Goal: Communication & Community: Answer question/provide support

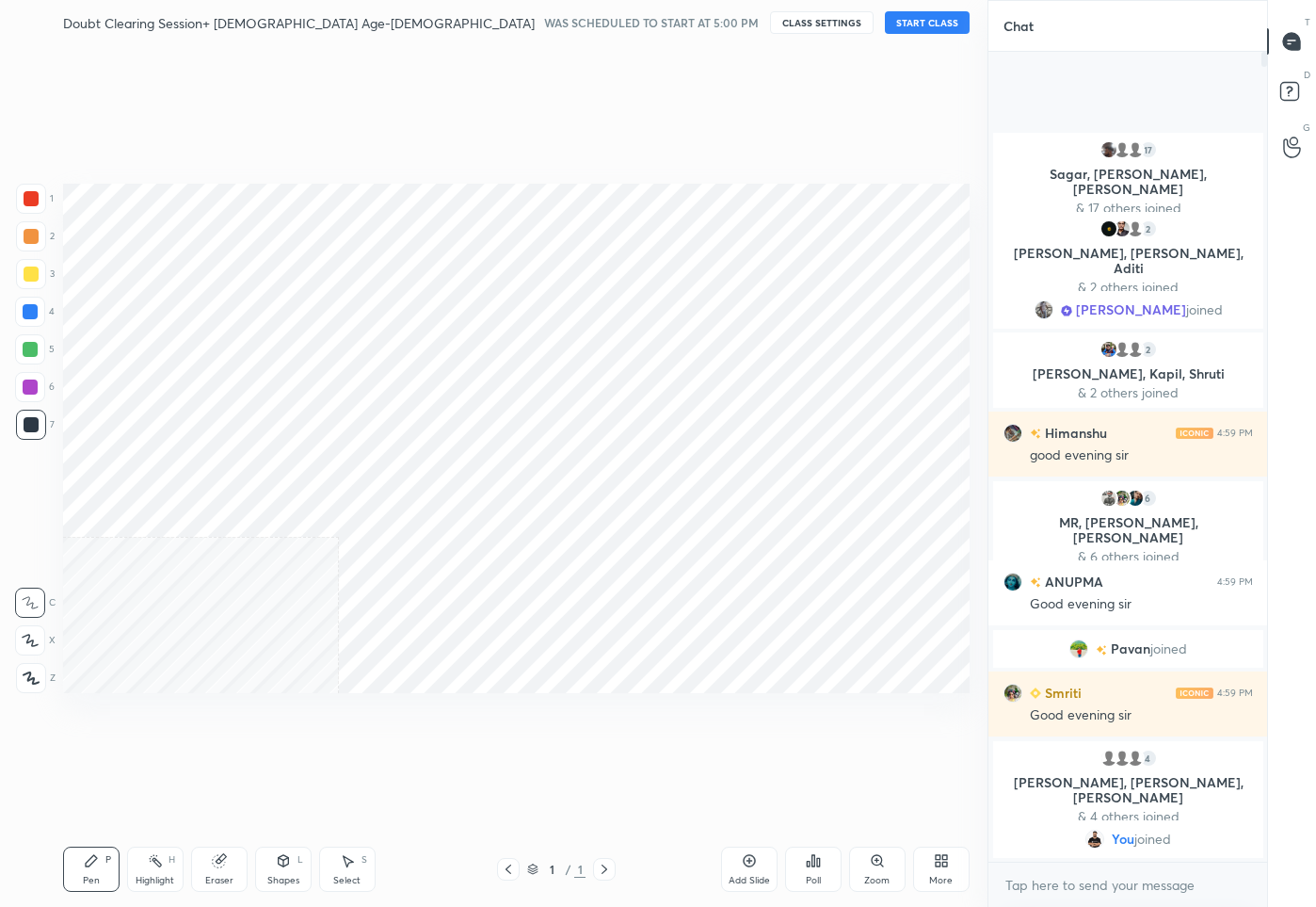
scroll to position [93359, 93189]
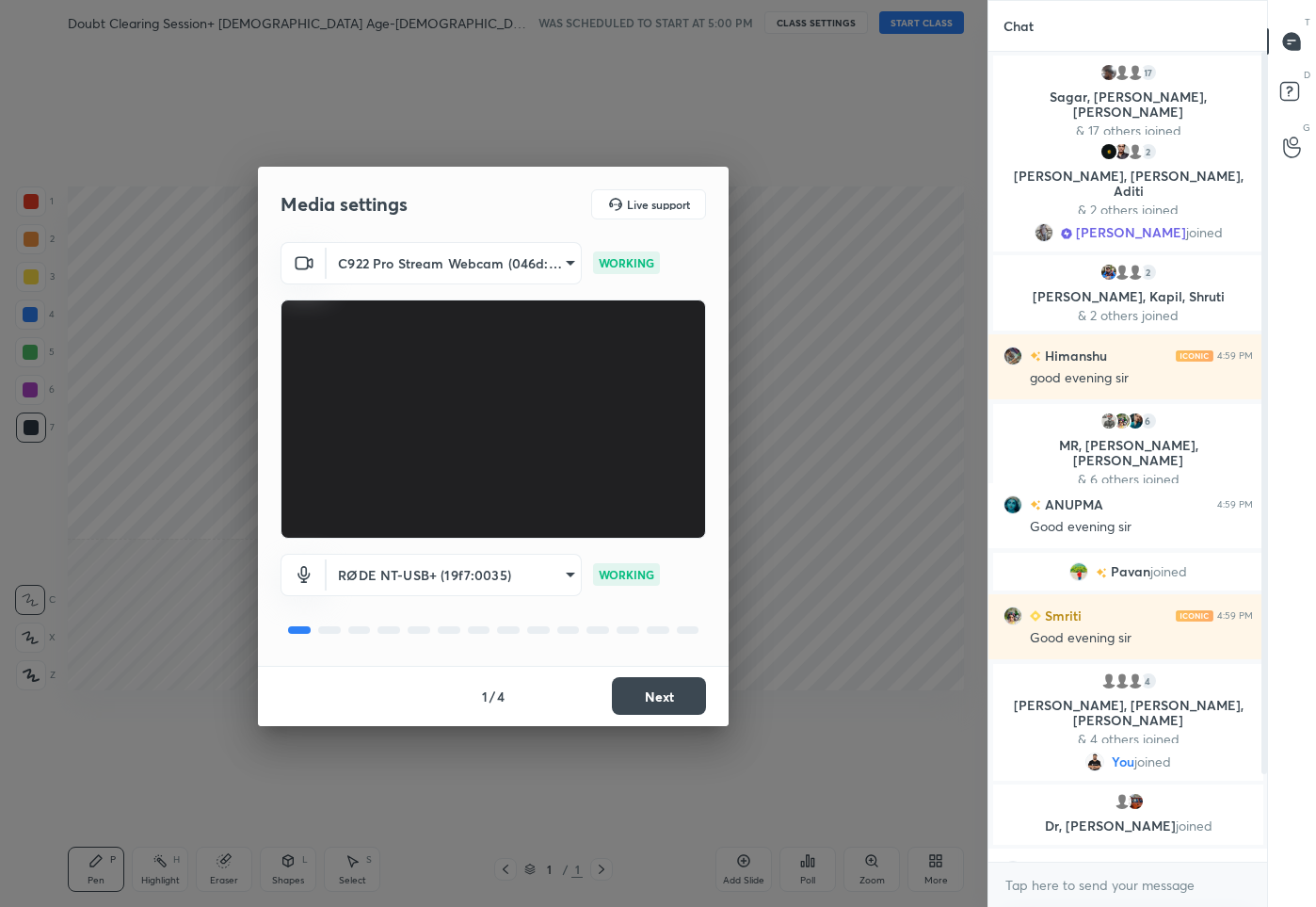
click at [643, 698] on button "Next" at bounding box center [659, 695] width 94 height 38
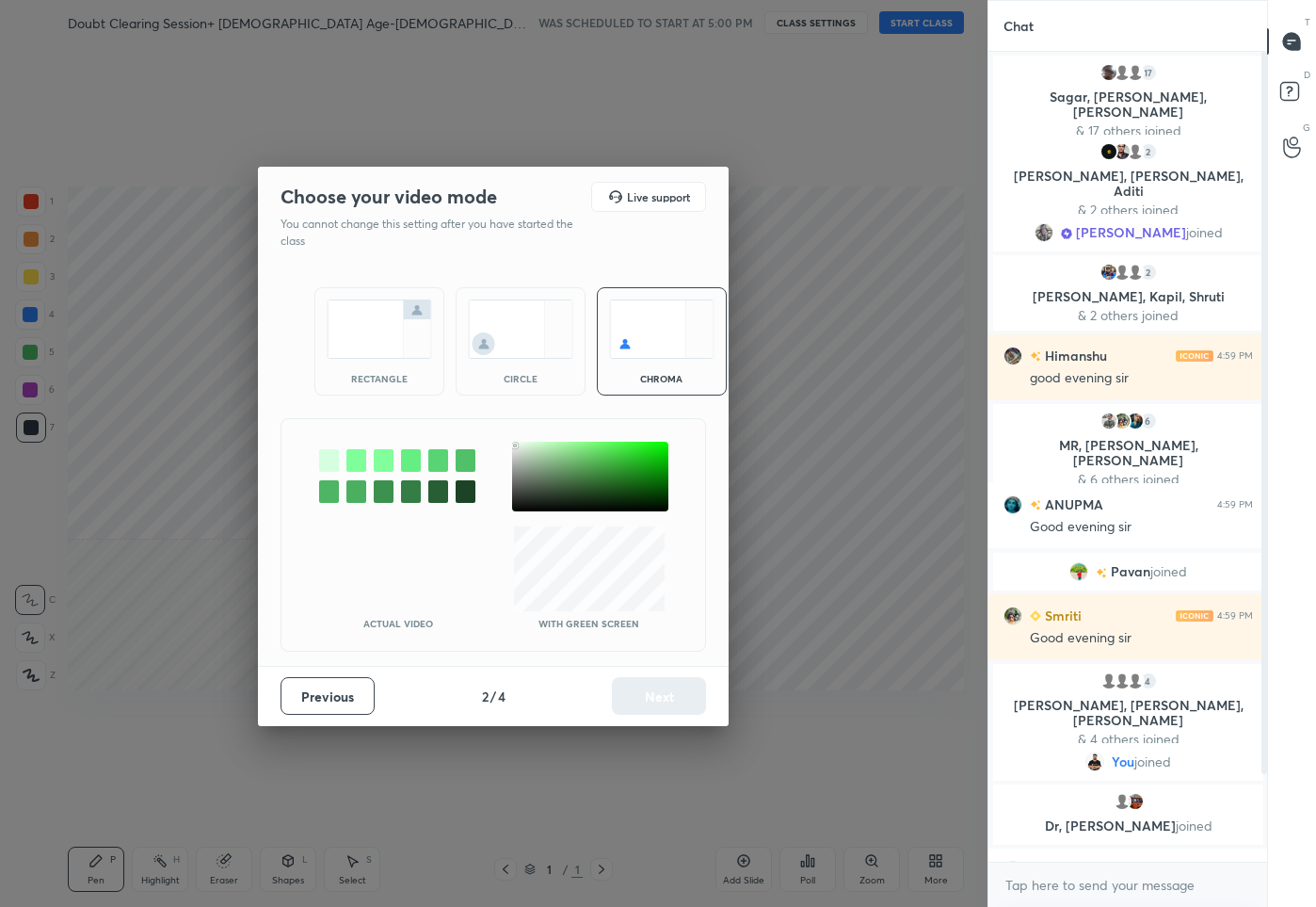
click at [514, 444] on div at bounding box center [590, 476] width 156 height 69
click at [666, 699] on button "Next" at bounding box center [659, 695] width 94 height 38
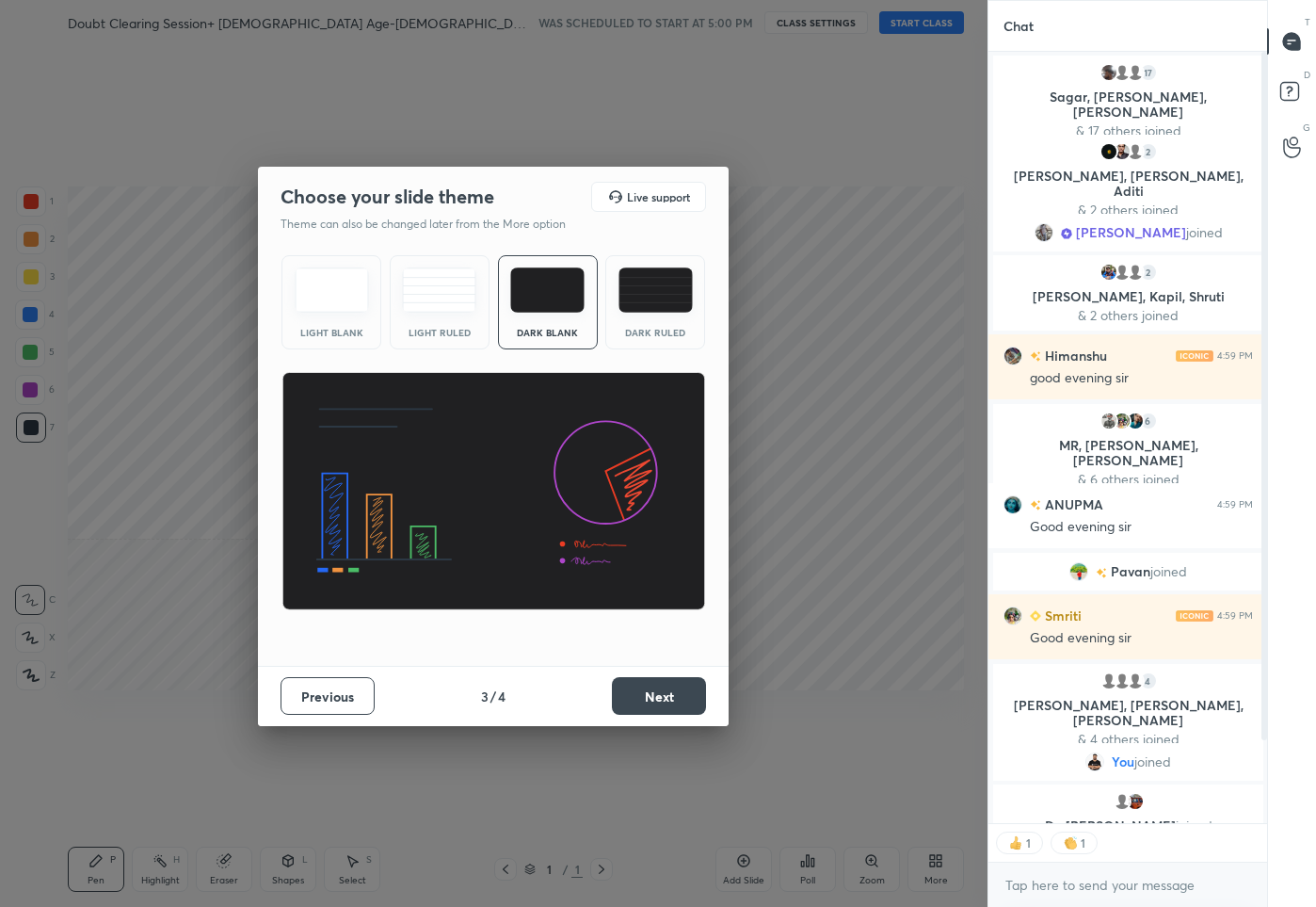
click at [665, 699] on button "Next" at bounding box center [659, 695] width 94 height 38
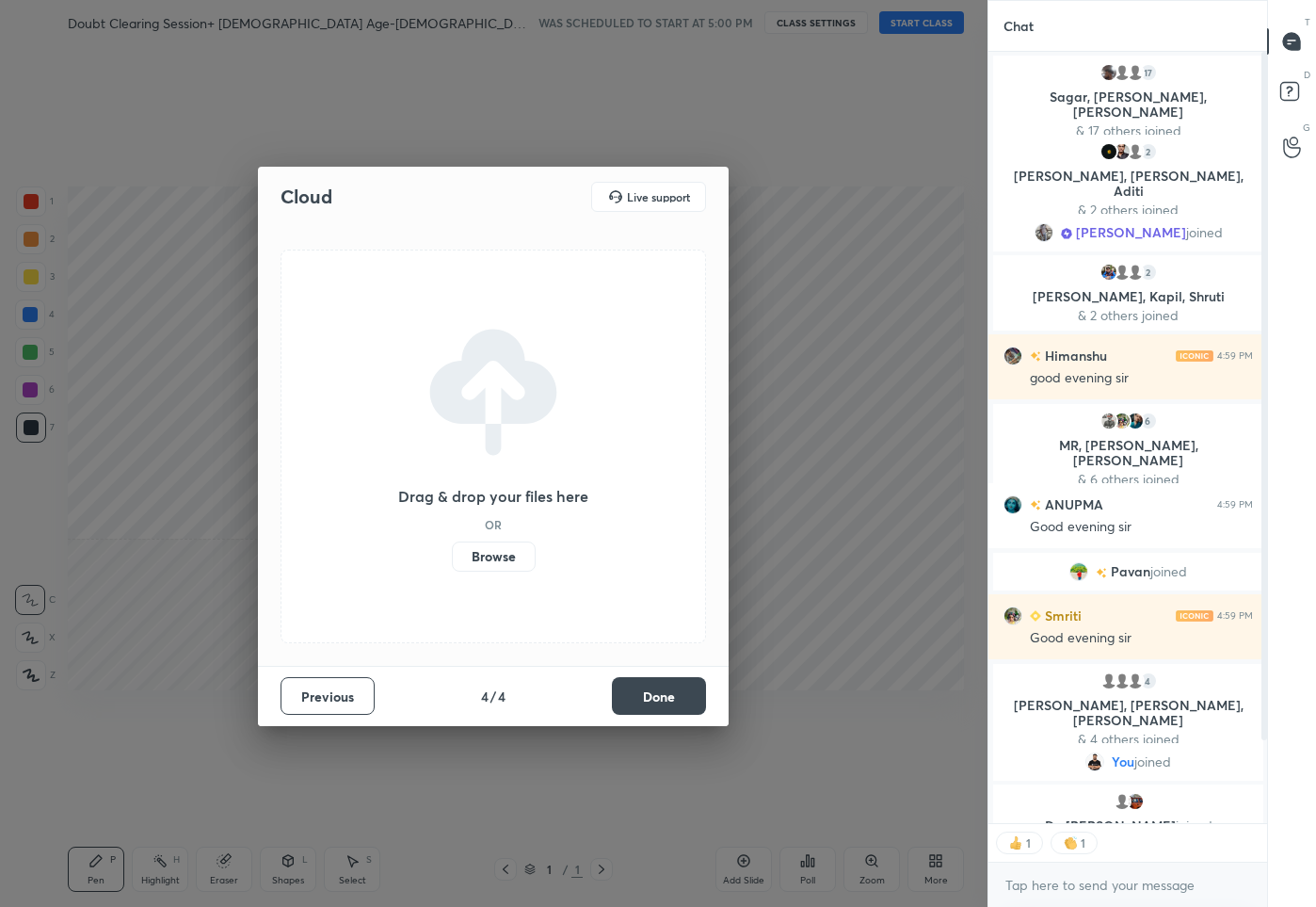
click at [665, 699] on button "Done" at bounding box center [659, 695] width 94 height 38
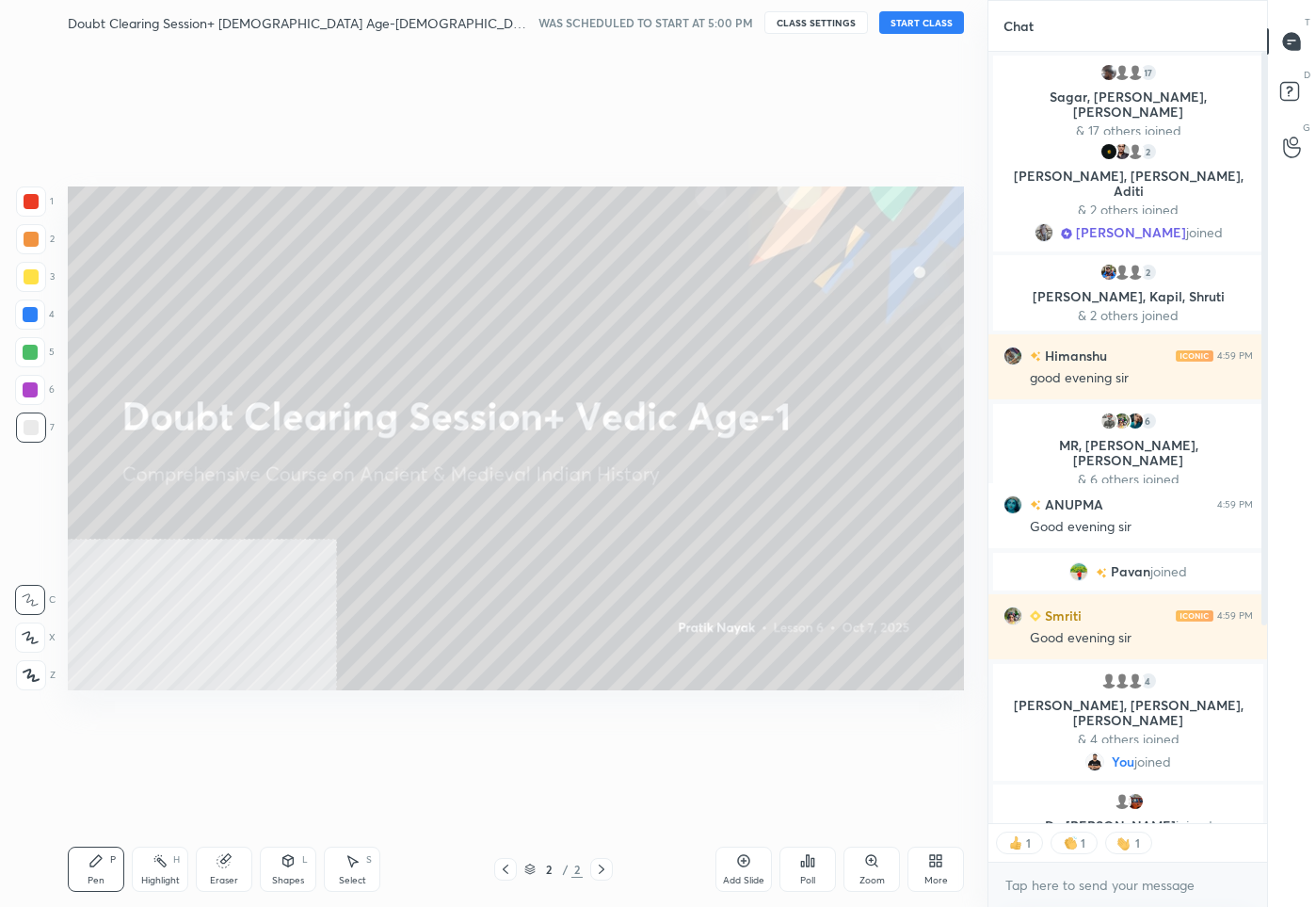
click at [933, 21] on button "START CLASS" at bounding box center [921, 22] width 85 height 22
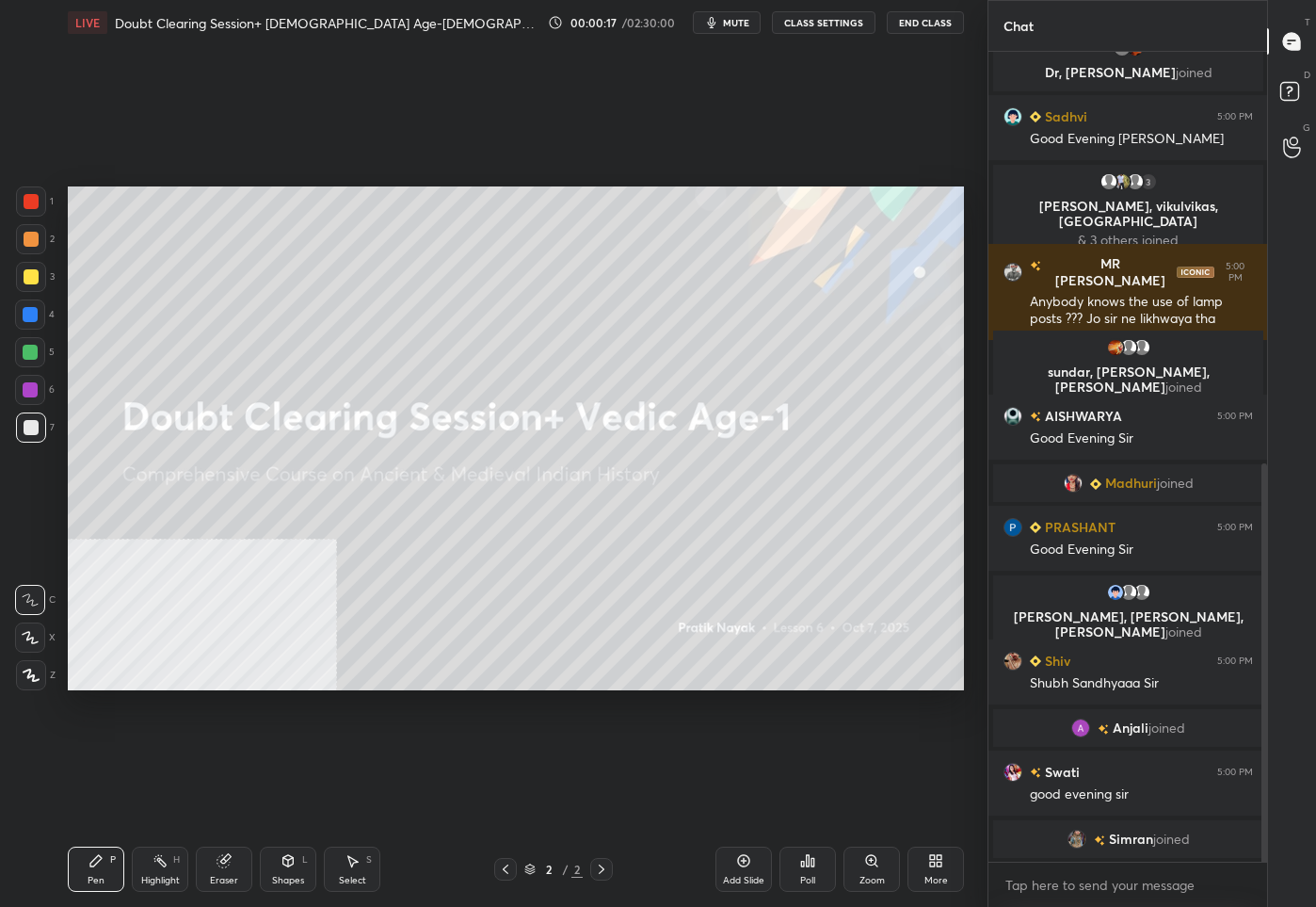
scroll to position [0, 0]
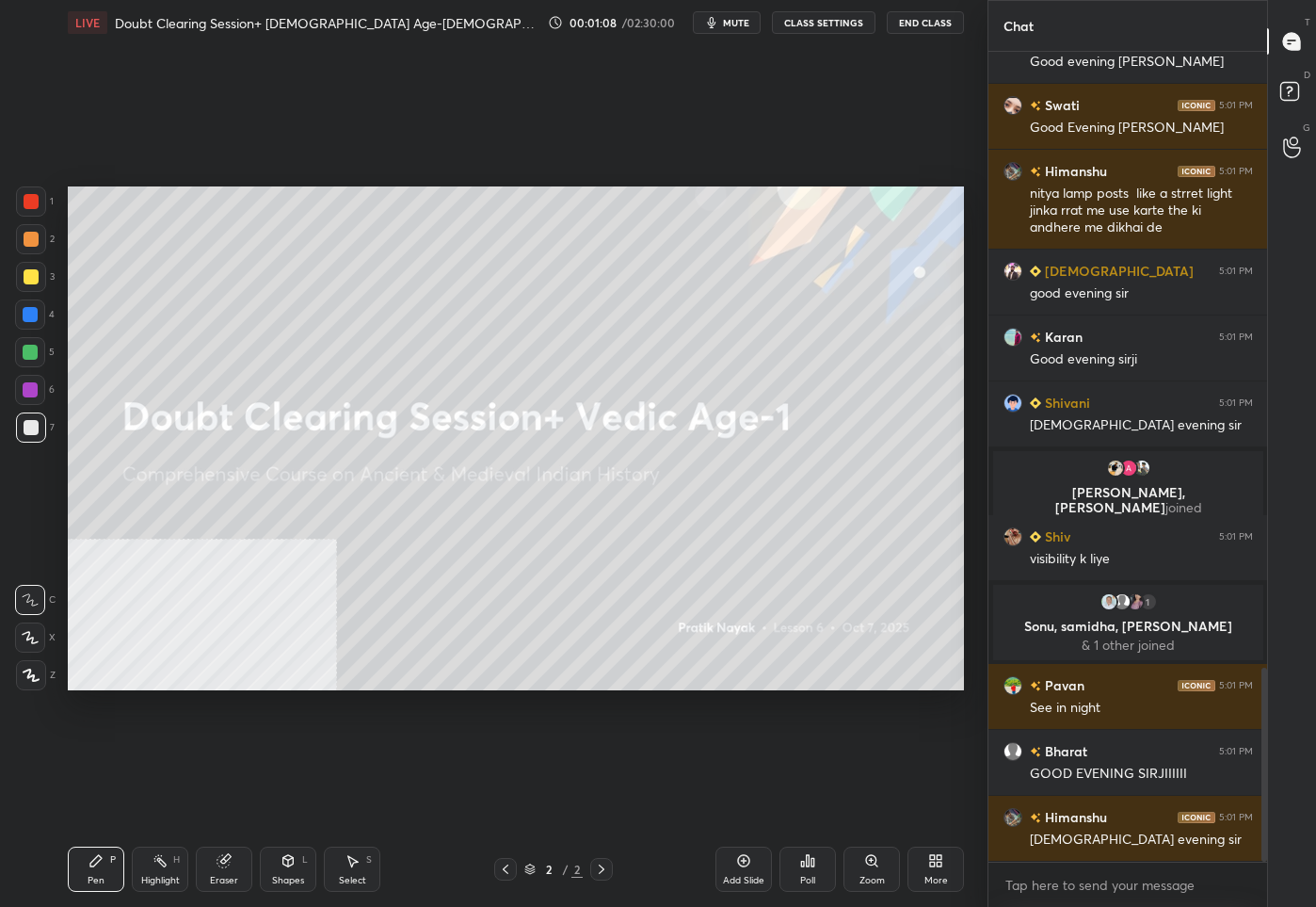
click at [742, 866] on icon at bounding box center [744, 861] width 13 height 13
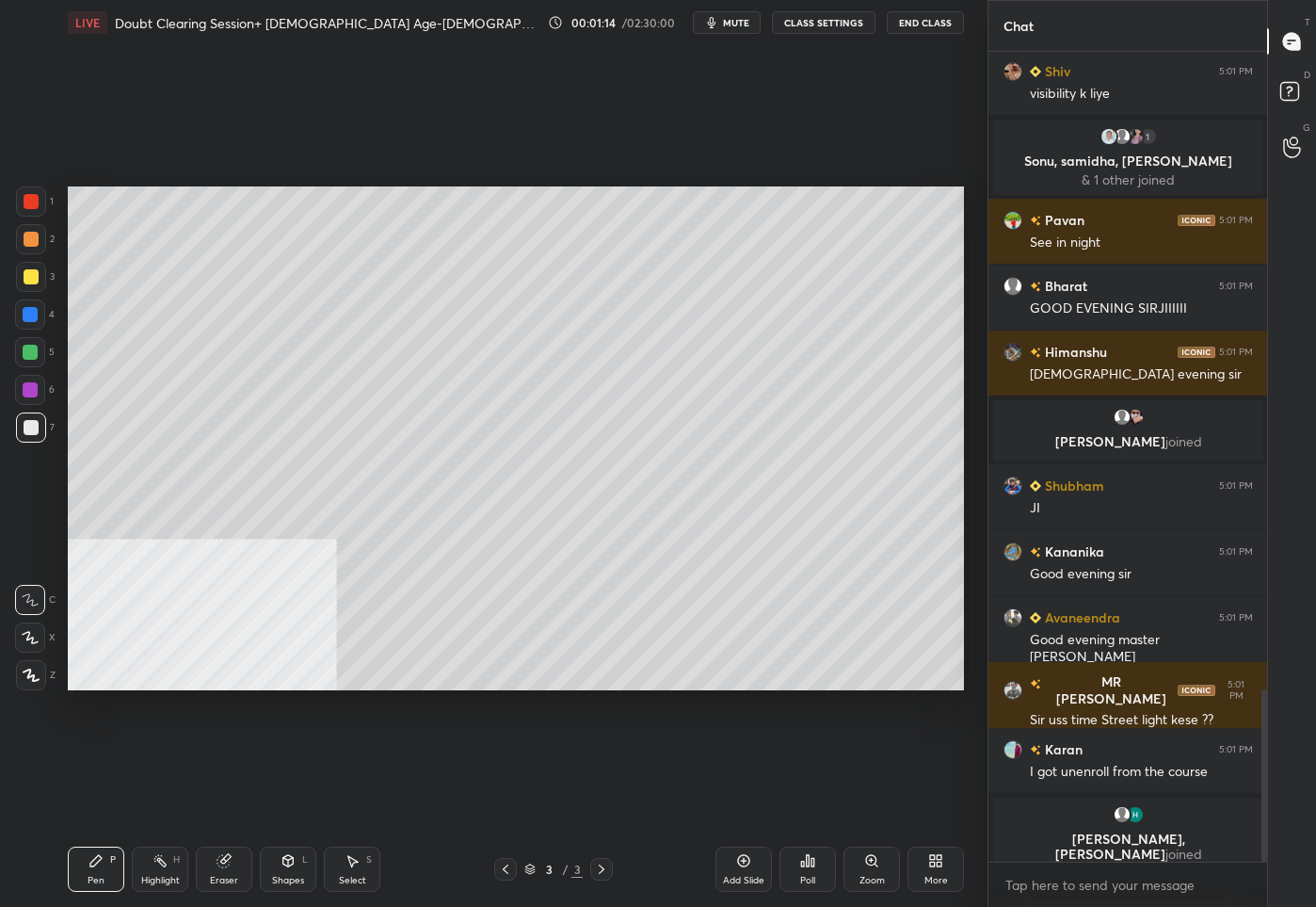
click at [31, 692] on div "1 2 3 4 5 6 7 C X Z C X Z E E Erase all H H LIVE Doubt Clearing Session+ Vedic …" at bounding box center [486, 453] width 972 height 907
click at [29, 682] on div at bounding box center [31, 675] width 30 height 30
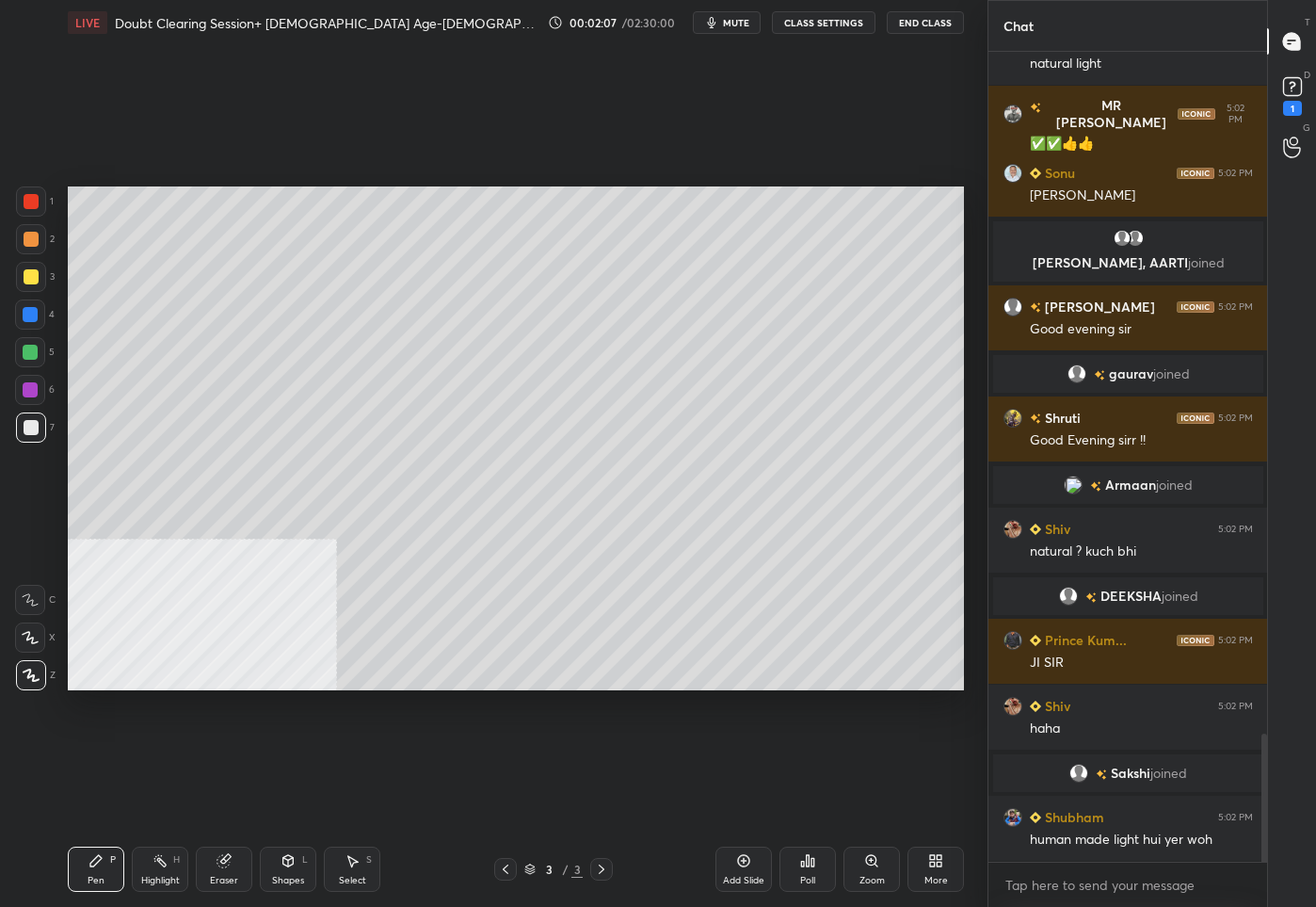
click at [205, 878] on div "Eraser" at bounding box center [224, 868] width 57 height 45
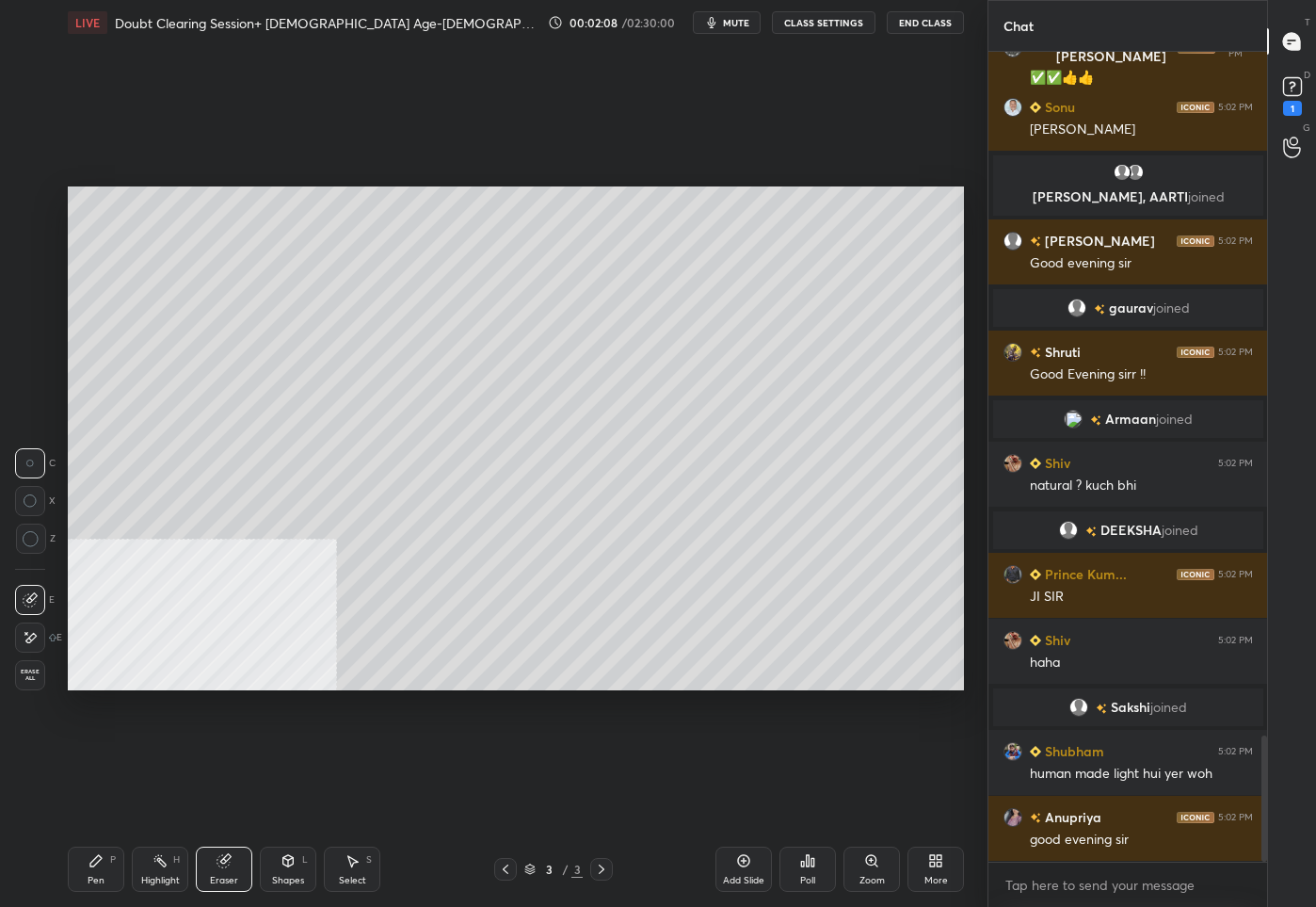
click at [26, 667] on div "Erase all" at bounding box center [30, 675] width 30 height 30
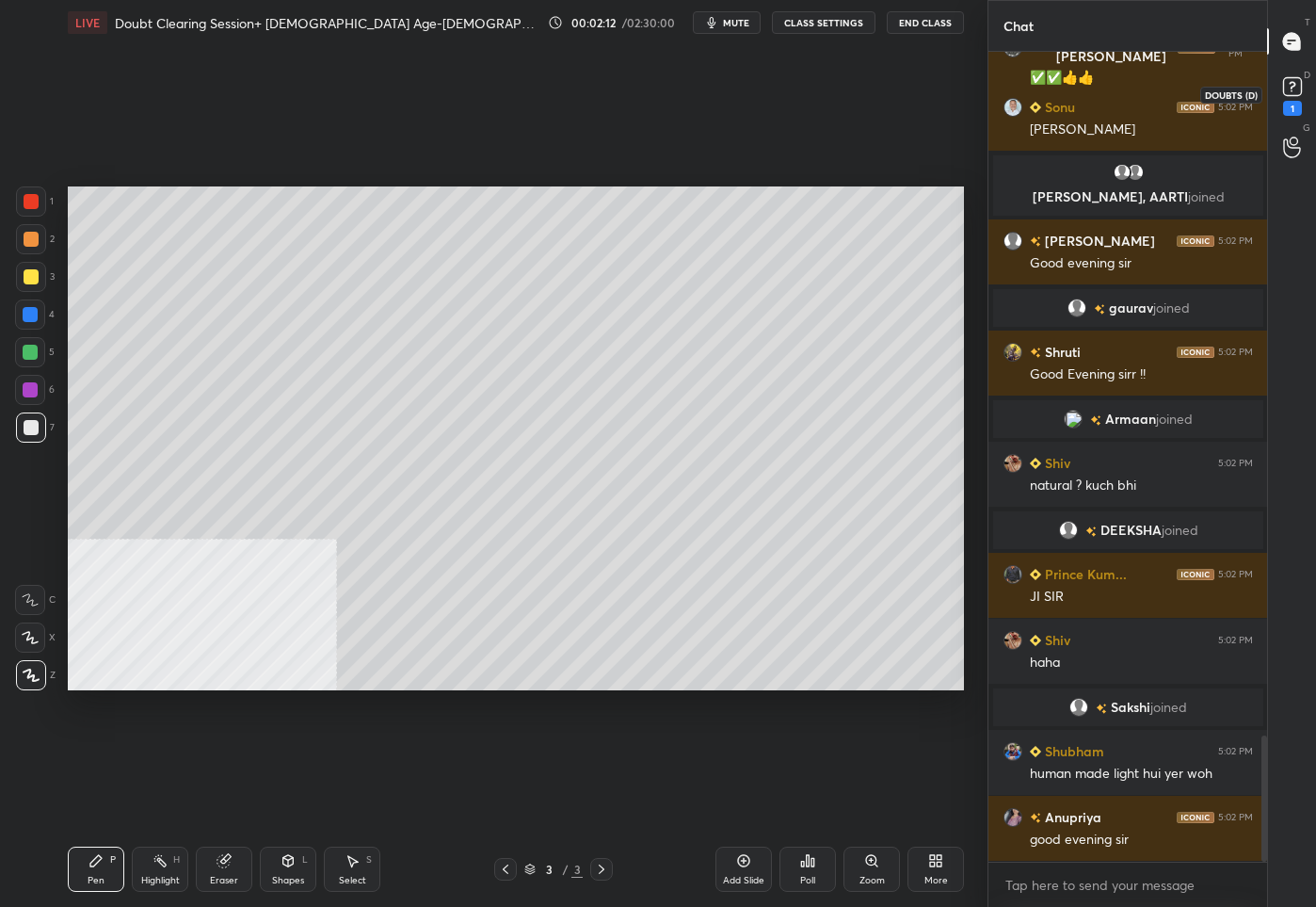
click at [1287, 108] on div "1" at bounding box center [1292, 109] width 19 height 15
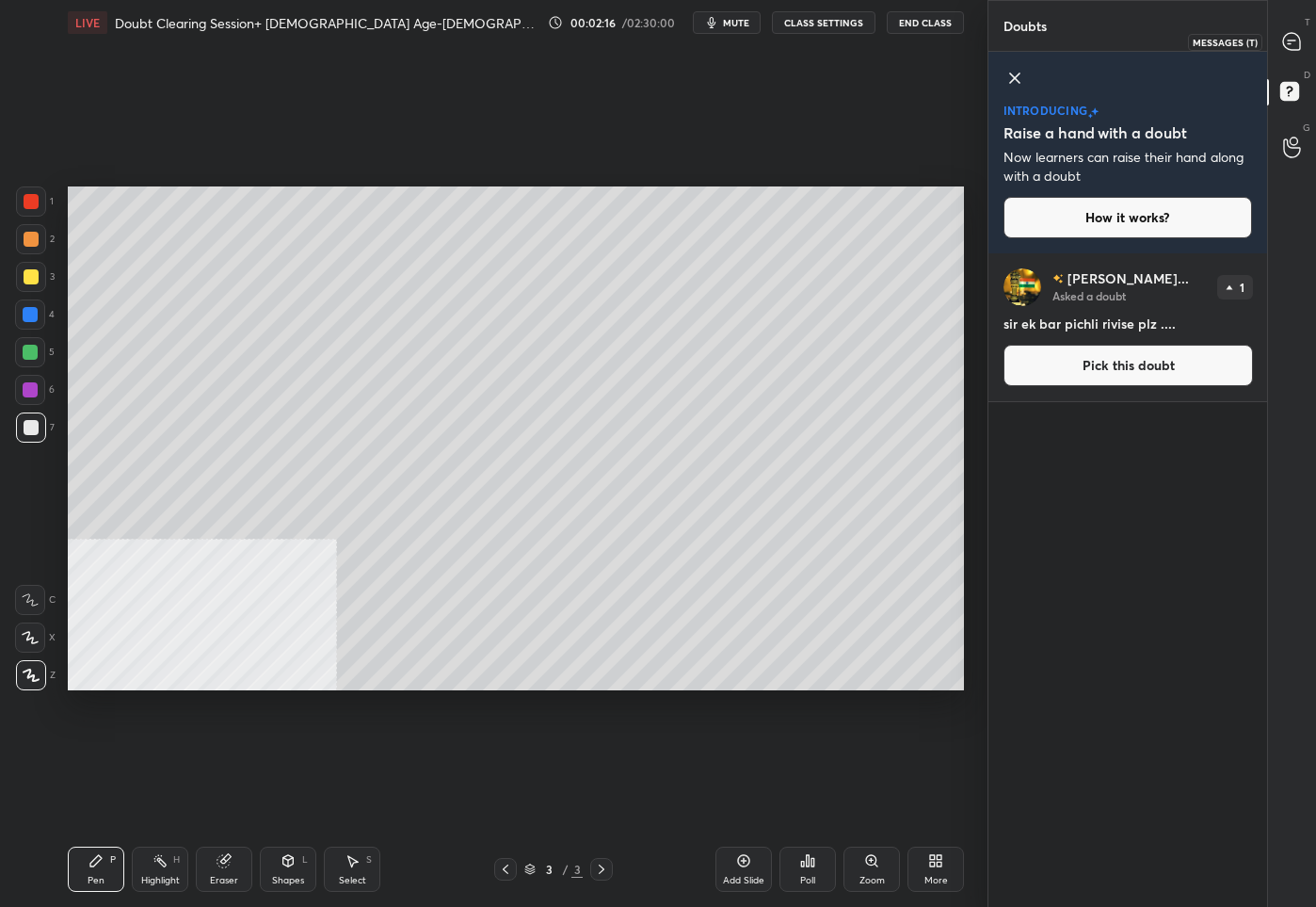
click at [1298, 26] on div at bounding box center [1292, 40] width 38 height 34
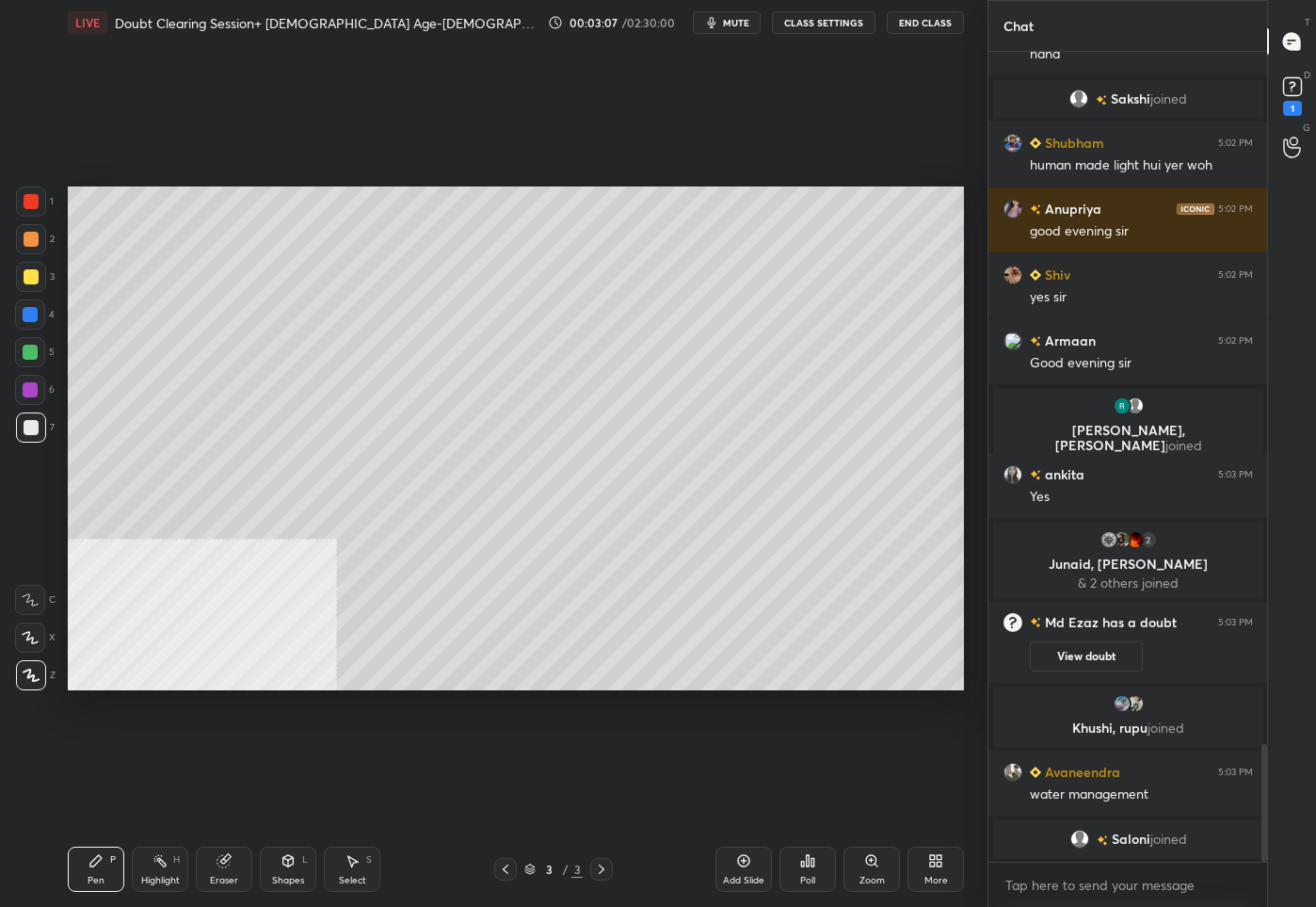
scroll to position [4765, 0]
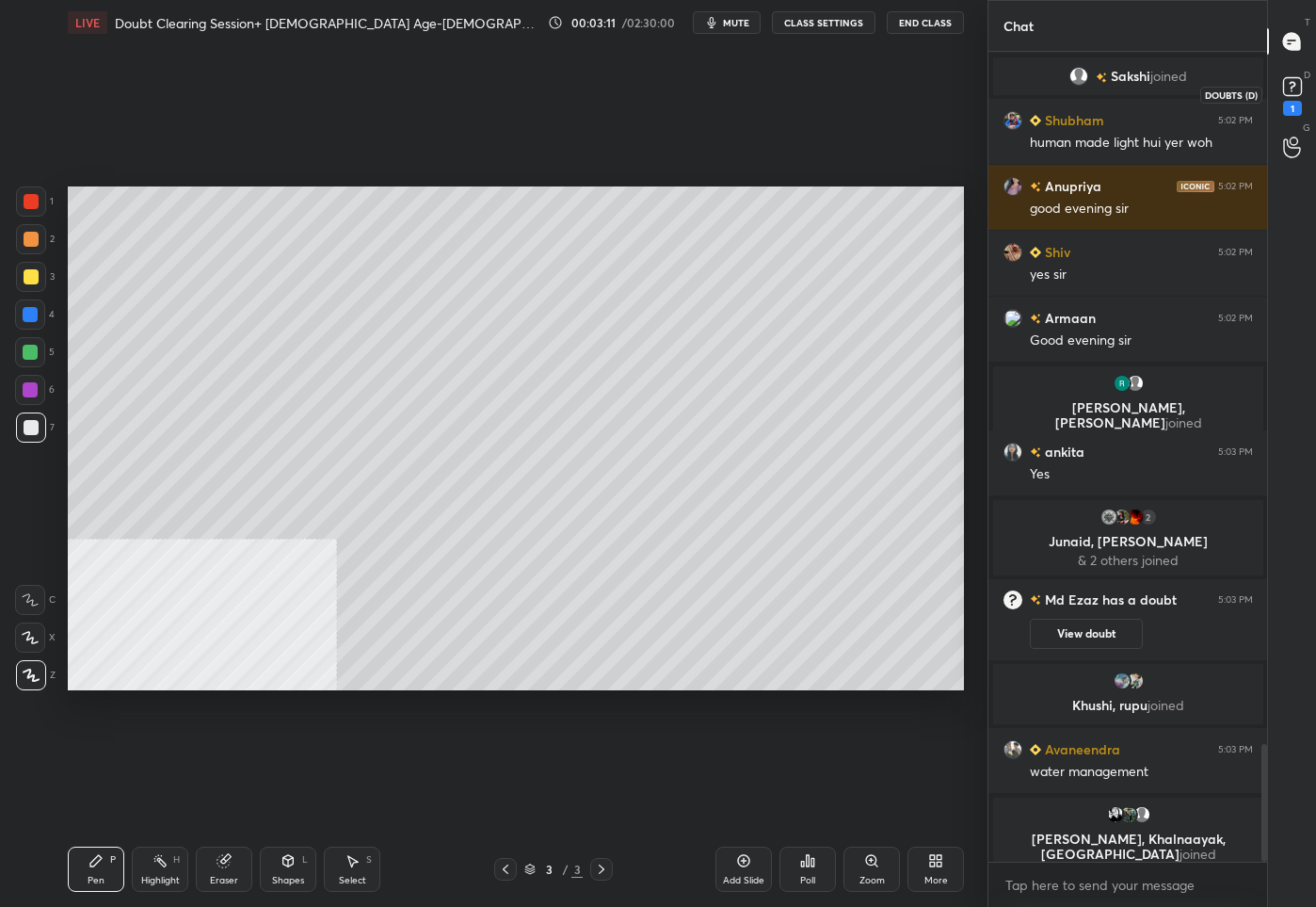
click at [1289, 92] on rect at bounding box center [1291, 87] width 18 height 18
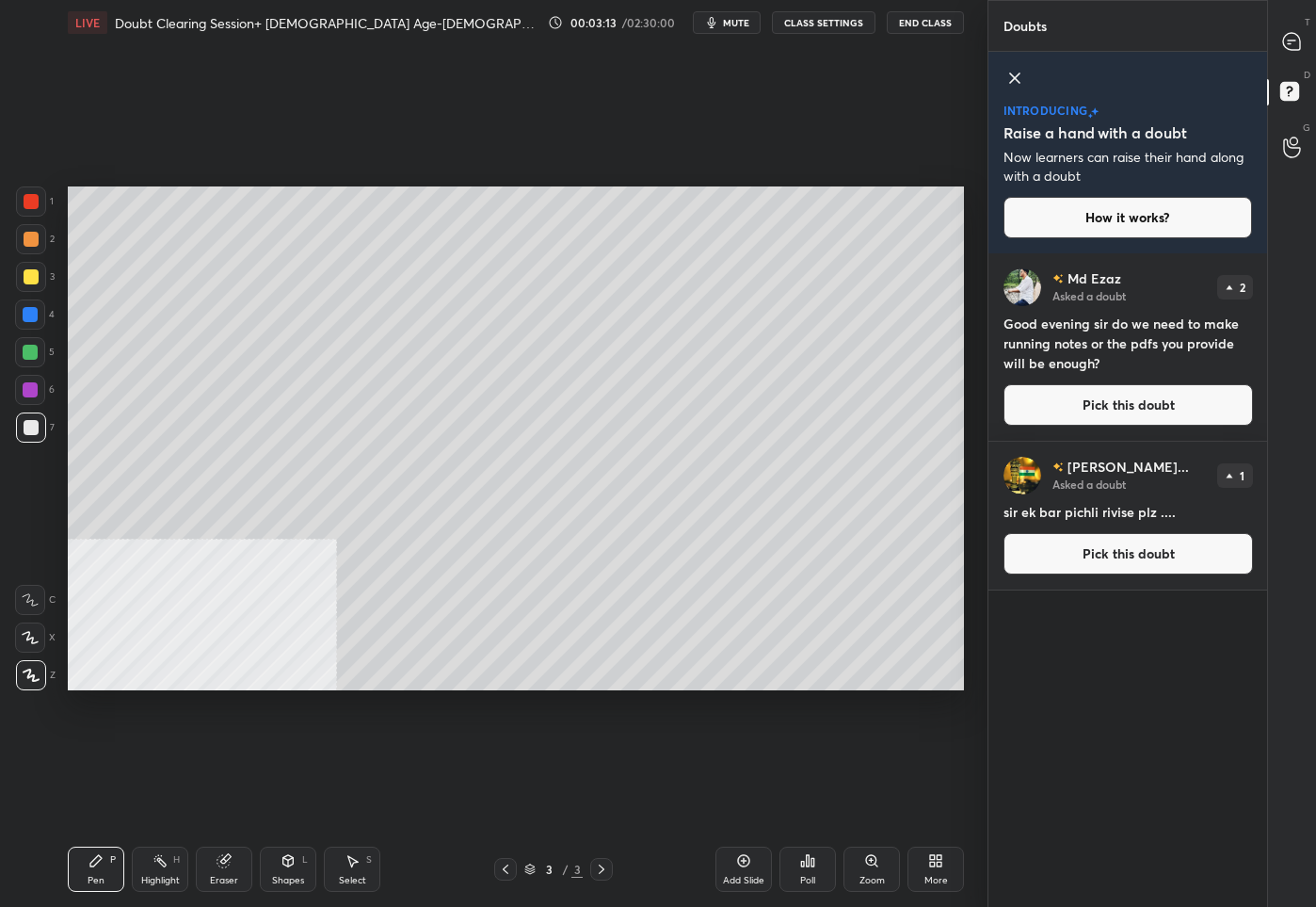
click at [1289, 22] on div "T Messages (T)" at bounding box center [1292, 41] width 48 height 53
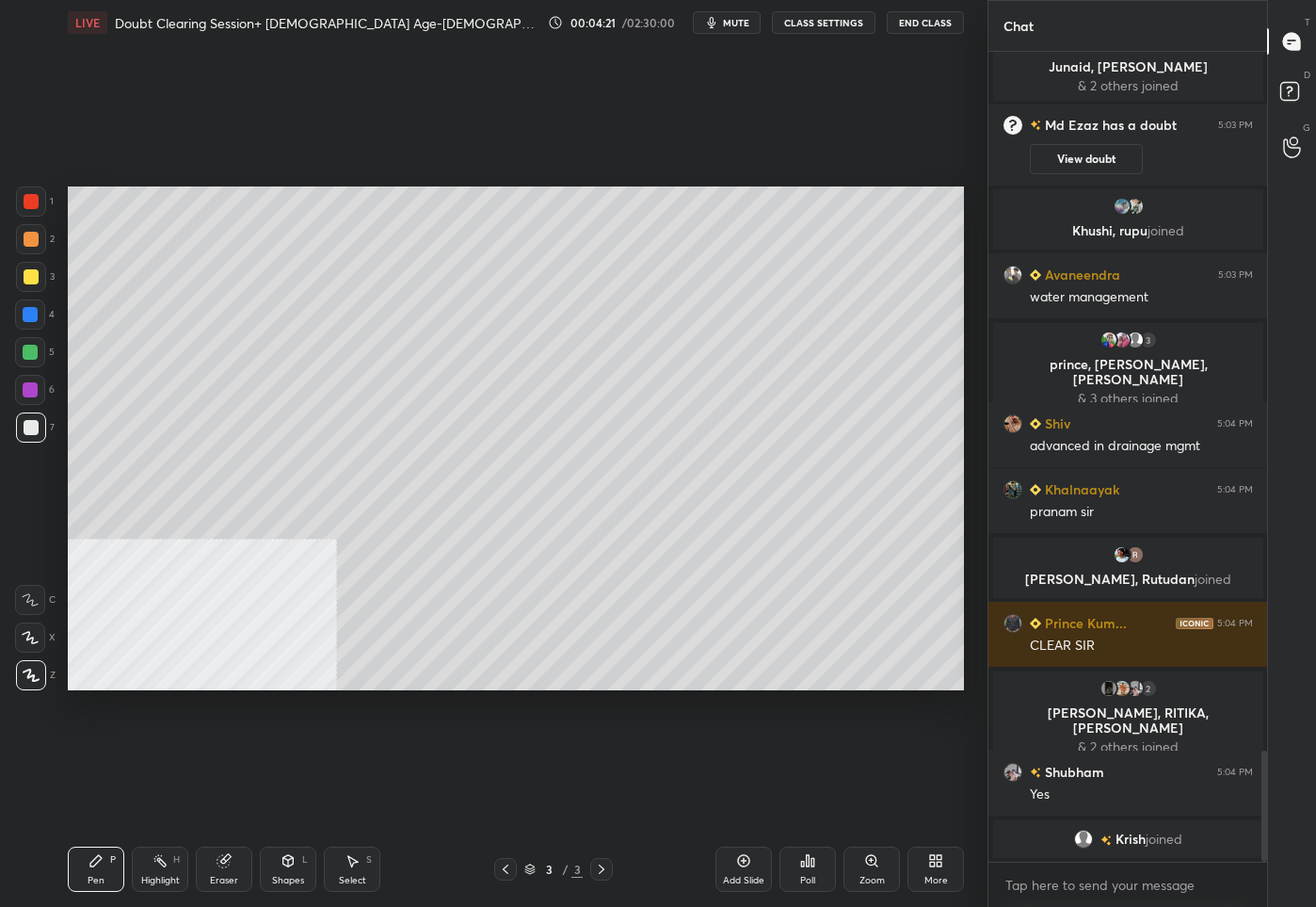
scroll to position [5160, 0]
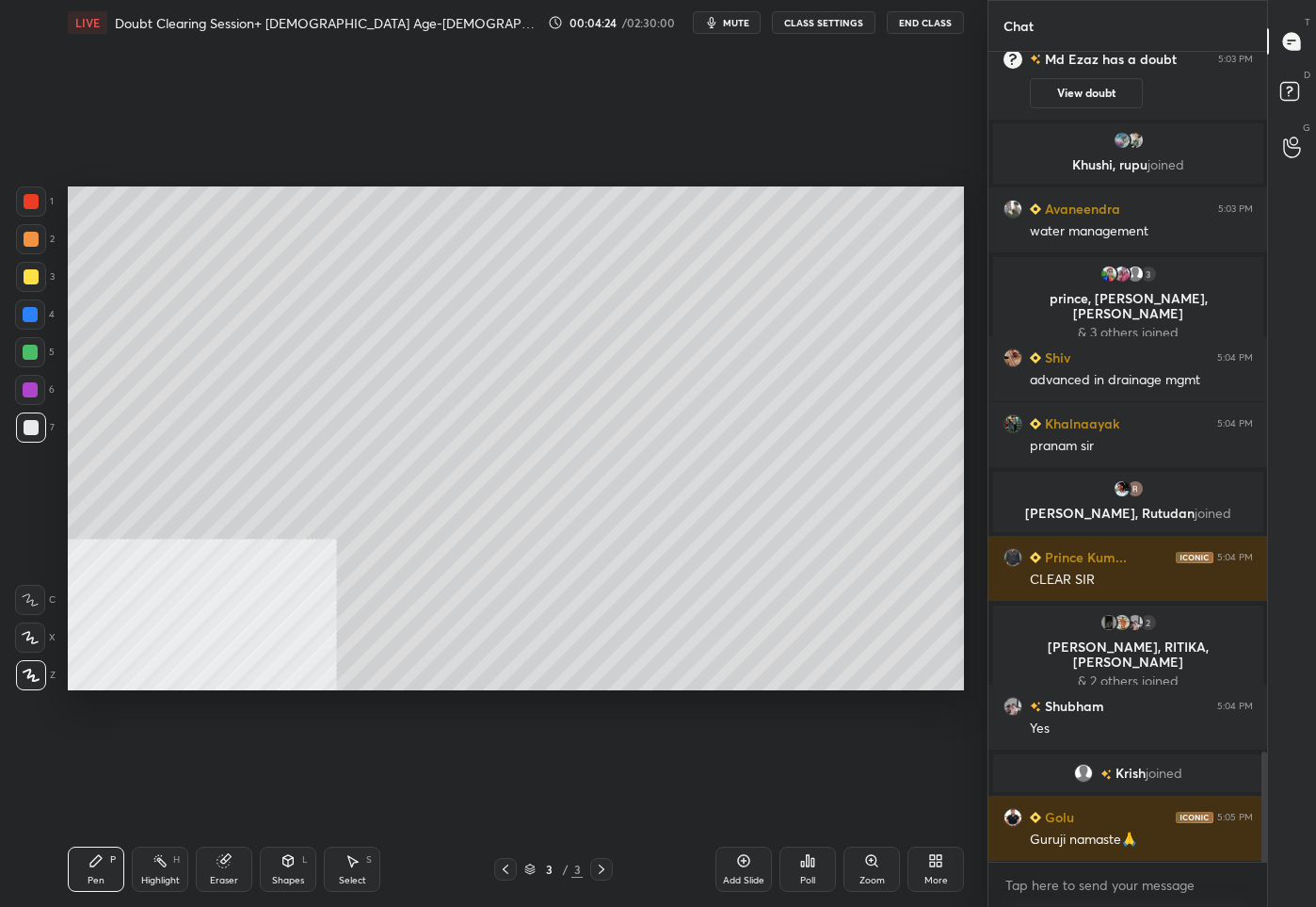
click at [940, 865] on icon at bounding box center [939, 864] width 5 height 5
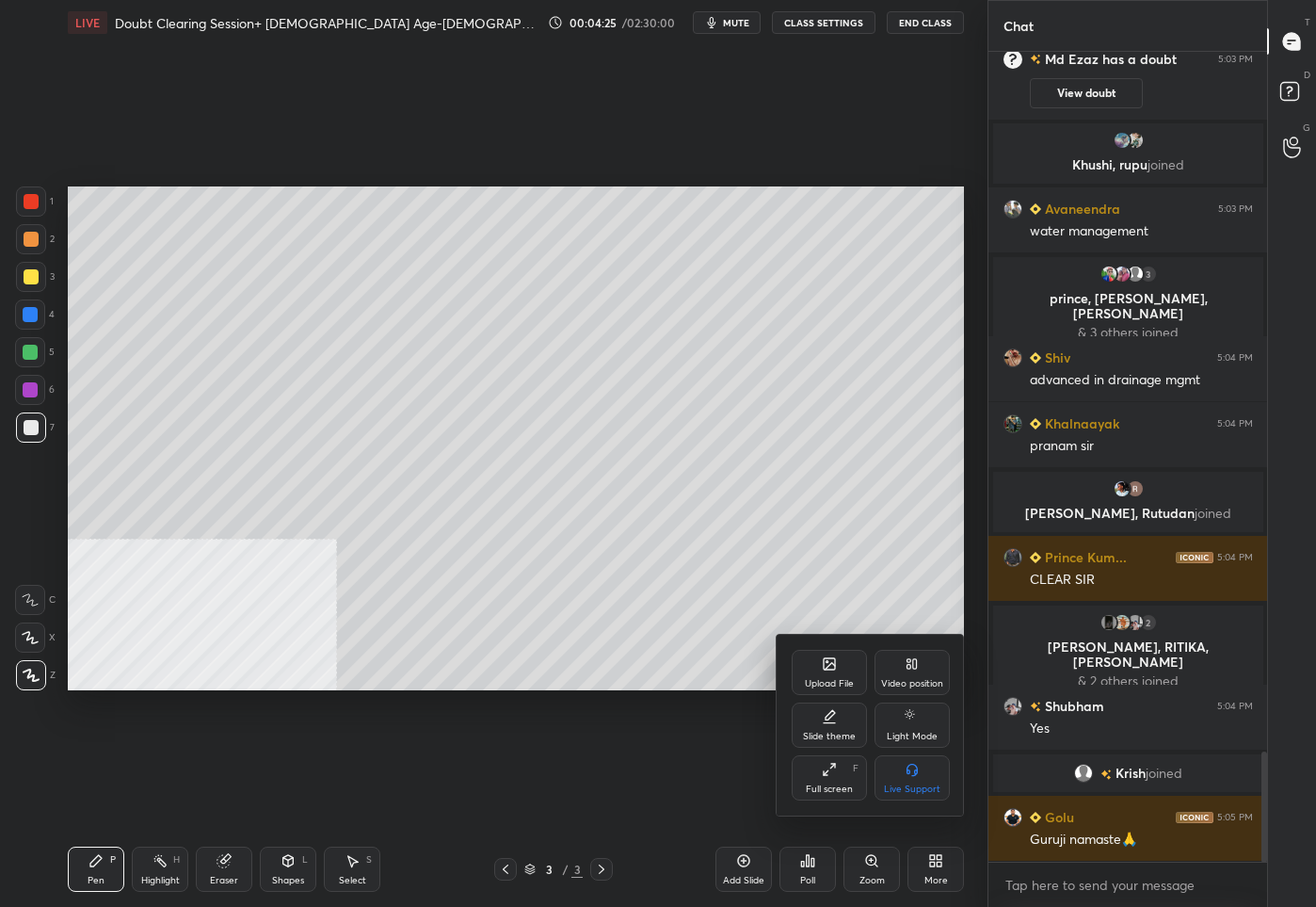
click at [836, 680] on div "Upload File" at bounding box center [829, 683] width 49 height 10
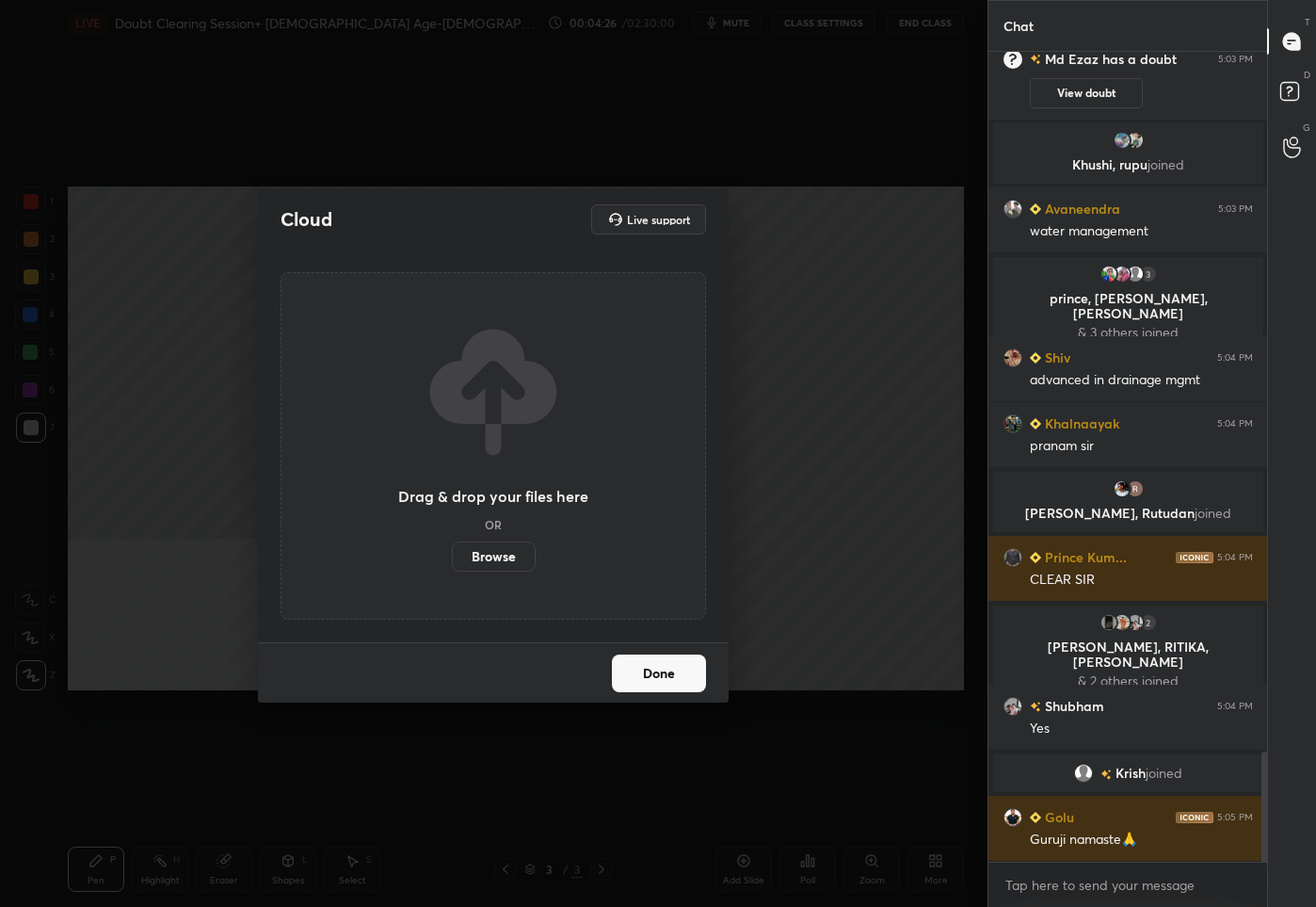
click at [498, 553] on label "Browse" at bounding box center [493, 556] width 84 height 30
click at [452, 553] on input "Browse" at bounding box center [452, 556] width 0 height 30
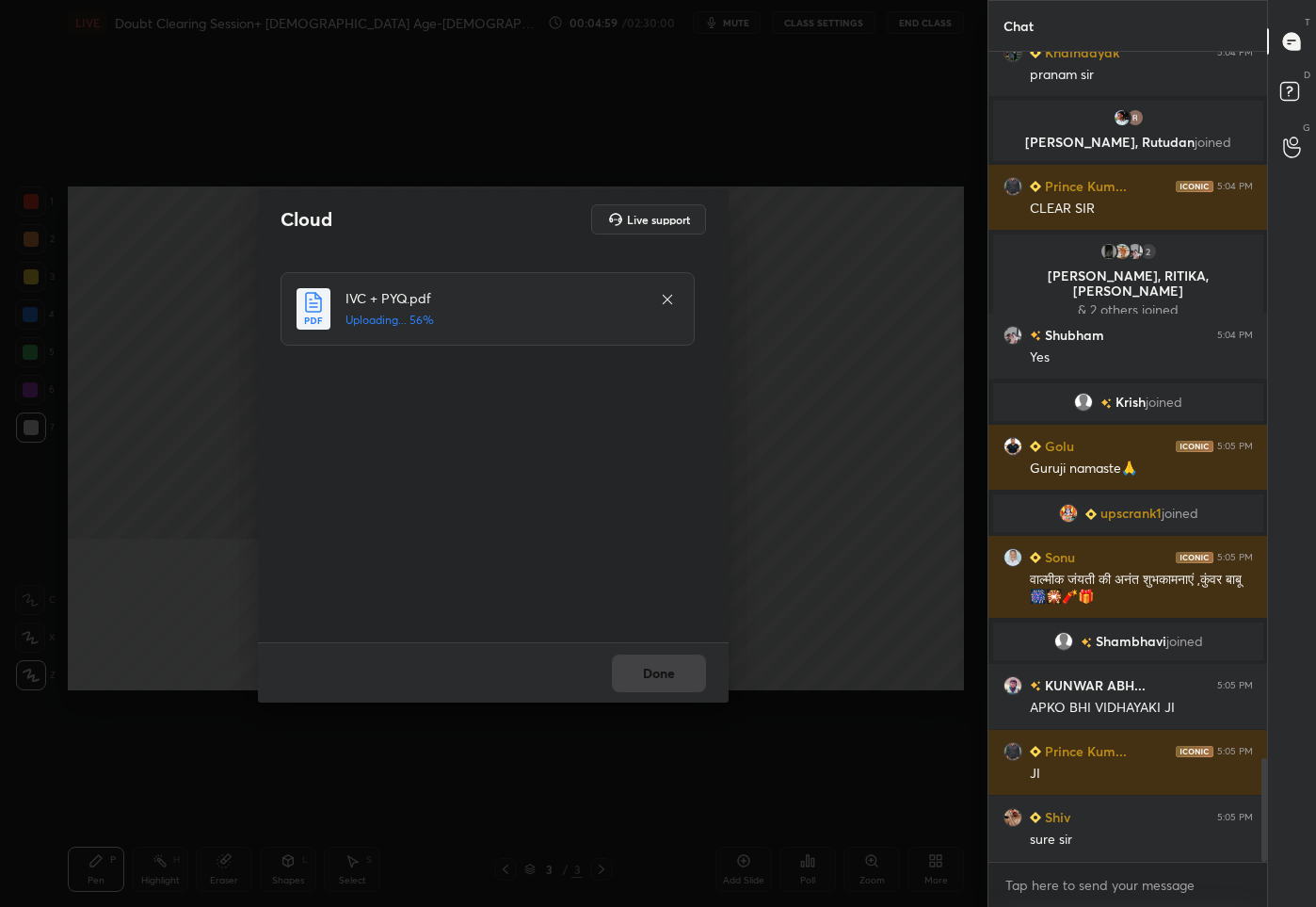
scroll to position [5539, 0]
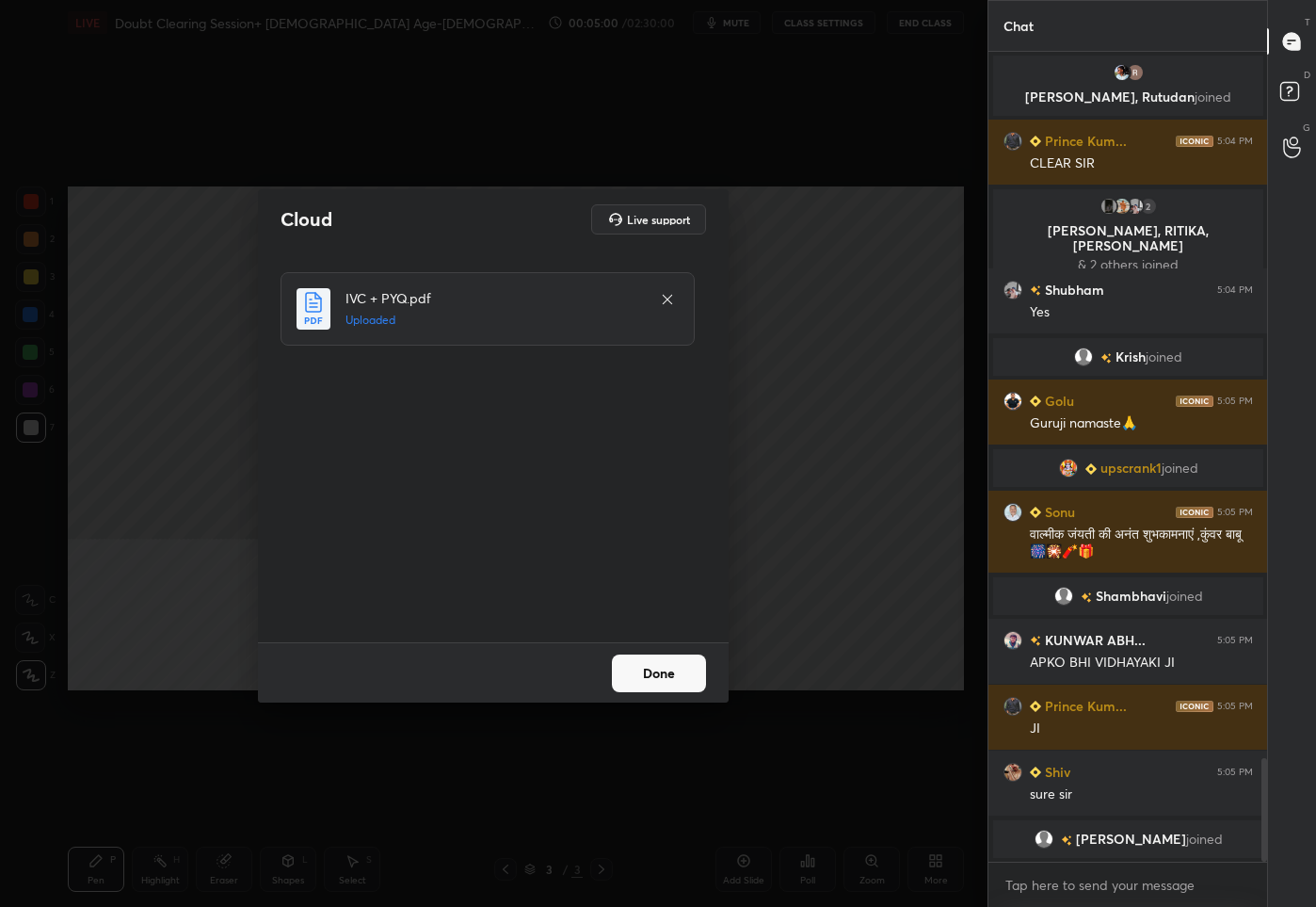
click at [673, 668] on button "Done" at bounding box center [659, 673] width 94 height 38
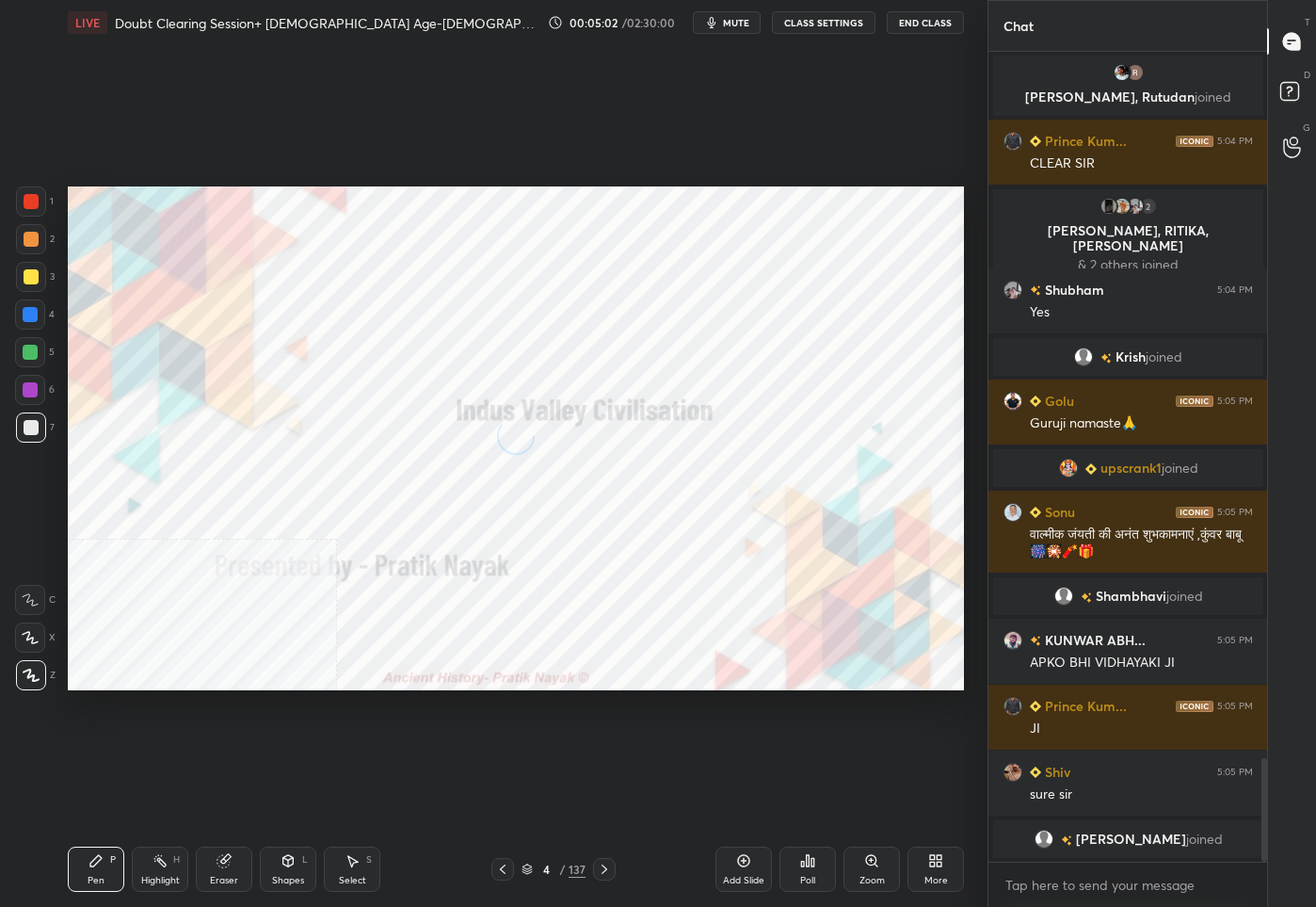
click at [542, 873] on div "4" at bounding box center [546, 869] width 19 height 12
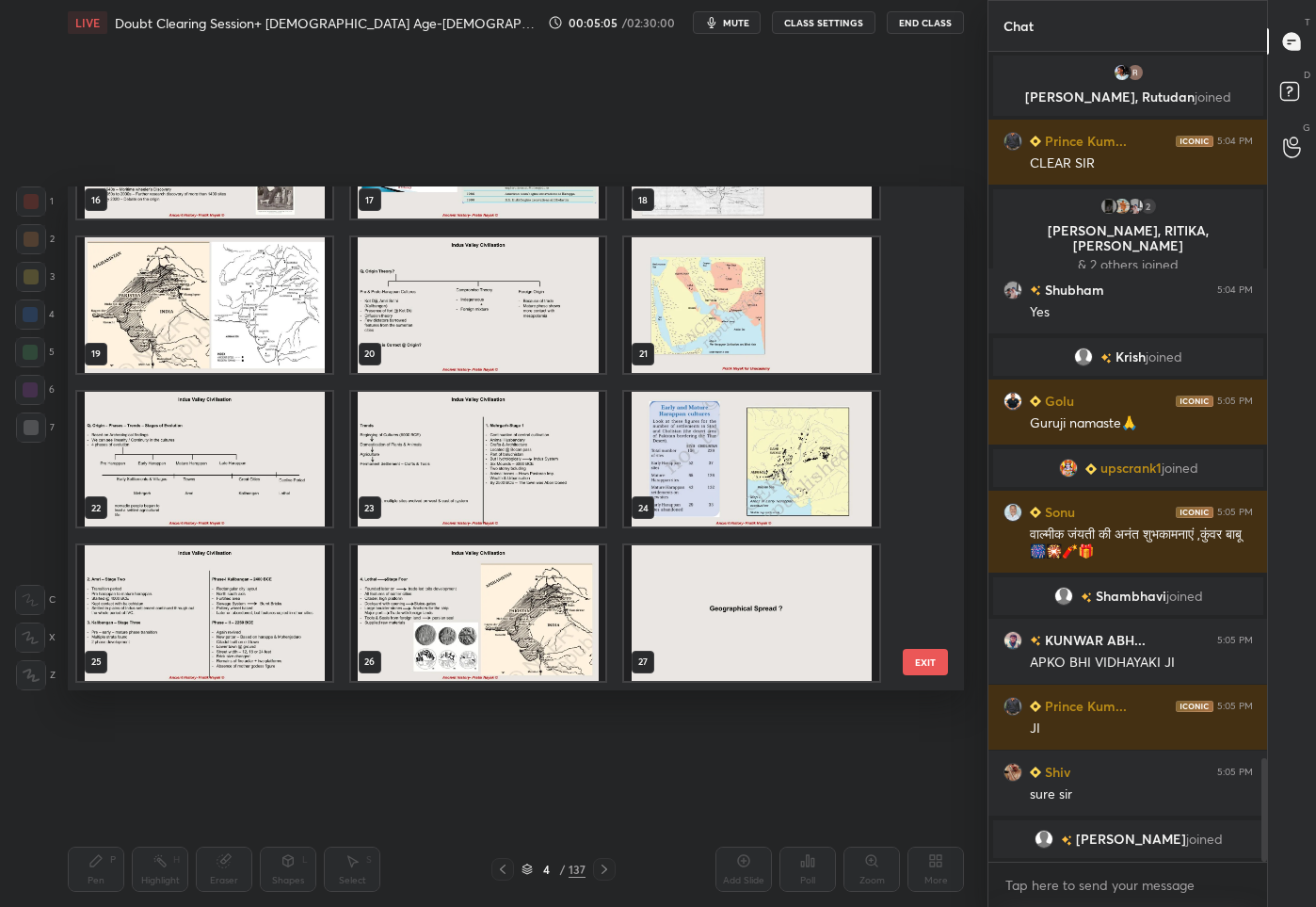
scroll to position [853, 0]
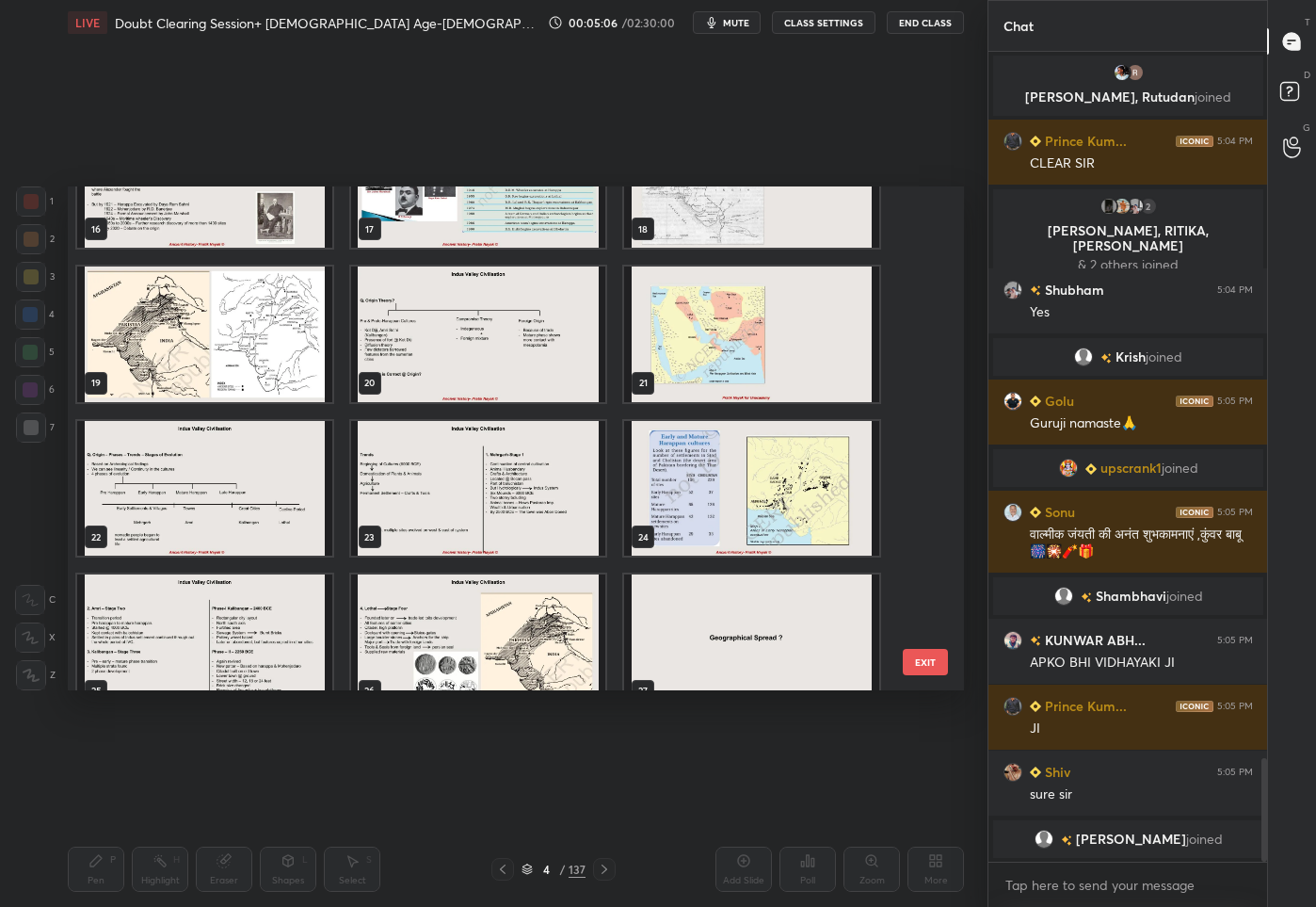
click at [749, 491] on img "grid" at bounding box center [751, 488] width 255 height 136
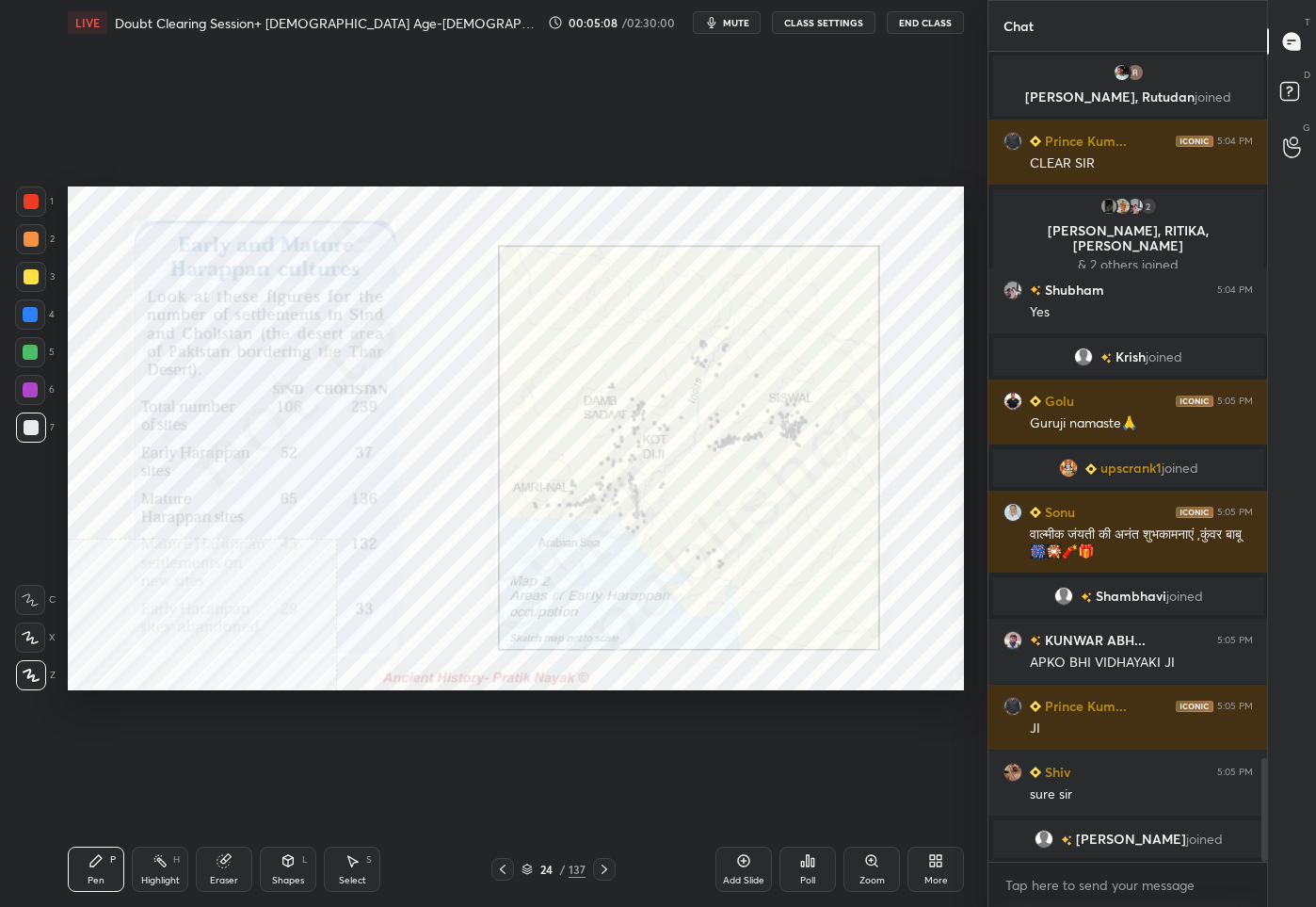
click at [34, 201] on div at bounding box center [31, 201] width 15 height 15
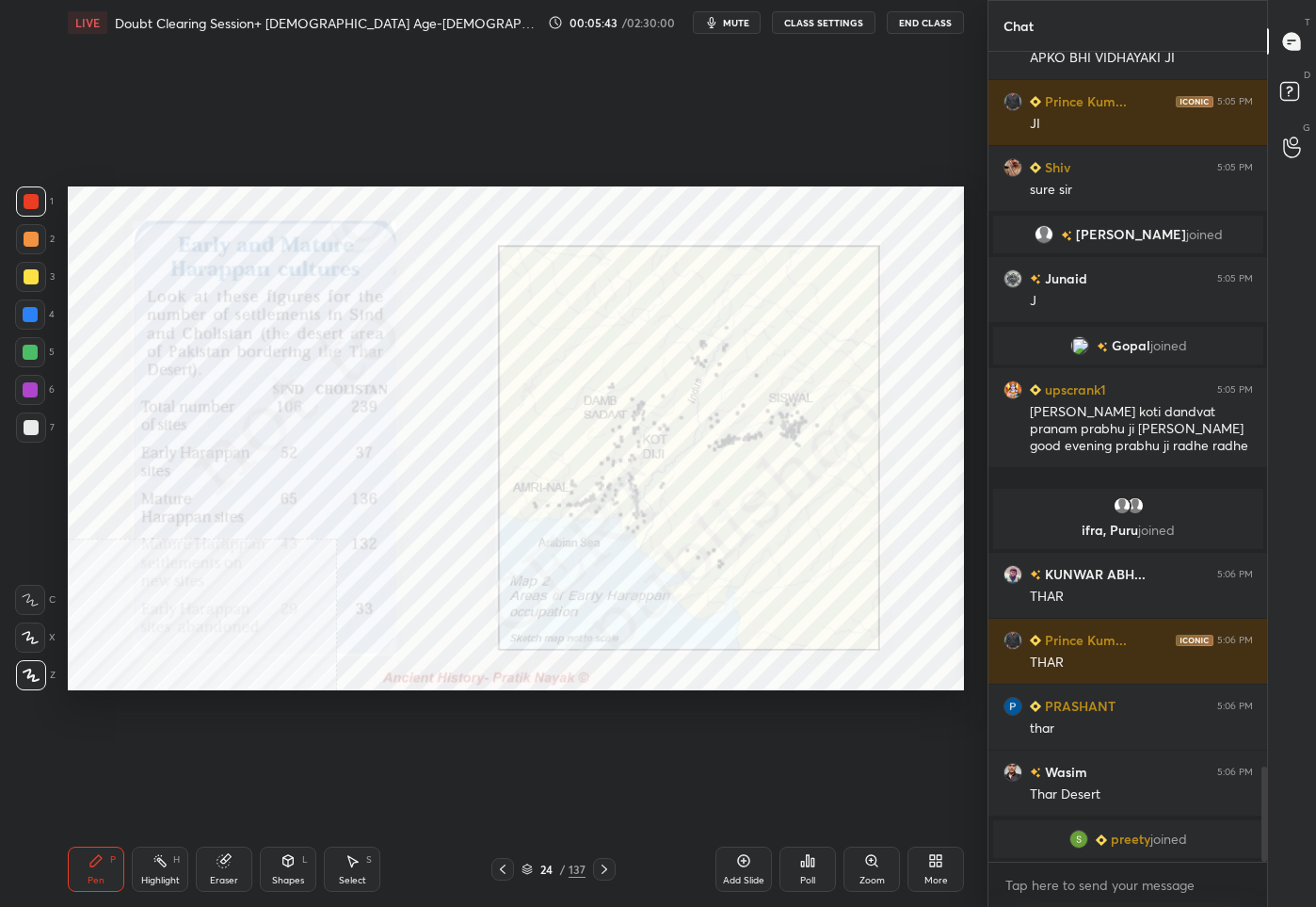
scroll to position [6074, 0]
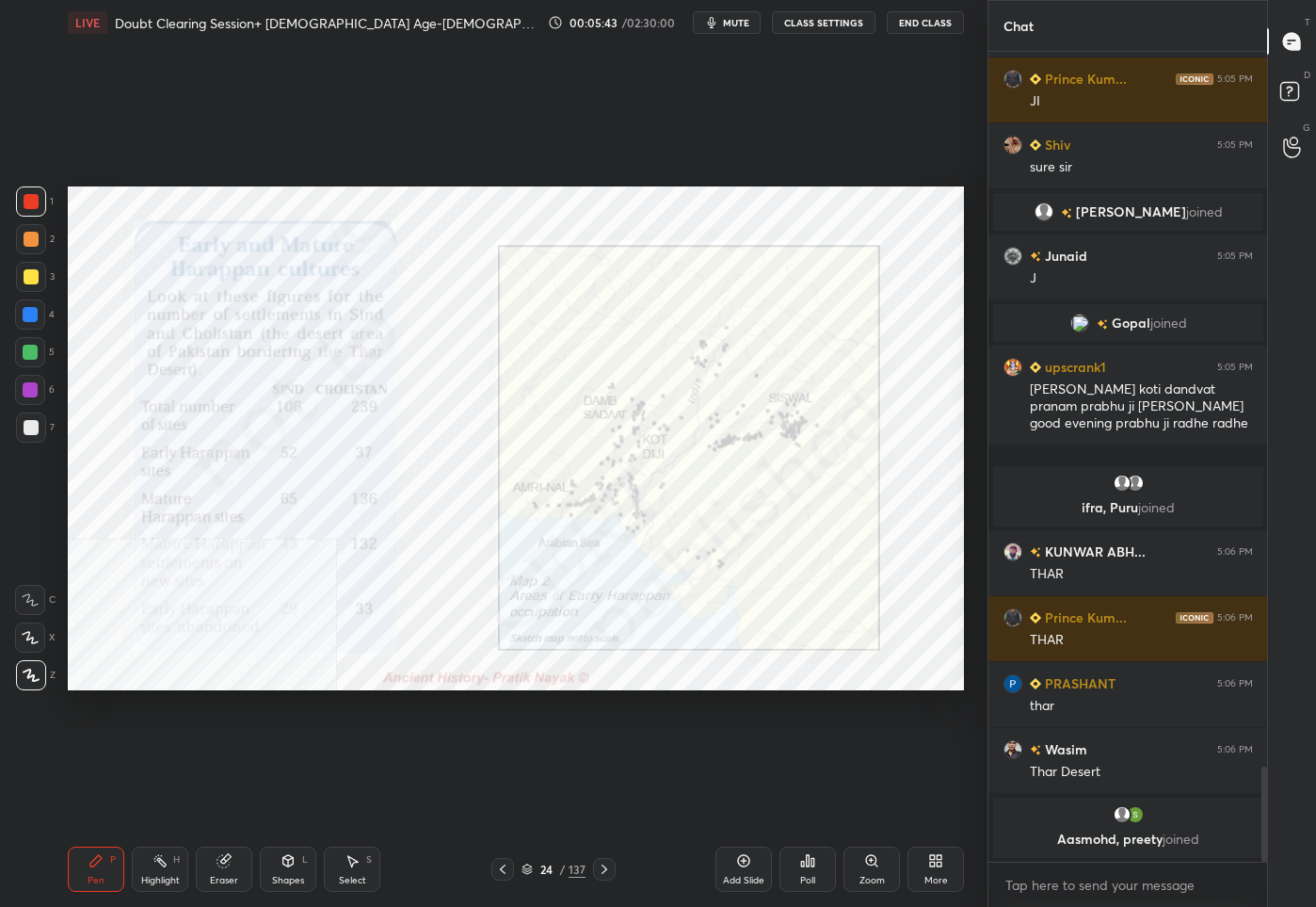
click at [539, 864] on div "24" at bounding box center [546, 869] width 19 height 12
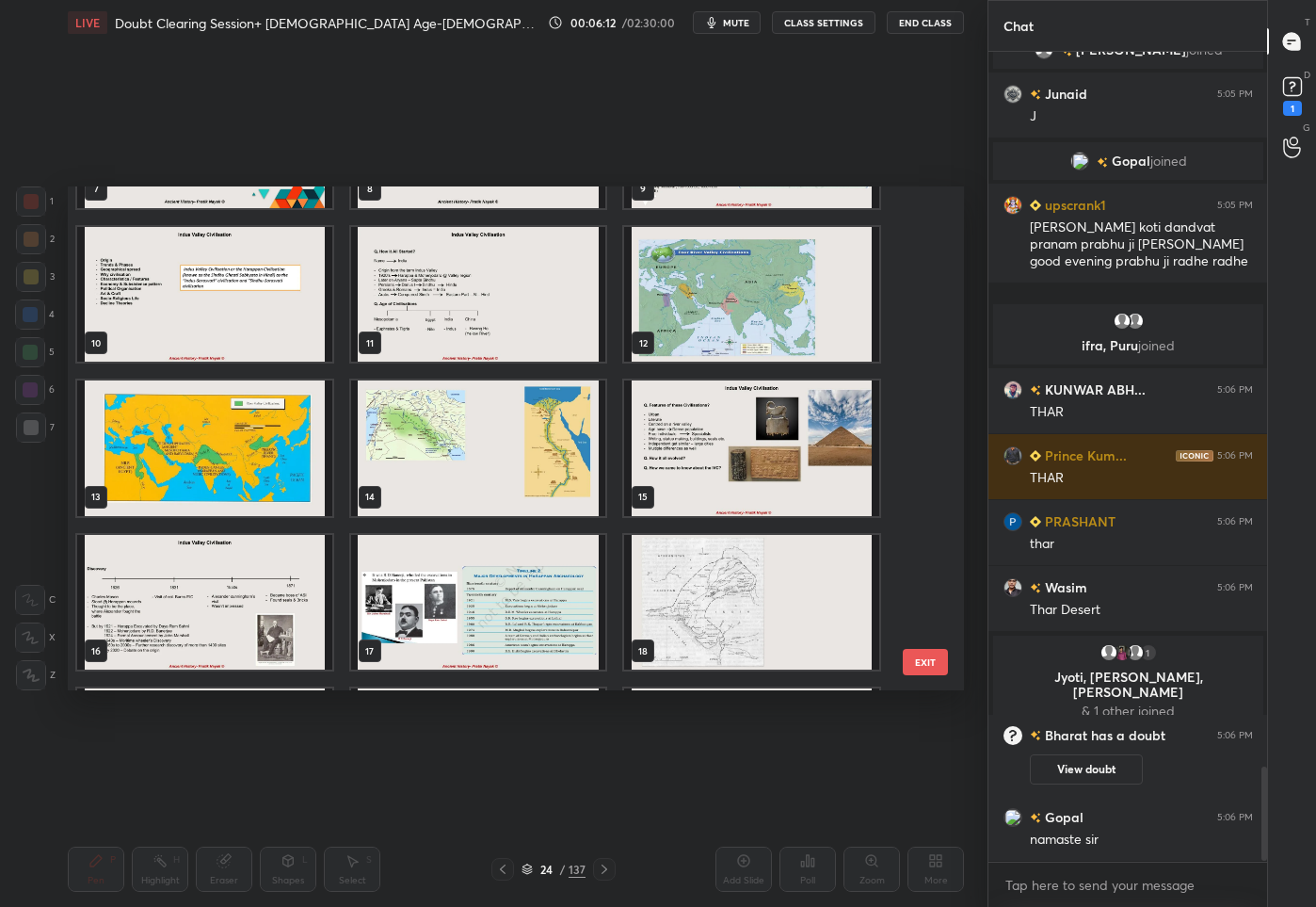
scroll to position [6118, 0]
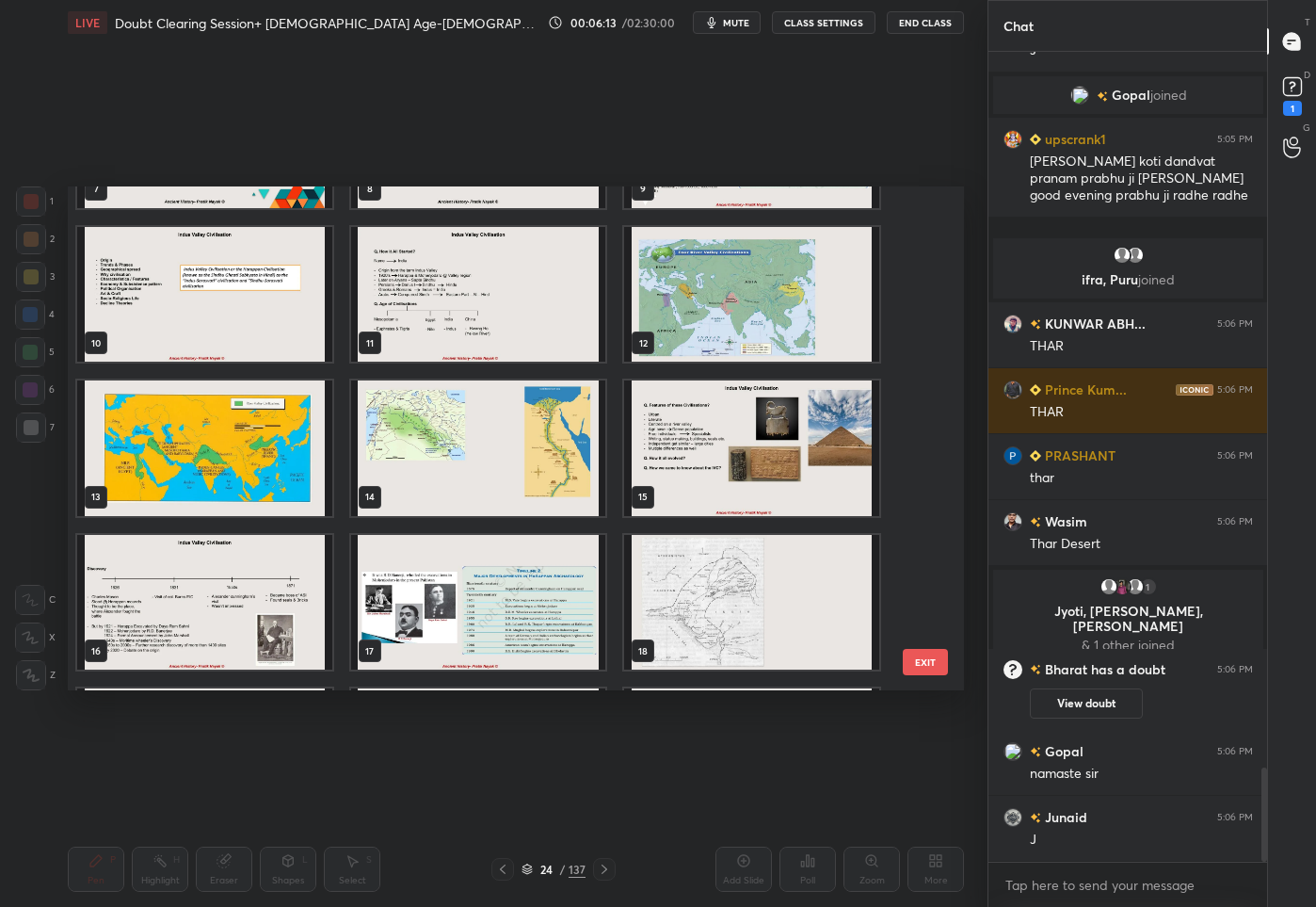
click at [774, 612] on img "grid" at bounding box center [751, 601] width 255 height 136
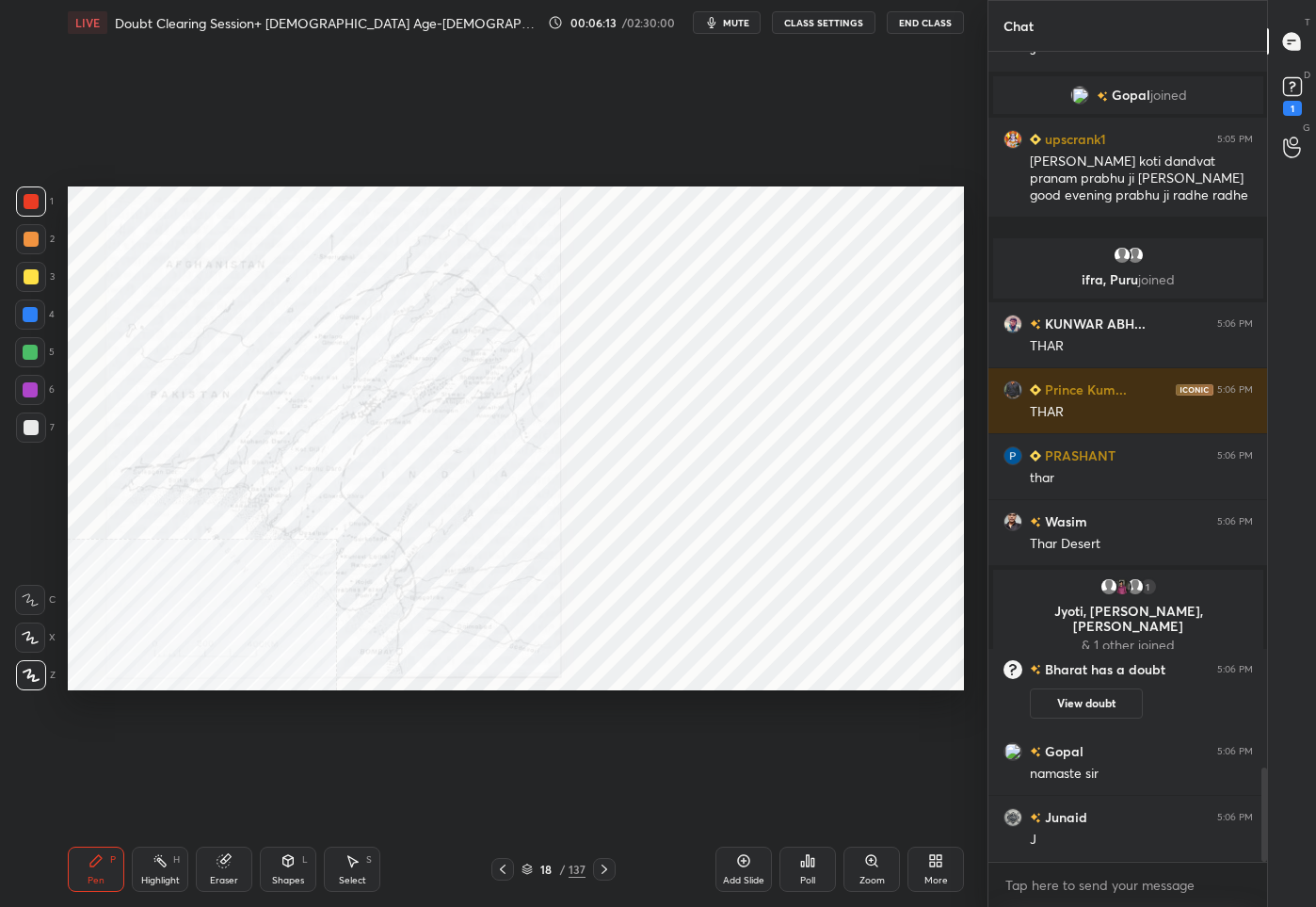
click at [774, 612] on img "grid" at bounding box center [751, 601] width 255 height 136
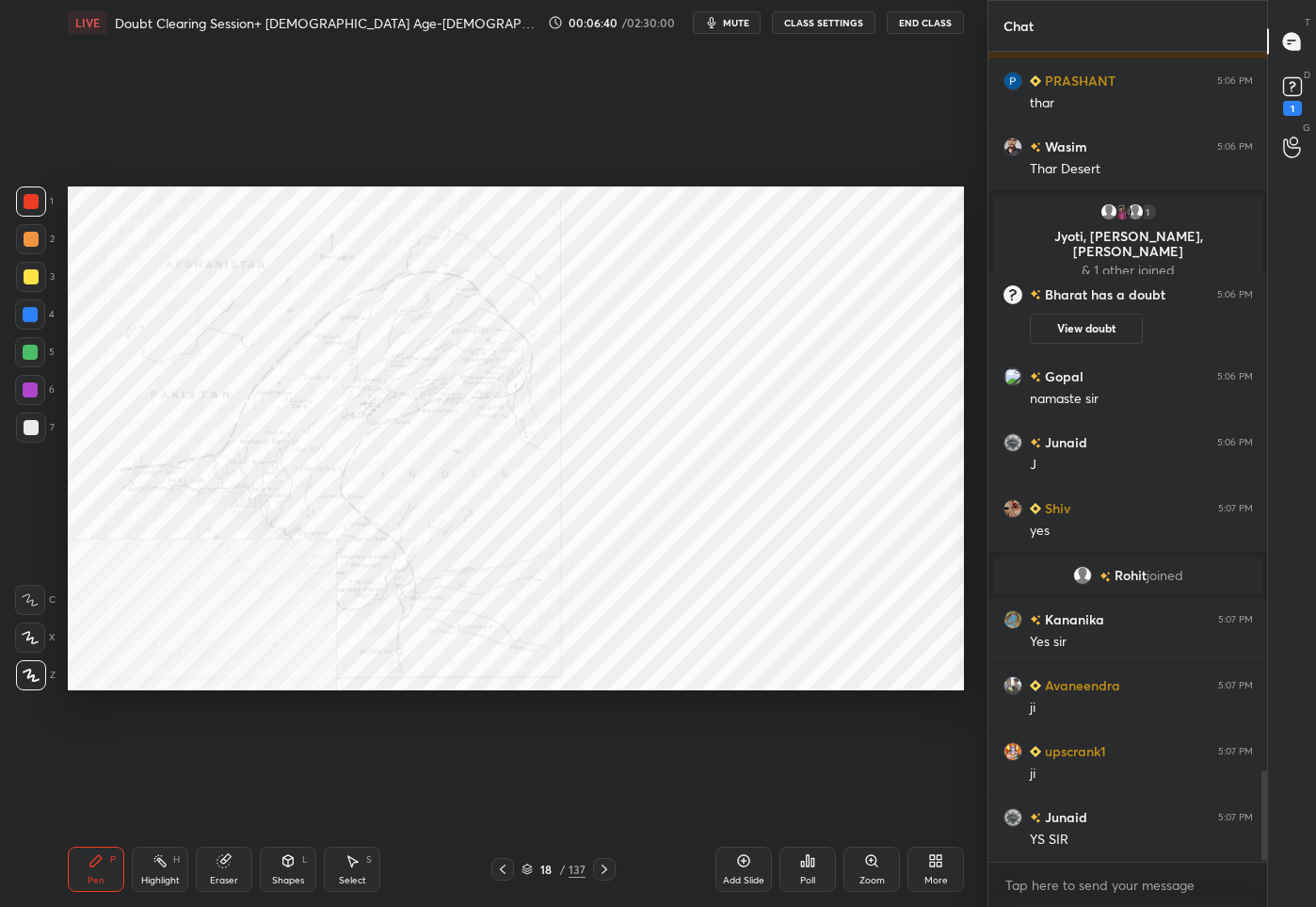
scroll to position [6426, 0]
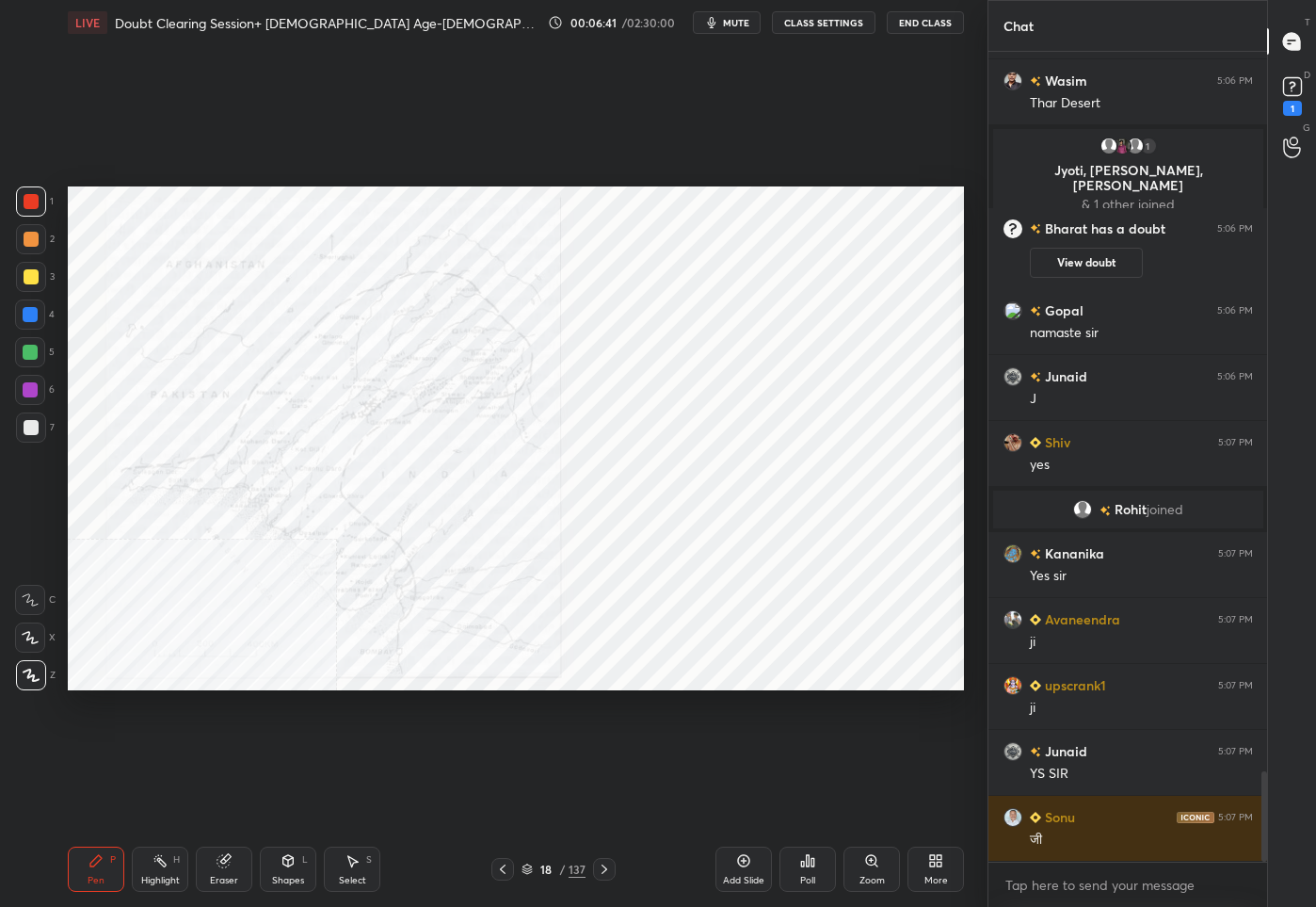
click at [875, 875] on div "Zoom" at bounding box center [872, 880] width 25 height 10
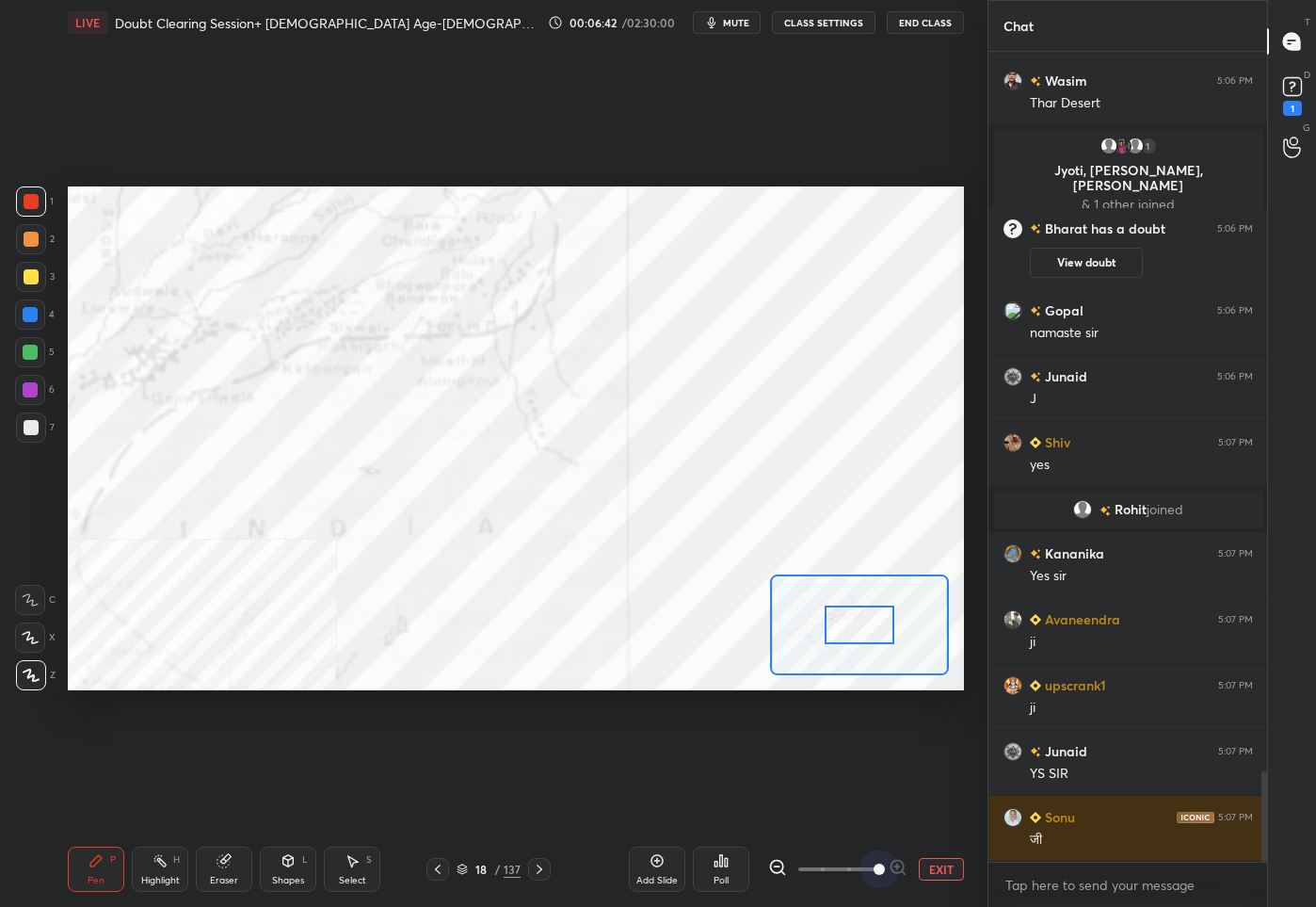
click at [875, 875] on span at bounding box center [837, 868] width 79 height 28
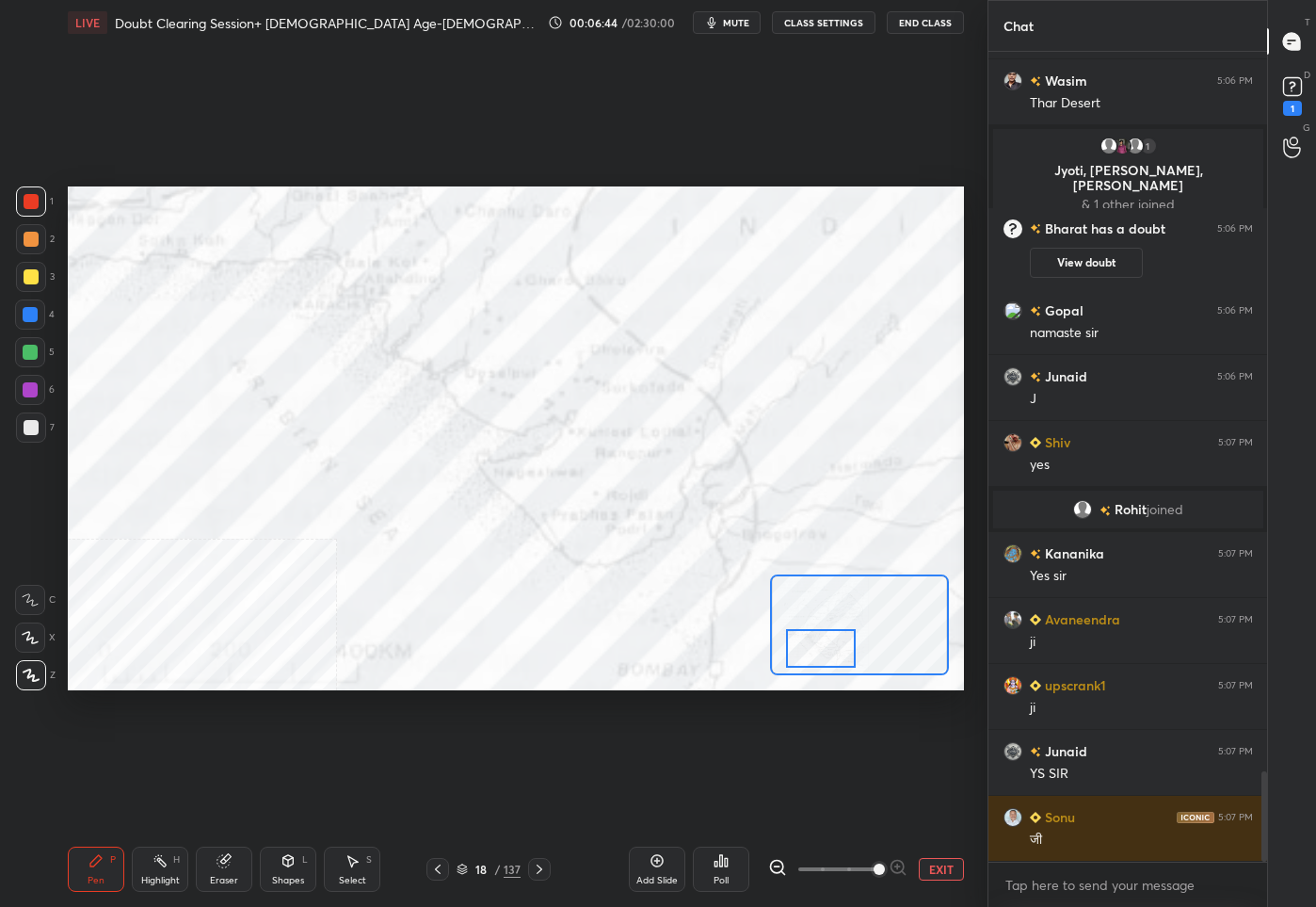
drag, startPoint x: 843, startPoint y: 620, endPoint x: 804, endPoint y: 643, distance: 45.3
click at [804, 643] on div at bounding box center [821, 648] width 70 height 39
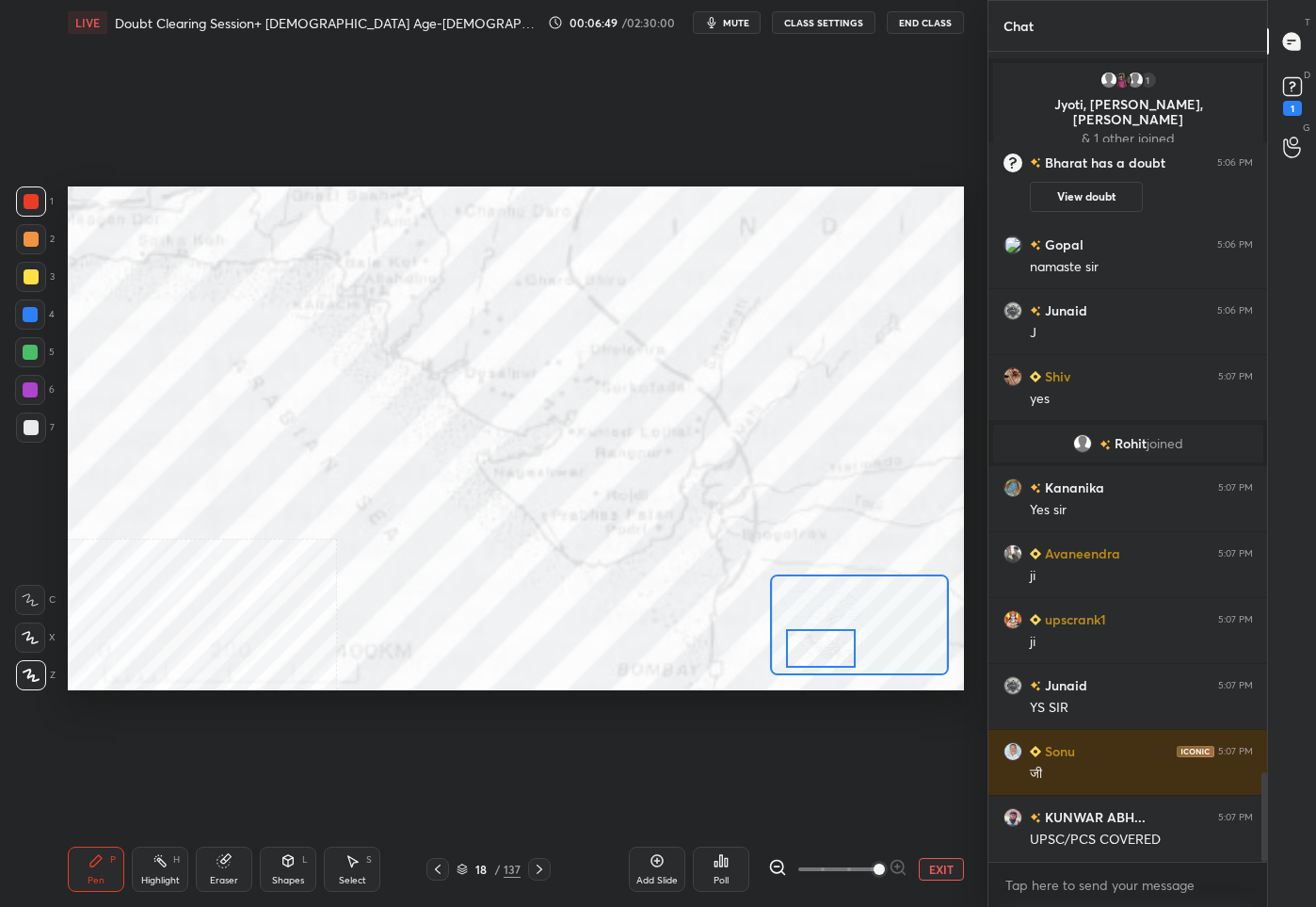
click at [933, 872] on button "EXIT" at bounding box center [940, 868] width 45 height 22
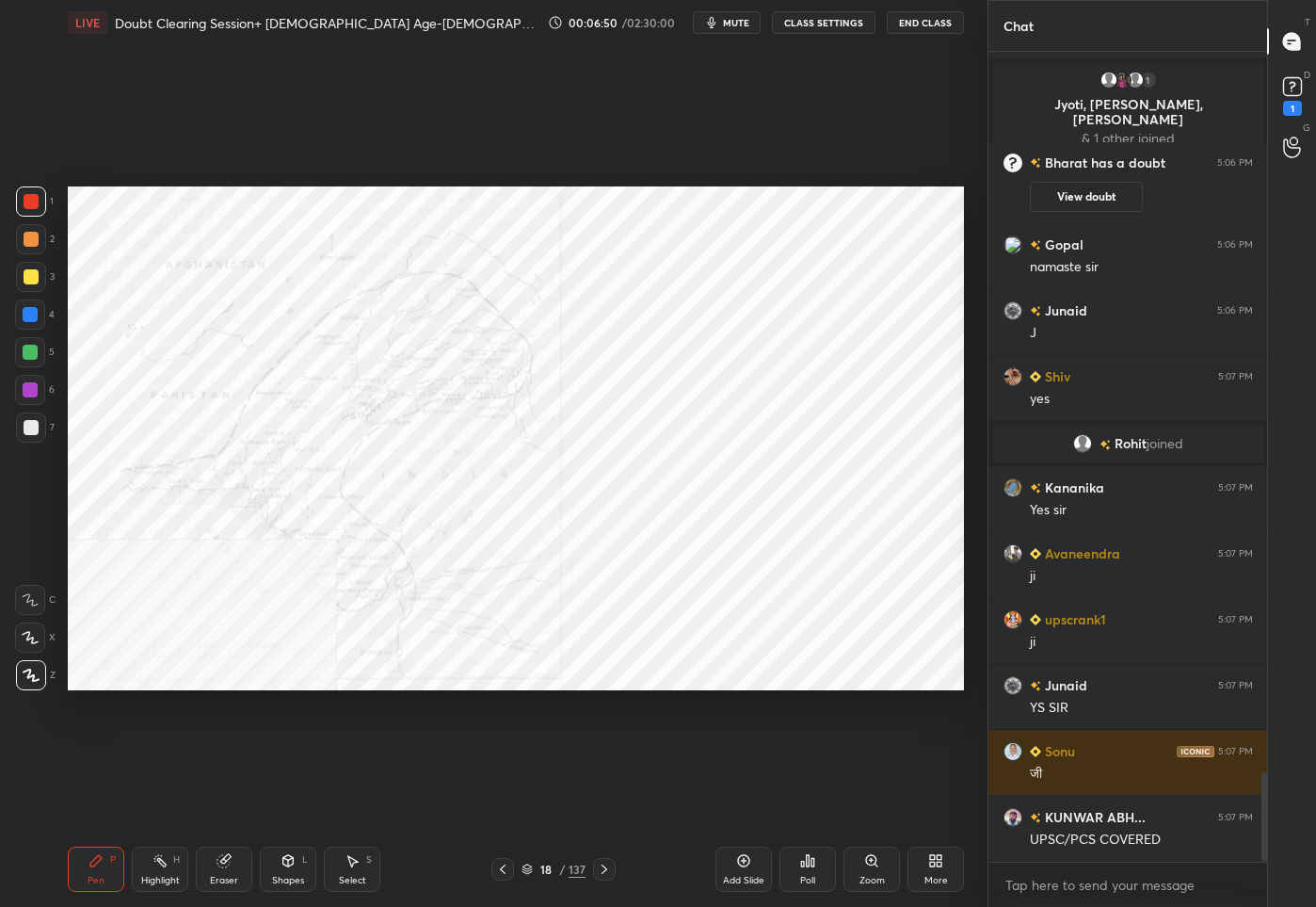
click at [724, 878] on div "Add Slide" at bounding box center [743, 880] width 41 height 10
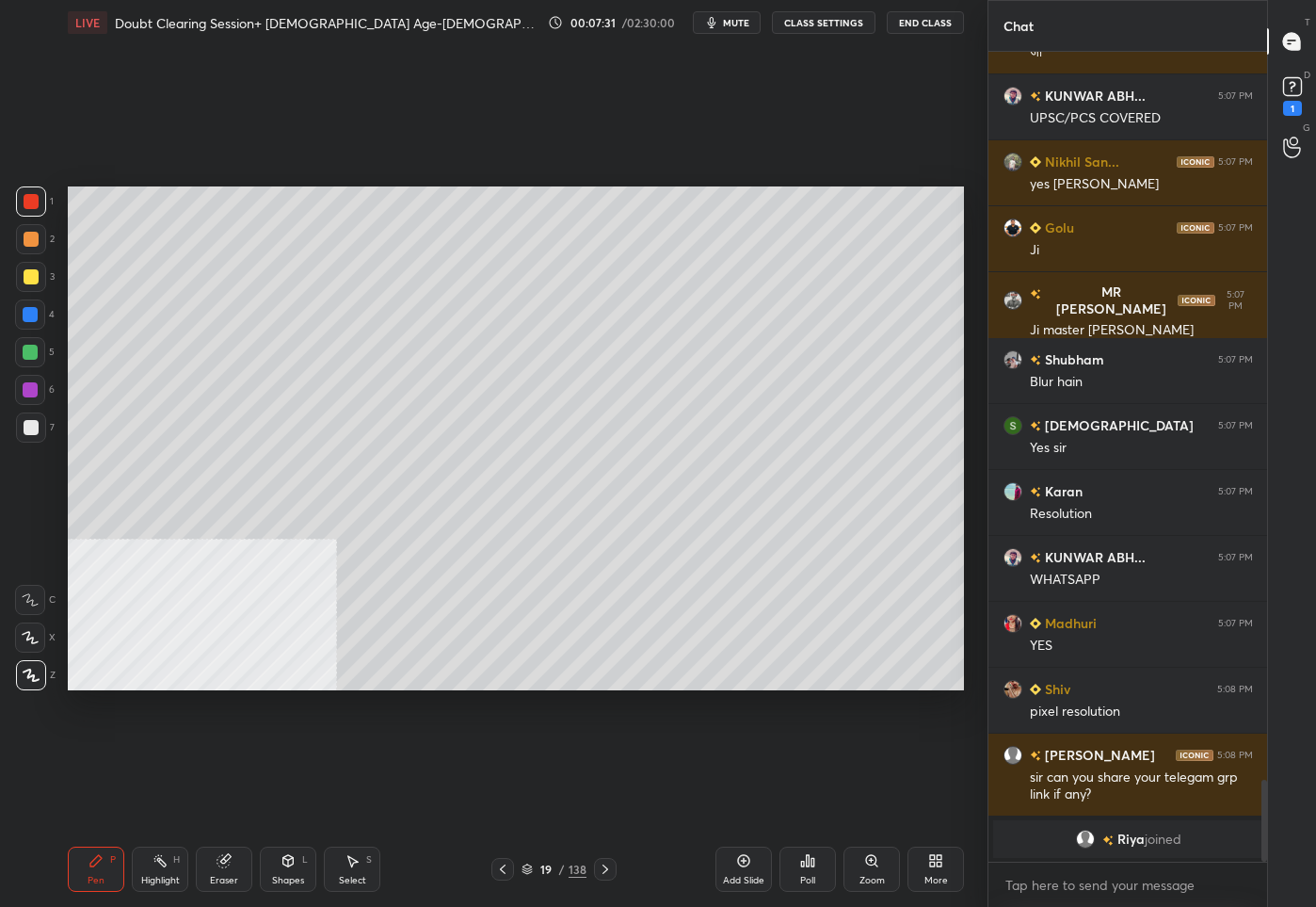
scroll to position [7030, 0]
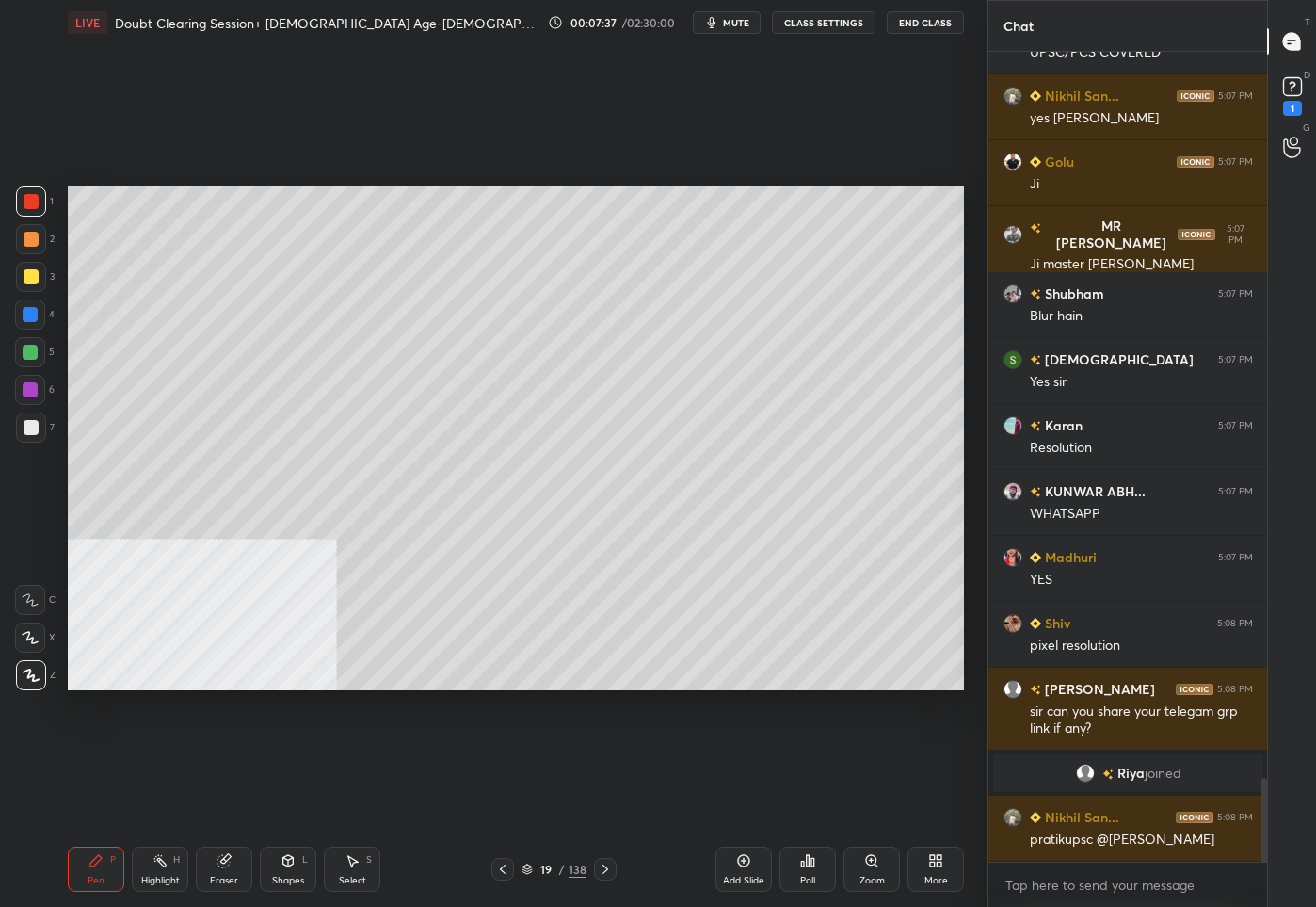
click at [230, 870] on div "Eraser" at bounding box center [224, 868] width 57 height 45
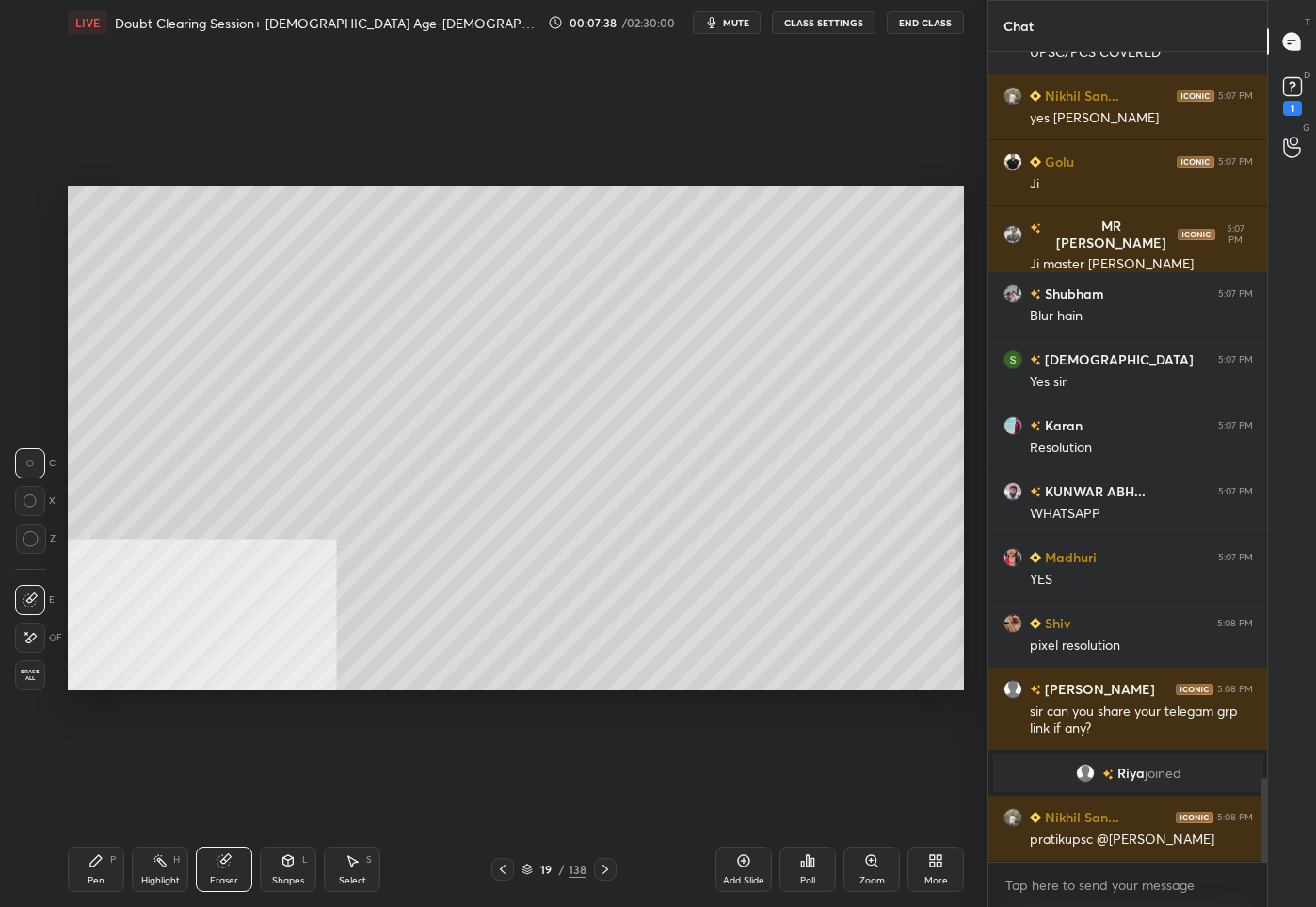
click at [274, 869] on div "Shapes L" at bounding box center [288, 868] width 57 height 45
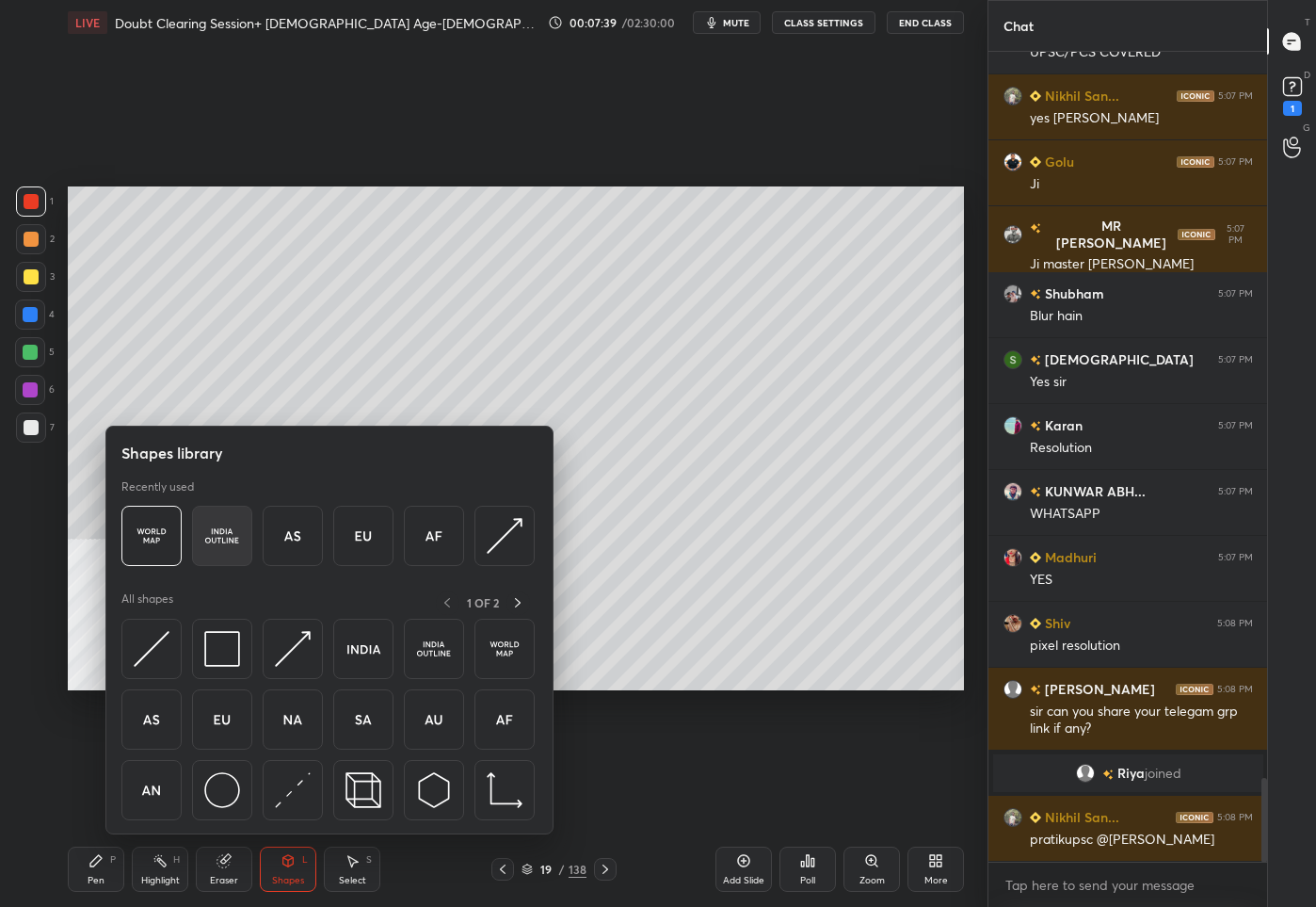
click at [209, 535] on img at bounding box center [222, 535] width 36 height 36
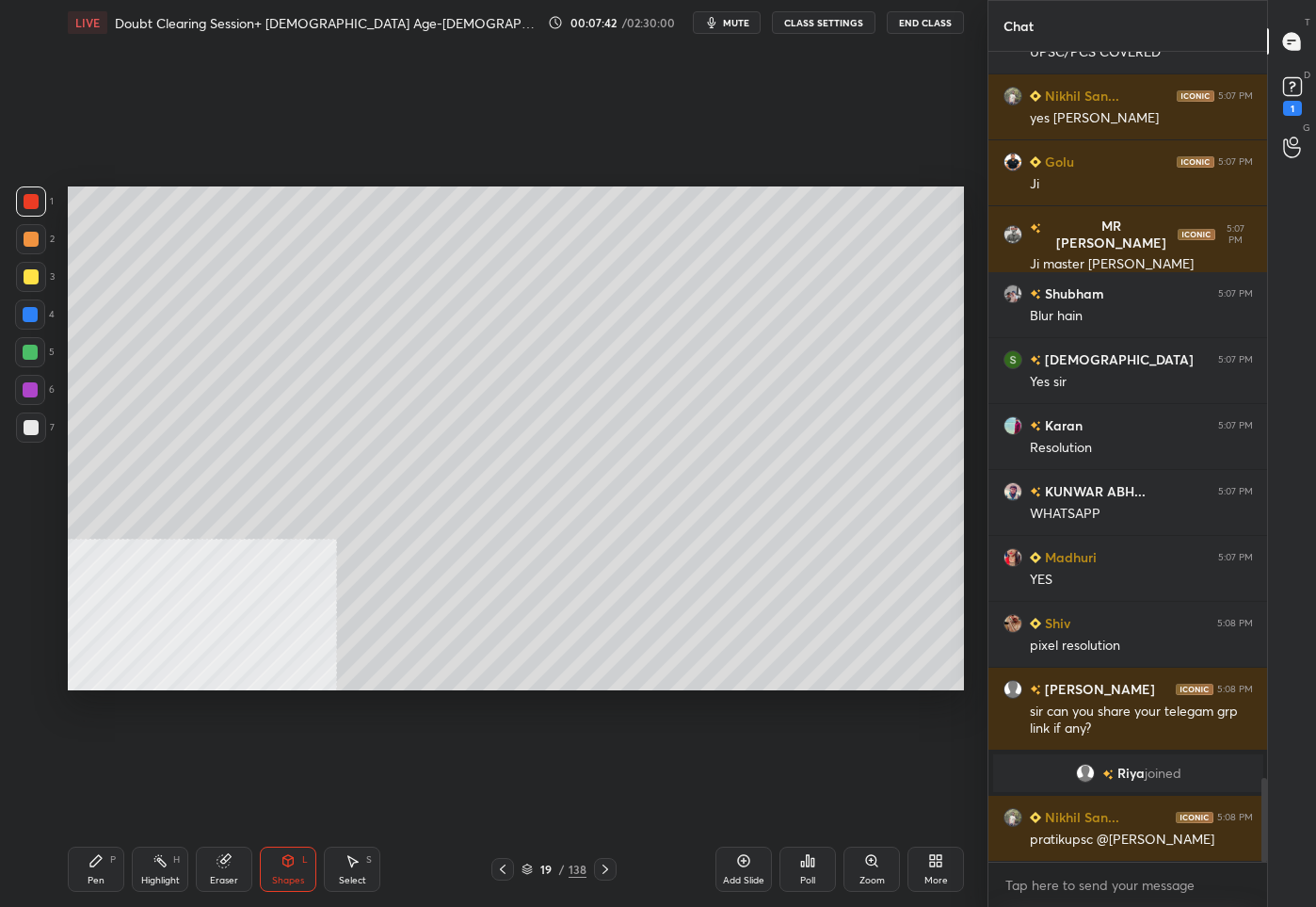
click at [70, 880] on div "Pen P" at bounding box center [95, 868] width 57 height 45
click at [27, 430] on div at bounding box center [31, 428] width 15 height 15
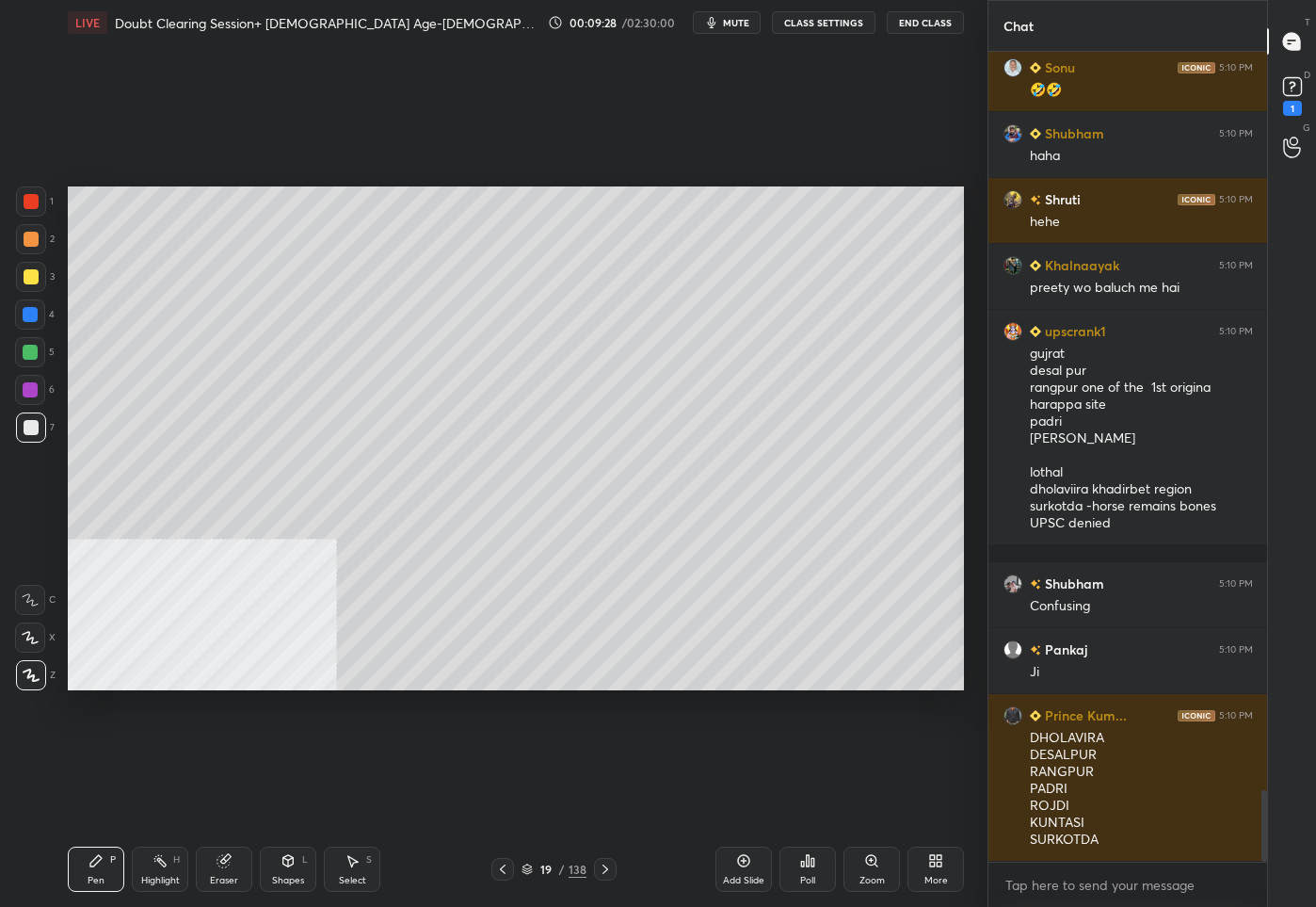
scroll to position [8402, 0]
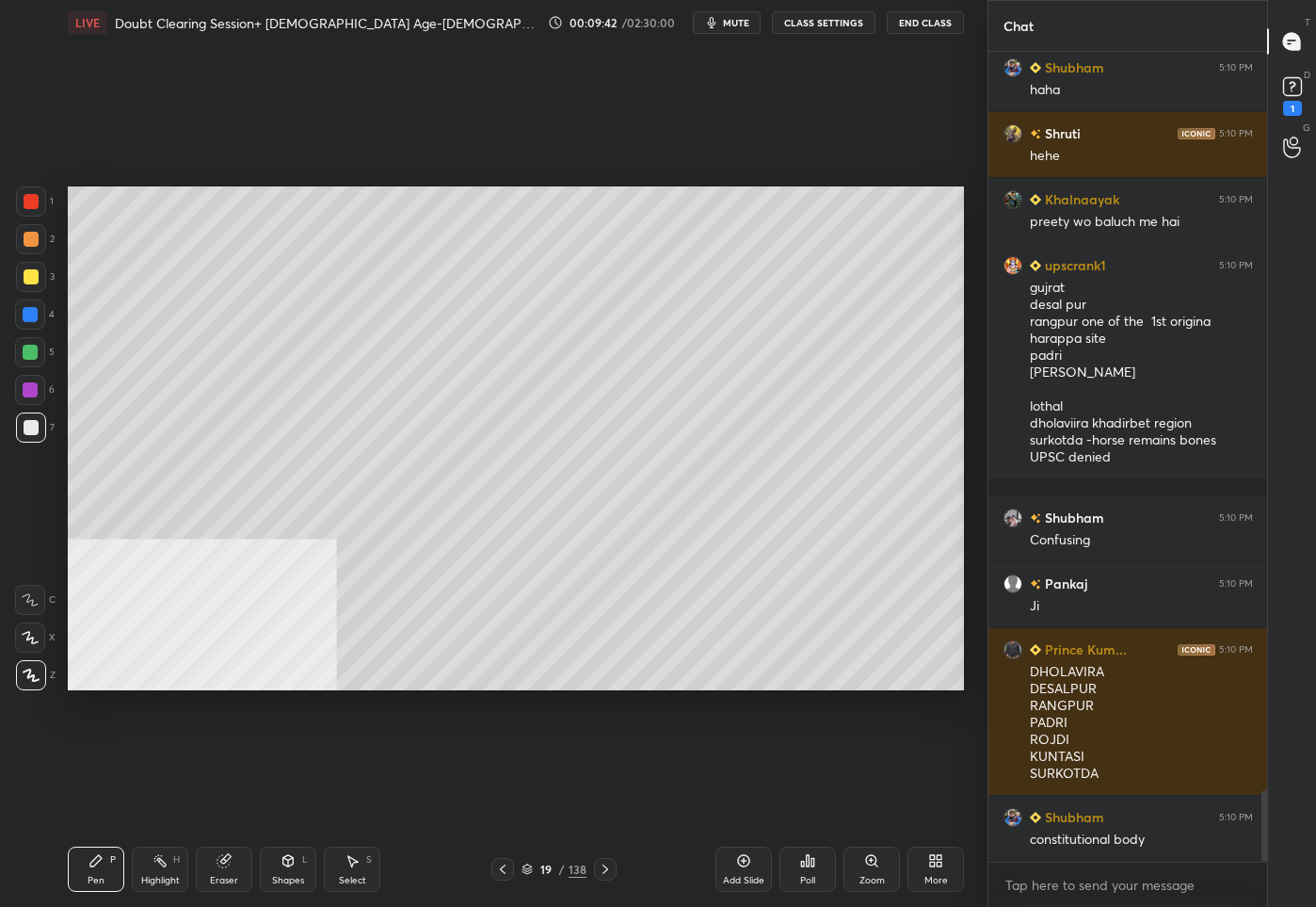
click at [548, 871] on div "19" at bounding box center [546, 869] width 19 height 12
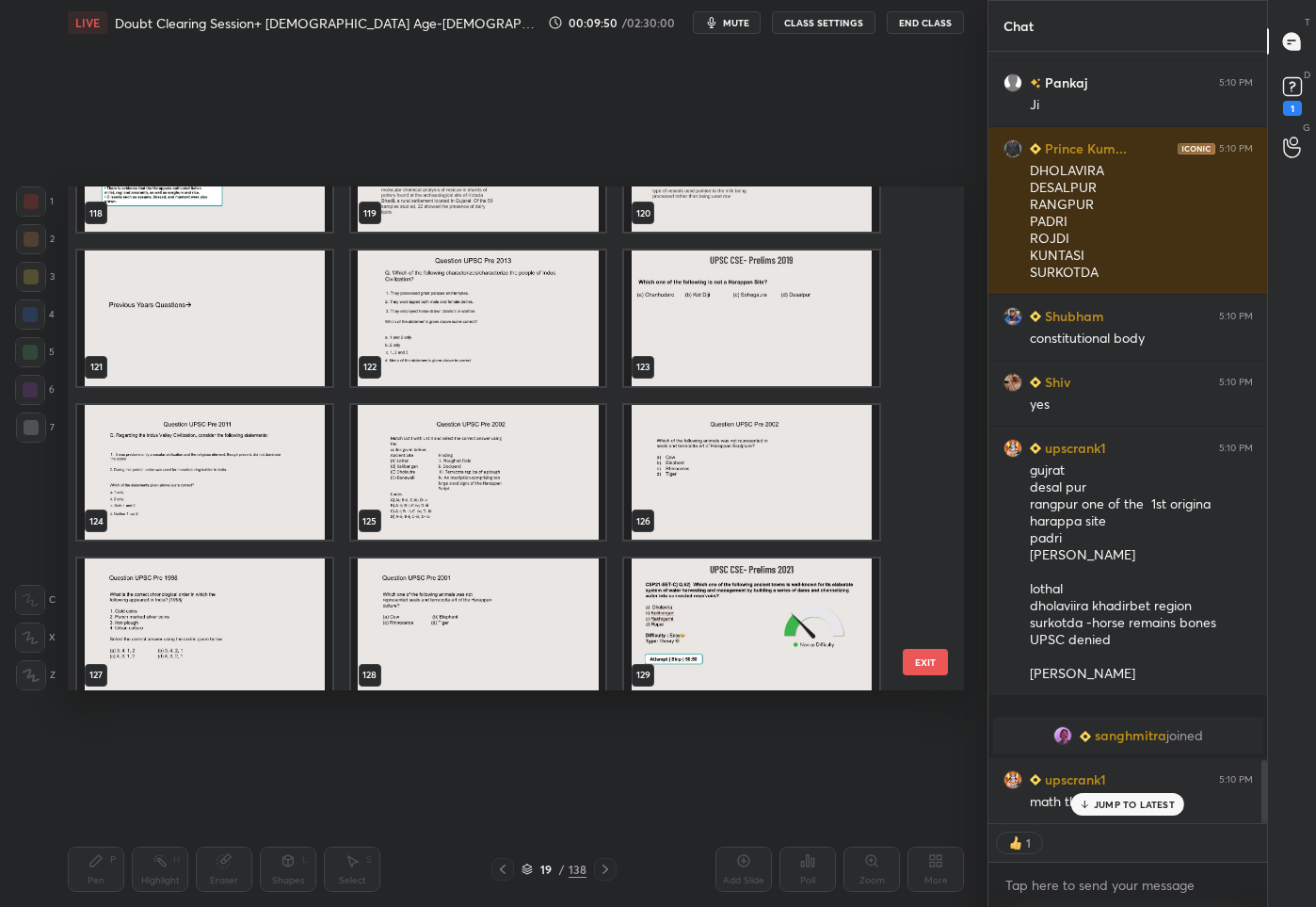
scroll to position [8635, 0]
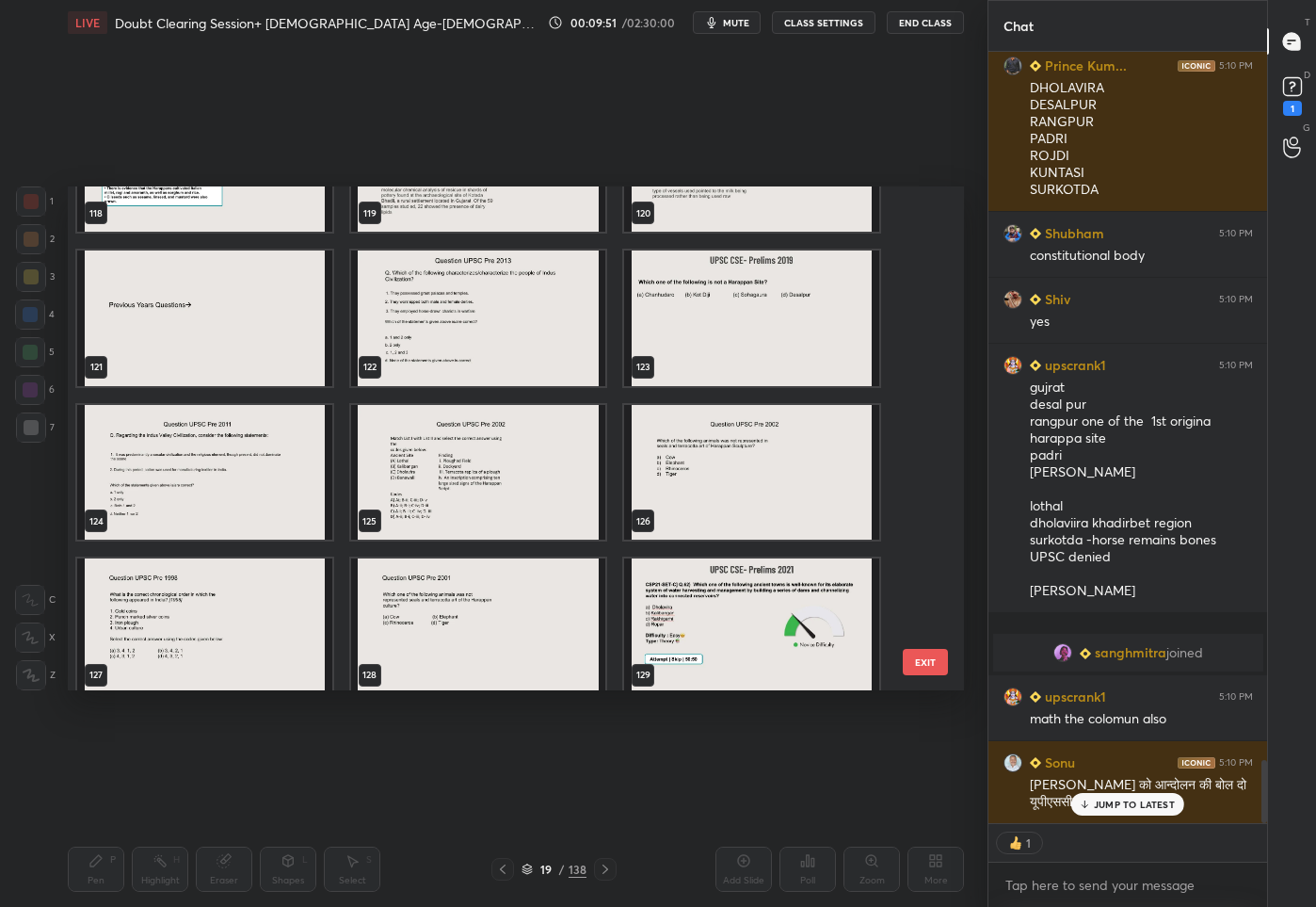
click at [758, 621] on img "grid" at bounding box center [751, 626] width 255 height 136
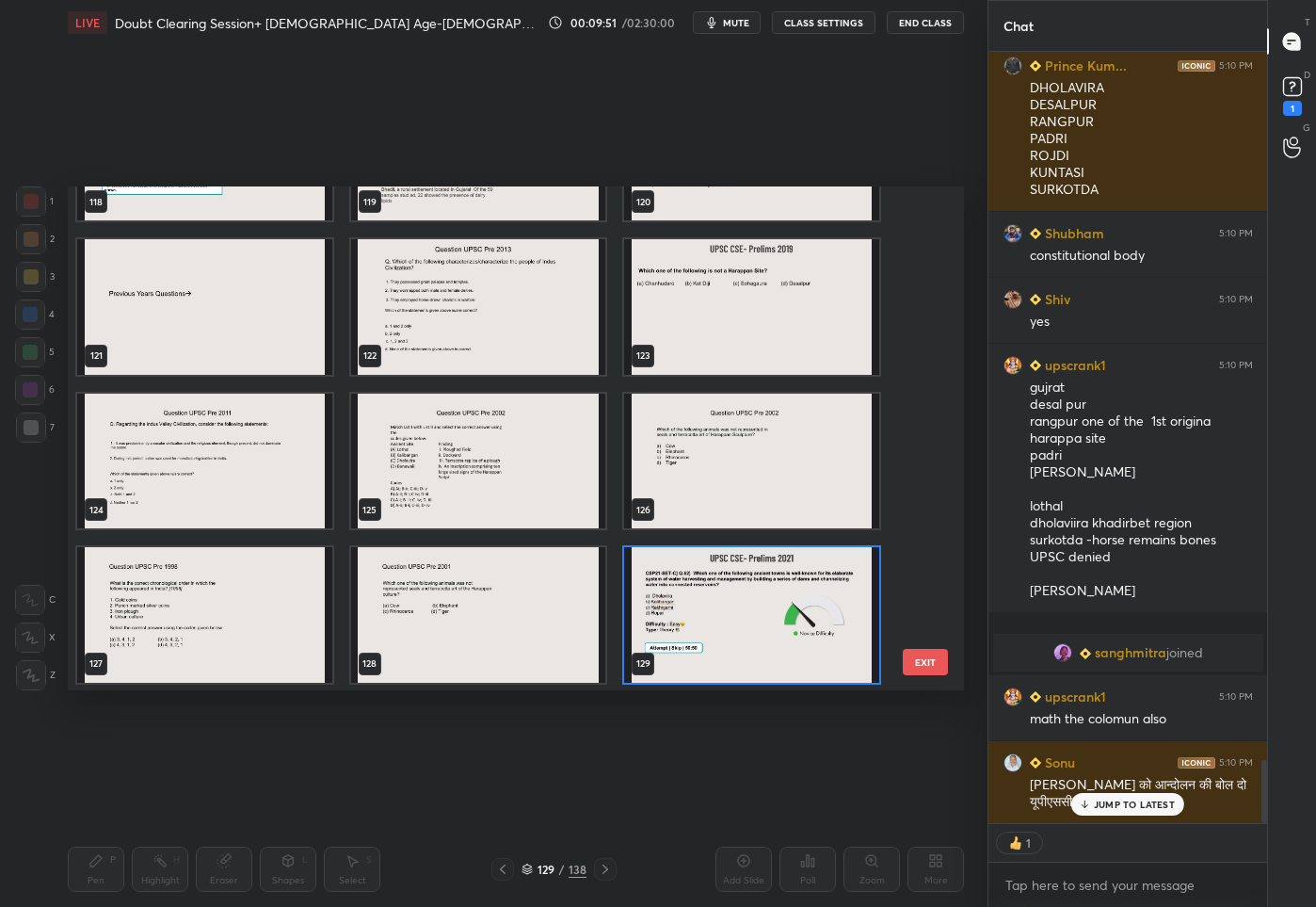
click at [758, 621] on div "115 116 117 118 119 120 121 122 123 124 125 126 127 128 129" at bounding box center [499, 439] width 863 height 505
click at [758, 621] on img "grid" at bounding box center [751, 614] width 255 height 136
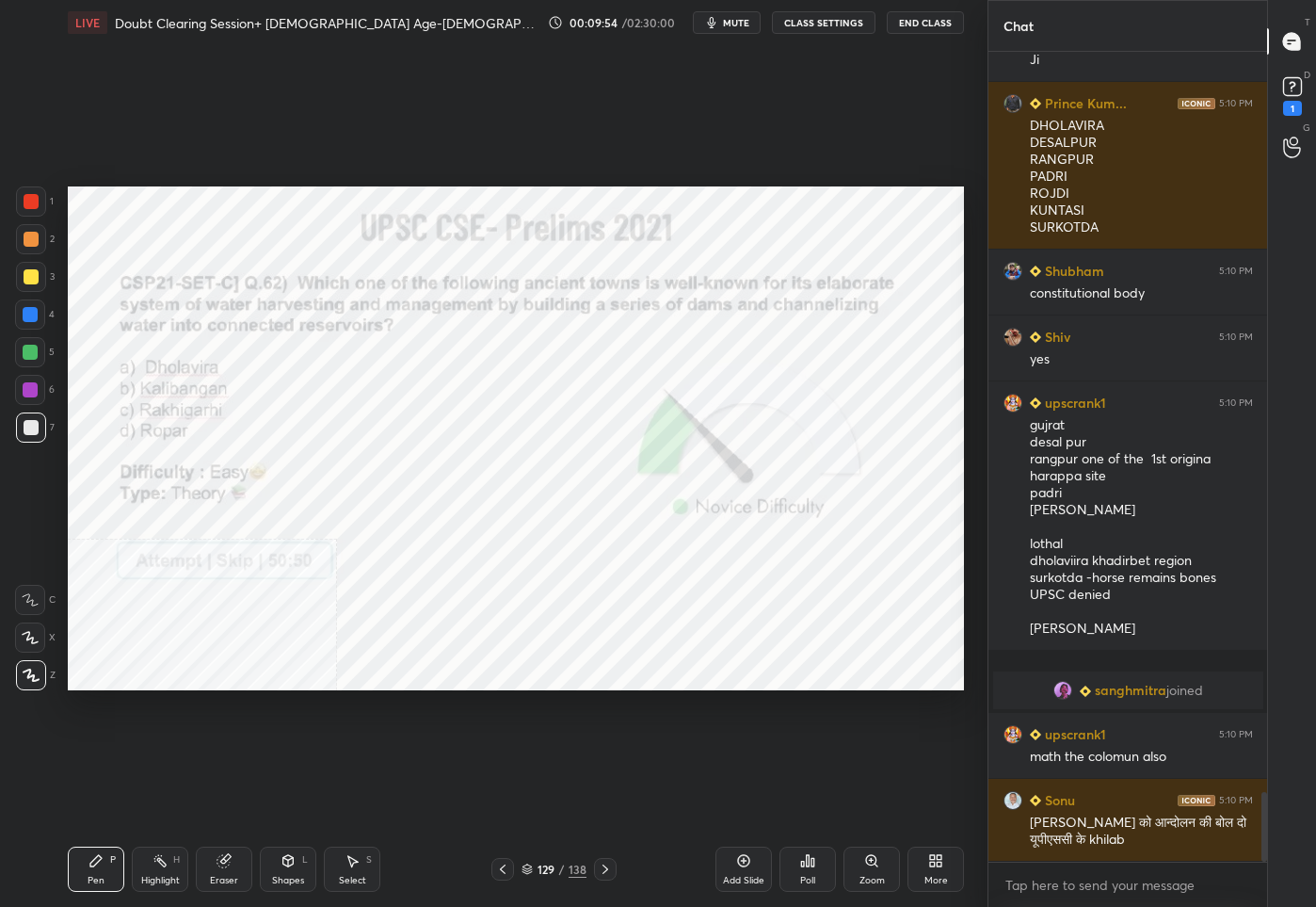
scroll to position [8598, 0]
click at [32, 197] on div at bounding box center [31, 201] width 15 height 15
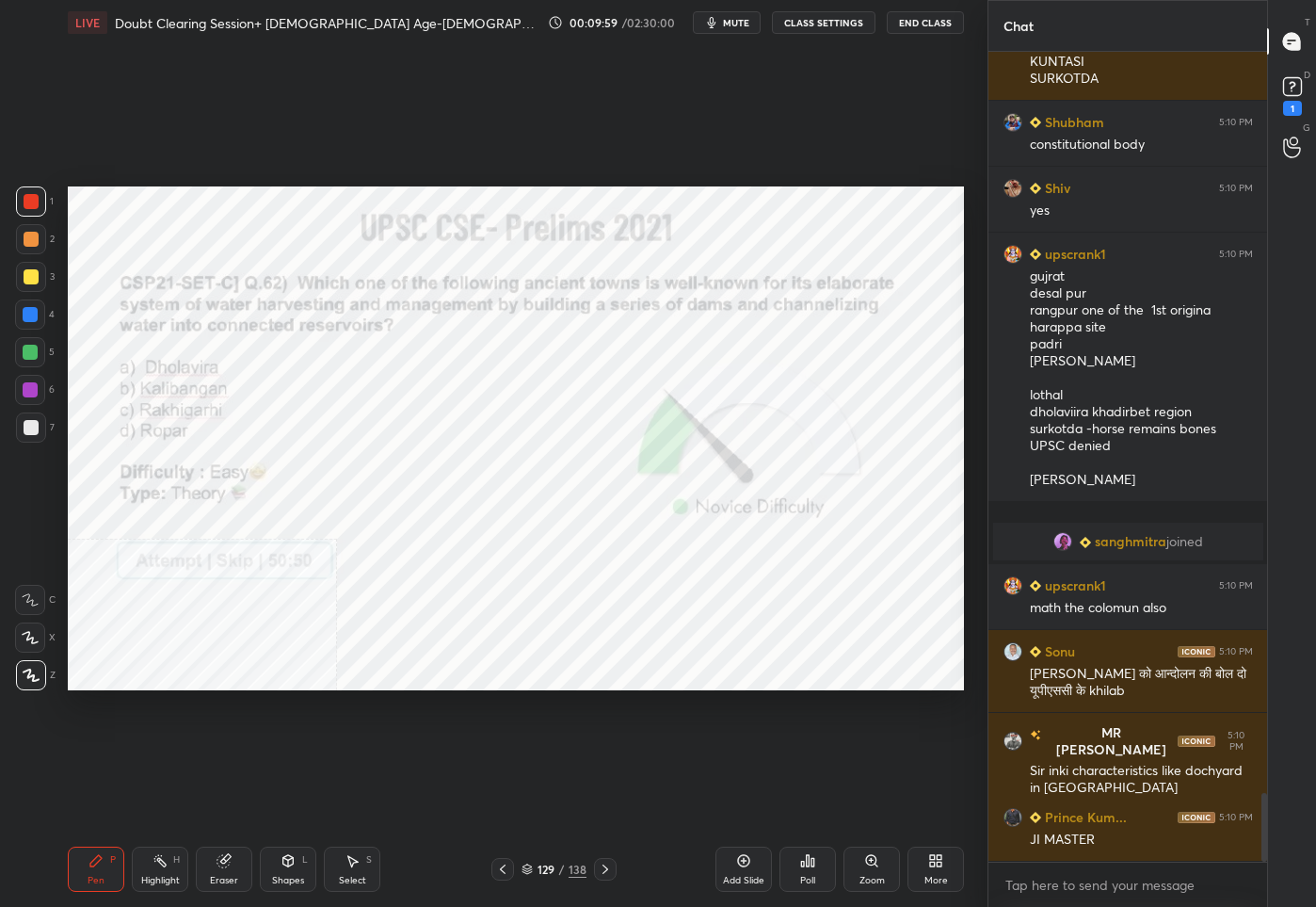
click at [550, 865] on div "129" at bounding box center [546, 869] width 19 height 12
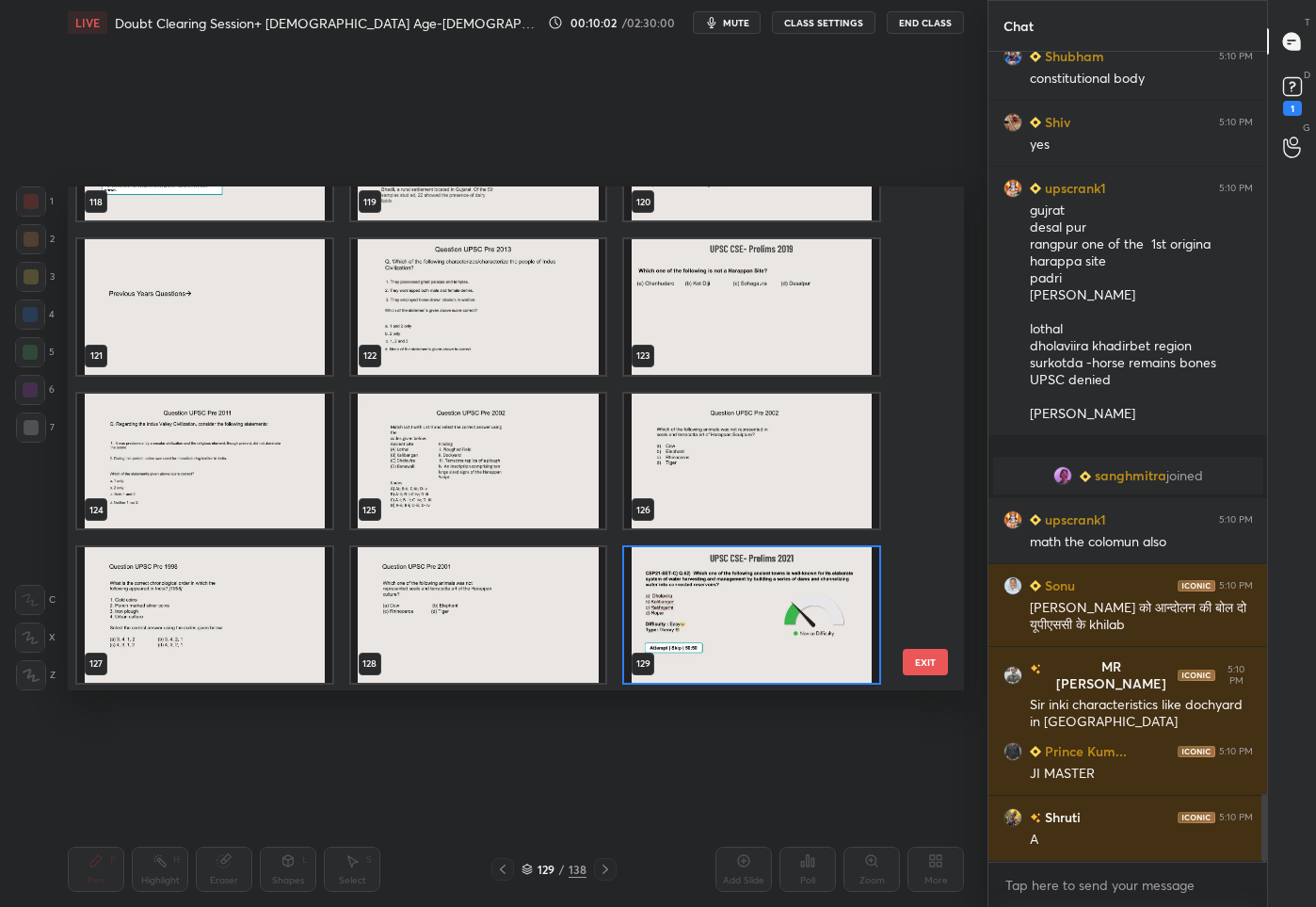
click at [490, 614] on img "grid" at bounding box center [478, 614] width 255 height 136
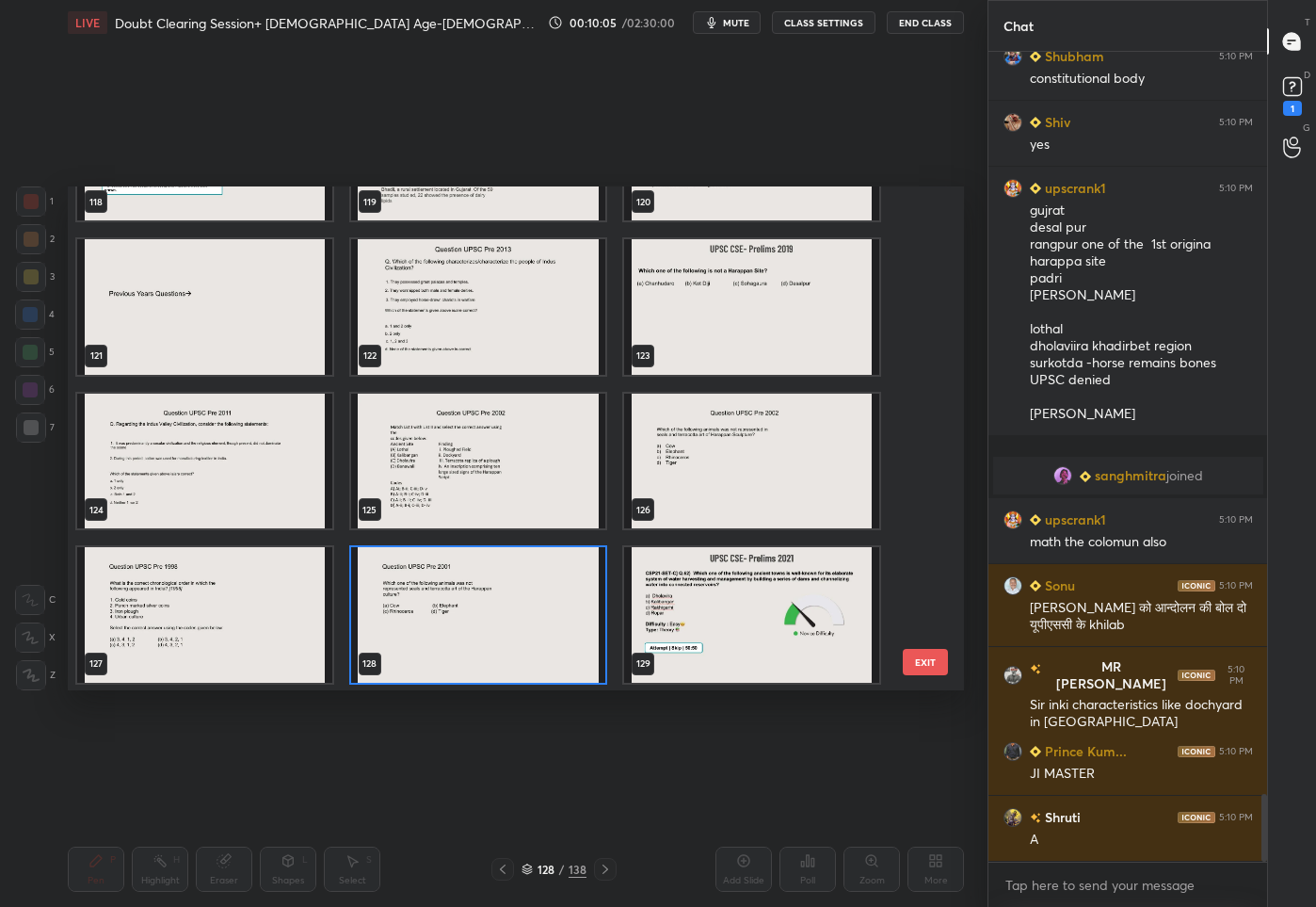
click at [716, 331] on img "grid" at bounding box center [751, 307] width 255 height 136
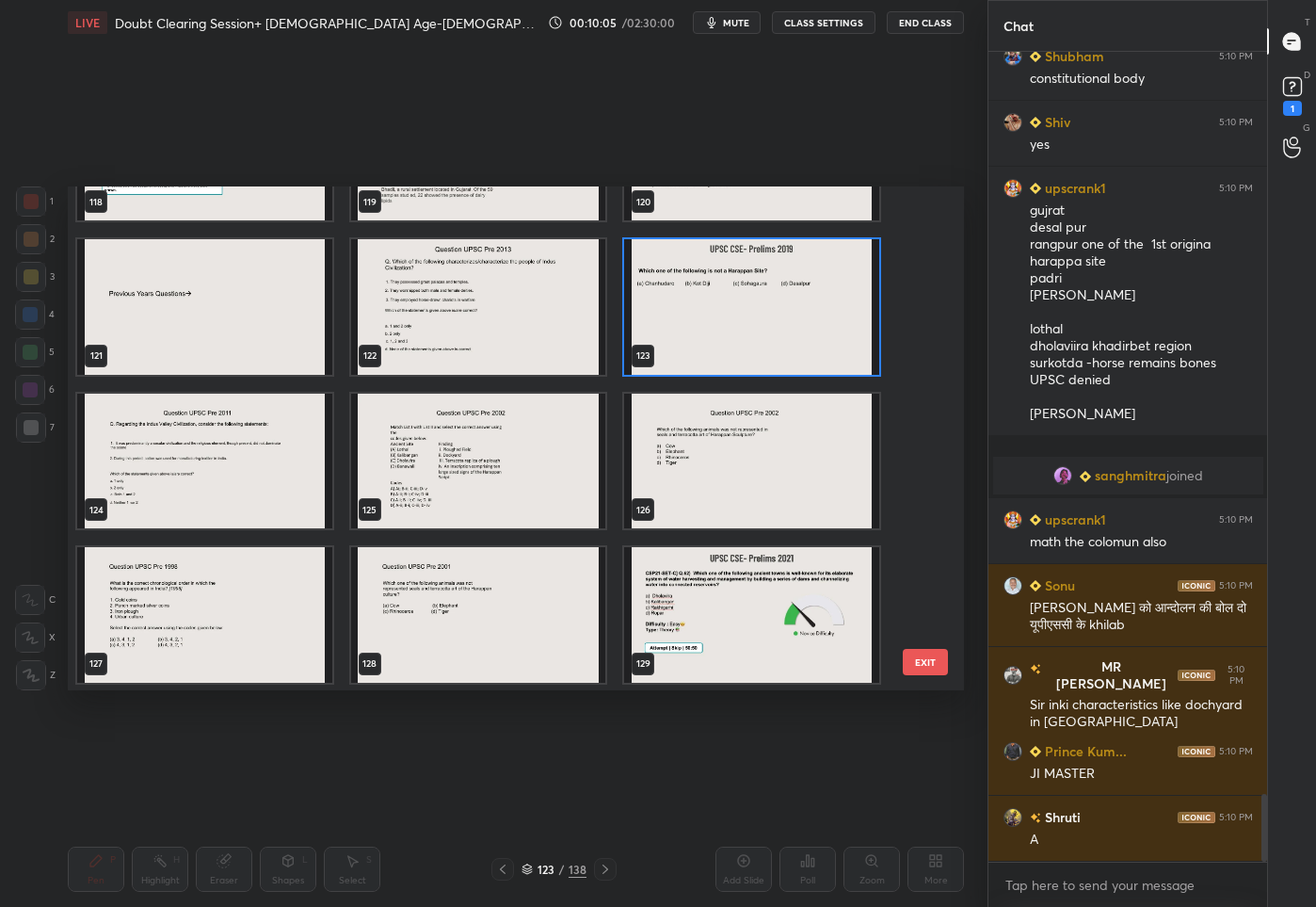
click at [716, 331] on img "grid" at bounding box center [751, 307] width 255 height 136
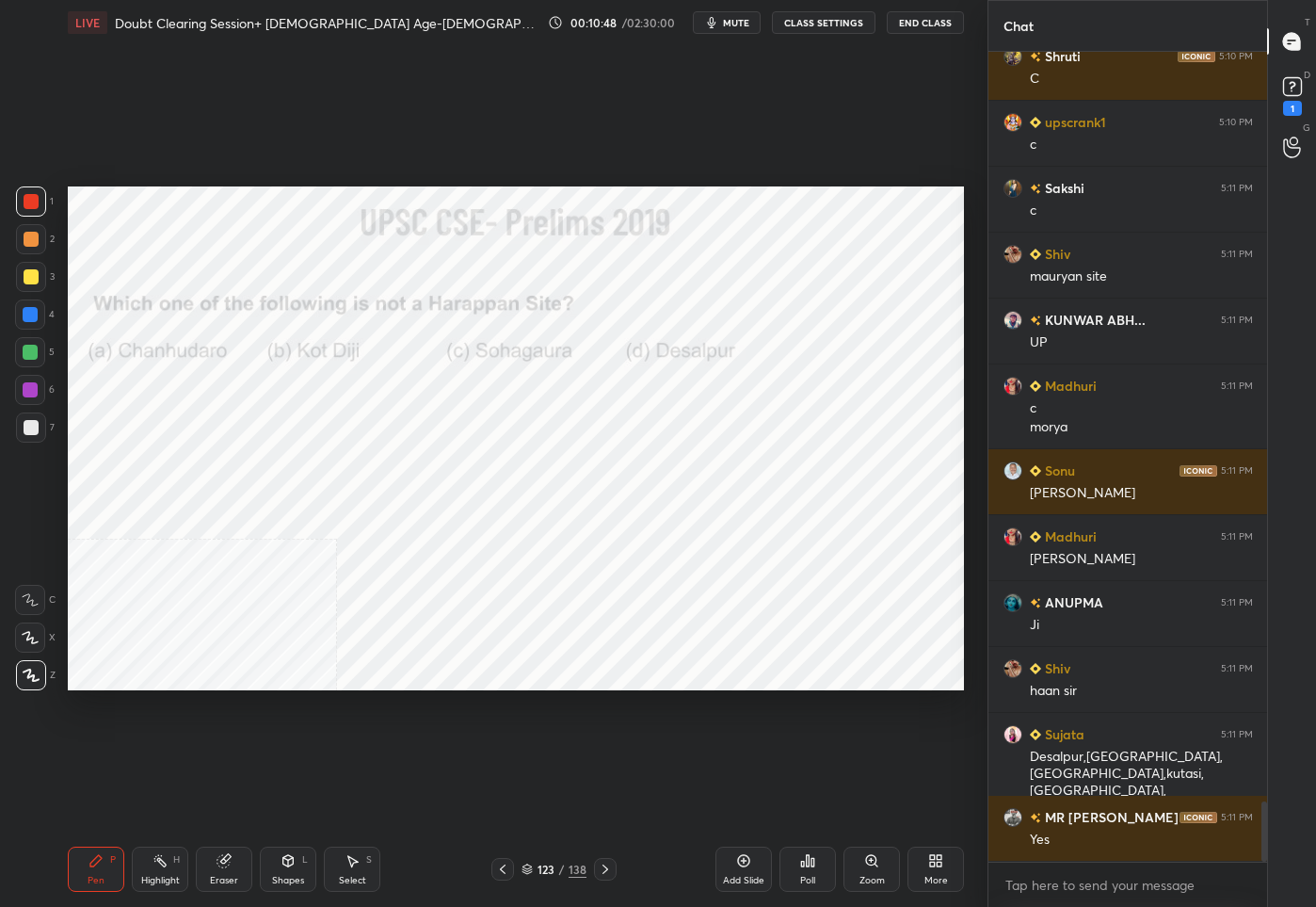
click at [555, 871] on div "123 / 138" at bounding box center [553, 869] width 65 height 17
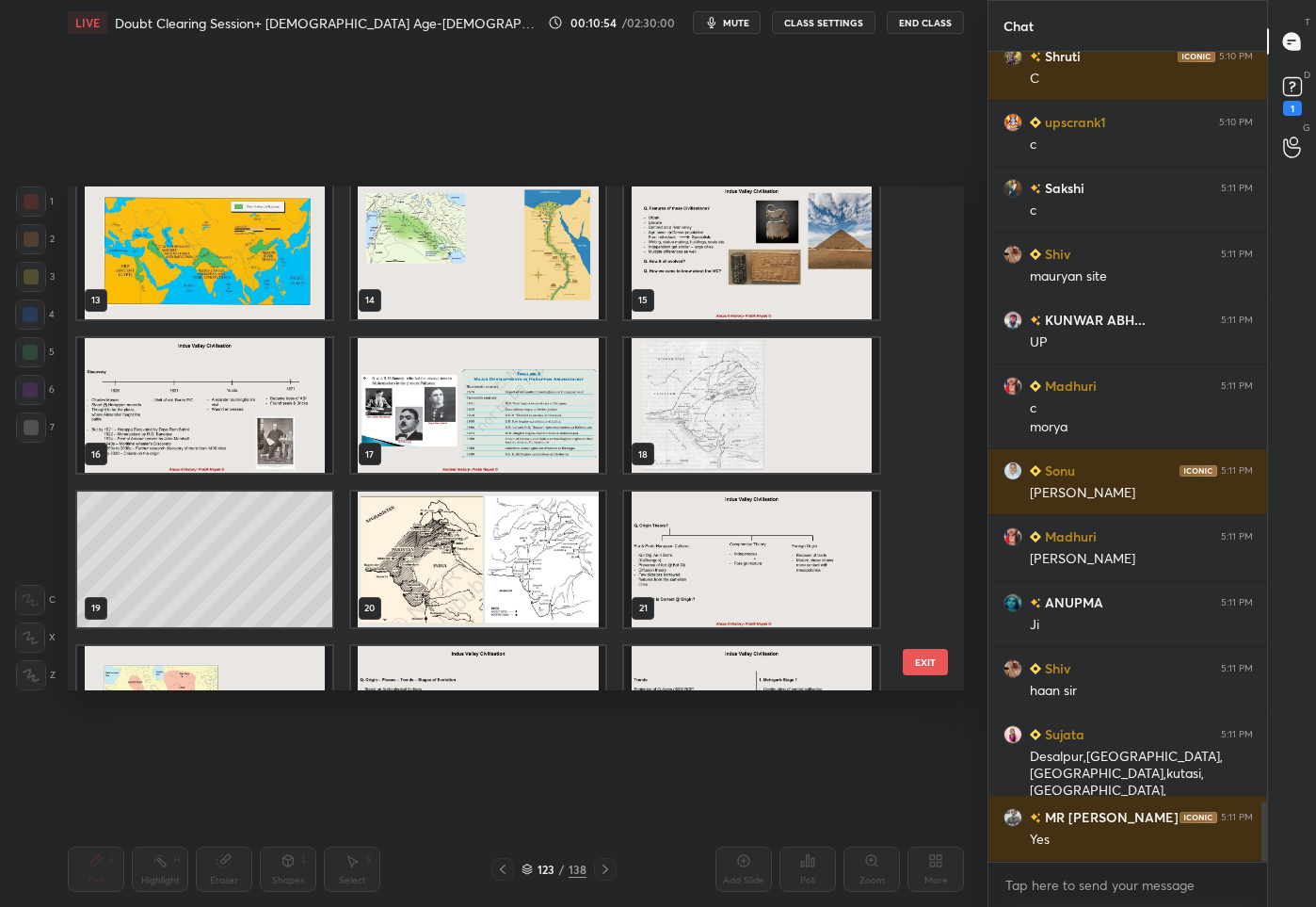
scroll to position [946, 0]
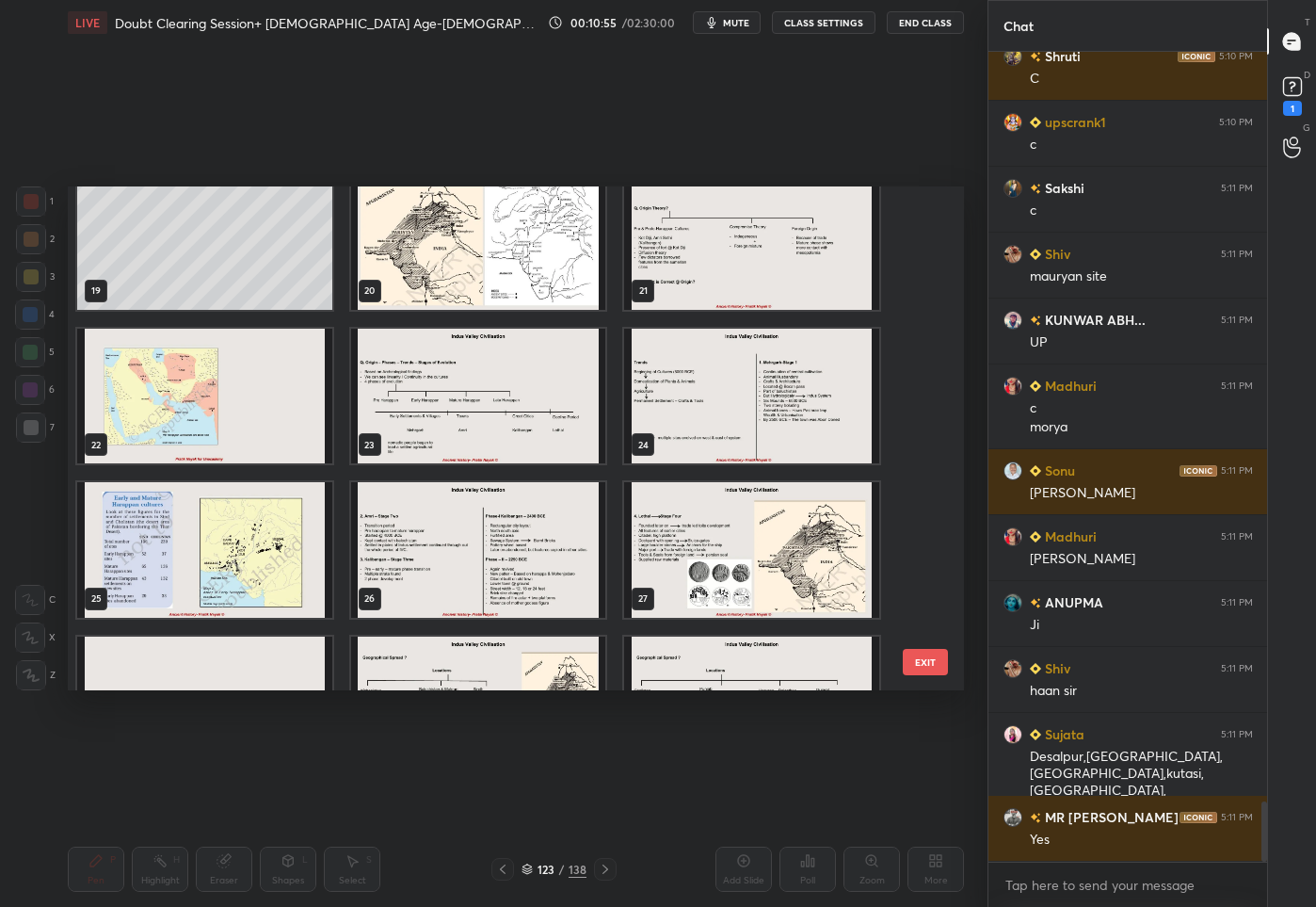
click at [129, 177] on div "Setting up your live class 19 20 21 22 23 24 25 26 27 28 29 30 31 32 33 EXIT Po…" at bounding box center [516, 439] width 911 height 787
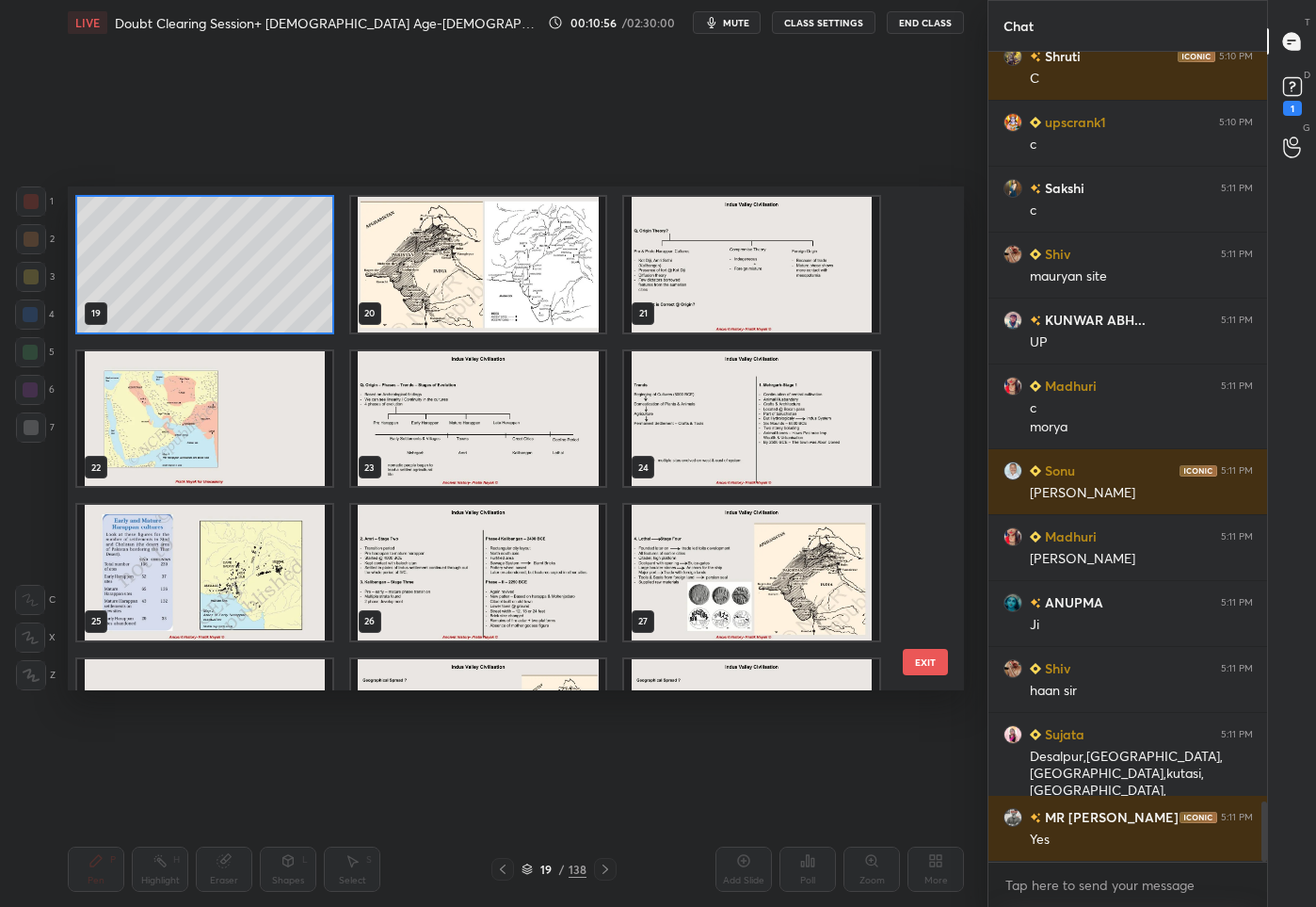
click at [183, 248] on div "13 14 15 16 17 18 19 20 21 22 23 24 25 26 27 28 29 30" at bounding box center [499, 439] width 863 height 505
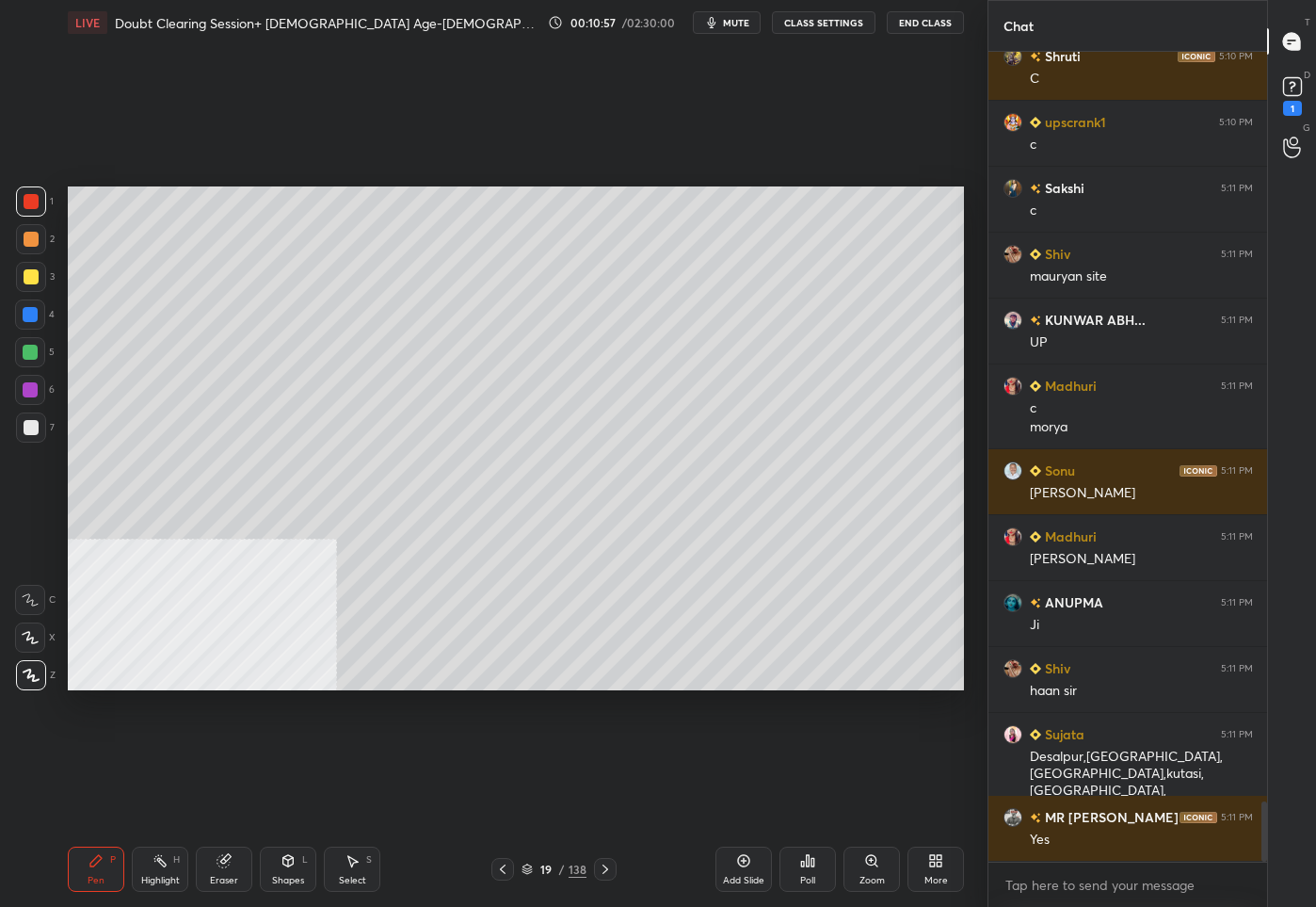
scroll to position [10089, 0]
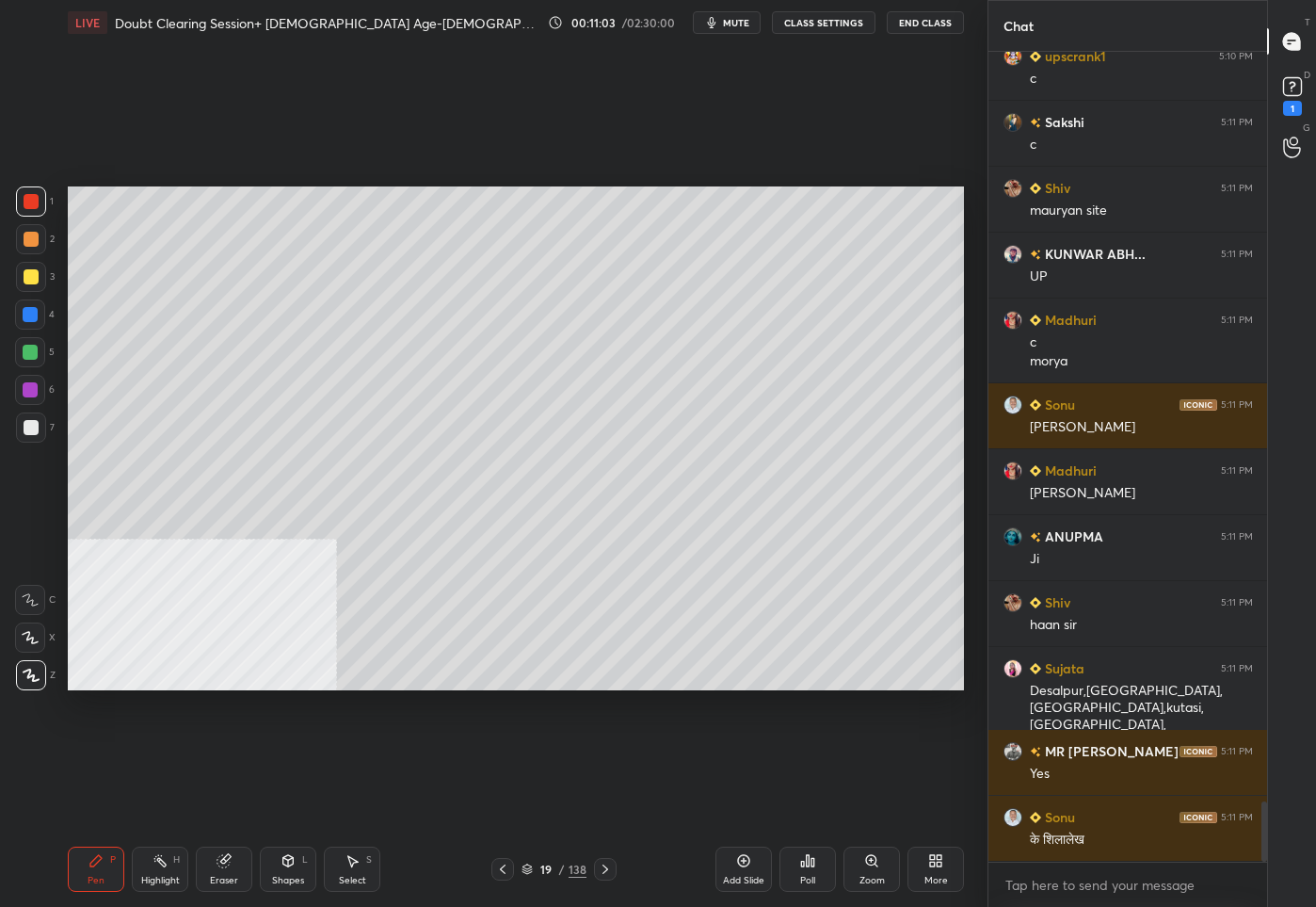
click at [30, 427] on div at bounding box center [31, 428] width 15 height 15
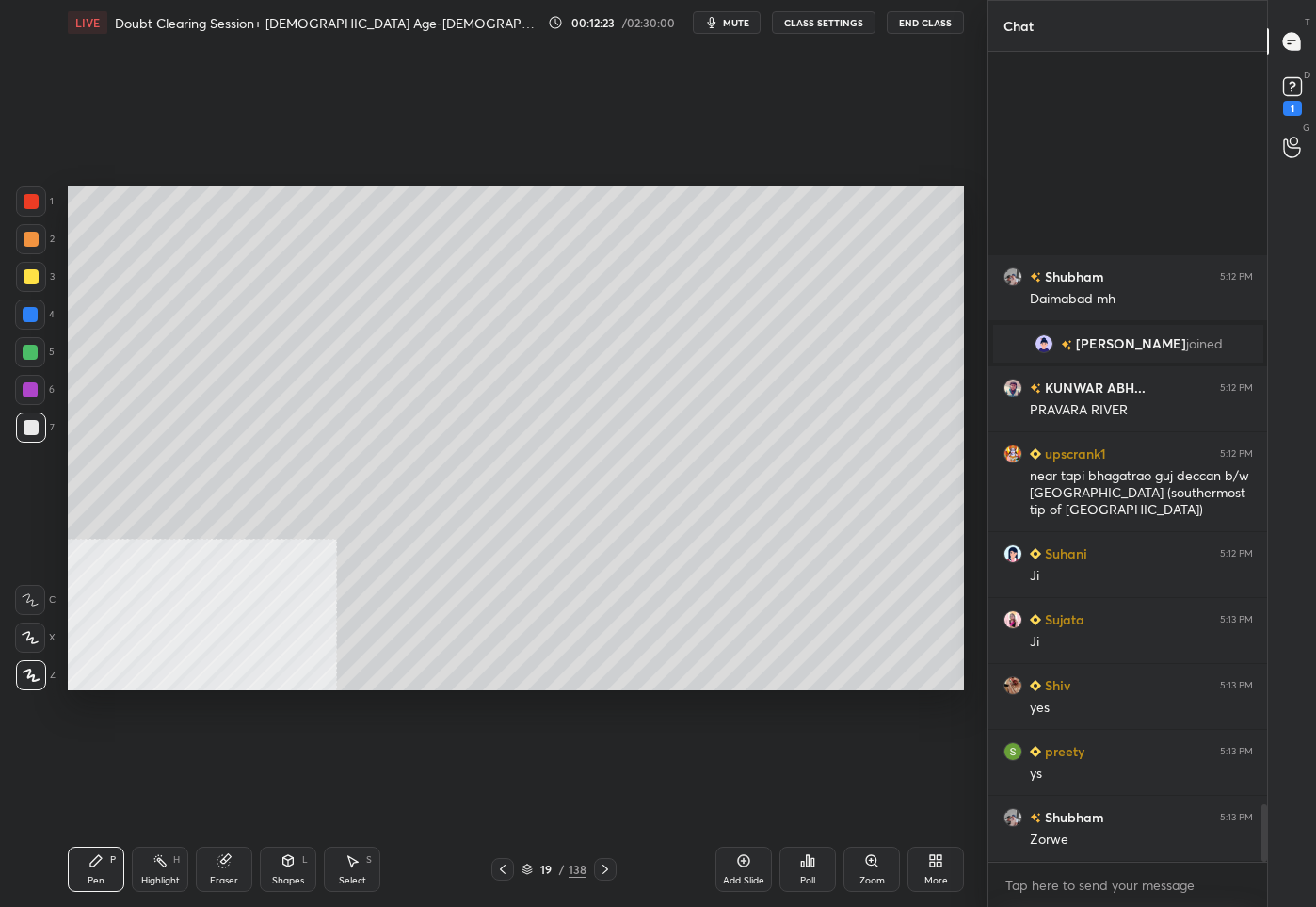
scroll to position [10551, 0]
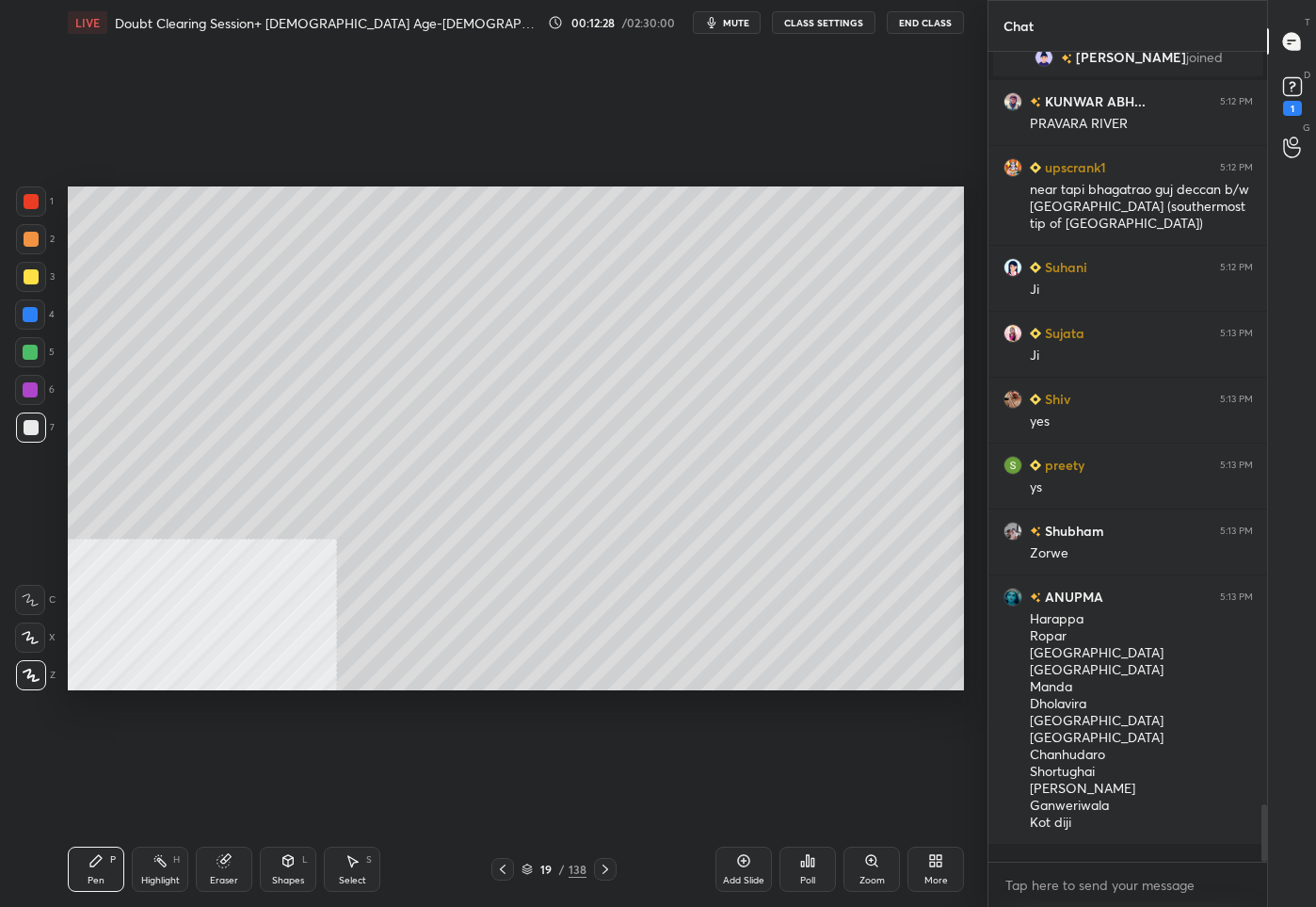
click at [760, 870] on div "Add Slide" at bounding box center [743, 868] width 57 height 45
click at [280, 859] on icon at bounding box center [288, 861] width 15 height 15
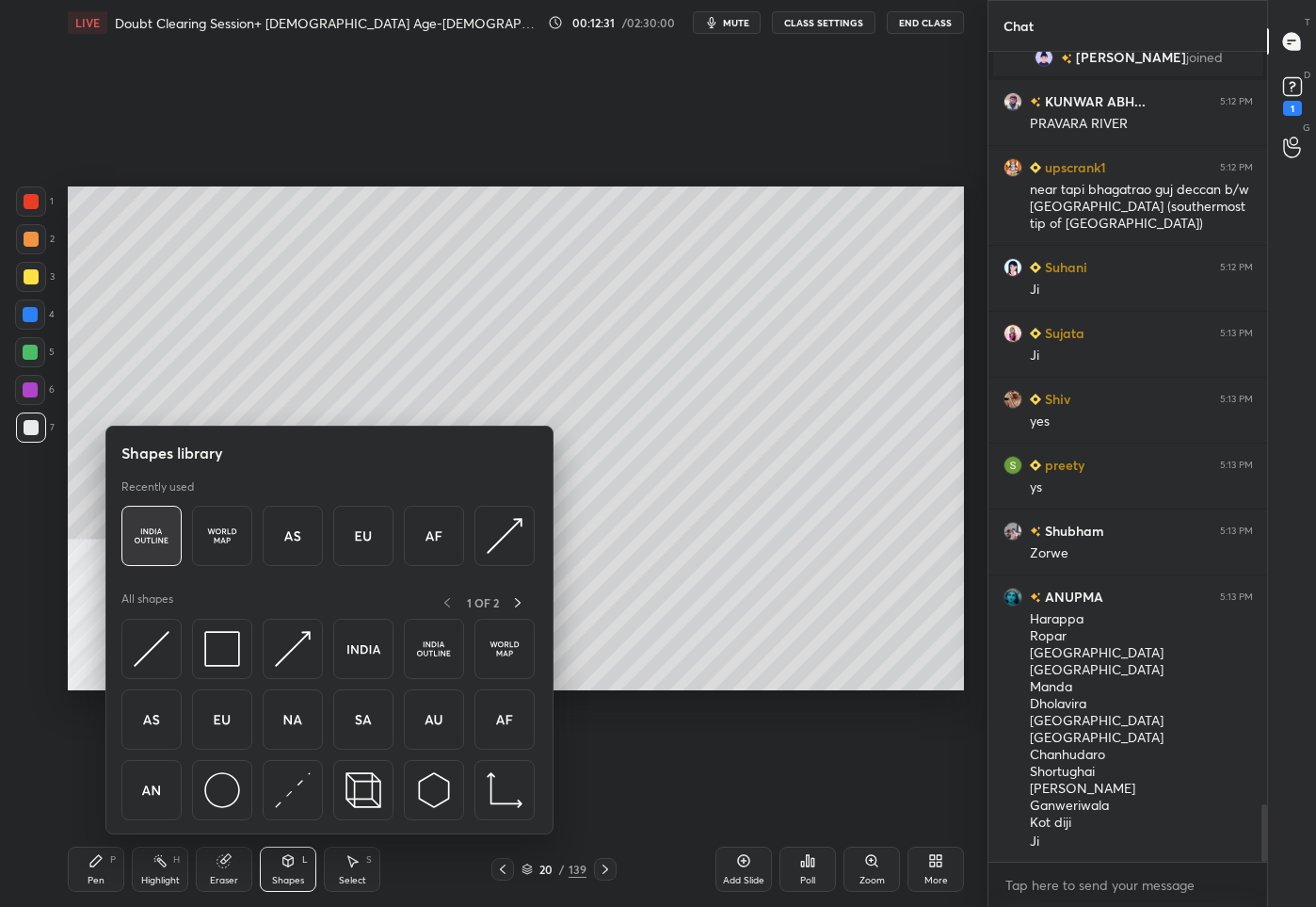
scroll to position [10569, 0]
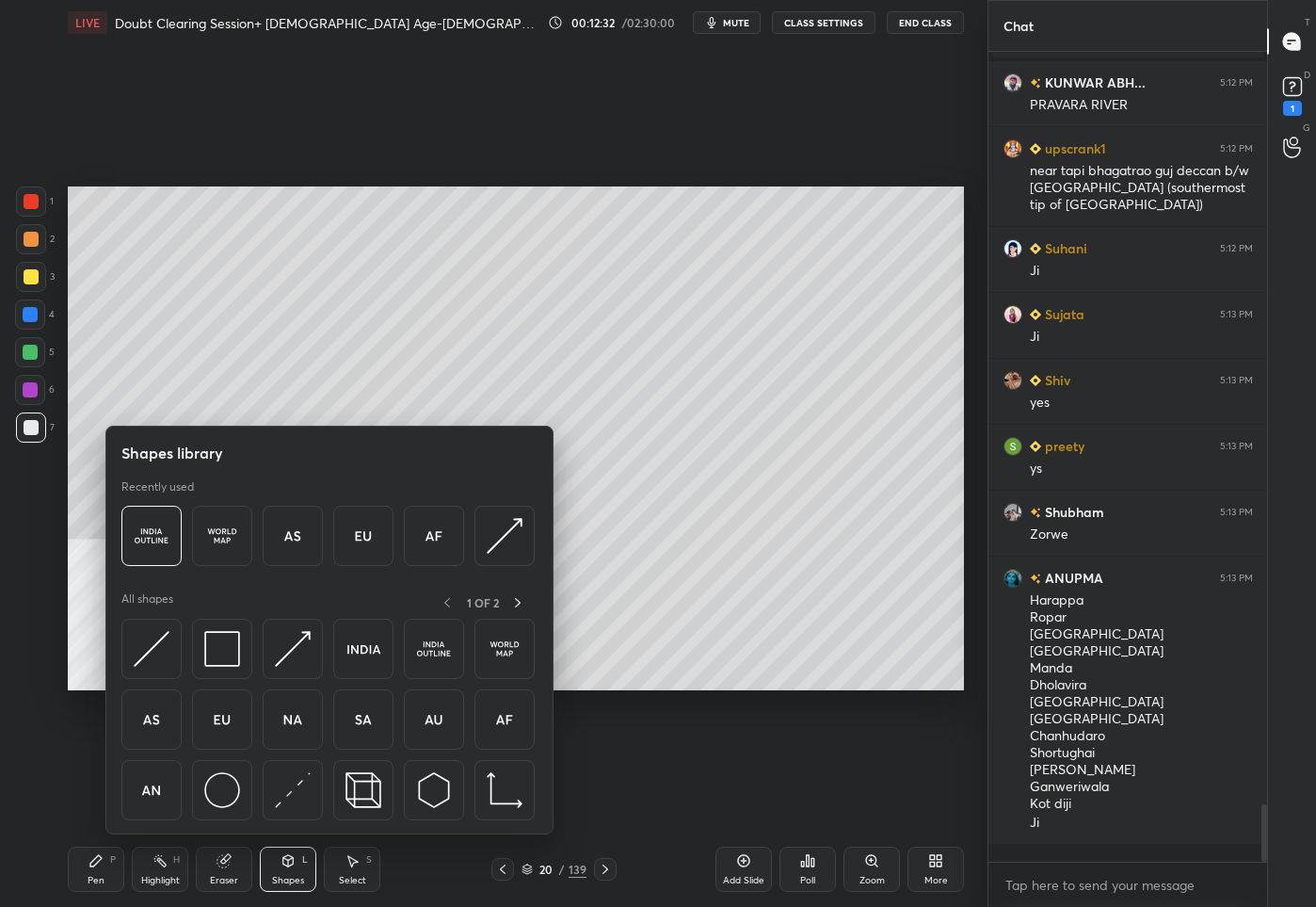
click at [25, 279] on div at bounding box center [31, 277] width 15 height 15
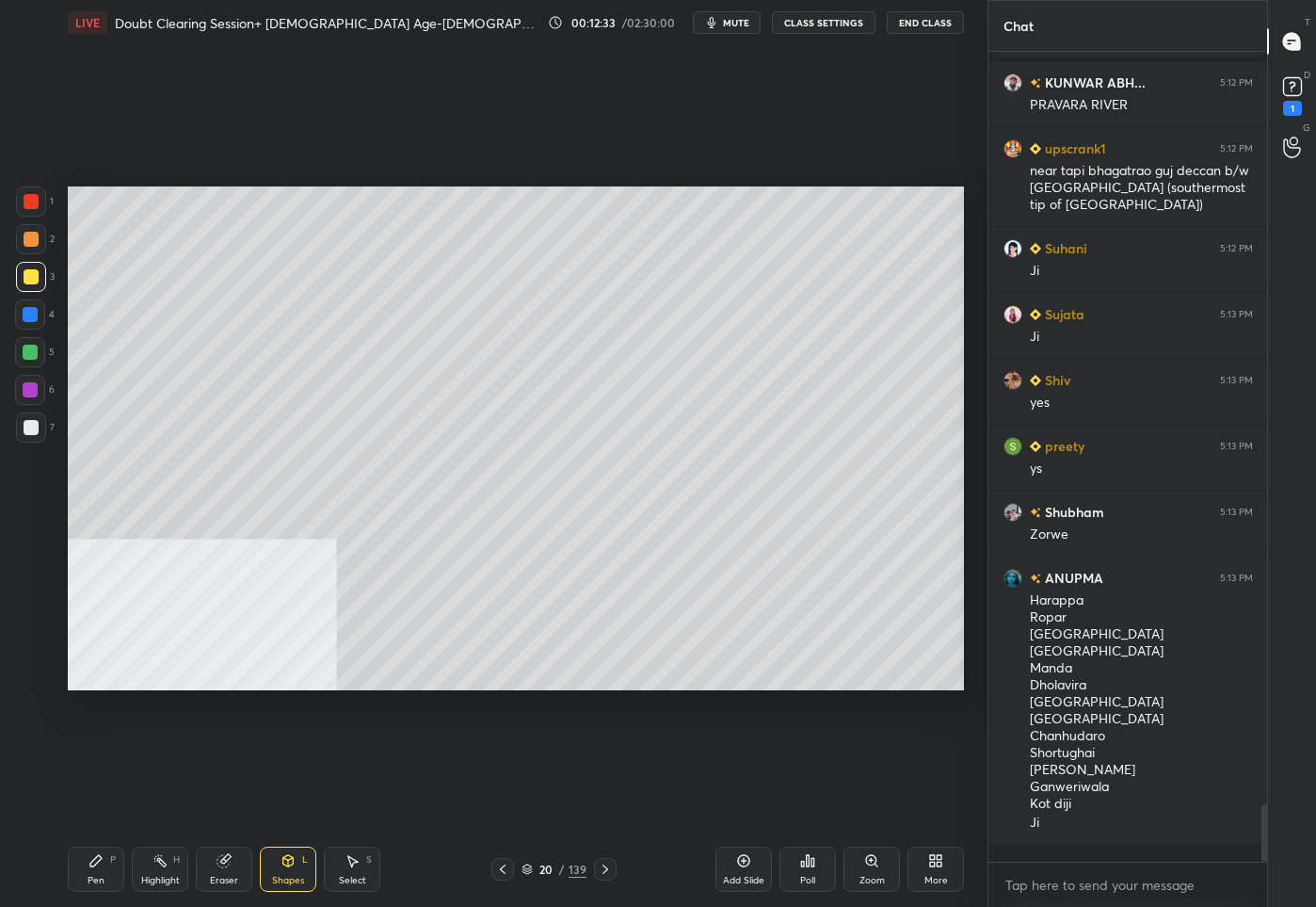
click at [34, 207] on div at bounding box center [31, 201] width 15 height 15
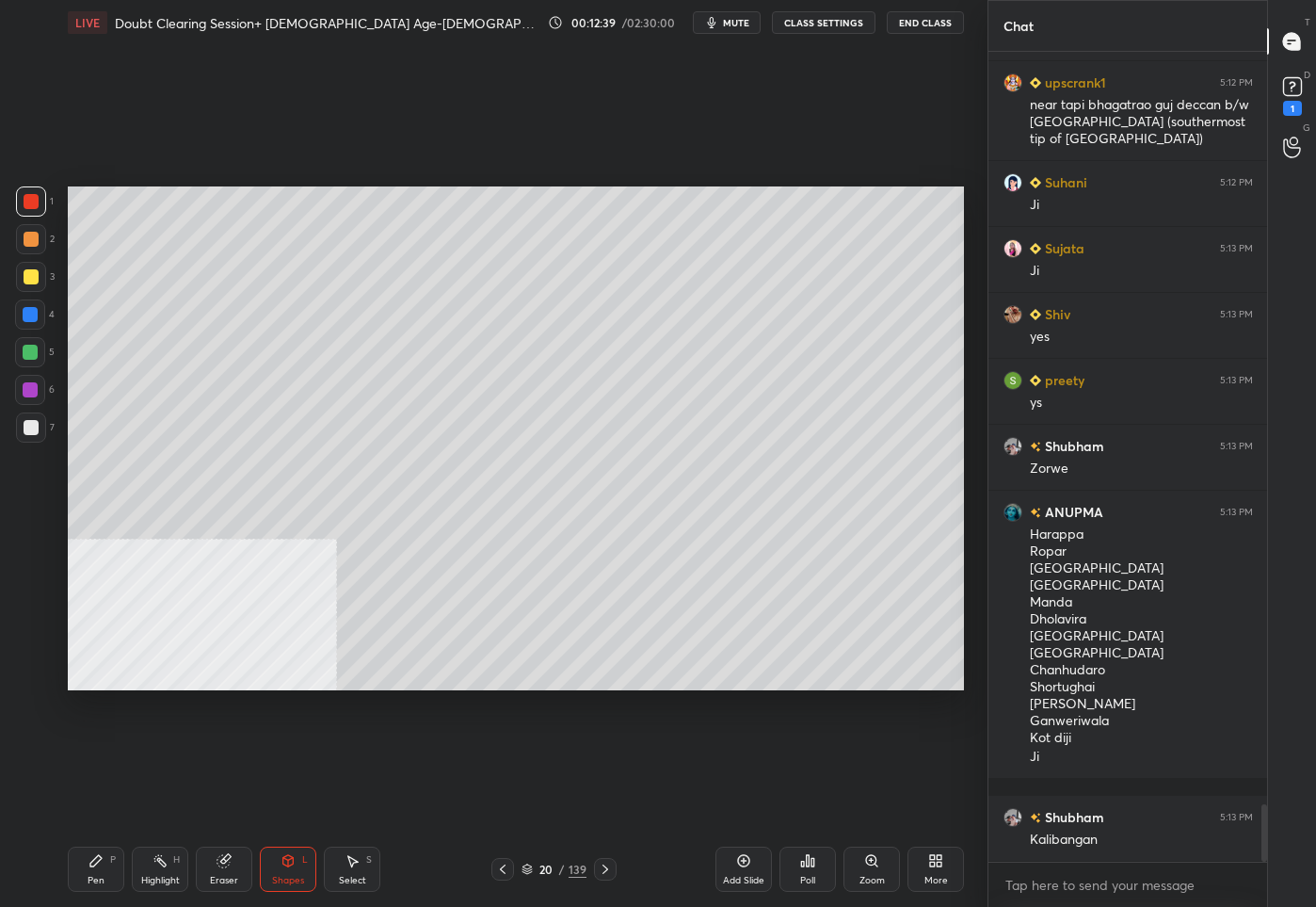
click at [95, 866] on icon at bounding box center [96, 861] width 15 height 15
click at [36, 428] on div at bounding box center [31, 428] width 15 height 15
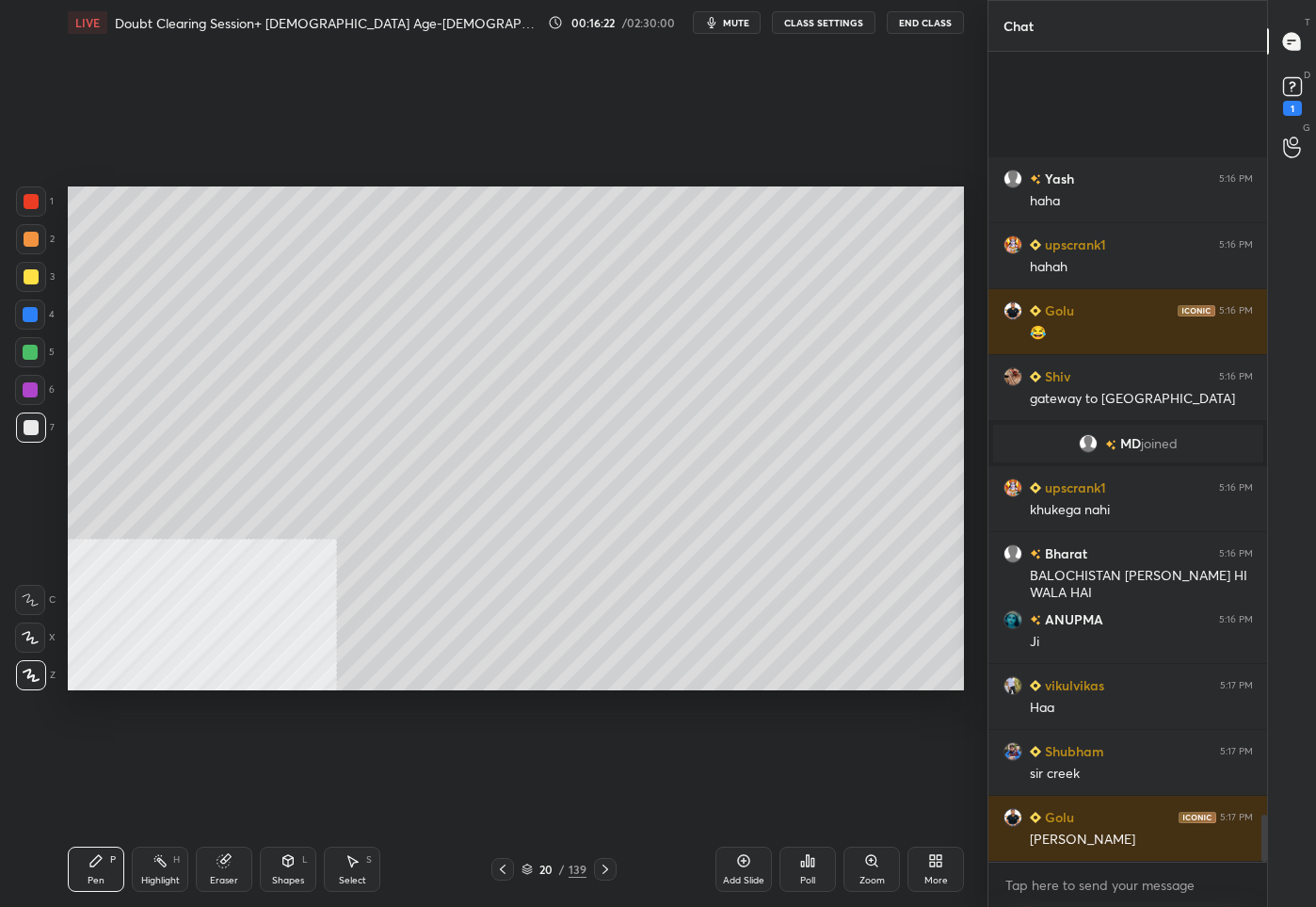
scroll to position [12976, 0]
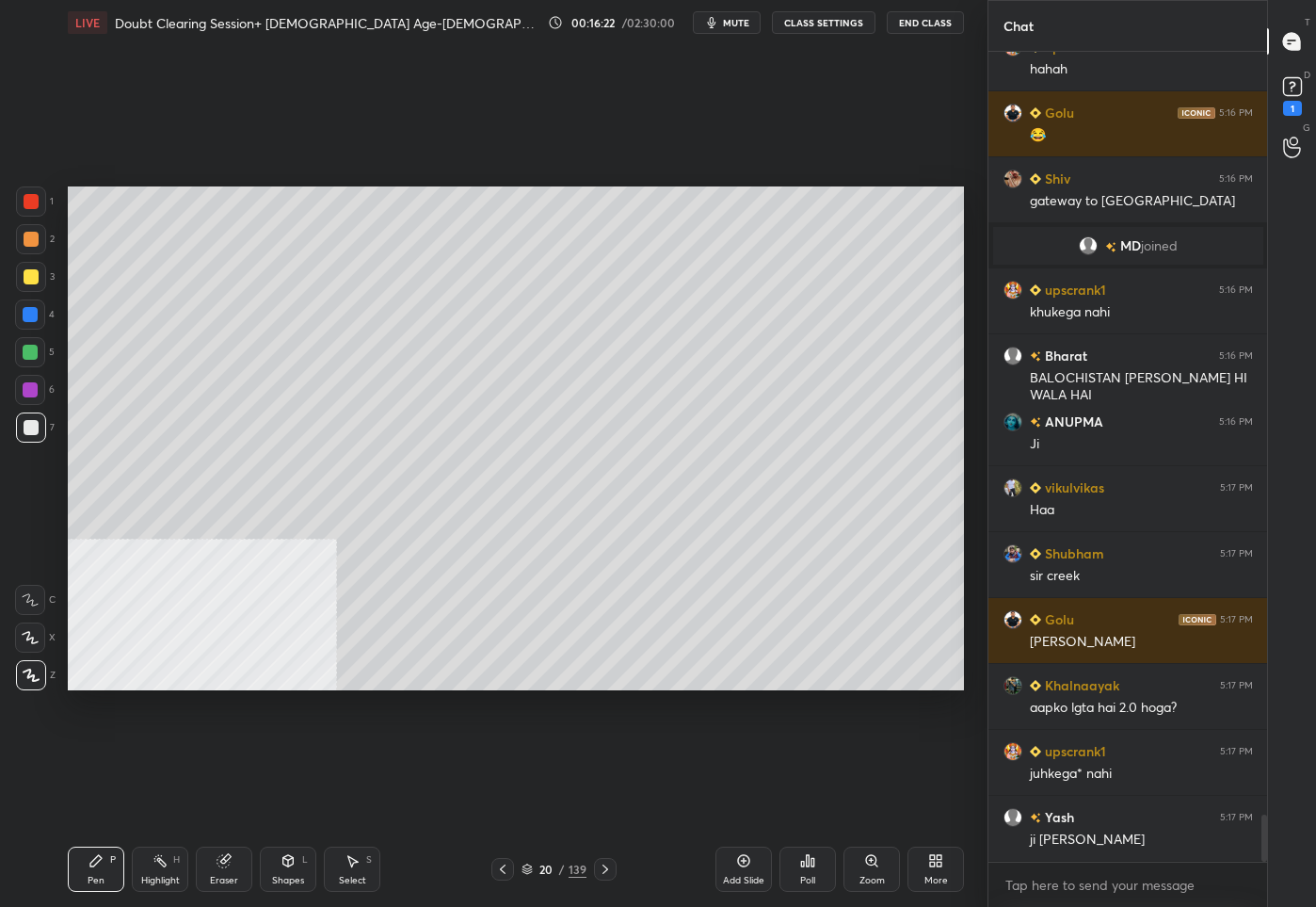
click at [750, 868] on div "Add Slide" at bounding box center [743, 868] width 57 height 45
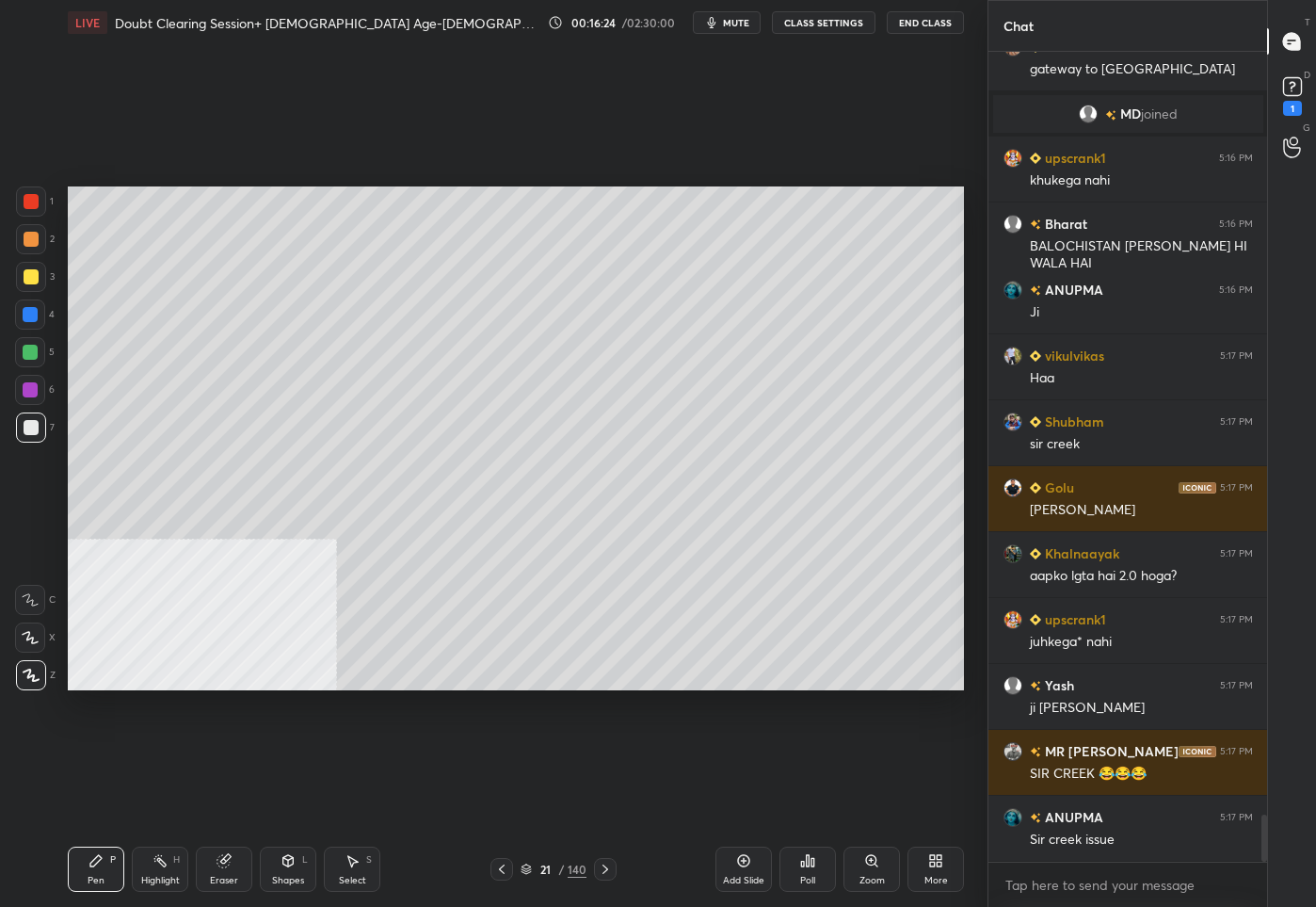
scroll to position [13173, 0]
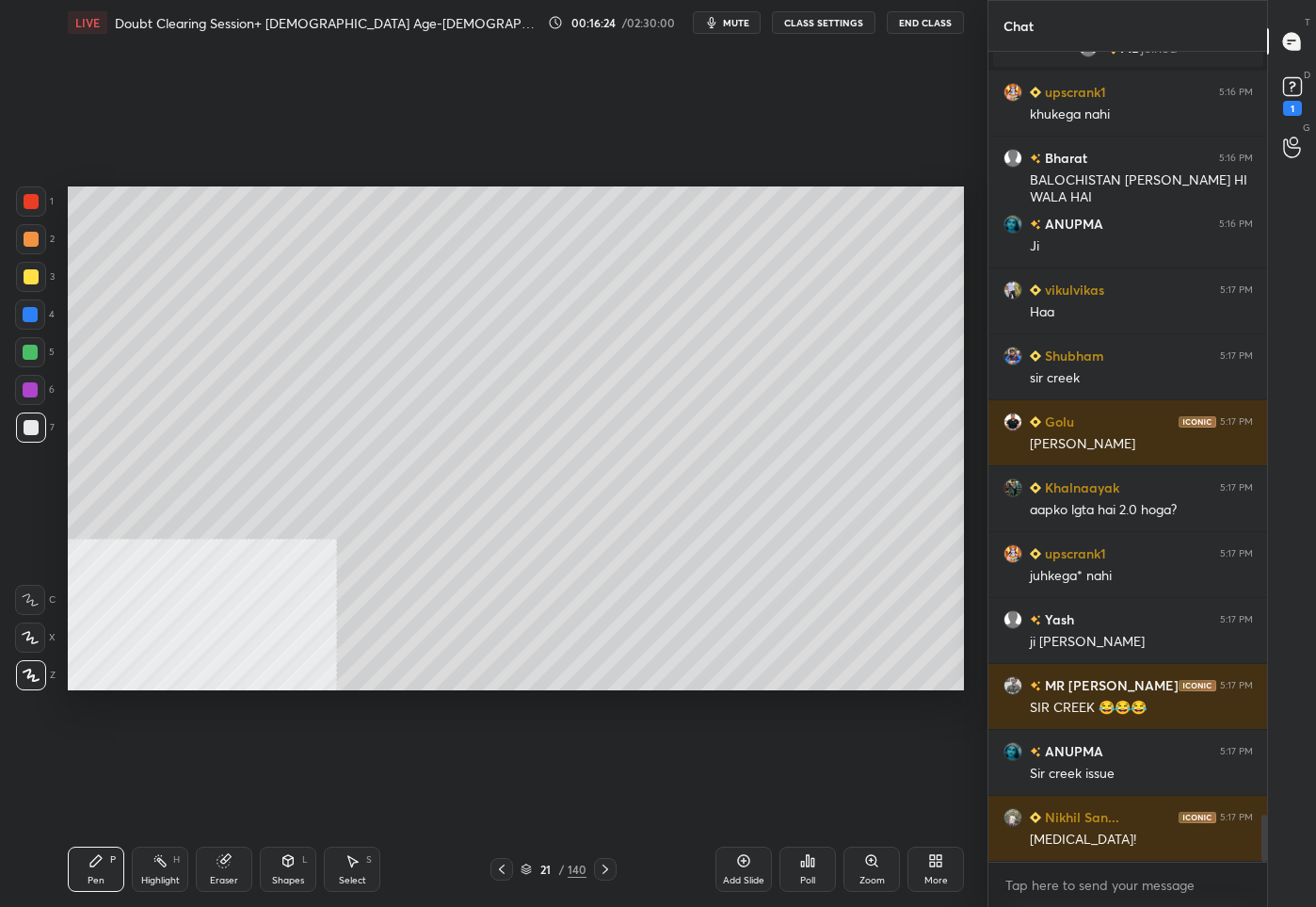
click at [27, 206] on div at bounding box center [31, 201] width 15 height 15
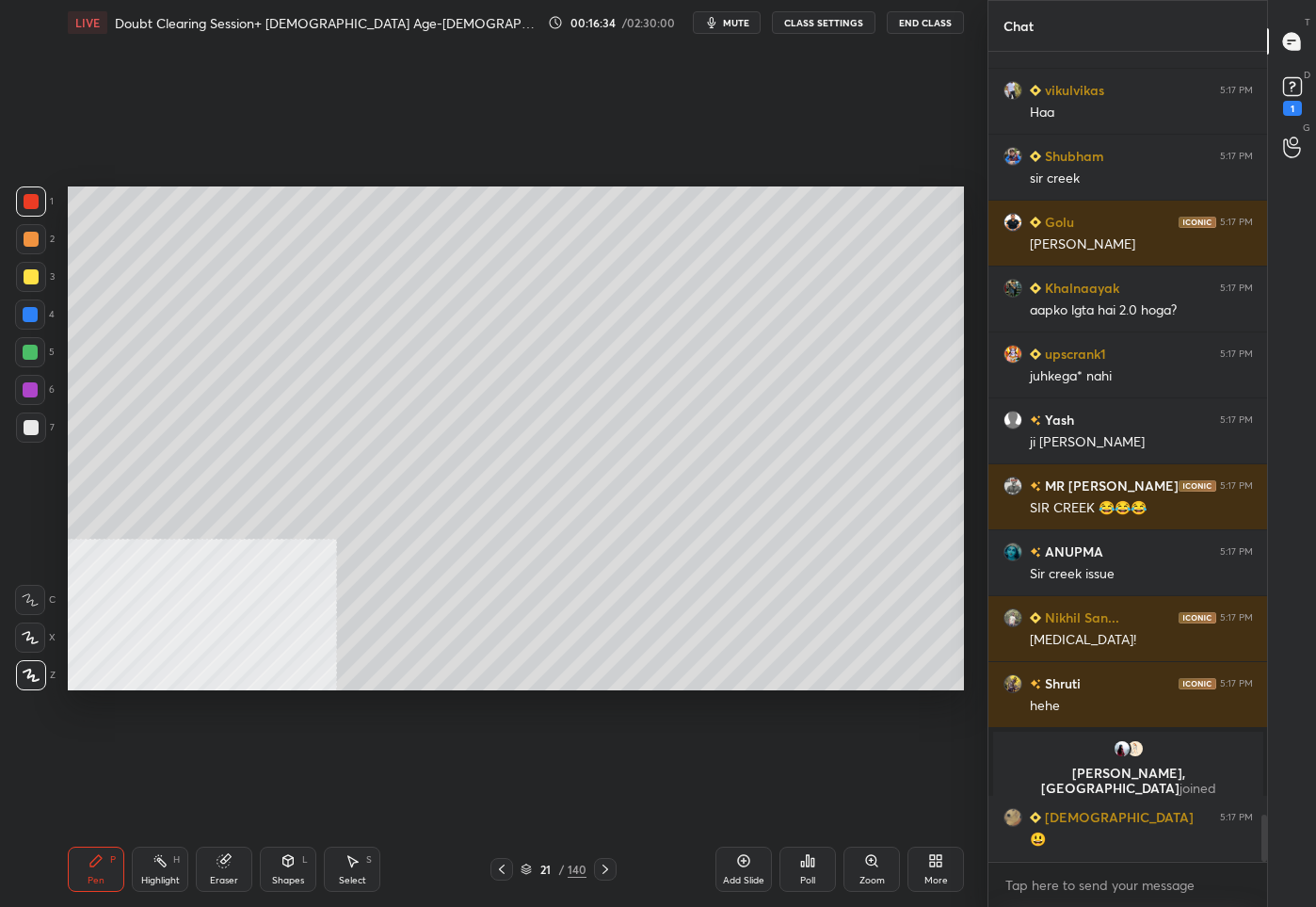
scroll to position [13112, 0]
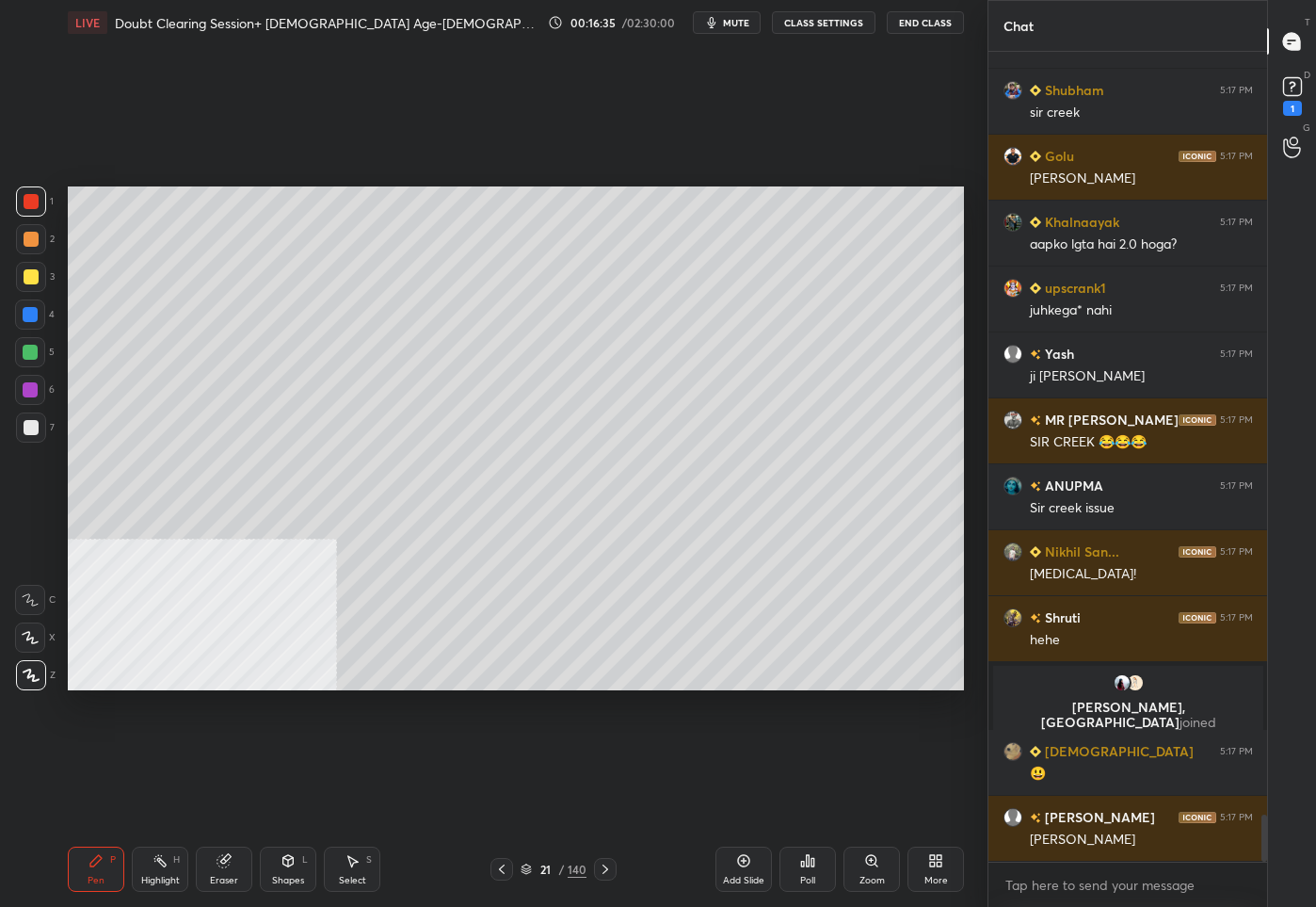
click at [501, 868] on icon at bounding box center [502, 869] width 6 height 10
click at [36, 427] on div at bounding box center [31, 428] width 15 height 15
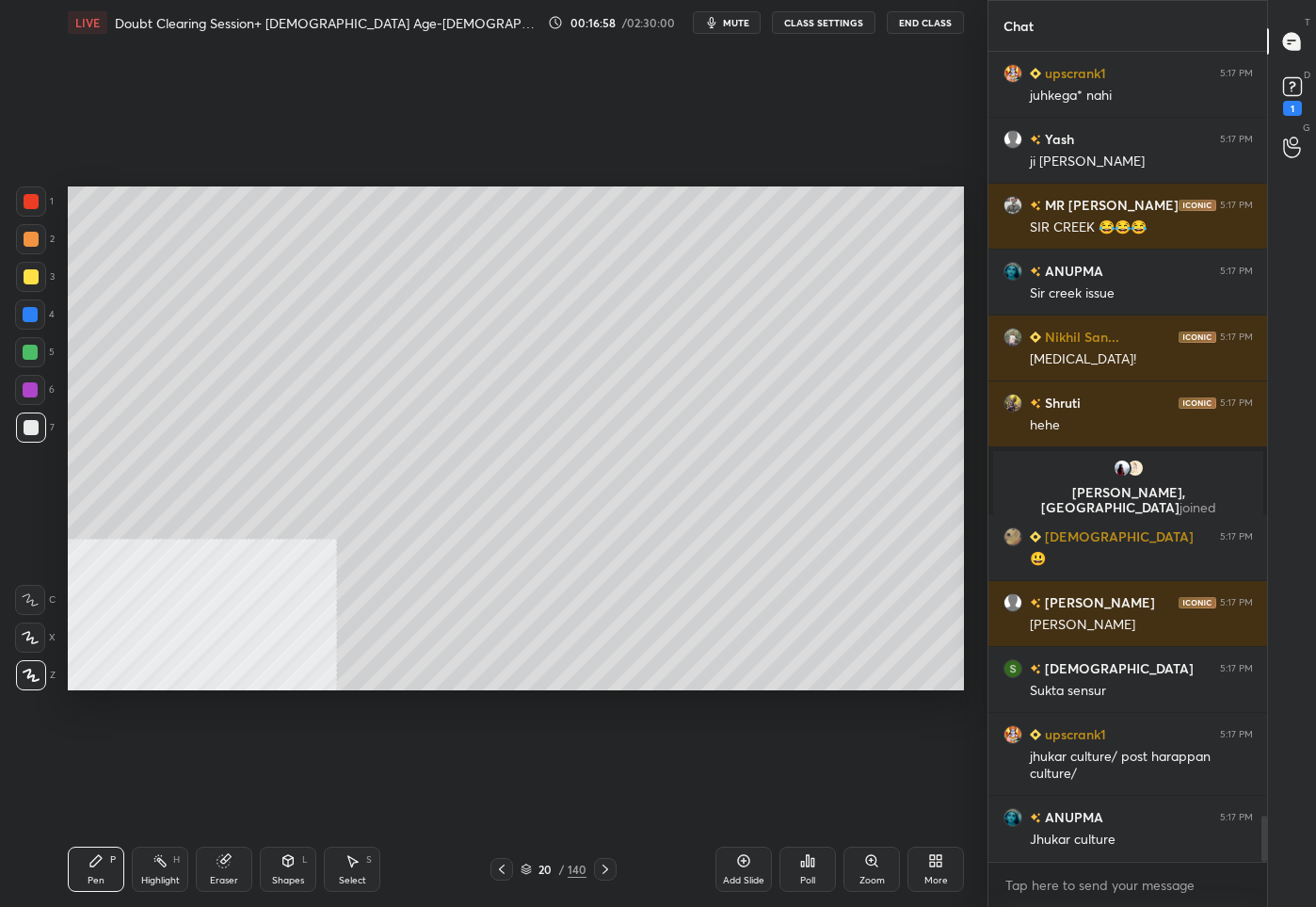
scroll to position [13393, 0]
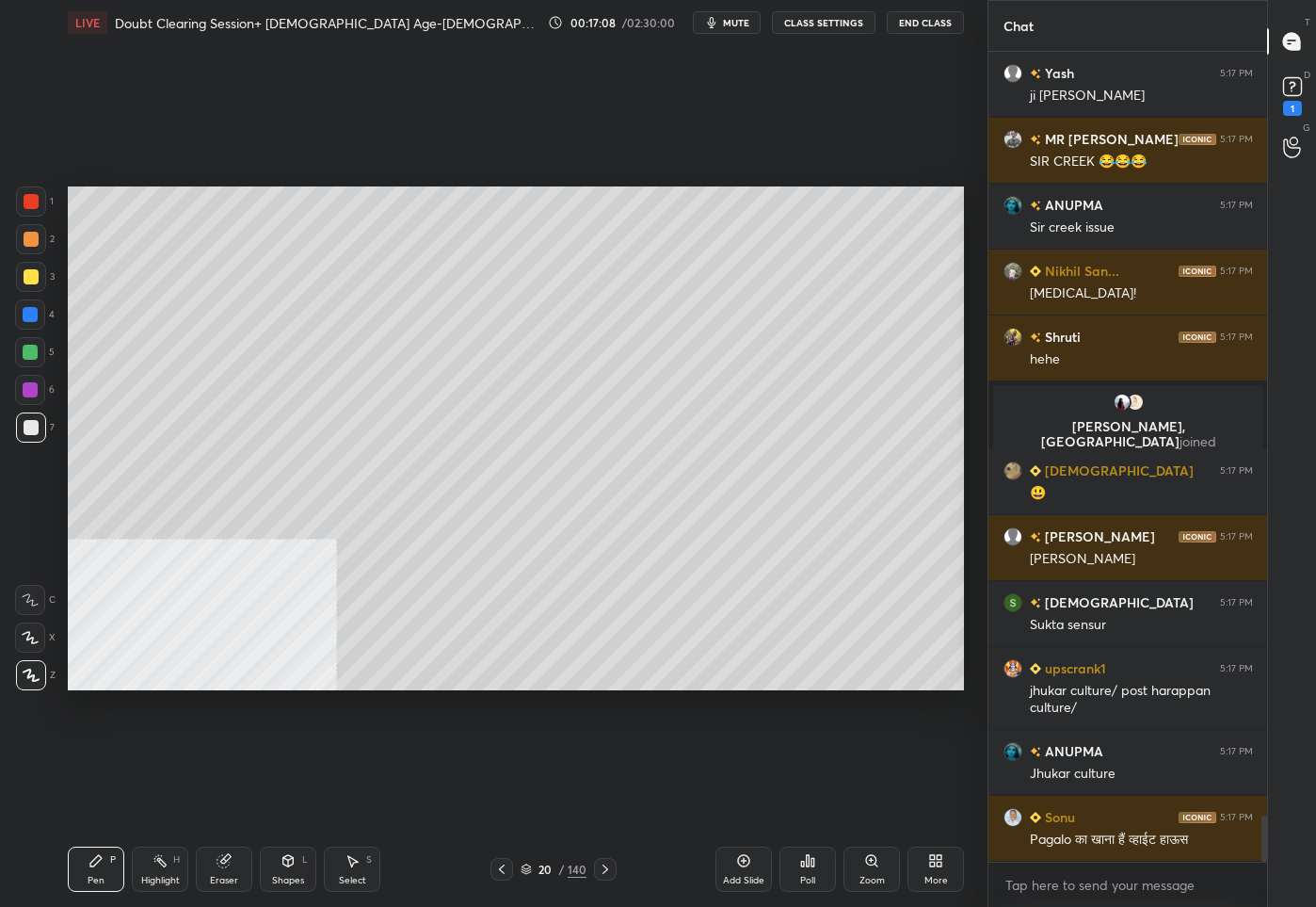
click at [742, 872] on div "Add Slide" at bounding box center [743, 868] width 57 height 45
click at [278, 871] on div "Shapes L" at bounding box center [288, 868] width 57 height 45
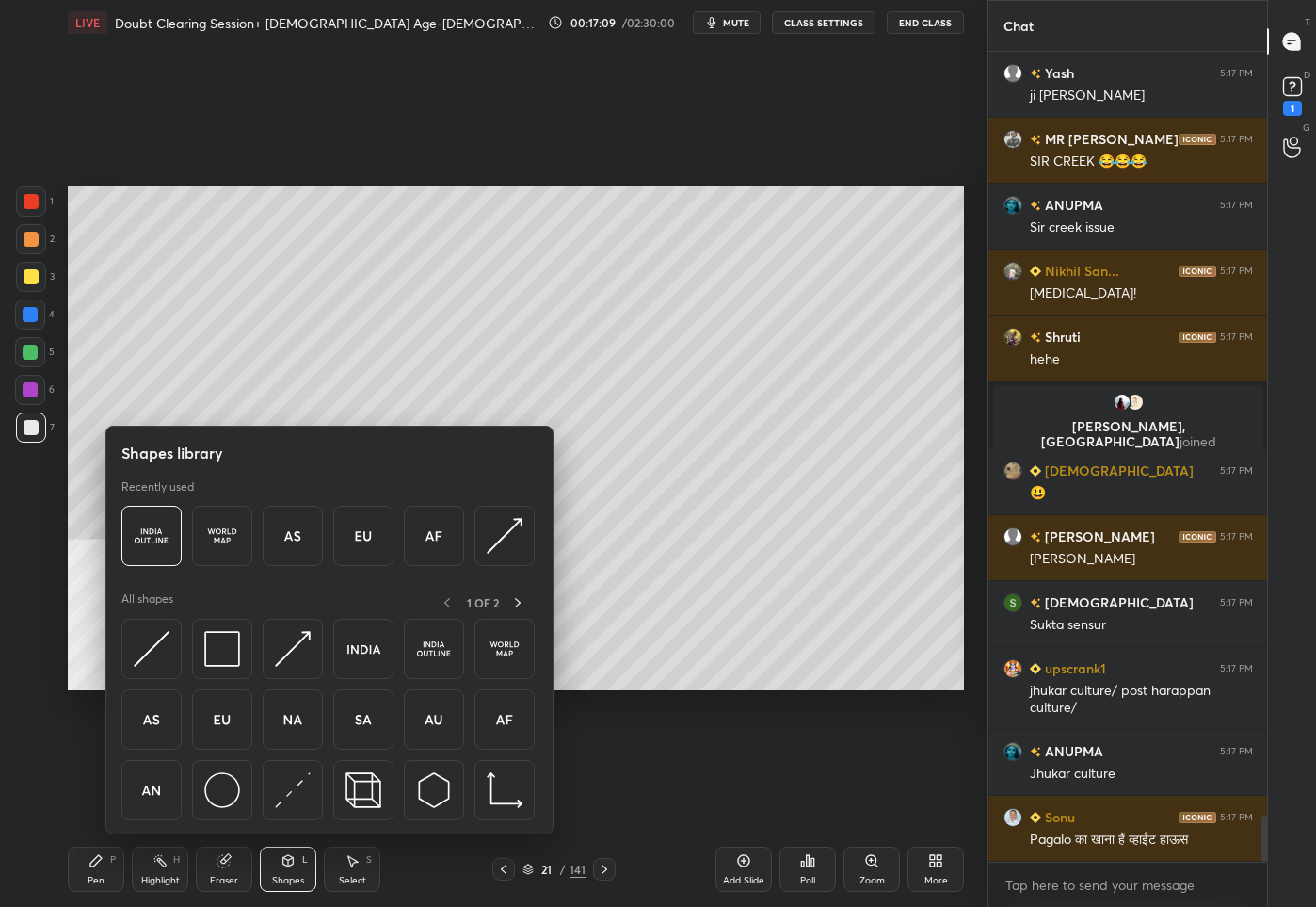
click at [40, 192] on div at bounding box center [31, 200] width 30 height 30
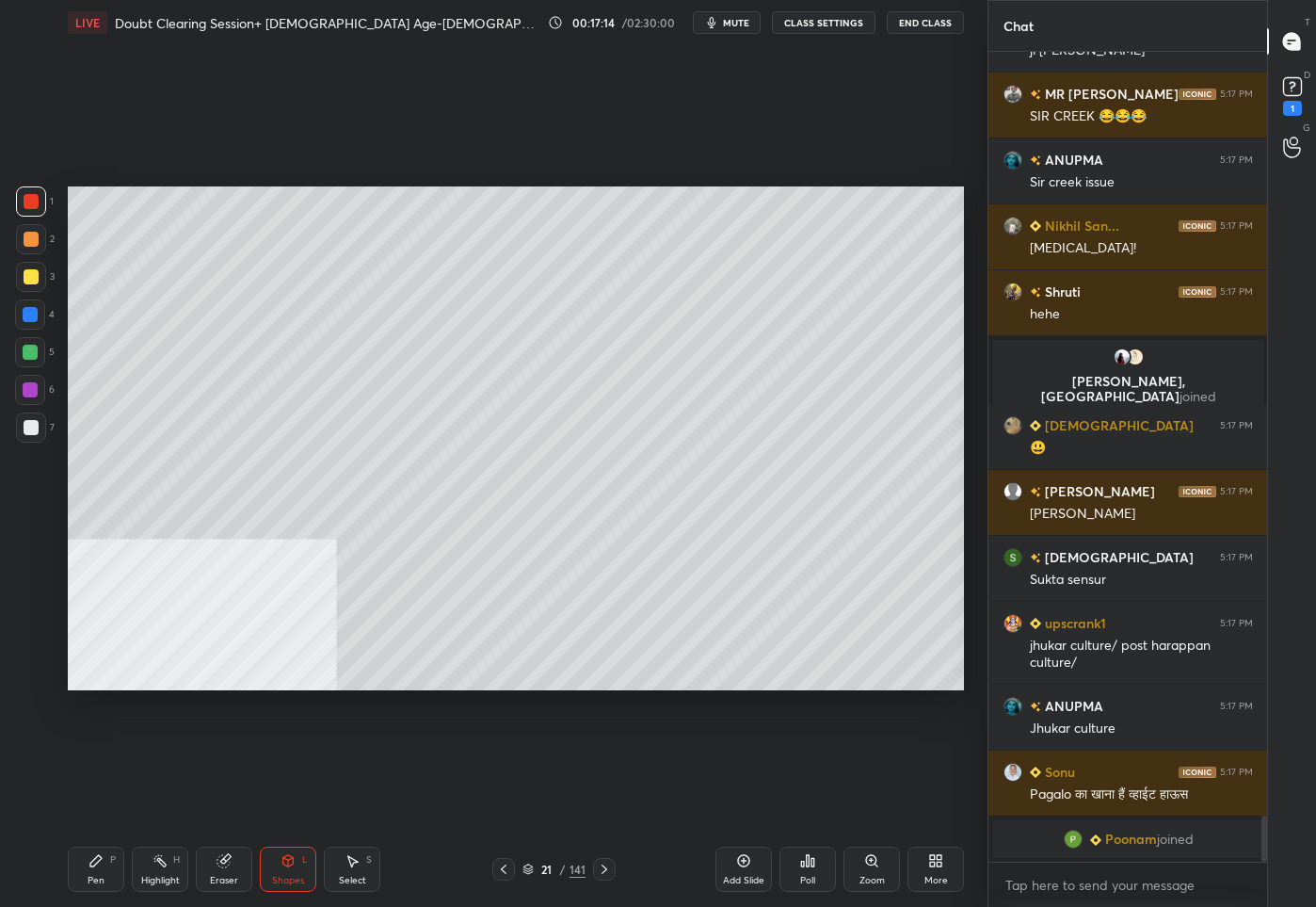
scroll to position [13355, 0]
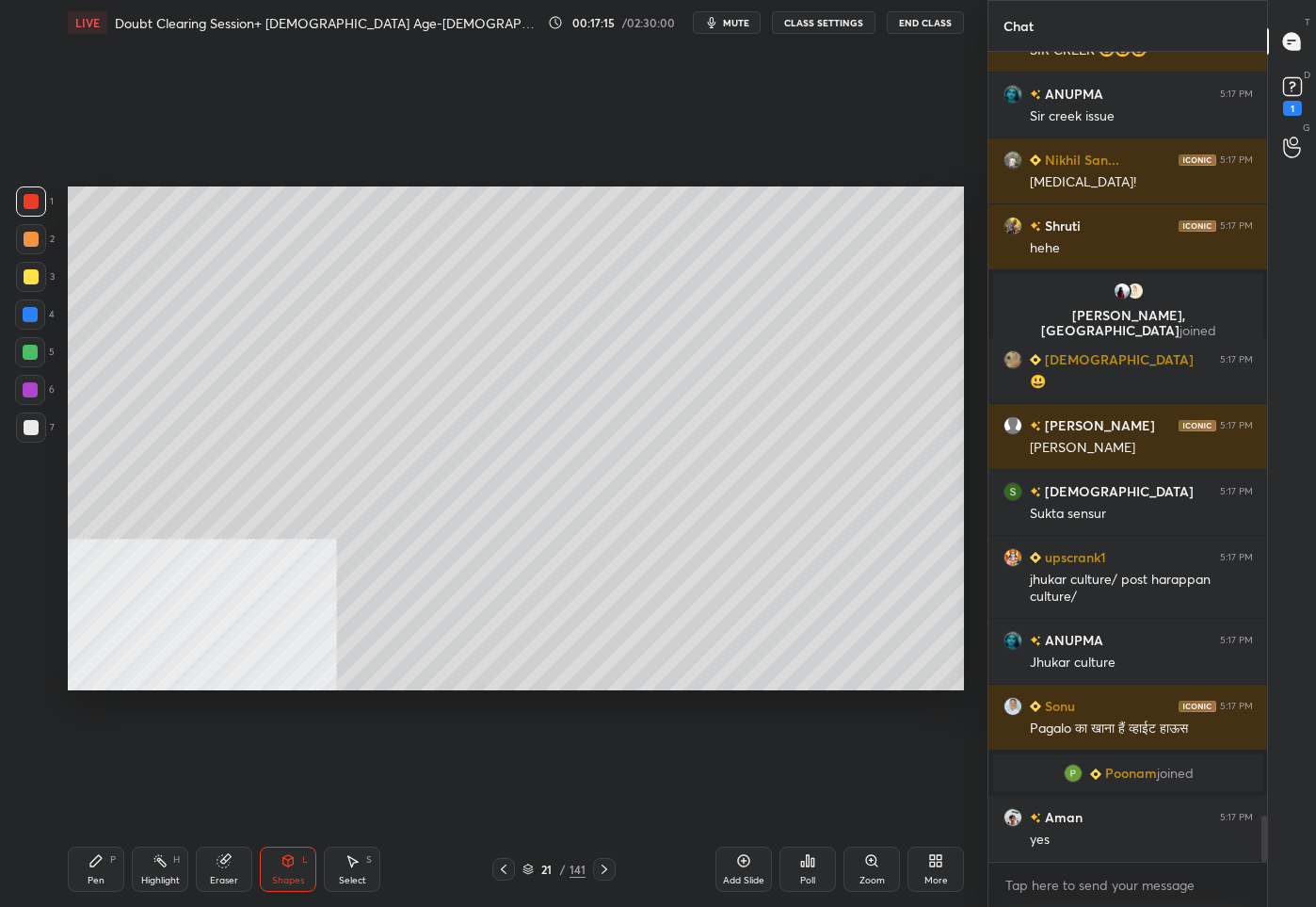
click at [100, 864] on icon at bounding box center [96, 861] width 15 height 15
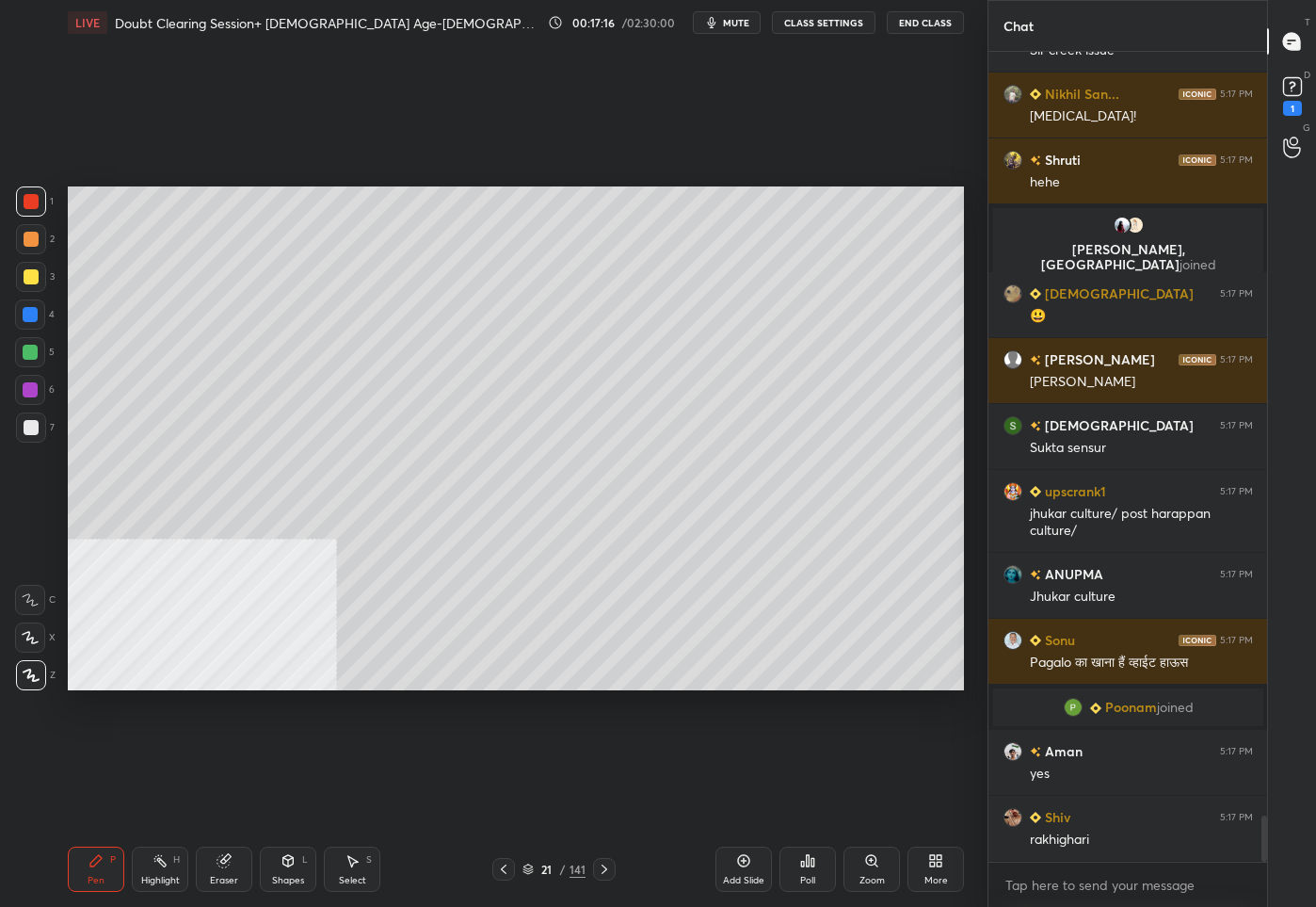
click at [28, 426] on div at bounding box center [31, 428] width 15 height 15
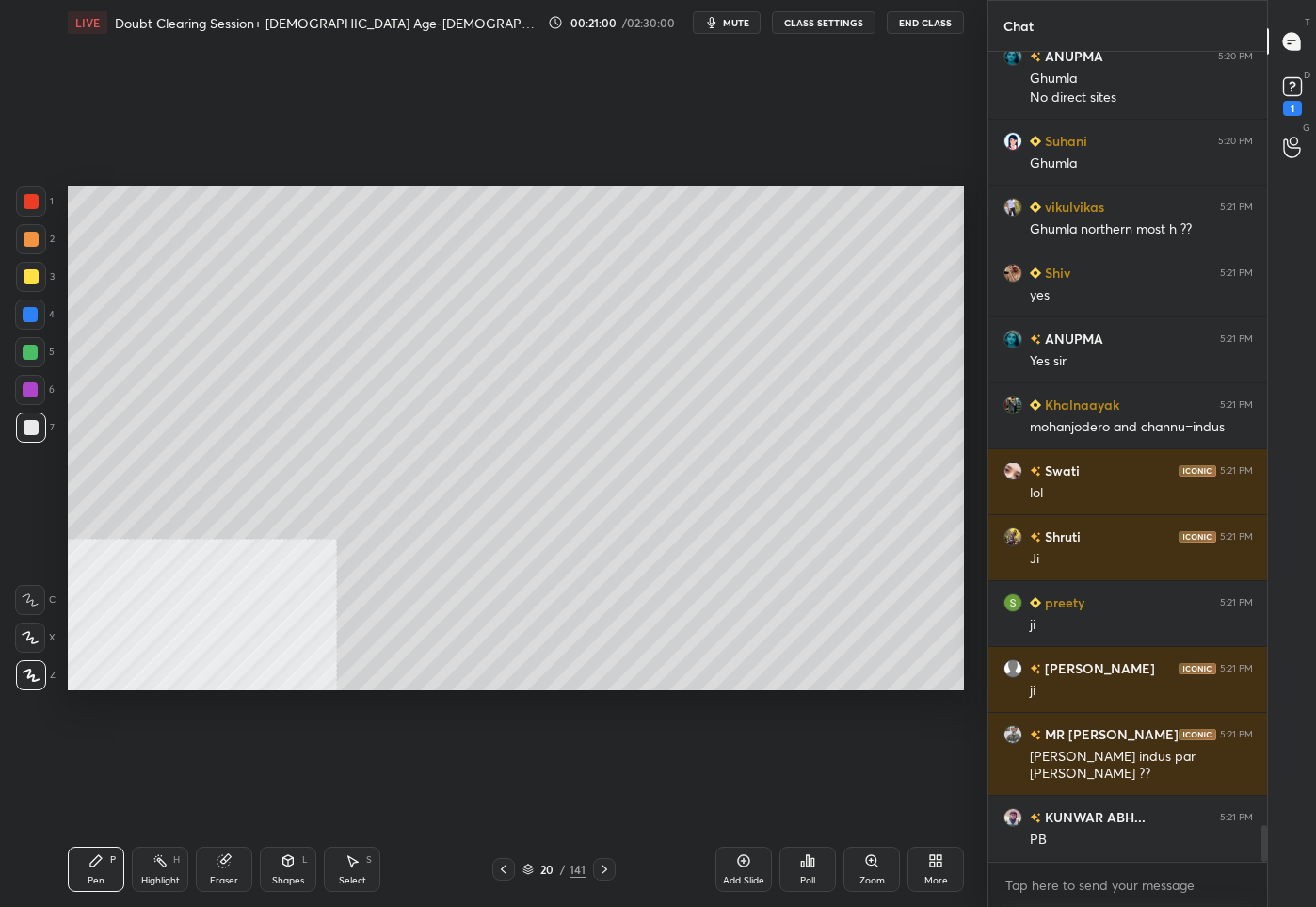
scroll to position [17161, 0]
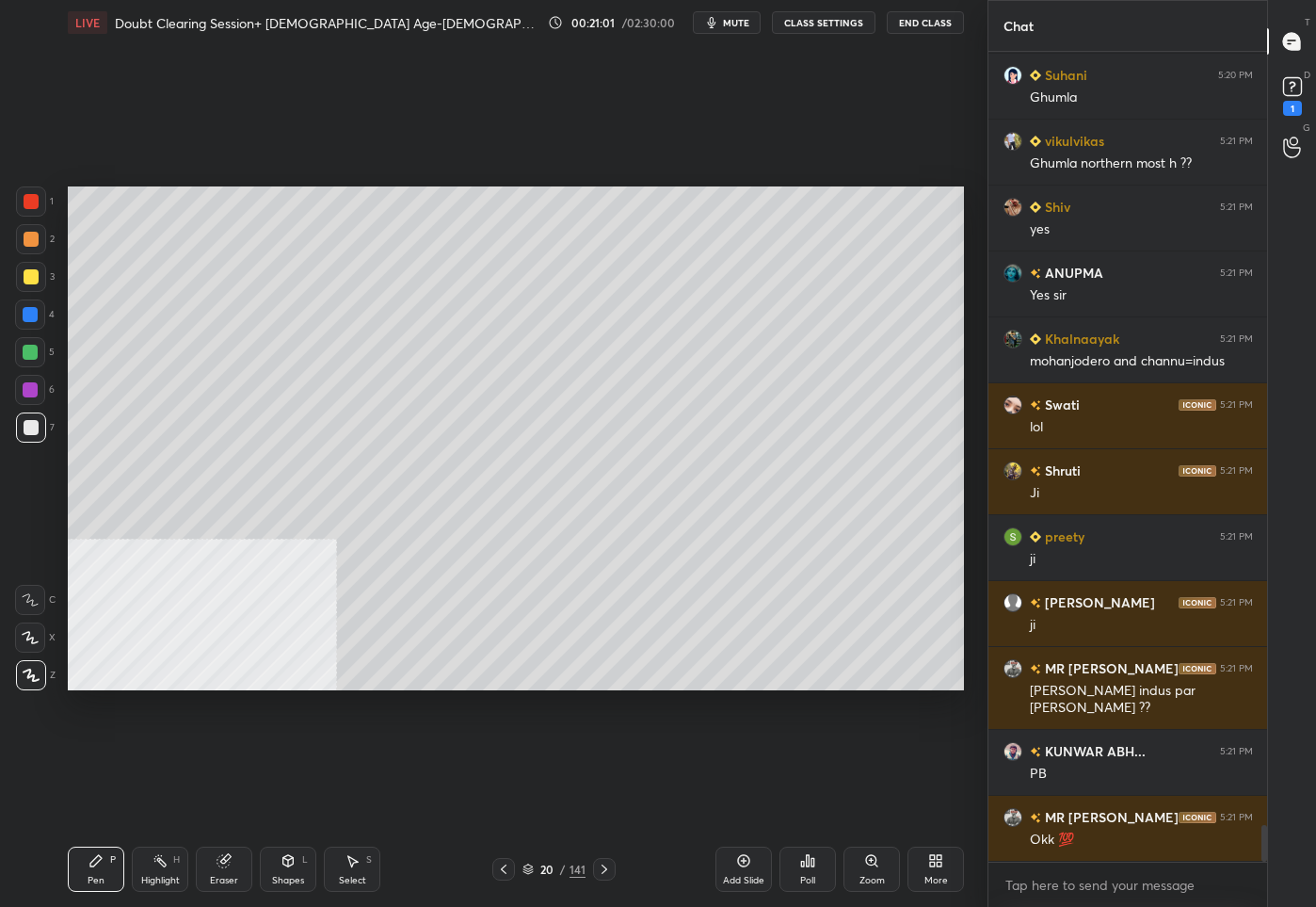
click at [555, 868] on div "20" at bounding box center [547, 869] width 19 height 12
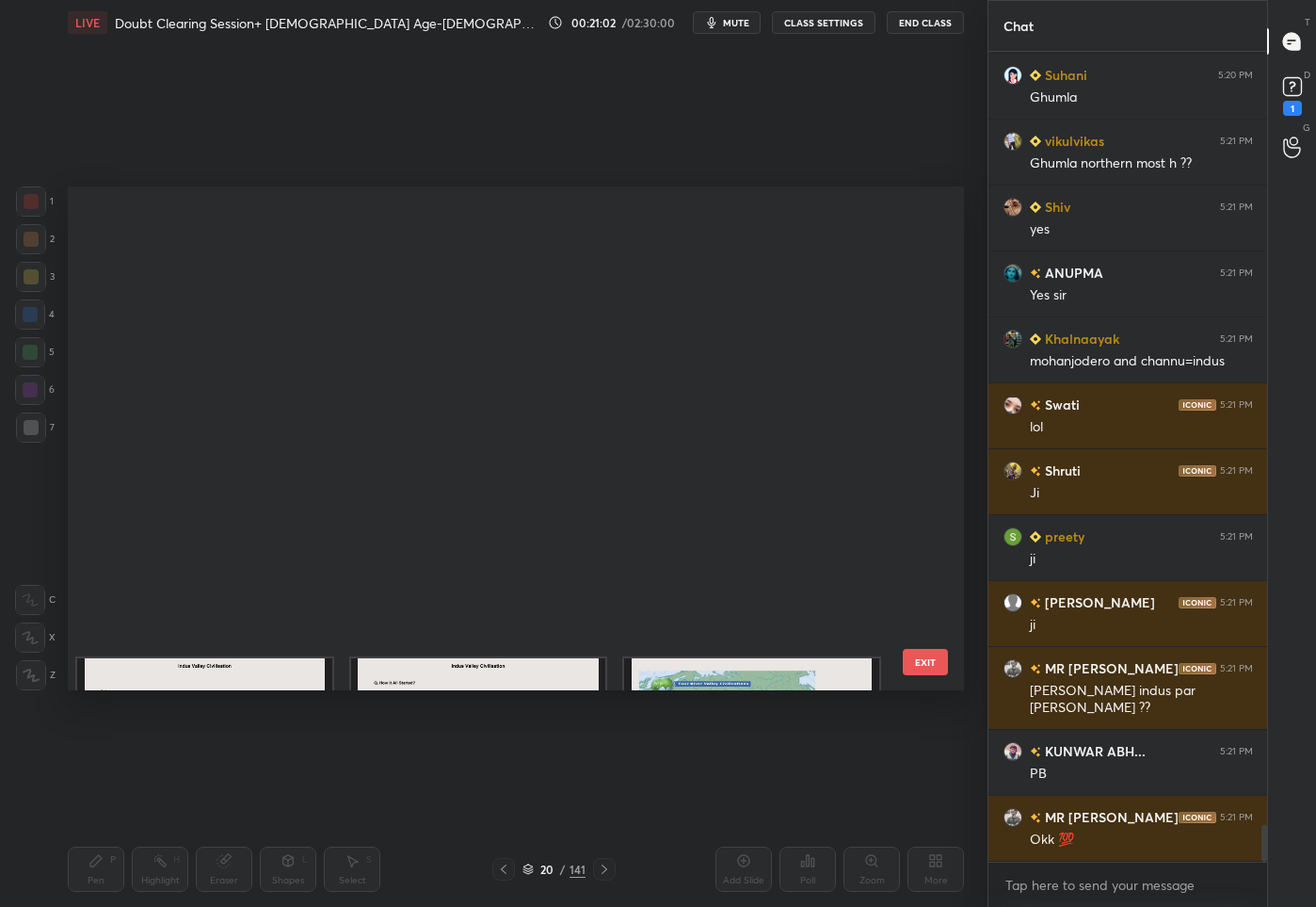
scroll to position [498, 887]
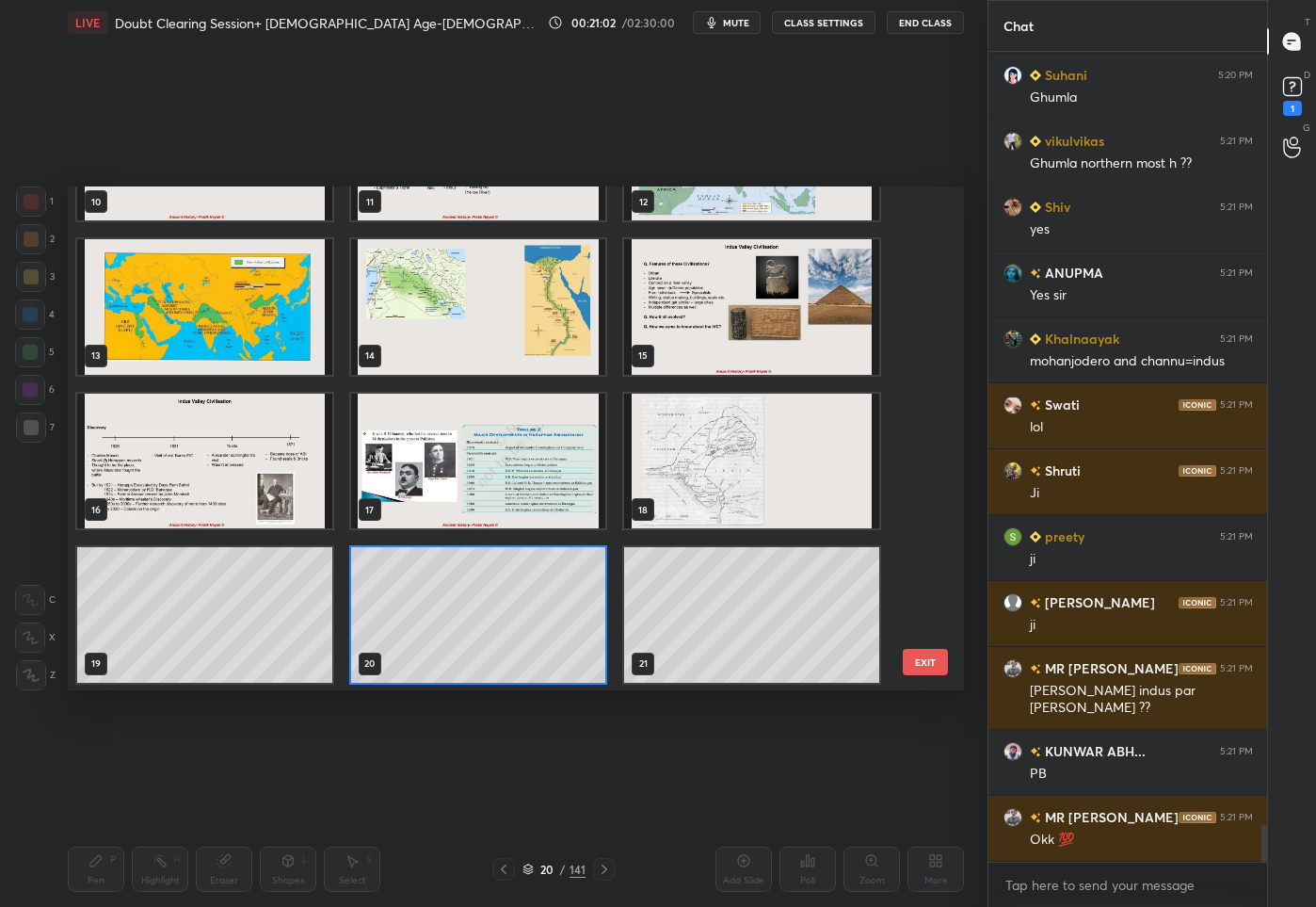
click at [760, 466] on img "grid" at bounding box center [751, 460] width 255 height 136
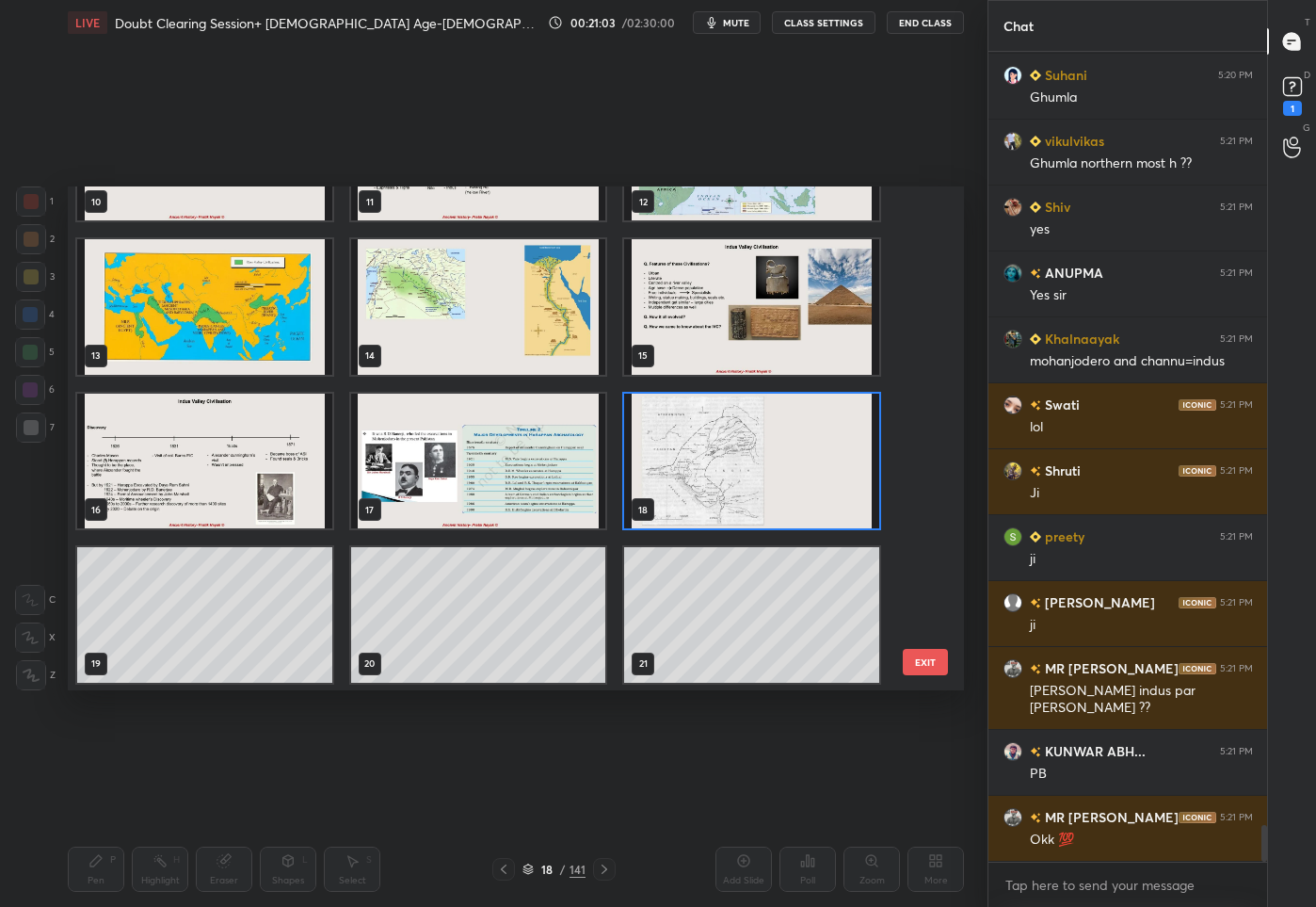
click at [760, 466] on img "grid" at bounding box center [751, 460] width 255 height 136
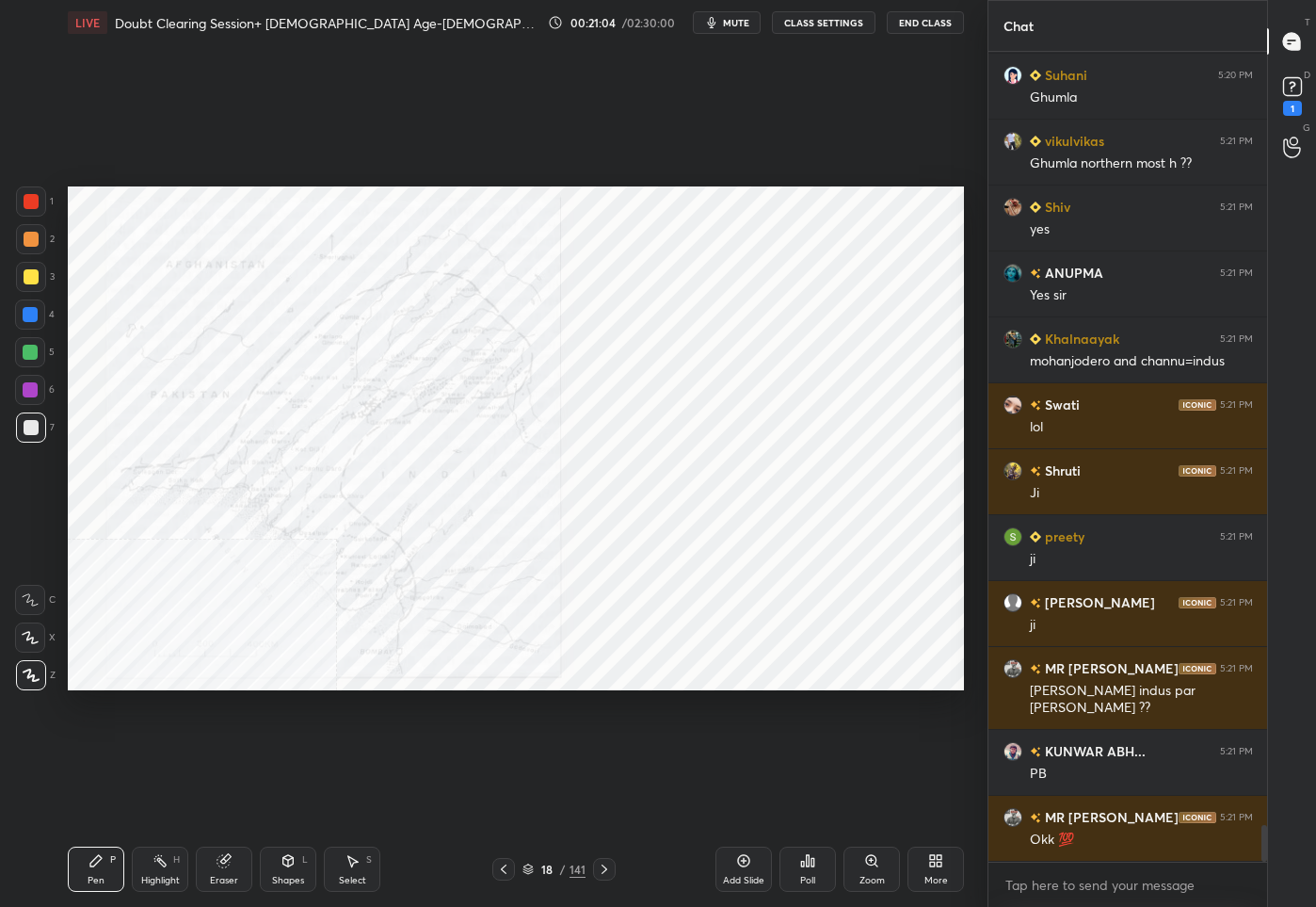
click at [32, 207] on div at bounding box center [31, 201] width 15 height 15
click at [878, 871] on div "Zoom" at bounding box center [871, 868] width 57 height 45
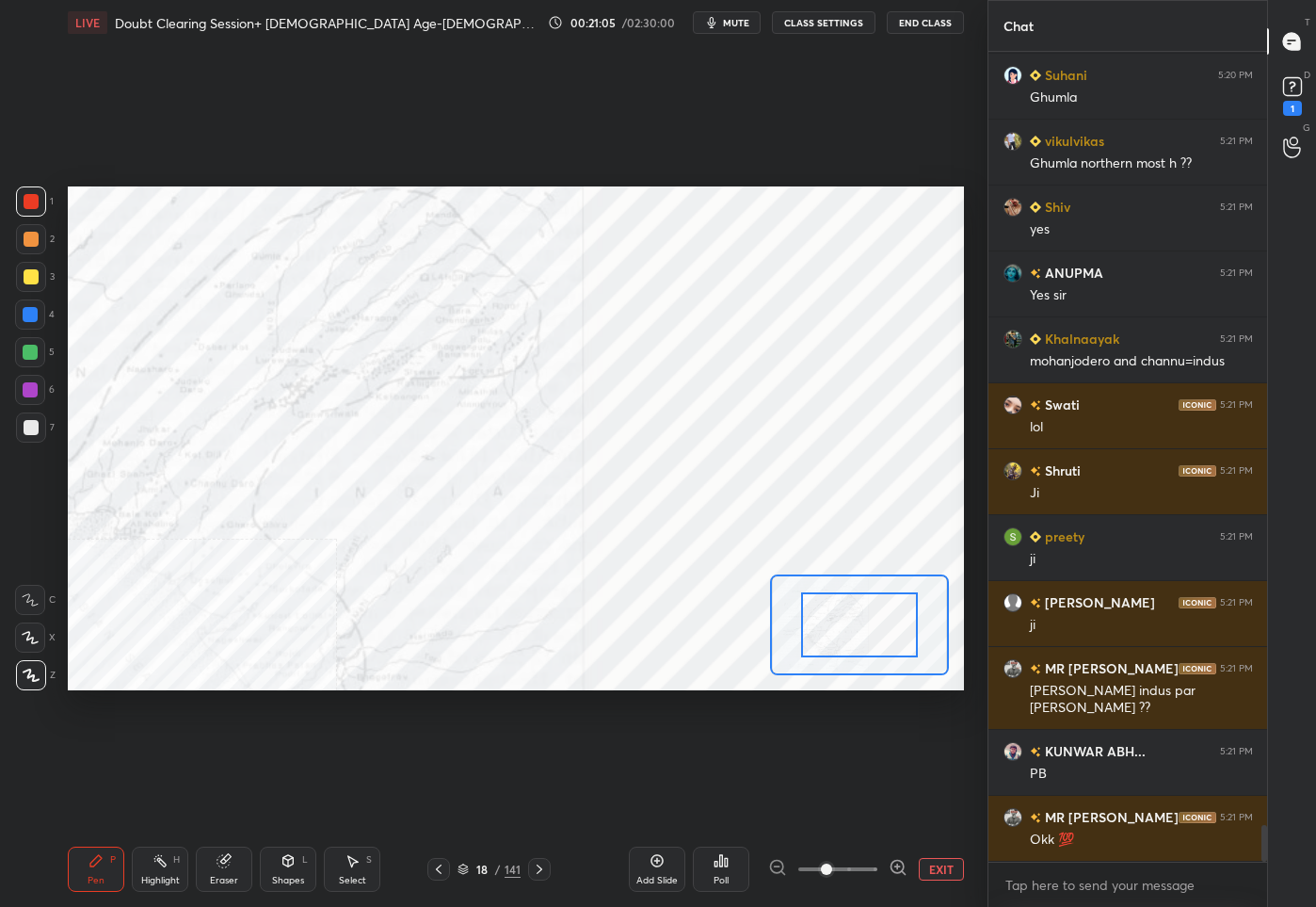
click at [878, 871] on div at bounding box center [837, 868] width 140 height 22
click at [894, 861] on icon at bounding box center [897, 867] width 13 height 13
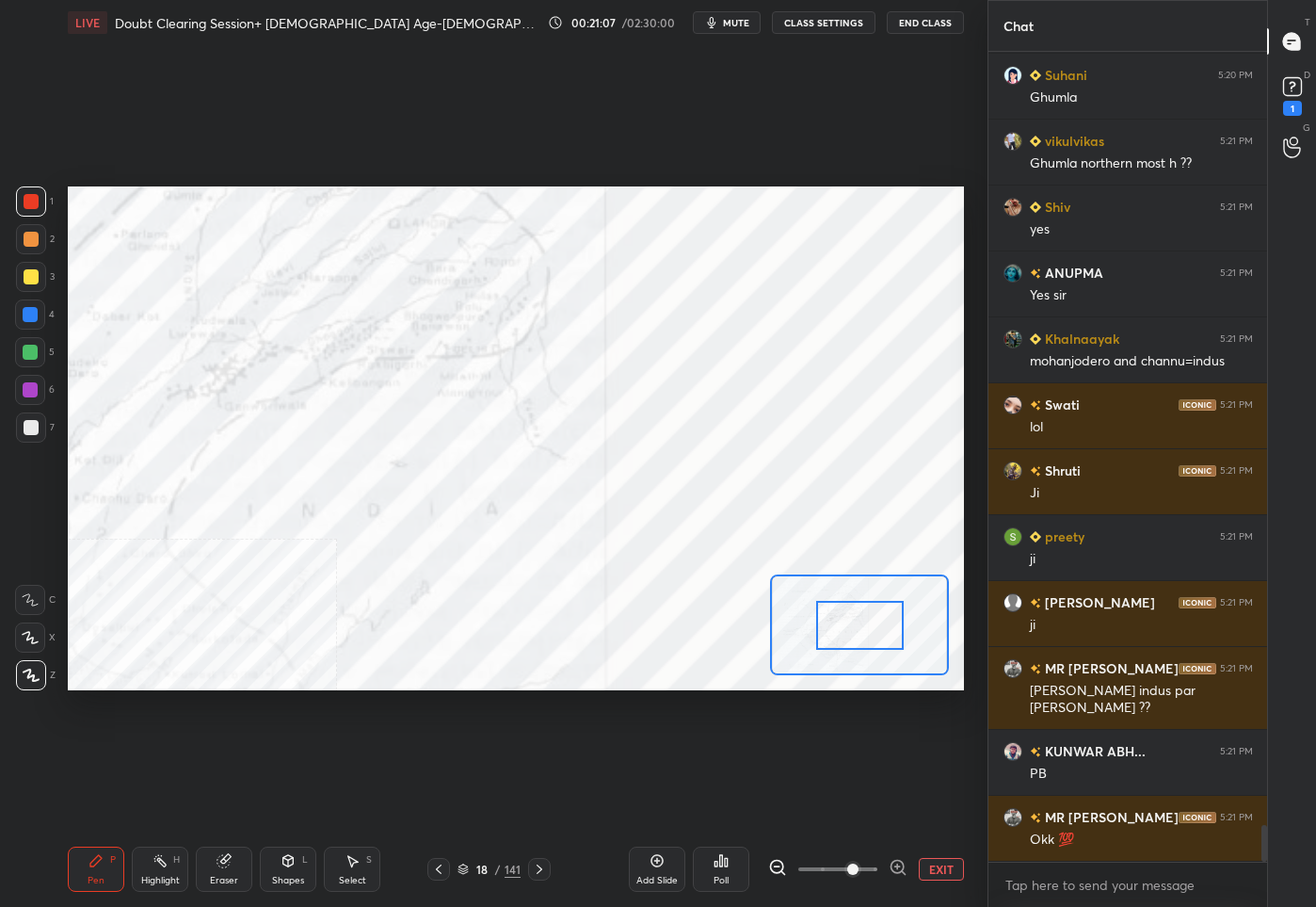
click at [893, 840] on div "Add Slide Poll EXIT" at bounding box center [796, 868] width 335 height 105
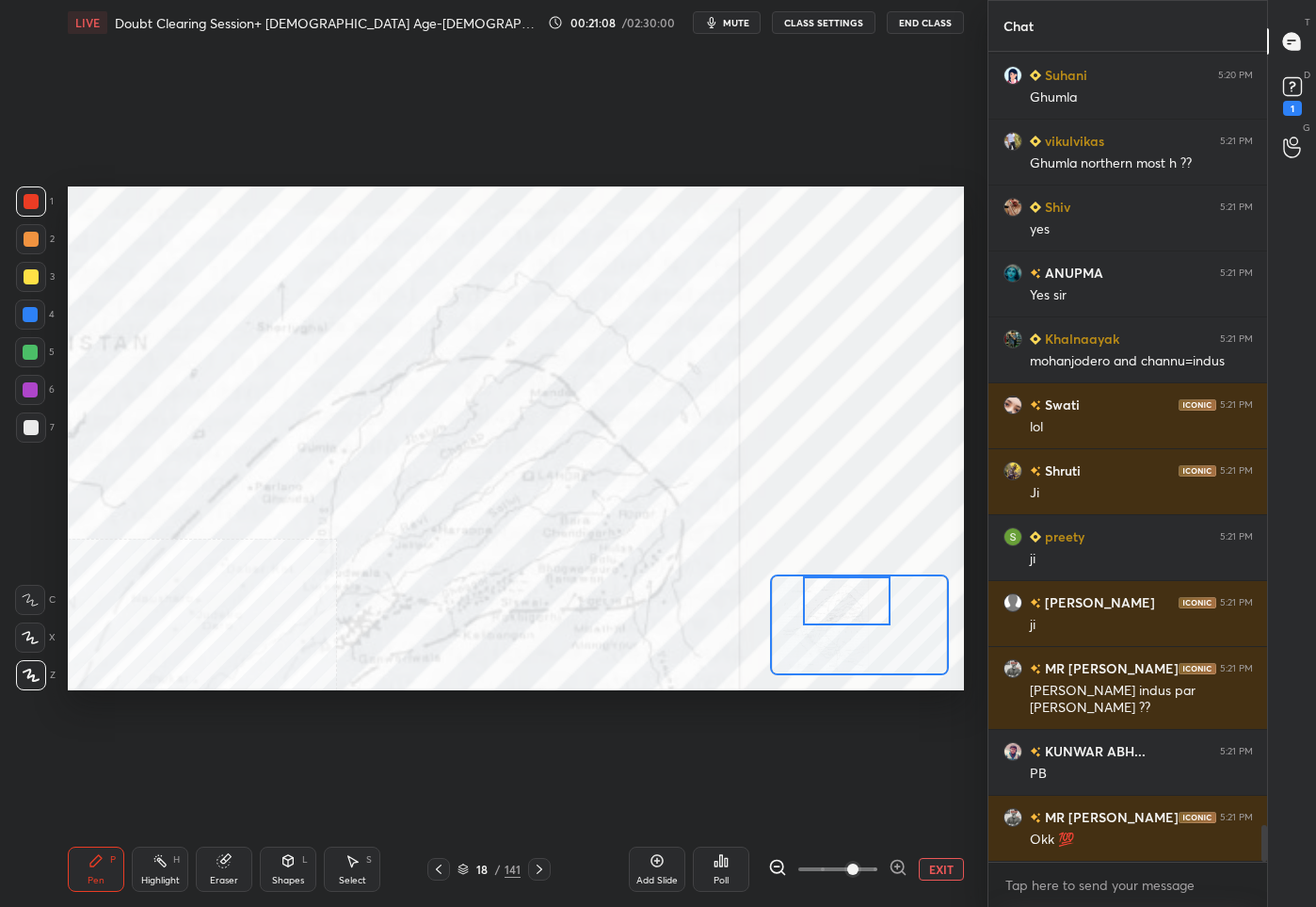
drag, startPoint x: 861, startPoint y: 630, endPoint x: 848, endPoint y: 591, distance: 41.1
click at [848, 591] on div at bounding box center [846, 600] width 88 height 49
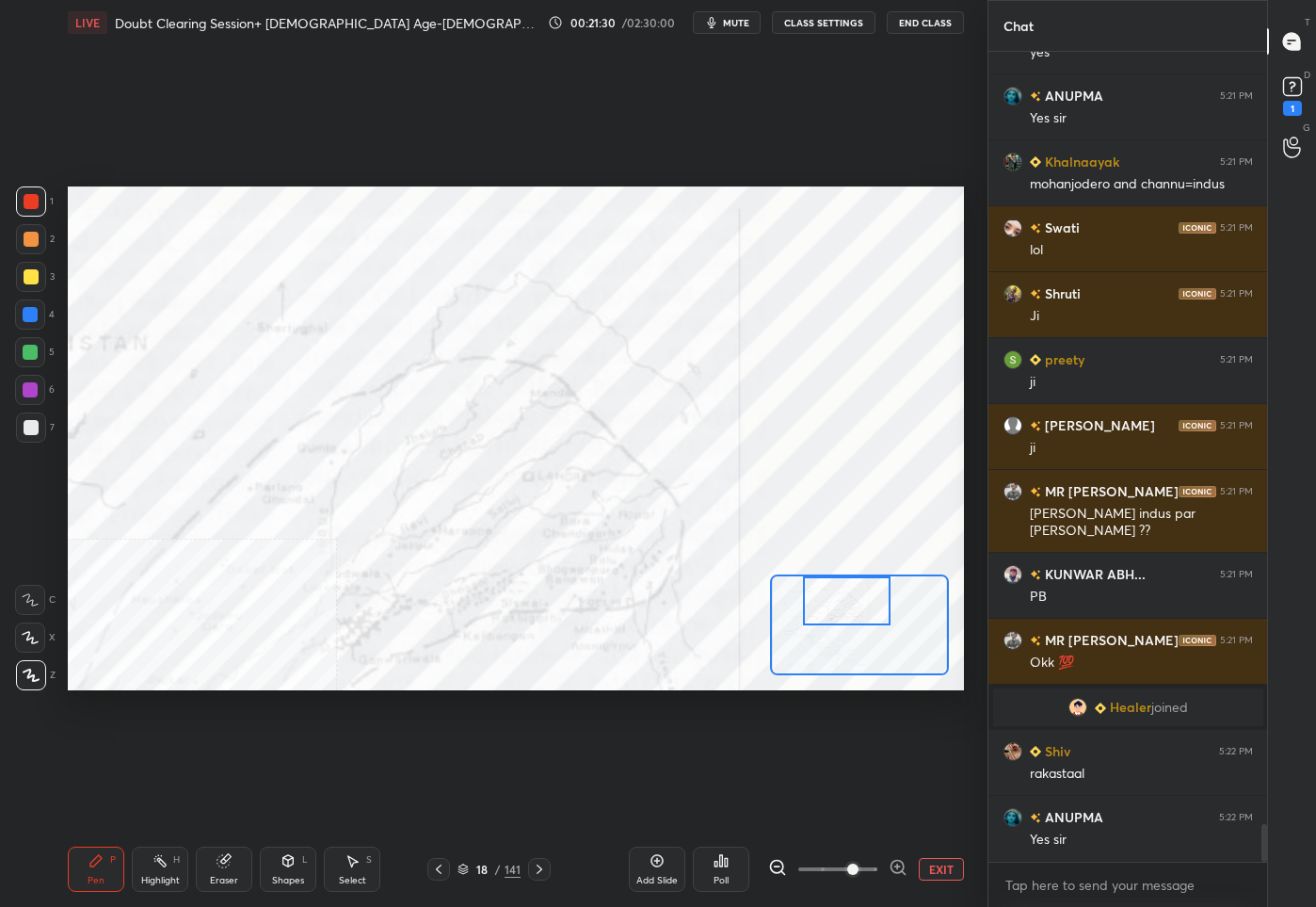
scroll to position [16777, 0]
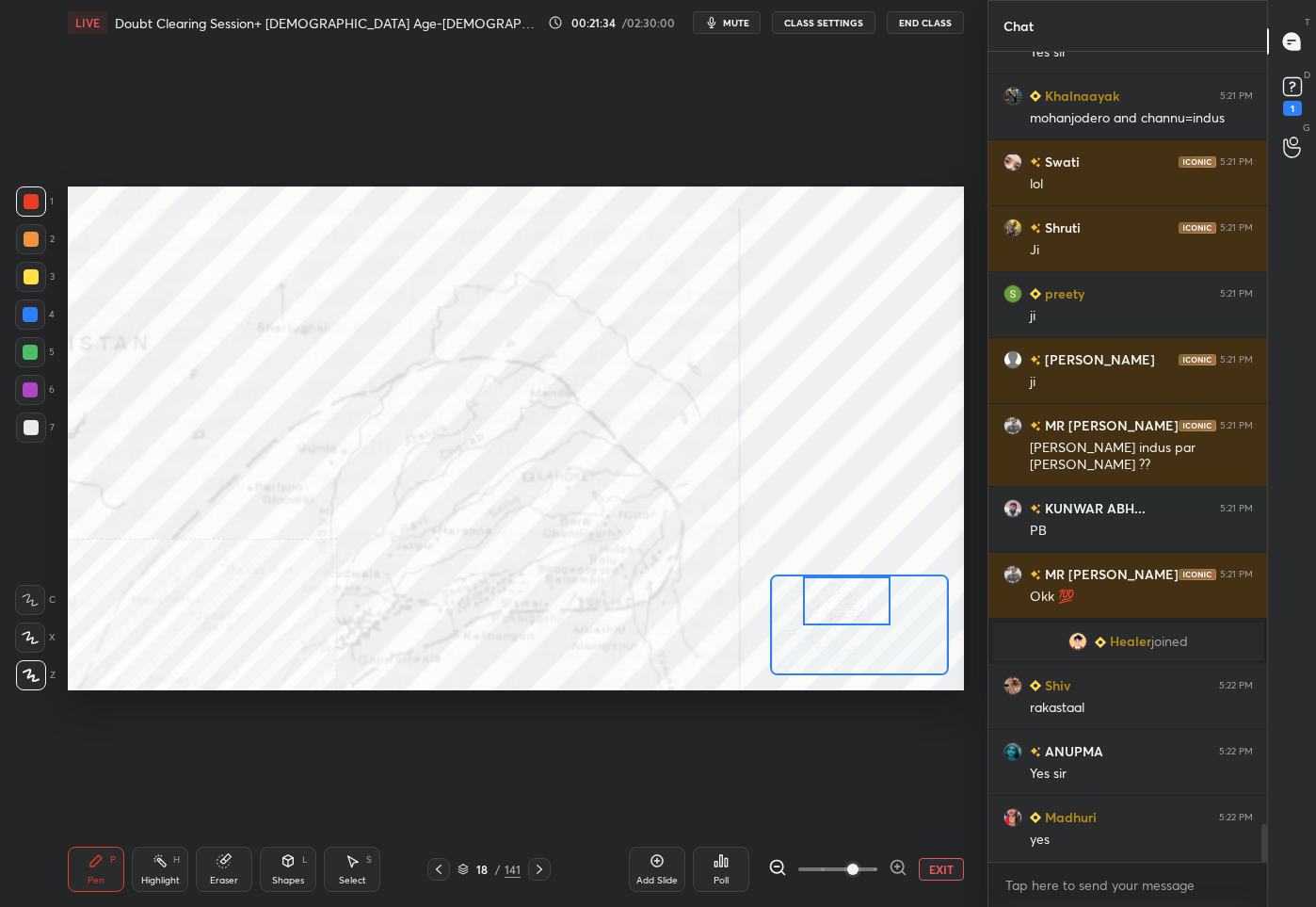
click at [930, 863] on button "EXIT" at bounding box center [940, 868] width 45 height 22
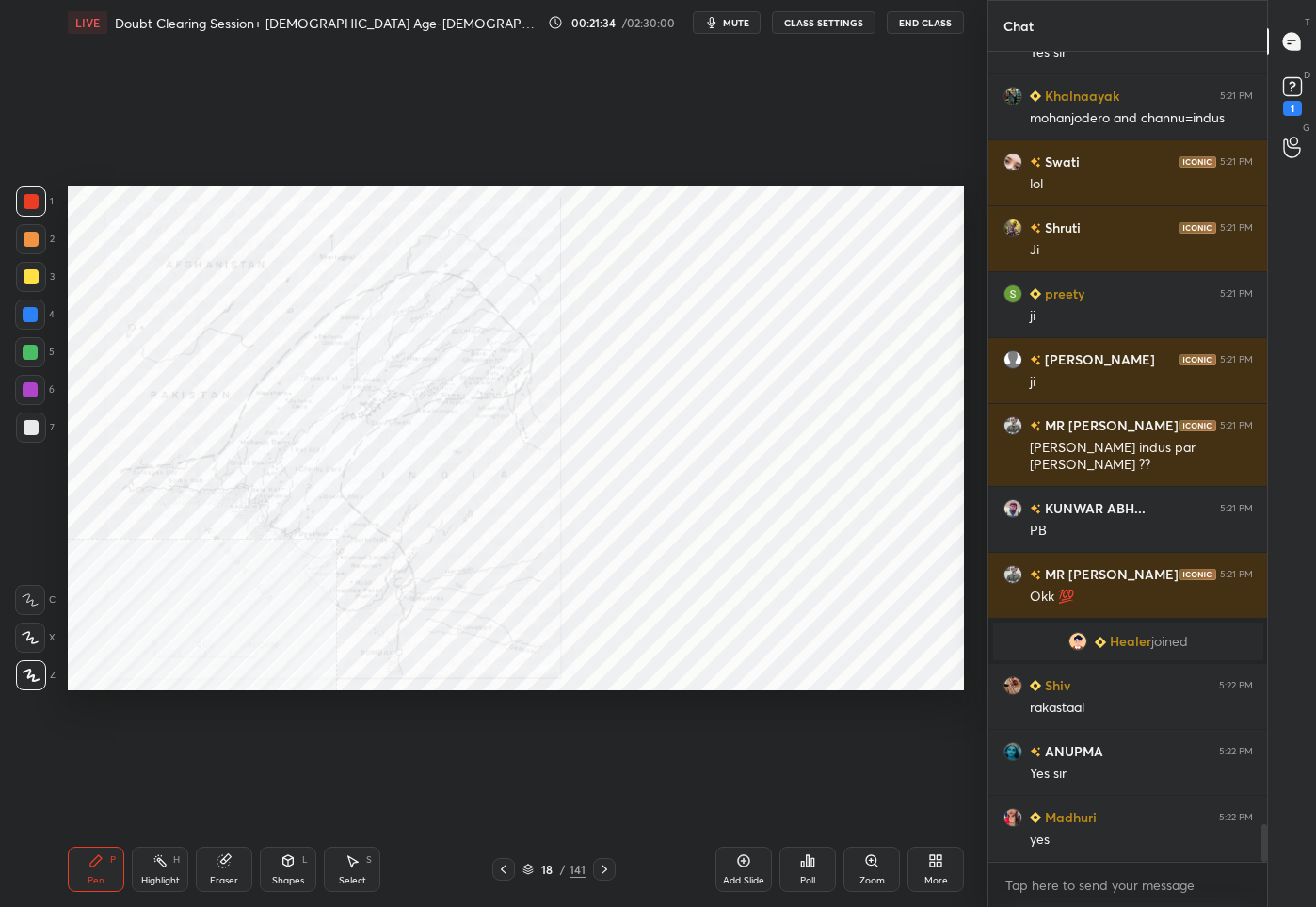
click at [544, 871] on div "18" at bounding box center [547, 869] width 19 height 12
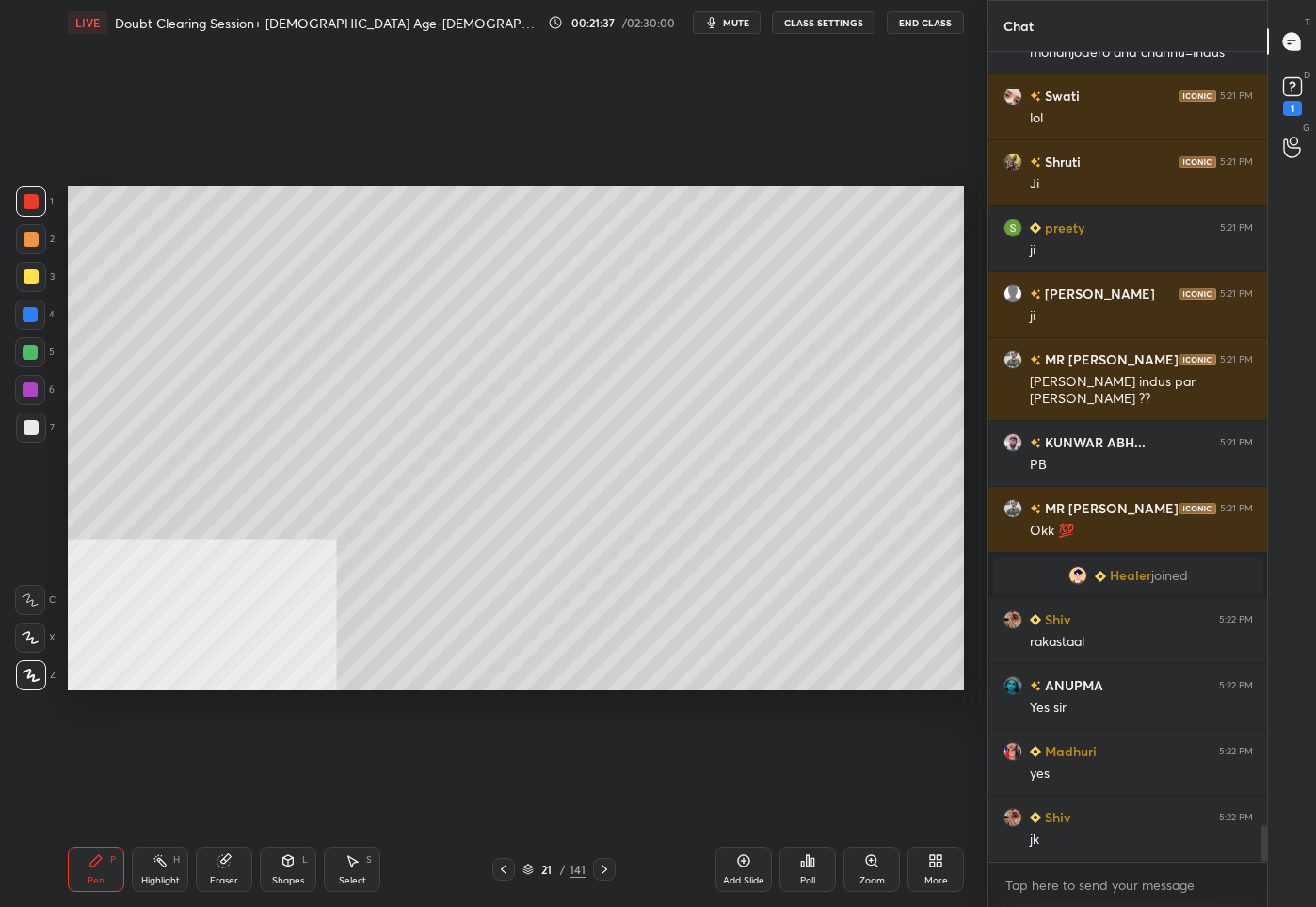
scroll to position [16909, 0]
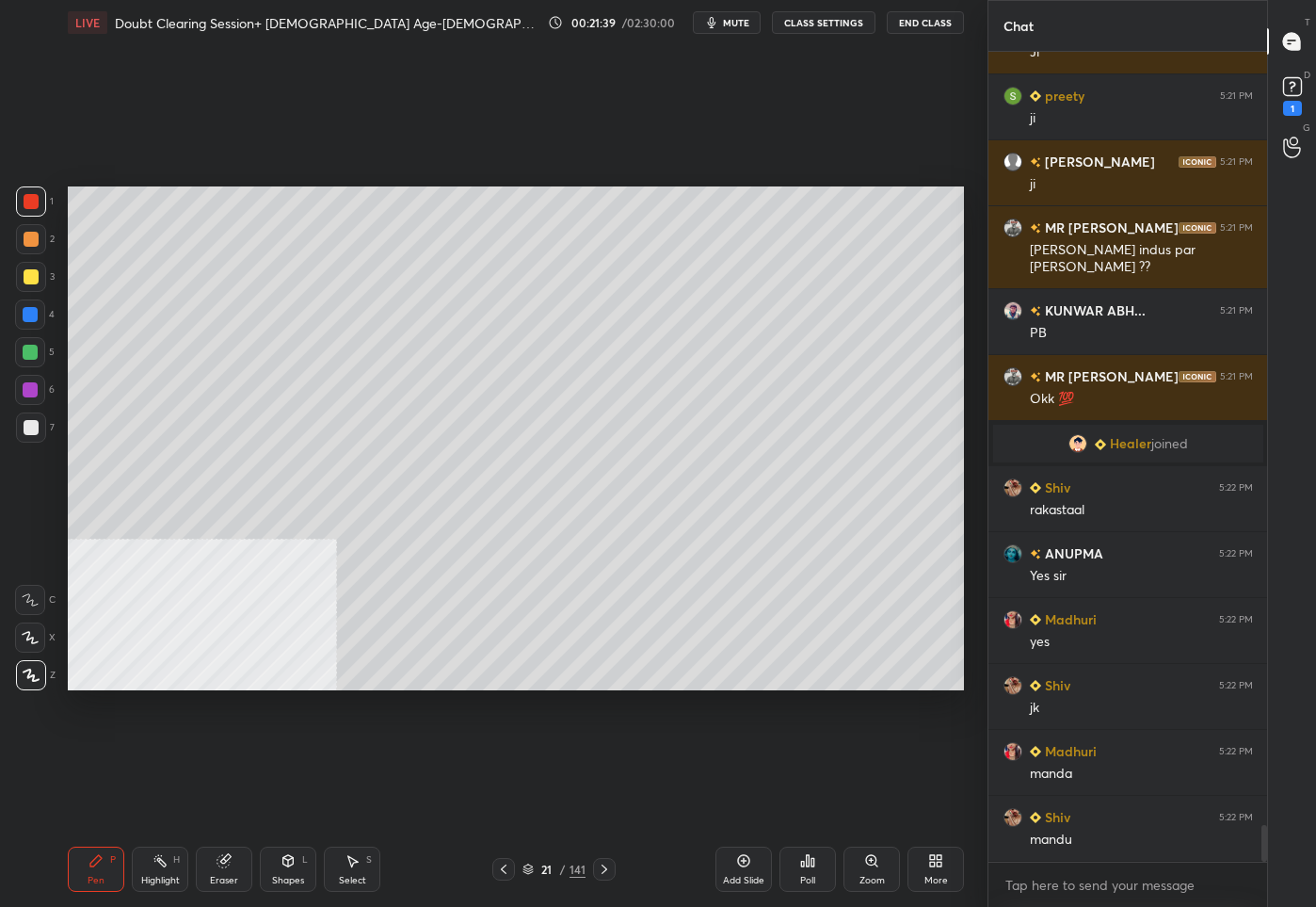
click at [39, 432] on div at bounding box center [31, 427] width 30 height 30
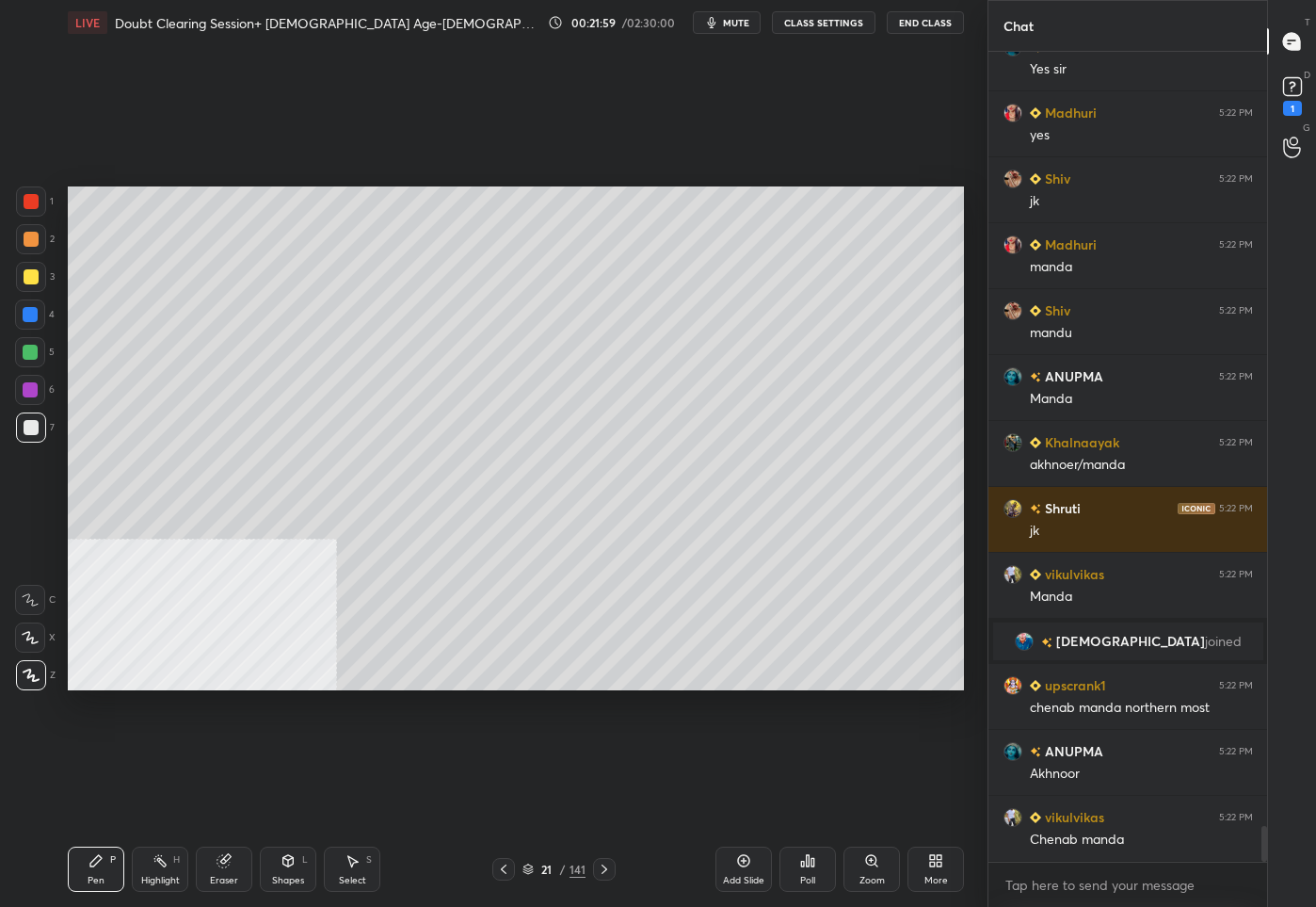
scroll to position [17287, 0]
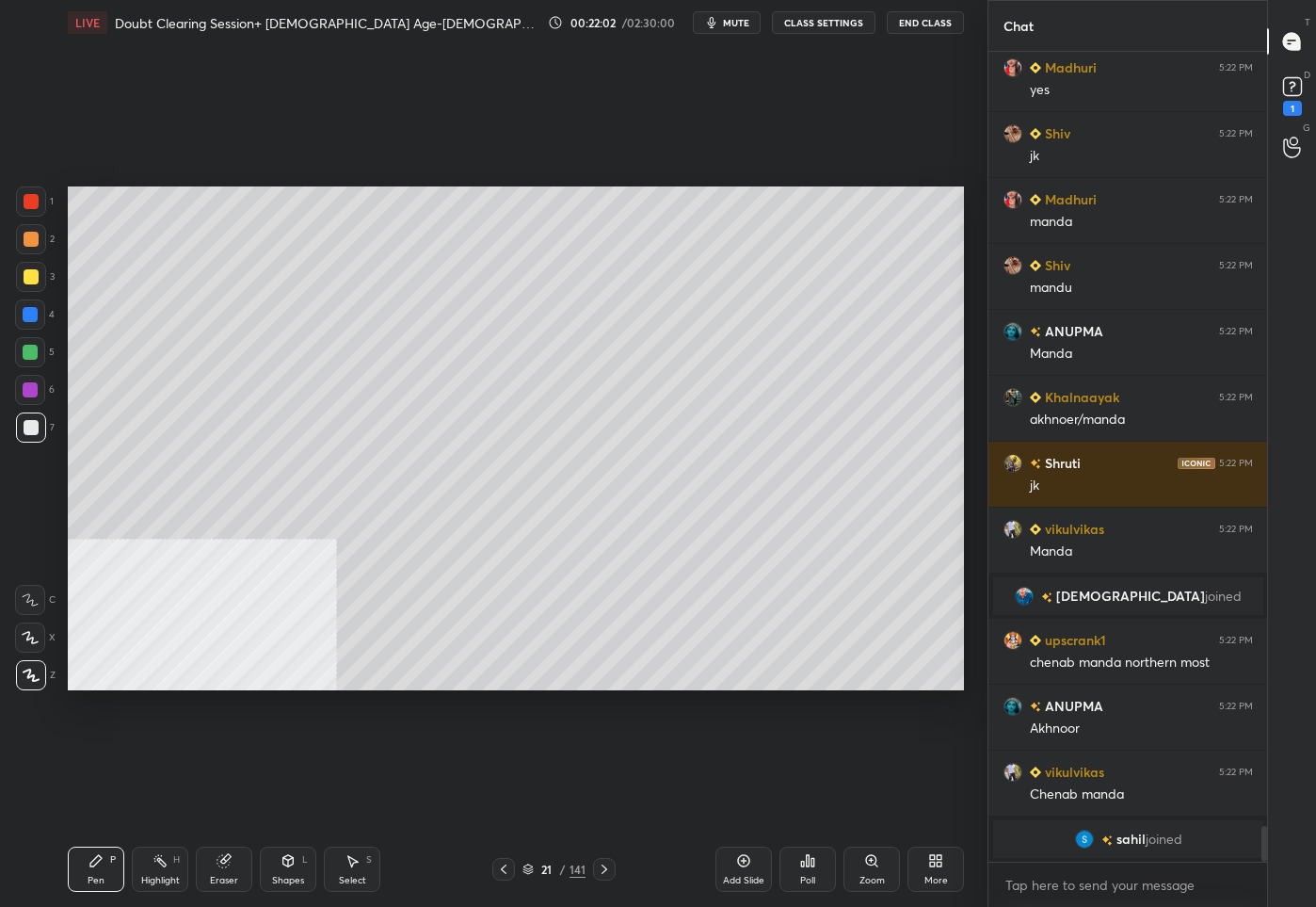
click at [566, 885] on div "Pen P Highlight H Eraser Shapes L Select S 21 / 141 Add Slide Poll Zoom More" at bounding box center [515, 868] width 896 height 75
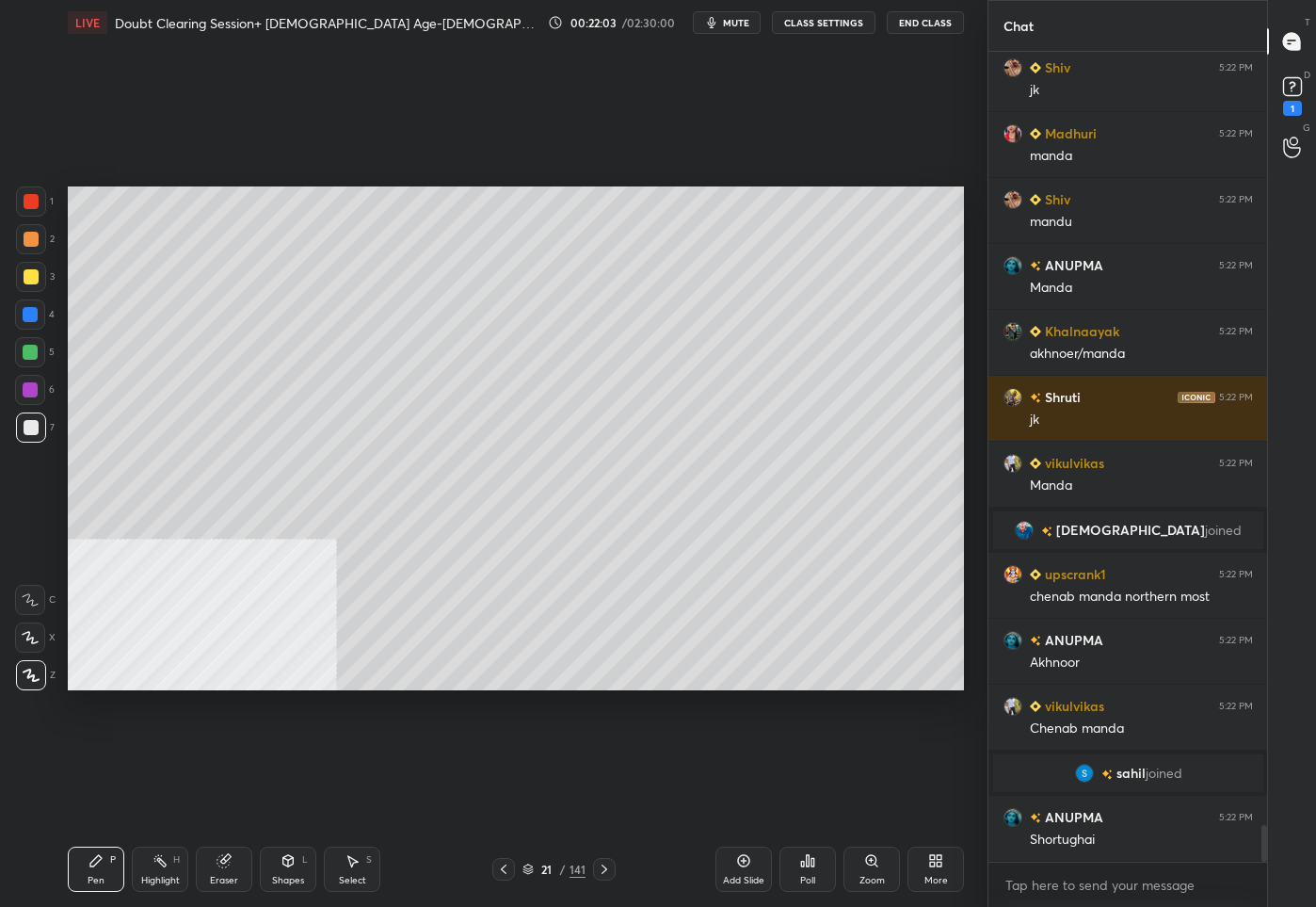
click at [559, 874] on div "21 / 141" at bounding box center [553, 869] width 63 height 17
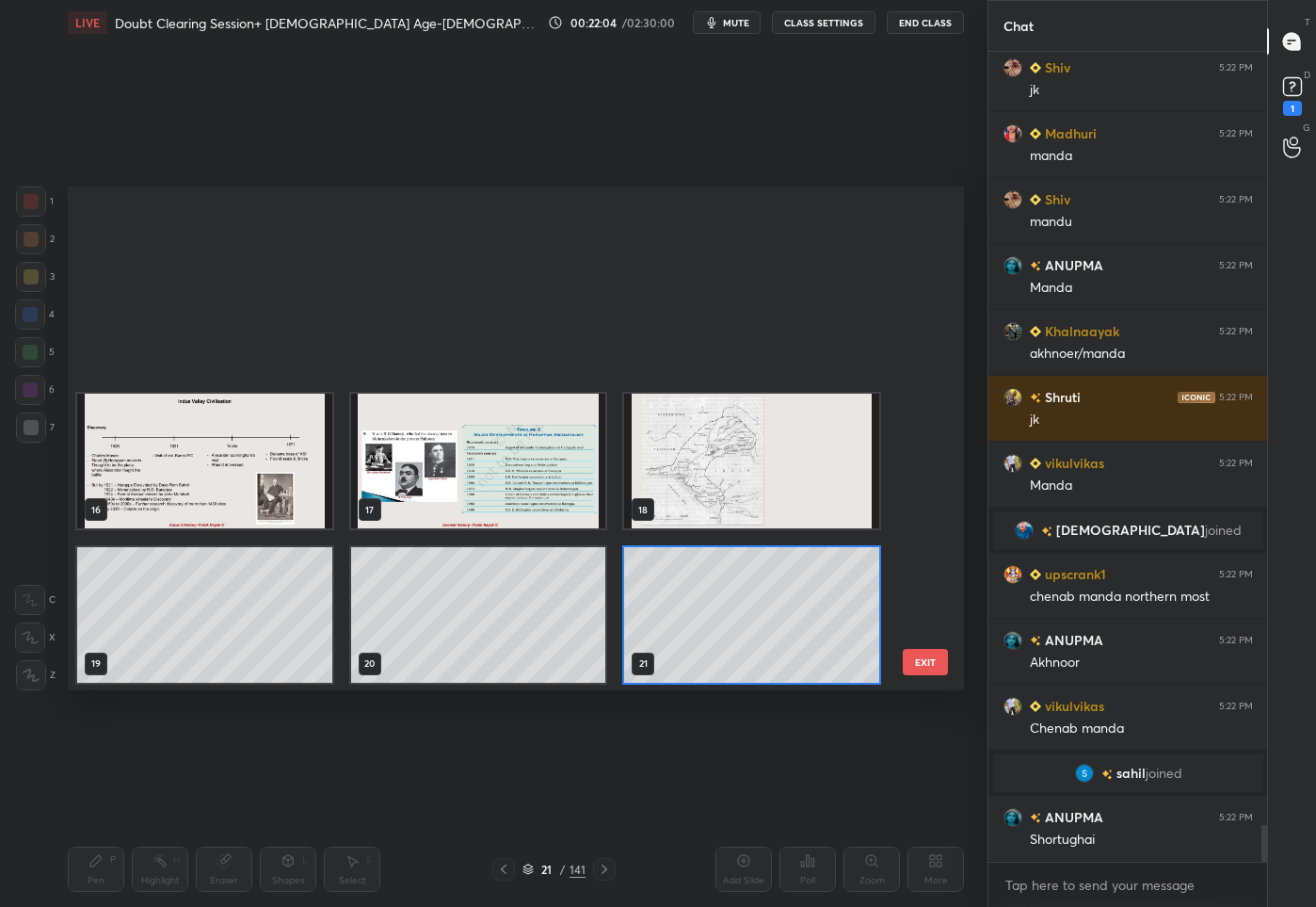
scroll to position [900, 0]
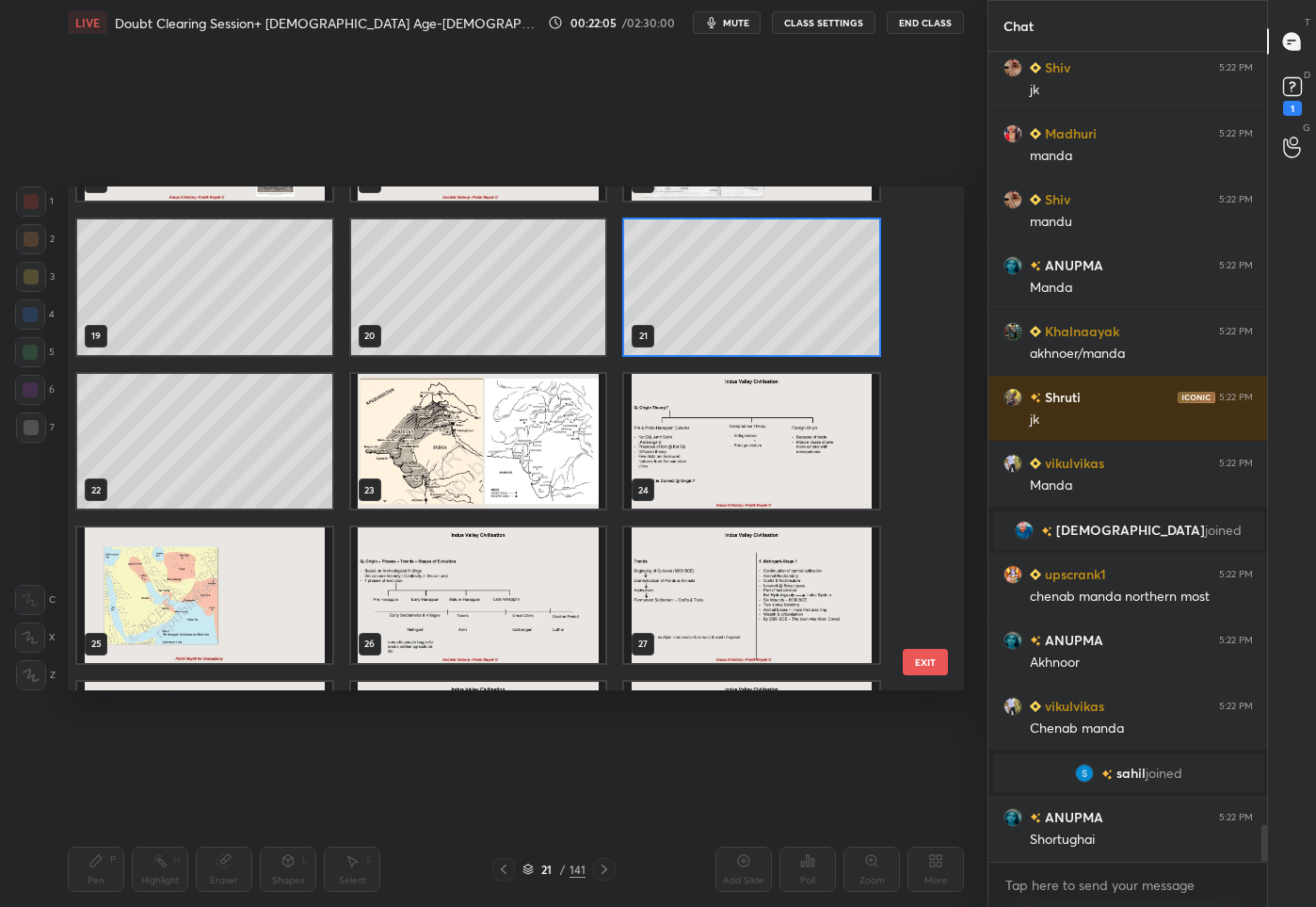
click at [521, 462] on img "grid" at bounding box center [478, 440] width 255 height 136
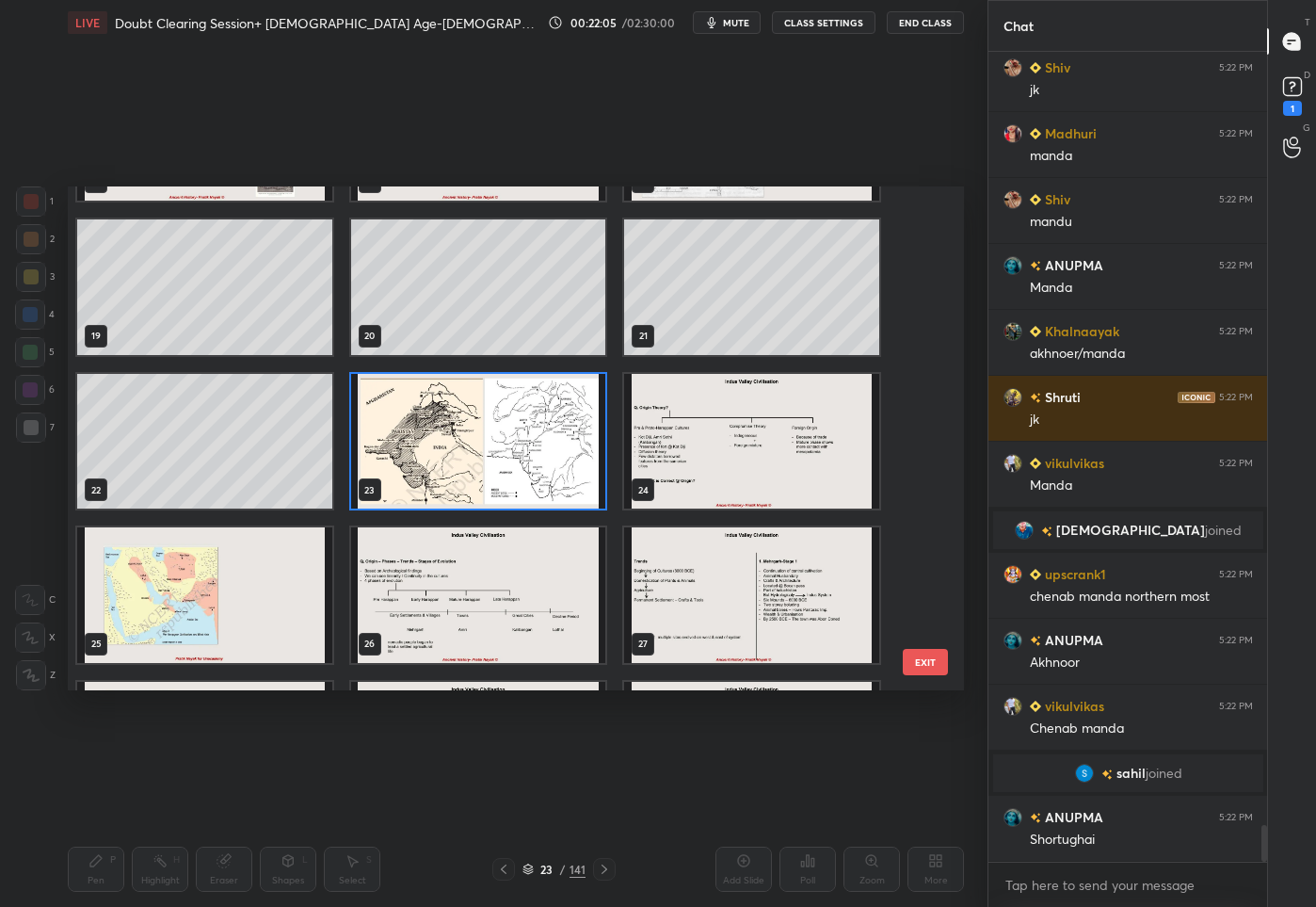
click at [521, 462] on img "grid" at bounding box center [478, 440] width 255 height 136
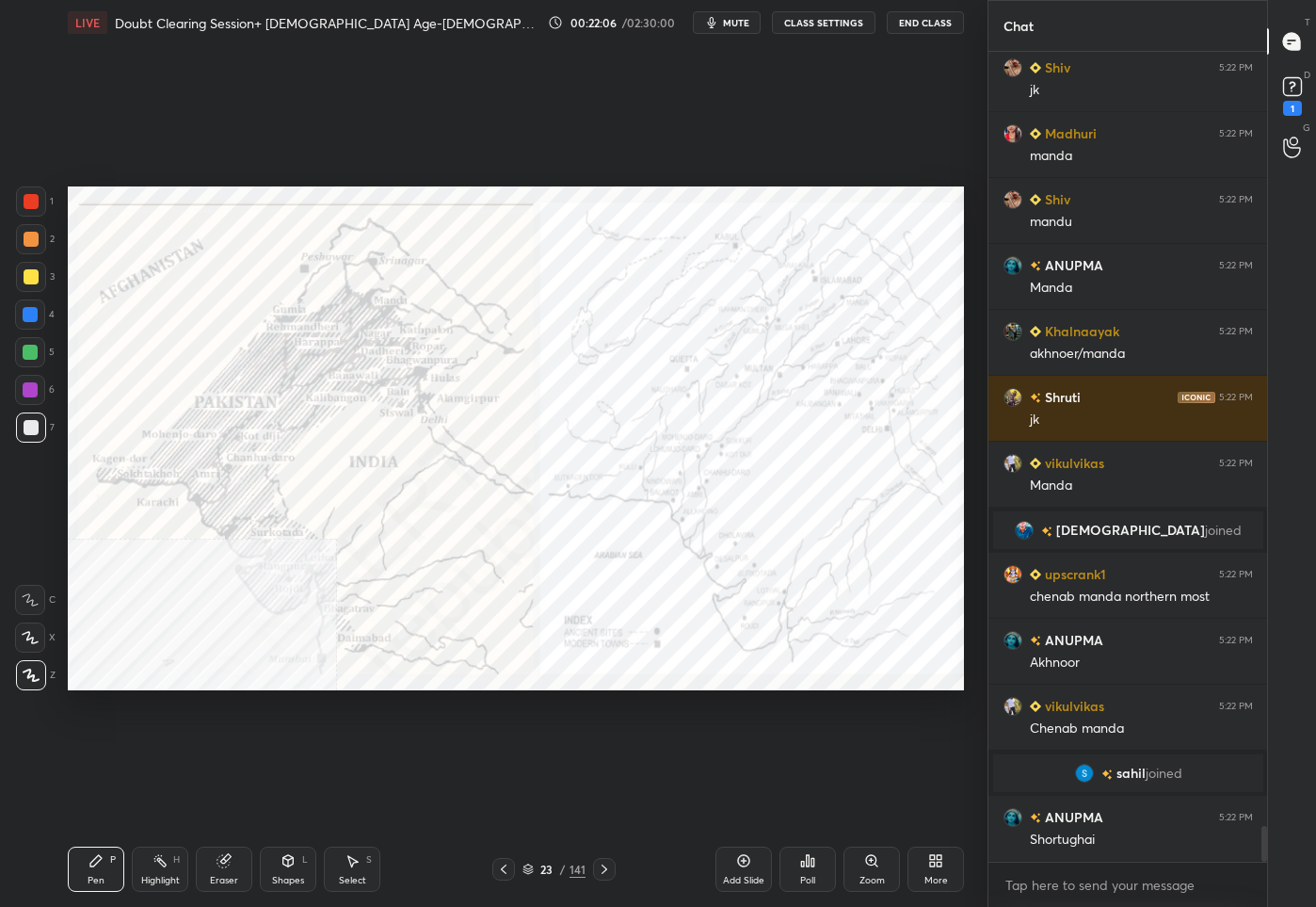
scroll to position [17306, 0]
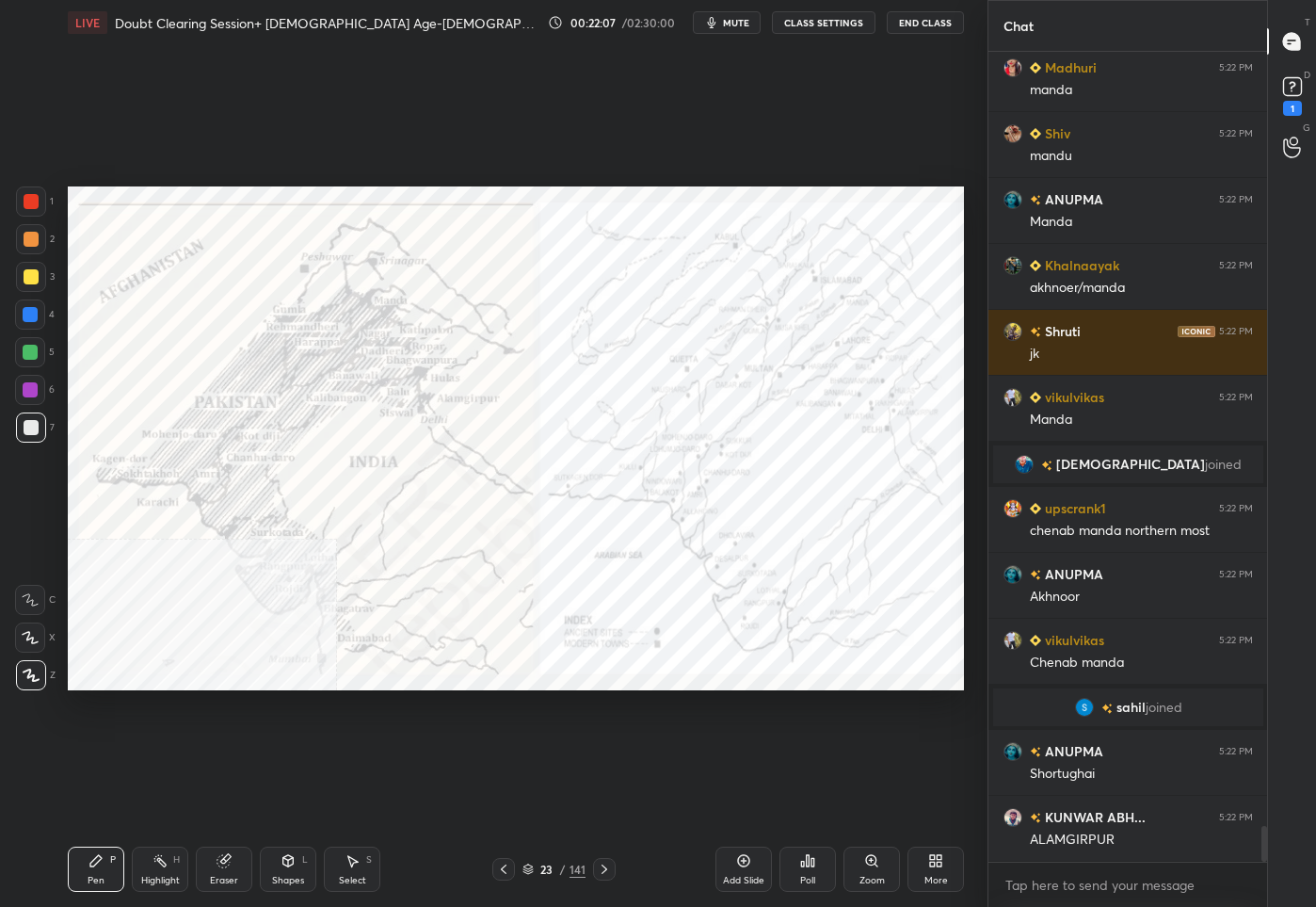
click at [32, 203] on div at bounding box center [31, 201] width 15 height 15
click at [866, 867] on icon at bounding box center [872, 861] width 15 height 15
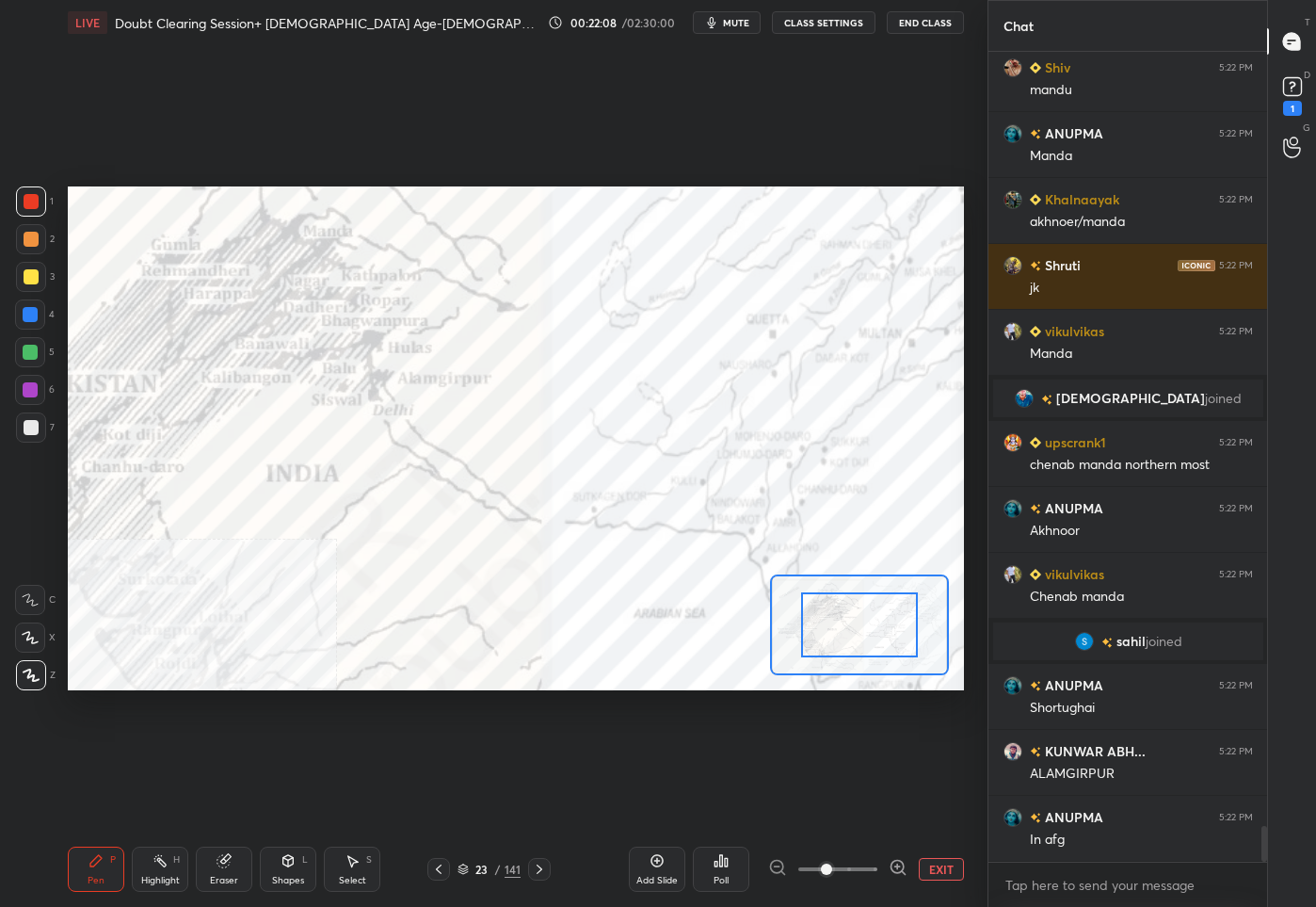
click at [869, 867] on span at bounding box center [837, 868] width 79 height 28
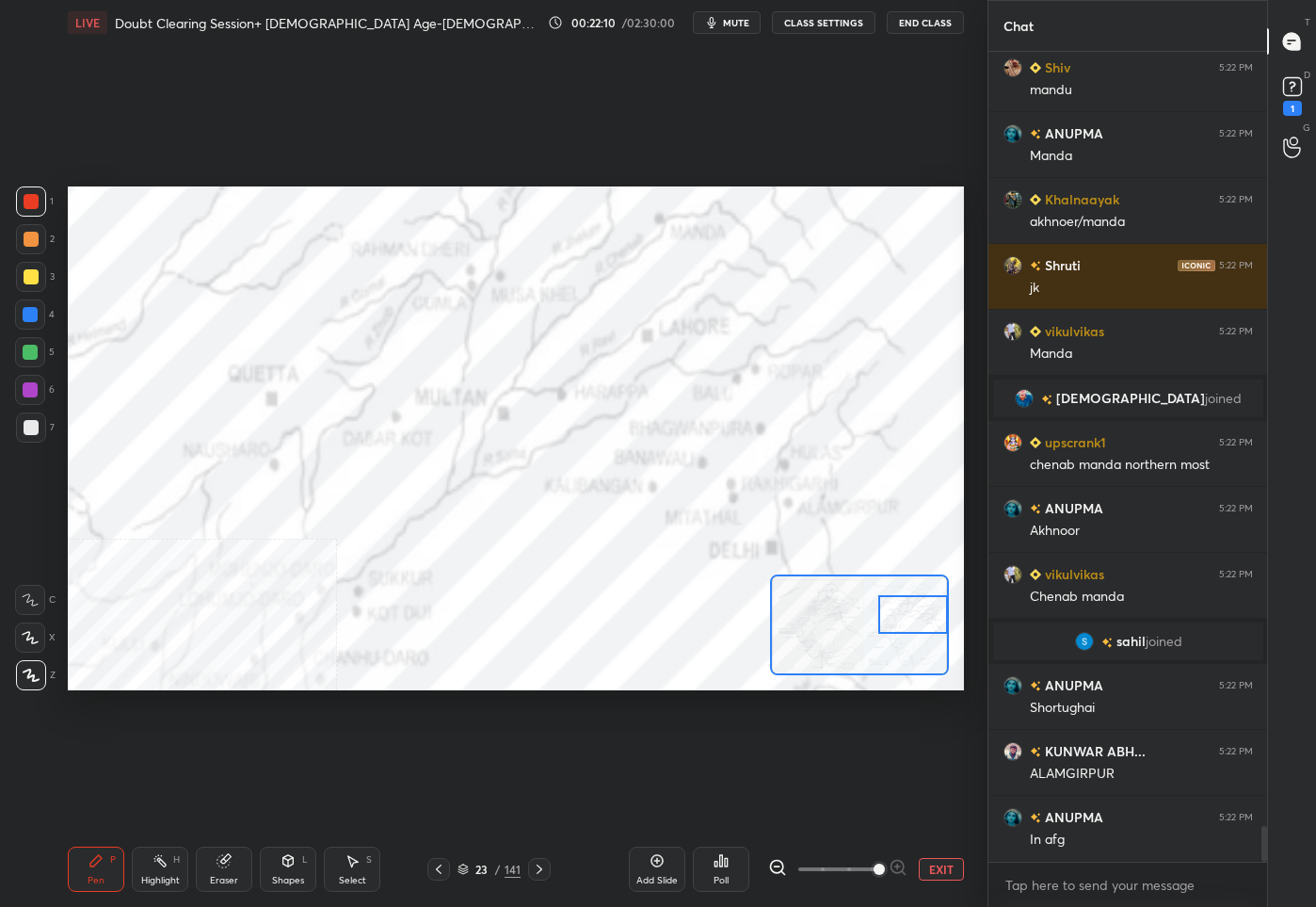
drag, startPoint x: 862, startPoint y: 637, endPoint x: 930, endPoint y: 627, distance: 68.7
click at [930, 627] on div at bounding box center [912, 614] width 70 height 39
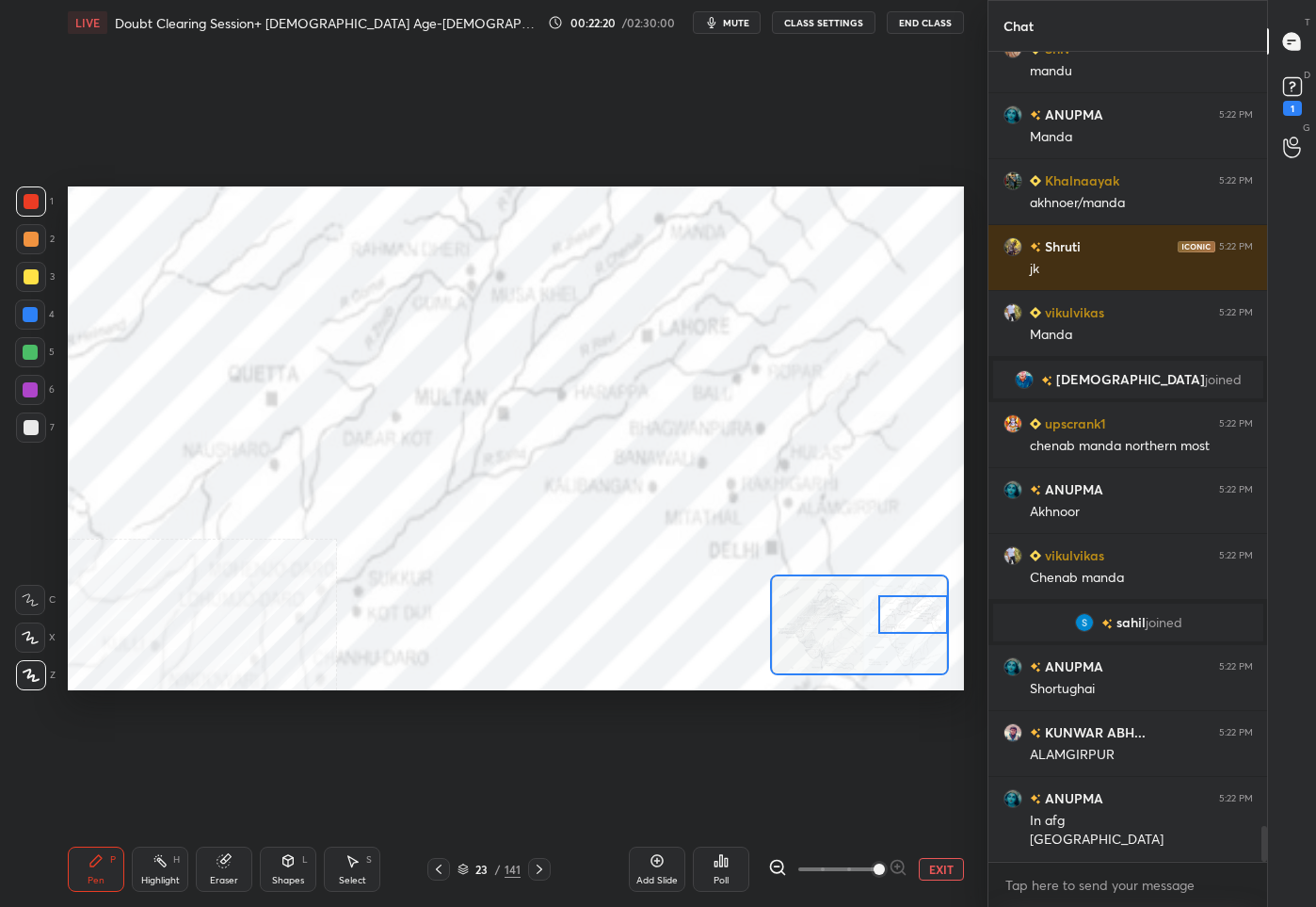
scroll to position [17508, 0]
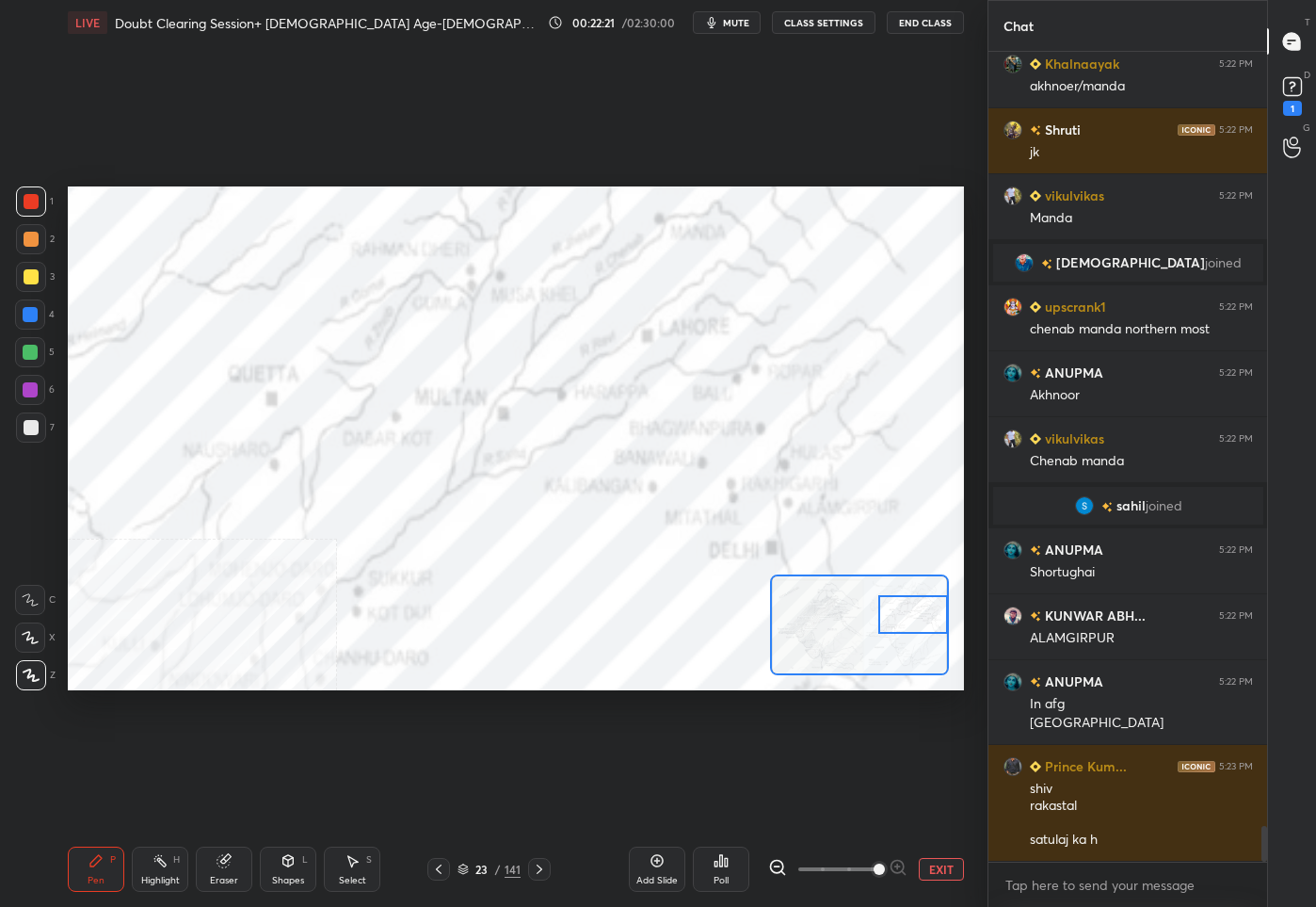
click at [941, 872] on button "EXIT" at bounding box center [940, 868] width 45 height 22
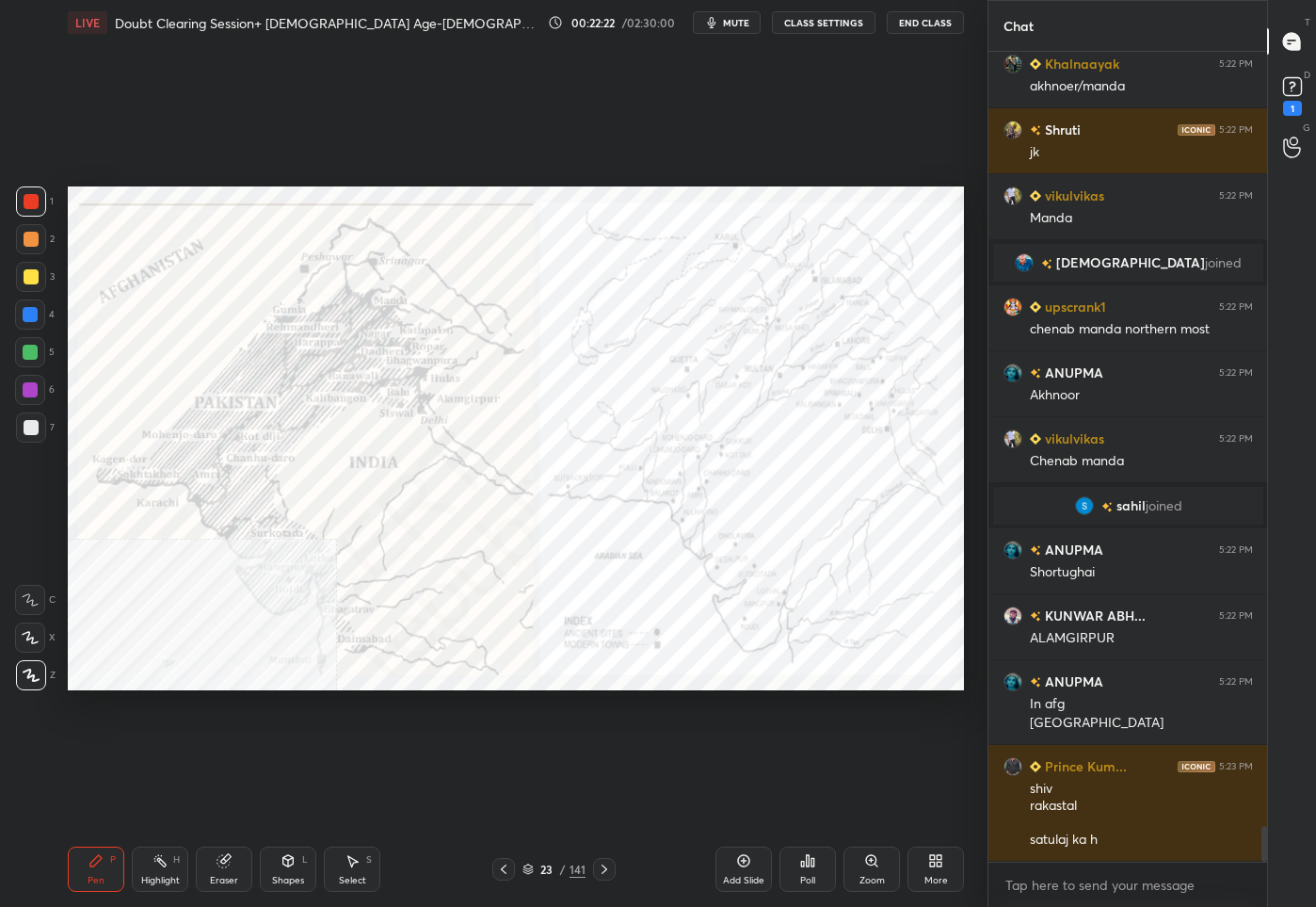
click at [565, 864] on div "/" at bounding box center [563, 869] width 6 height 12
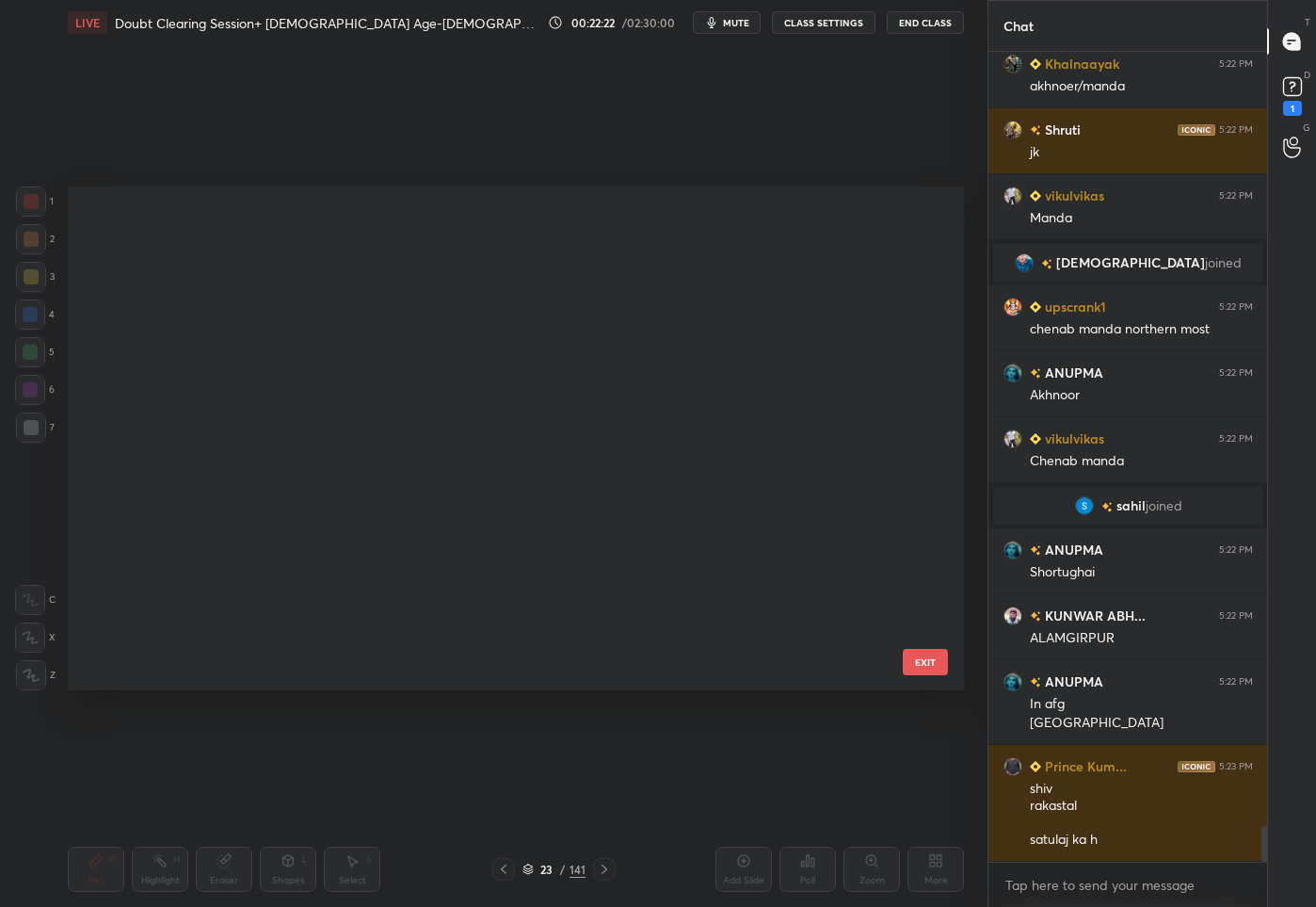
scroll to position [498, 887]
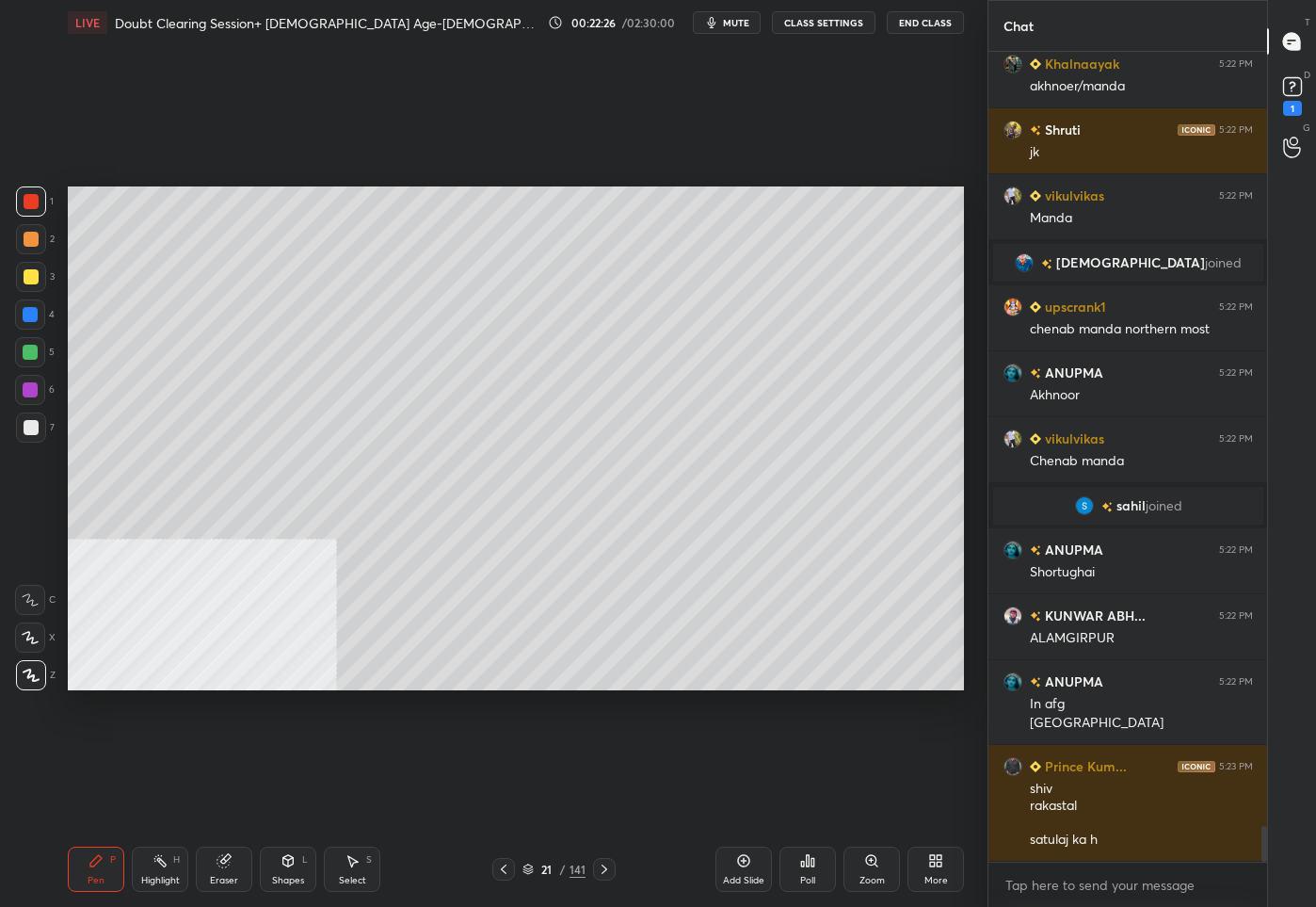
drag, startPoint x: 21, startPoint y: 425, endPoint x: 42, endPoint y: 418, distance: 22.1
click at [21, 423] on div at bounding box center [31, 427] width 30 height 30
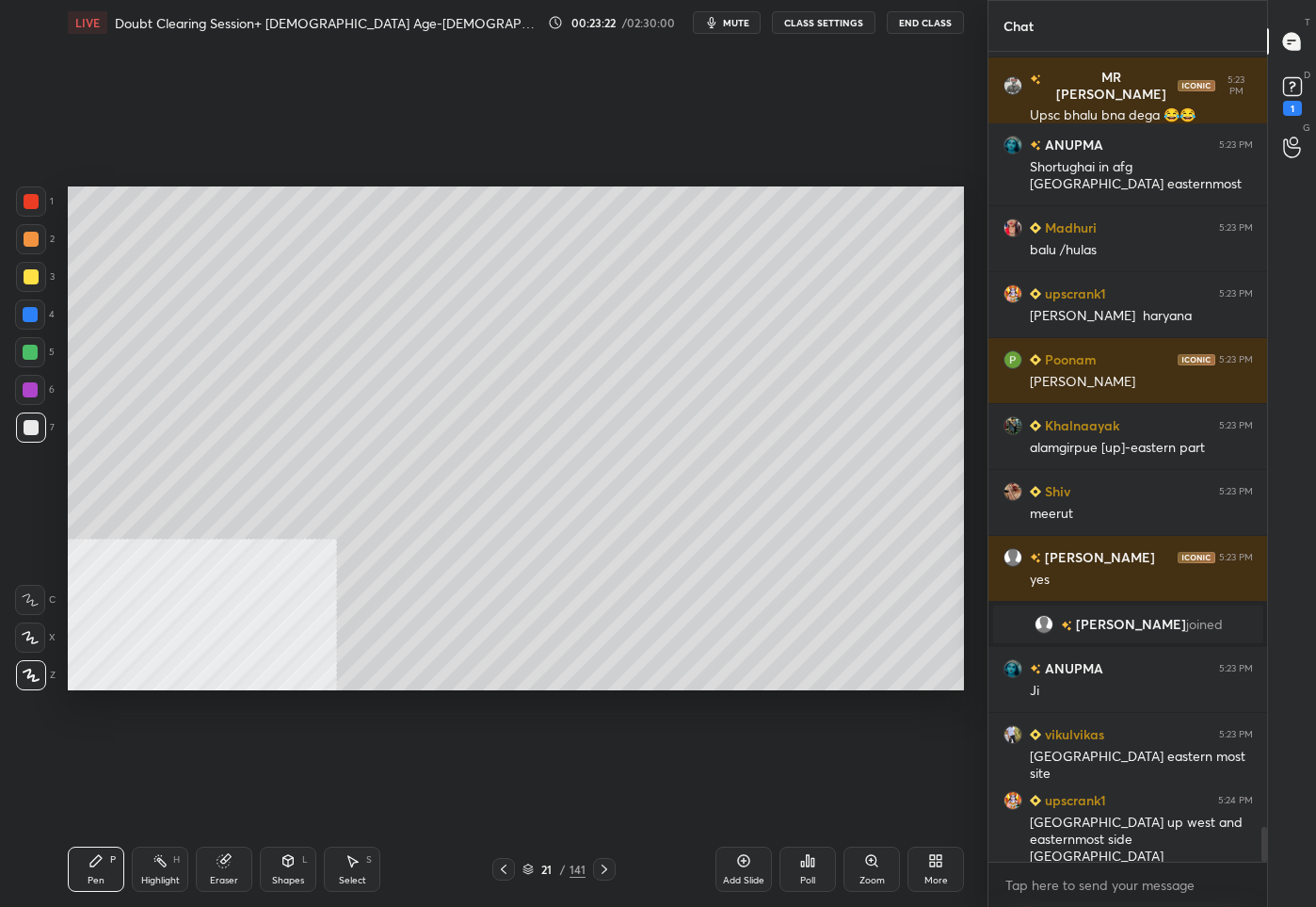
scroll to position [18193, 0]
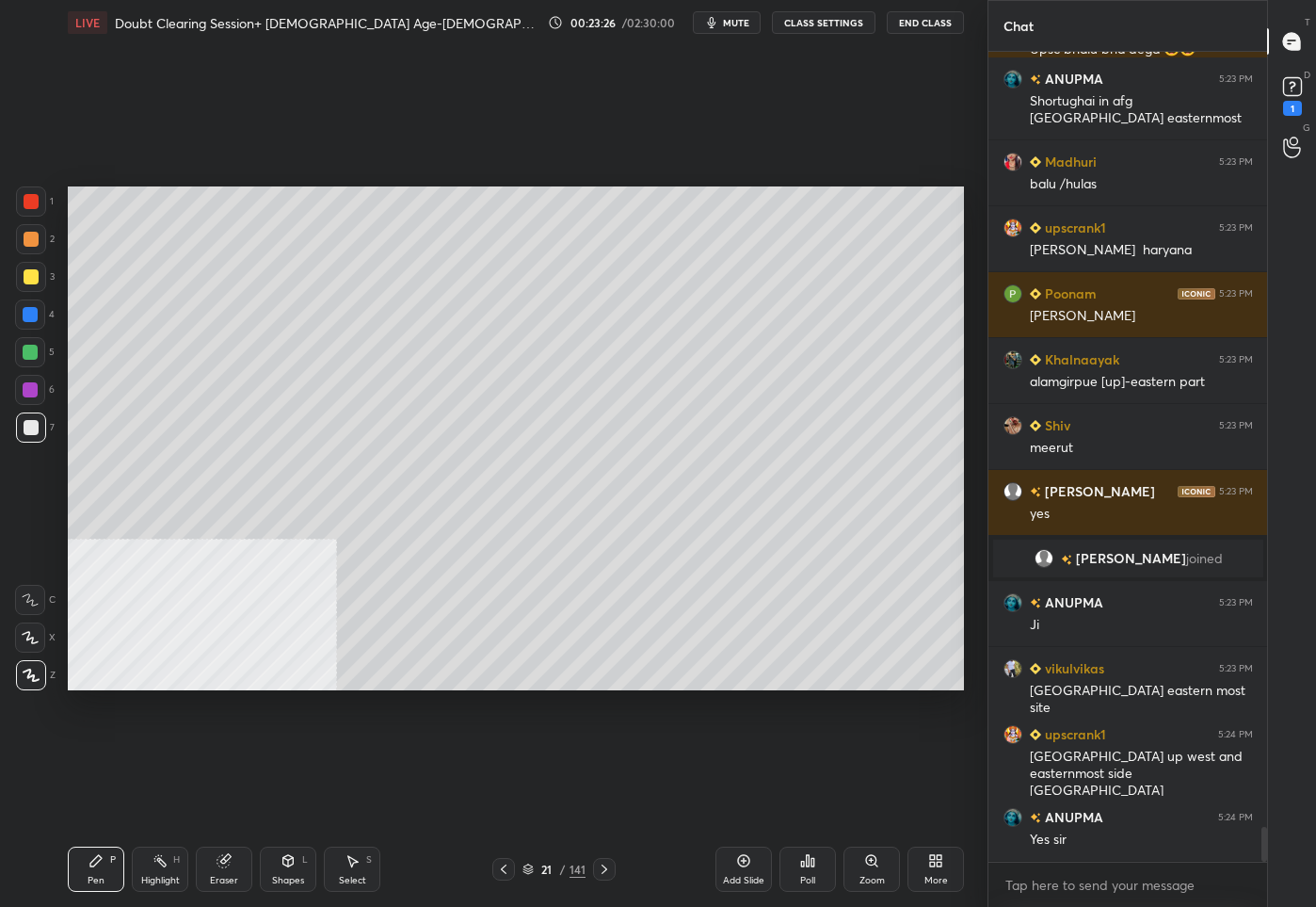
click at [29, 273] on div at bounding box center [31, 277] width 15 height 15
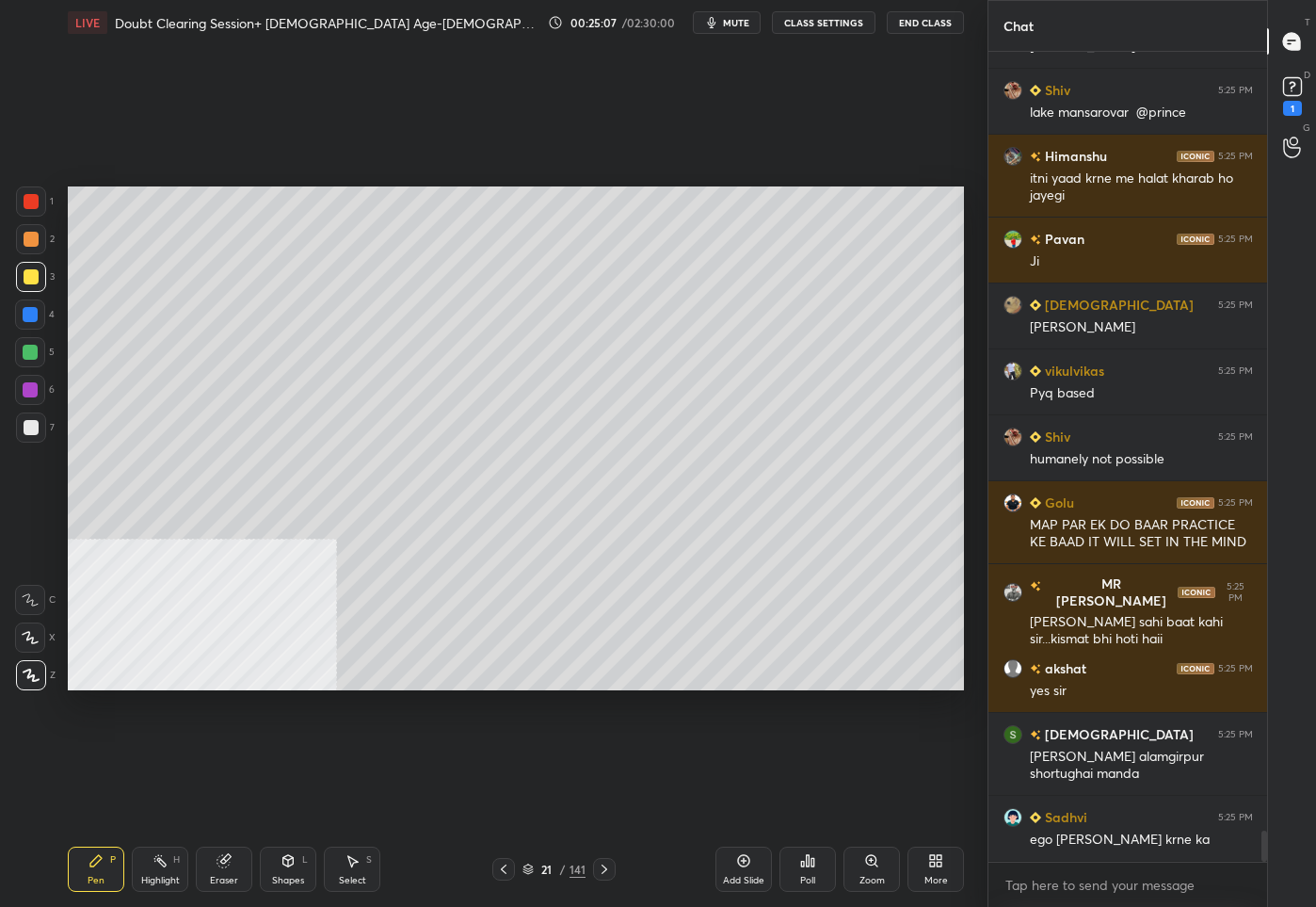
scroll to position [20146, 0]
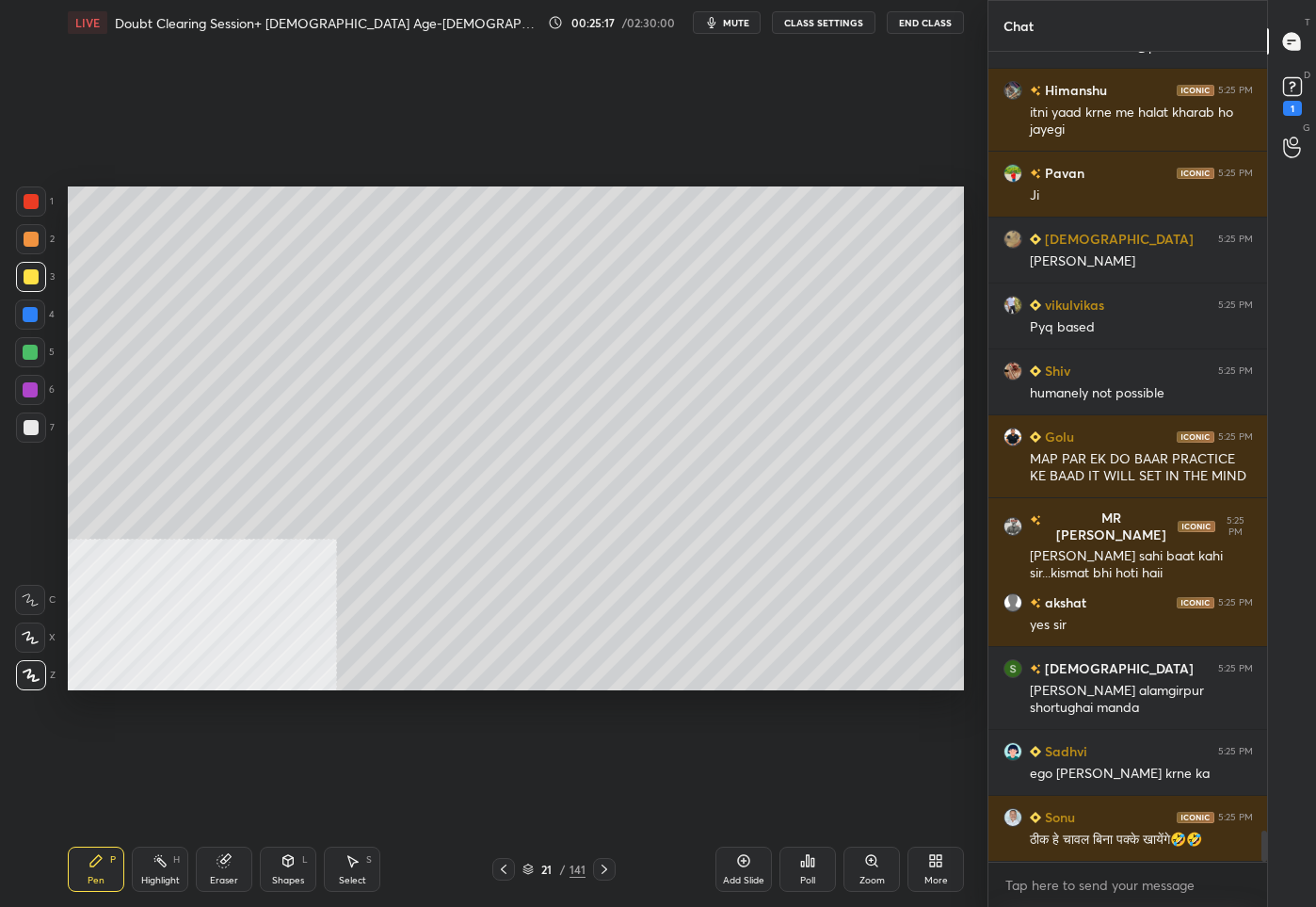
click at [561, 864] on div "/" at bounding box center [563, 869] width 6 height 12
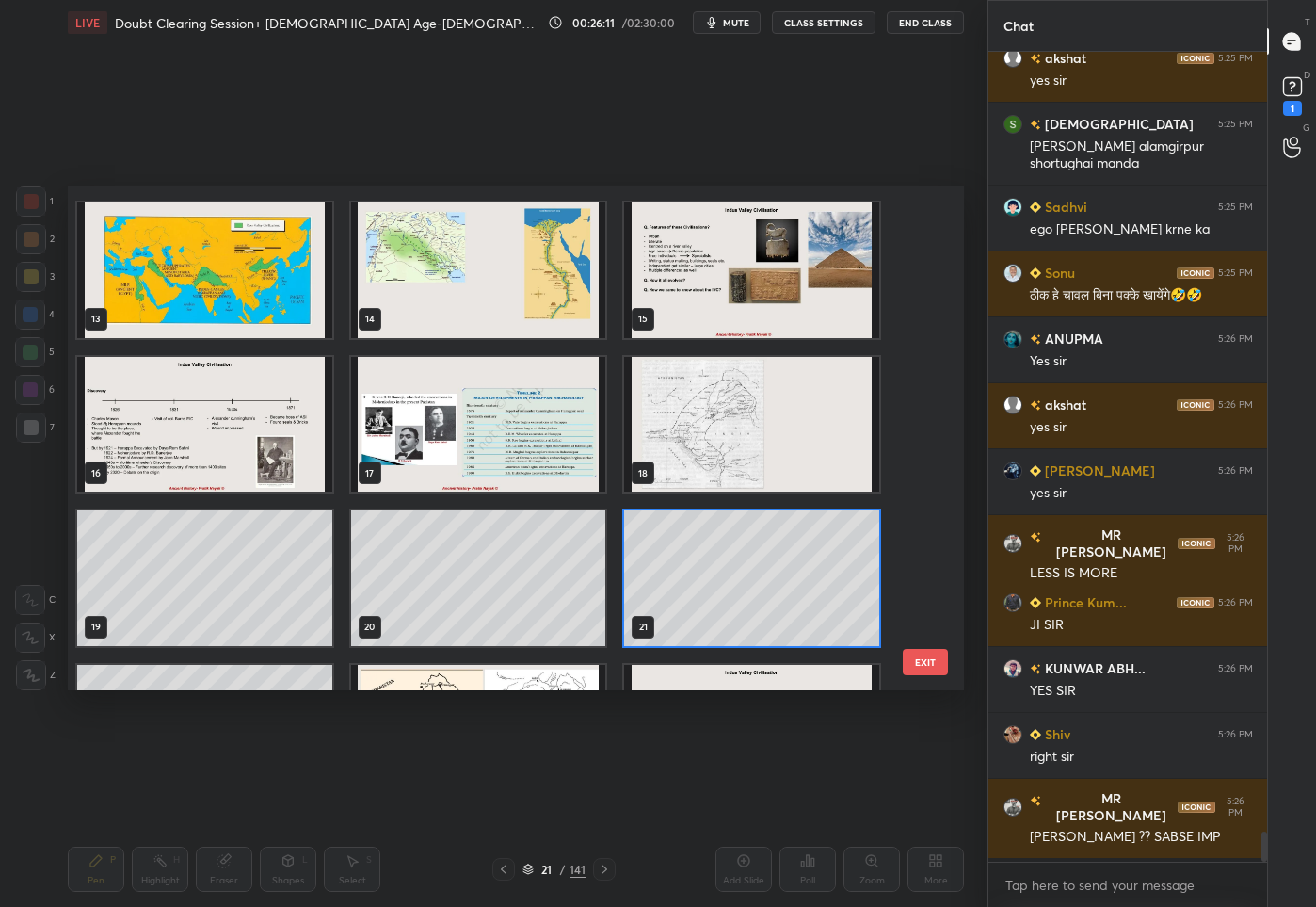
scroll to position [611, 0]
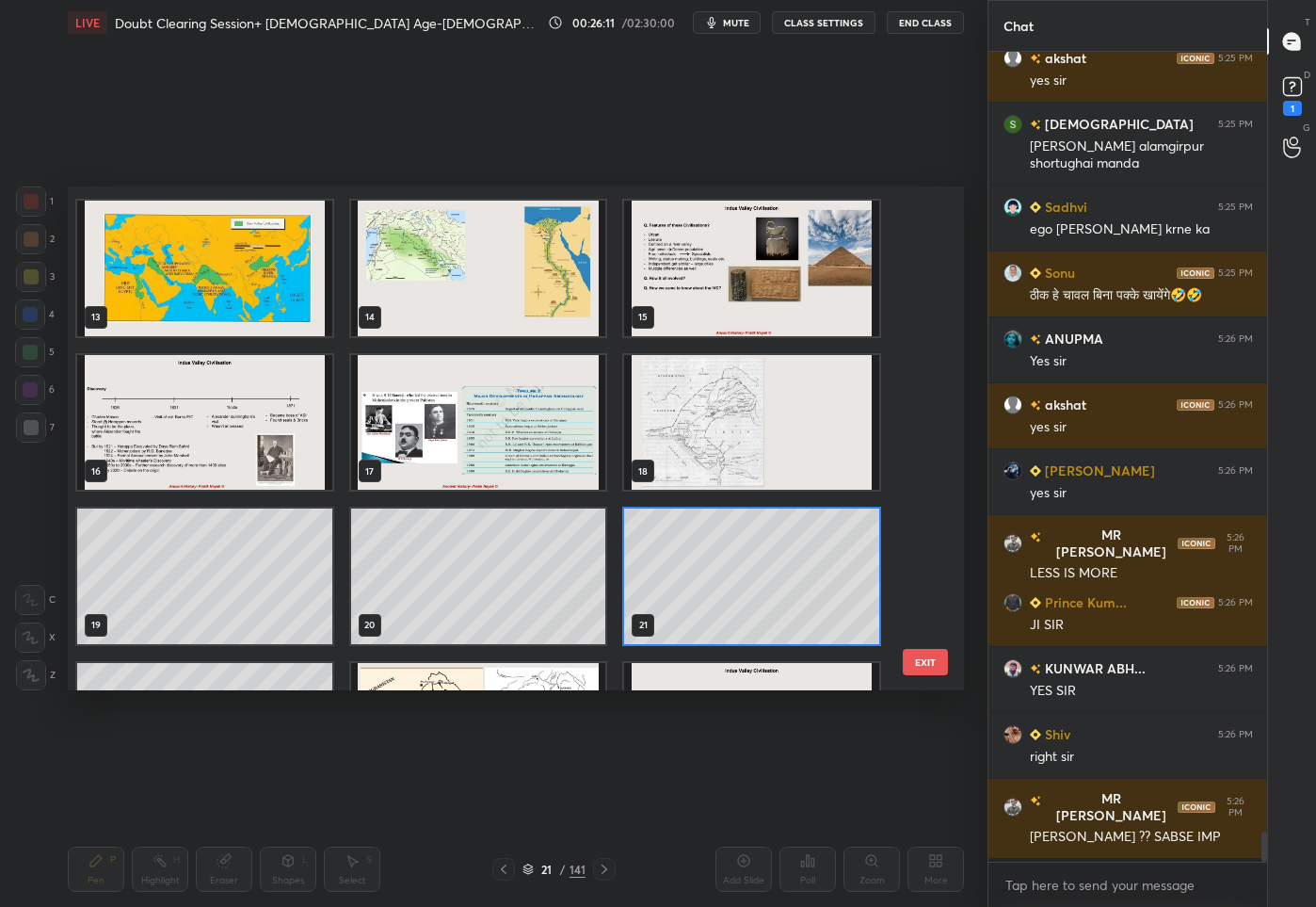
click at [678, 428] on img "grid" at bounding box center [751, 421] width 255 height 136
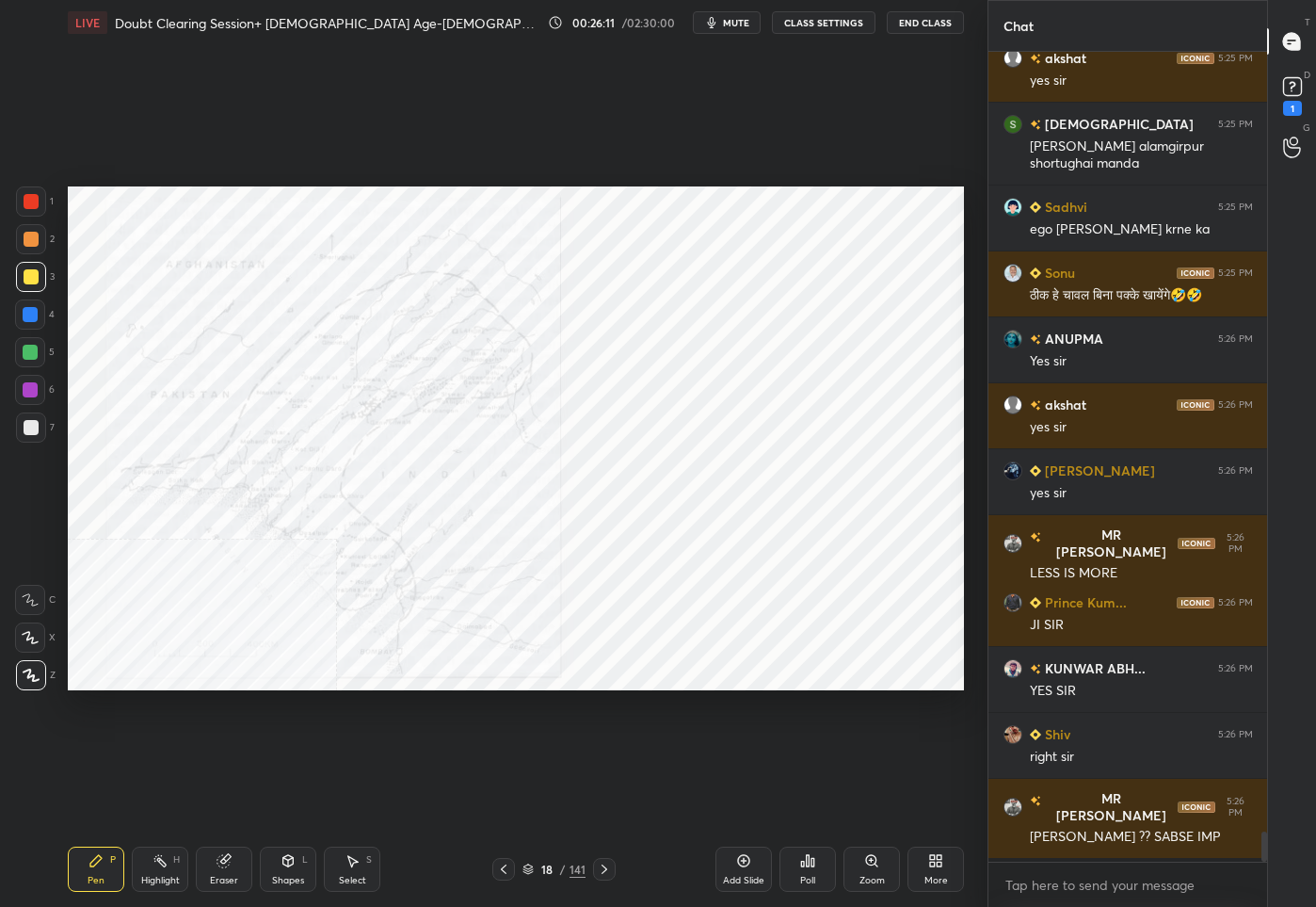
click at [678, 428] on img "grid" at bounding box center [751, 421] width 255 height 136
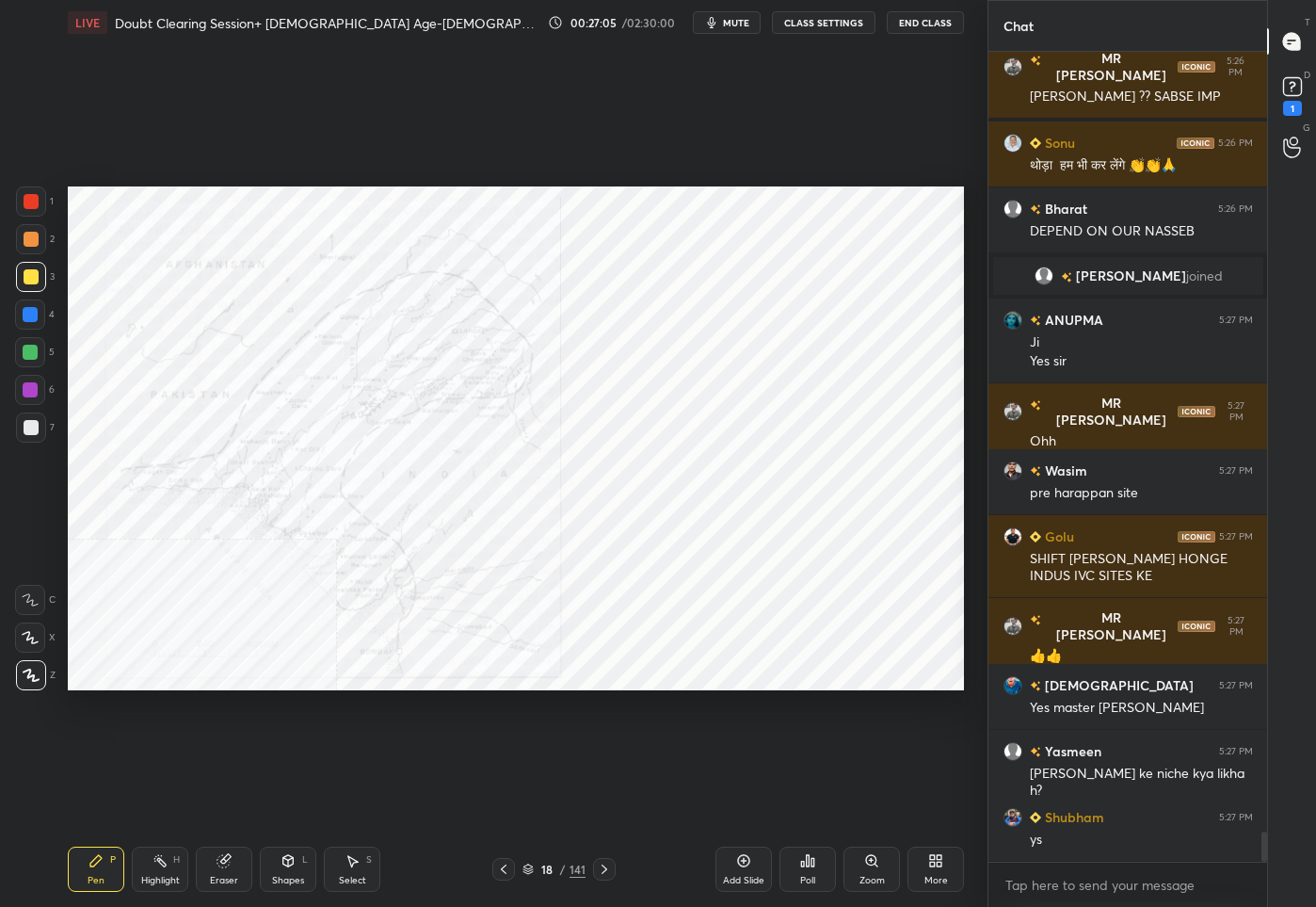
scroll to position [20925, 0]
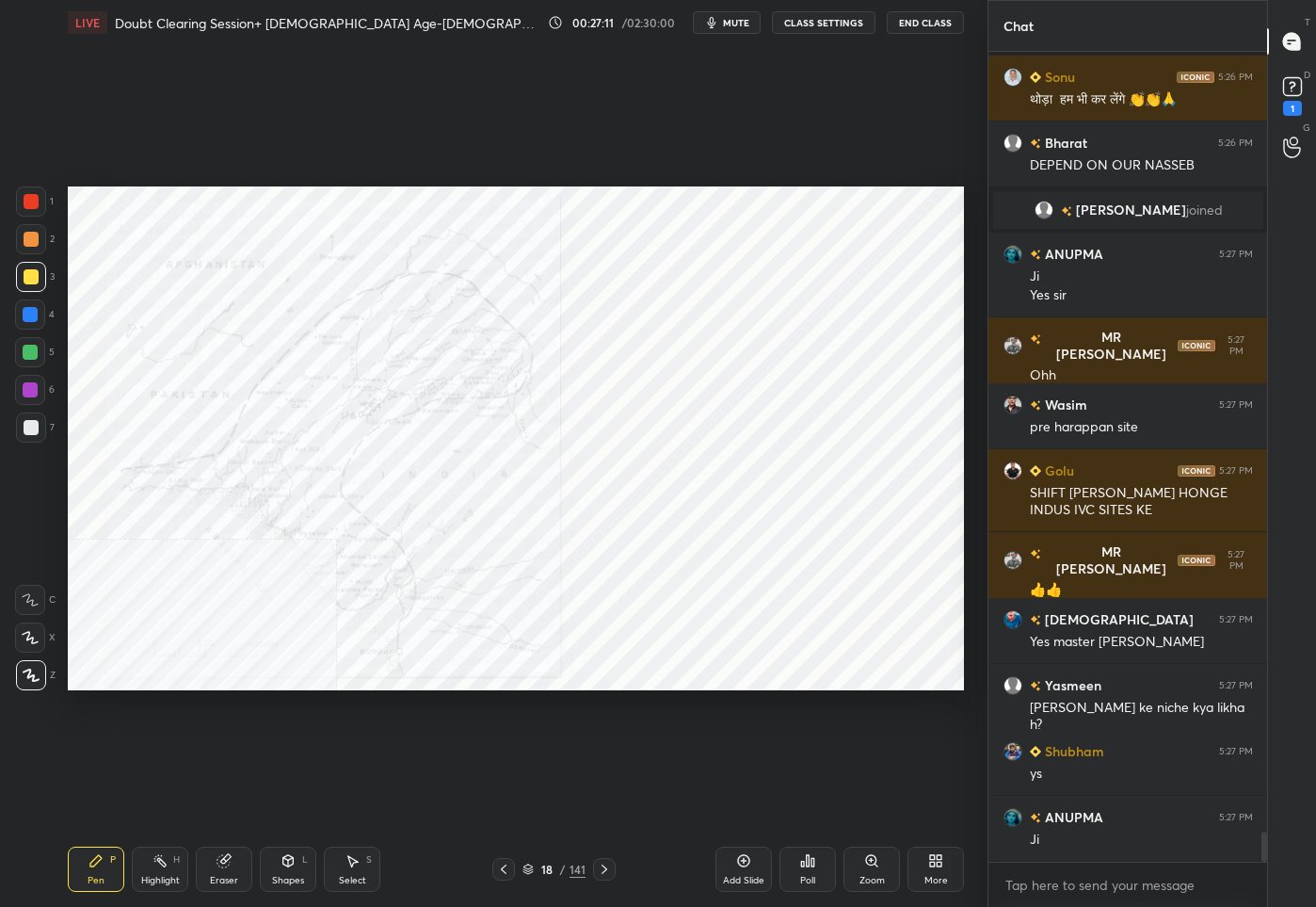
click at [873, 876] on div "Zoom" at bounding box center [872, 880] width 25 height 10
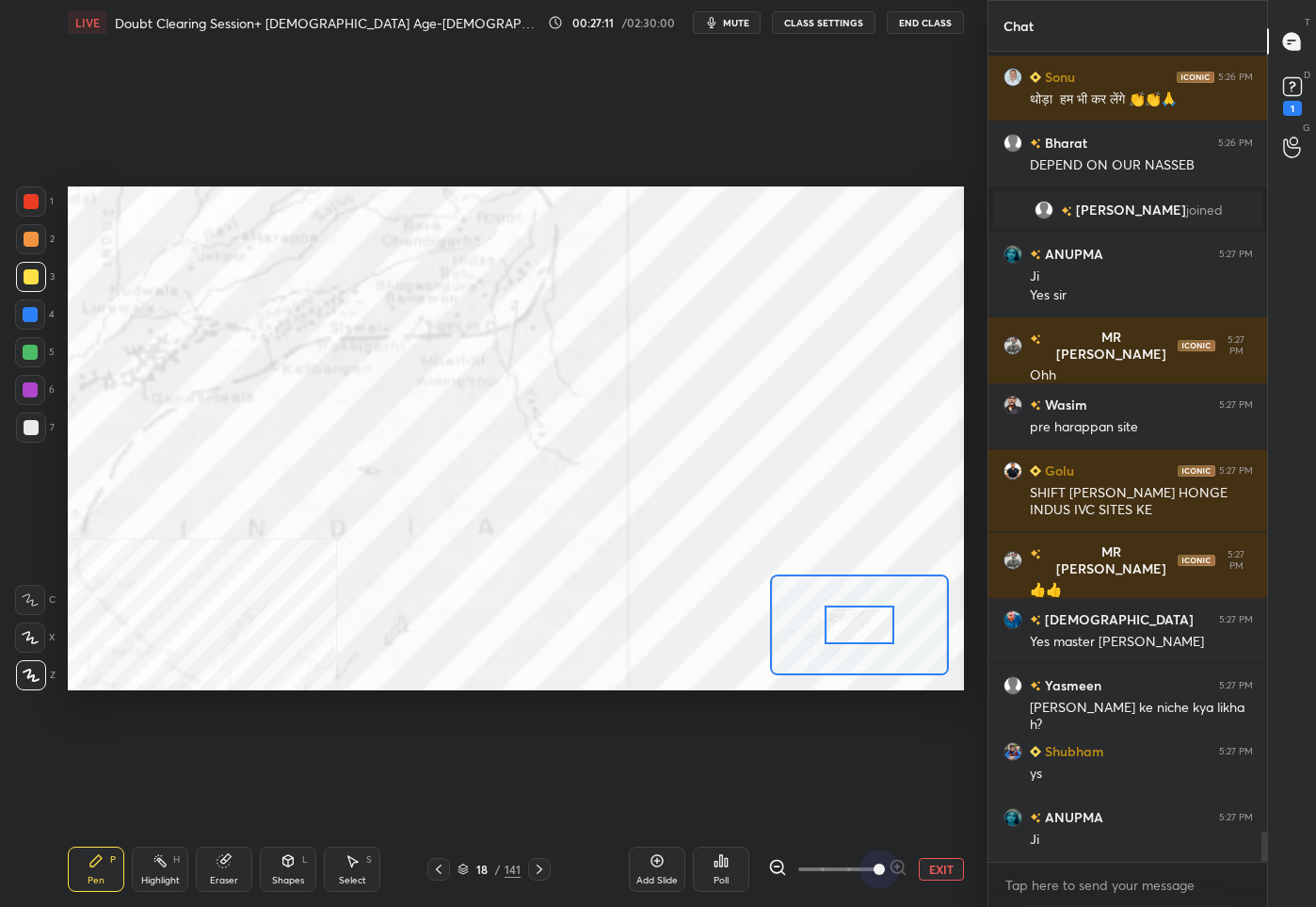
click at [873, 876] on span at bounding box center [837, 868] width 79 height 28
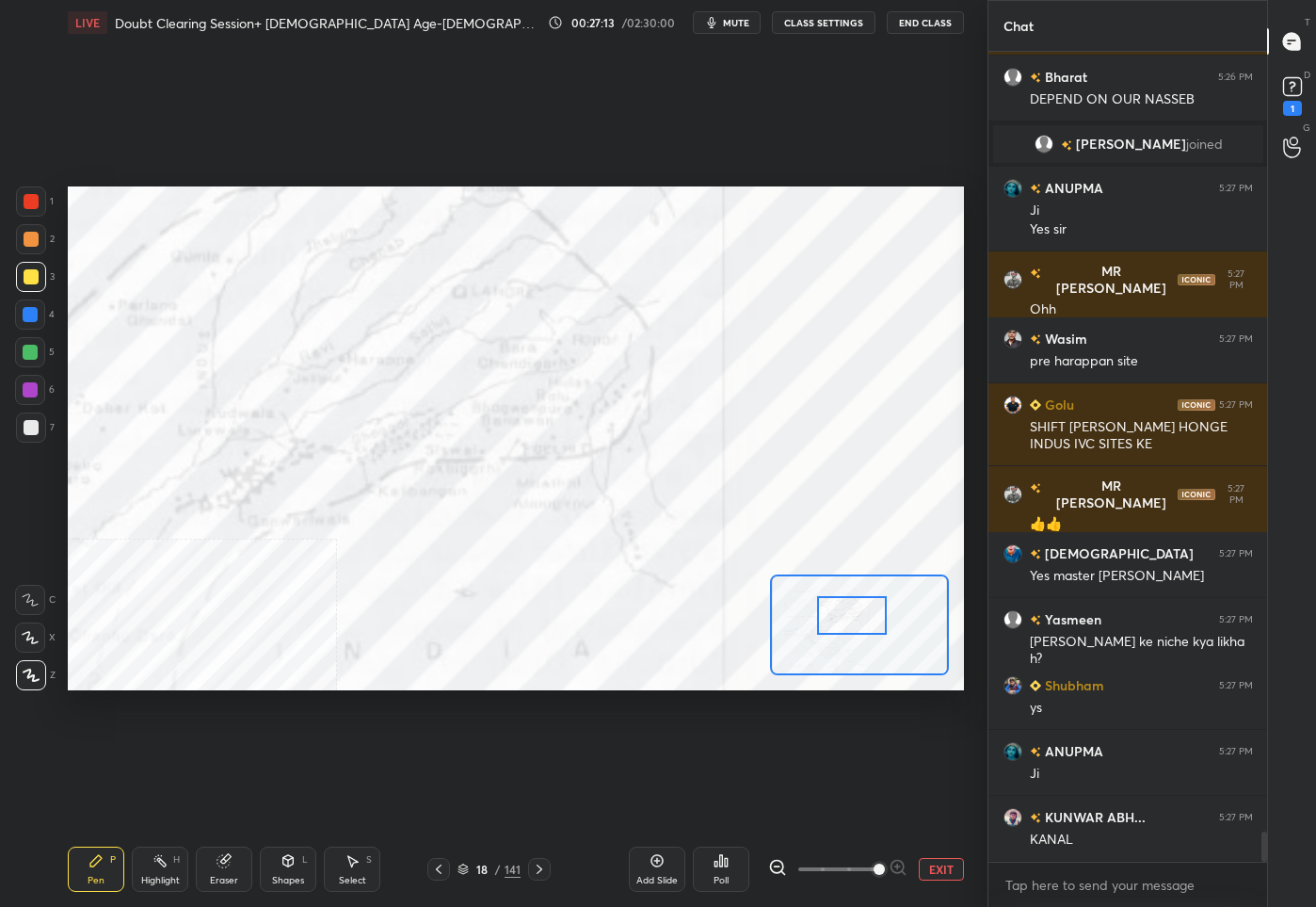
drag, startPoint x: 848, startPoint y: 622, endPoint x: 840, endPoint y: 612, distance: 12.8
click at [840, 612] on div at bounding box center [852, 615] width 70 height 39
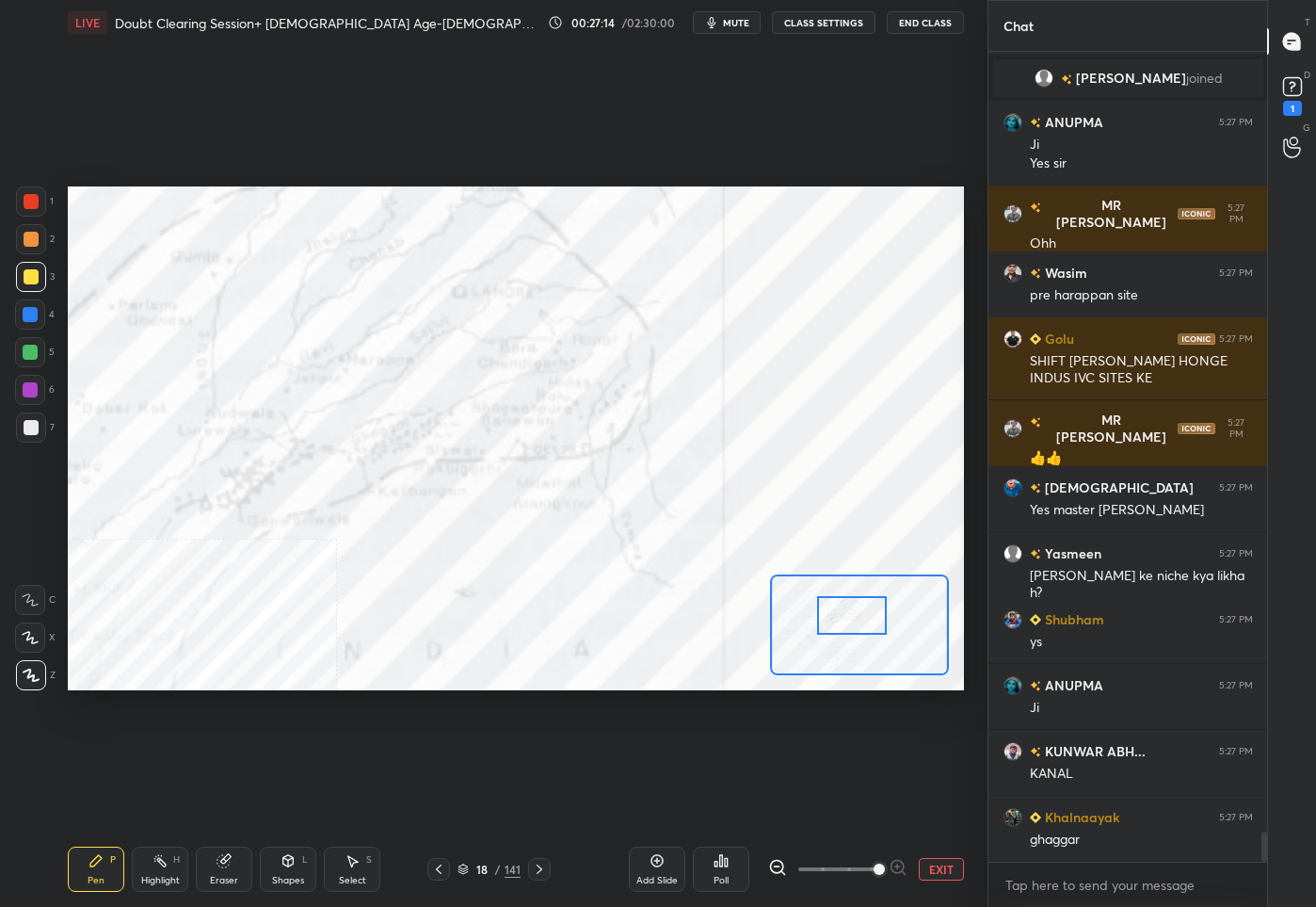
click at [31, 199] on div at bounding box center [31, 201] width 15 height 15
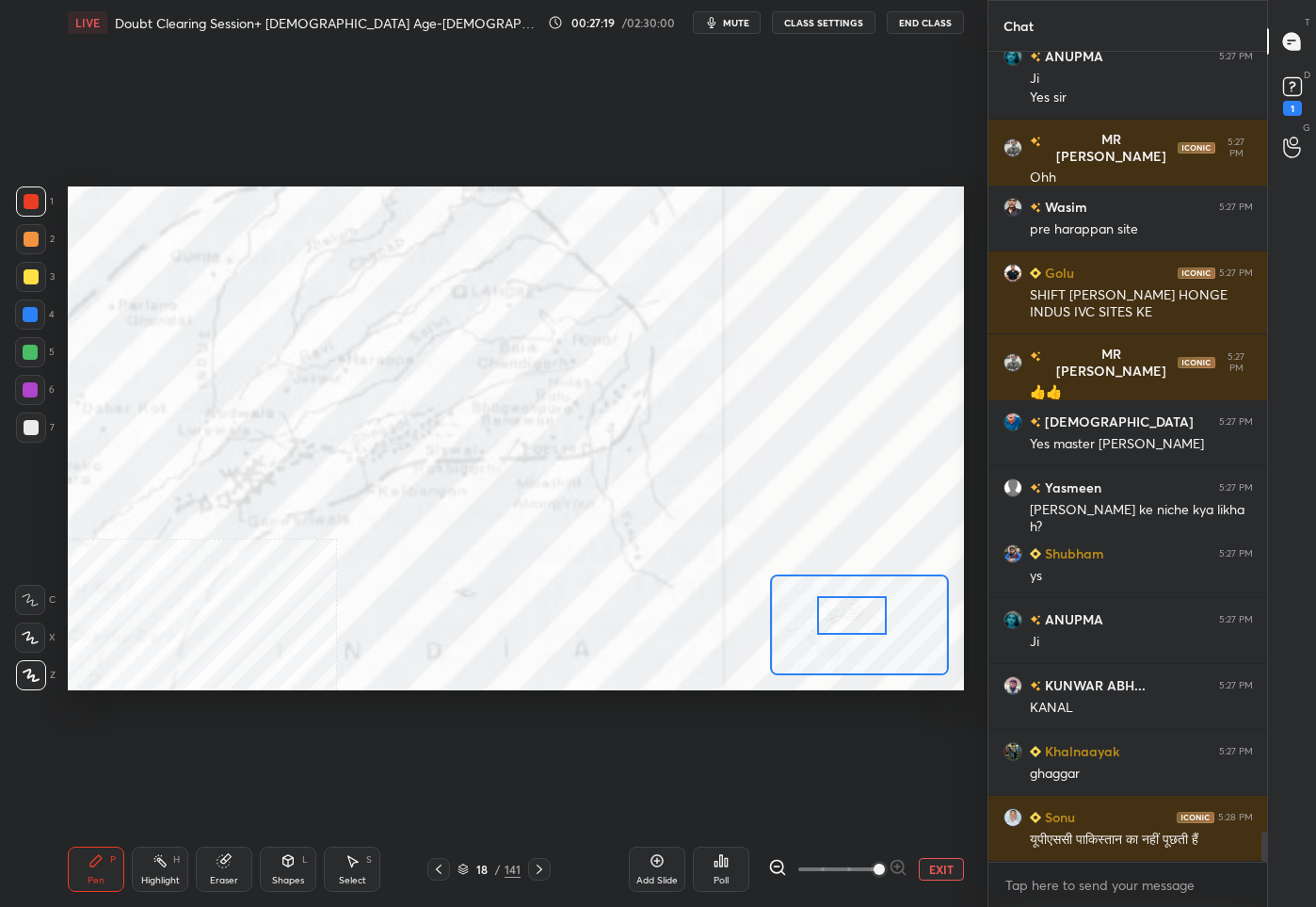
scroll to position [21189, 0]
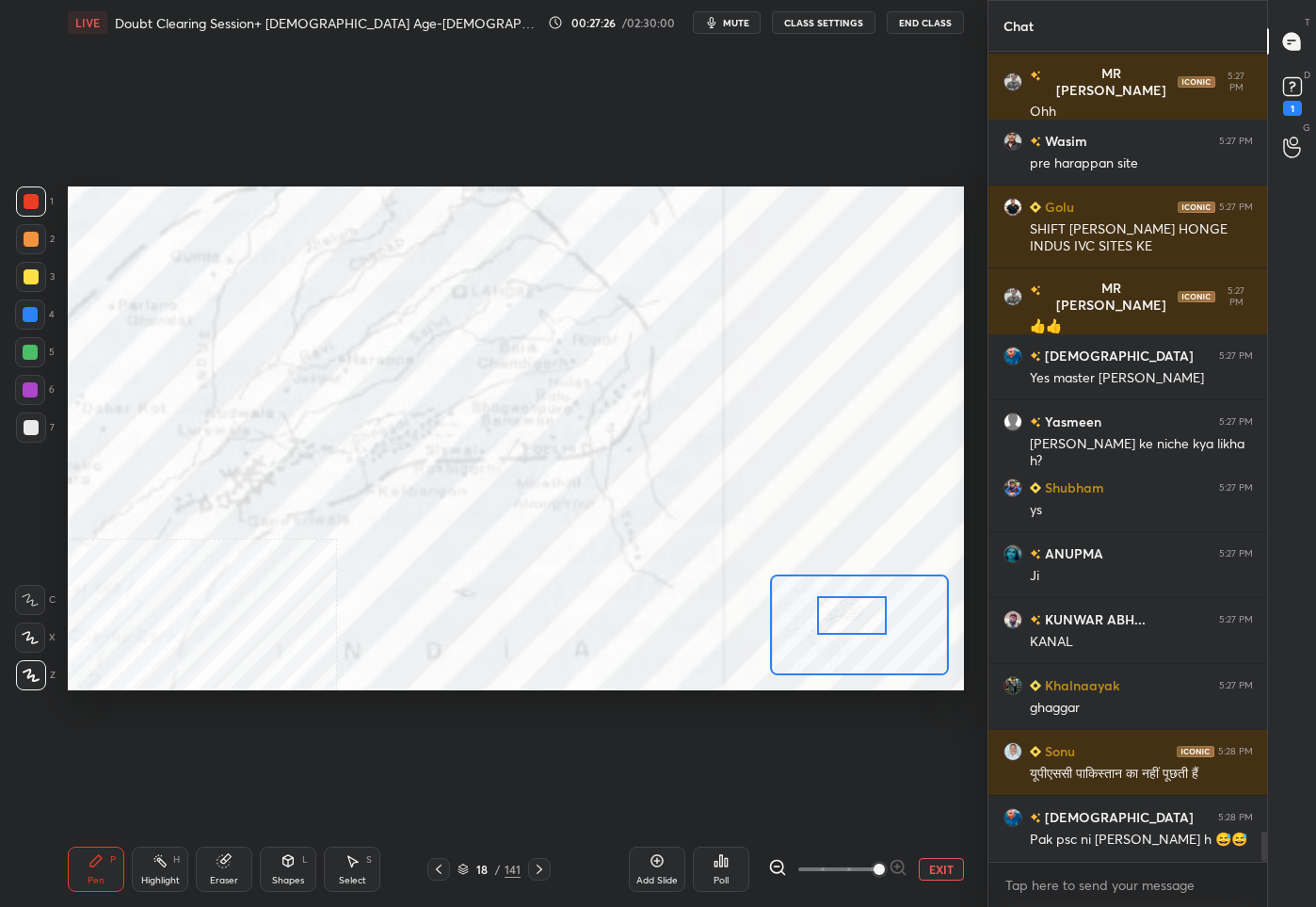
click at [940, 871] on button "EXIT" at bounding box center [940, 868] width 45 height 22
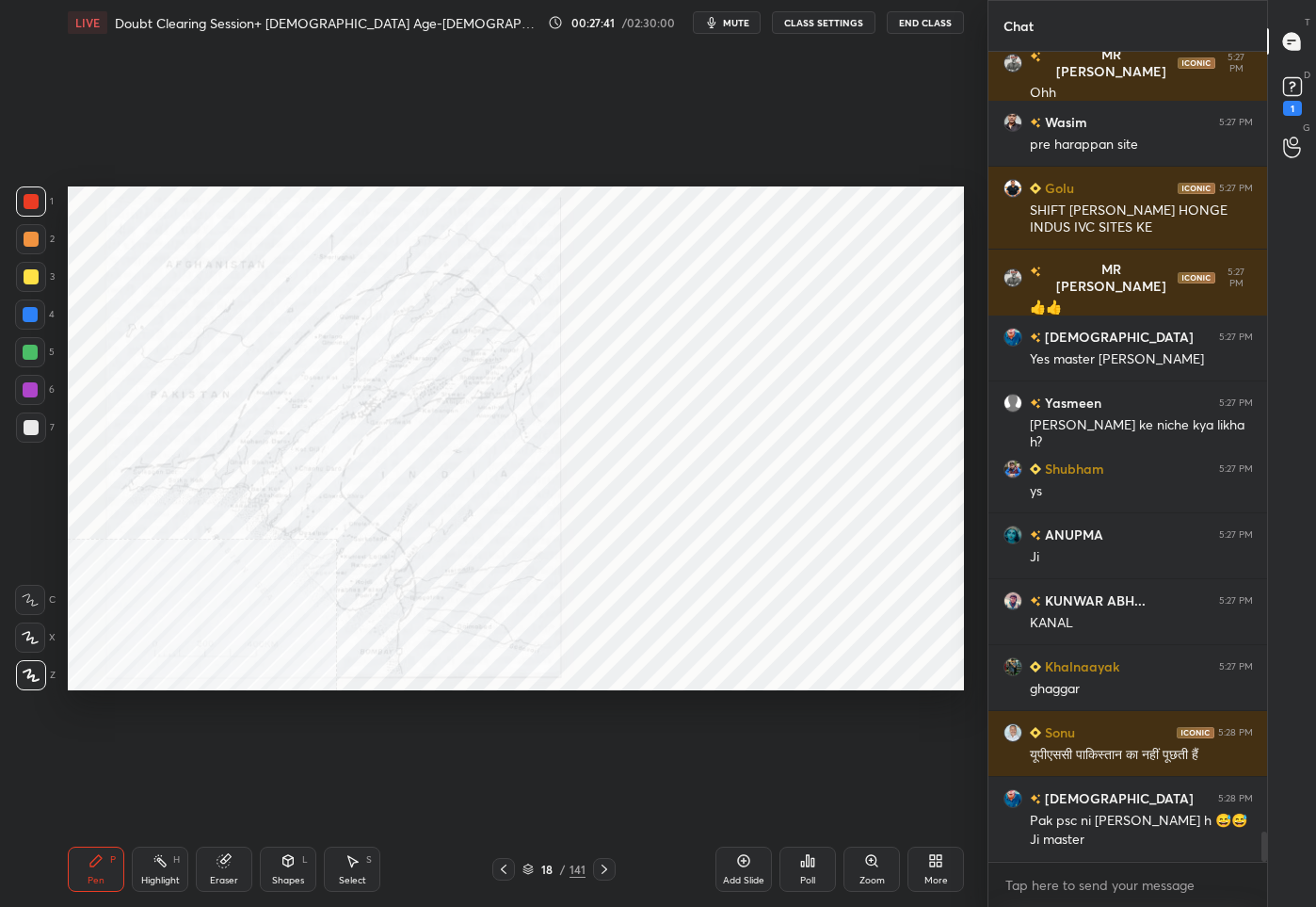
scroll to position [21252, 0]
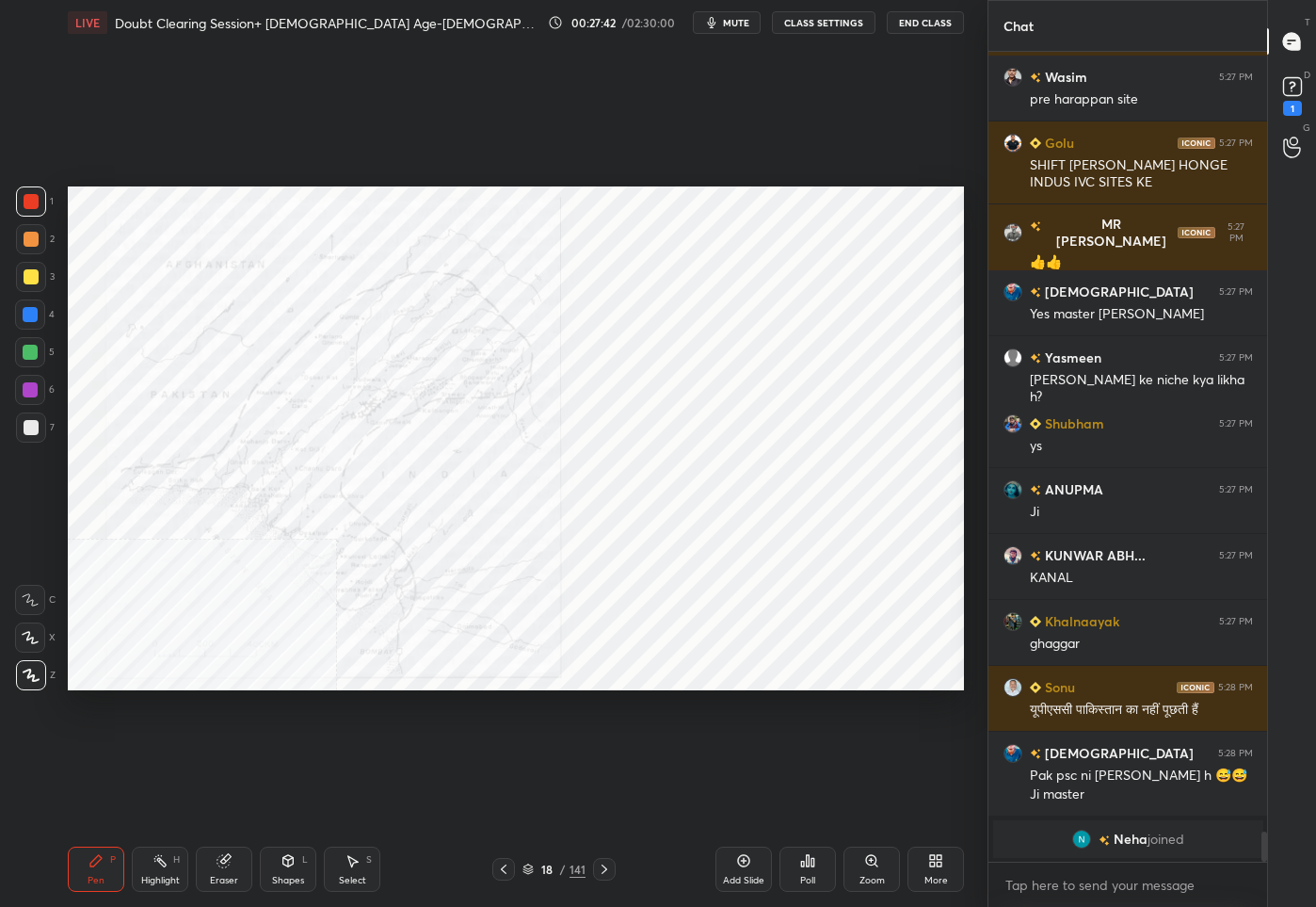
click at [548, 871] on div "18" at bounding box center [547, 869] width 19 height 12
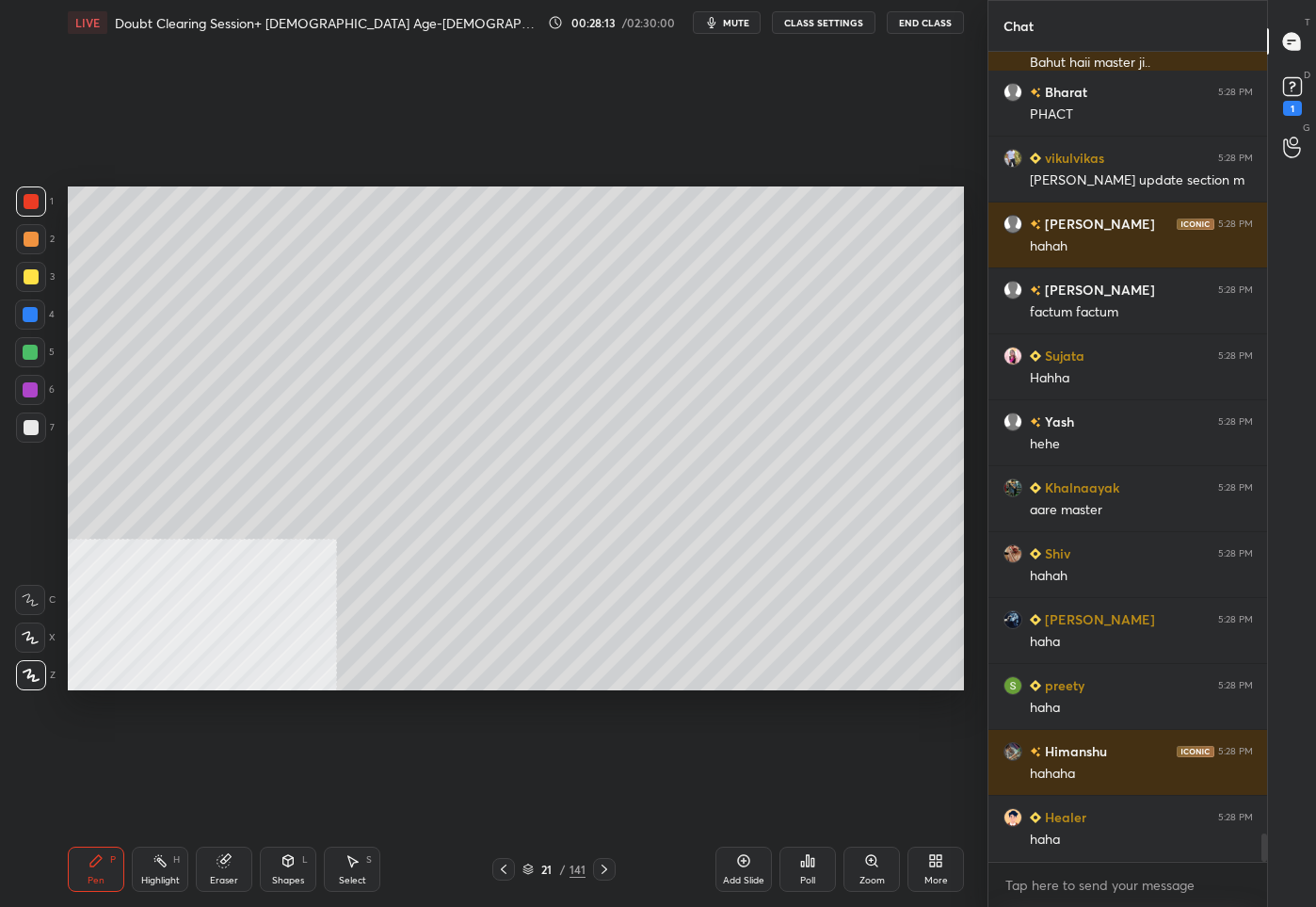
scroll to position [22287, 0]
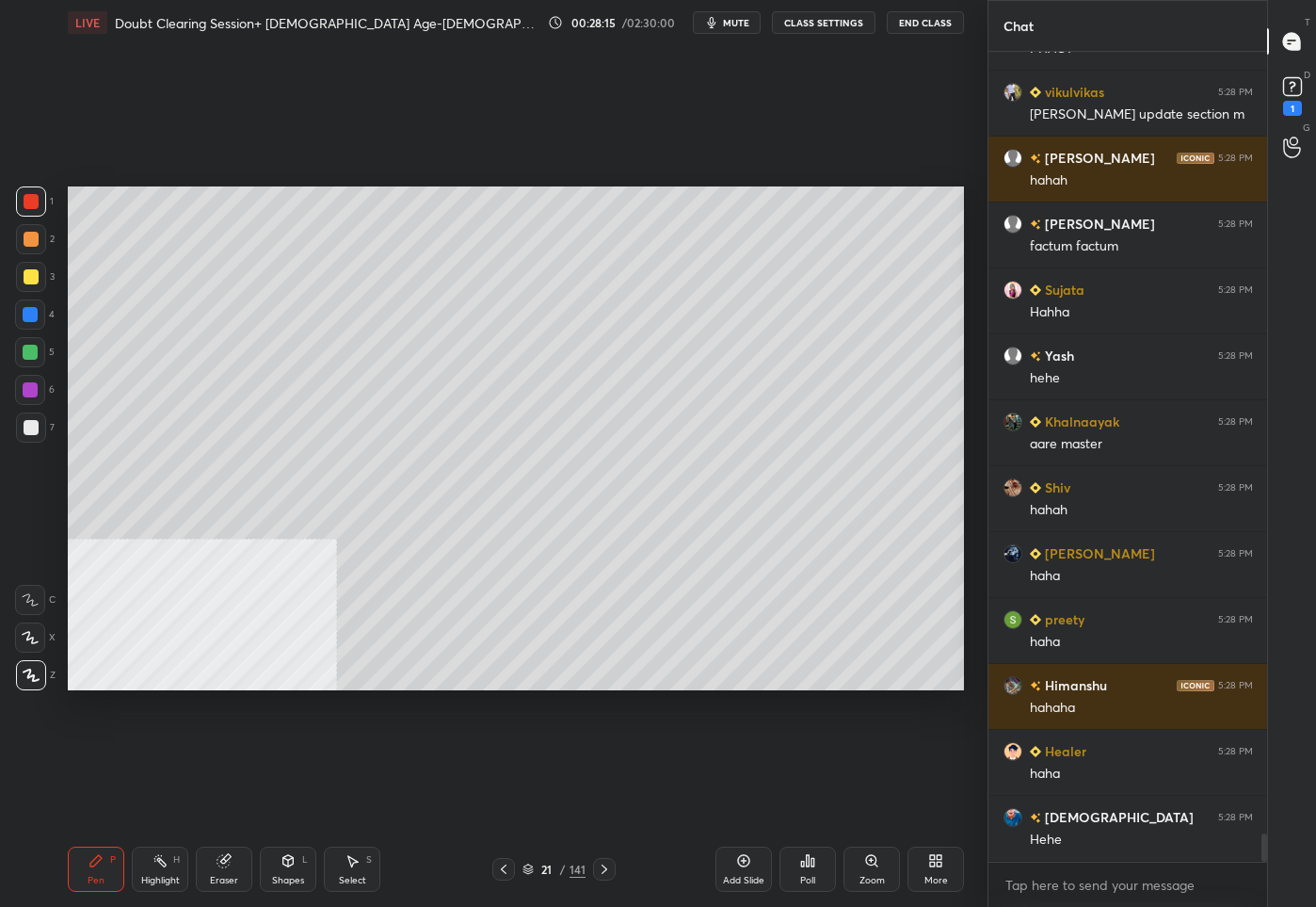
drag, startPoint x: 35, startPoint y: 425, endPoint x: 58, endPoint y: 425, distance: 23.0
click at [35, 425] on div at bounding box center [31, 428] width 15 height 15
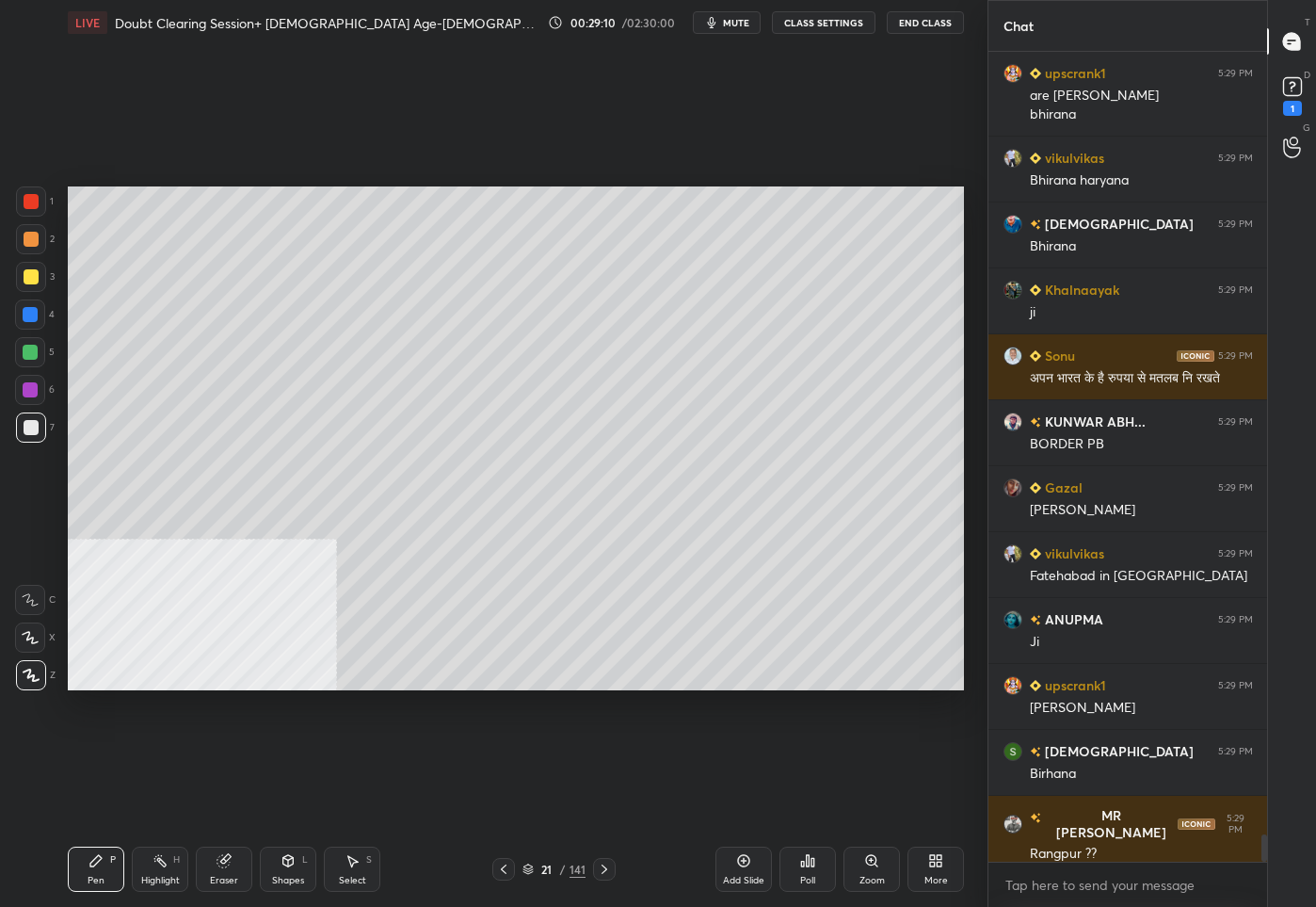
scroll to position [23359, 0]
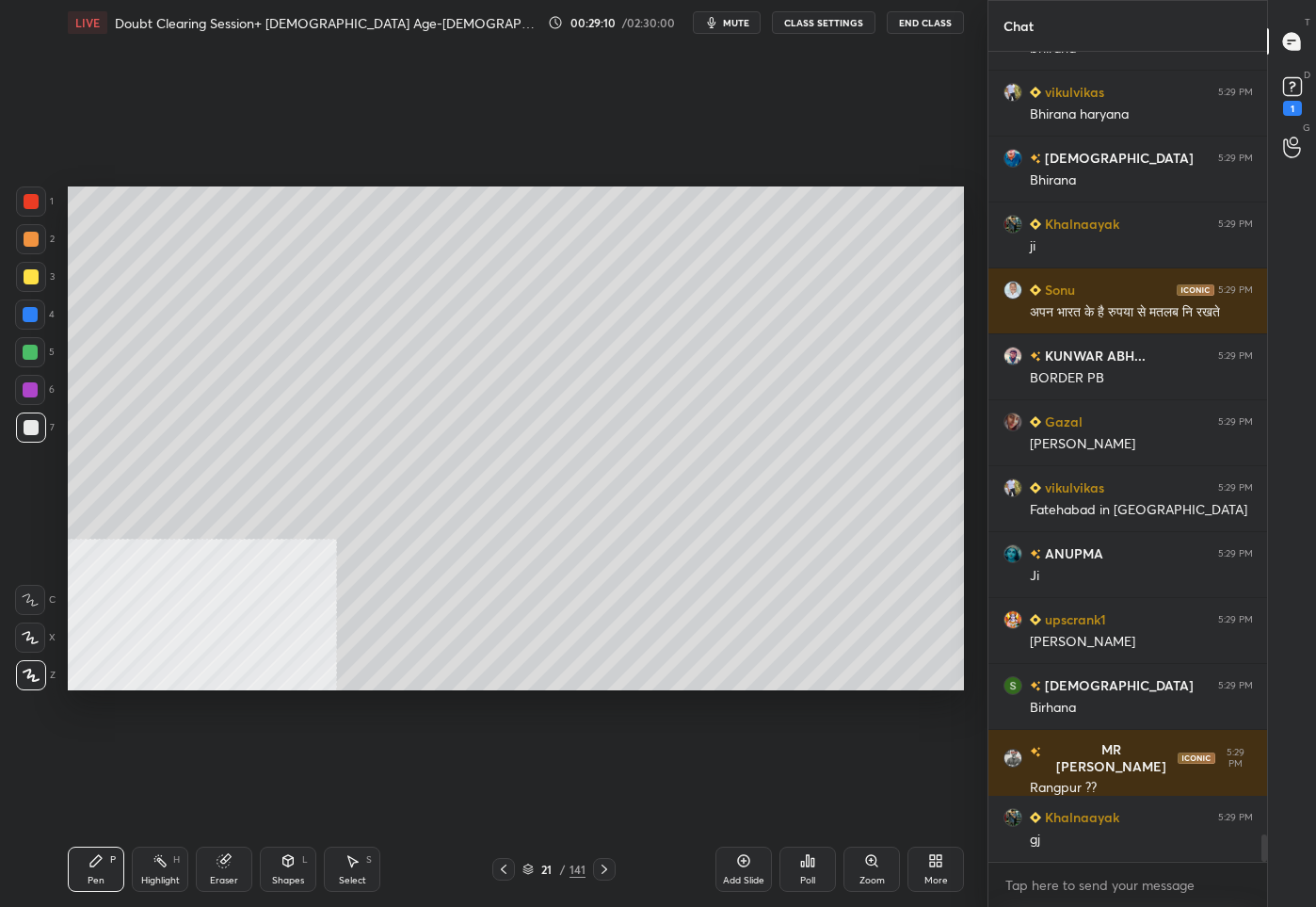
click at [502, 866] on icon at bounding box center [504, 869] width 15 height 15
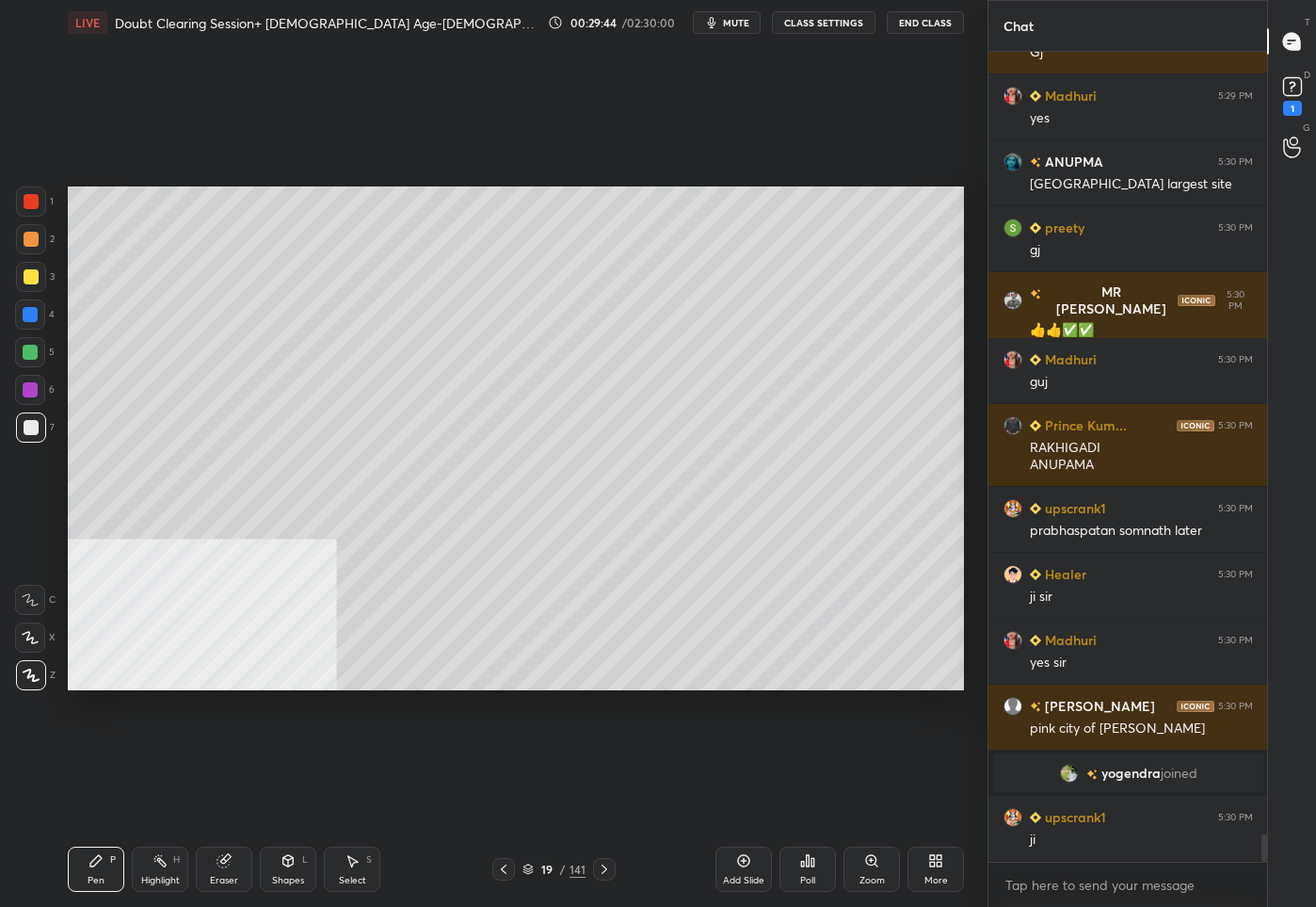
scroll to position [23335, 0]
click at [547, 866] on div "19" at bounding box center [547, 869] width 19 height 12
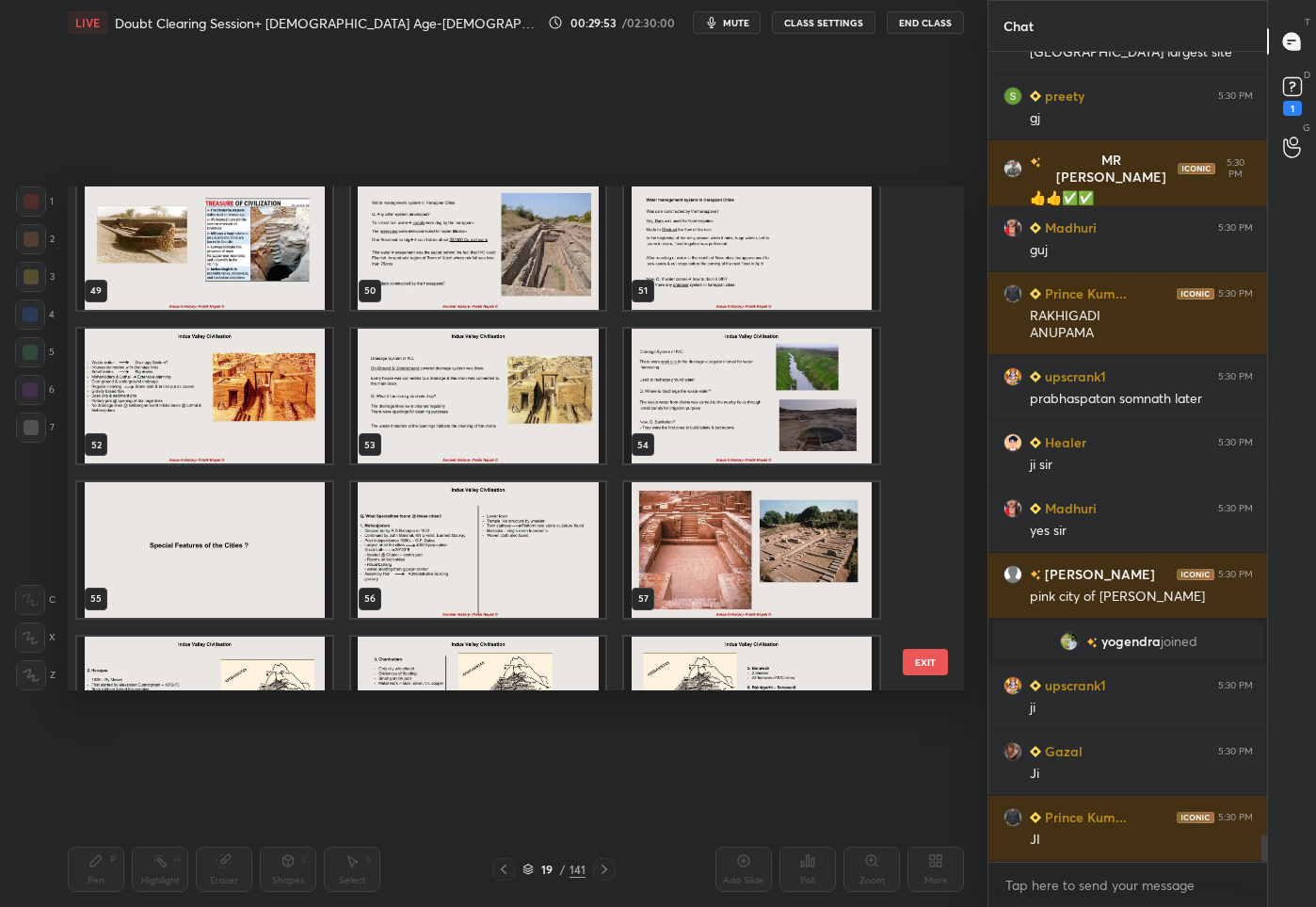
scroll to position [2537, 0]
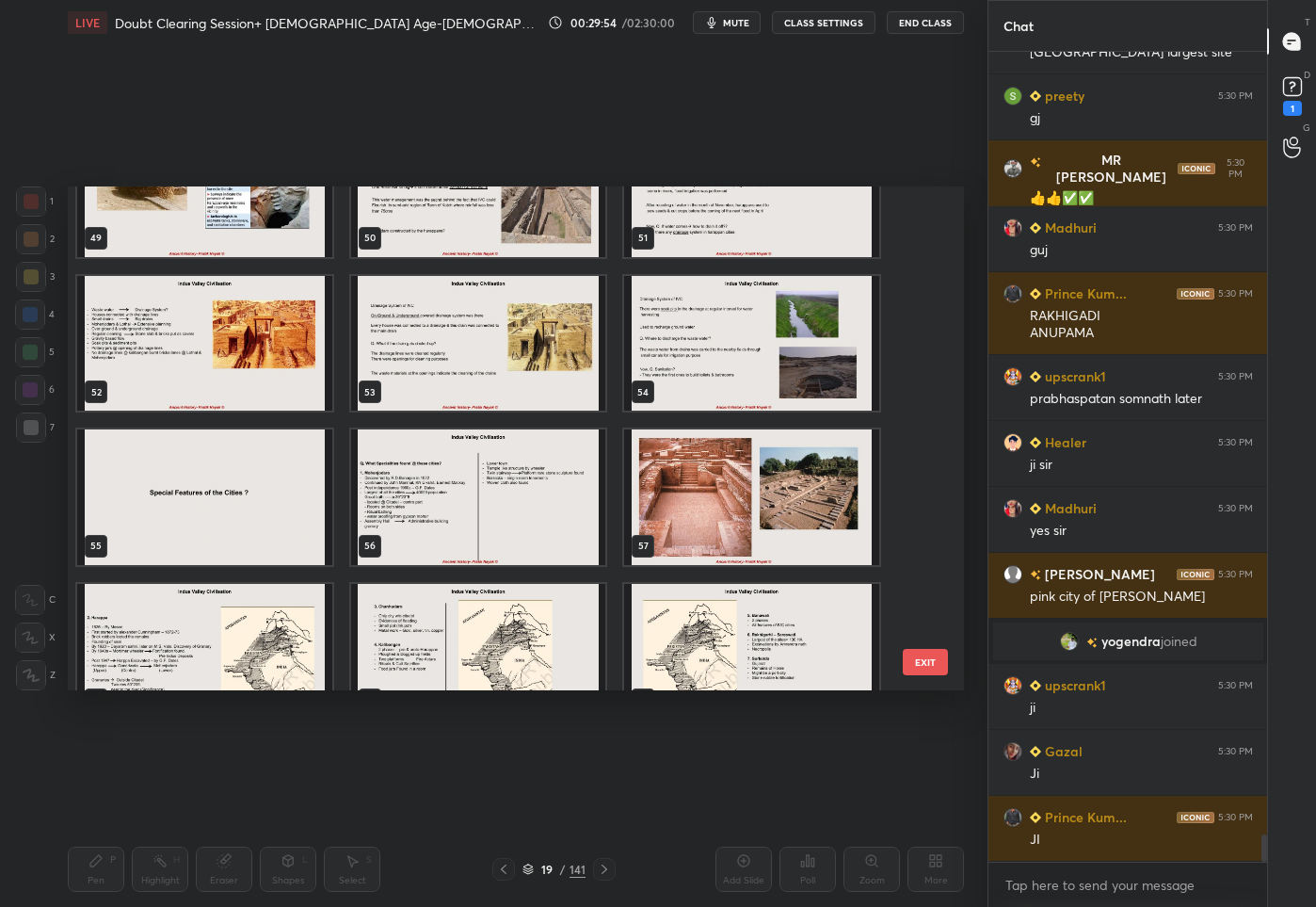
click at [401, 503] on img "grid" at bounding box center [478, 496] width 255 height 136
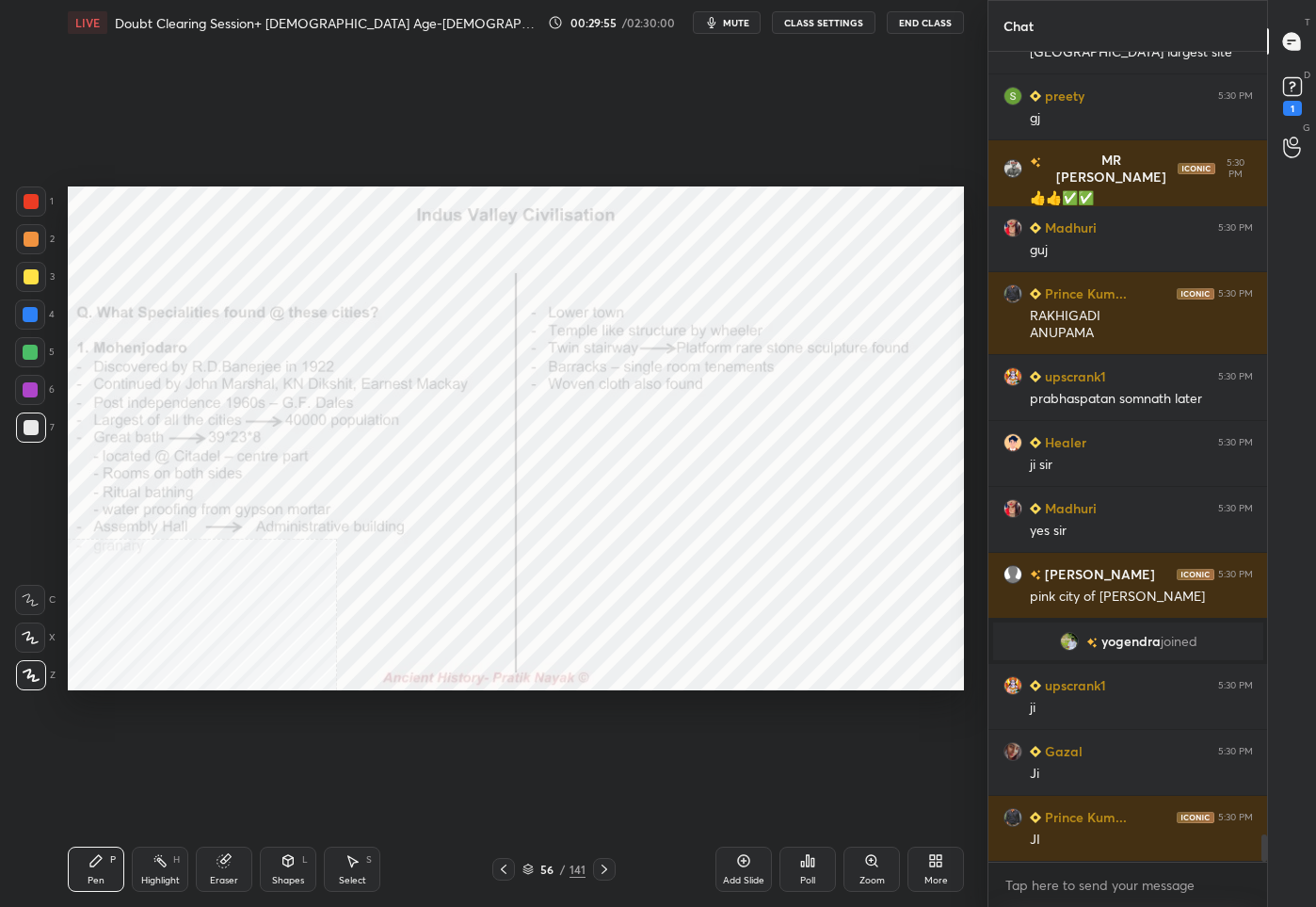
click at [36, 197] on div at bounding box center [31, 201] width 15 height 15
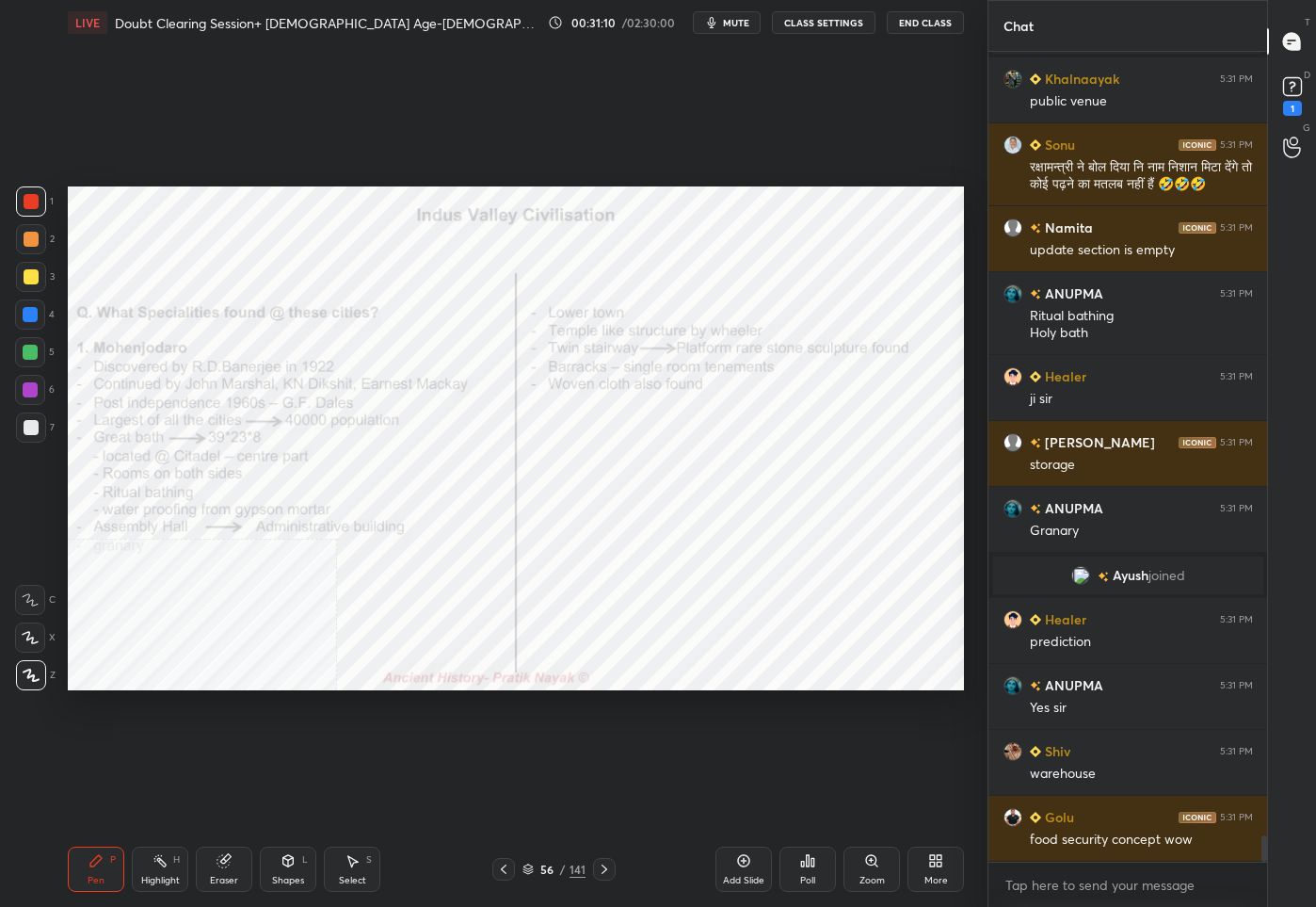
scroll to position [24367, 0]
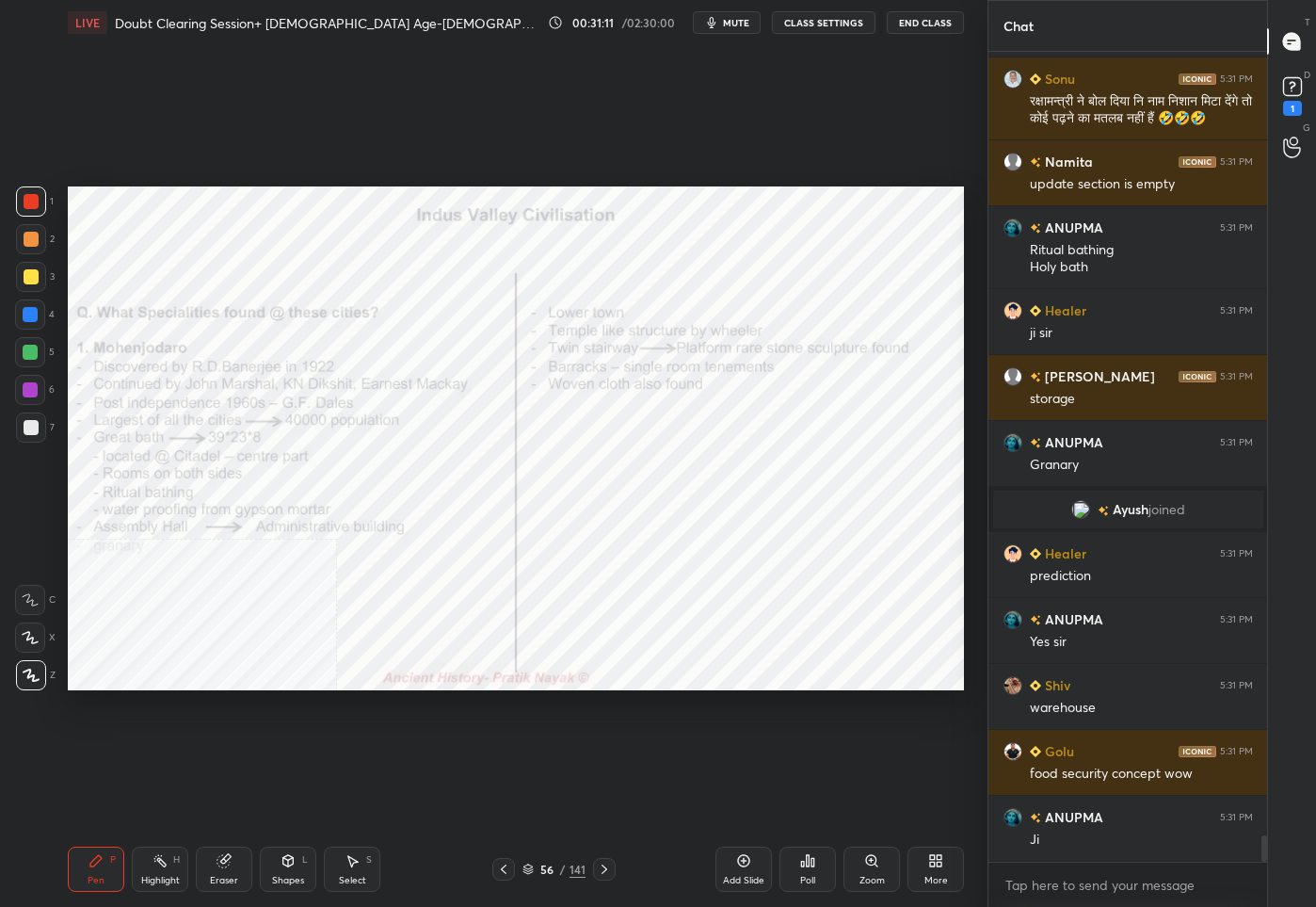
click at [601, 870] on icon at bounding box center [604, 869] width 15 height 15
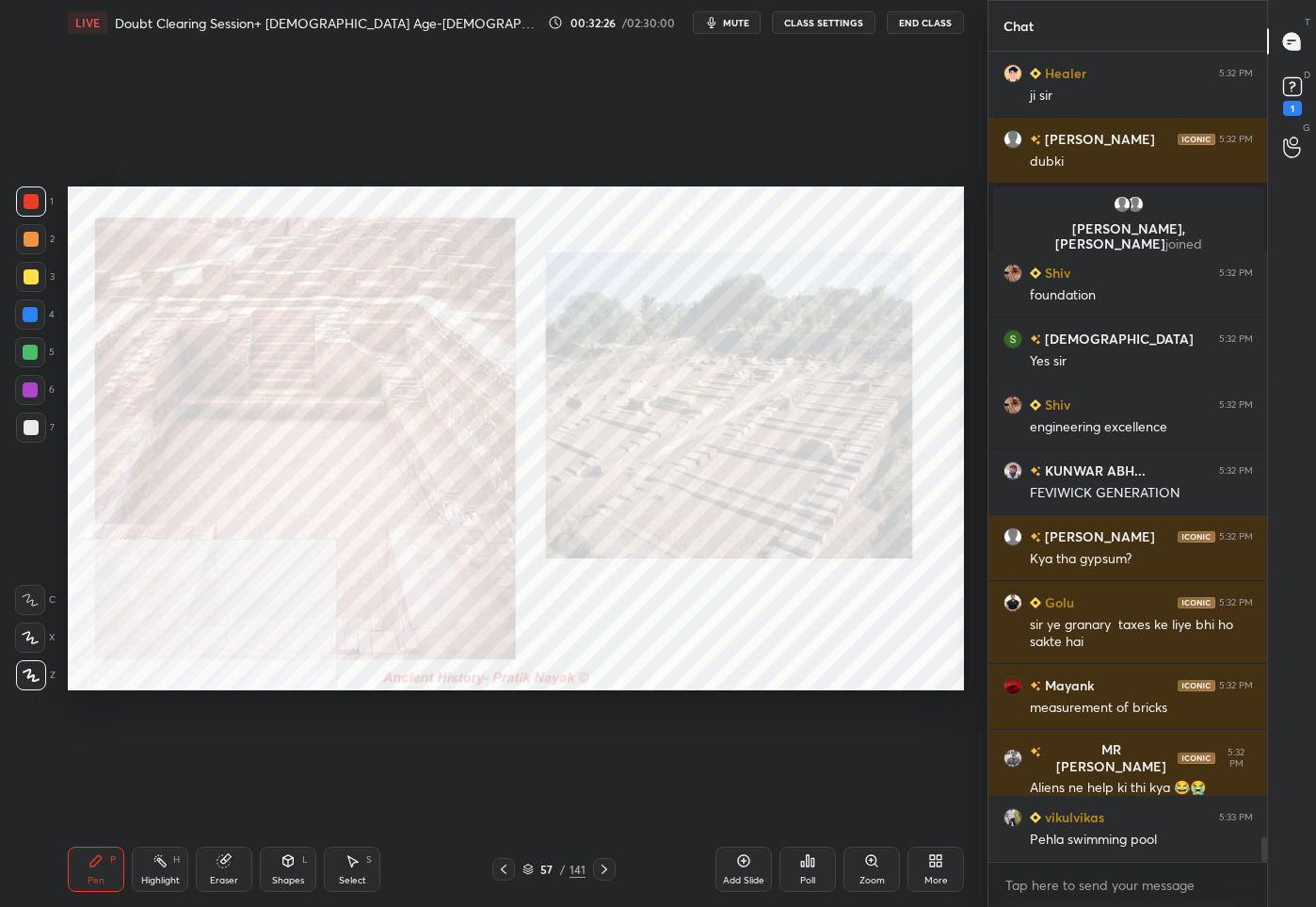
scroll to position [25227, 0]
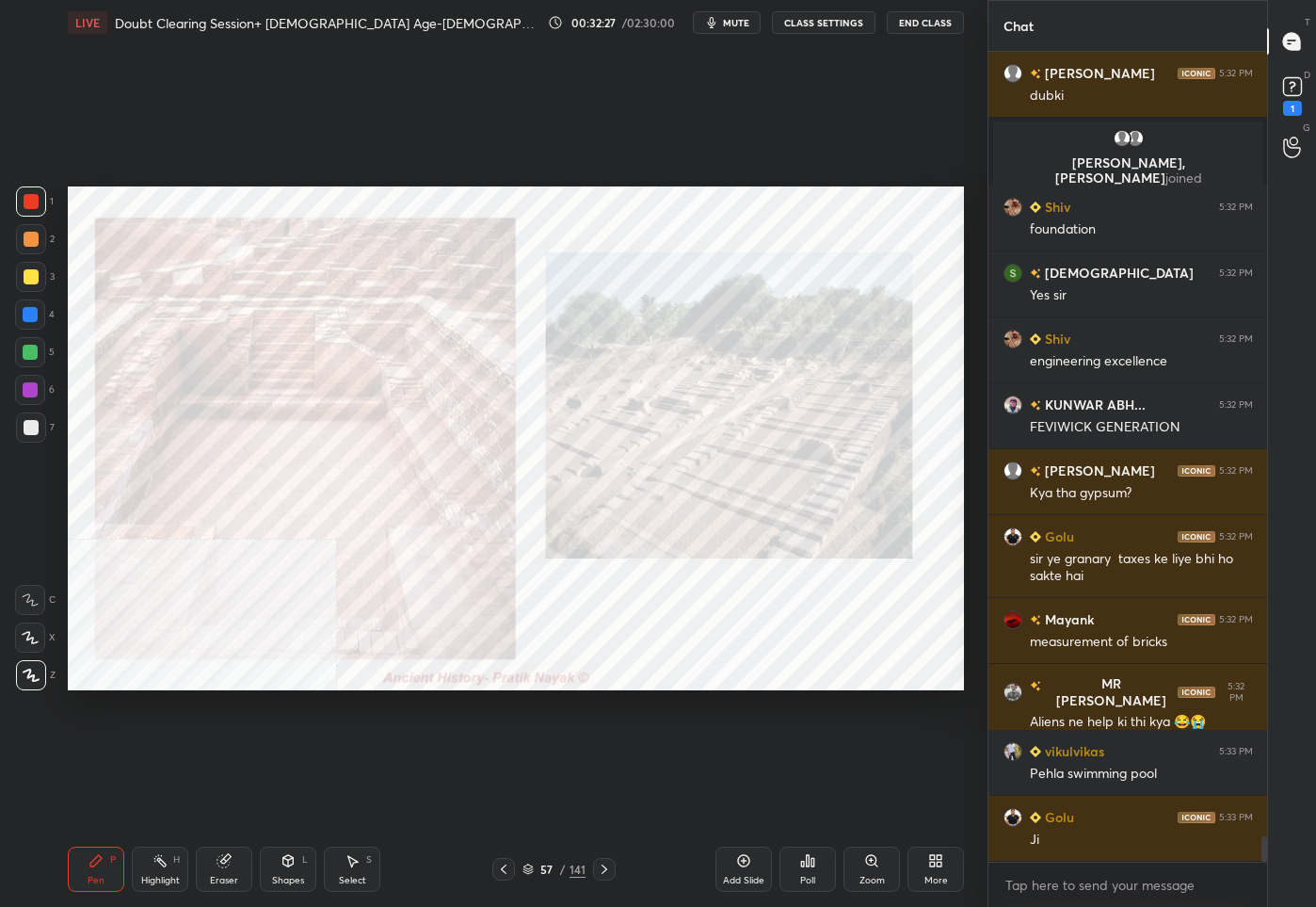
click at [606, 868] on icon at bounding box center [604, 869] width 15 height 15
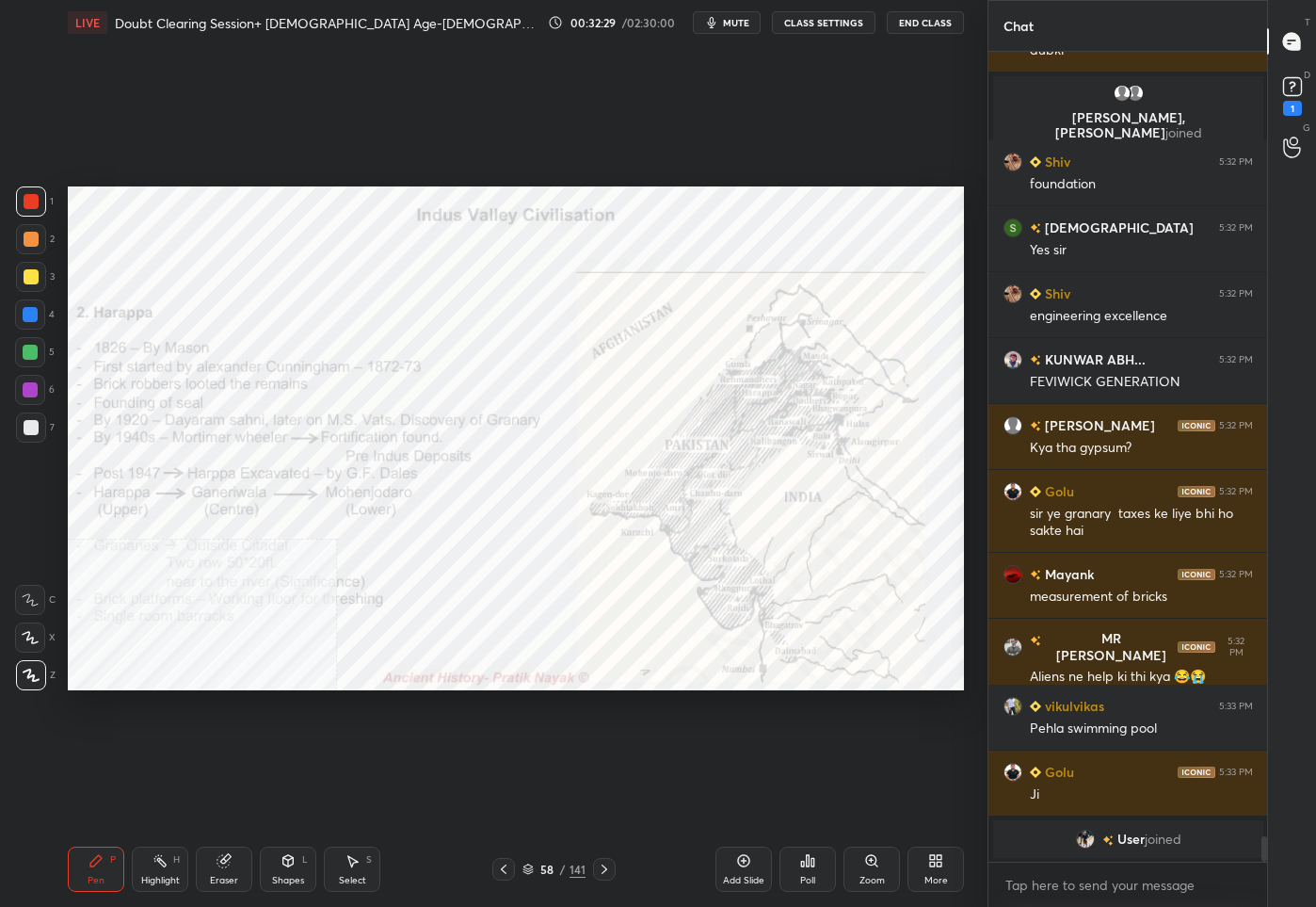
scroll to position [25132, 0]
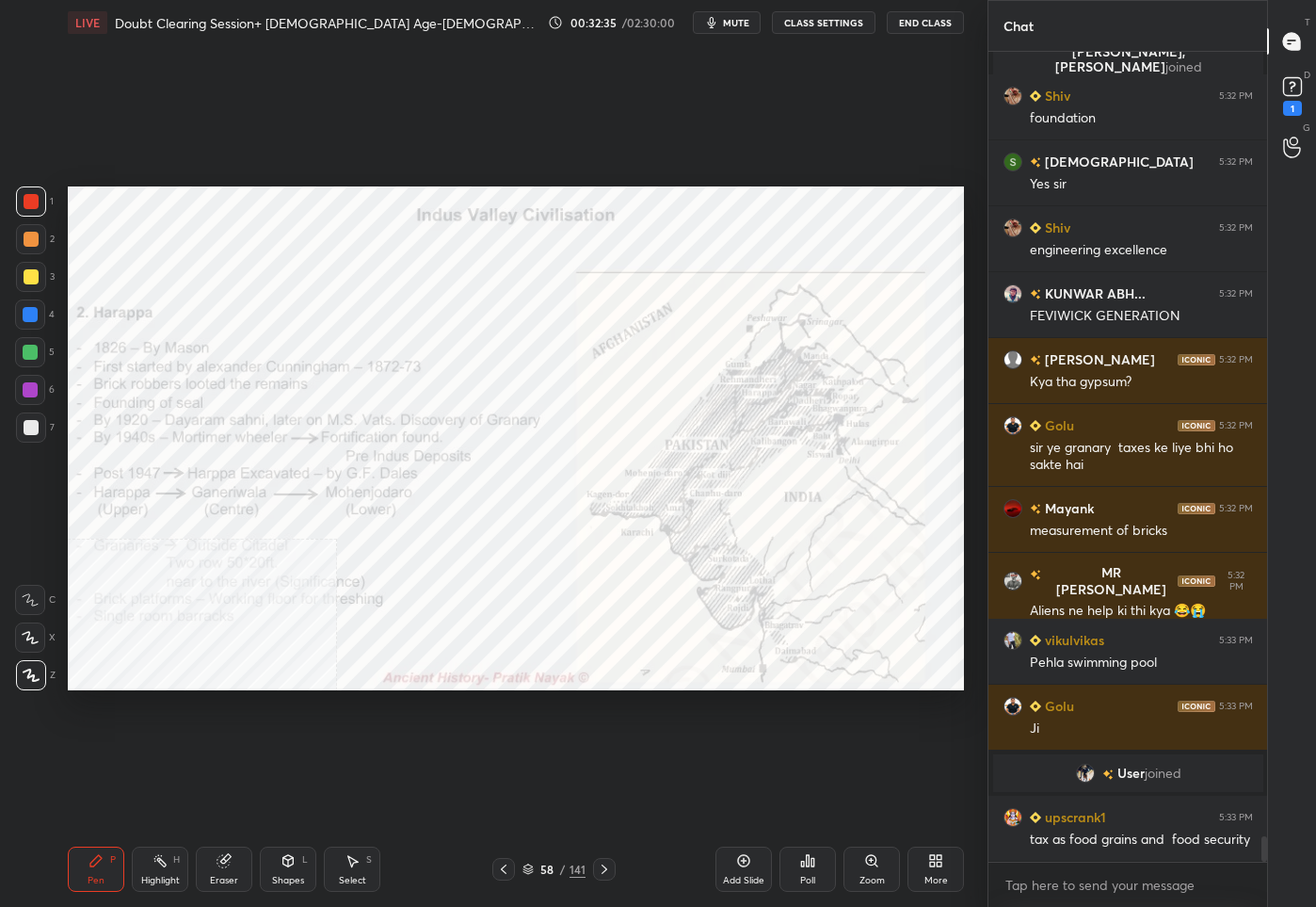
click at [496, 874] on icon at bounding box center [504, 869] width 15 height 15
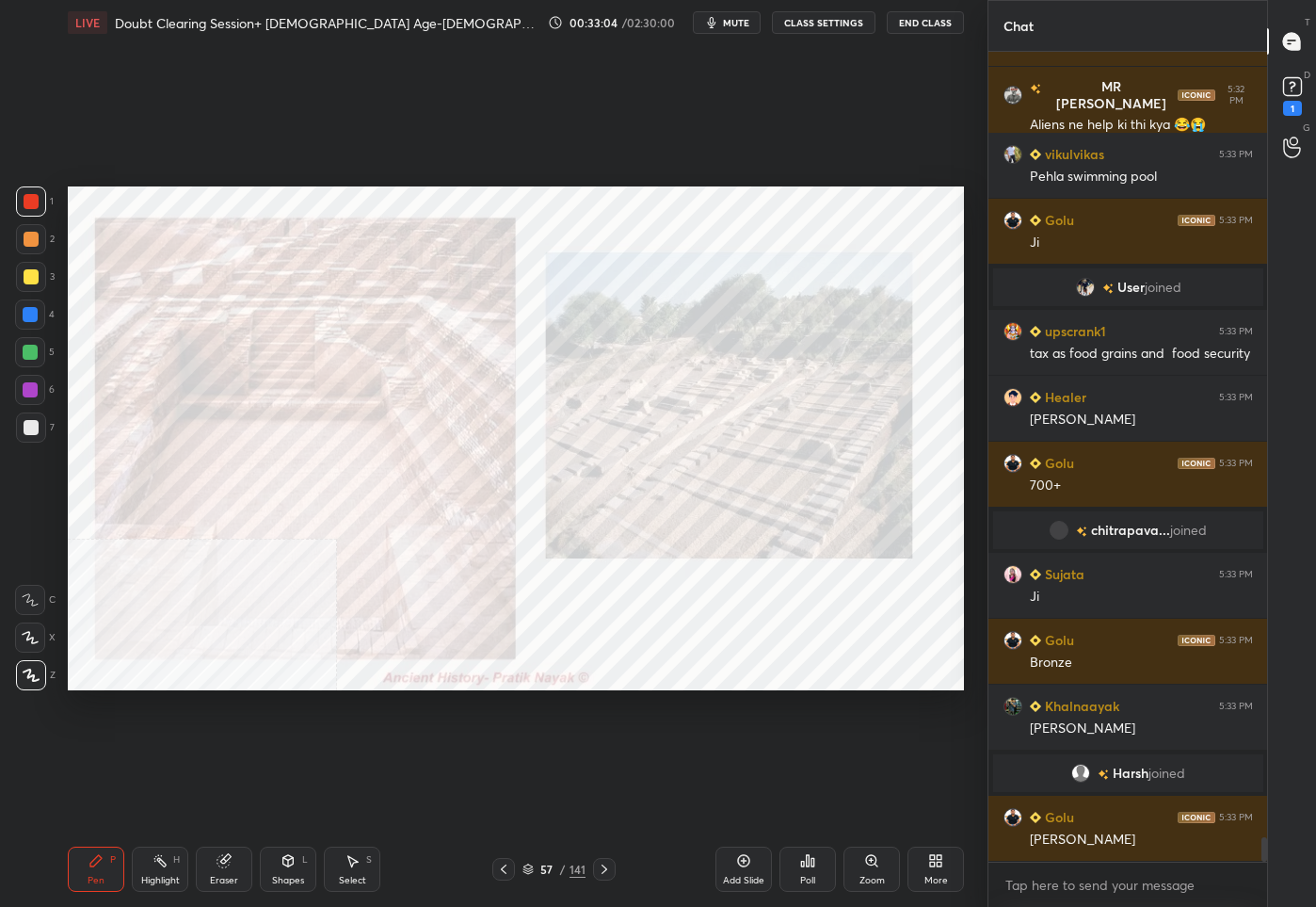
scroll to position [25574, 0]
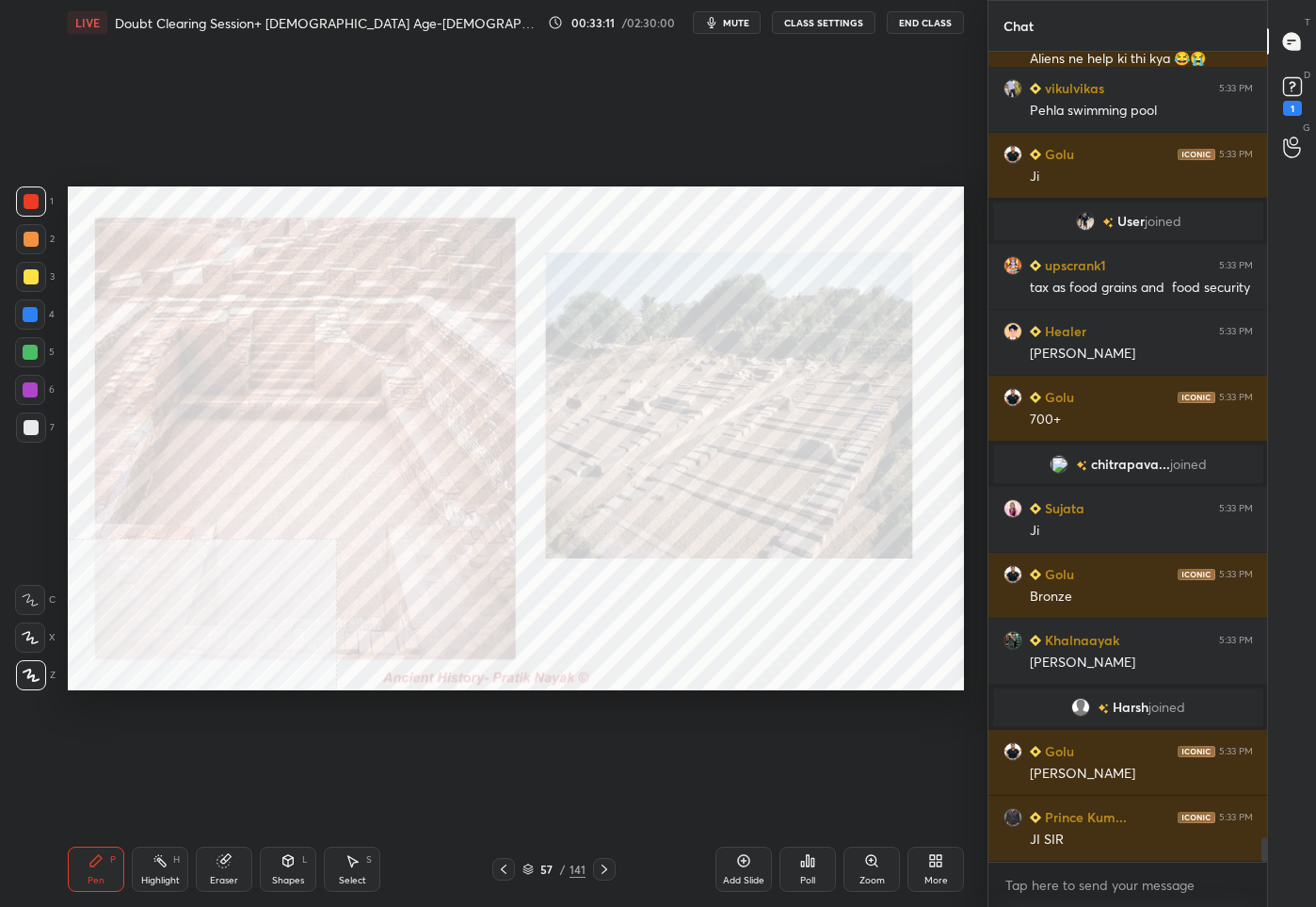
click at [535, 875] on div "57 / 141" at bounding box center [553, 869] width 63 height 17
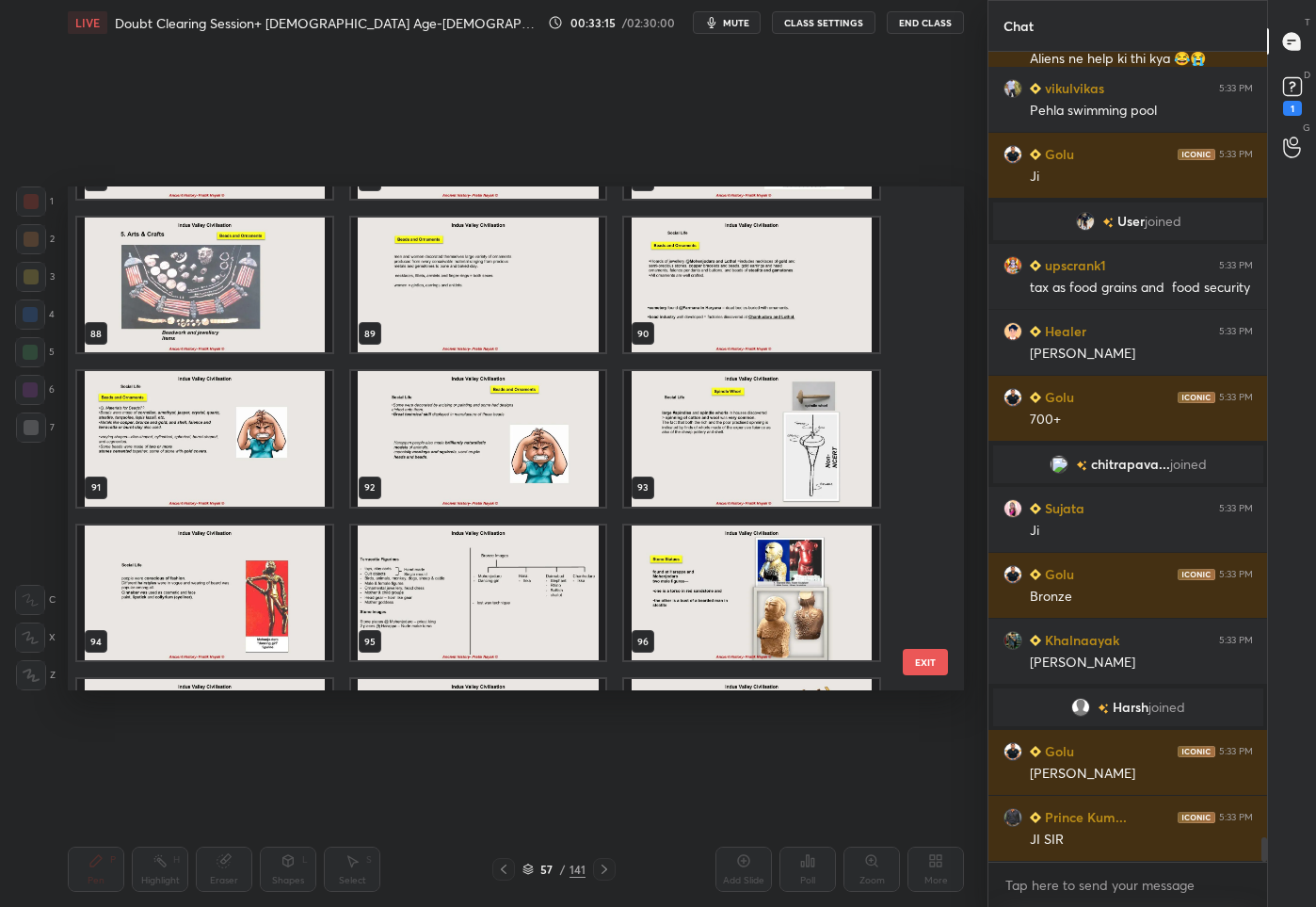
scroll to position [4452, 0]
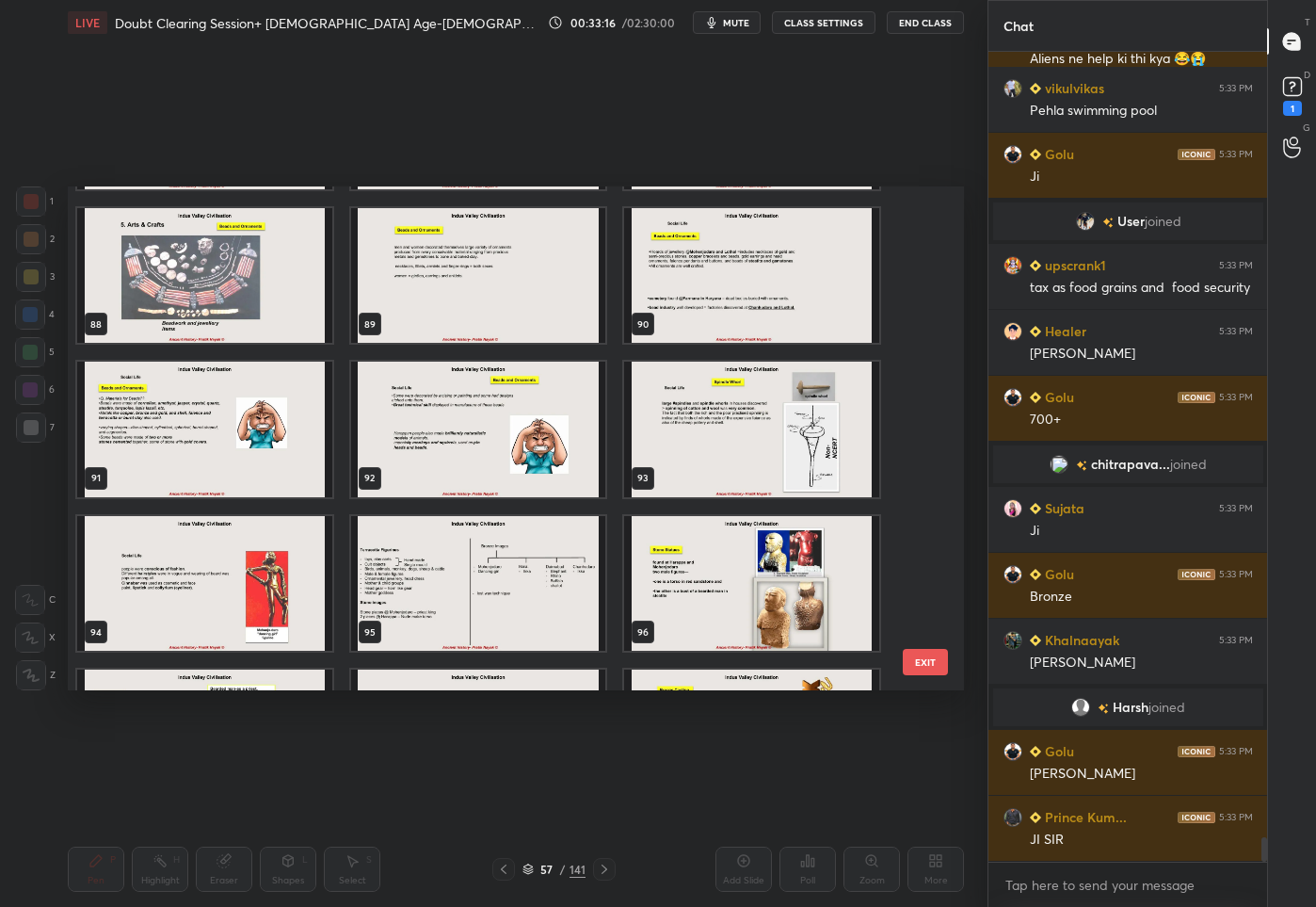
click at [718, 548] on img "grid" at bounding box center [751, 582] width 255 height 136
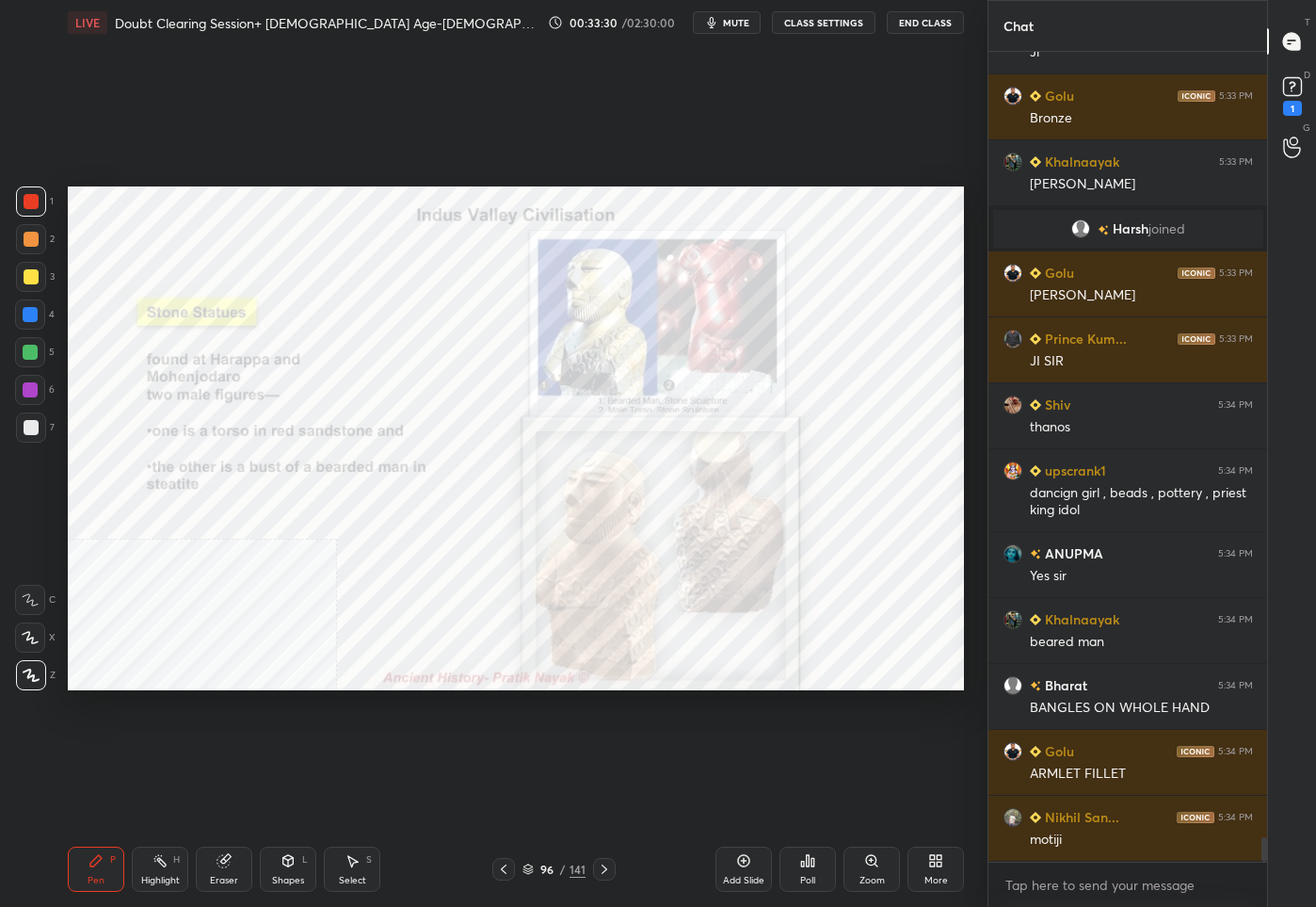
scroll to position [26118, 0]
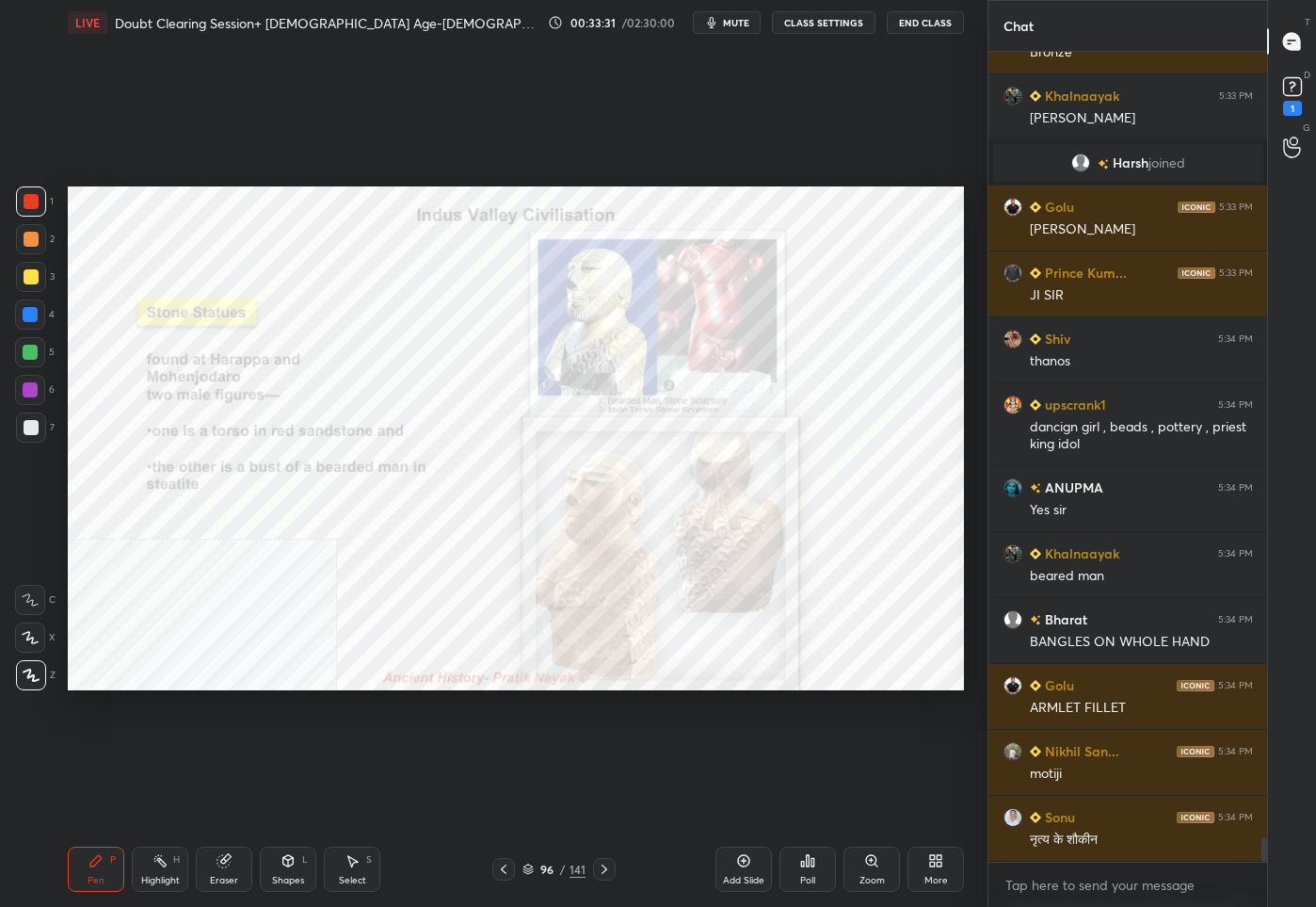
click at [557, 864] on div "96 / 141" at bounding box center [553, 869] width 63 height 17
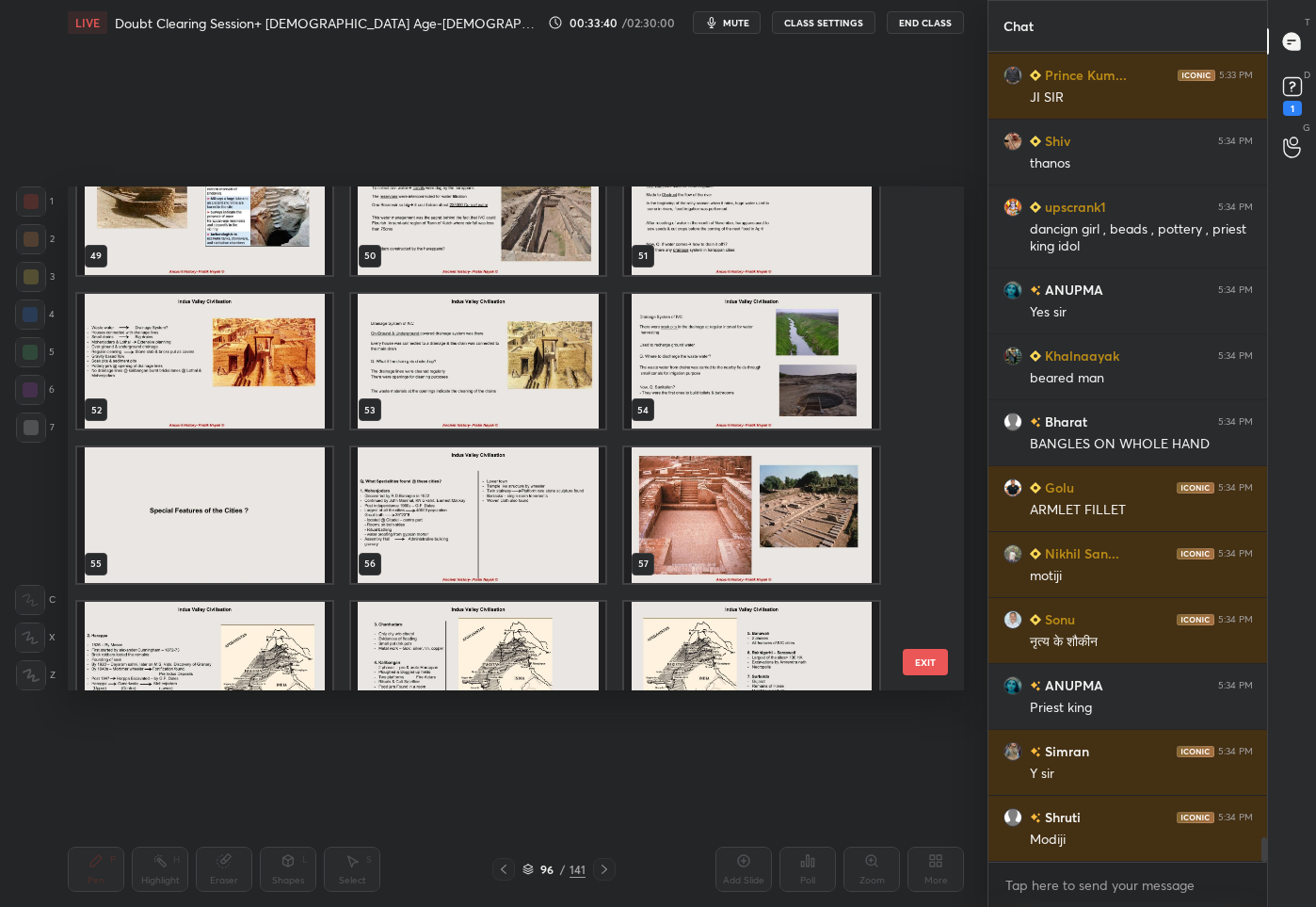
scroll to position [2674, 0]
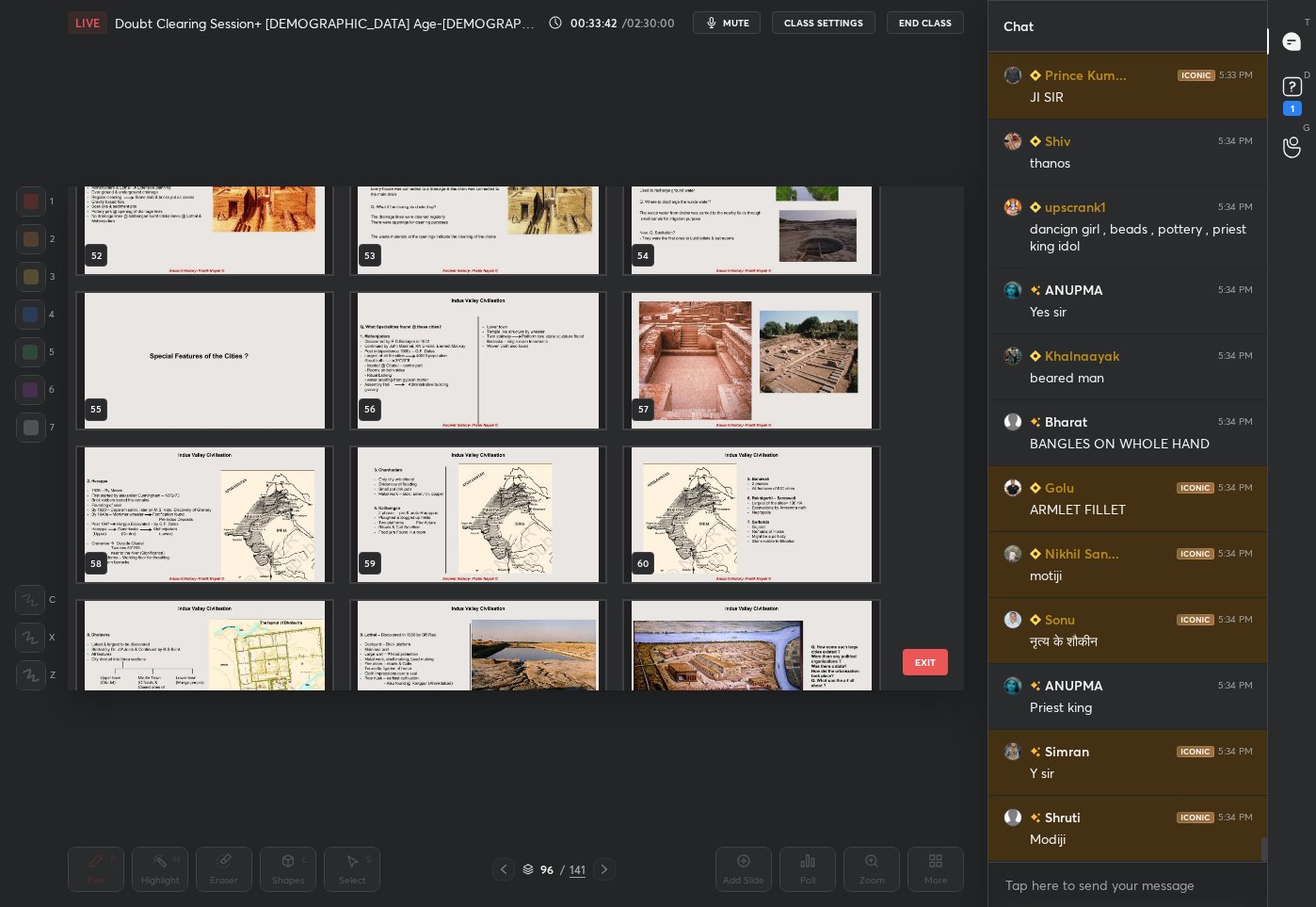
click at [142, 529] on img "grid" at bounding box center [204, 514] width 255 height 136
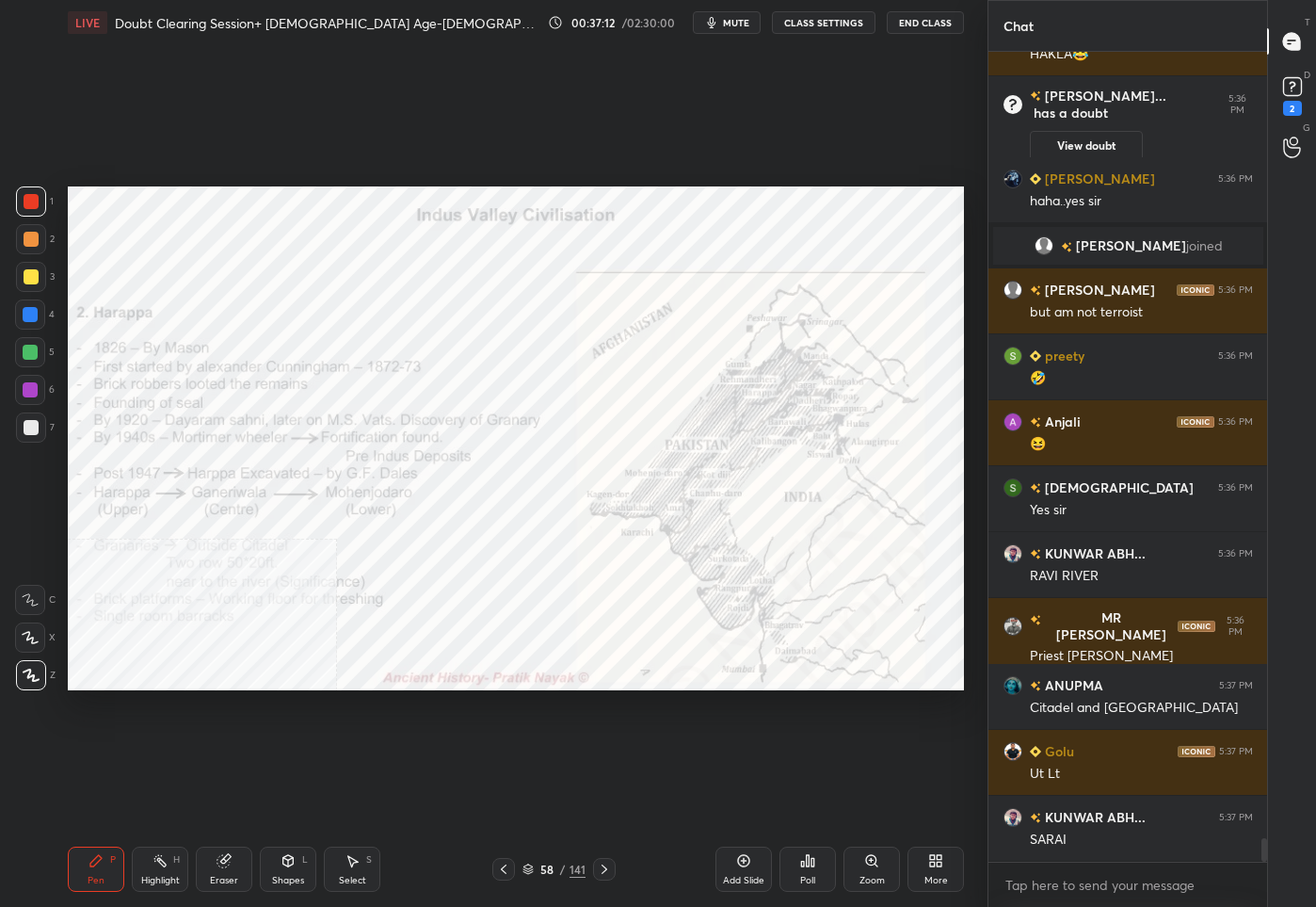
scroll to position [27459, 0]
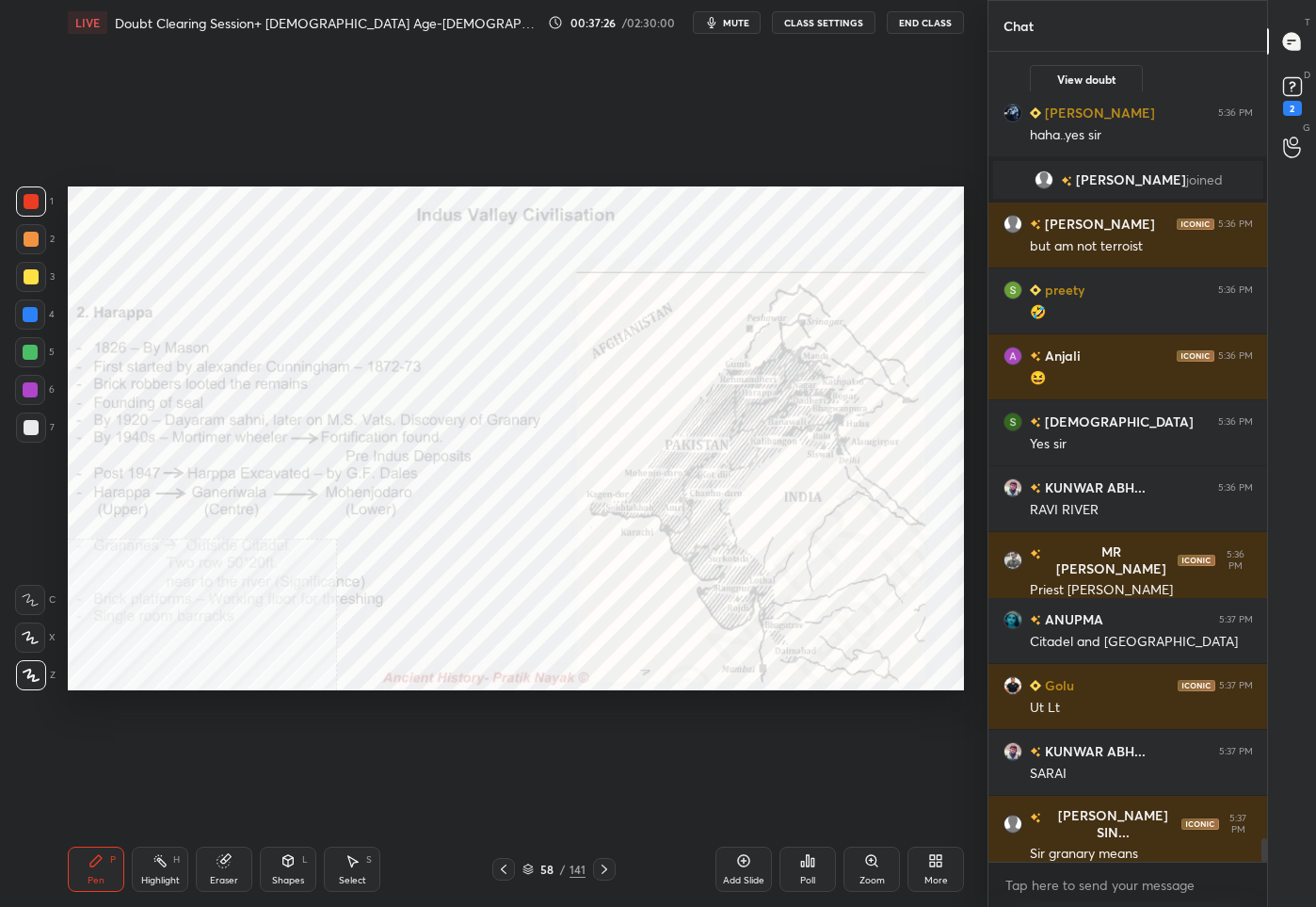
click at [546, 871] on div "58" at bounding box center [547, 869] width 19 height 12
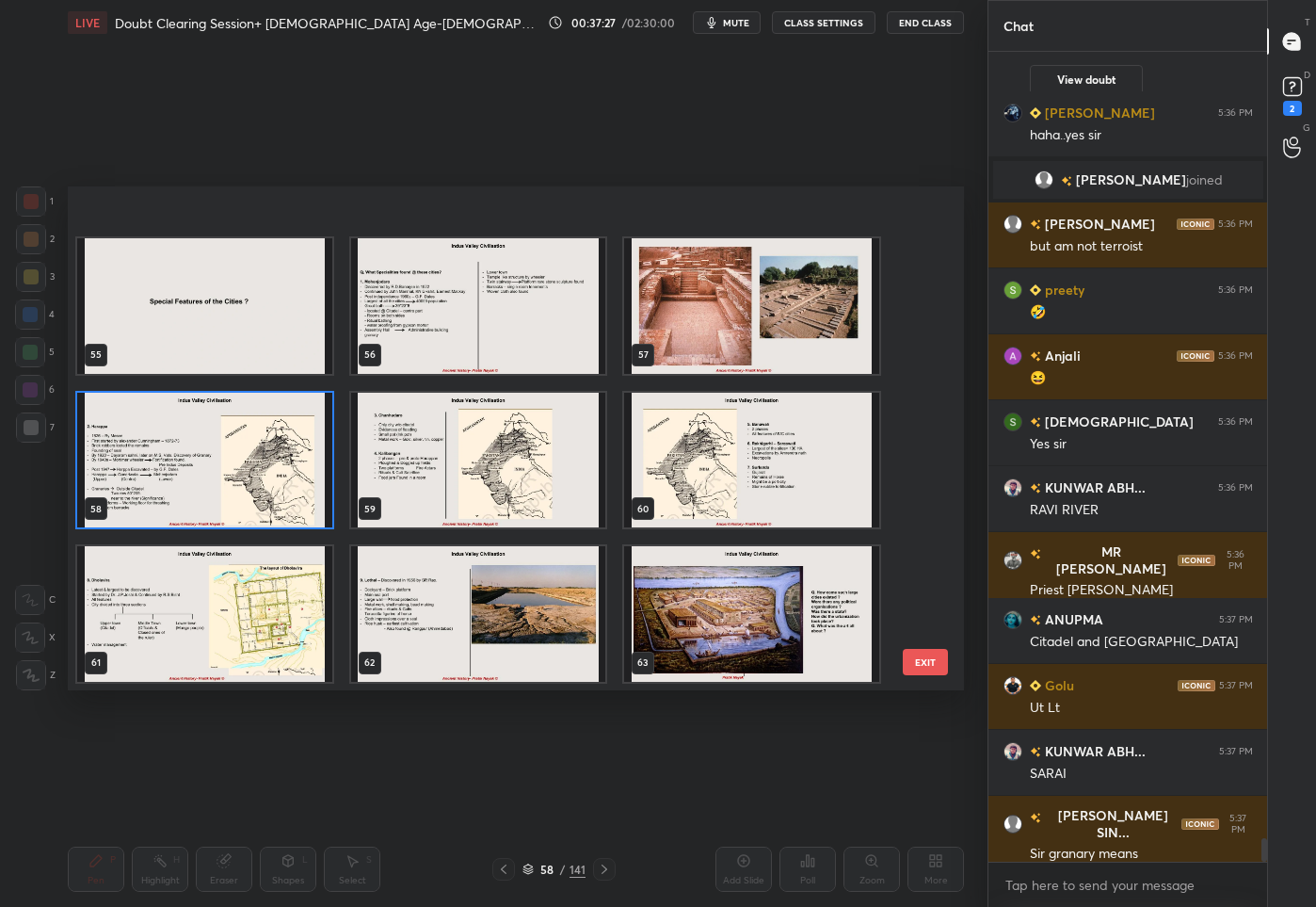
scroll to position [2782, 0]
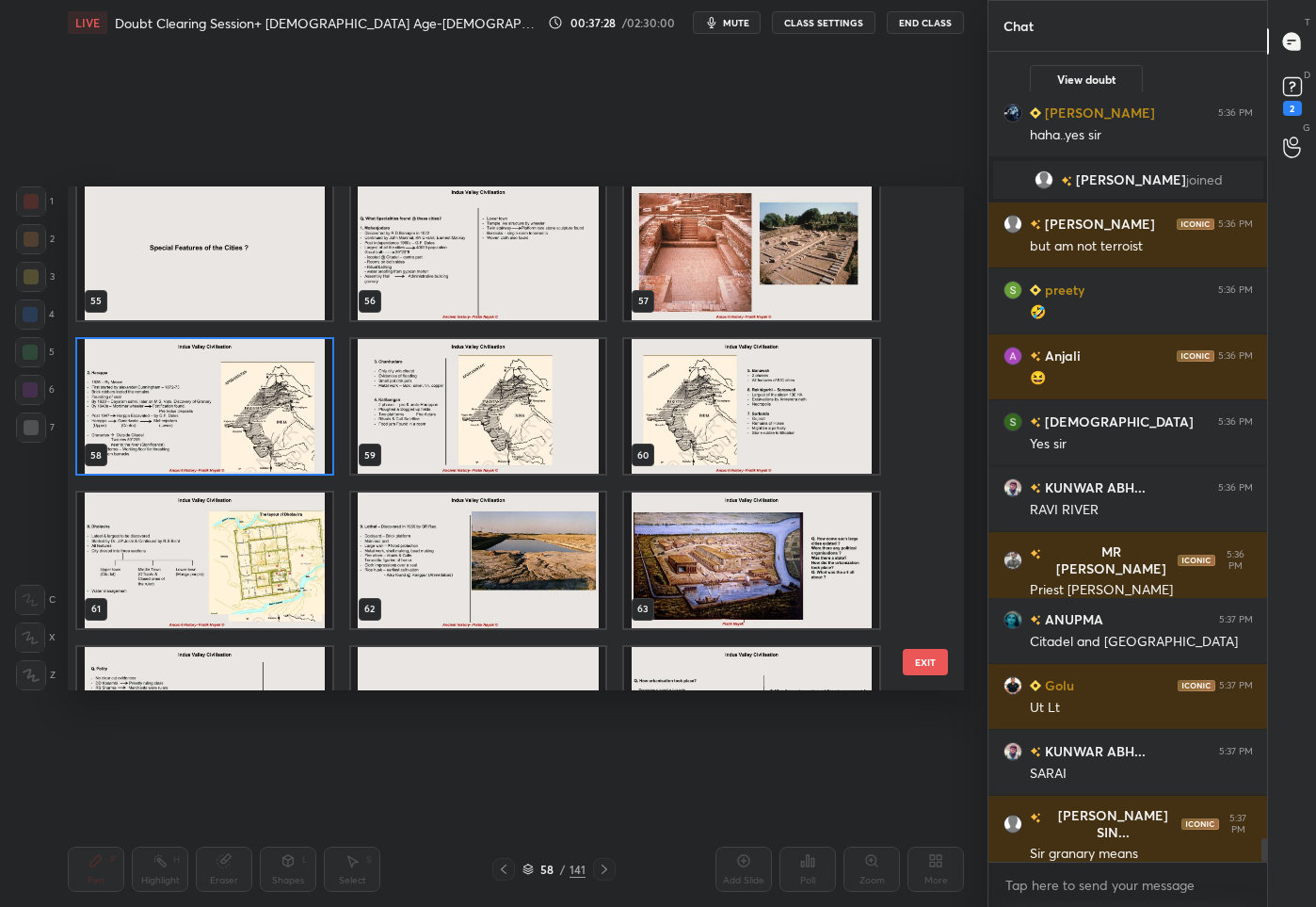
click at [681, 433] on img "grid" at bounding box center [751, 406] width 255 height 136
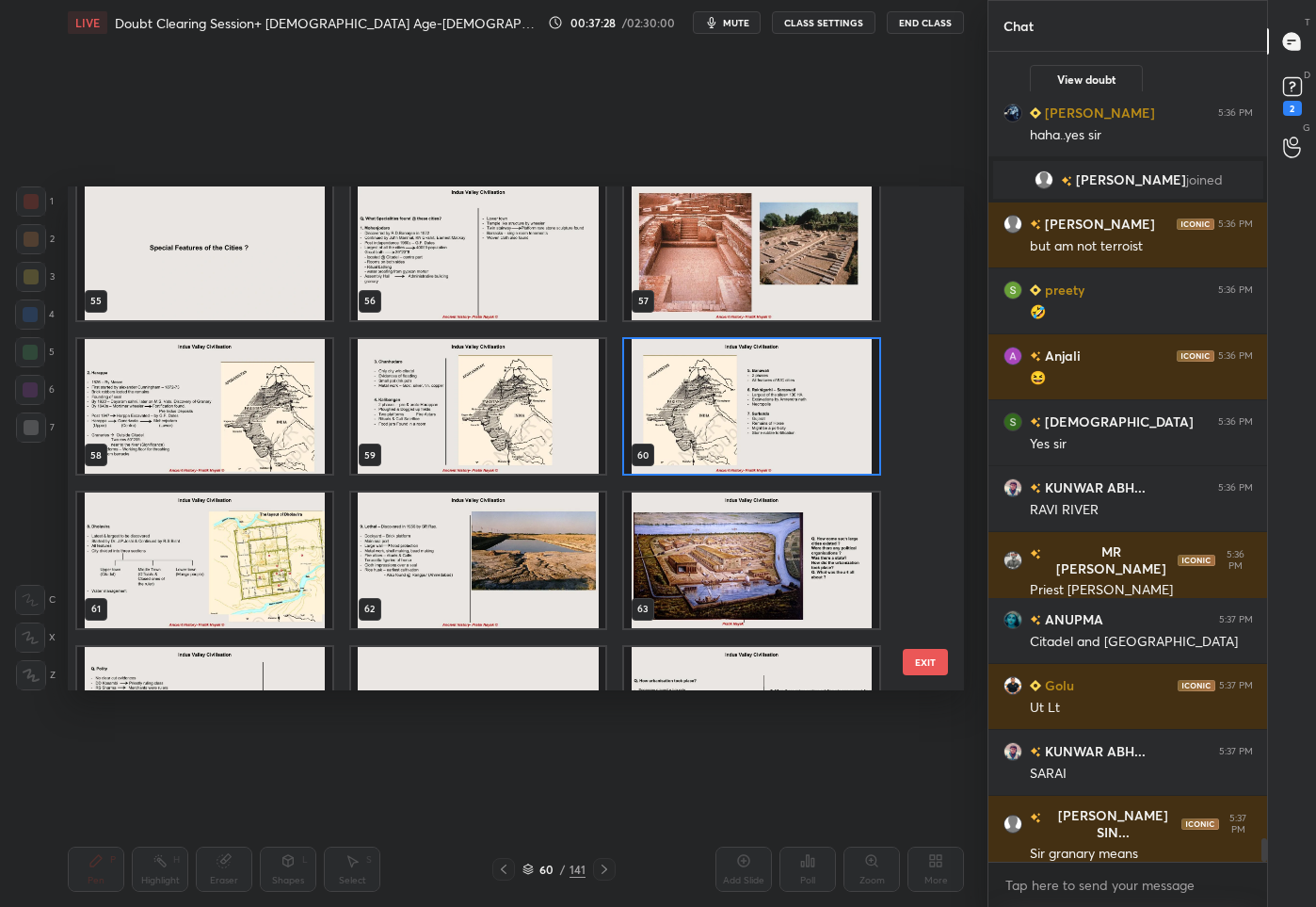
click at [681, 433] on img "grid" at bounding box center [751, 406] width 255 height 136
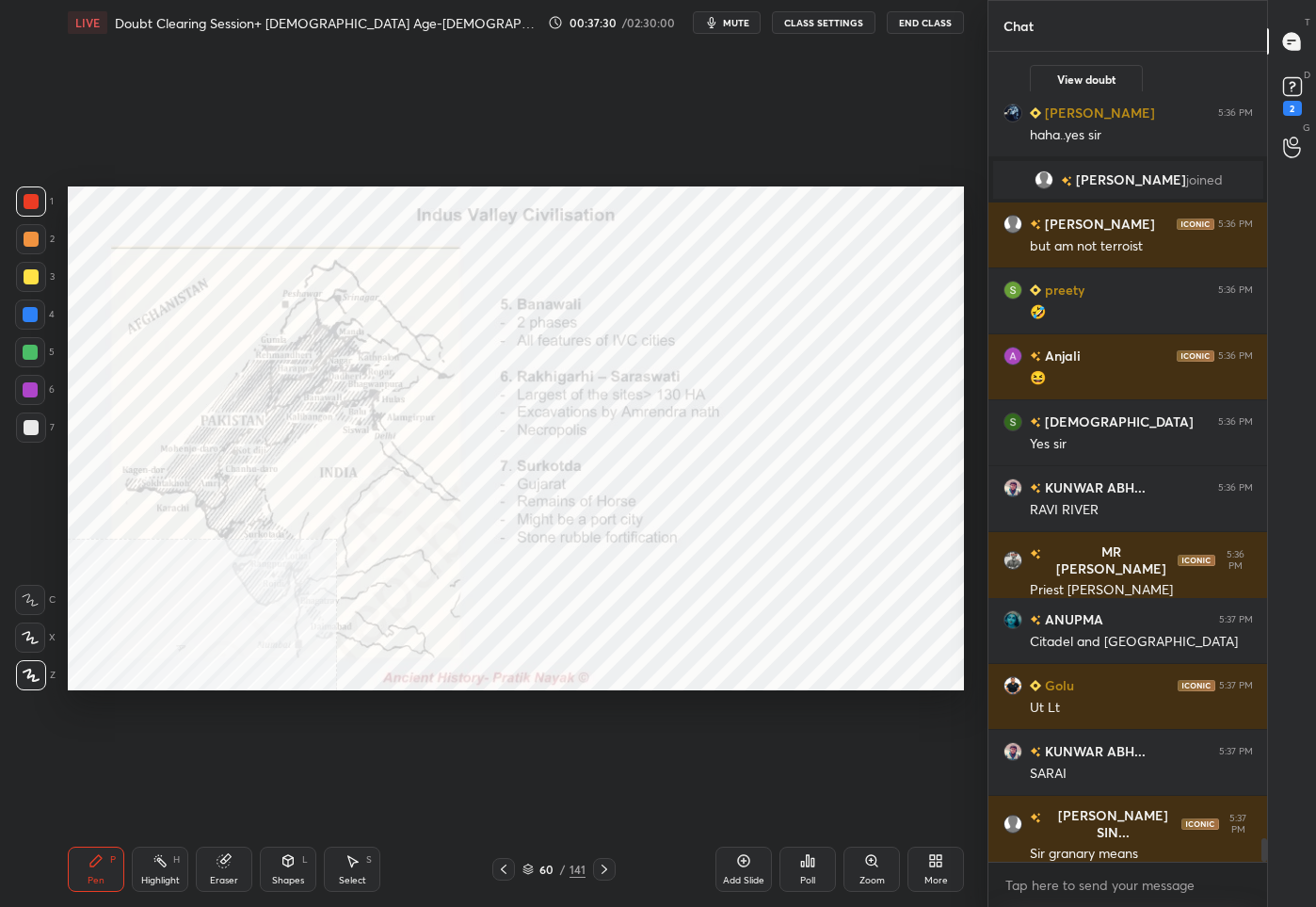
scroll to position [27524, 0]
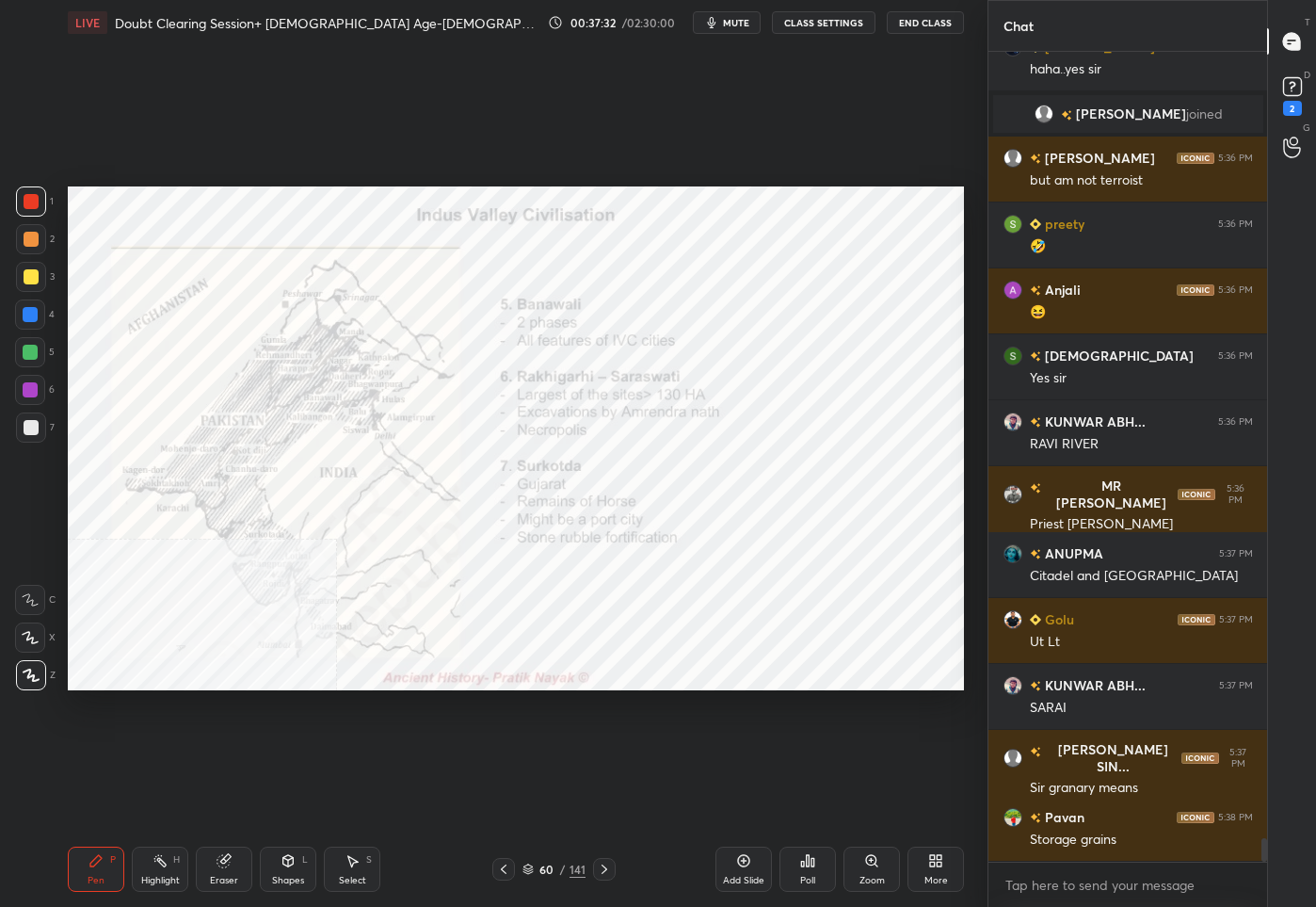
click at [596, 869] on icon at bounding box center [604, 869] width 15 height 15
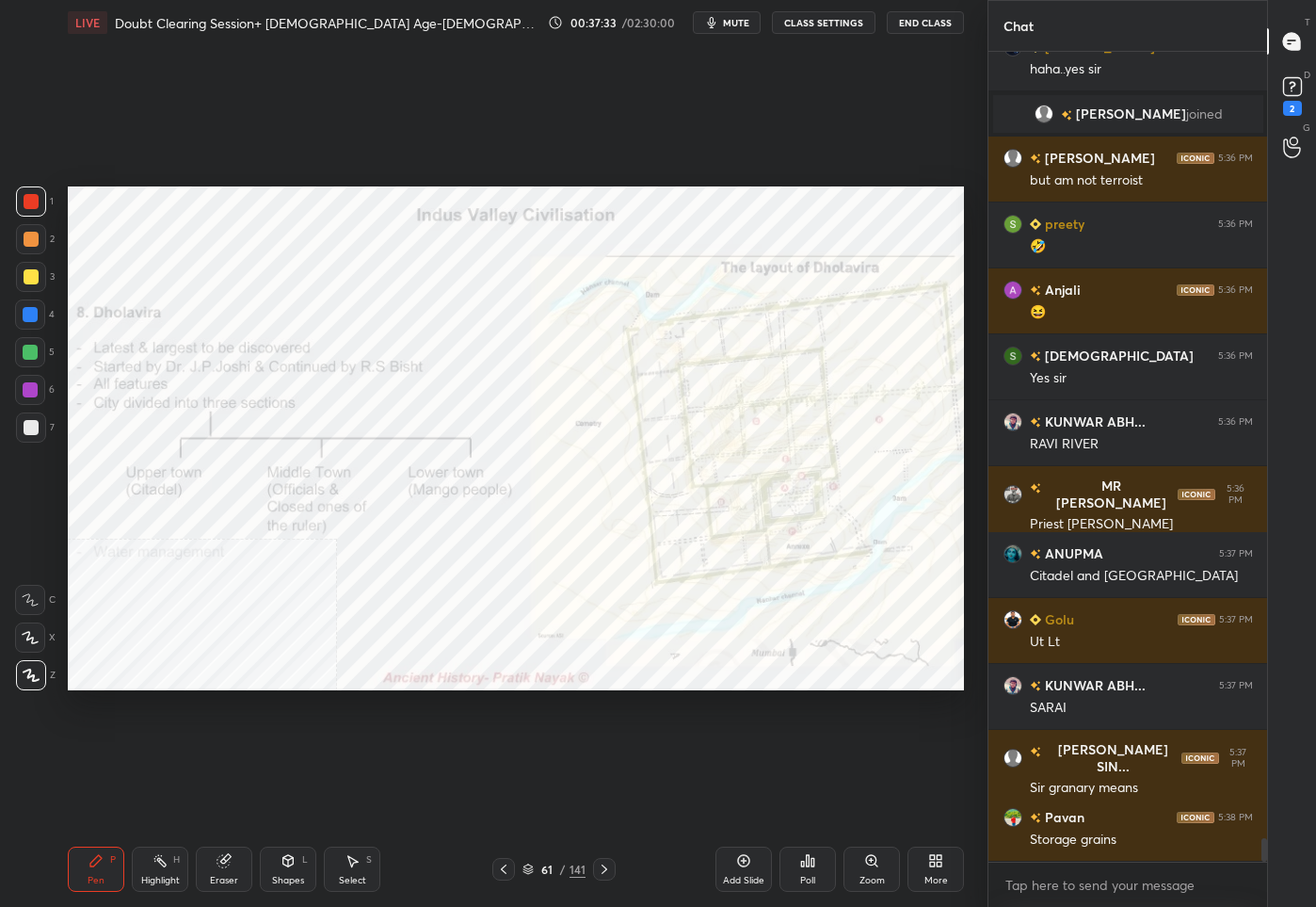
click at [496, 865] on icon at bounding box center [504, 869] width 15 height 15
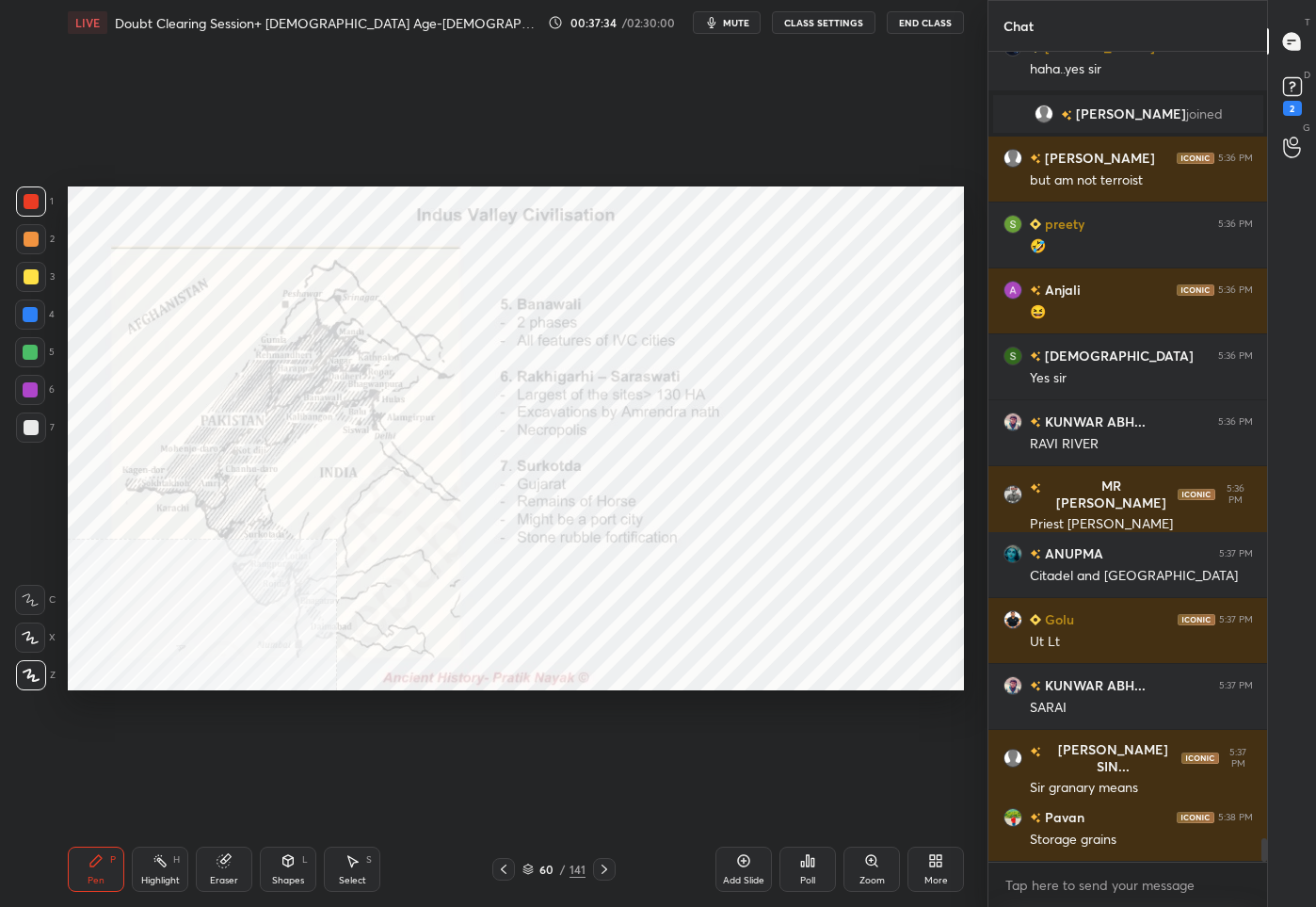
click at [496, 865] on icon at bounding box center [504, 869] width 15 height 15
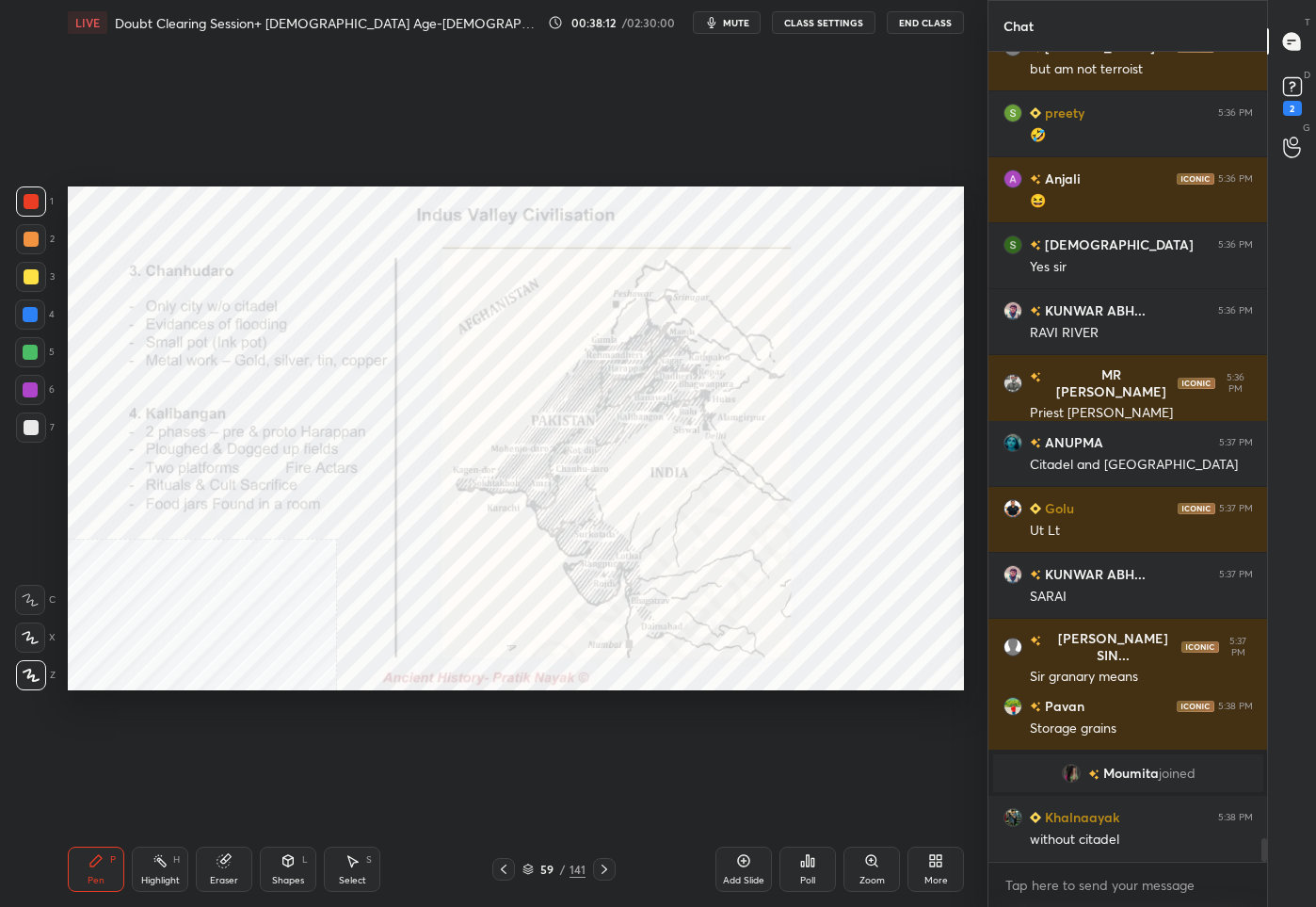
scroll to position [27476, 0]
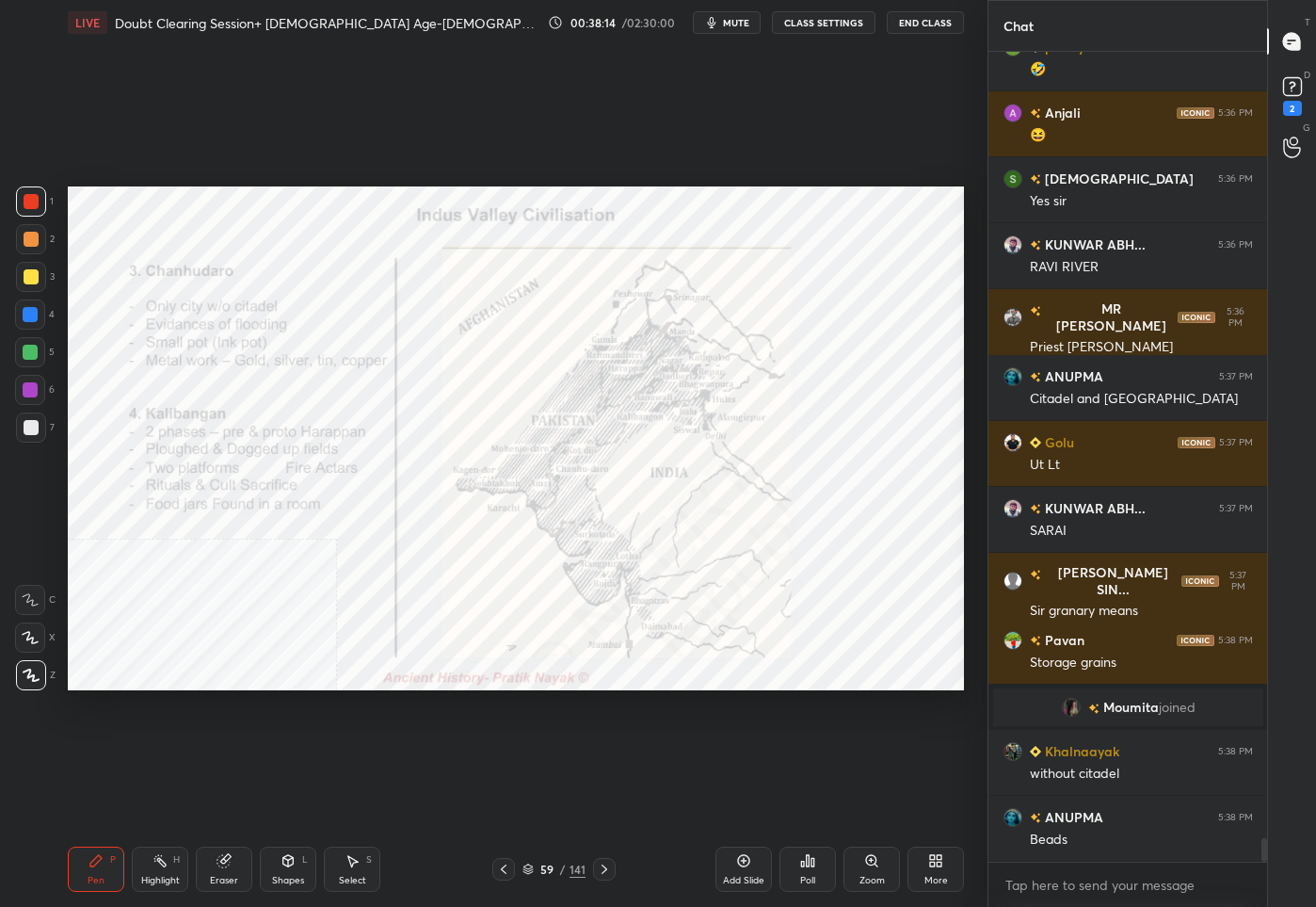
click at [553, 869] on div "59" at bounding box center [547, 869] width 19 height 12
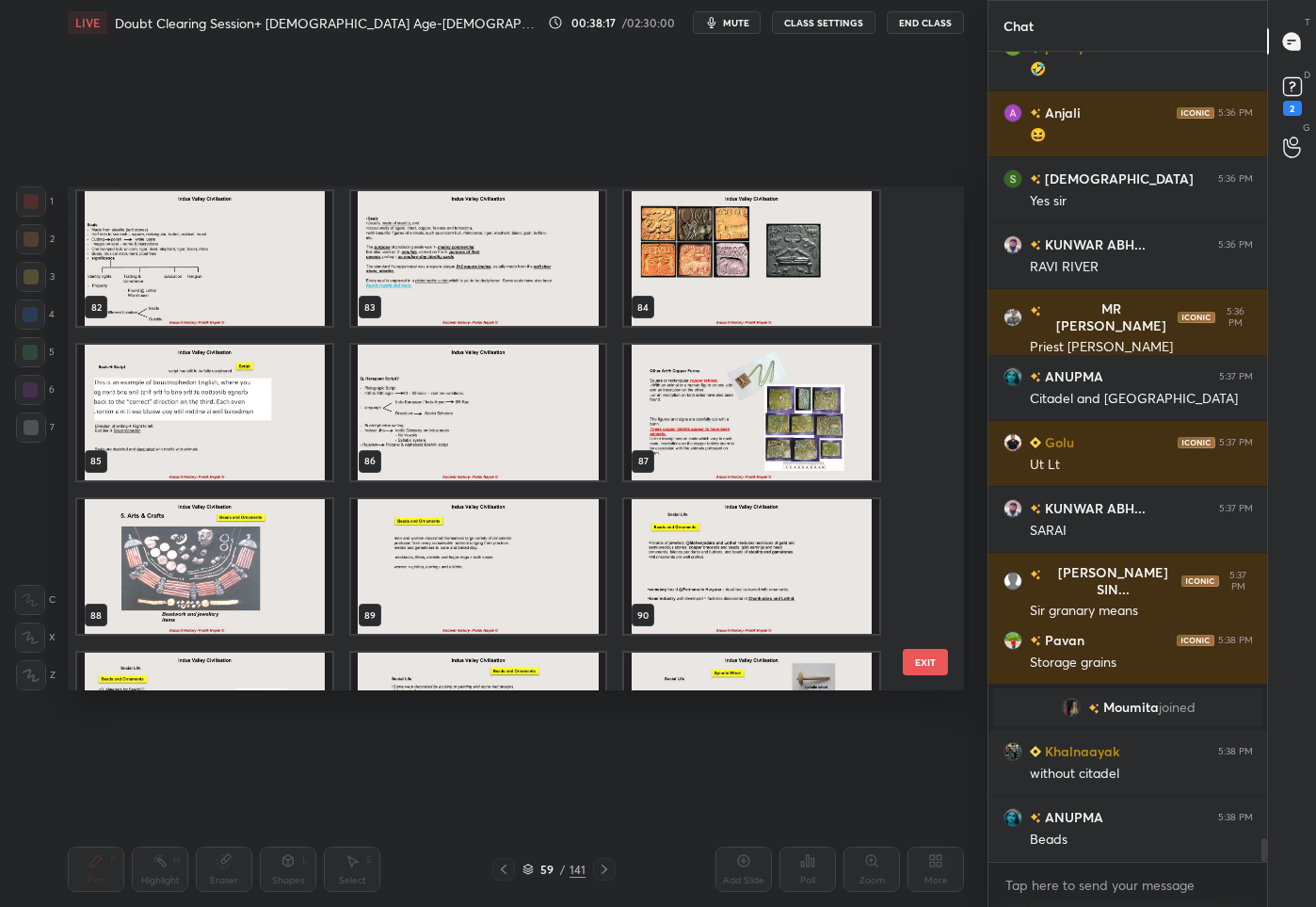
scroll to position [4286, 0]
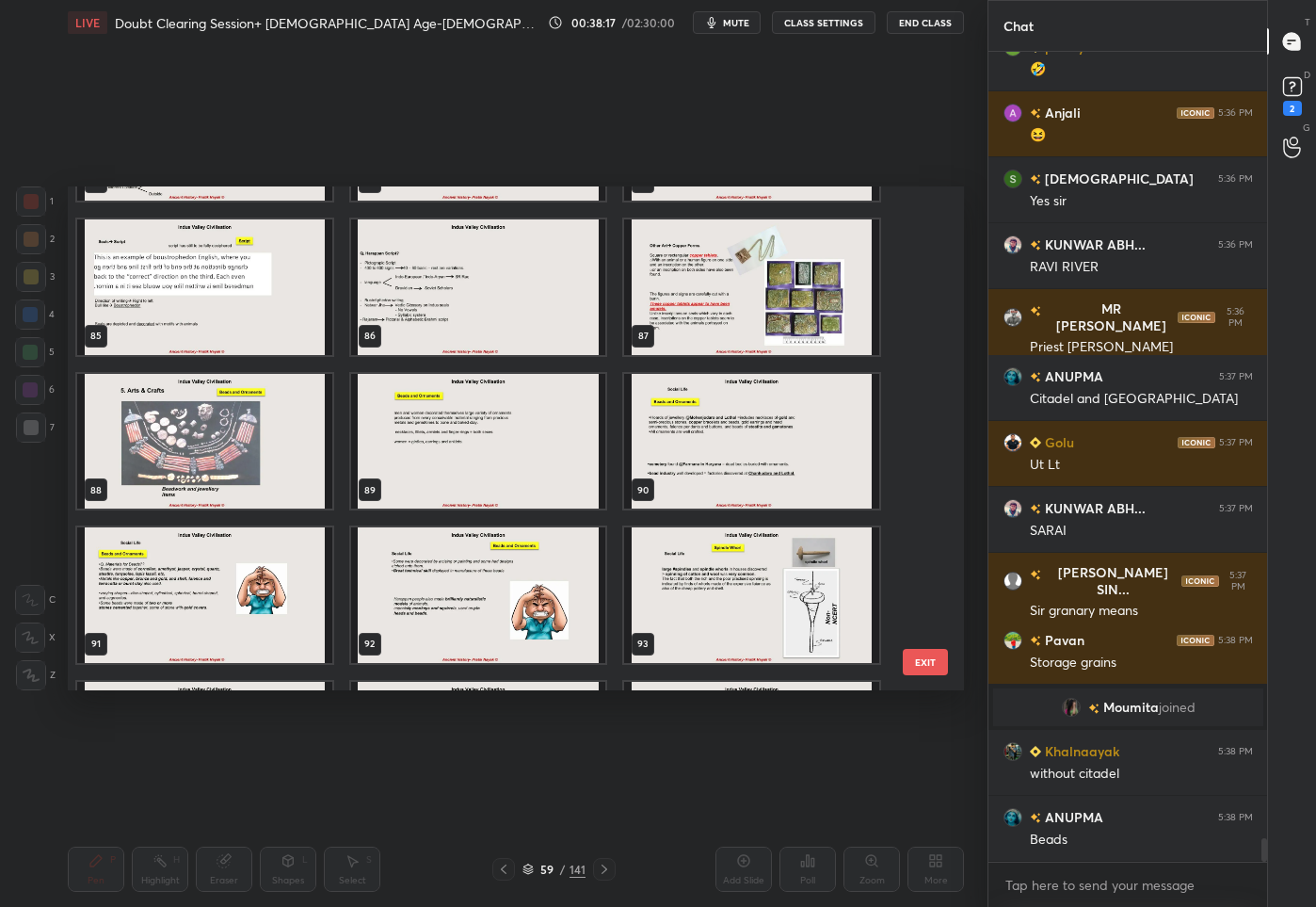
click at [143, 461] on img "grid" at bounding box center [204, 440] width 255 height 136
click at [143, 462] on img "grid" at bounding box center [204, 440] width 255 height 136
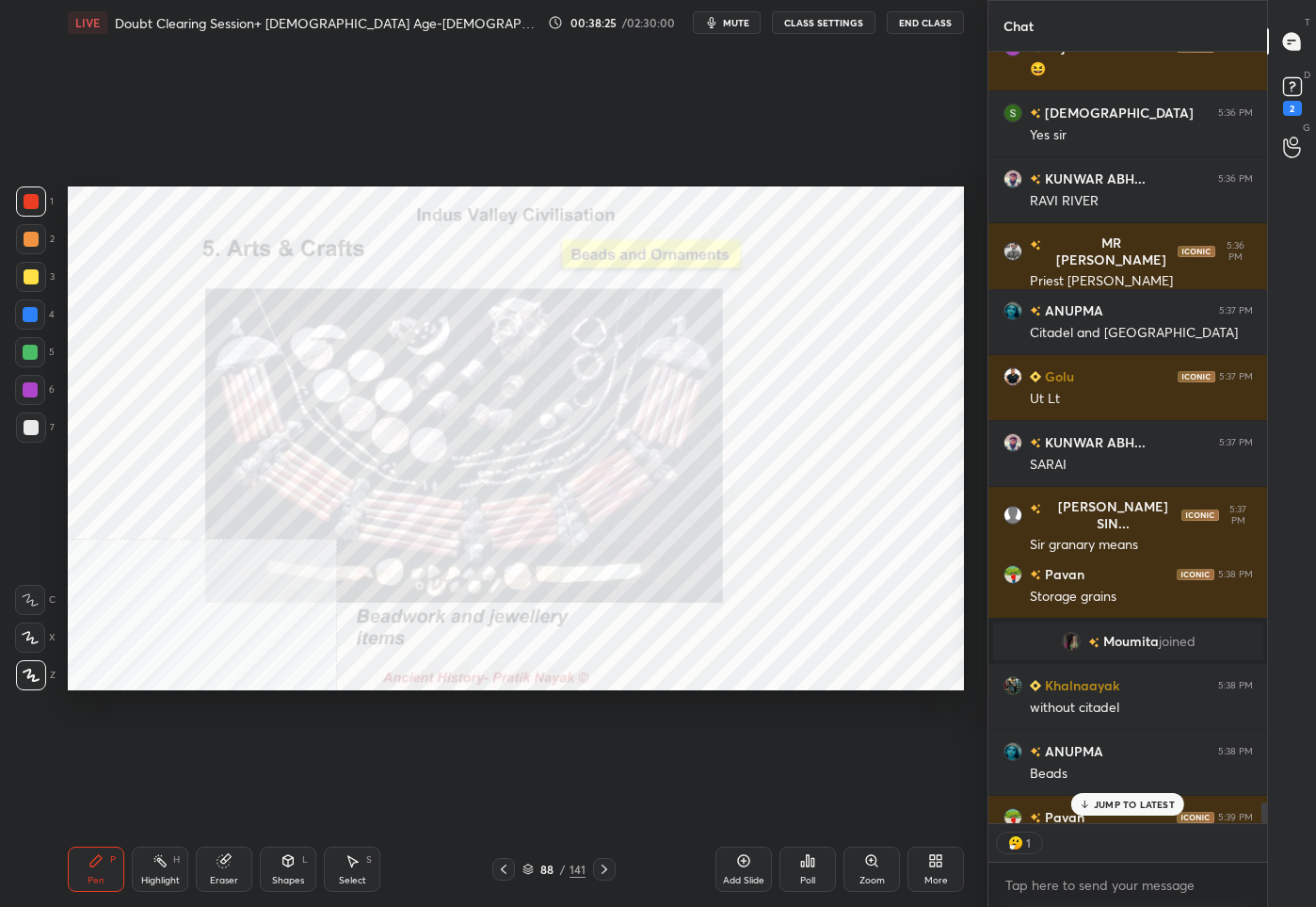
scroll to position [27645, 0]
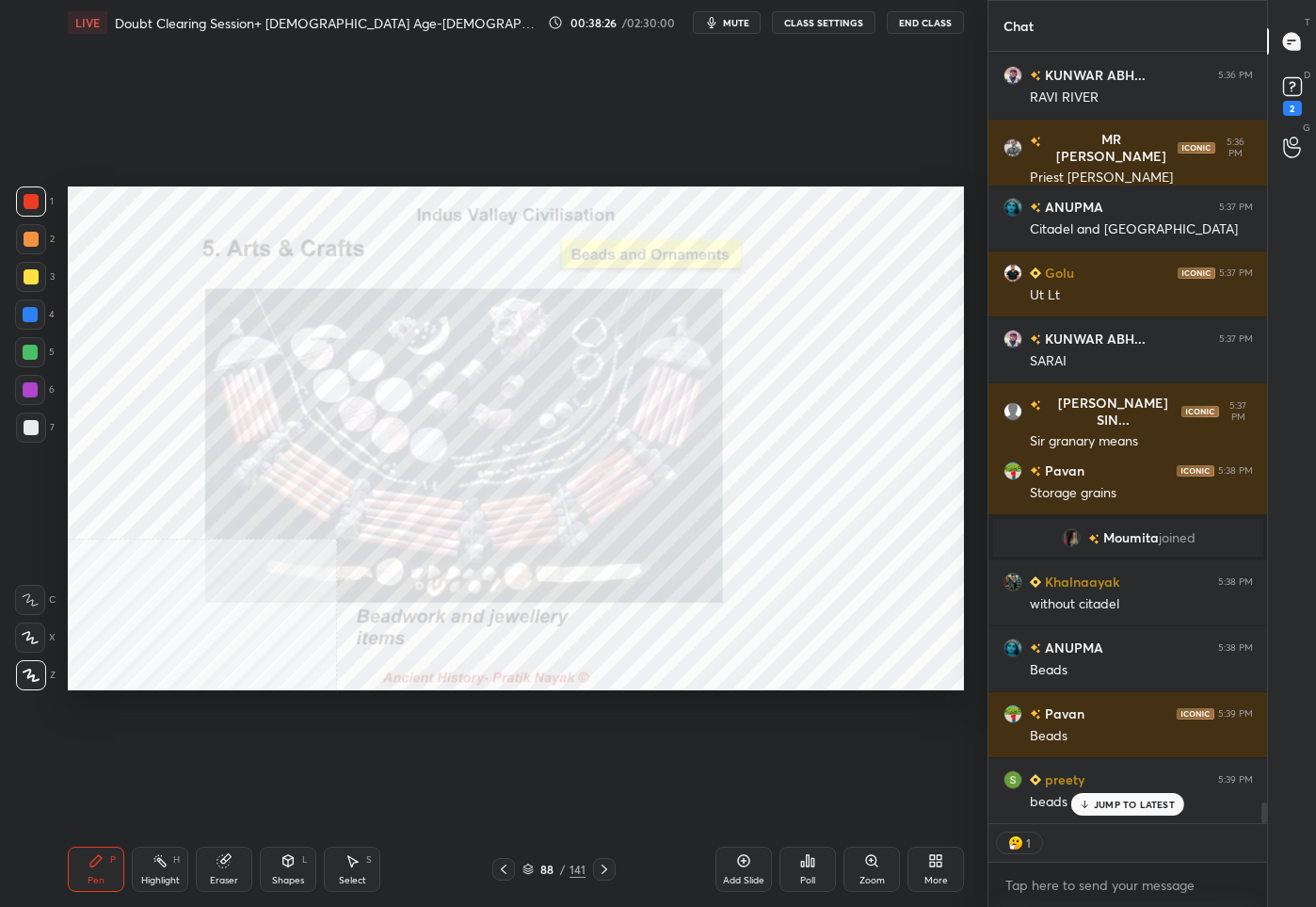
click at [1131, 801] on p "JUMP TO LATEST" at bounding box center [1134, 804] width 81 height 12
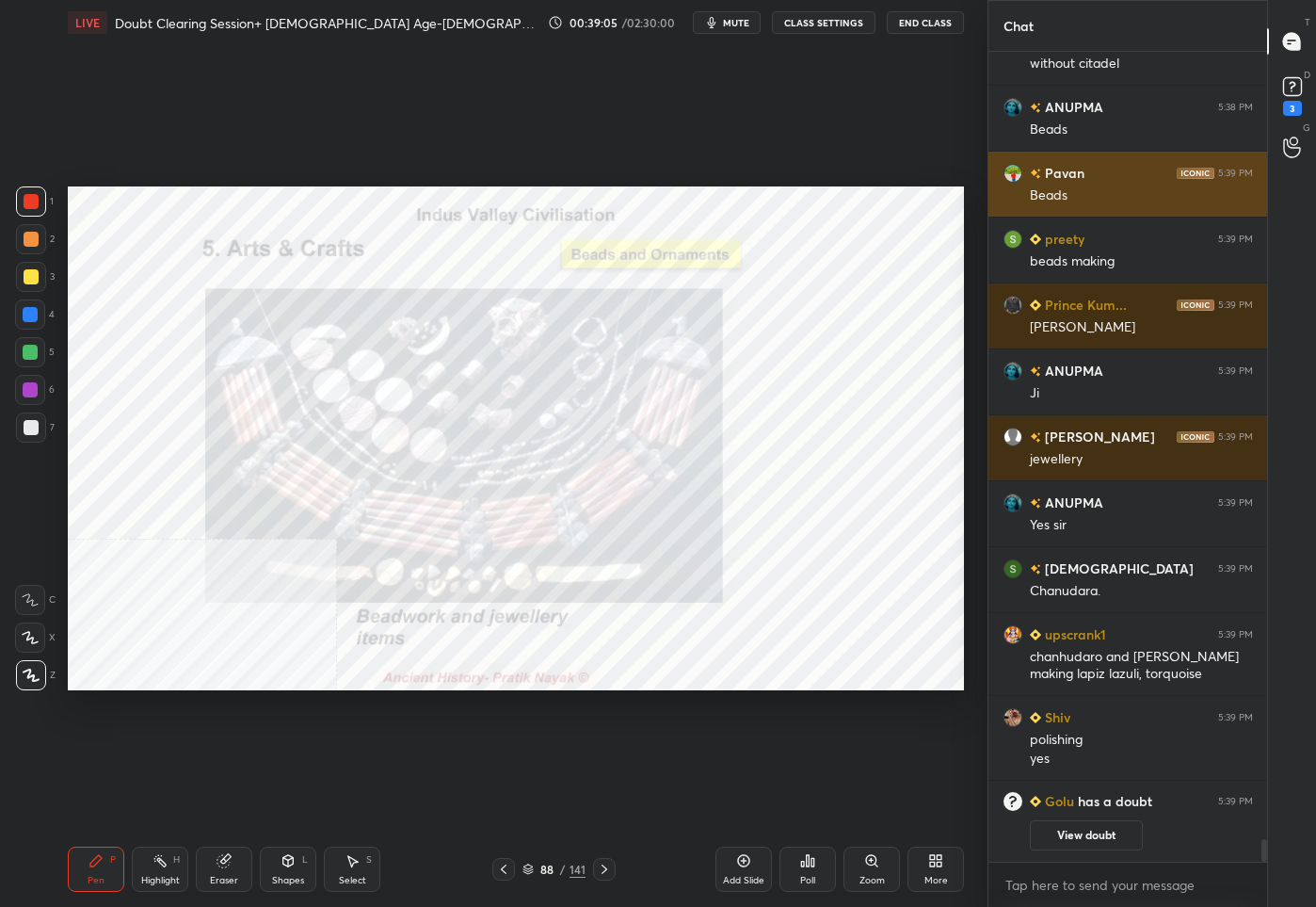
scroll to position [27982, 0]
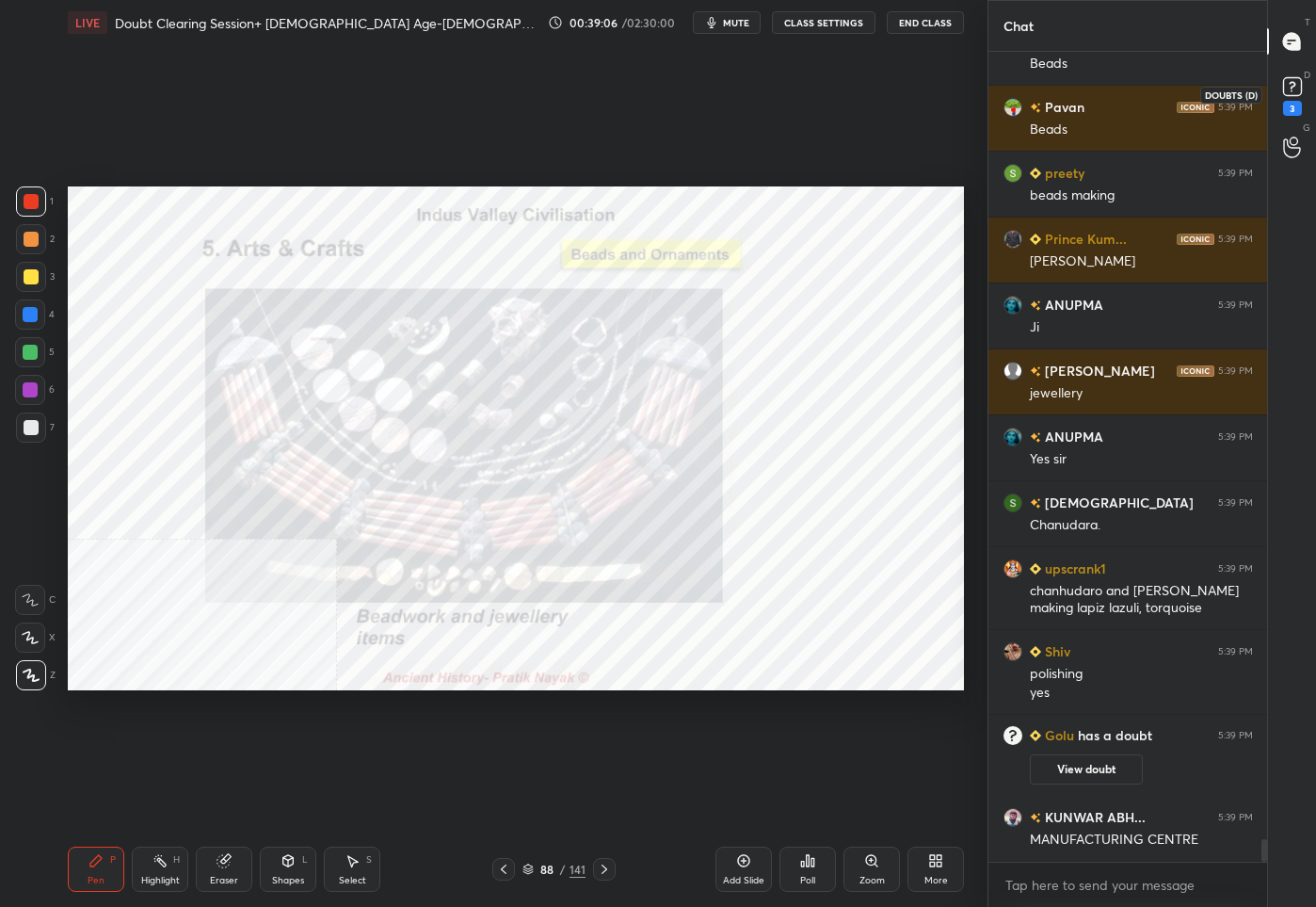
click at [1276, 83] on div "3" at bounding box center [1292, 93] width 38 height 34
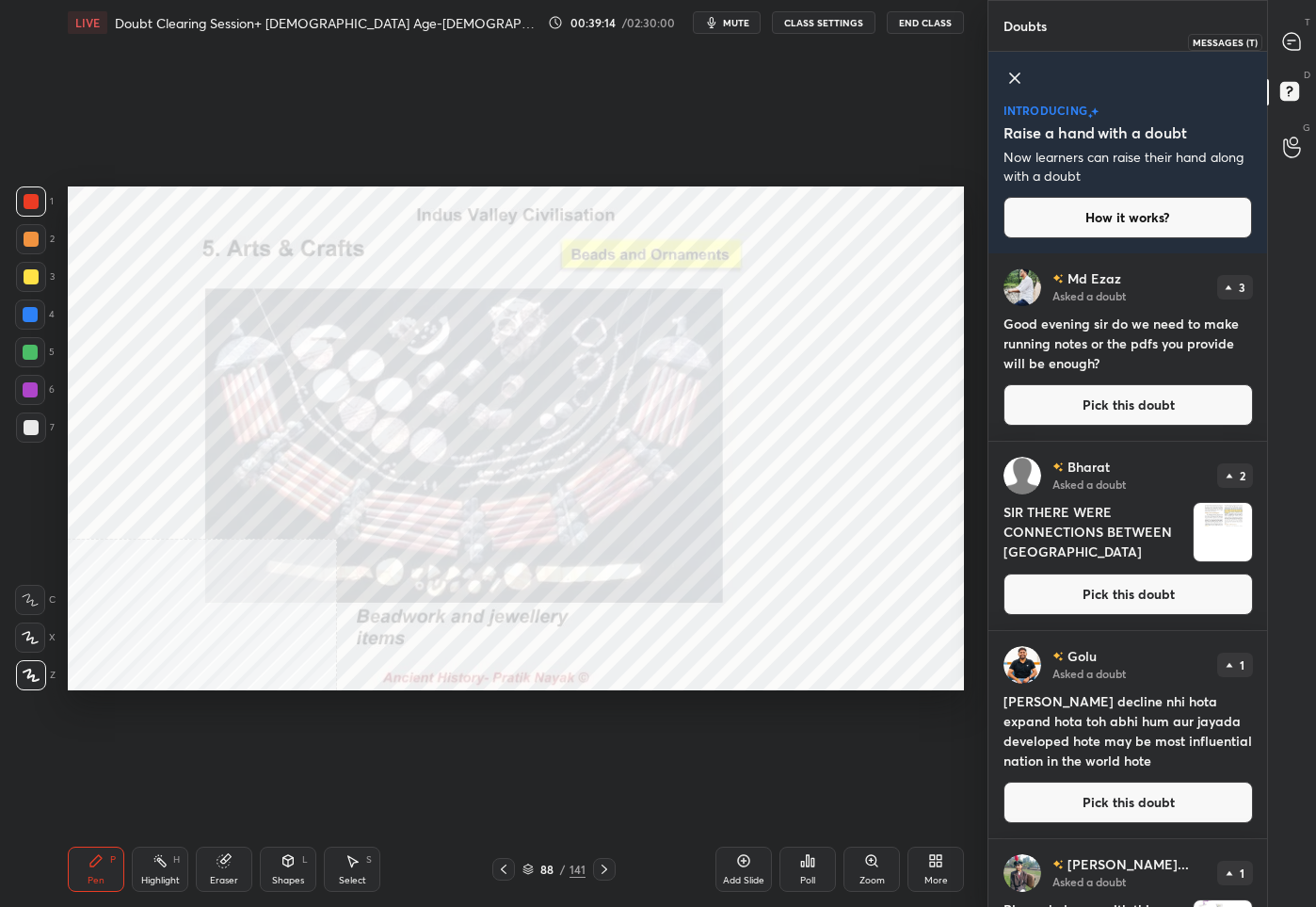
click at [1296, 52] on div at bounding box center [1292, 40] width 38 height 34
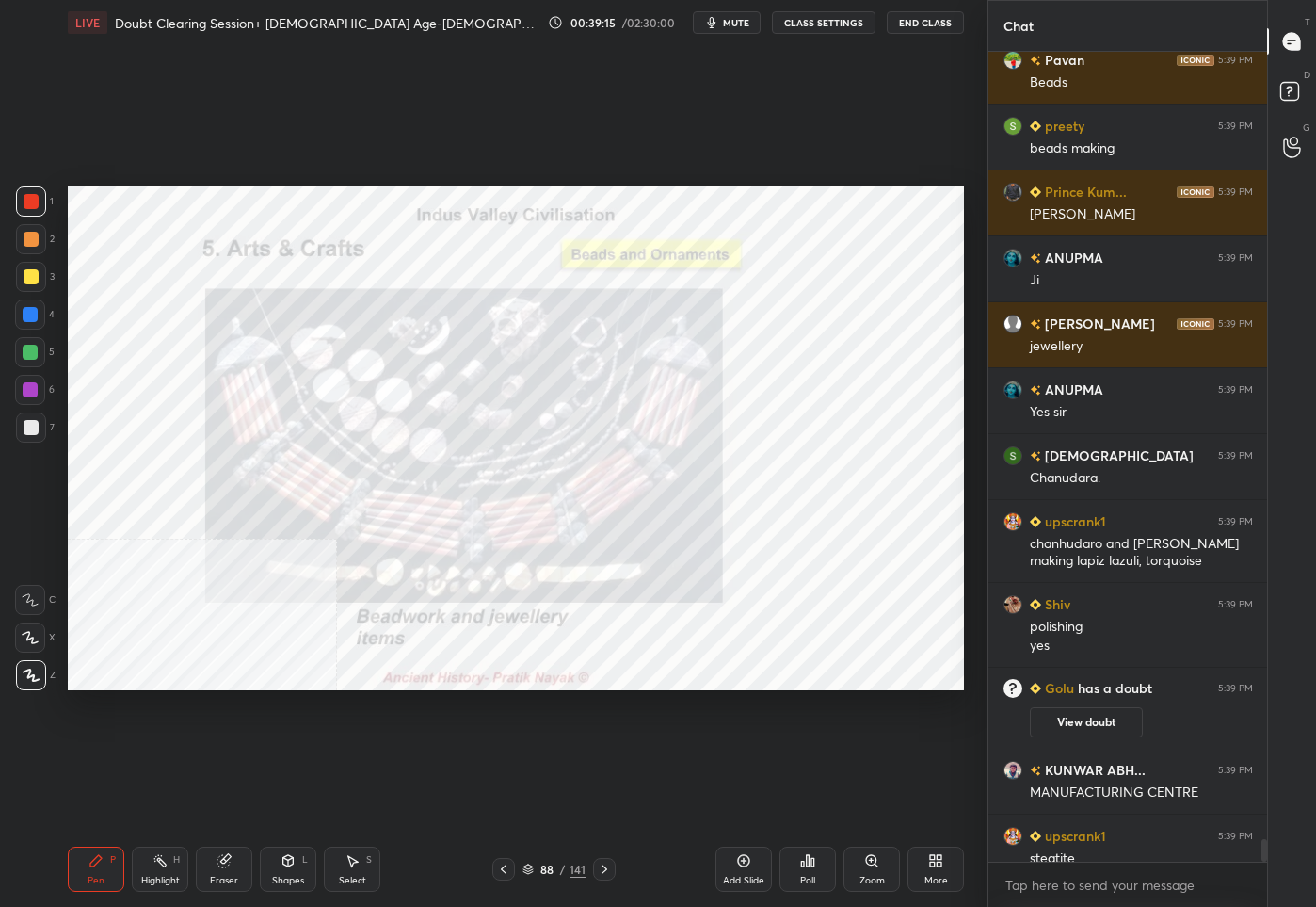
scroll to position [28636, 0]
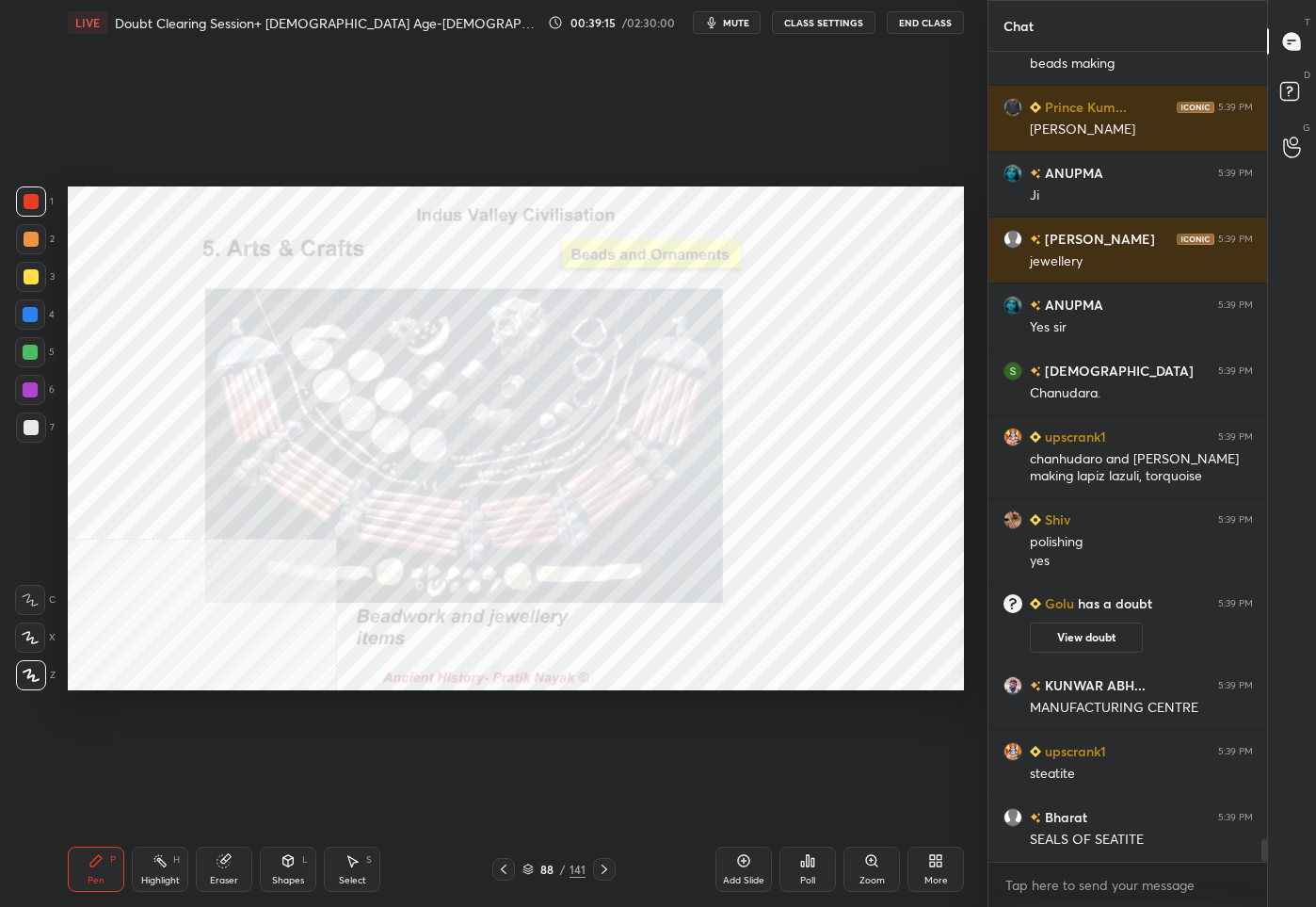
click at [541, 864] on div "88" at bounding box center [547, 869] width 19 height 12
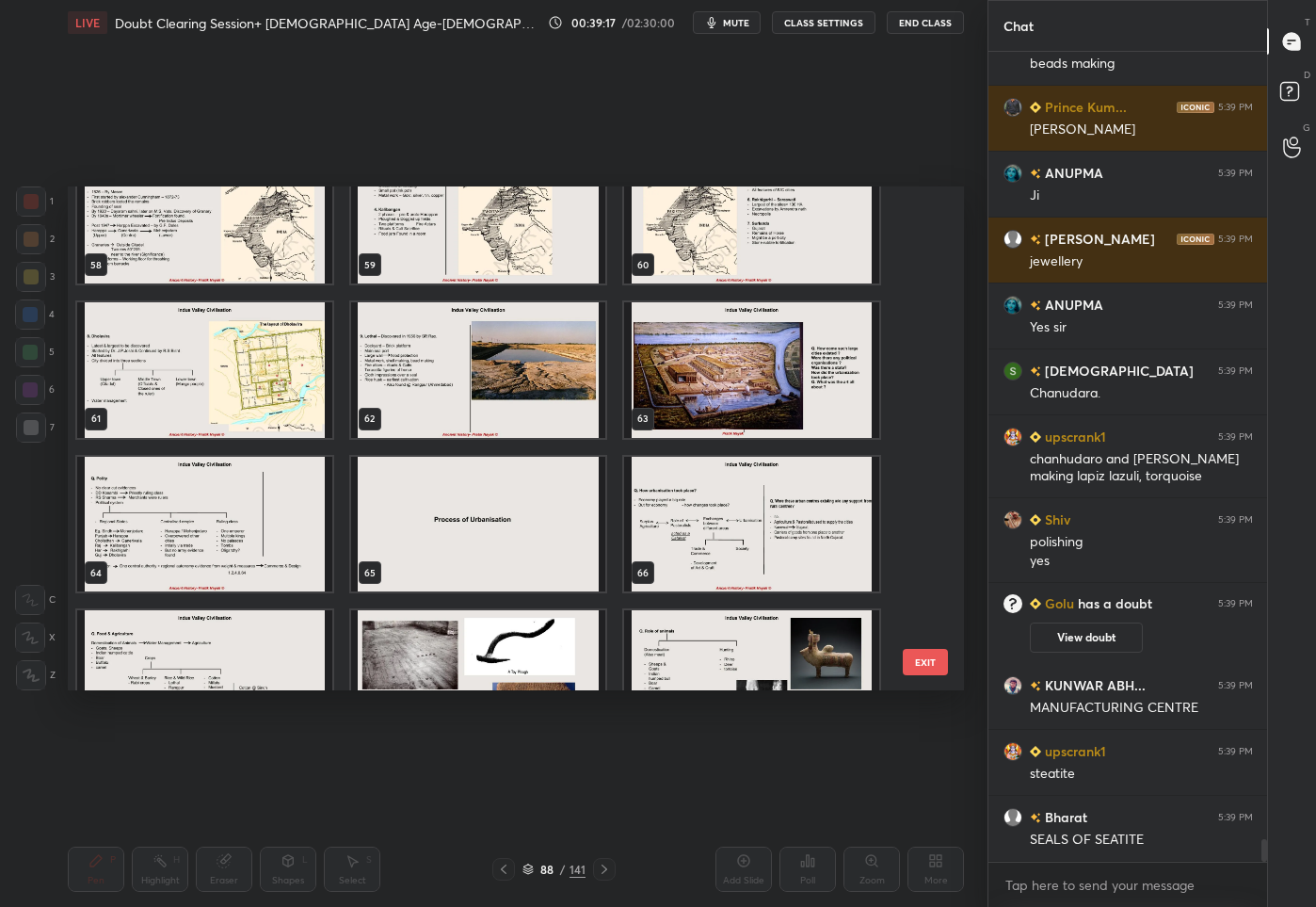
scroll to position [2635, 0]
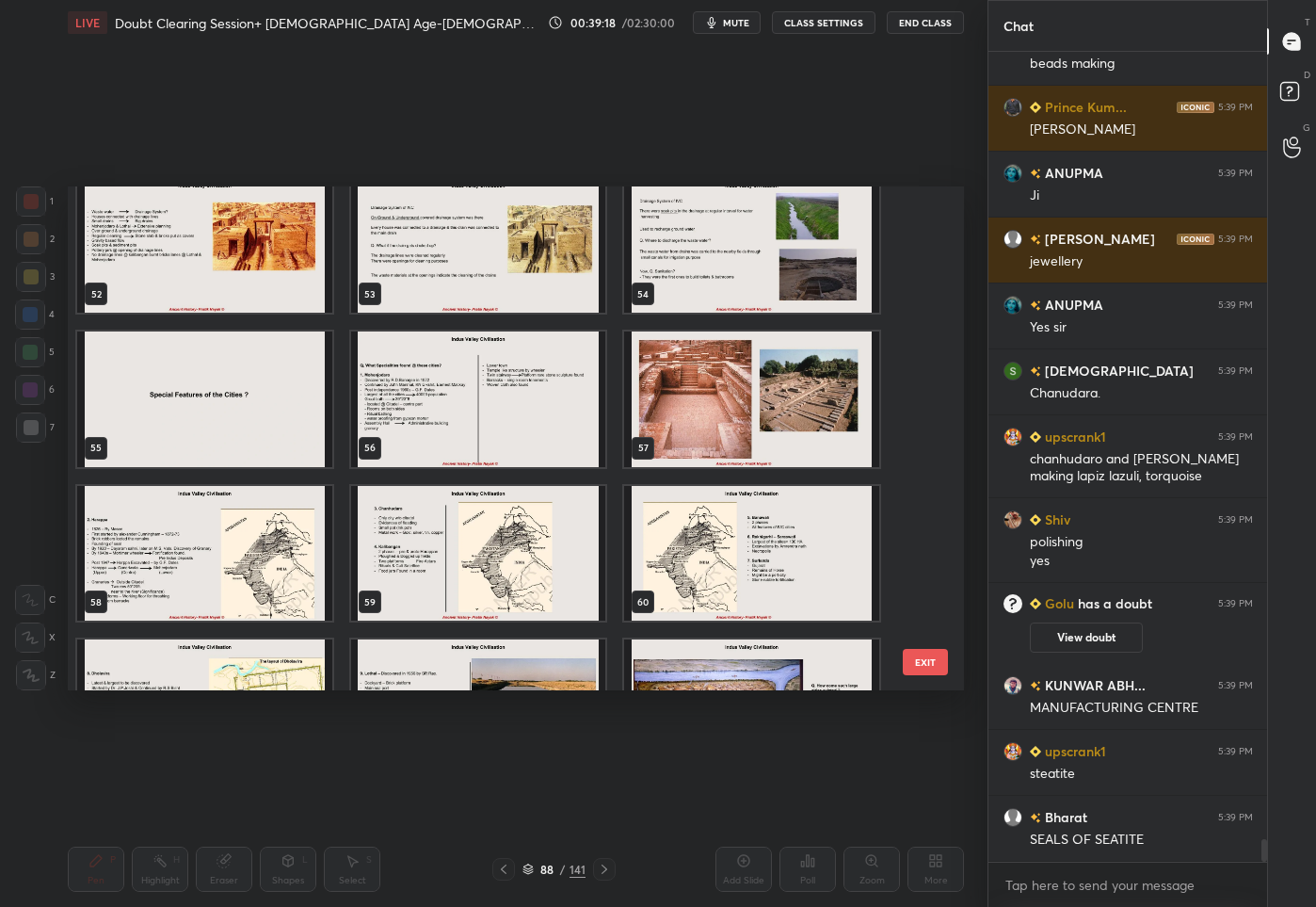
click at [424, 560] on img "grid" at bounding box center [478, 552] width 255 height 136
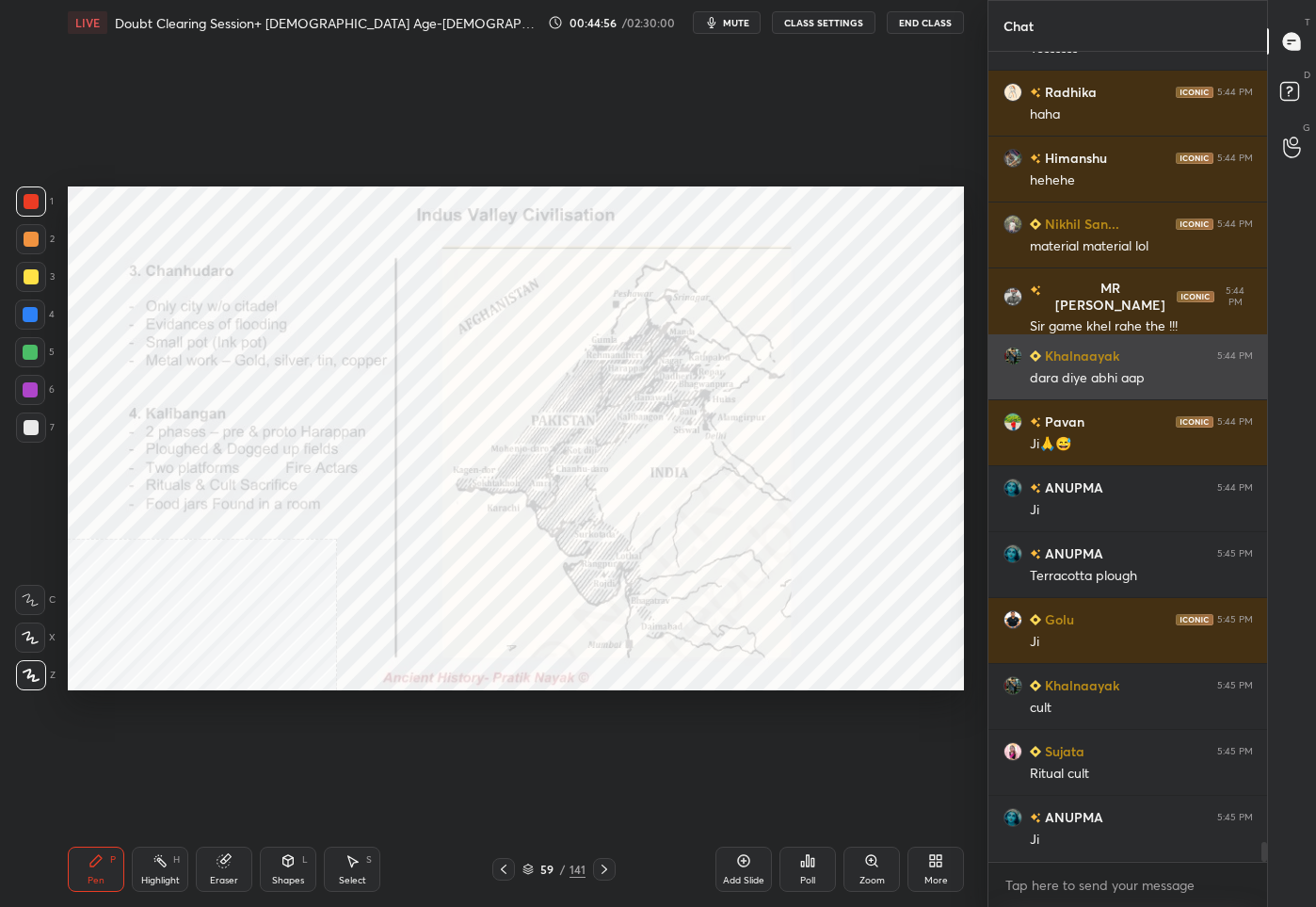
scroll to position [32919, 0]
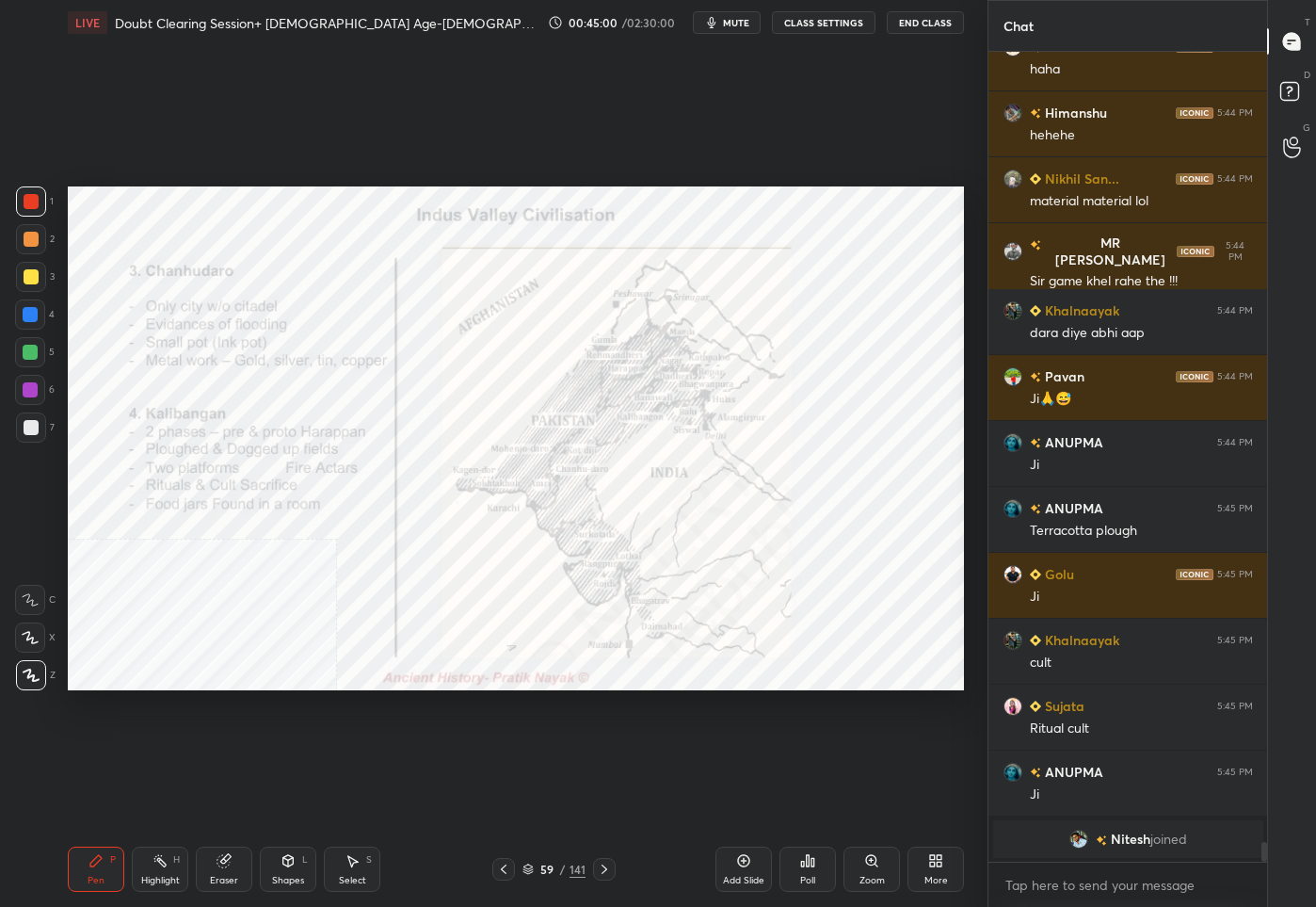
click at [605, 870] on icon at bounding box center [604, 869] width 6 height 10
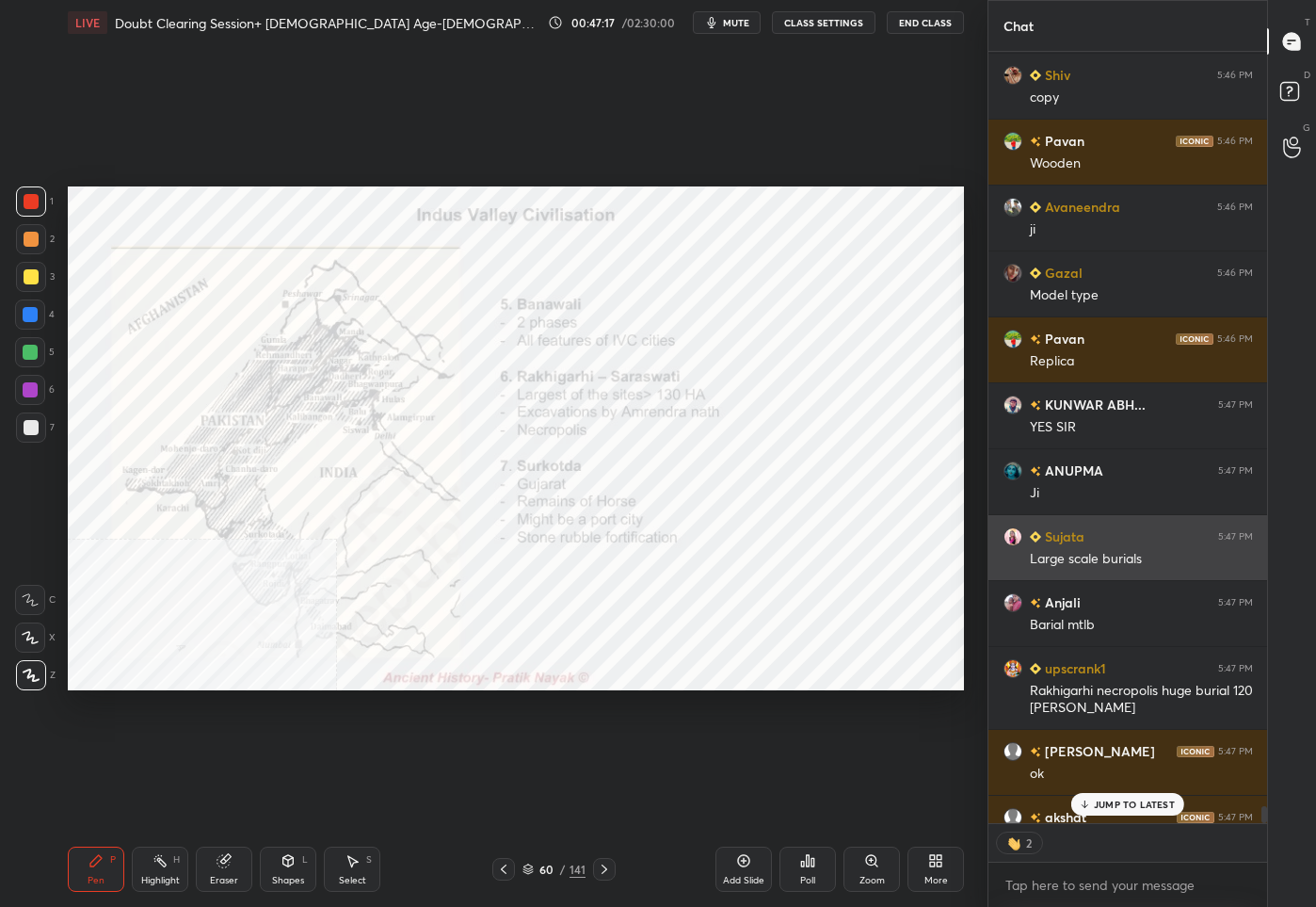
scroll to position [33572, 0]
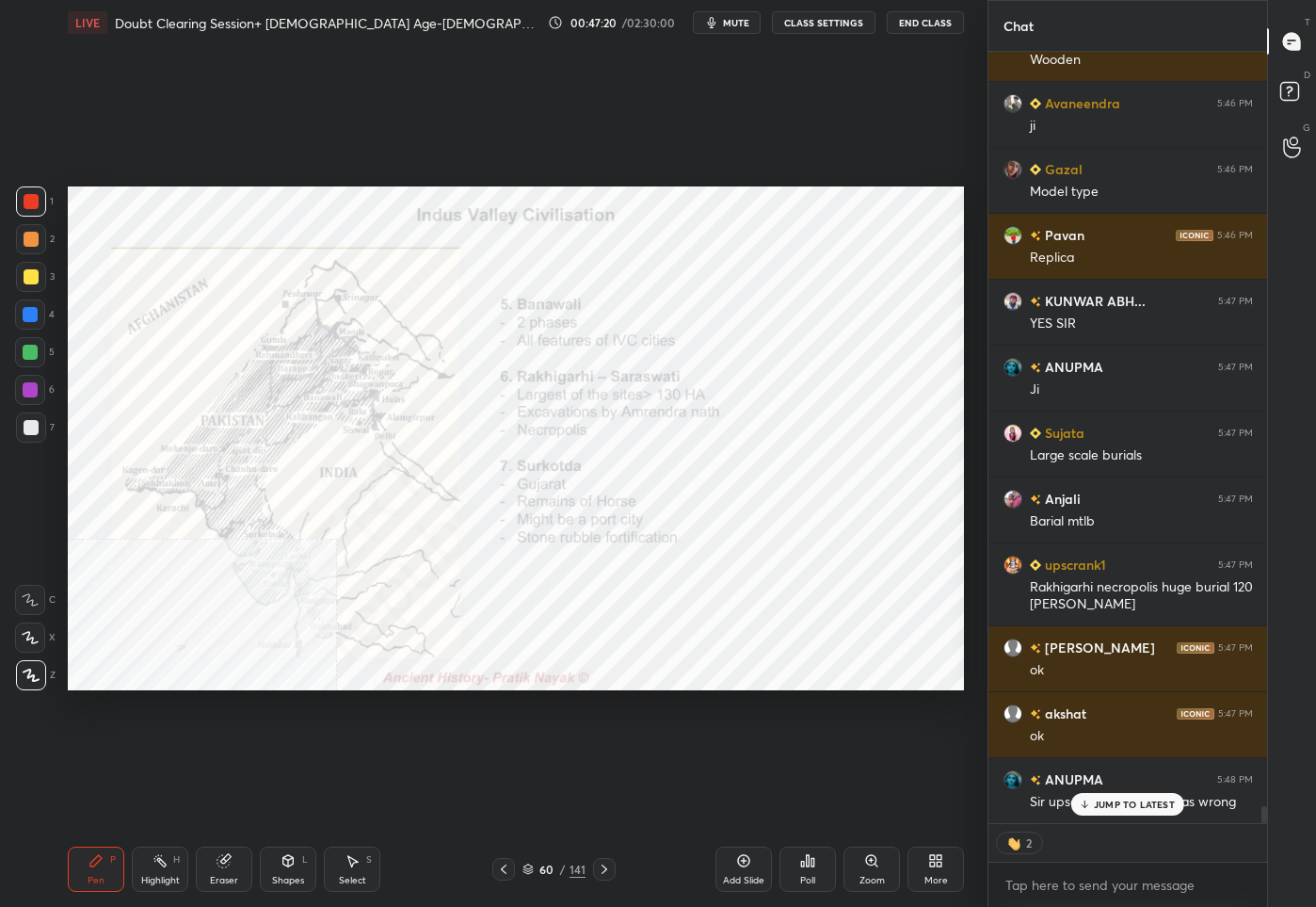
click at [1109, 805] on p "JUMP TO LATEST" at bounding box center [1134, 804] width 81 height 12
click at [540, 870] on div "60" at bounding box center [547, 869] width 19 height 12
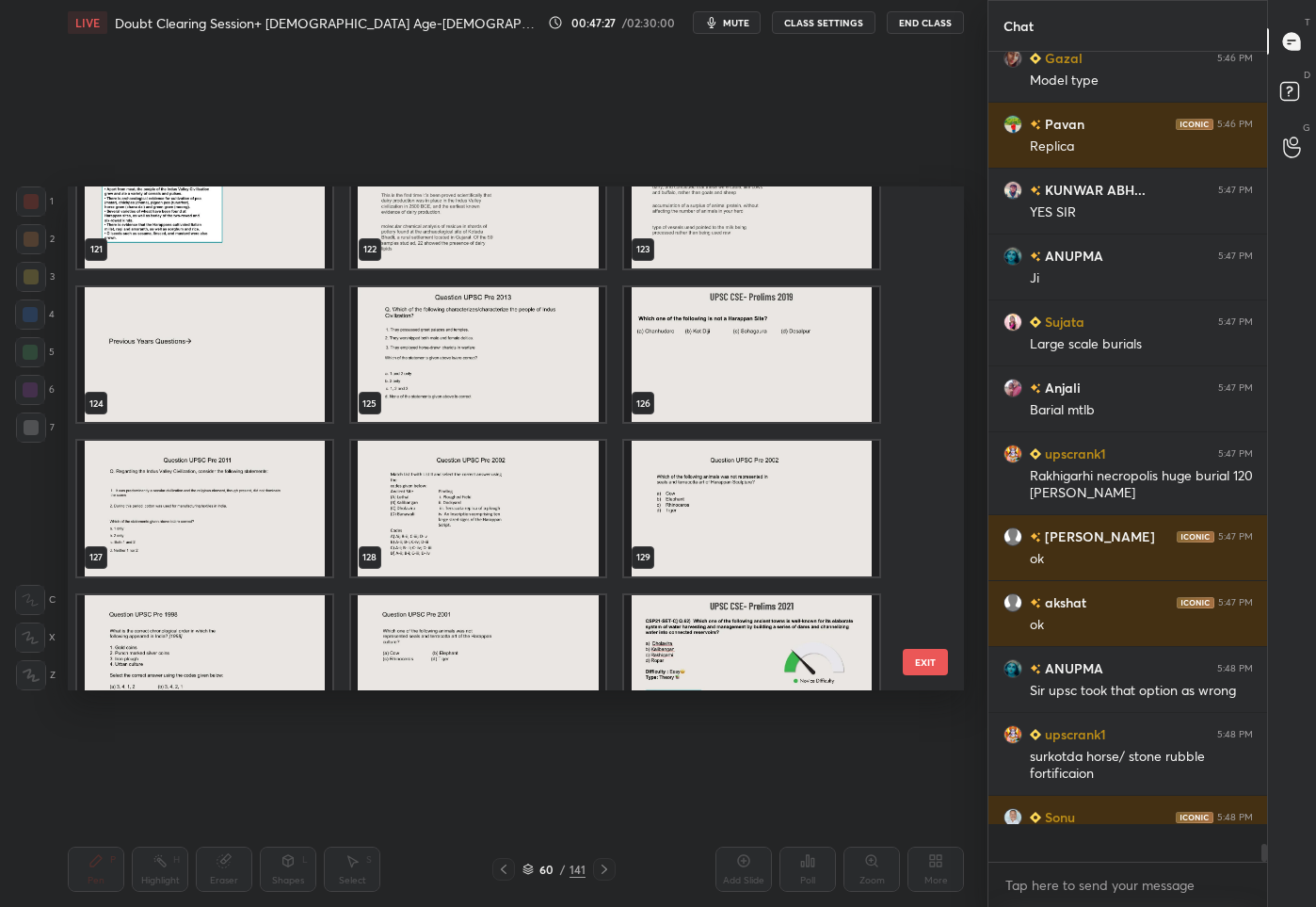
scroll to position [33683, 0]
click at [235, 530] on img "grid" at bounding box center [204, 508] width 255 height 136
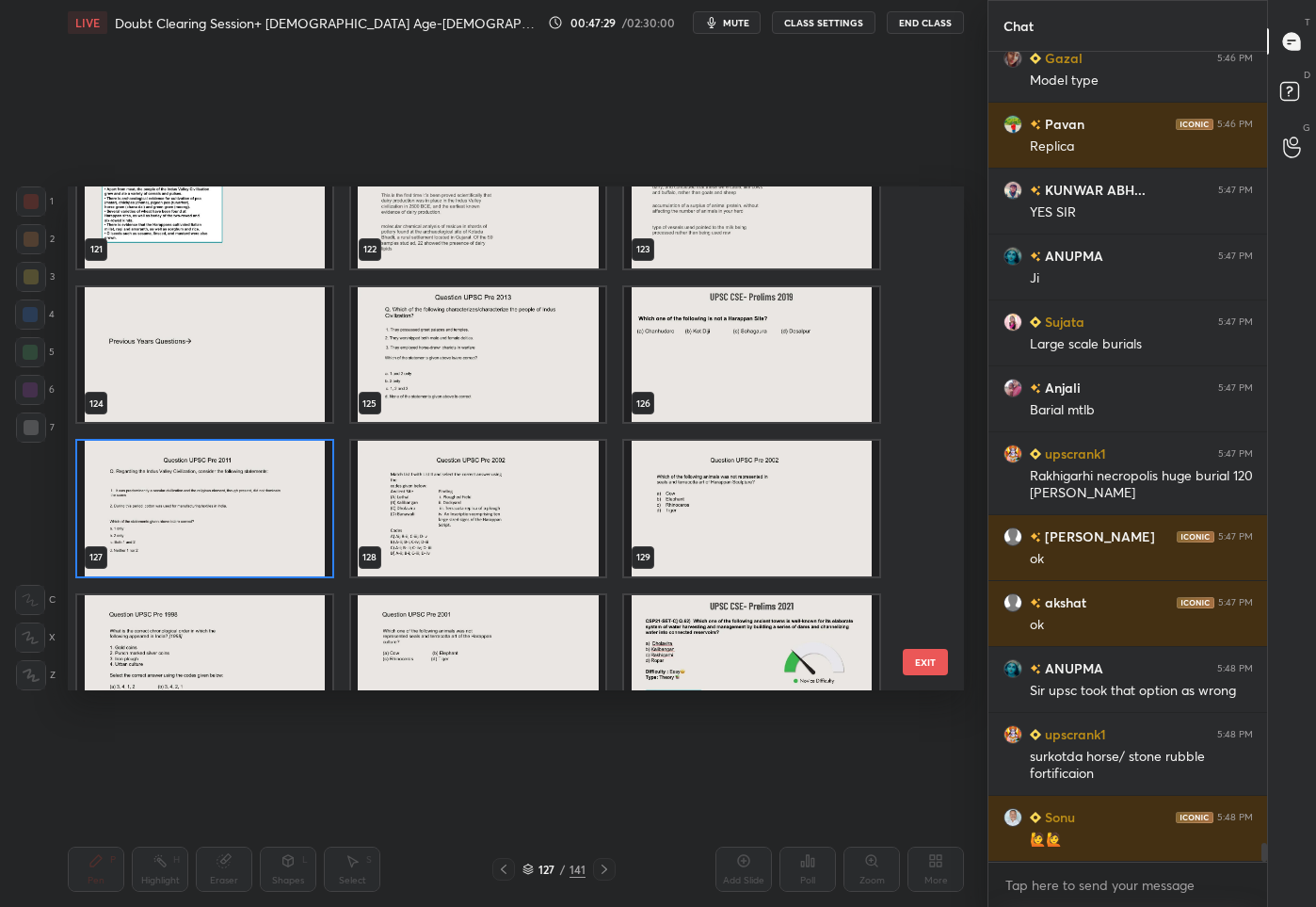
click at [235, 530] on img "grid" at bounding box center [204, 508] width 255 height 136
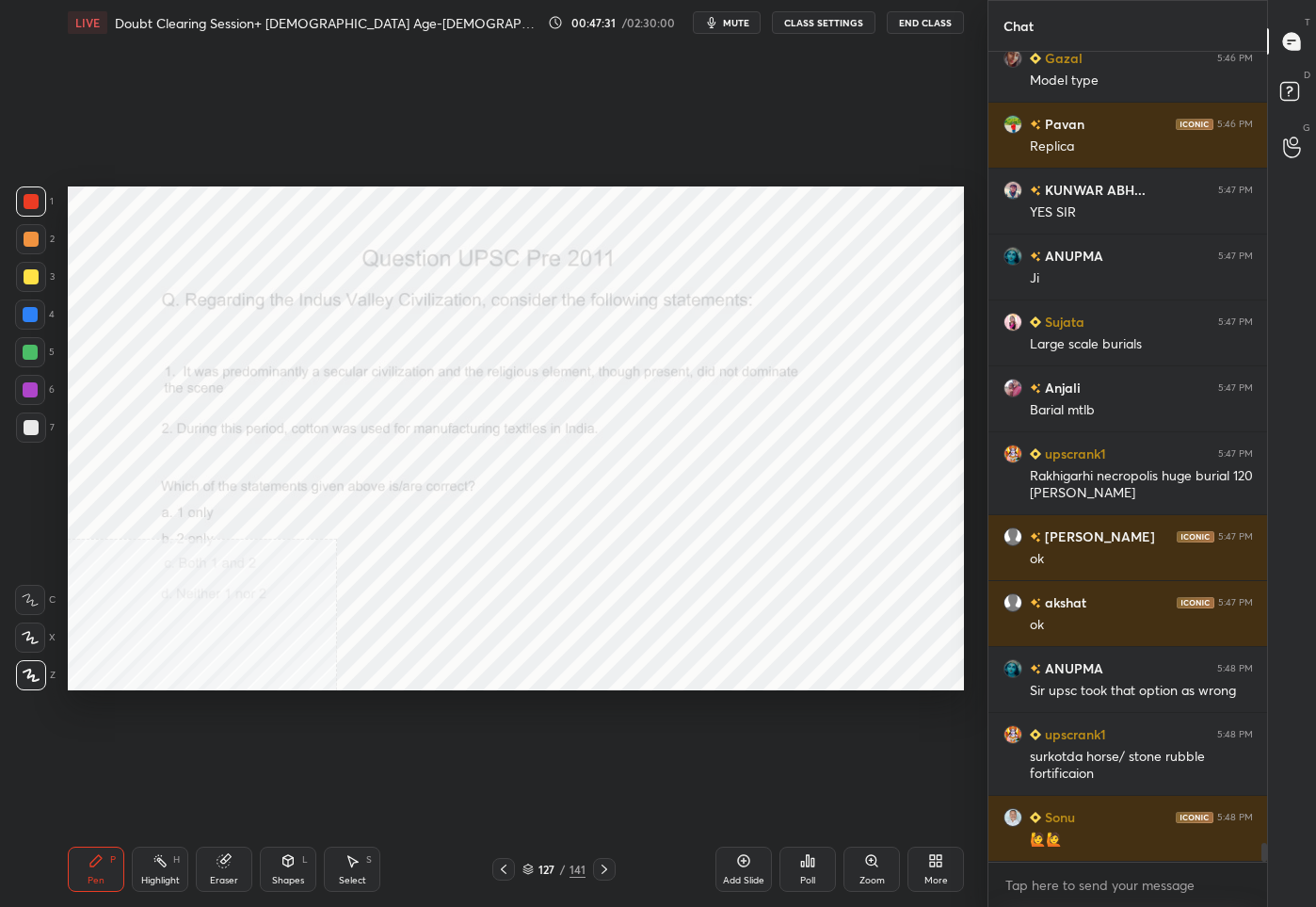
click at [506, 868] on icon at bounding box center [504, 869] width 15 height 15
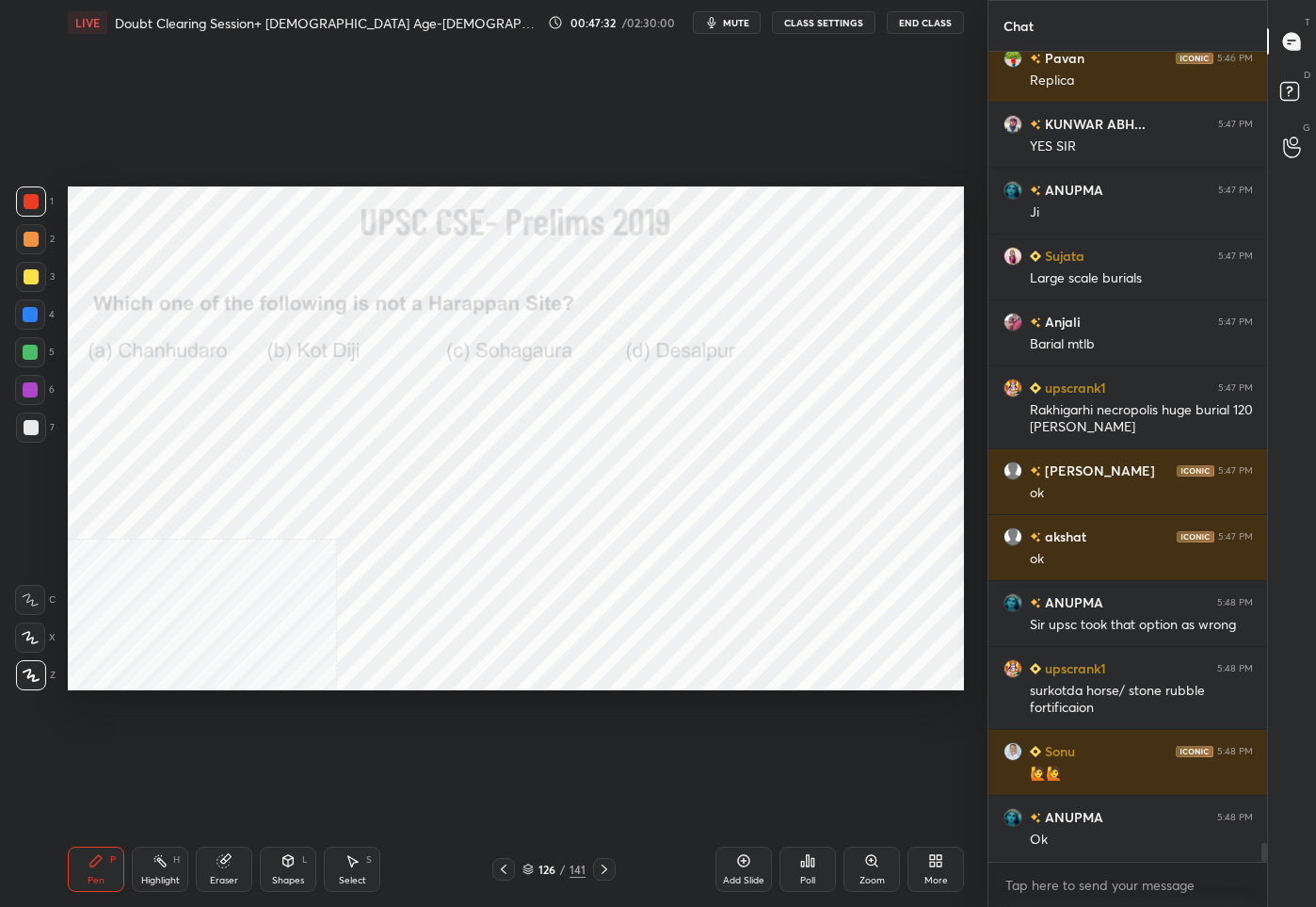
click at [506, 868] on icon at bounding box center [504, 869] width 15 height 15
click at [556, 866] on div "125 / 141" at bounding box center [553, 869] width 63 height 17
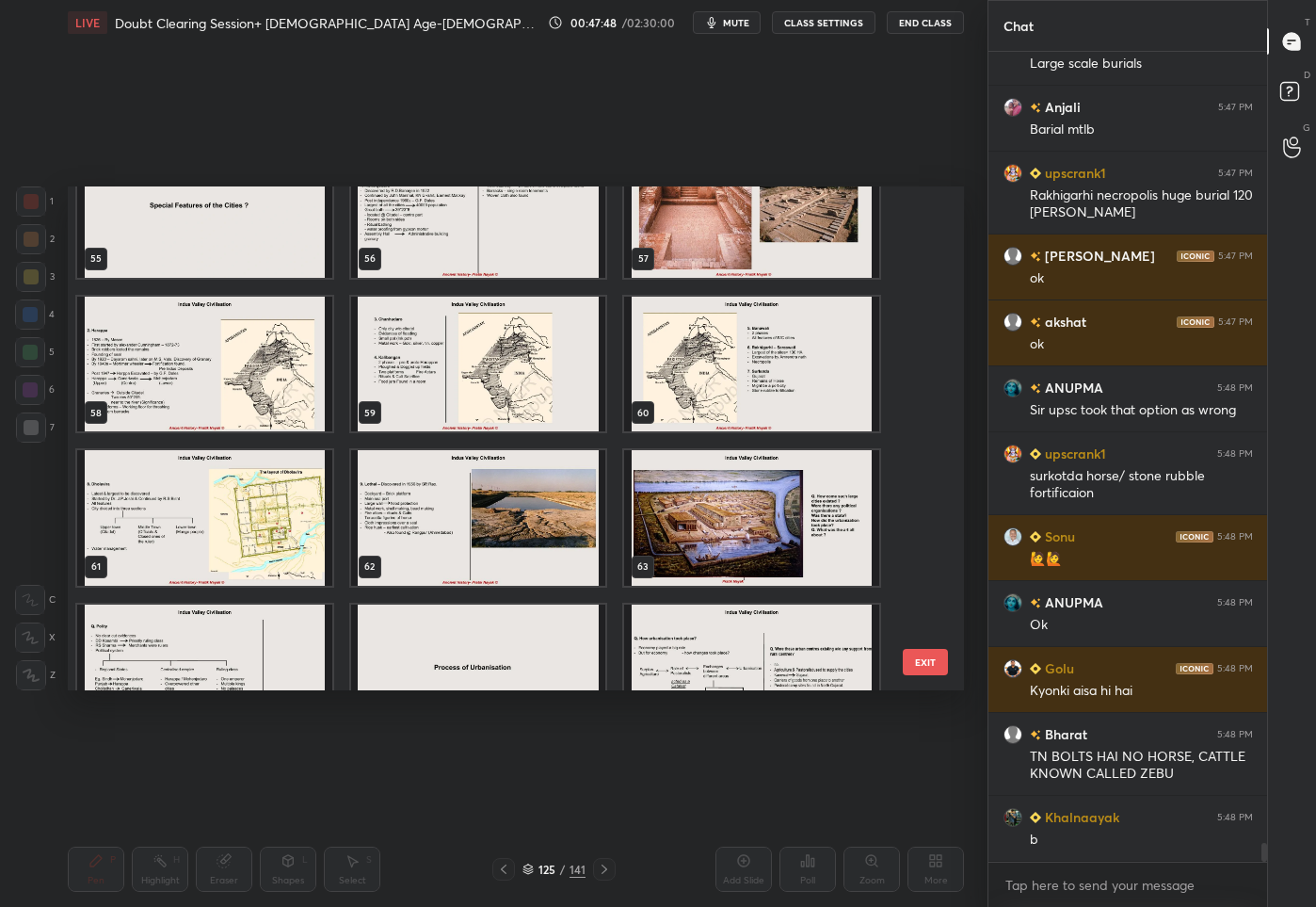
scroll to position [2815, 0]
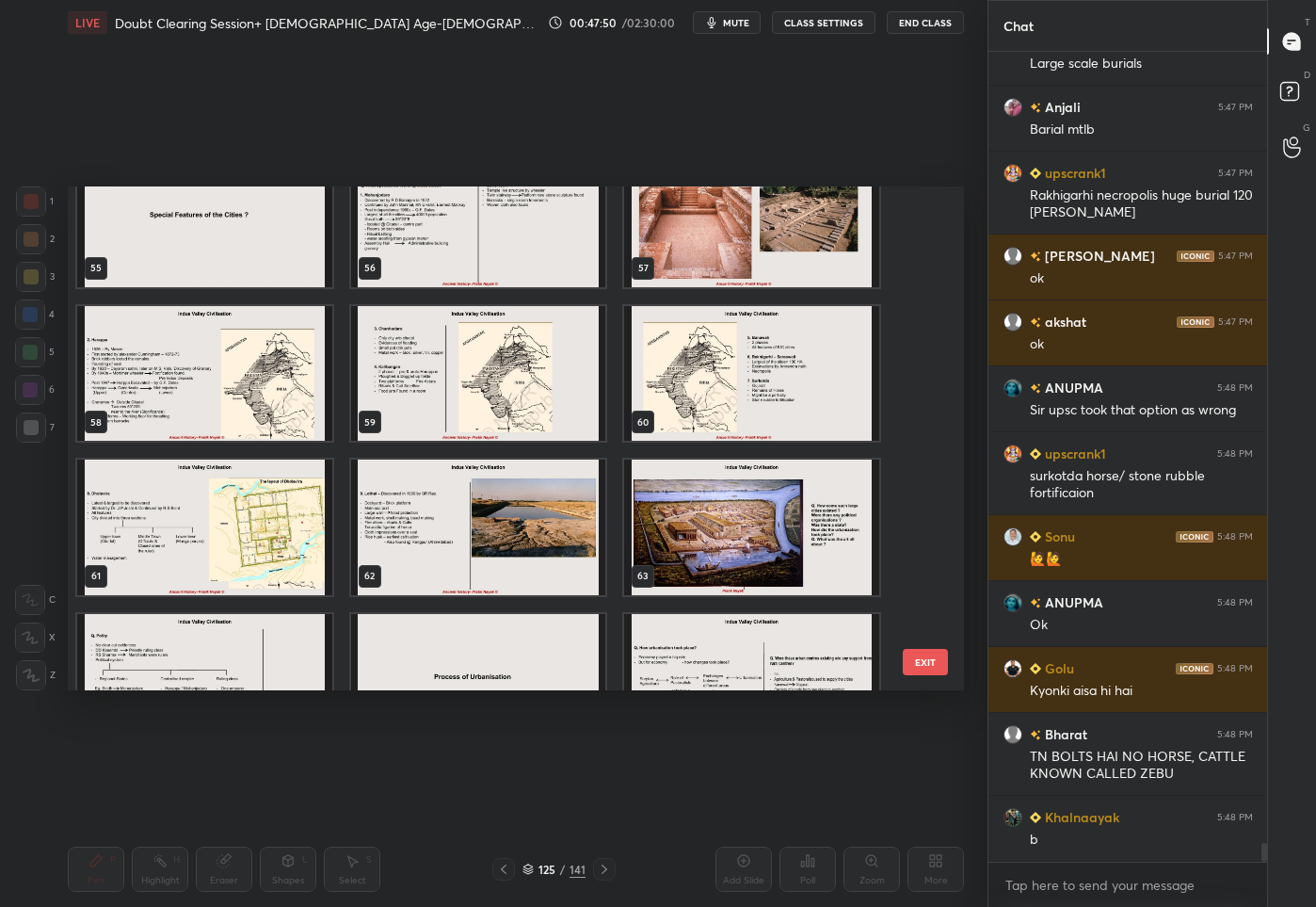
click at [796, 353] on img "grid" at bounding box center [751, 372] width 255 height 136
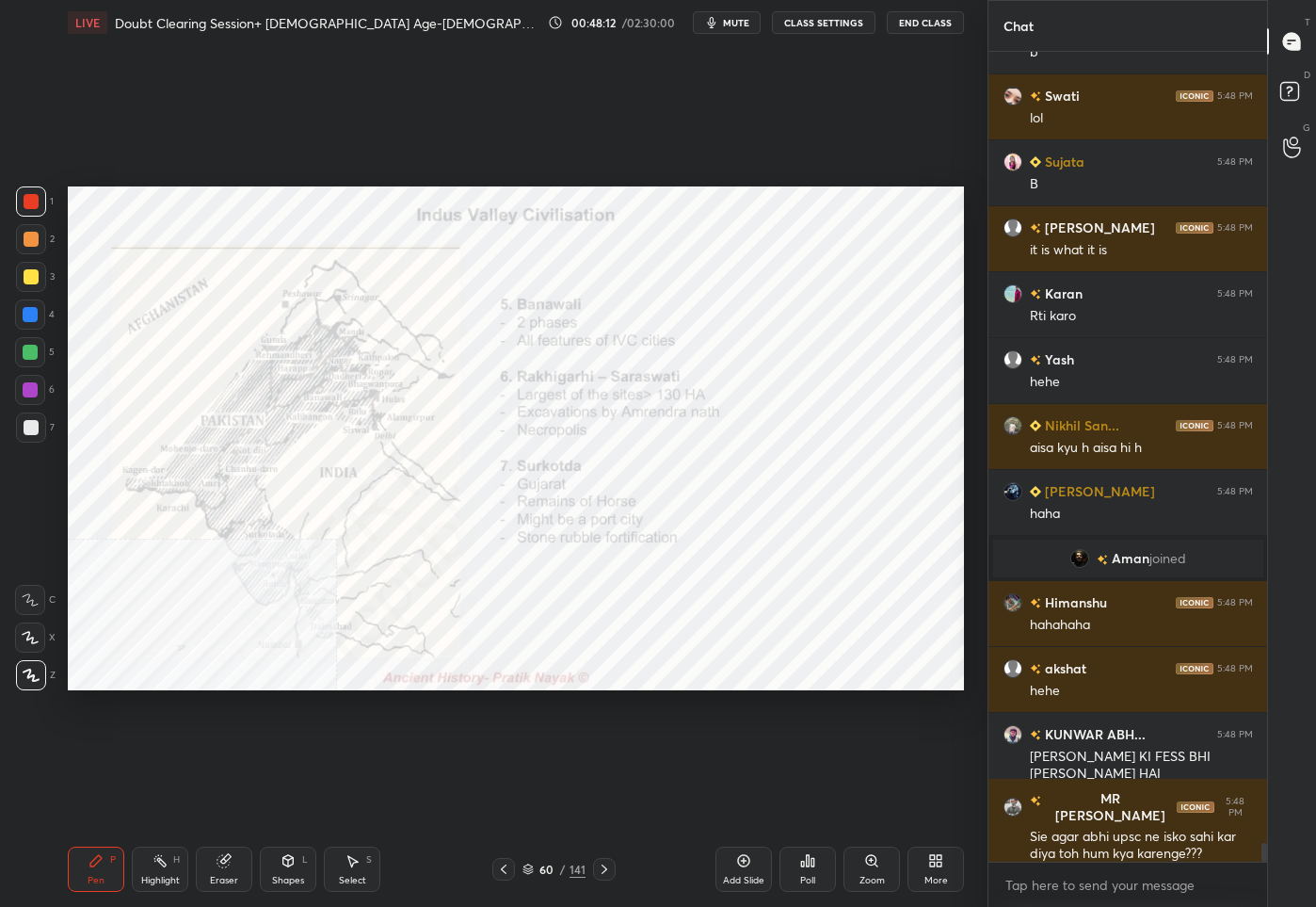
click at [597, 871] on icon at bounding box center [604, 869] width 15 height 15
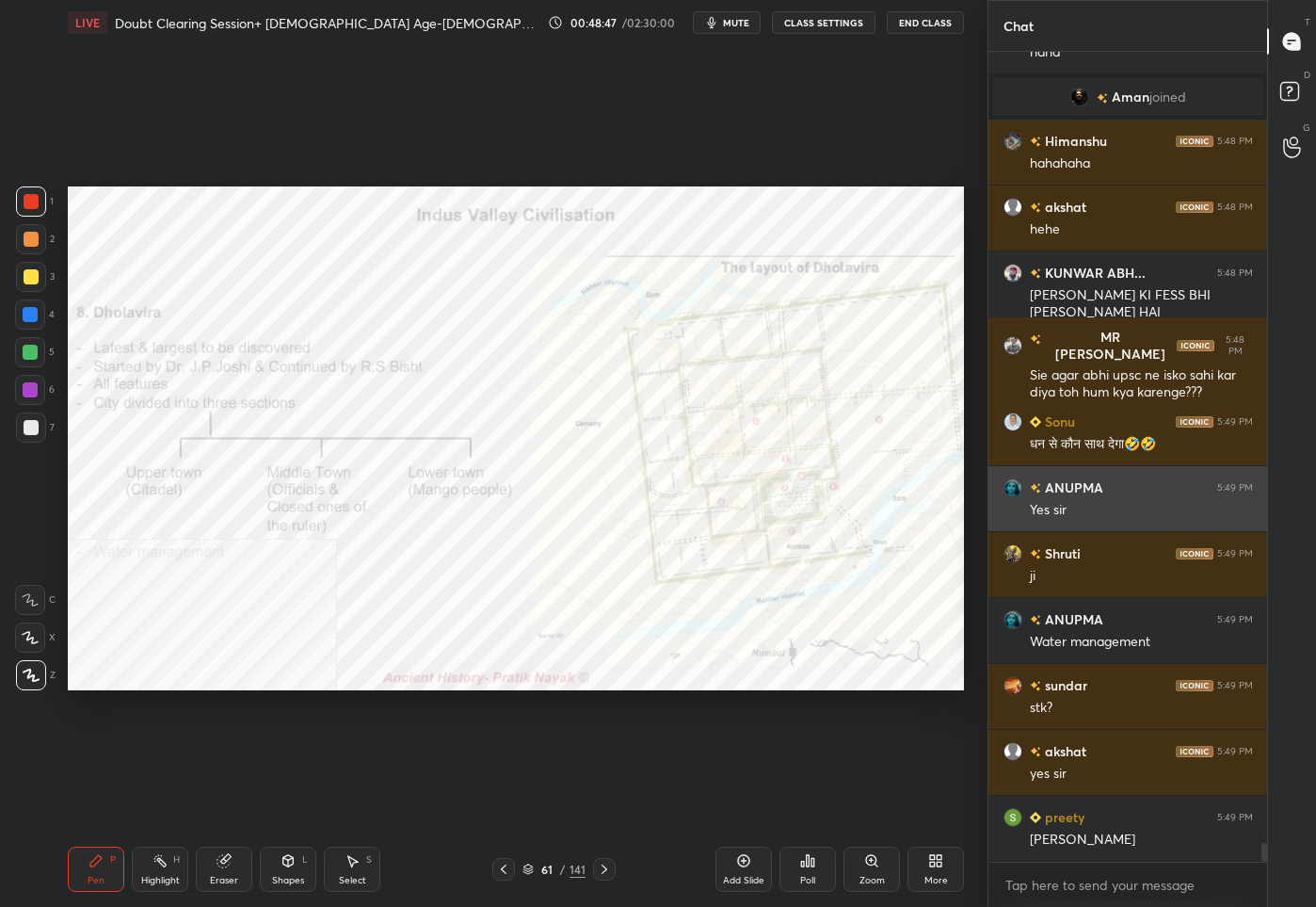
scroll to position [34486, 0]
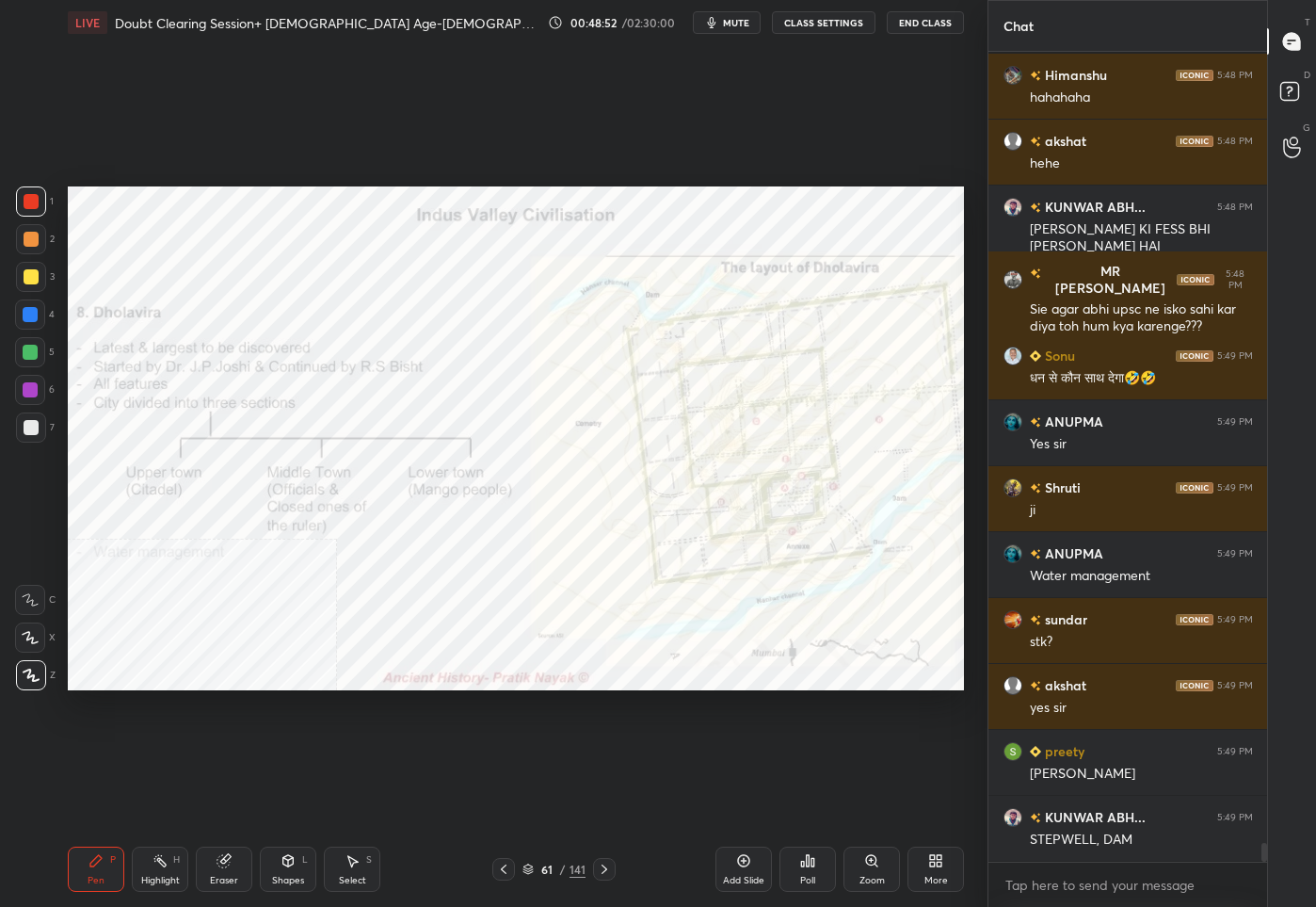
click at [550, 872] on div "61" at bounding box center [547, 869] width 19 height 12
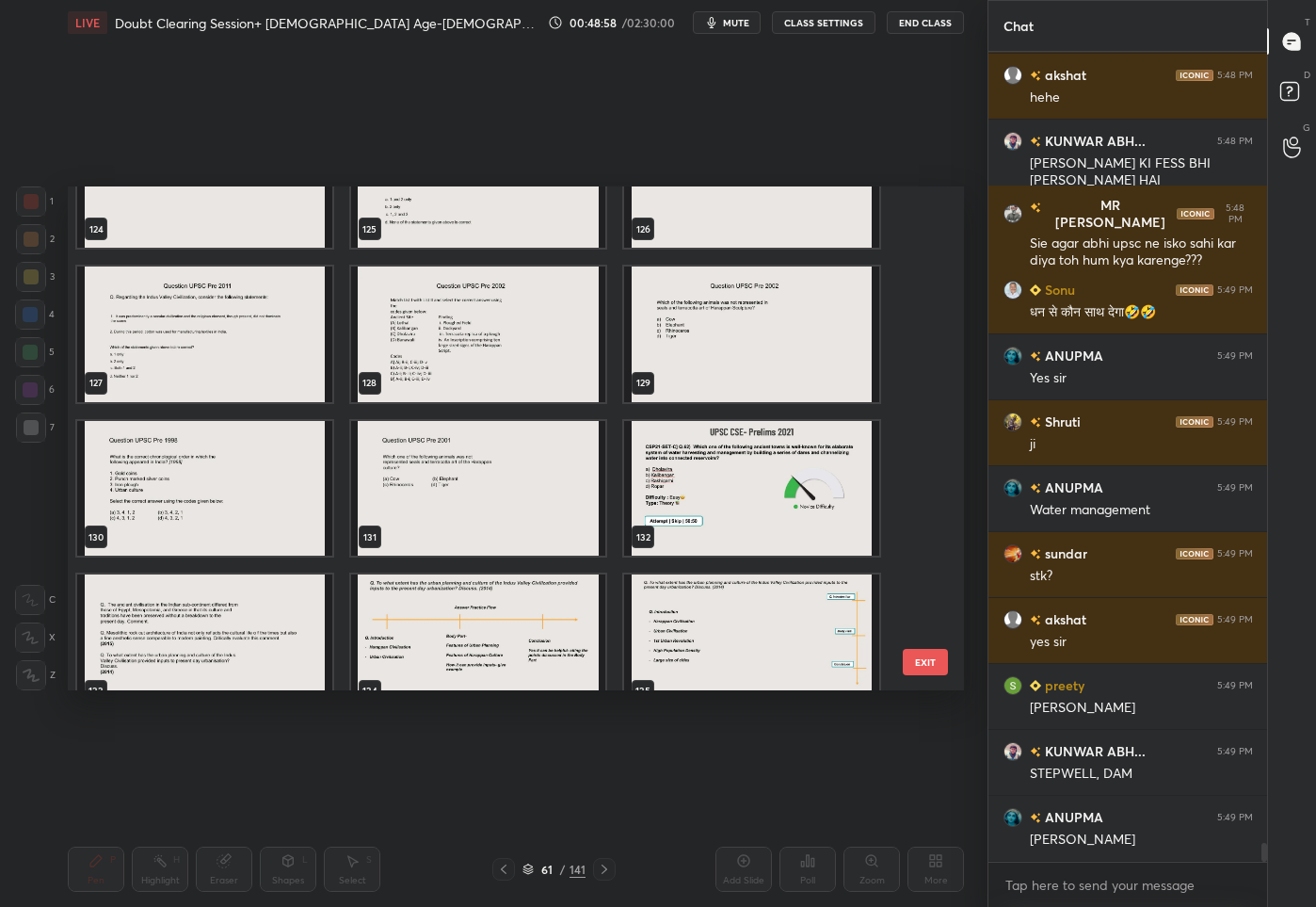
scroll to position [6384, 0]
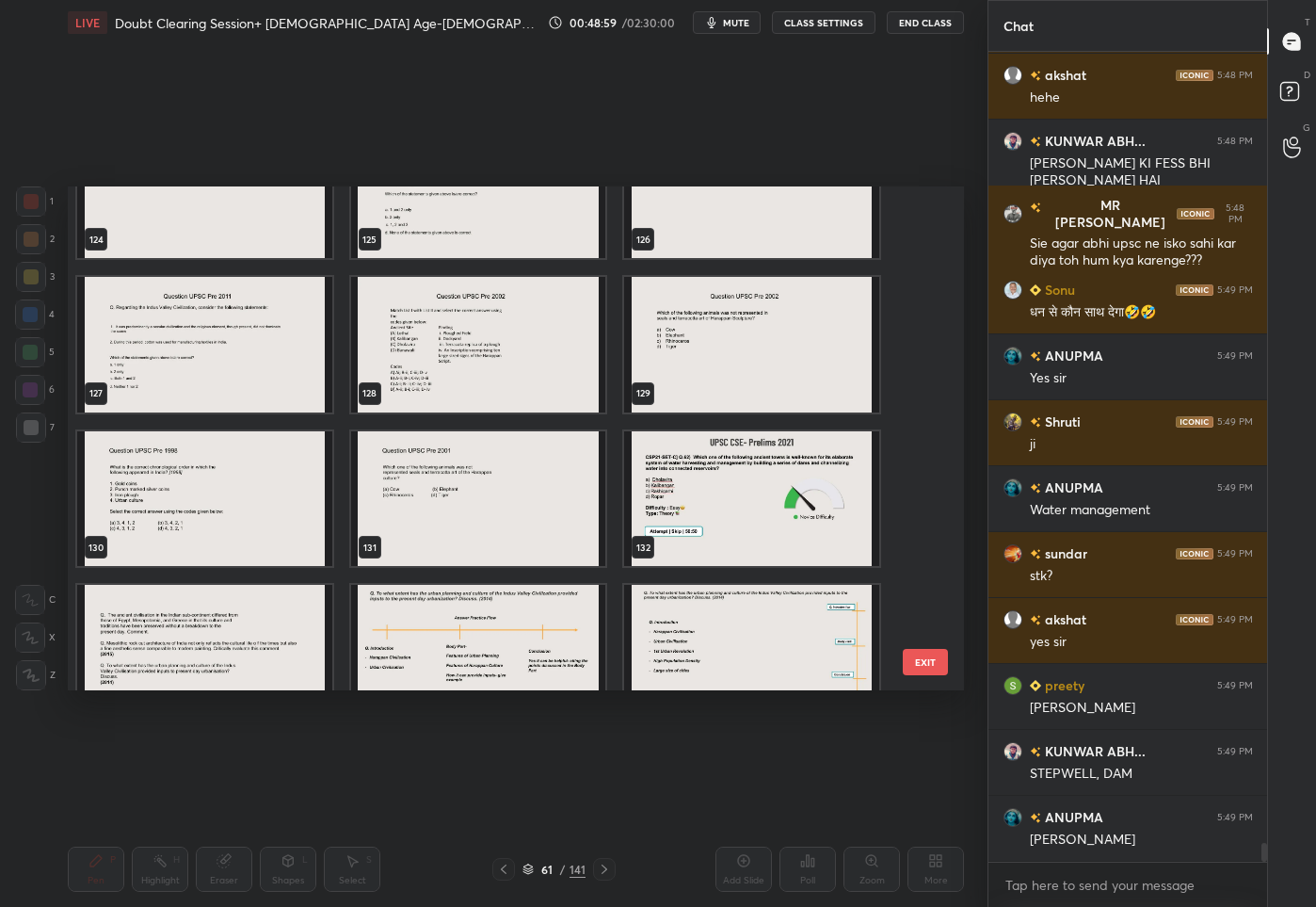
click at [624, 523] on img "grid" at bounding box center [751, 497] width 255 height 136
click at [667, 512] on img "grid" at bounding box center [751, 497] width 255 height 136
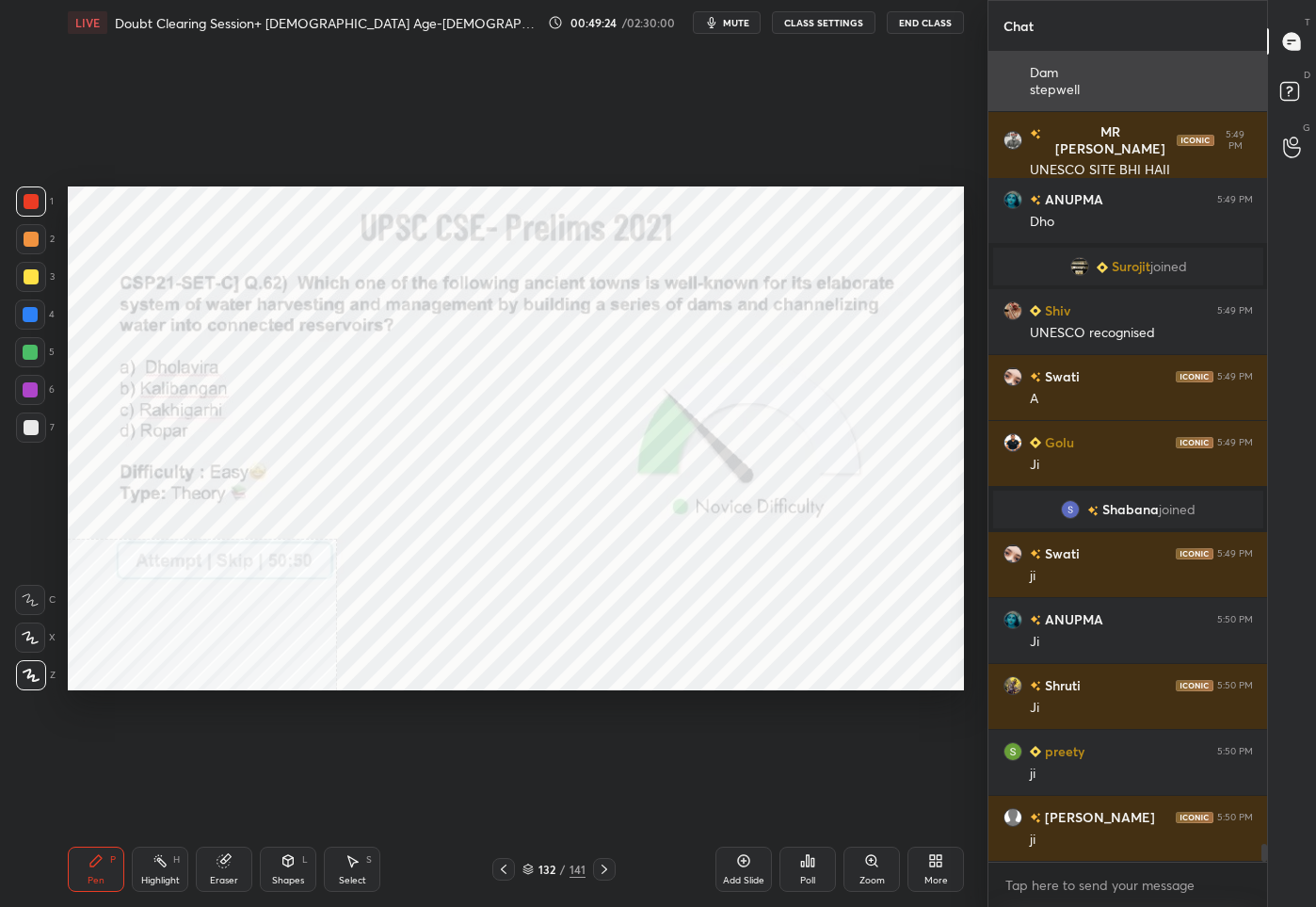
scroll to position [35303, 0]
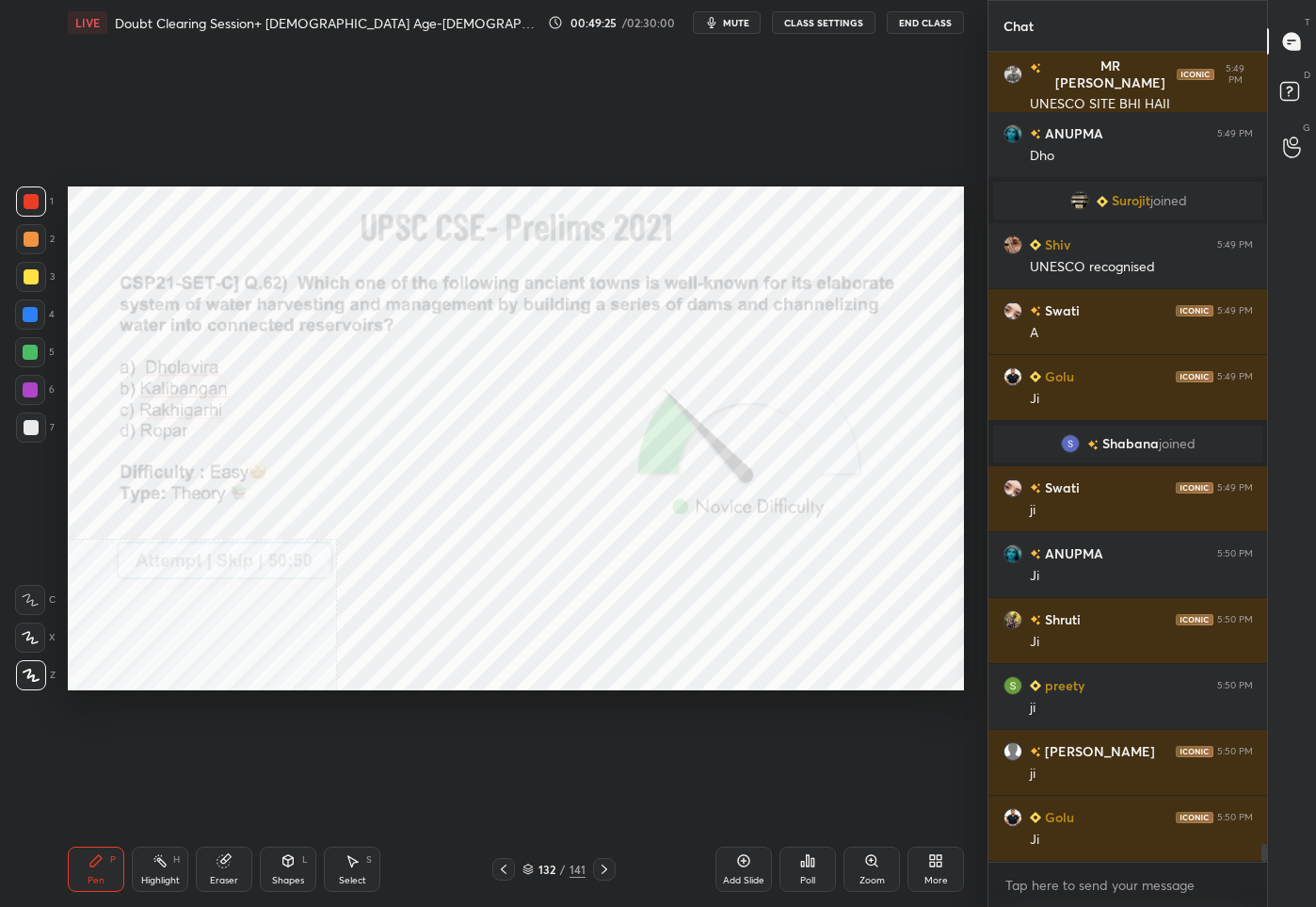
click at [562, 870] on div "/" at bounding box center [563, 869] width 6 height 12
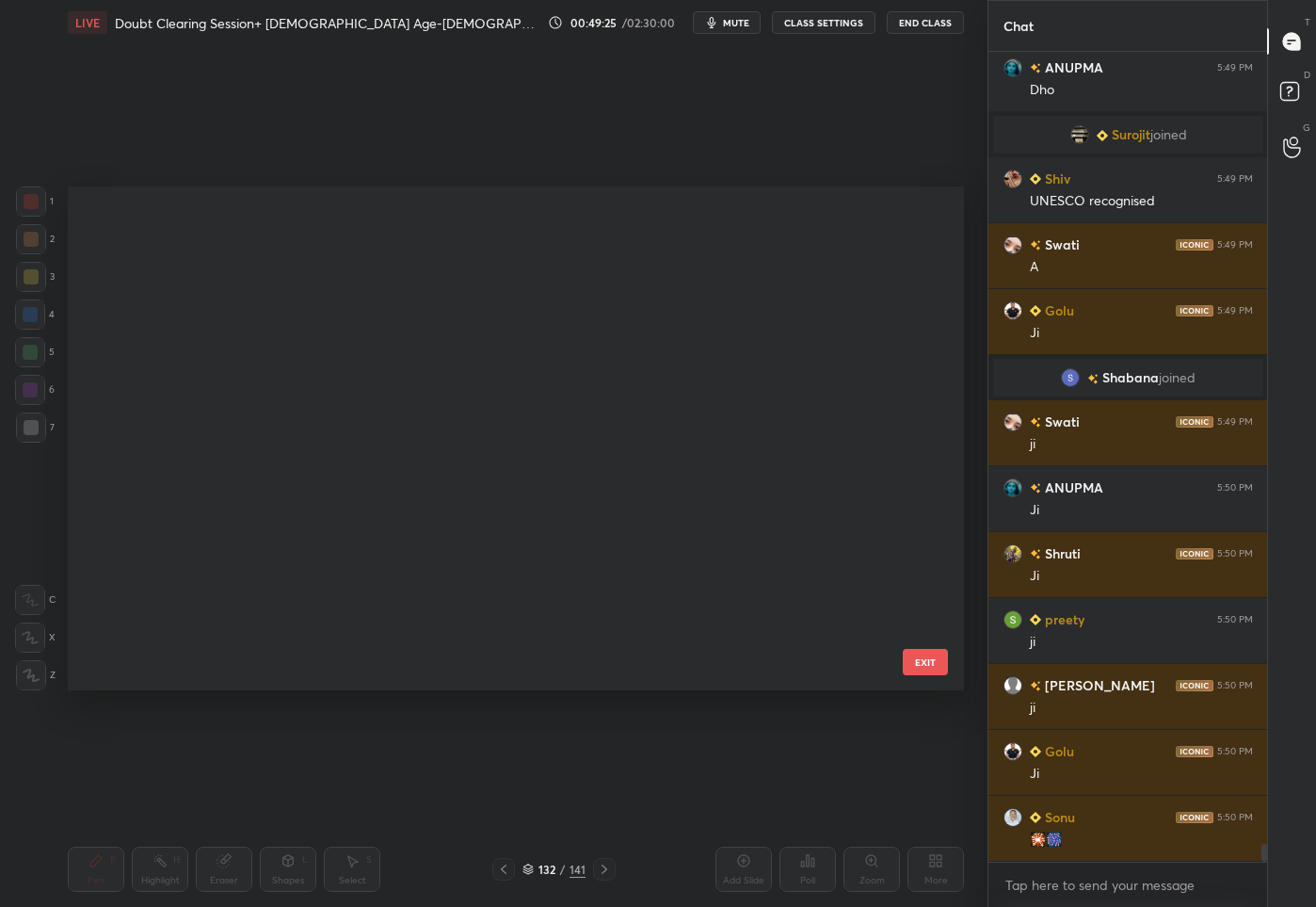
scroll to position [6, 10]
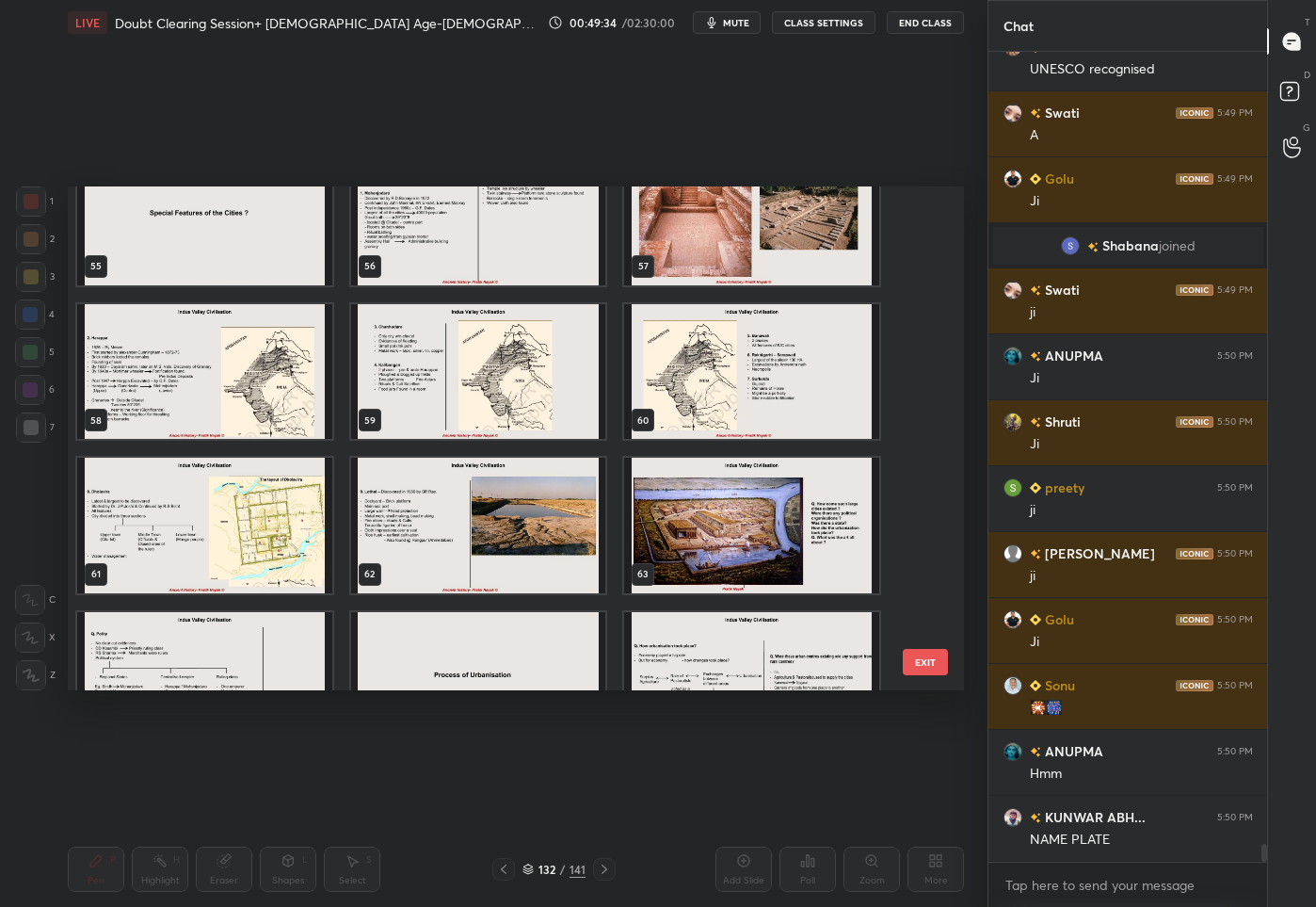
click at [199, 549] on img "grid" at bounding box center [204, 525] width 255 height 136
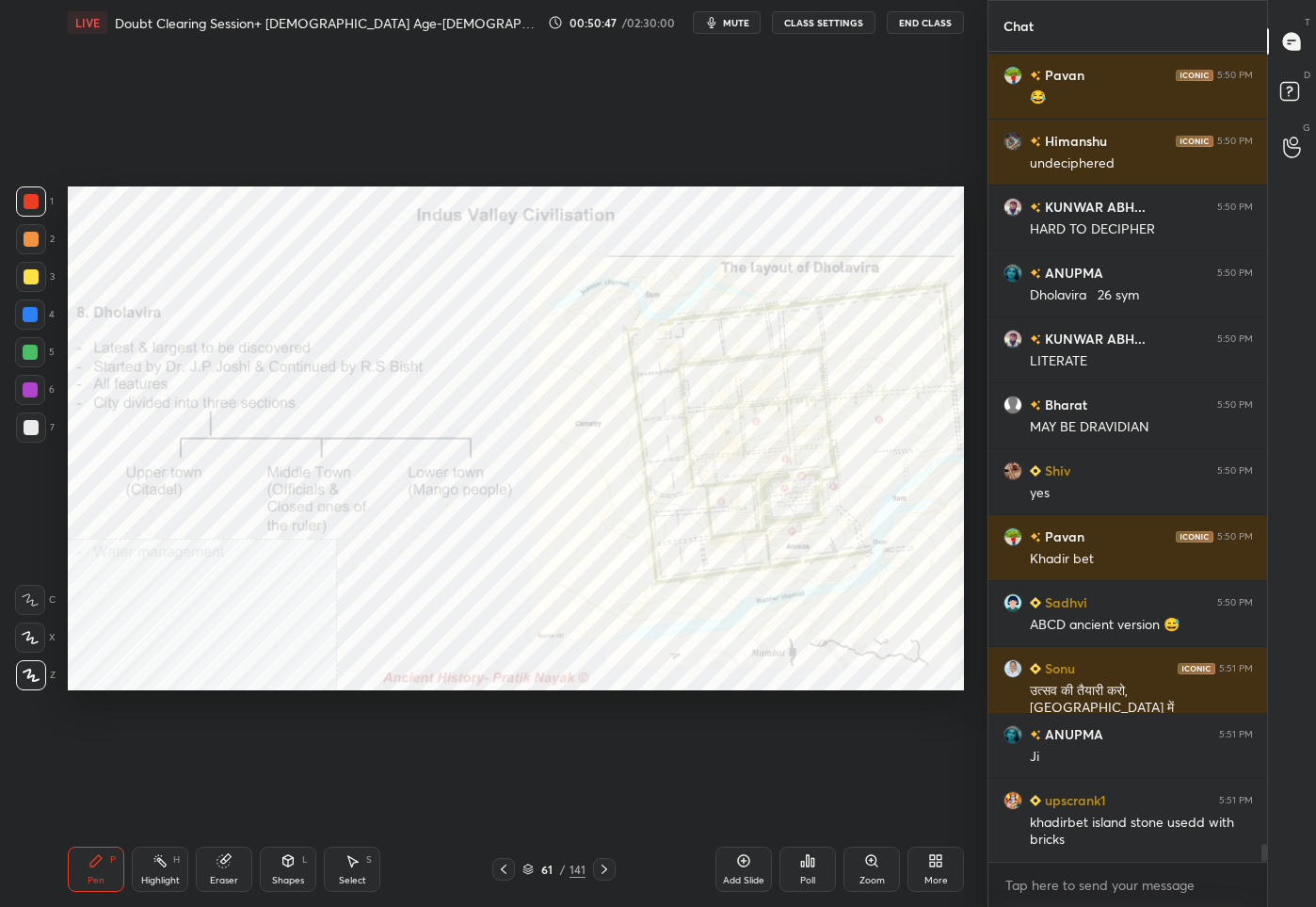
scroll to position [36770, 0]
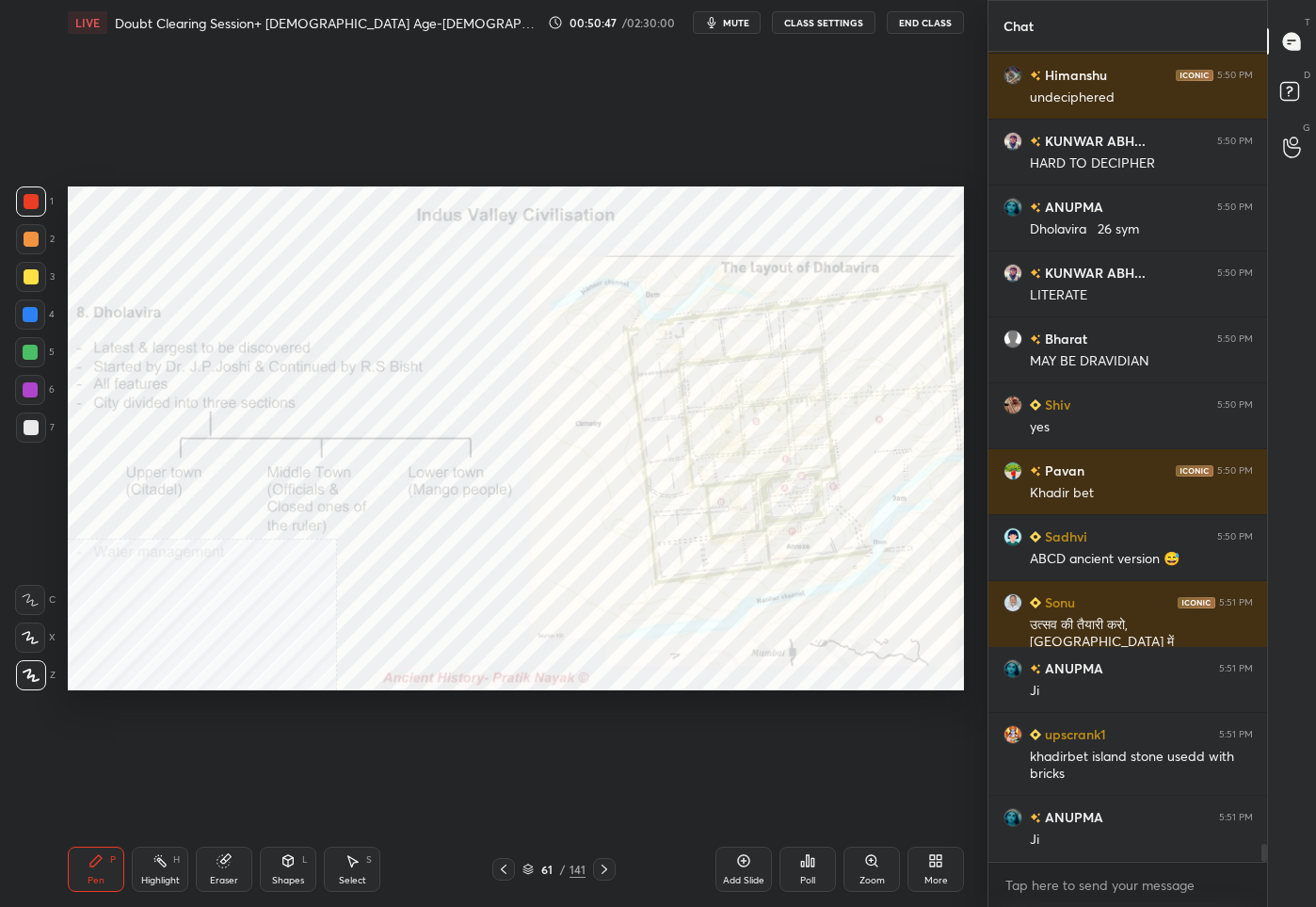
click at [534, 878] on div "61 / 141" at bounding box center [554, 868] width 123 height 22
click at [536, 874] on div "61 / 141" at bounding box center [553, 869] width 63 height 17
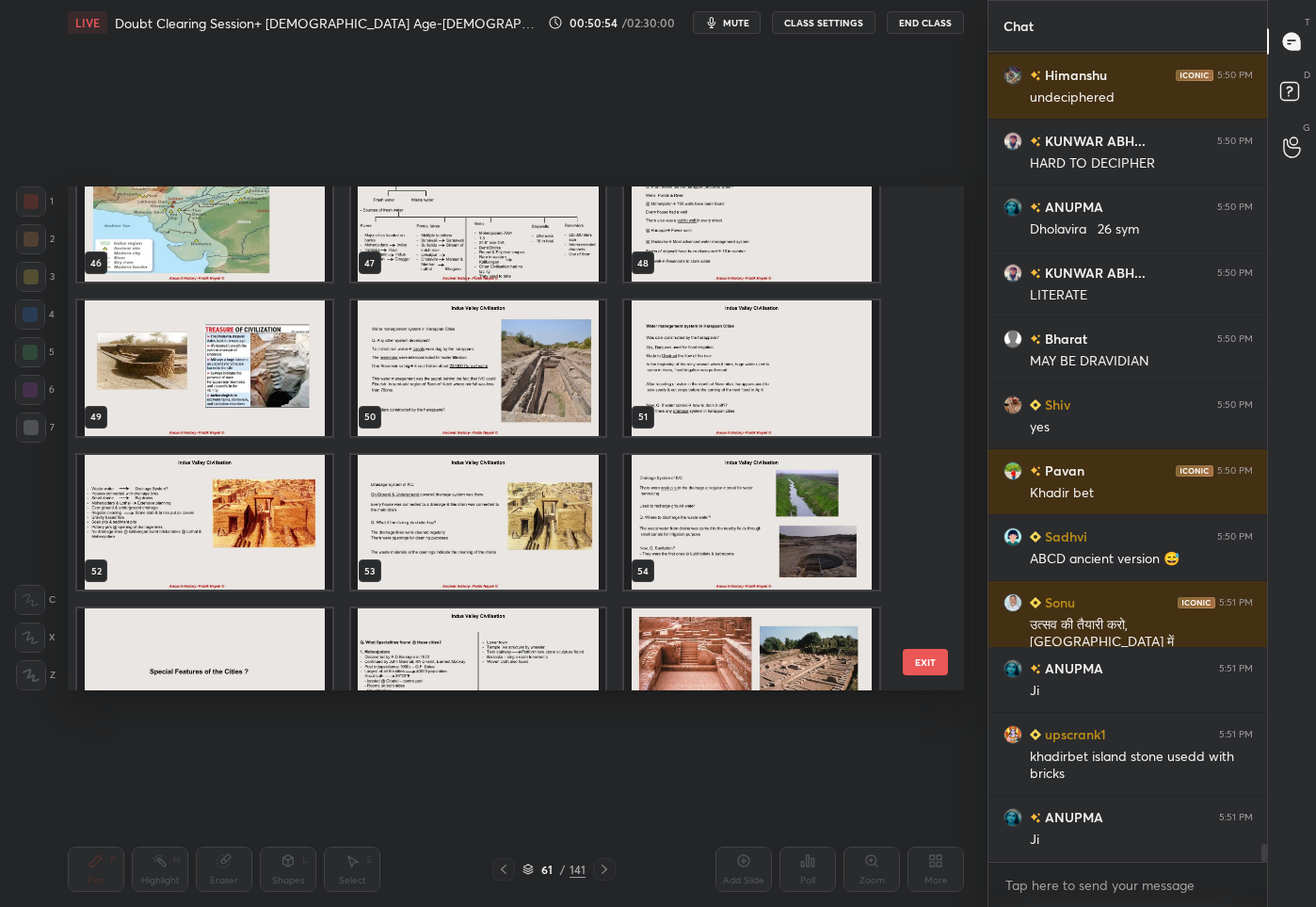
scroll to position [2485, 0]
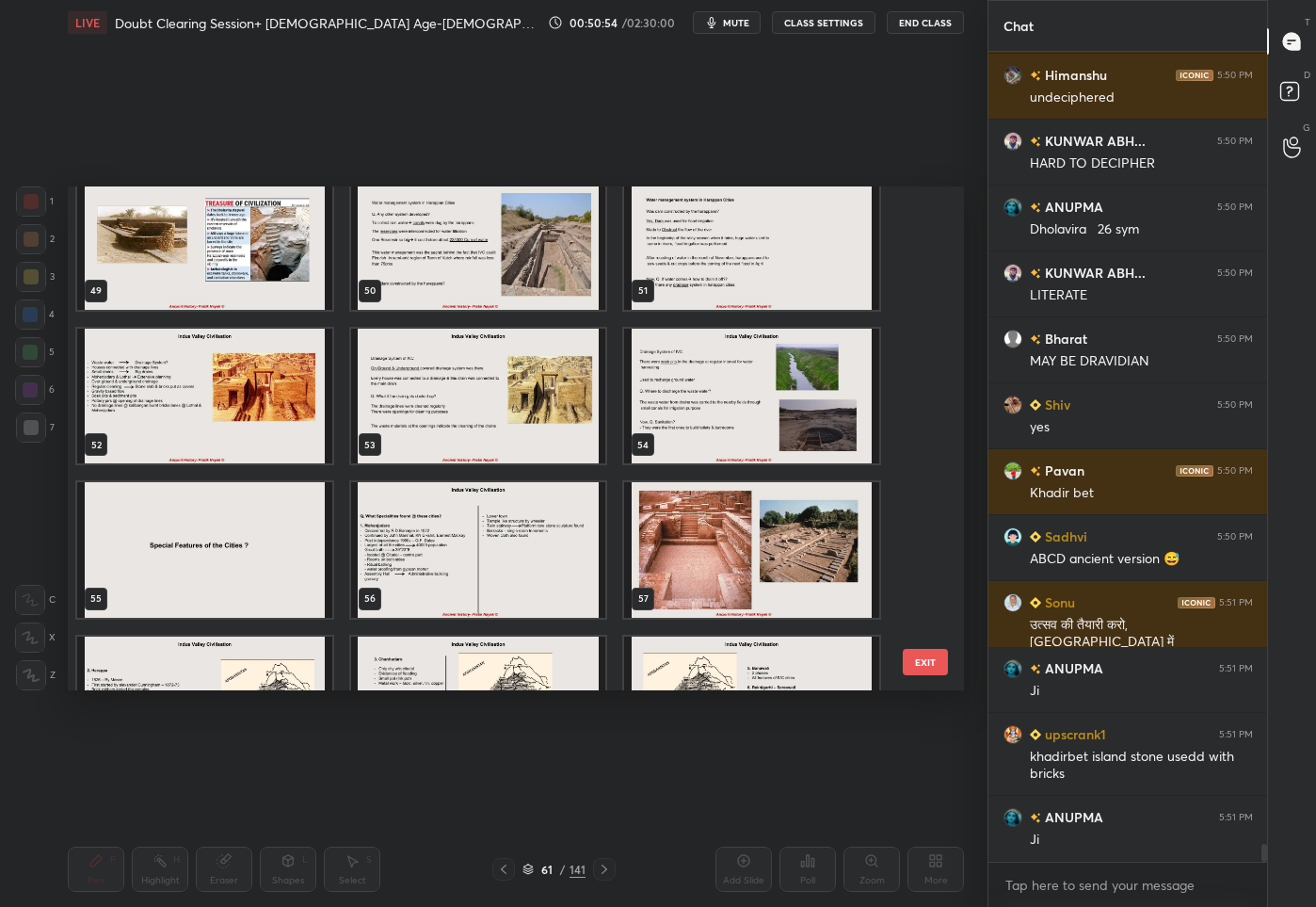
click at [641, 527] on img "grid" at bounding box center [751, 549] width 255 height 136
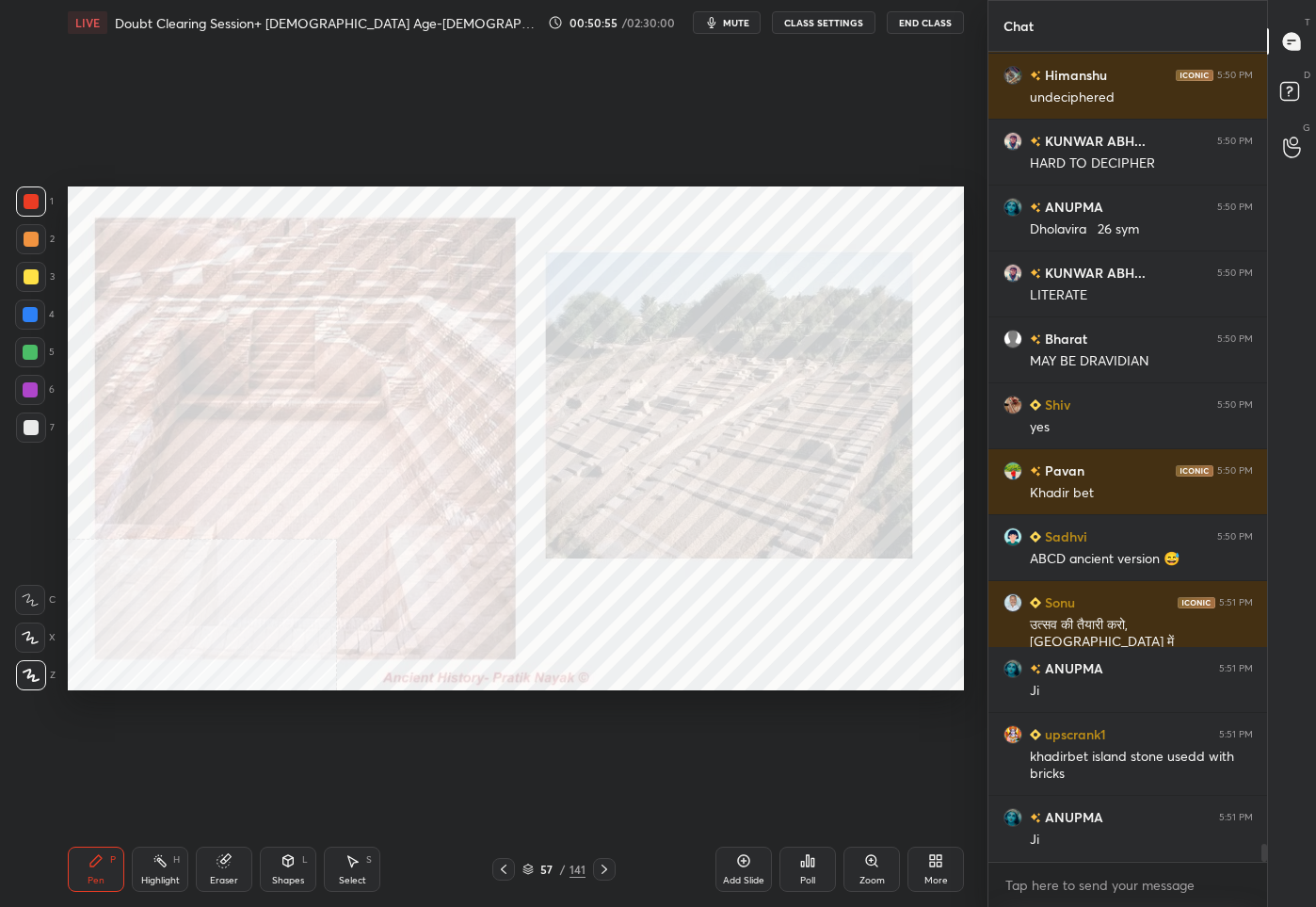
click at [641, 527] on img "grid" at bounding box center [751, 549] width 255 height 136
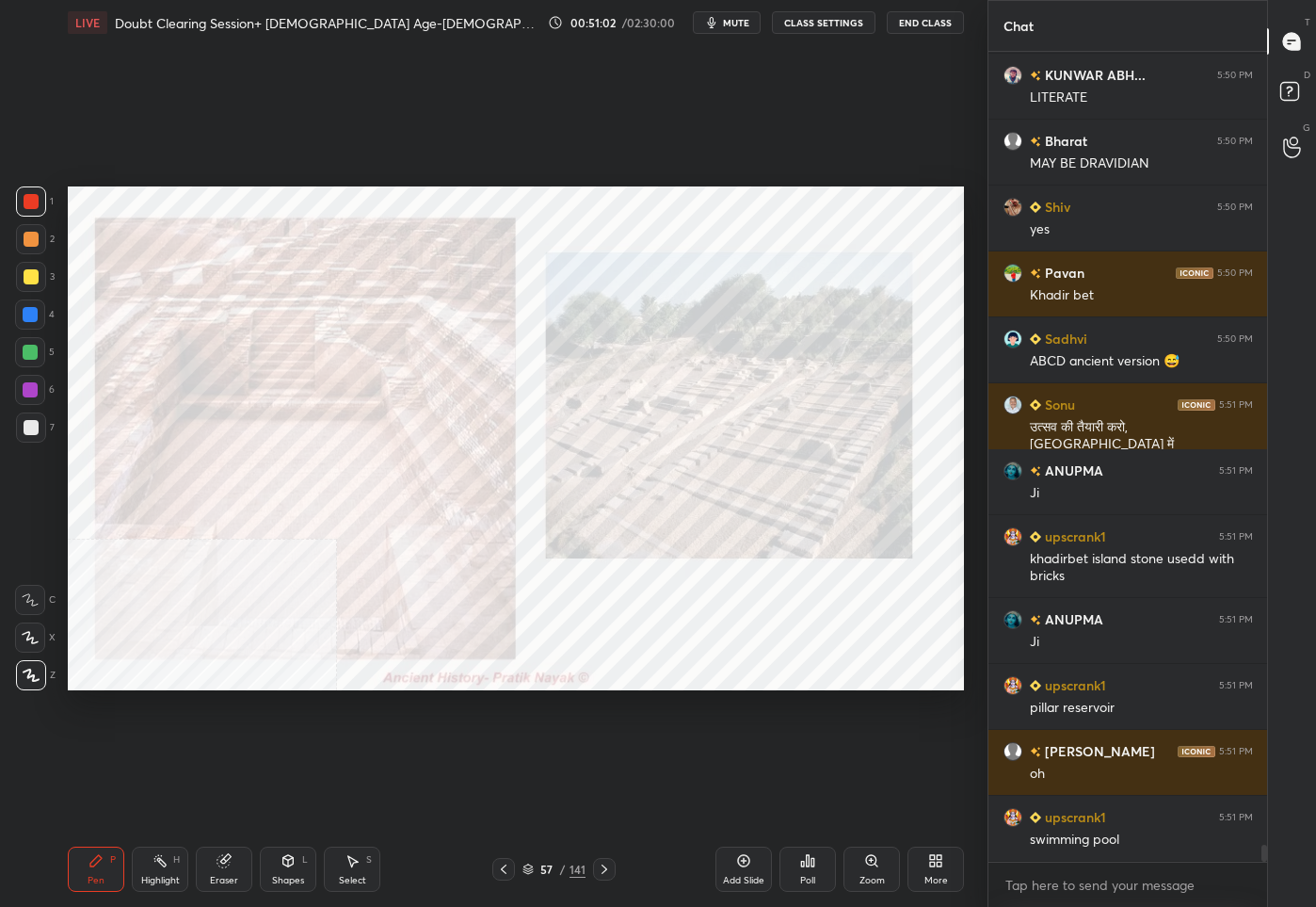
scroll to position [37034, 0]
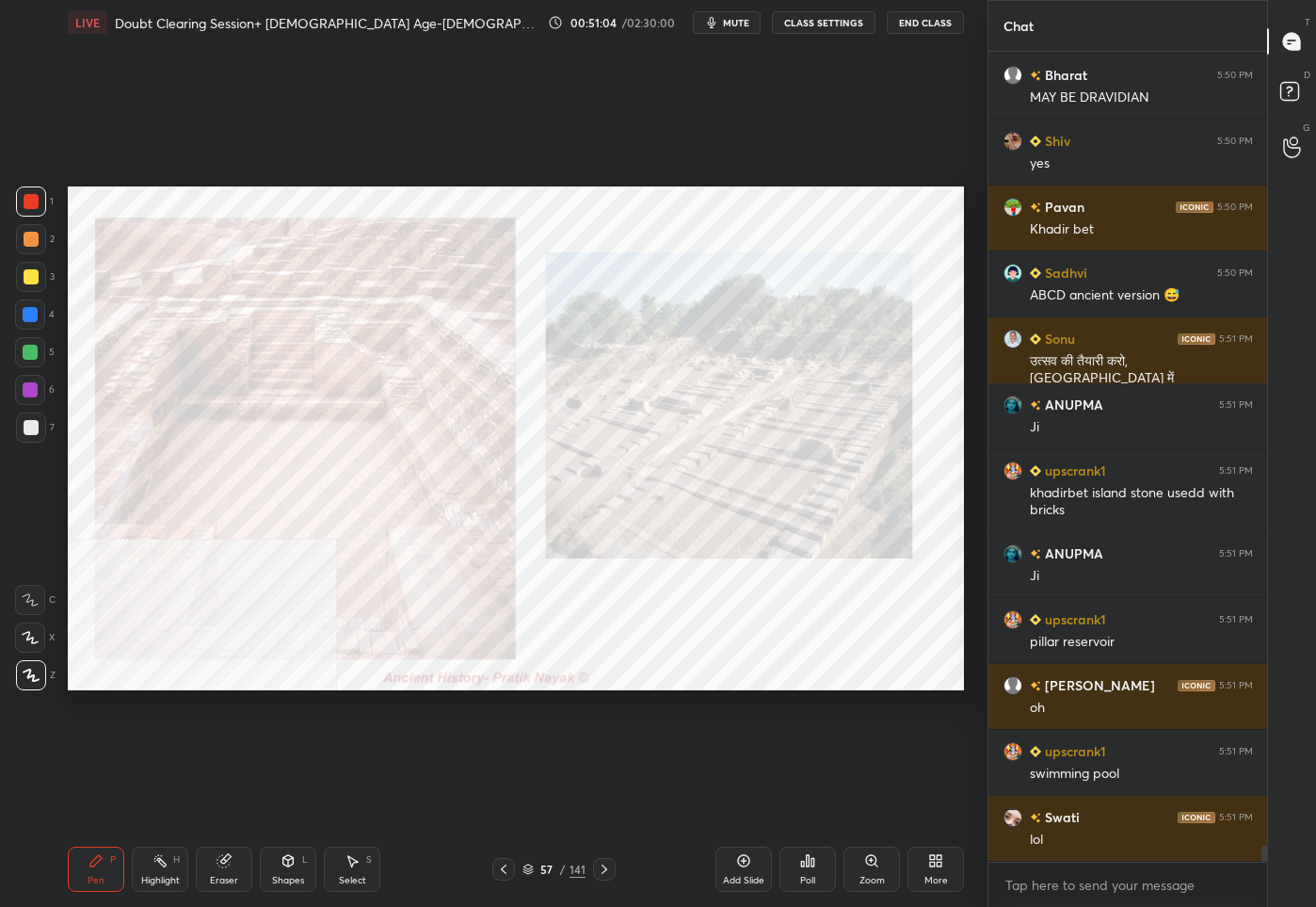
click at [556, 863] on div "57 / 141" at bounding box center [553, 869] width 63 height 17
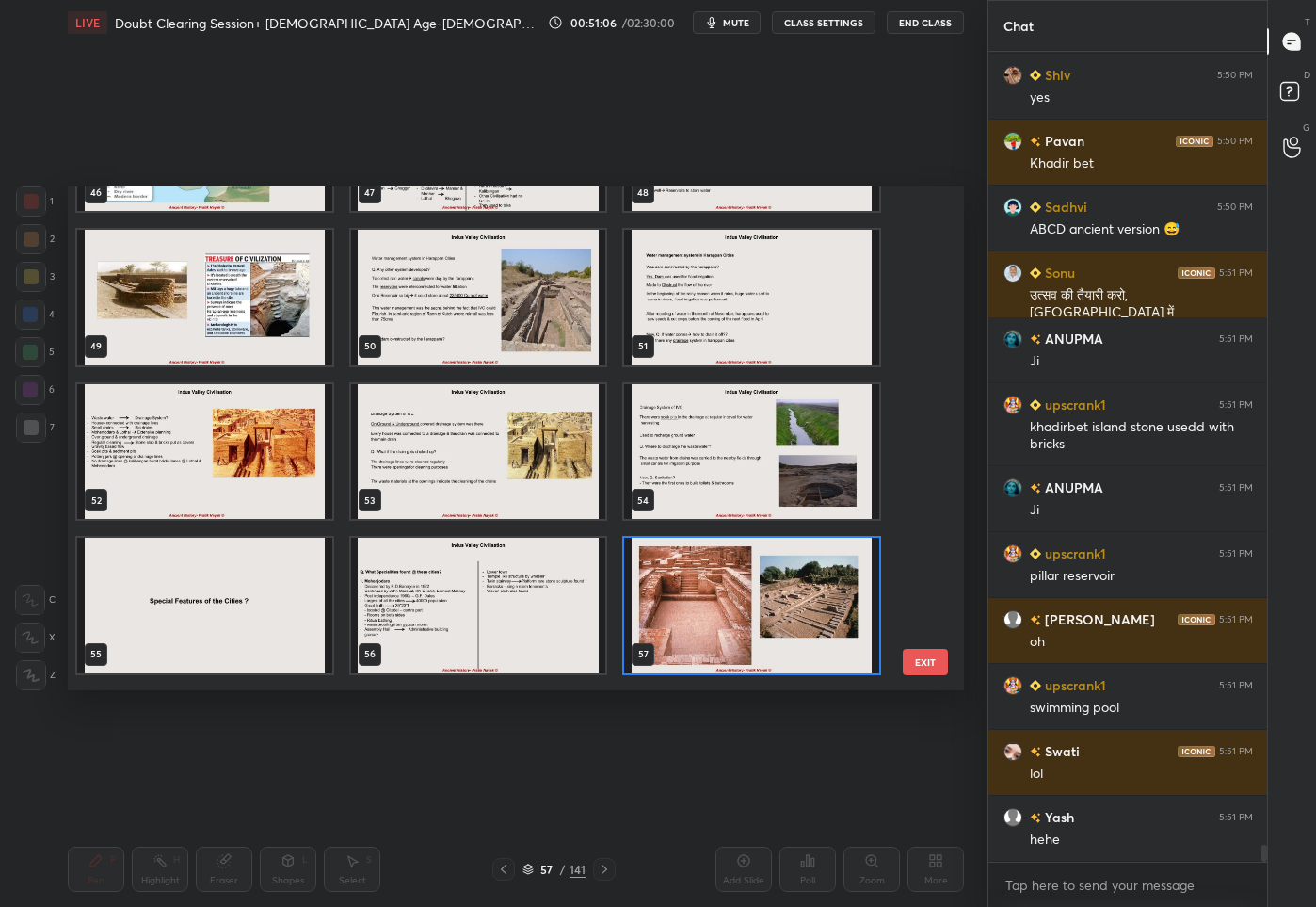
scroll to position [2420, 0]
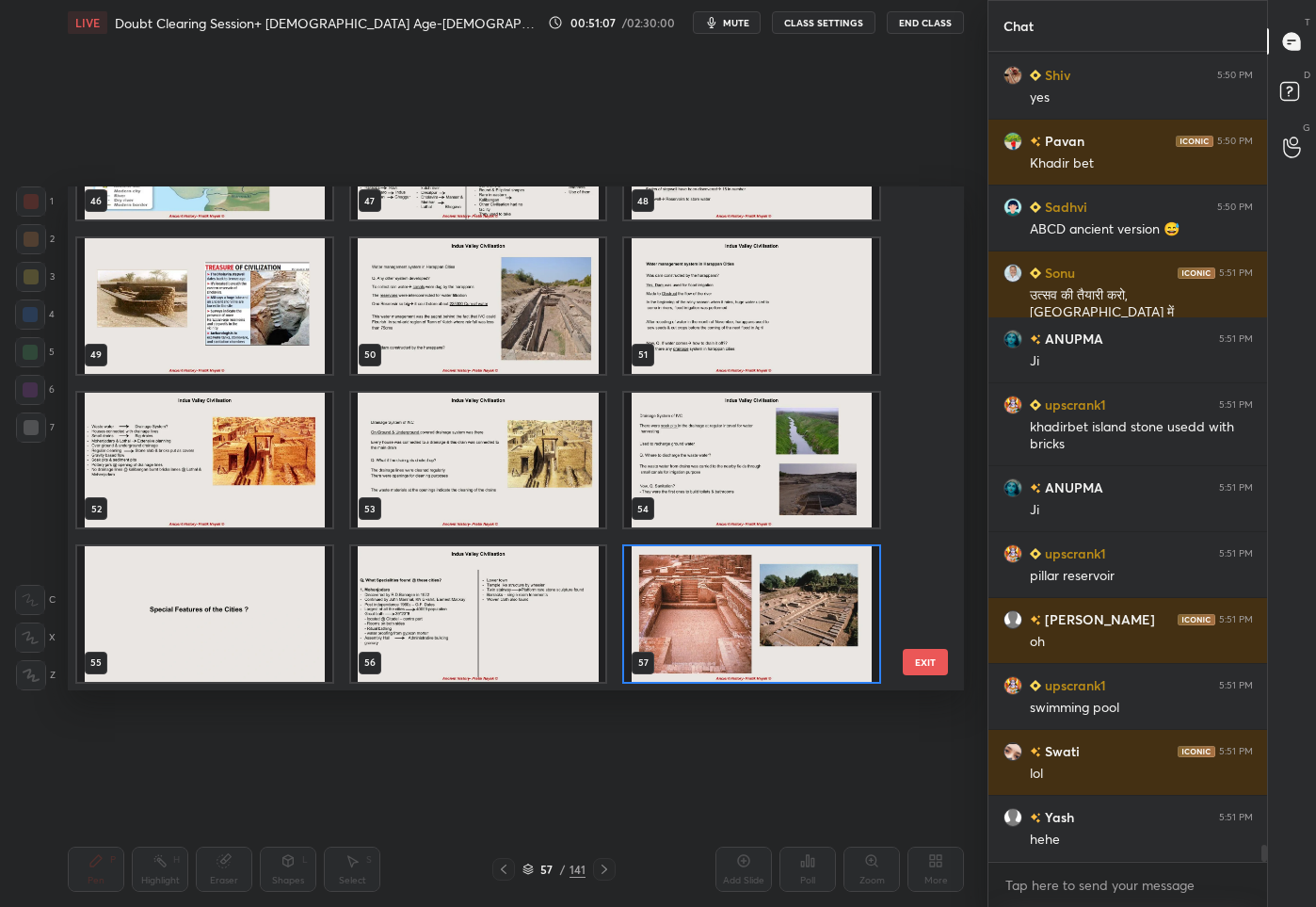
click at [535, 342] on img "grid" at bounding box center [478, 306] width 255 height 136
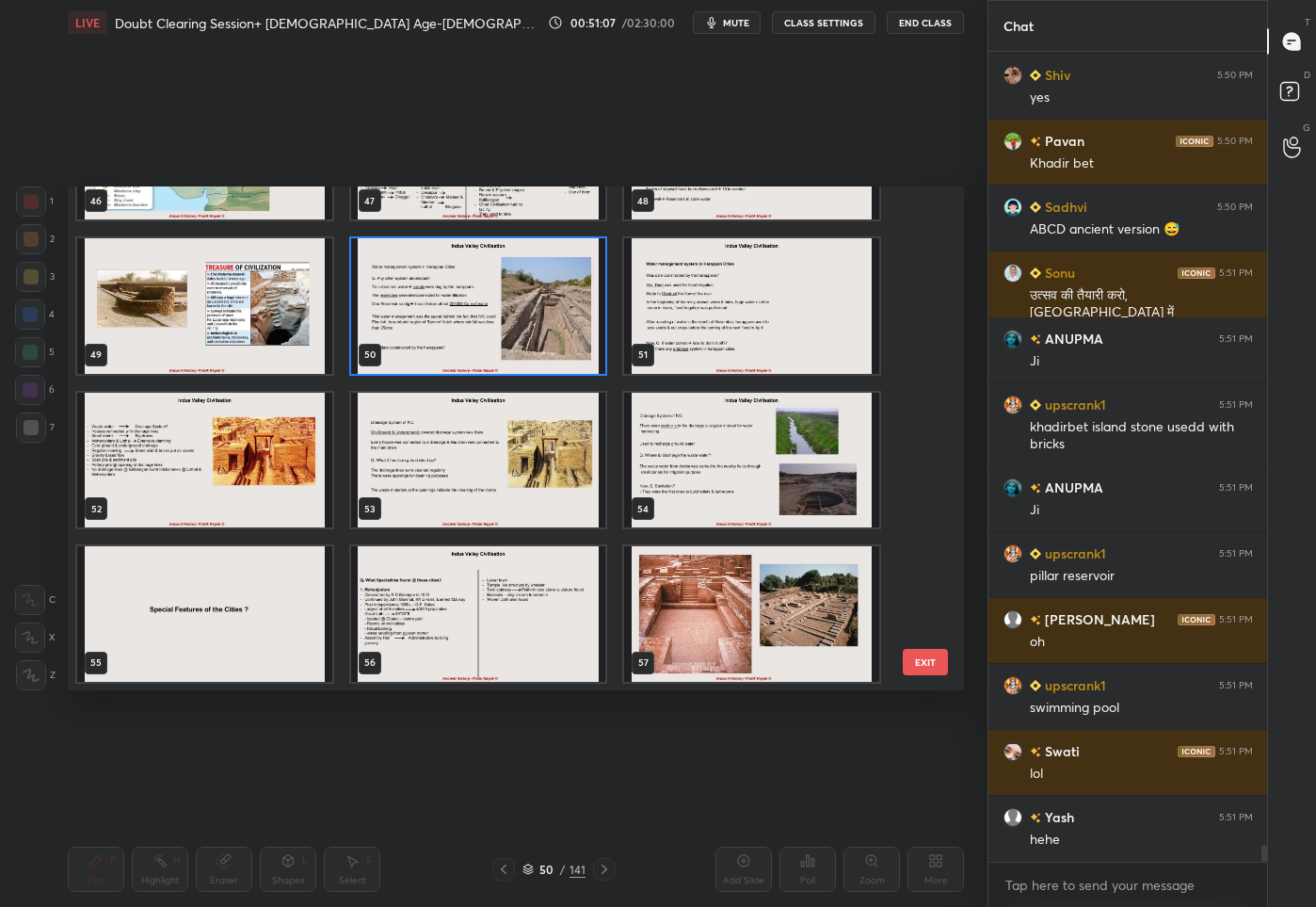
click at [535, 342] on img "grid" at bounding box center [478, 306] width 255 height 136
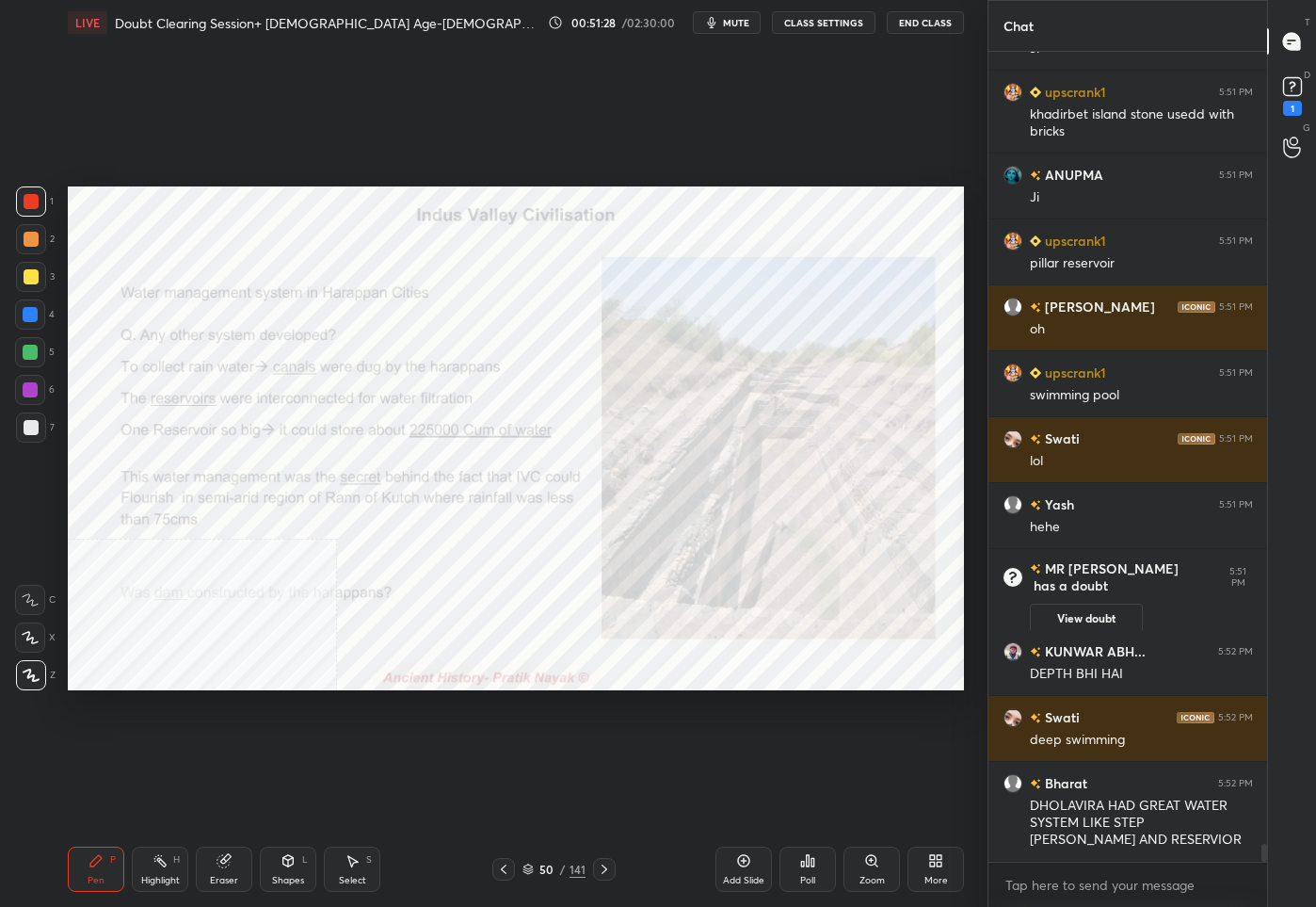
scroll to position [36641, 0]
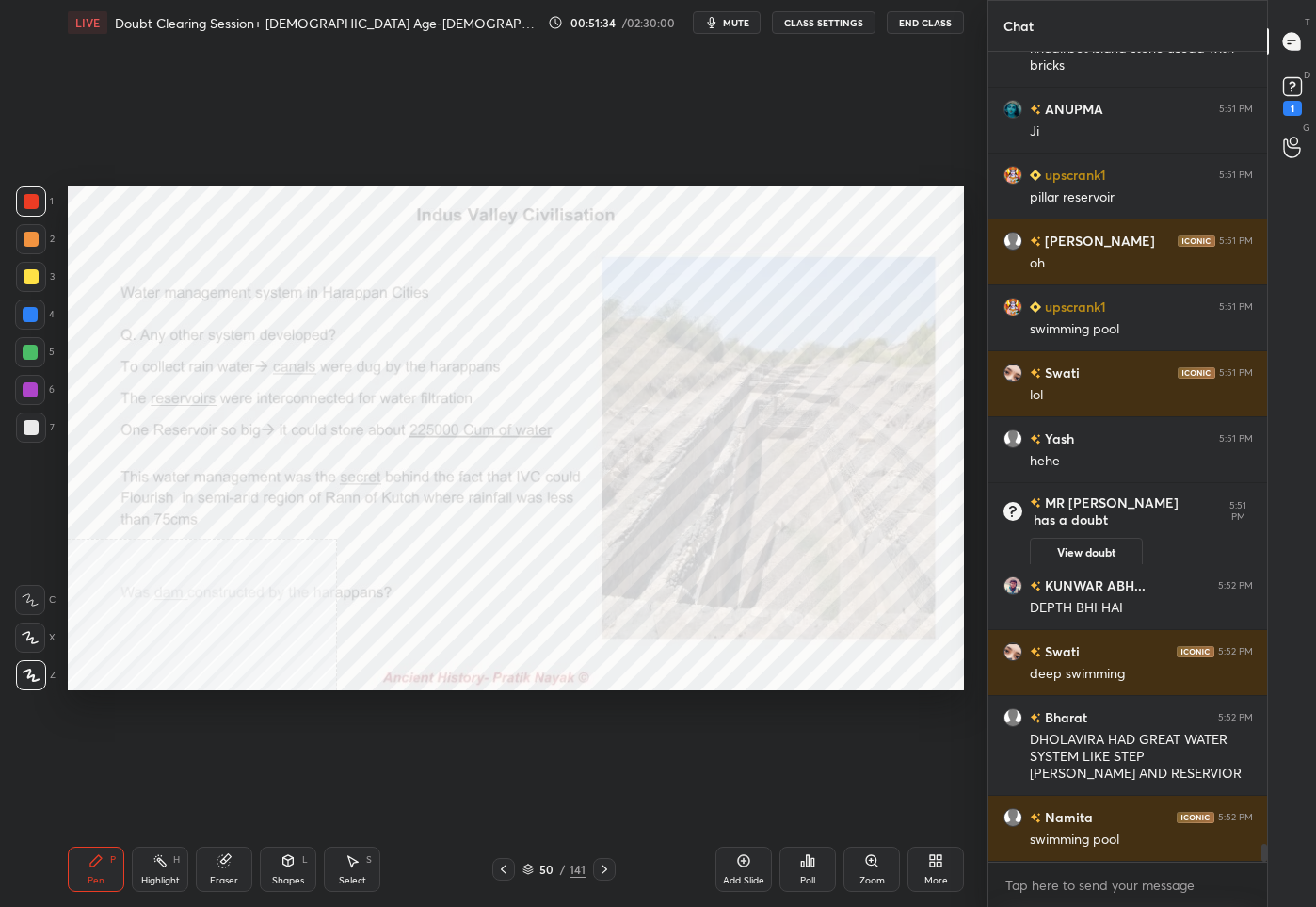
click at [559, 875] on div "50 / 141" at bounding box center [553, 869] width 63 height 17
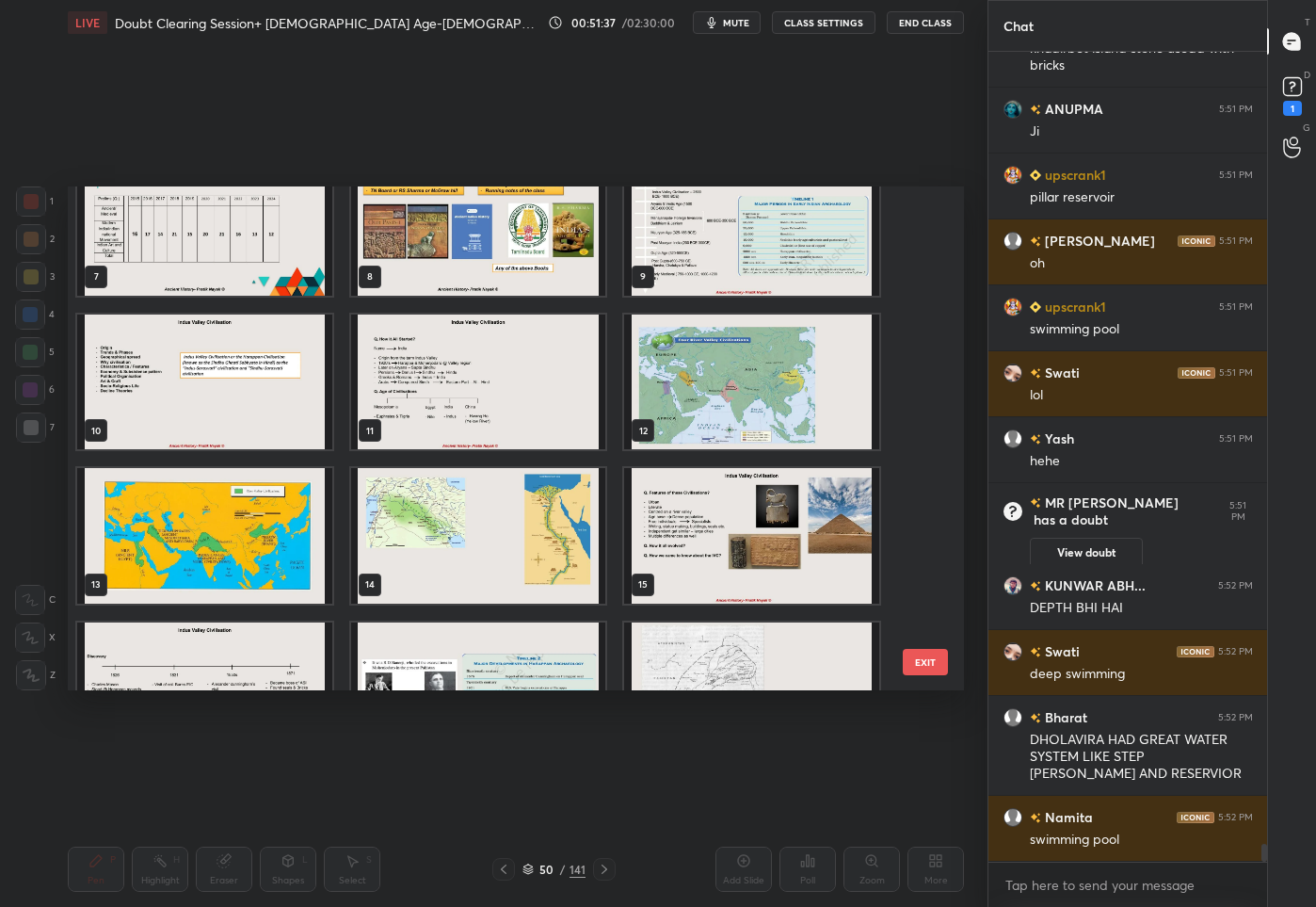
scroll to position [575, 0]
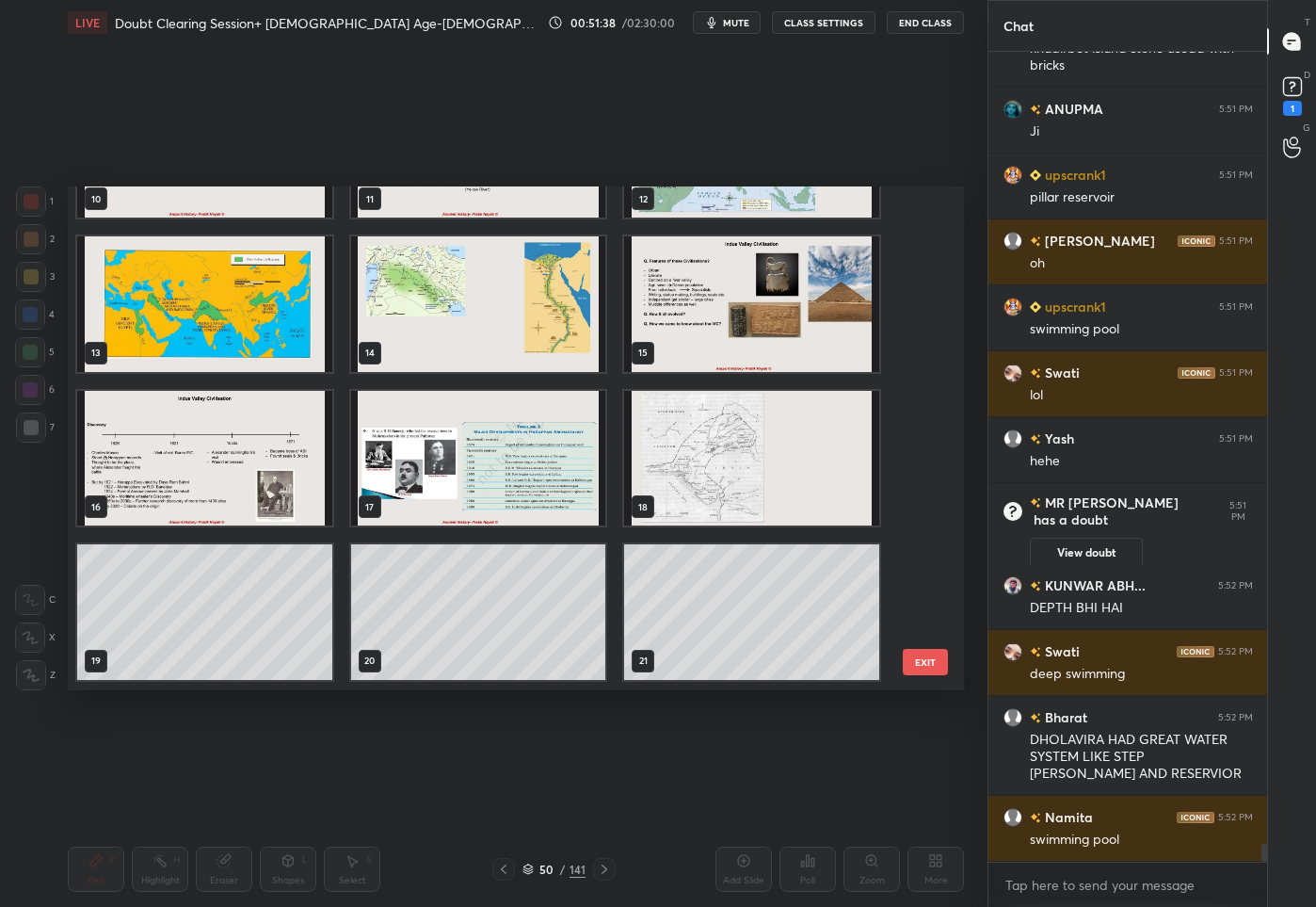
click at [697, 470] on img "grid" at bounding box center [751, 457] width 255 height 136
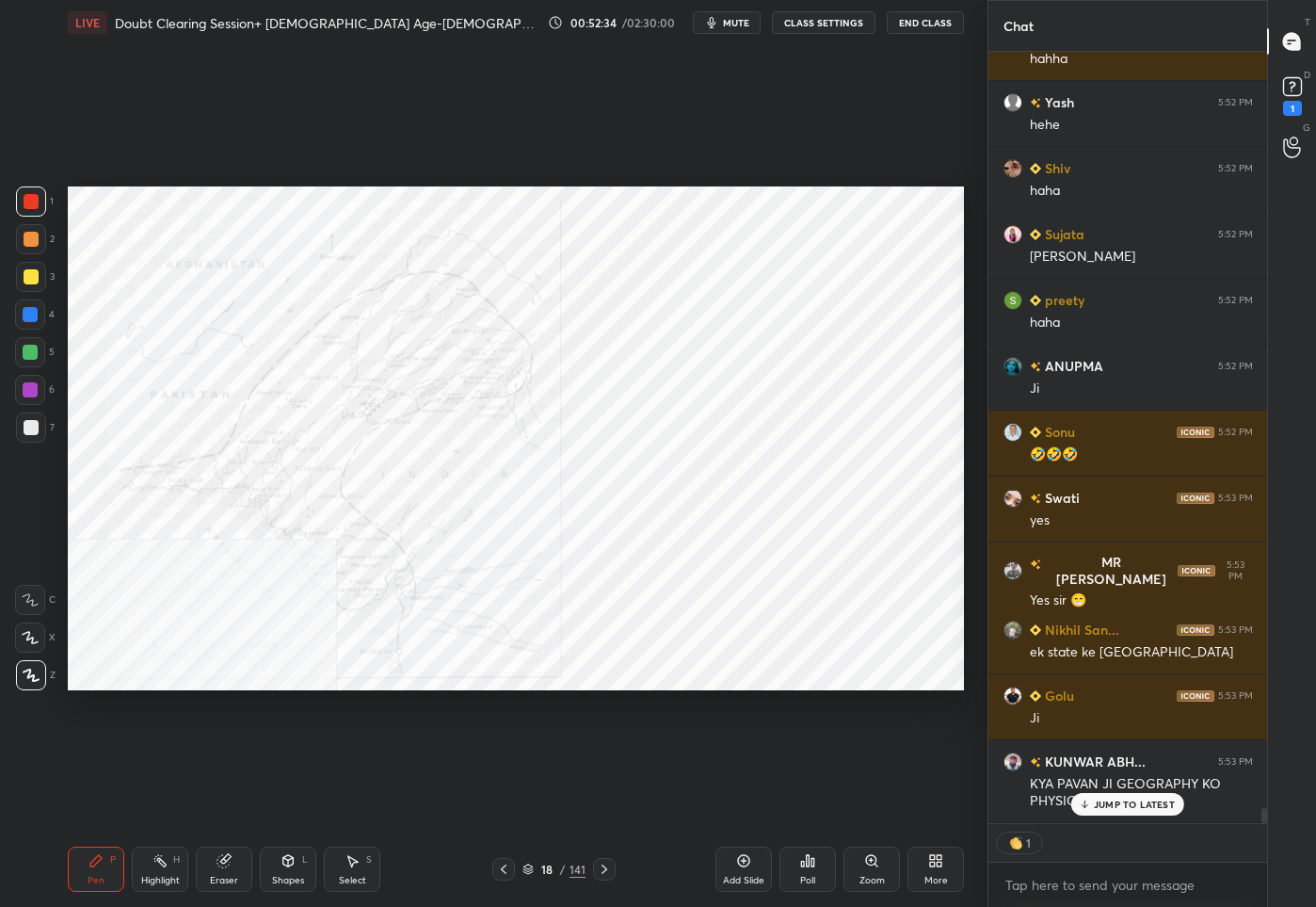
scroll to position [38081, 0]
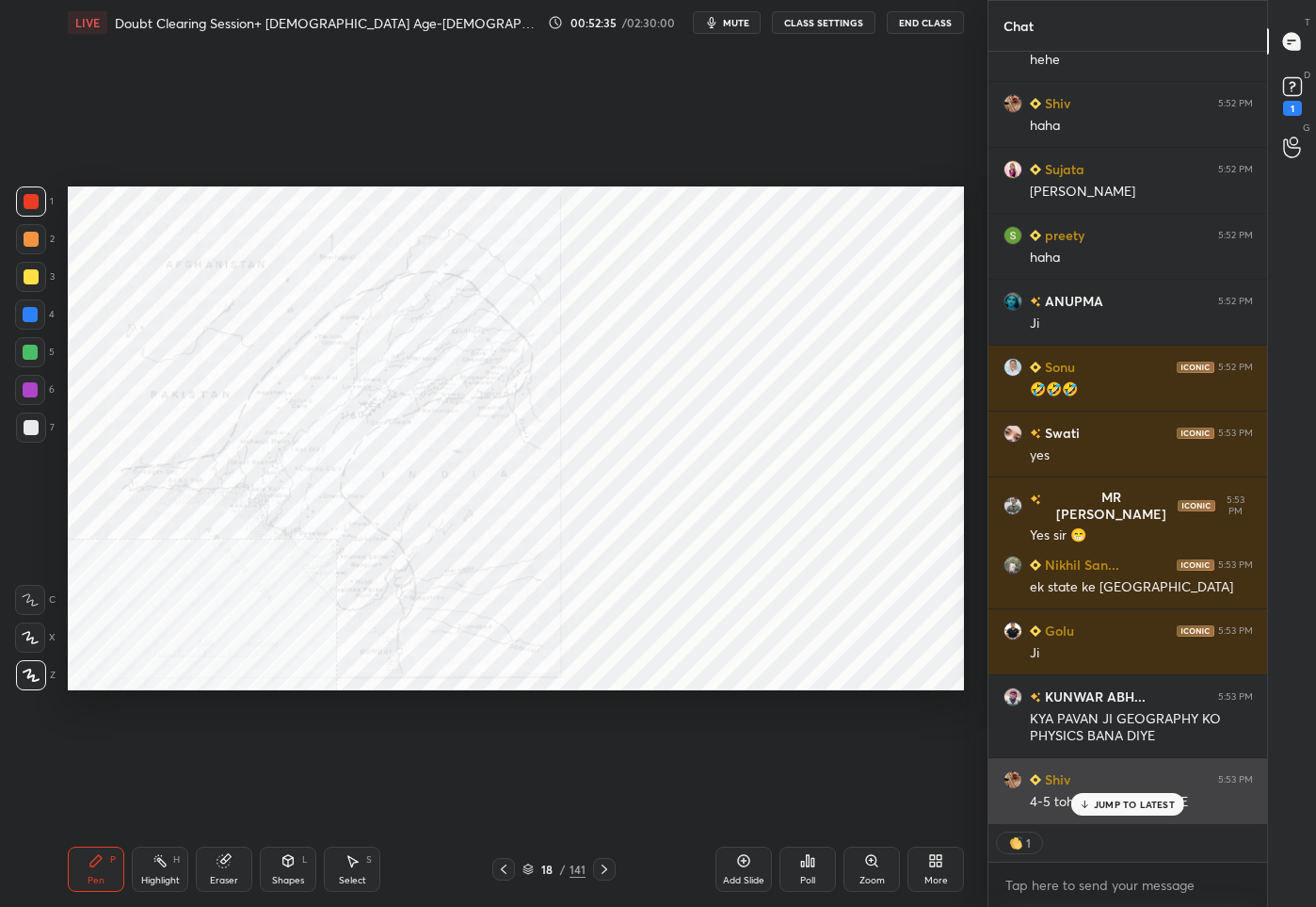
click at [1129, 803] on p "JUMP TO LATEST" at bounding box center [1134, 804] width 81 height 12
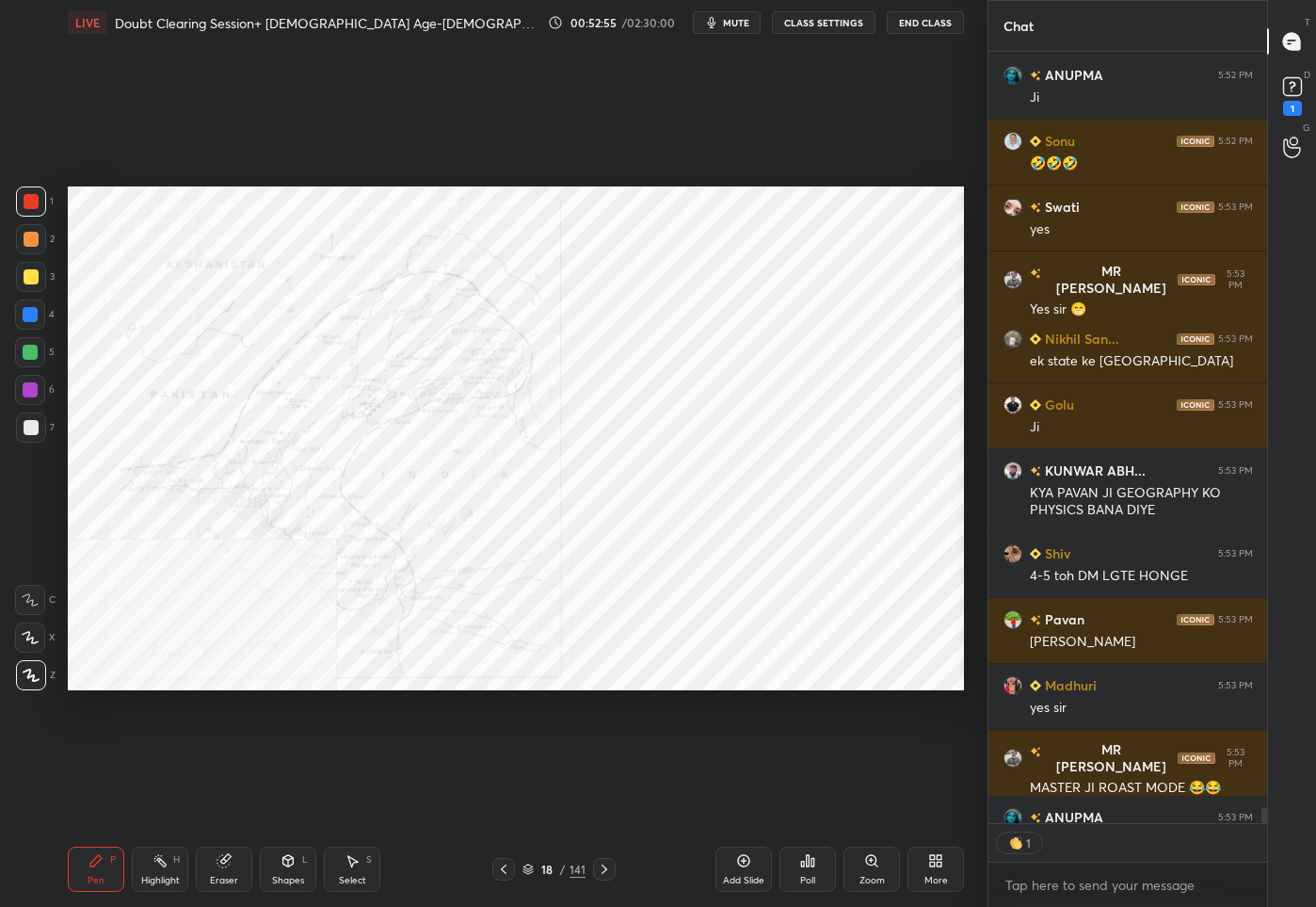
scroll to position [6, 7]
click at [243, 867] on div "Eraser" at bounding box center [224, 868] width 57 height 45
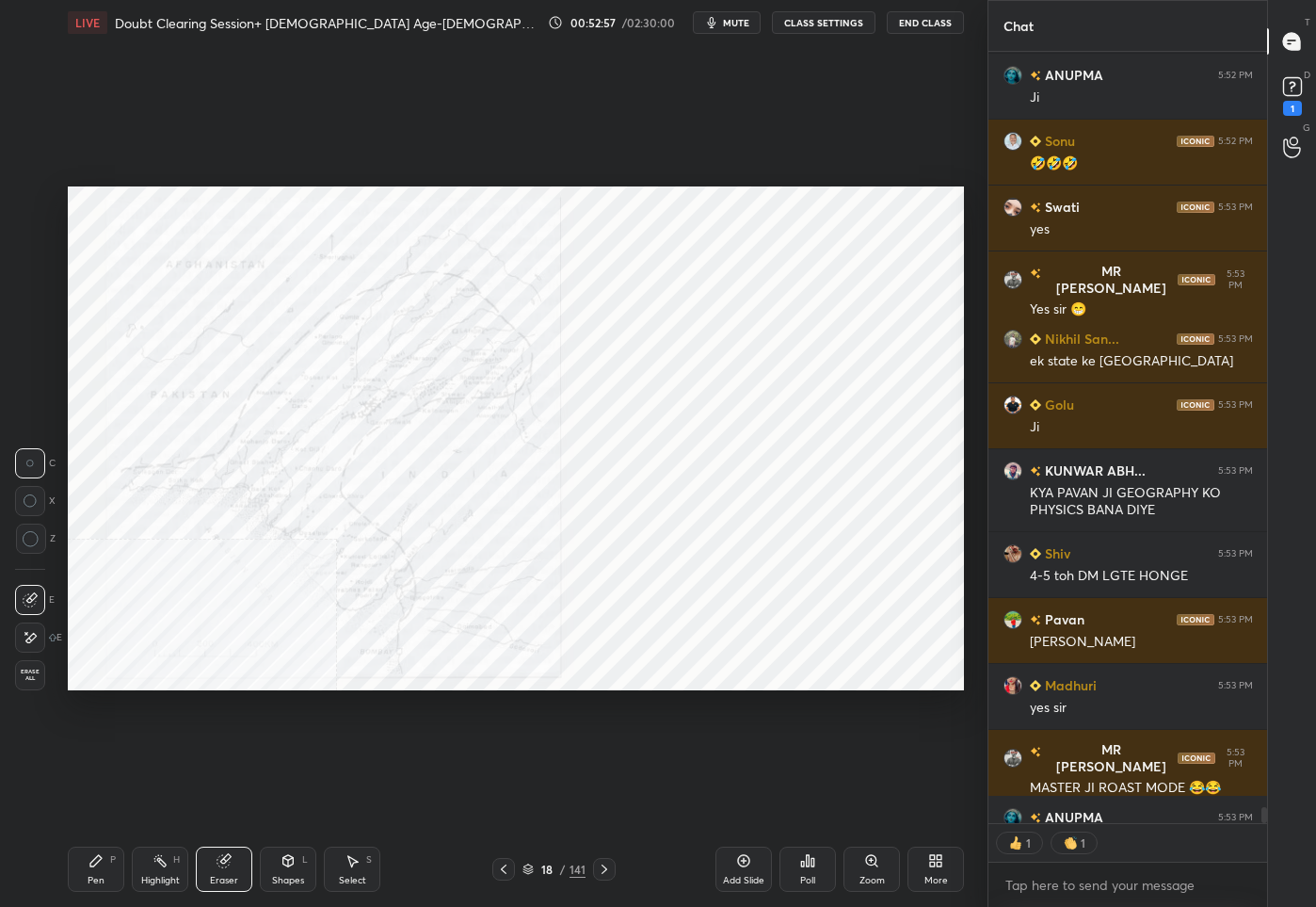
click at [13, 668] on div "1 2 3 4 5 6 7 C X Z C X Z E E Erase all H H" at bounding box center [30, 439] width 61 height 505
click at [20, 673] on span "Erase all" at bounding box center [30, 675] width 28 height 13
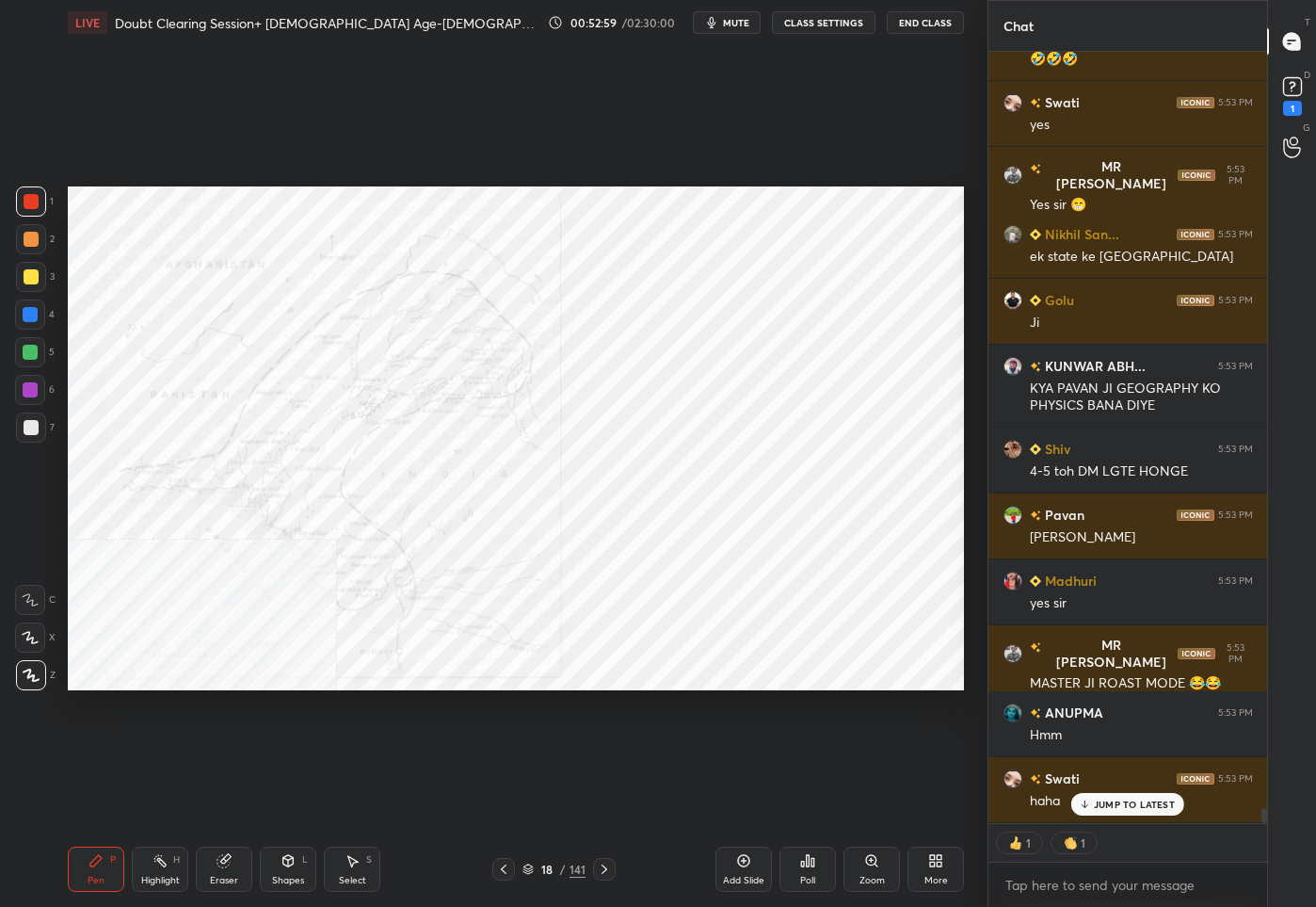
scroll to position [38476, 0]
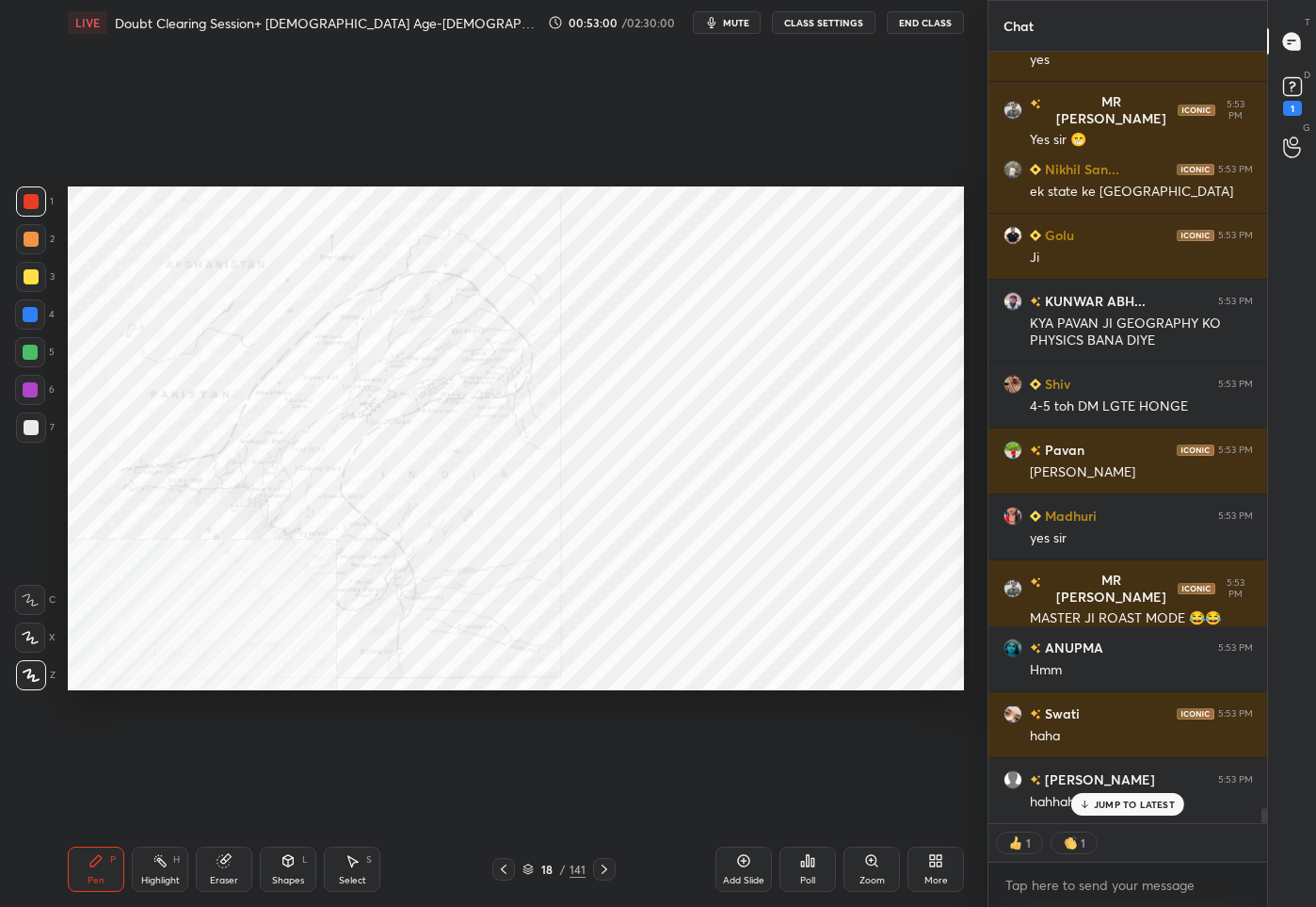
click at [25, 304] on div at bounding box center [30, 314] width 30 height 30
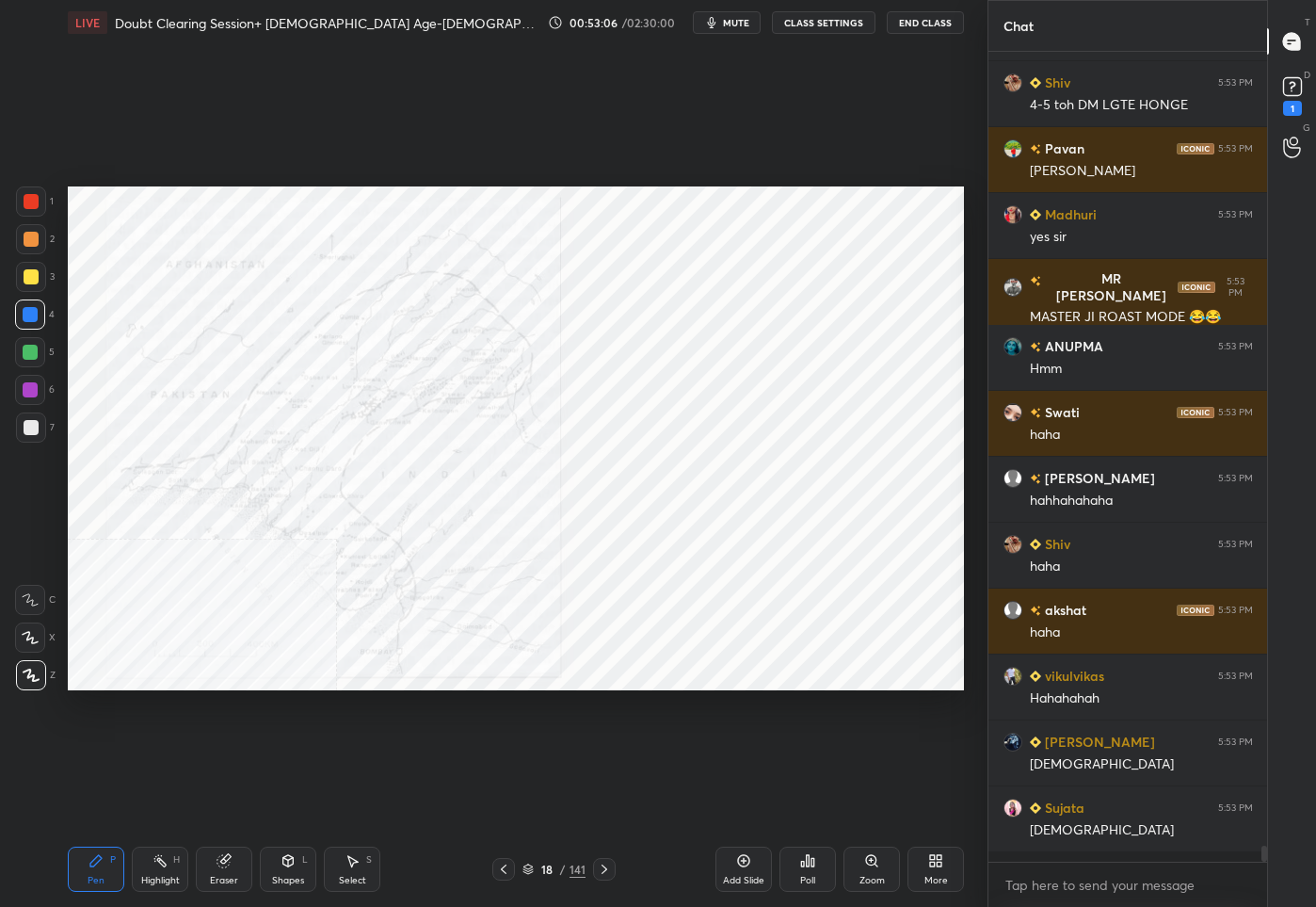
scroll to position [5, 7]
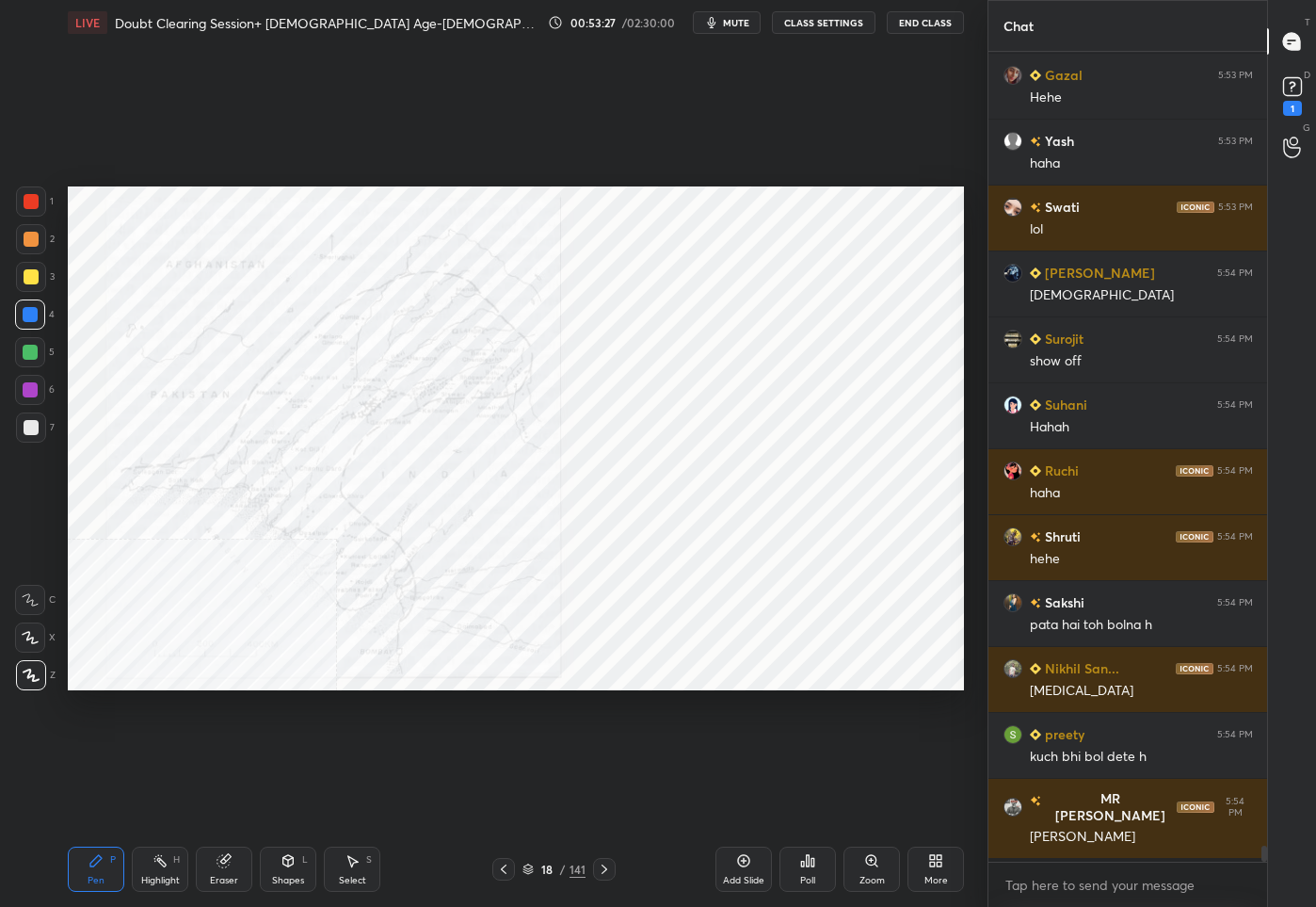
click at [29, 207] on div at bounding box center [31, 201] width 15 height 15
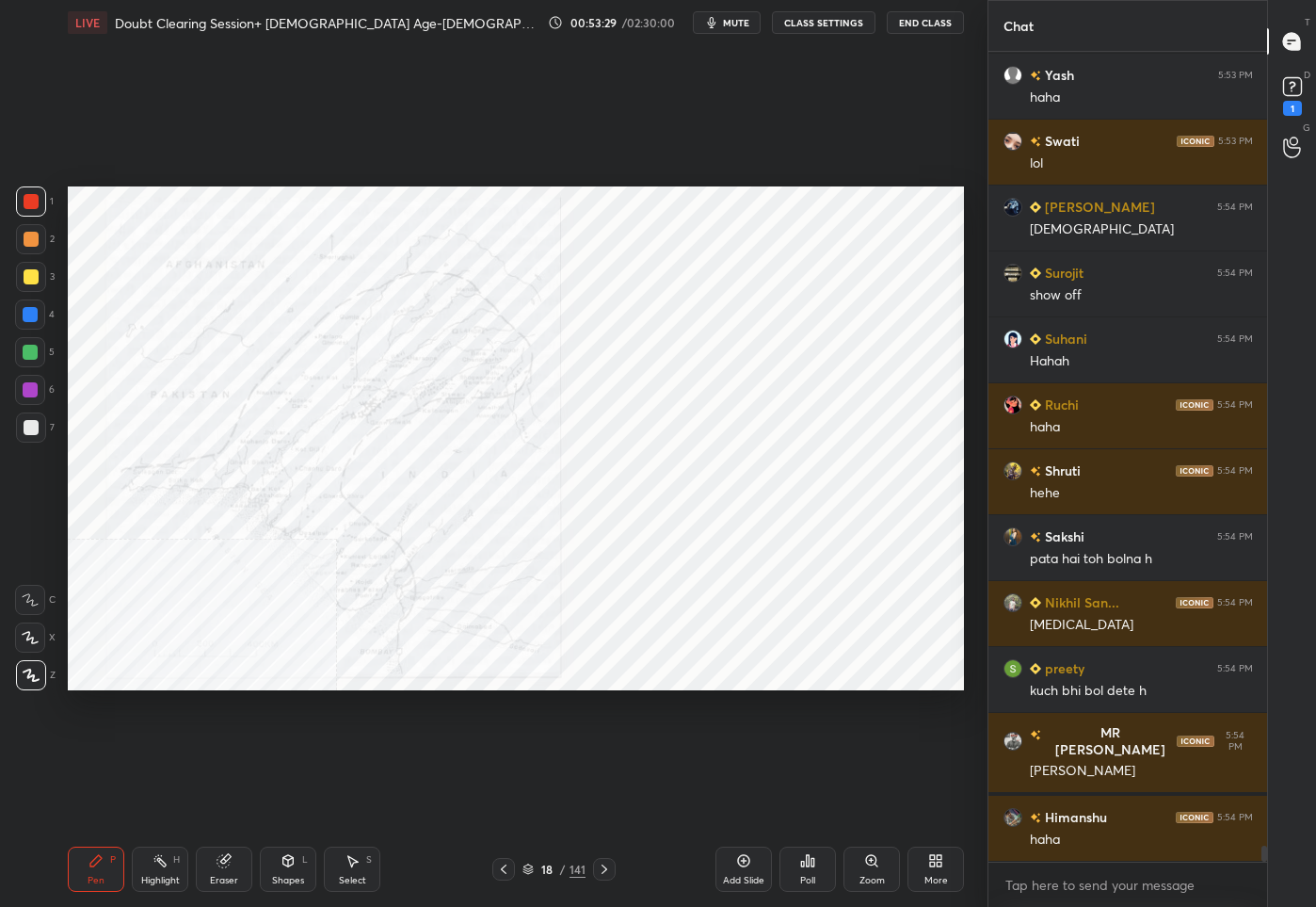
click at [592, 869] on div at bounding box center [603, 868] width 22 height 22
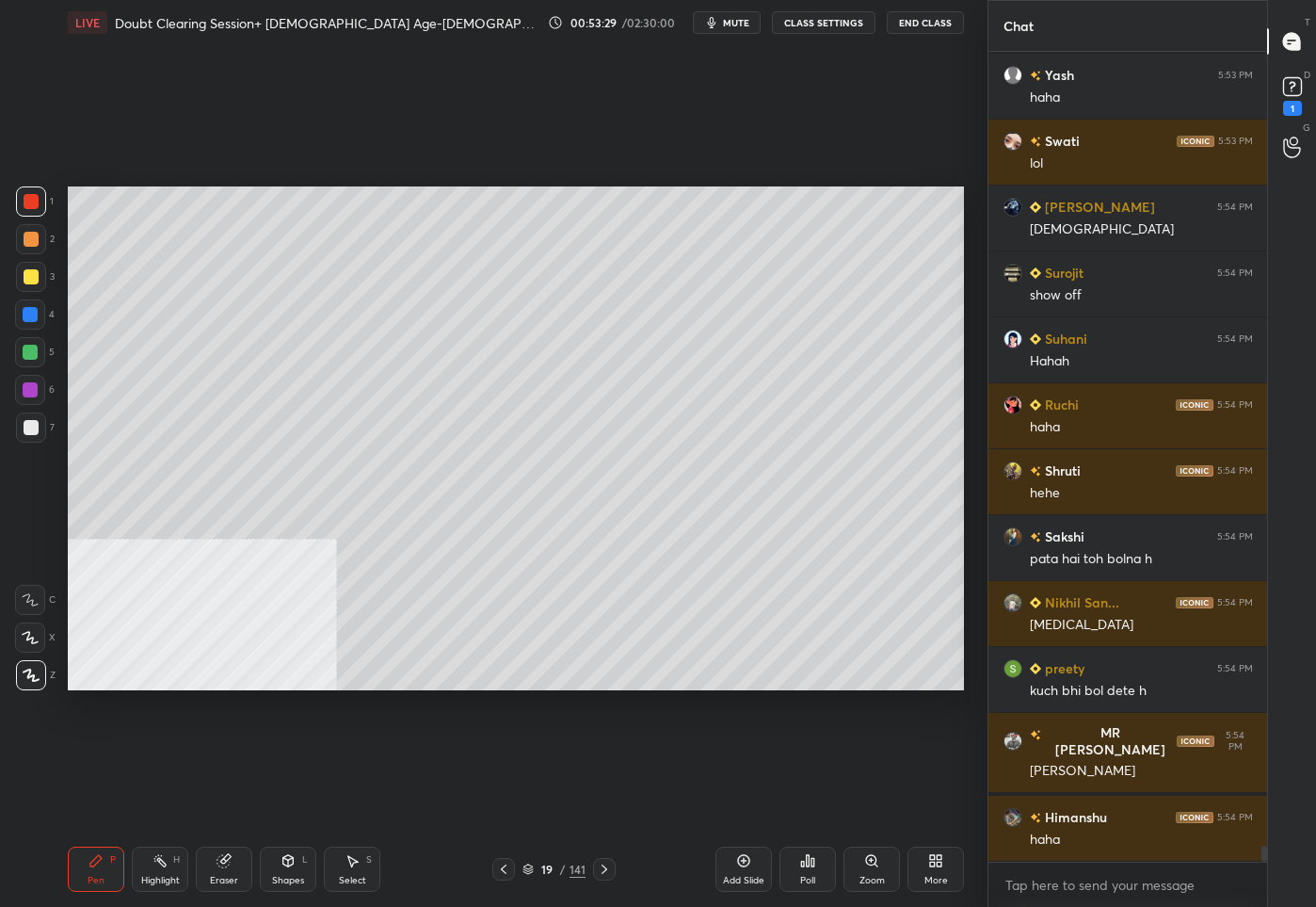
click at [596, 871] on icon at bounding box center [604, 869] width 15 height 15
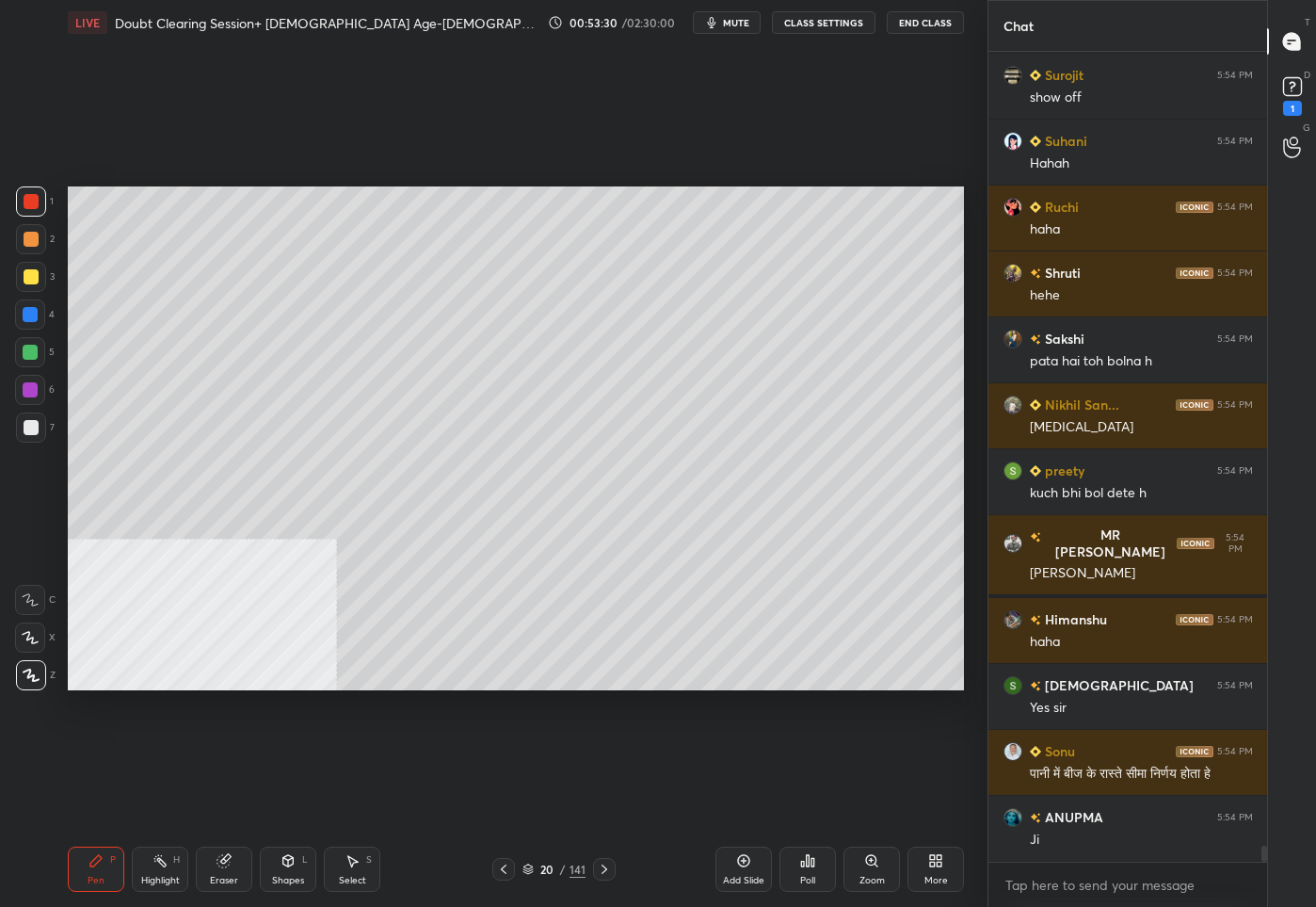
click at [548, 874] on div "20" at bounding box center [547, 869] width 19 height 12
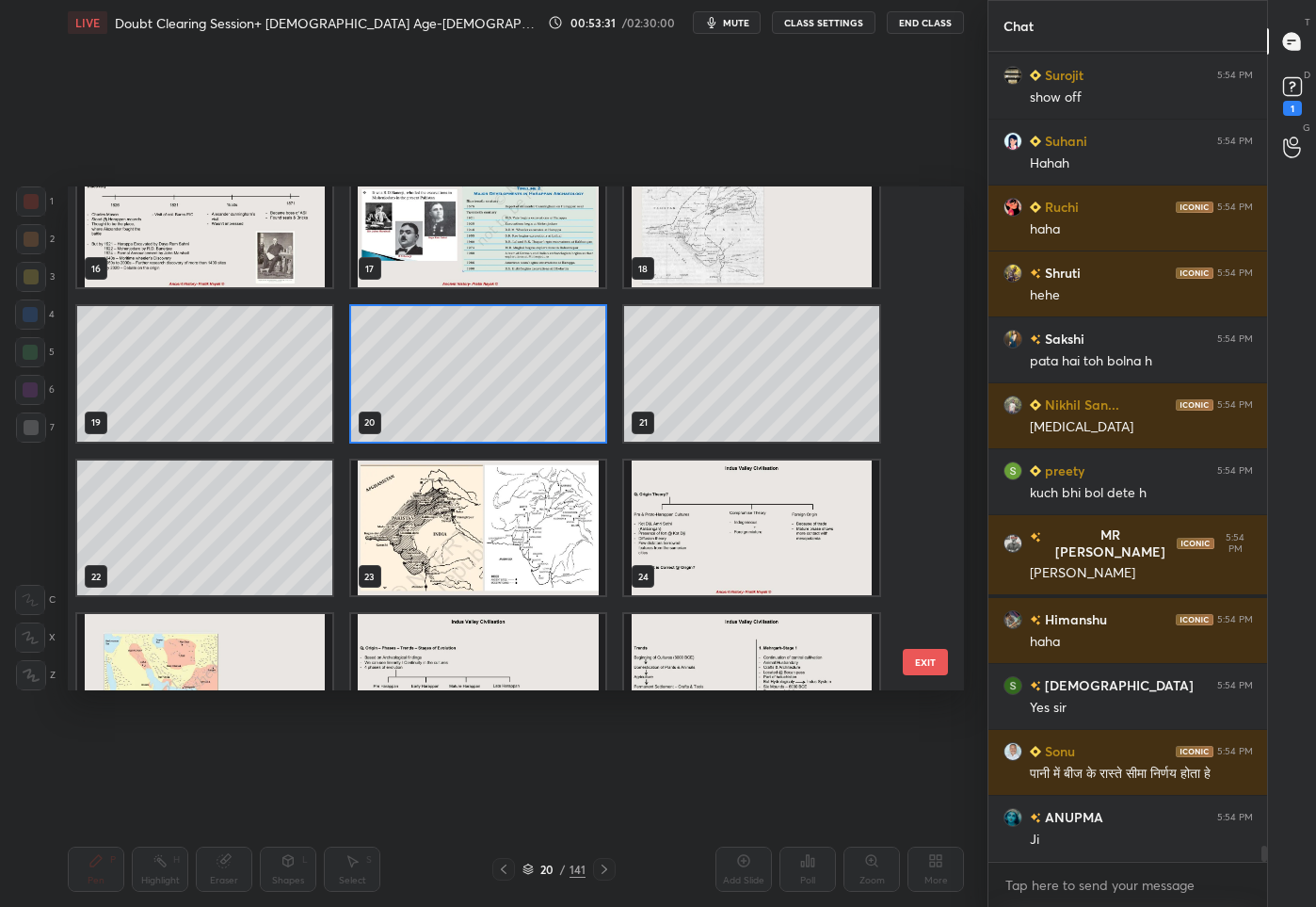
click at [478, 568] on img "grid" at bounding box center [478, 527] width 255 height 136
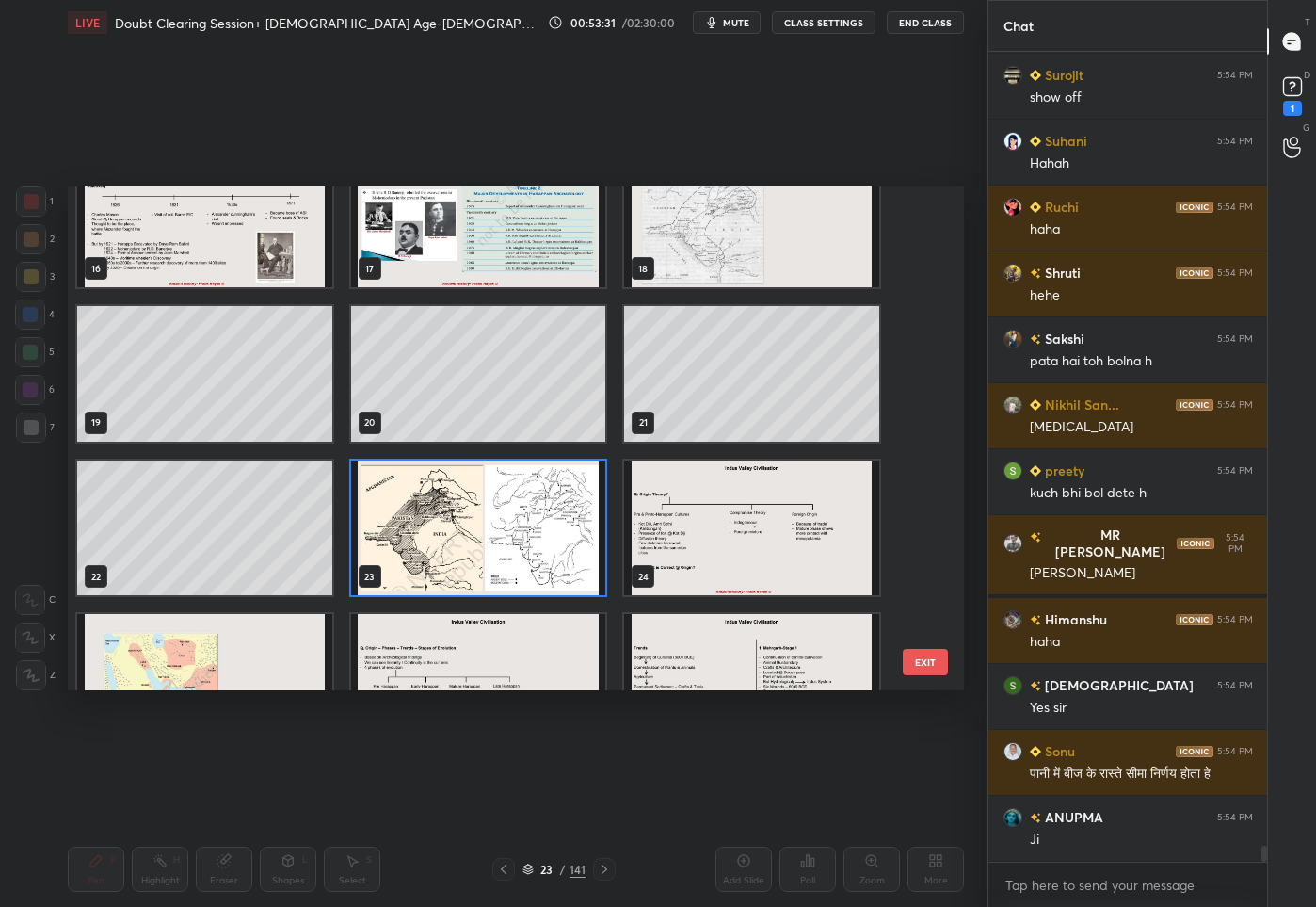
click at [480, 564] on img "grid" at bounding box center [478, 527] width 255 height 136
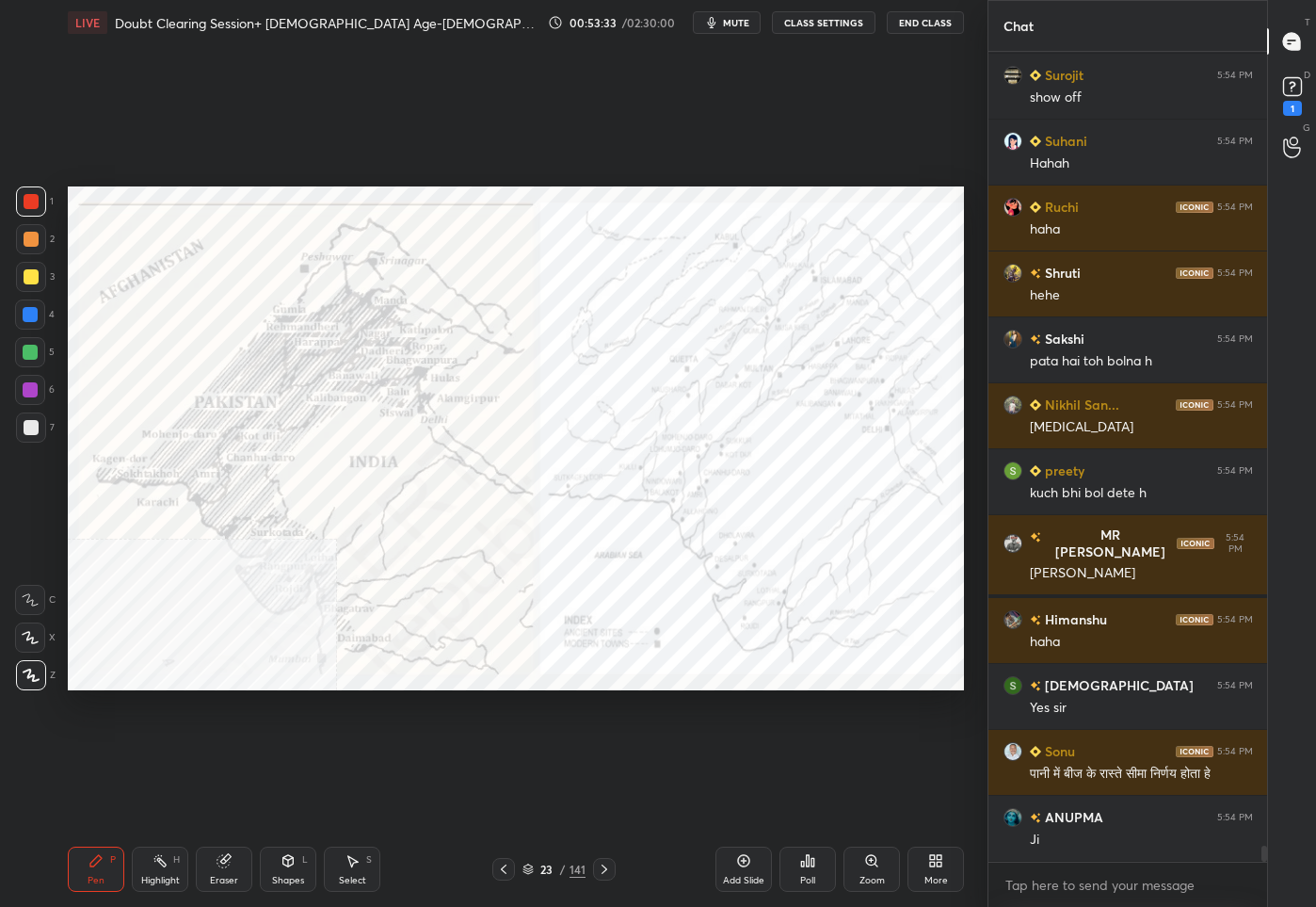
click at [864, 870] on div "Zoom" at bounding box center [871, 868] width 57 height 45
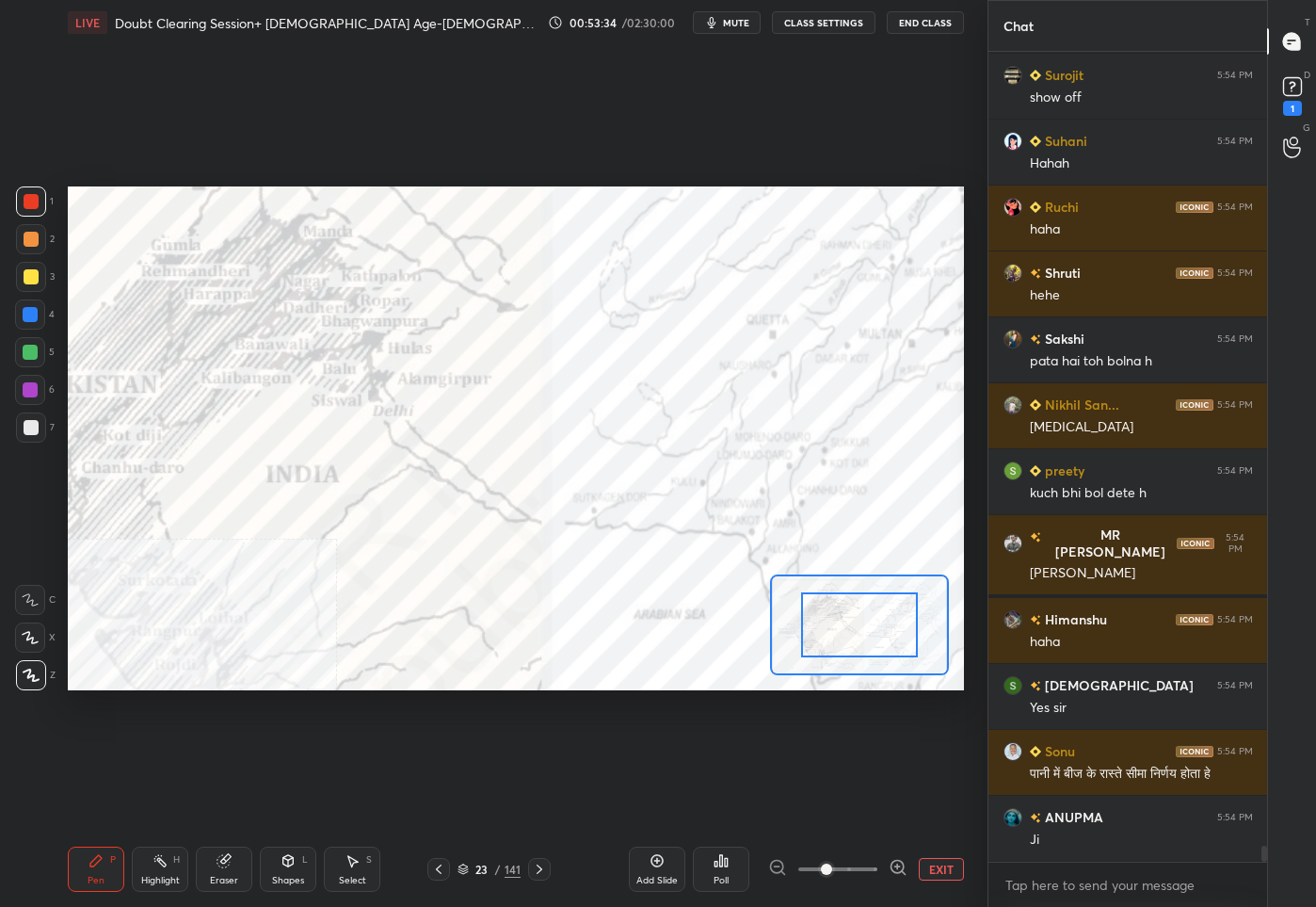
click at [895, 865] on icon at bounding box center [898, 867] width 19 height 19
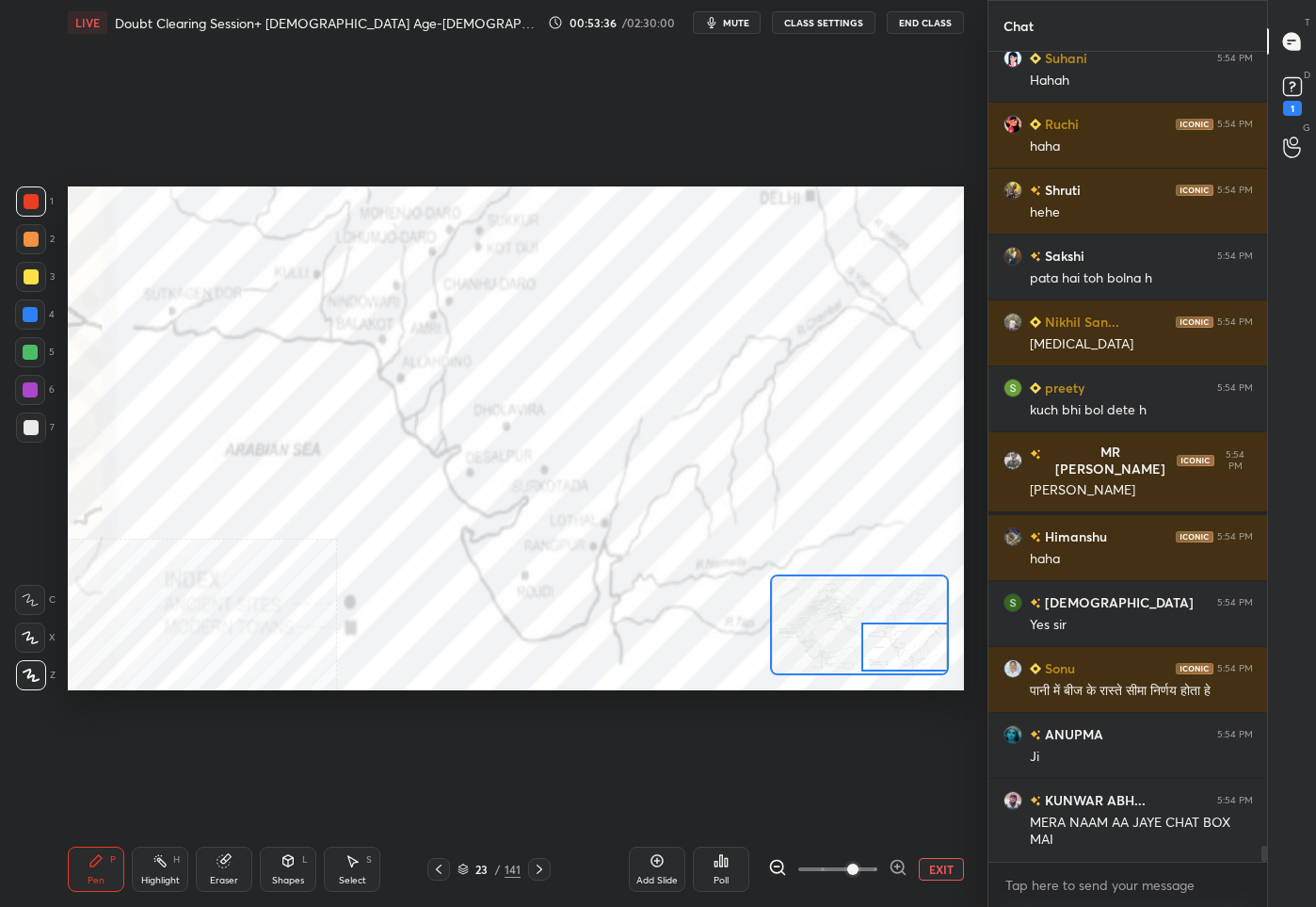
drag, startPoint x: 867, startPoint y: 630, endPoint x: 887, endPoint y: 626, distance: 20.4
click at [887, 626] on div at bounding box center [905, 647] width 88 height 49
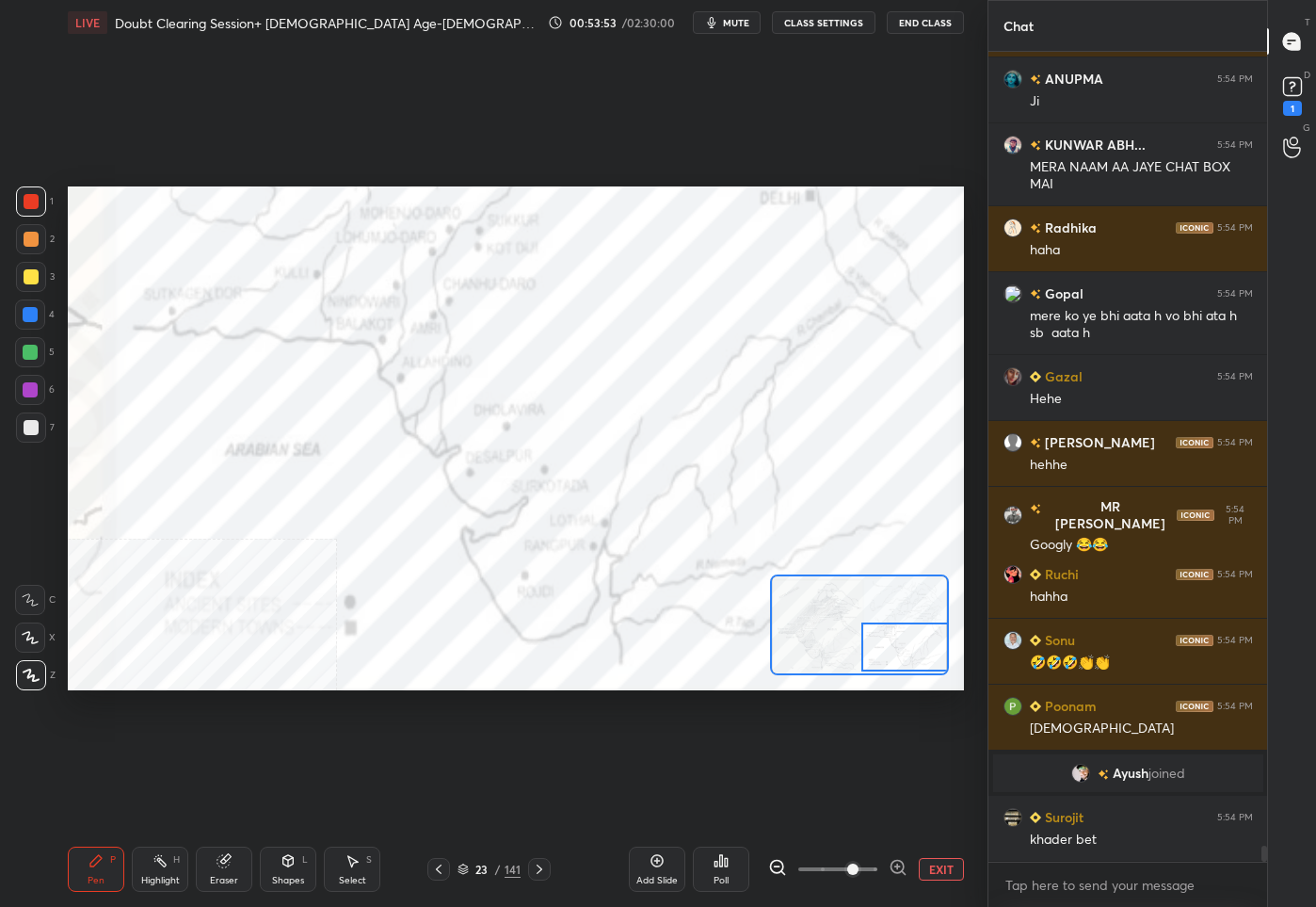
click at [488, 874] on div "23 / 141" at bounding box center [488, 869] width 63 height 17
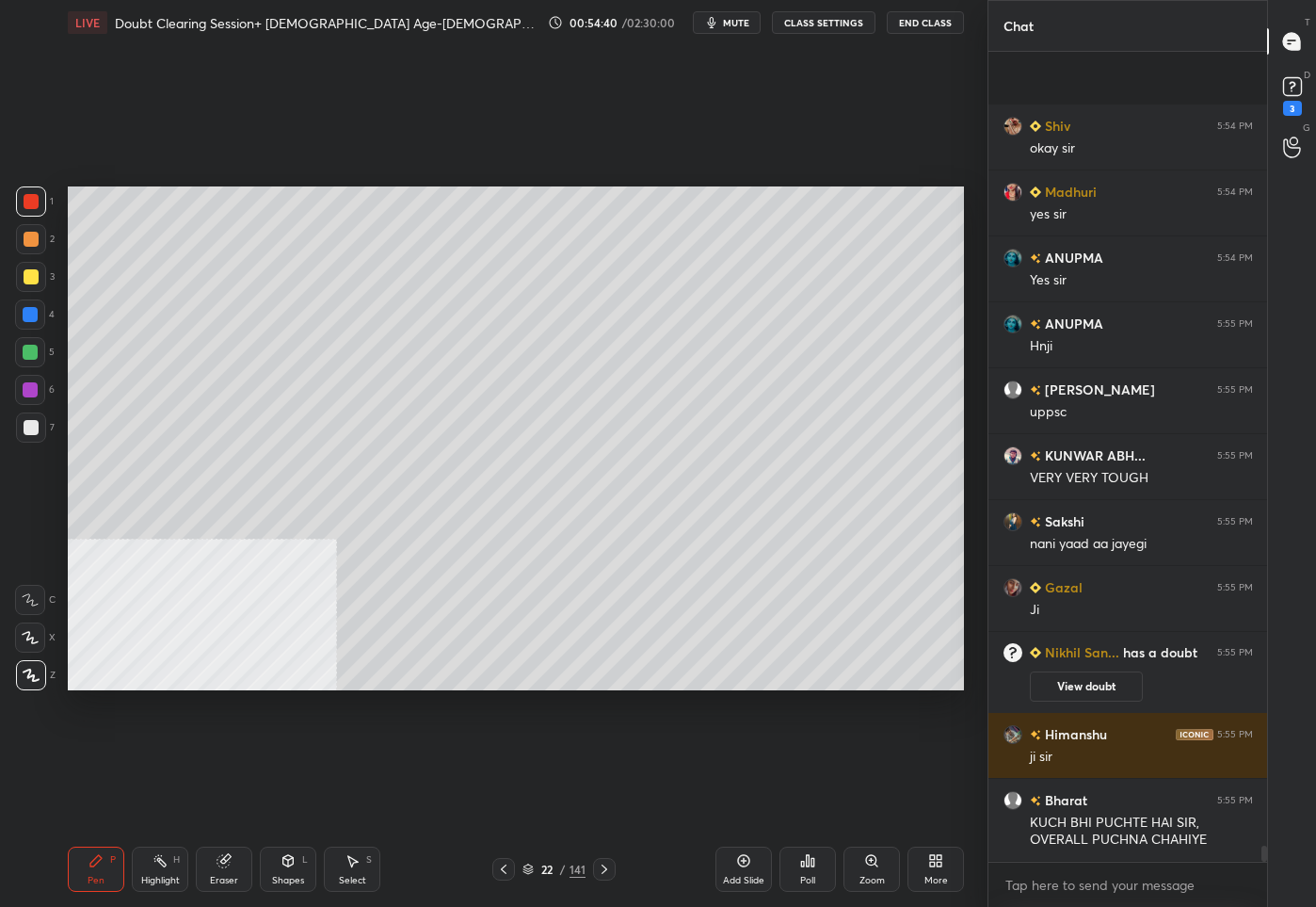
scroll to position [40363, 0]
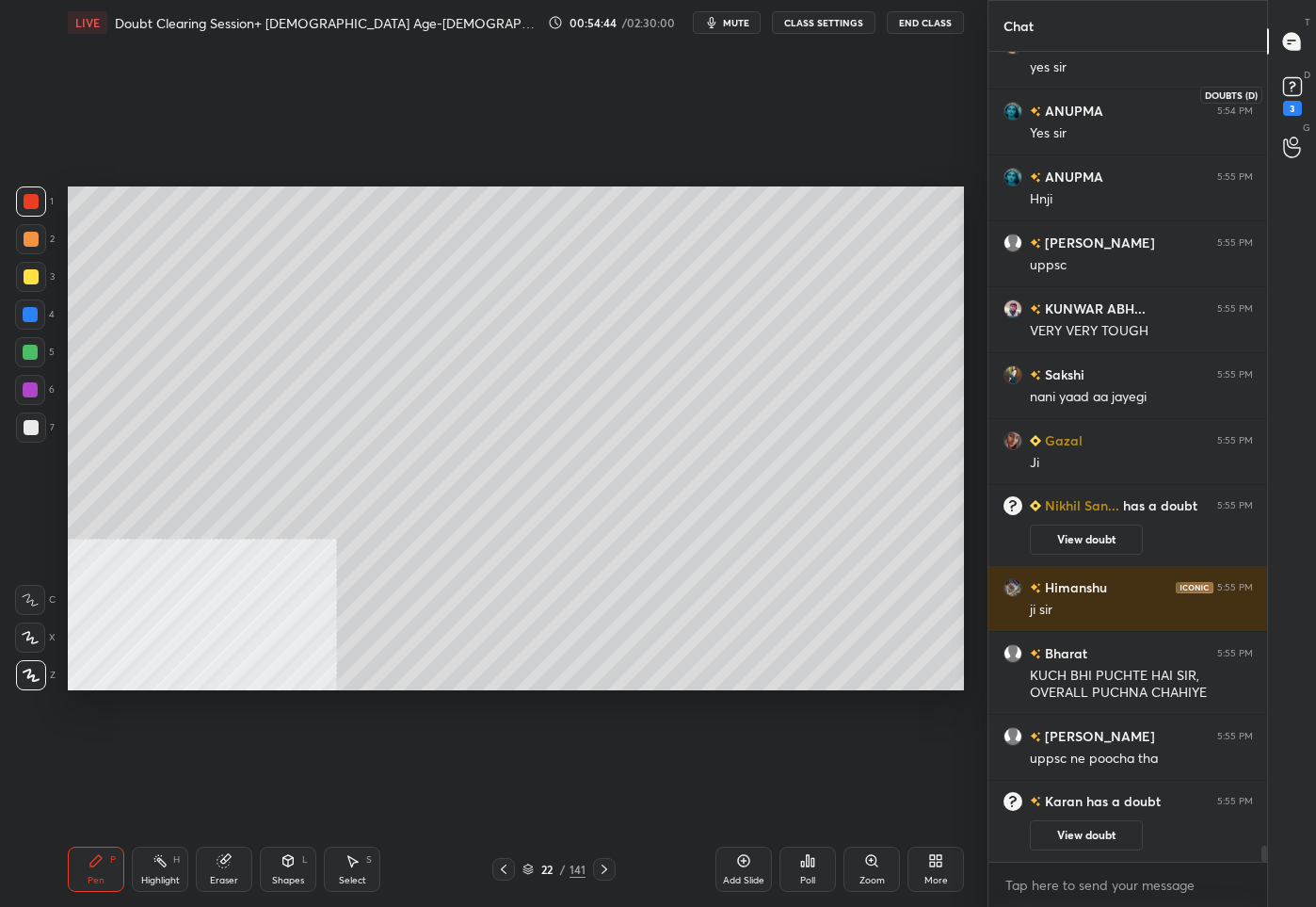
click at [1288, 89] on rect at bounding box center [1291, 87] width 18 height 18
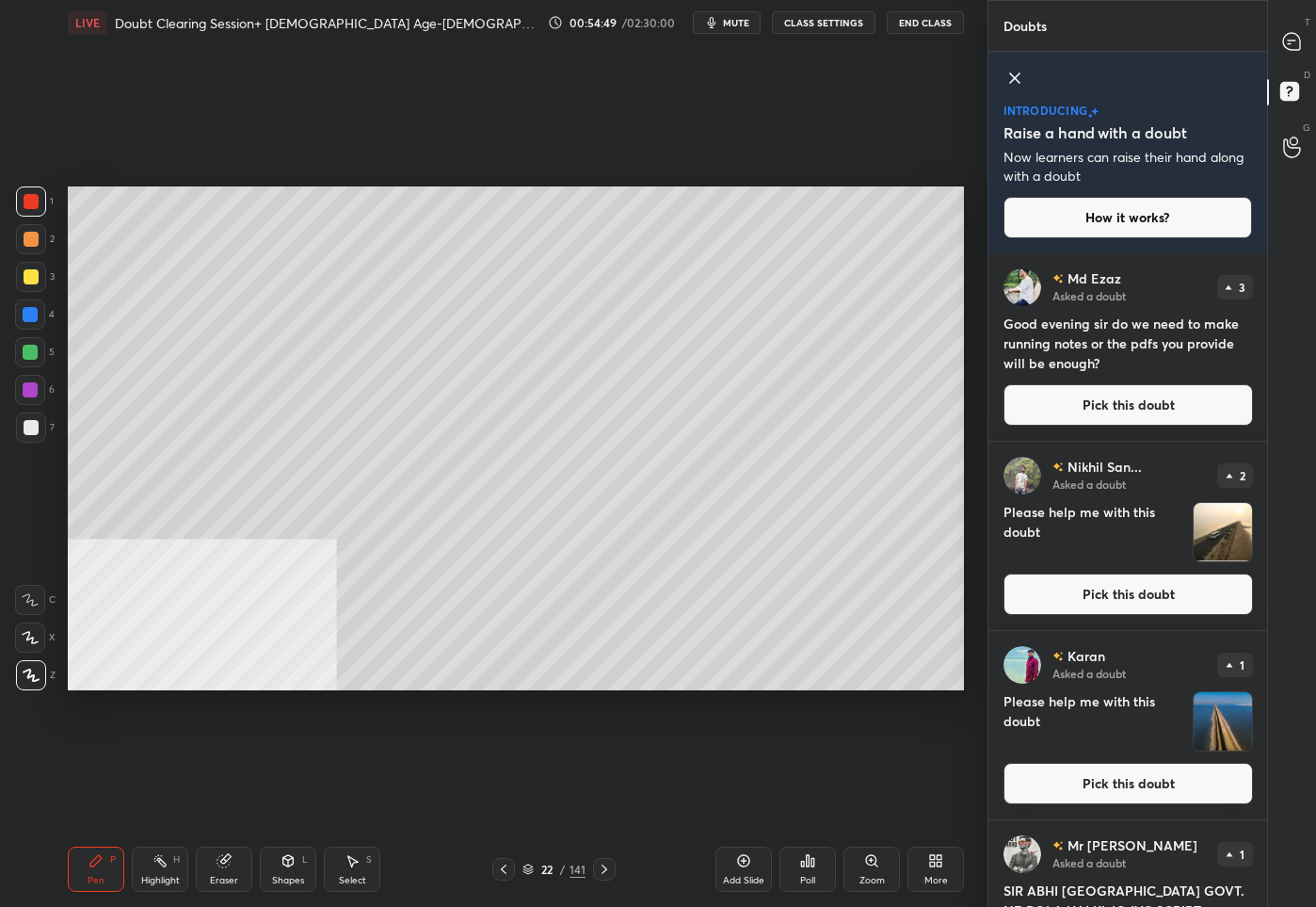
click at [1171, 779] on button "Pick this doubt" at bounding box center [1127, 783] width 250 height 41
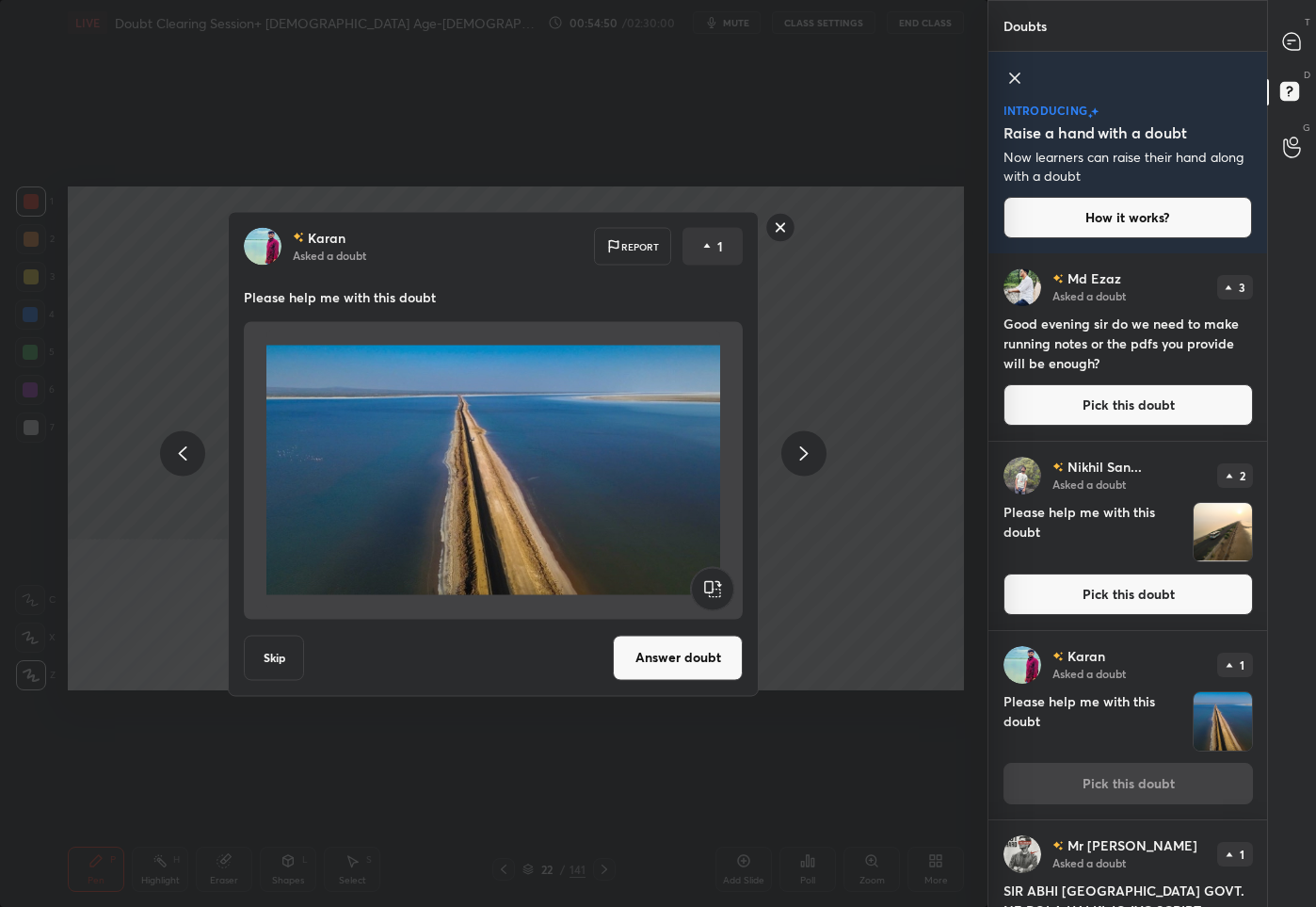
click at [643, 668] on button "Answer doubt" at bounding box center [677, 656] width 130 height 45
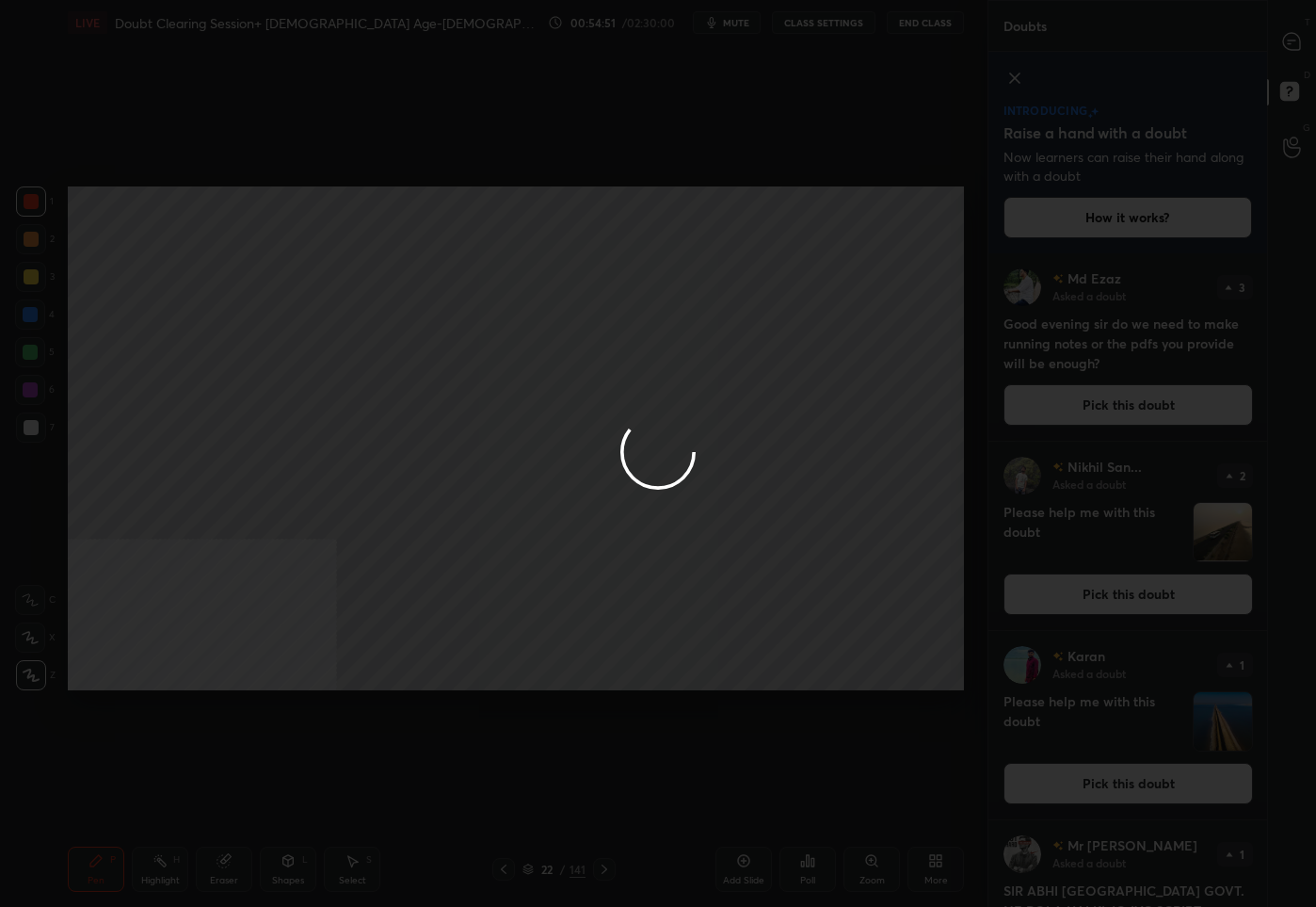
click at [1286, 32] on div at bounding box center [658, 453] width 1316 height 907
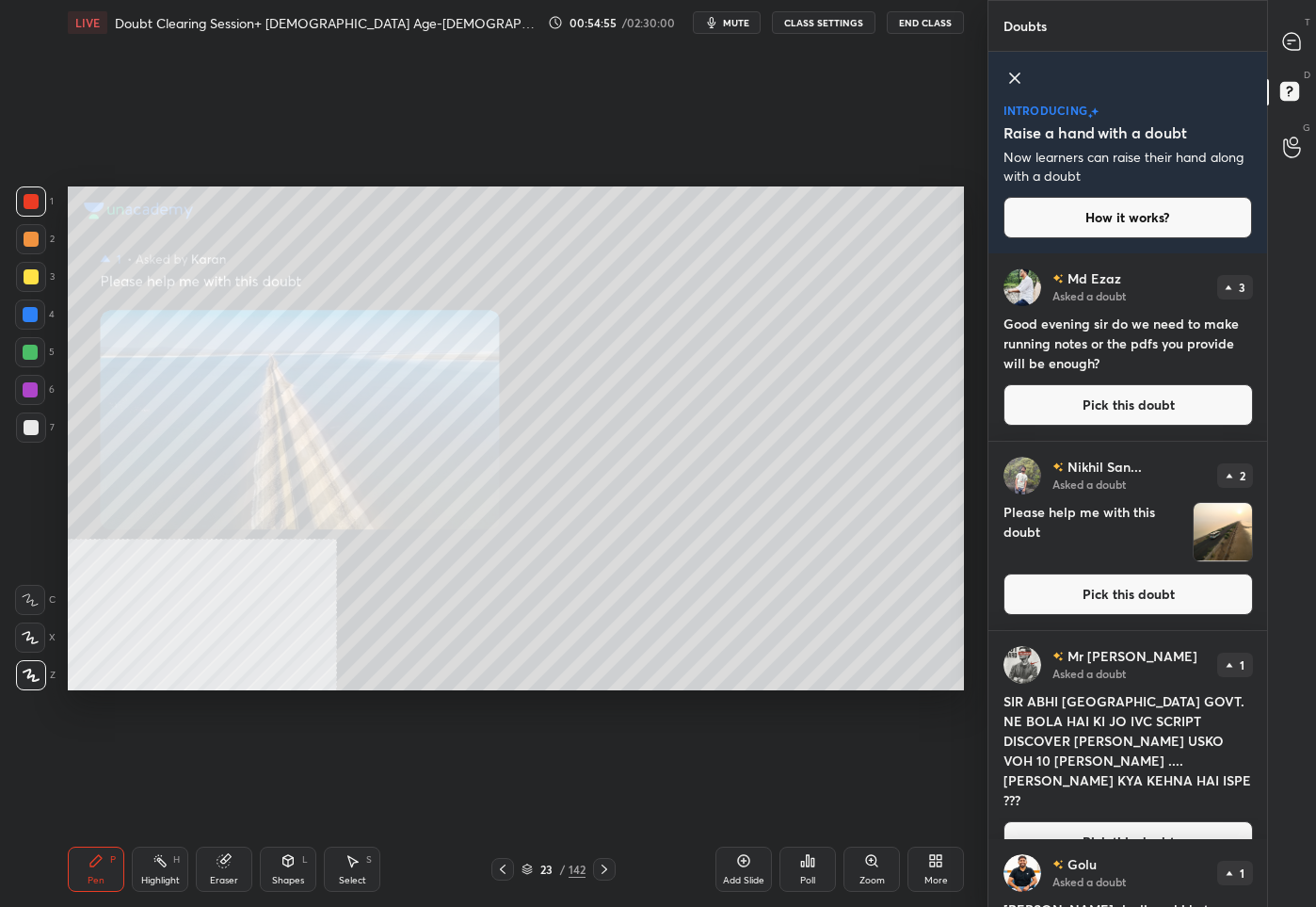
click at [35, 286] on div at bounding box center [31, 277] width 30 height 30
click at [1292, 38] on icon at bounding box center [1291, 41] width 17 height 17
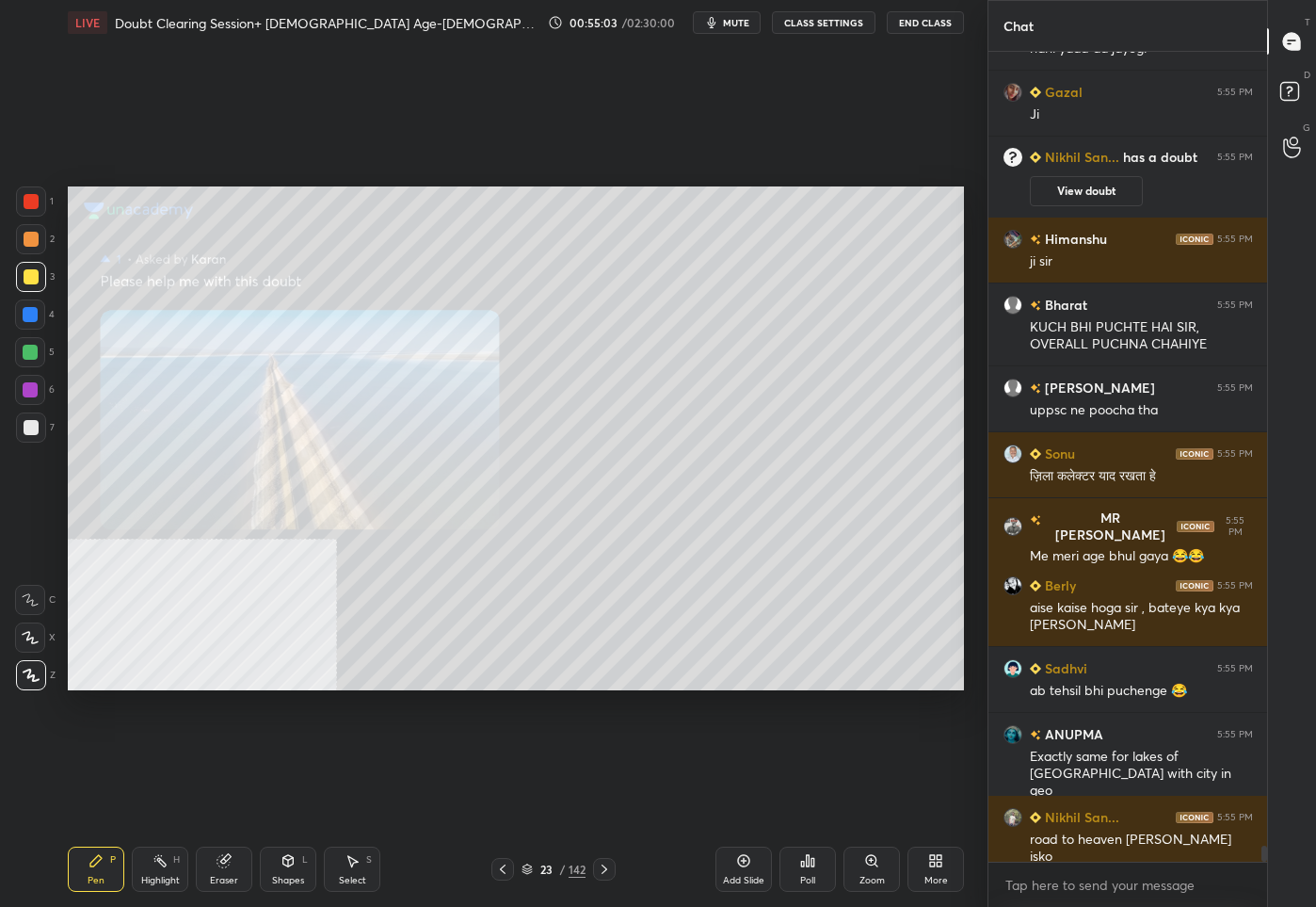
scroll to position [41133, 0]
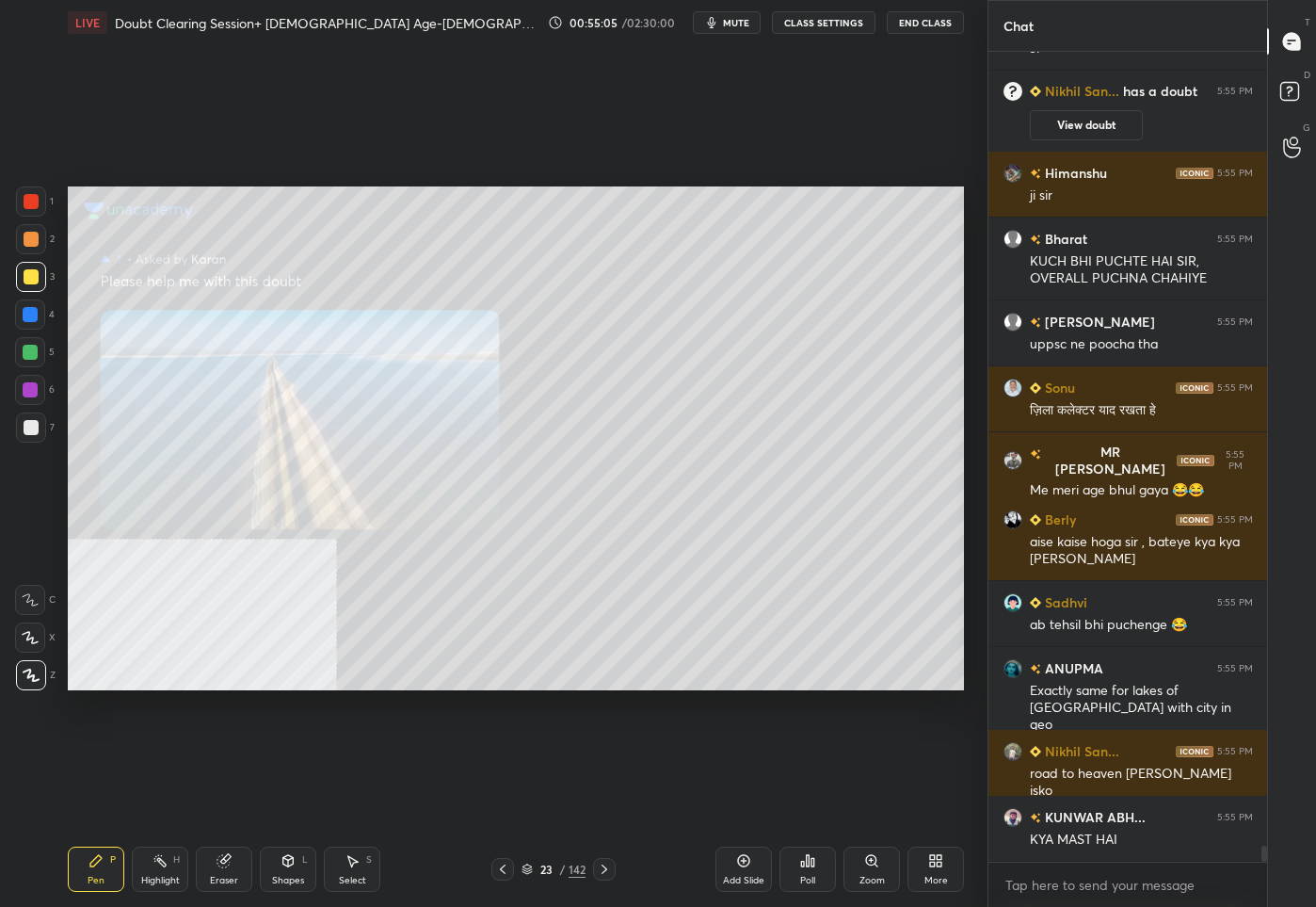
click at [507, 868] on icon at bounding box center [503, 869] width 15 height 15
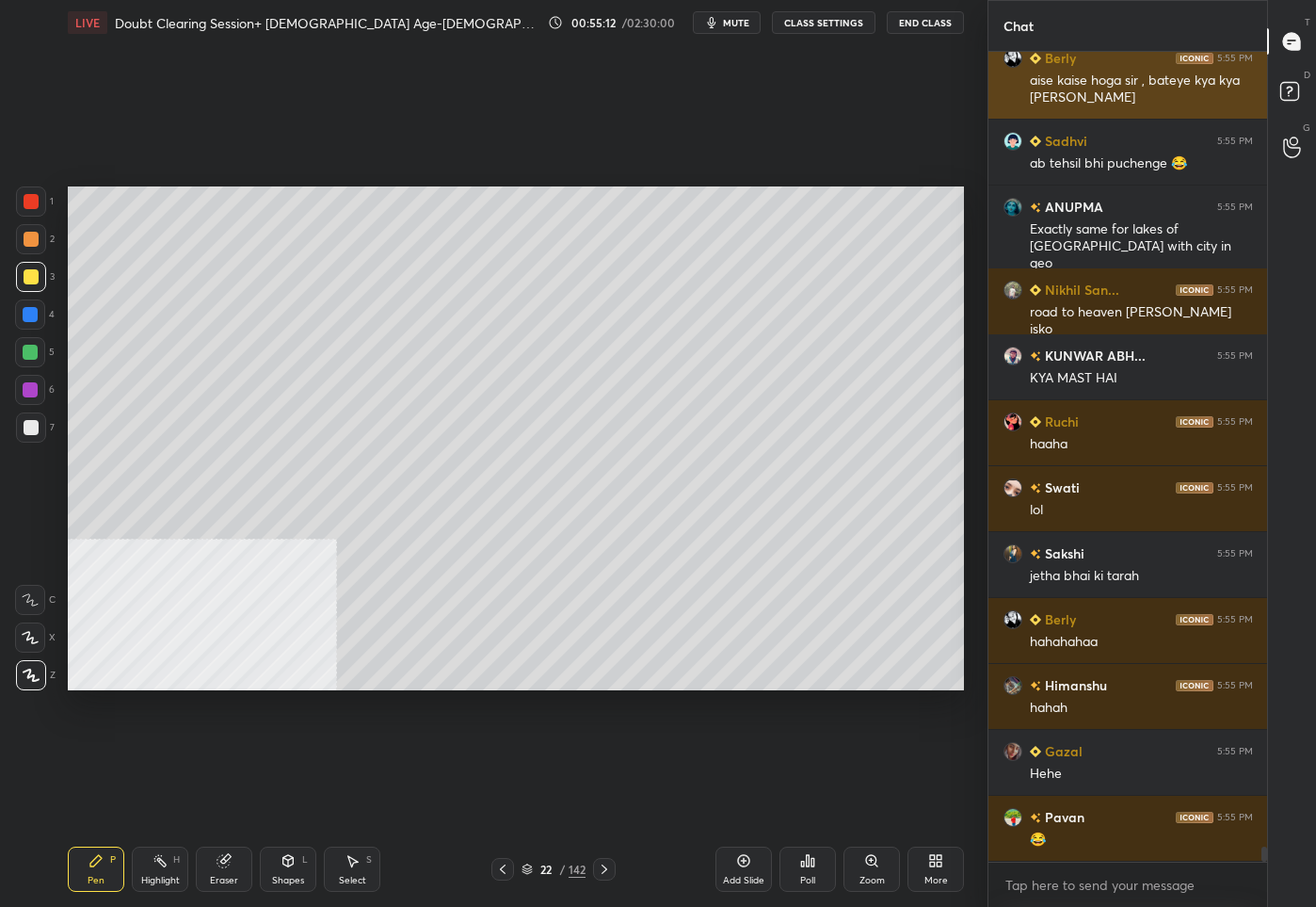
scroll to position [41726, 0]
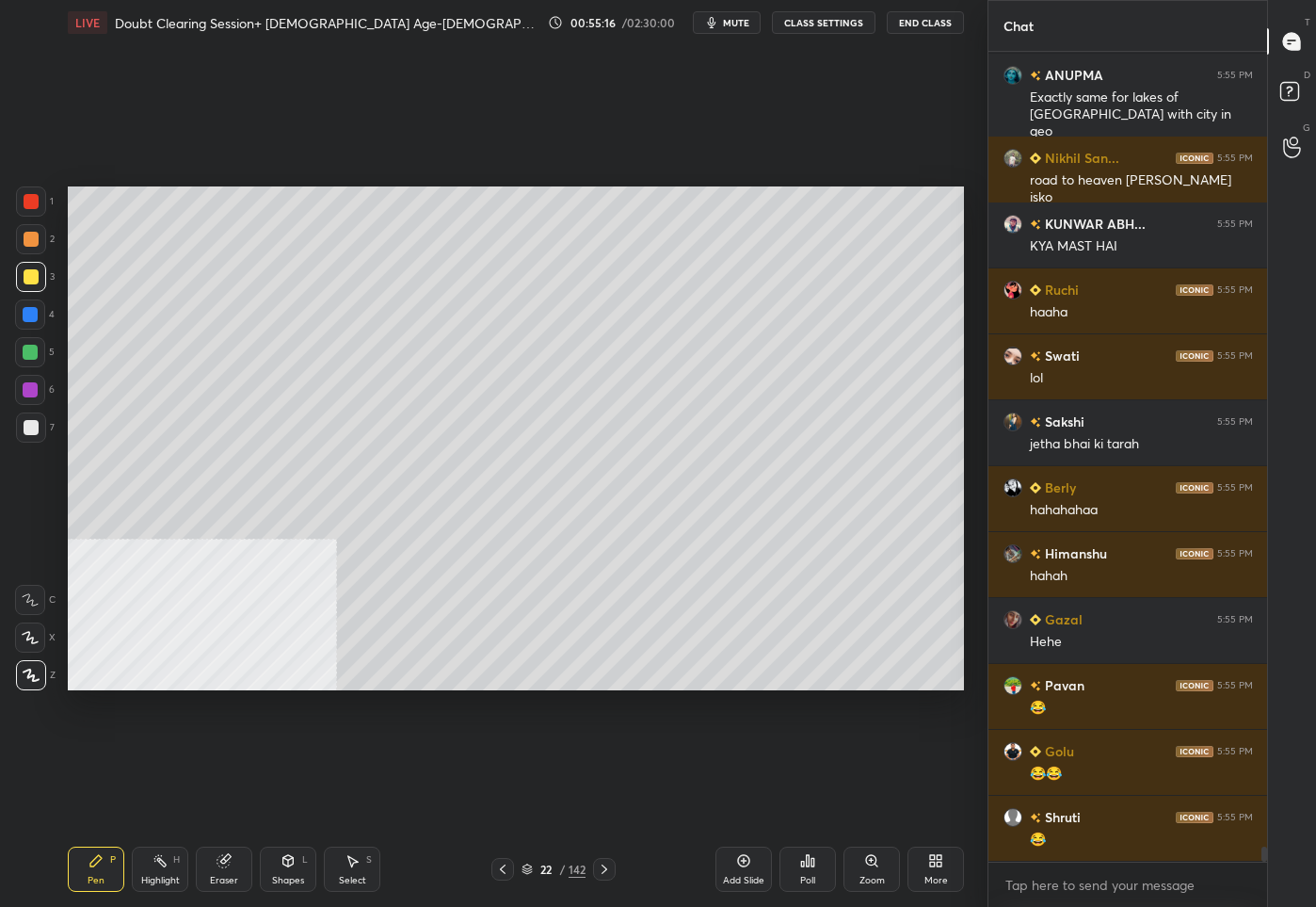
click at [552, 872] on div "22" at bounding box center [546, 869] width 19 height 12
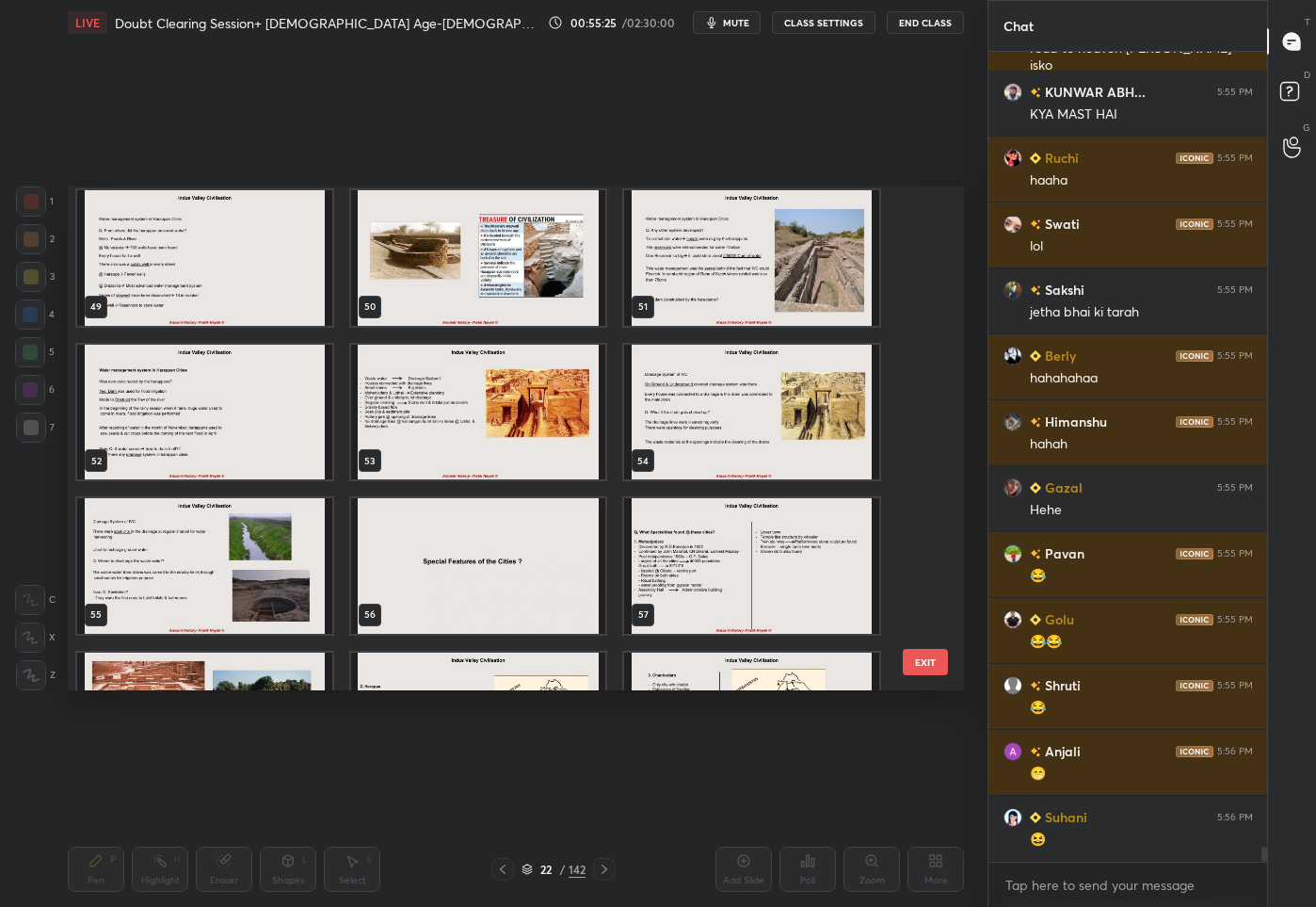
scroll to position [2749, 0]
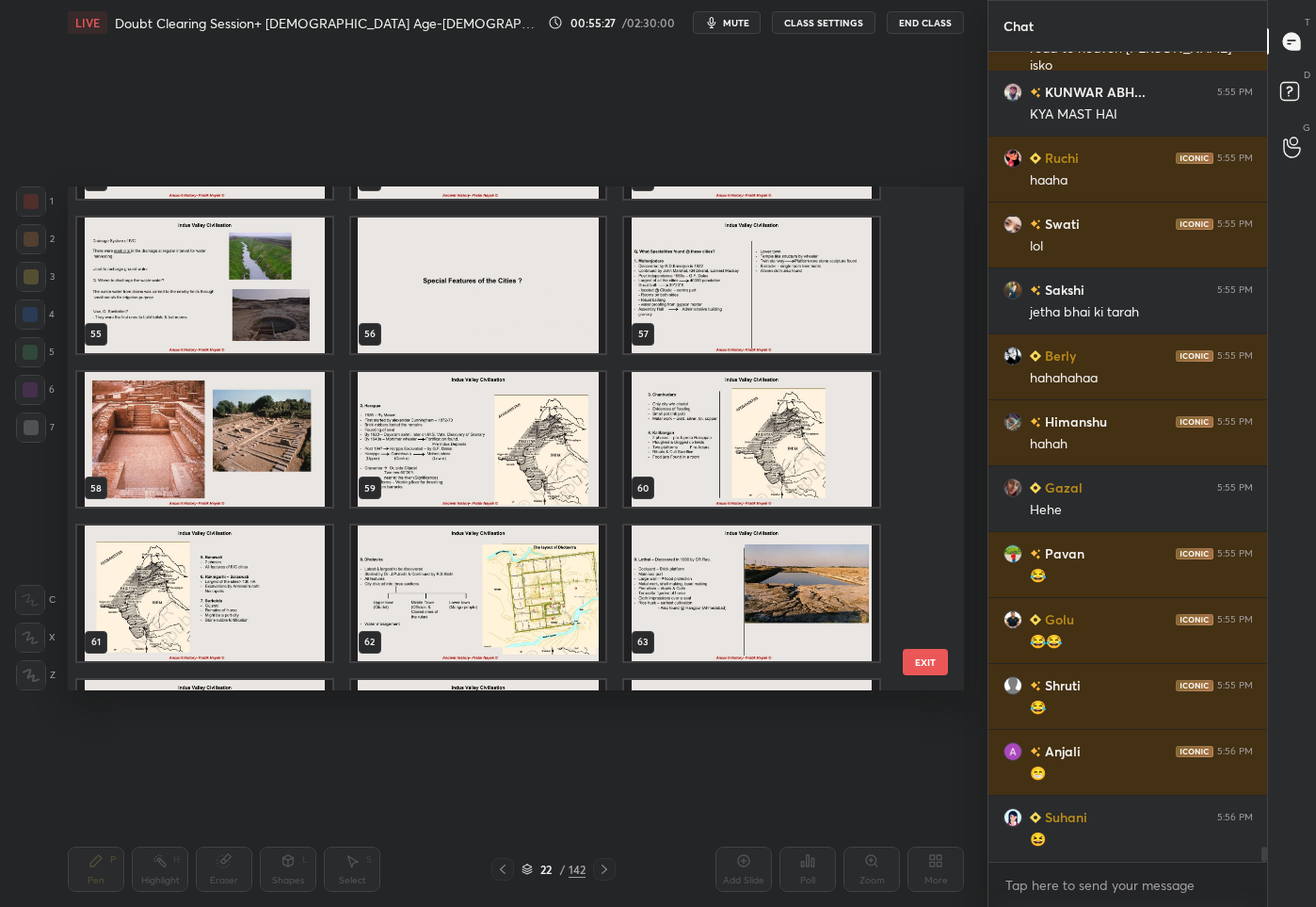
click at [476, 574] on img "grid" at bounding box center [478, 593] width 255 height 136
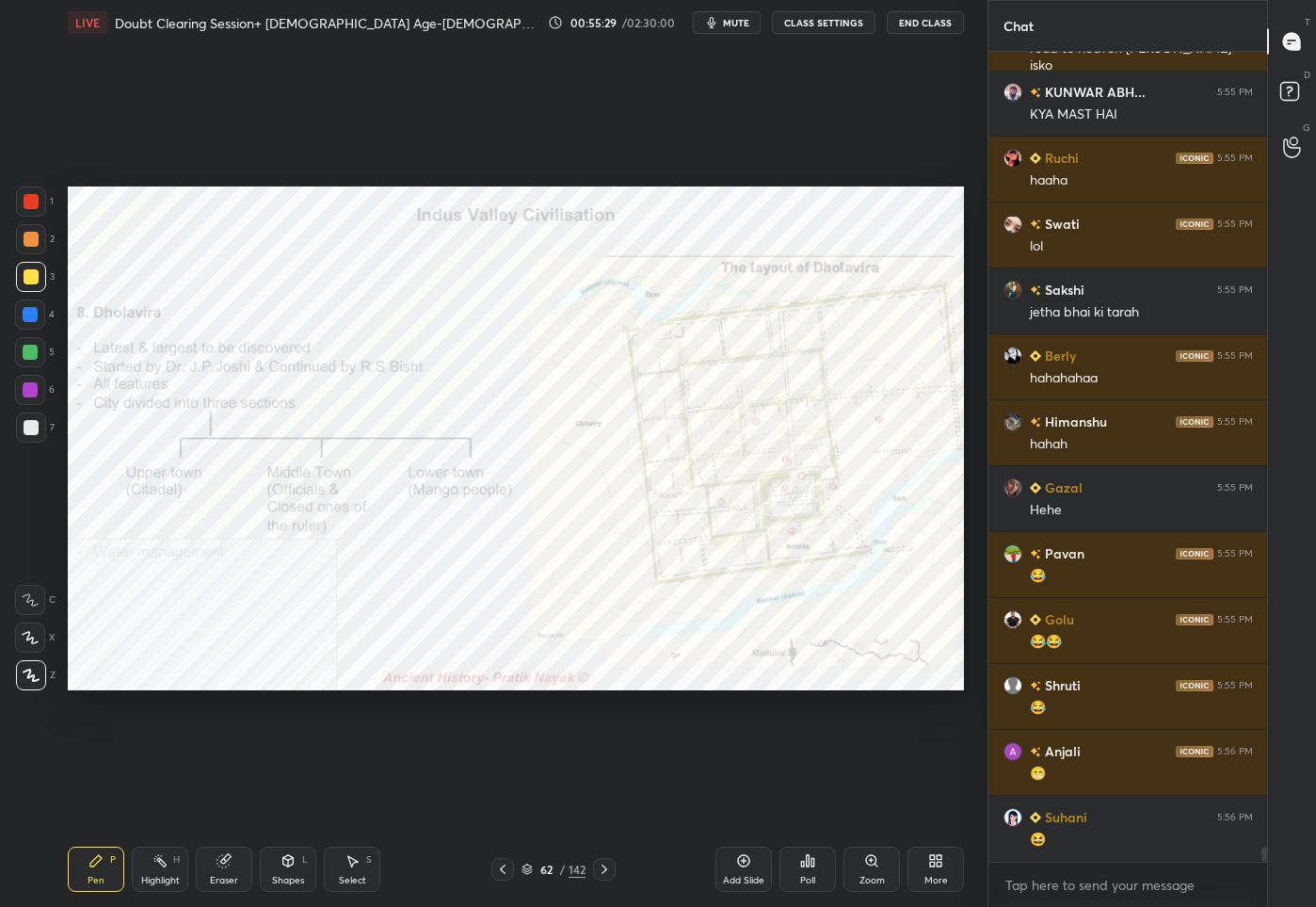
click at [25, 208] on div at bounding box center [31, 200] width 30 height 30
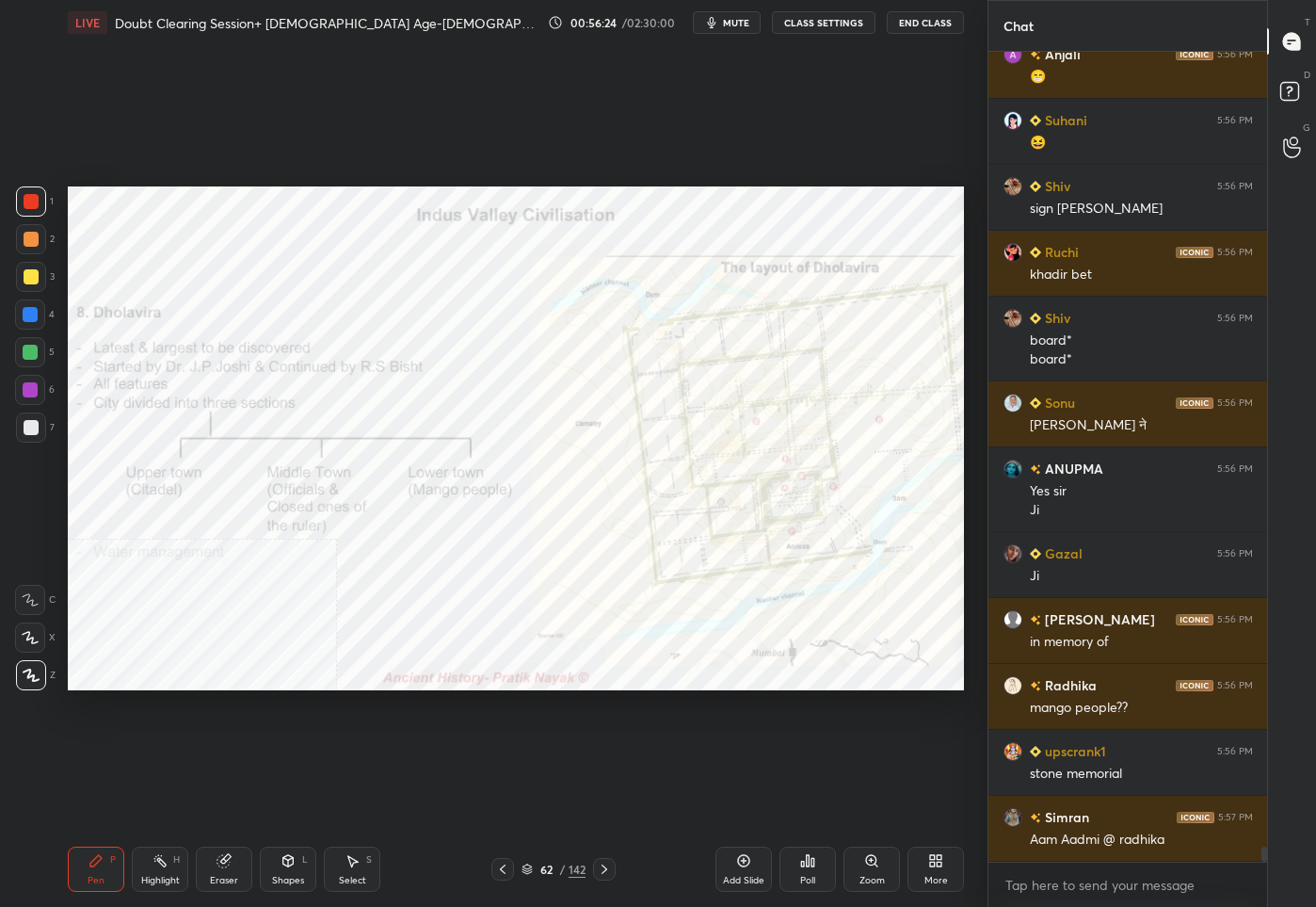
scroll to position [42620, 0]
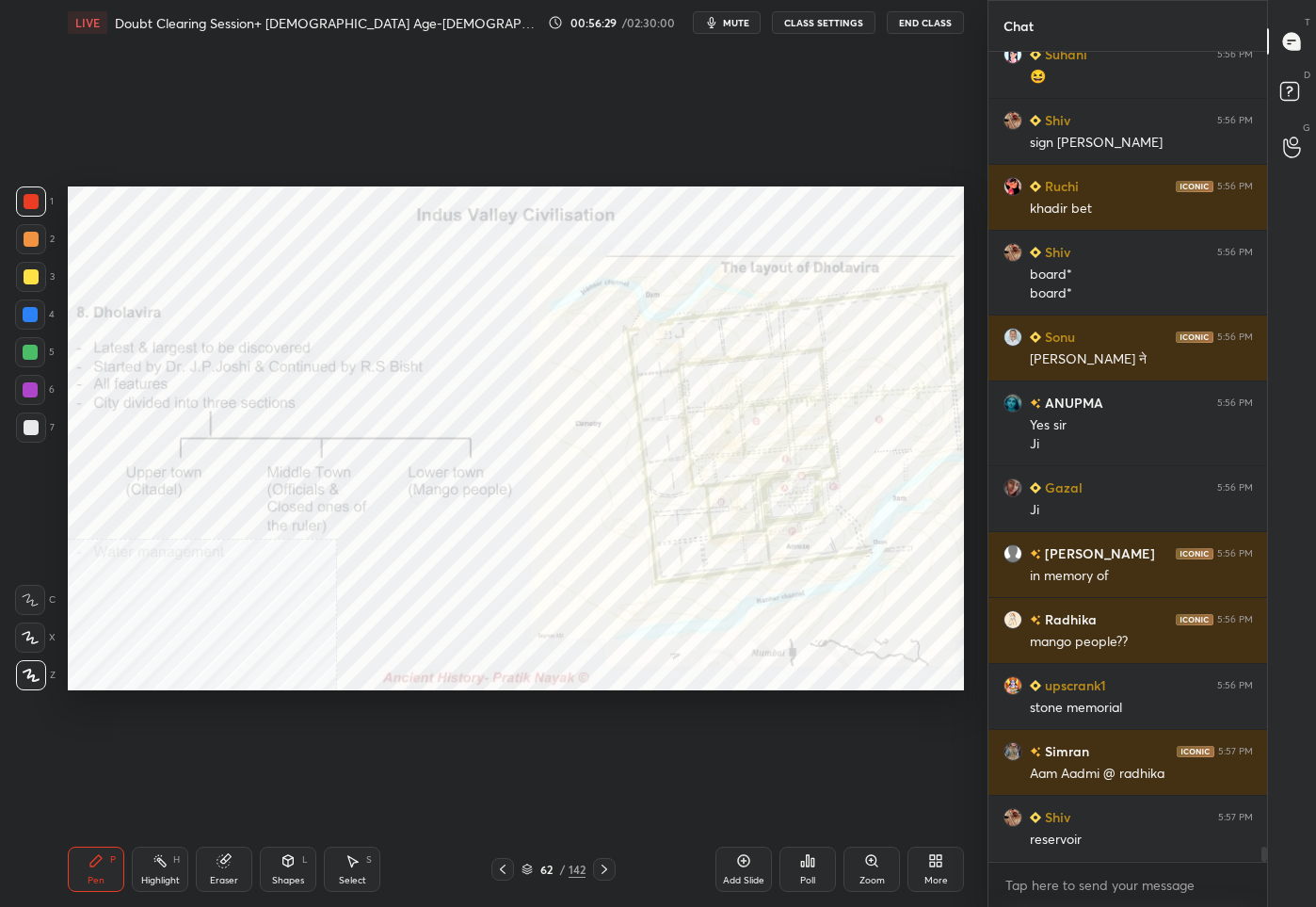
click at [606, 867] on icon at bounding box center [604, 869] width 15 height 15
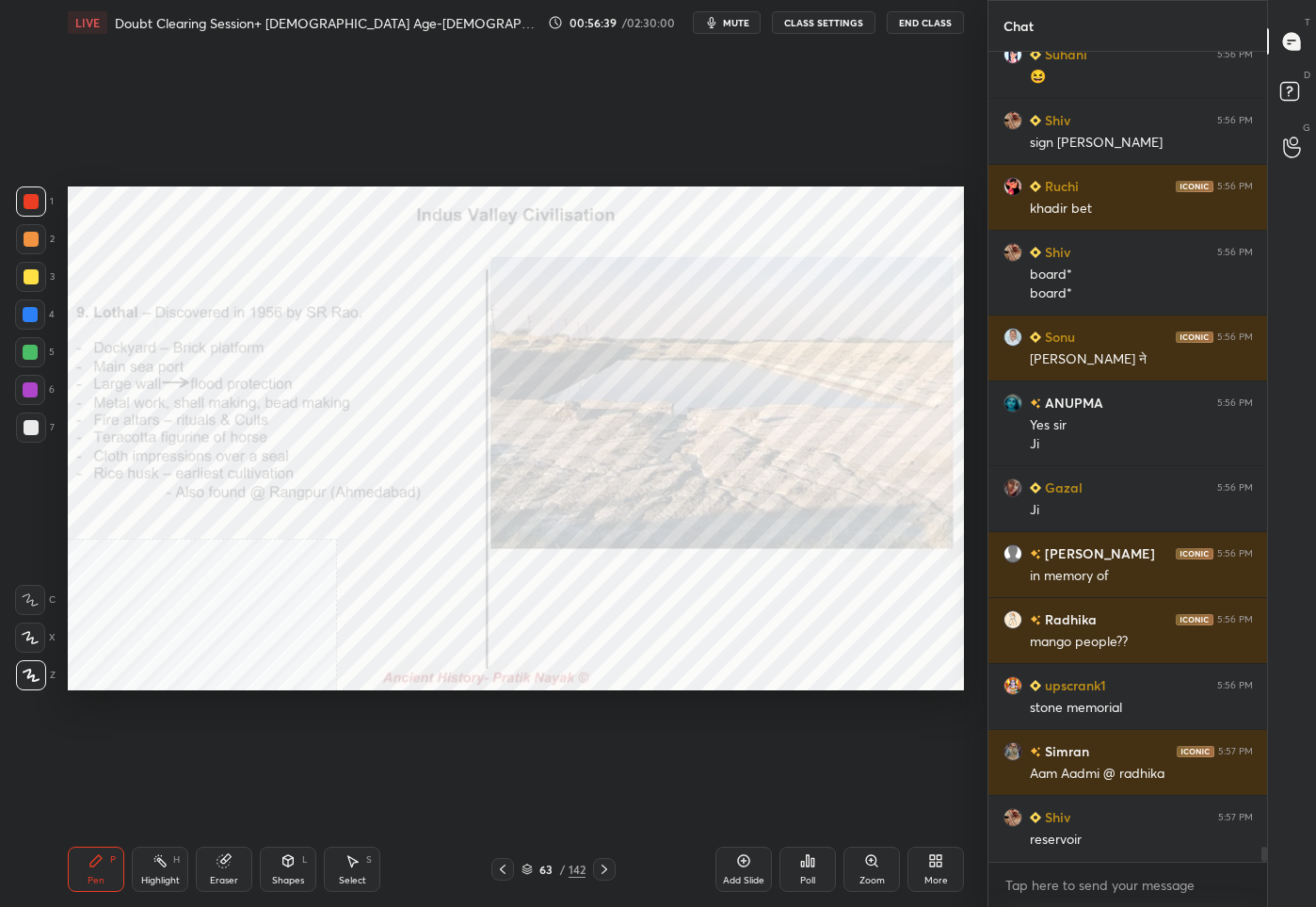
click at [554, 868] on div "63" at bounding box center [546, 869] width 19 height 12
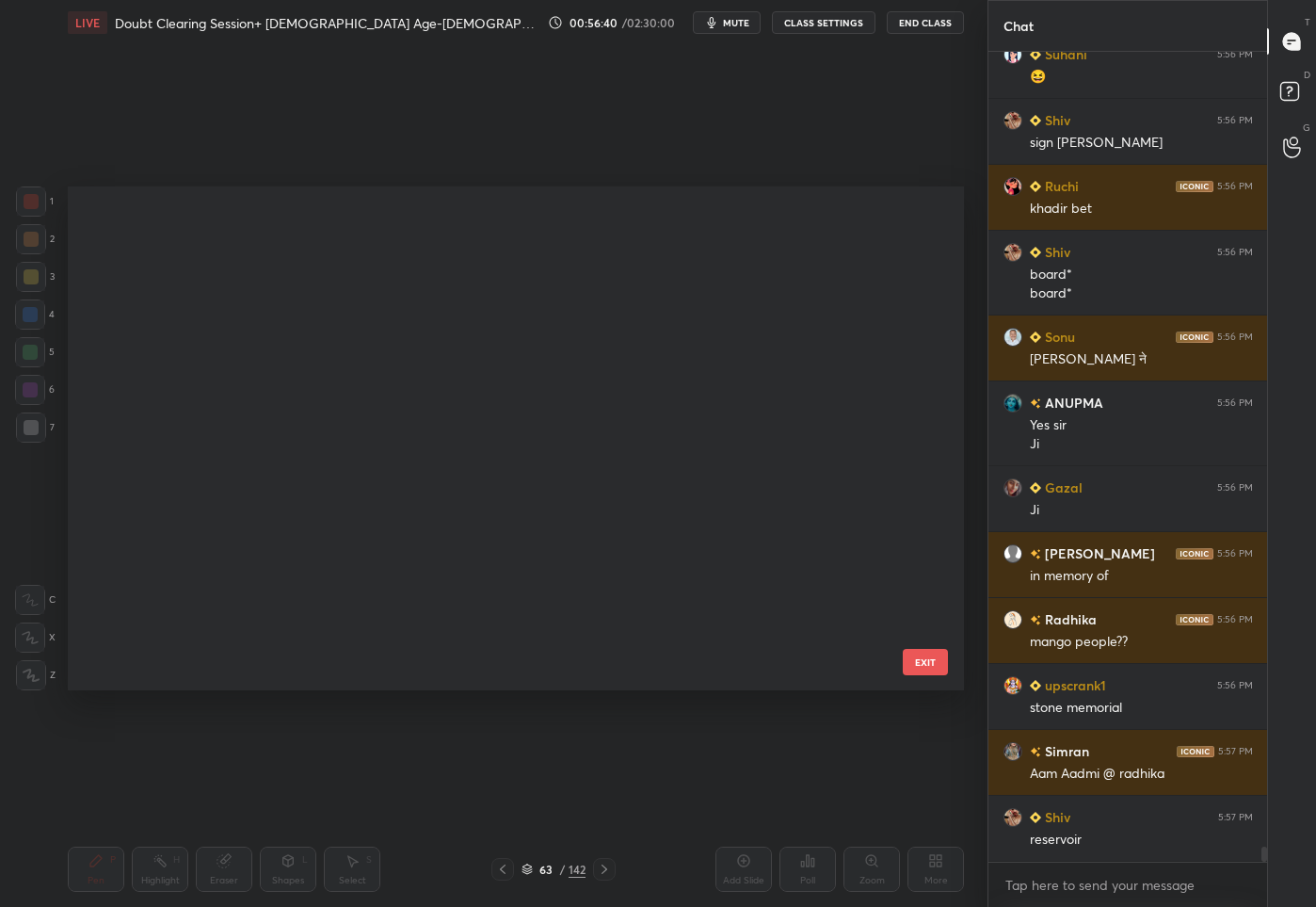
scroll to position [498, 887]
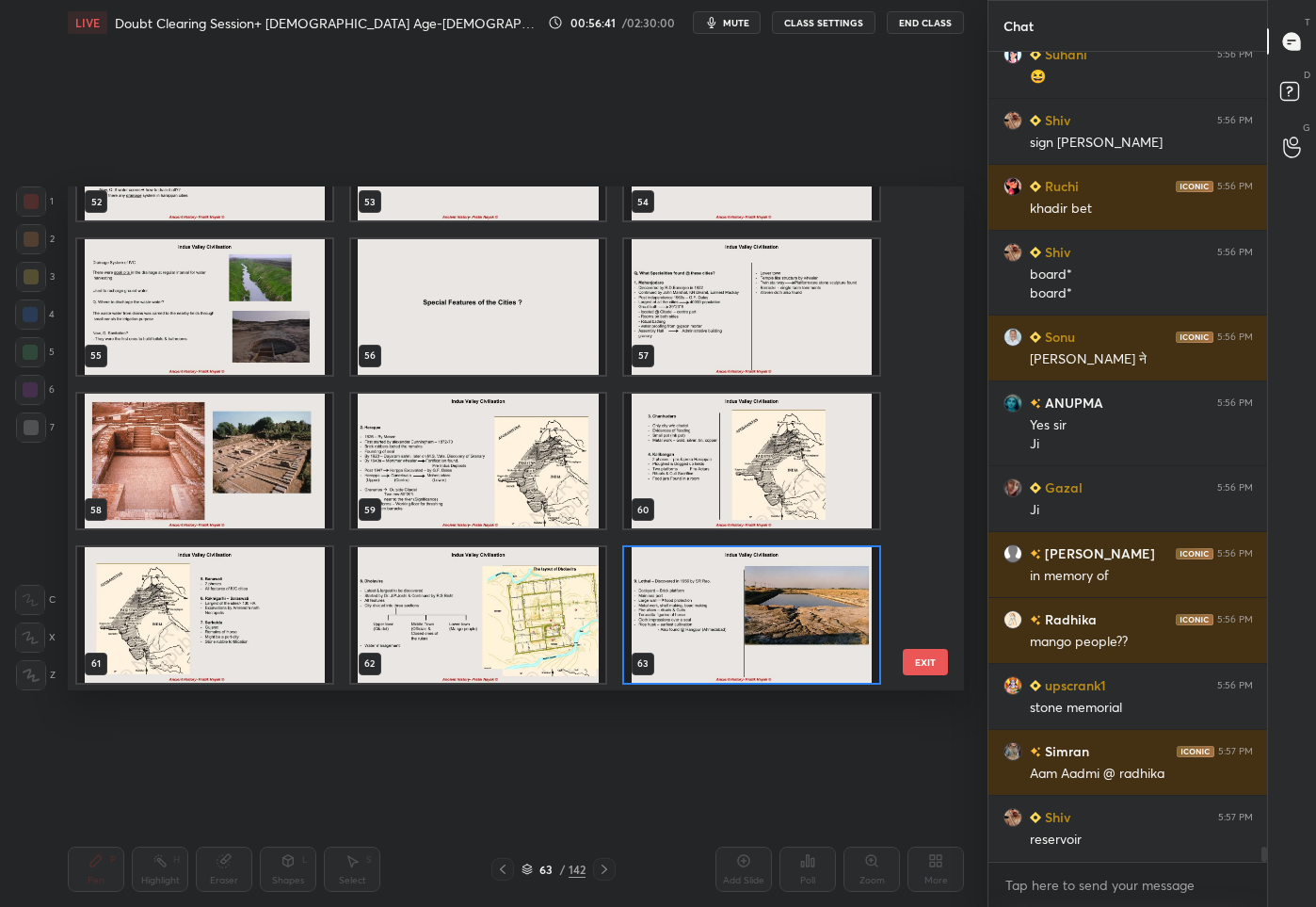
click at [153, 631] on img "grid" at bounding box center [204, 614] width 255 height 136
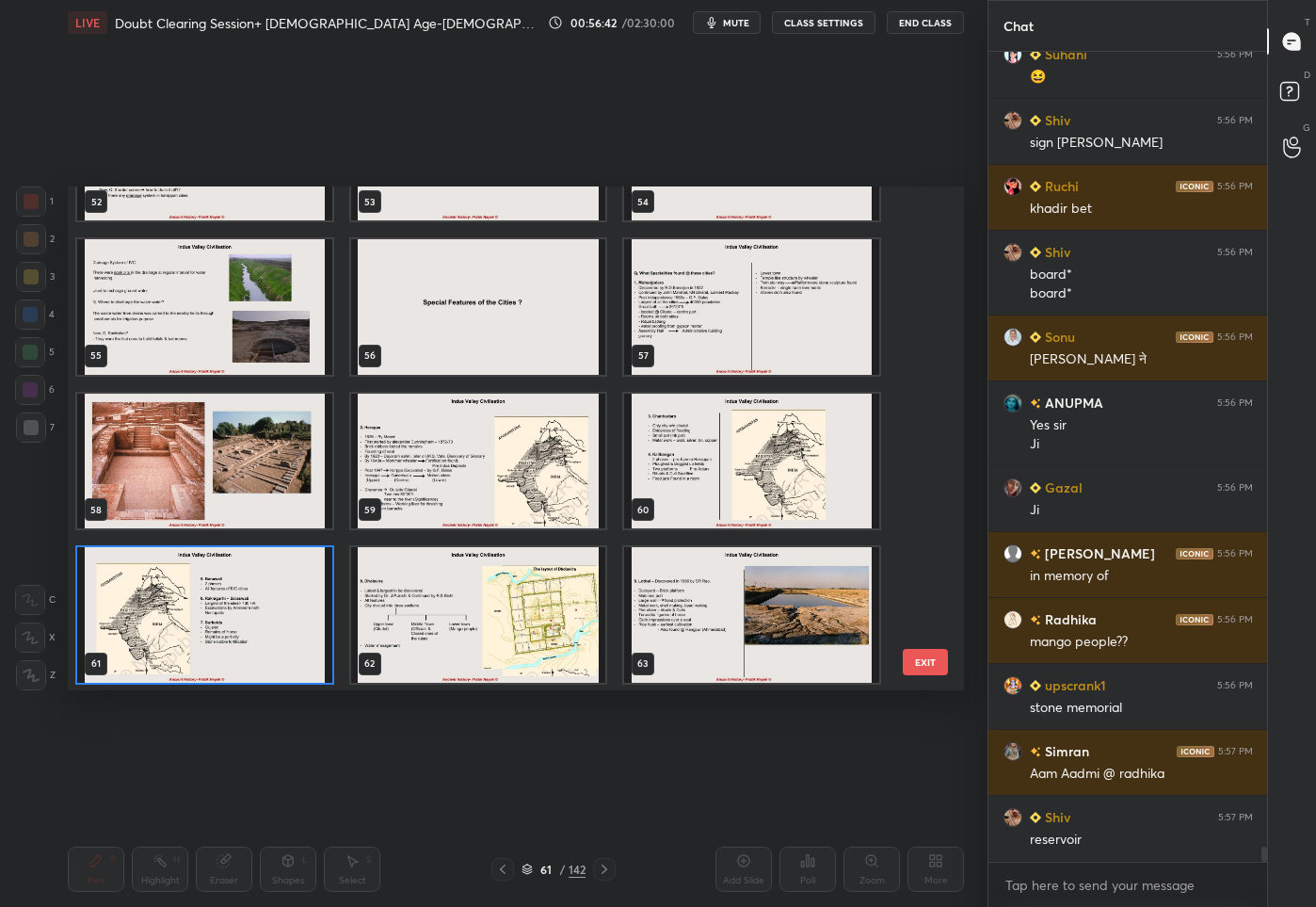
click at [153, 631] on img "grid" at bounding box center [204, 614] width 255 height 136
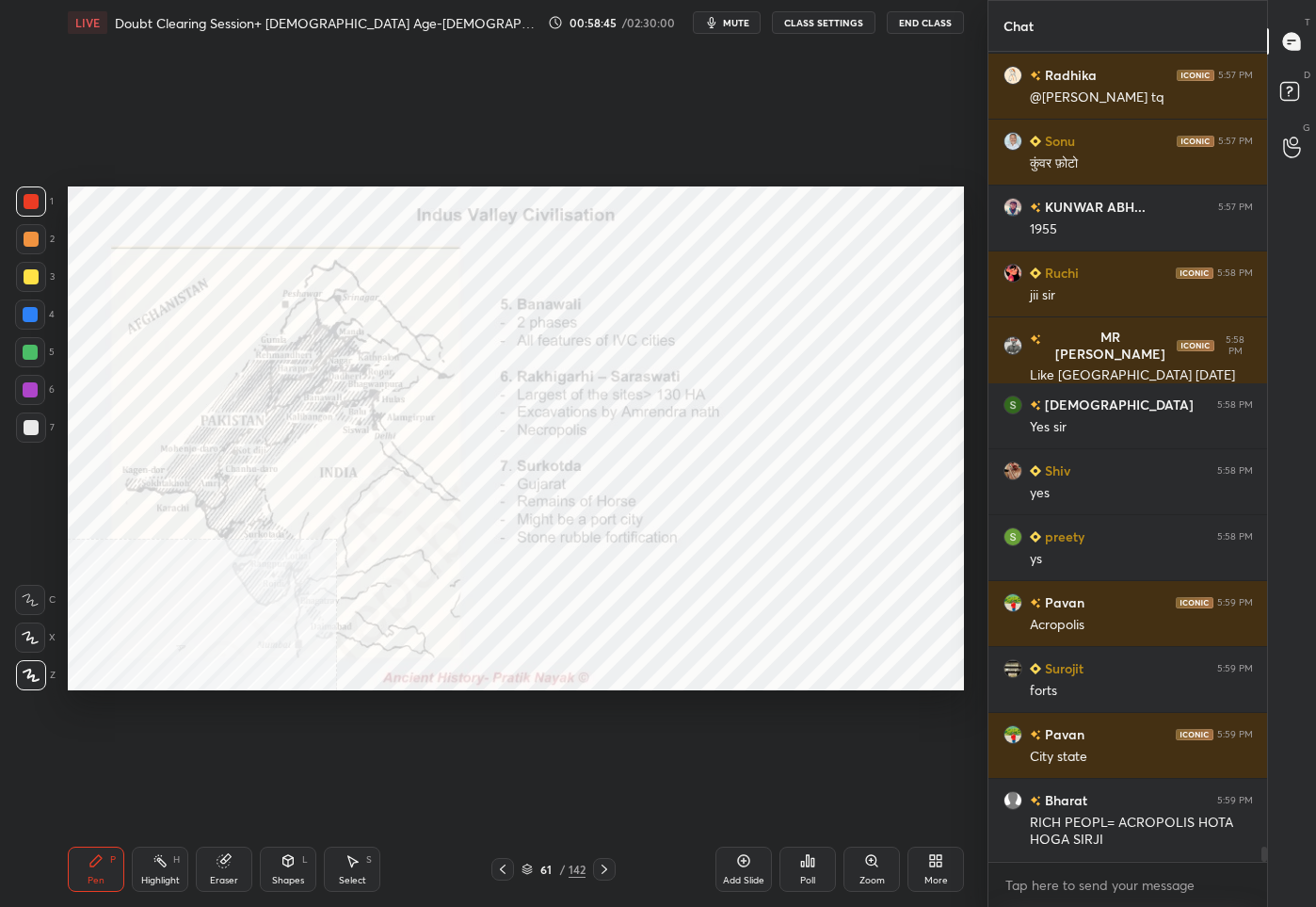
scroll to position [43494, 0]
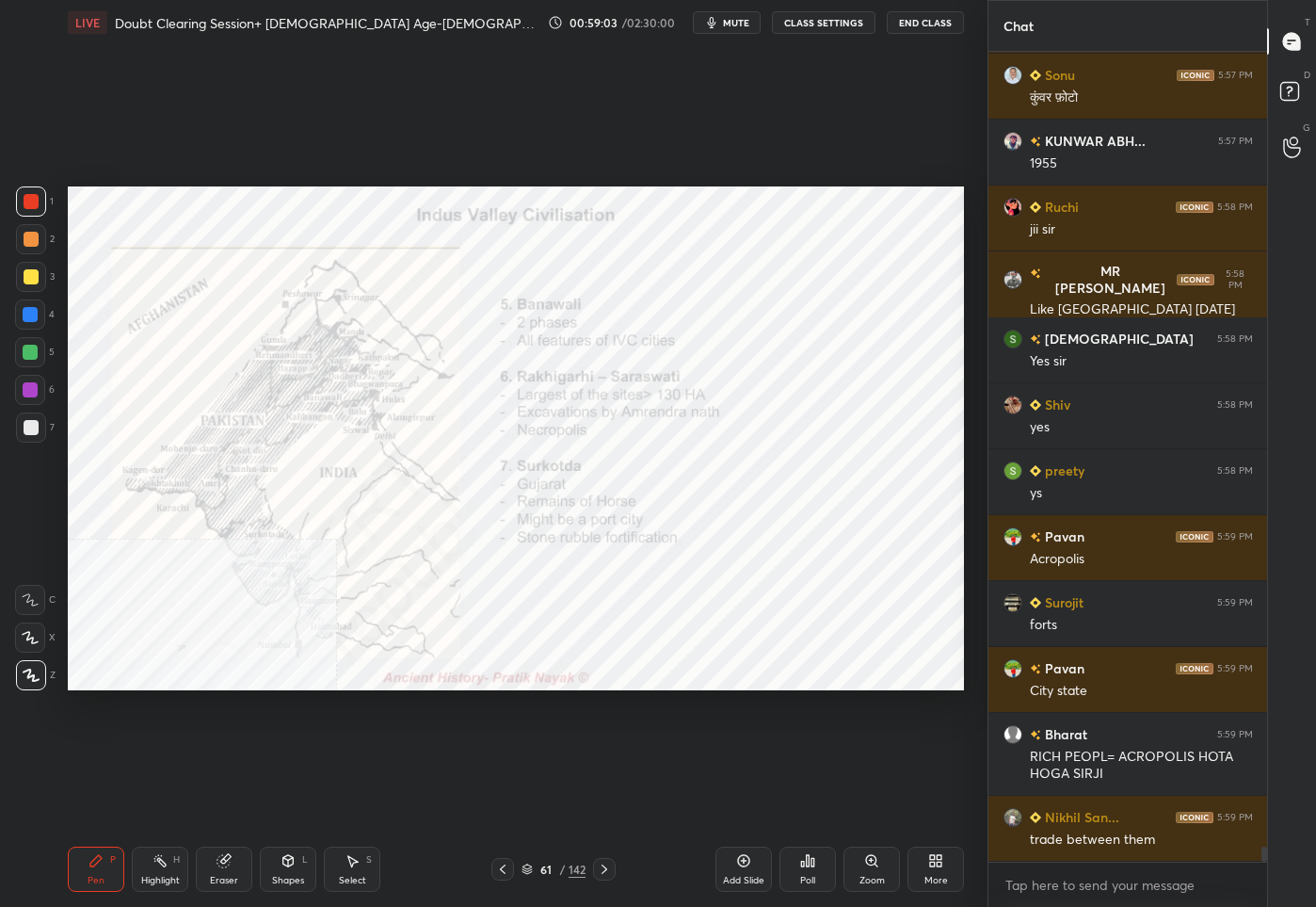
click at [594, 869] on div at bounding box center [603, 868] width 22 height 22
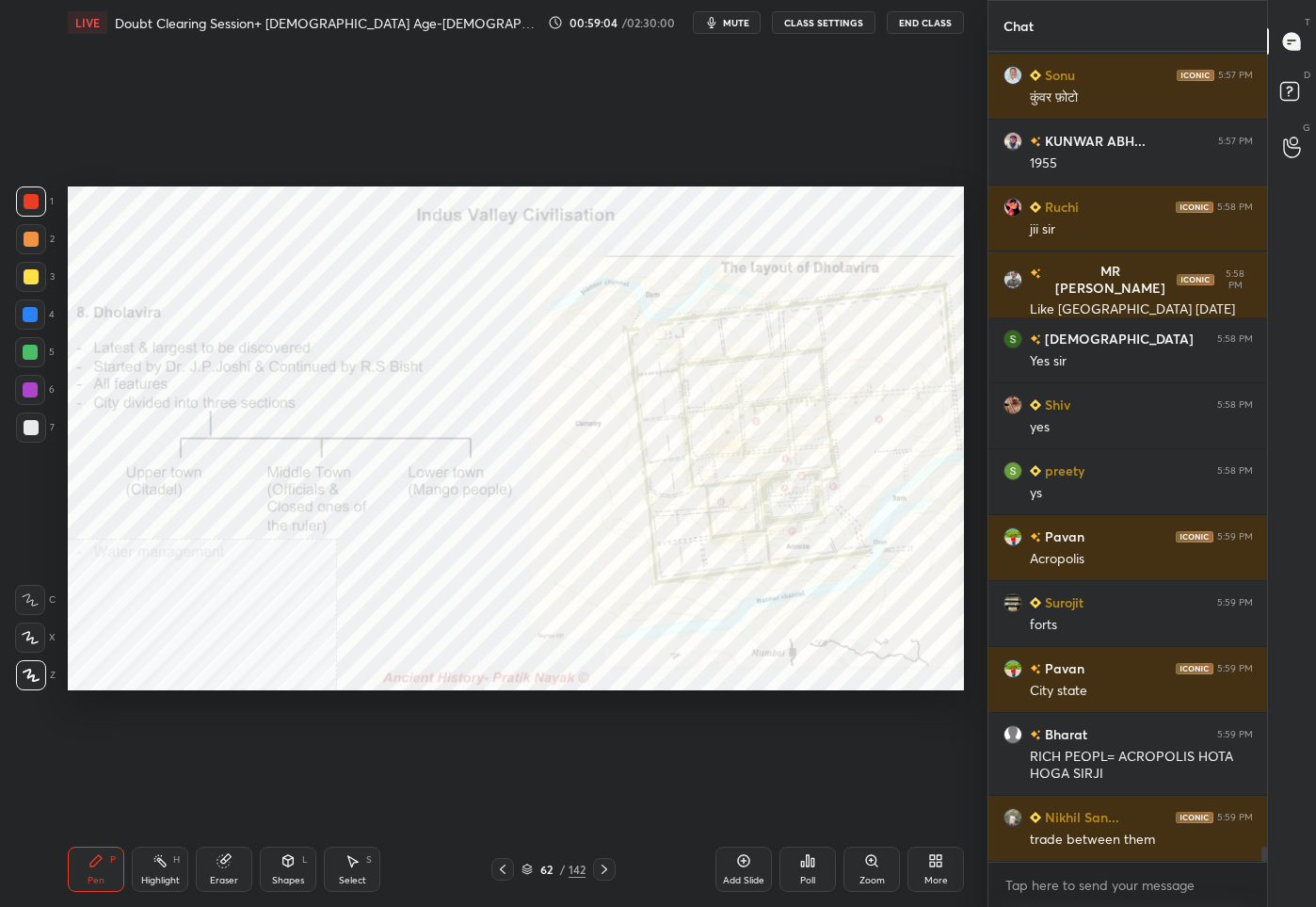
click at [595, 869] on div at bounding box center [603, 868] width 22 height 22
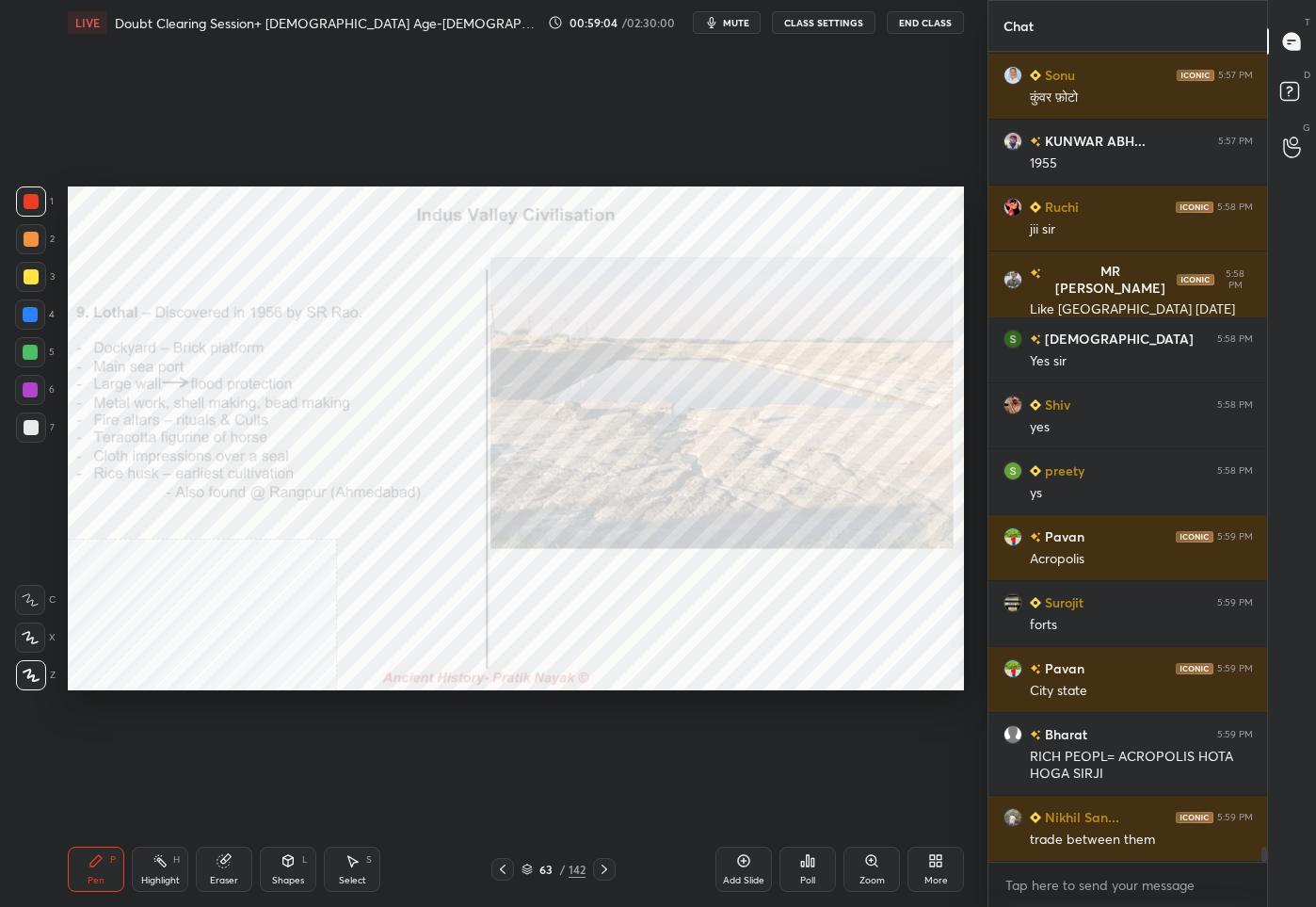
scroll to position [43560, 0]
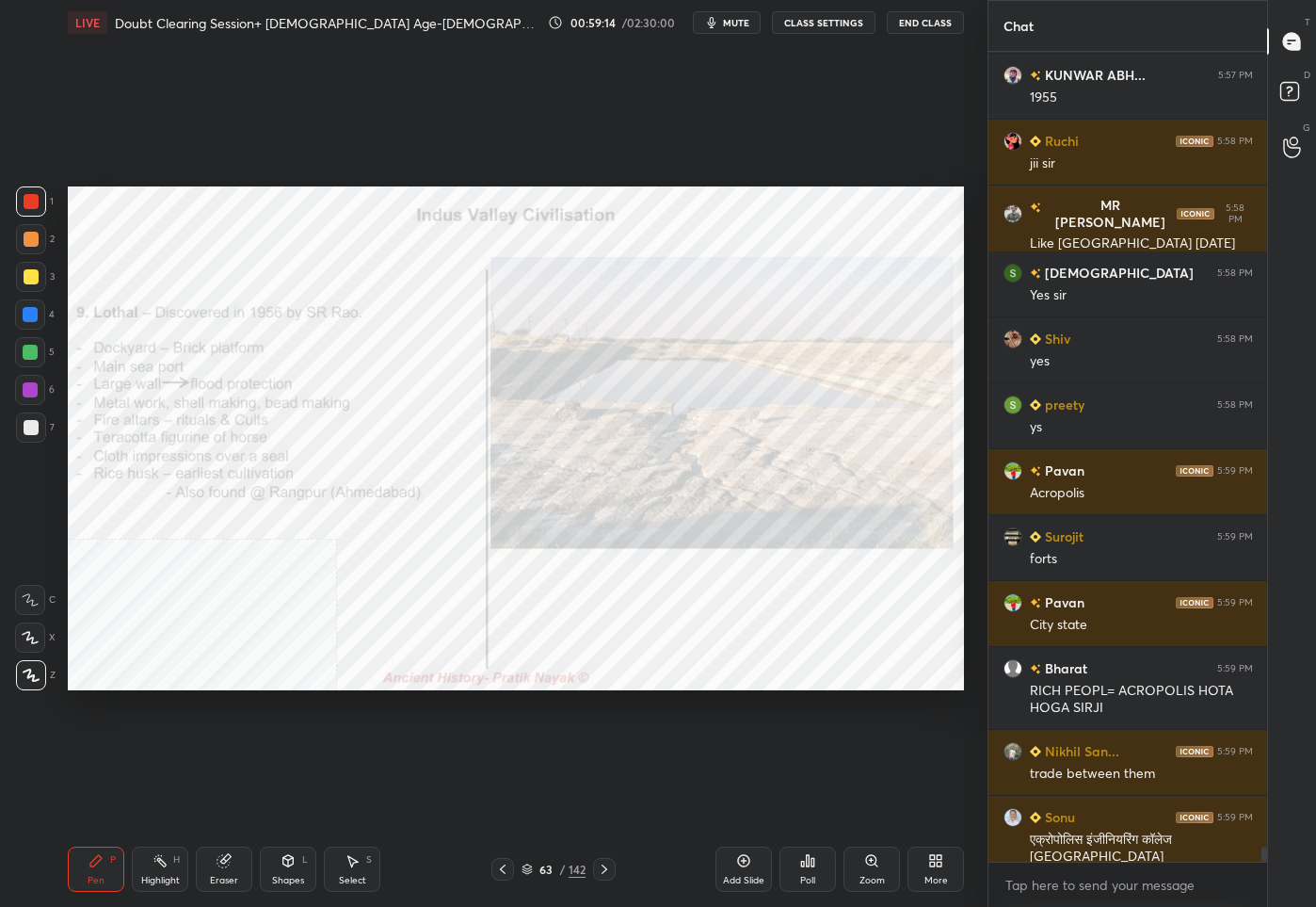
click at [600, 863] on icon at bounding box center [604, 869] width 15 height 15
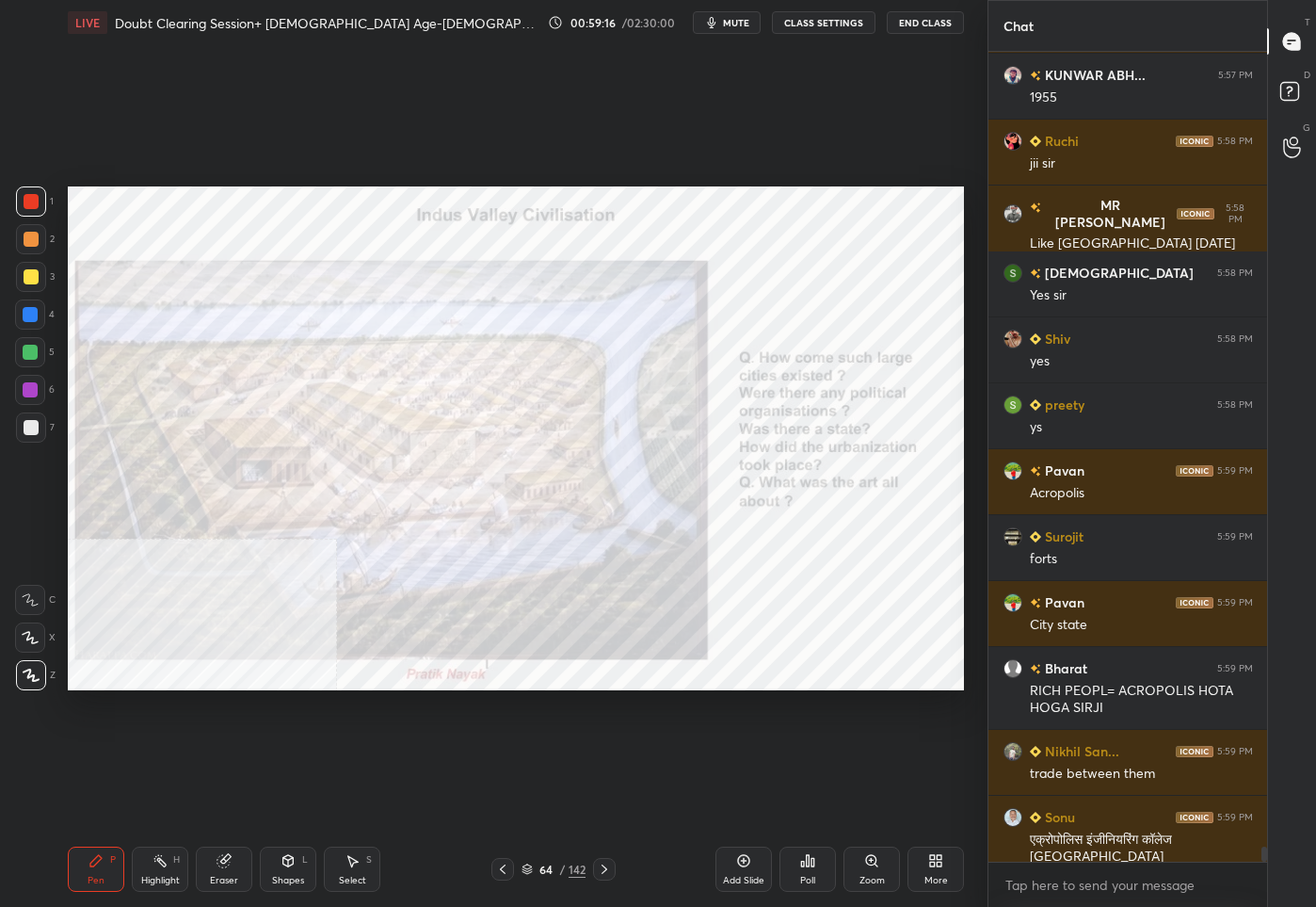
click at [35, 280] on div at bounding box center [31, 277] width 15 height 15
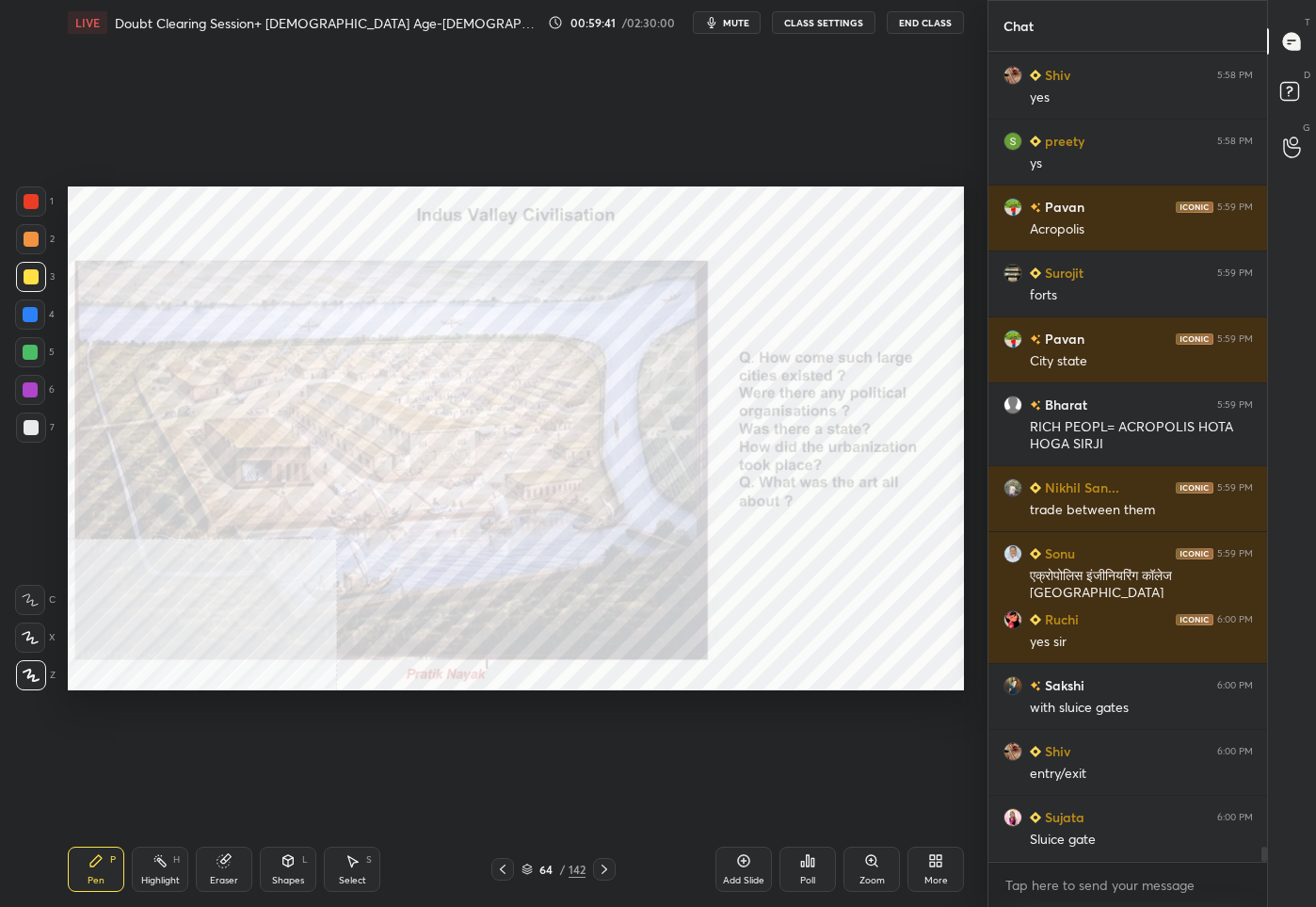
scroll to position [43889, 0]
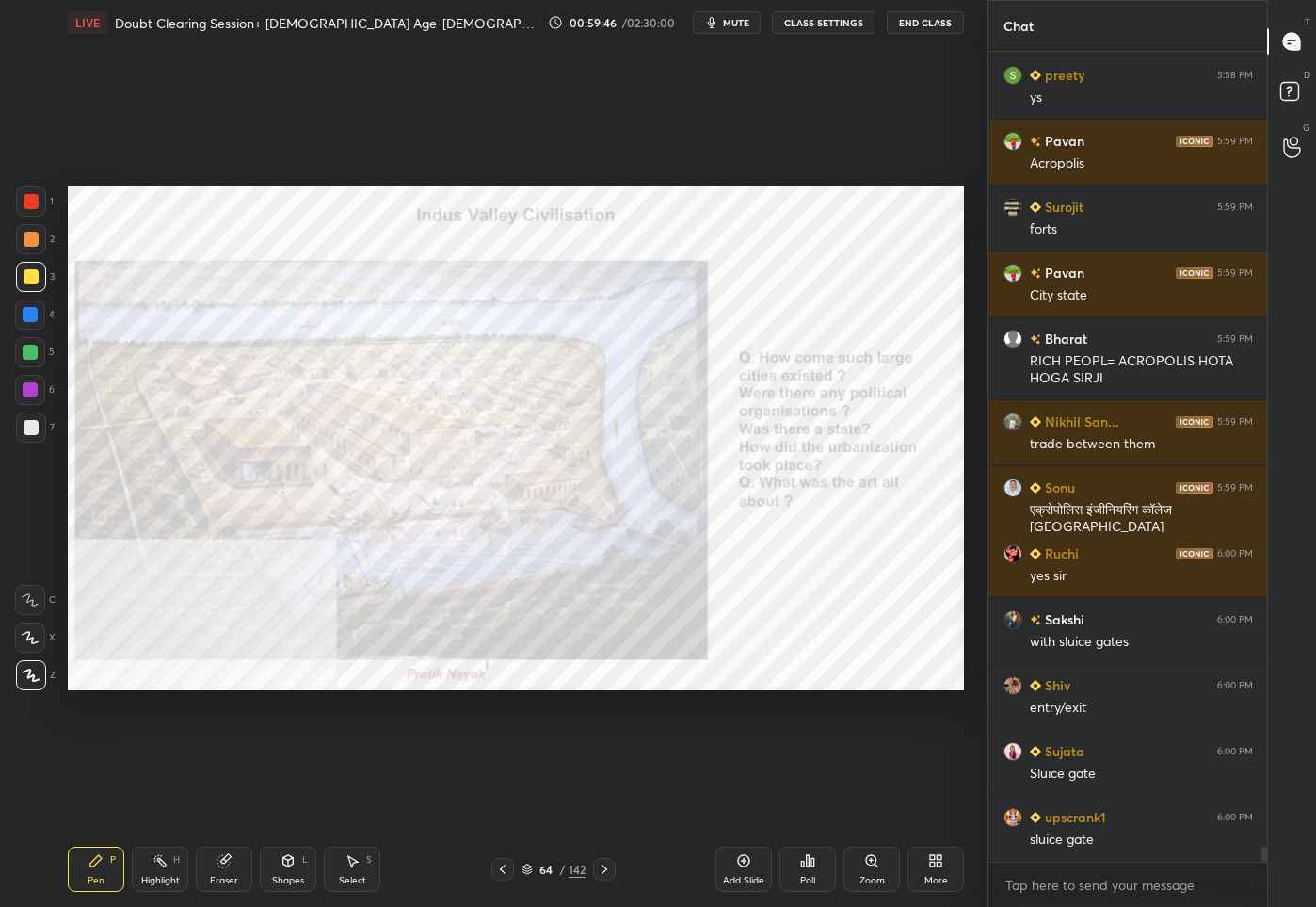
click at [562, 867] on div "/" at bounding box center [562, 869] width 6 height 12
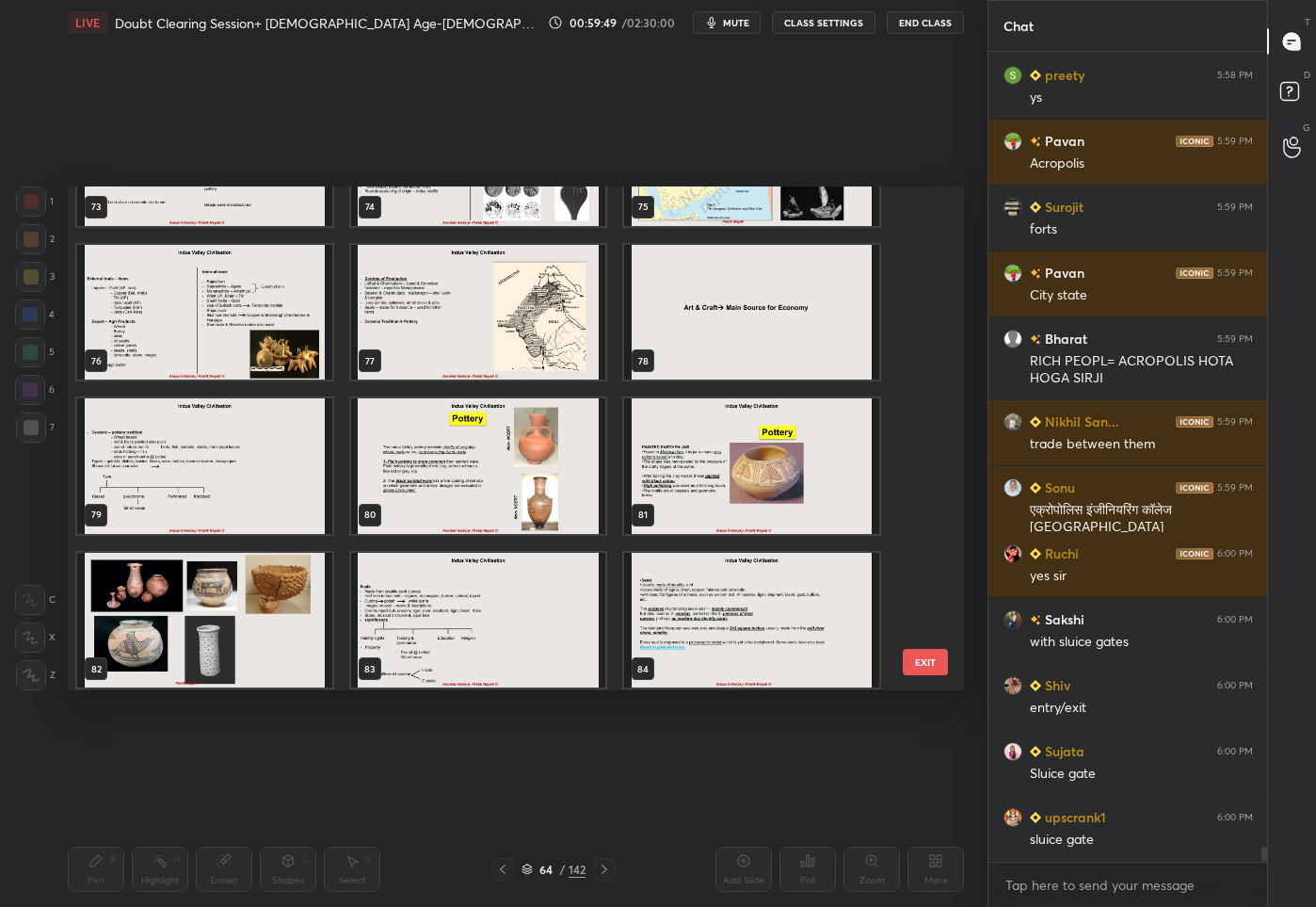
scroll to position [3615, 0]
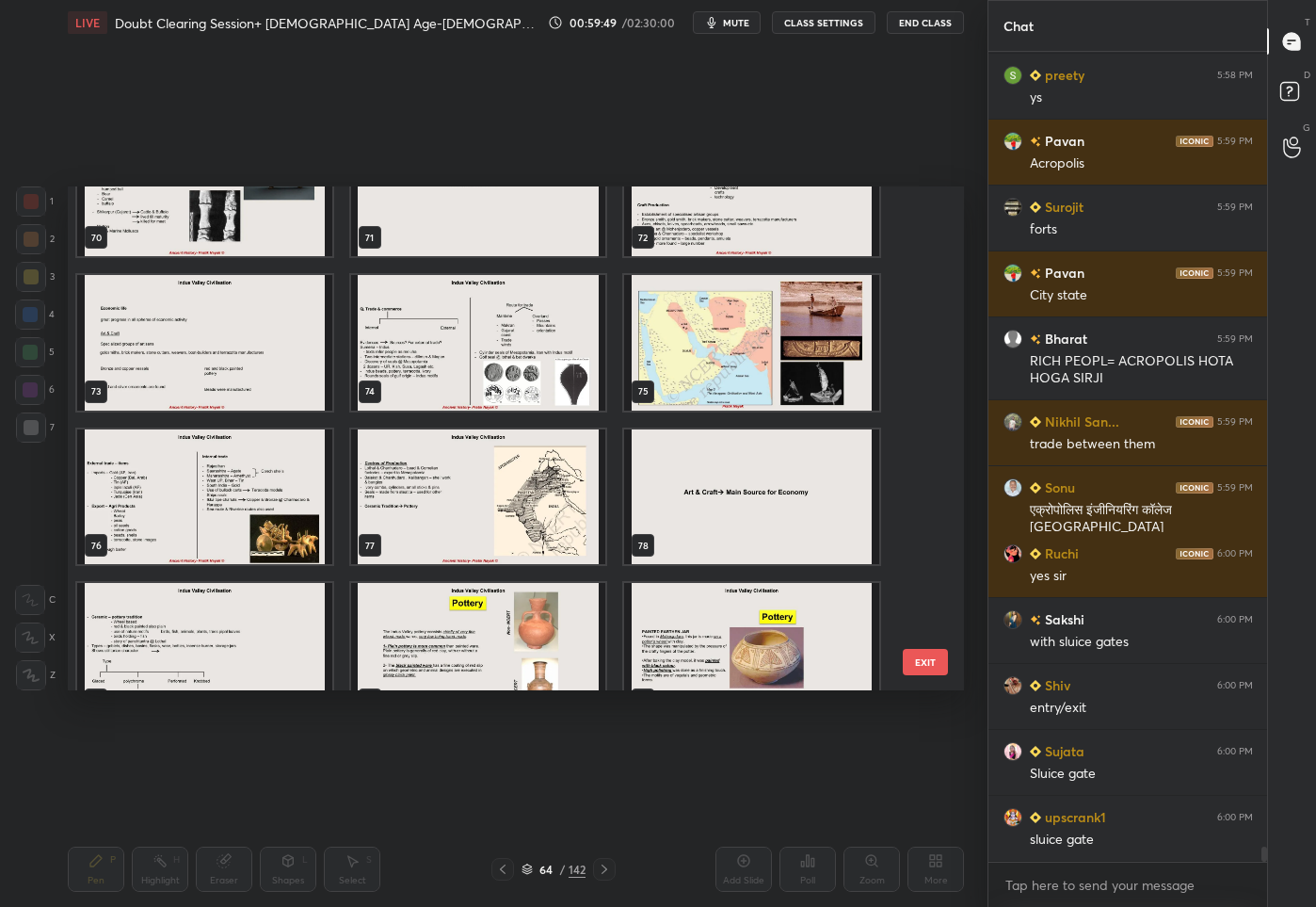
click at [706, 347] on img "grid" at bounding box center [751, 342] width 255 height 136
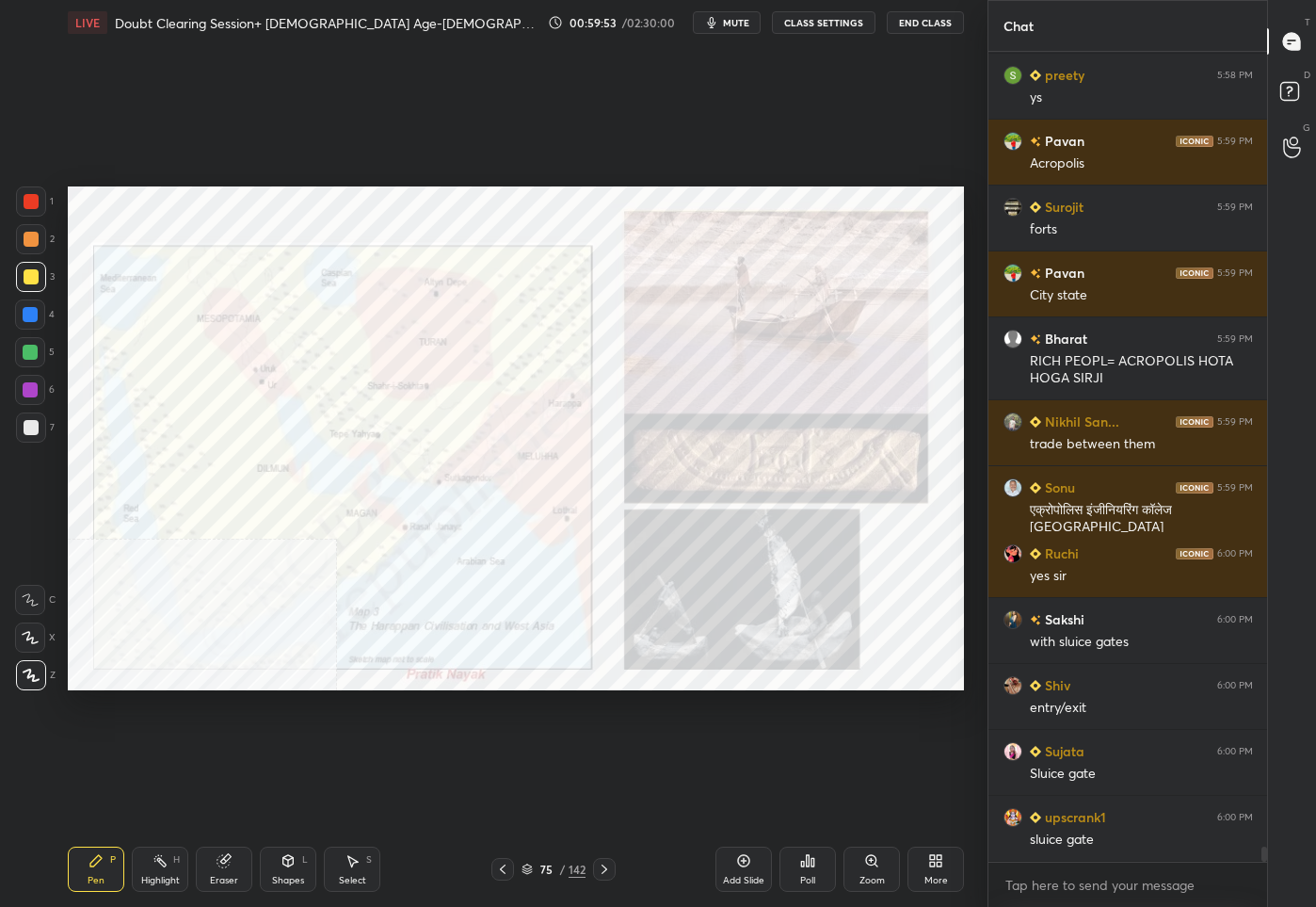
scroll to position [43955, 0]
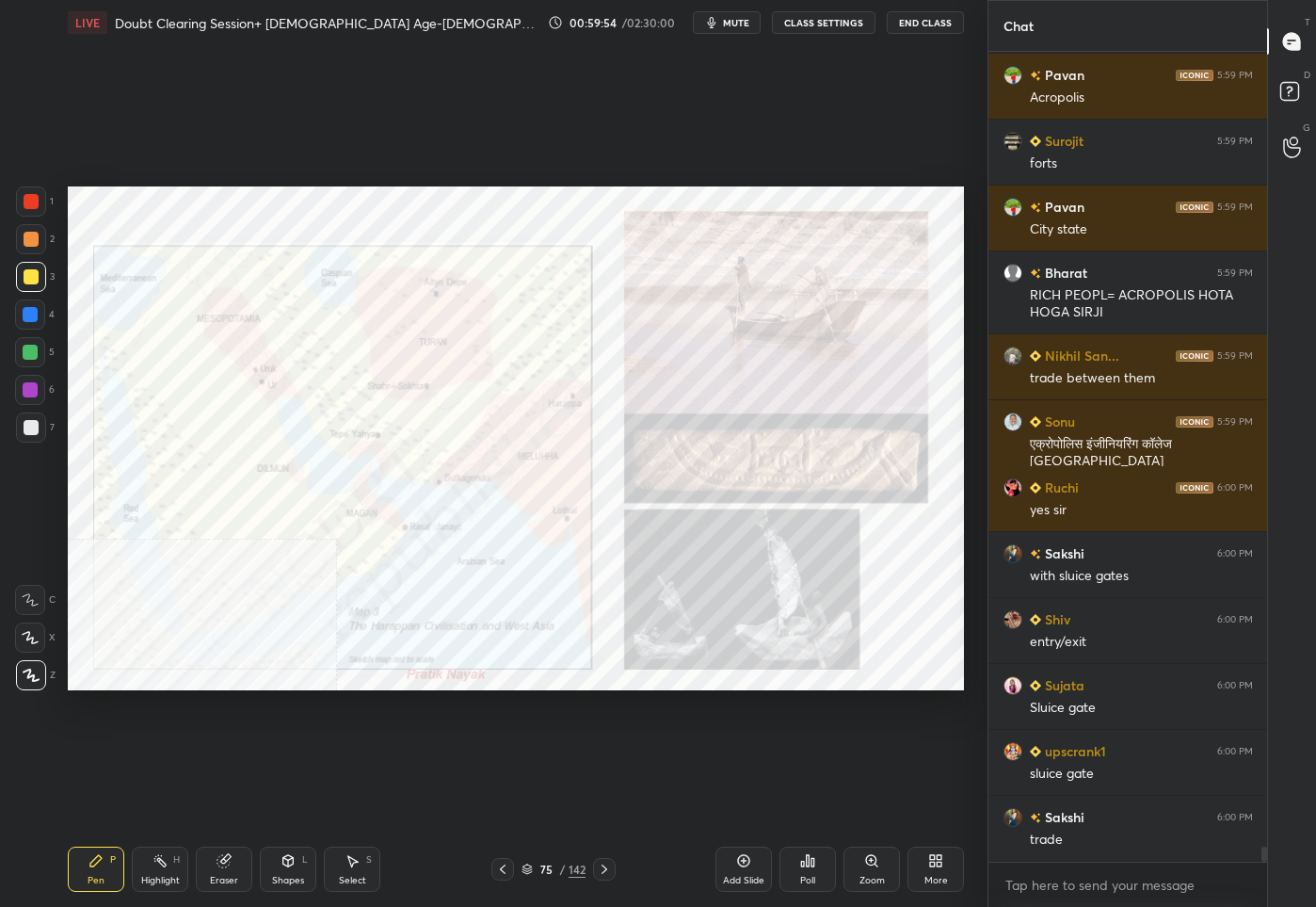
click at [46, 192] on div "1" at bounding box center [35, 200] width 38 height 30
click at [555, 868] on div "75 / 142" at bounding box center [553, 869] width 64 height 17
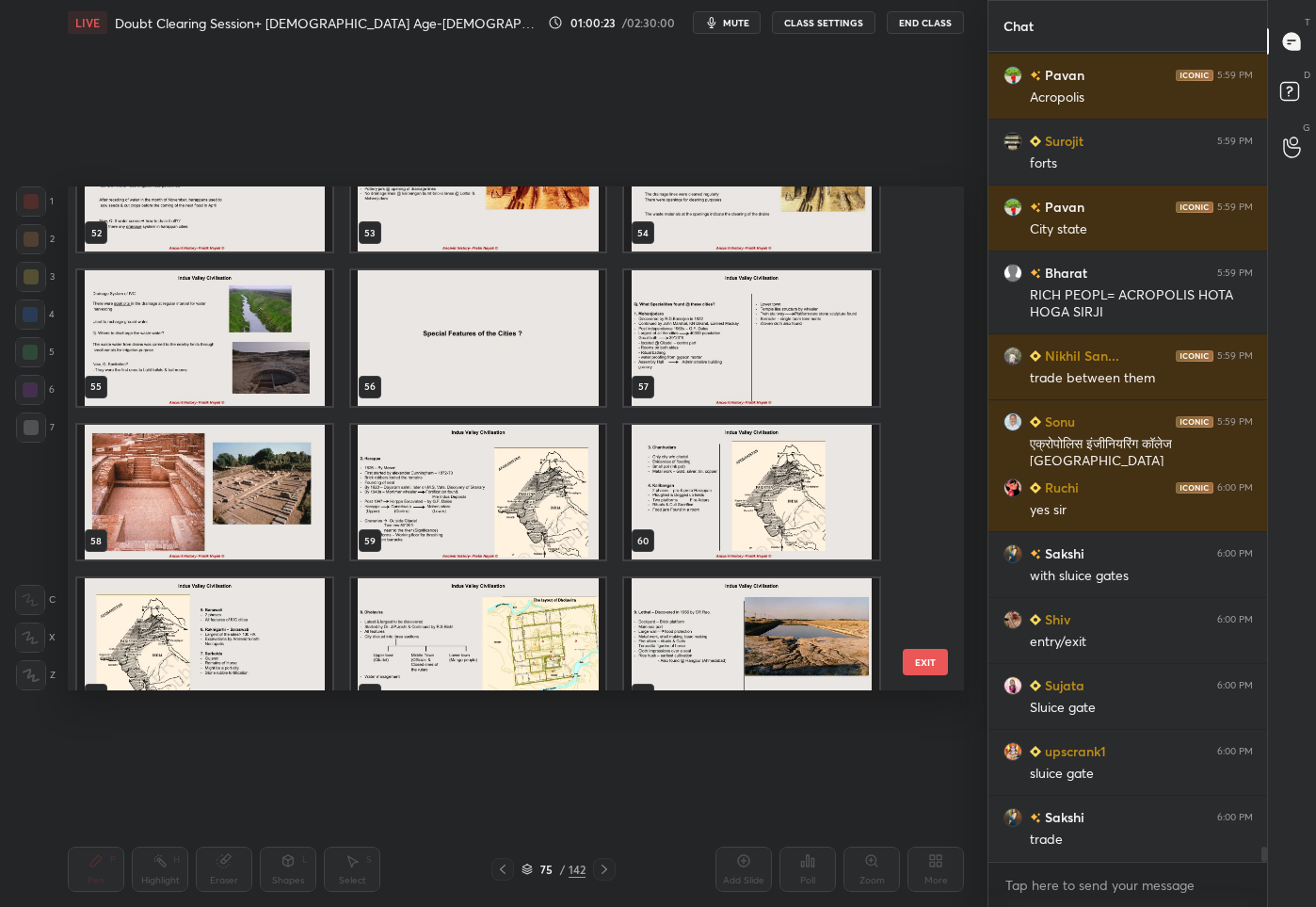
scroll to position [2820, 0]
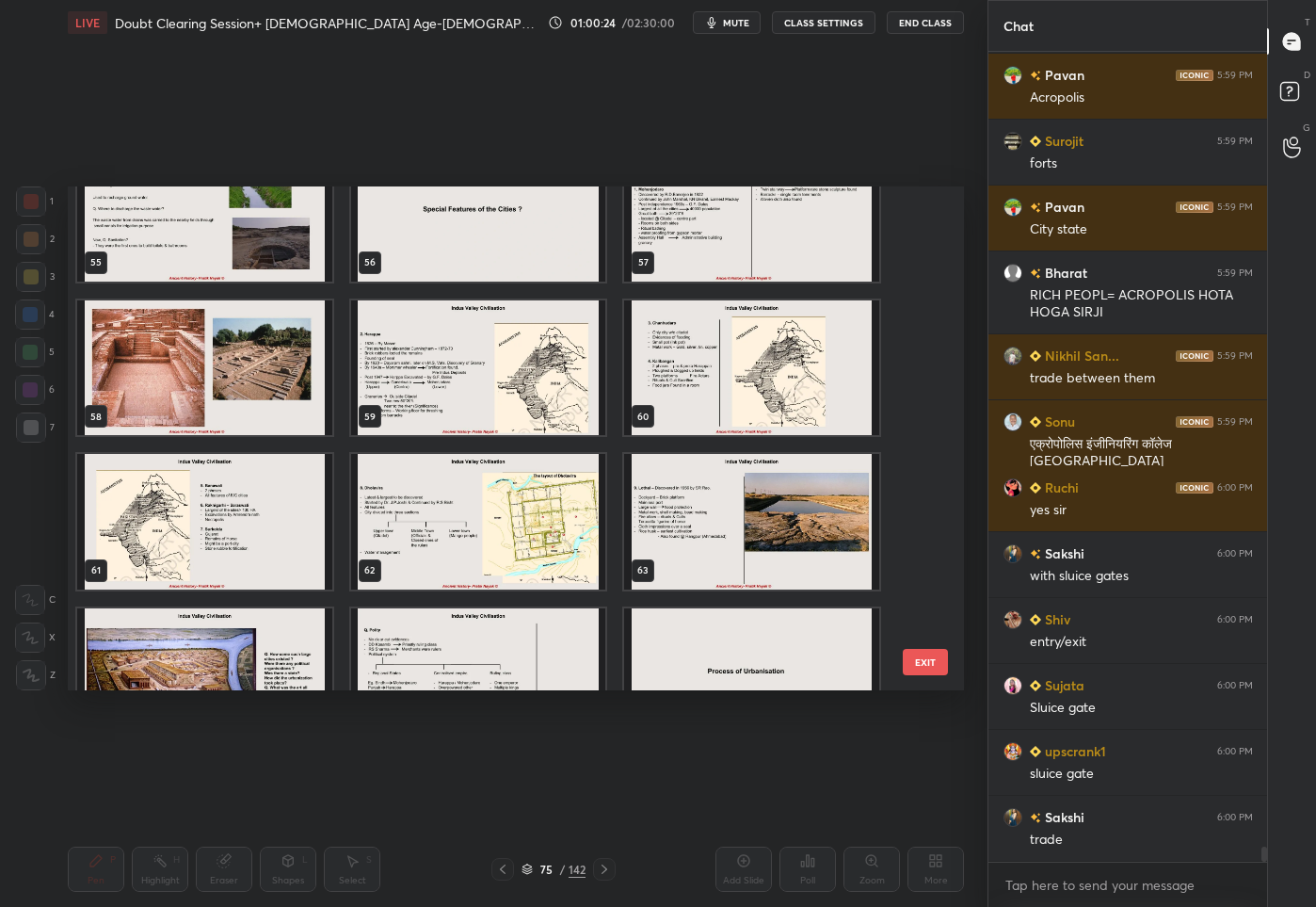
click at [670, 550] on img "grid" at bounding box center [751, 521] width 255 height 136
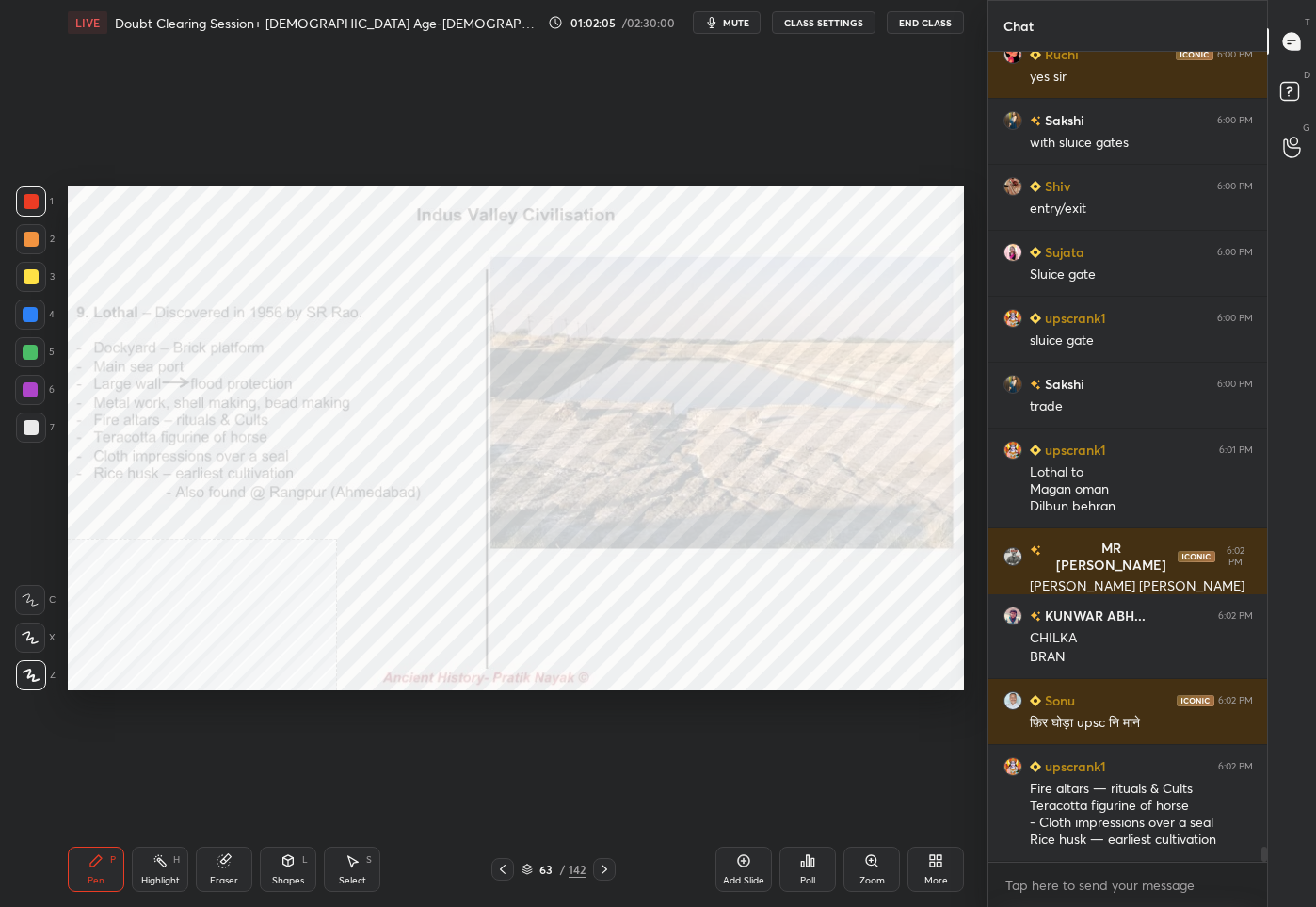
scroll to position [42964, 0]
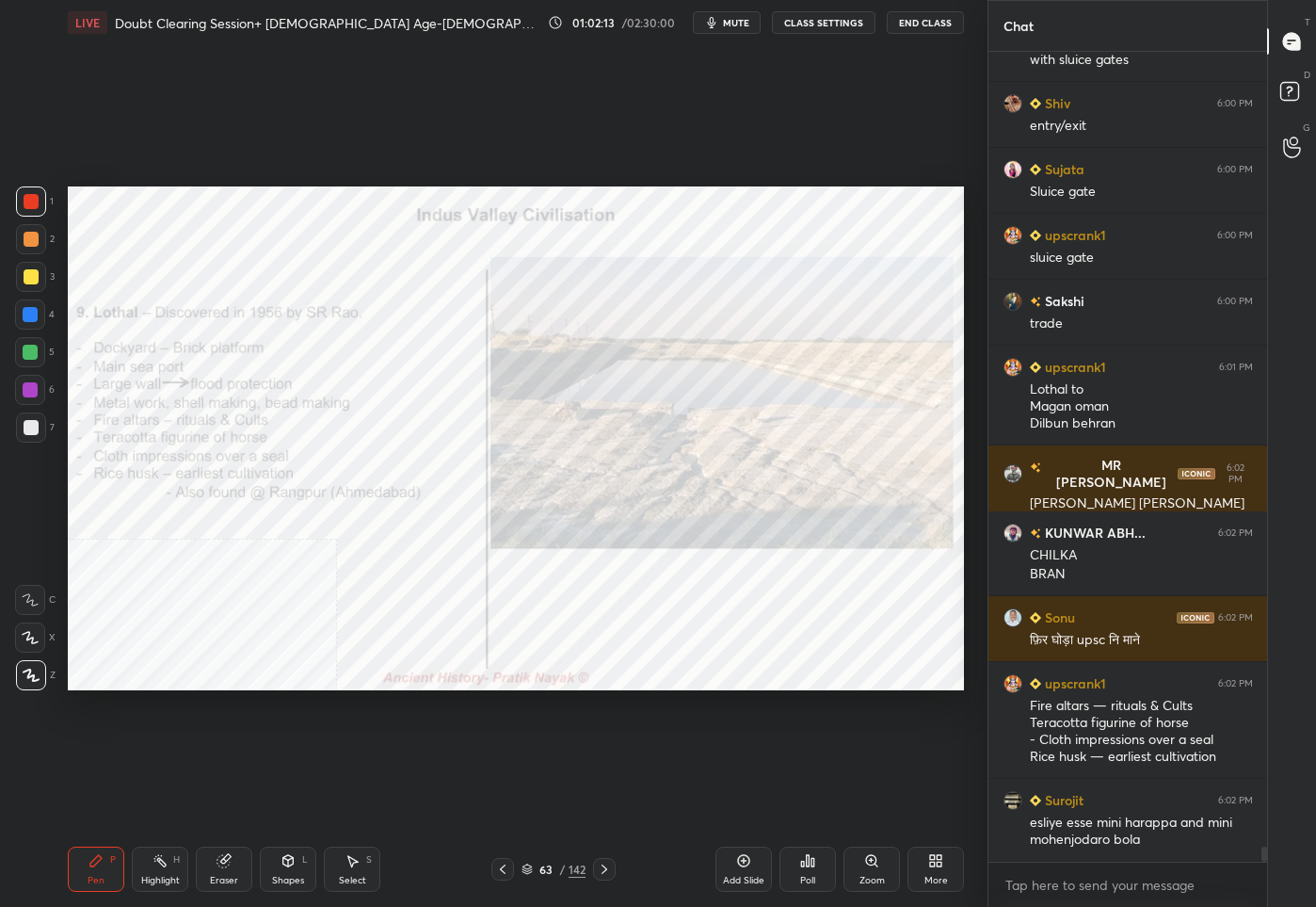
click at [551, 867] on div "63" at bounding box center [546, 869] width 19 height 12
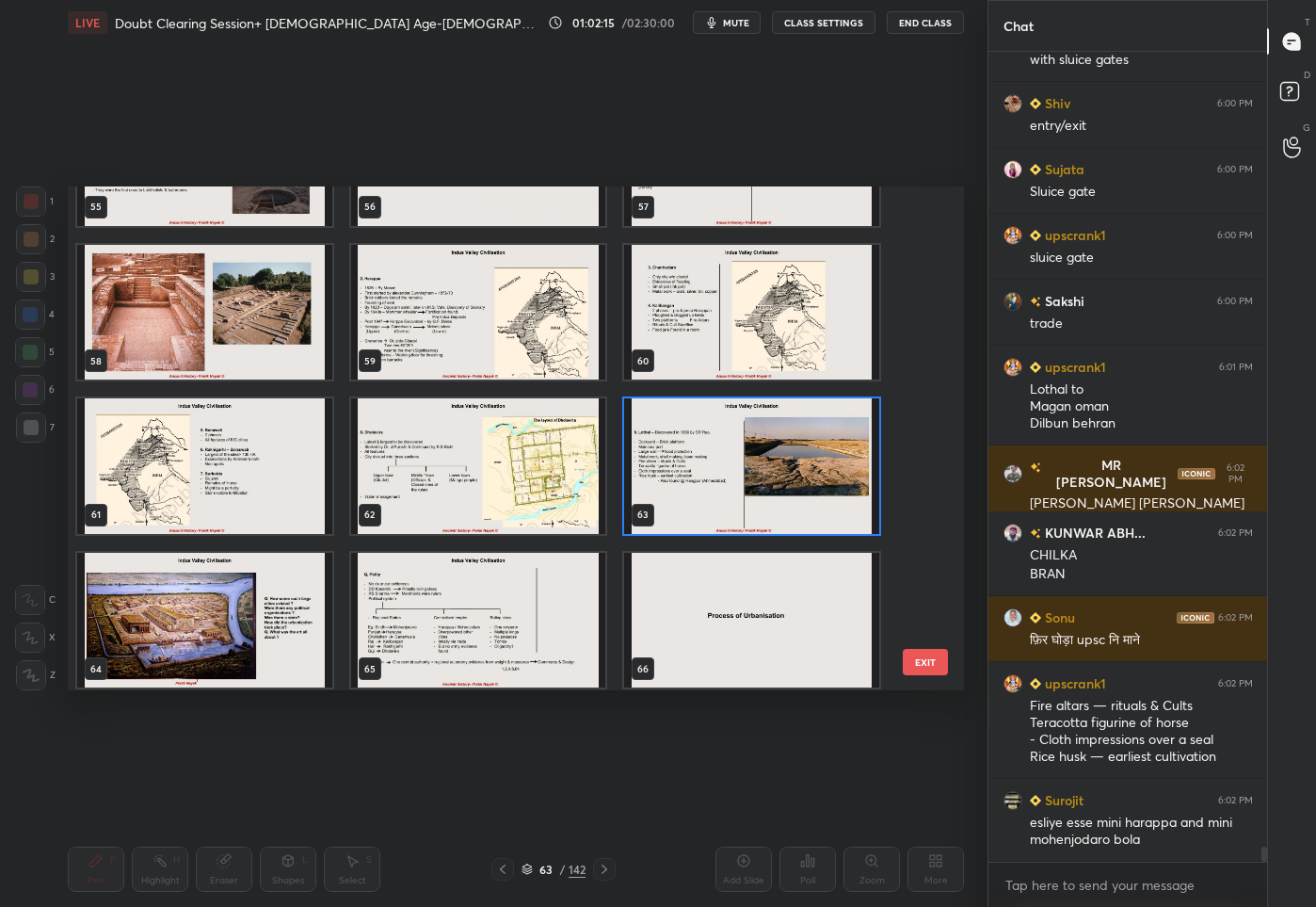
scroll to position [43031, 0]
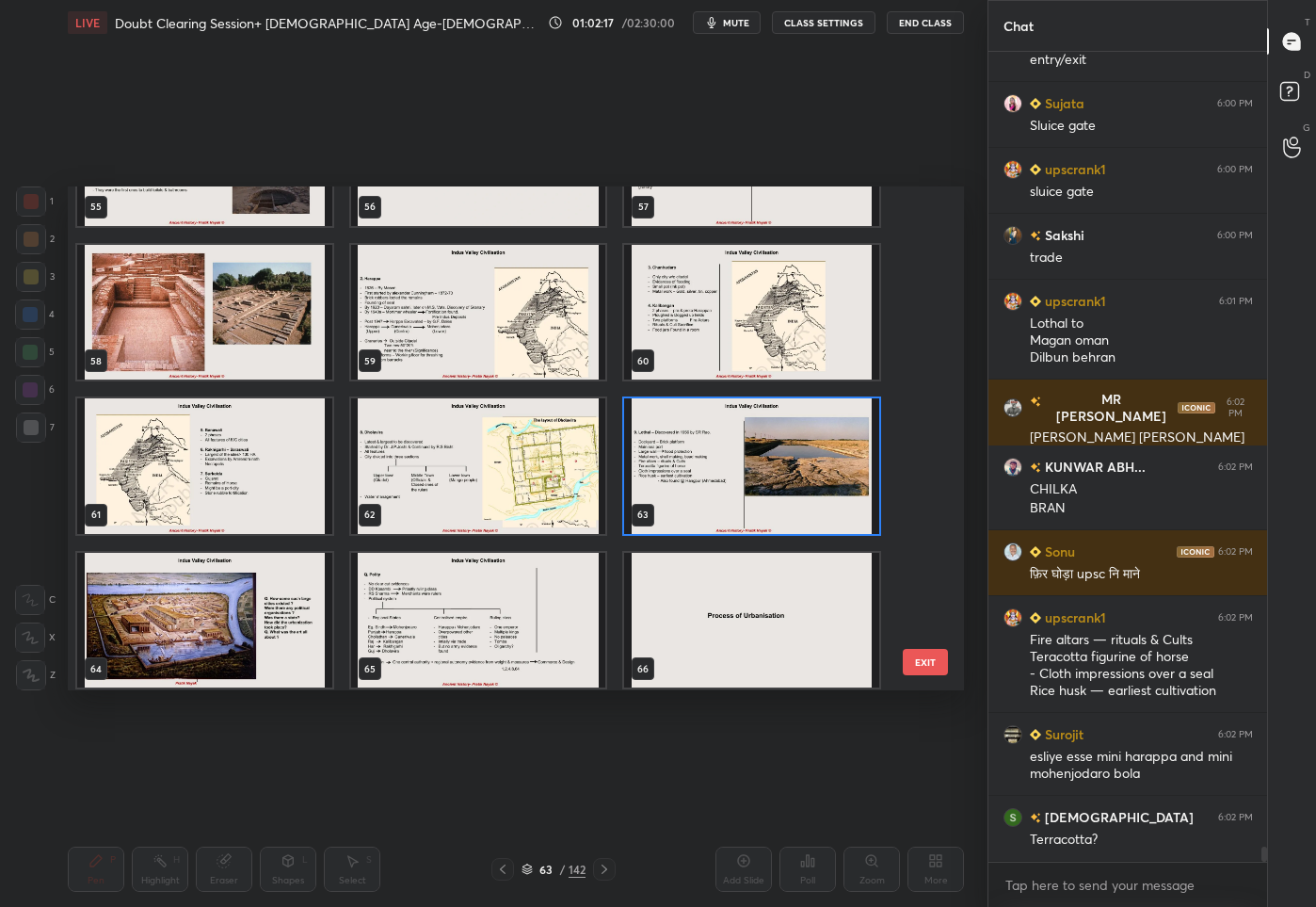
click at [736, 480] on img "grid" at bounding box center [751, 466] width 255 height 136
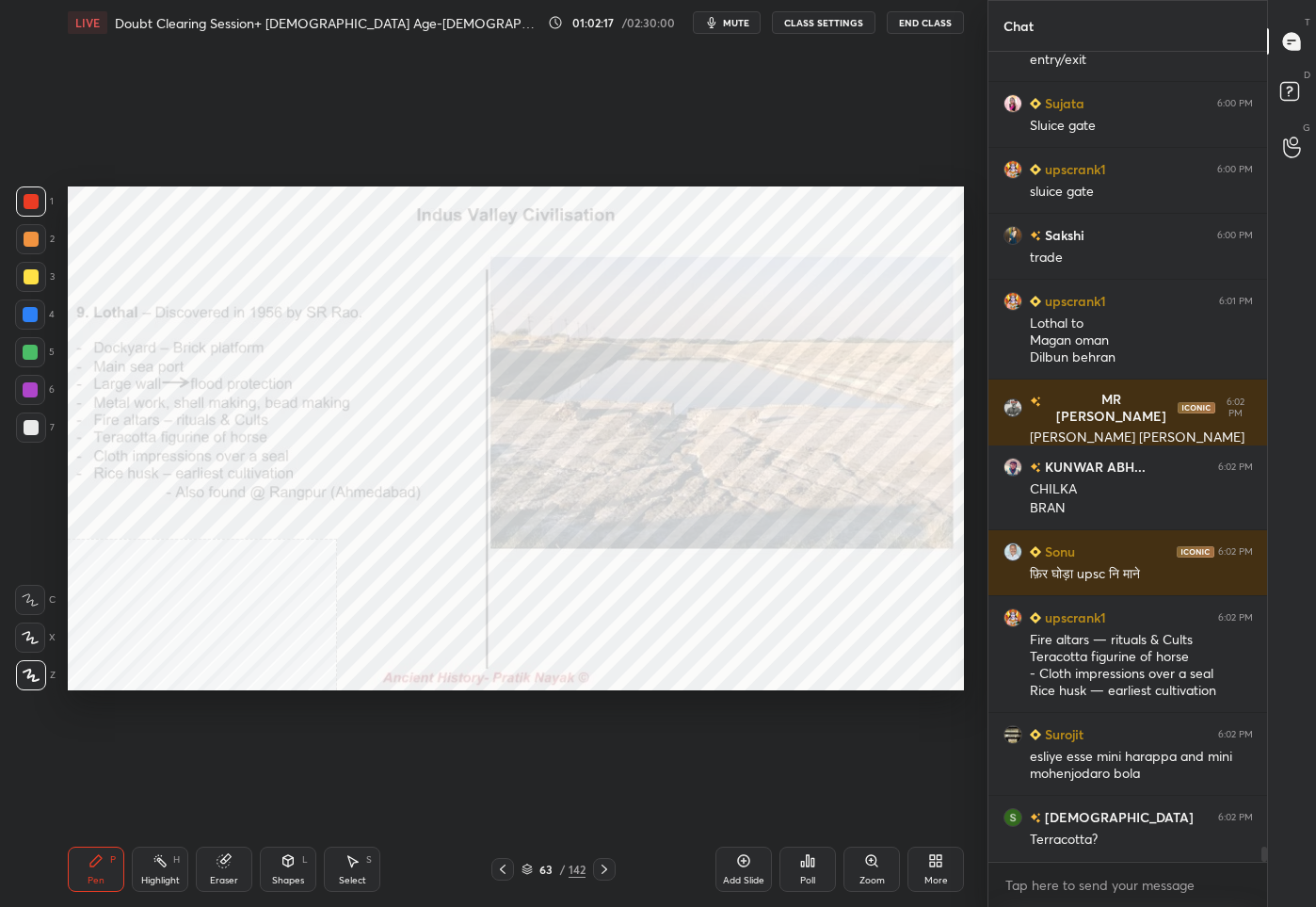
click at [736, 480] on img "grid" at bounding box center [751, 466] width 255 height 136
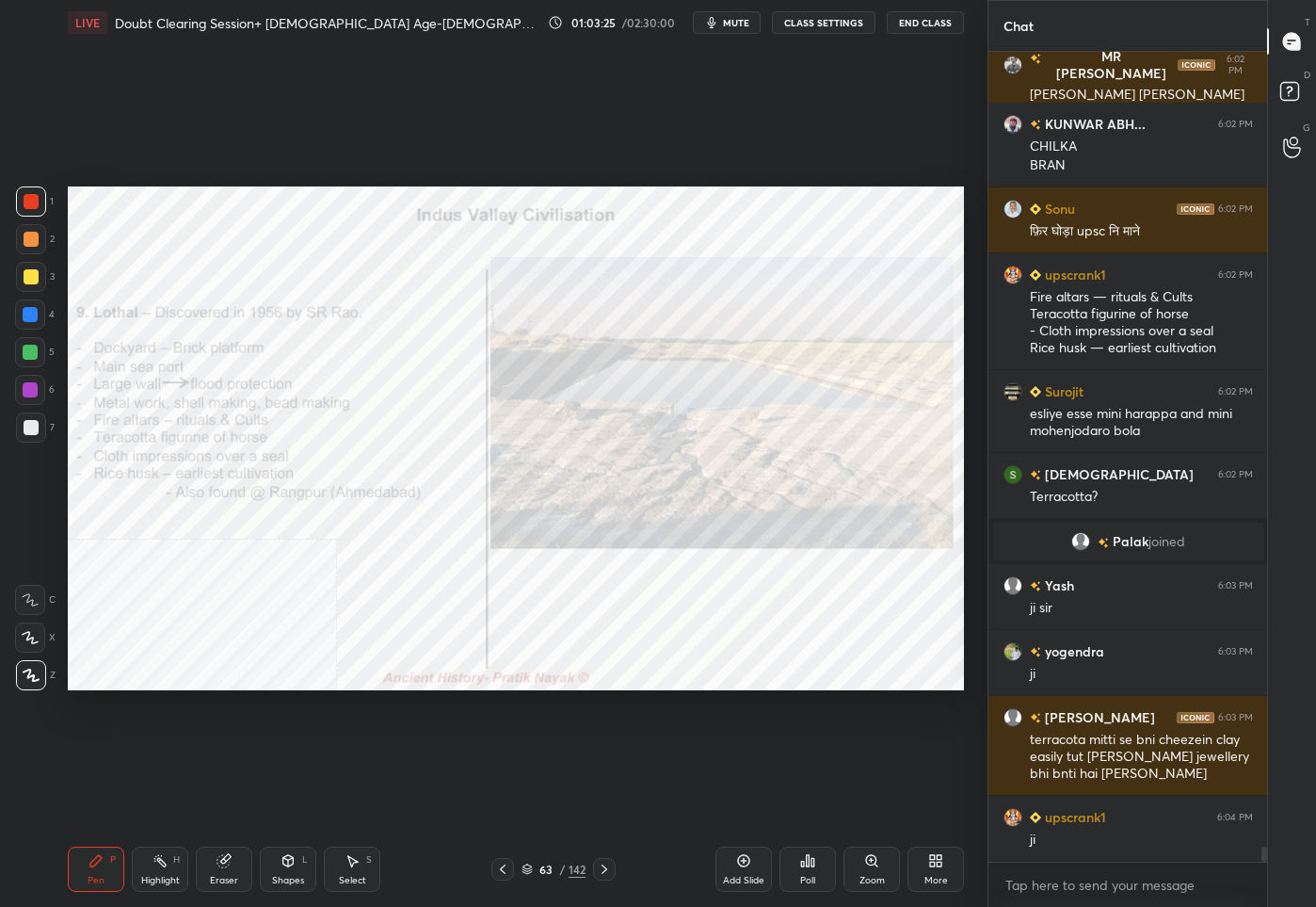
scroll to position [43288, 0]
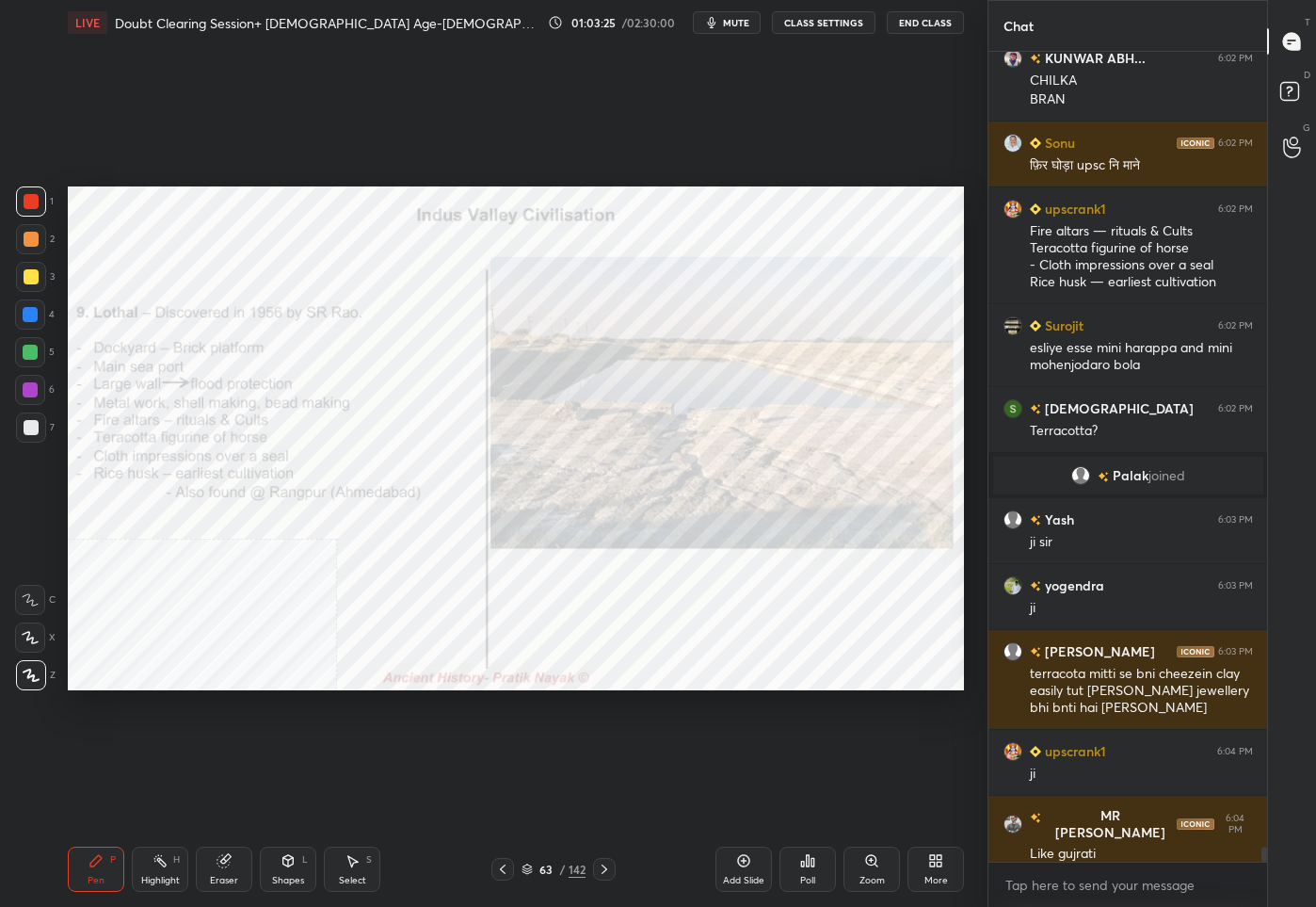
click at [560, 871] on div "/" at bounding box center [562, 869] width 6 height 12
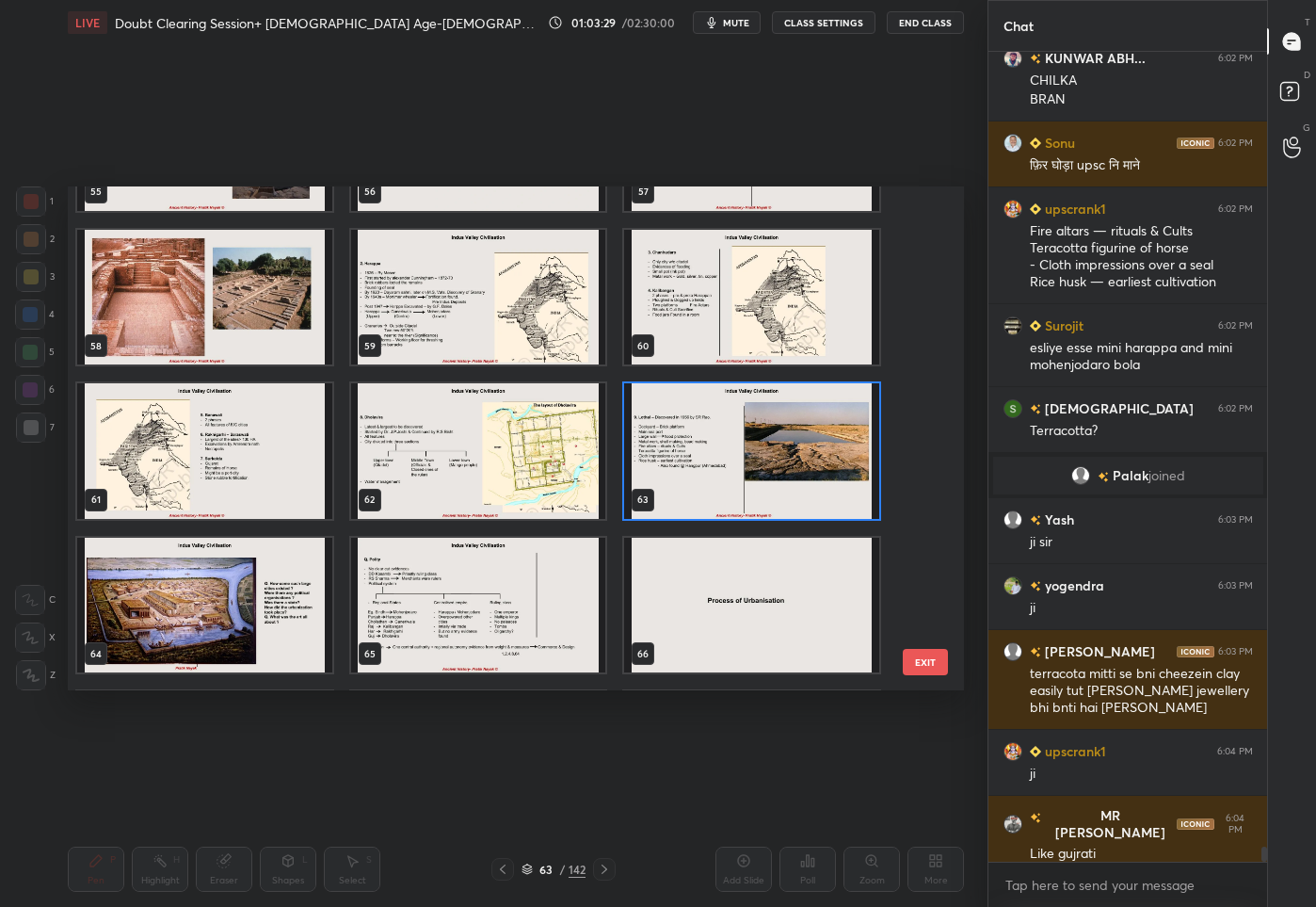
scroll to position [43355, 0]
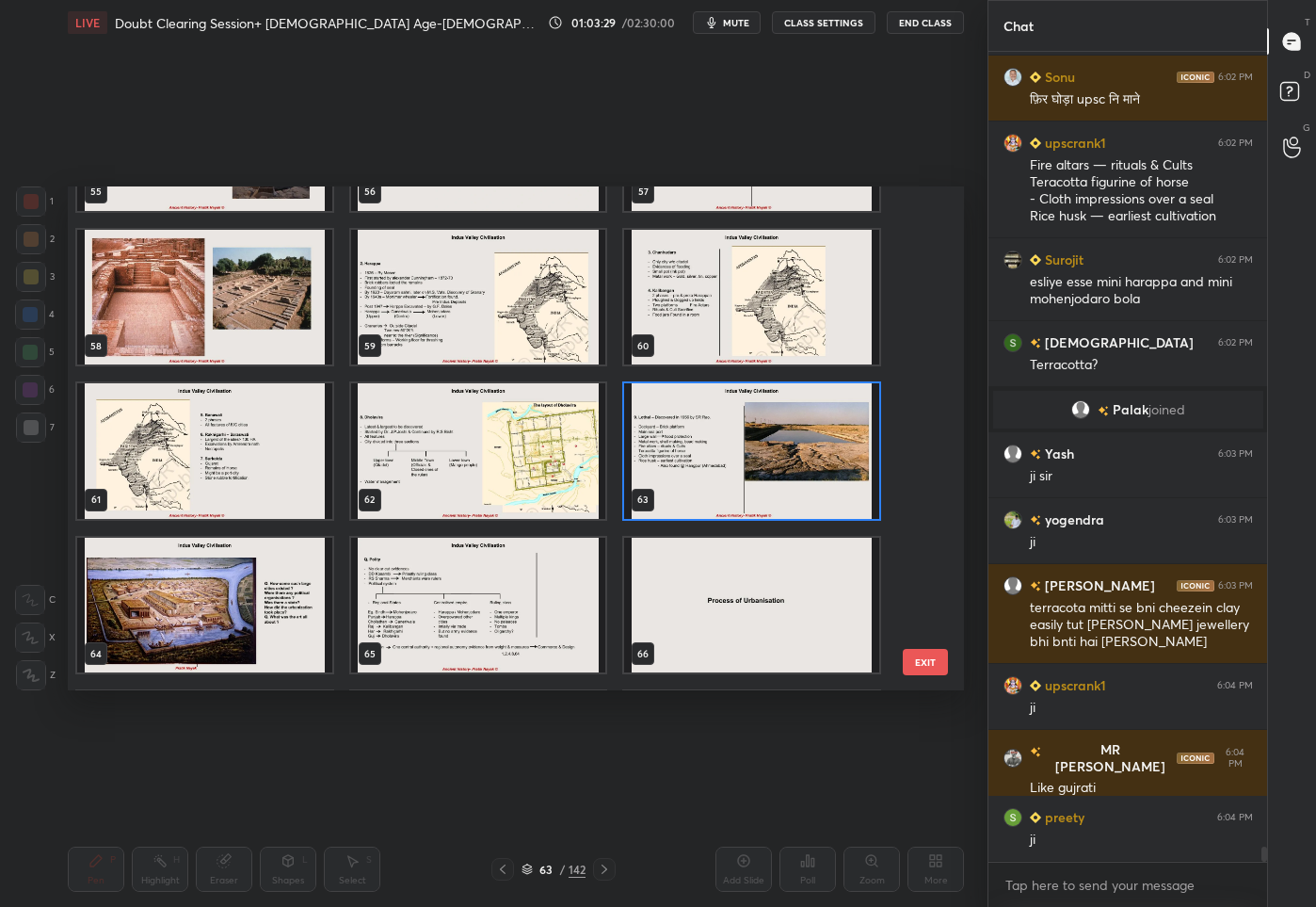
click at [191, 600] on img "grid" at bounding box center [204, 604] width 255 height 136
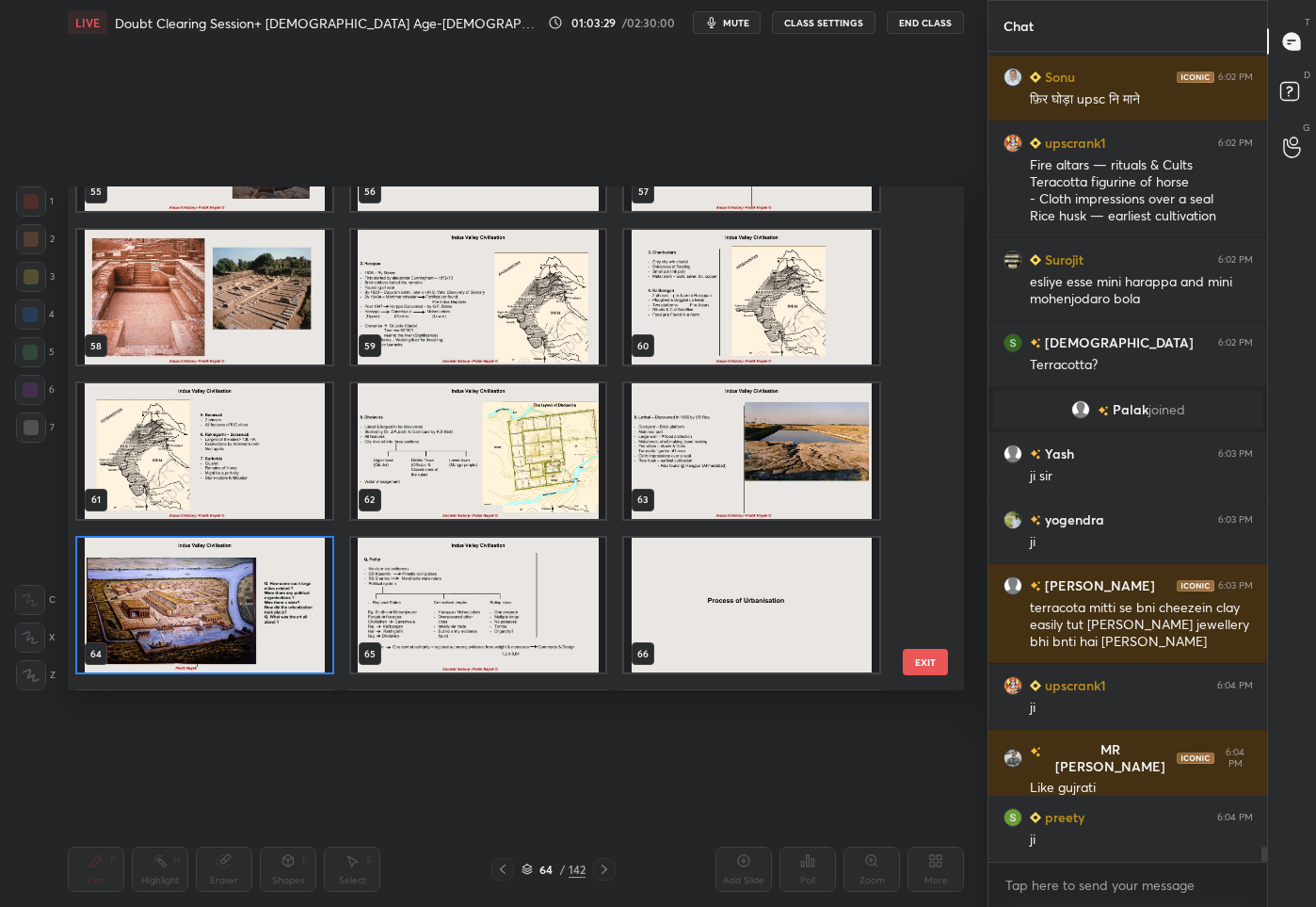
click at [191, 600] on img "grid" at bounding box center [204, 604] width 255 height 136
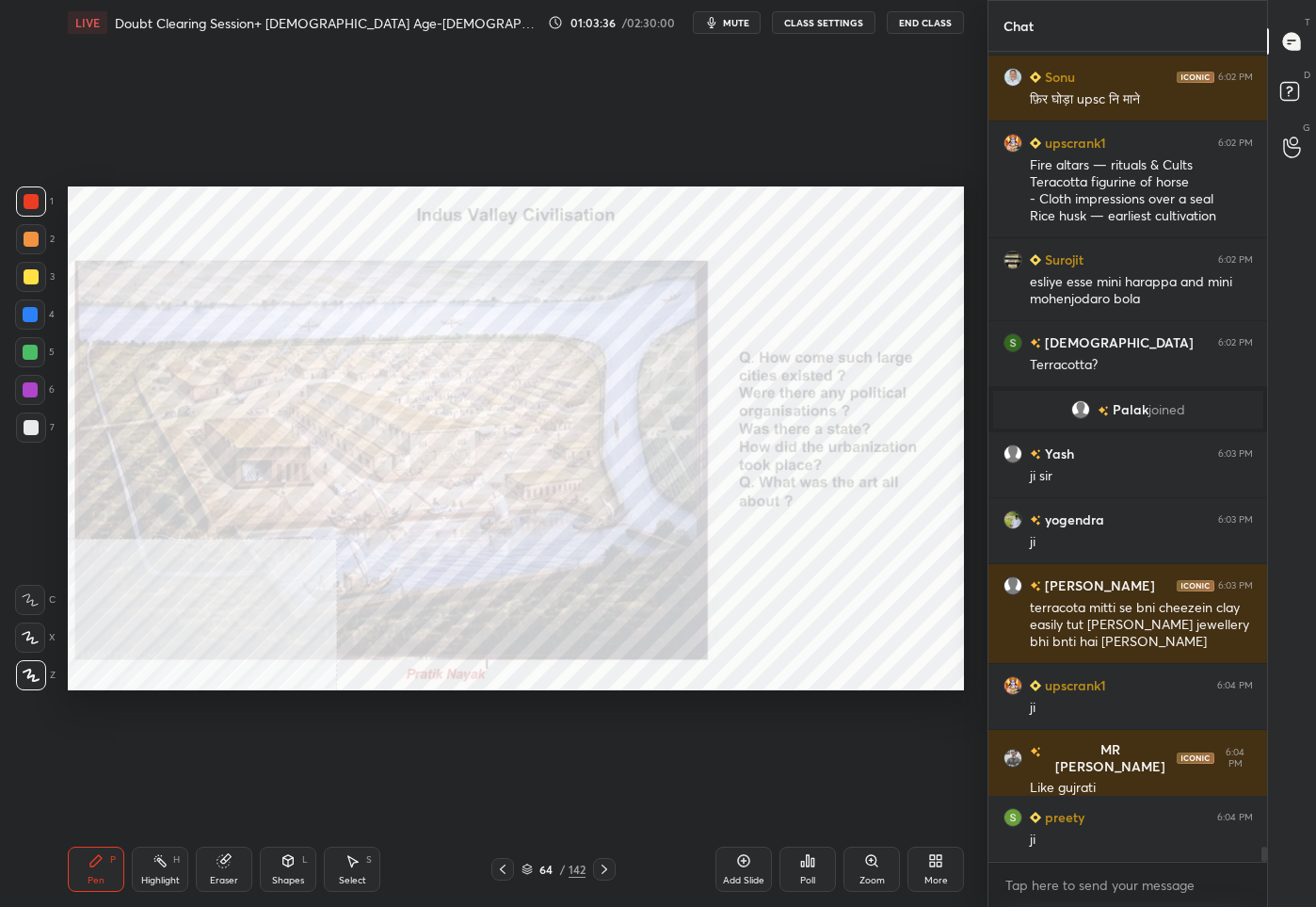
click at [548, 872] on div "64" at bounding box center [546, 869] width 19 height 12
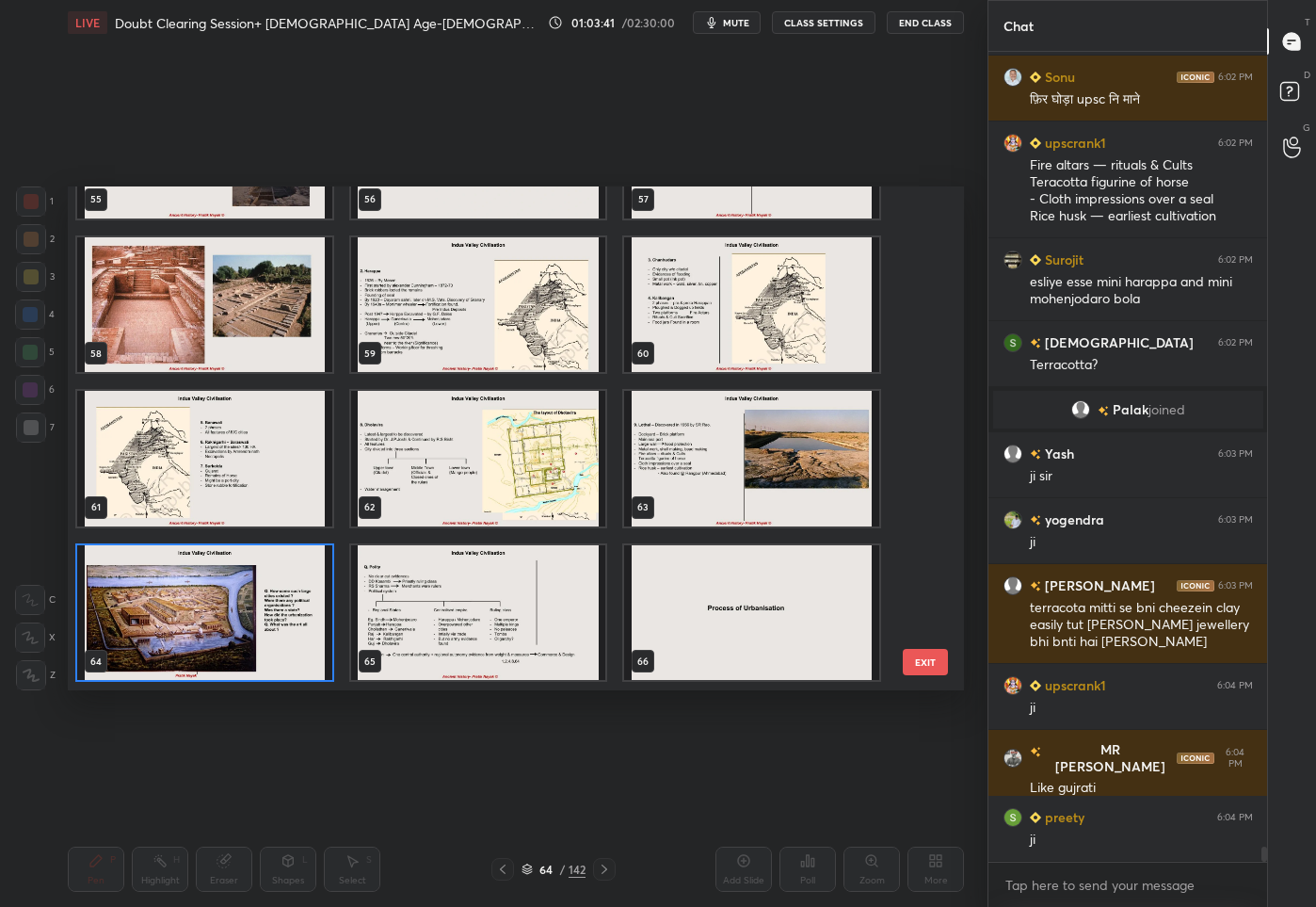
scroll to position [2937, 0]
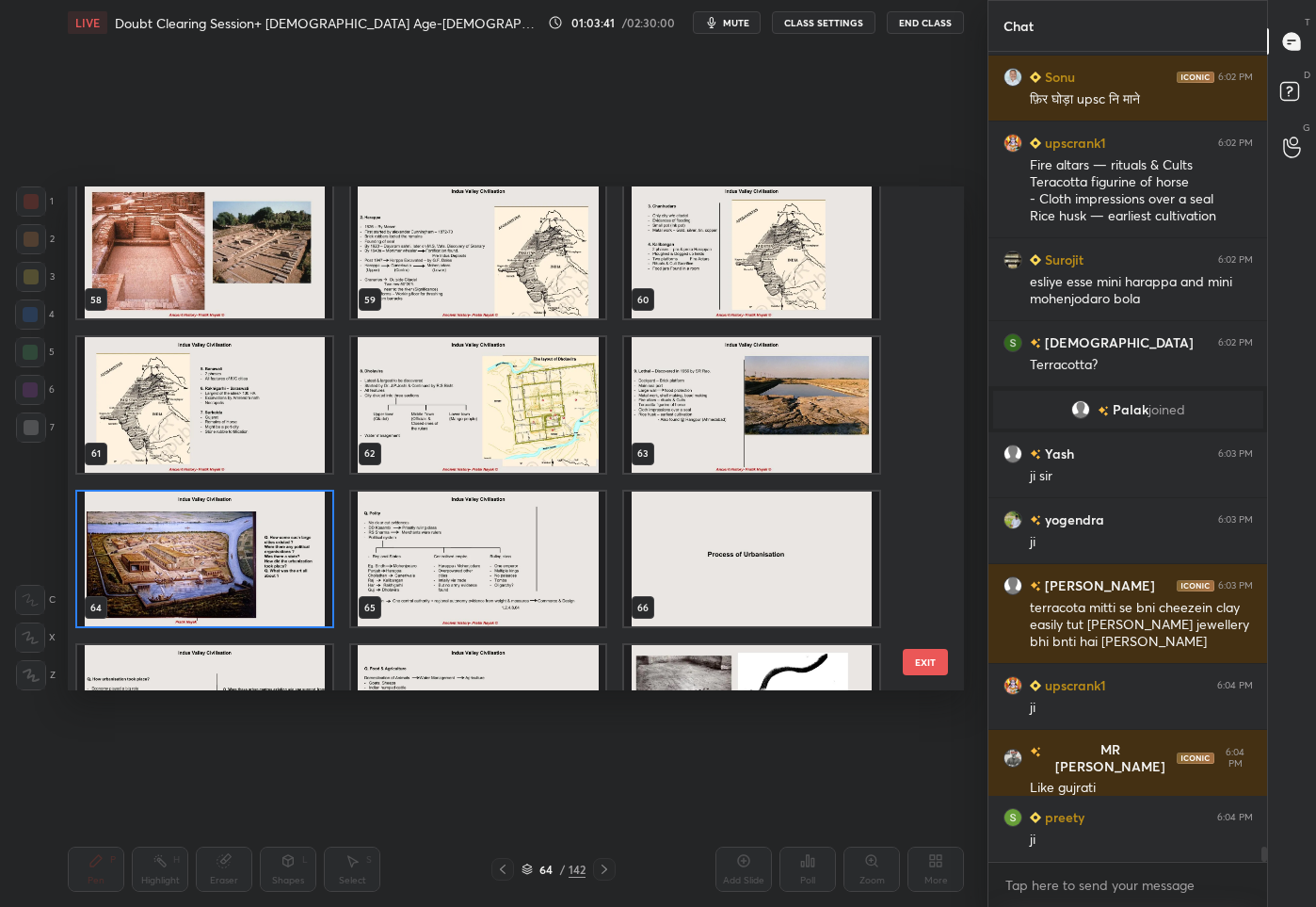
click at [278, 577] on img "grid" at bounding box center [204, 558] width 255 height 136
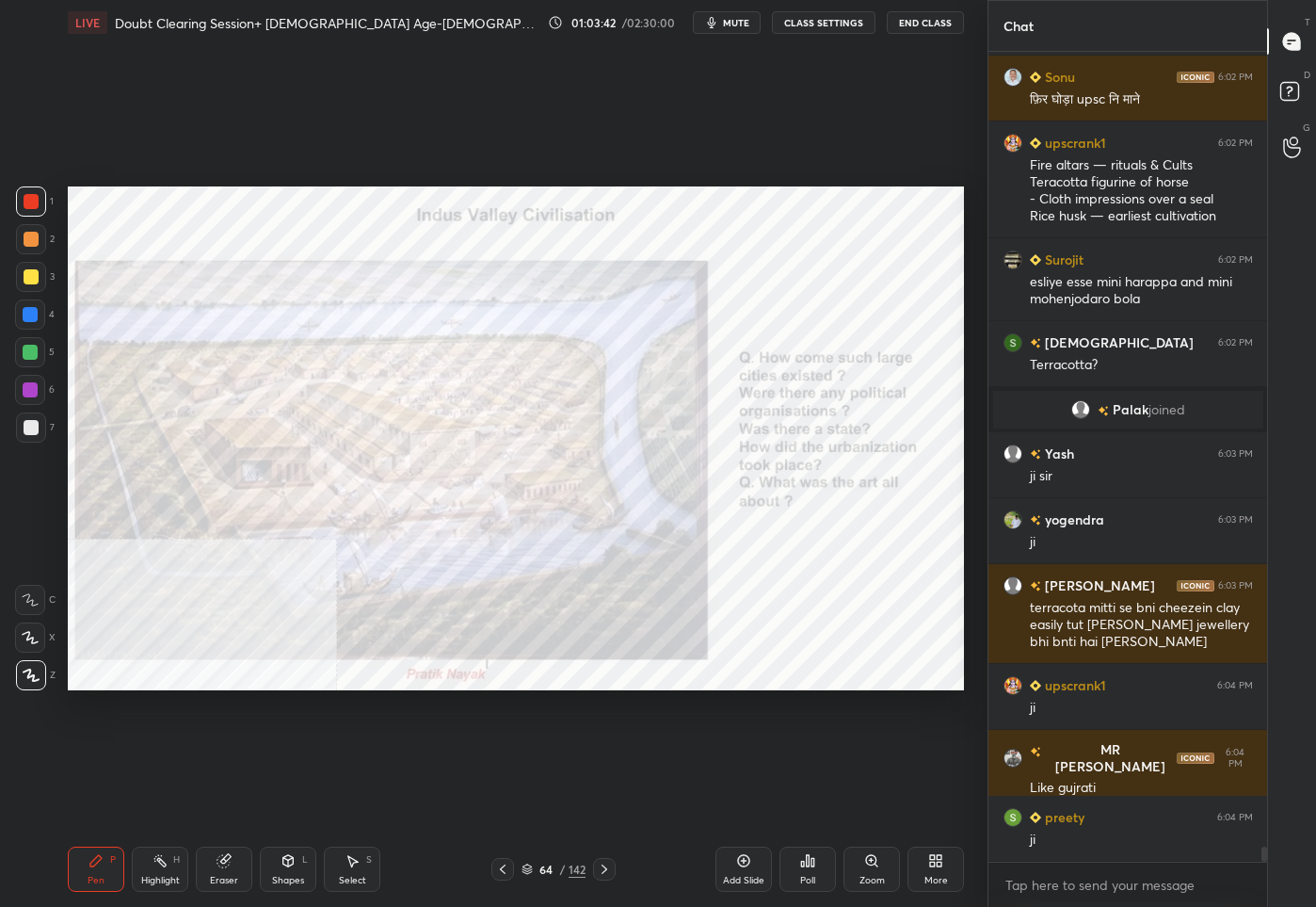
click at [749, 875] on div "Add Slide" at bounding box center [743, 880] width 41 height 10
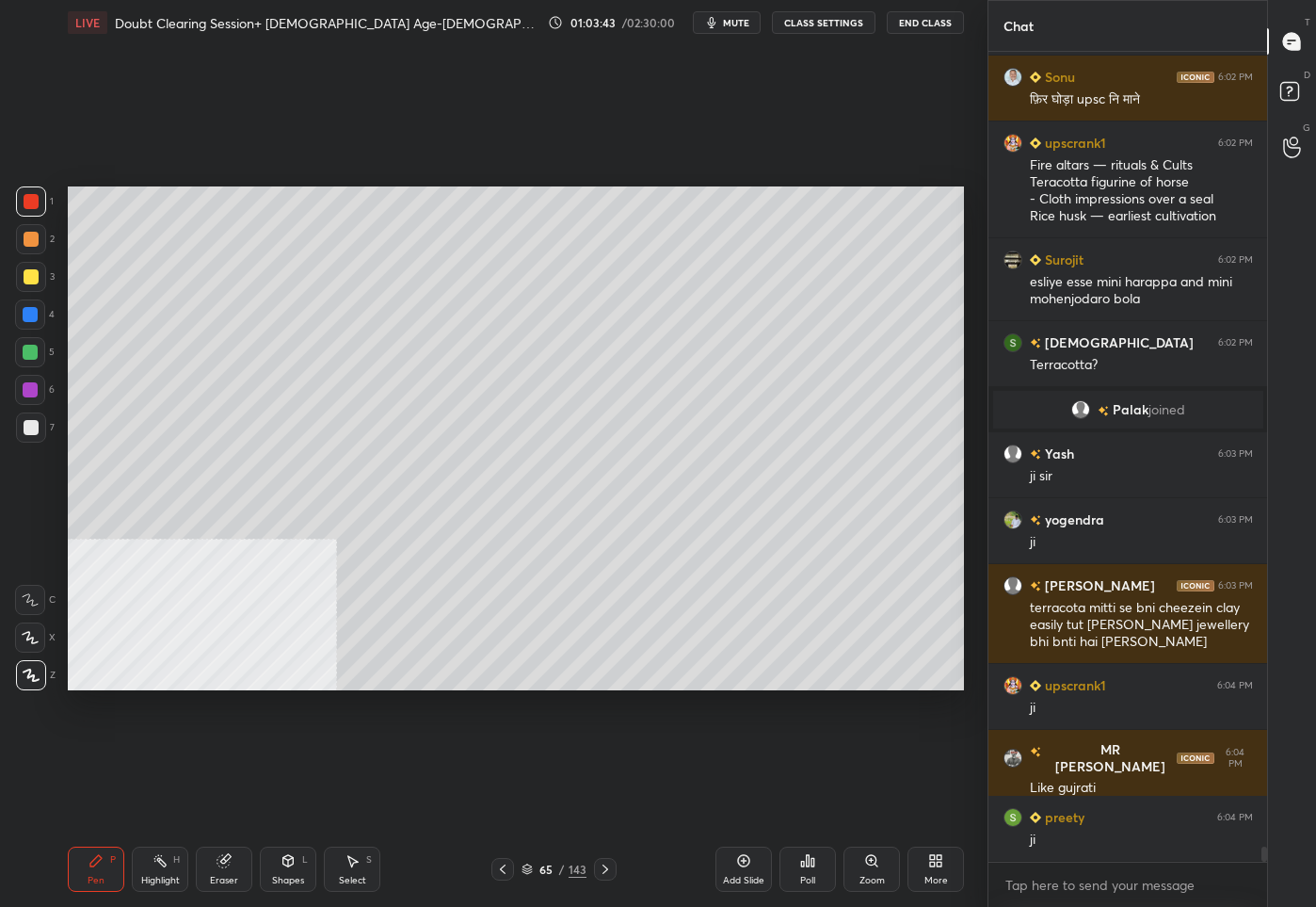
click at [33, 285] on div at bounding box center [31, 277] width 30 height 30
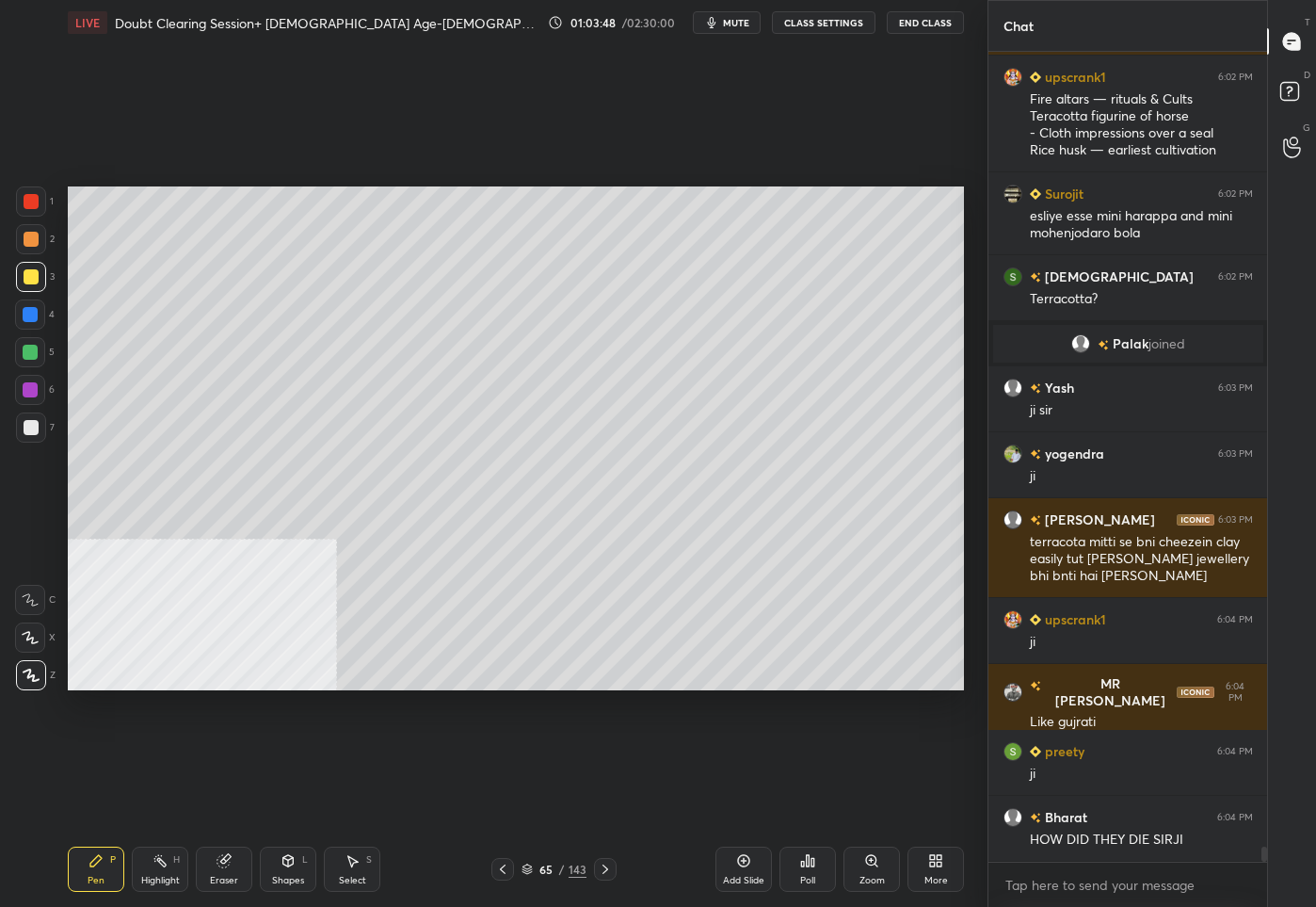
click at [540, 871] on div "65" at bounding box center [546, 869] width 19 height 12
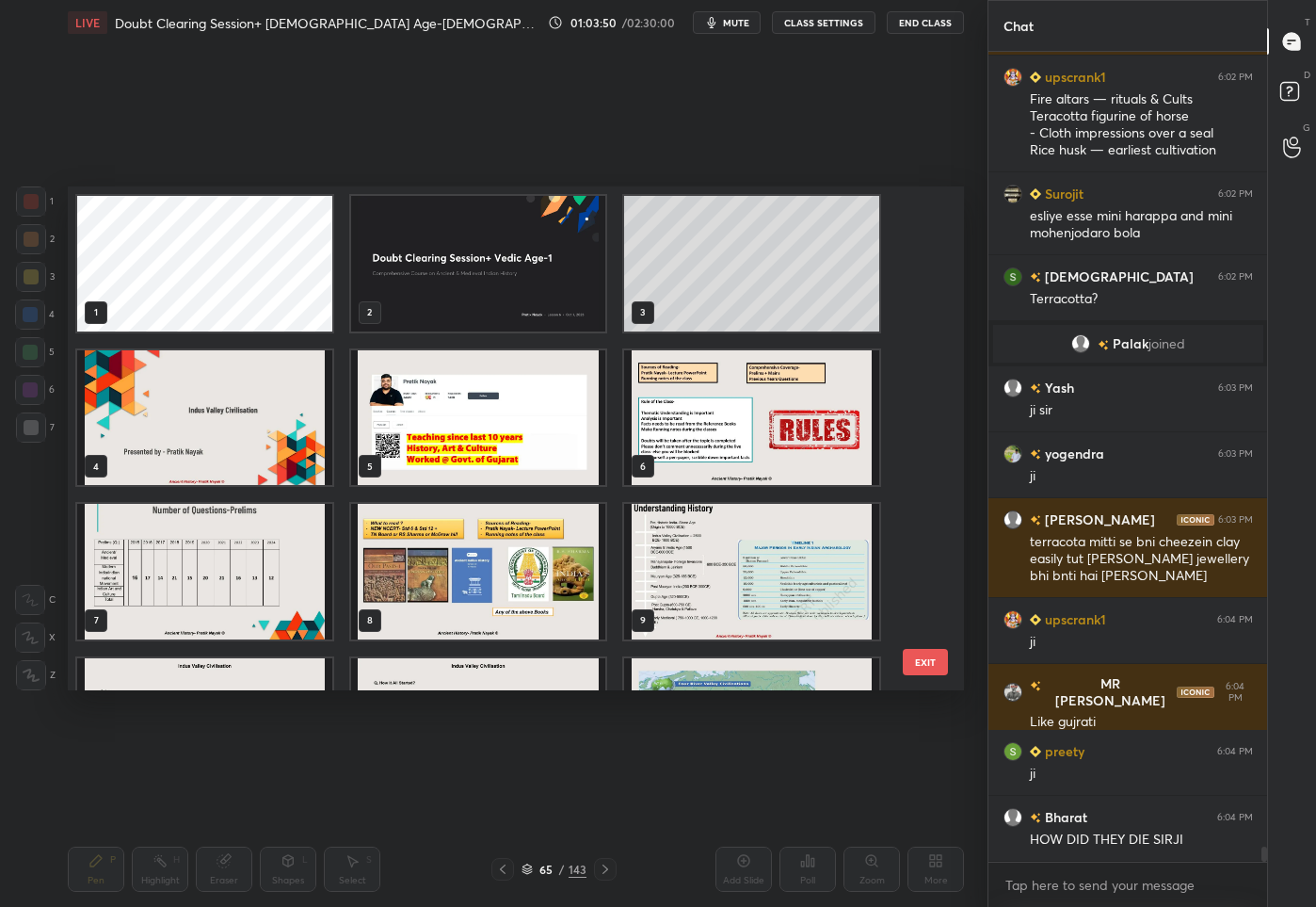
scroll to position [177, 0]
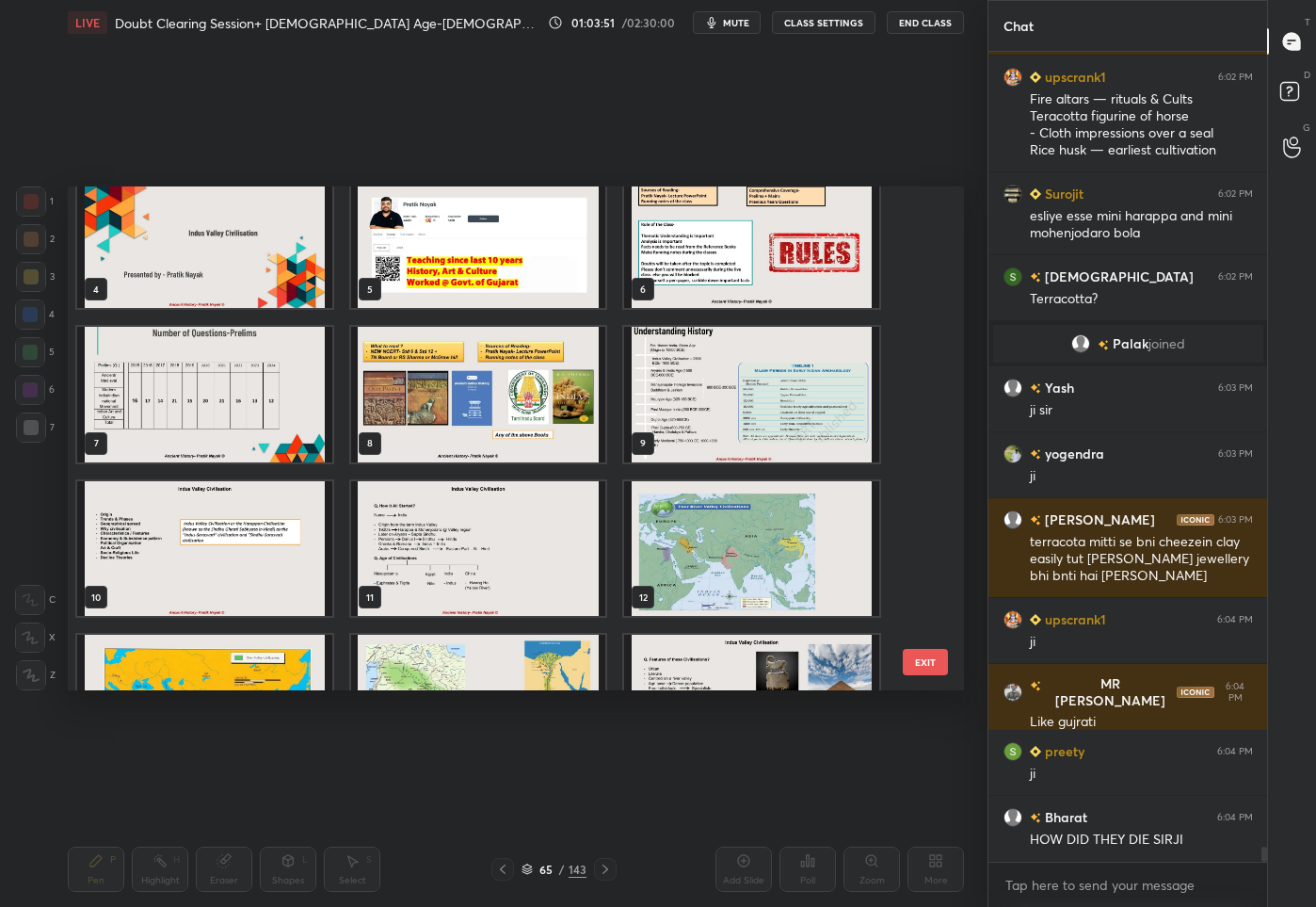
click at [229, 550] on img "grid" at bounding box center [204, 547] width 255 height 136
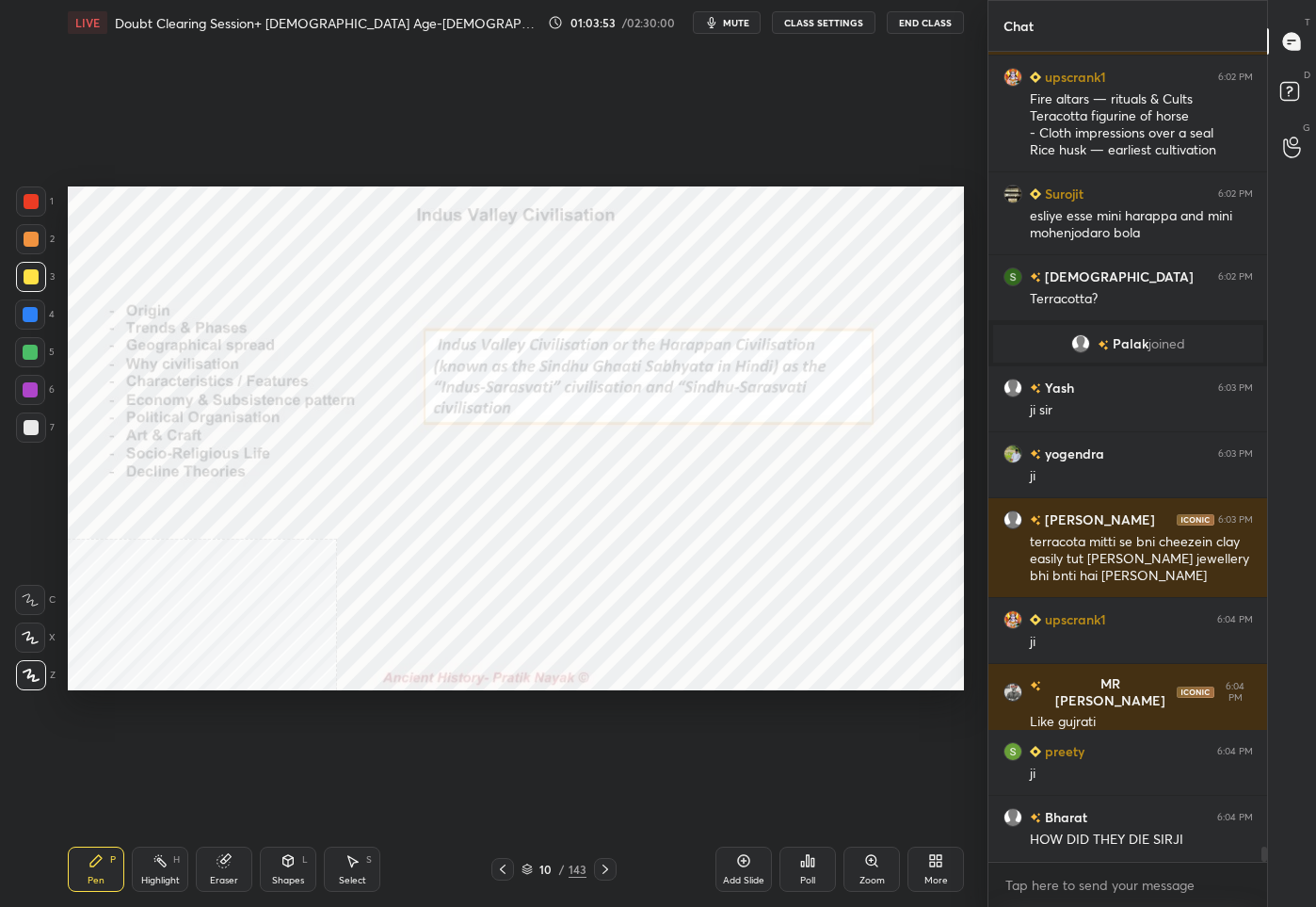
click at [36, 204] on div at bounding box center [31, 201] width 15 height 15
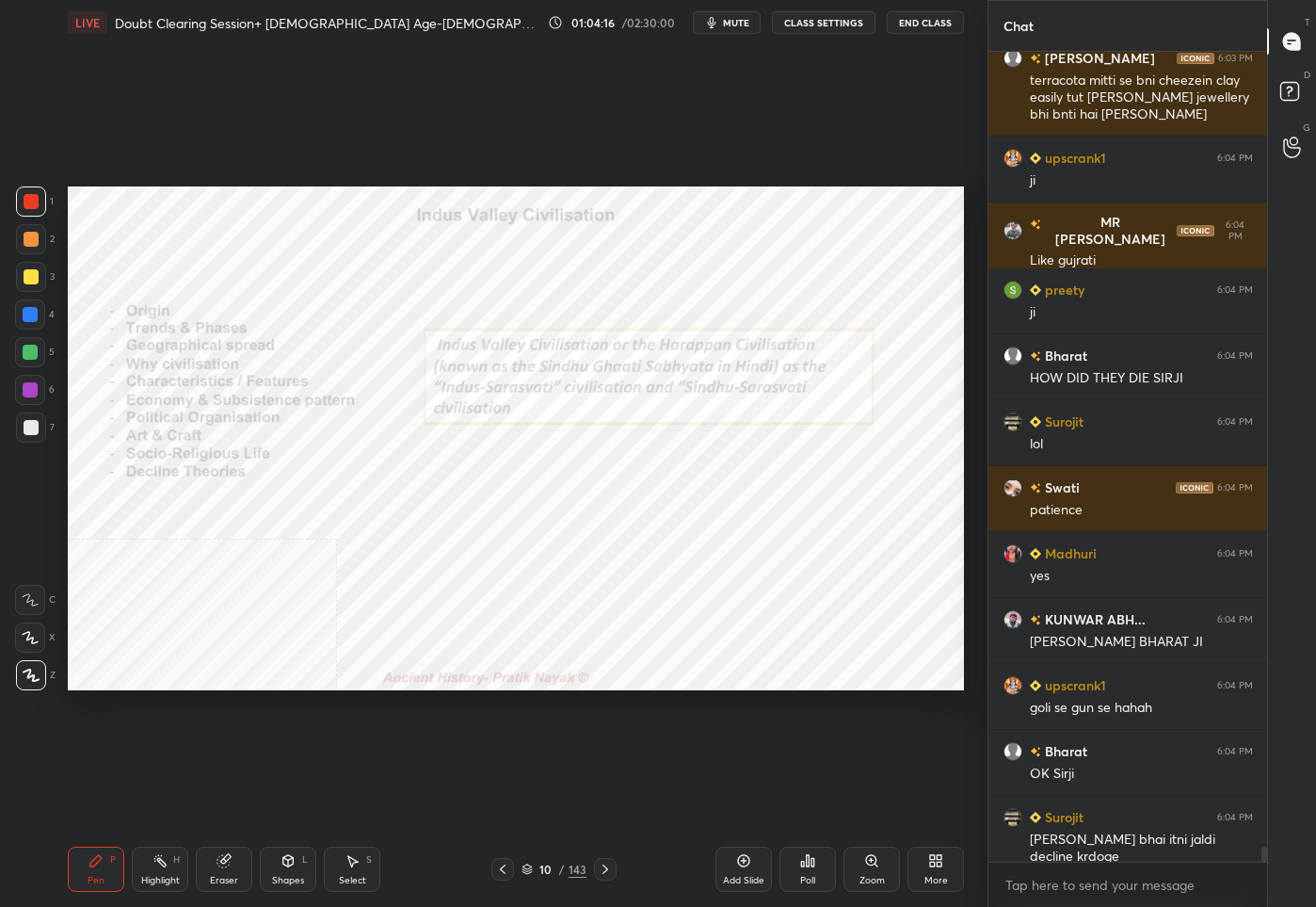
scroll to position [43948, 0]
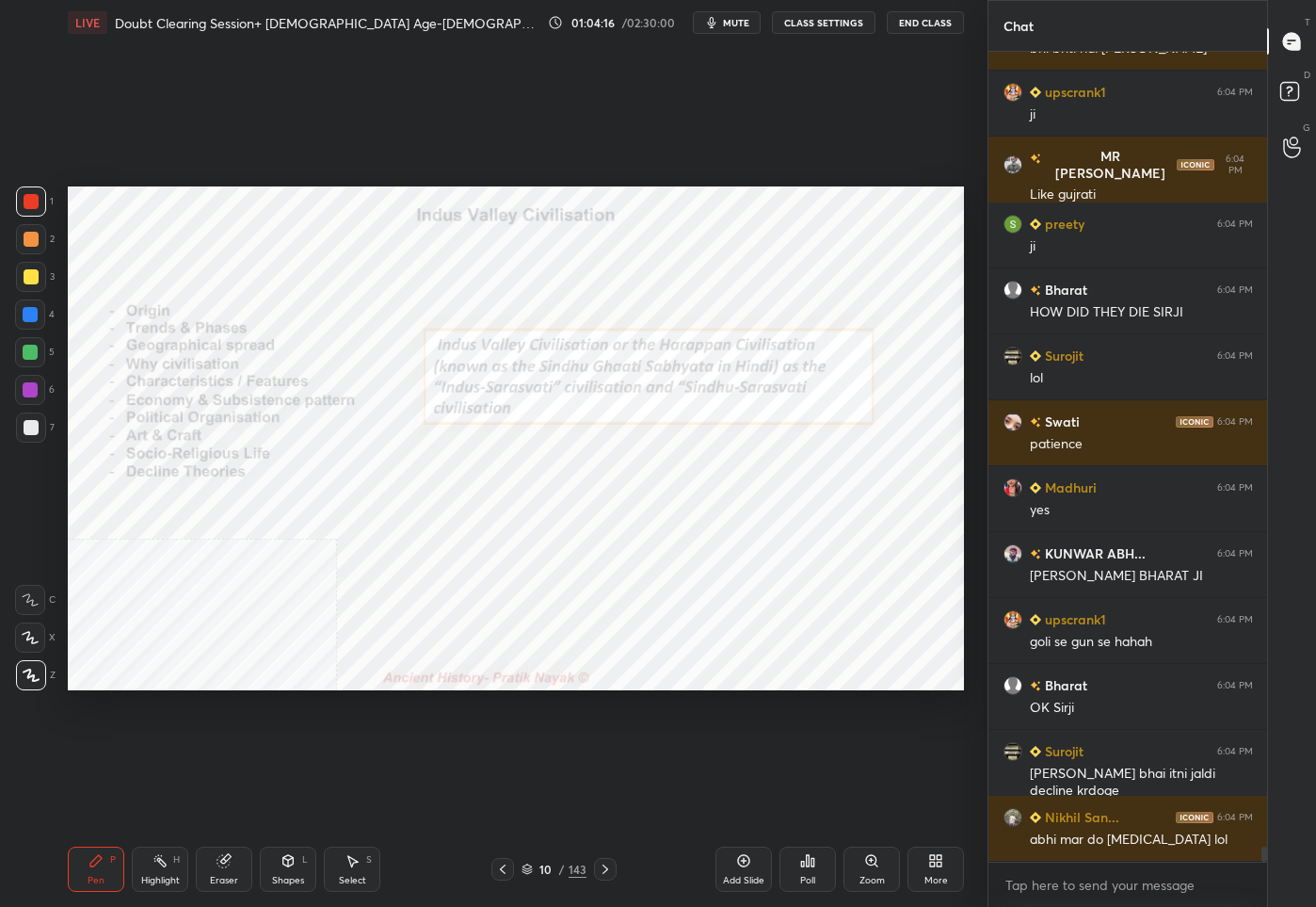
click at [547, 873] on div "10" at bounding box center [546, 869] width 19 height 12
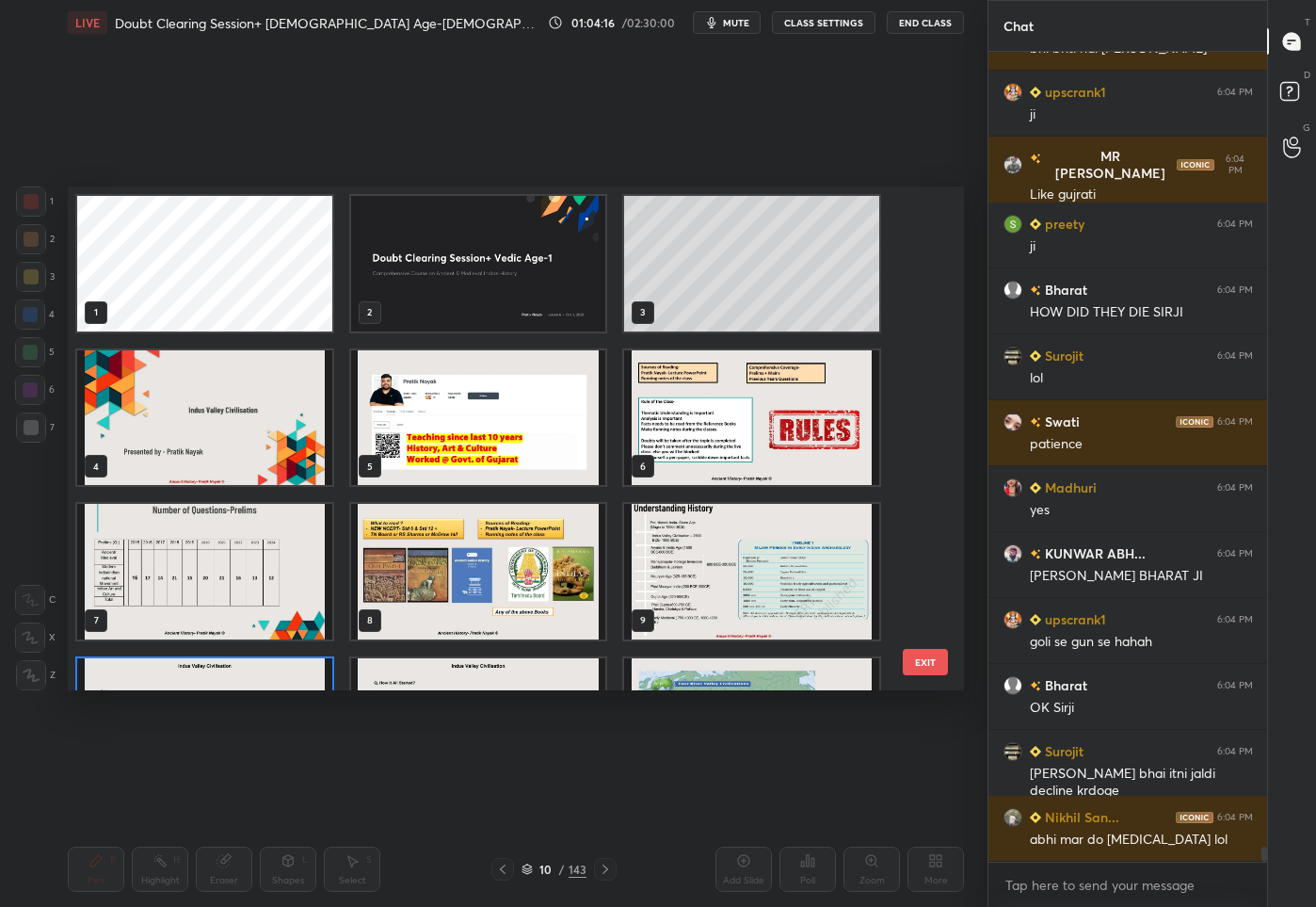
scroll to position [498, 887]
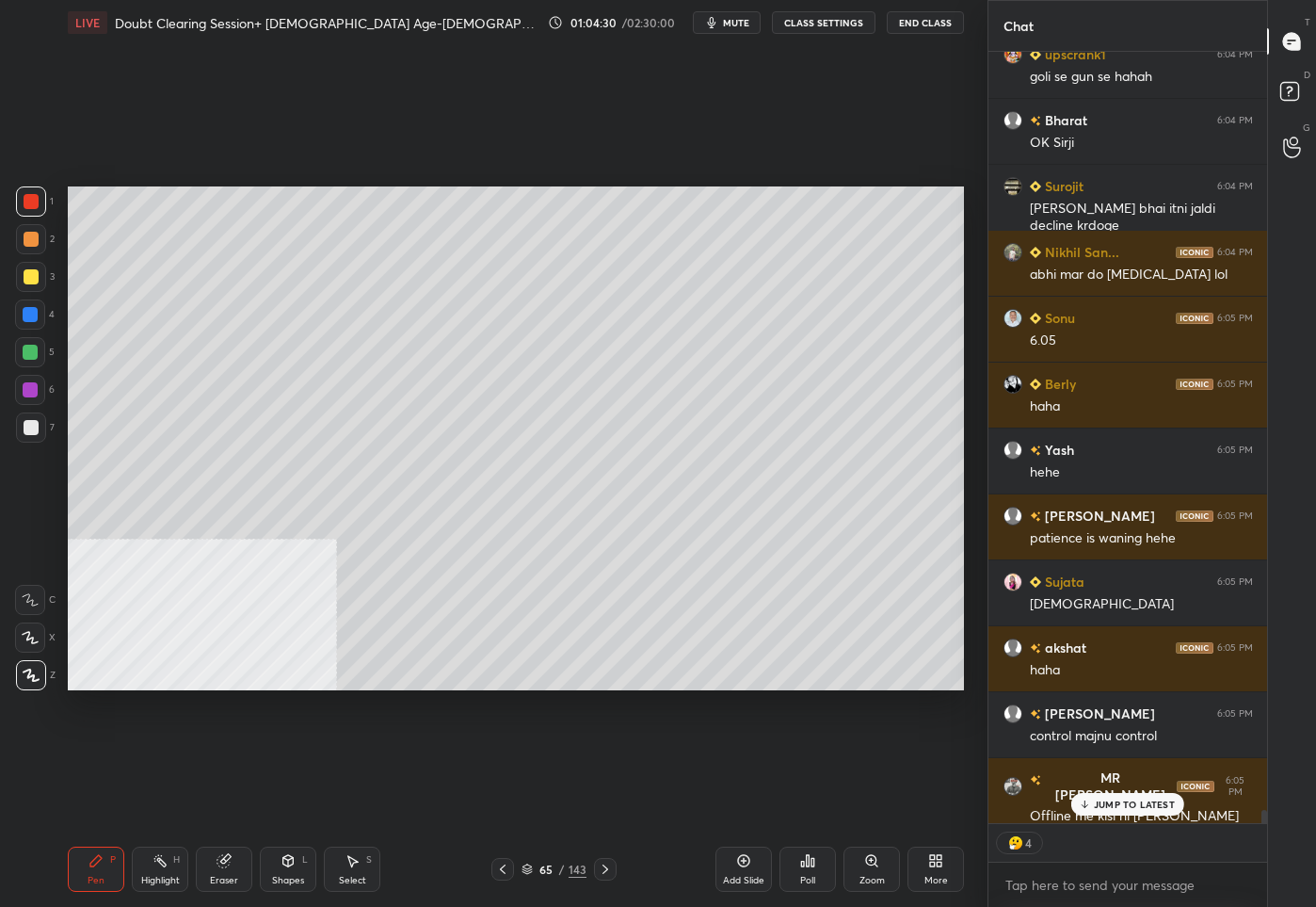
click at [34, 425] on div at bounding box center [31, 428] width 15 height 15
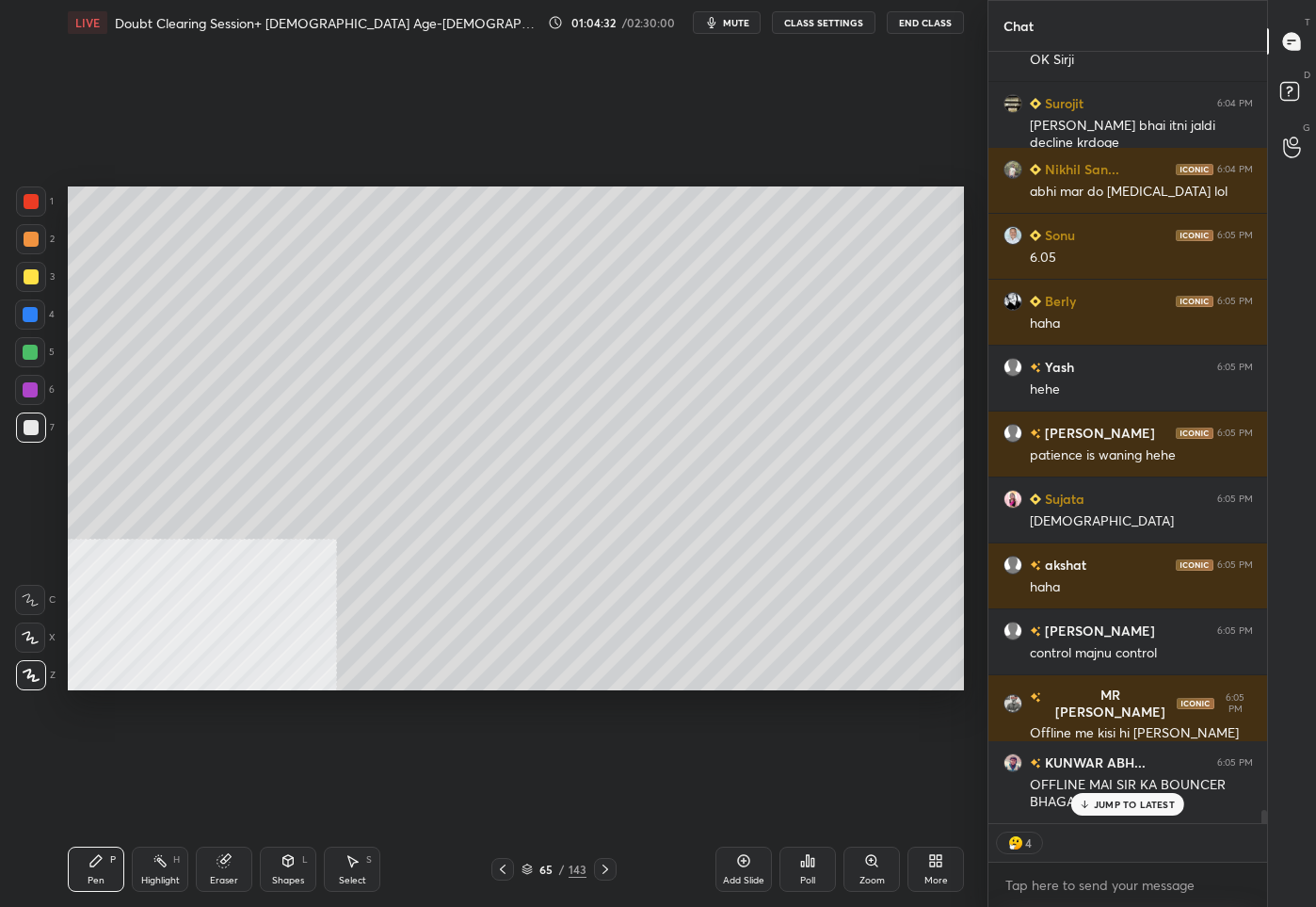
click at [1144, 804] on p "JUMP TO LATEST" at bounding box center [1134, 804] width 81 height 12
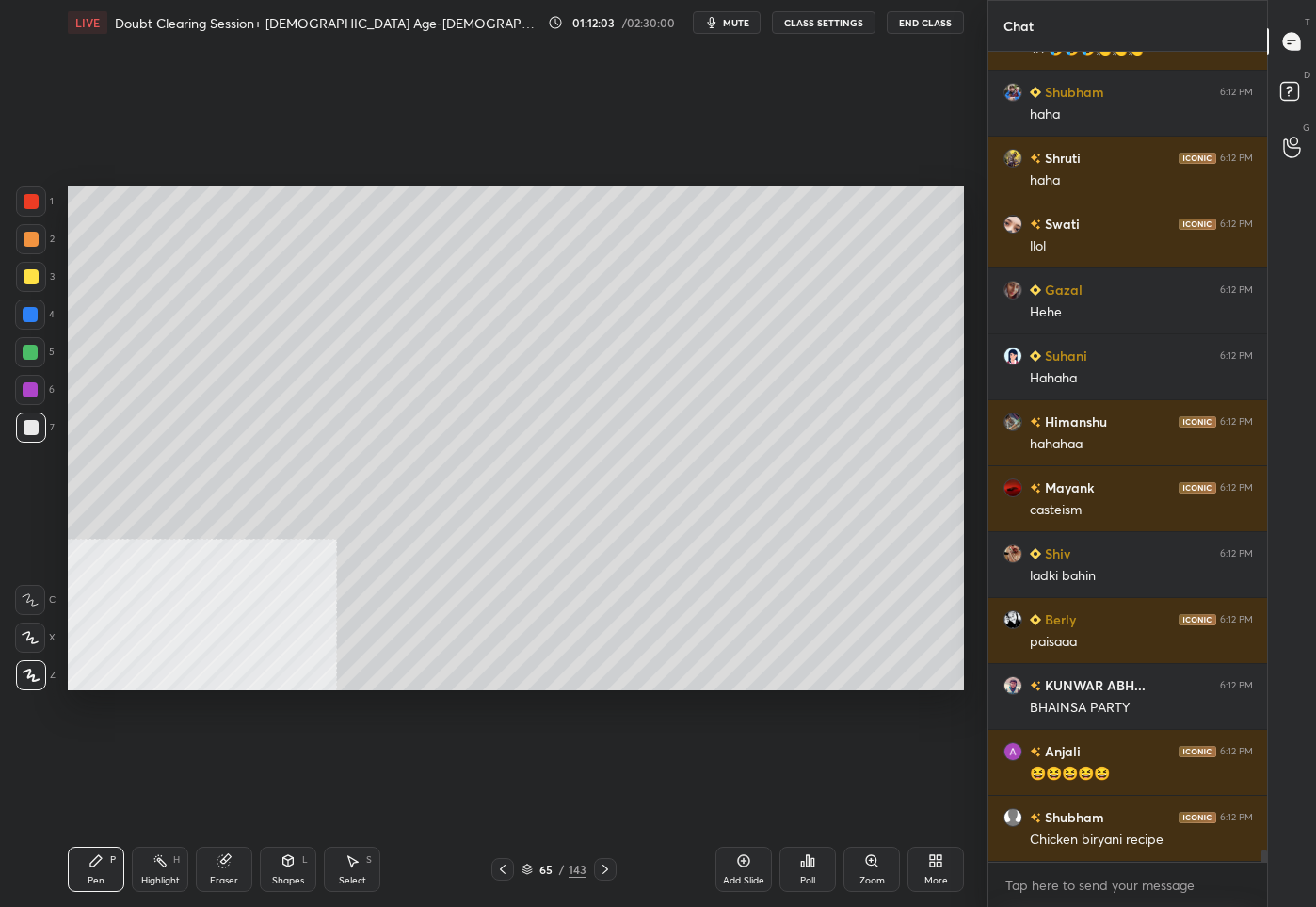
scroll to position [51664, 0]
click at [28, 285] on div at bounding box center [31, 277] width 30 height 30
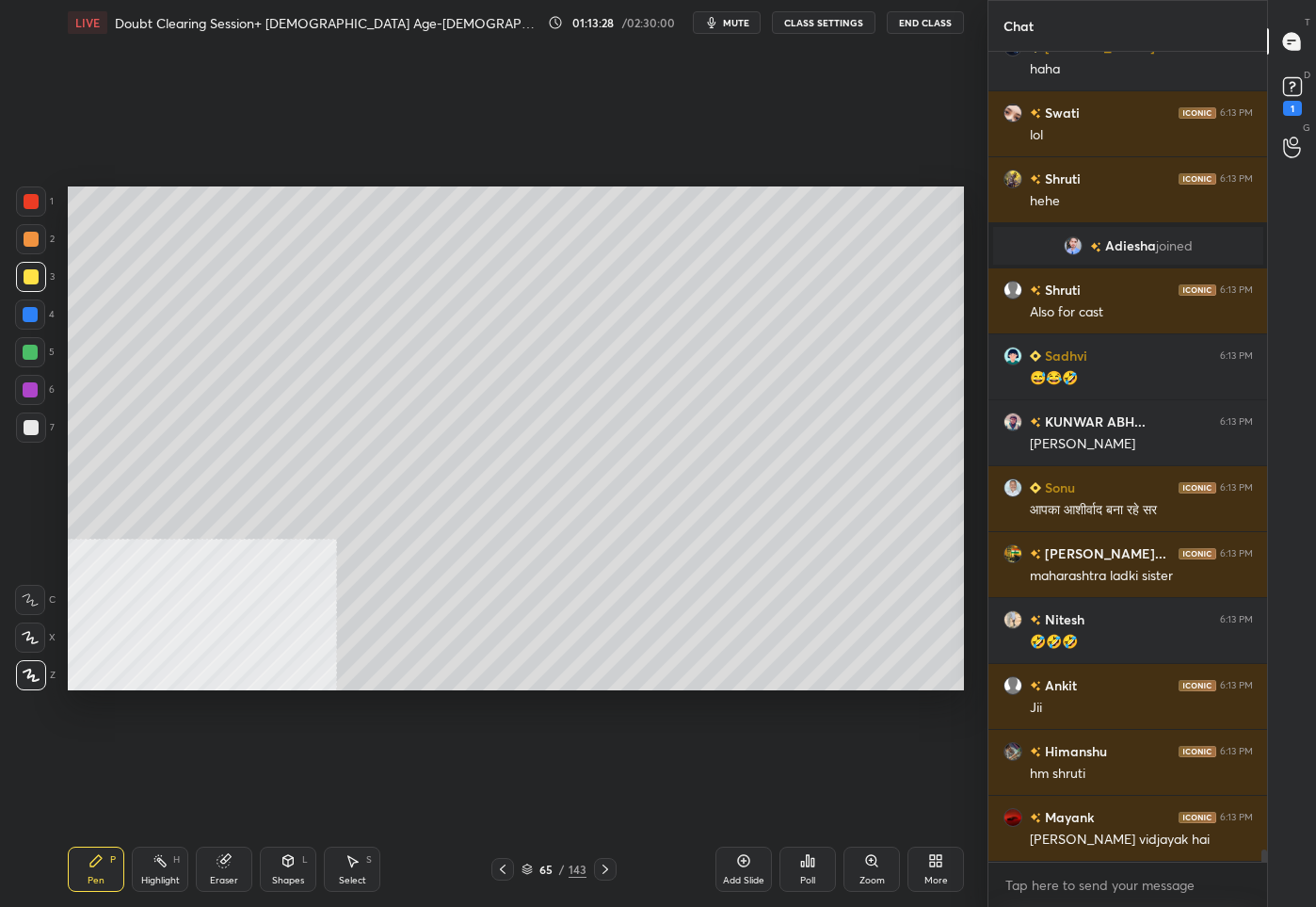
scroll to position [52976, 0]
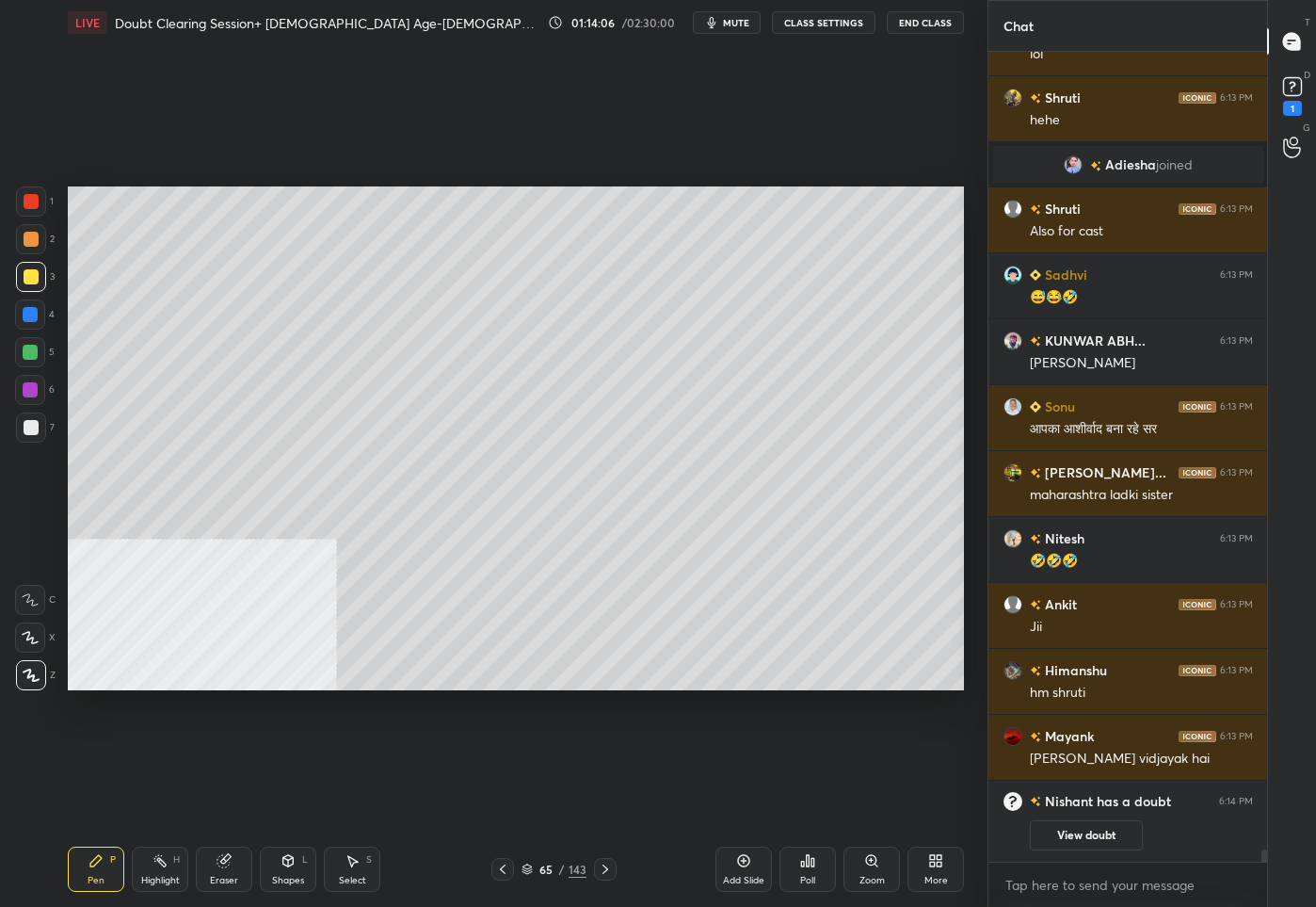
click at [743, 867] on div "Add Slide" at bounding box center [743, 868] width 57 height 45
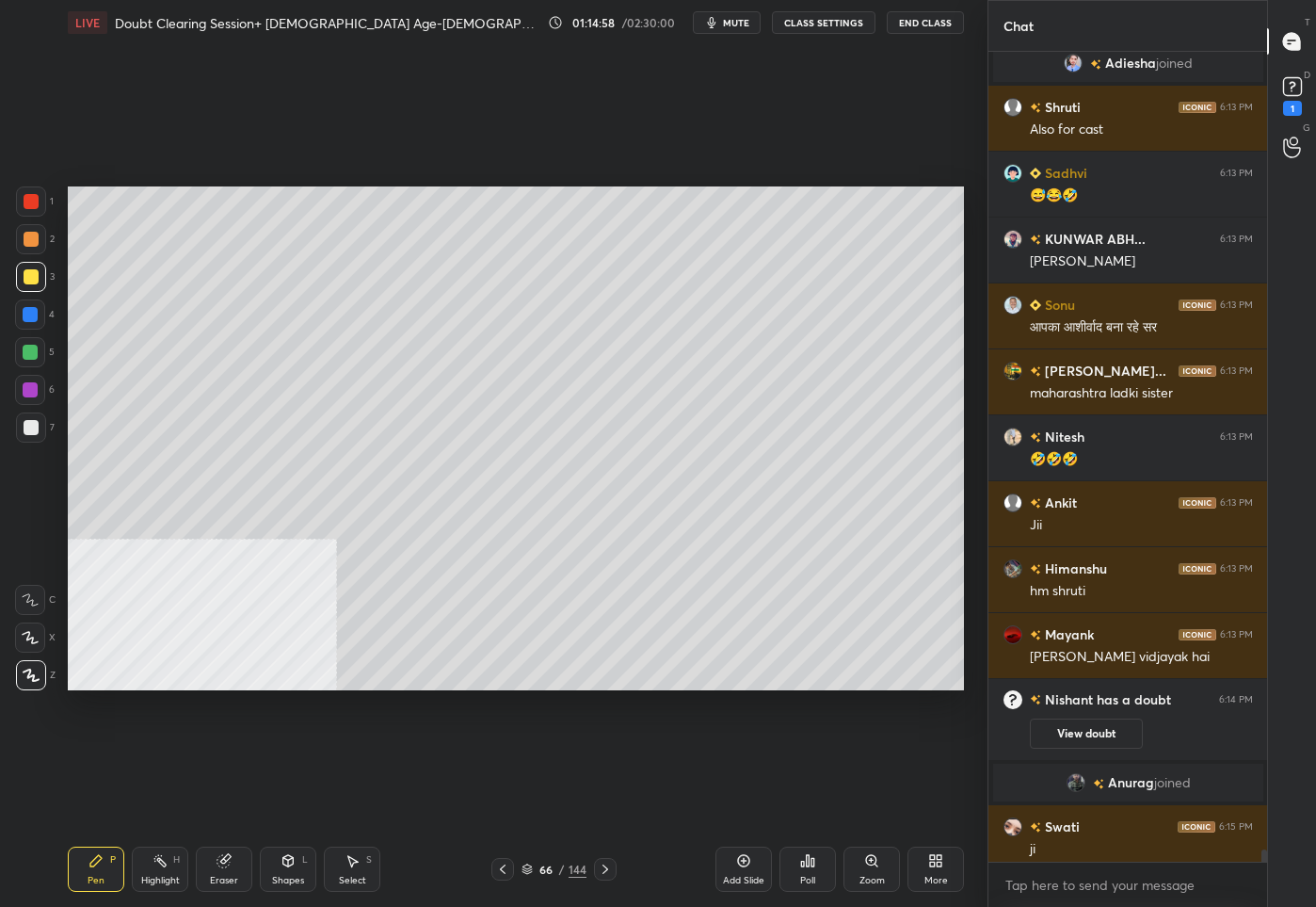
scroll to position [52338, 0]
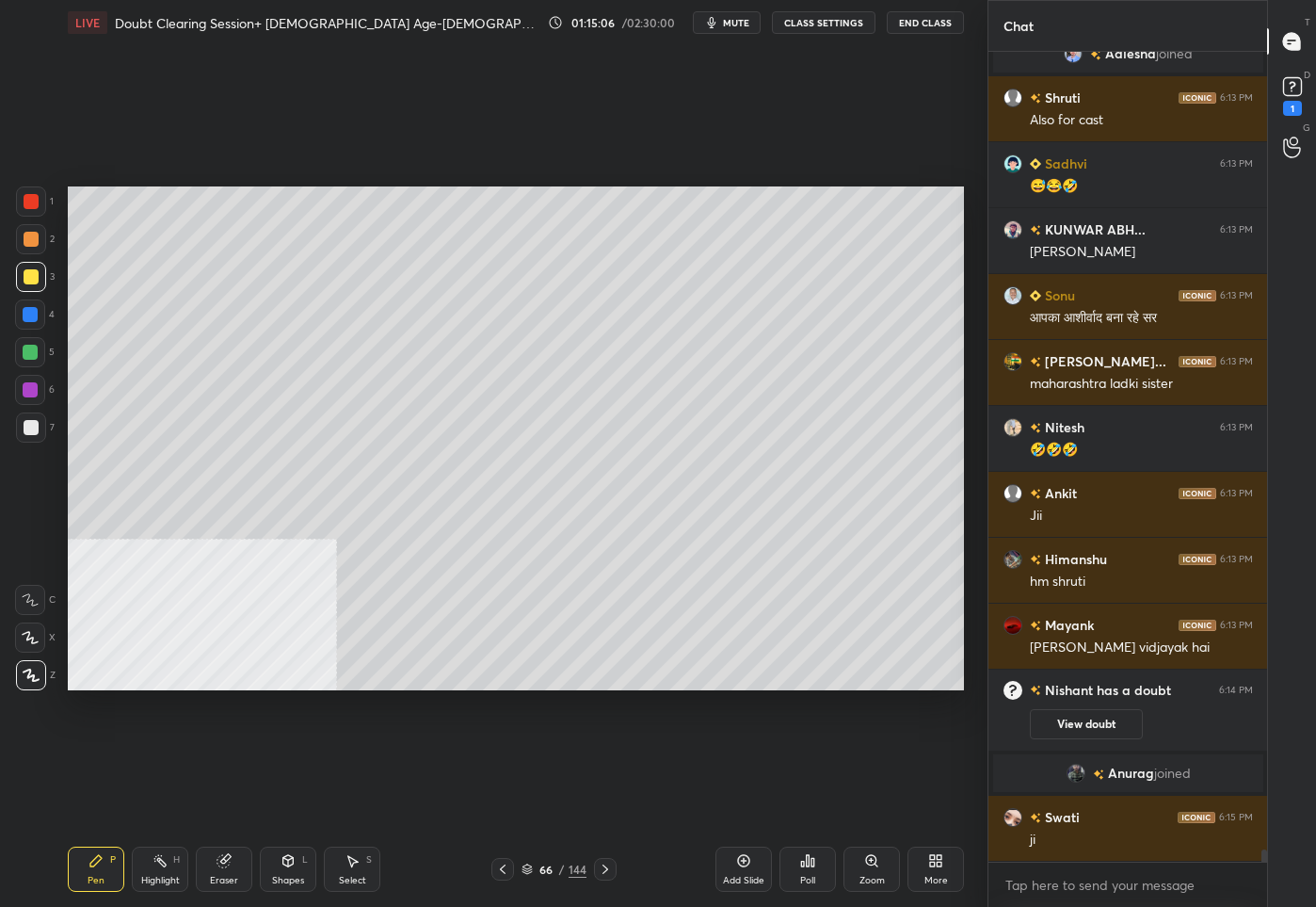
click at [543, 870] on div "66" at bounding box center [546, 869] width 19 height 12
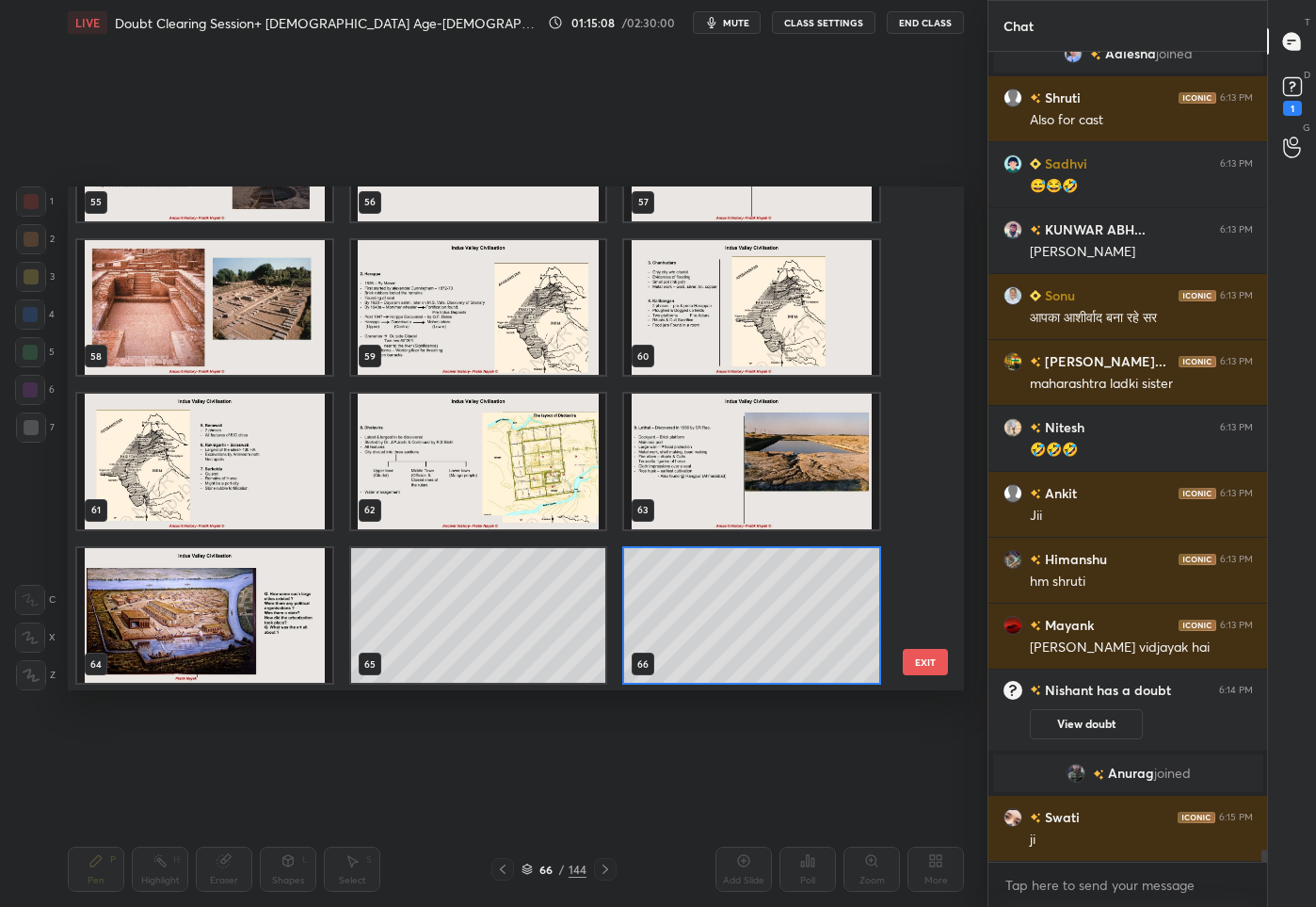
scroll to position [52383, 0]
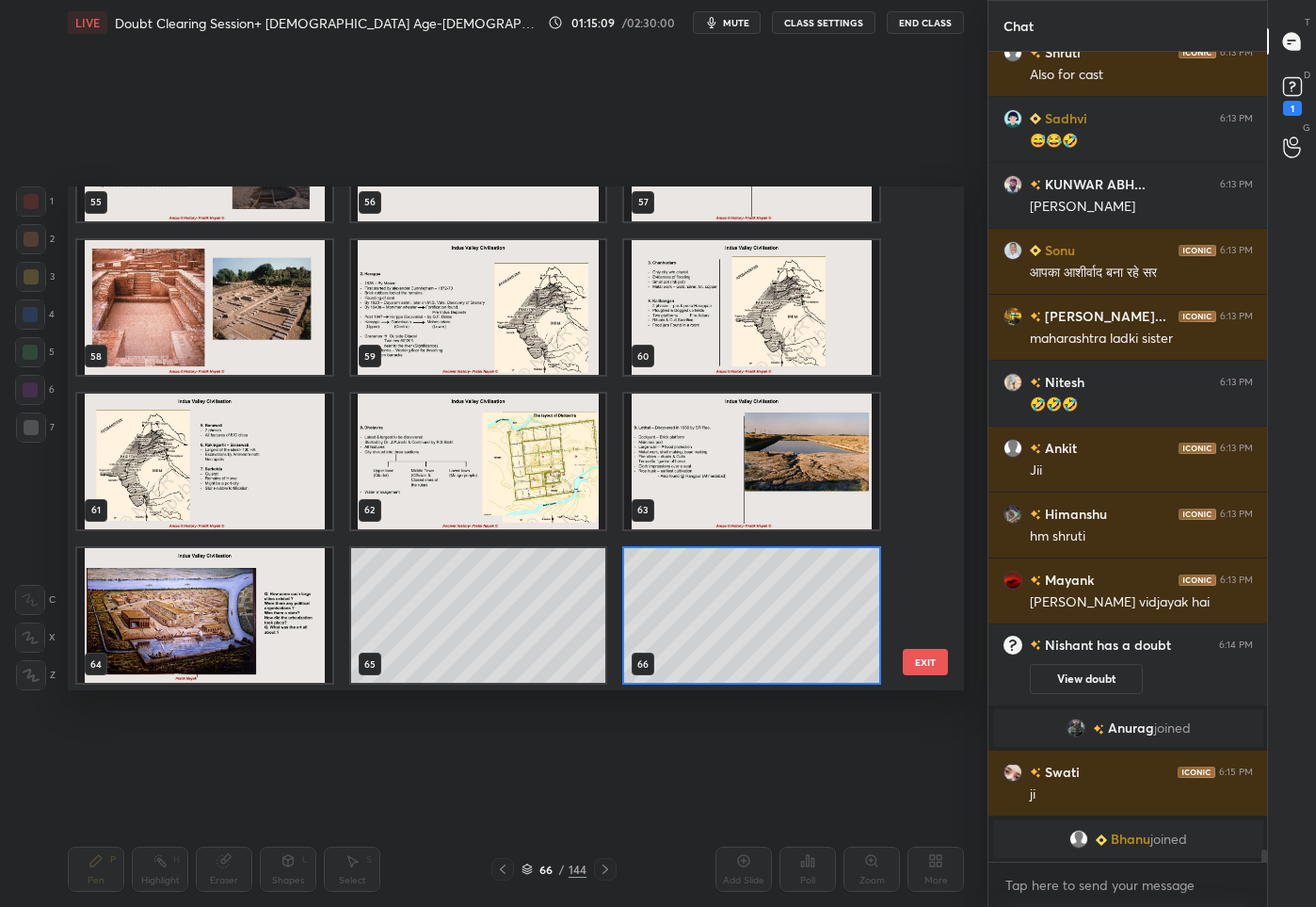
click at [198, 483] on img "grid" at bounding box center [204, 461] width 255 height 136
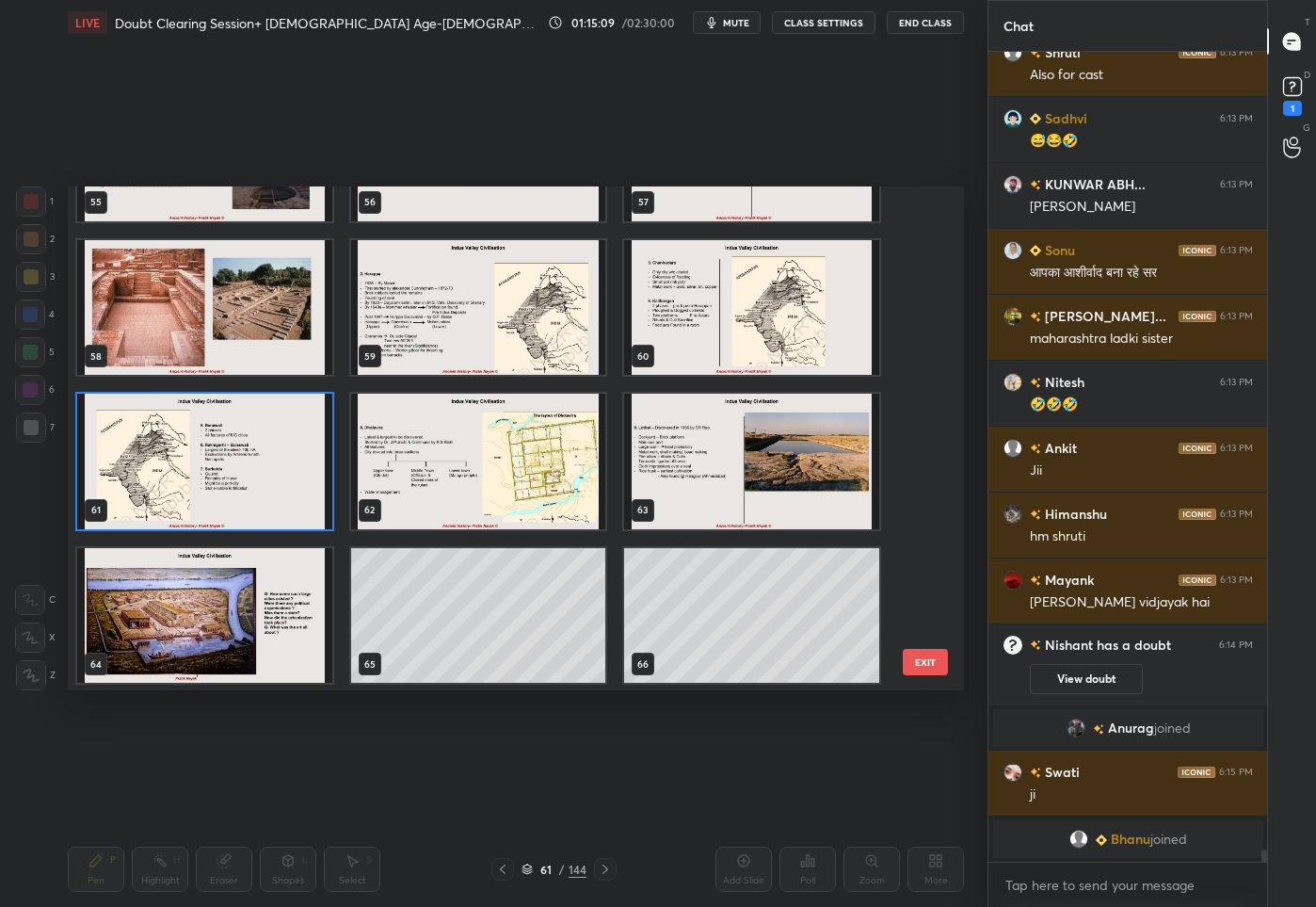
click at [198, 483] on img "grid" at bounding box center [204, 461] width 255 height 136
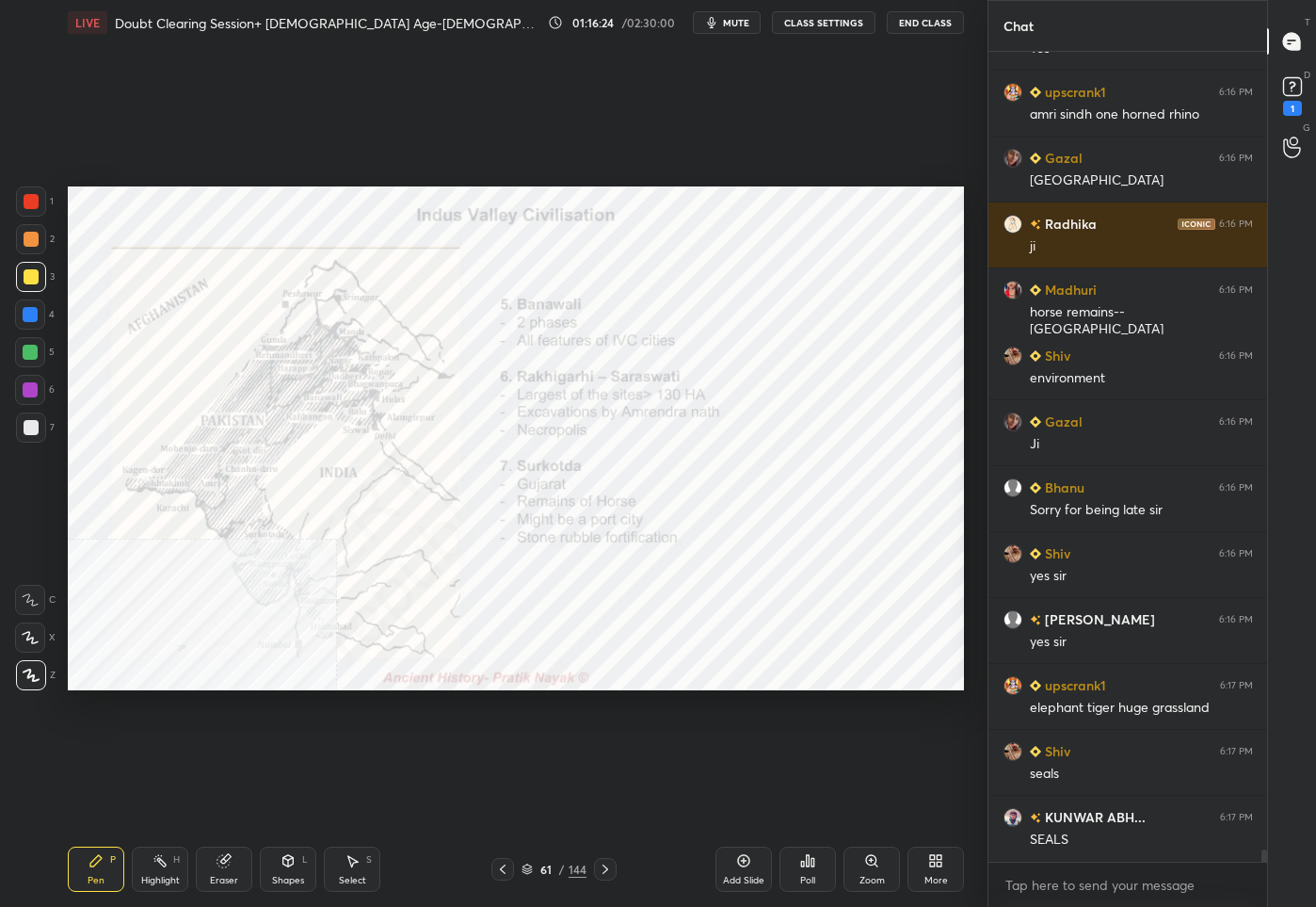
scroll to position [53899, 0]
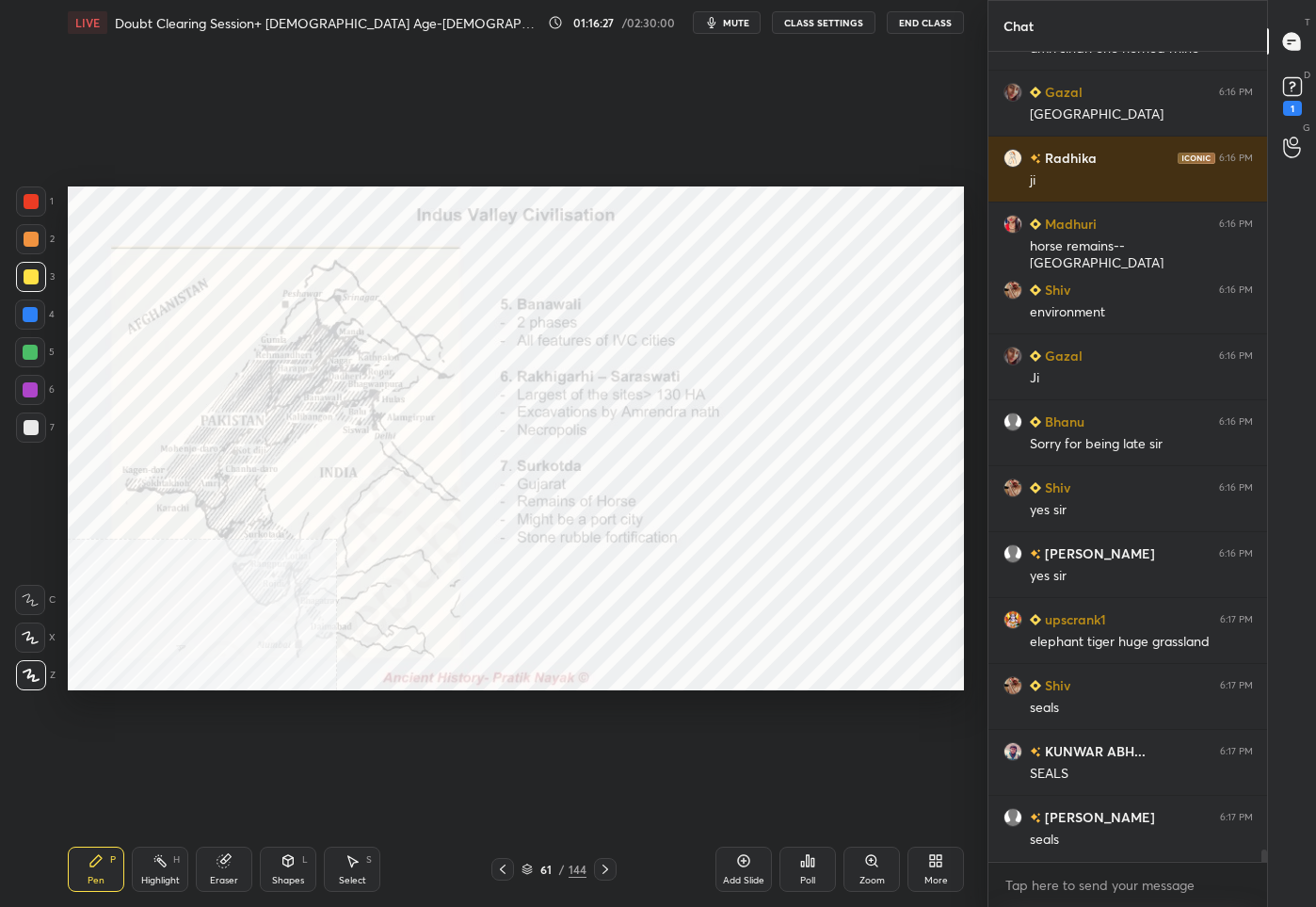
click at [527, 869] on icon at bounding box center [527, 869] width 12 height 12
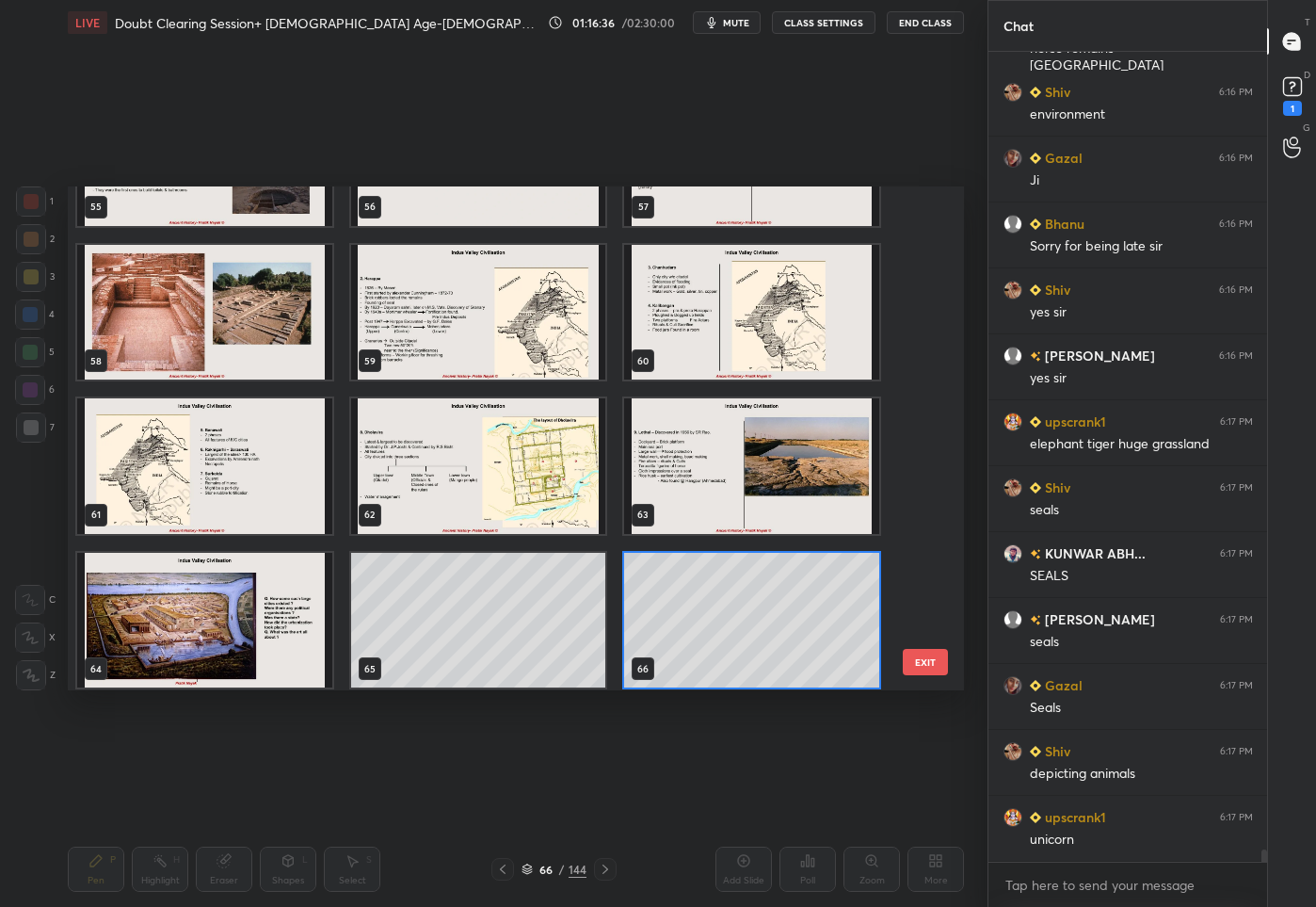
scroll to position [2881, 0]
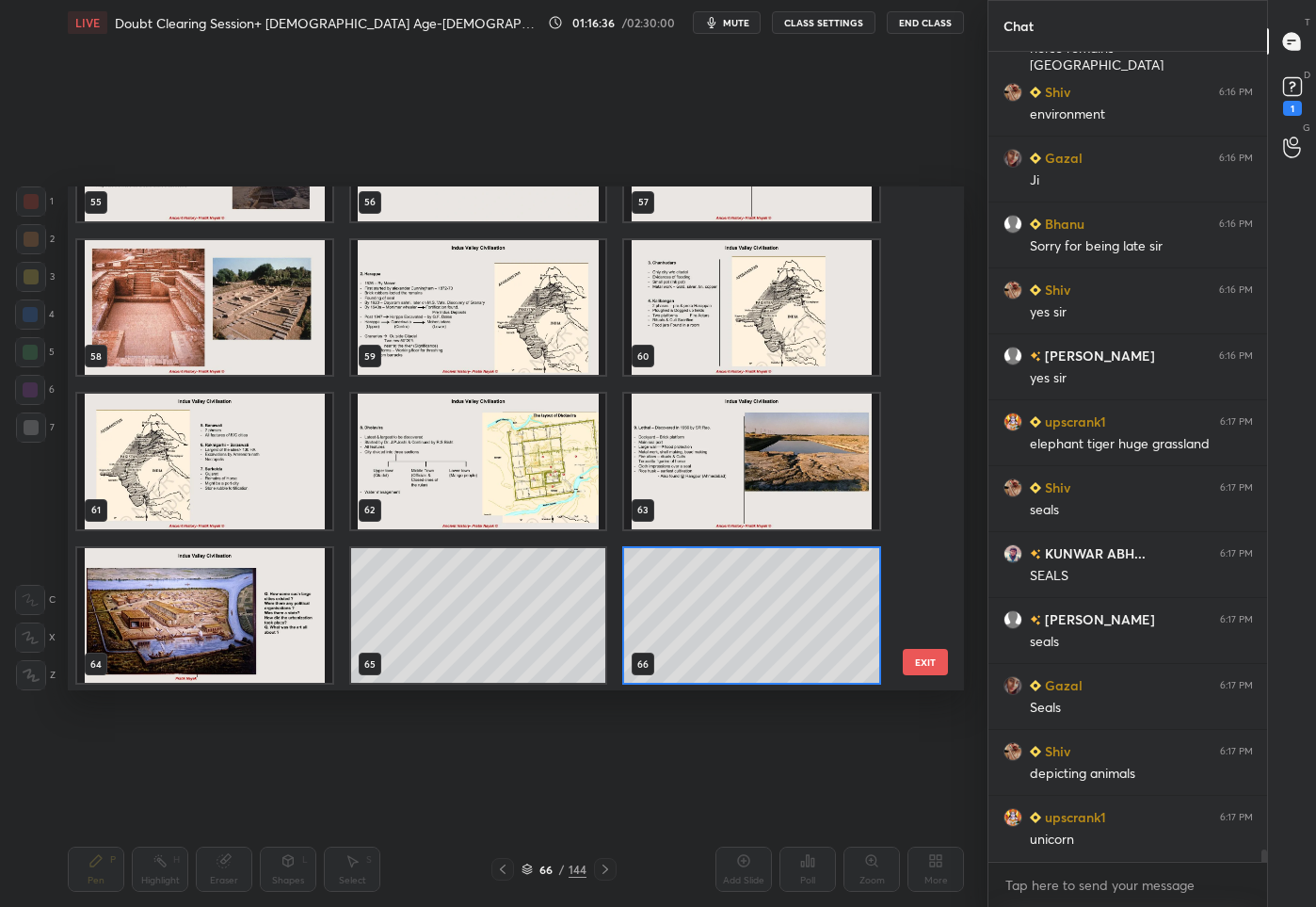
click at [739, 596] on div "52 53 54 55 56 57 58 59 60 61 62 63 64 65 66" at bounding box center [499, 439] width 863 height 505
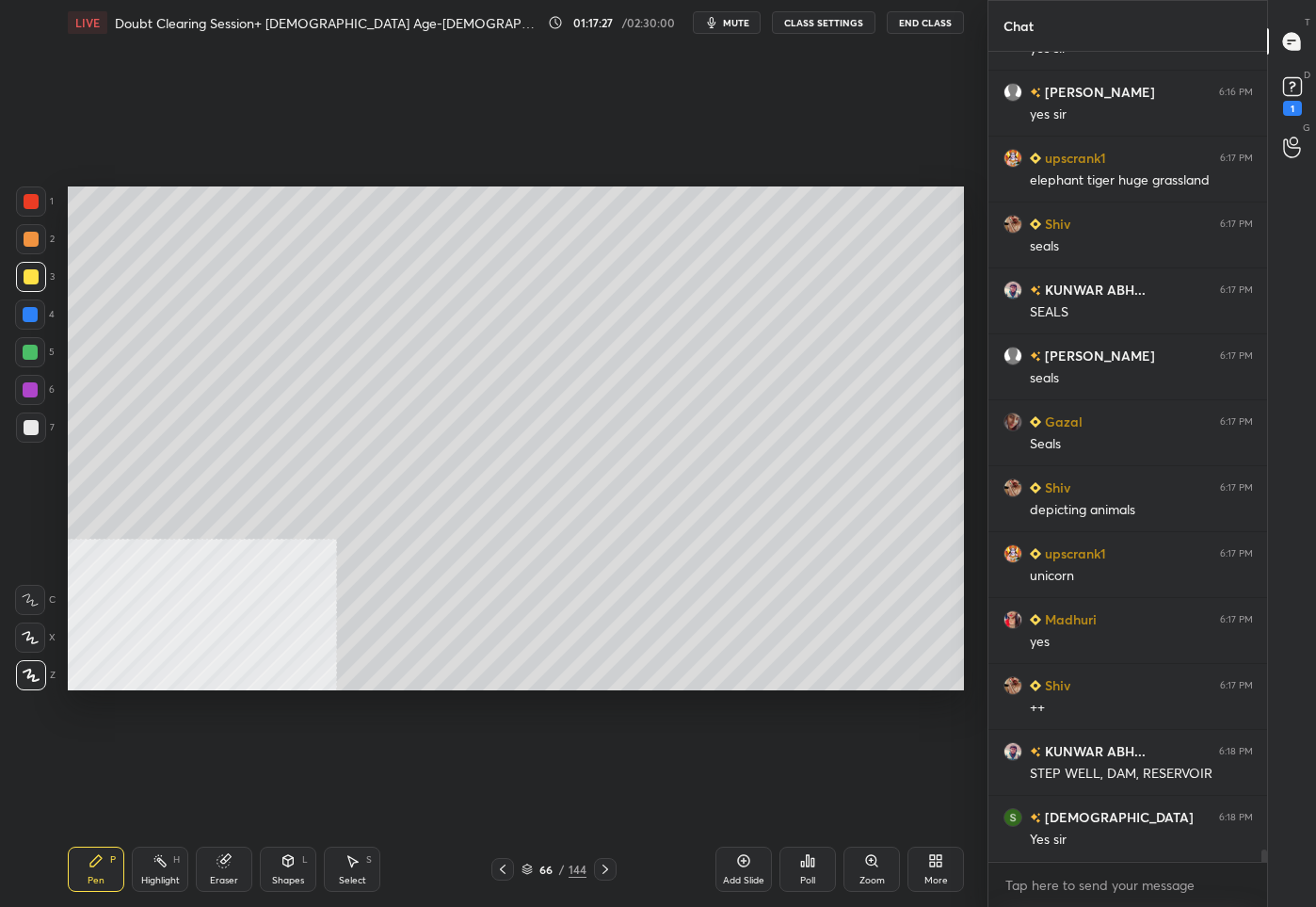
scroll to position [54443, 0]
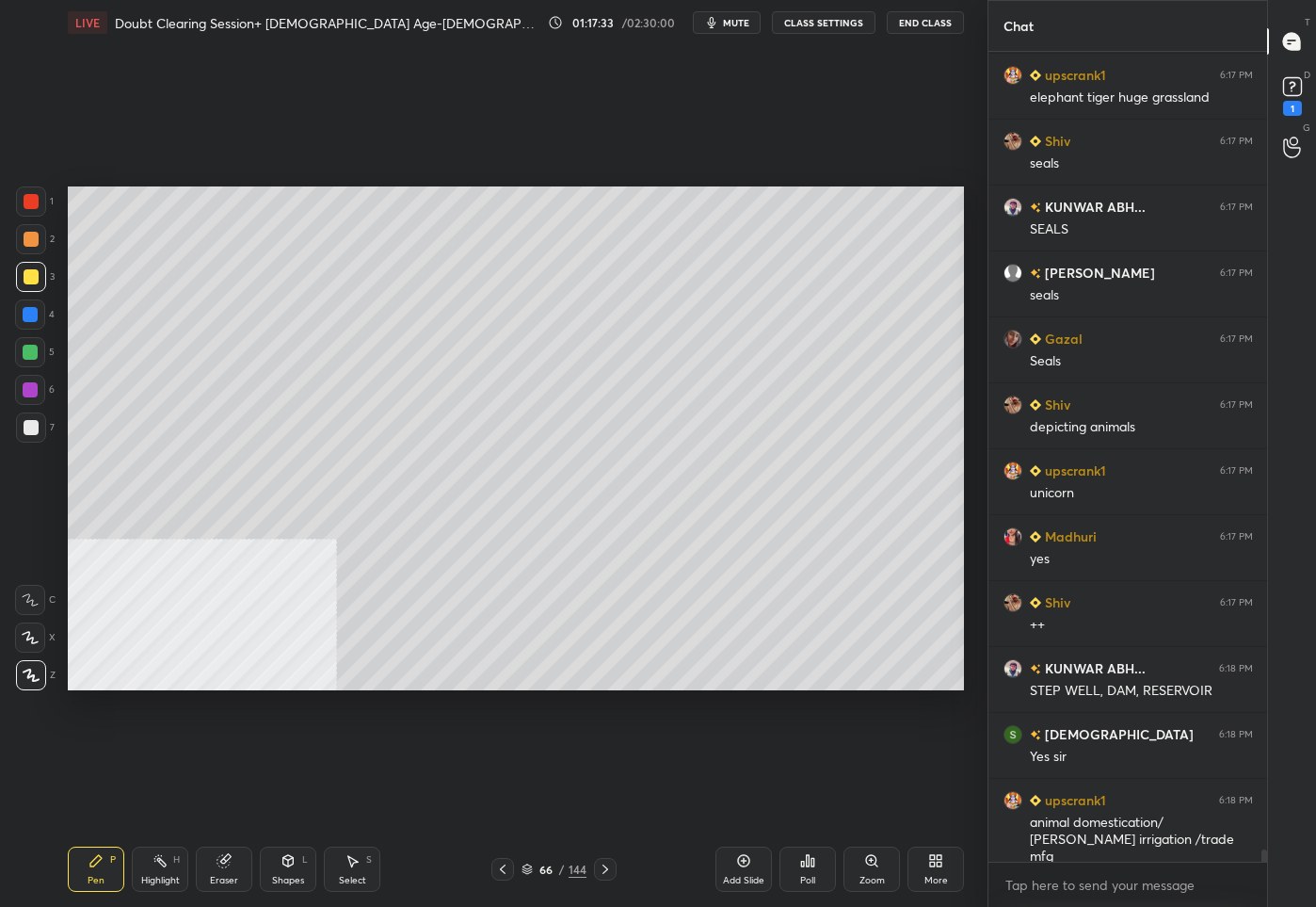
click at [568, 865] on div "144" at bounding box center [577, 869] width 18 height 17
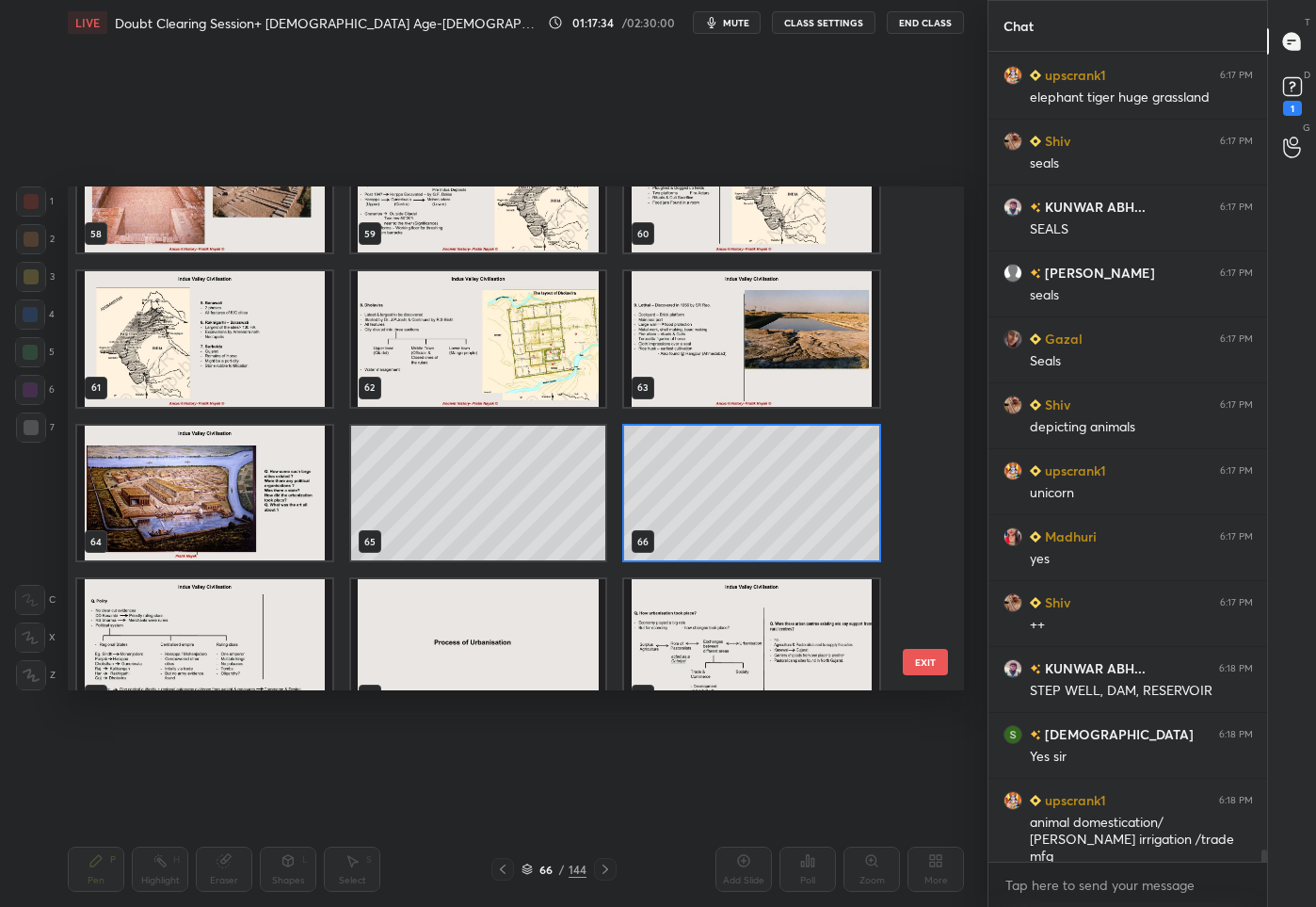
scroll to position [3057, 0]
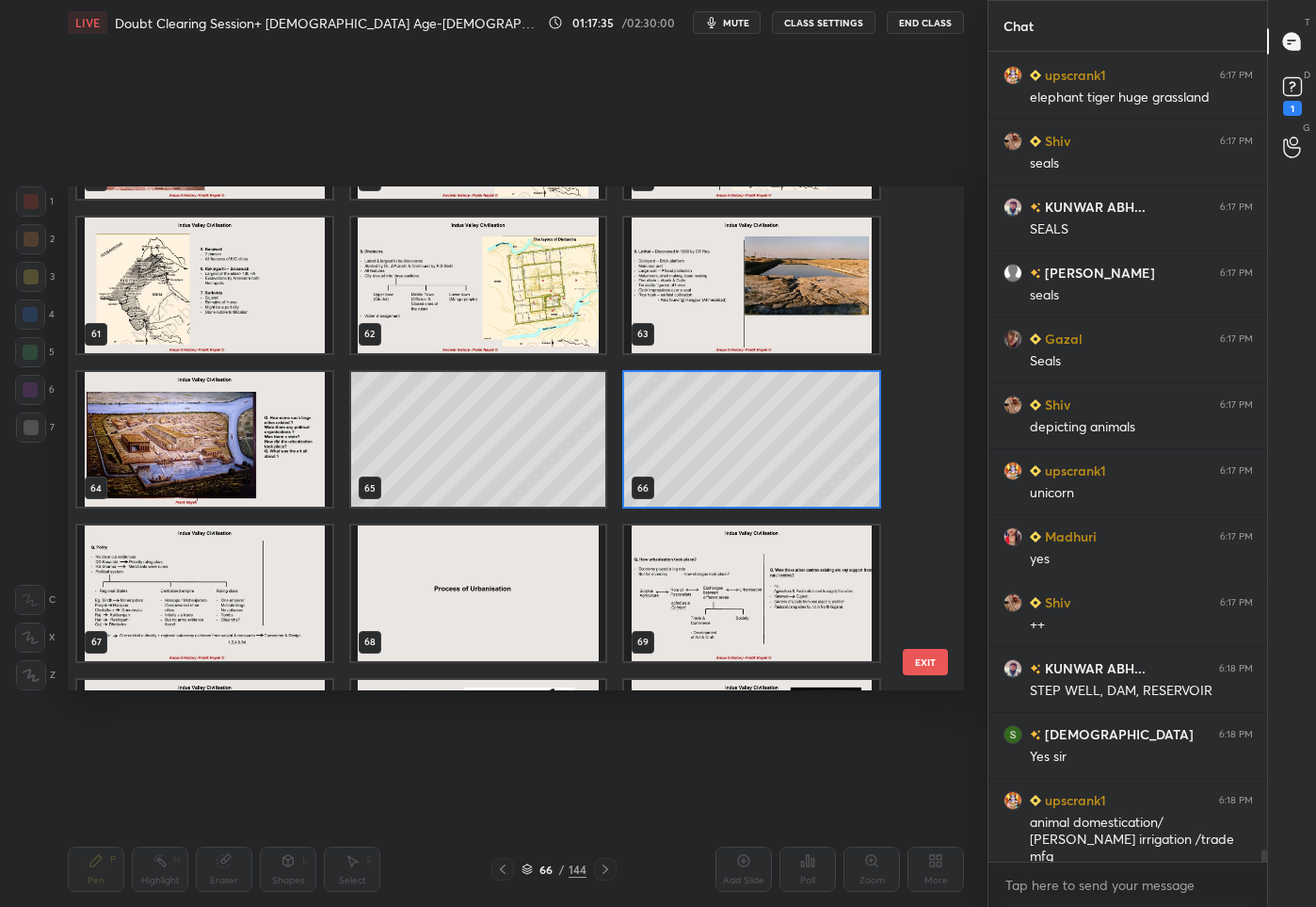
click at [173, 577] on img "grid" at bounding box center [204, 593] width 255 height 136
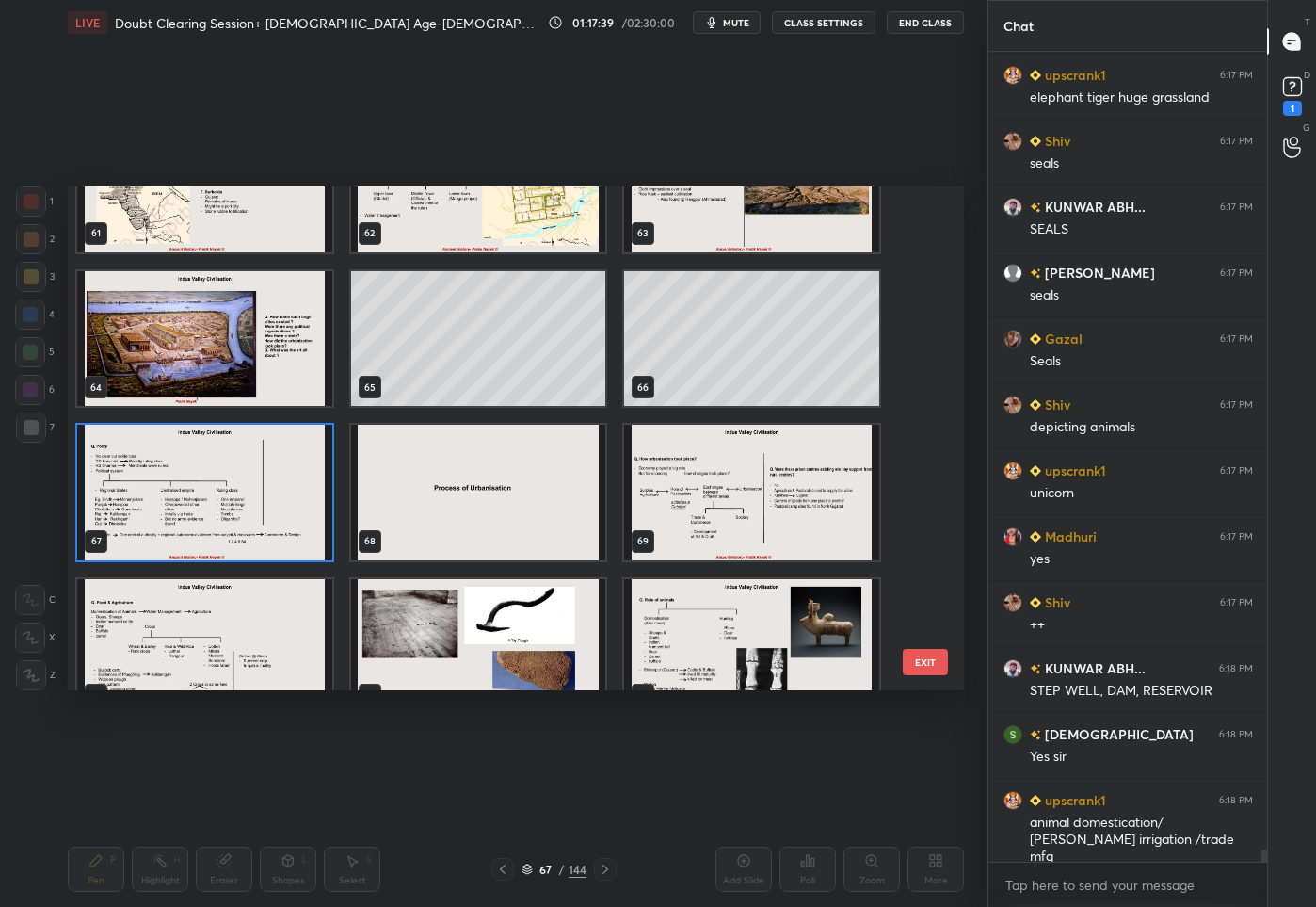
scroll to position [3326, 0]
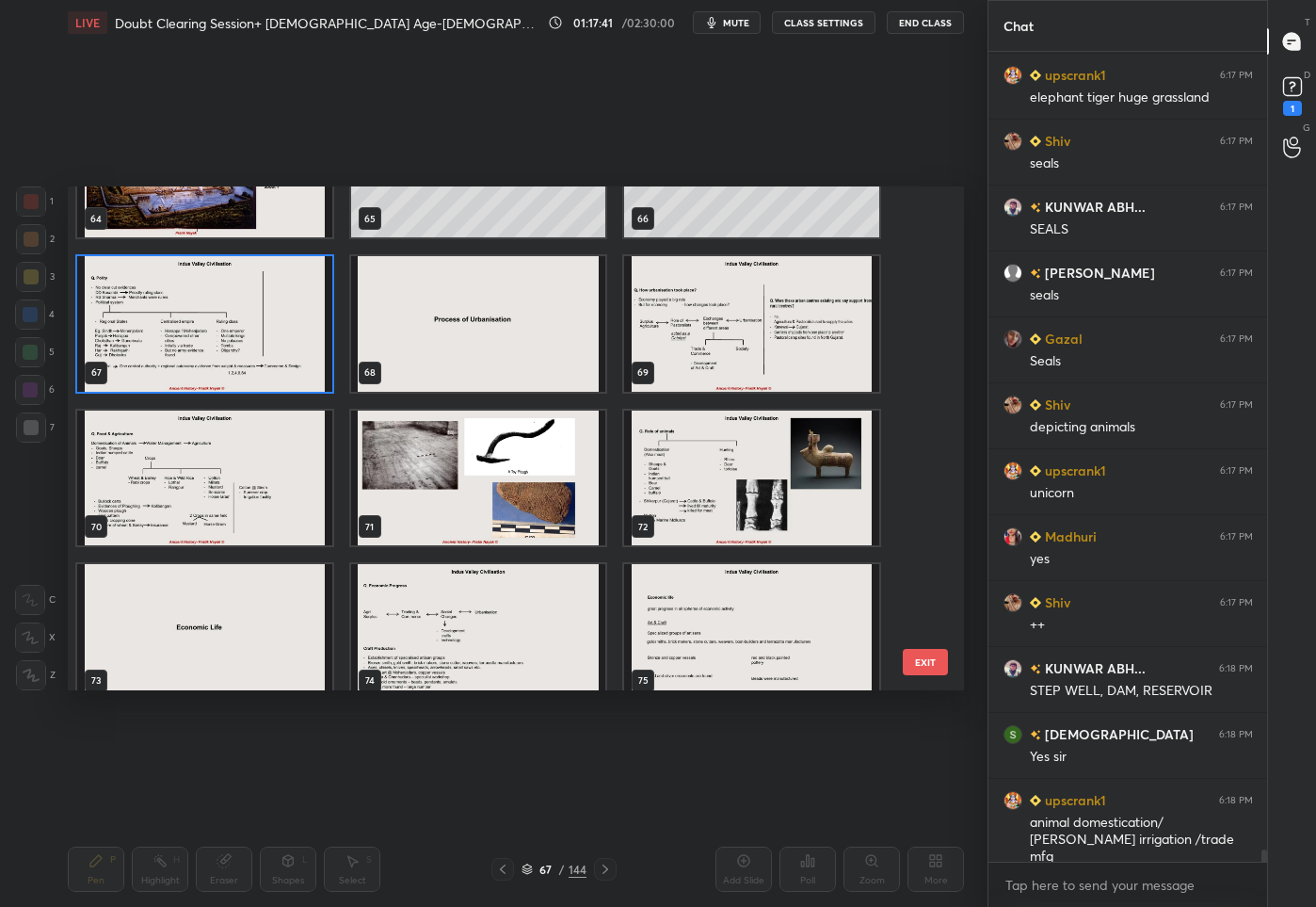
click at [831, 309] on img "grid" at bounding box center [751, 324] width 255 height 136
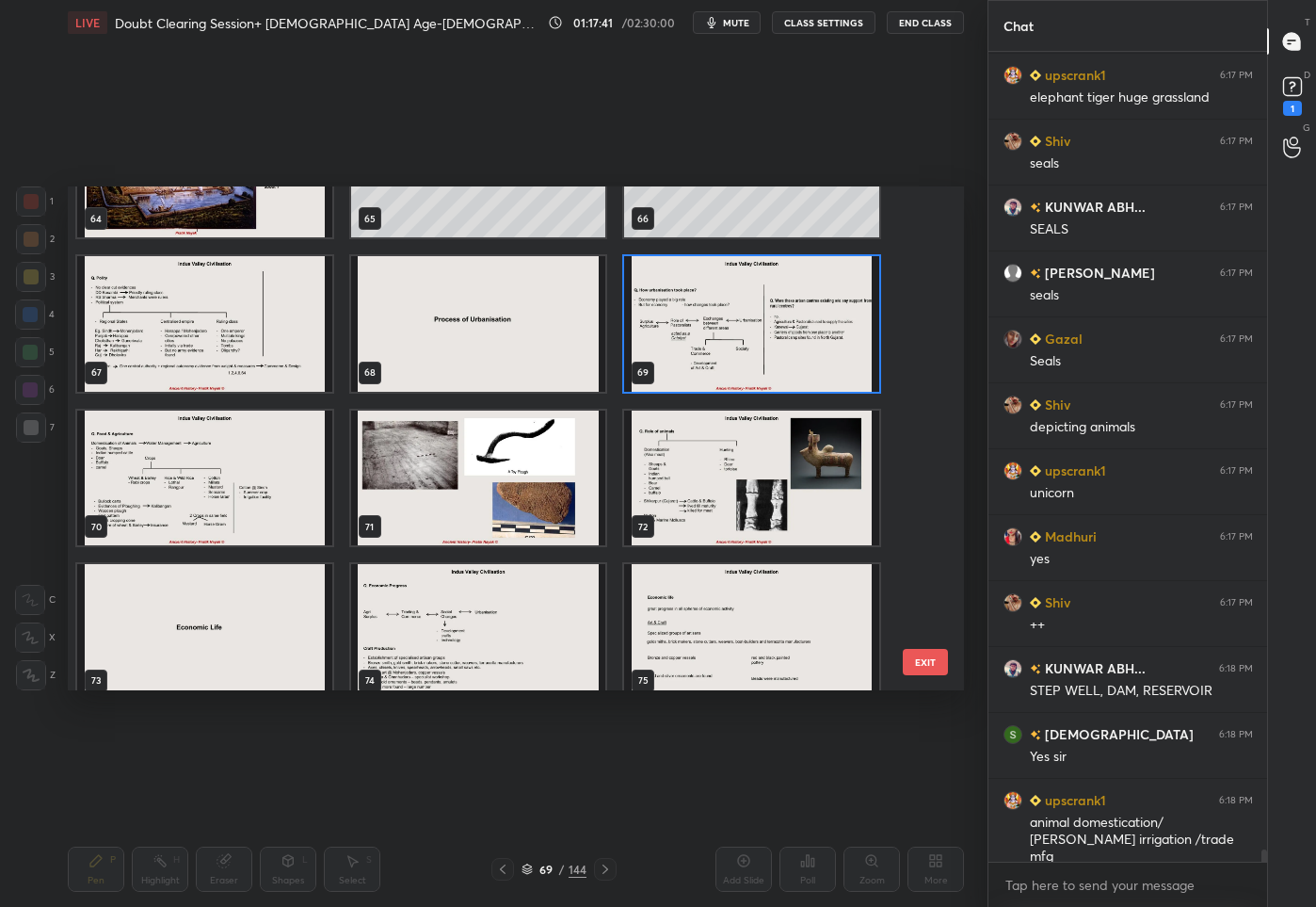
click at [831, 309] on img "grid" at bounding box center [751, 324] width 255 height 136
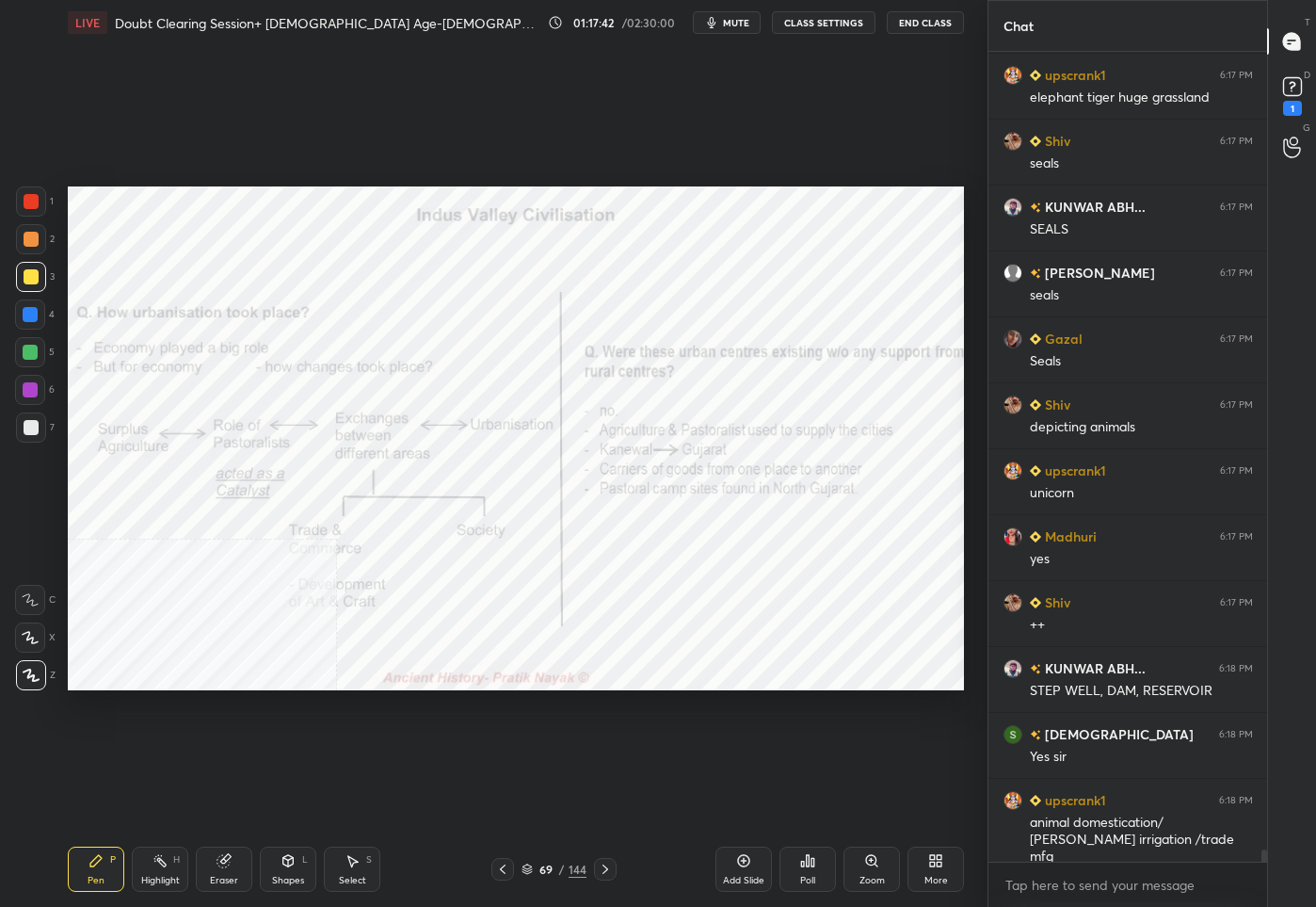
click at [41, 191] on div at bounding box center [31, 200] width 30 height 30
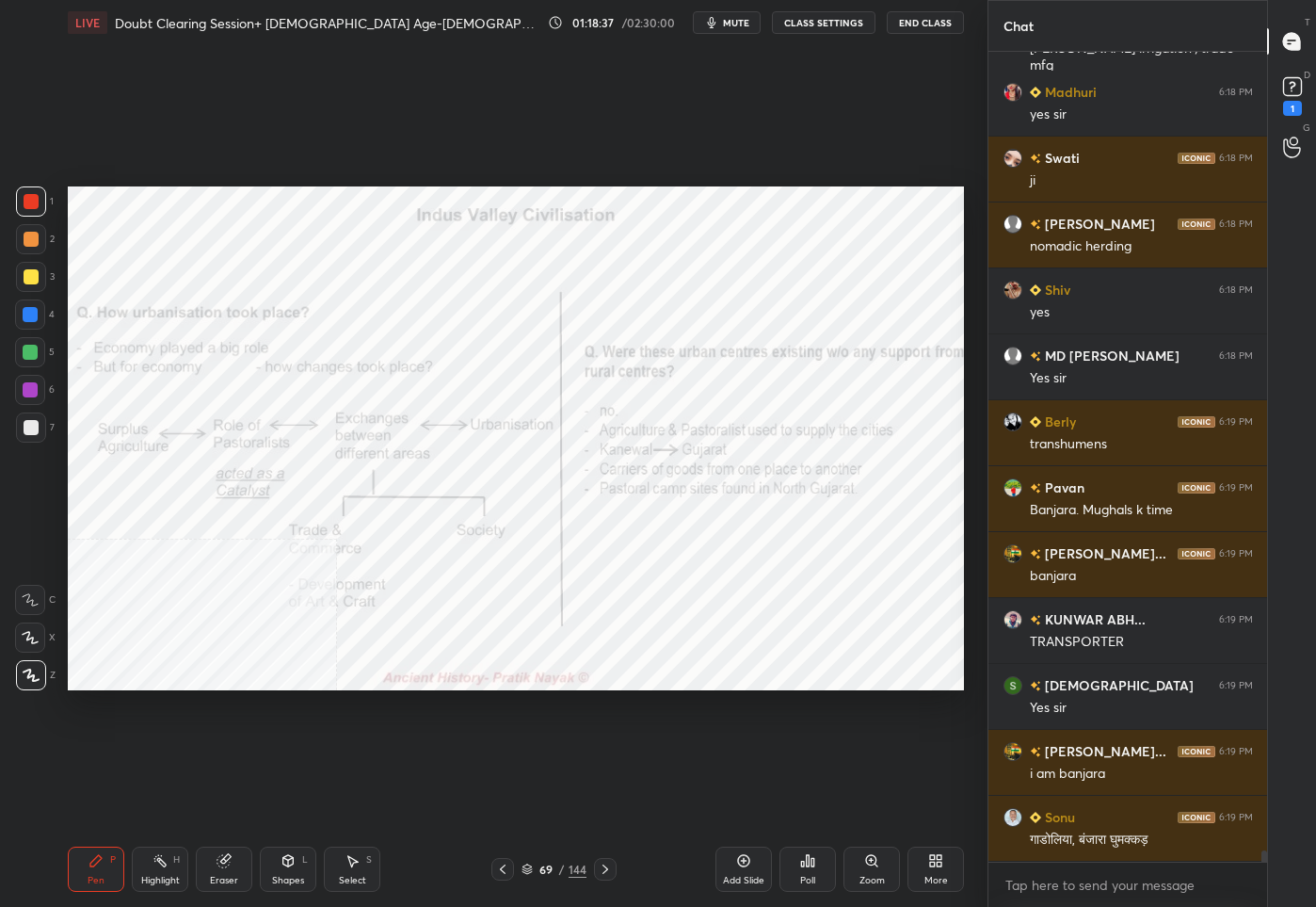
scroll to position [55279, 0]
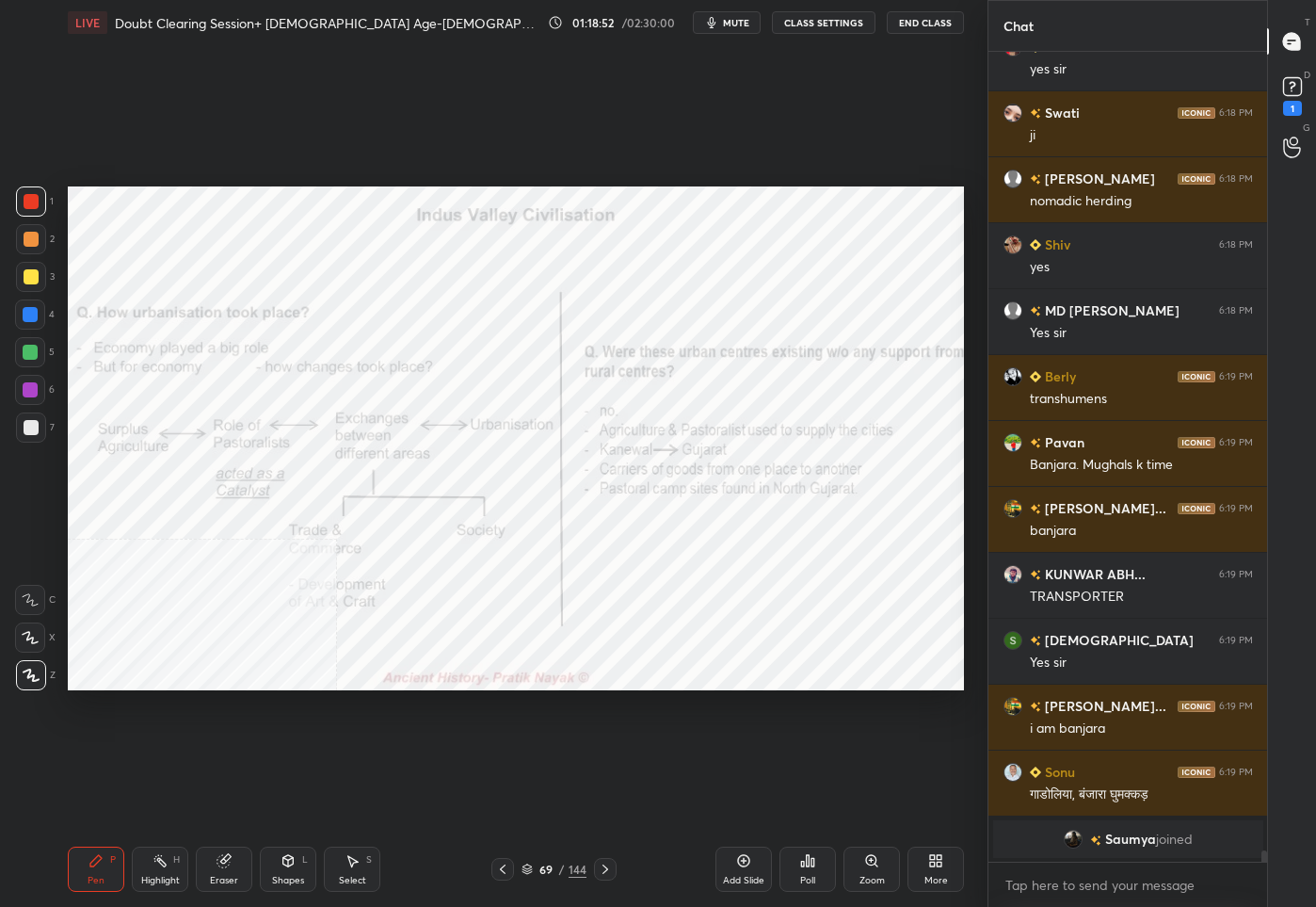
click at [608, 864] on icon at bounding box center [605, 869] width 15 height 15
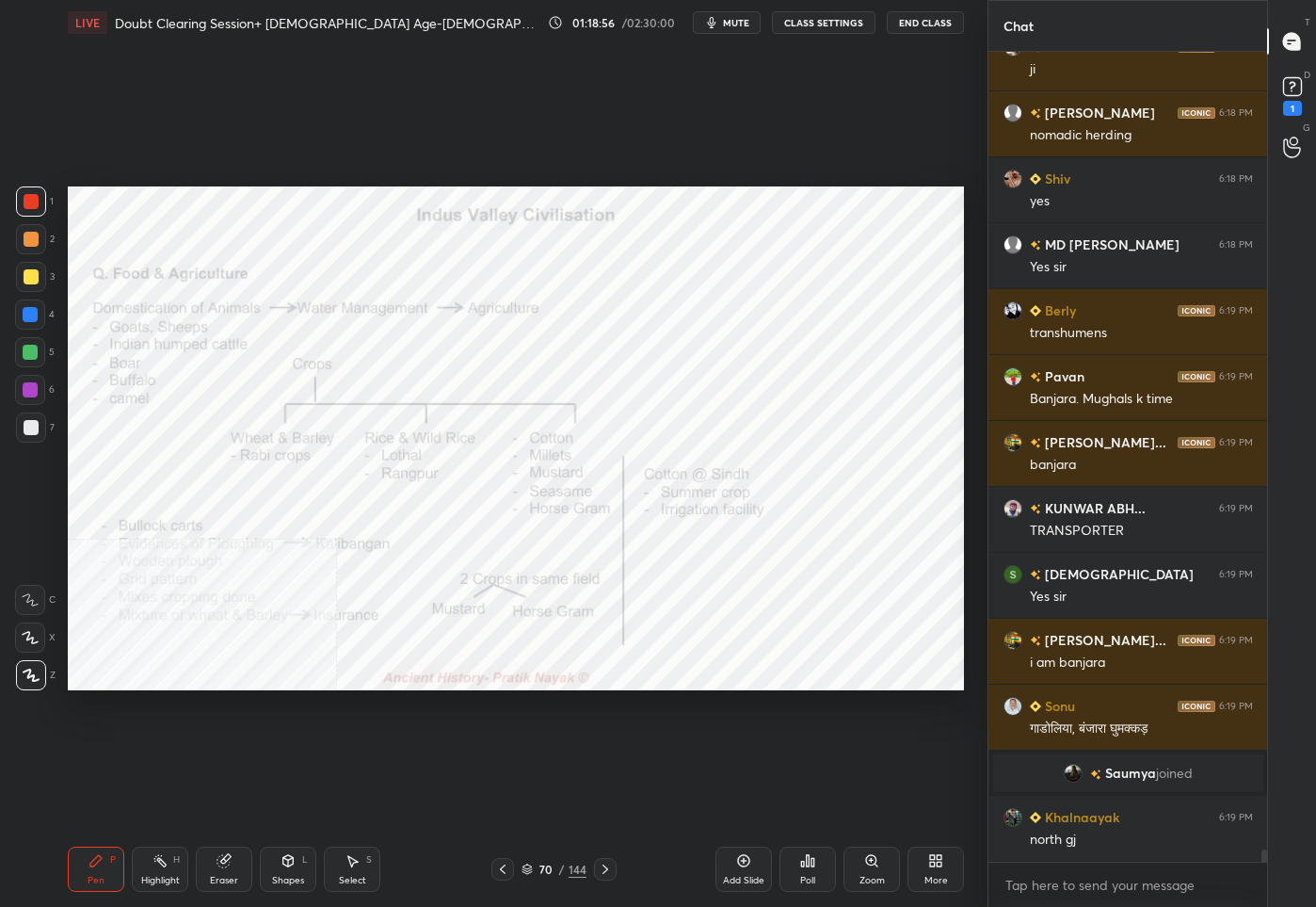
scroll to position [54544, 0]
click at [546, 874] on div "70" at bounding box center [546, 869] width 19 height 12
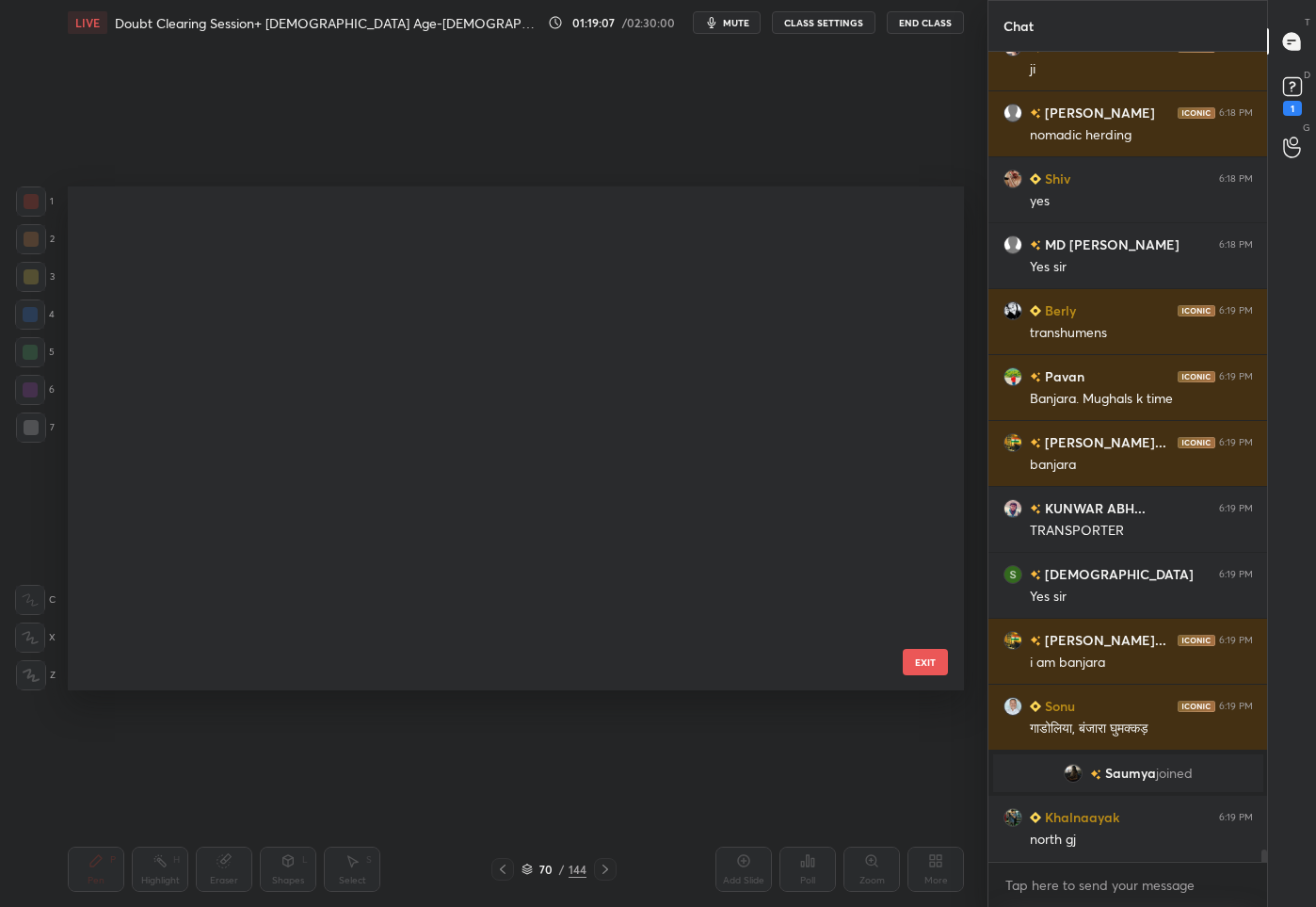
scroll to position [498, 887]
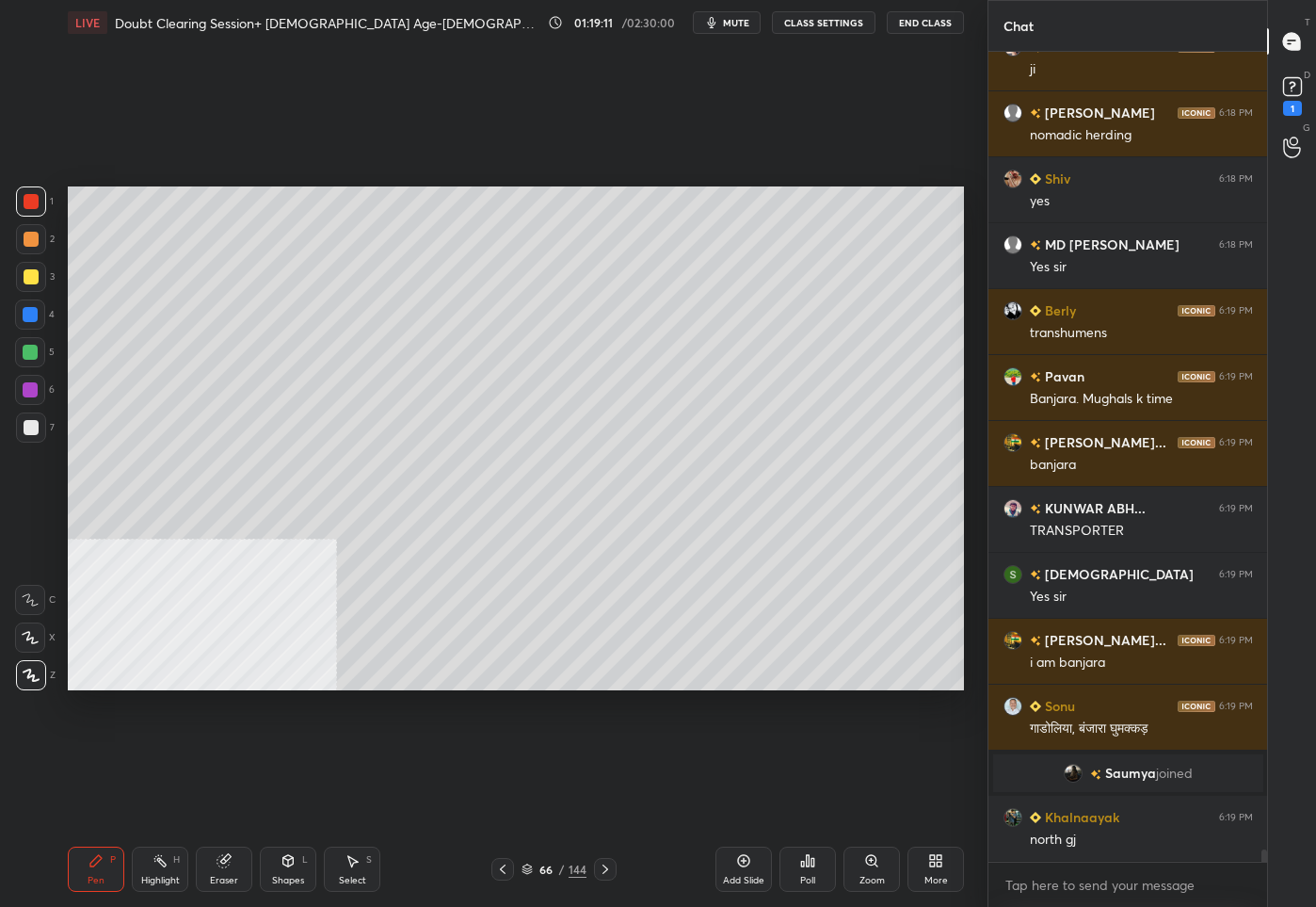
click at [39, 429] on div at bounding box center [31, 427] width 30 height 30
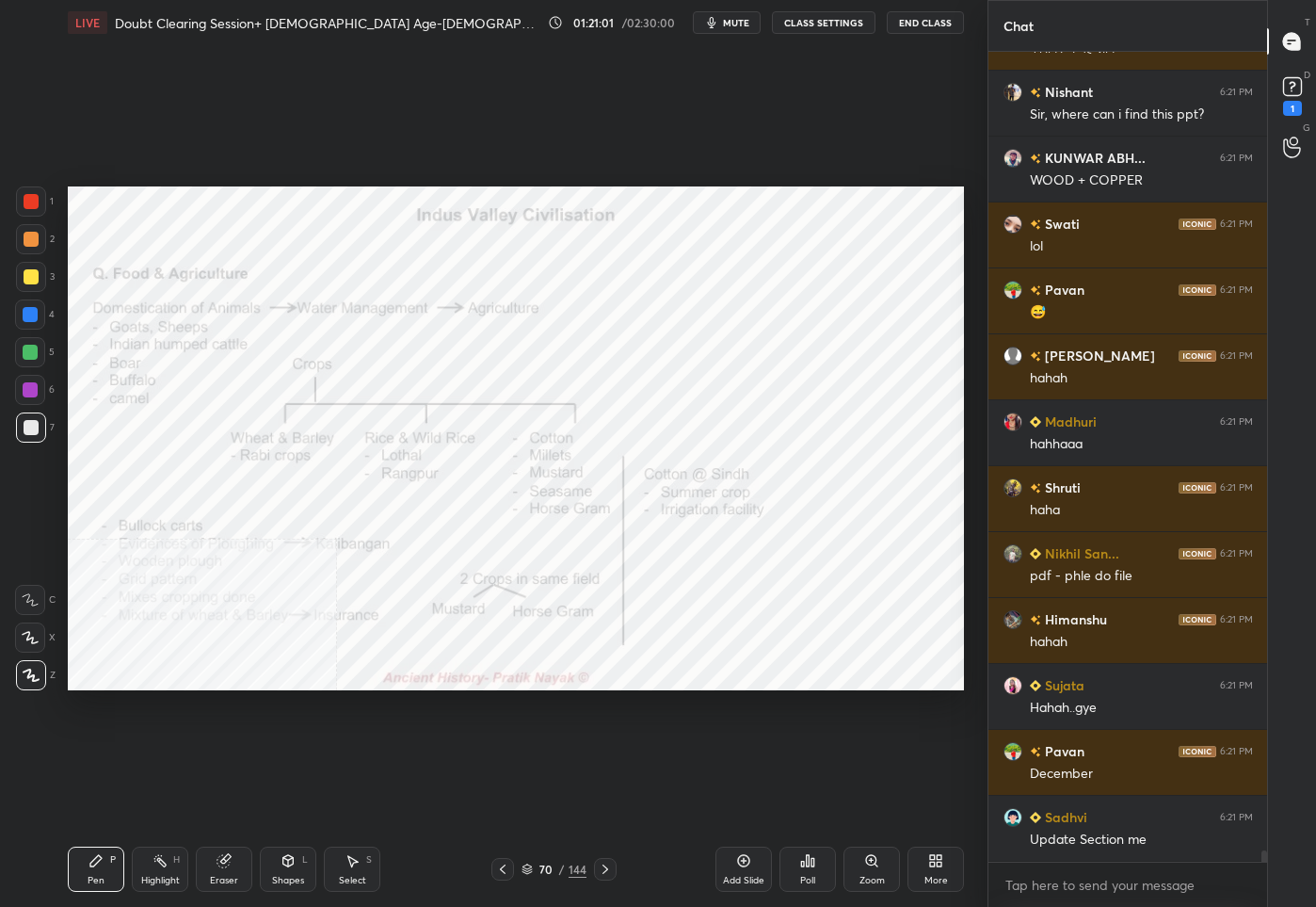
scroll to position [55740, 0]
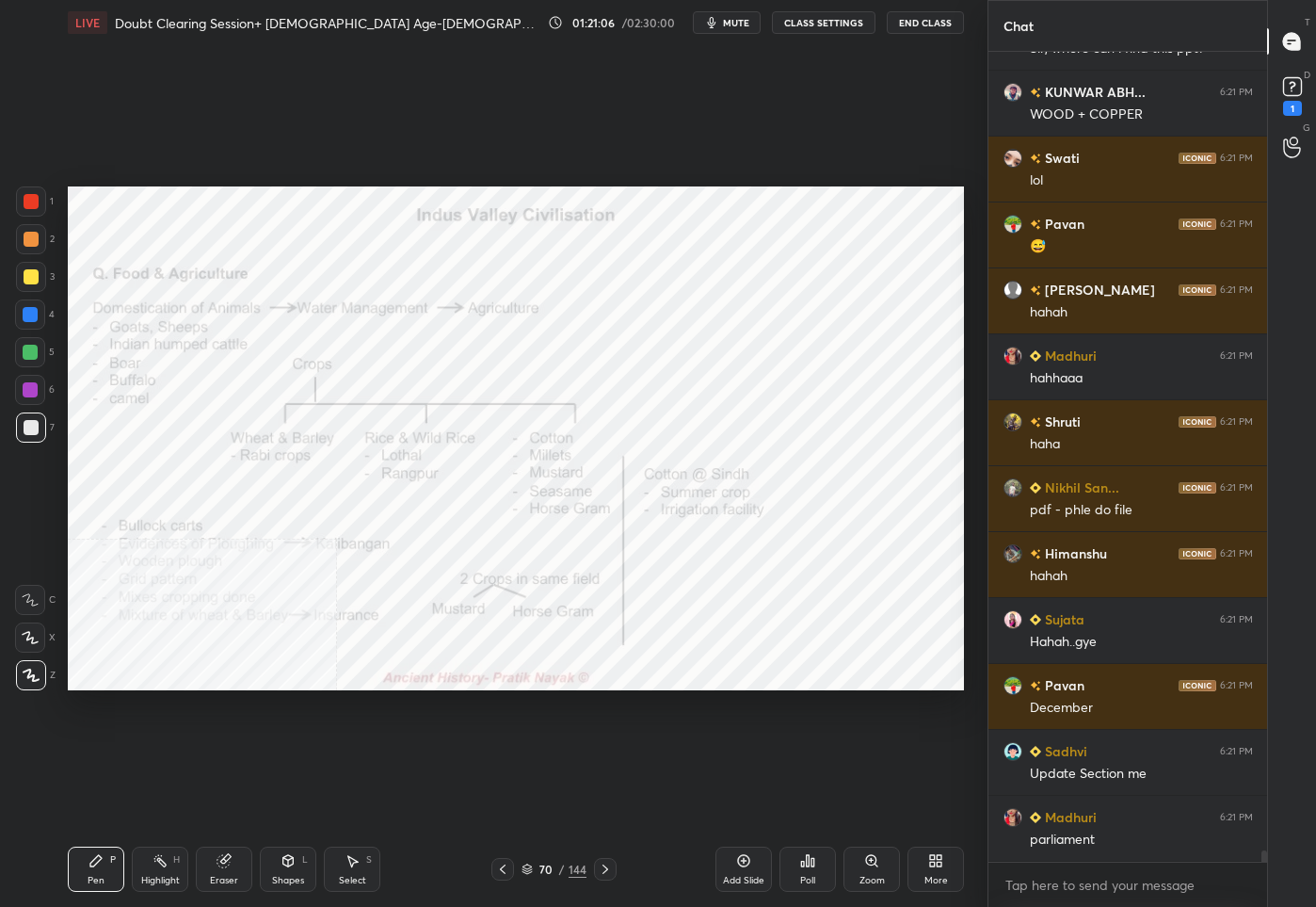
click at [21, 195] on div at bounding box center [31, 200] width 30 height 30
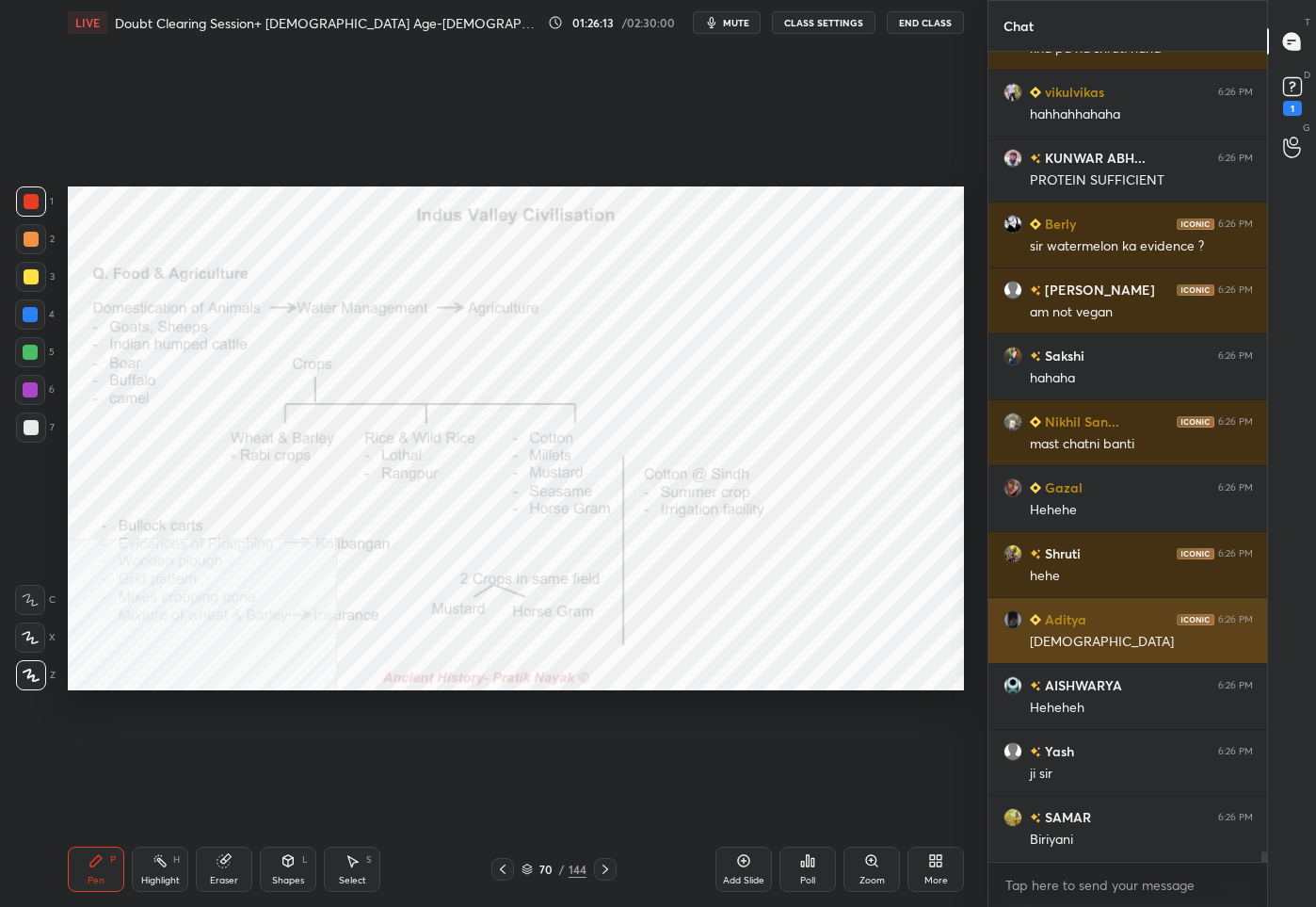
scroll to position [60464, 0]
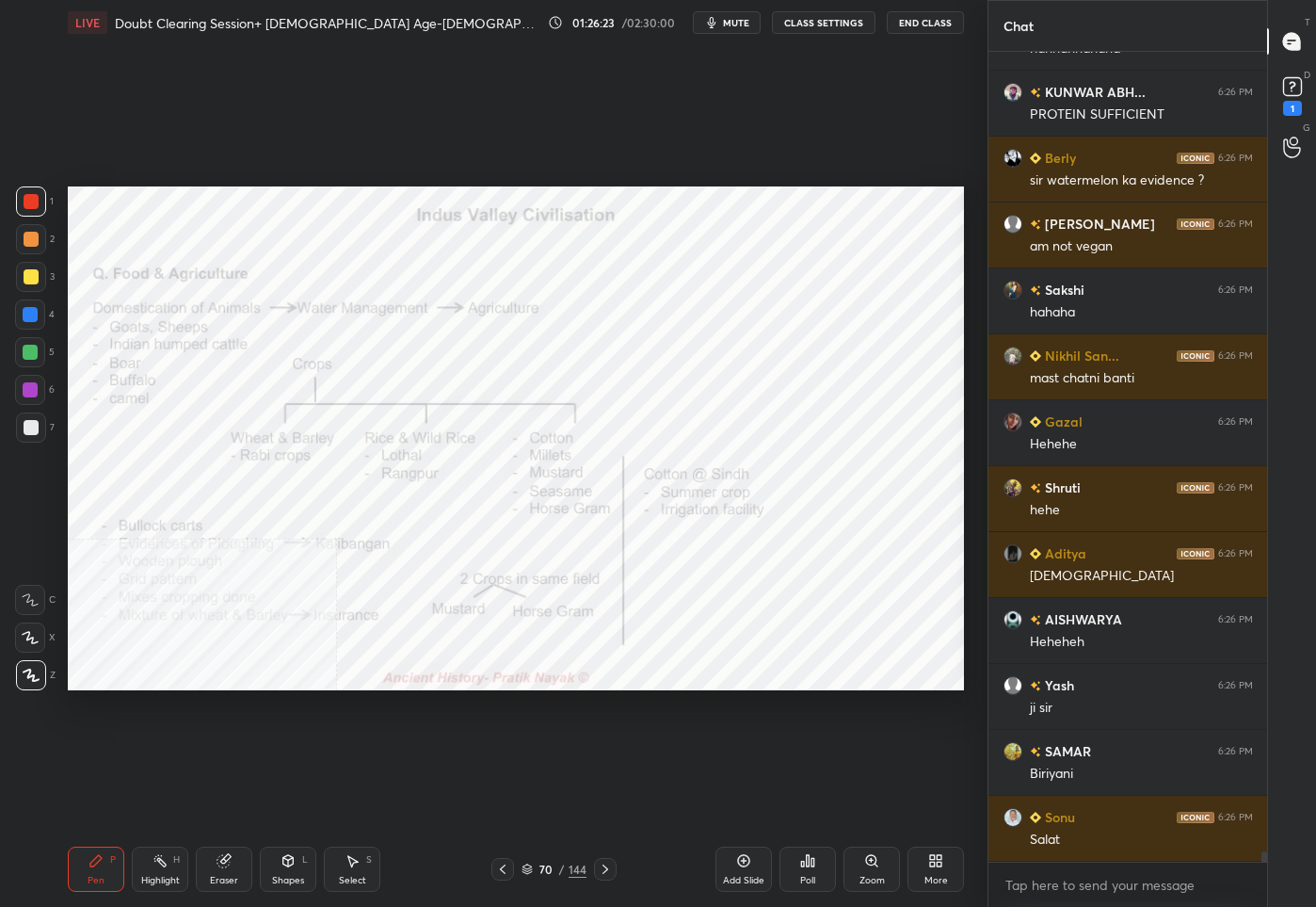
click at [945, 859] on div "More" at bounding box center [935, 868] width 57 height 45
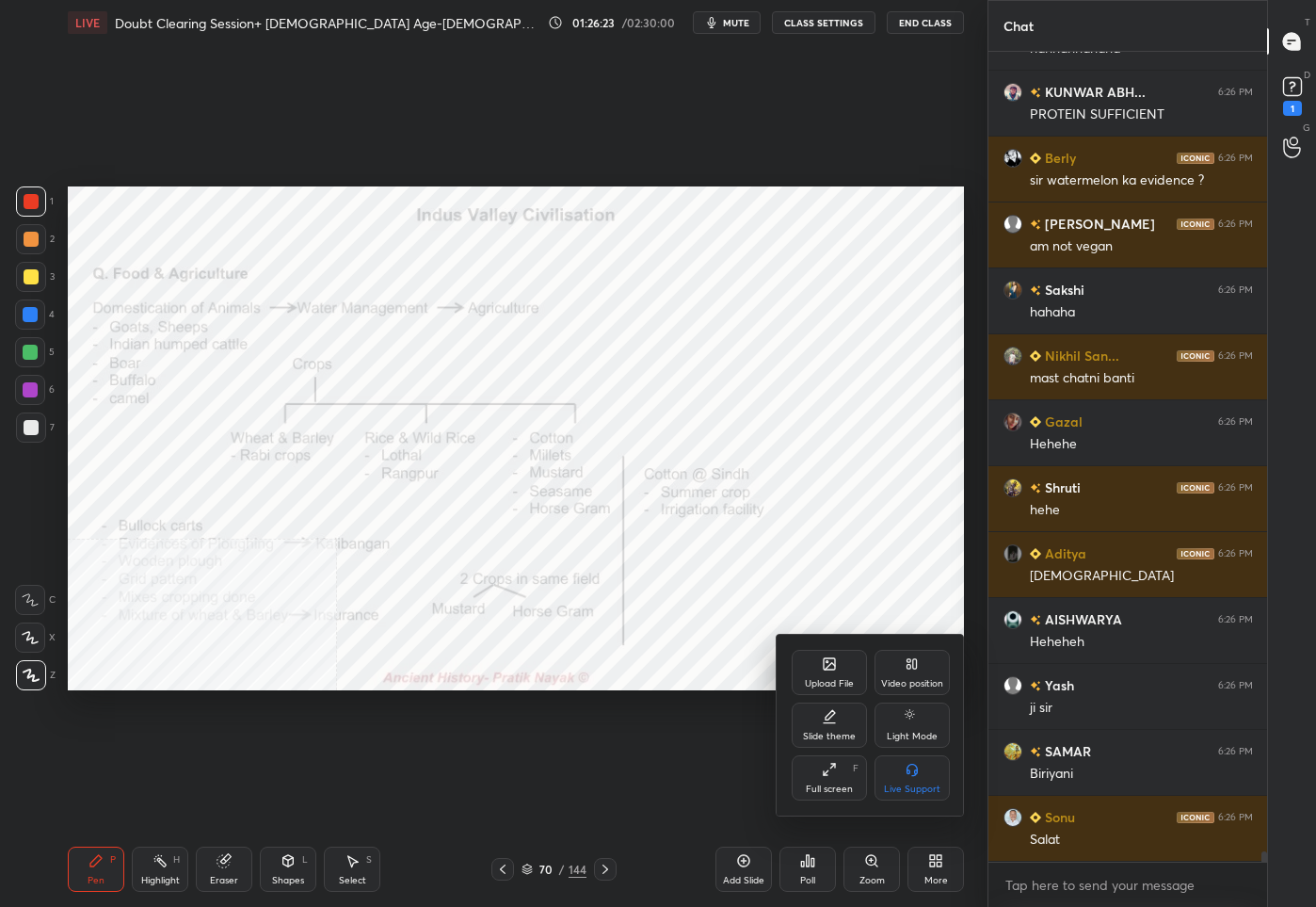
click at [903, 696] on div "Upload File Video position Slide theme Light Mode Full screen F Live Support" at bounding box center [870, 725] width 158 height 150
click at [902, 683] on div "Video position" at bounding box center [911, 683] width 62 height 10
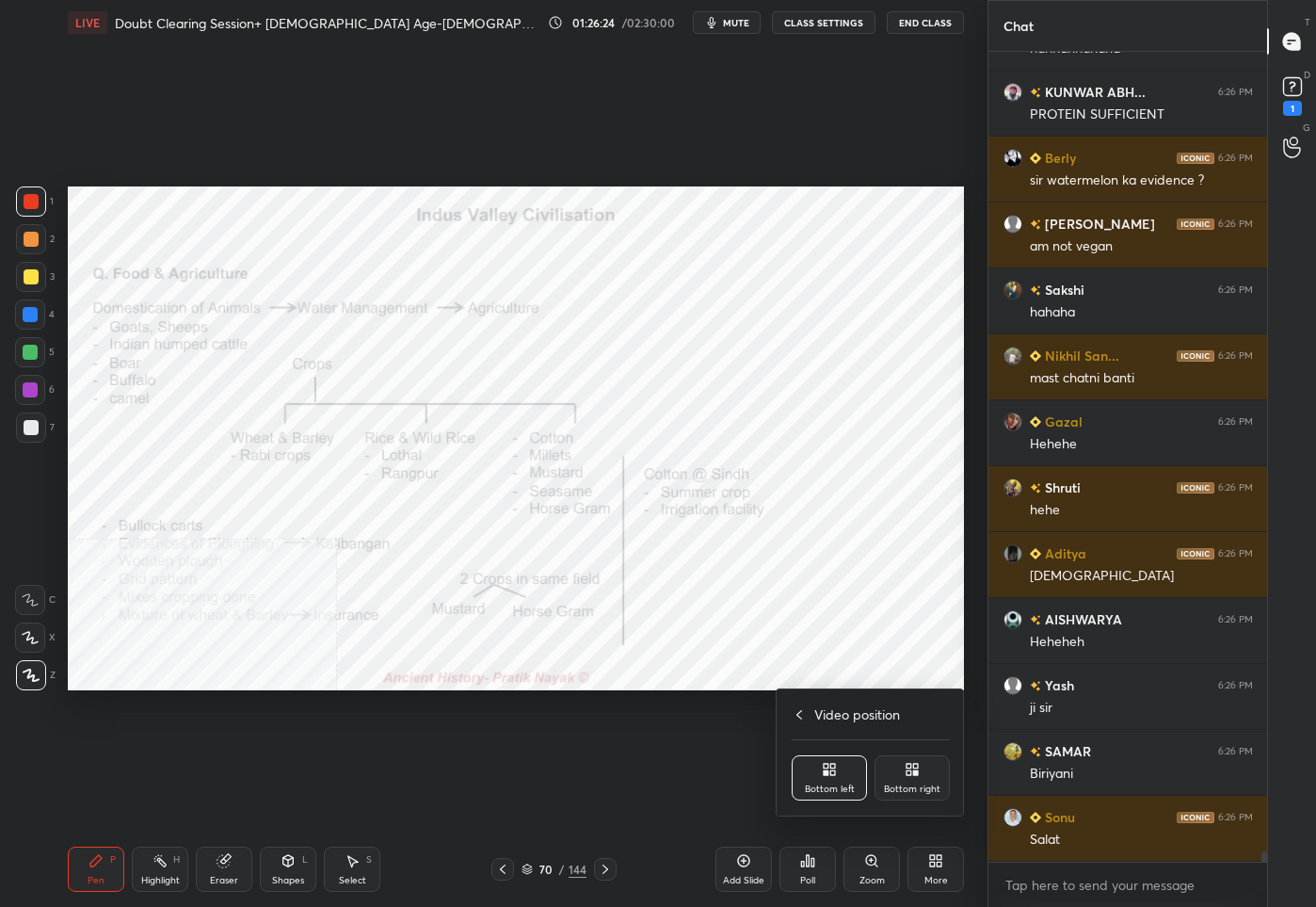
click at [907, 773] on icon at bounding box center [908, 772] width 5 height 5
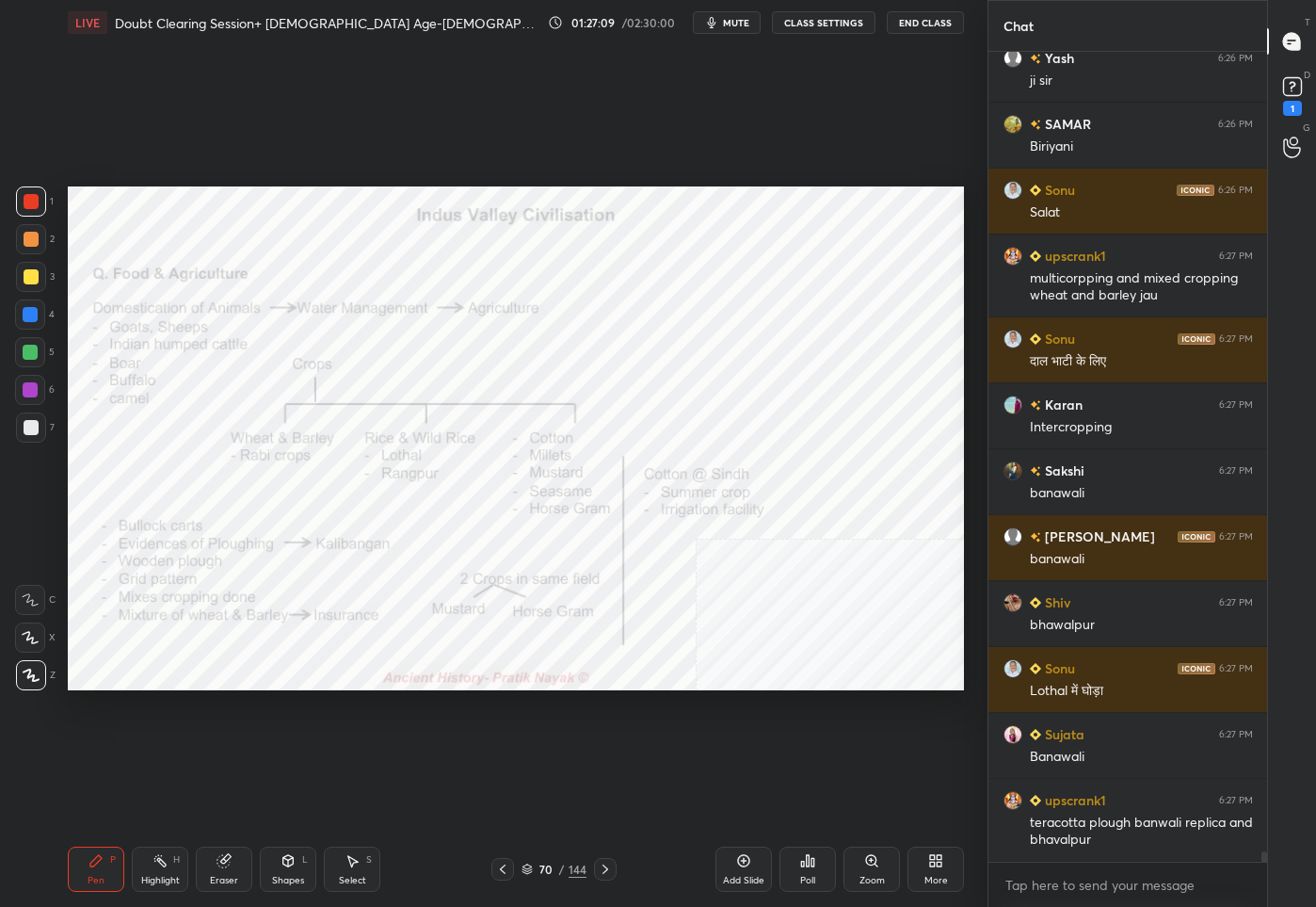
scroll to position [61157, 0]
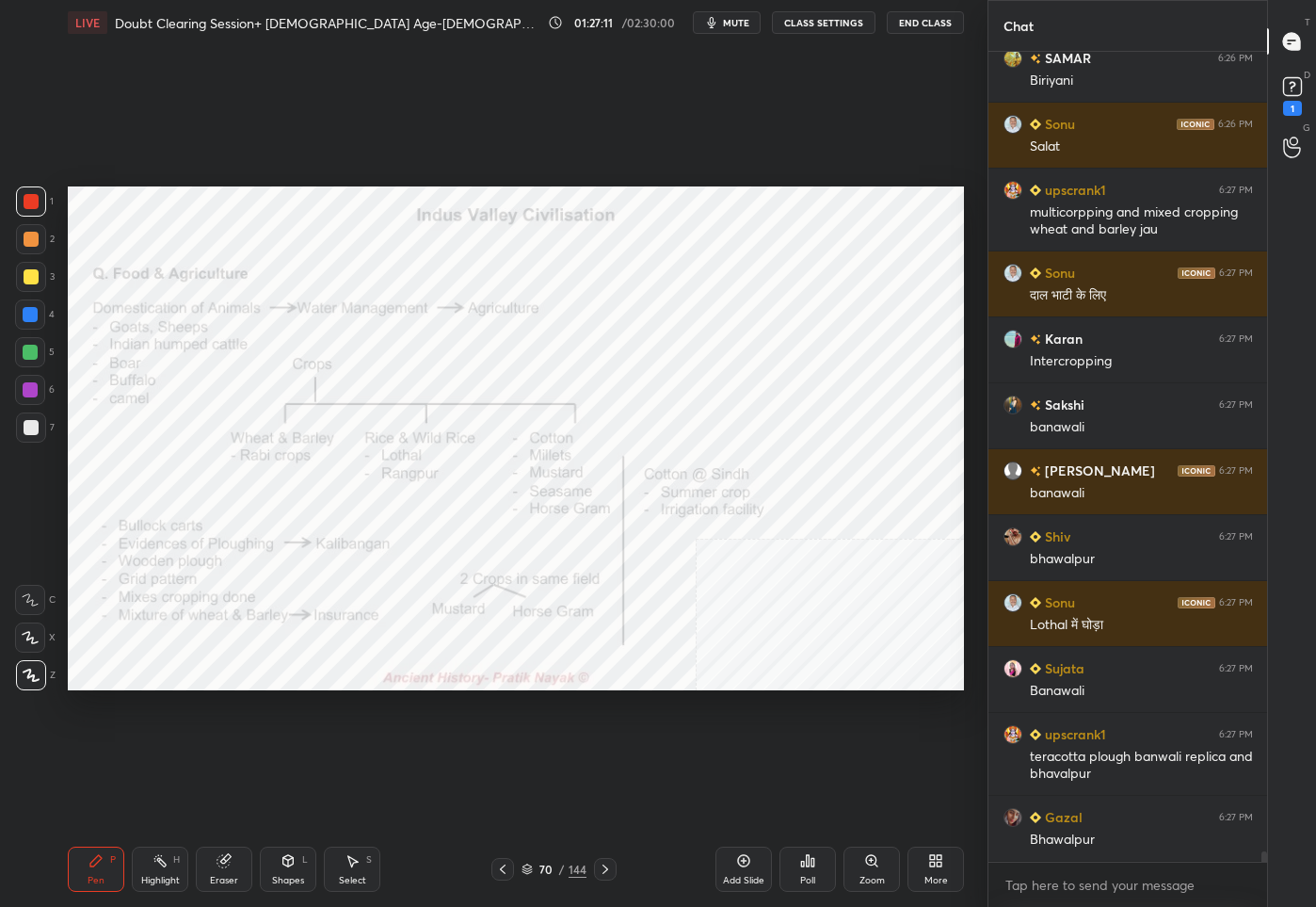
click at [597, 870] on icon at bounding box center [605, 869] width 15 height 15
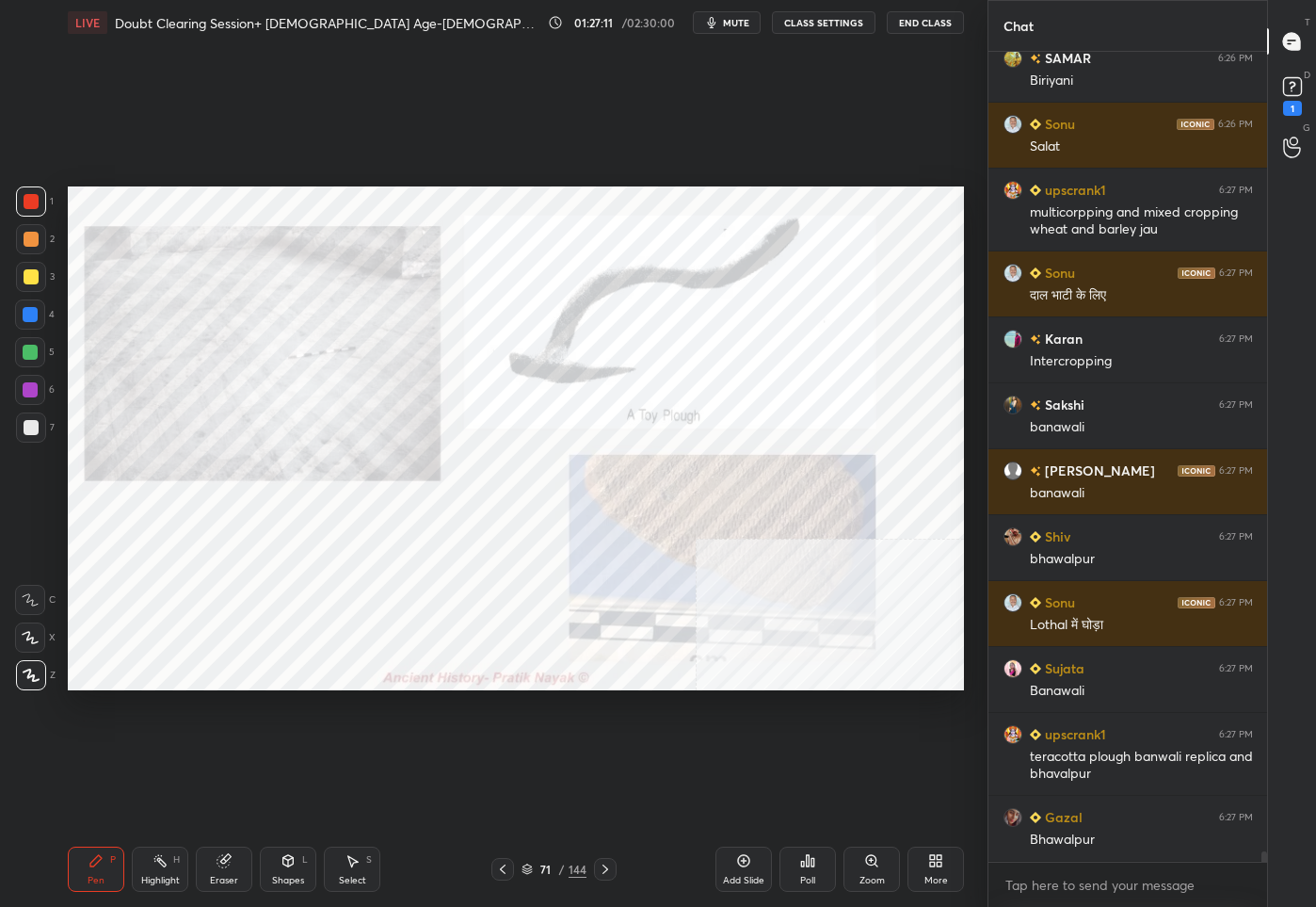
click at [597, 870] on icon at bounding box center [605, 869] width 15 height 15
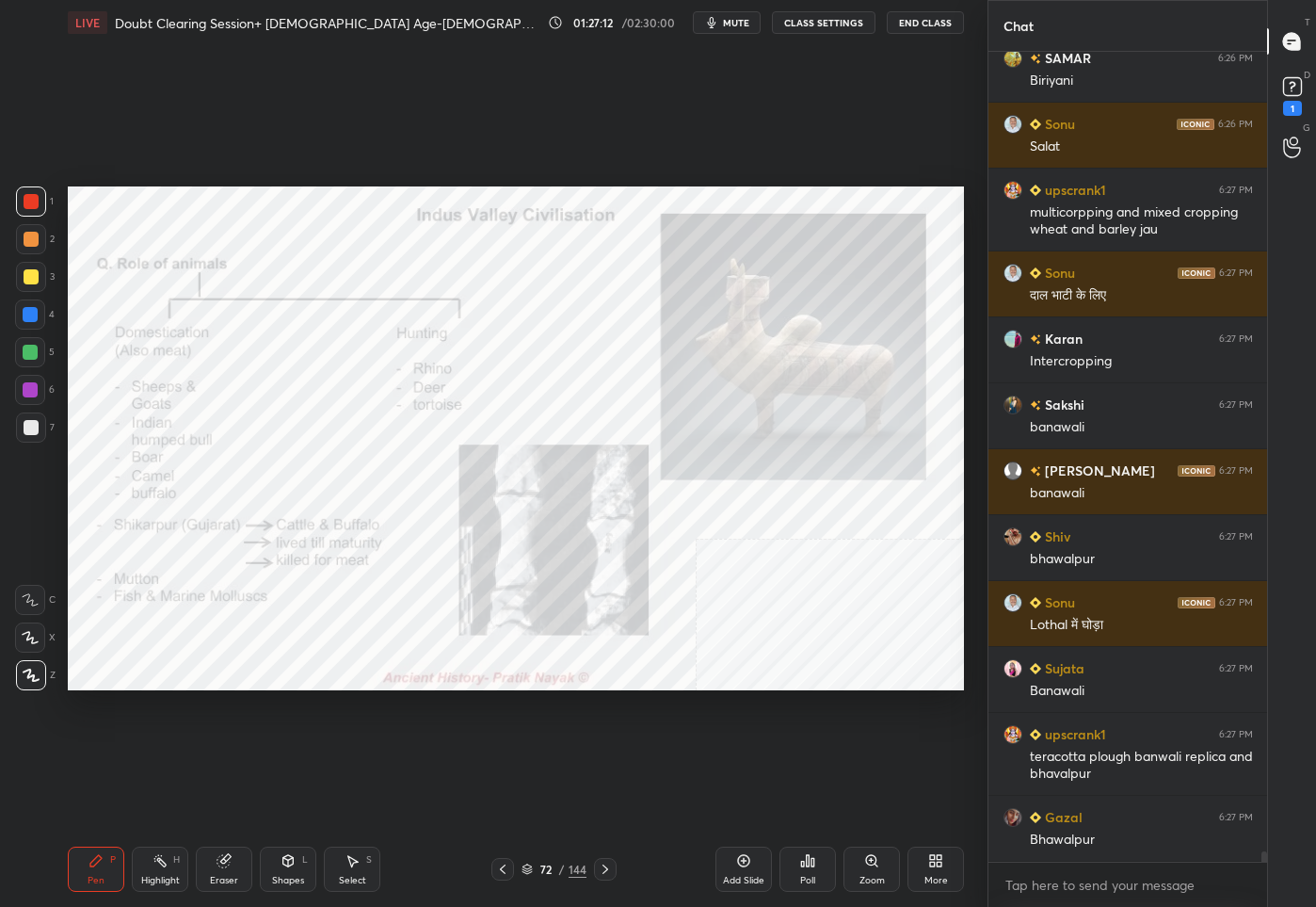
click at [502, 868] on icon at bounding box center [503, 869] width 15 height 15
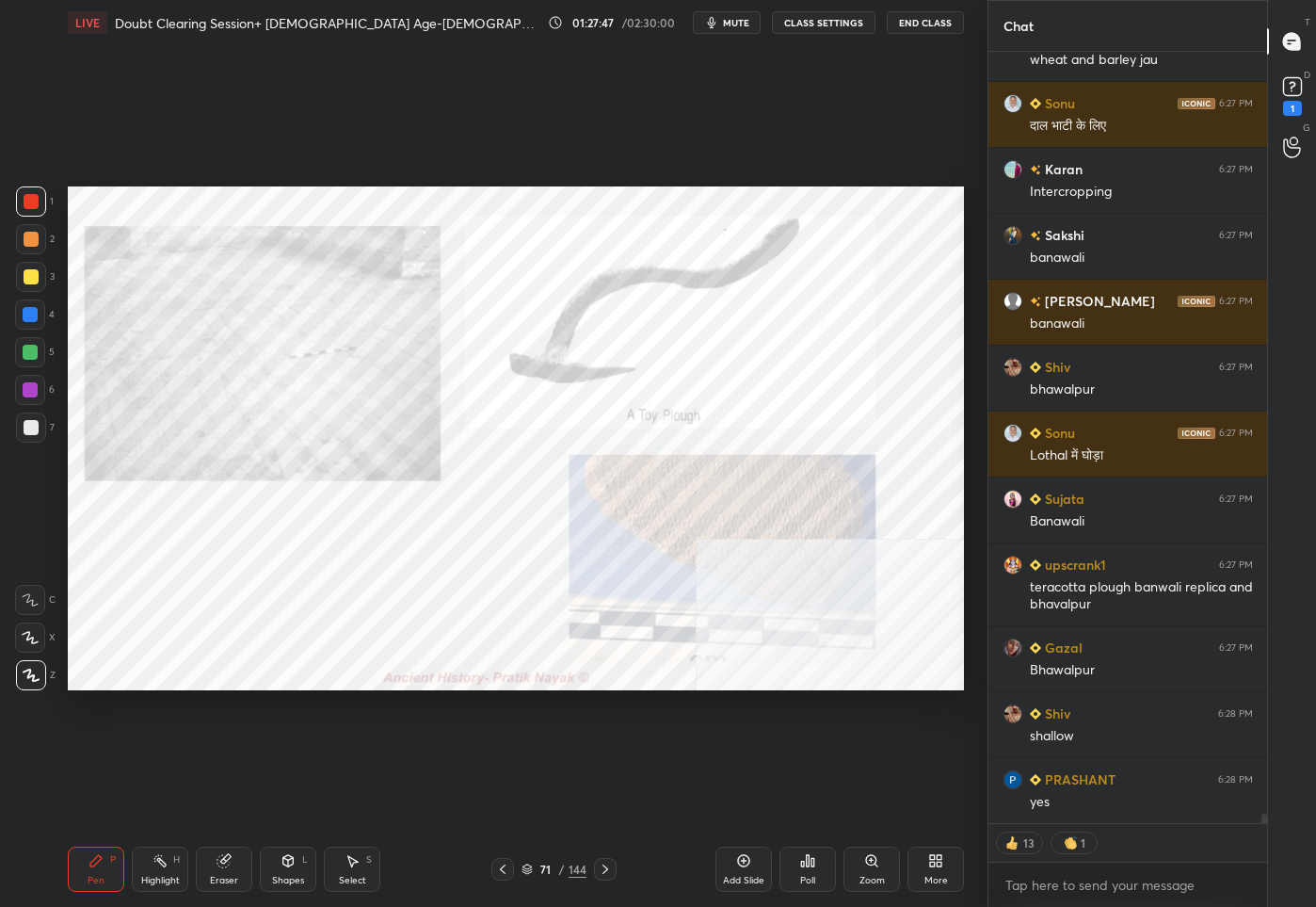
scroll to position [61394, 0]
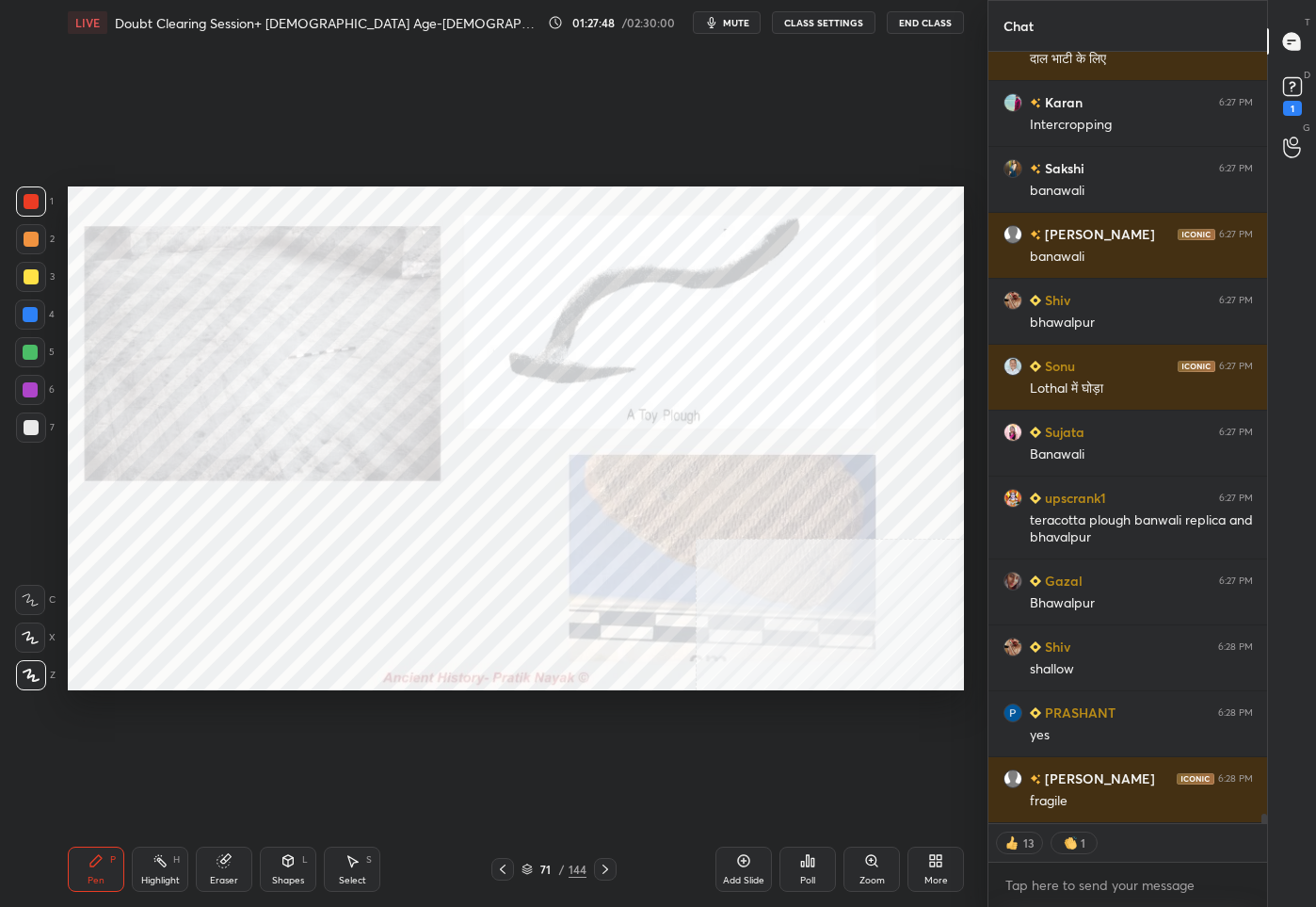
click at [538, 873] on div "71" at bounding box center [546, 869] width 19 height 12
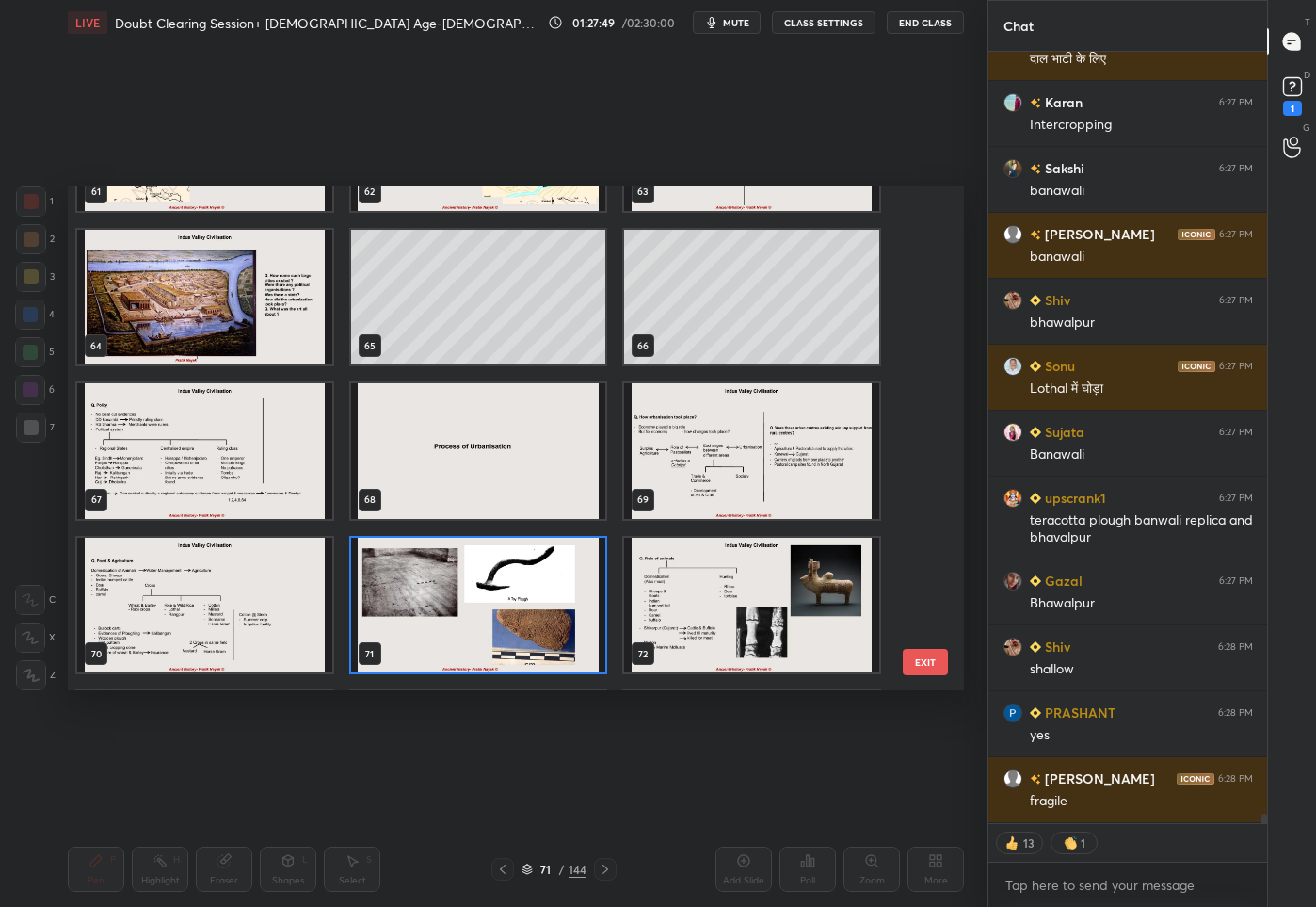
scroll to position [3378, 0]
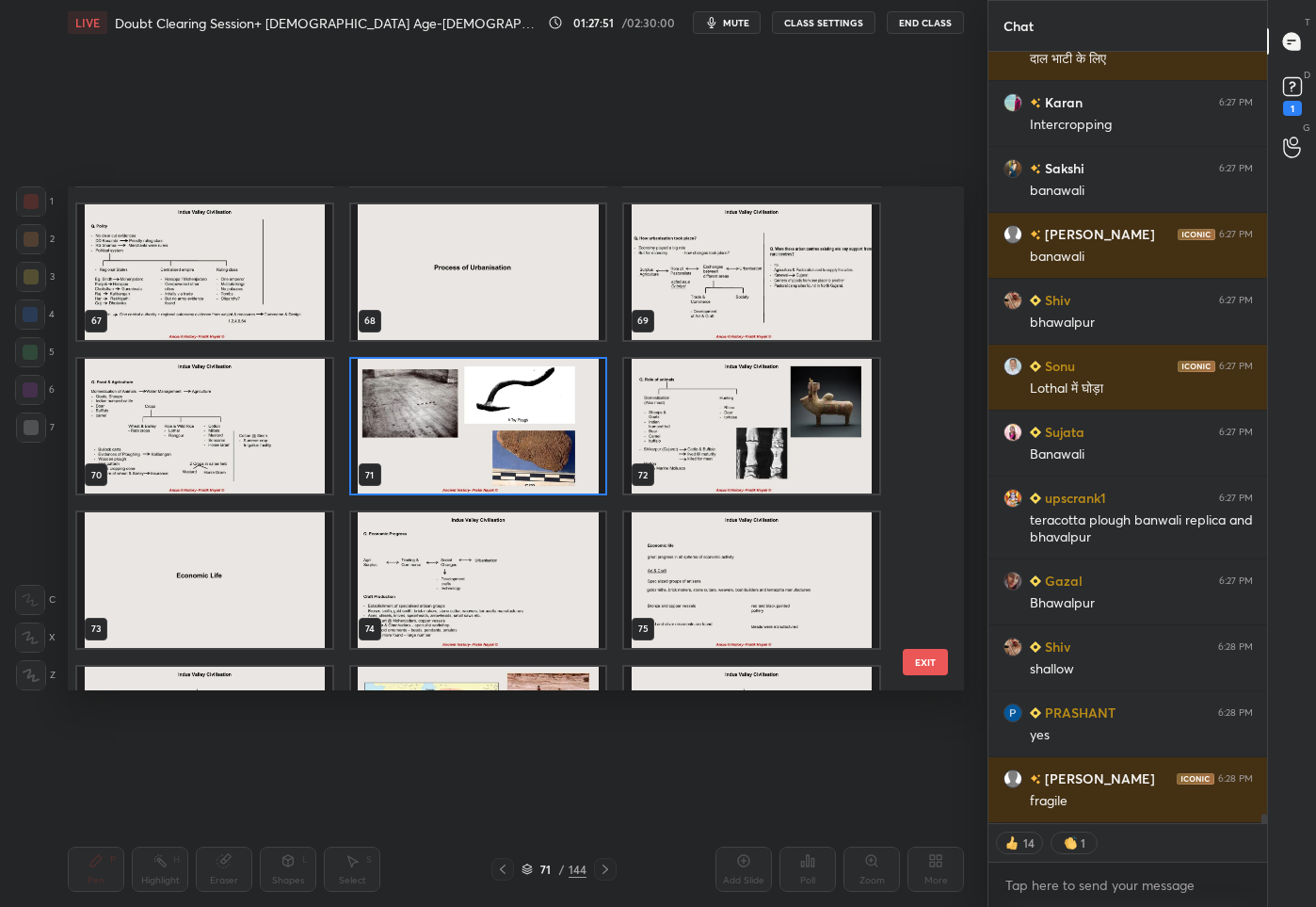
click at [674, 477] on img "grid" at bounding box center [751, 425] width 255 height 136
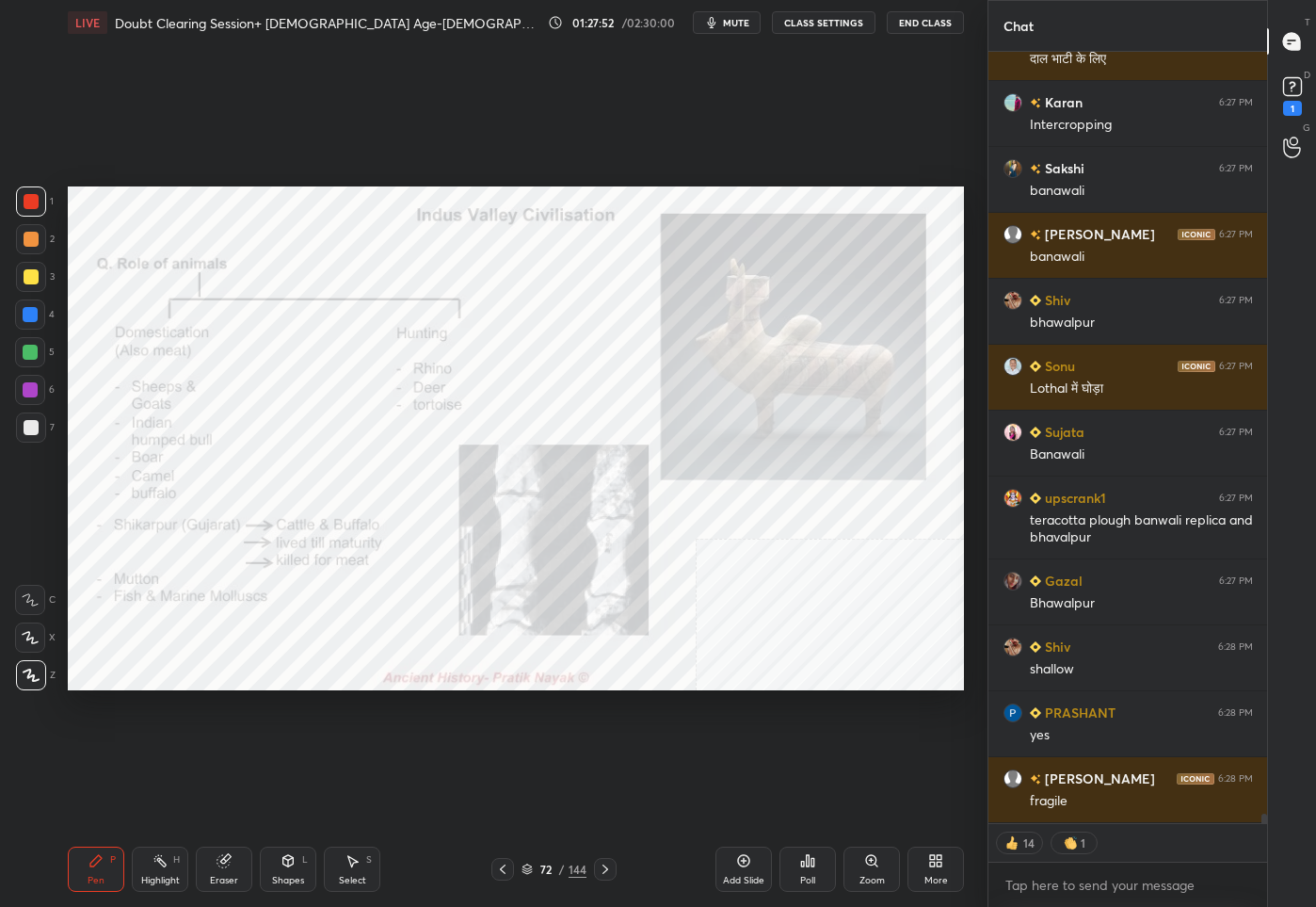
scroll to position [61459, 0]
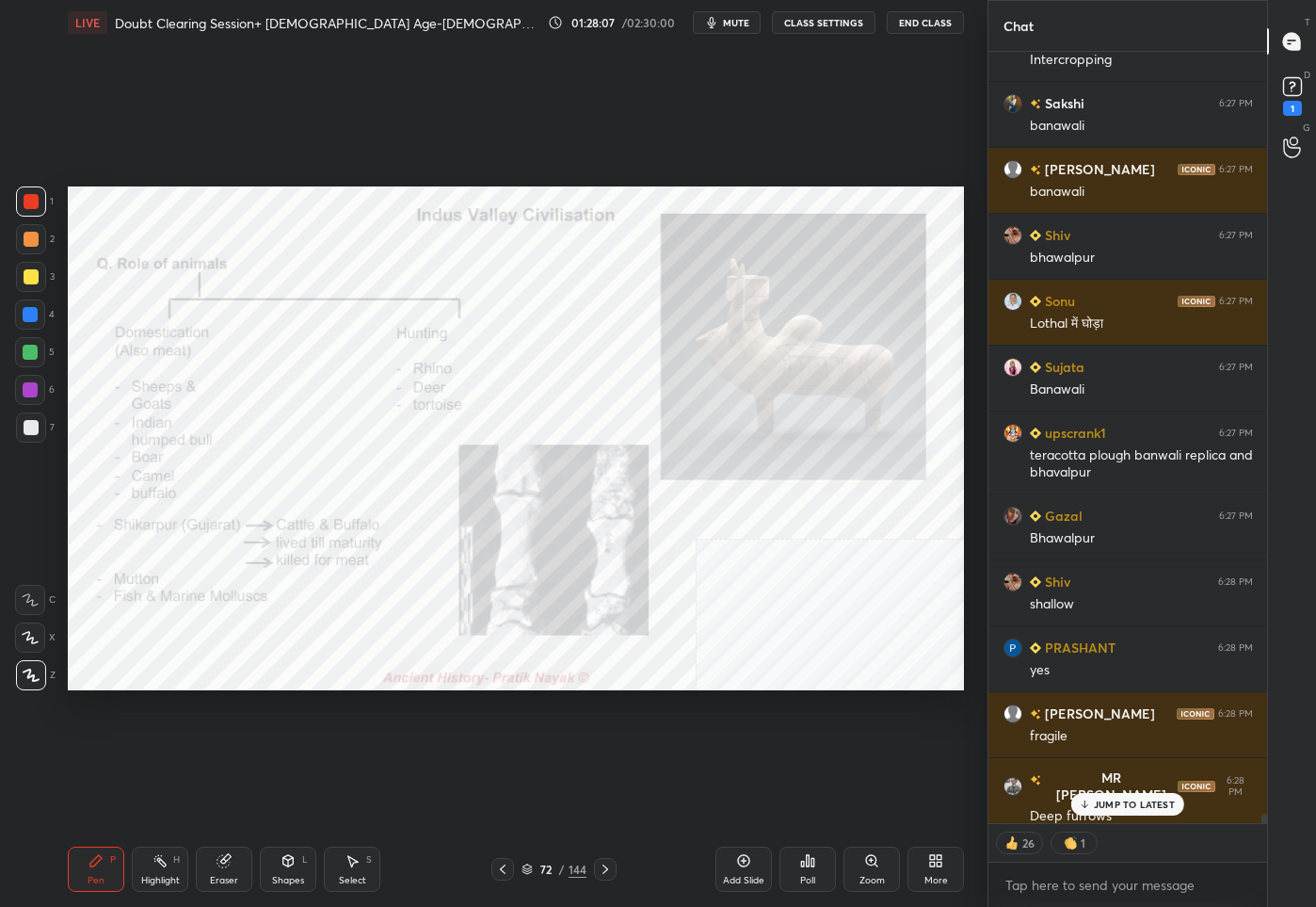
click at [1138, 806] on p "JUMP TO LATEST" at bounding box center [1134, 804] width 81 height 12
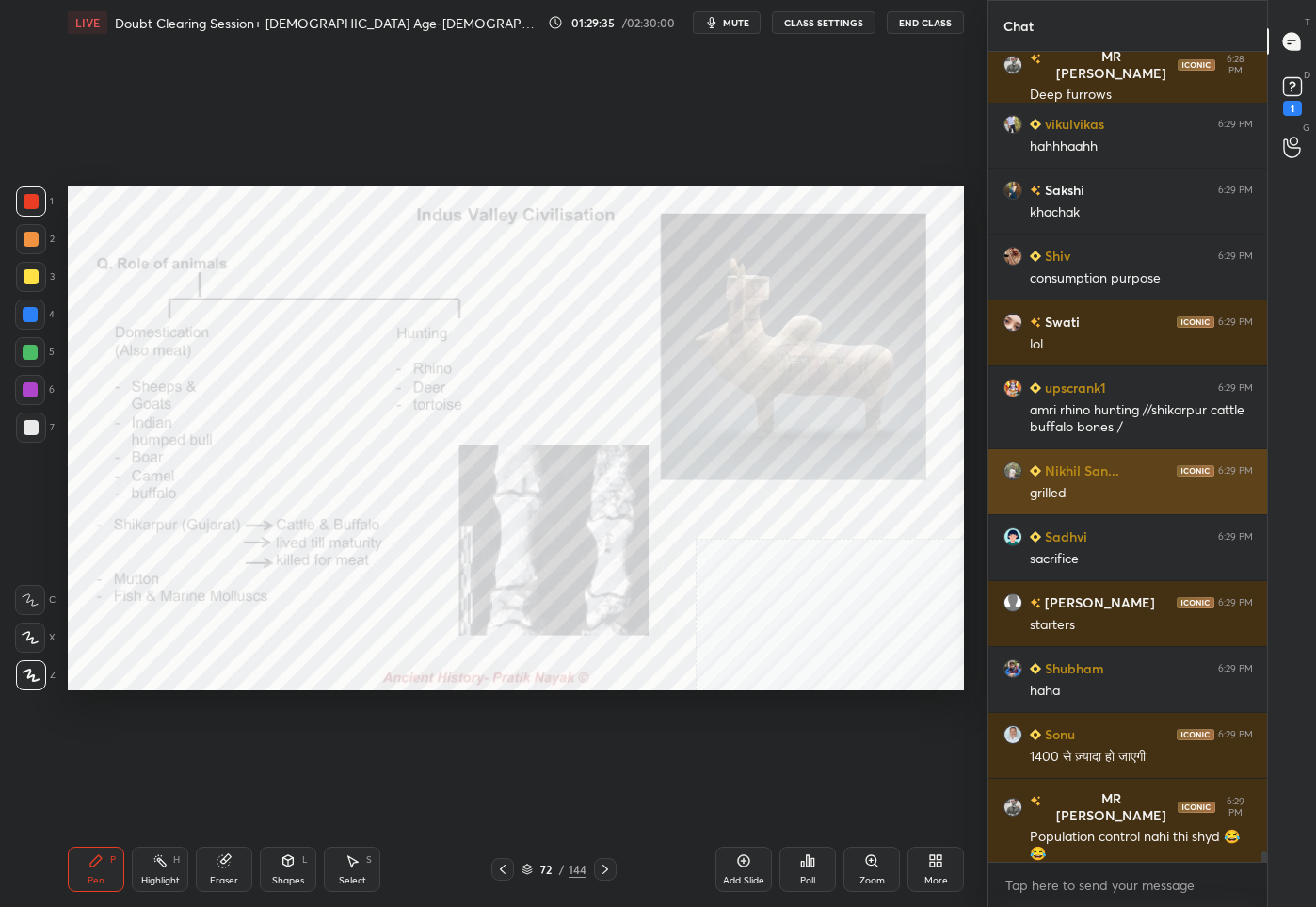
scroll to position [62263, 0]
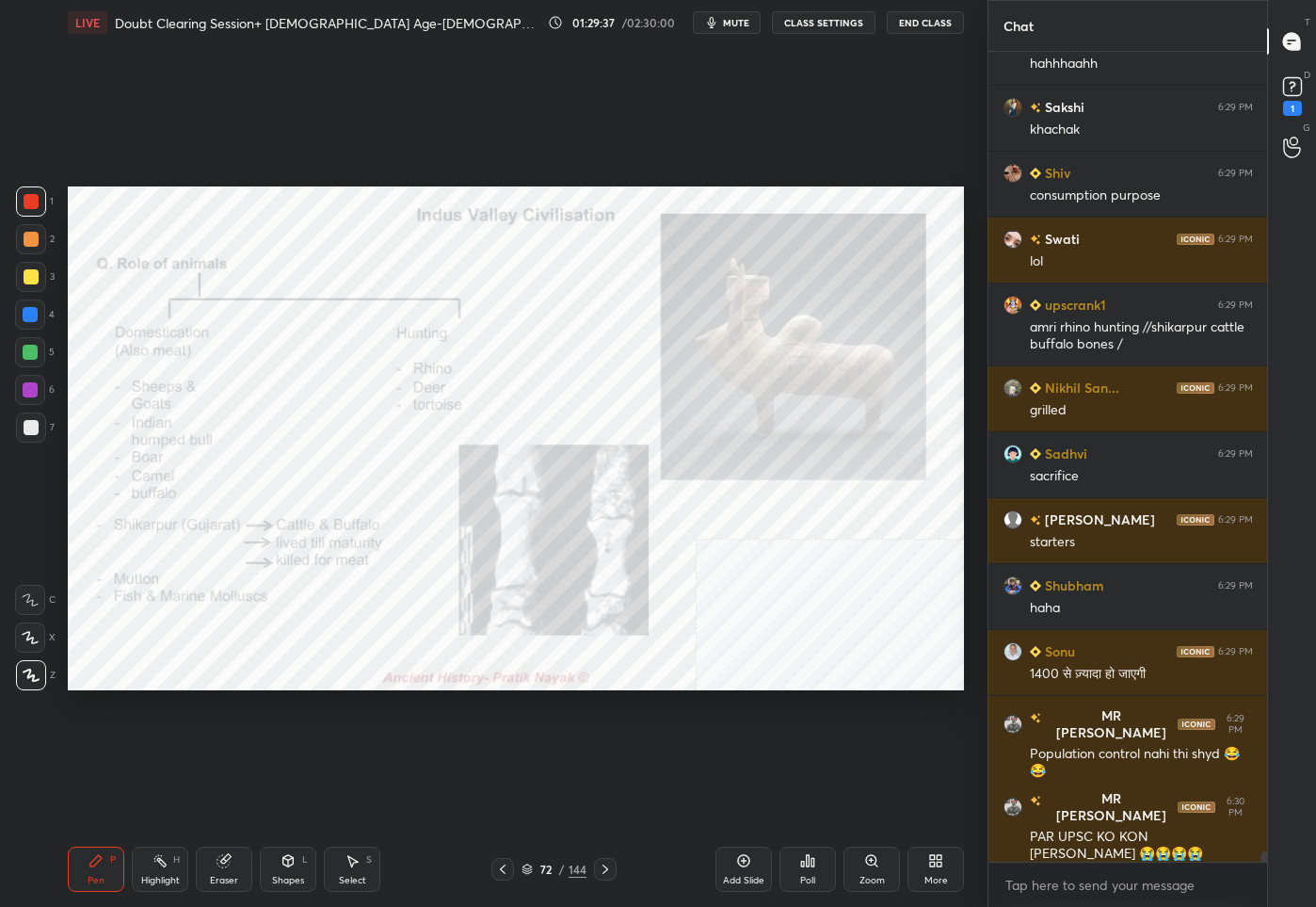
click at [529, 869] on icon at bounding box center [527, 869] width 12 height 12
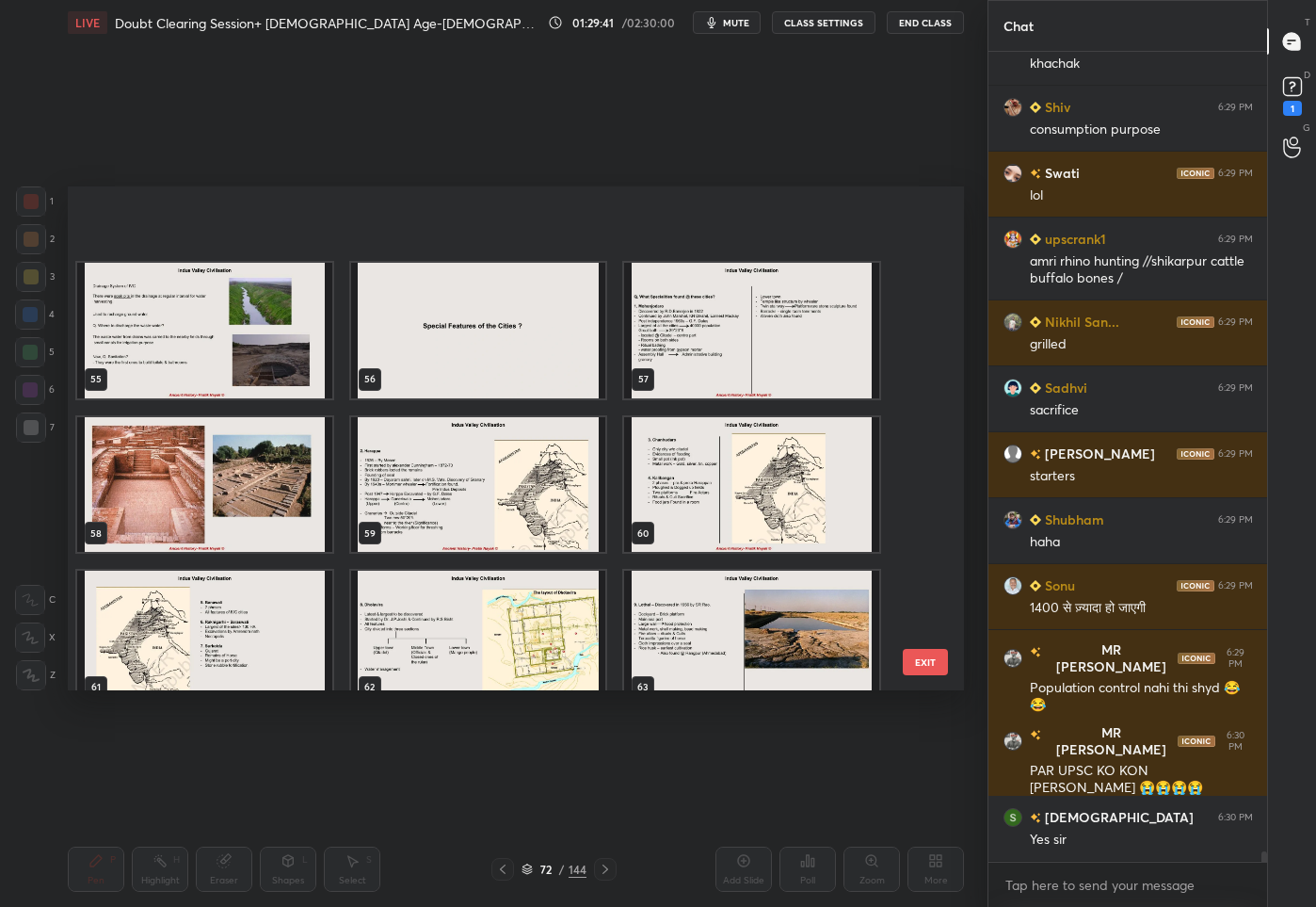
scroll to position [2935, 0]
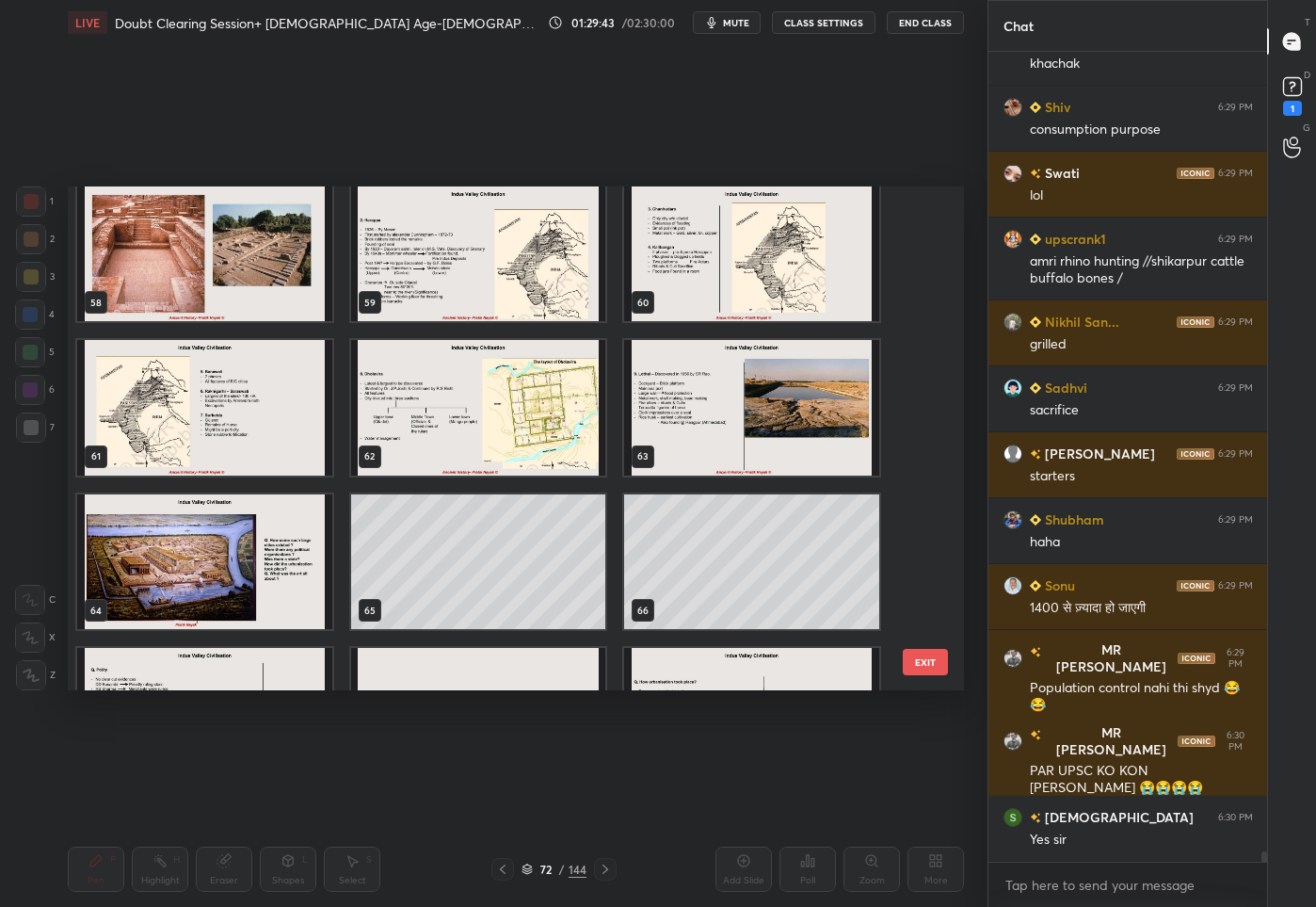
click at [758, 414] on img "grid" at bounding box center [751, 408] width 255 height 136
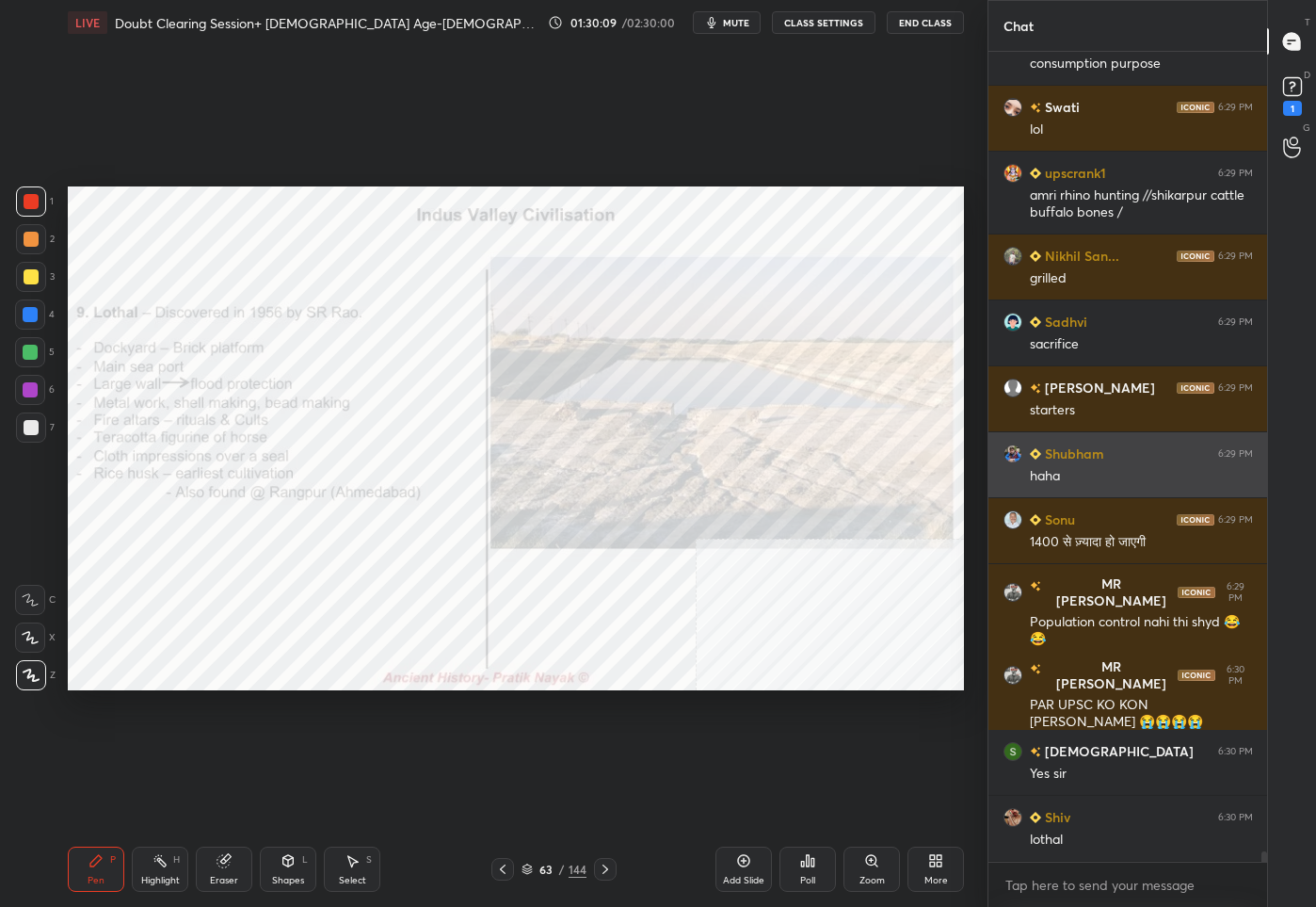
scroll to position [62461, 0]
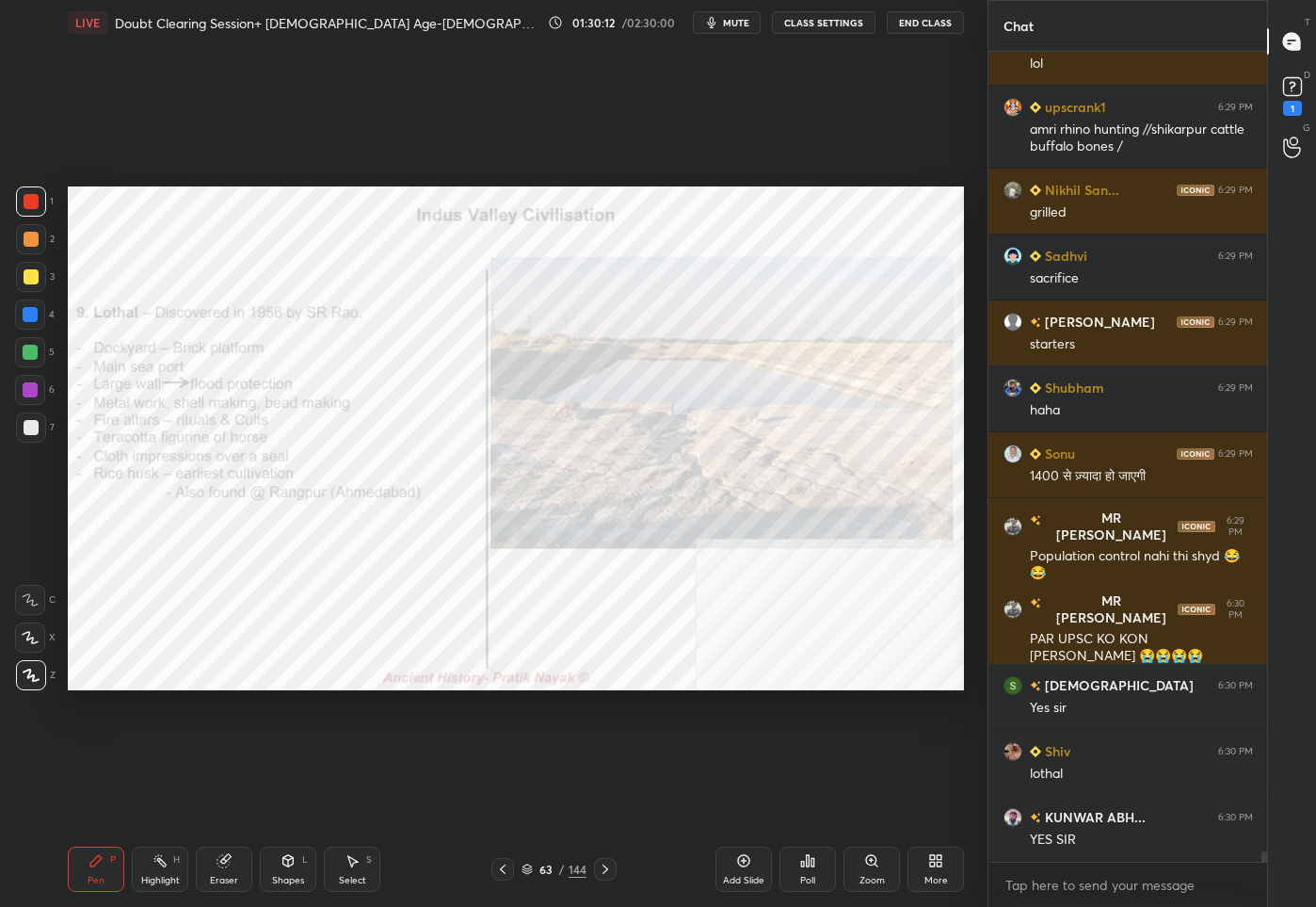
click at [525, 871] on icon at bounding box center [527, 869] width 12 height 12
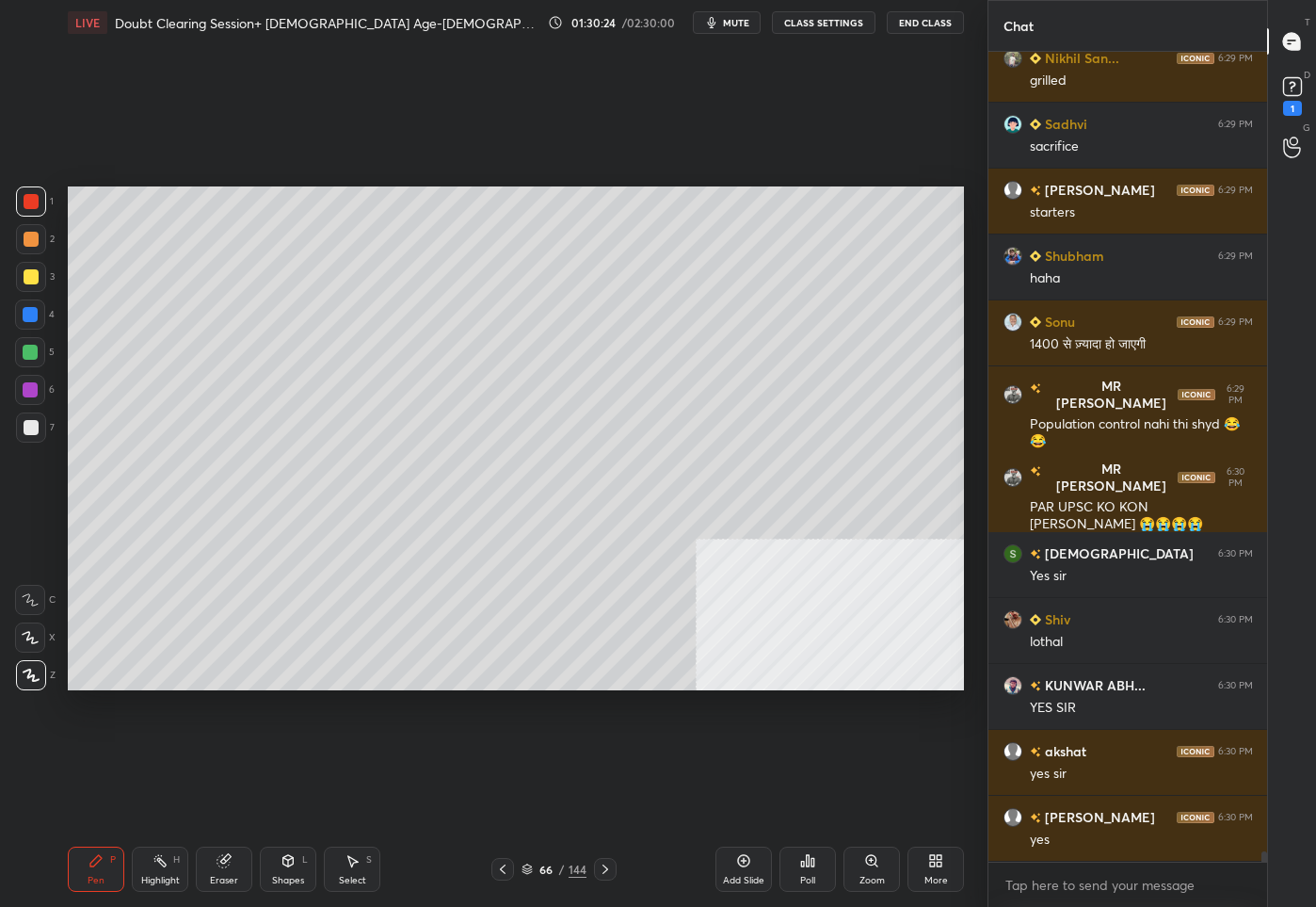
scroll to position [62658, 0]
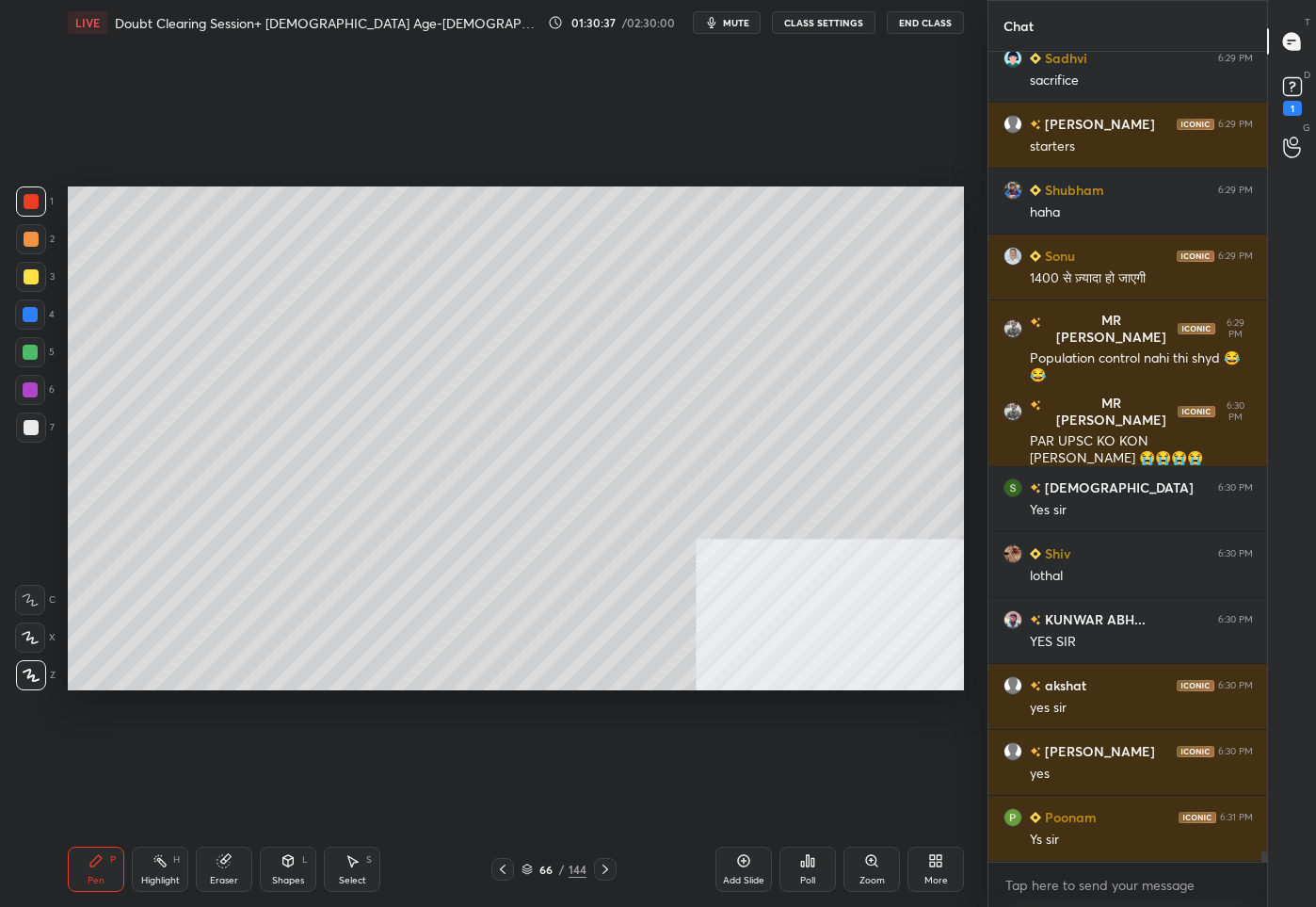
click at [739, 885] on div "Add Slide" at bounding box center [743, 868] width 57 height 45
click at [23, 283] on div at bounding box center [31, 277] width 30 height 30
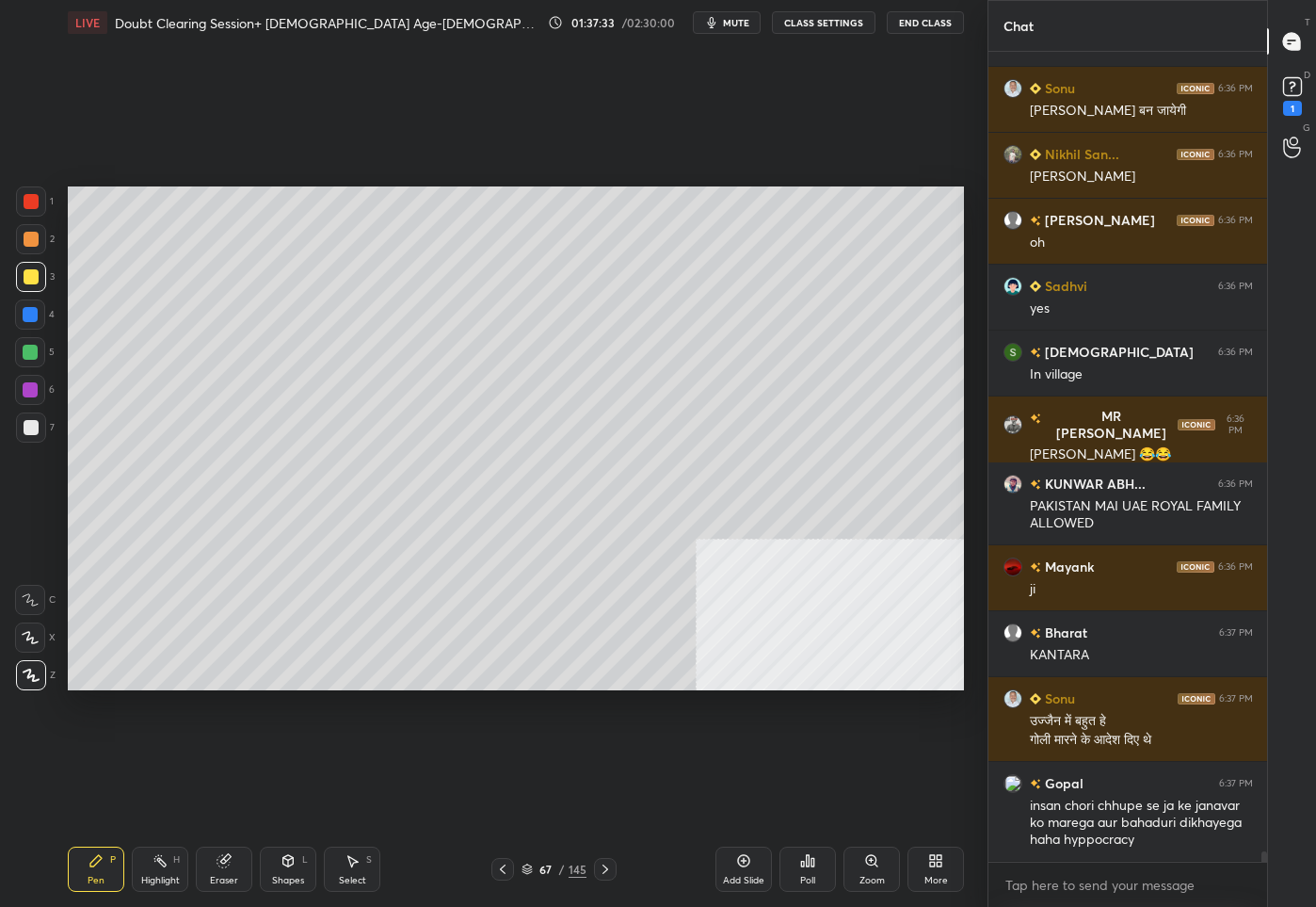
scroll to position [65204, 0]
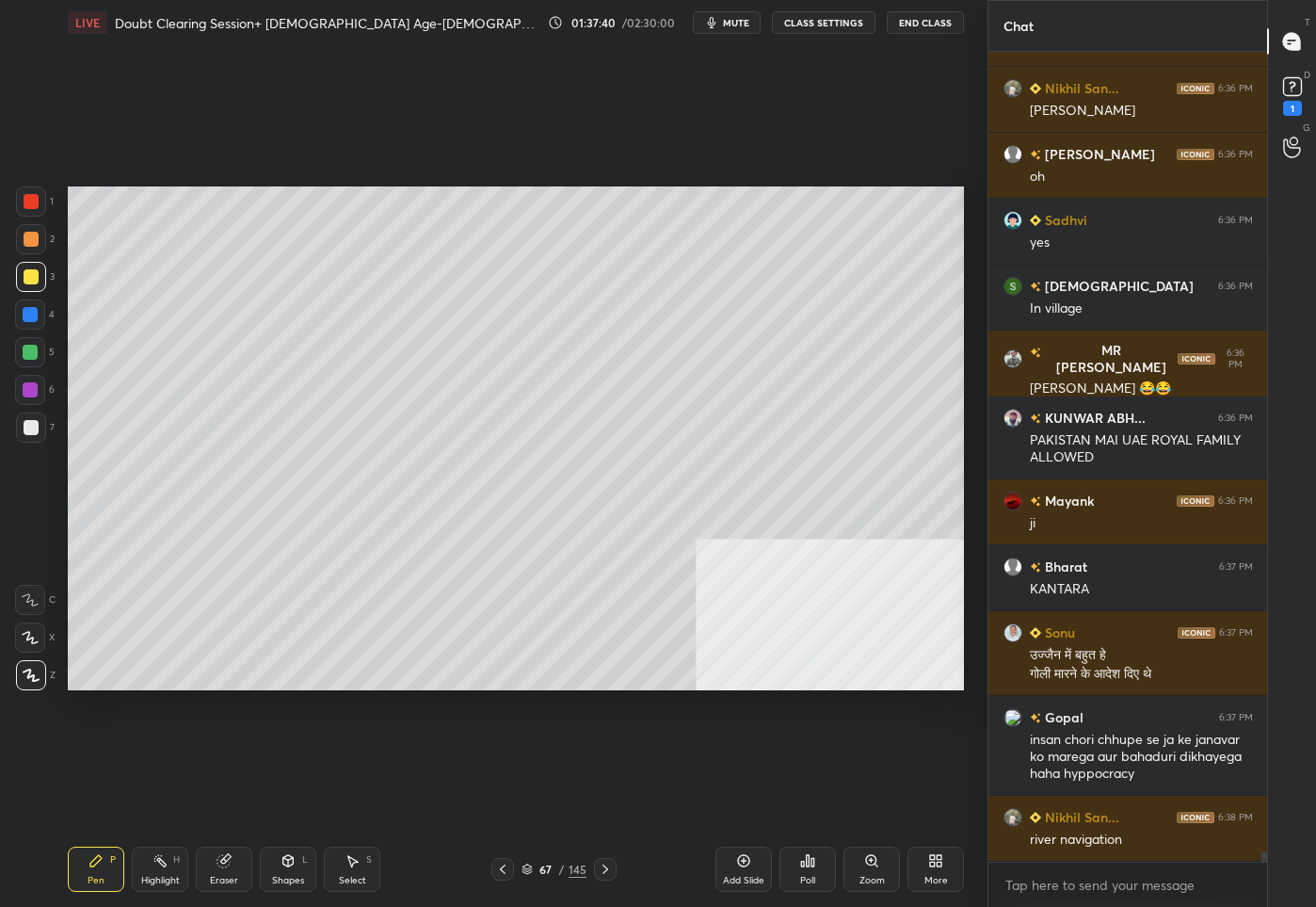
drag, startPoint x: 748, startPoint y: 866, endPoint x: 754, endPoint y: 854, distance: 13.4
click at [749, 865] on icon at bounding box center [744, 861] width 15 height 15
drag, startPoint x: 544, startPoint y: 862, endPoint x: 548, endPoint y: 848, distance: 14.6
click at [544, 862] on div "68 / 146" at bounding box center [553, 869] width 65 height 17
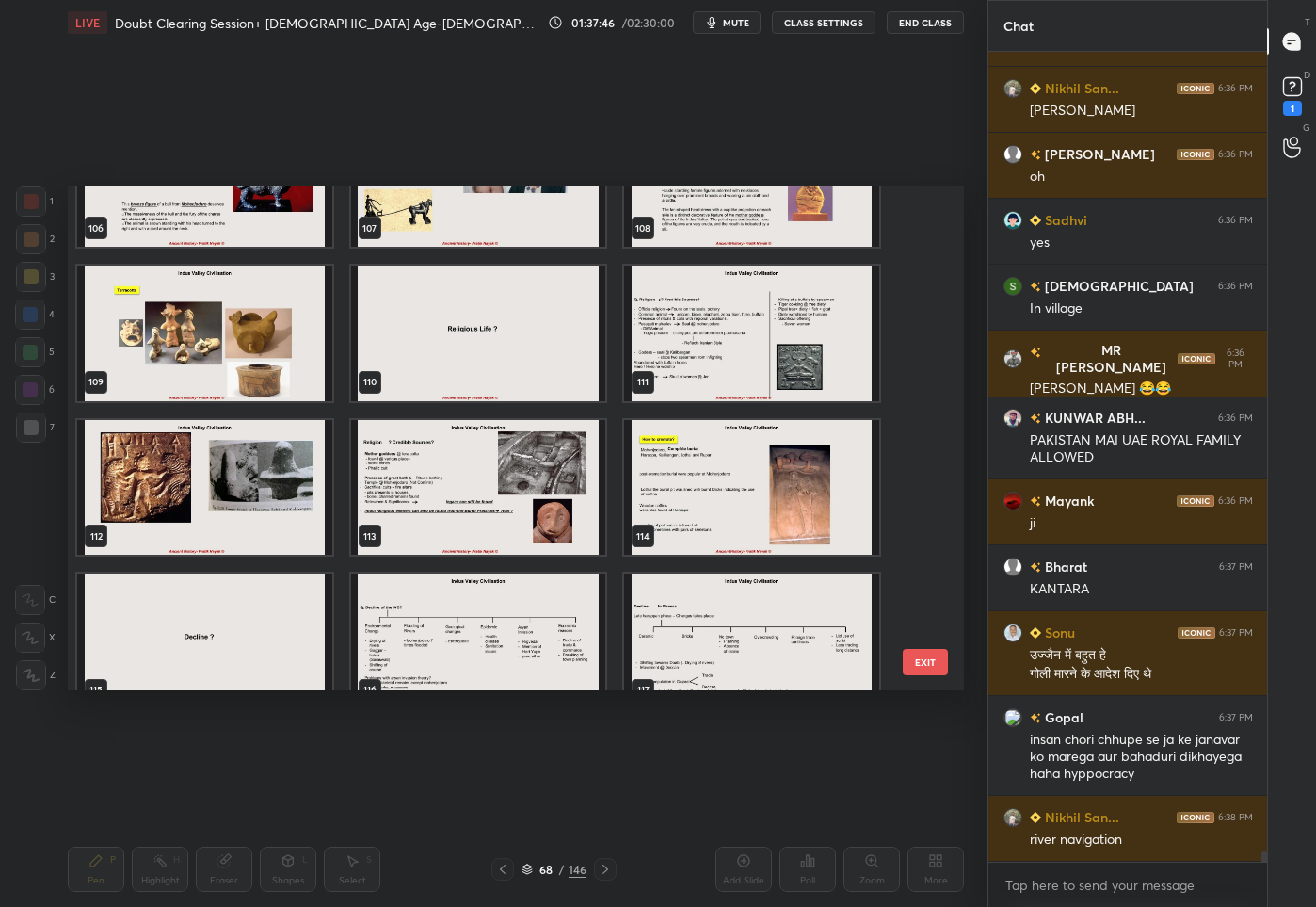
scroll to position [5252, 0]
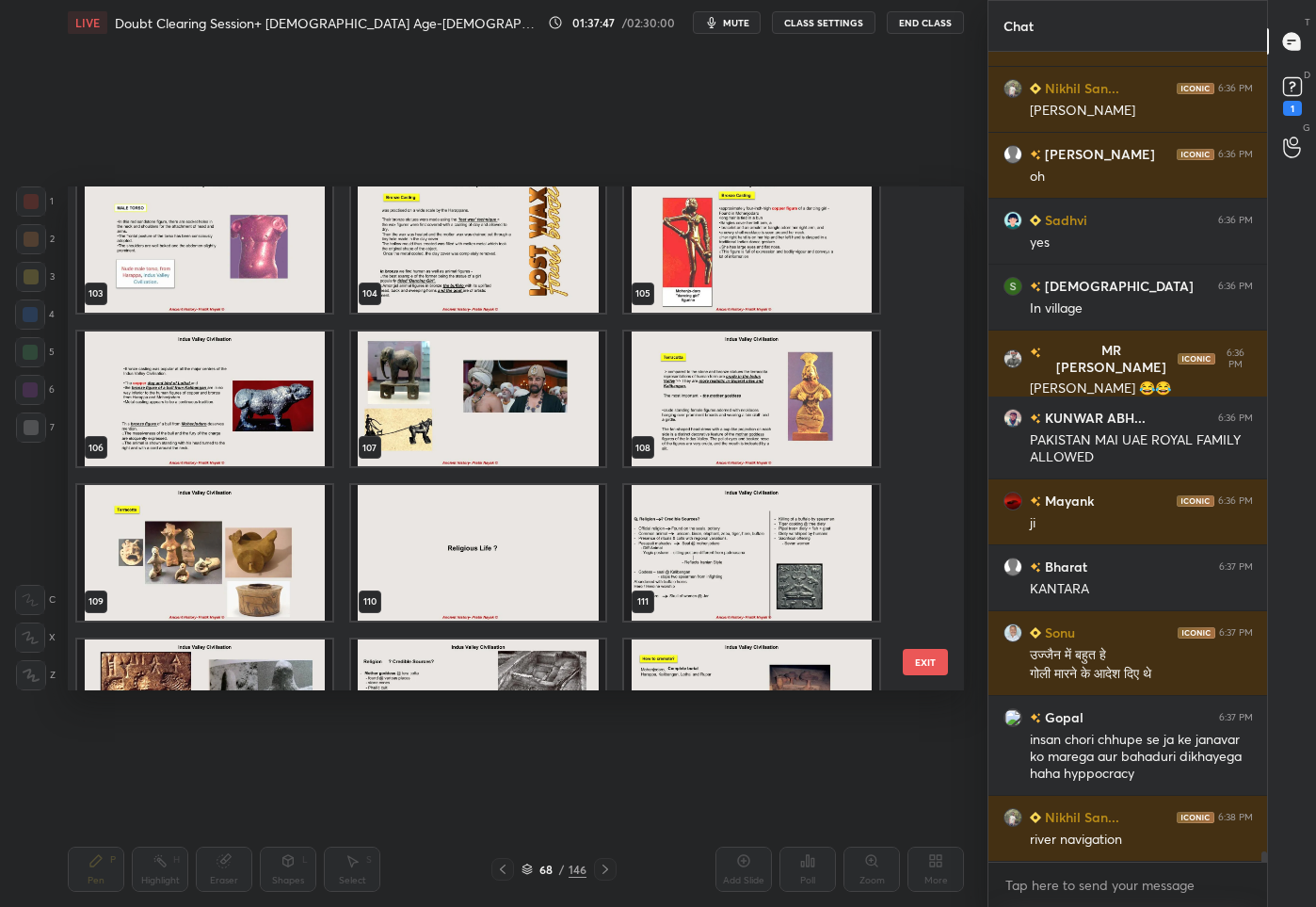
click at [778, 522] on img "grid" at bounding box center [751, 552] width 255 height 136
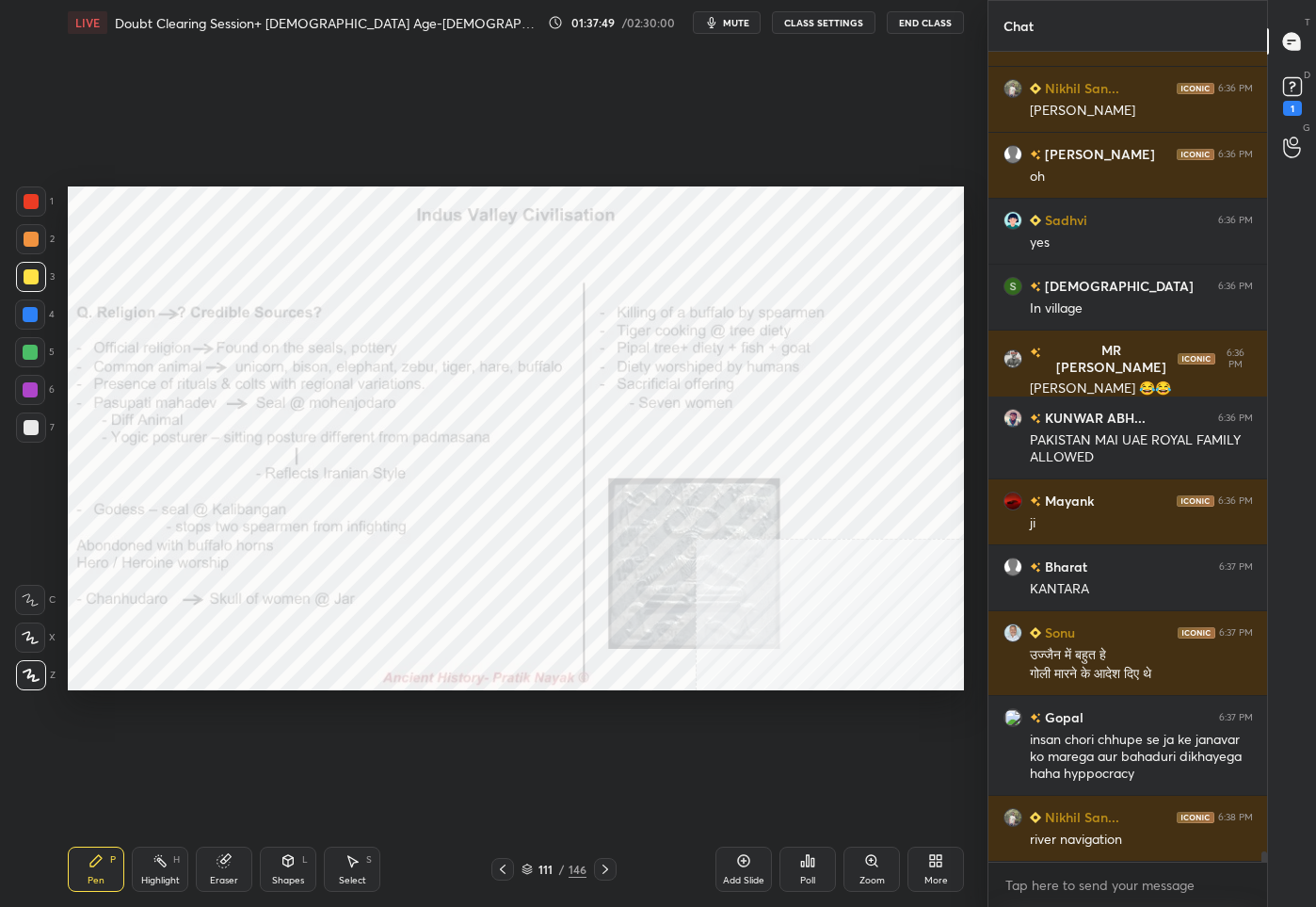
click at [20, 200] on div at bounding box center [31, 200] width 30 height 30
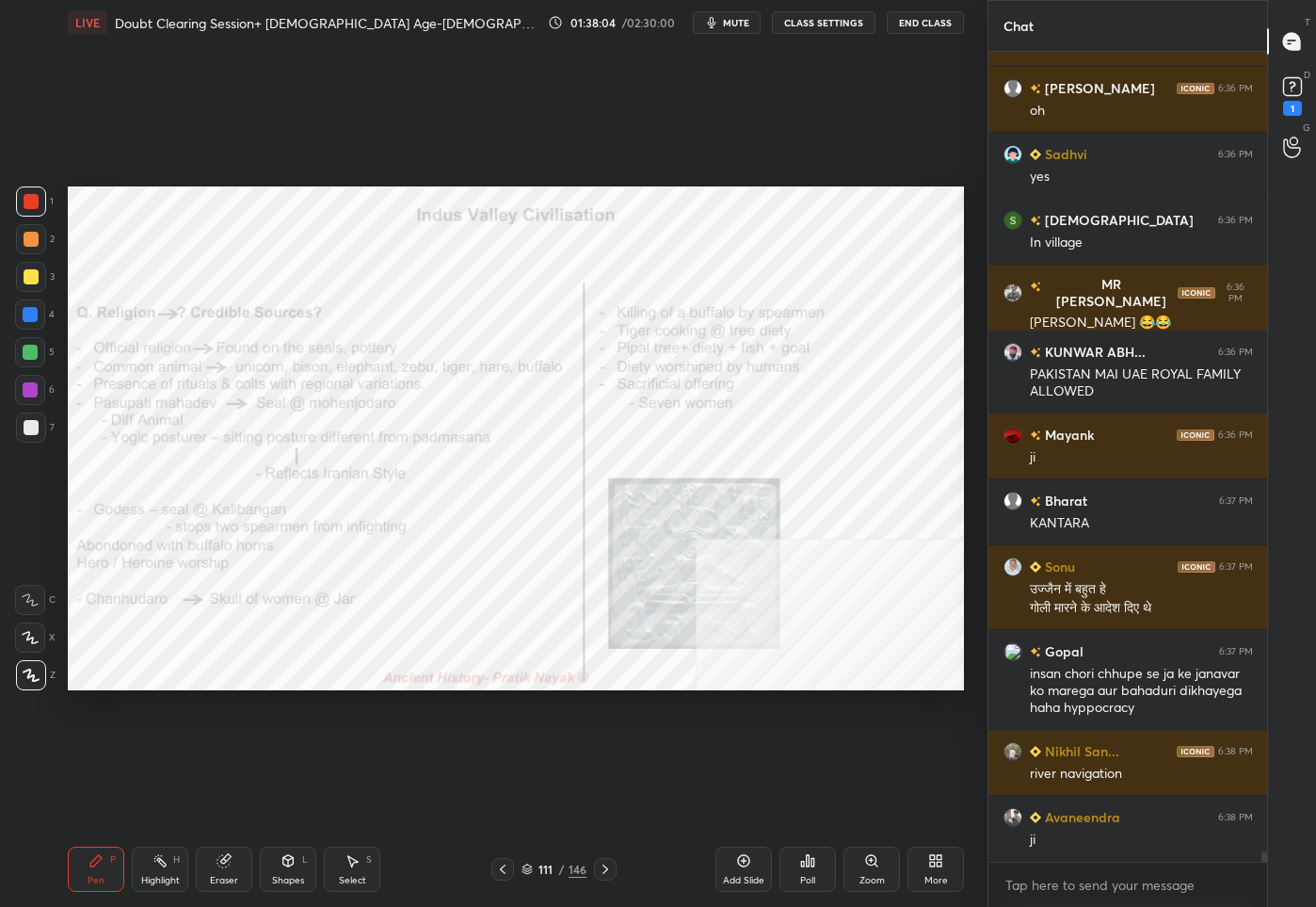
scroll to position [65336, 0]
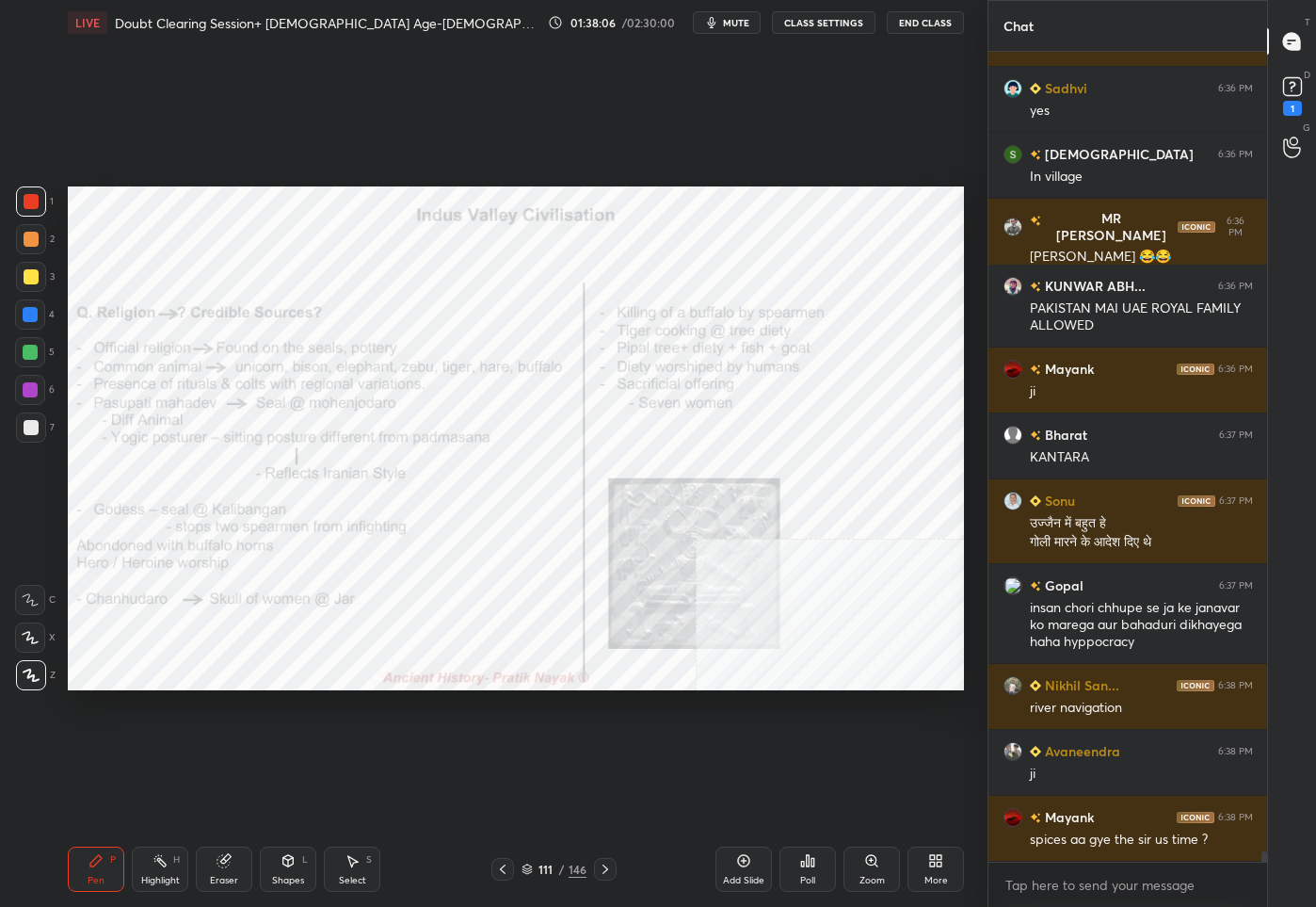
click at [541, 871] on div "111" at bounding box center [546, 869] width 19 height 12
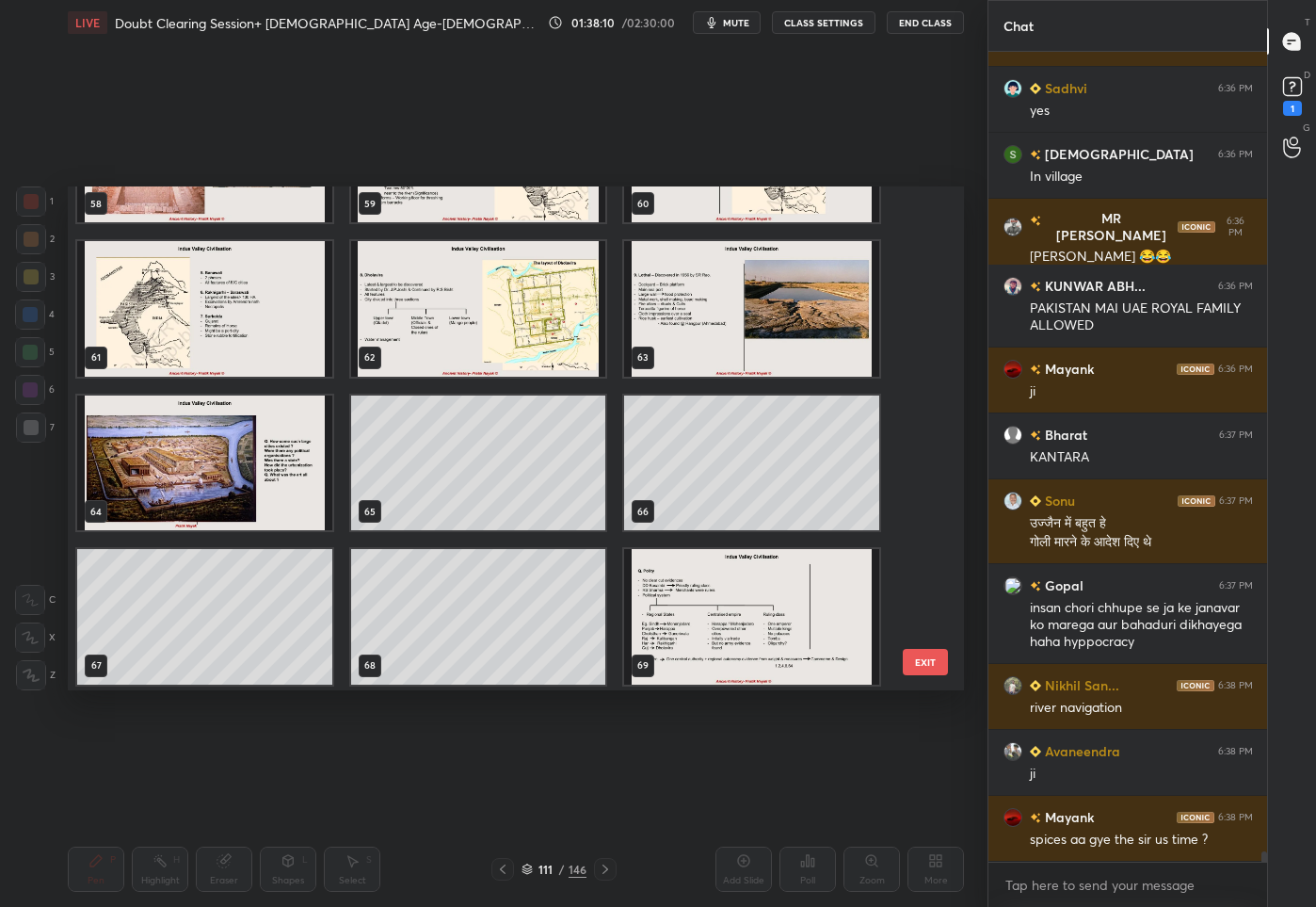
scroll to position [3134, 0]
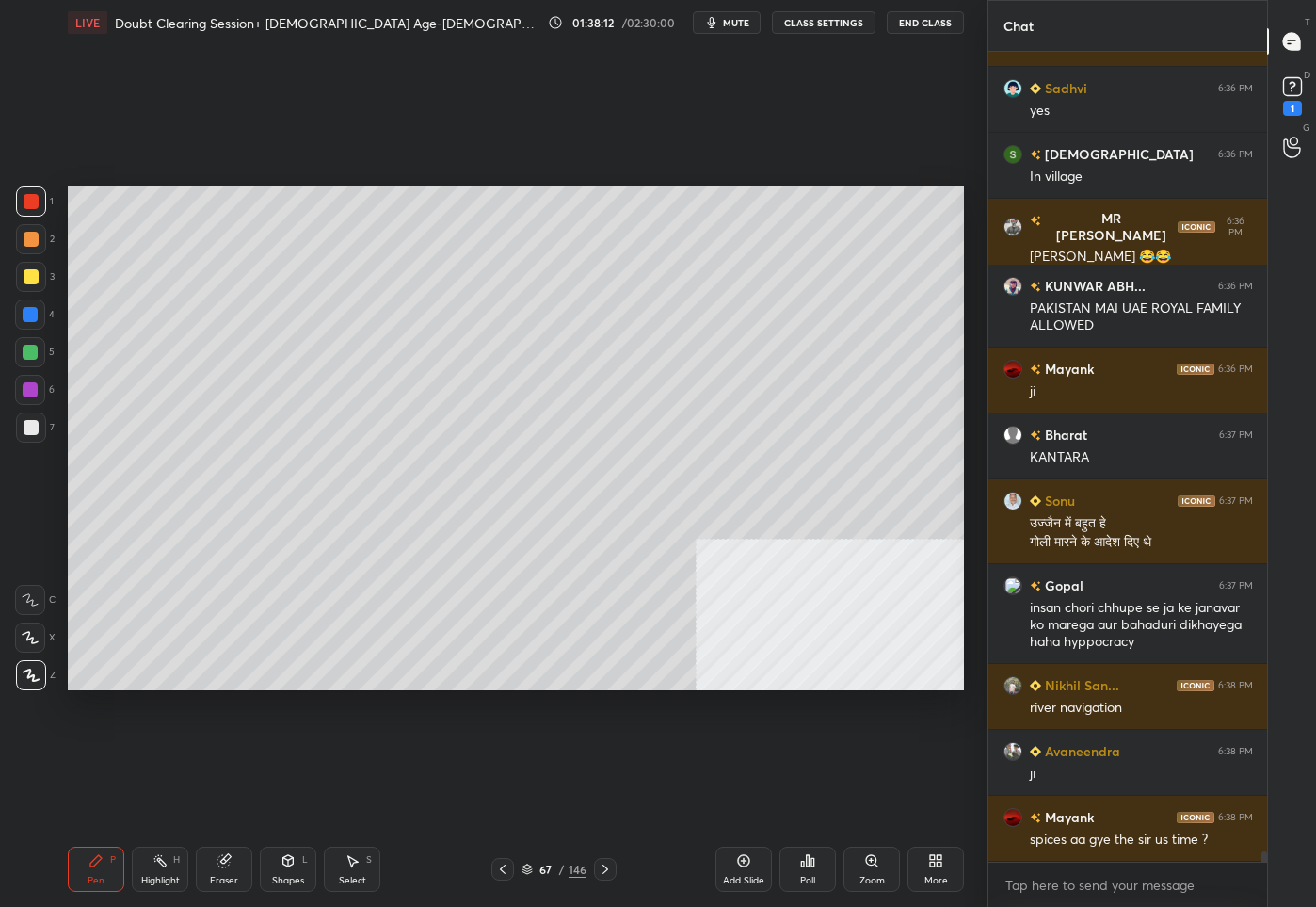
click at [37, 427] on div at bounding box center [31, 428] width 15 height 15
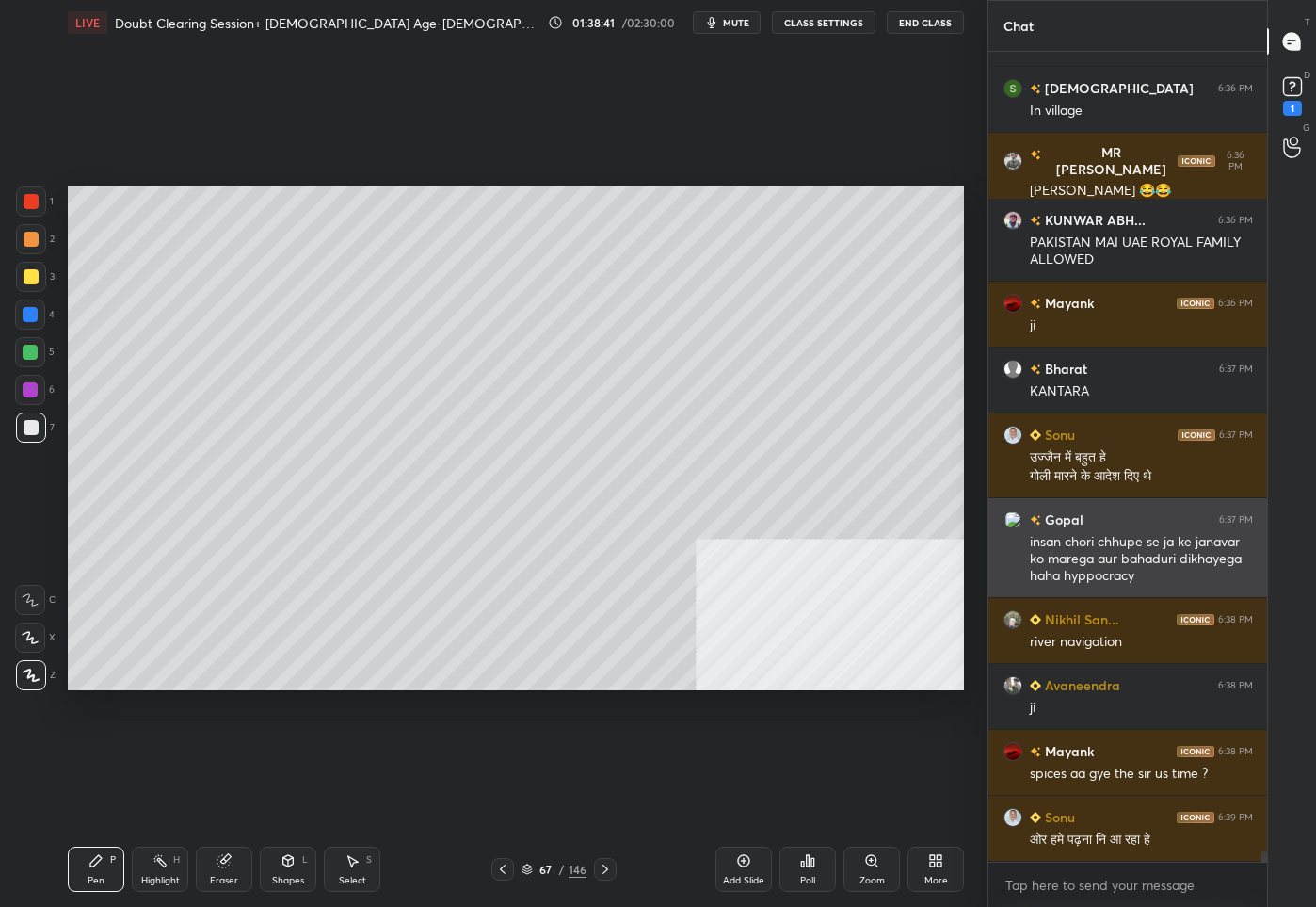
scroll to position [65502, 0]
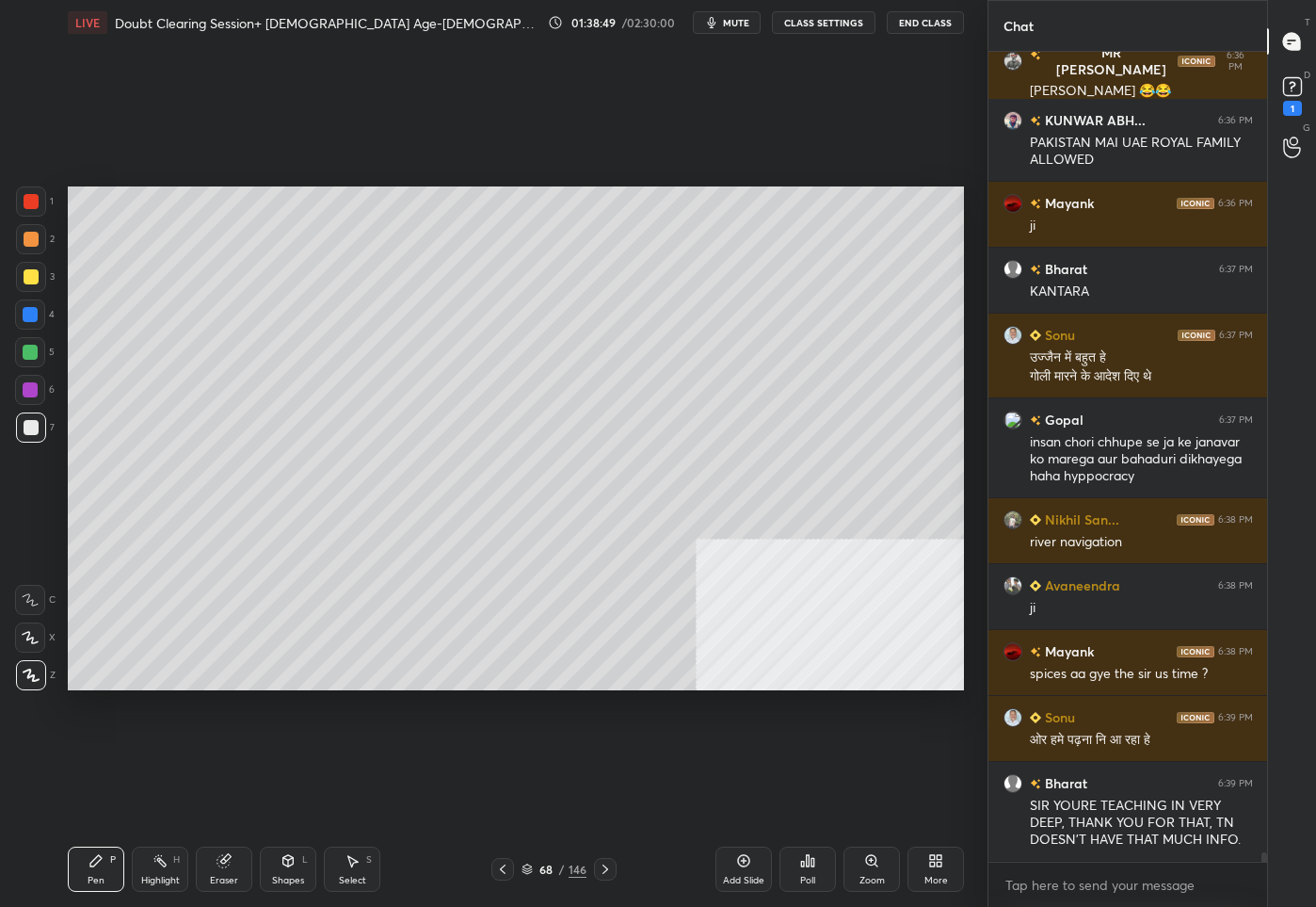
click at [35, 283] on div at bounding box center [31, 277] width 15 height 15
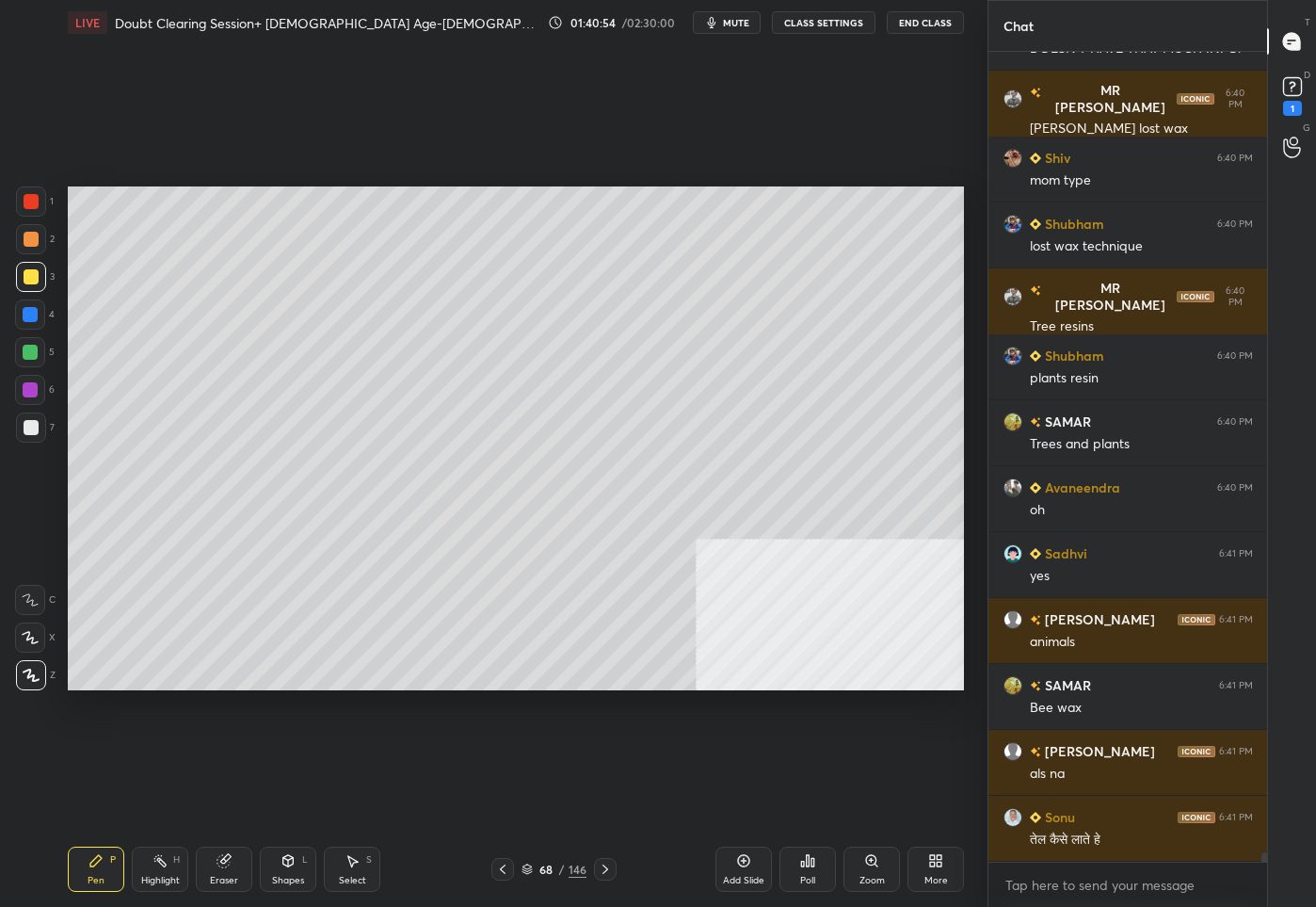
scroll to position [66358, 0]
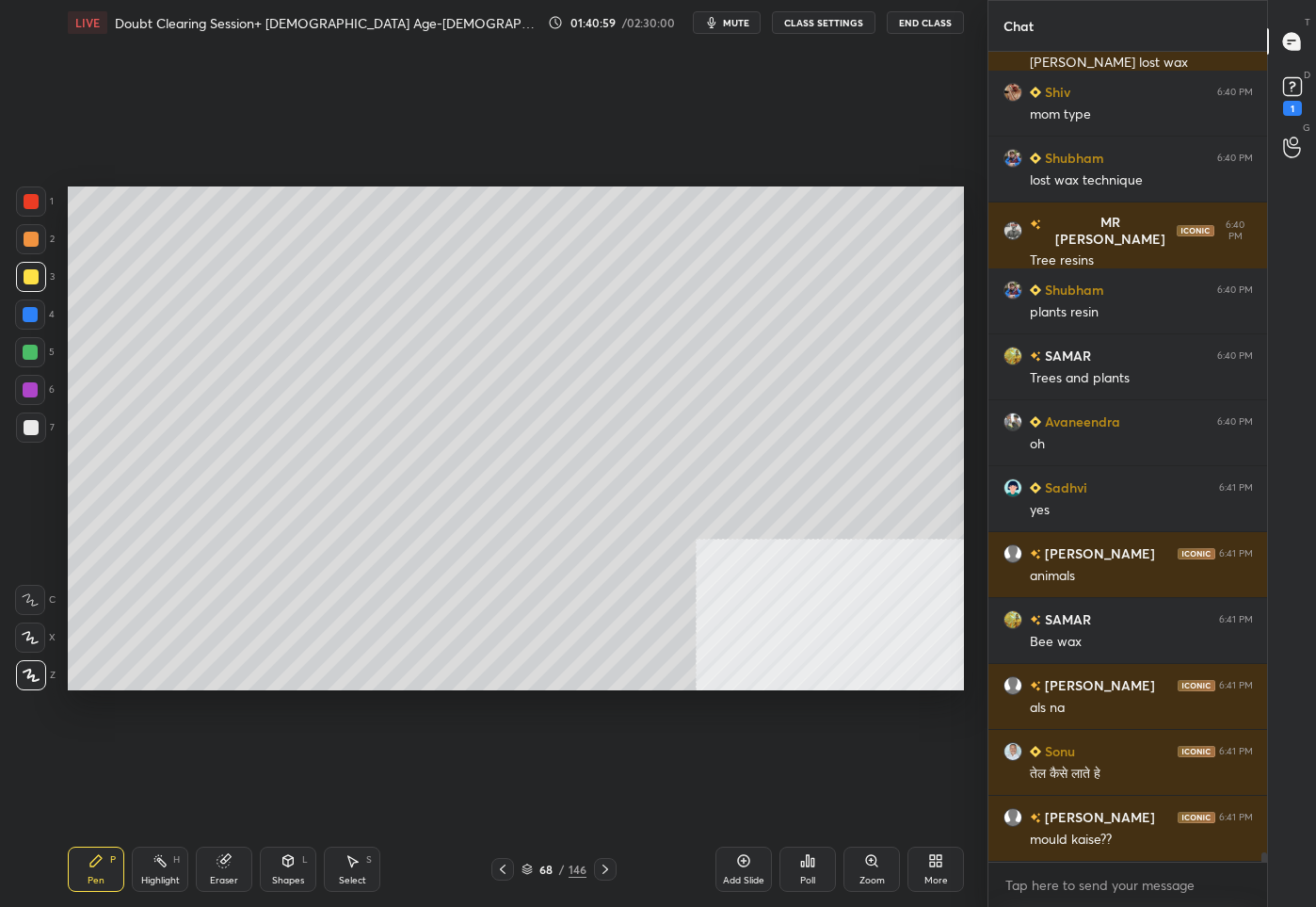
click at [936, 871] on div "More" at bounding box center [935, 868] width 57 height 45
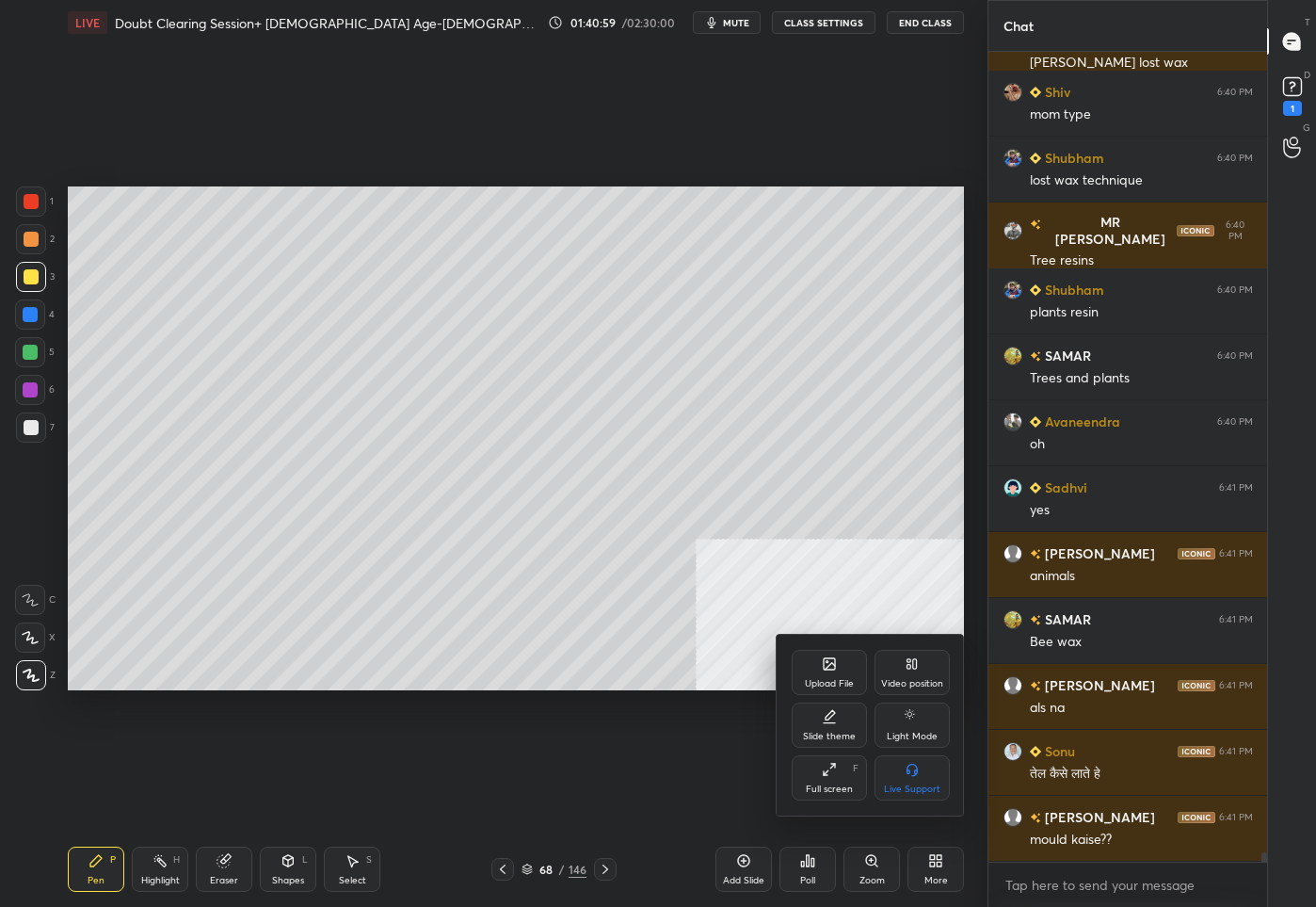
click at [905, 665] on icon at bounding box center [912, 664] width 15 height 15
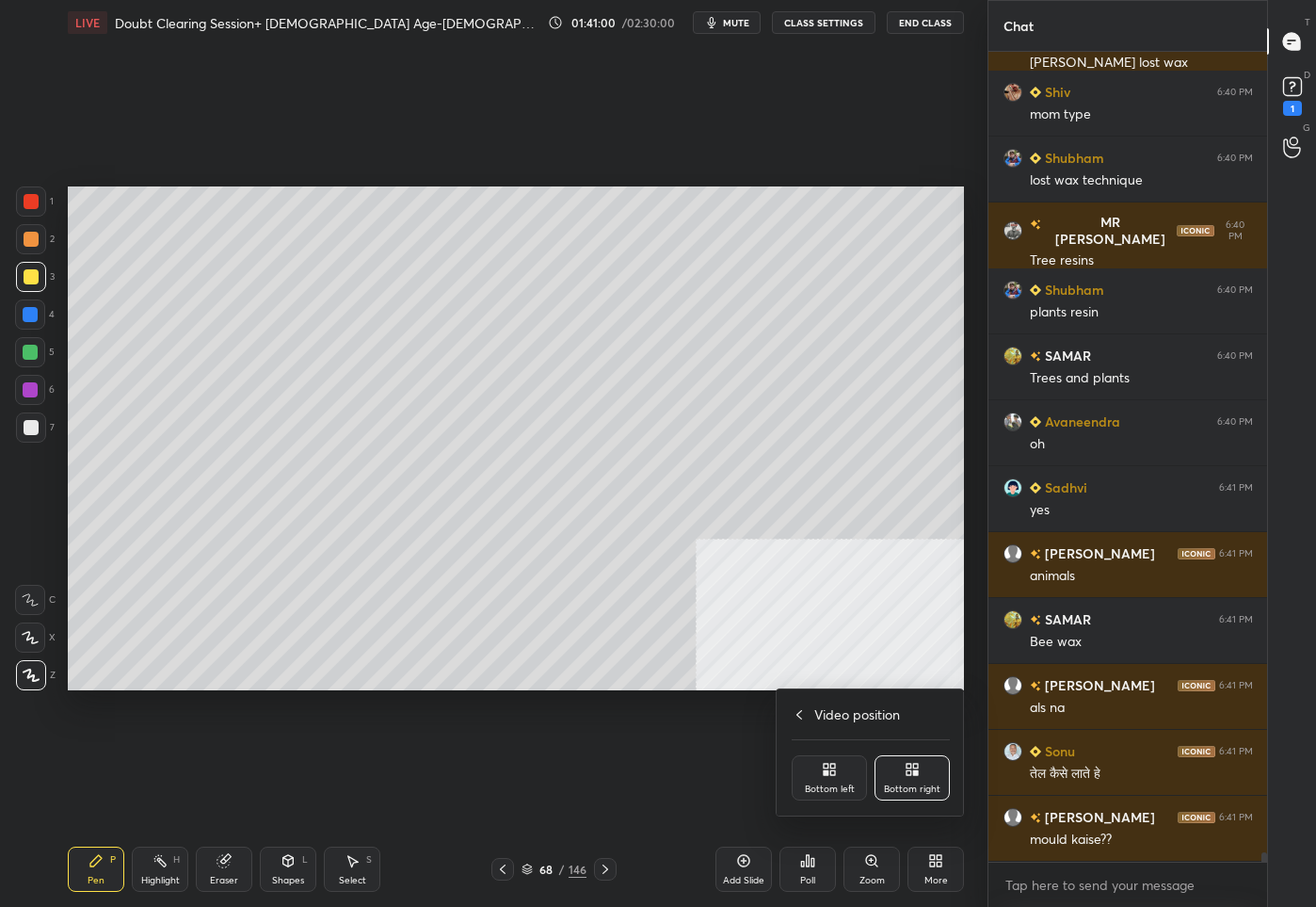
click at [822, 781] on div "Bottom left" at bounding box center [829, 777] width 75 height 45
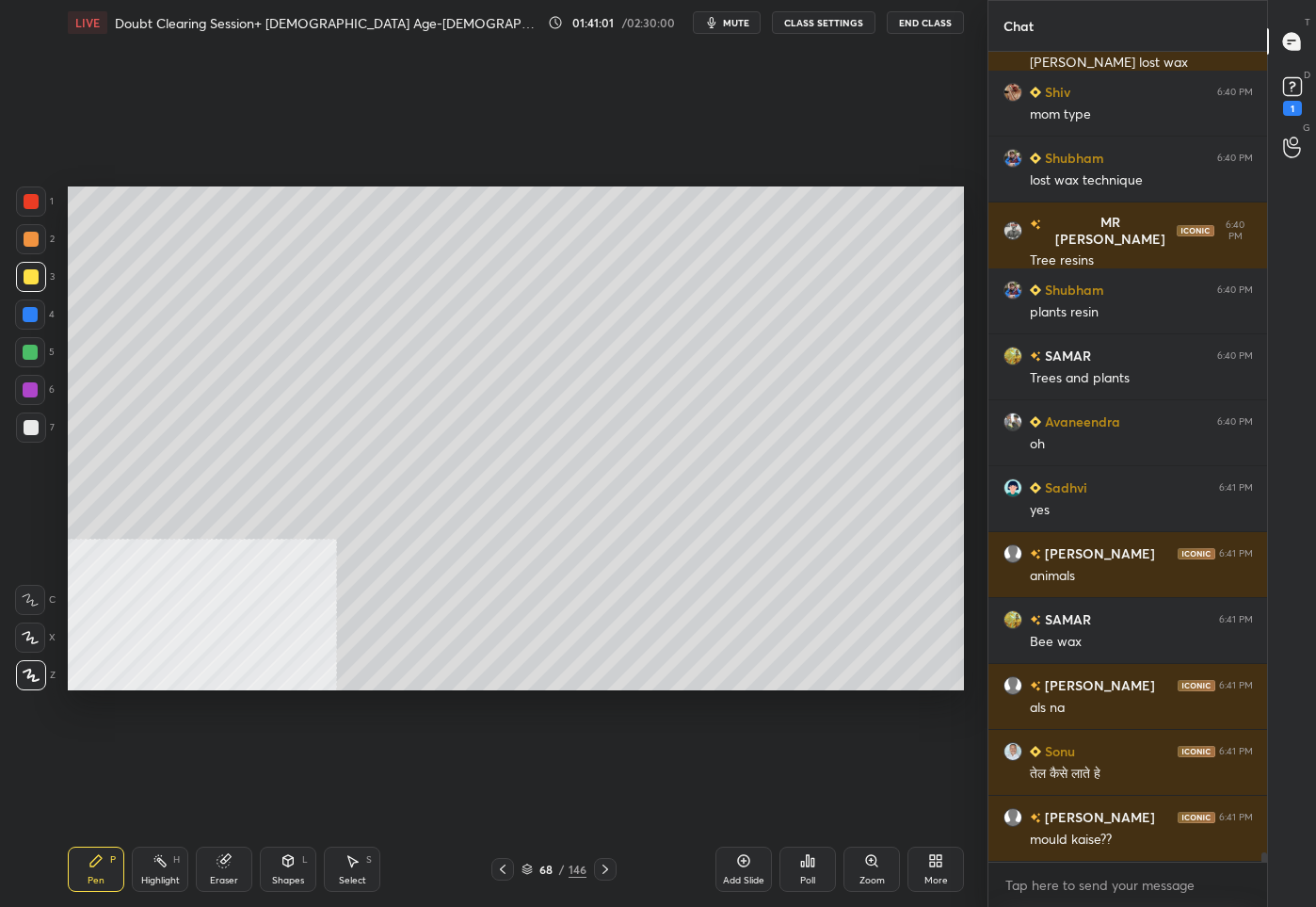
click at [27, 426] on div at bounding box center [31, 428] width 15 height 15
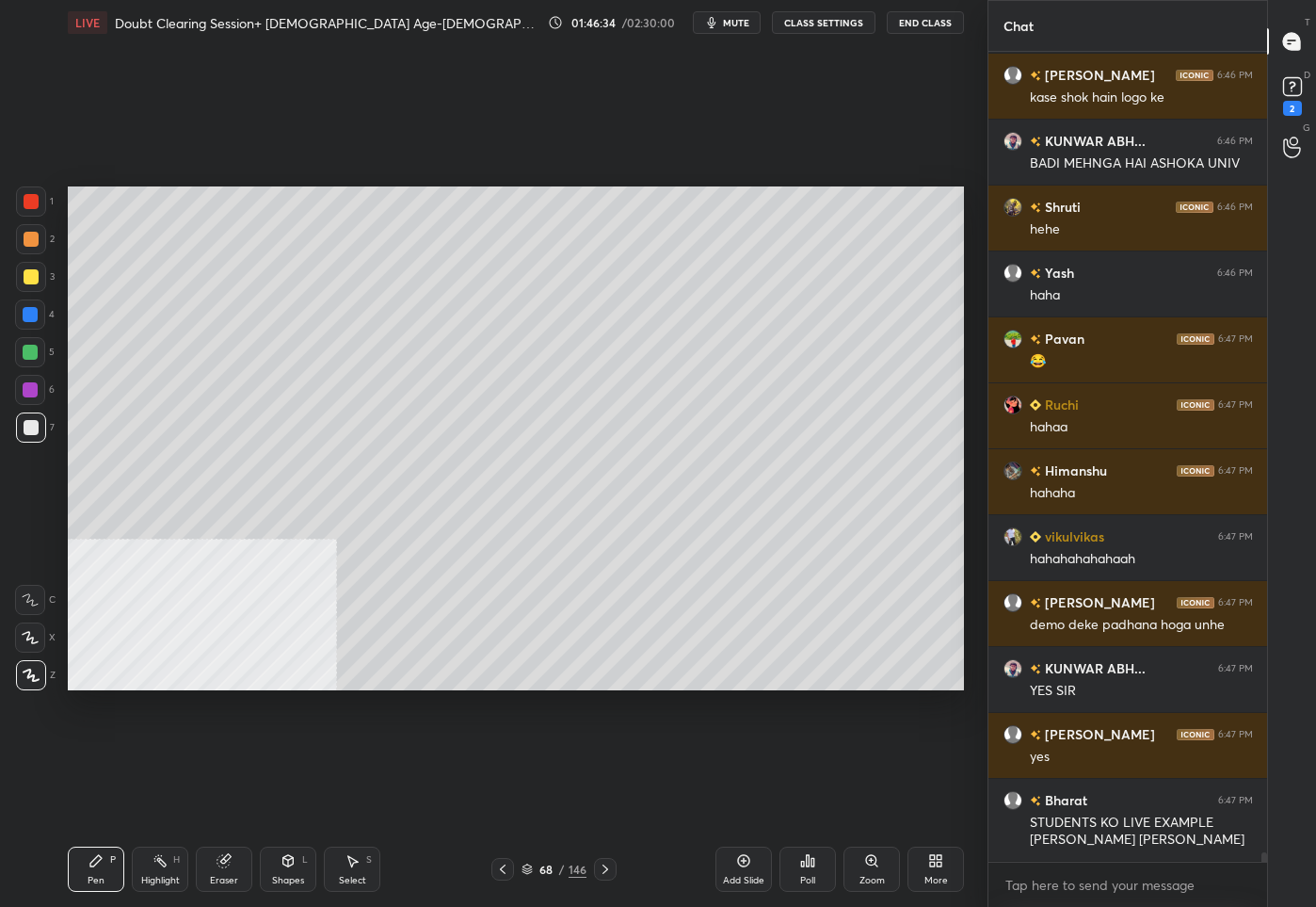
scroll to position [66695, 0]
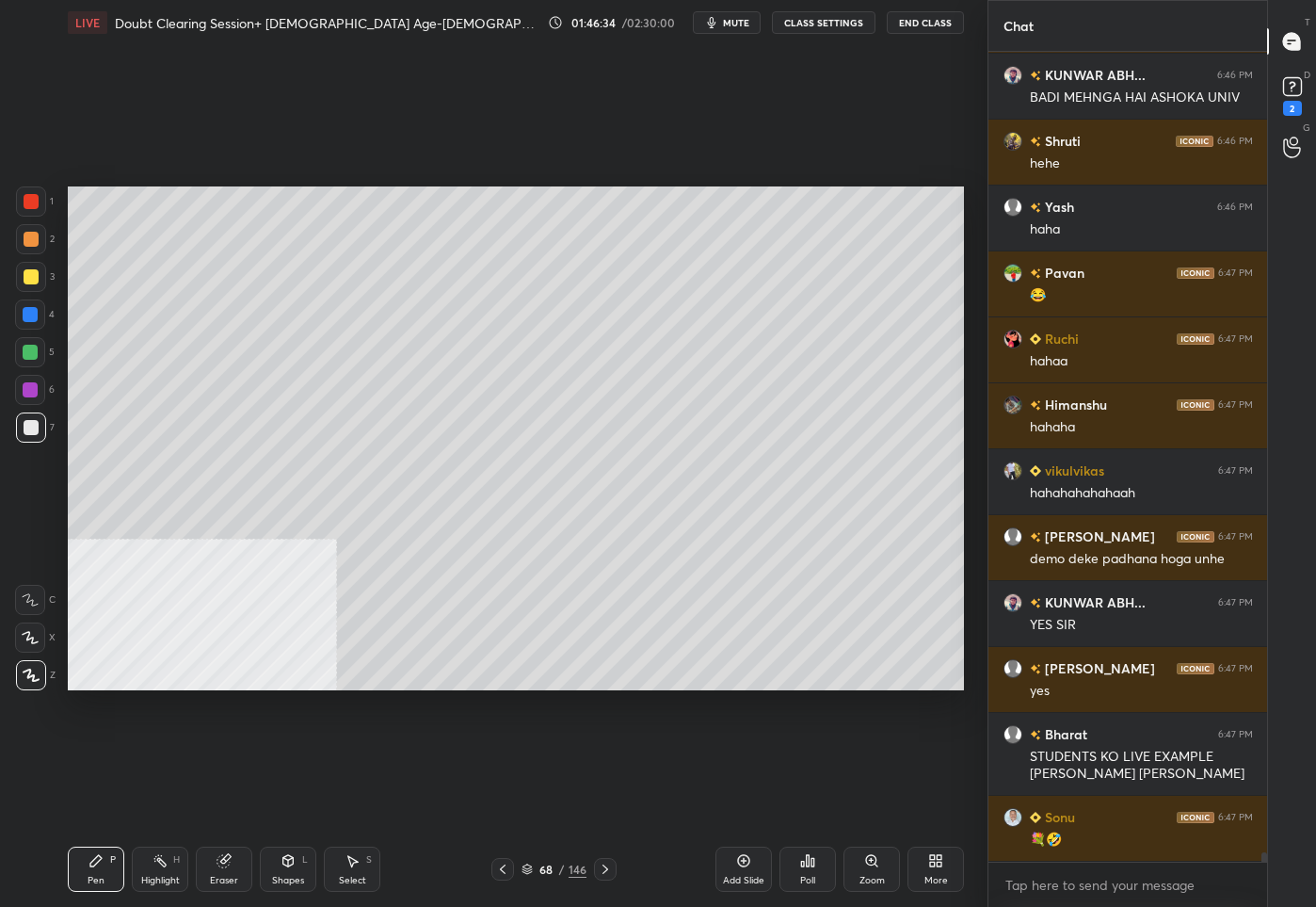
click at [553, 864] on div "68" at bounding box center [546, 869] width 19 height 12
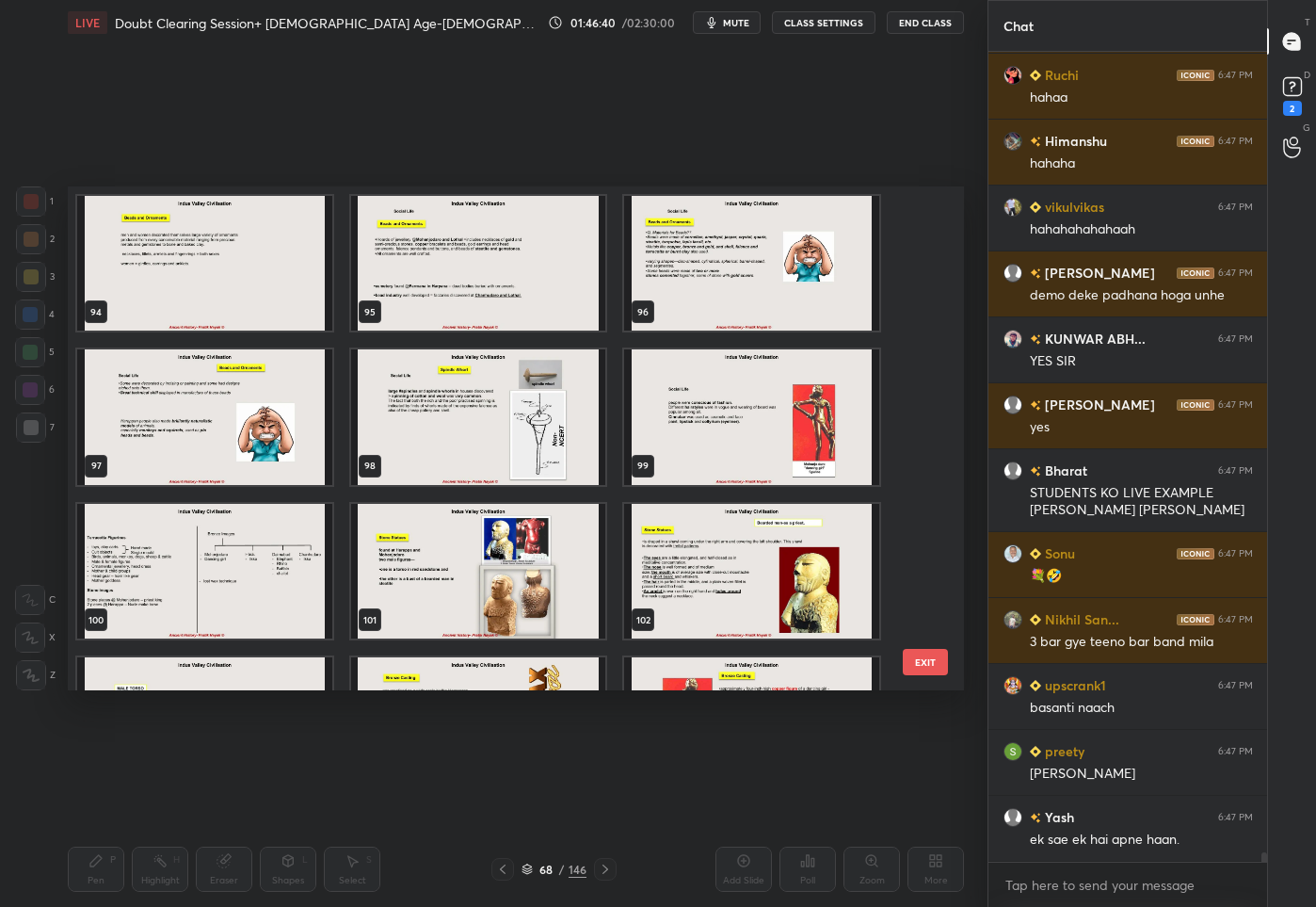
scroll to position [4958, 0]
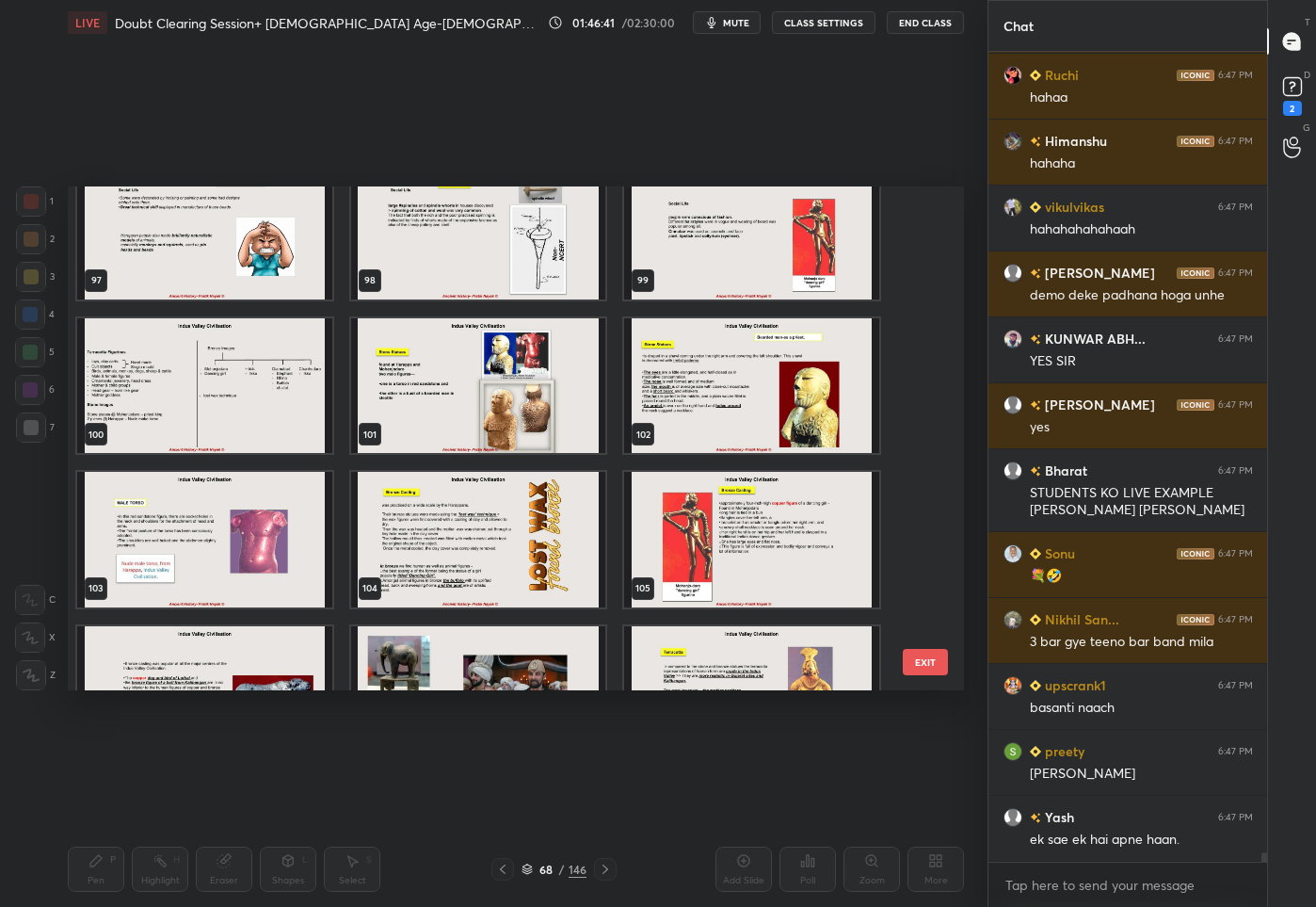
click at [692, 529] on img "grid" at bounding box center [751, 539] width 255 height 136
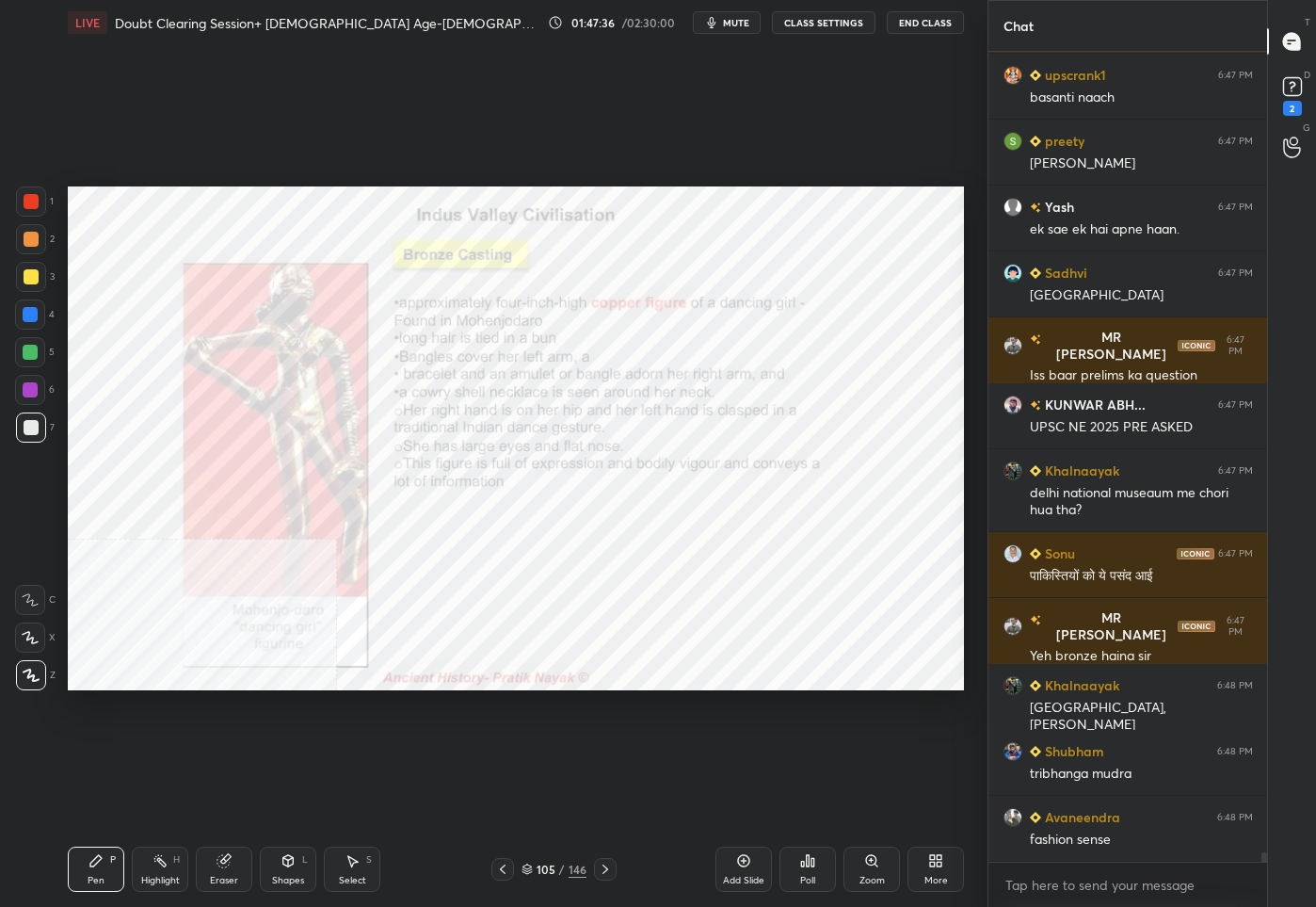
scroll to position [67635, 0]
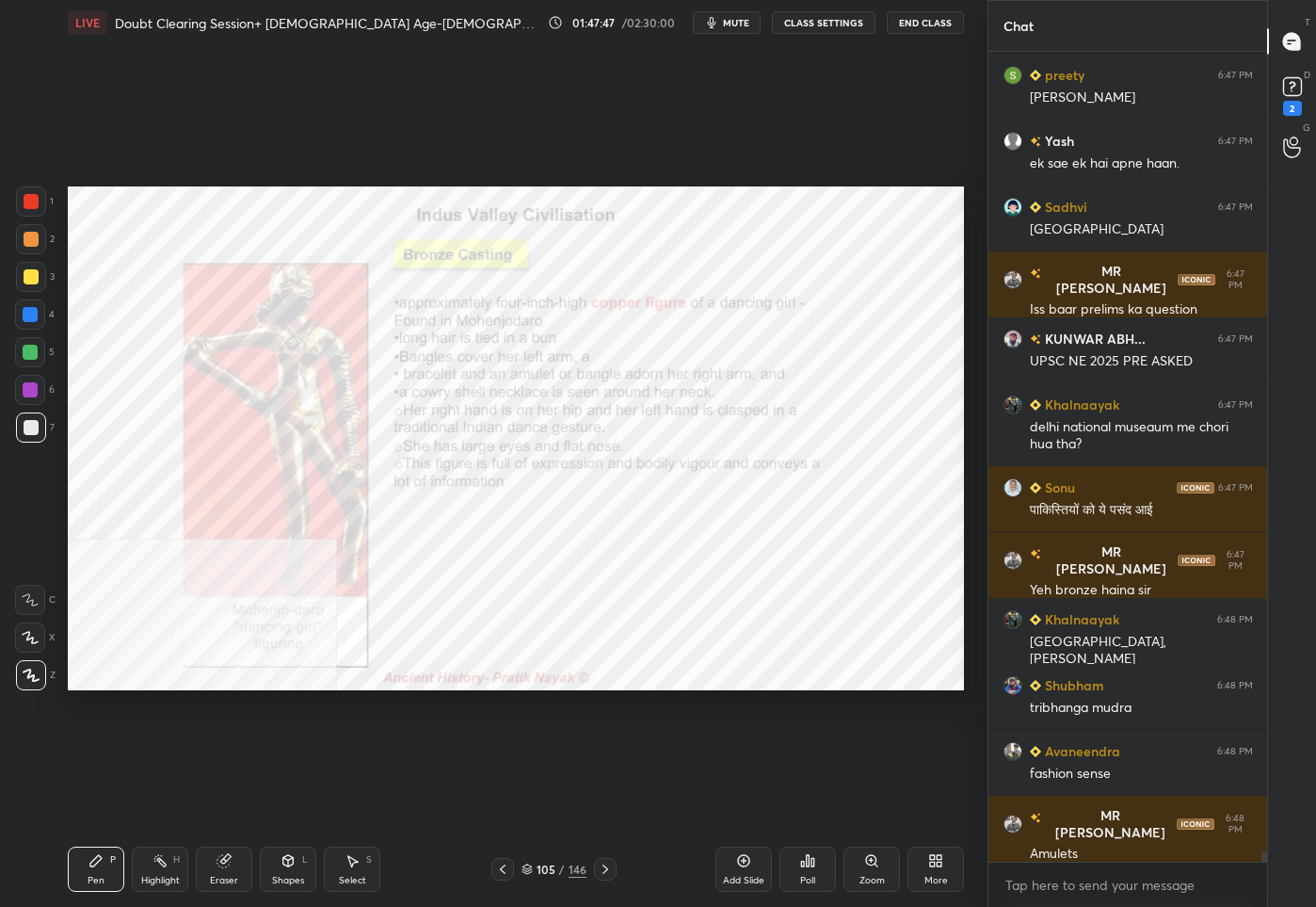
click at [550, 864] on div "105" at bounding box center [546, 869] width 19 height 12
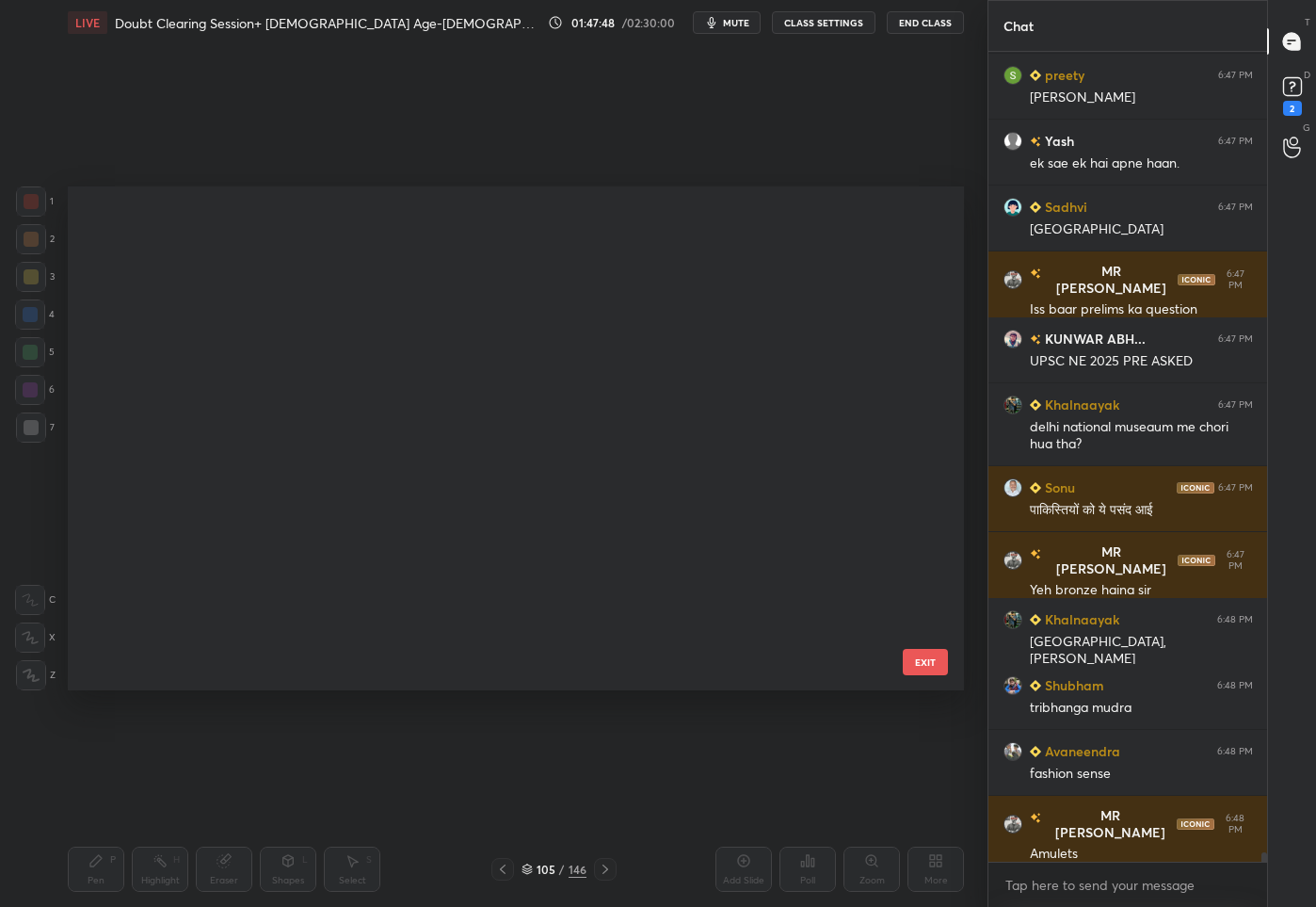
scroll to position [498, 887]
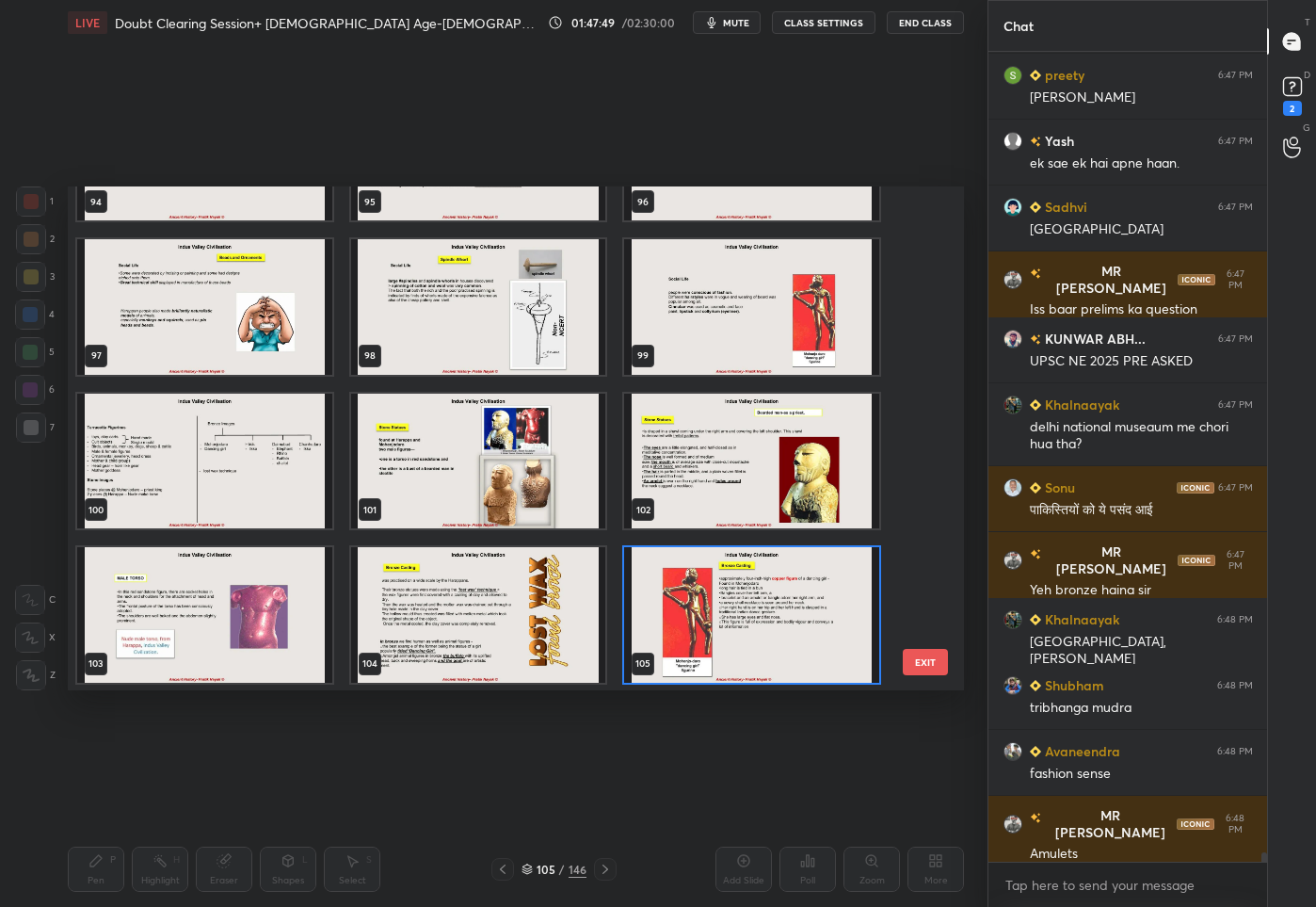
click at [500, 614] on img "grid" at bounding box center [478, 614] width 255 height 136
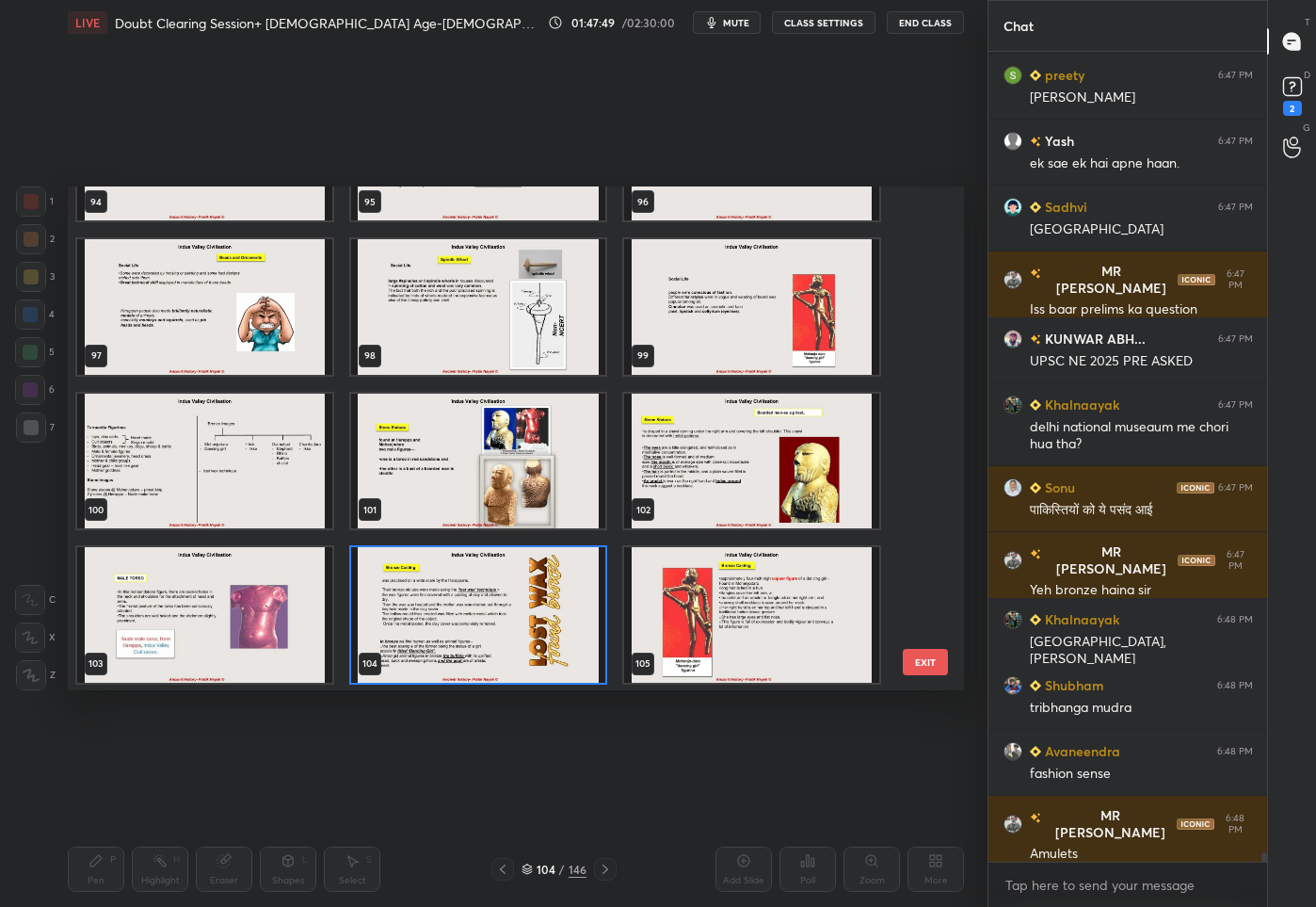
click at [500, 614] on img "grid" at bounding box center [478, 614] width 255 height 136
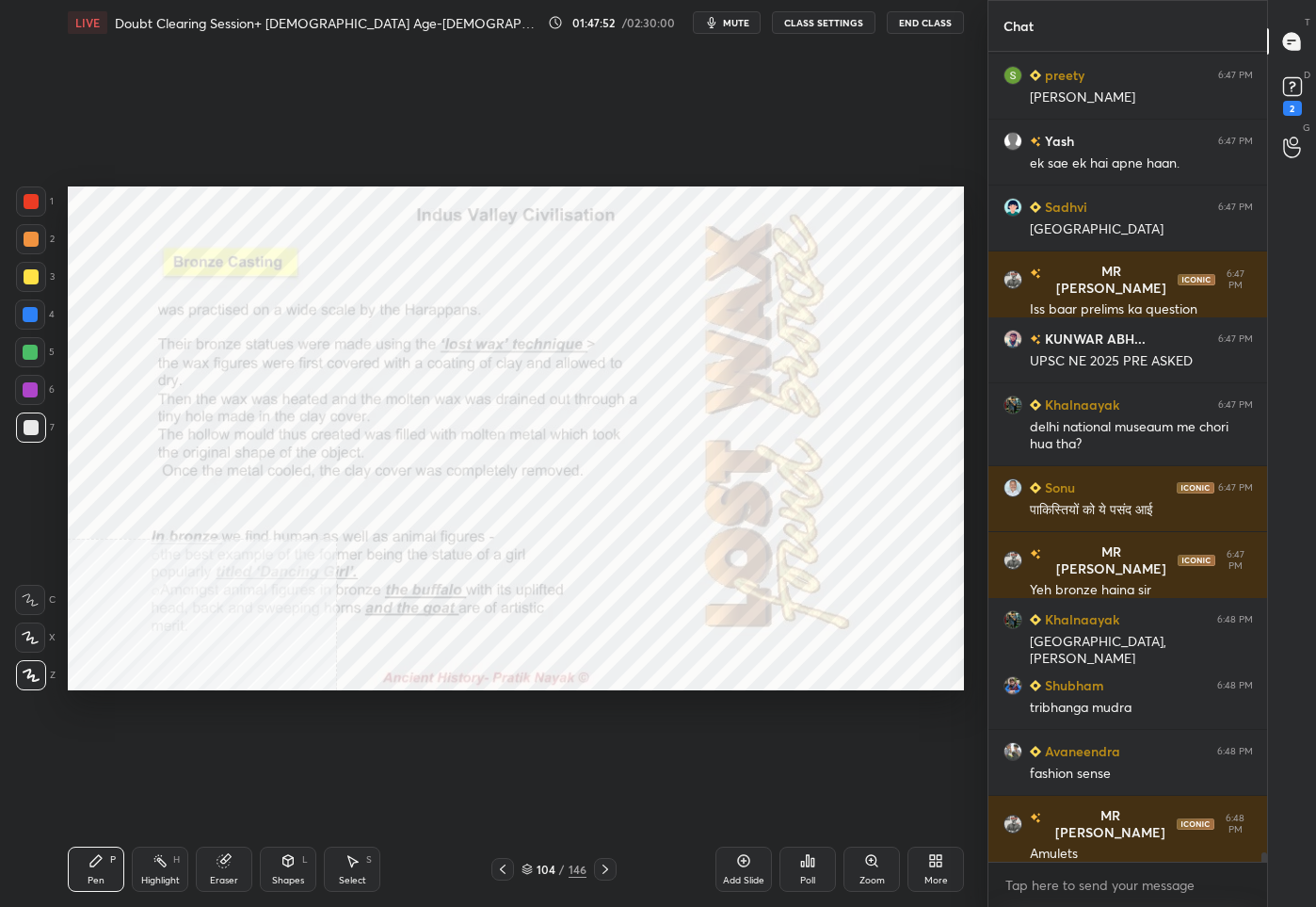
click at [32, 198] on div at bounding box center [31, 201] width 15 height 15
click at [542, 871] on div "104" at bounding box center [546, 869] width 19 height 12
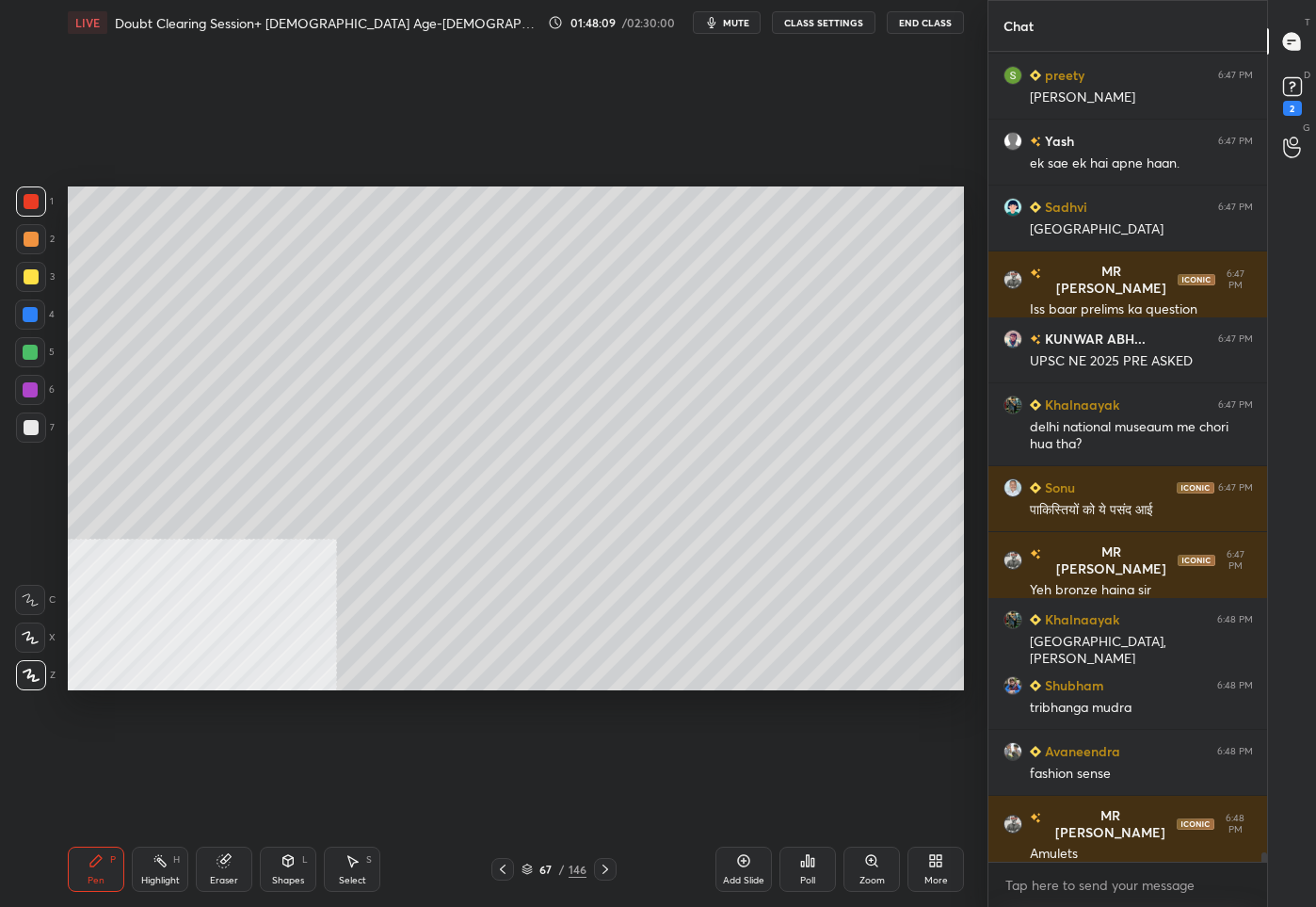
scroll to position [67701, 0]
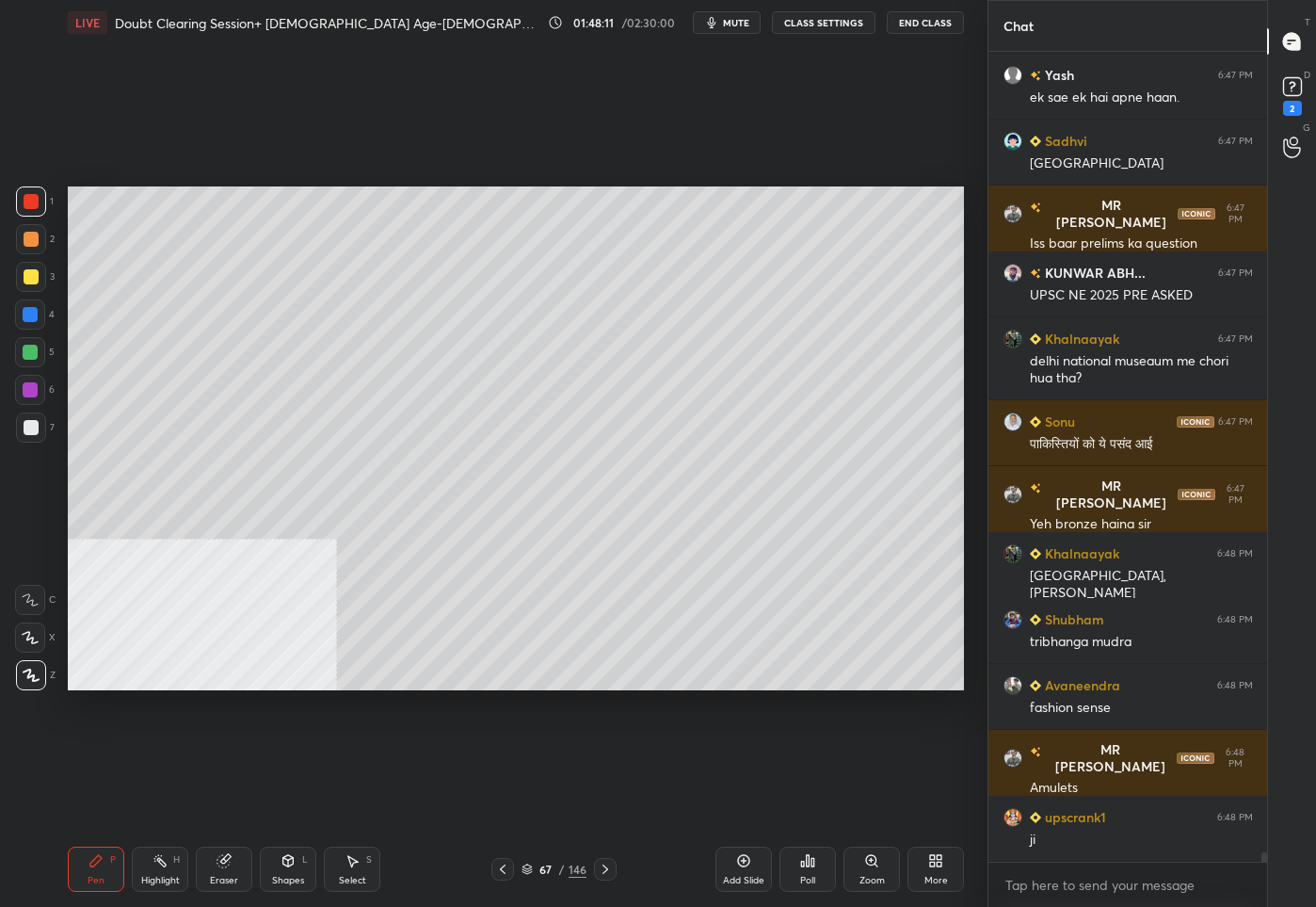
click at [33, 426] on div at bounding box center [31, 428] width 15 height 15
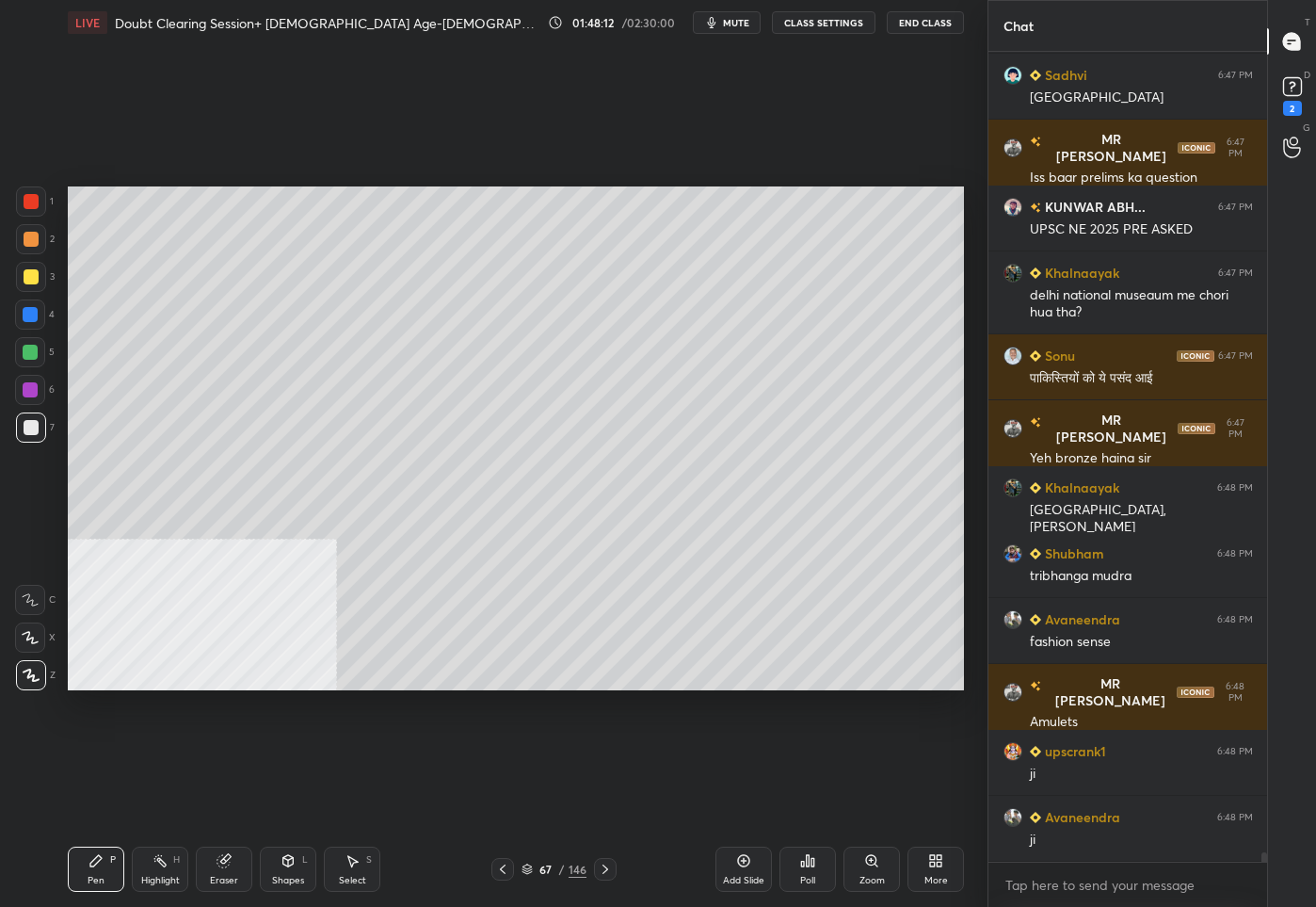
click at [600, 869] on icon at bounding box center [605, 869] width 15 height 15
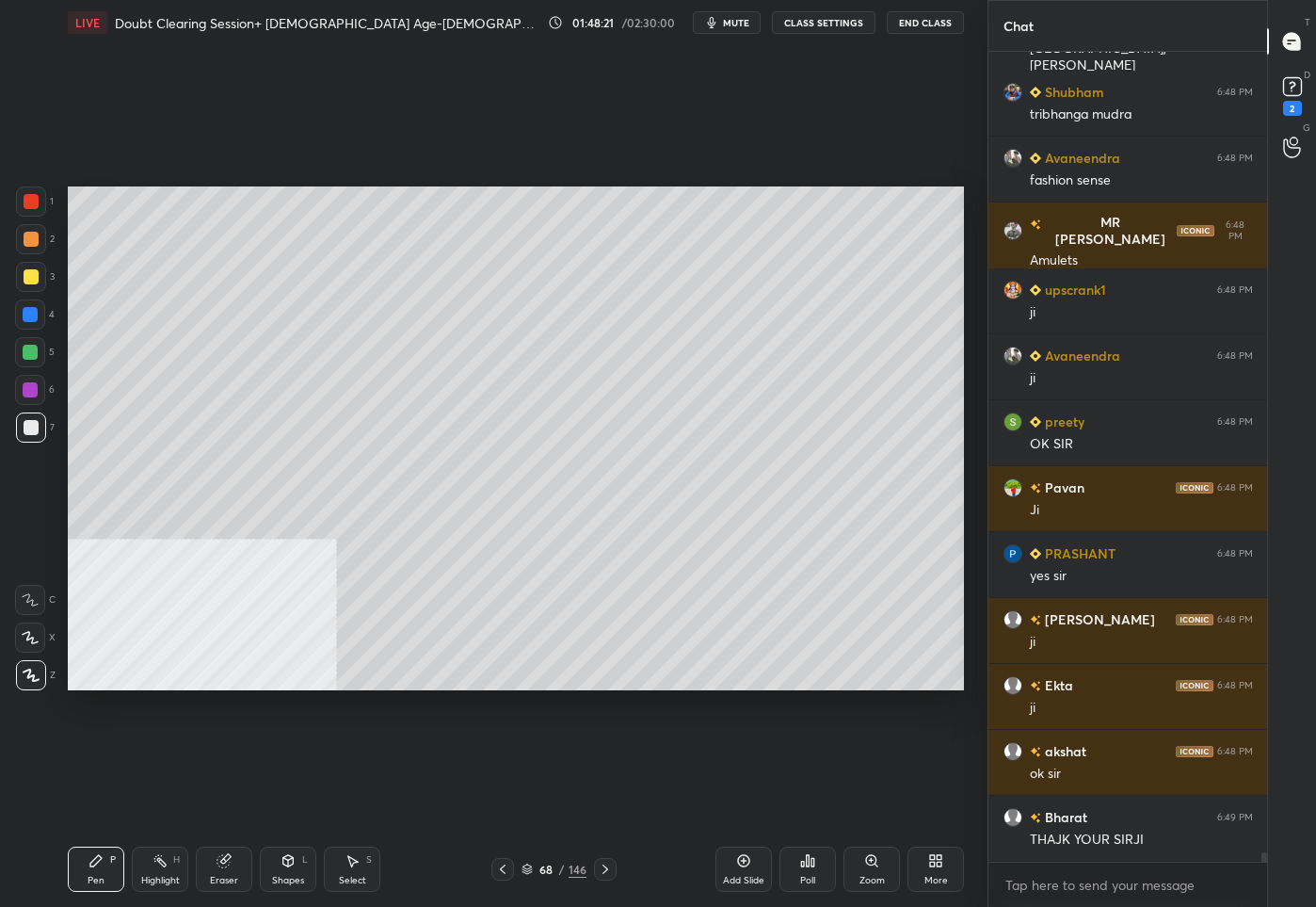
scroll to position [68294, 0]
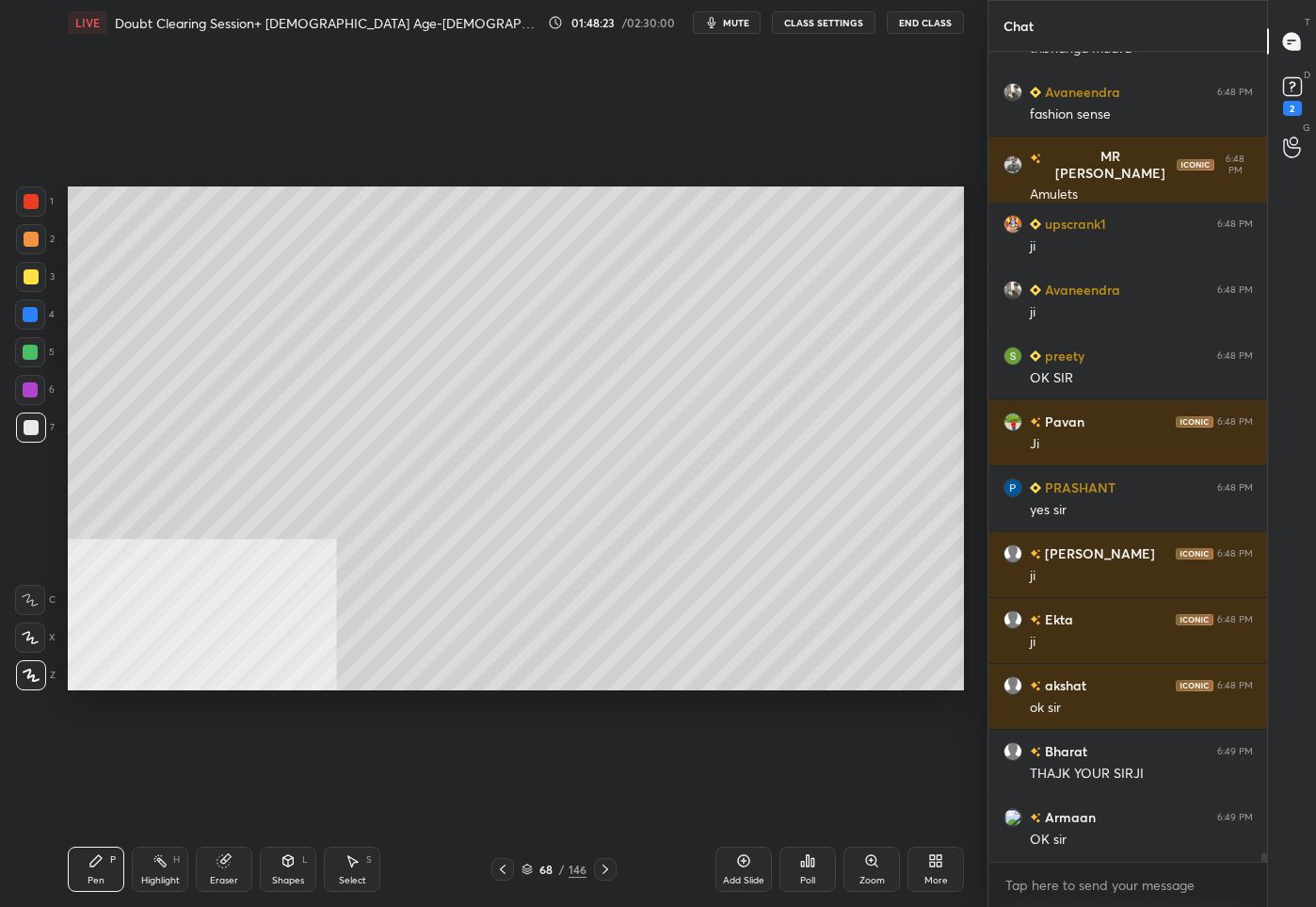
click at [728, 20] on span "mute" at bounding box center [735, 23] width 26 height 13
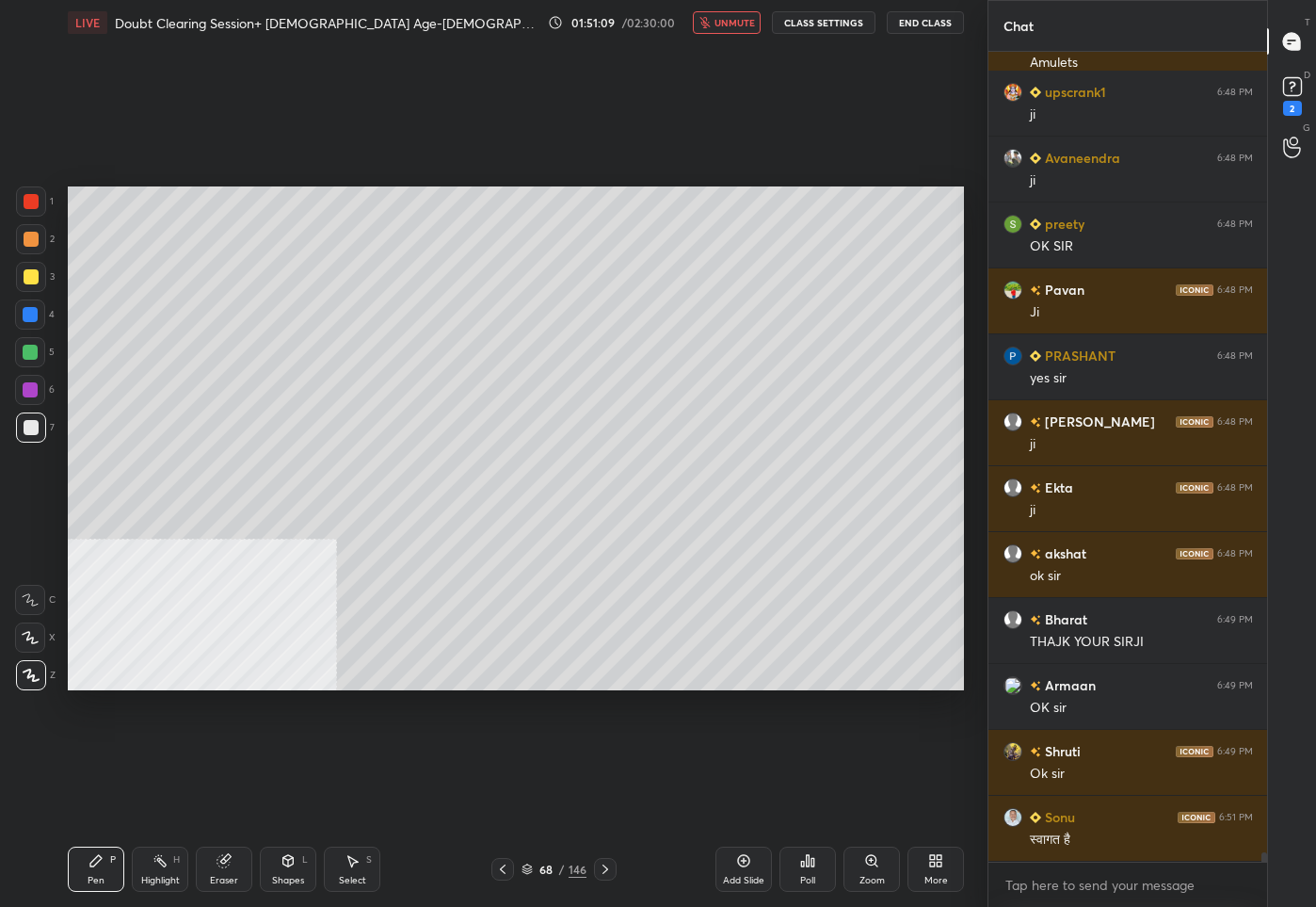
scroll to position [68492, 0]
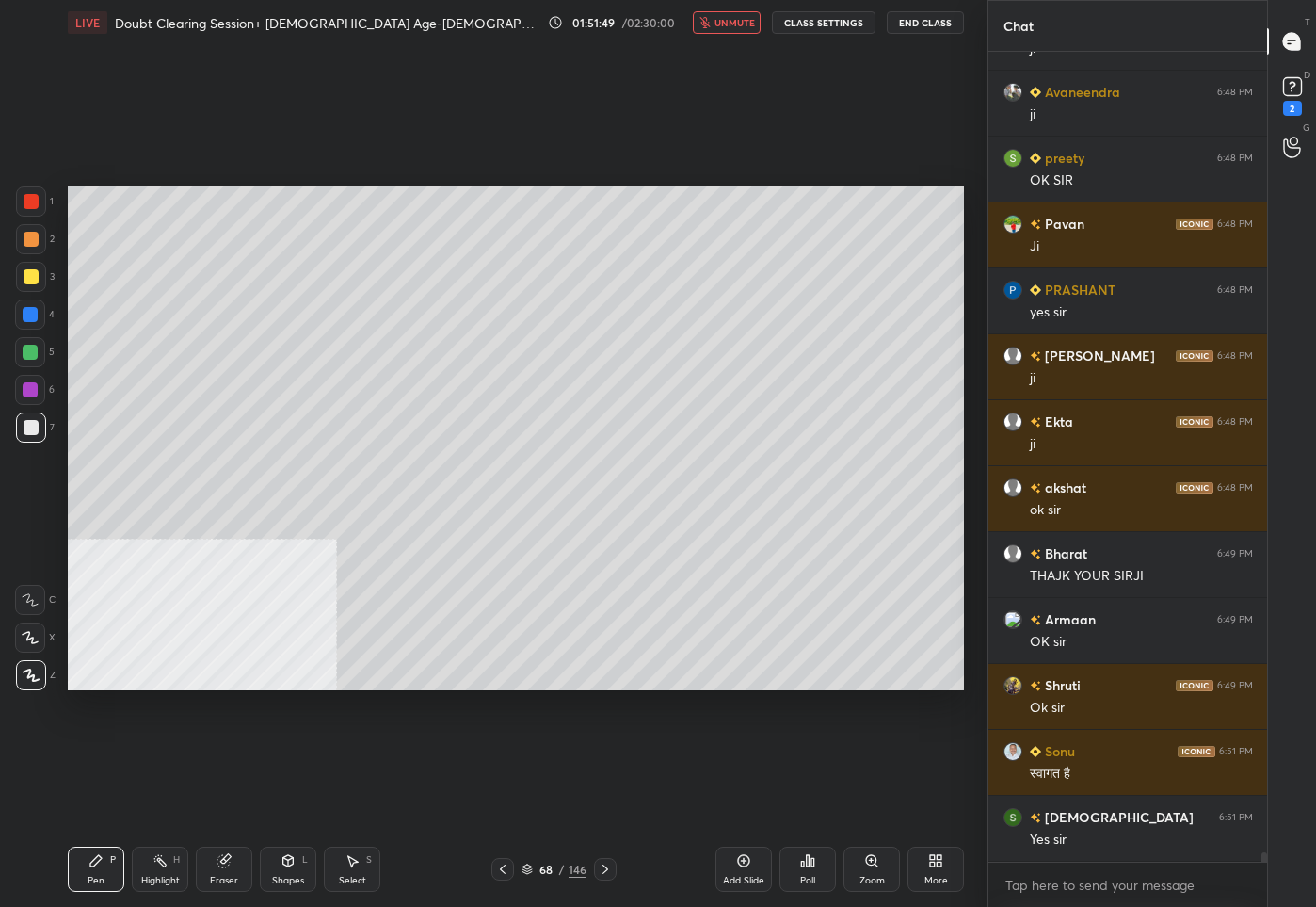
click at [746, 26] on span "unmute" at bounding box center [734, 23] width 40 height 13
click at [1298, 88] on rect at bounding box center [1291, 87] width 18 height 18
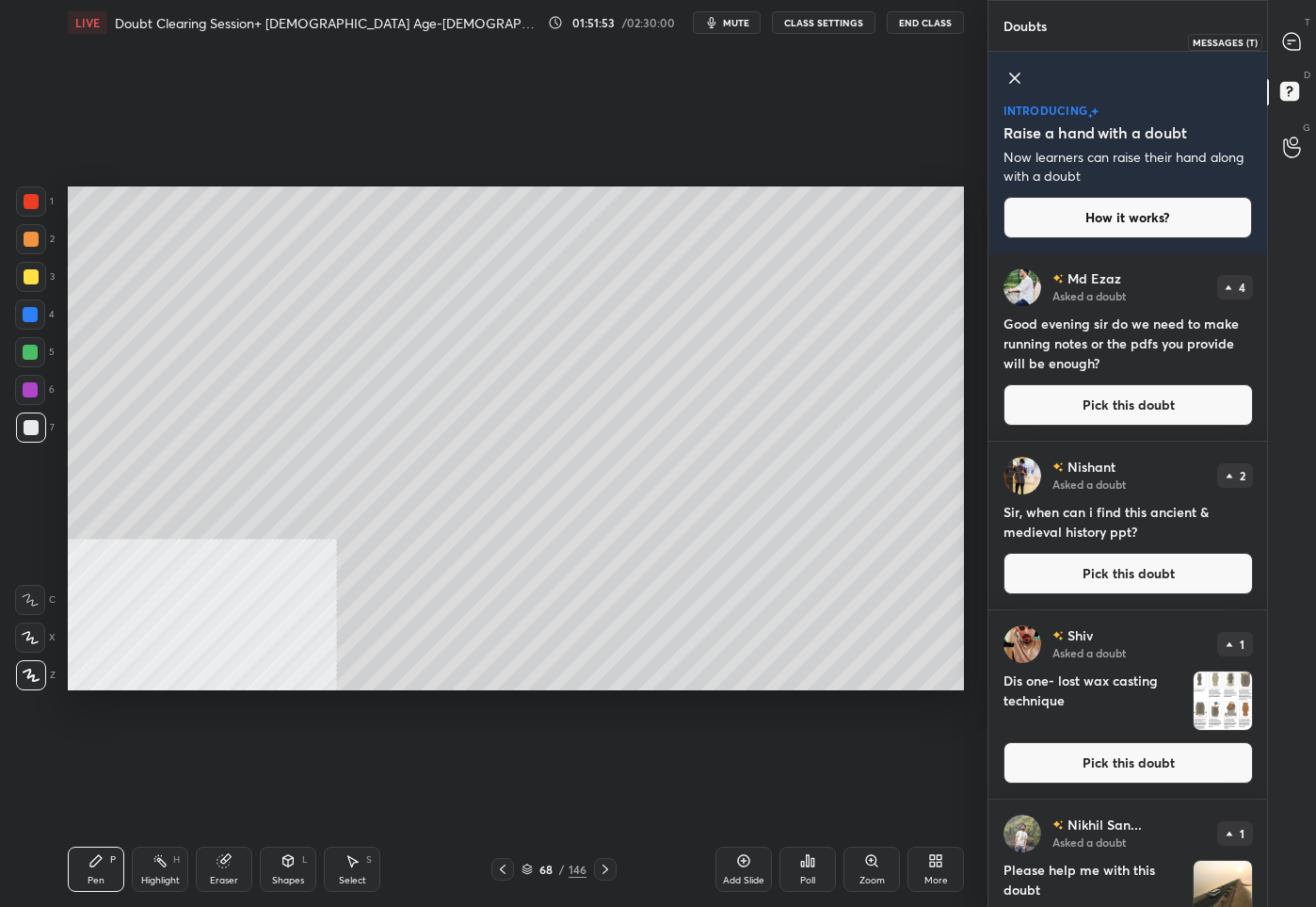
click at [1290, 45] on icon at bounding box center [1291, 41] width 17 height 17
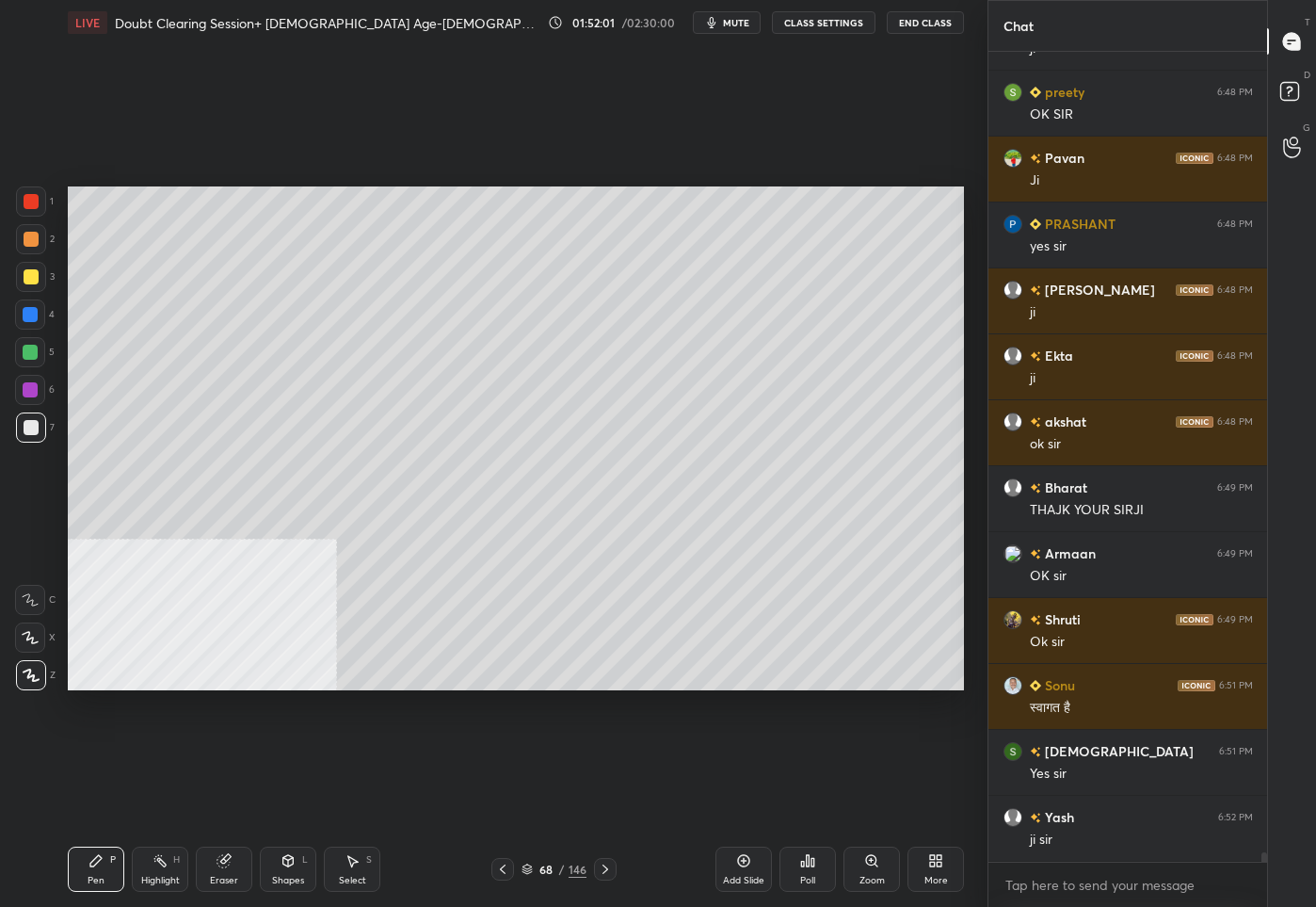
scroll to position [69145, 0]
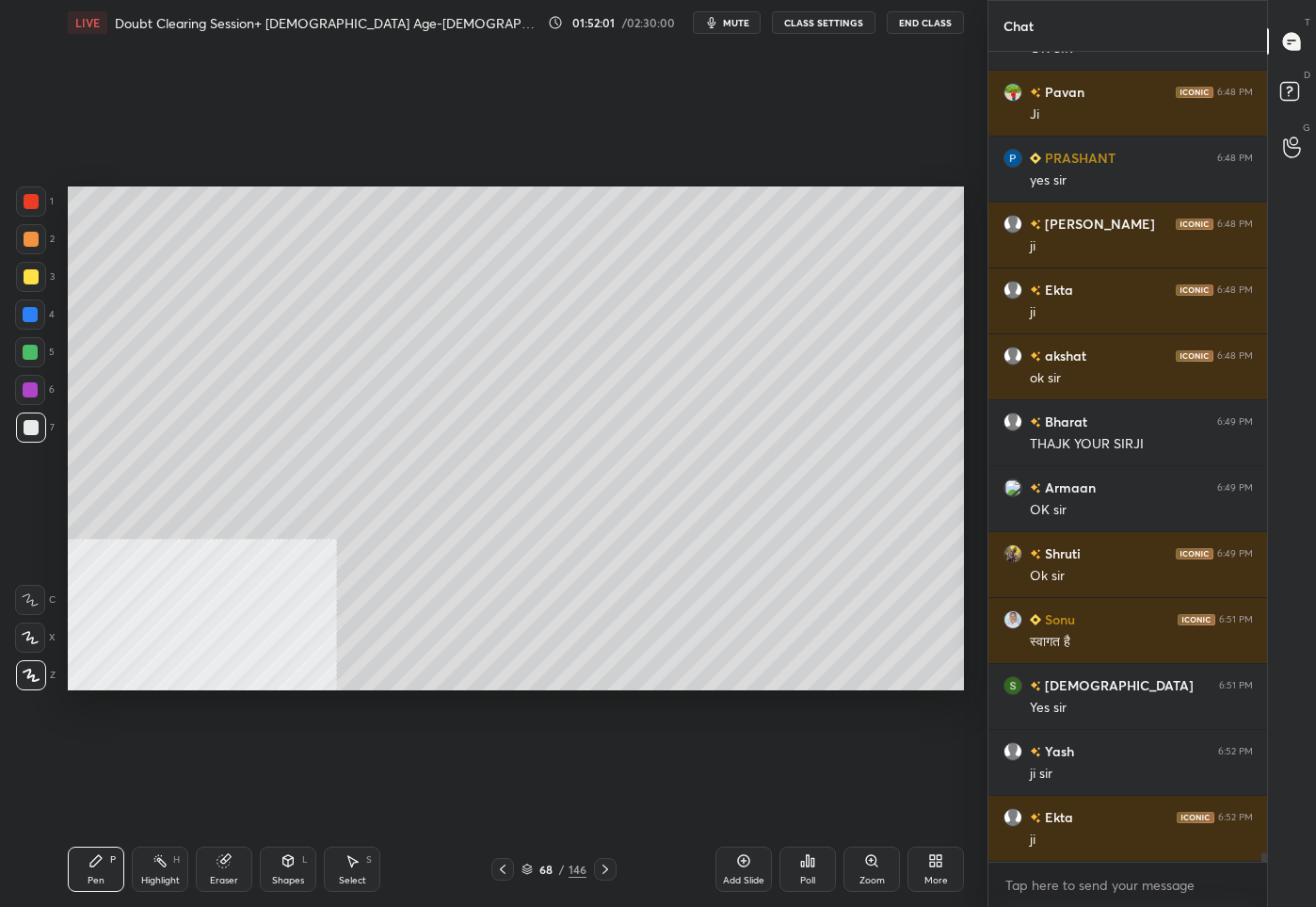
click at [487, 867] on div "68 / 146" at bounding box center [553, 868] width 324 height 22
click at [505, 867] on icon at bounding box center [503, 869] width 15 height 15
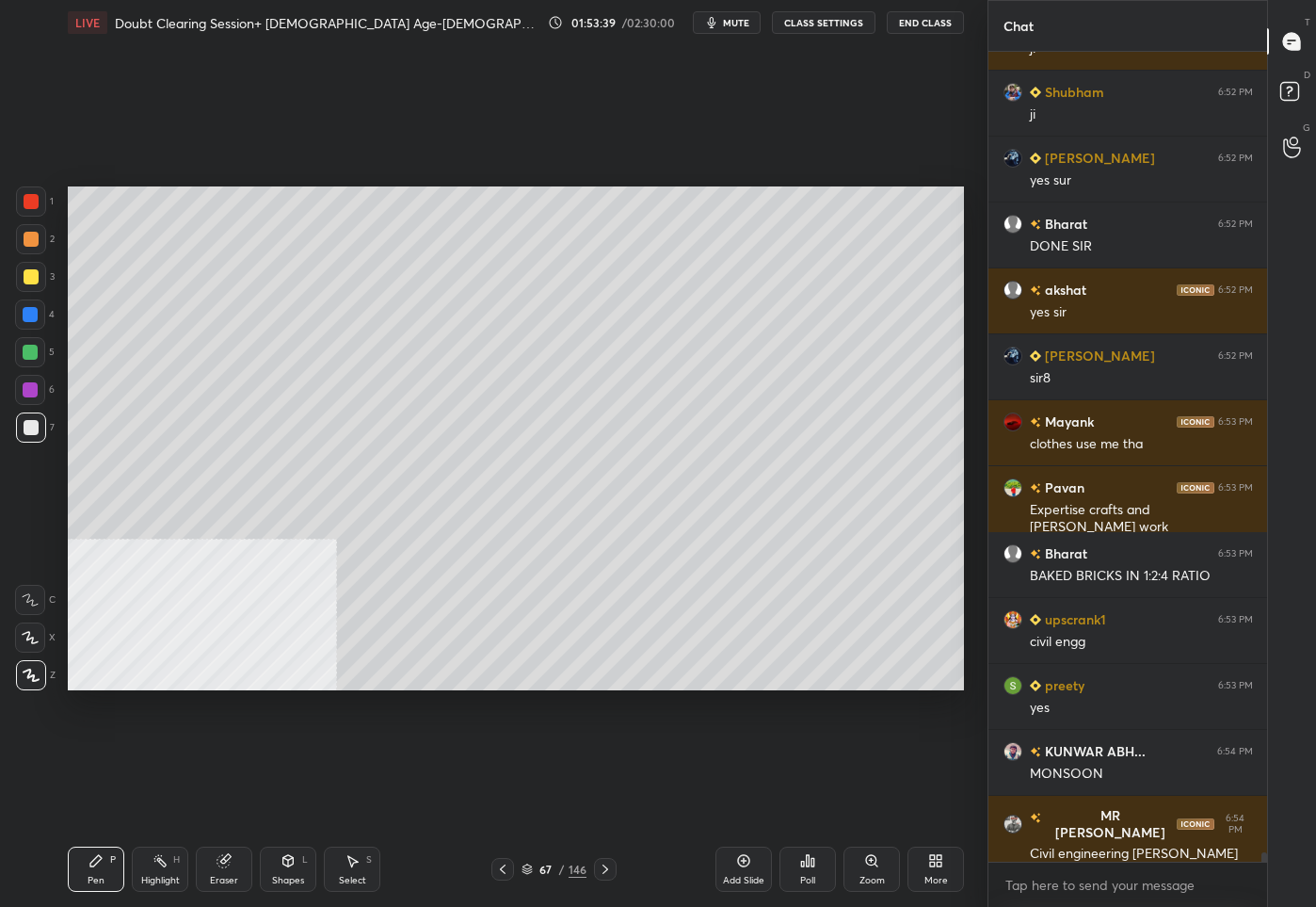
scroll to position [69981, 0]
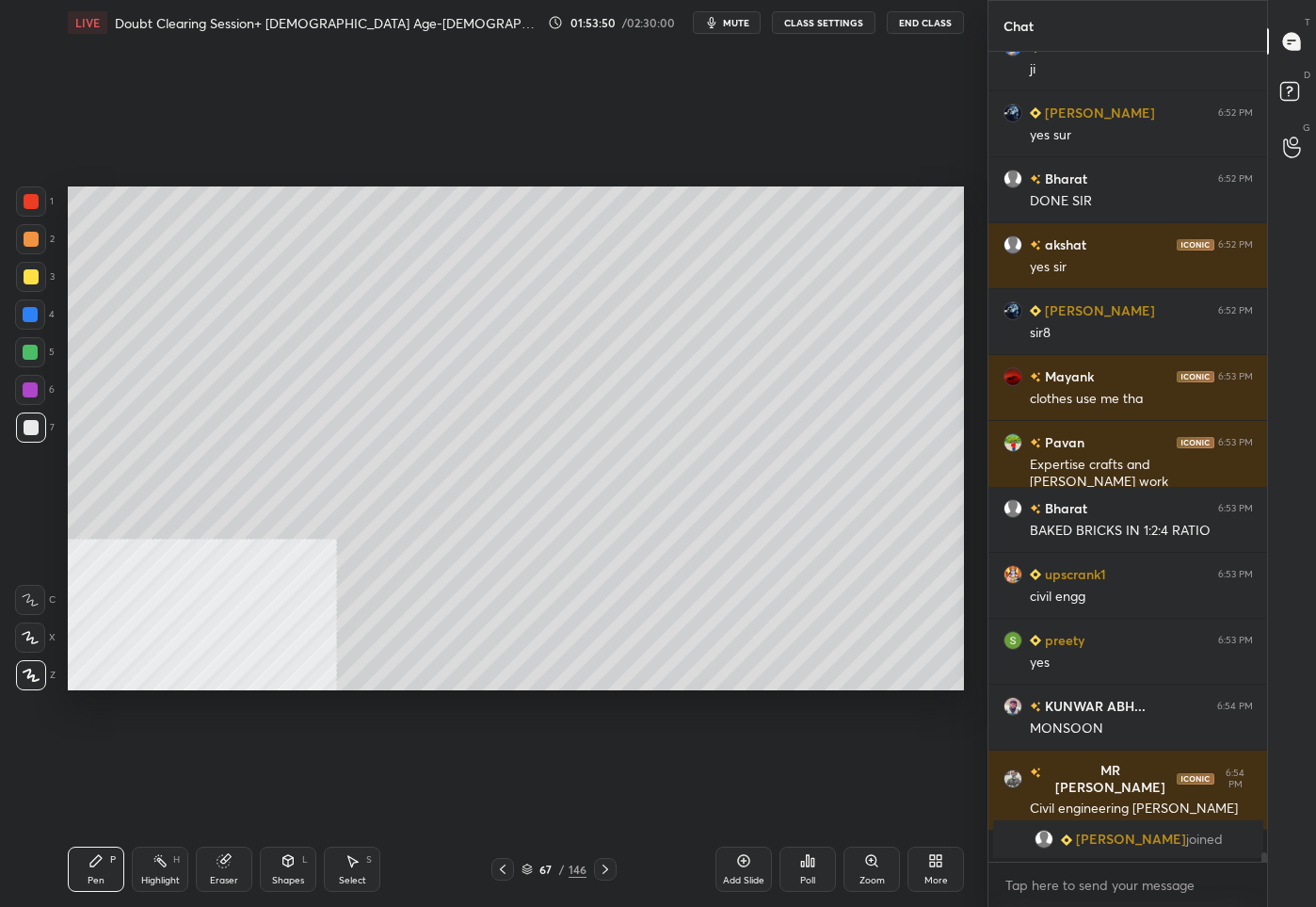
drag, startPoint x: 524, startPoint y: 872, endPoint x: 530, endPoint y: 860, distance: 13.4
click at [524, 873] on icon at bounding box center [527, 869] width 12 height 12
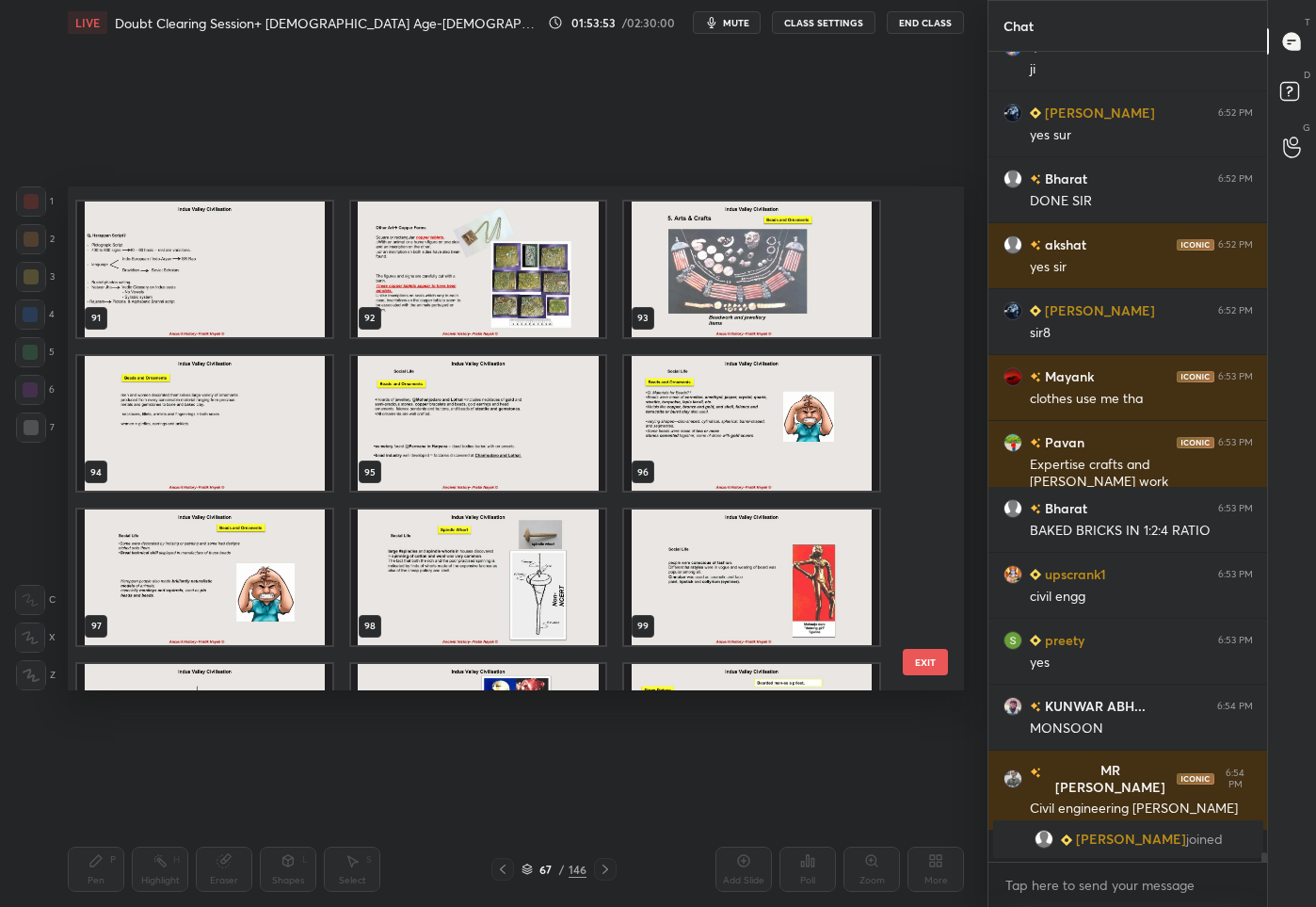
scroll to position [5002, 0]
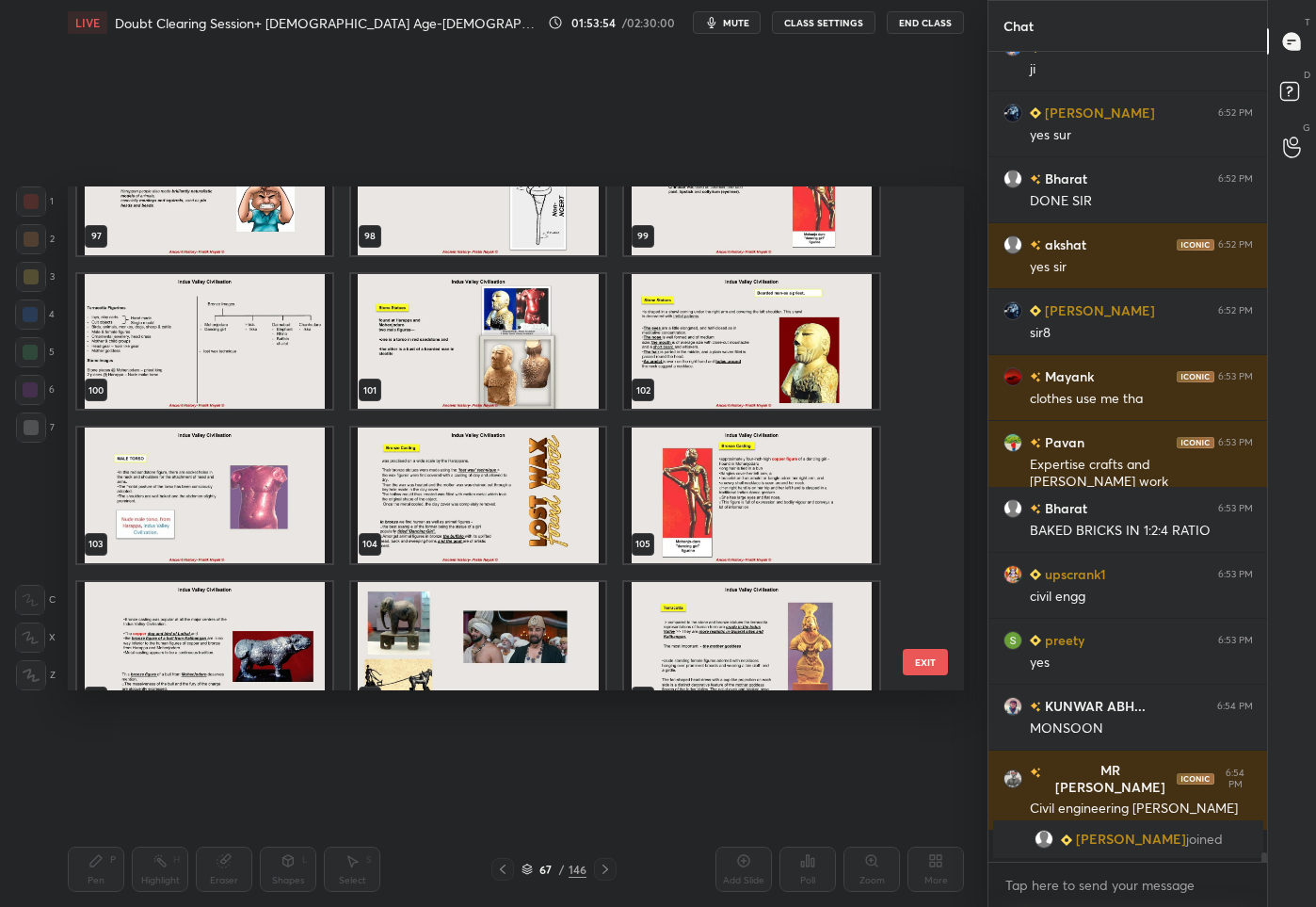
click at [838, 357] on img "grid" at bounding box center [751, 340] width 255 height 136
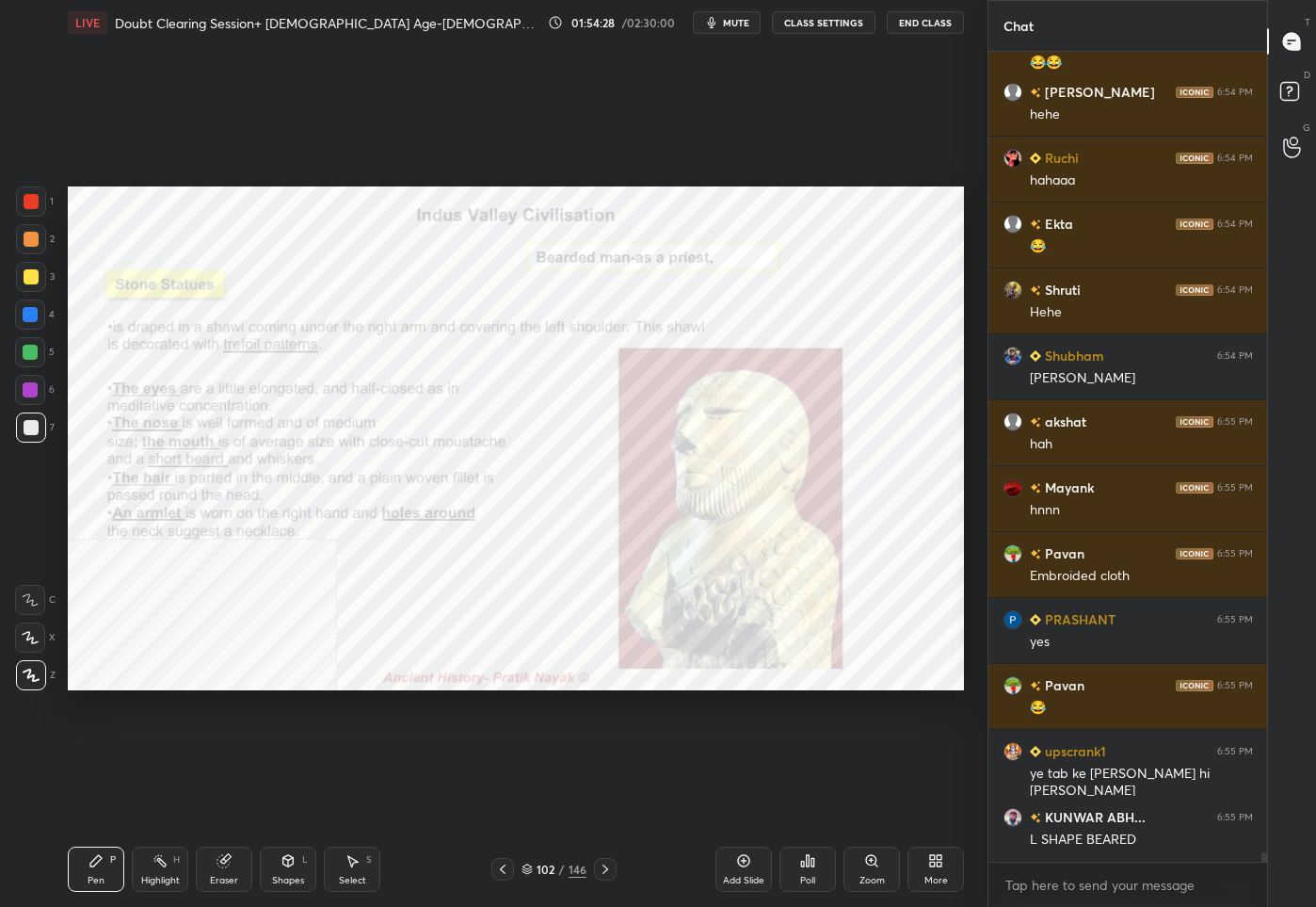
scroll to position [69653, 0]
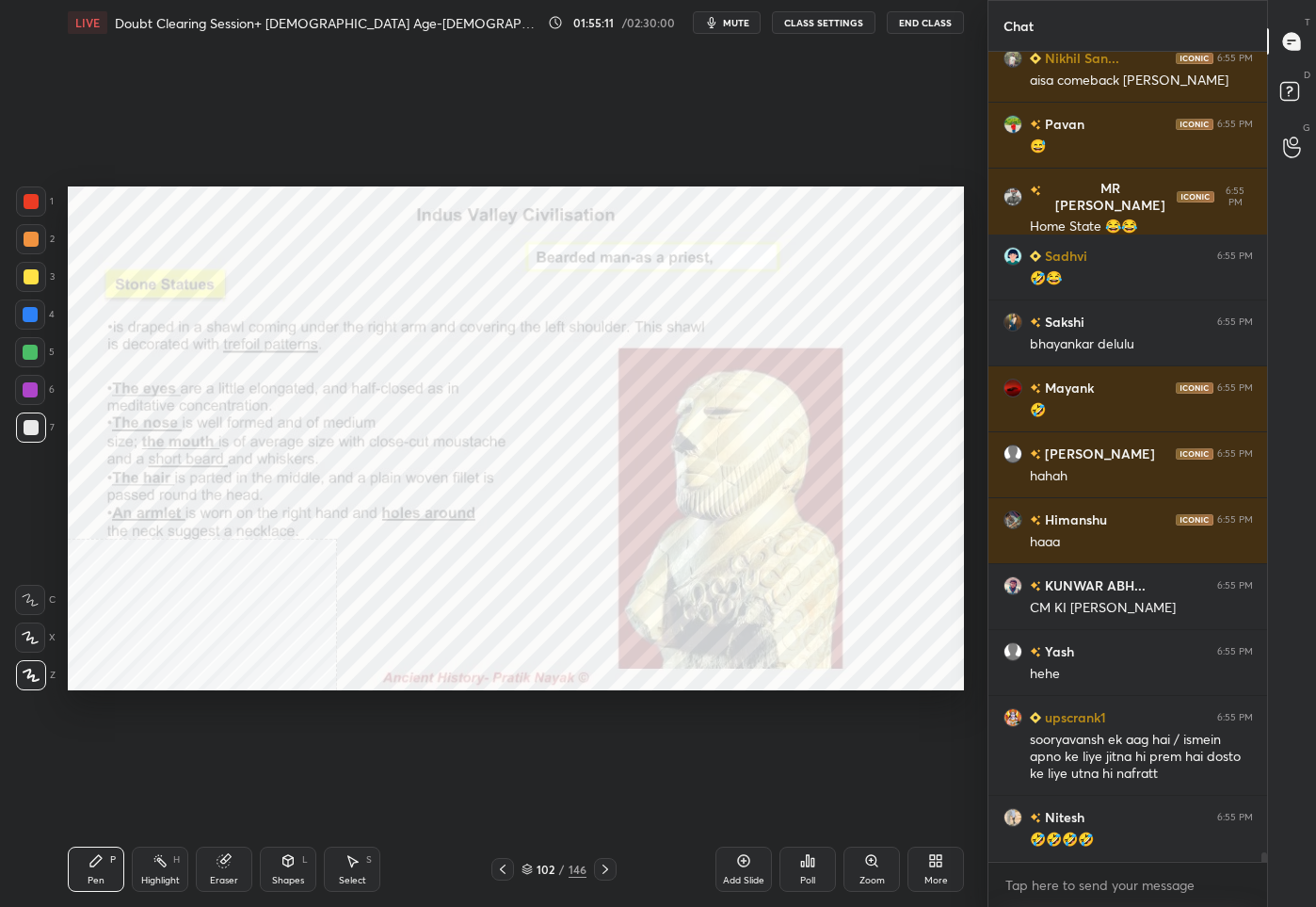
click at [542, 870] on div "102" at bounding box center [546, 869] width 19 height 12
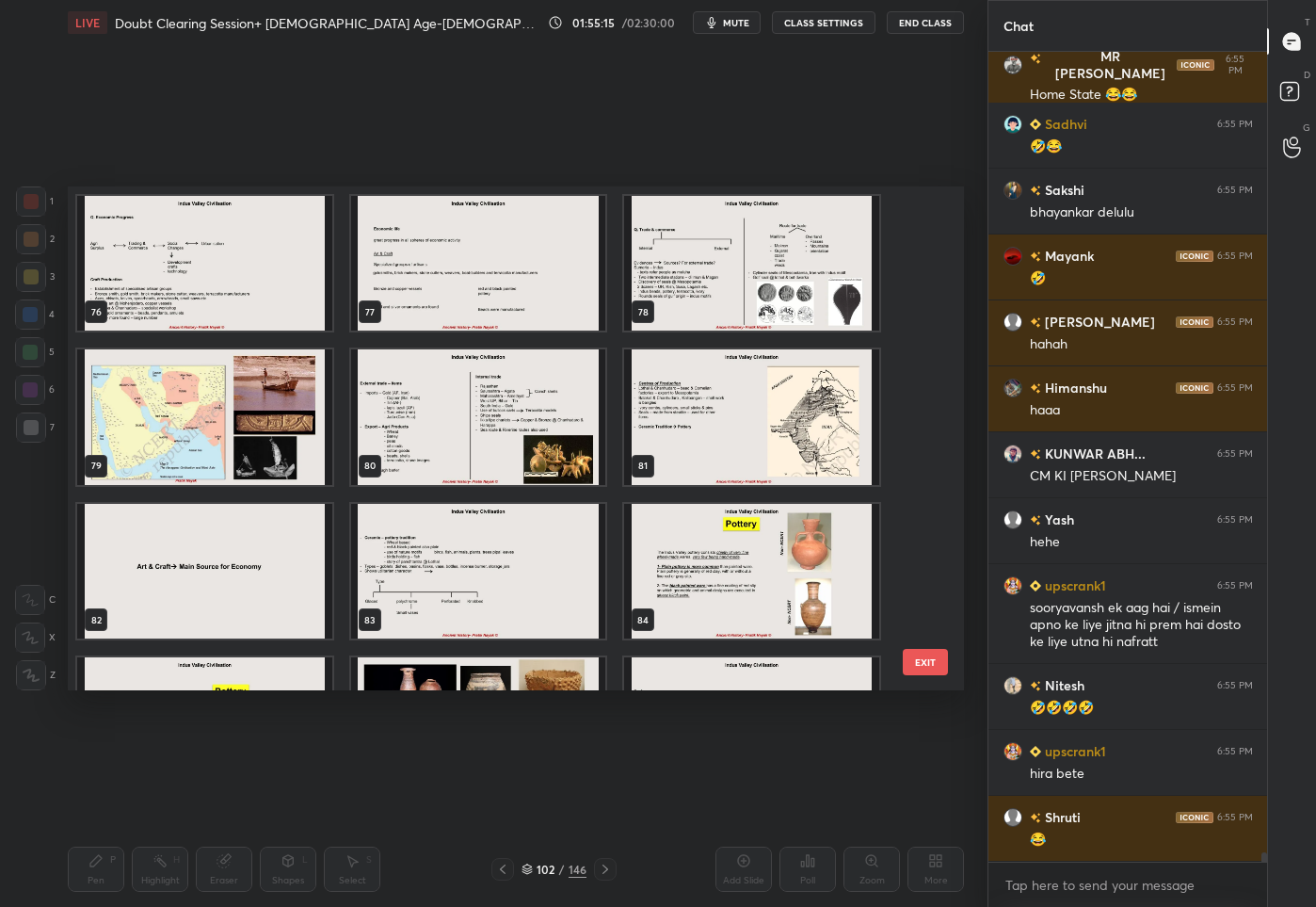
click at [493, 587] on img "grid" at bounding box center [478, 571] width 255 height 136
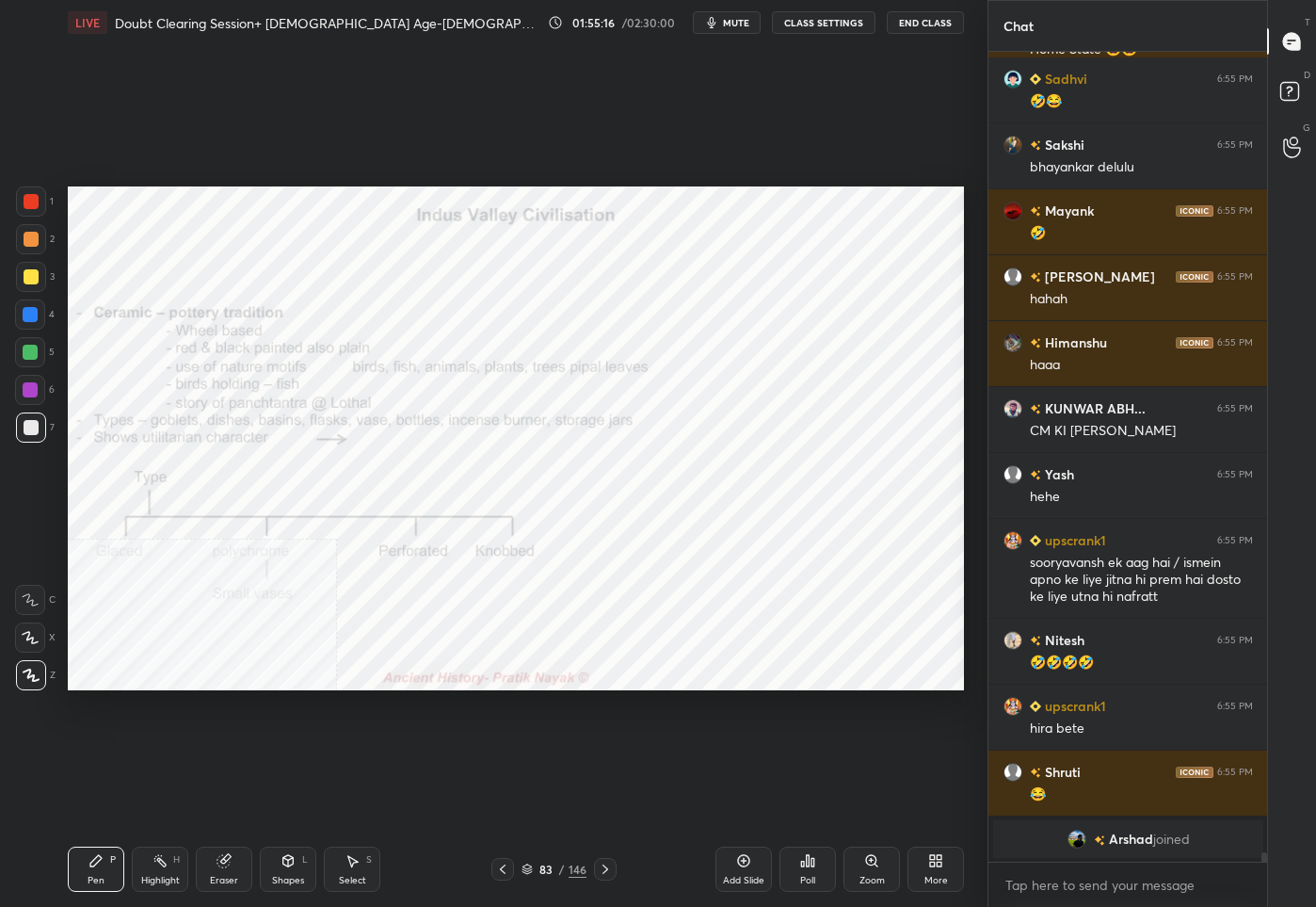
click at [23, 195] on div at bounding box center [31, 201] width 15 height 15
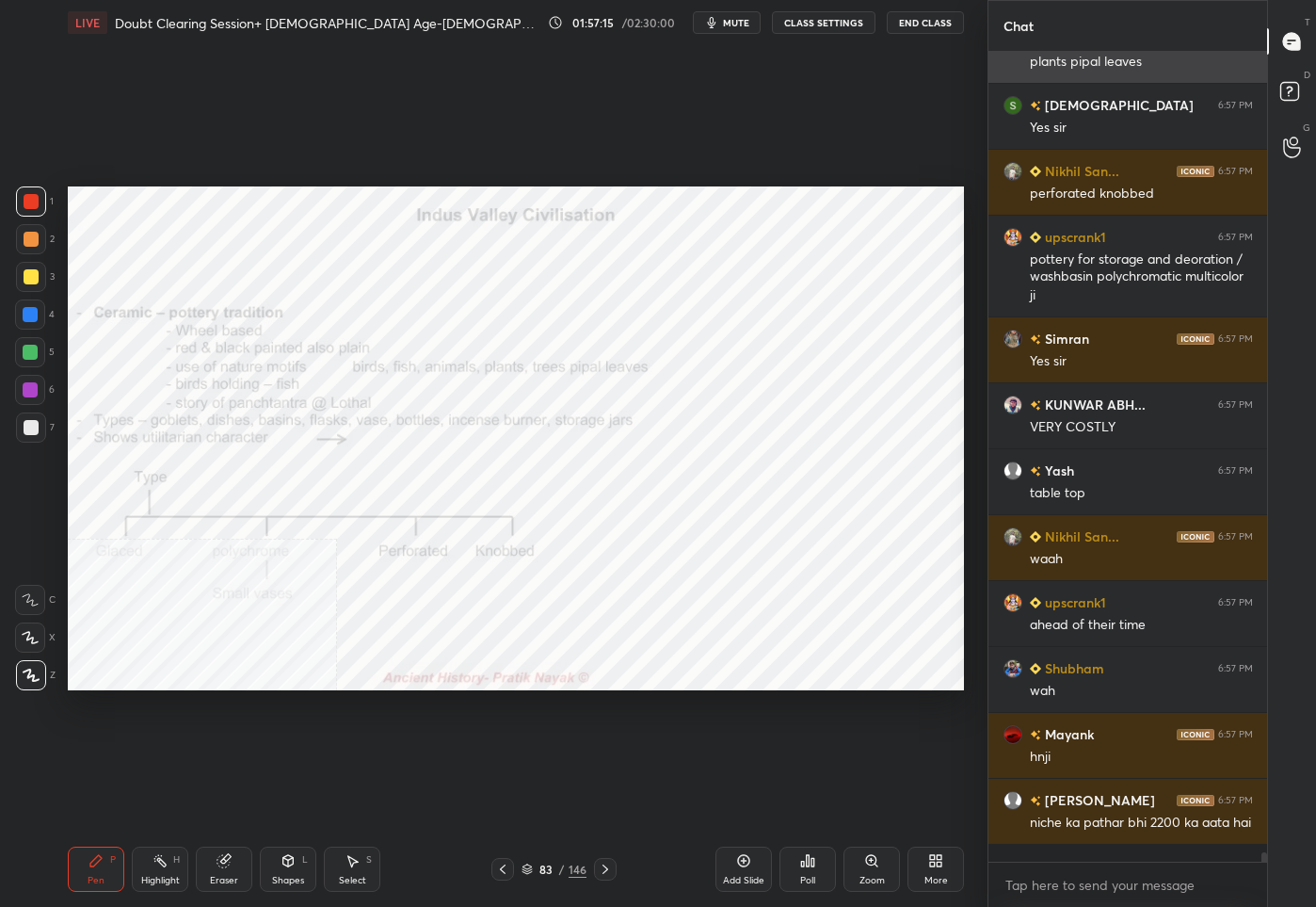
scroll to position [71953, 0]
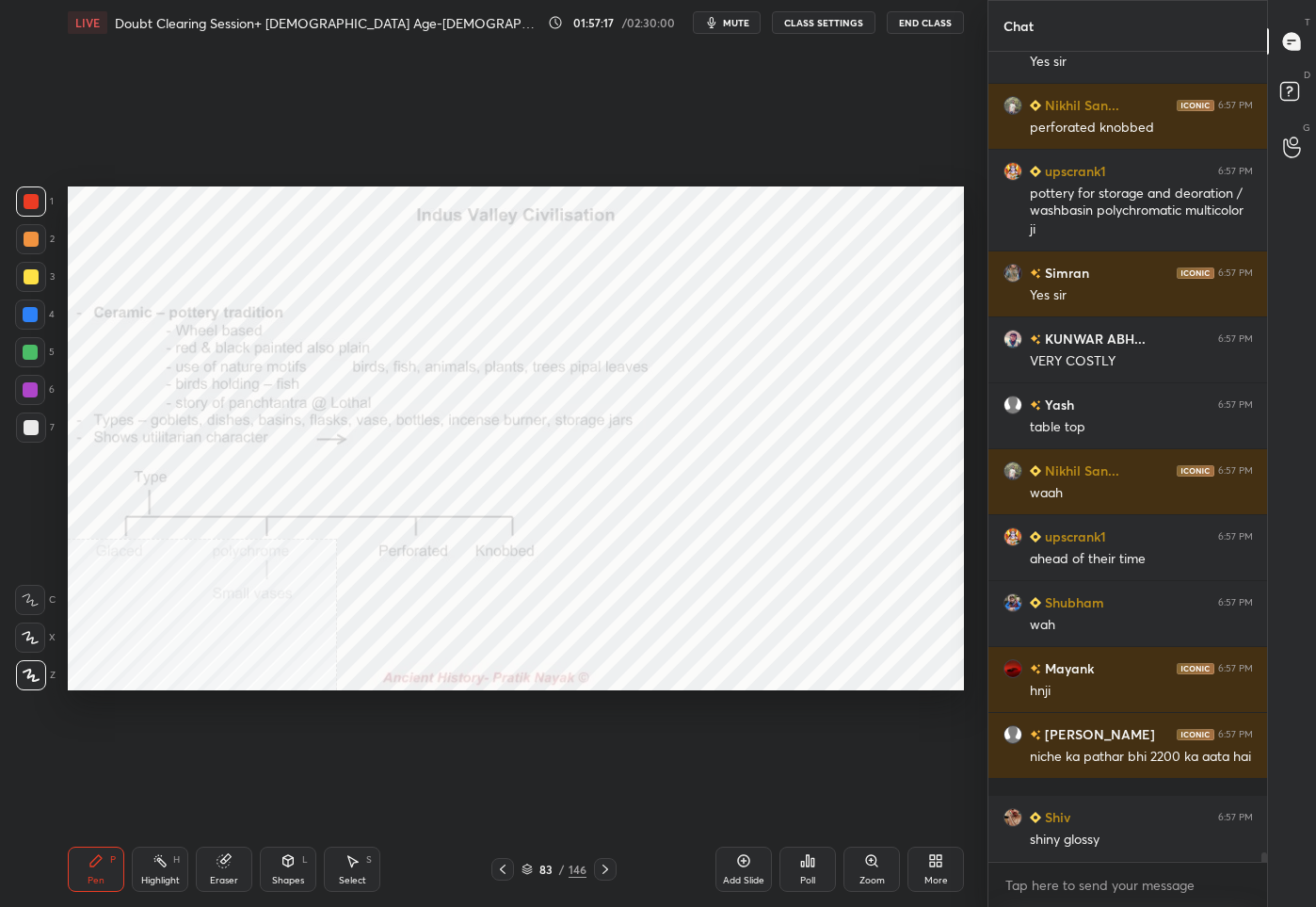
drag, startPoint x: 545, startPoint y: 868, endPoint x: 546, endPoint y: 856, distance: 12.0
click at [545, 867] on div "83" at bounding box center [546, 869] width 19 height 12
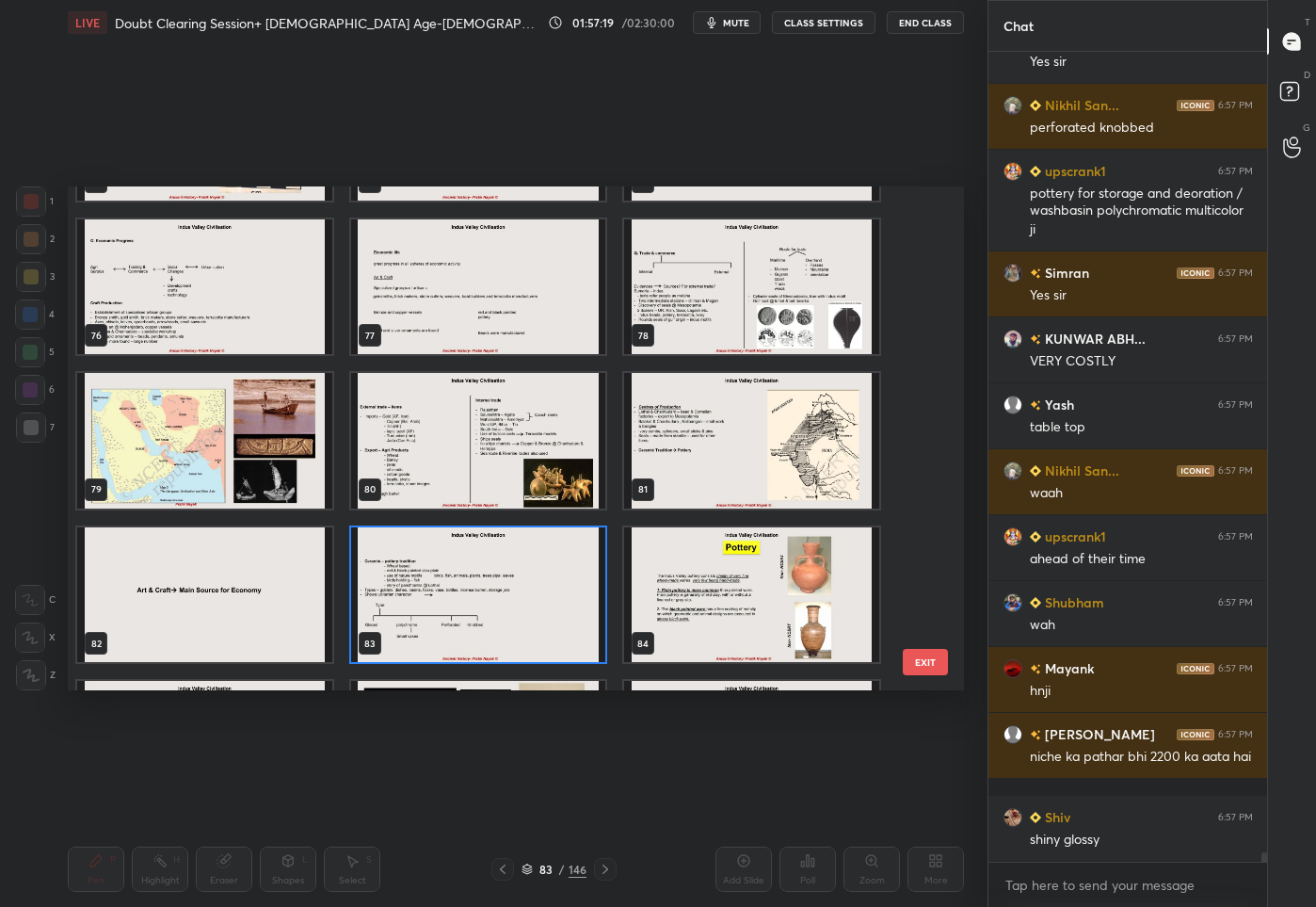
scroll to position [4040, 0]
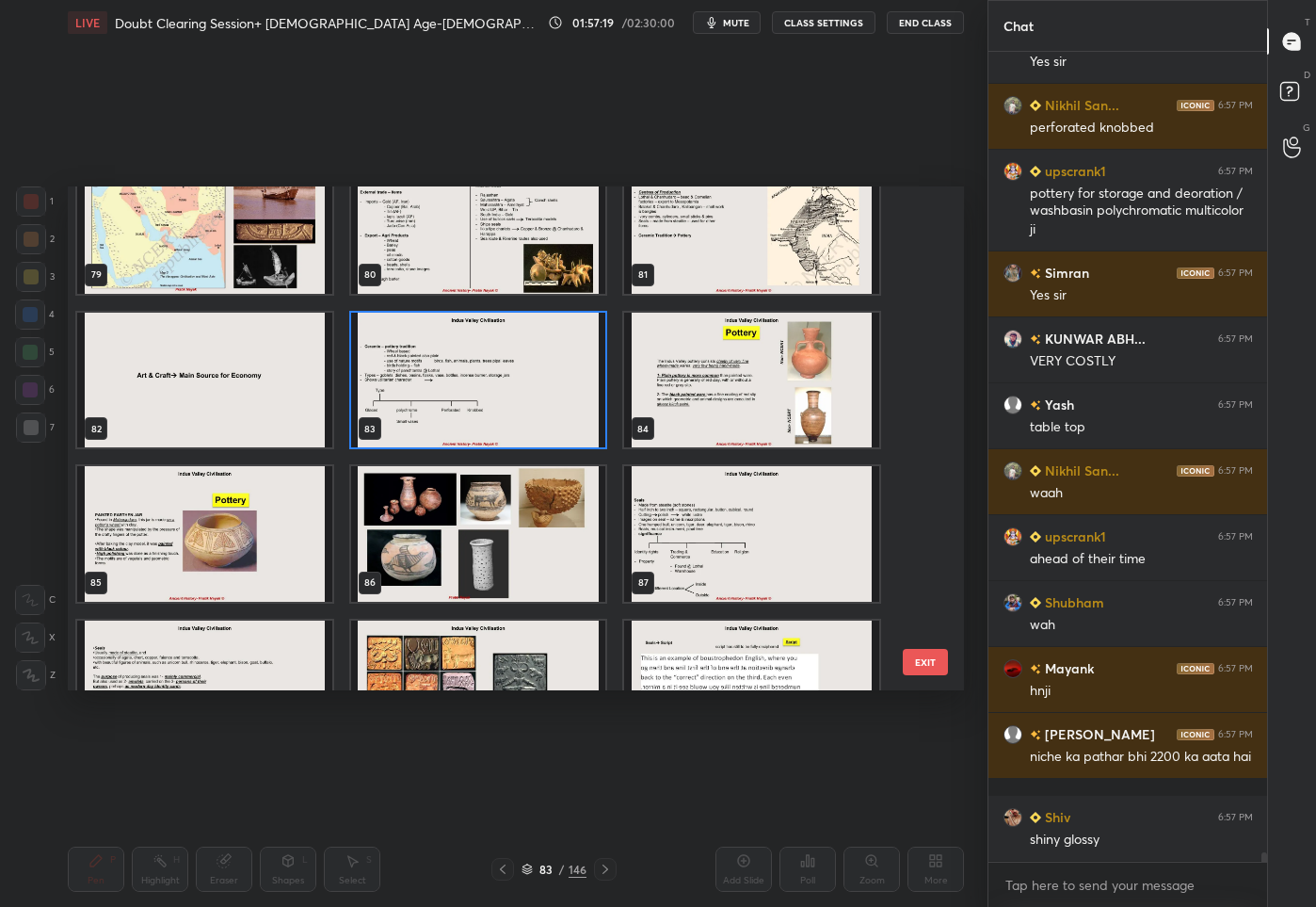
click at [510, 510] on img "grid" at bounding box center [478, 533] width 255 height 136
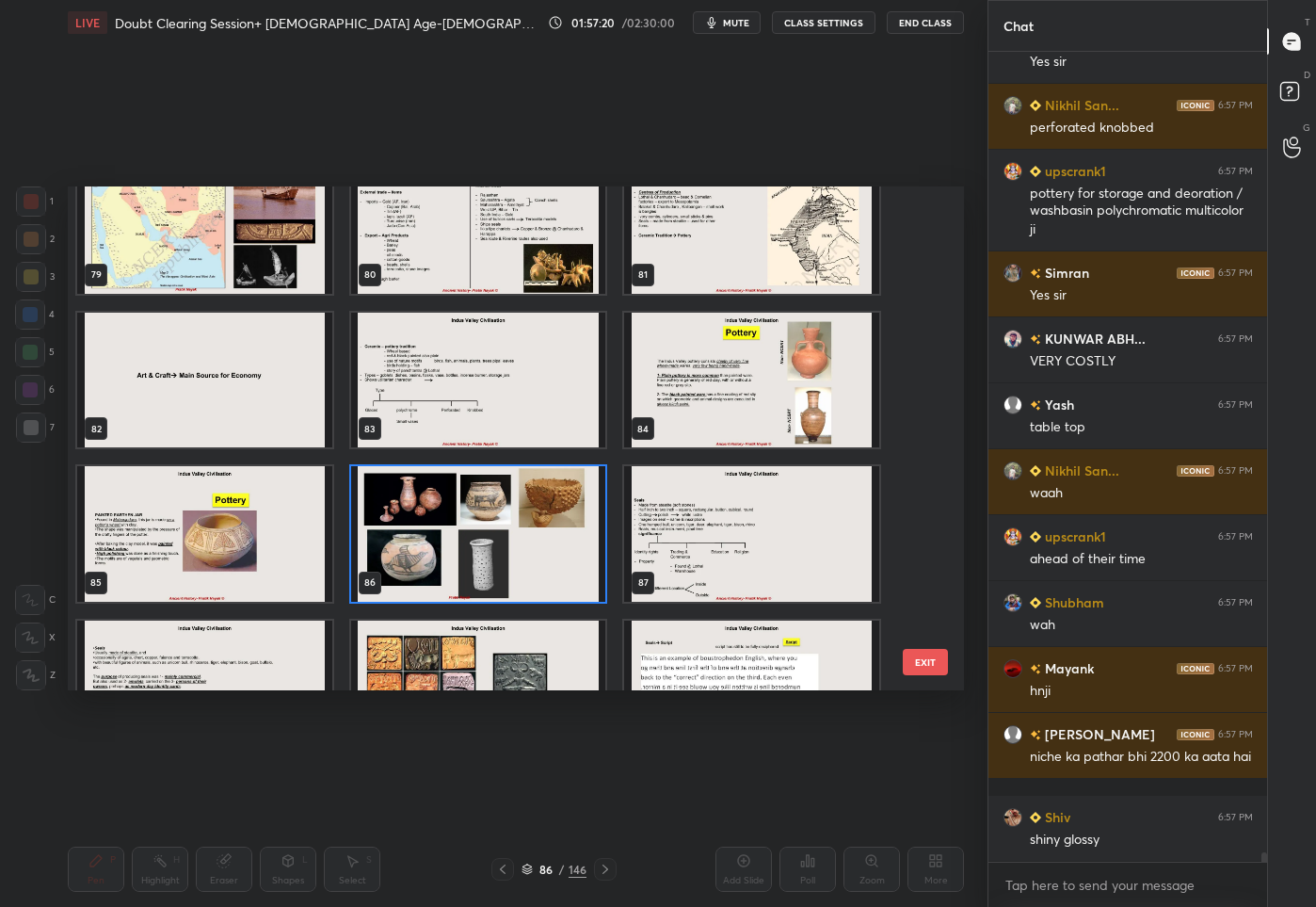
click at [510, 510] on img "grid" at bounding box center [478, 533] width 255 height 136
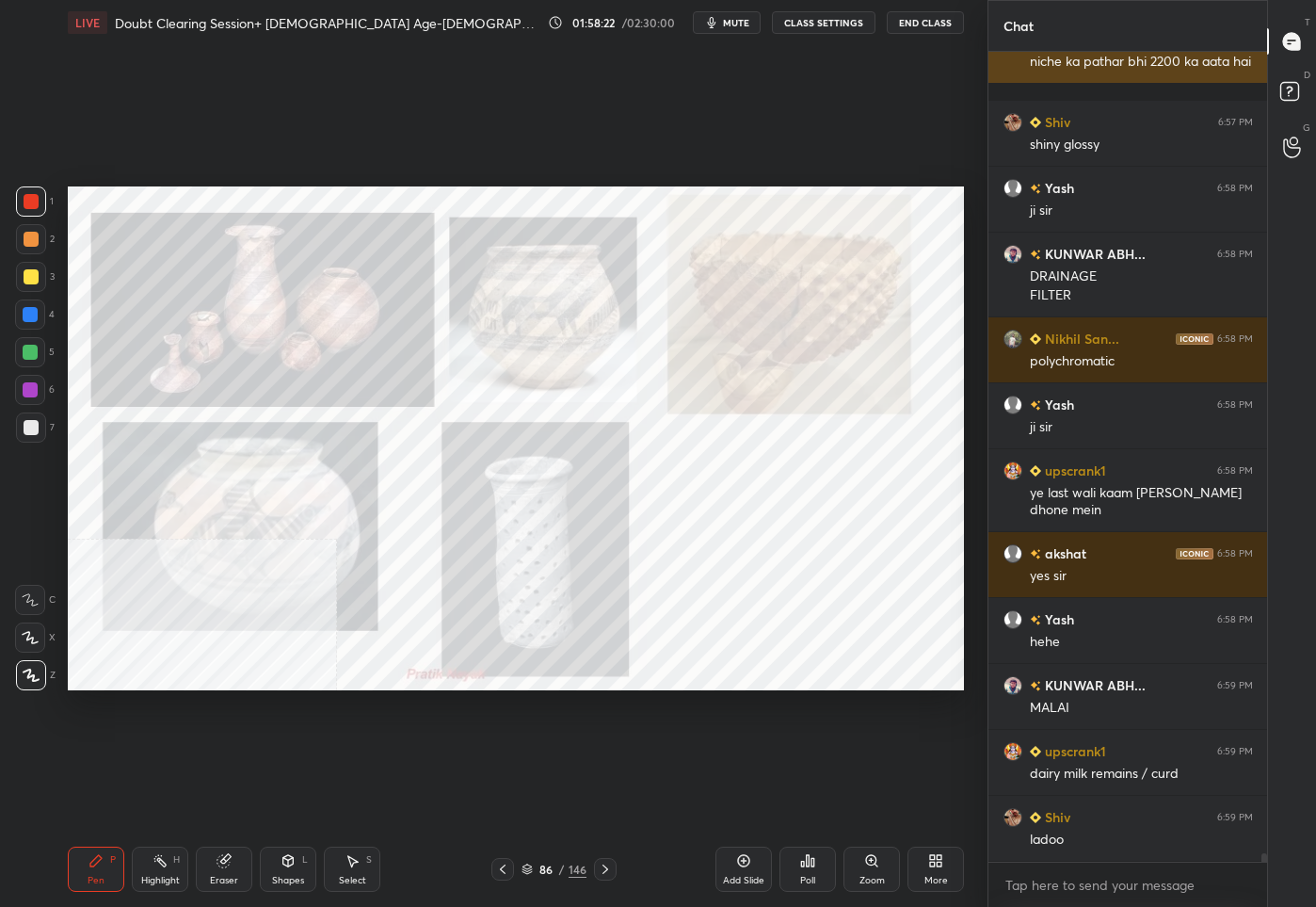
scroll to position [72713, 0]
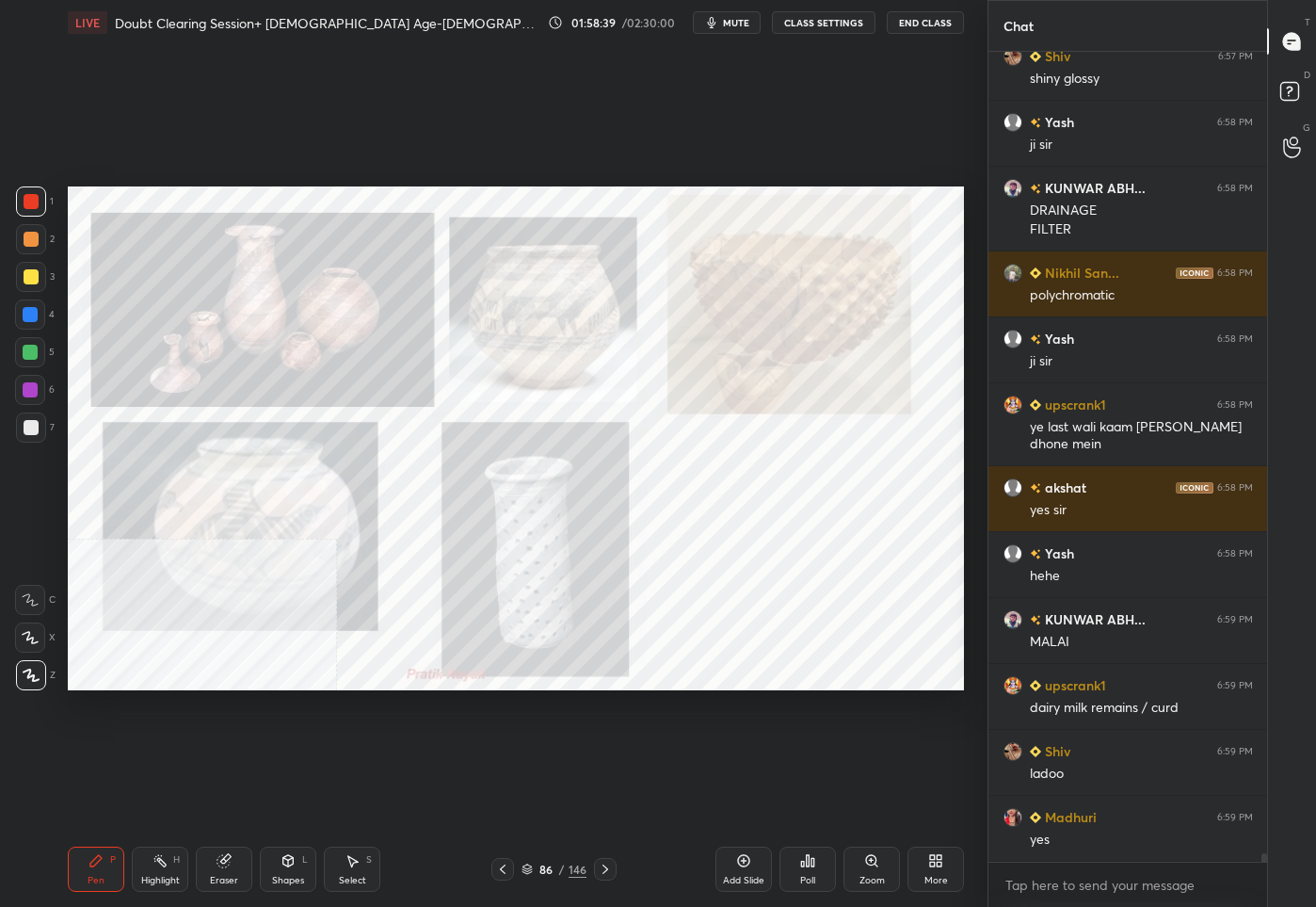
click at [552, 875] on div "86 / 146" at bounding box center [553, 869] width 65 height 17
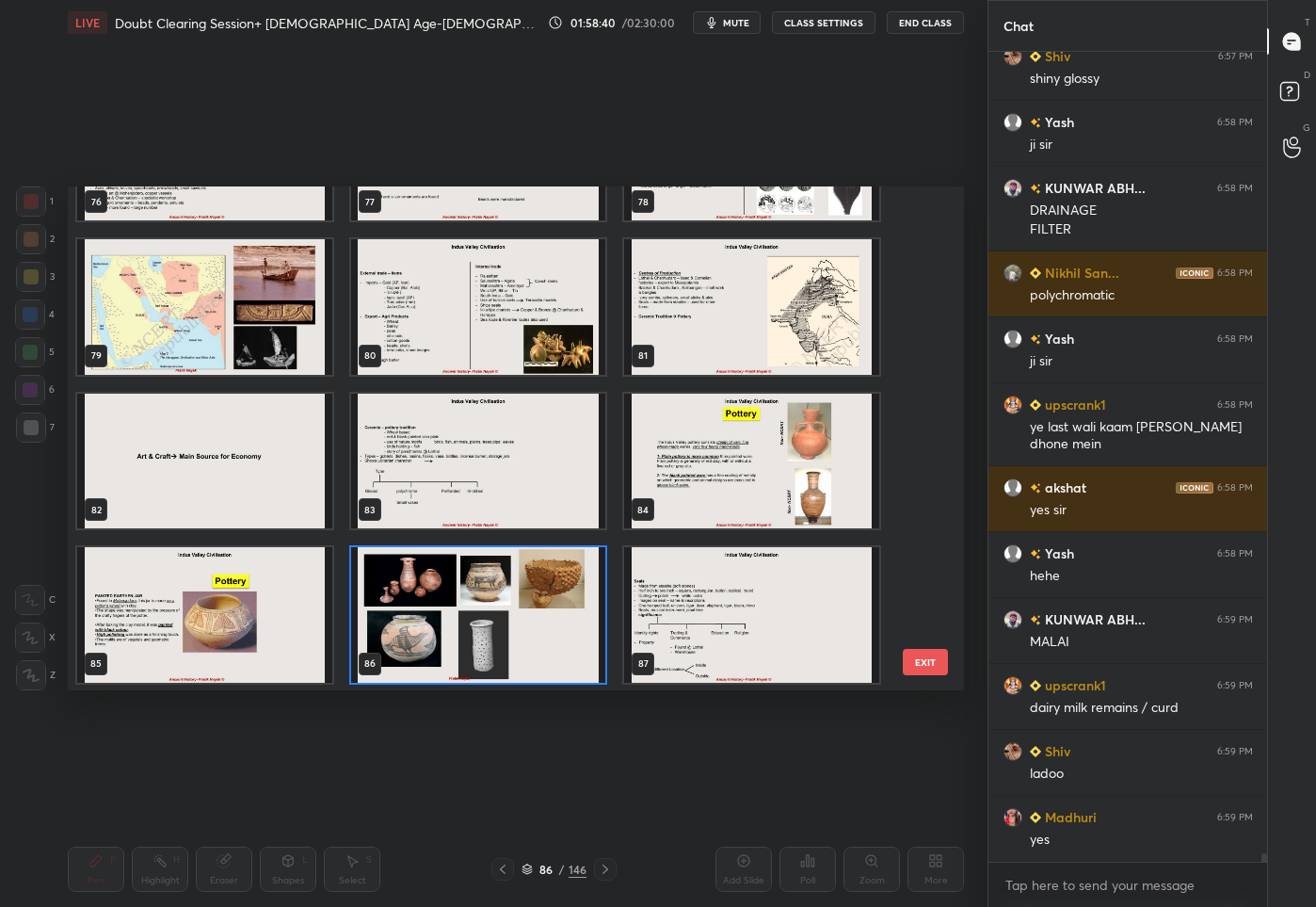
scroll to position [4028, 0]
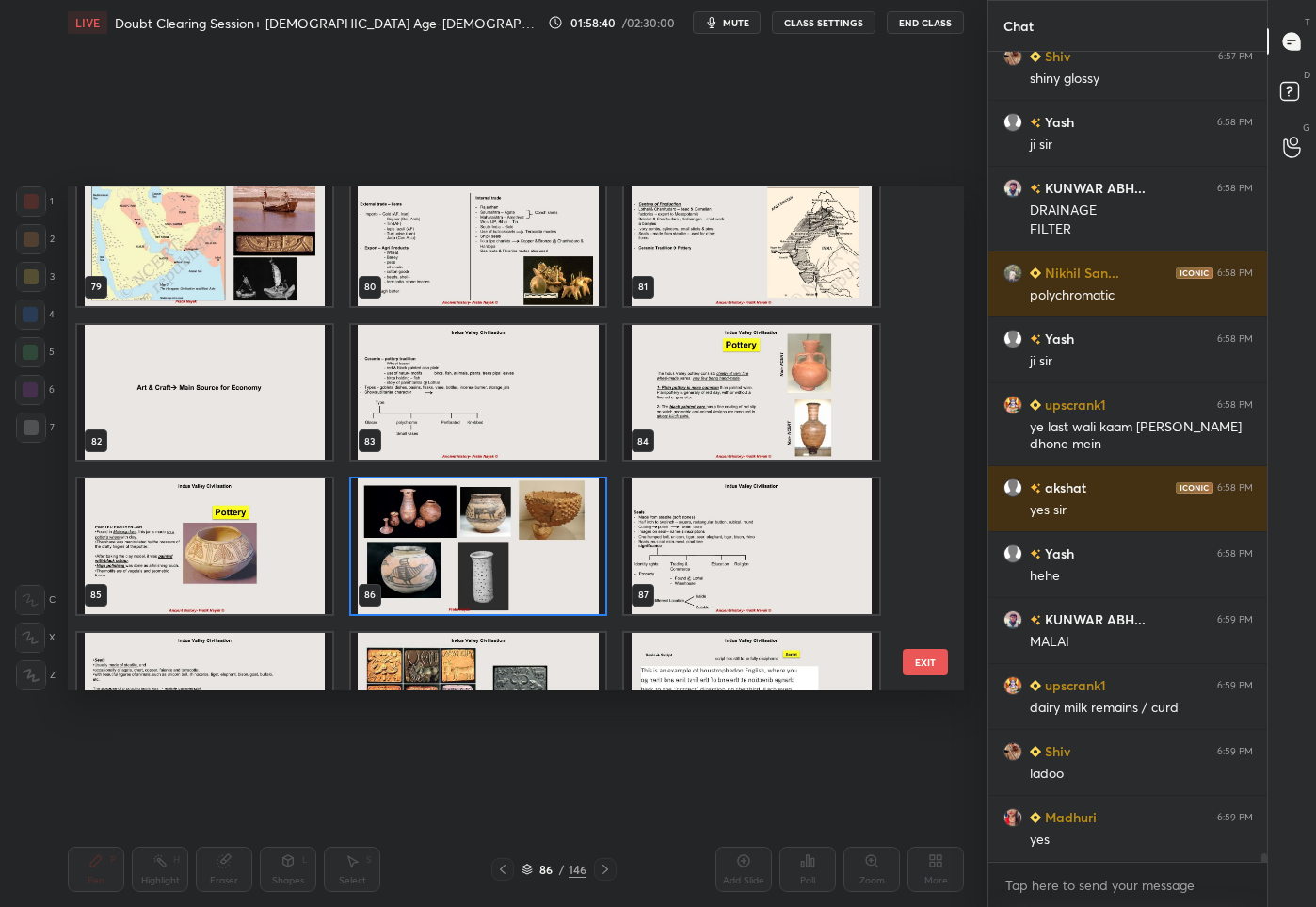
click at [153, 556] on img "grid" at bounding box center [204, 546] width 255 height 136
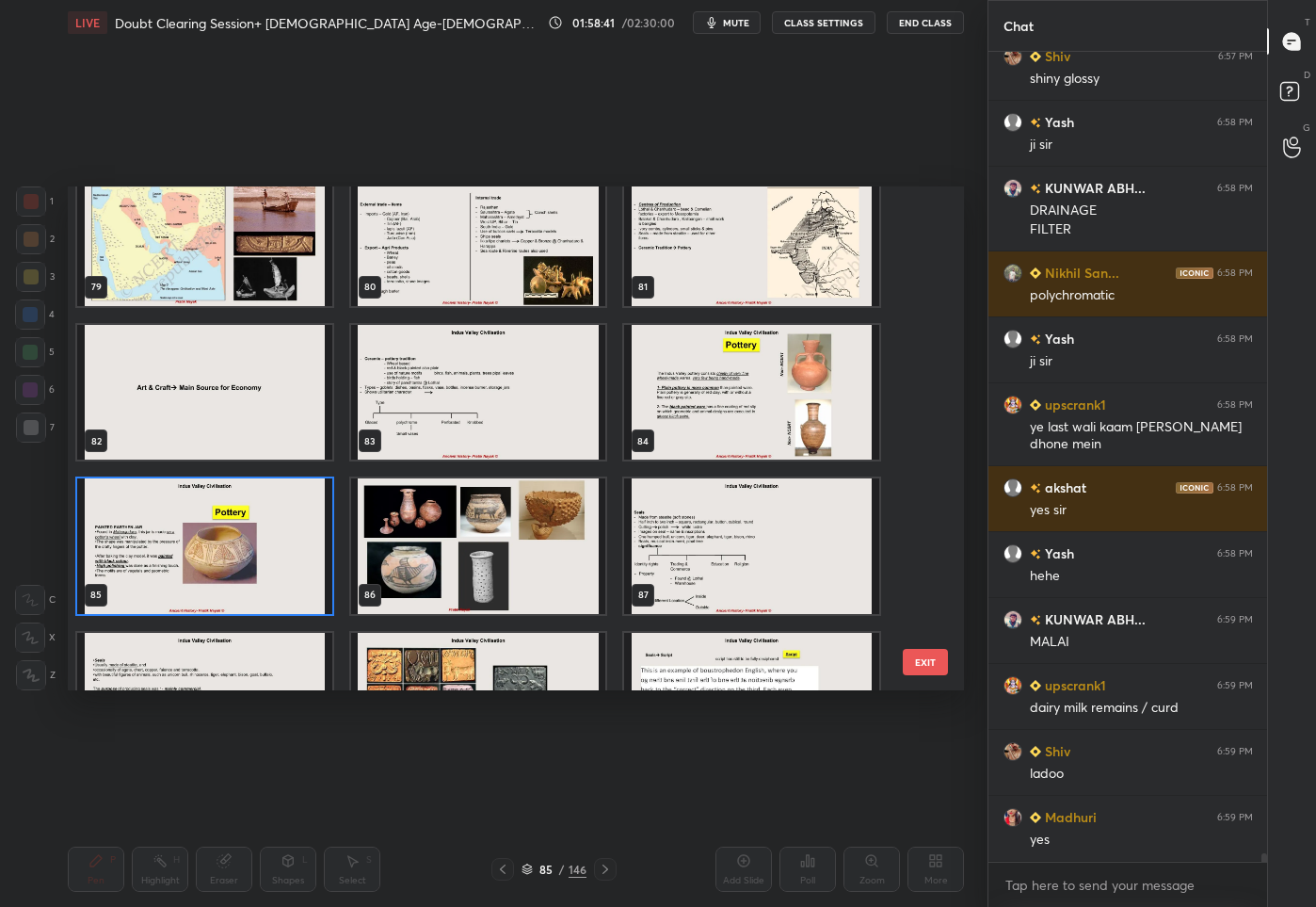
click at [267, 557] on img "grid" at bounding box center [204, 546] width 255 height 136
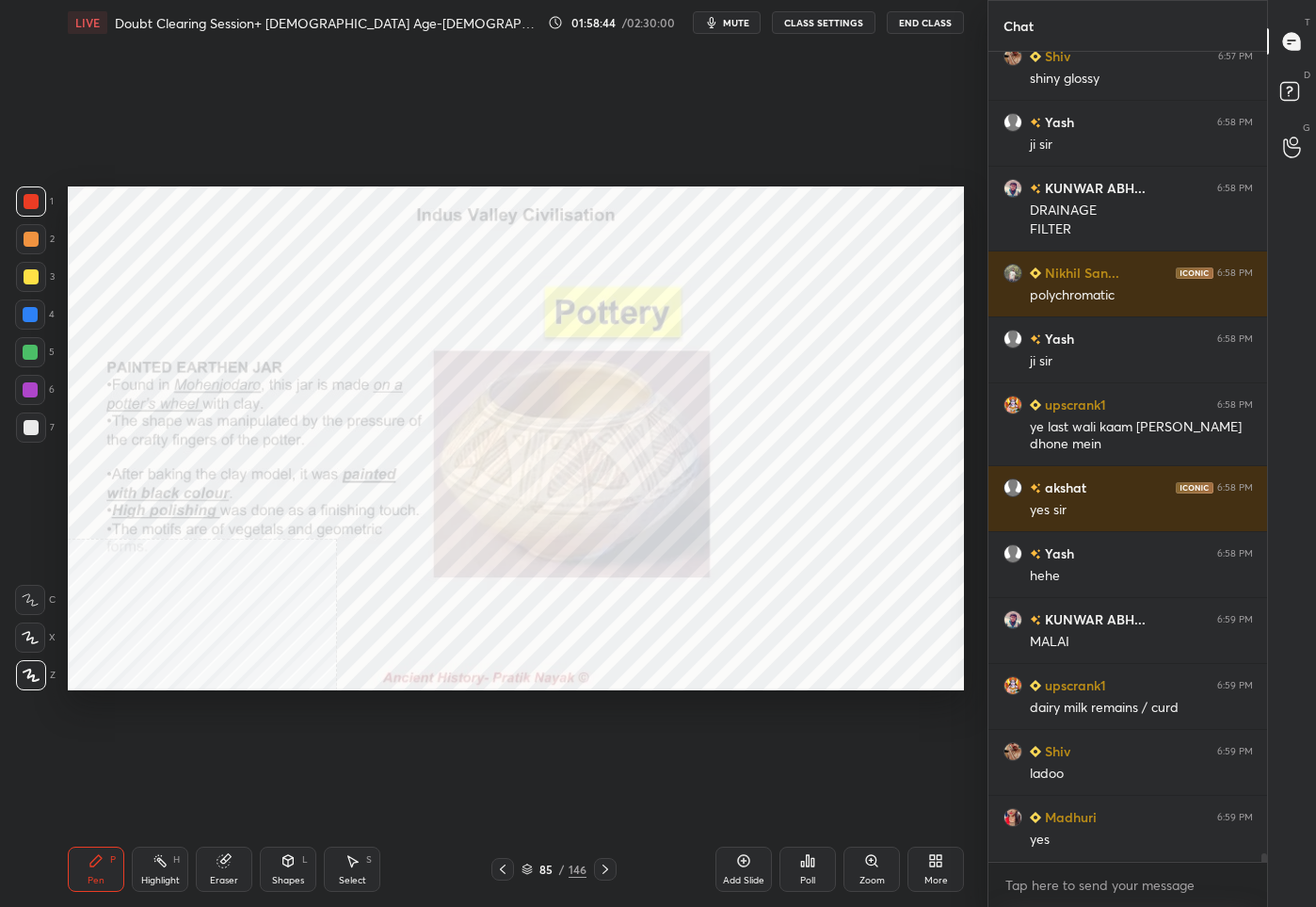
click at [507, 868] on icon at bounding box center [503, 869] width 15 height 15
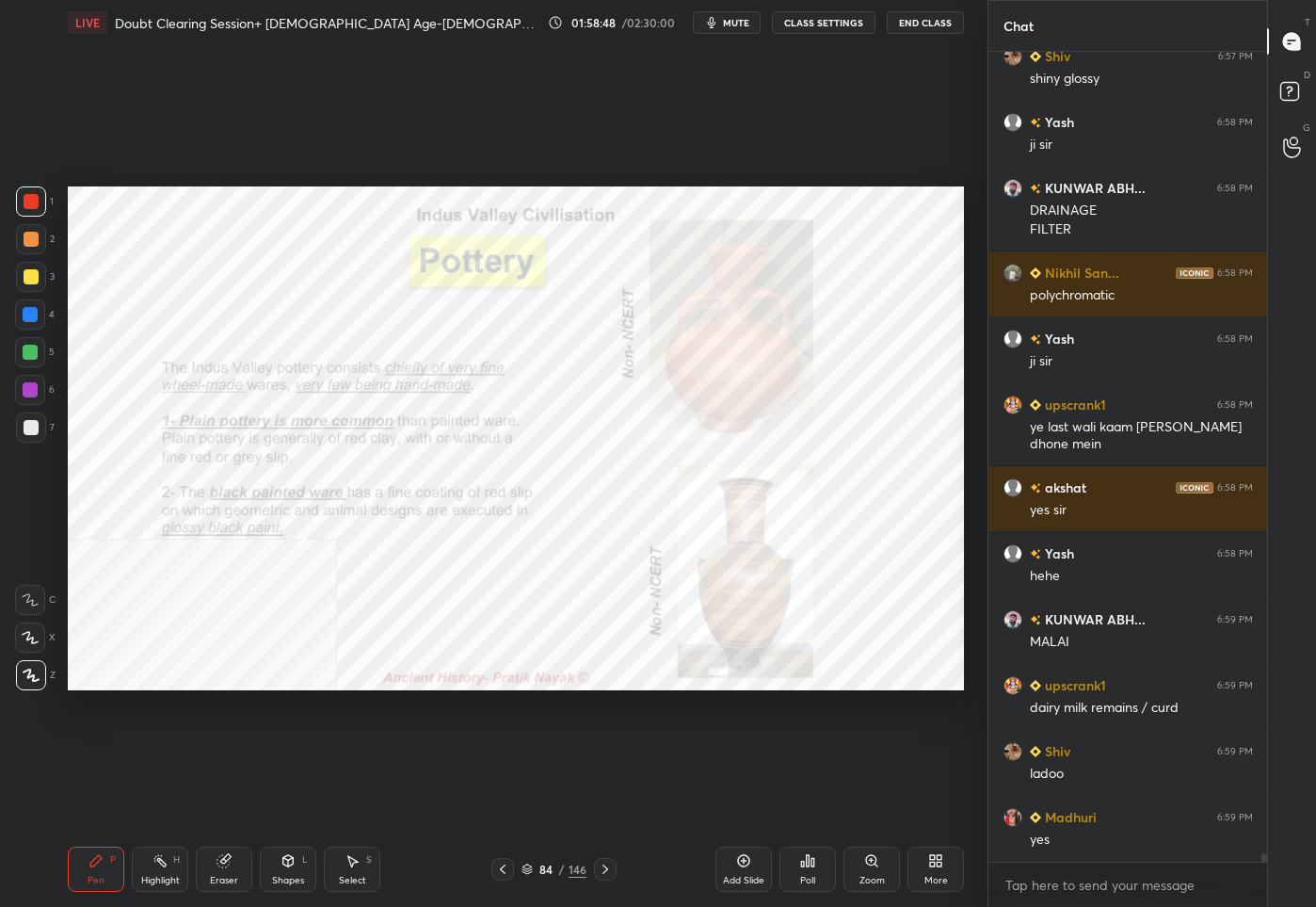
click at [553, 875] on div "84 / 146" at bounding box center [553, 869] width 65 height 17
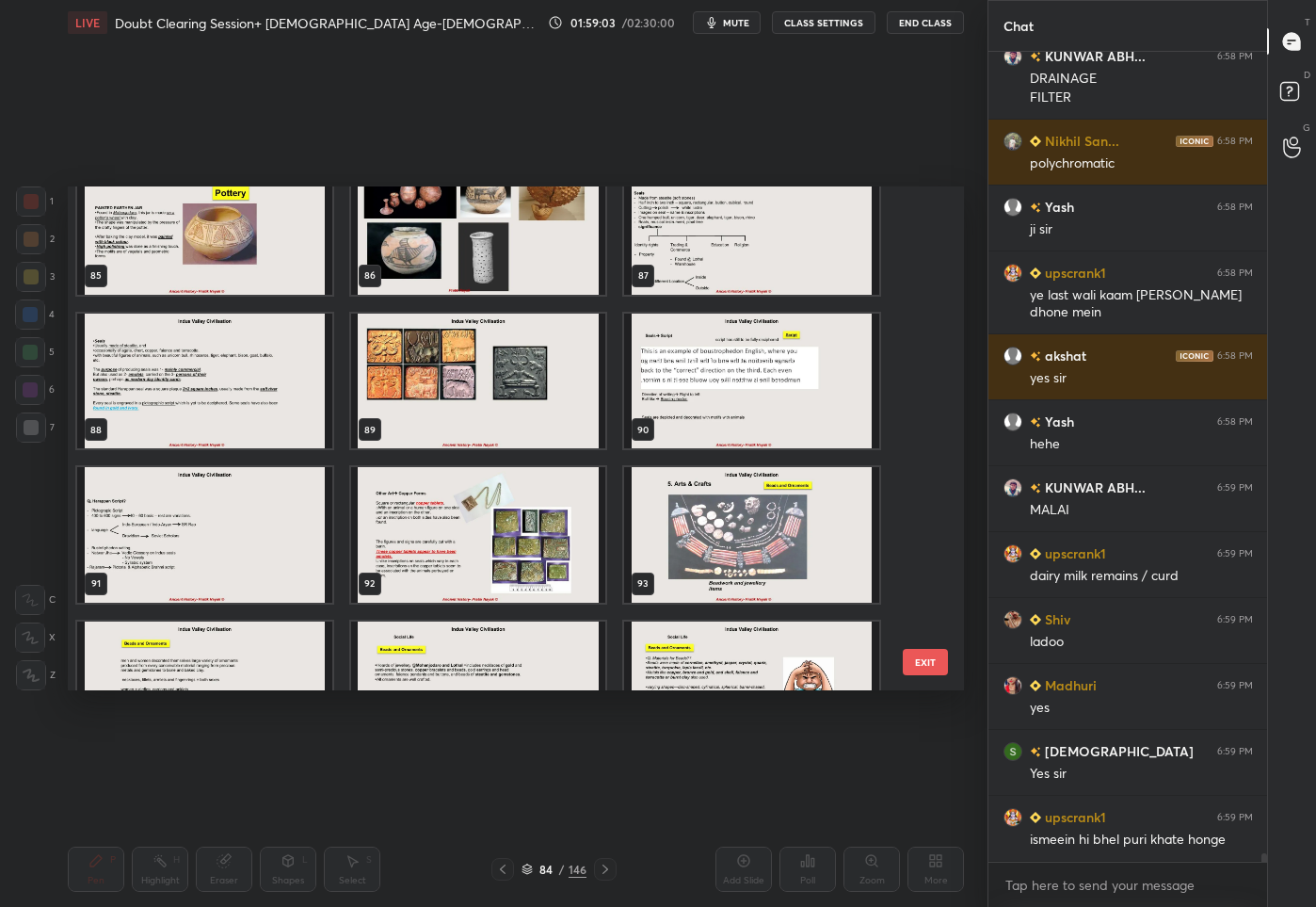
scroll to position [4269, 0]
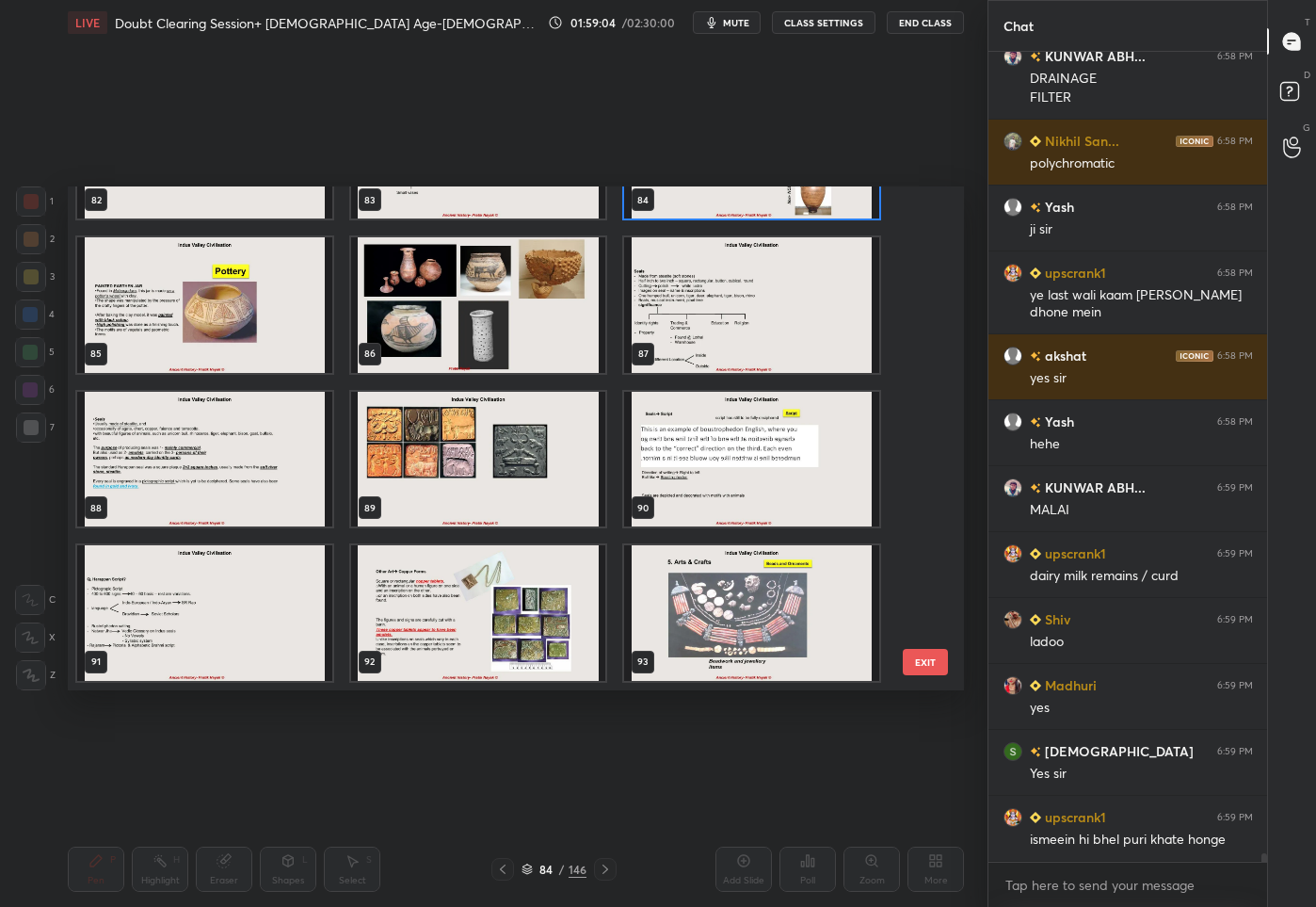
click at [546, 442] on img "grid" at bounding box center [478, 458] width 255 height 136
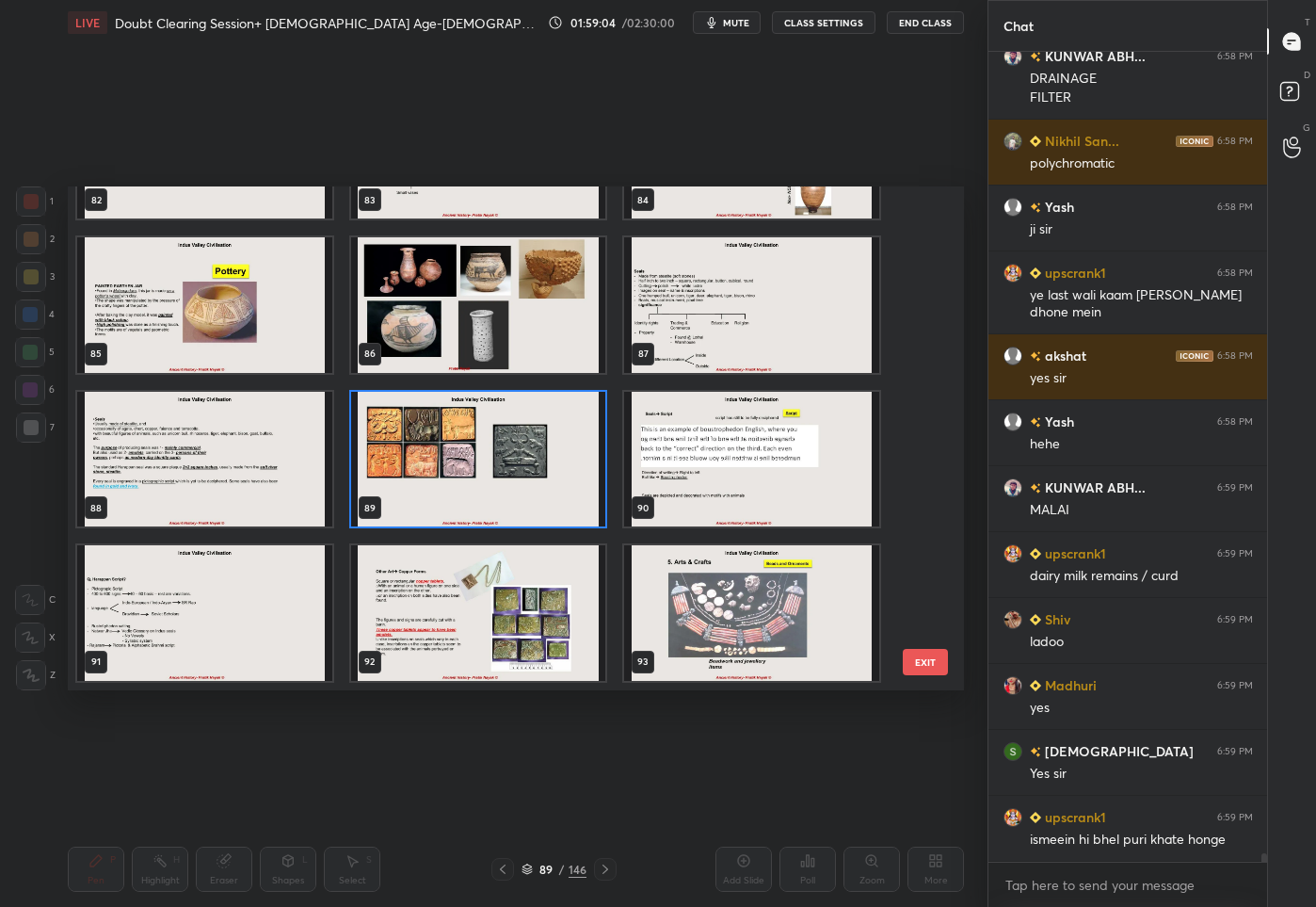
click at [546, 442] on img "grid" at bounding box center [478, 458] width 255 height 136
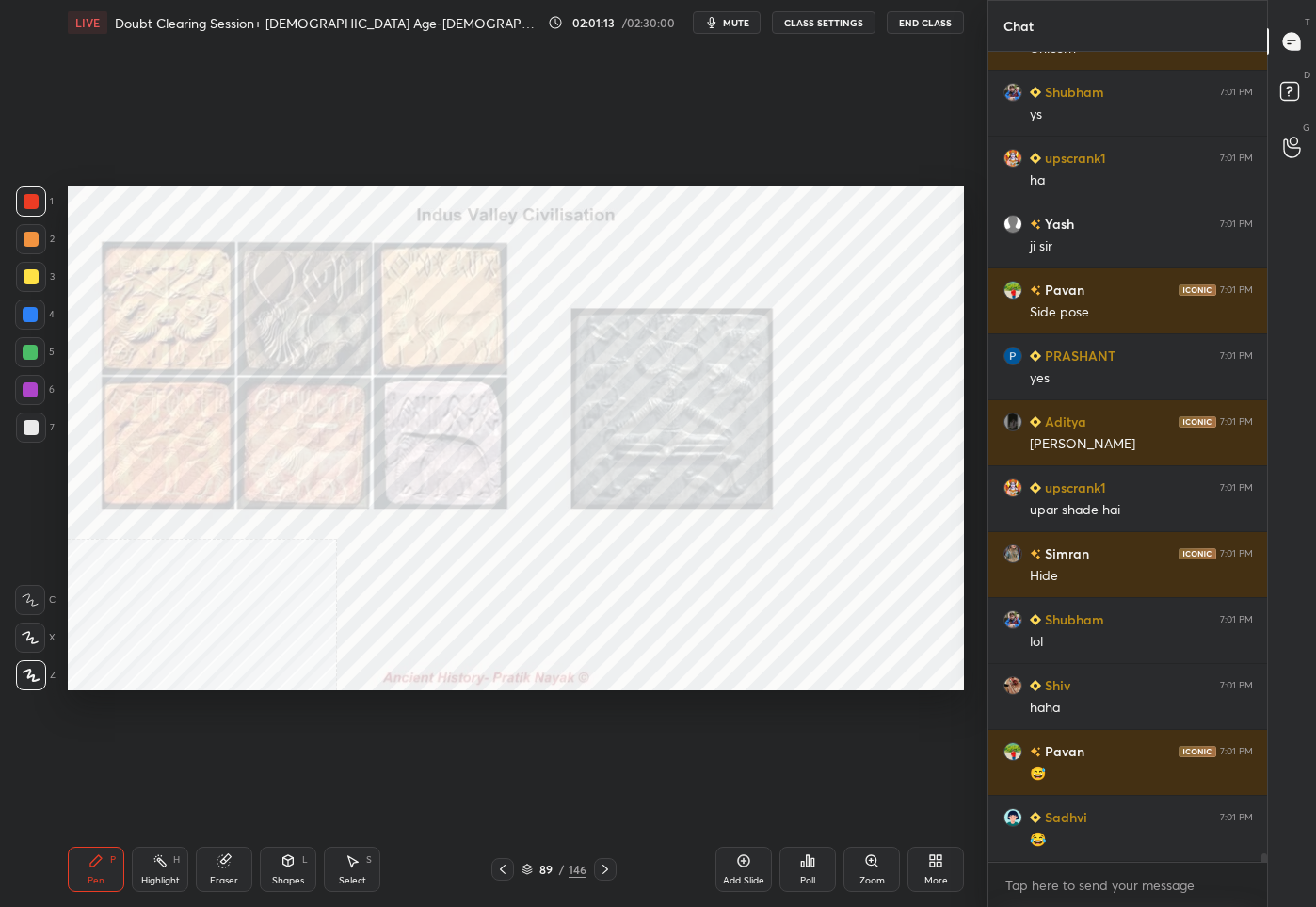
scroll to position [73886, 0]
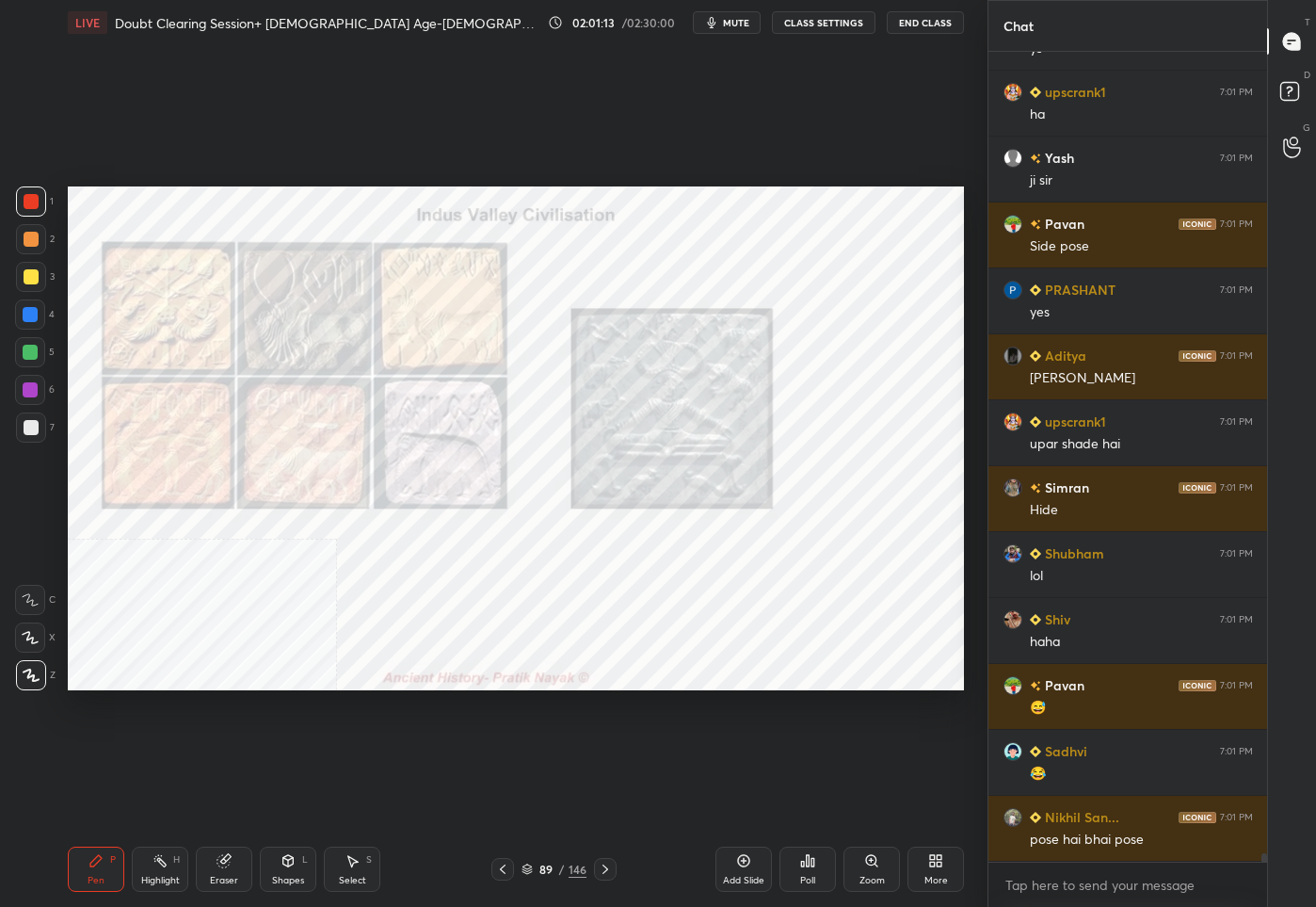
click at [872, 867] on icon at bounding box center [872, 861] width 15 height 15
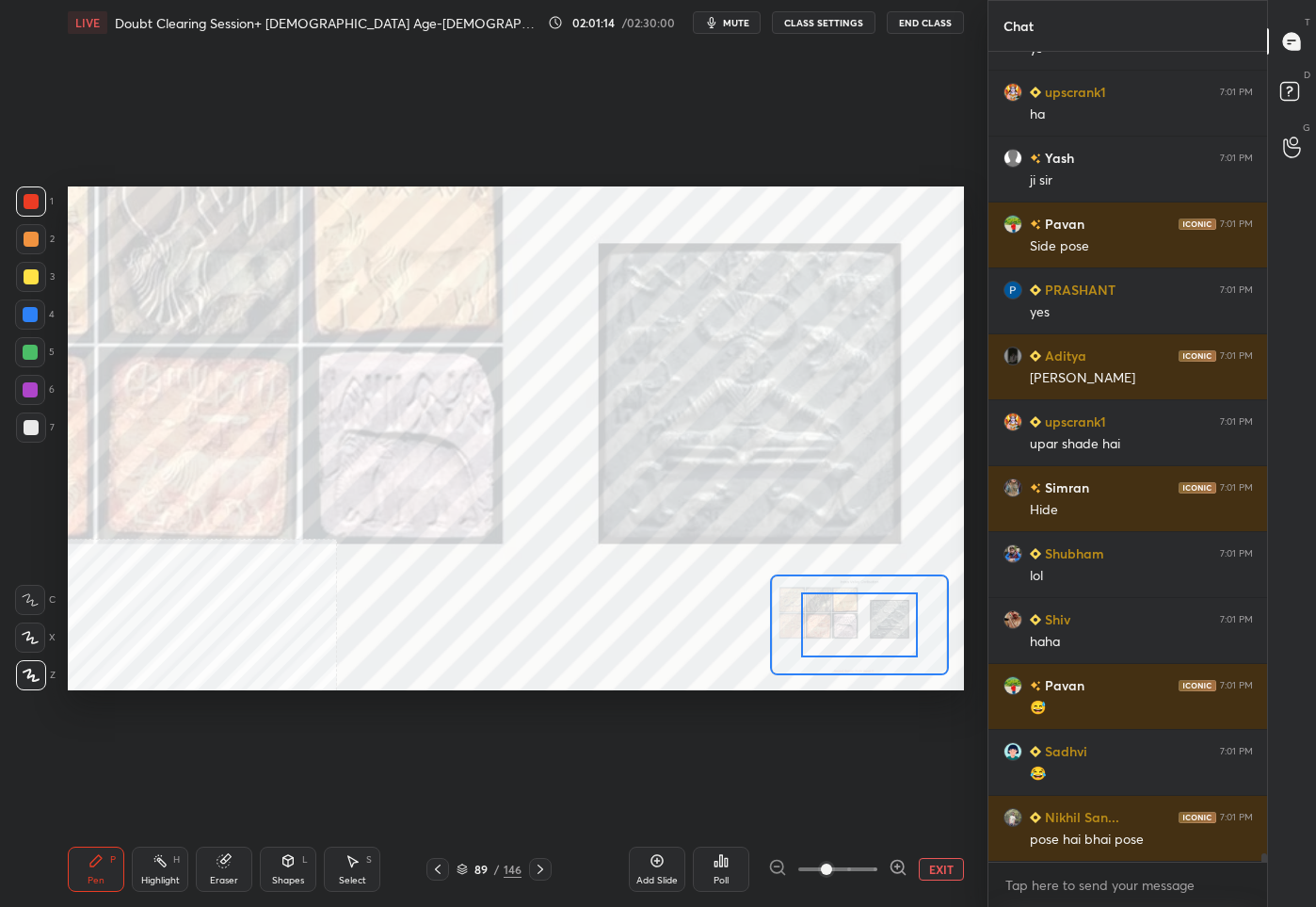
scroll to position [74018, 0]
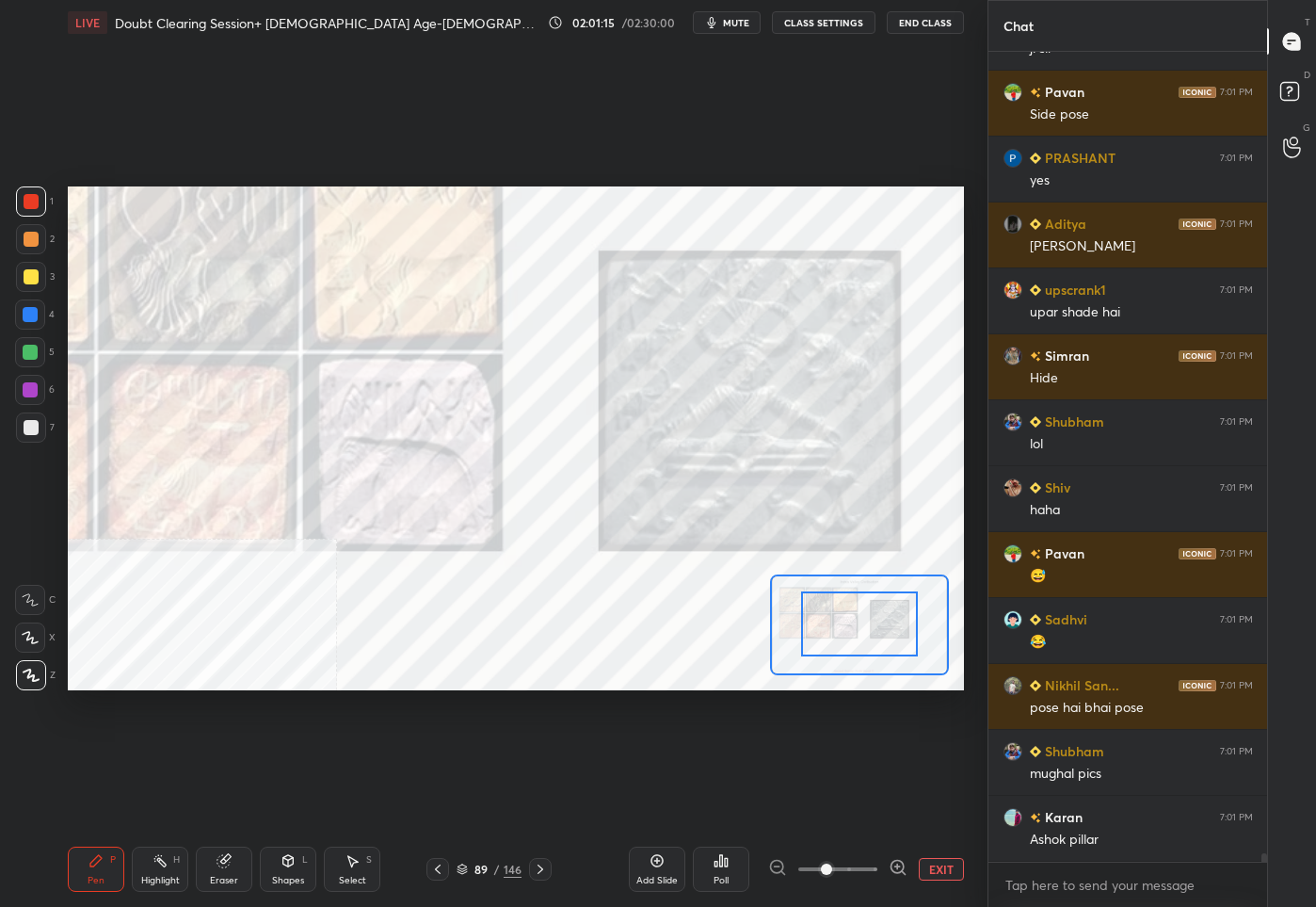
drag, startPoint x: 861, startPoint y: 627, endPoint x: 865, endPoint y: 600, distance: 27.3
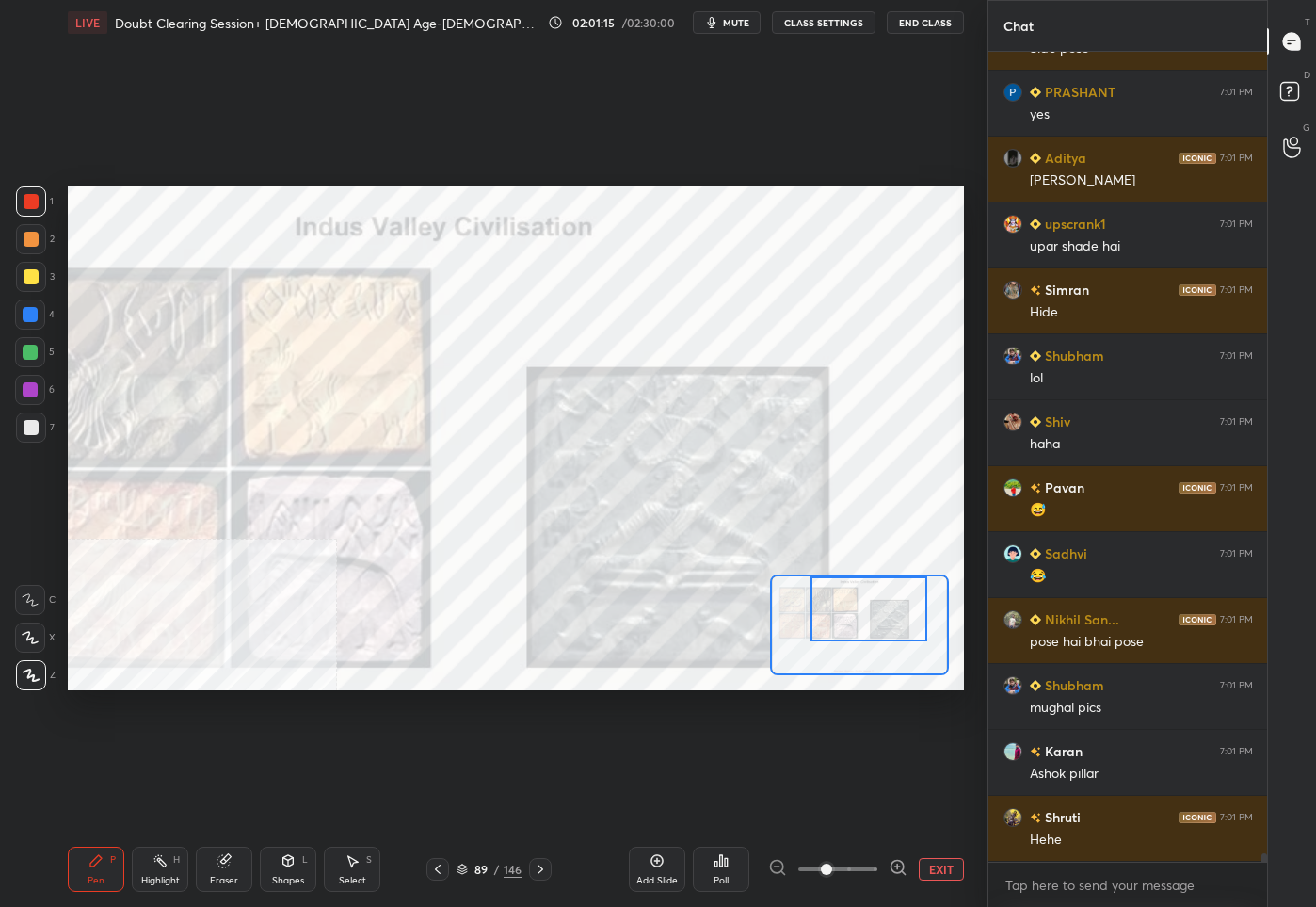
drag, startPoint x: 846, startPoint y: 631, endPoint x: 852, endPoint y: 582, distance: 49.4
click at [856, 588] on div at bounding box center [868, 608] width 117 height 65
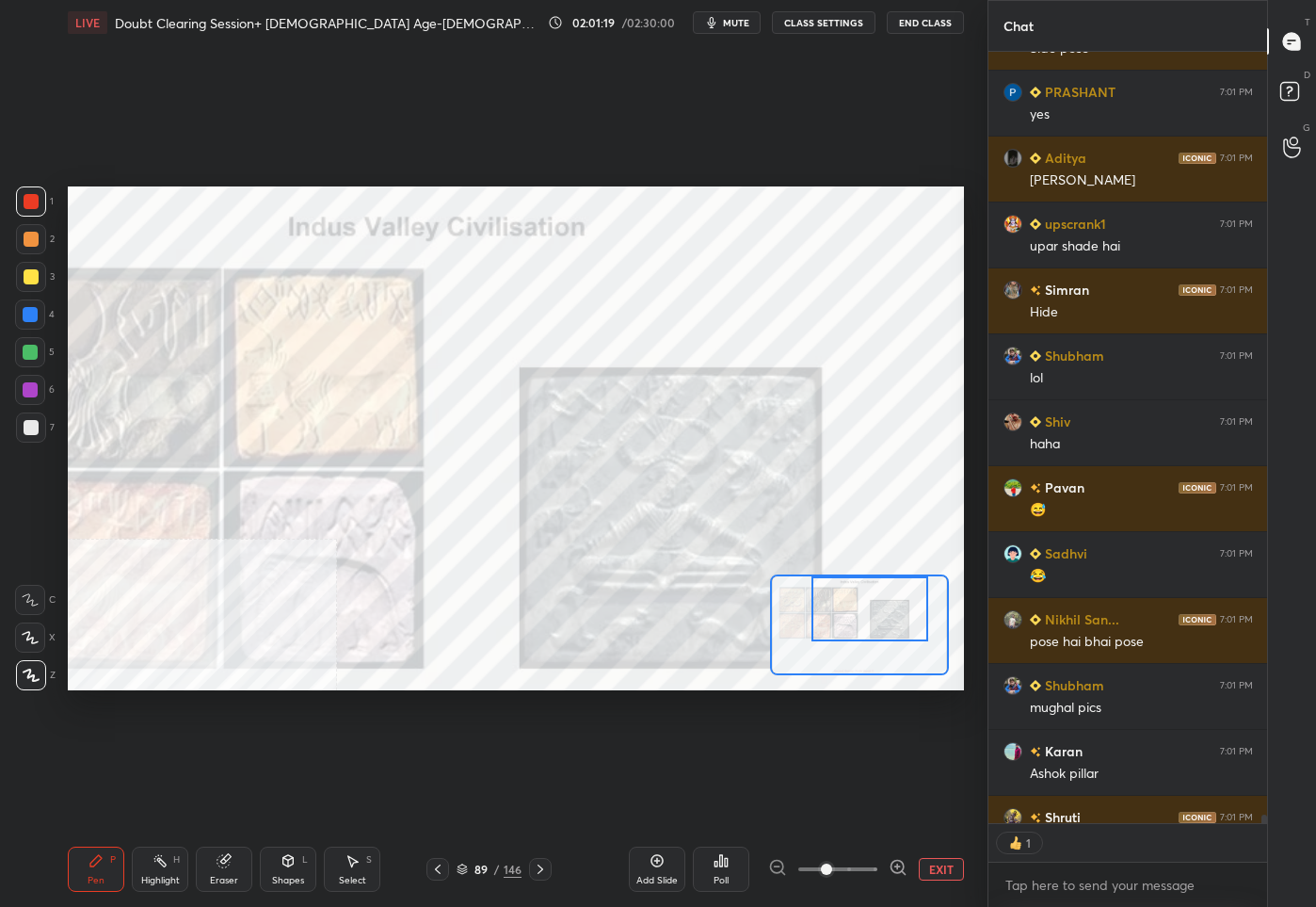
scroll to position [74187, 0]
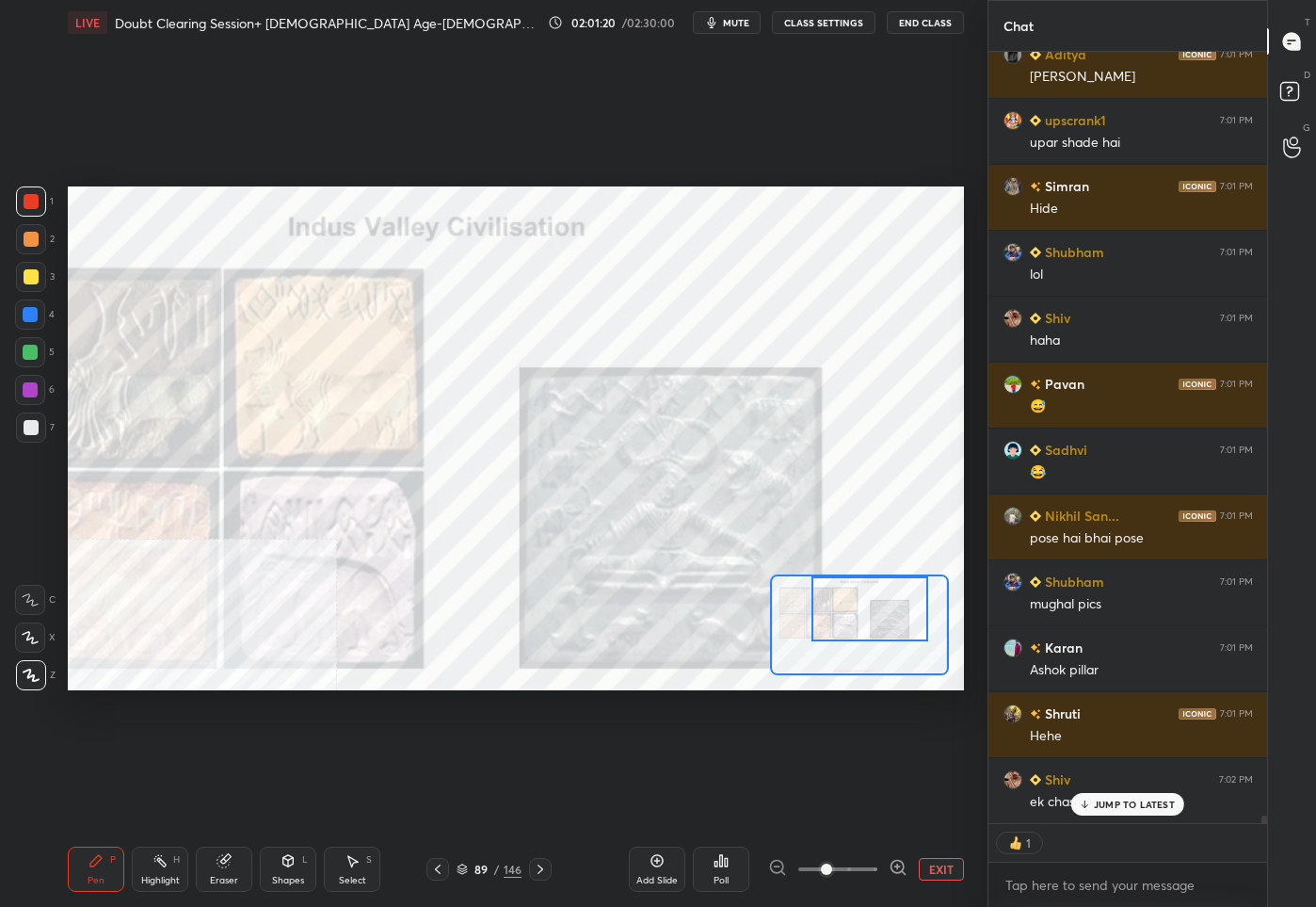
click at [1109, 803] on p "JUMP TO LATEST" at bounding box center [1134, 804] width 81 height 12
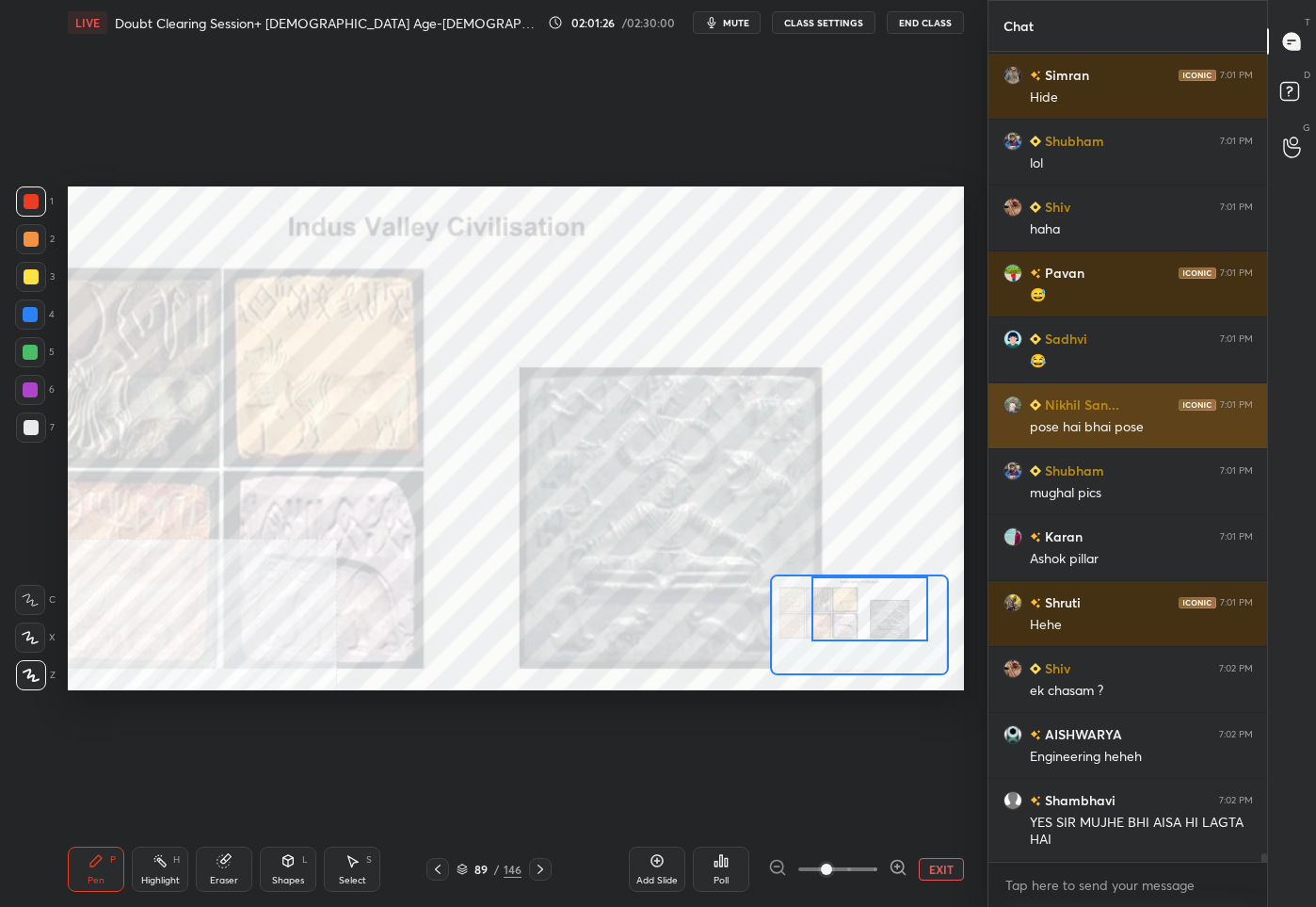
scroll to position [74410, 0]
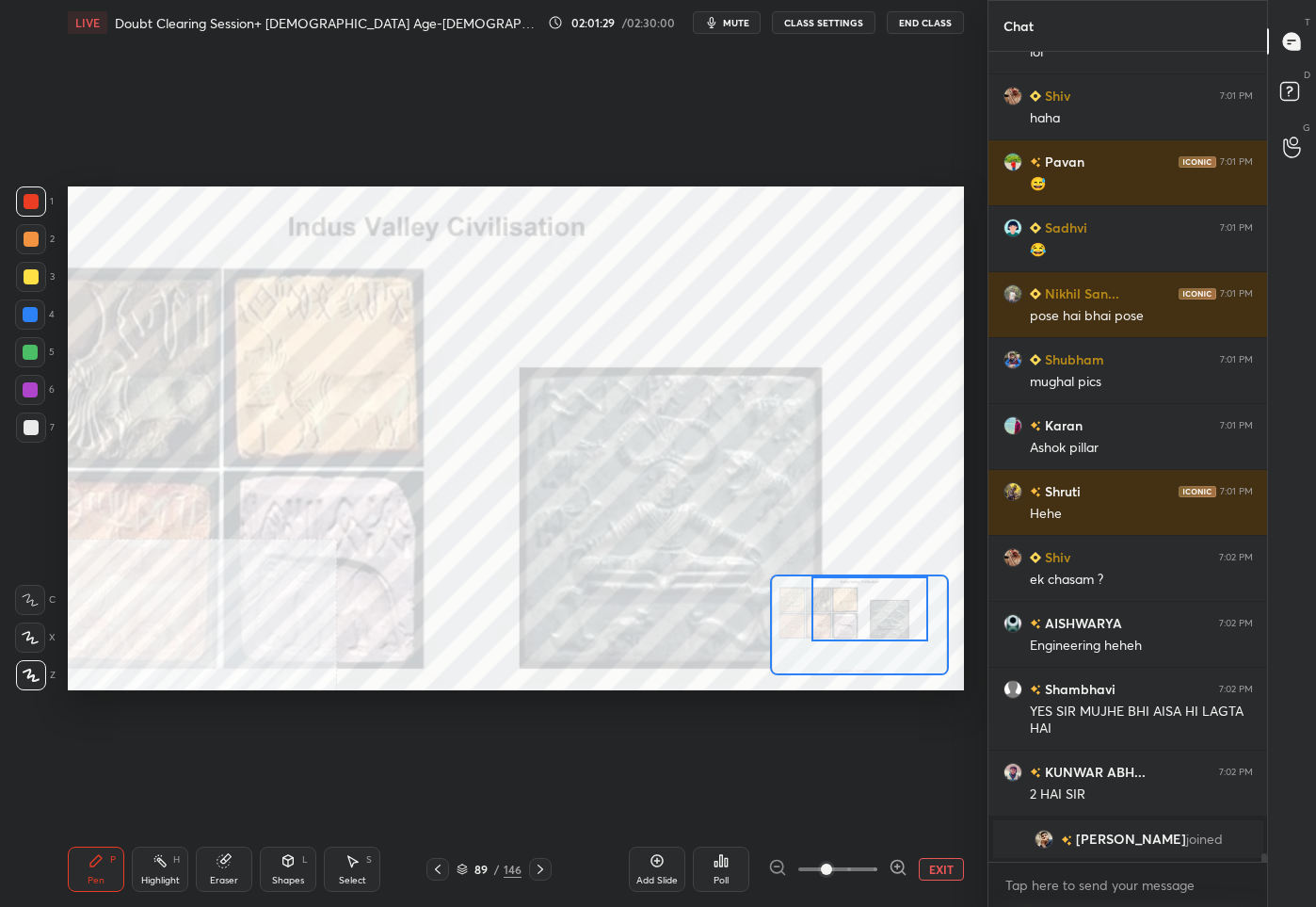
click at [952, 874] on button "EXIT" at bounding box center [940, 868] width 45 height 22
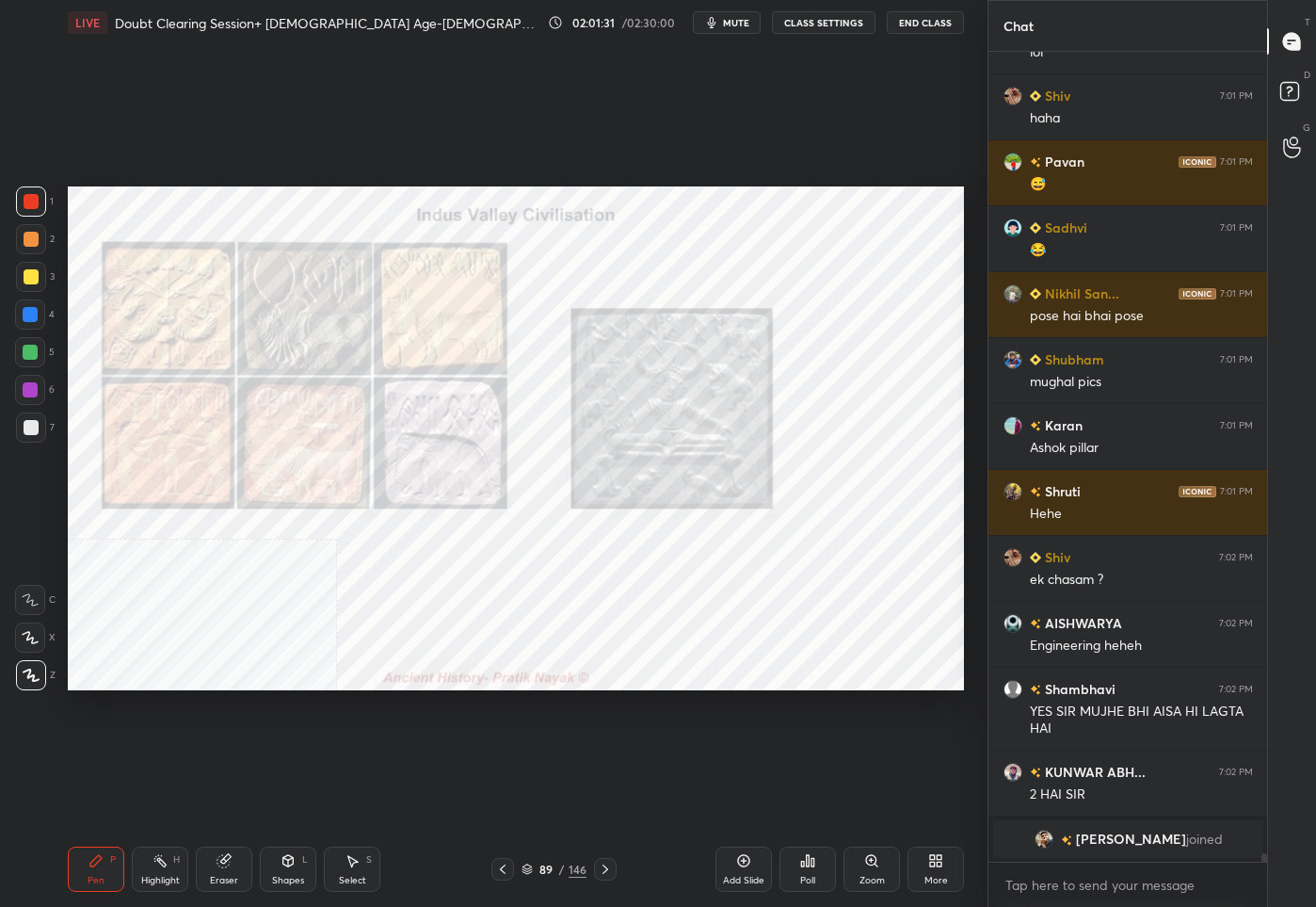
click at [225, 870] on div "Eraser" at bounding box center [224, 868] width 57 height 45
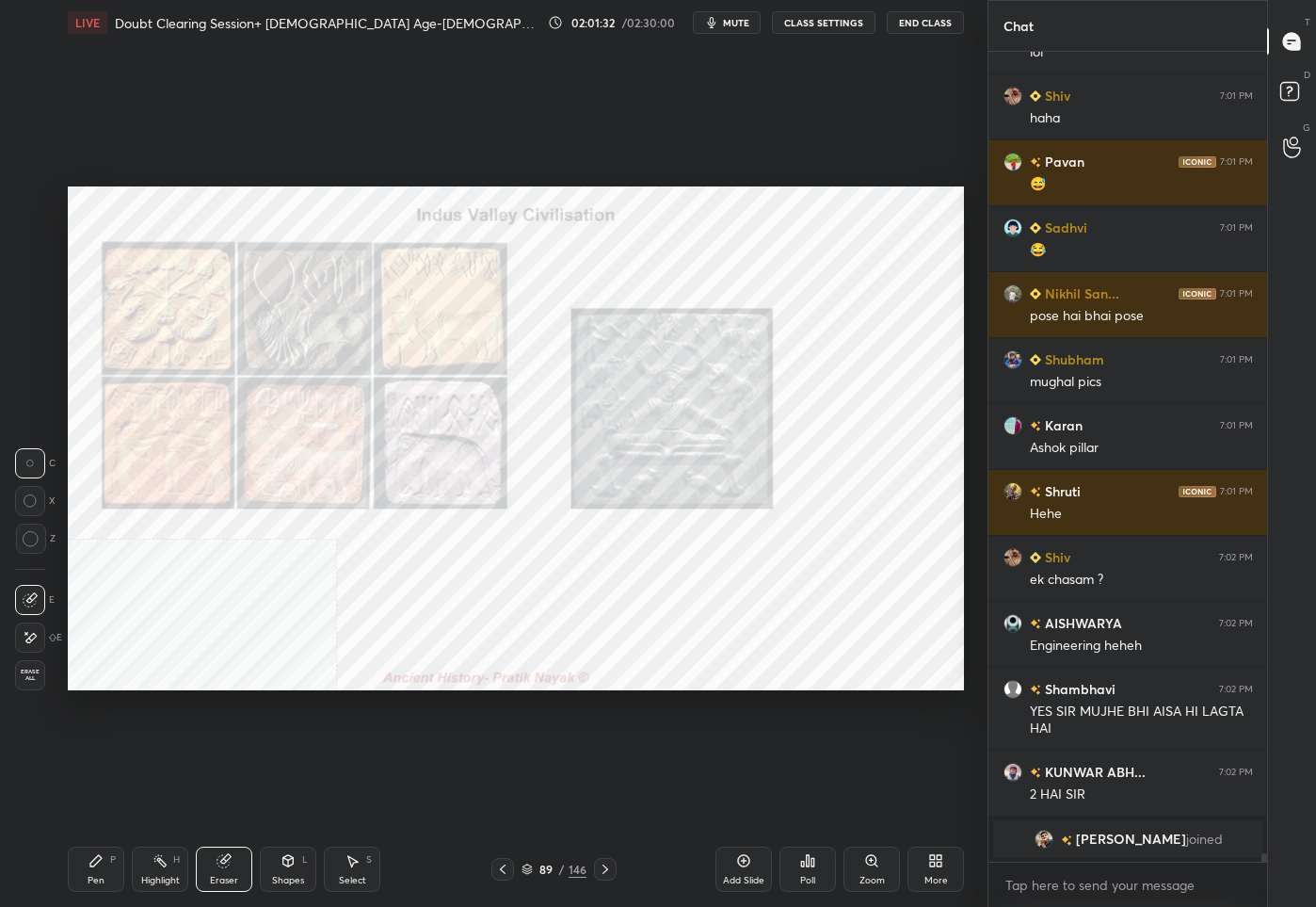
click at [29, 681] on span "Erase all" at bounding box center [30, 675] width 28 height 13
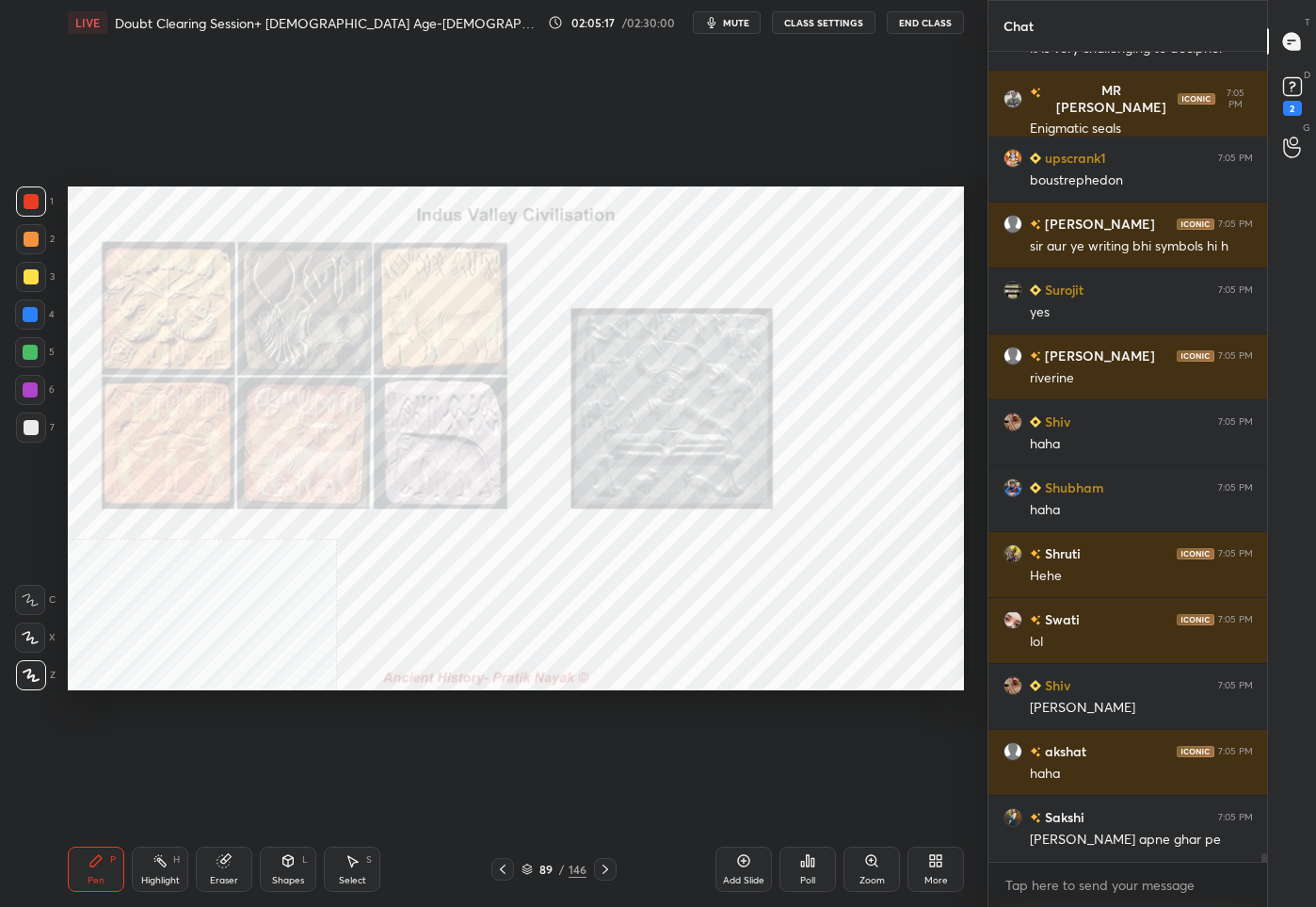
scroll to position [75690, 0]
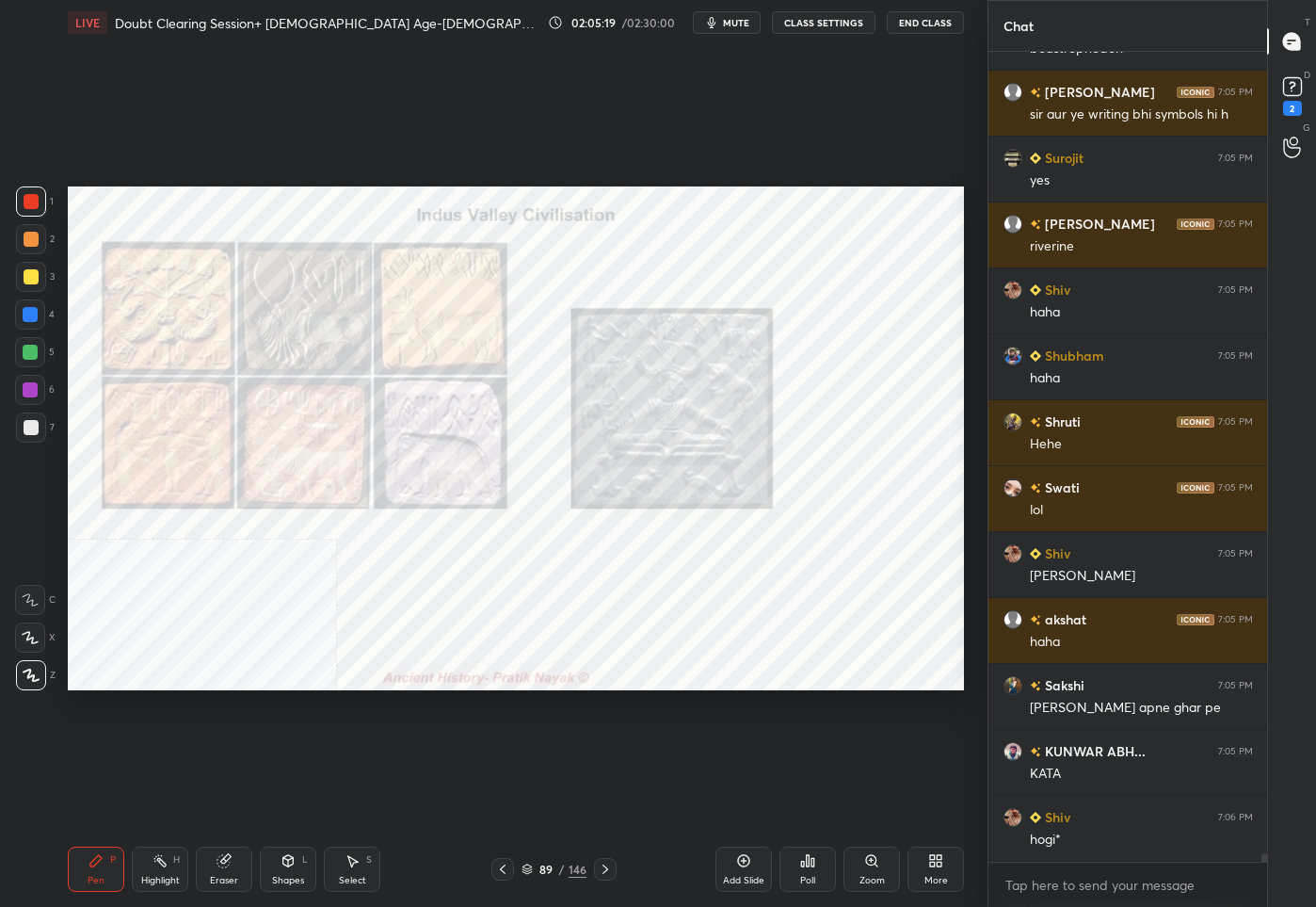
click at [504, 868] on icon at bounding box center [503, 869] width 15 height 15
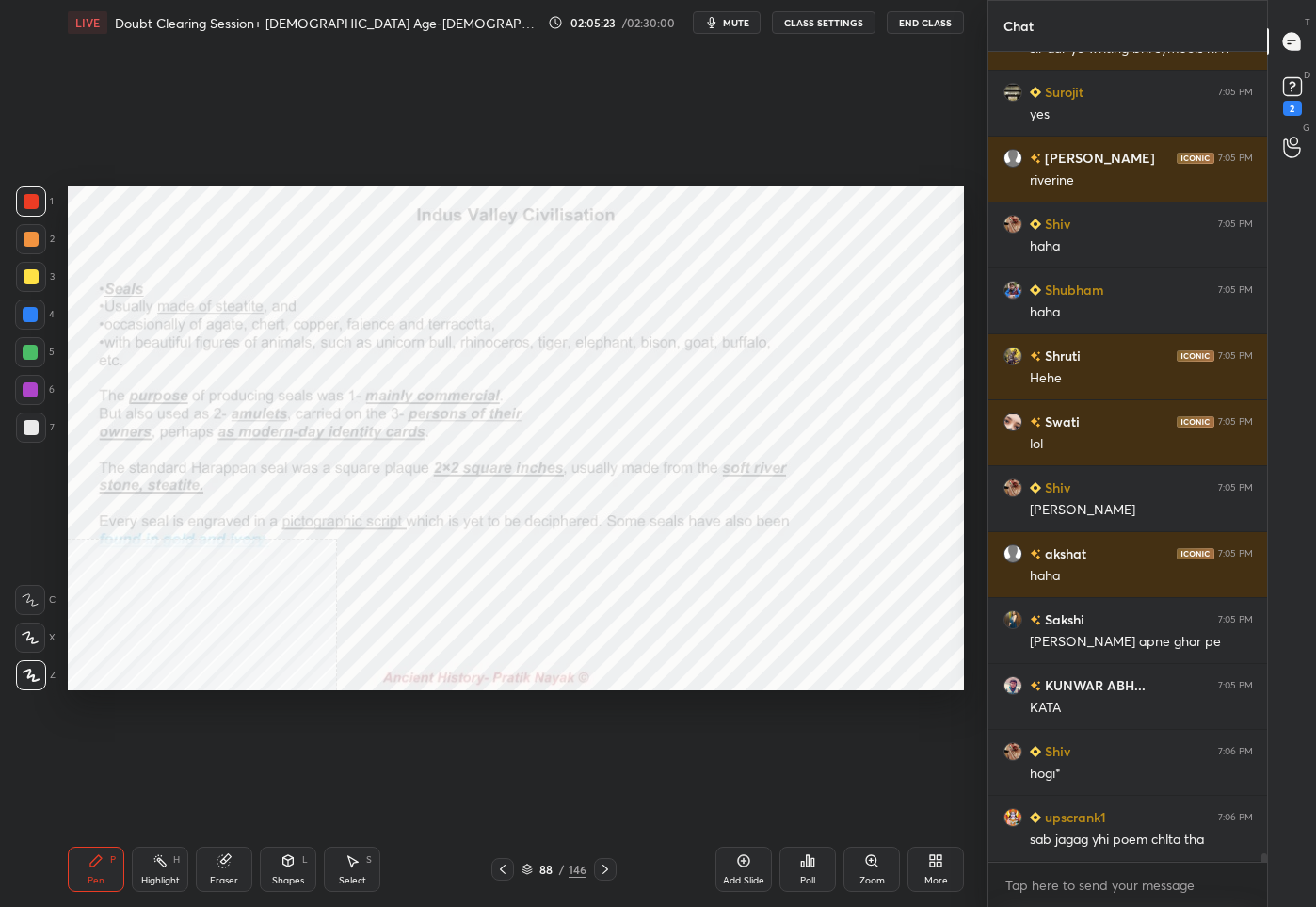
scroll to position [75822, 0]
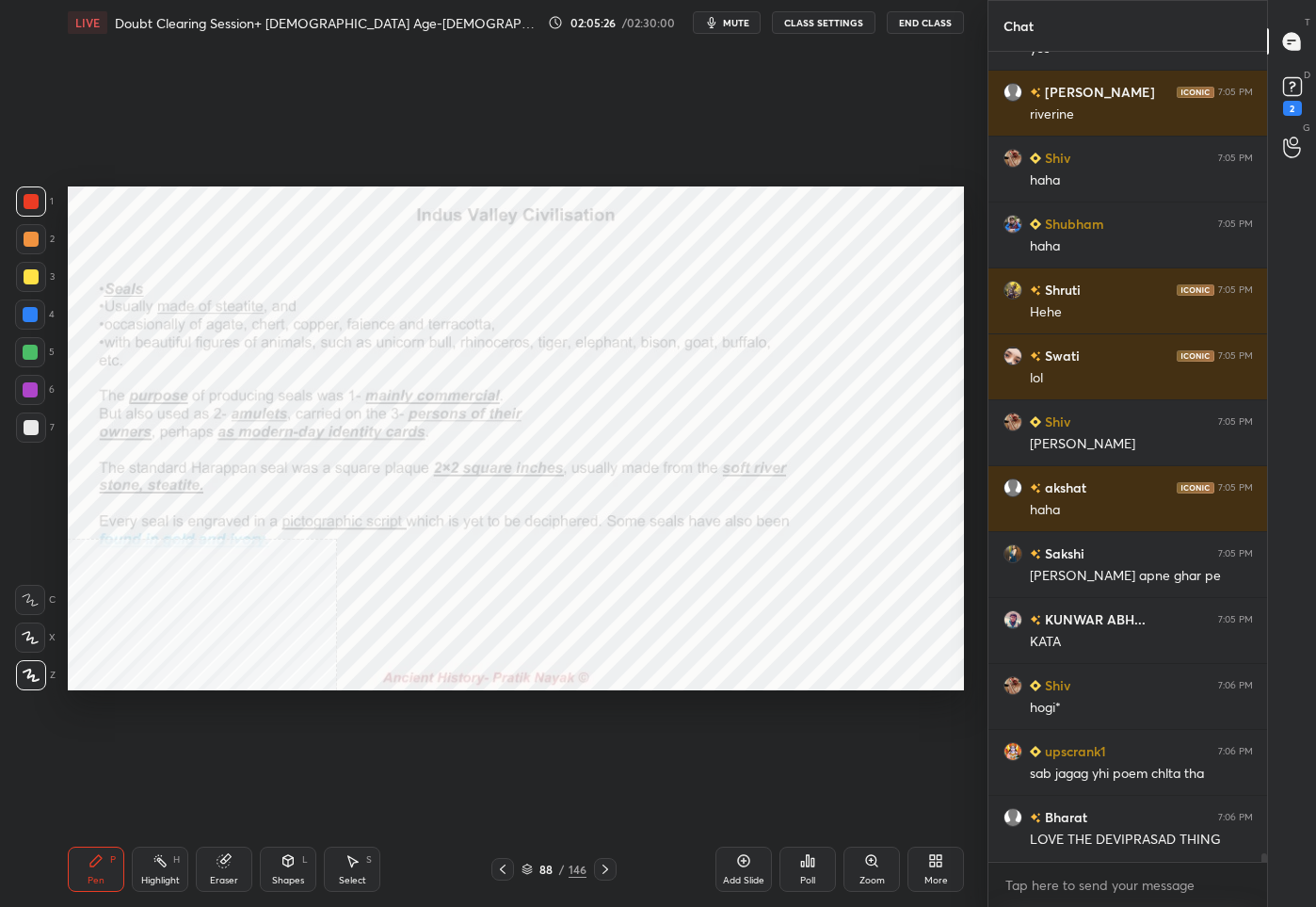
click at [552, 867] on div "88" at bounding box center [546, 869] width 19 height 12
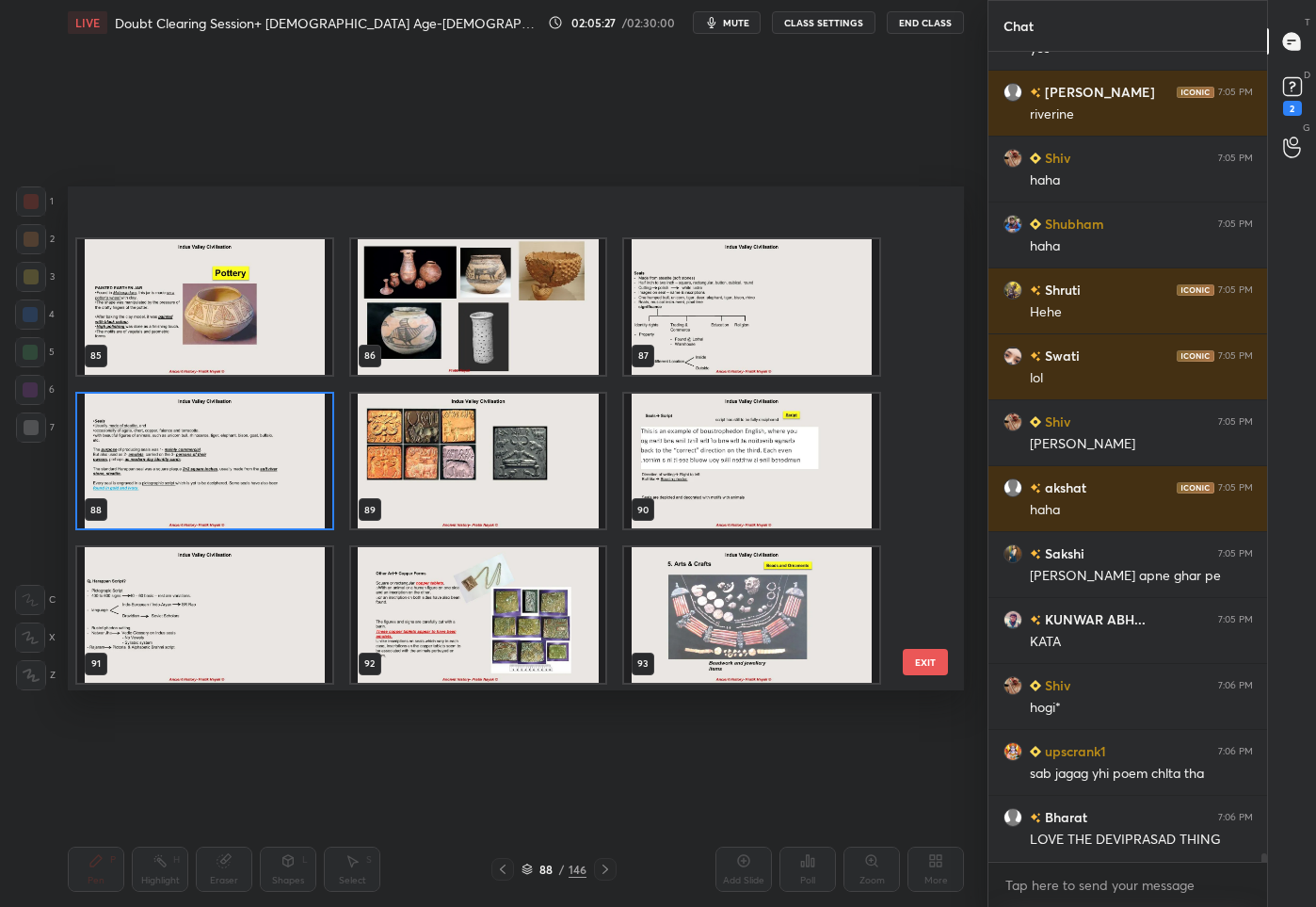
scroll to position [4320, 0]
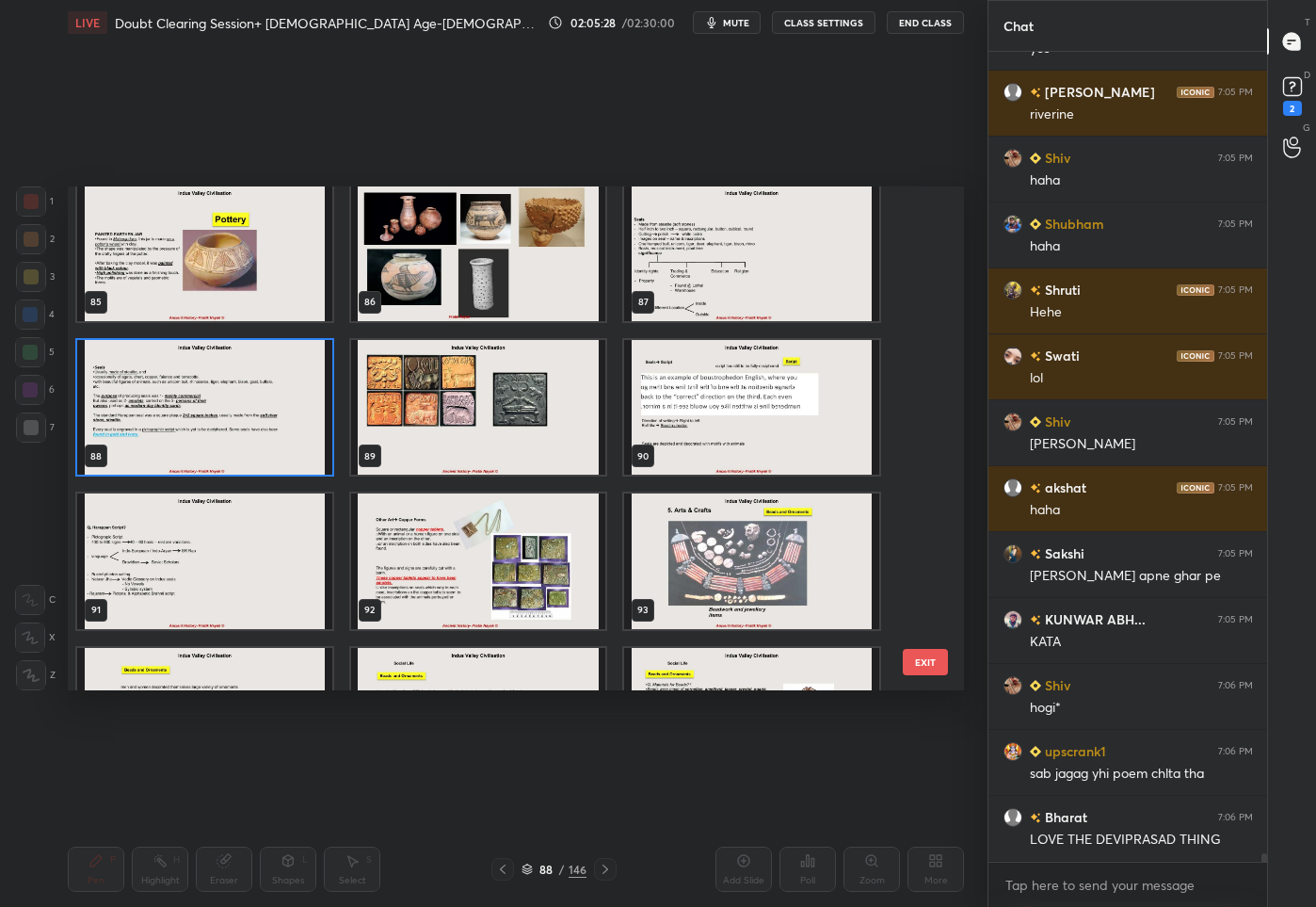
click at [483, 547] on img "grid" at bounding box center [478, 561] width 255 height 136
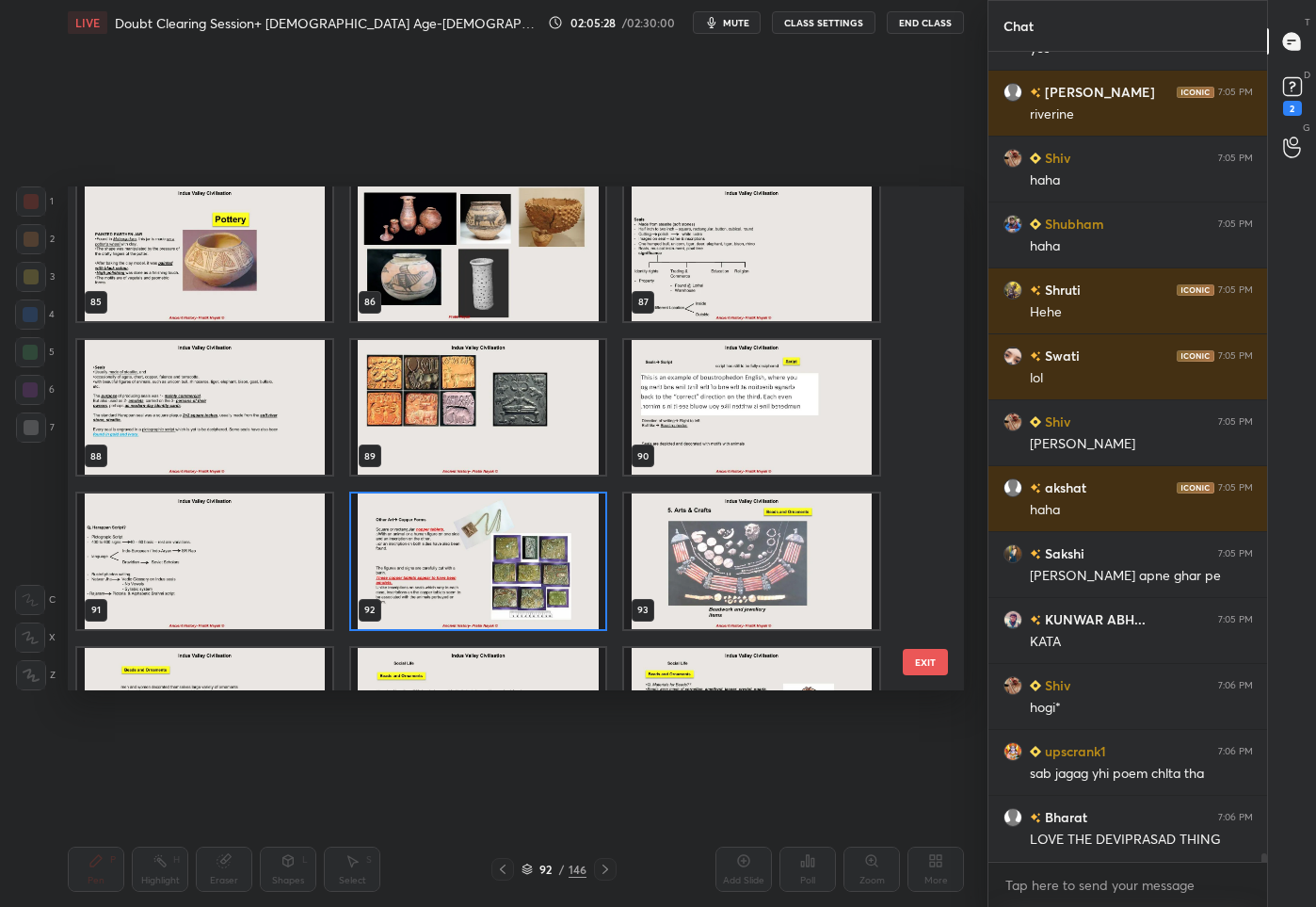
click at [483, 547] on img "grid" at bounding box center [478, 561] width 255 height 136
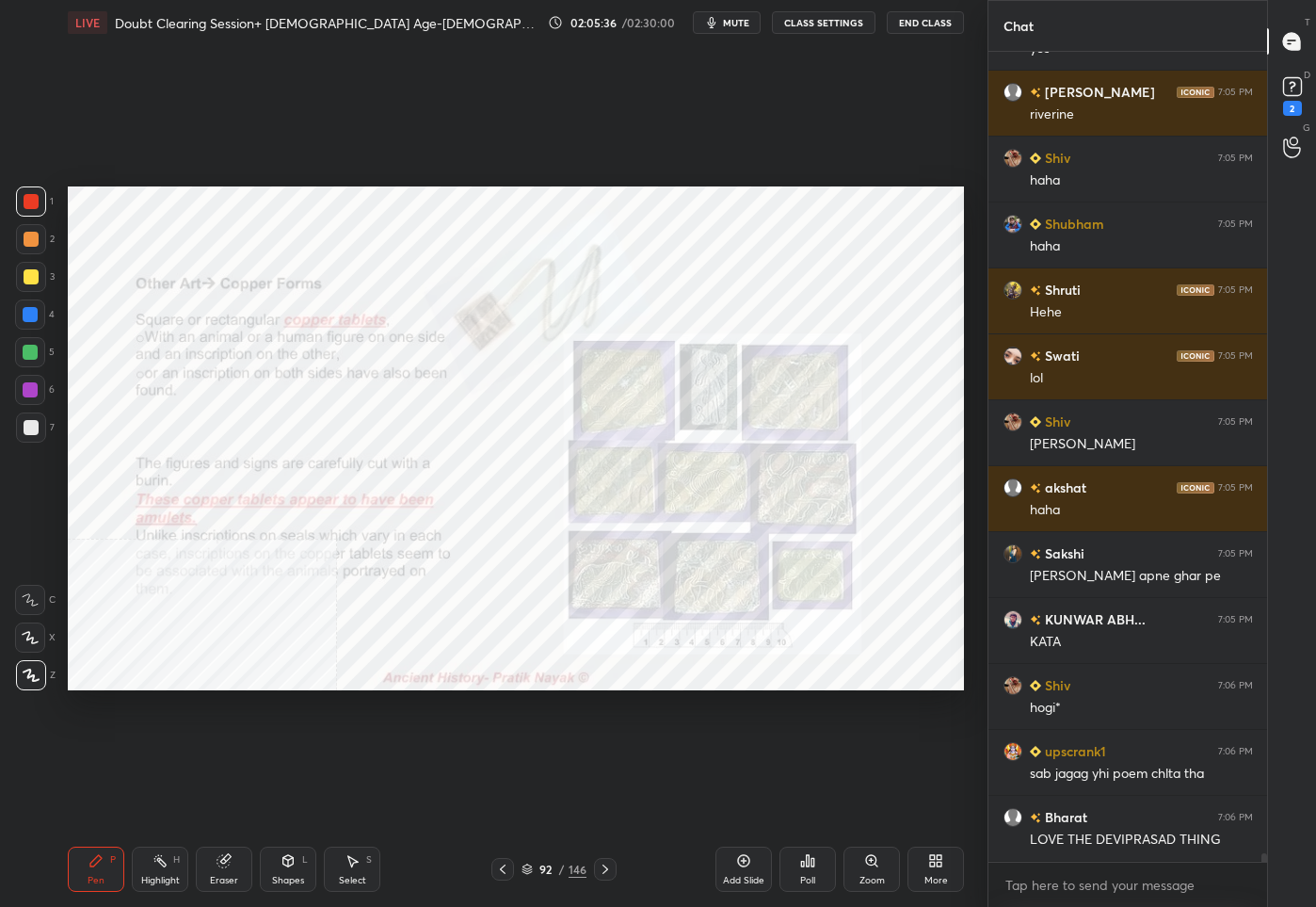
scroll to position [75867, 0]
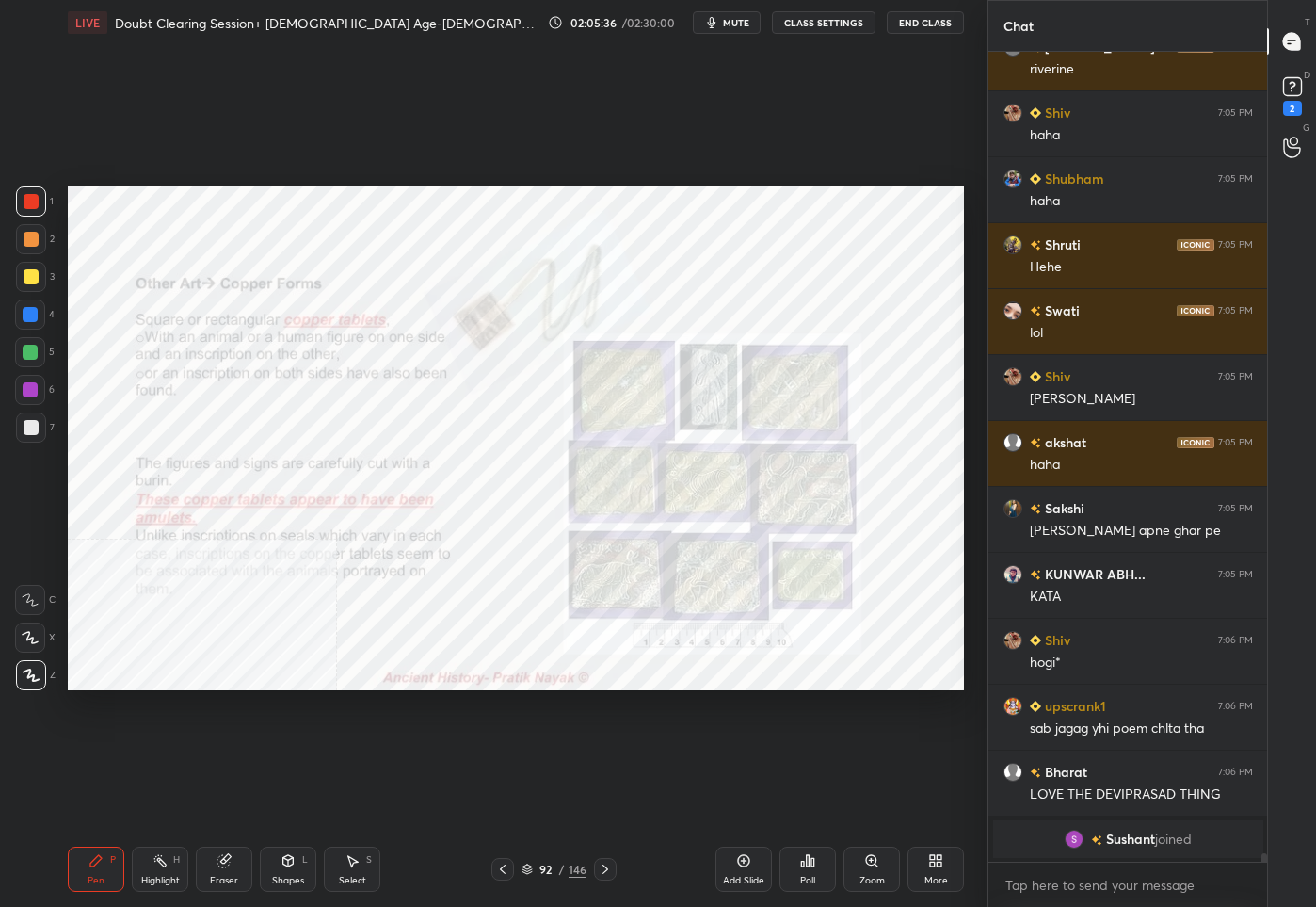
click at [562, 864] on div "/" at bounding box center [562, 869] width 6 height 12
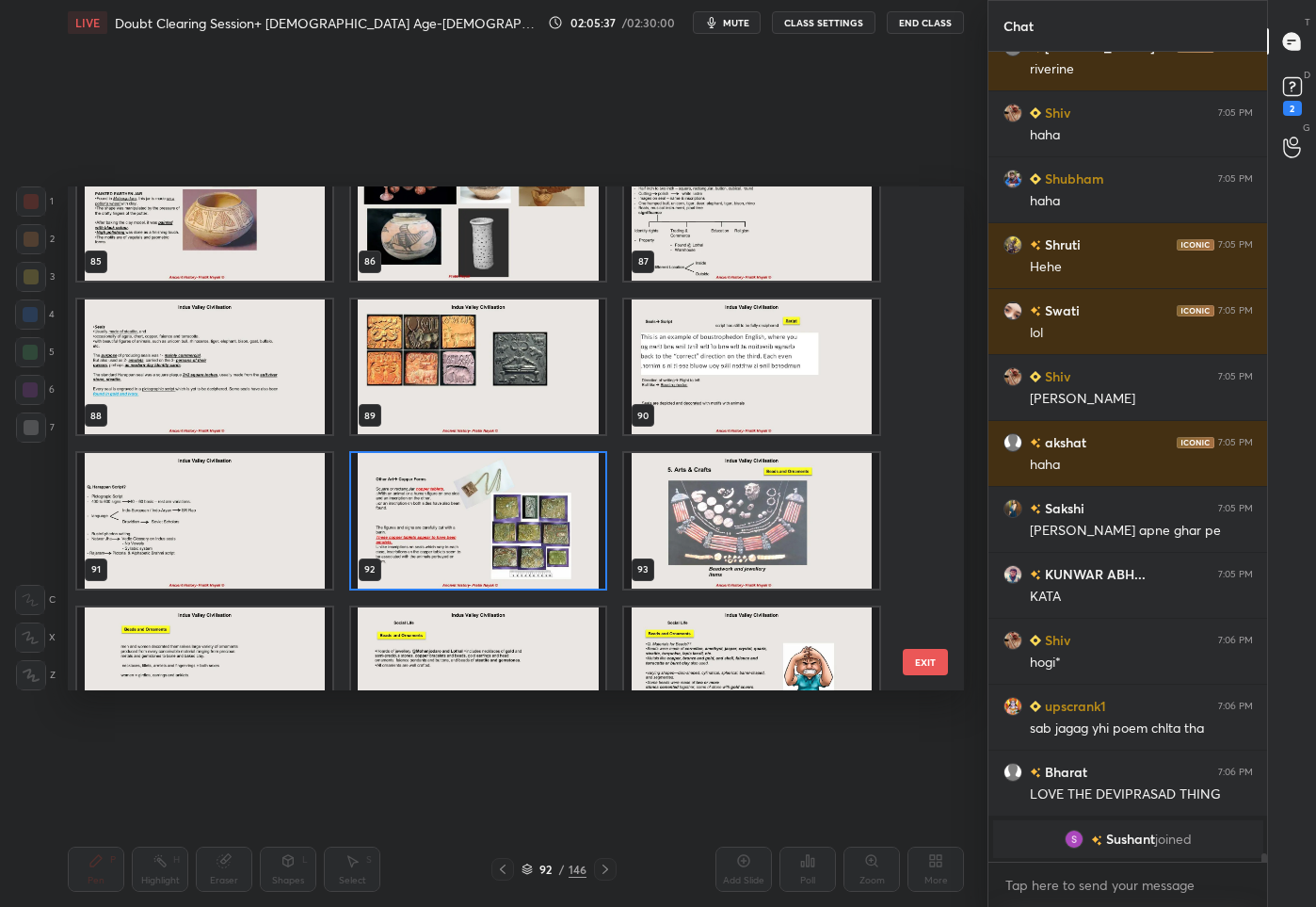
scroll to position [4414, 0]
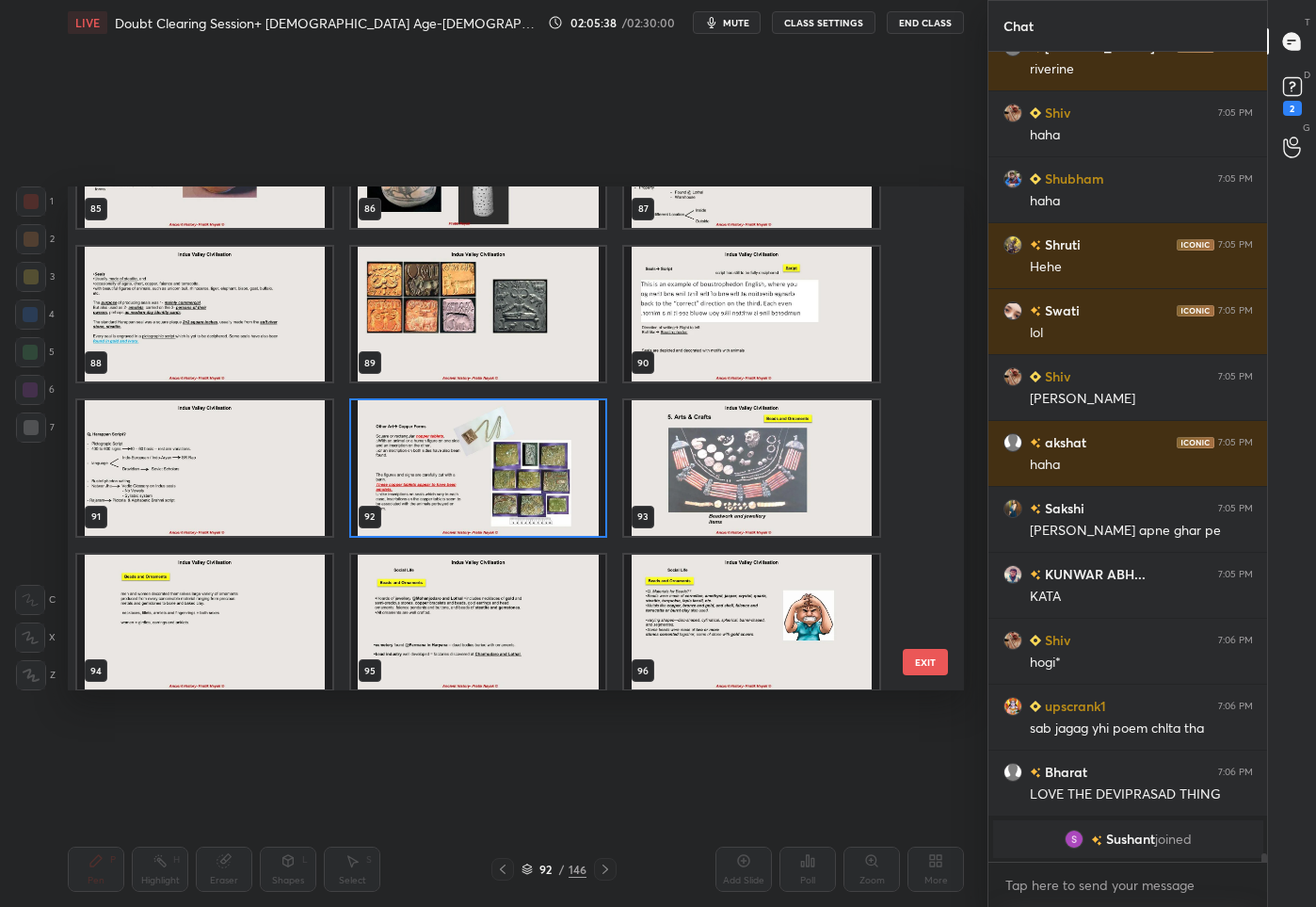
click at [239, 432] on img "grid" at bounding box center [204, 467] width 255 height 136
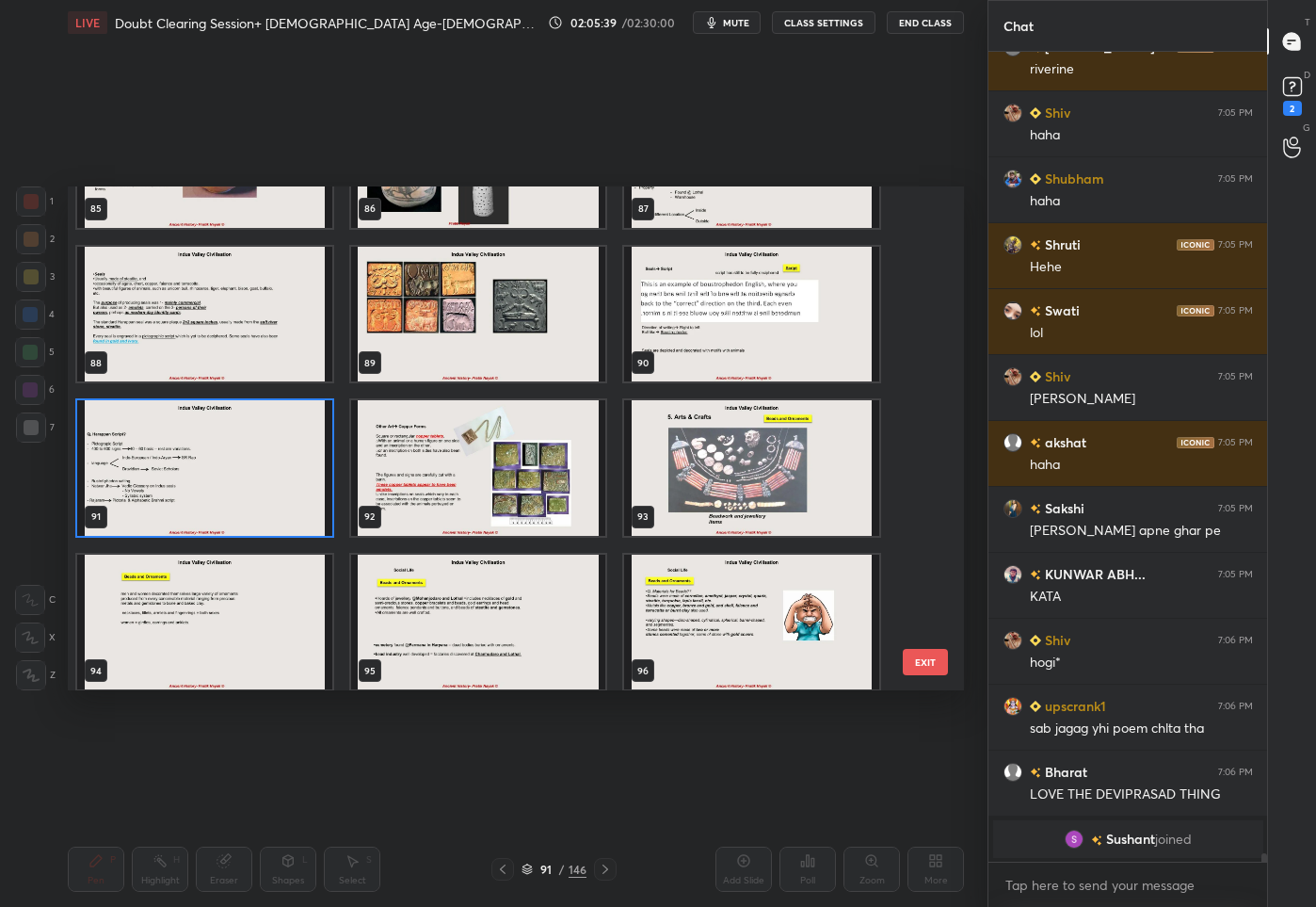
click at [748, 330] on img "grid" at bounding box center [751, 313] width 255 height 136
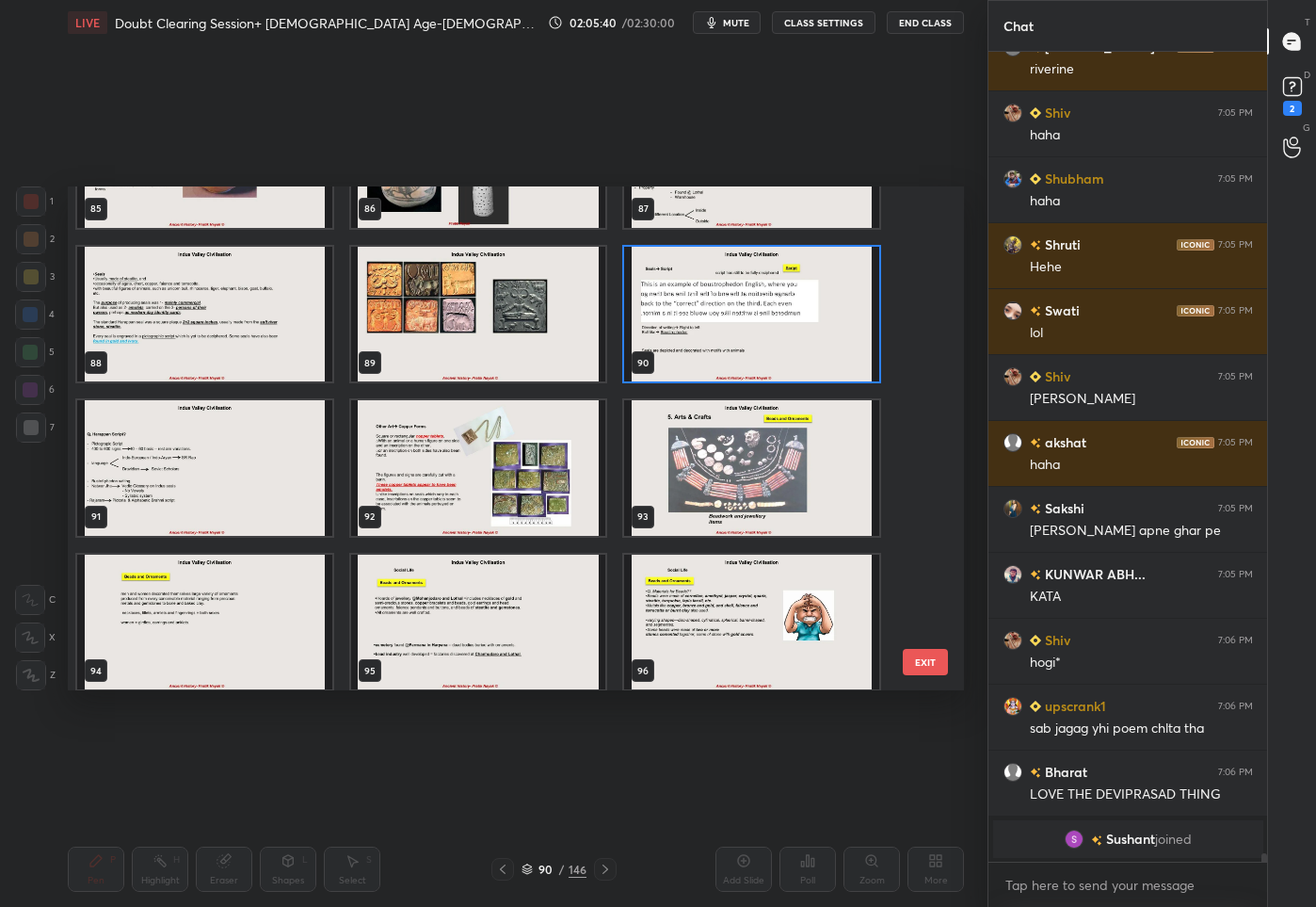
click at [748, 330] on img "grid" at bounding box center [751, 313] width 255 height 136
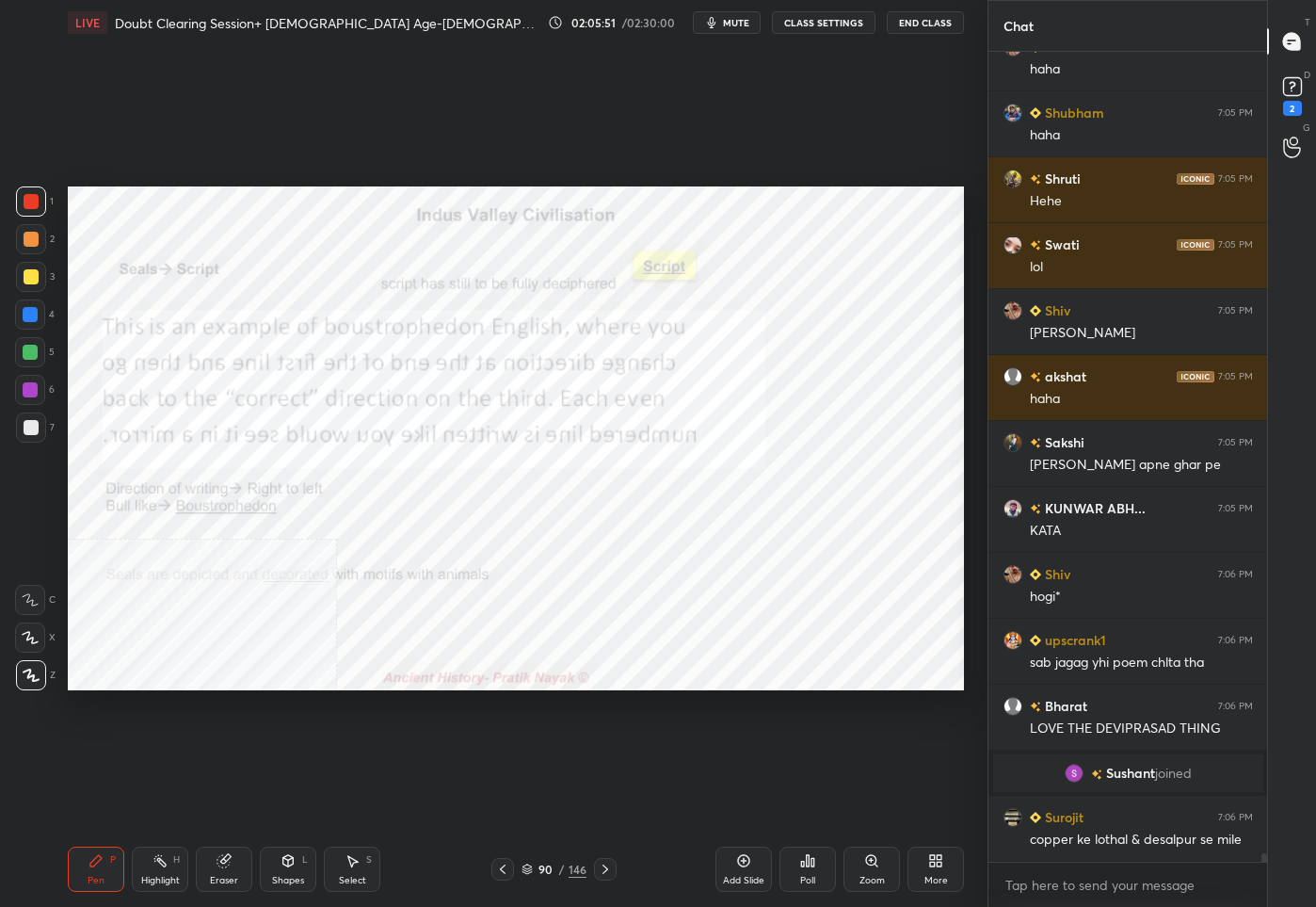
scroll to position [75628, 0]
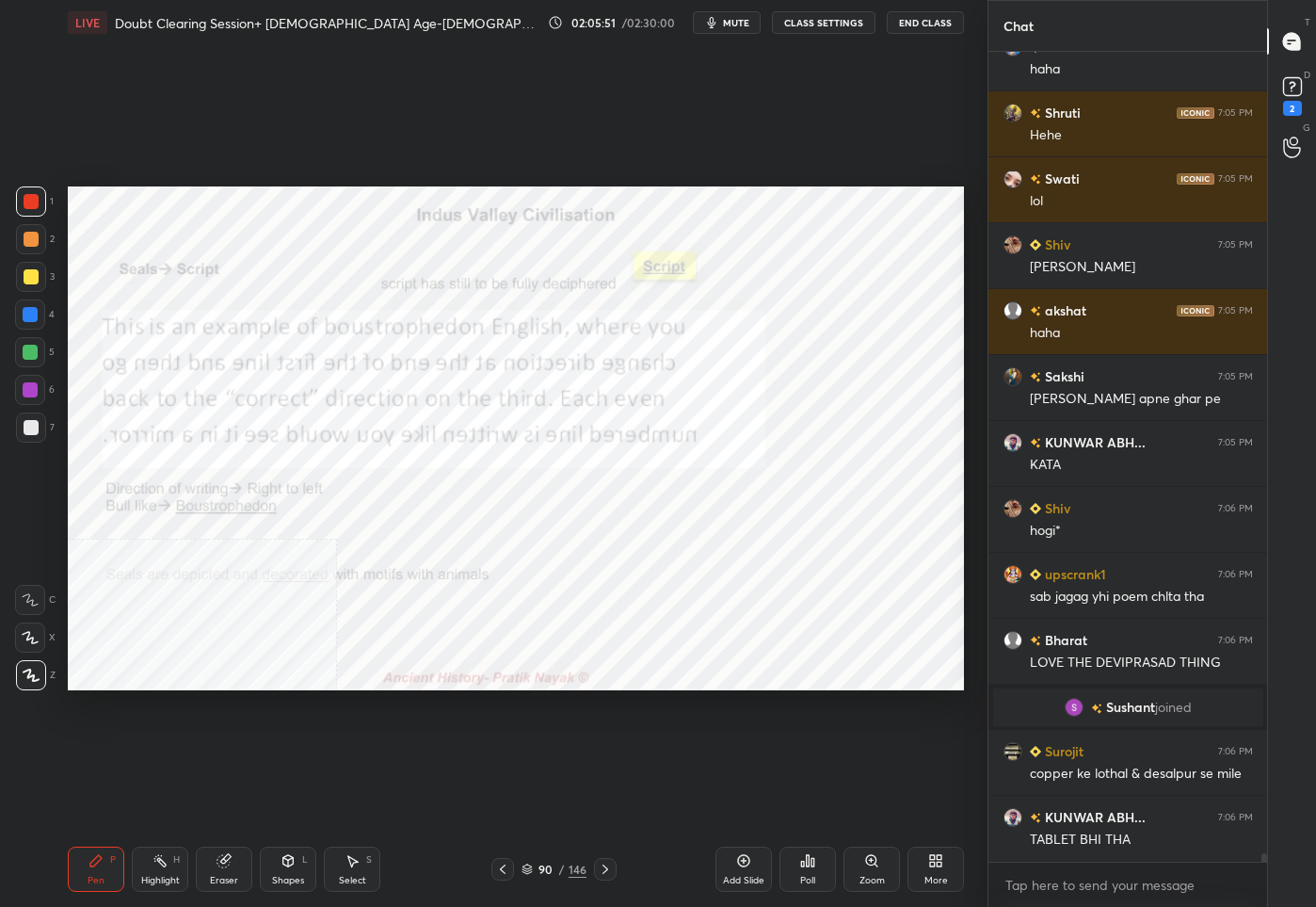
click at [547, 871] on div "90" at bounding box center [546, 869] width 19 height 12
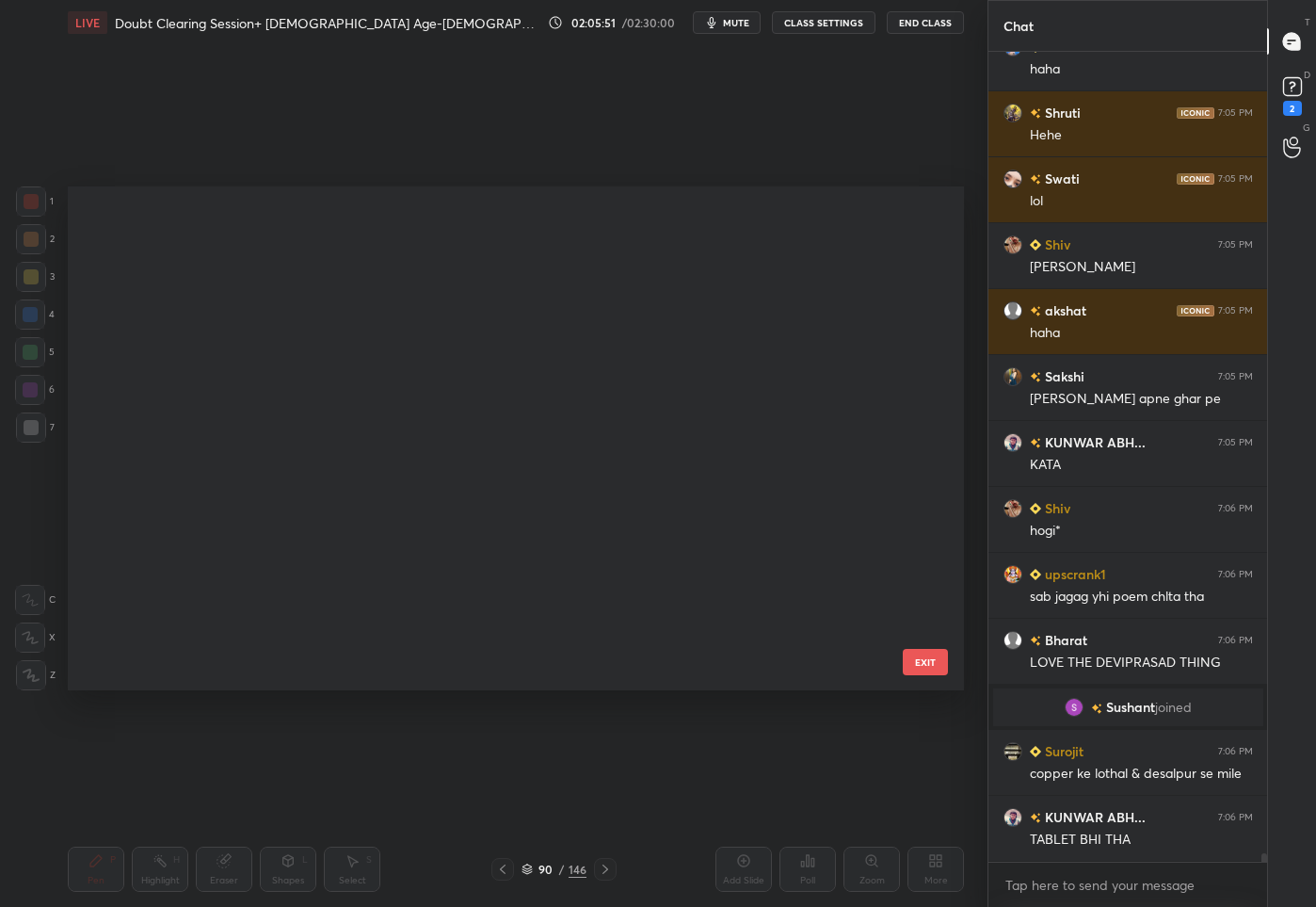
scroll to position [498, 887]
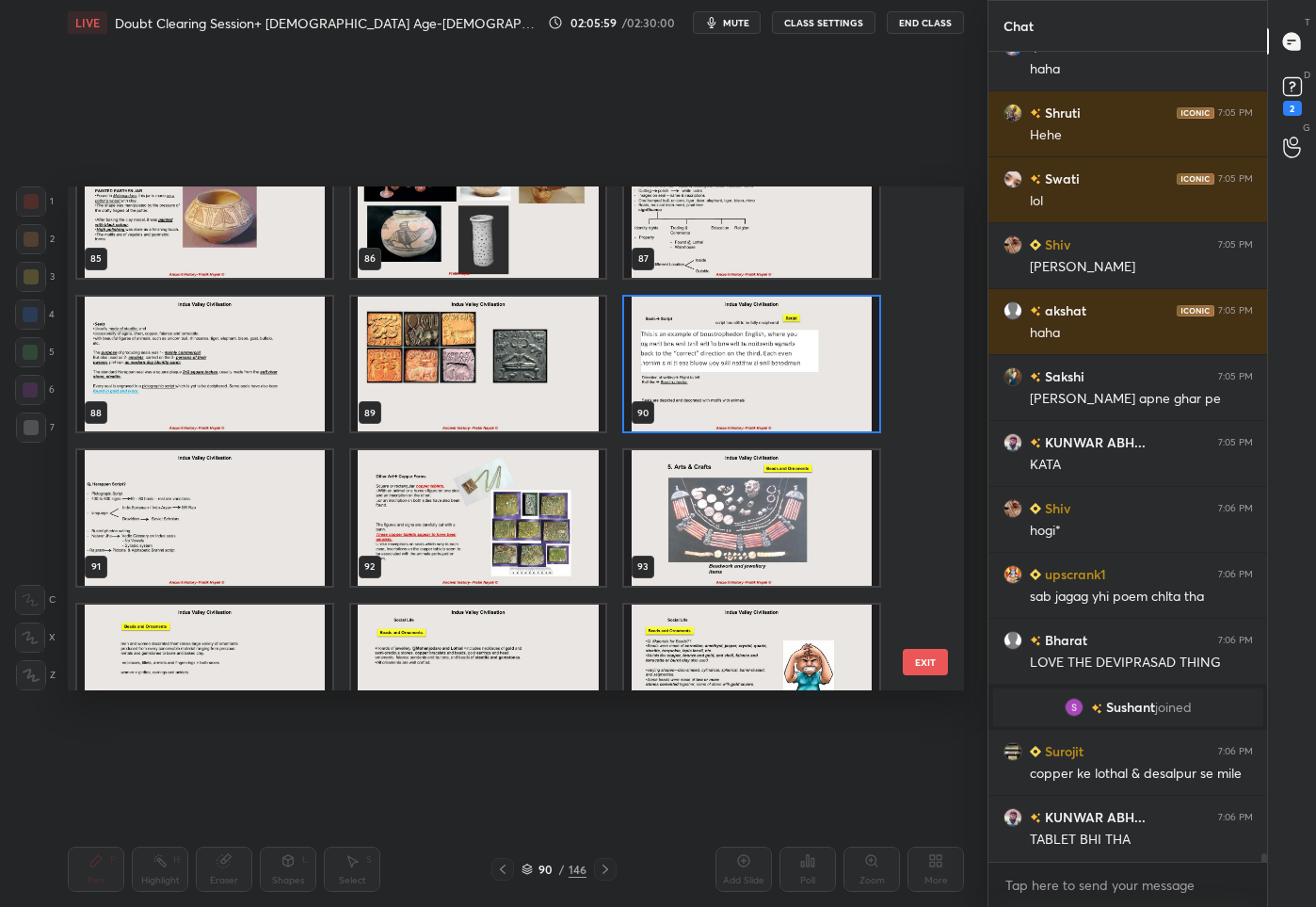
click at [757, 529] on img "grid" at bounding box center [751, 518] width 255 height 136
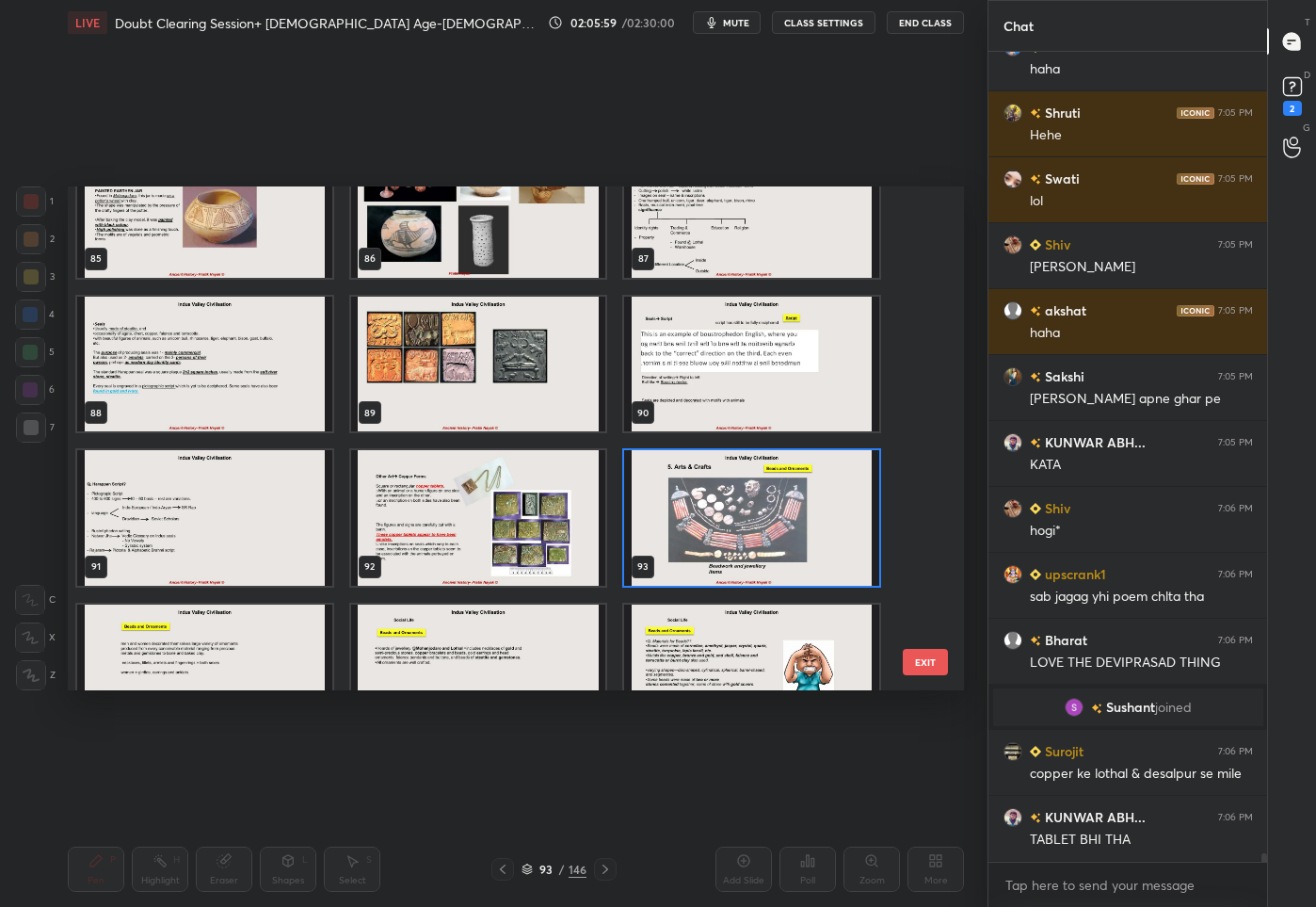
click at [757, 529] on img "grid" at bounding box center [751, 518] width 255 height 136
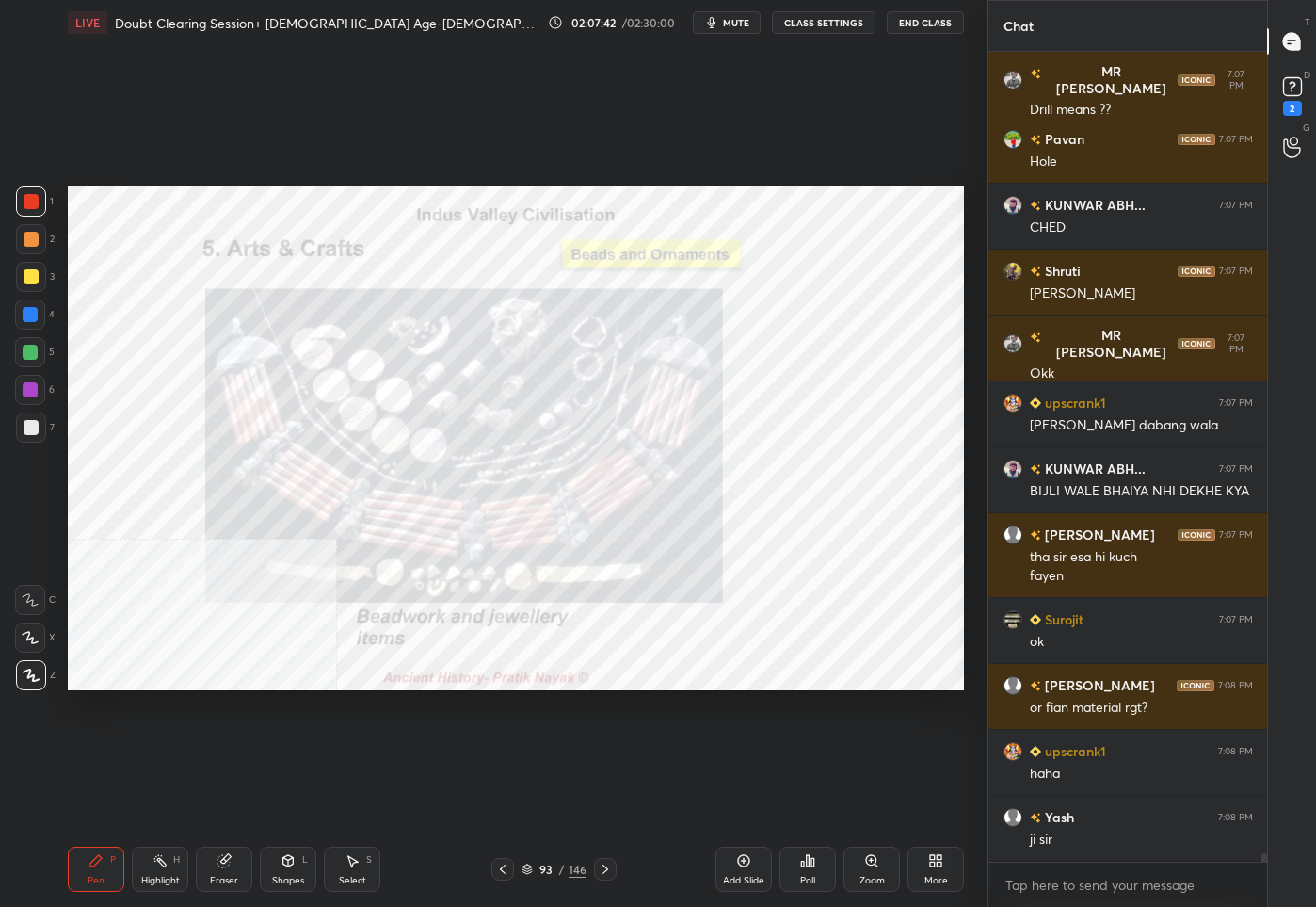
scroll to position [76570, 0]
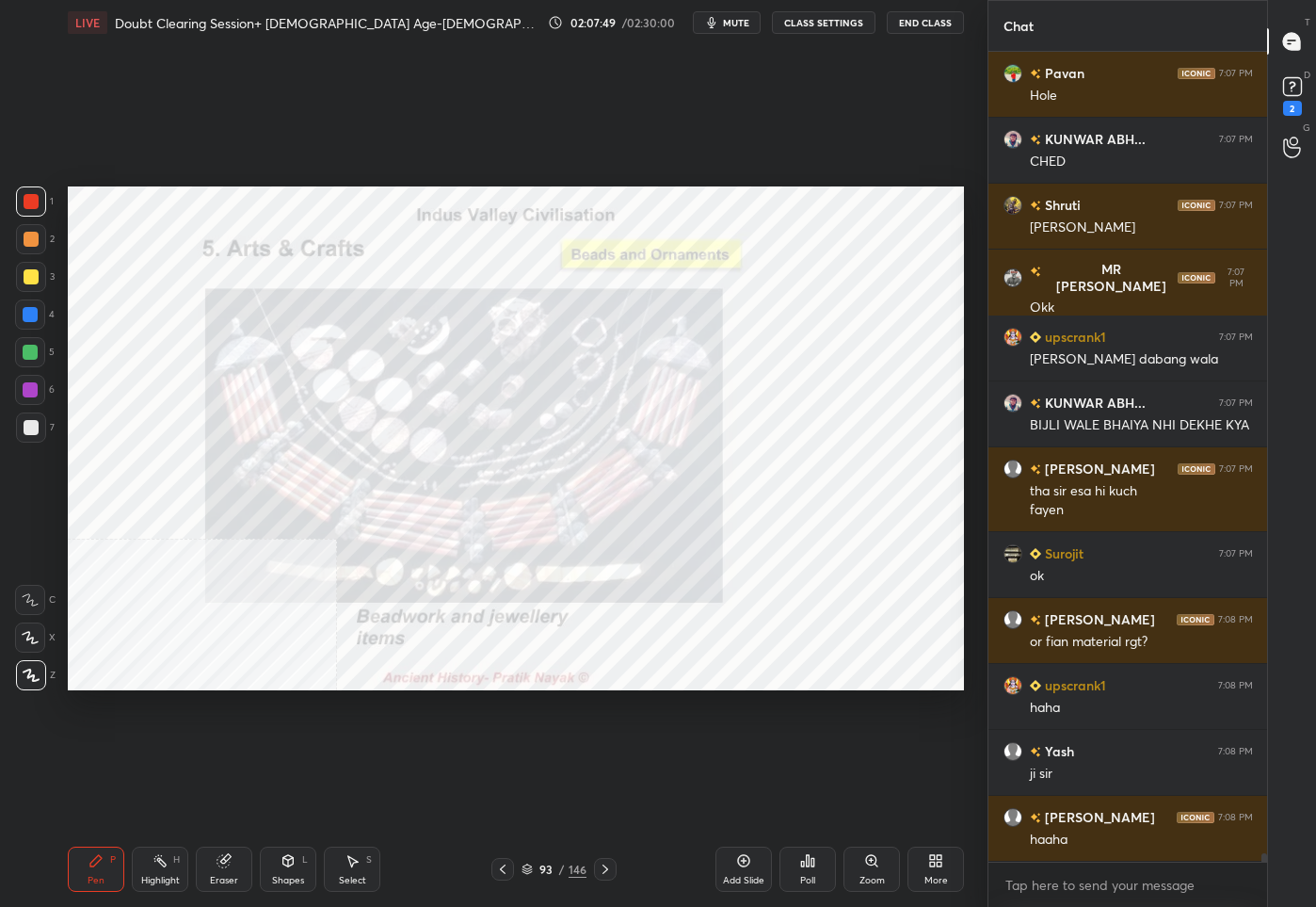
click at [534, 871] on div "93 / 146" at bounding box center [553, 869] width 65 height 17
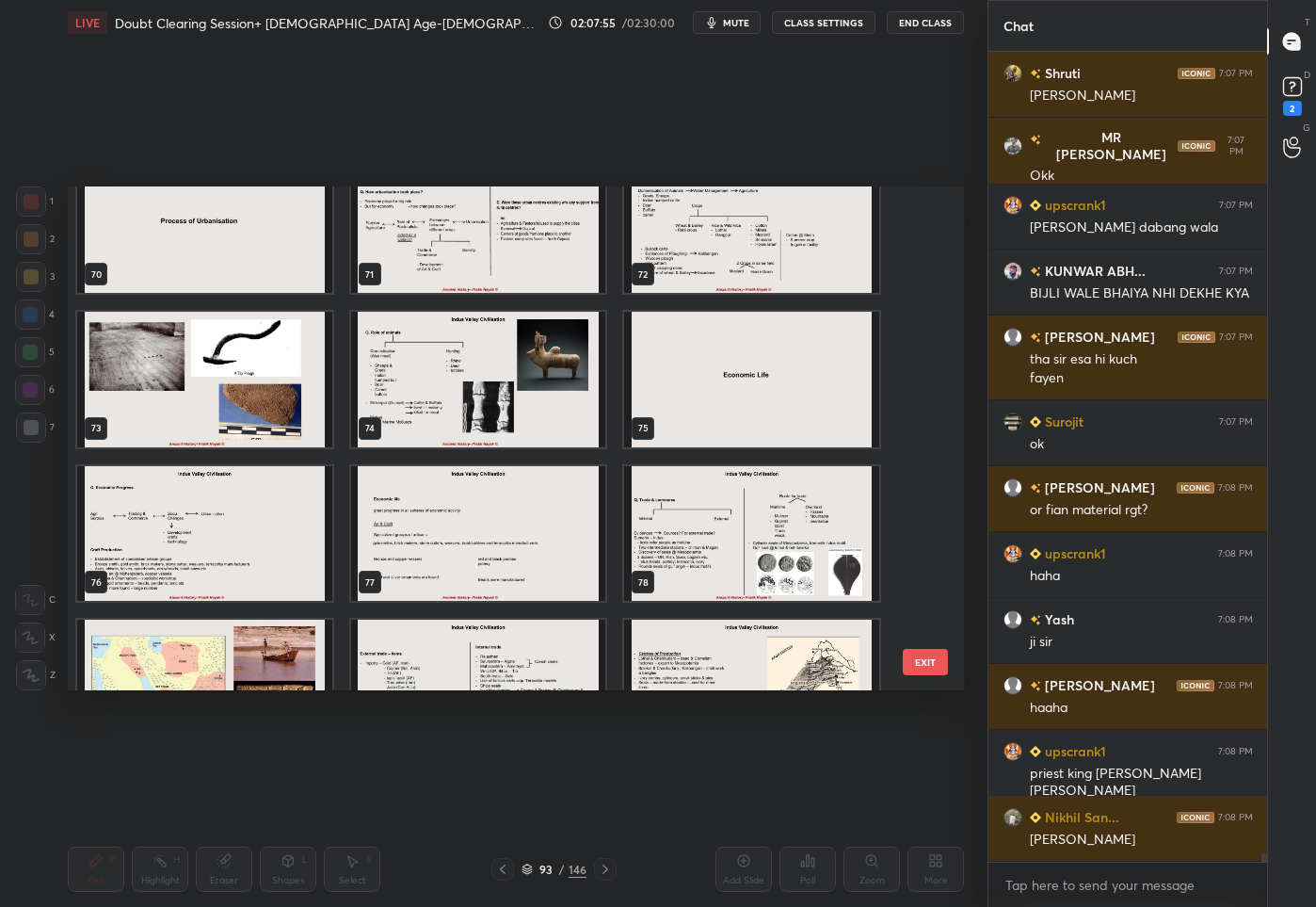
scroll to position [3796, 0]
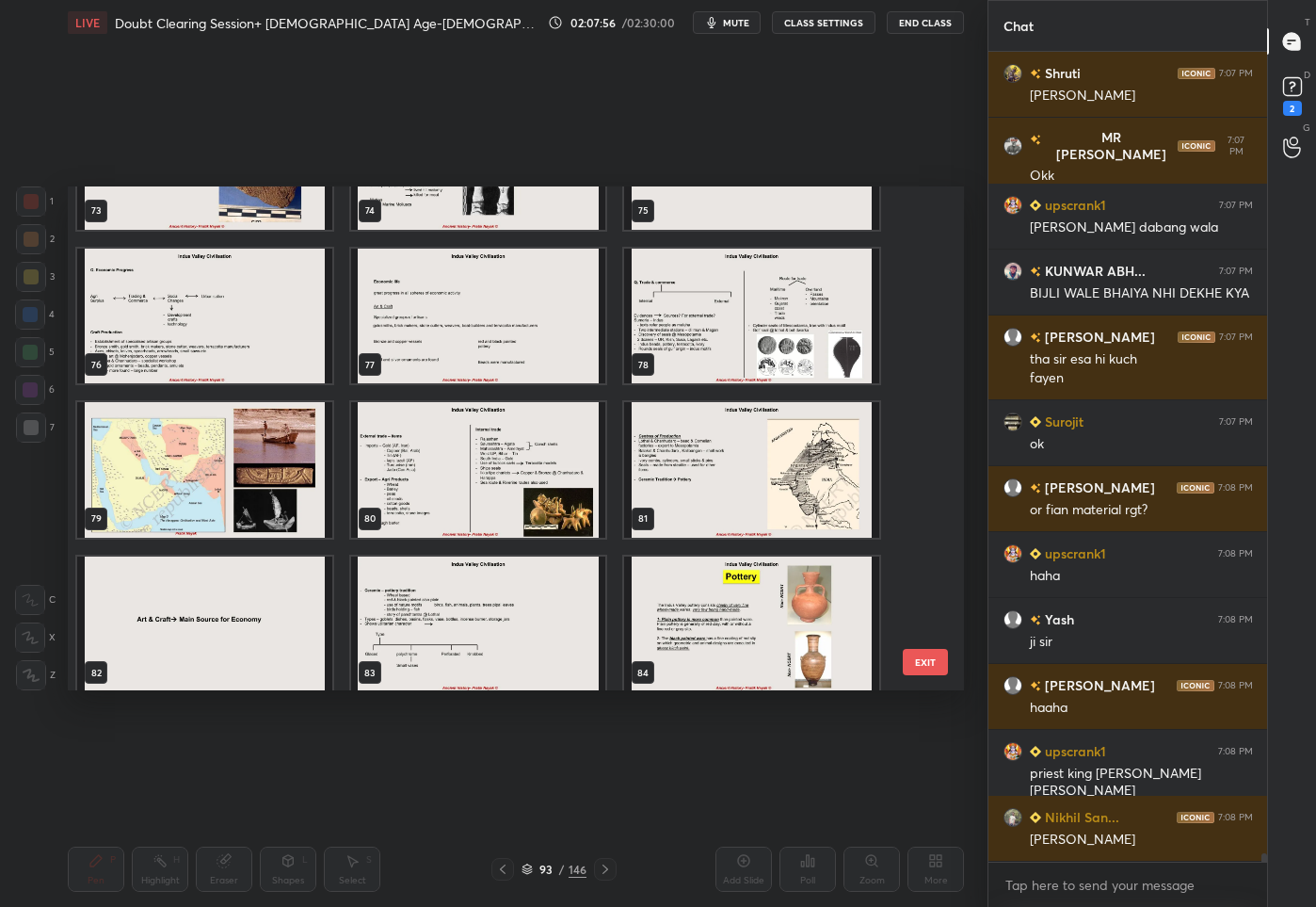
click at [231, 481] on img "grid" at bounding box center [204, 469] width 255 height 136
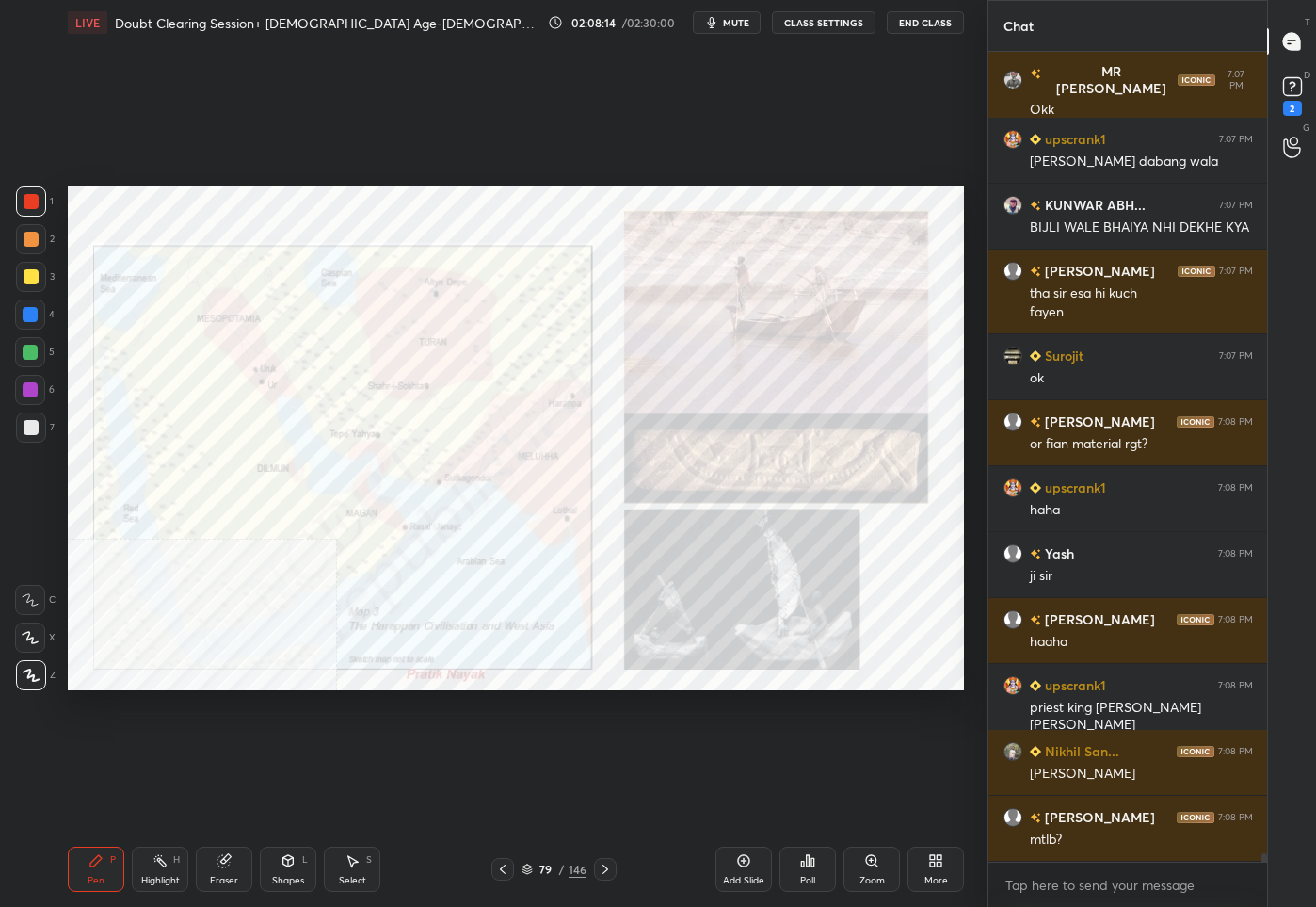
scroll to position [76786, 0]
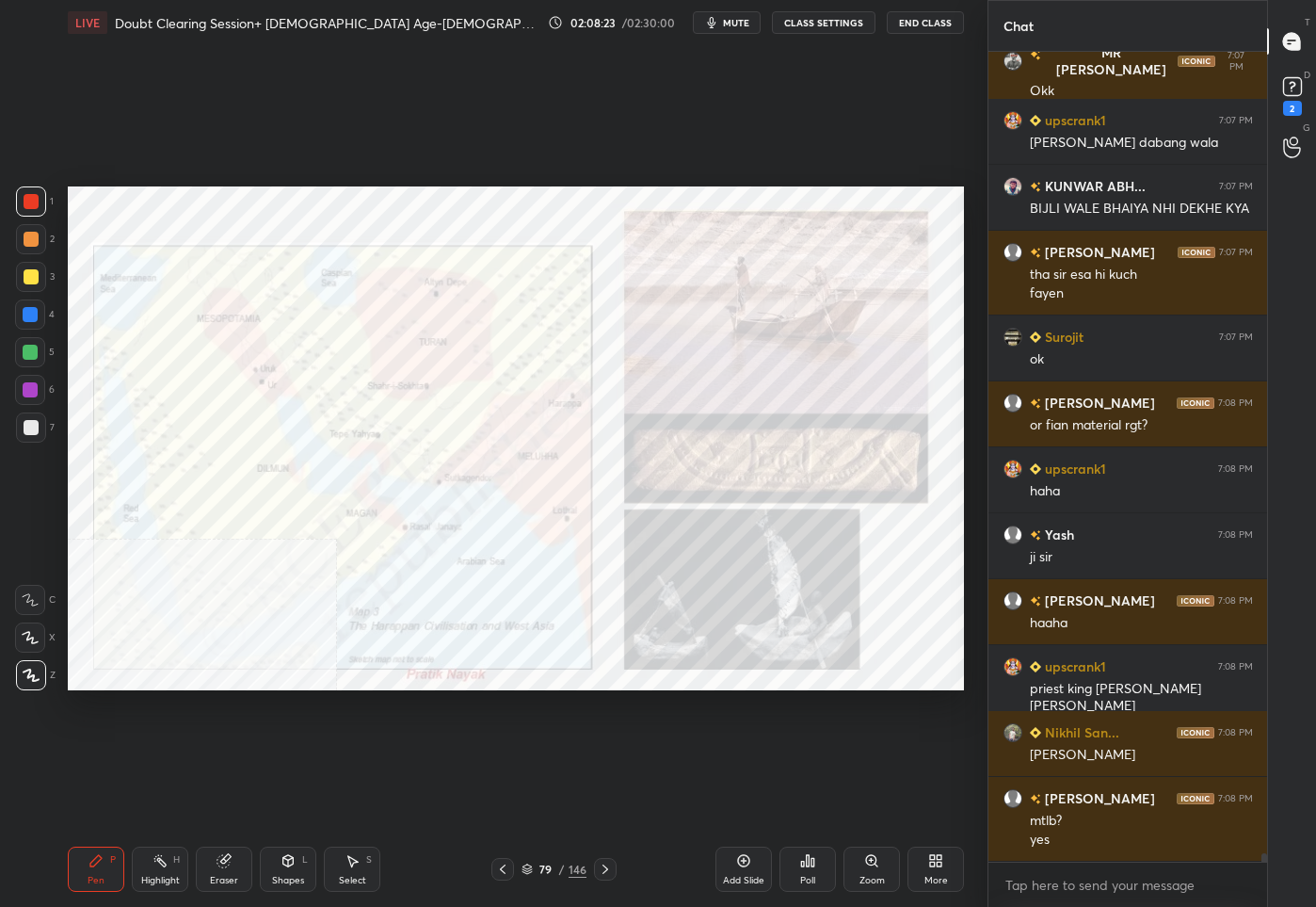
click at [531, 869] on icon at bounding box center [527, 870] width 10 height 3
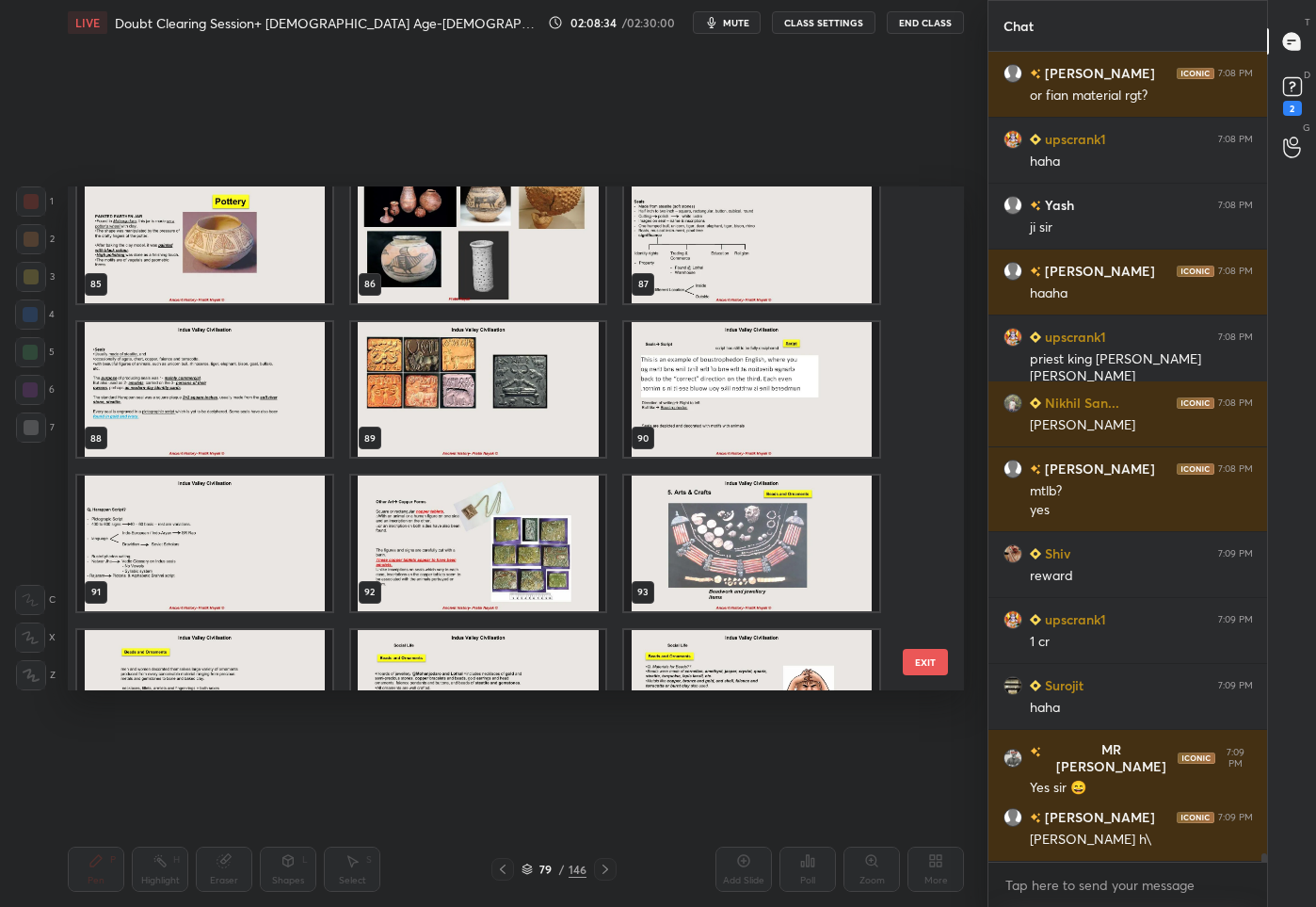
scroll to position [77182, 0]
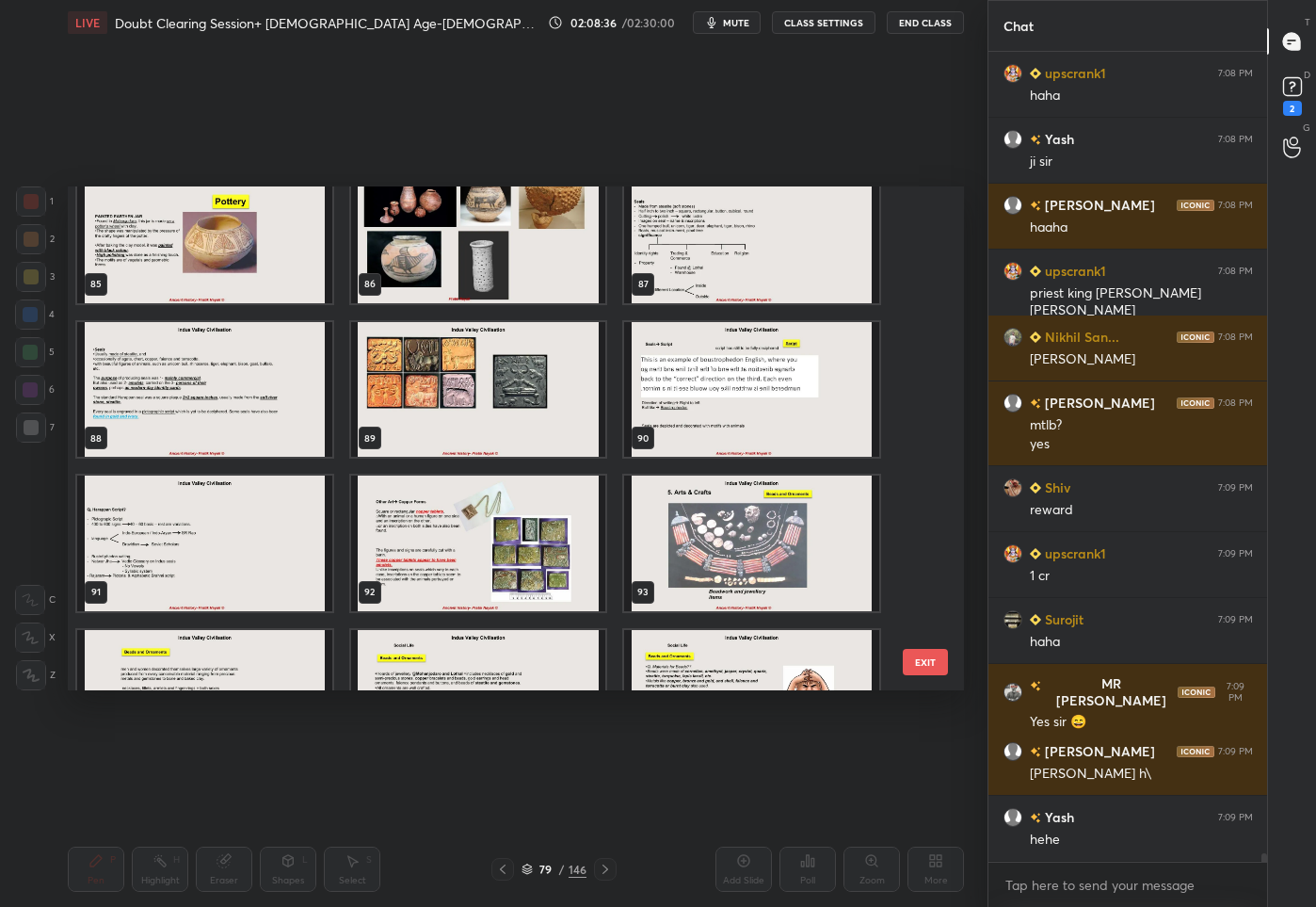
click at [735, 567] on img "grid" at bounding box center [751, 543] width 255 height 136
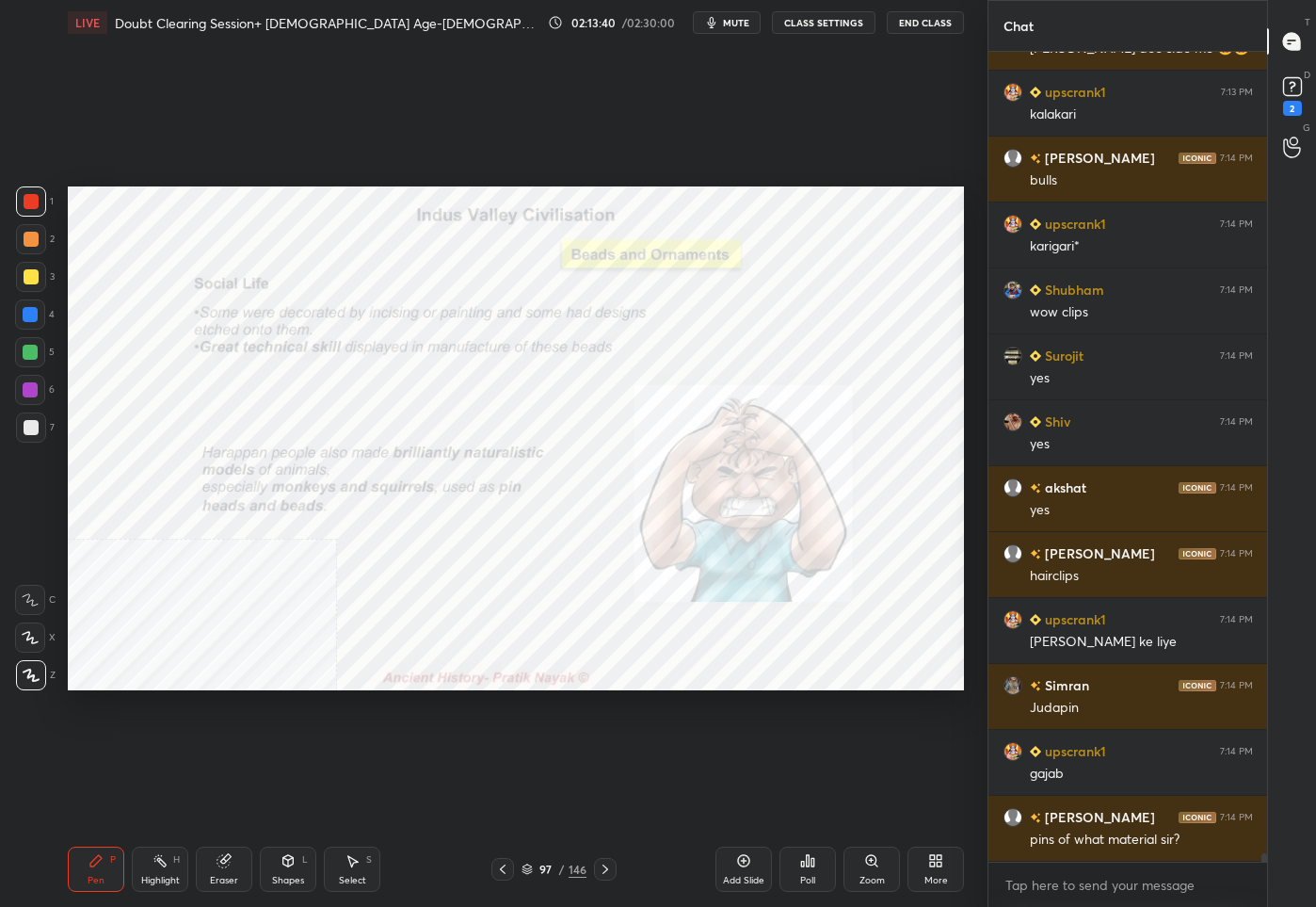
scroll to position [80478, 0]
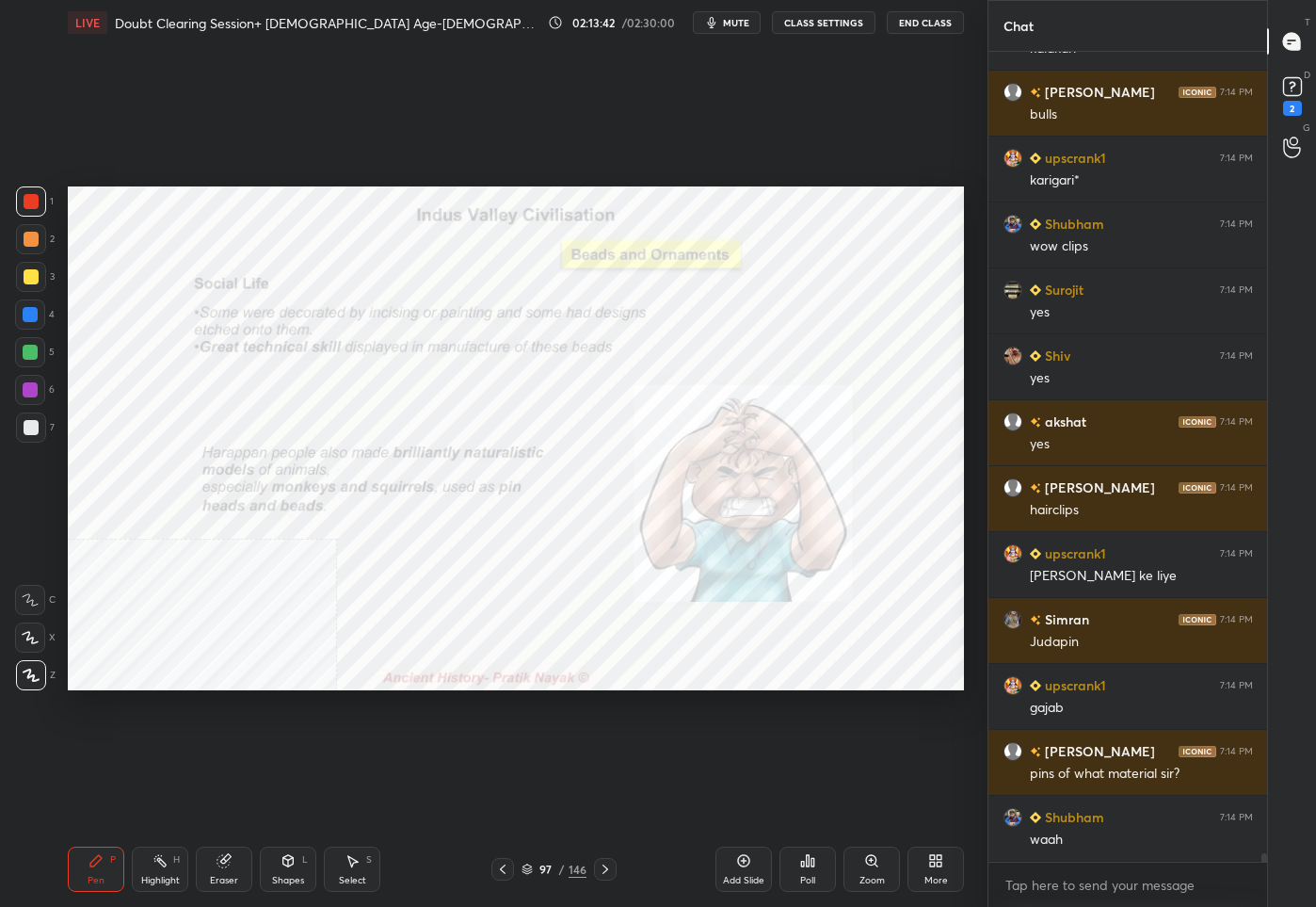
click at [548, 864] on div "97" at bounding box center [546, 869] width 19 height 12
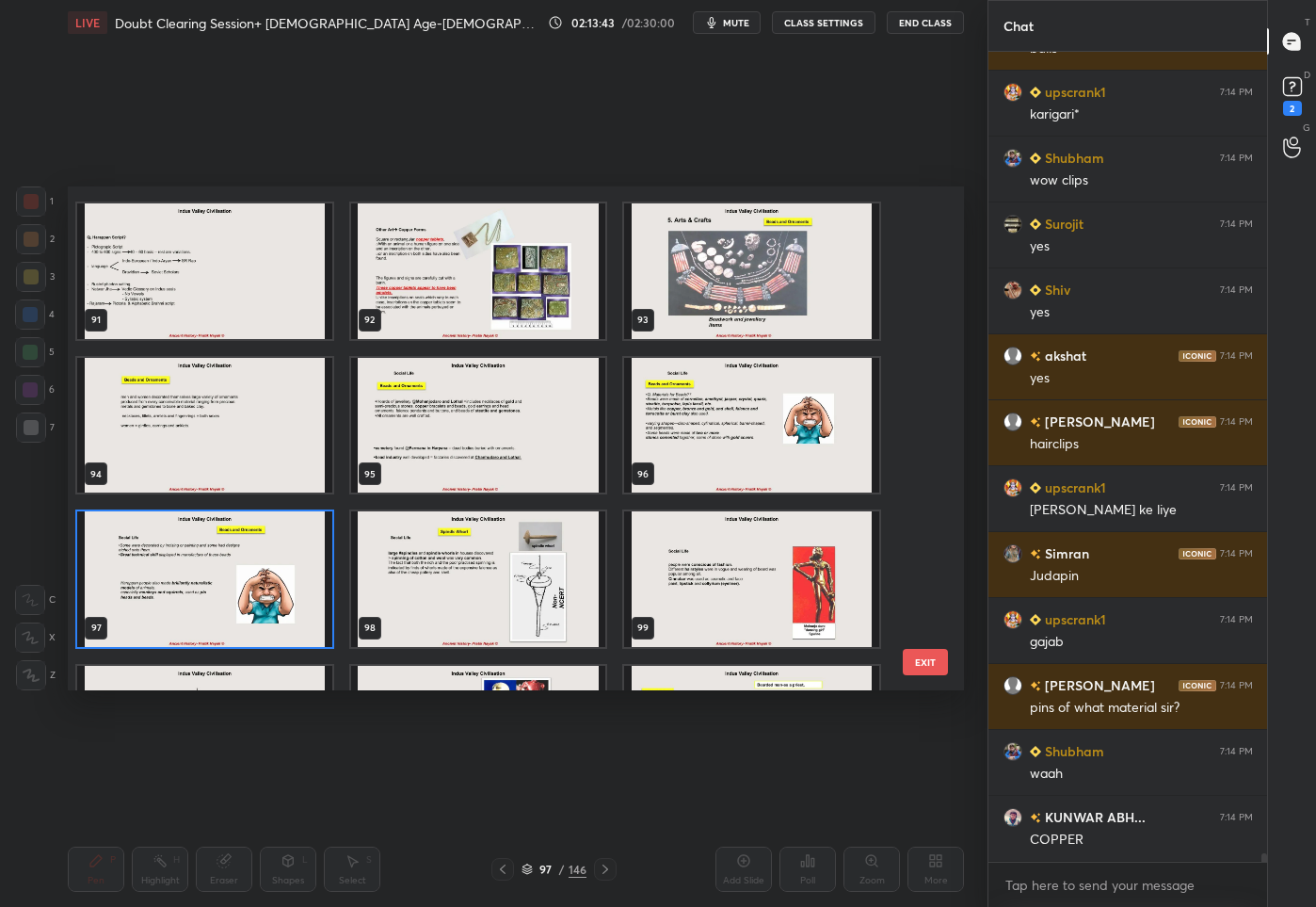
scroll to position [4705, 0]
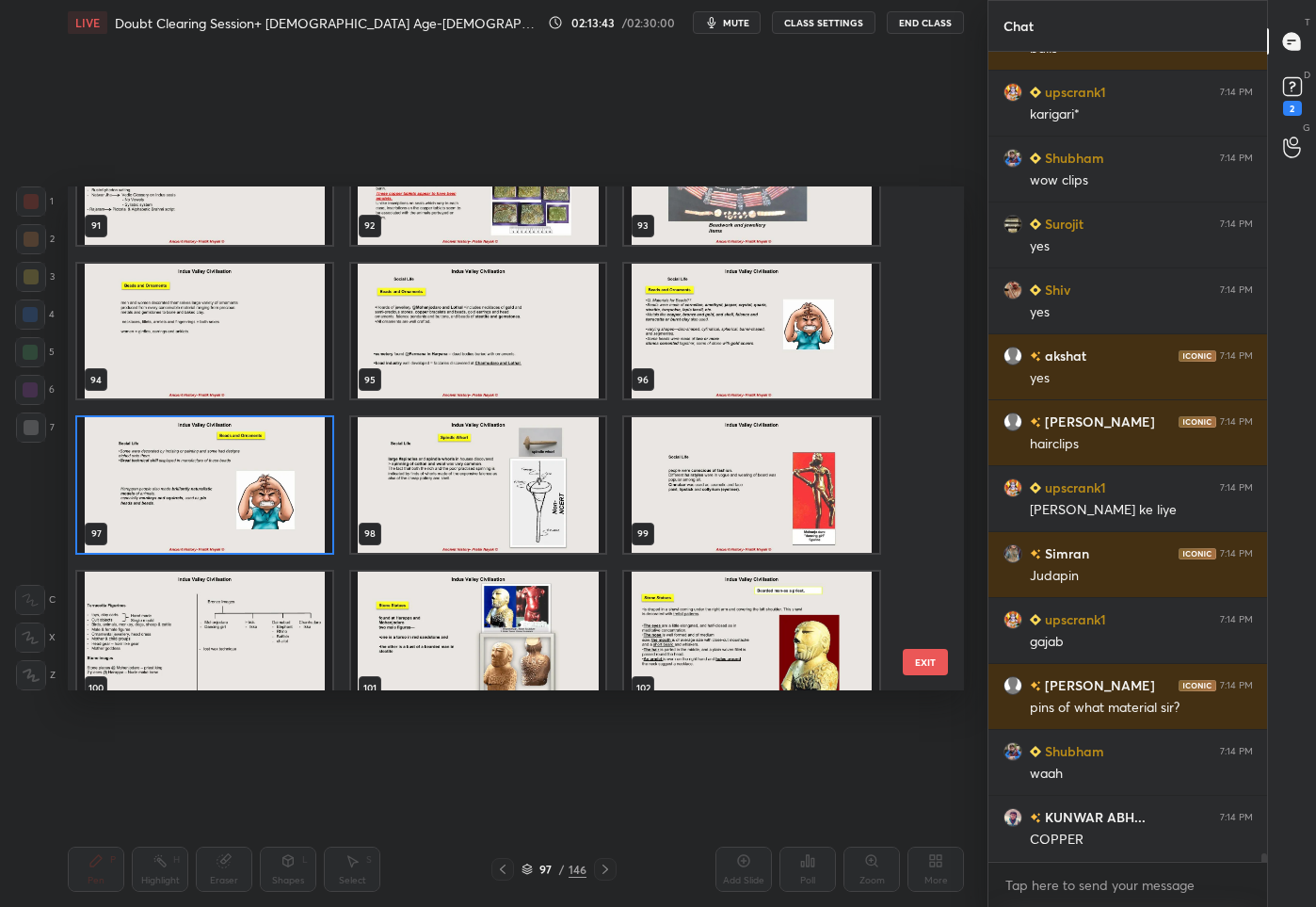
click at [506, 506] on img "grid" at bounding box center [478, 485] width 255 height 136
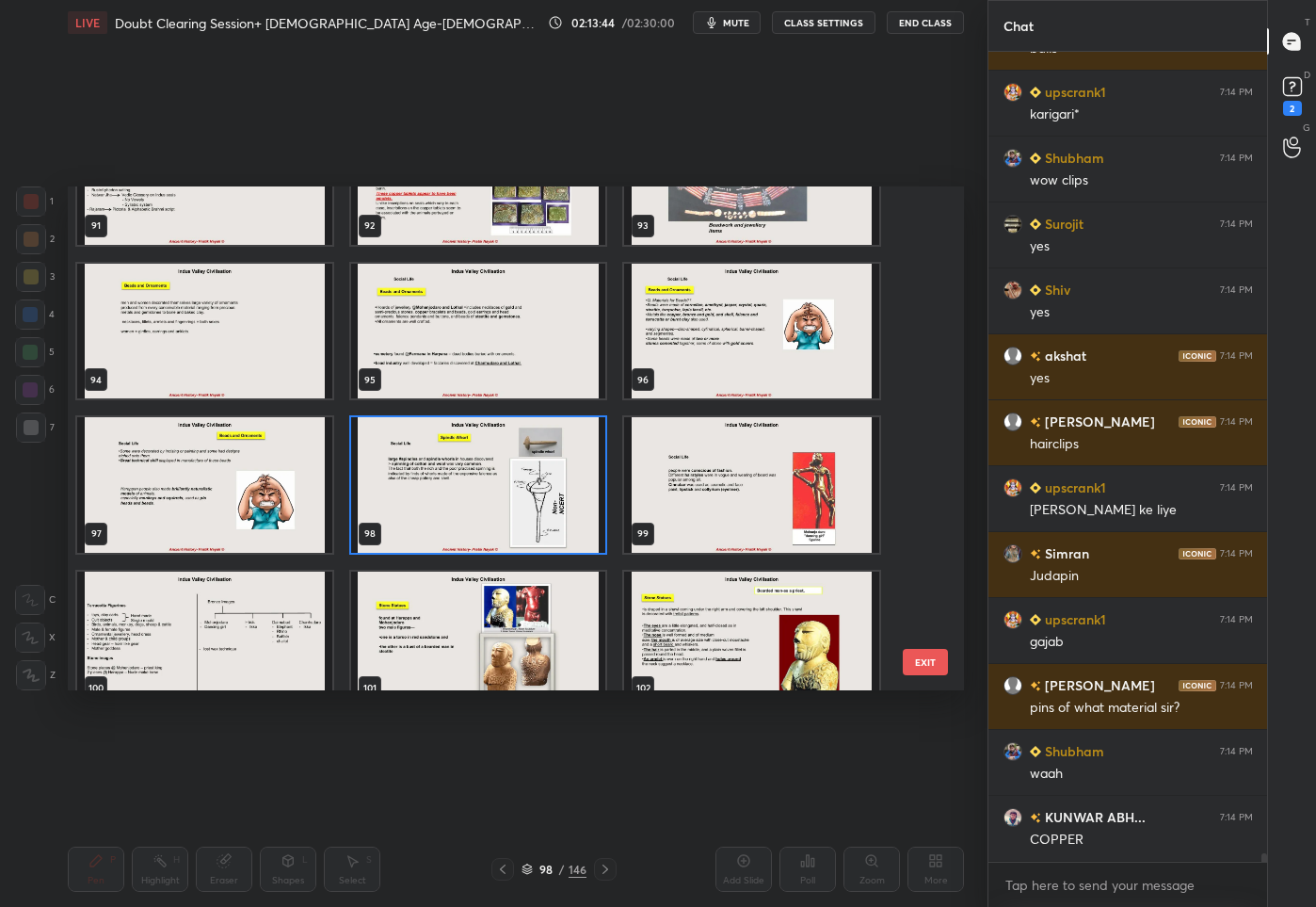
click at [506, 506] on img "grid" at bounding box center [478, 485] width 255 height 136
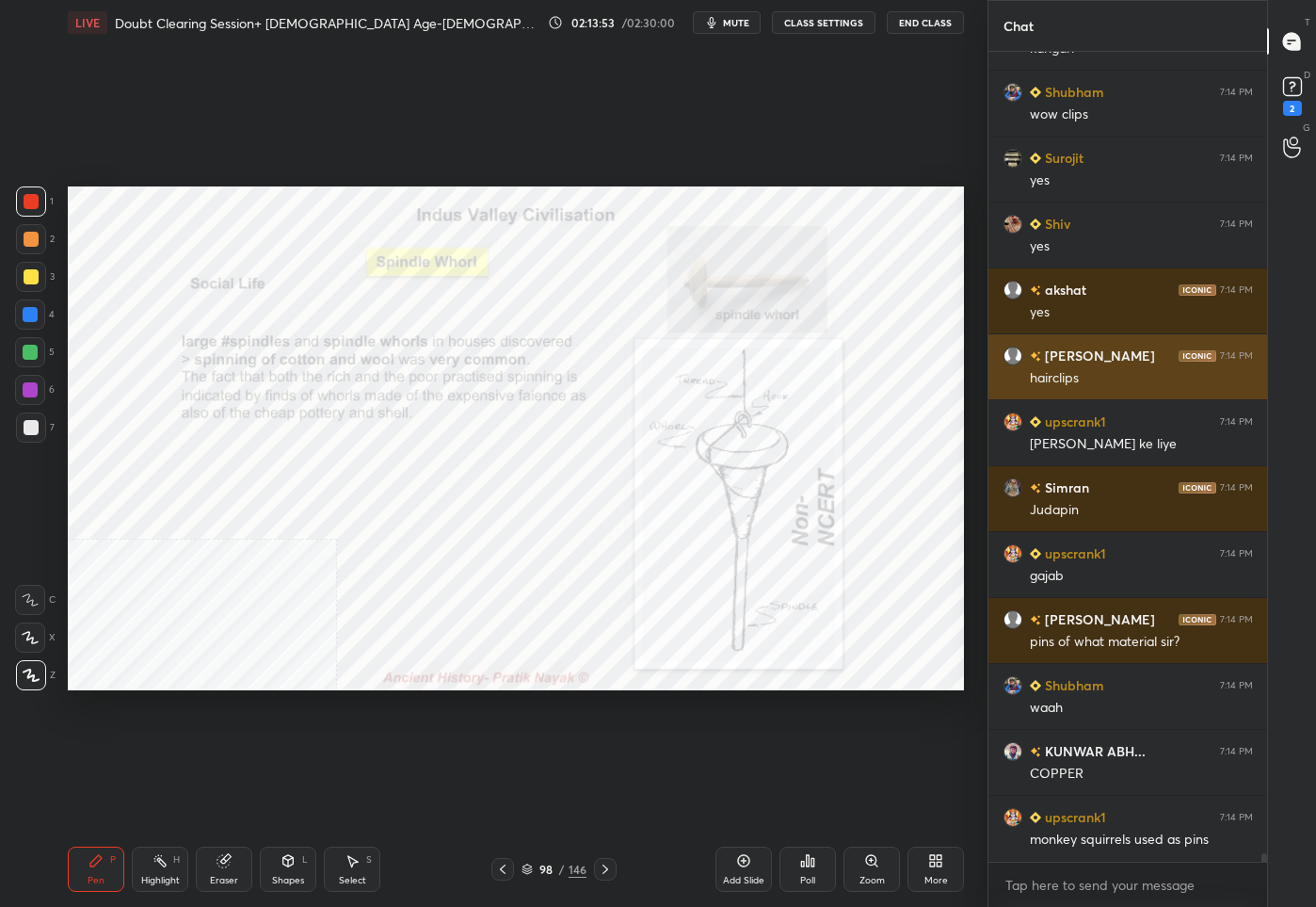
scroll to position [80693, 0]
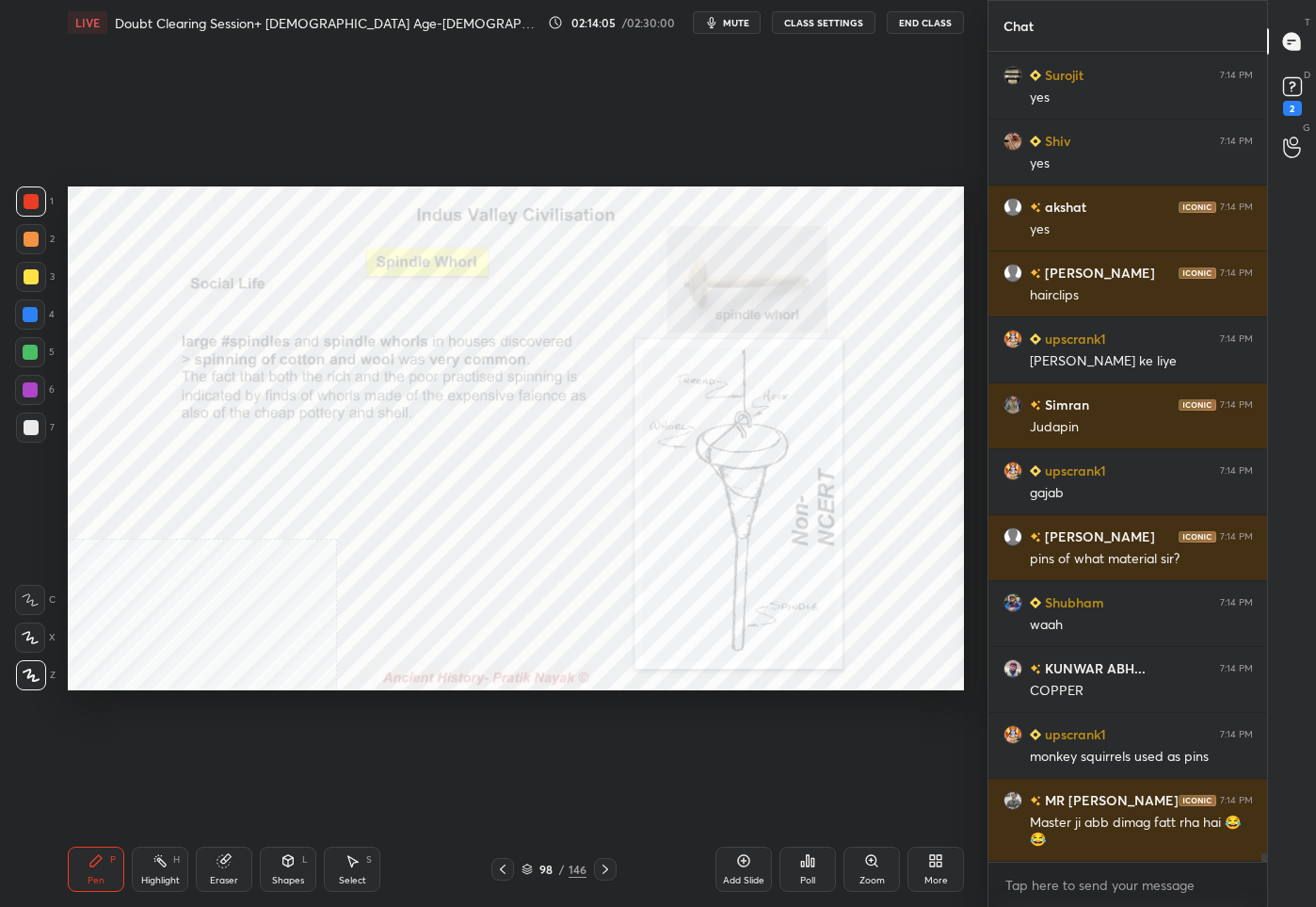
click at [556, 870] on div "98 / 146" at bounding box center [553, 869] width 65 height 17
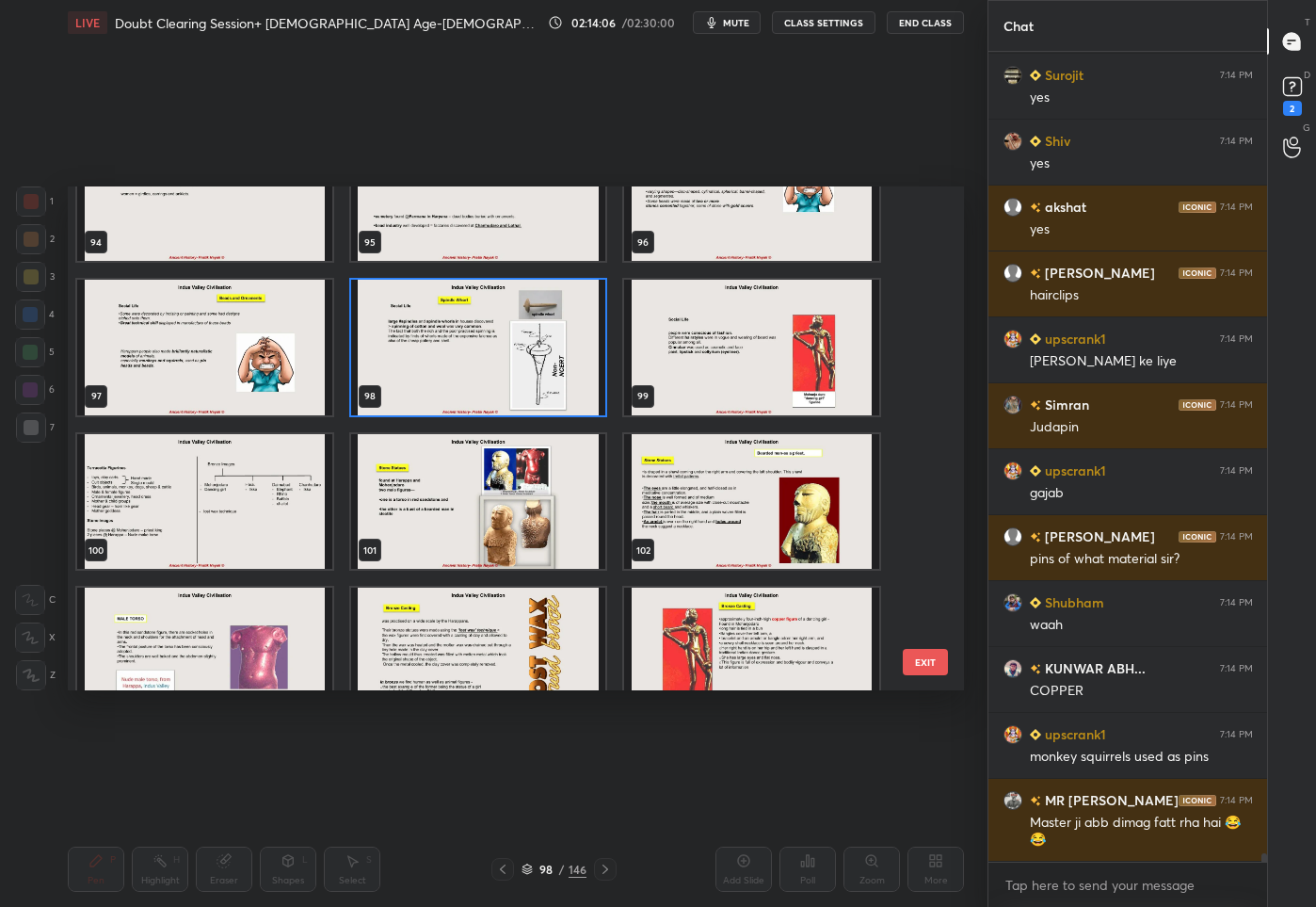
scroll to position [4891, 0]
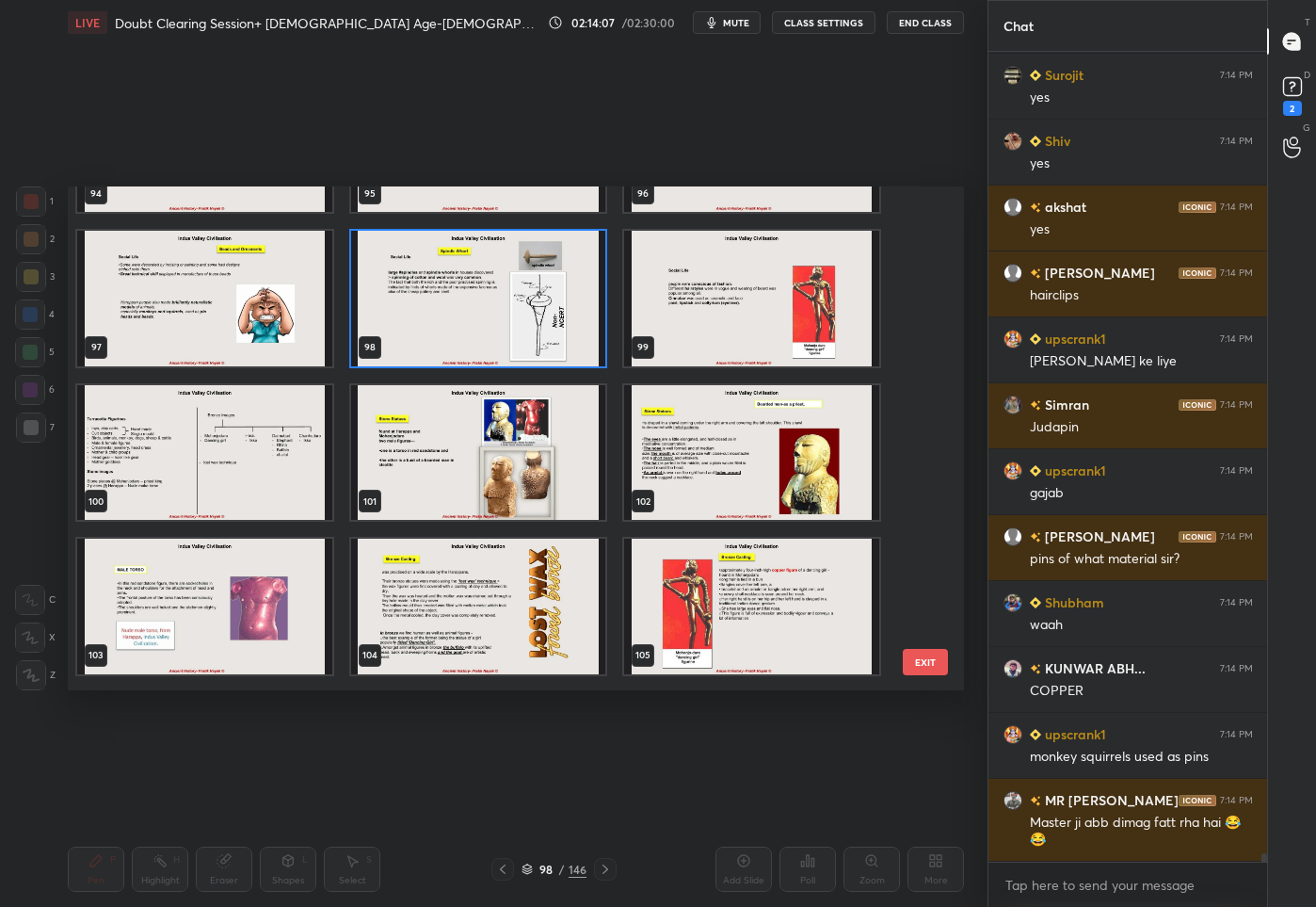
click at [779, 445] on img "grid" at bounding box center [751, 452] width 255 height 136
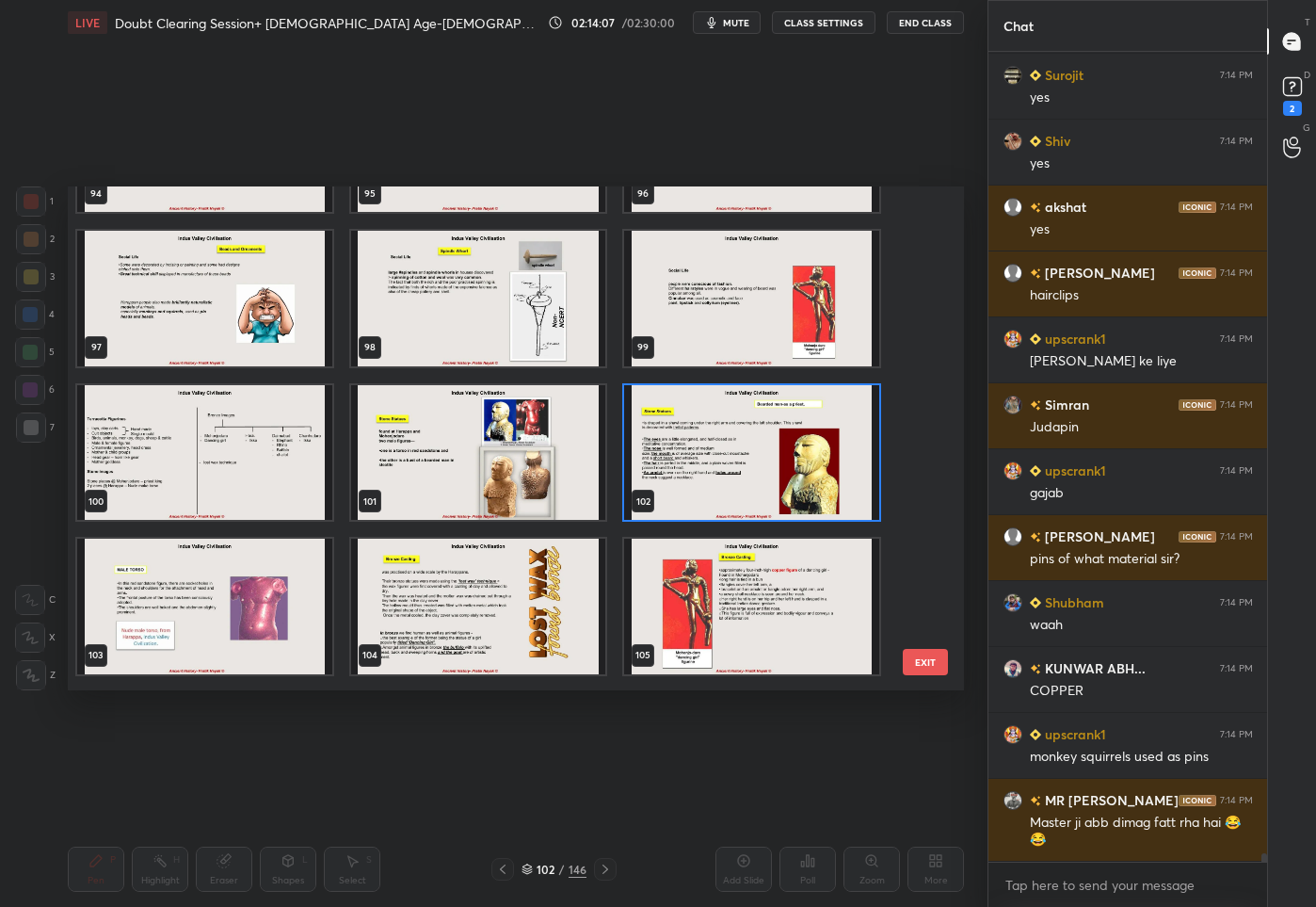
click at [779, 445] on img "grid" at bounding box center [751, 452] width 255 height 136
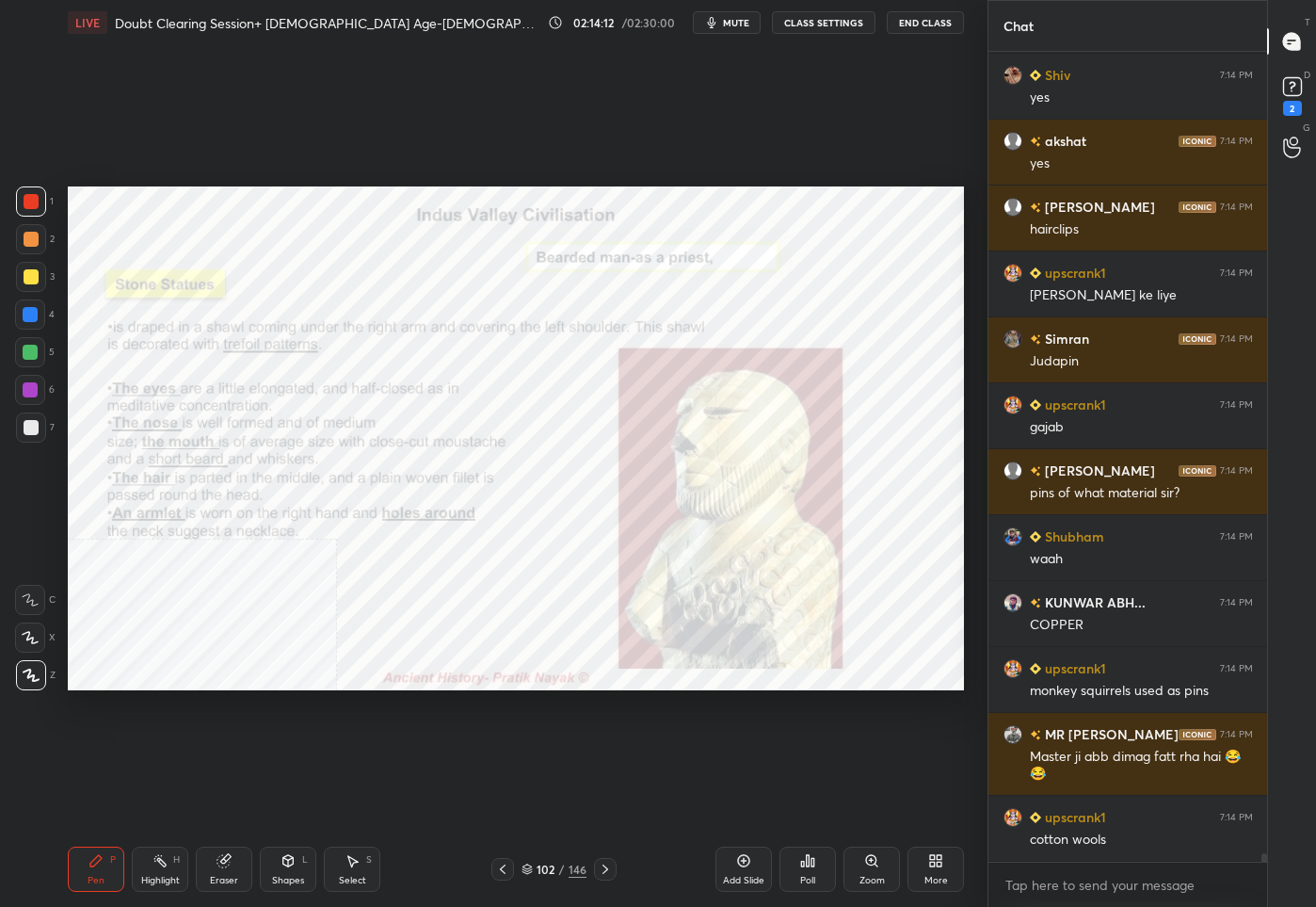
scroll to position [80825, 0]
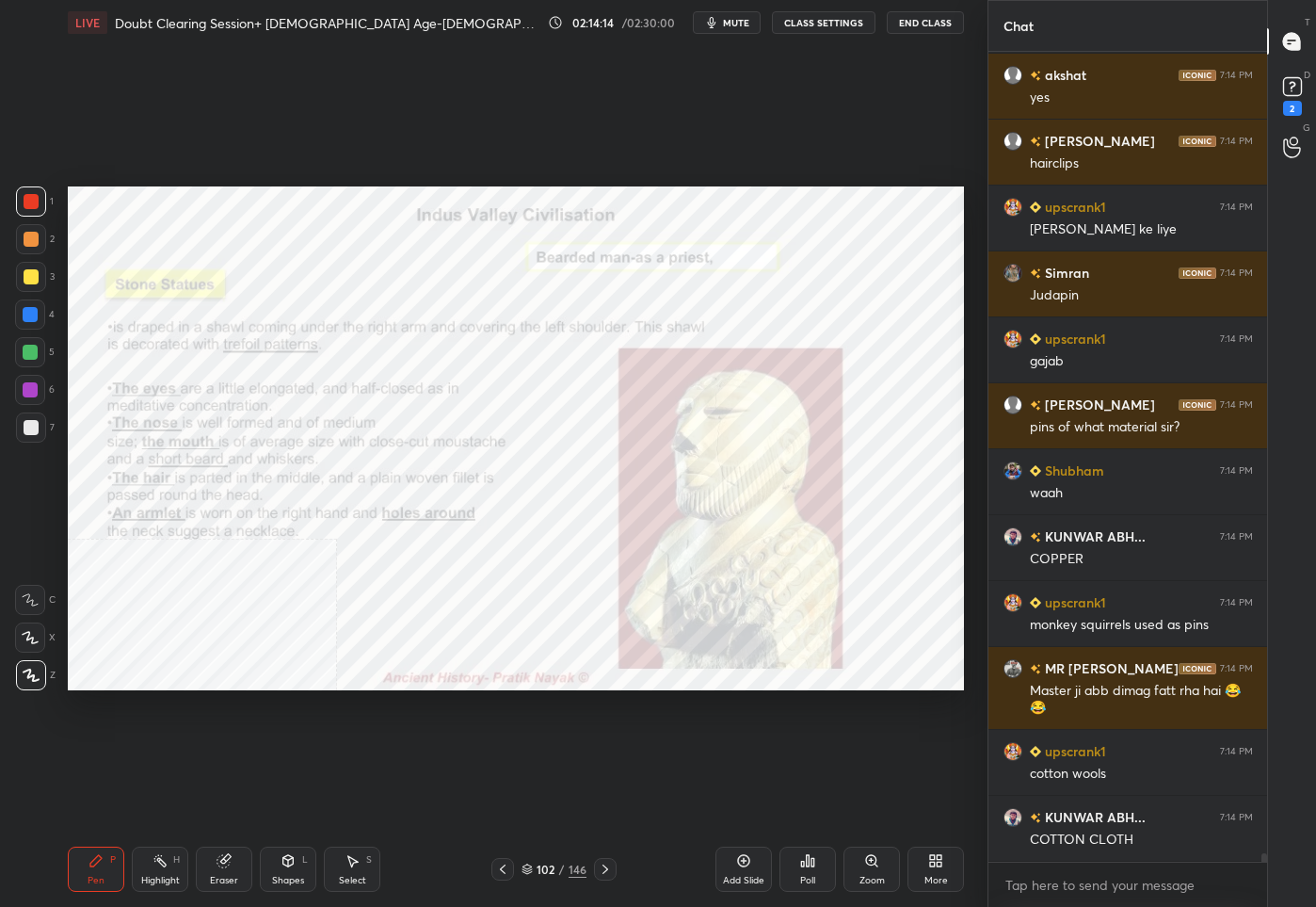
click at [559, 870] on div "/" at bounding box center [562, 869] width 6 height 12
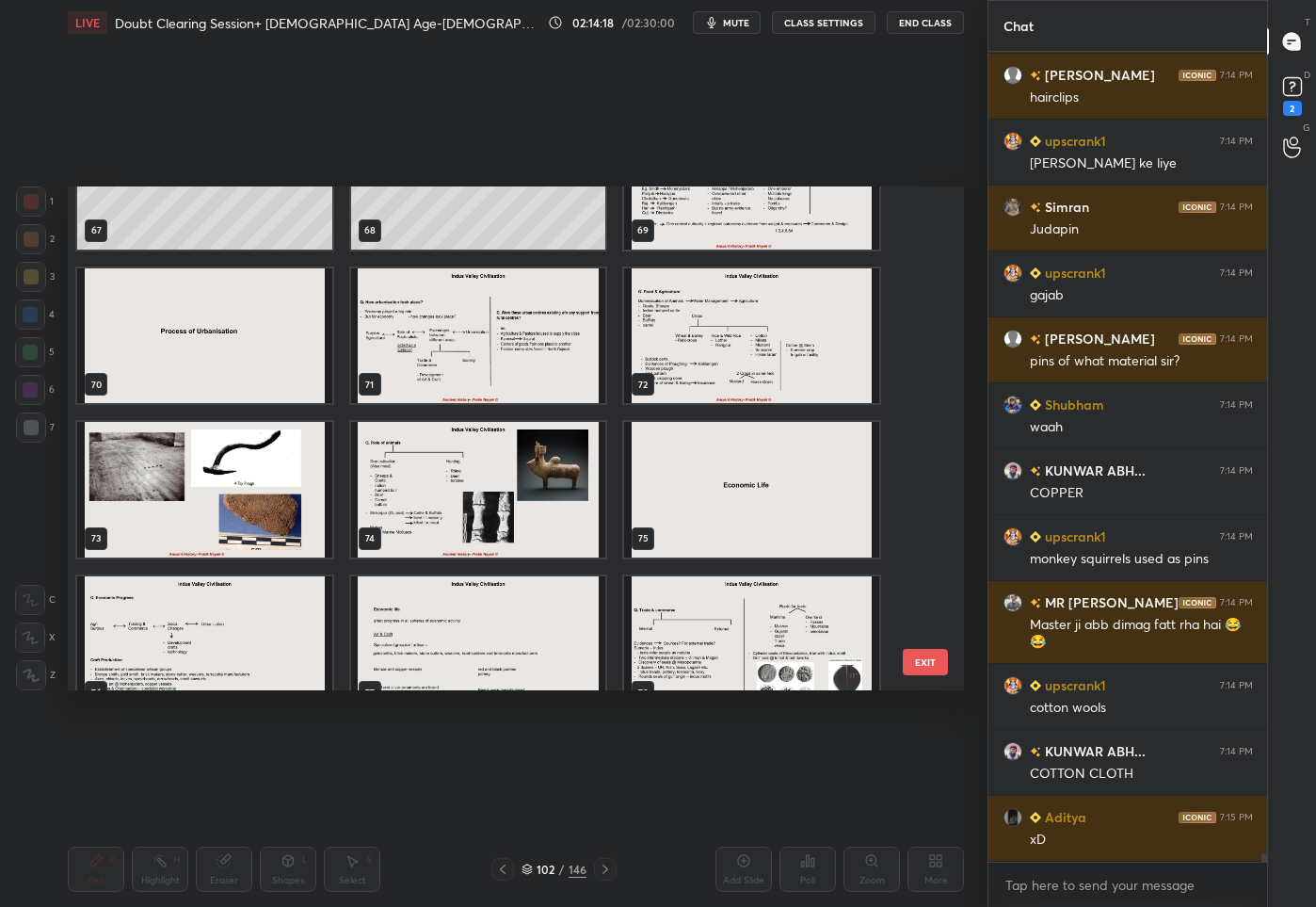
scroll to position [3522, 0]
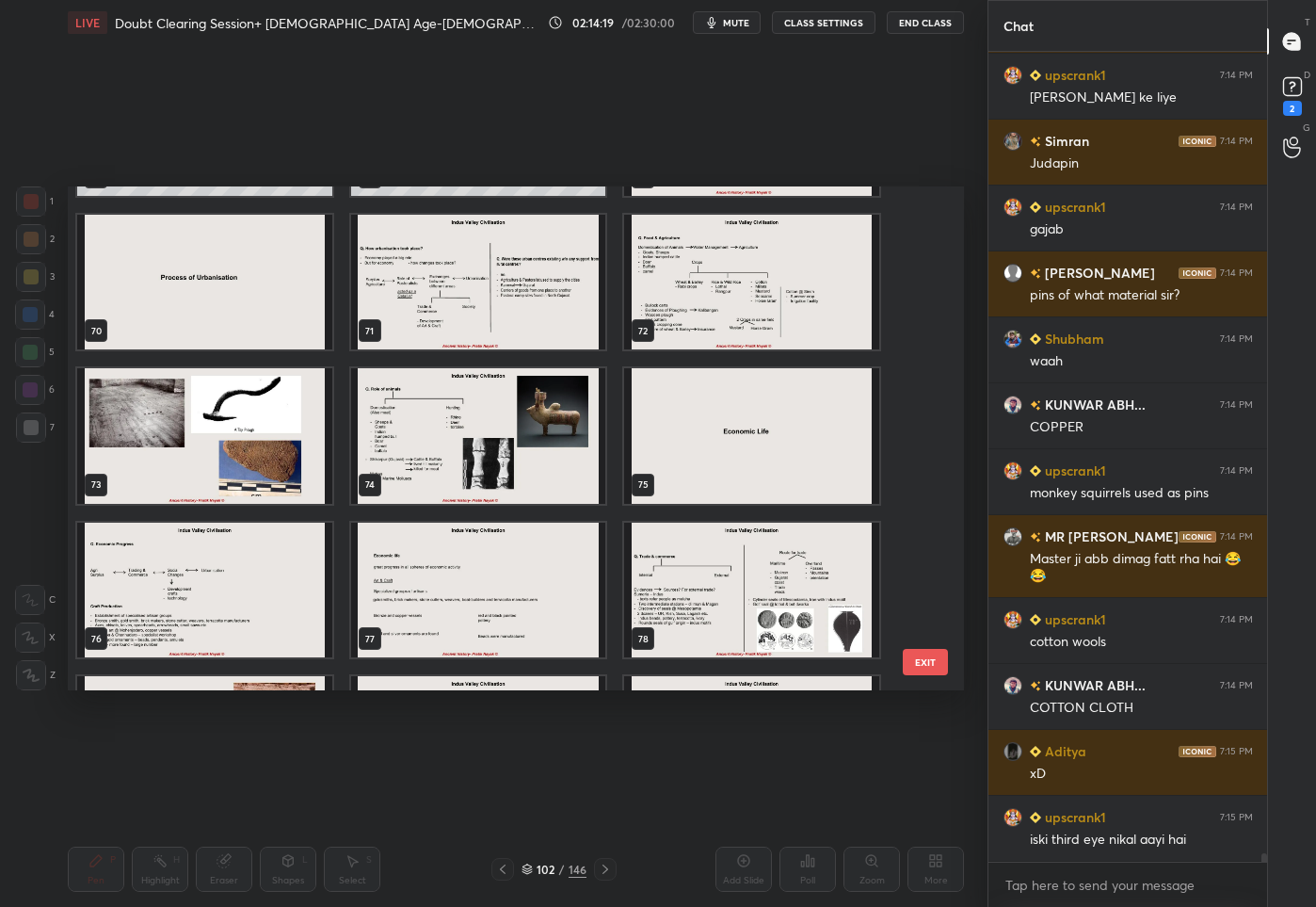
click at [244, 435] on img "grid" at bounding box center [204, 436] width 255 height 136
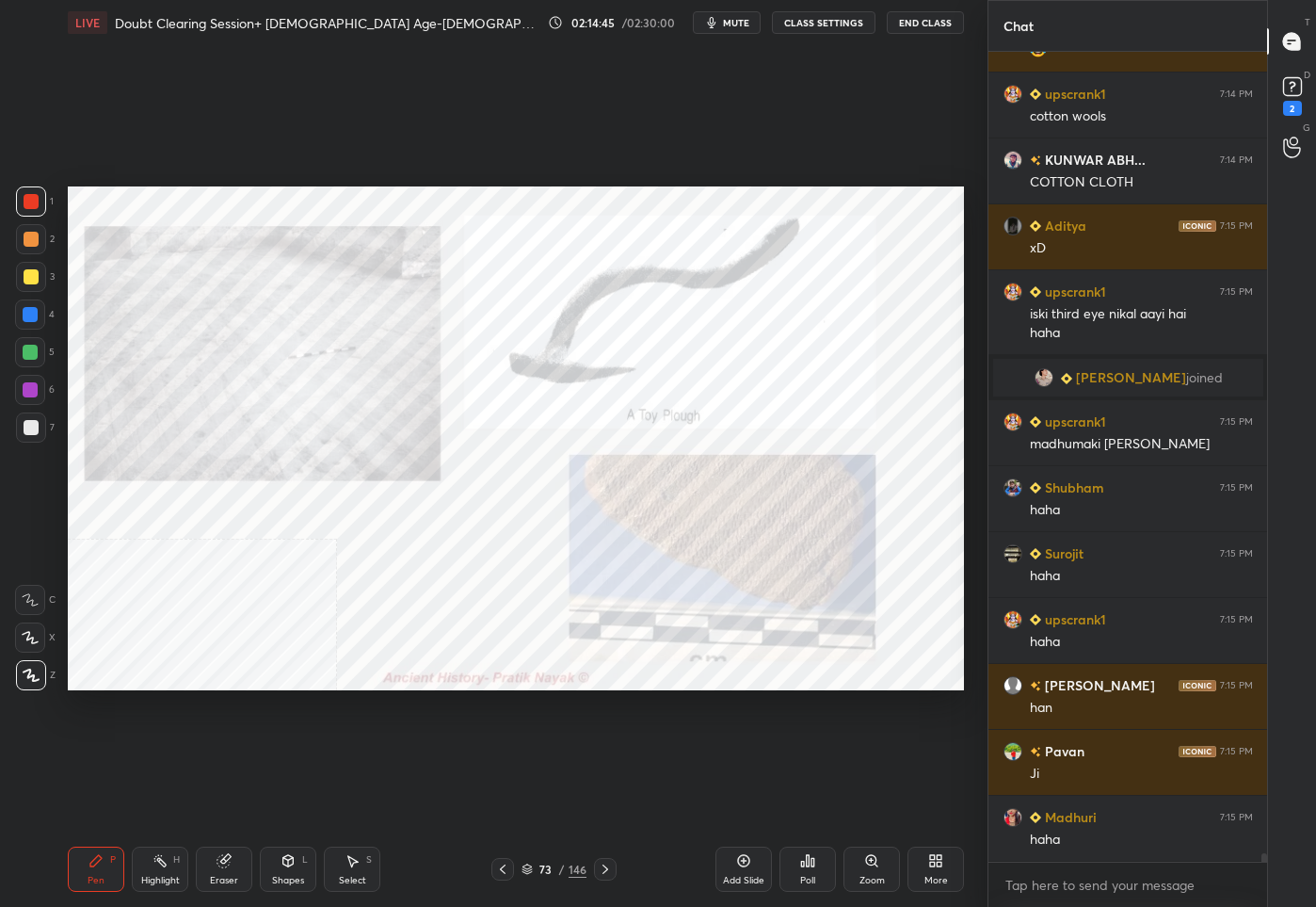
scroll to position [80857, 0]
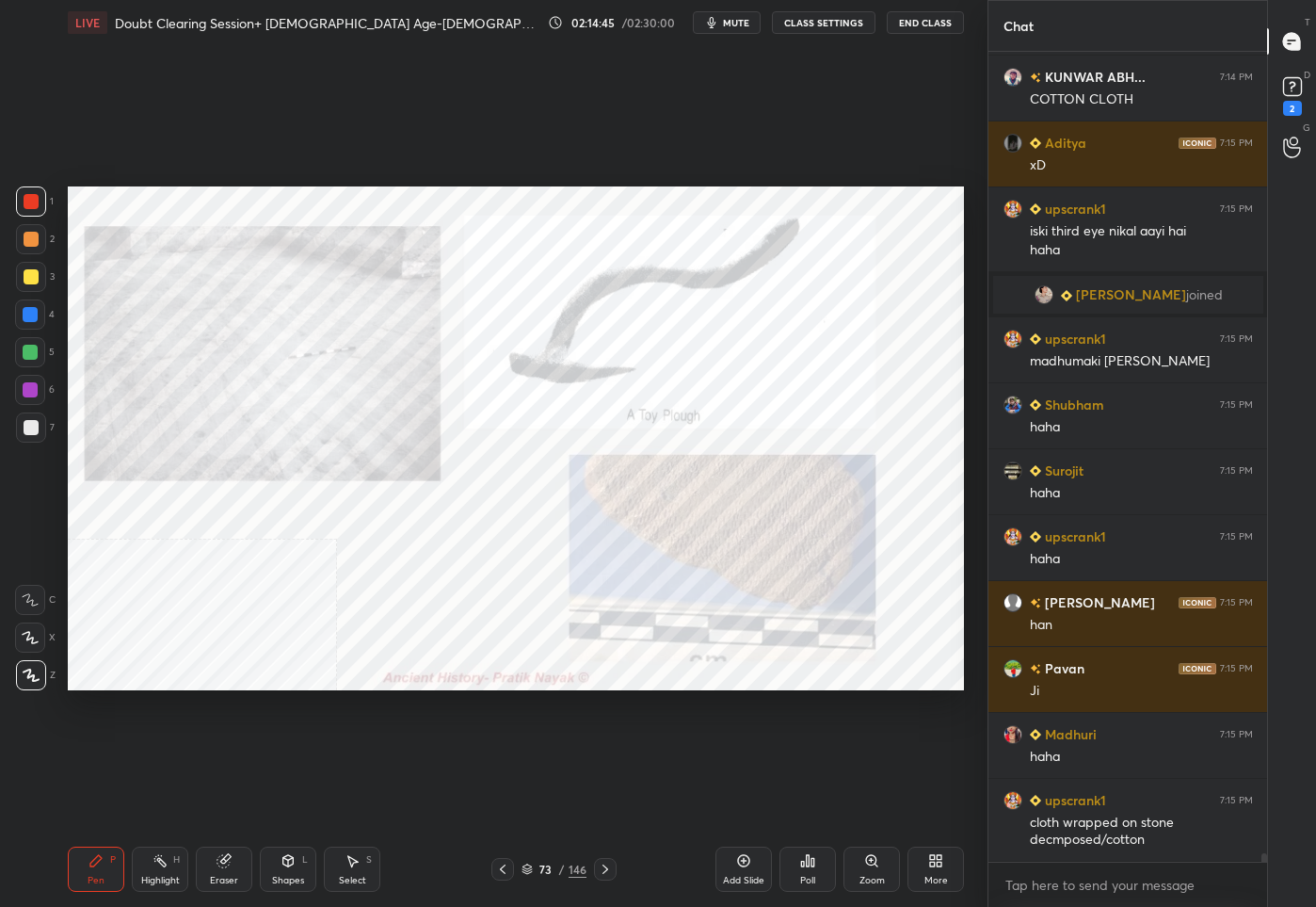
click at [534, 867] on div "73 / 146" at bounding box center [553, 869] width 65 height 17
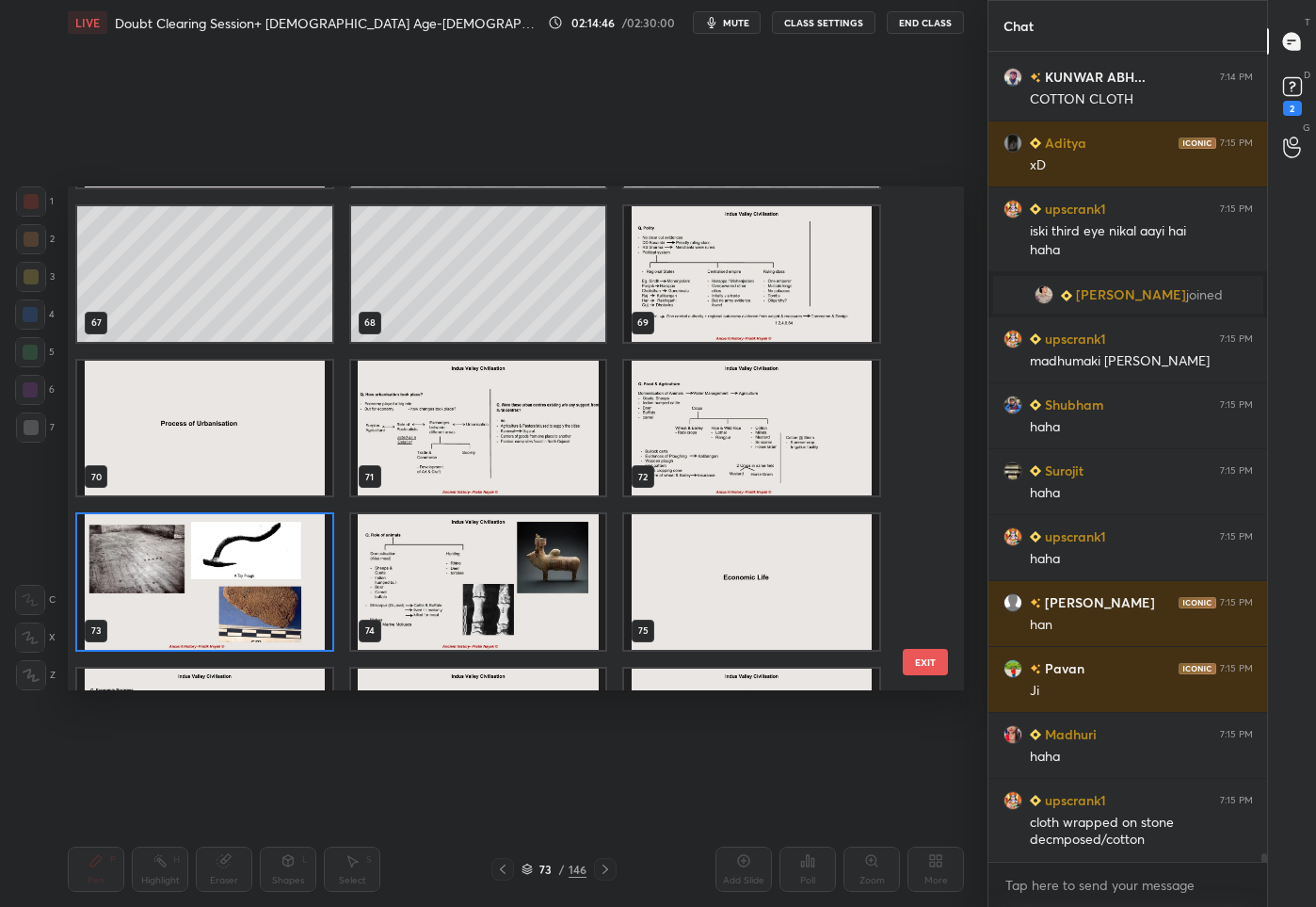
scroll to position [3747, 0]
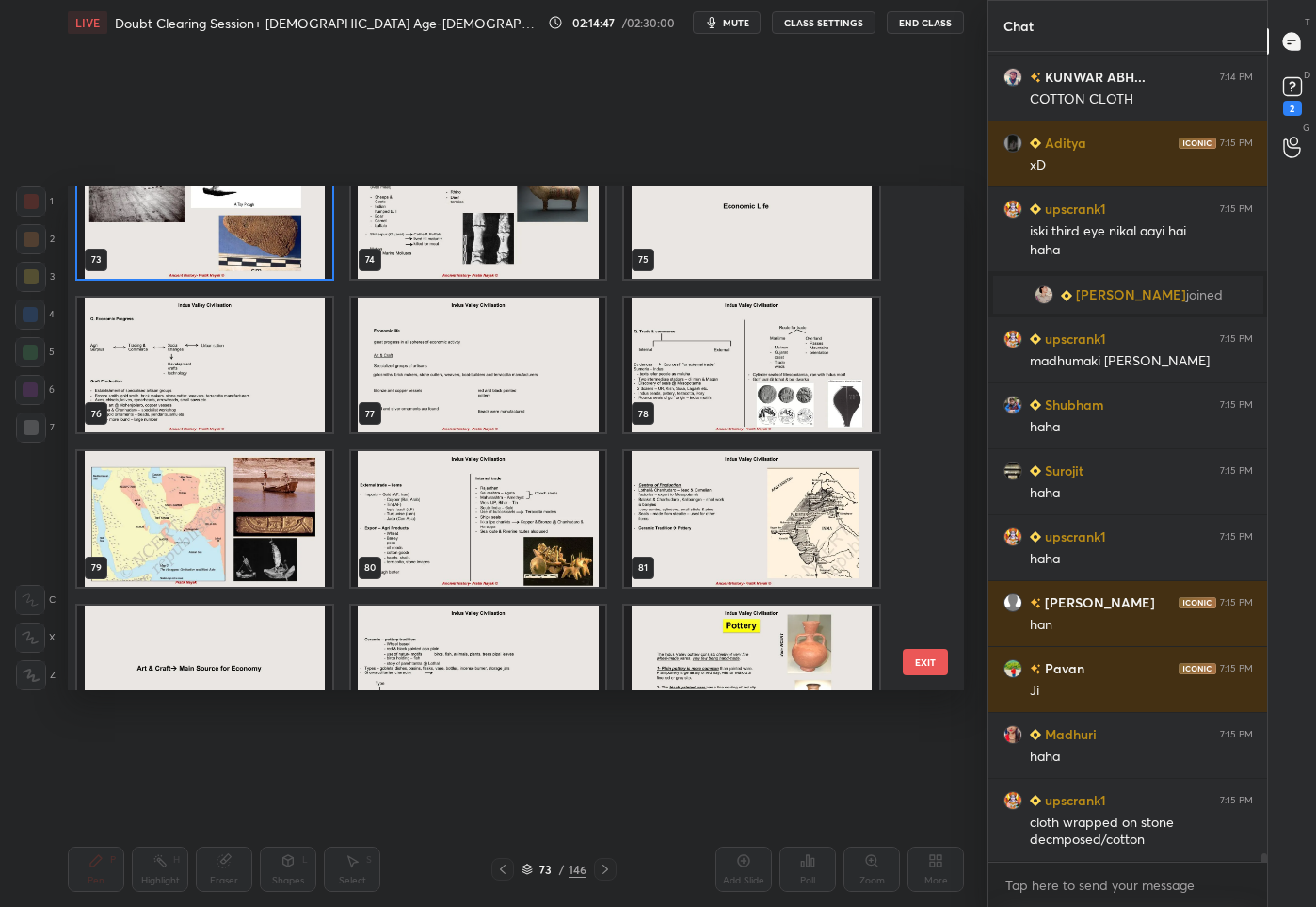
click at [250, 483] on img "grid" at bounding box center [204, 519] width 255 height 136
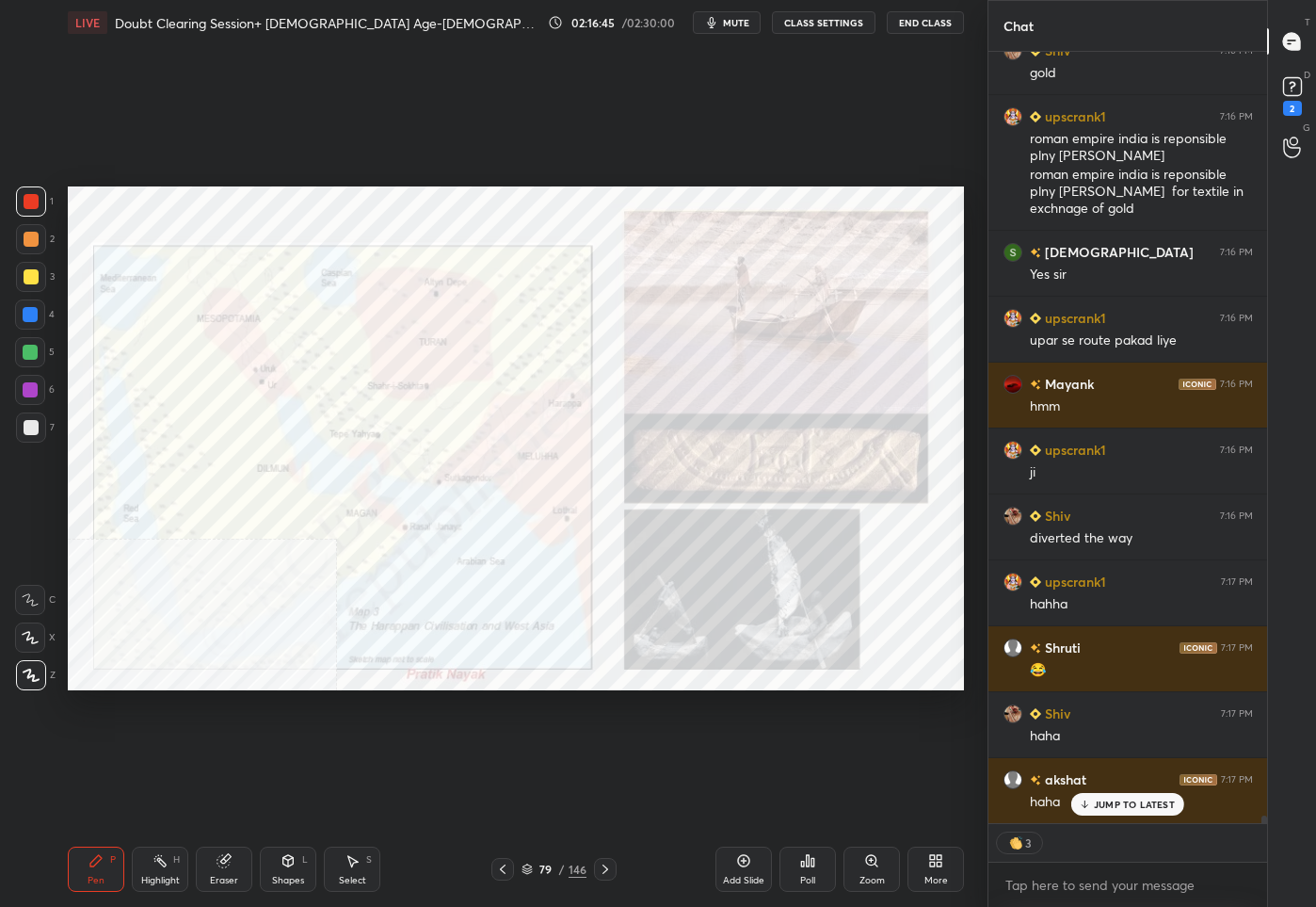
scroll to position [82151, 0]
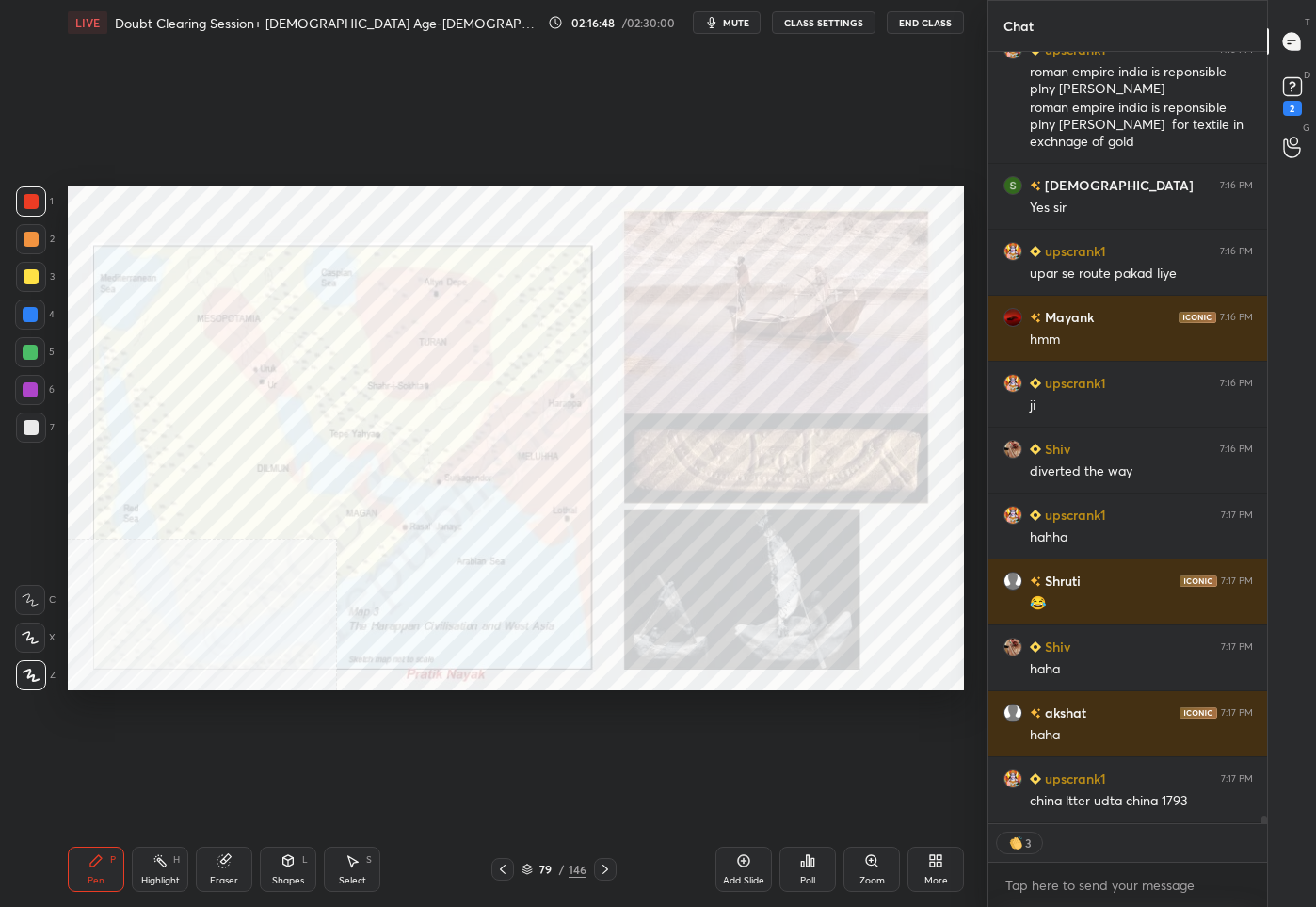
type textarea "x"
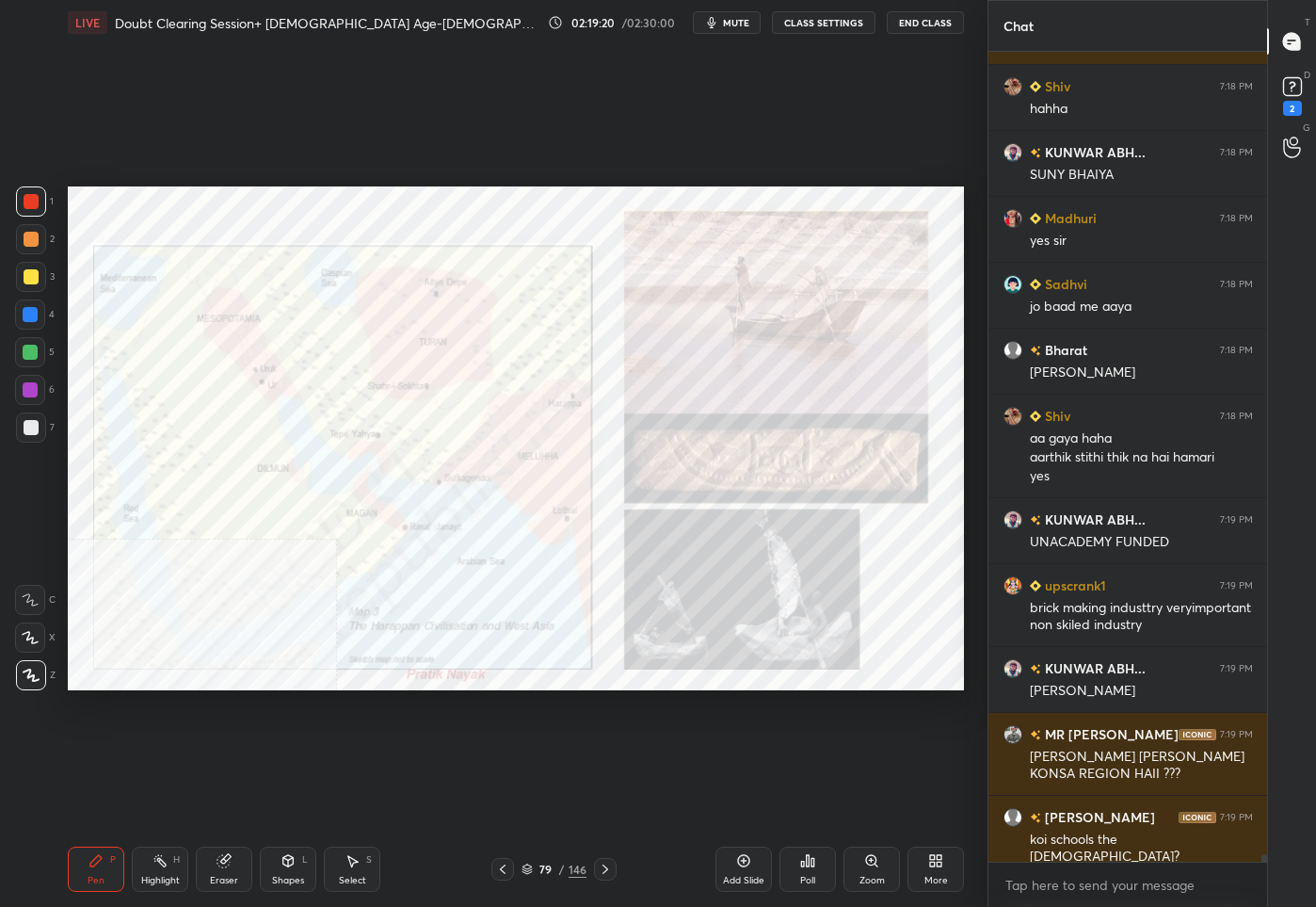
scroll to position [82502, 0]
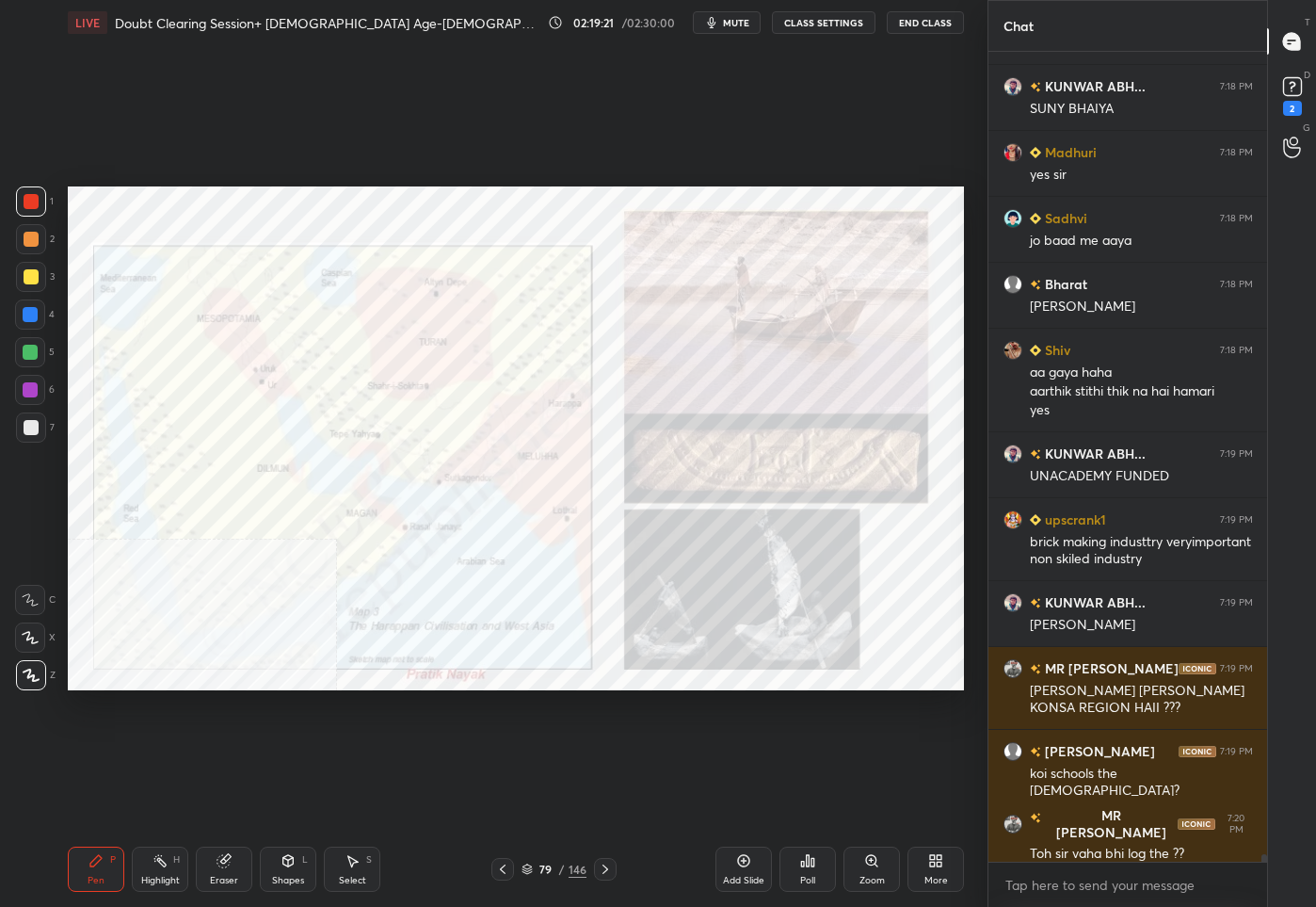
click at [546, 871] on div "79" at bounding box center [546, 869] width 19 height 12
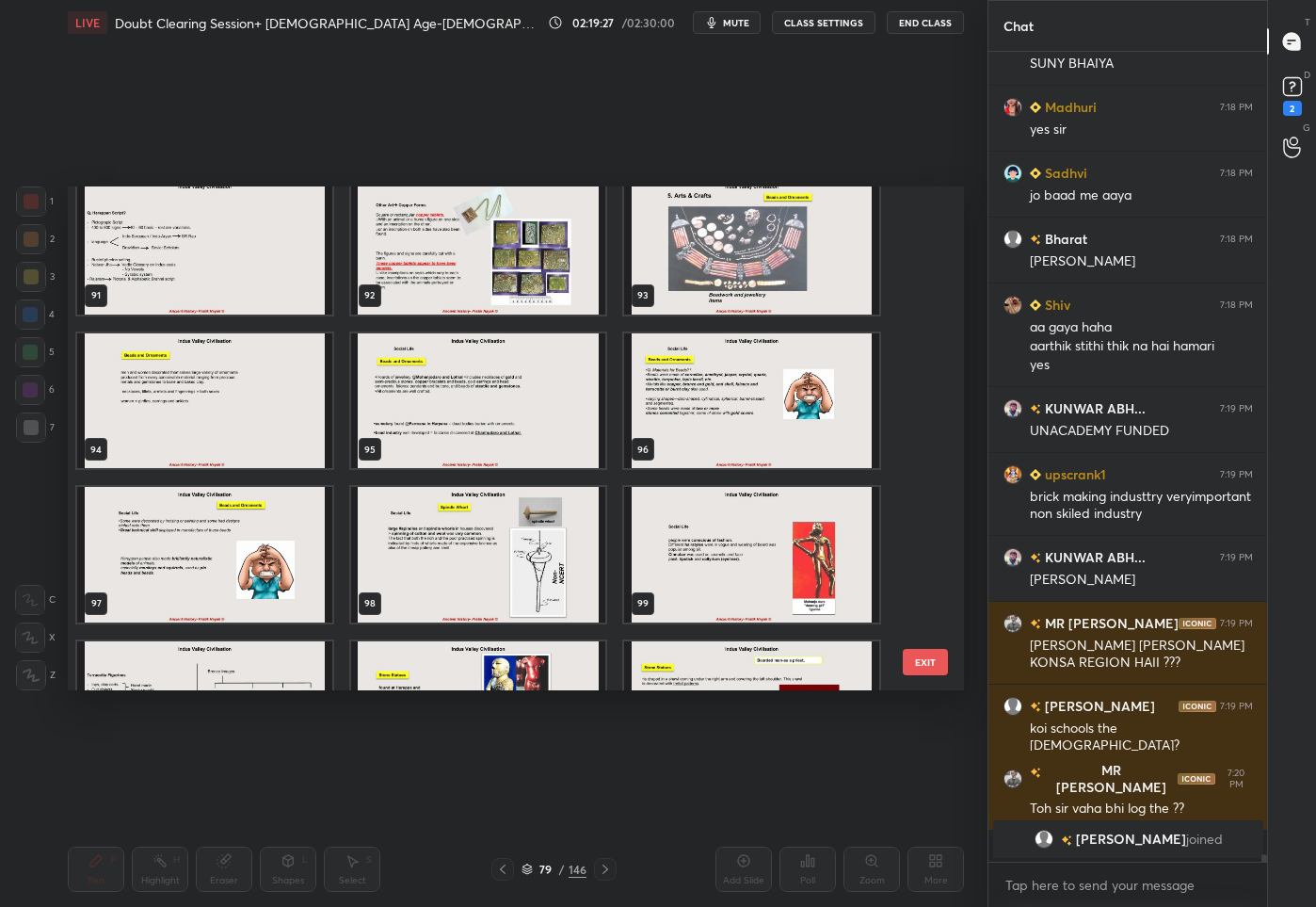
scroll to position [4779, 0]
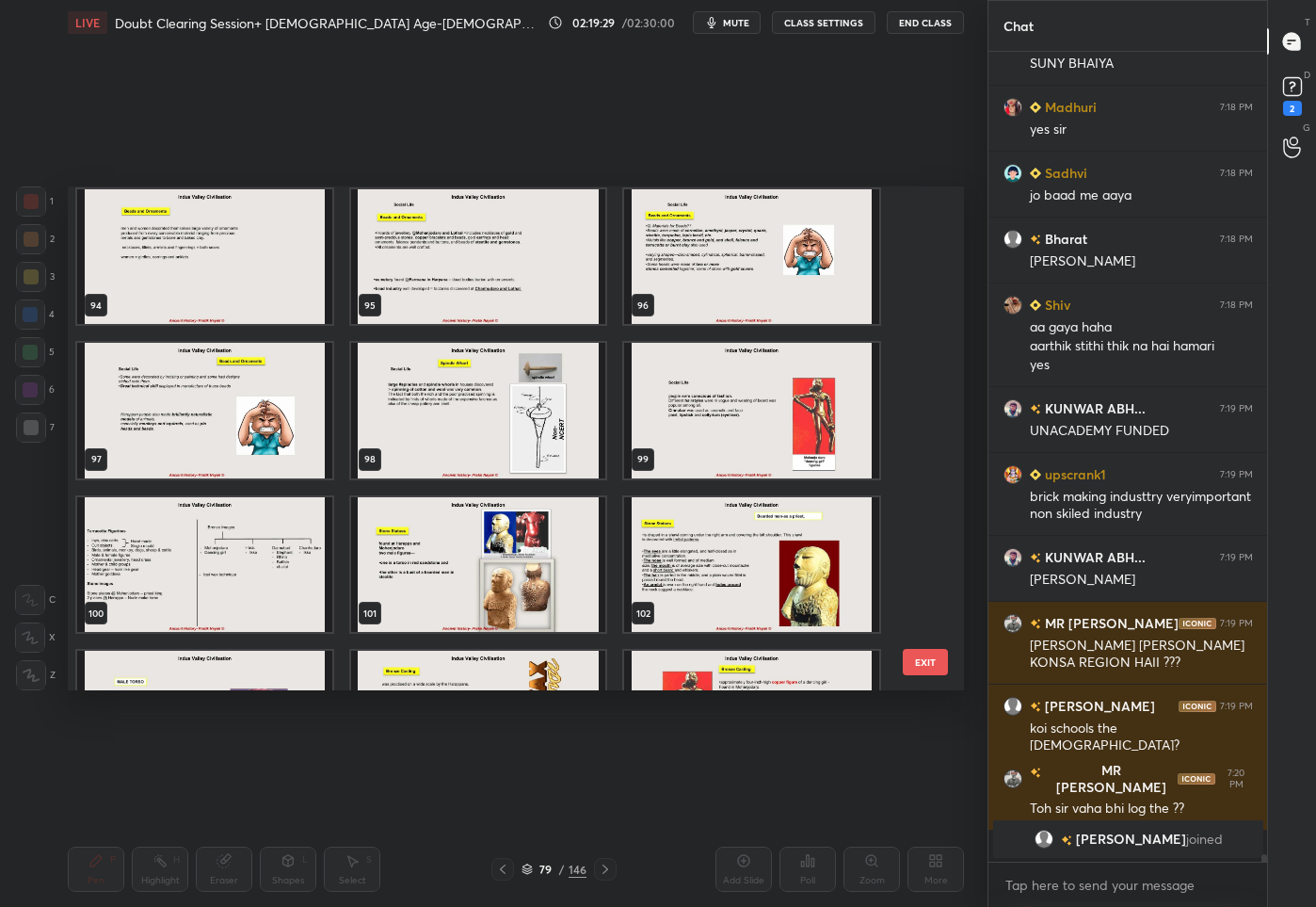
click at [296, 576] on img "grid" at bounding box center [204, 564] width 255 height 136
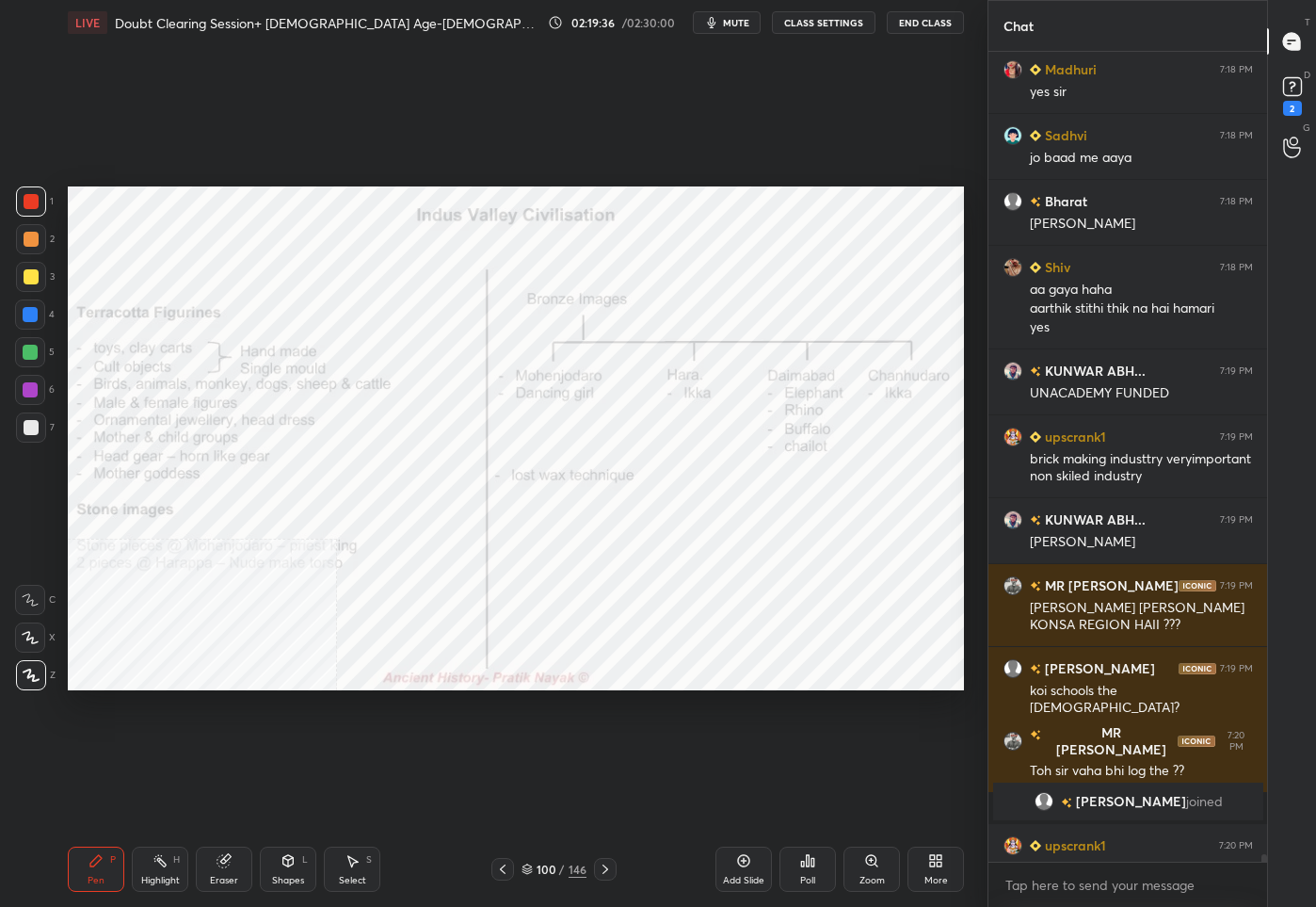
scroll to position [82576, 0]
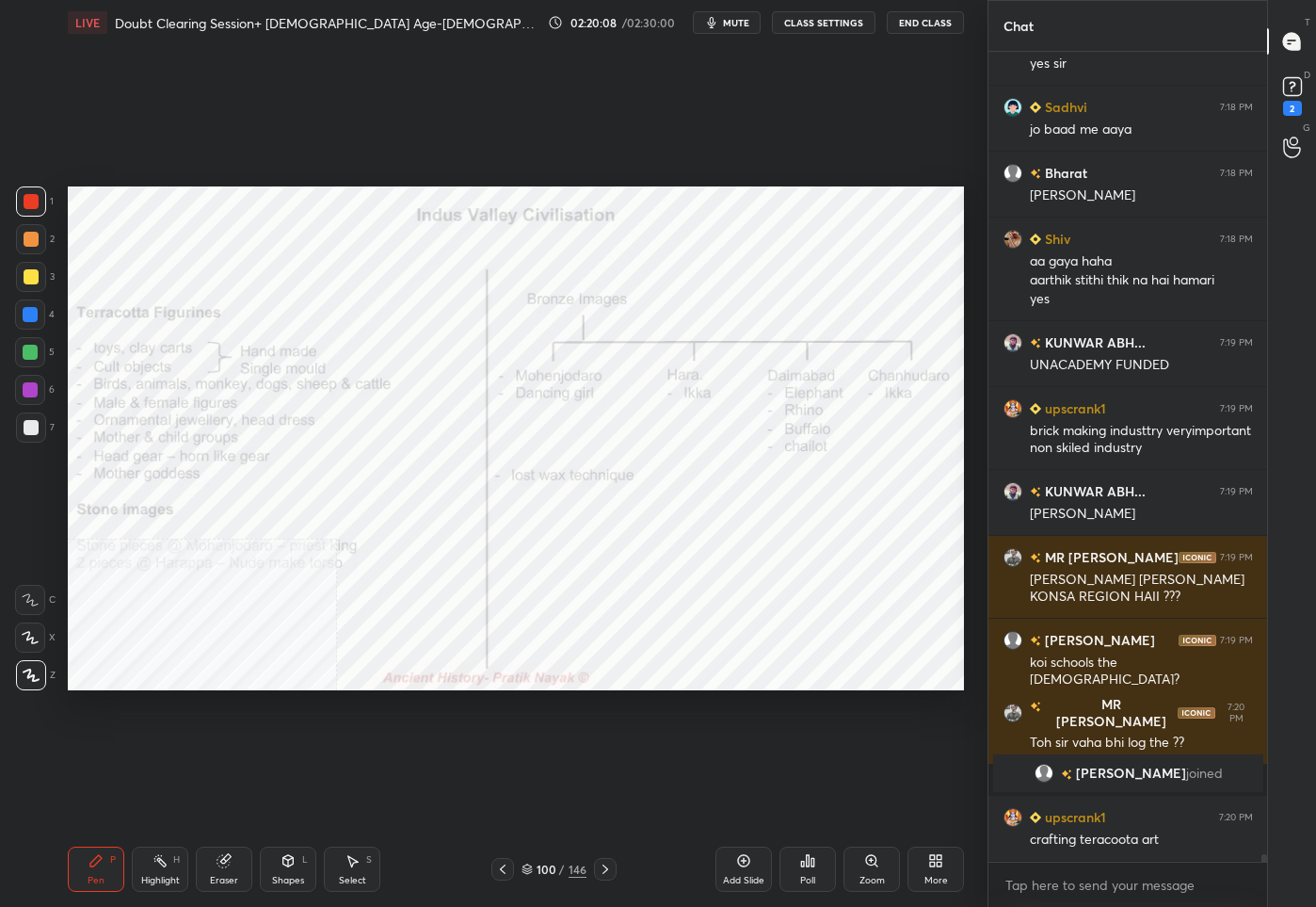
click at [537, 866] on div "100" at bounding box center [546, 869] width 19 height 12
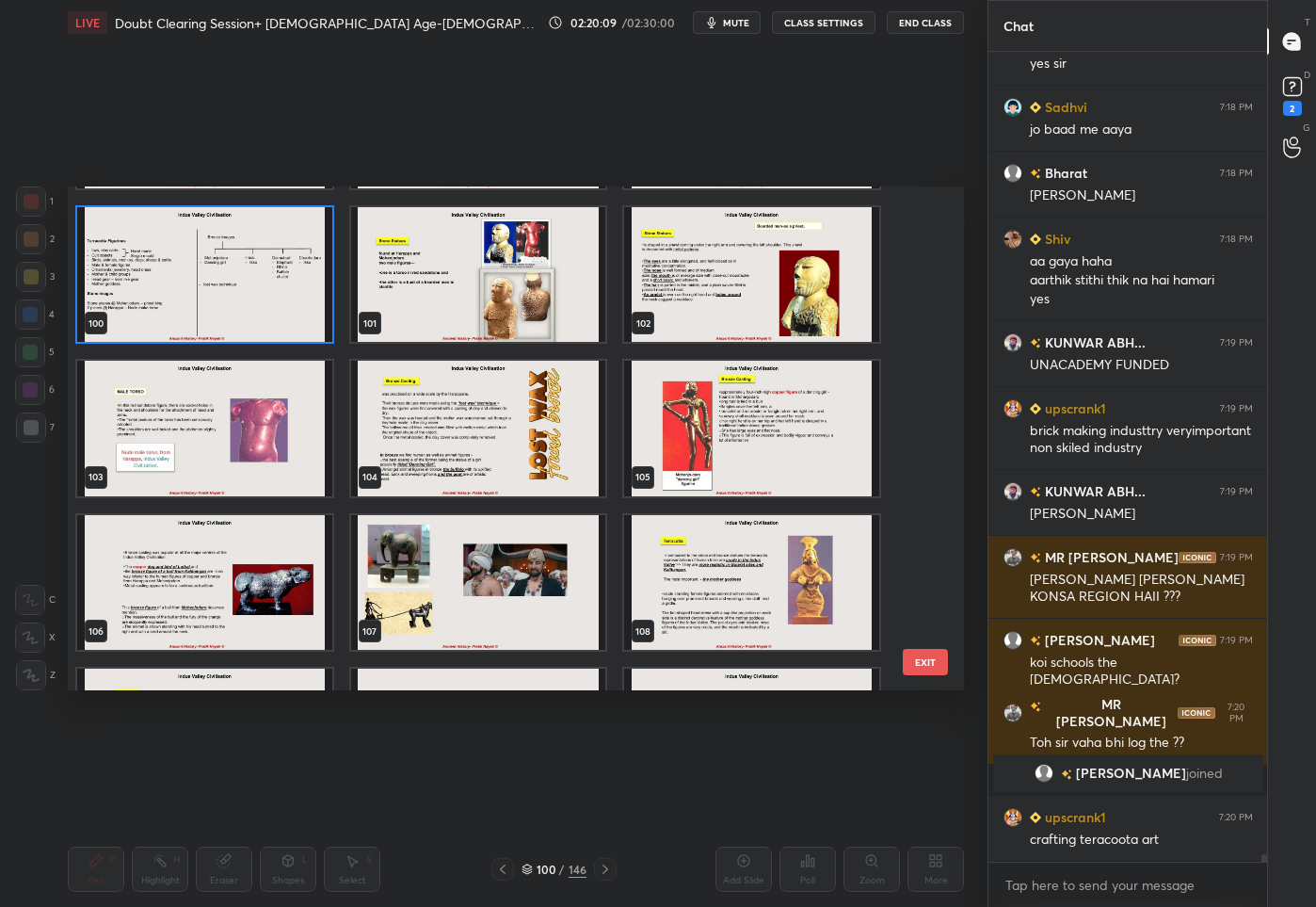
scroll to position [5122, 0]
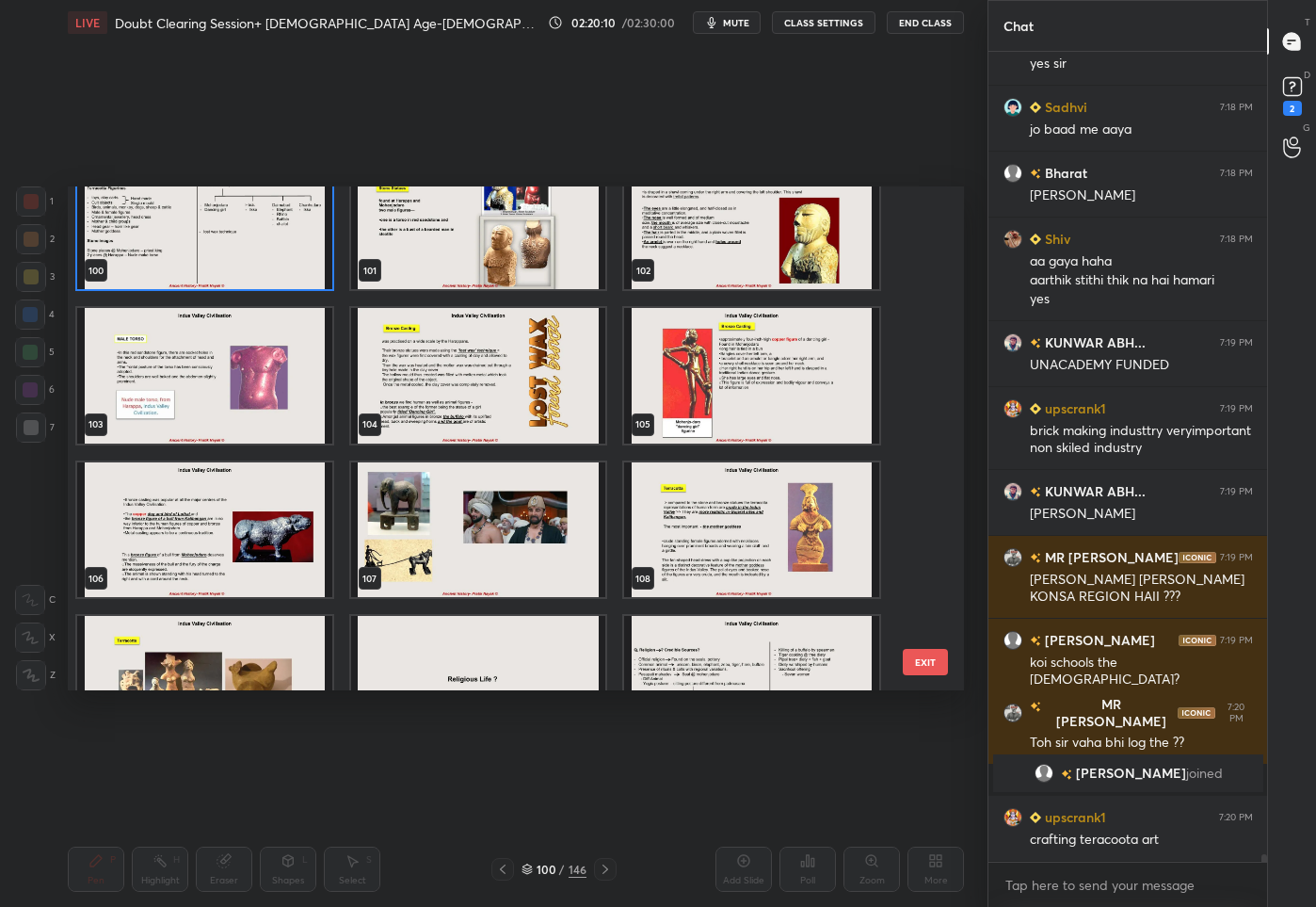
click at [738, 544] on img "grid" at bounding box center [751, 529] width 255 height 136
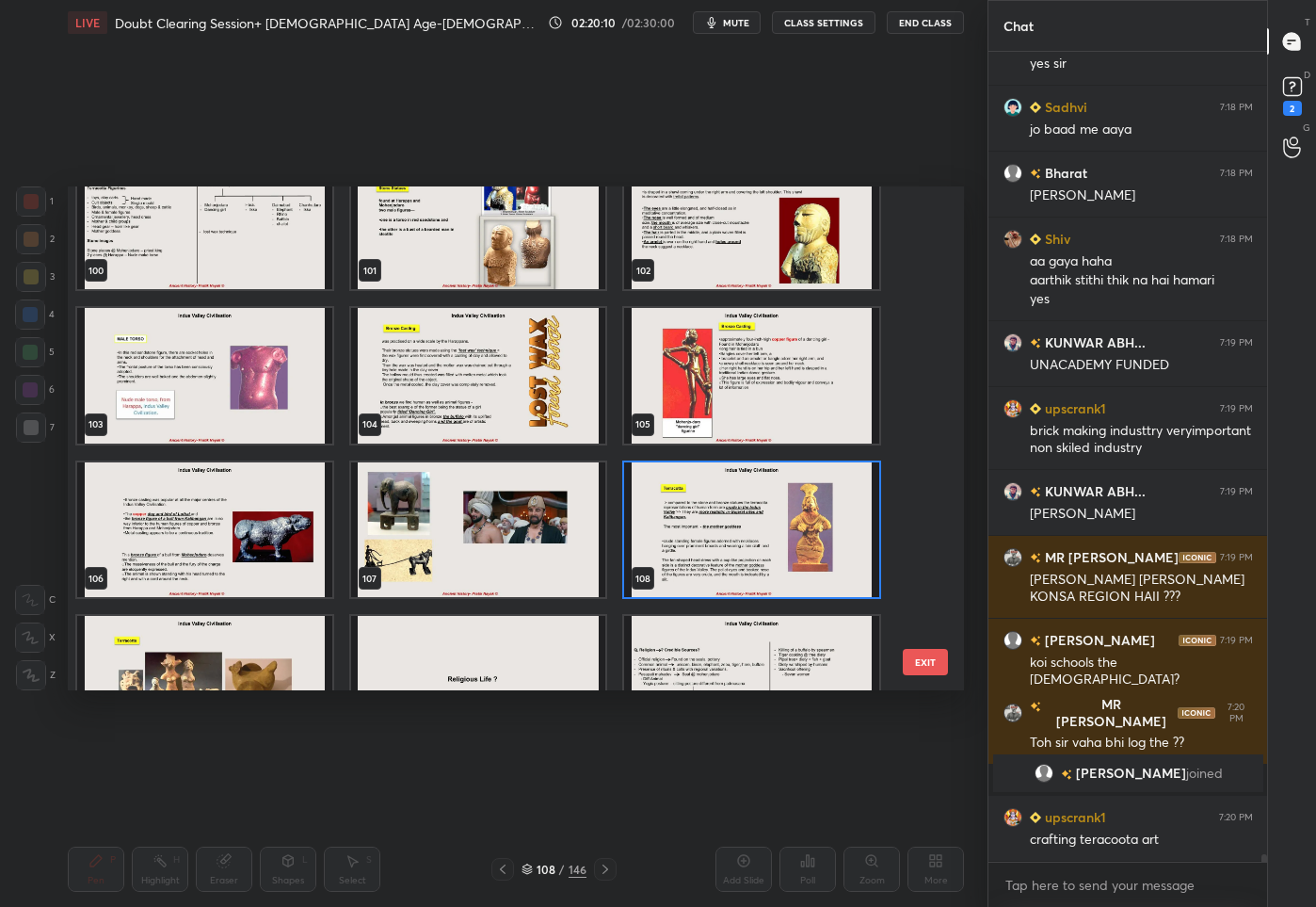
click at [738, 544] on img "grid" at bounding box center [751, 529] width 255 height 136
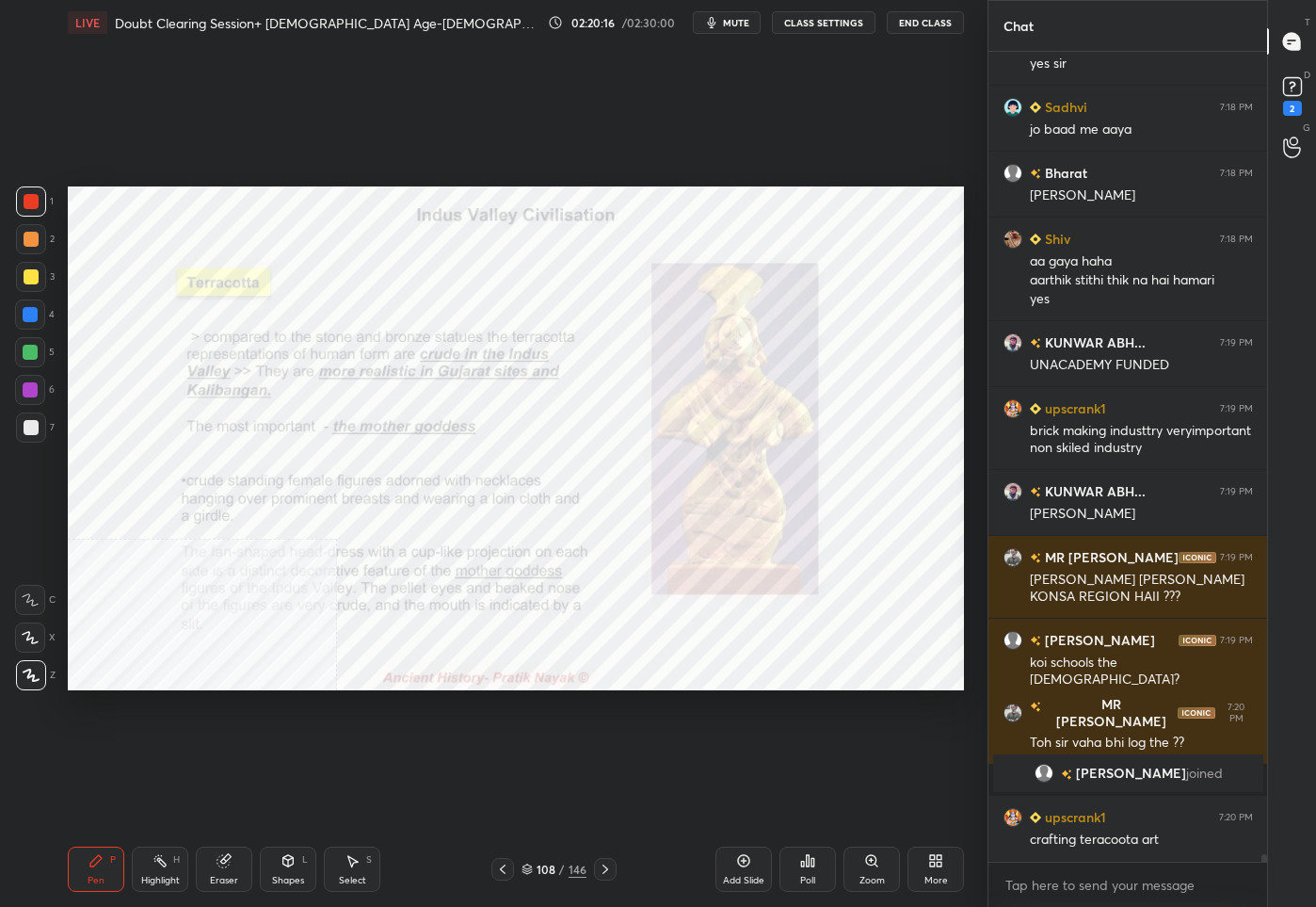
scroll to position [82611, 0]
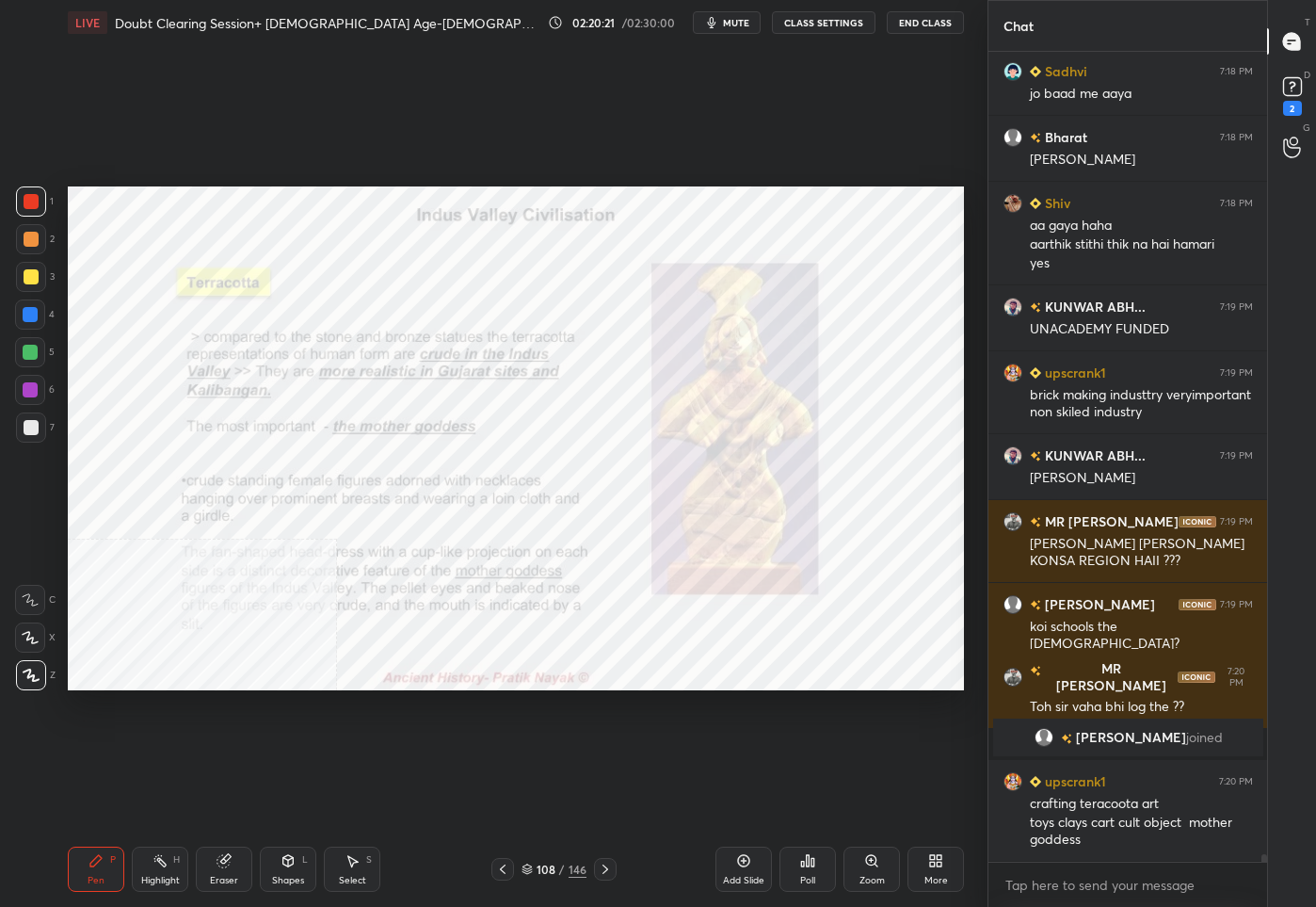
click at [552, 872] on div "108" at bounding box center [546, 869] width 19 height 12
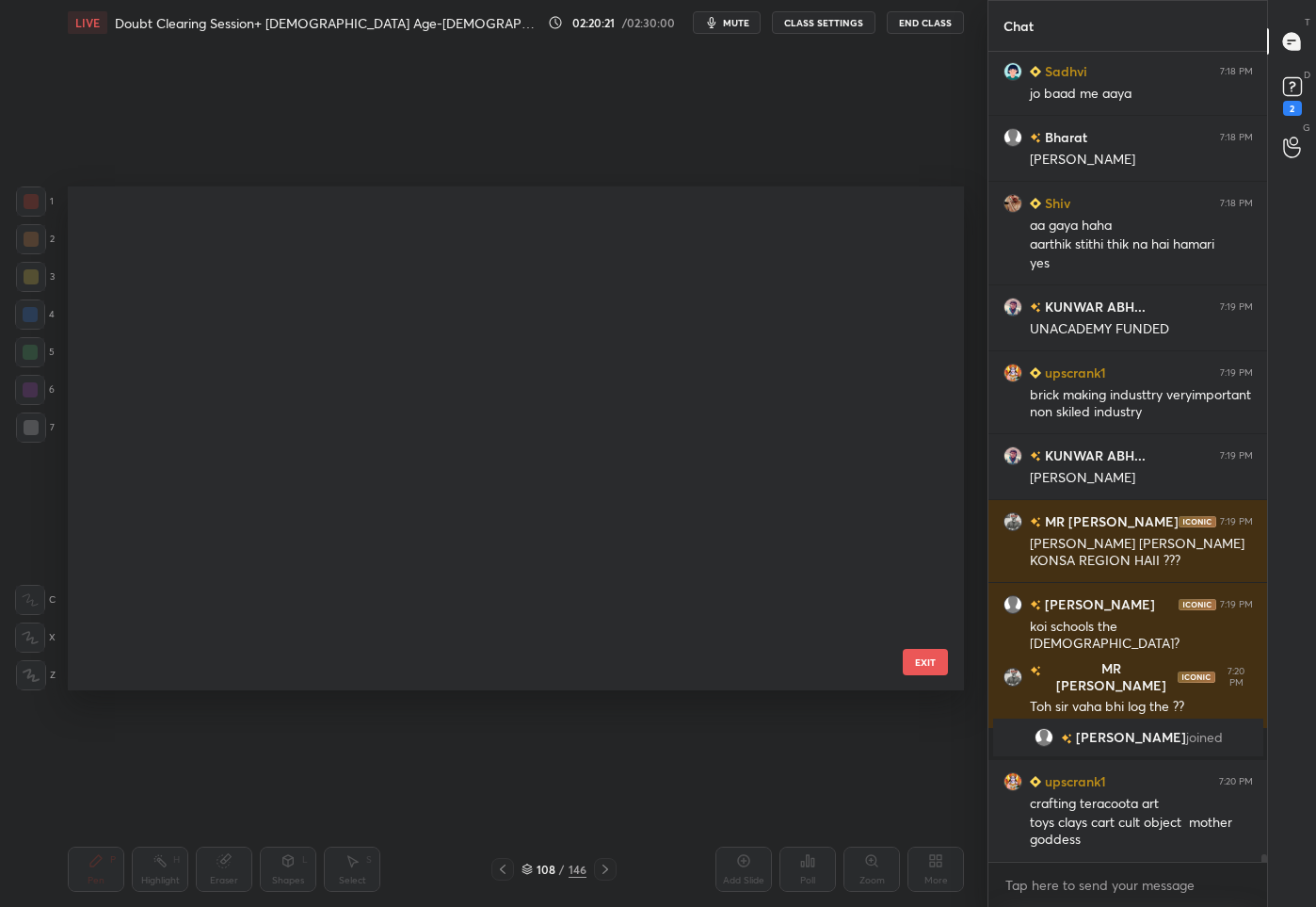
scroll to position [498, 887]
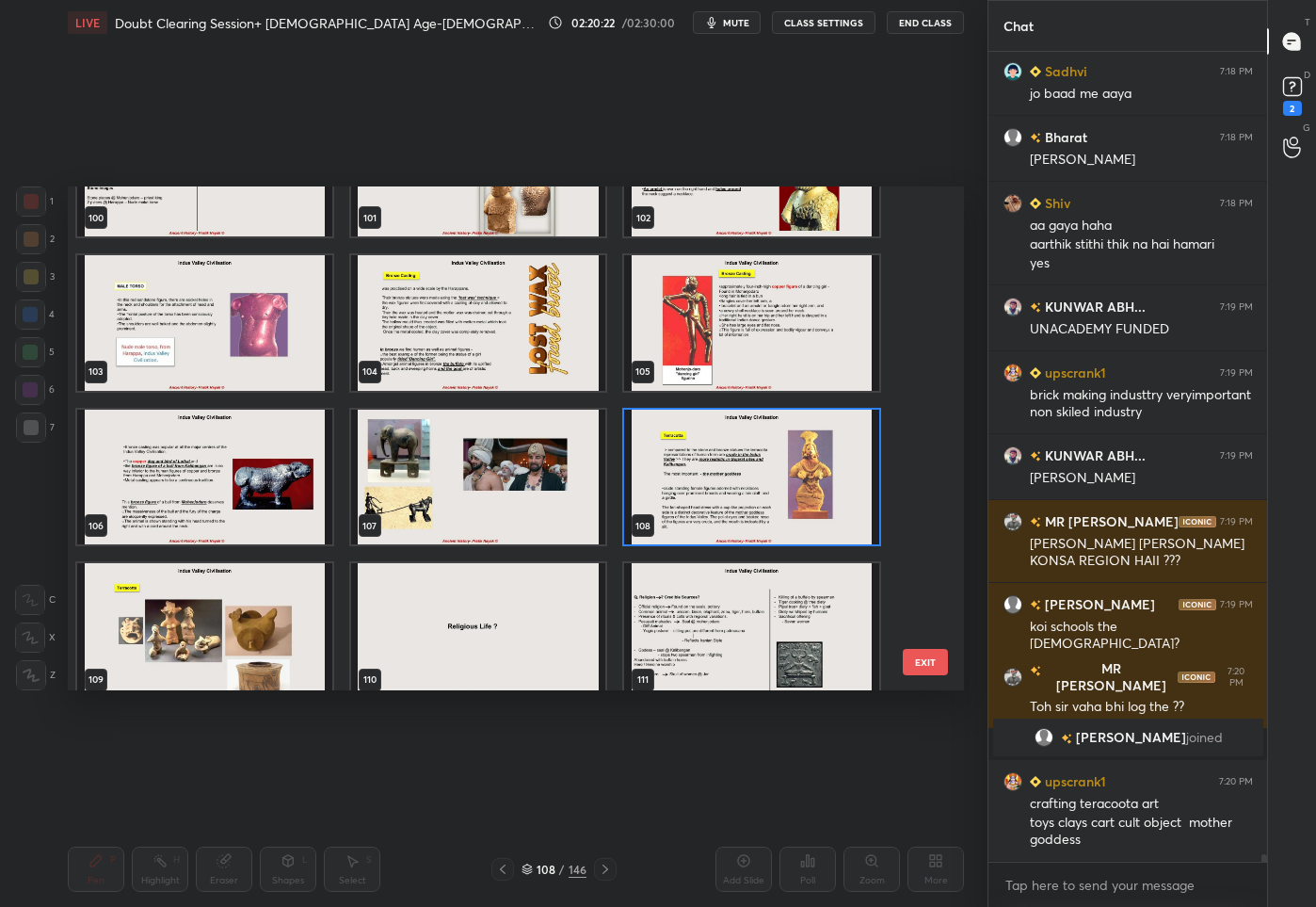
click at [250, 595] on img "grid" at bounding box center [204, 630] width 255 height 136
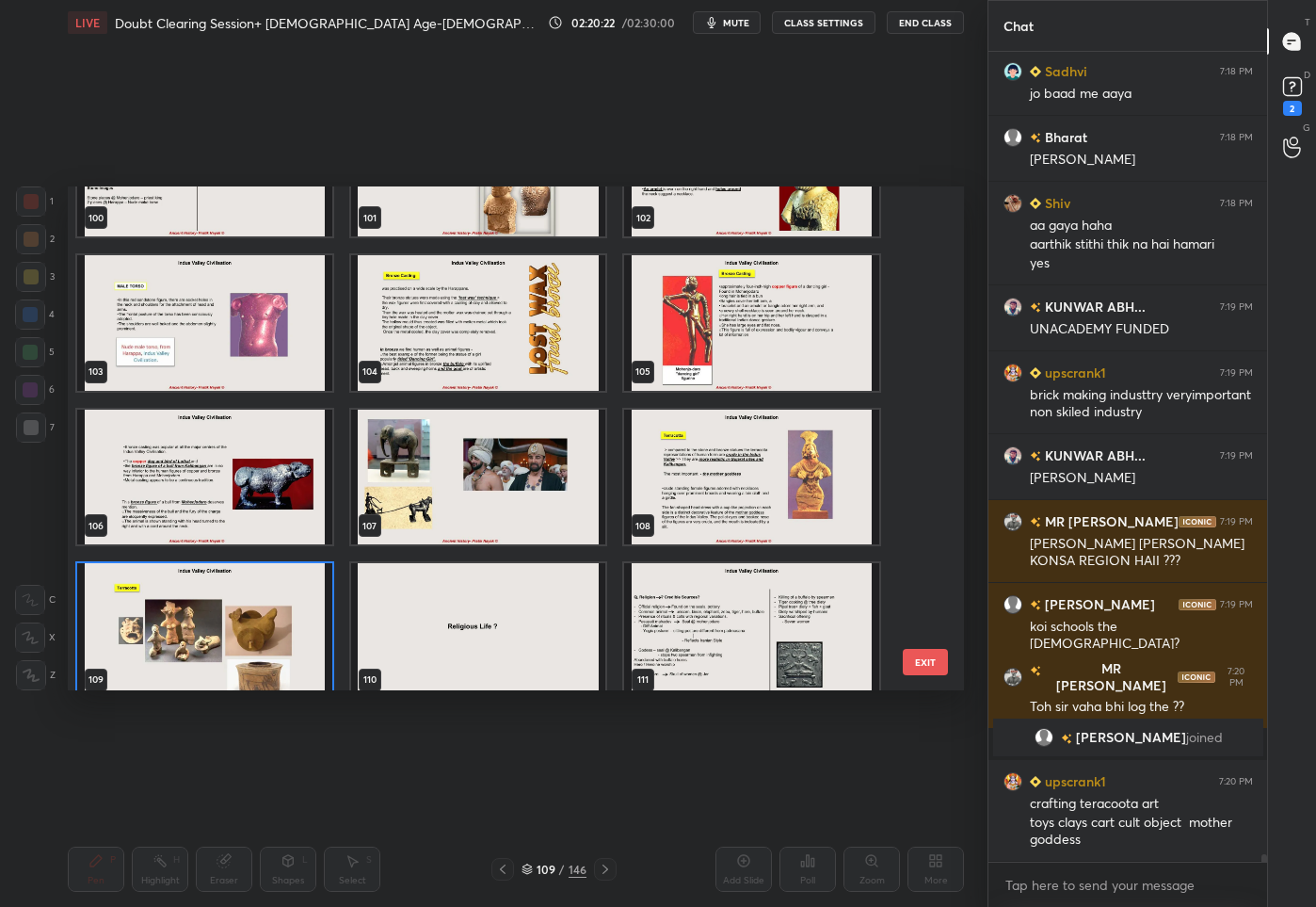
scroll to position [5190, 0]
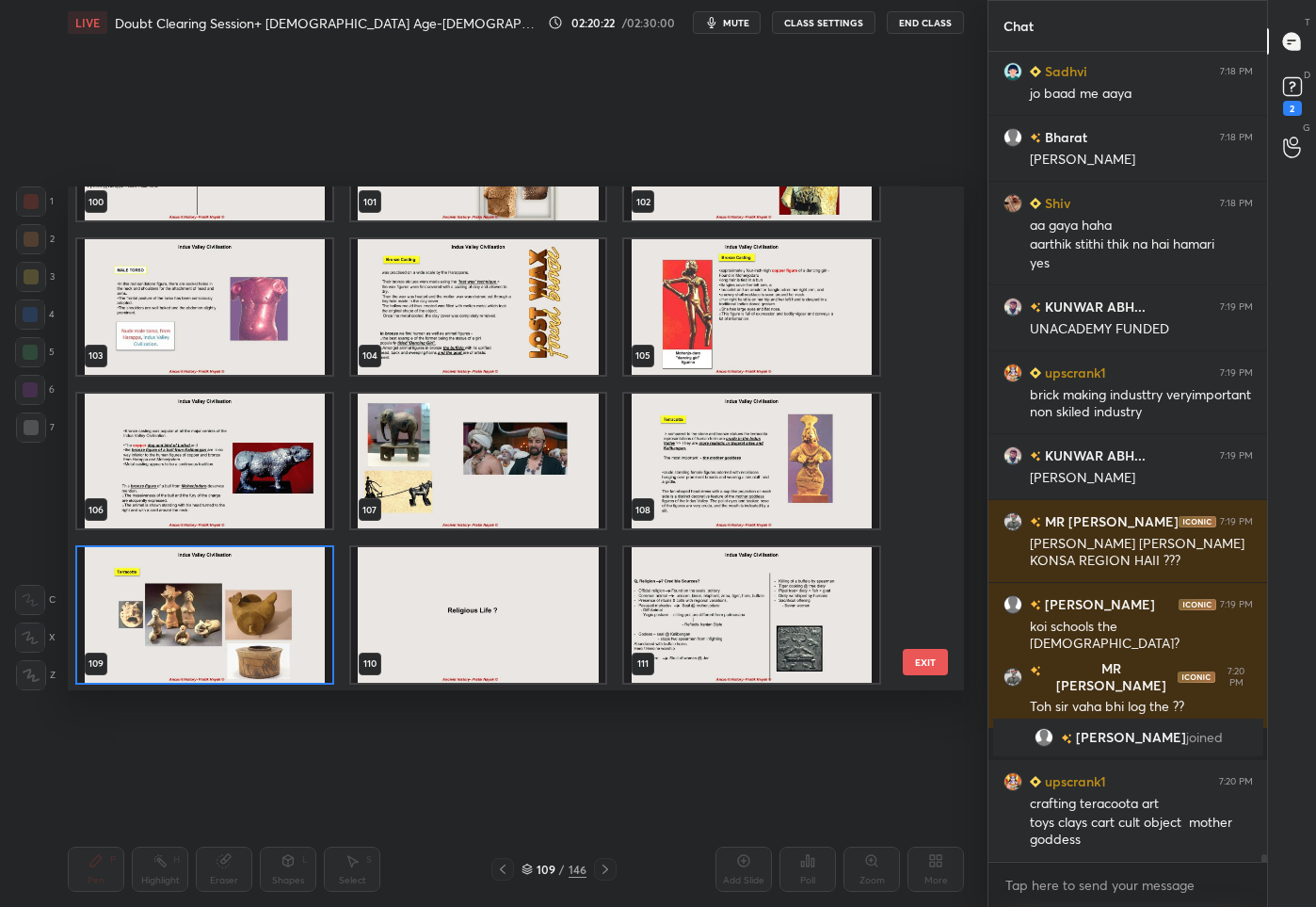
click at [250, 595] on div "100 101 102 103 104 105 106 107 108 109 110 111 112 113 114 115 116 117" at bounding box center [499, 439] width 863 height 505
click at [250, 595] on img "grid" at bounding box center [204, 614] width 255 height 136
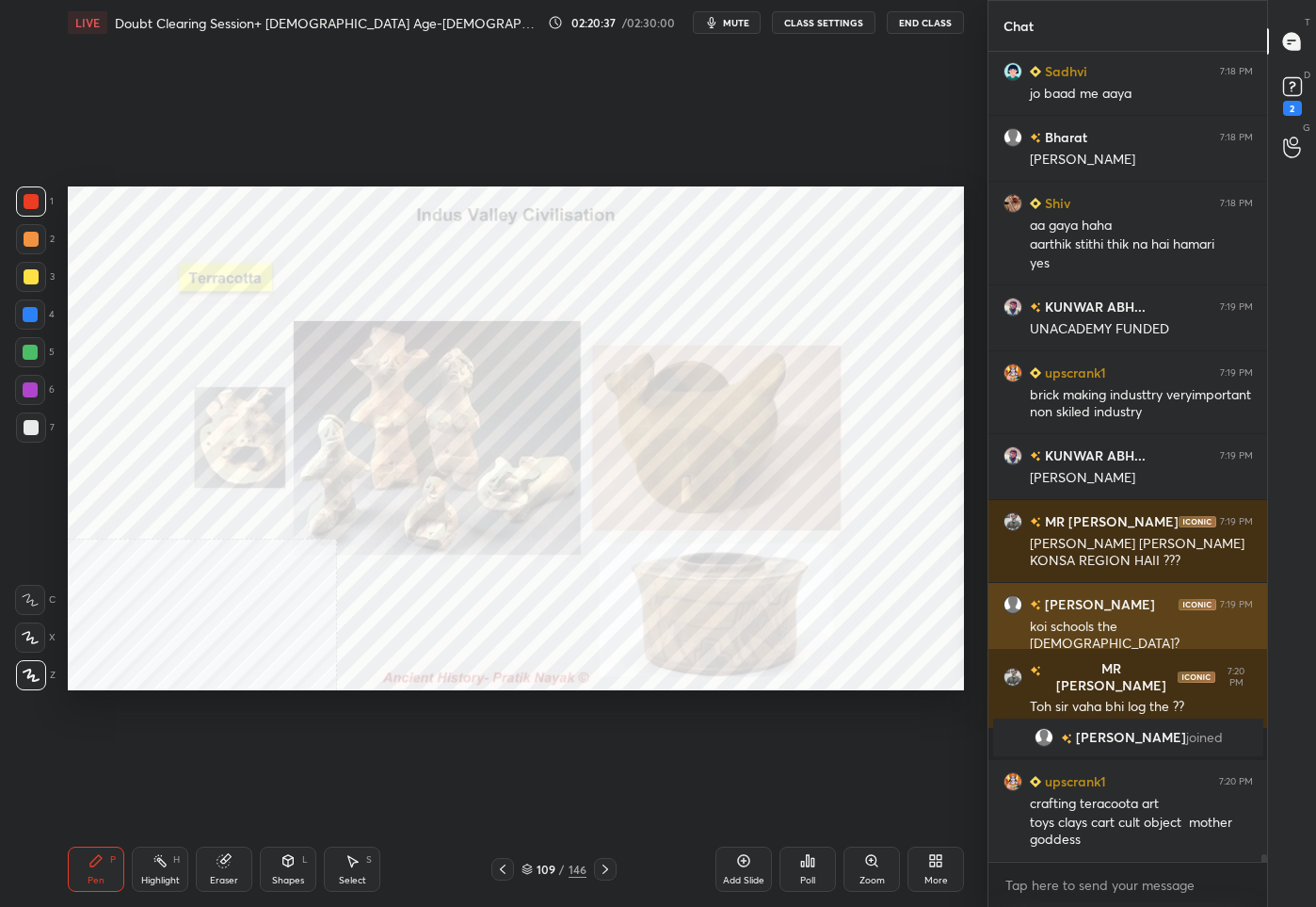
scroll to position [82678, 0]
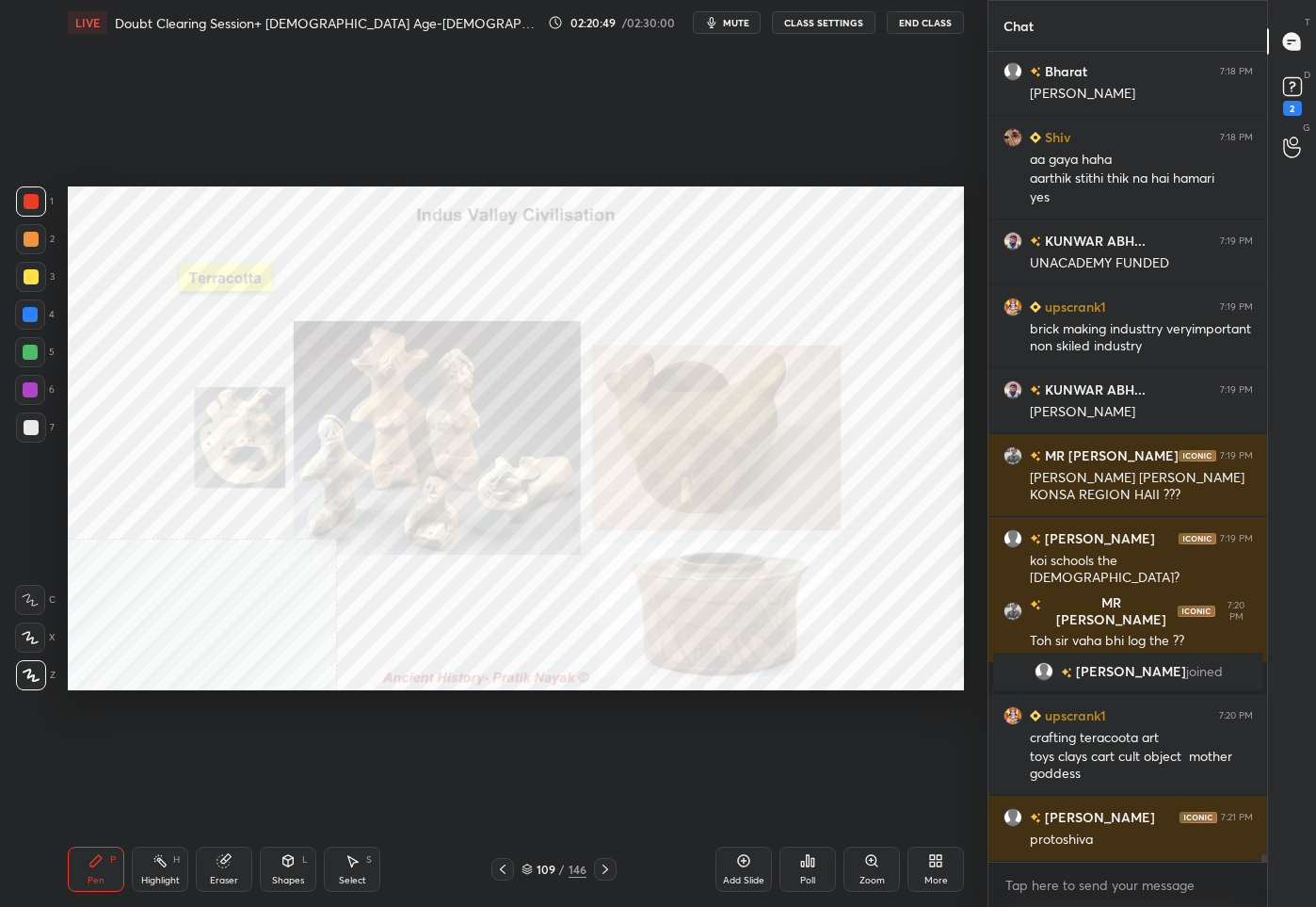
click at [559, 873] on div "/" at bounding box center [562, 869] width 6 height 12
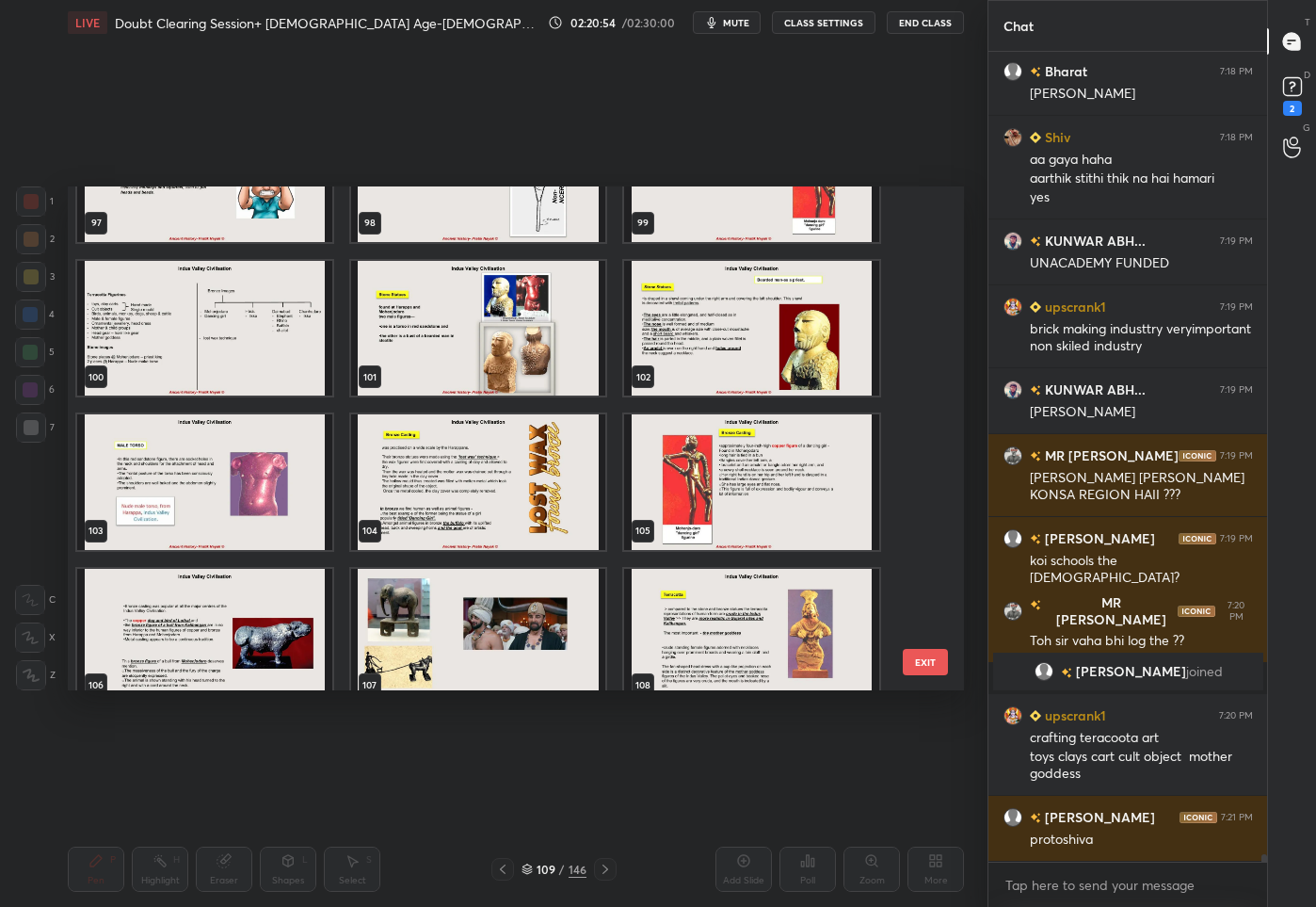
scroll to position [5004, 0]
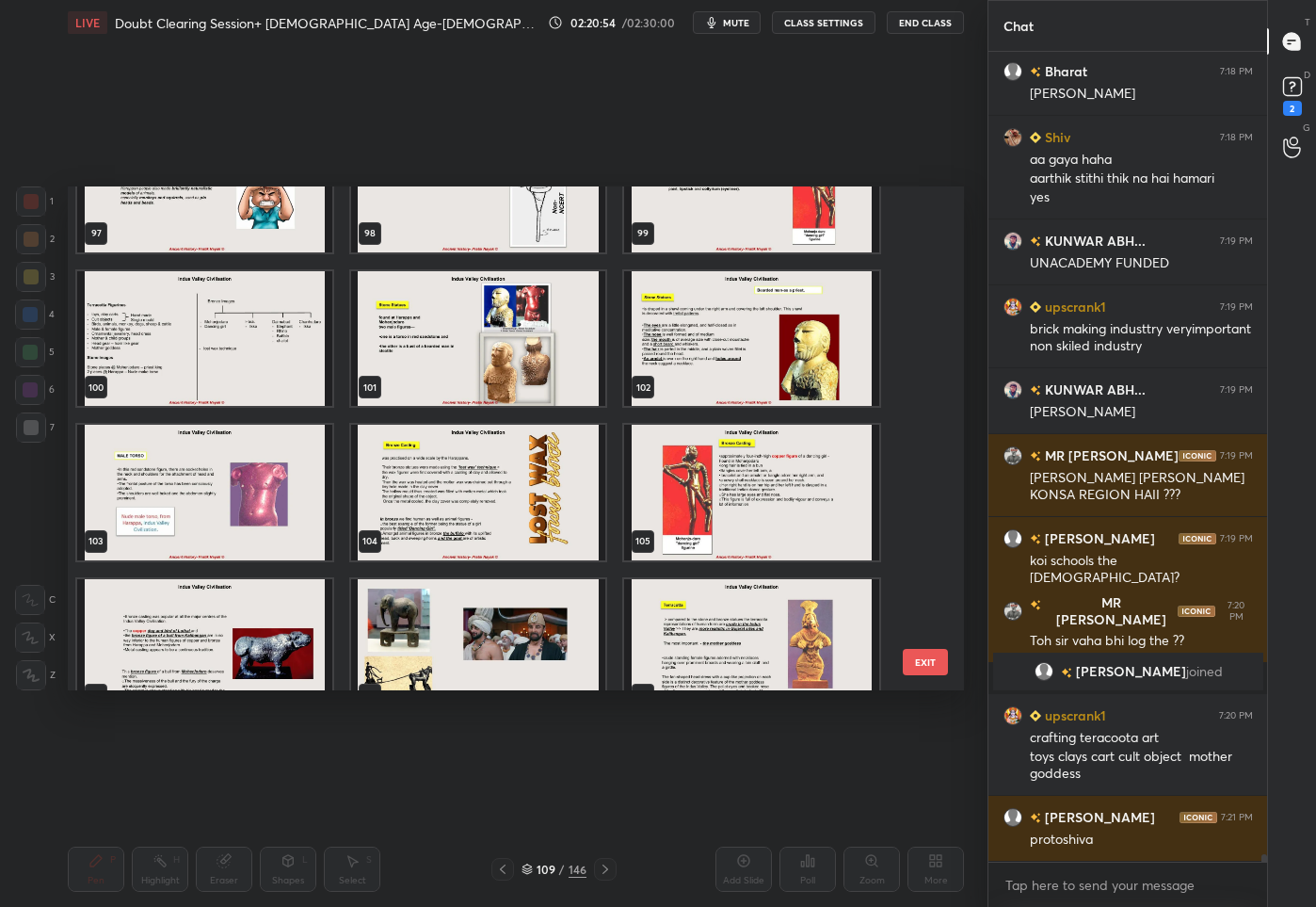
click at [219, 334] on img "grid" at bounding box center [204, 337] width 255 height 136
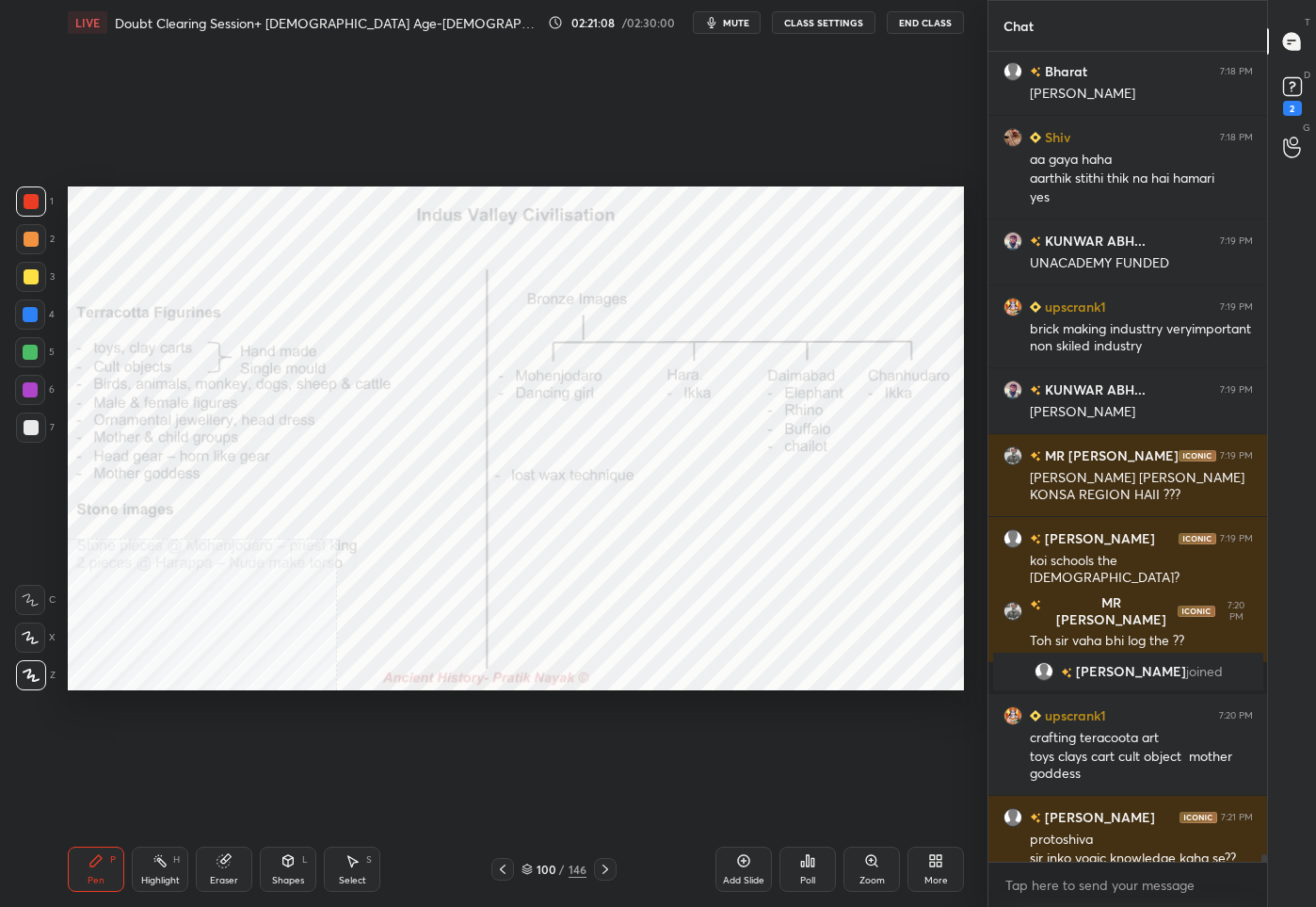
scroll to position [82696, 0]
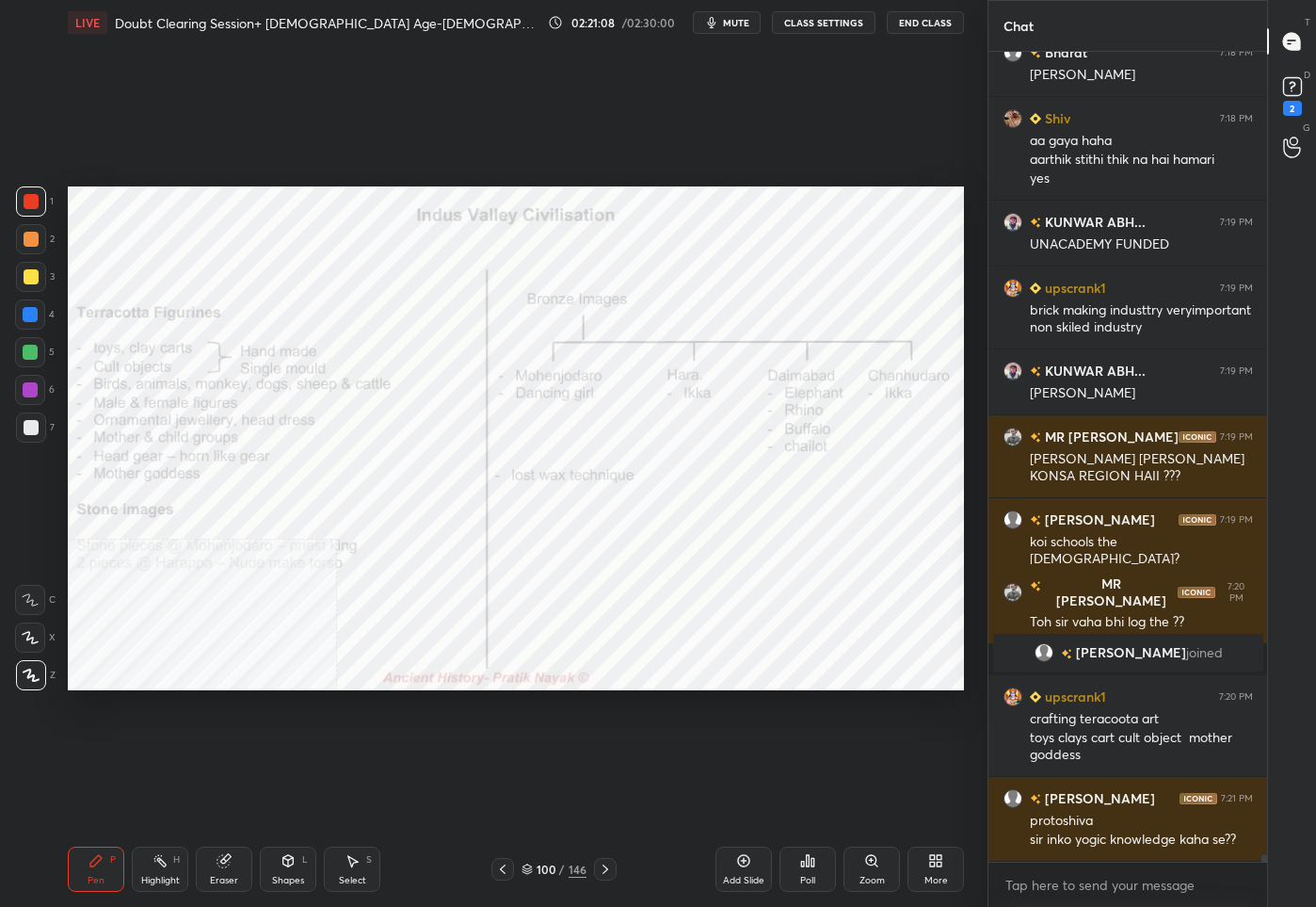
click at [528, 870] on icon at bounding box center [527, 870] width 10 height 3
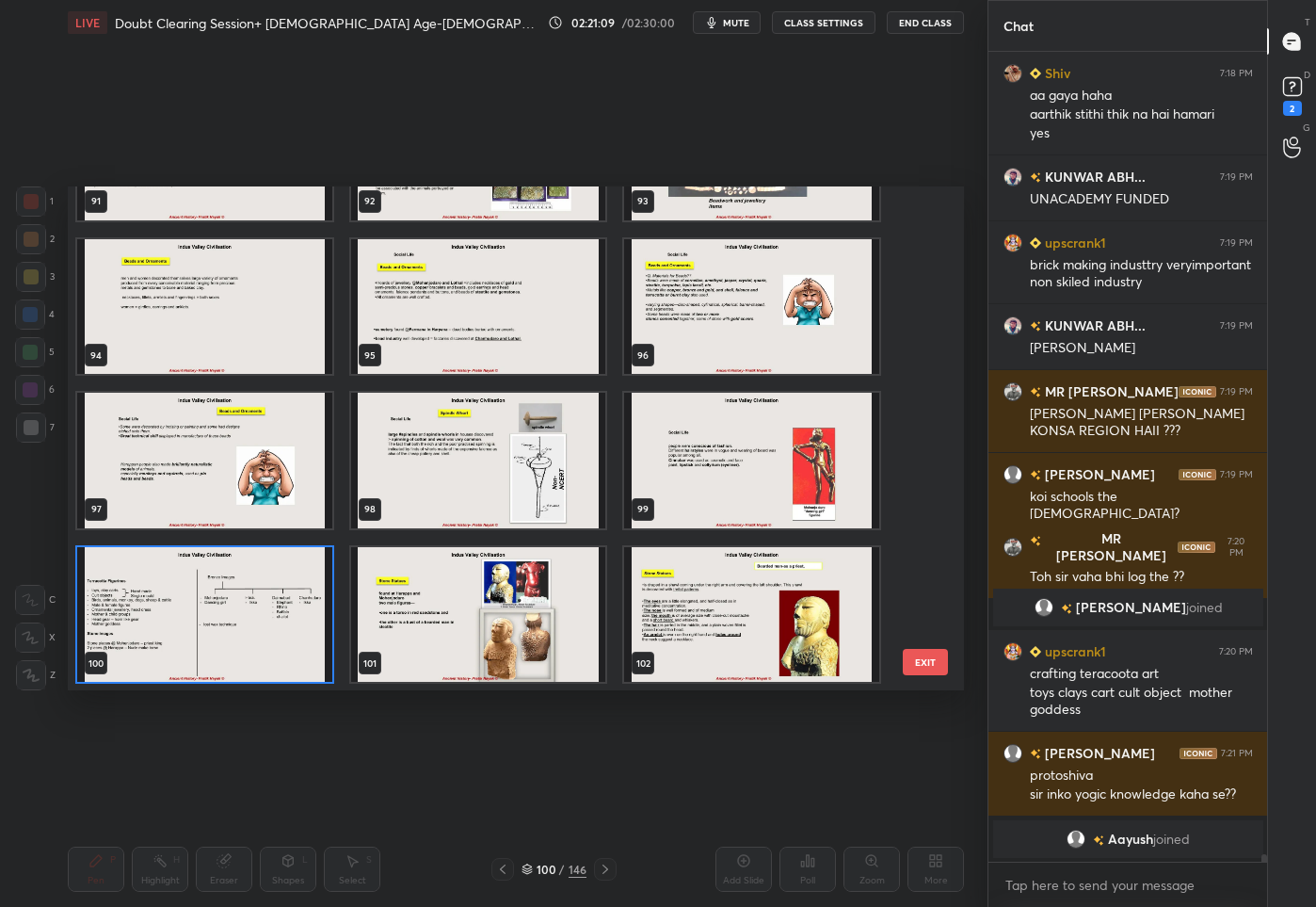
scroll to position [5002, 0]
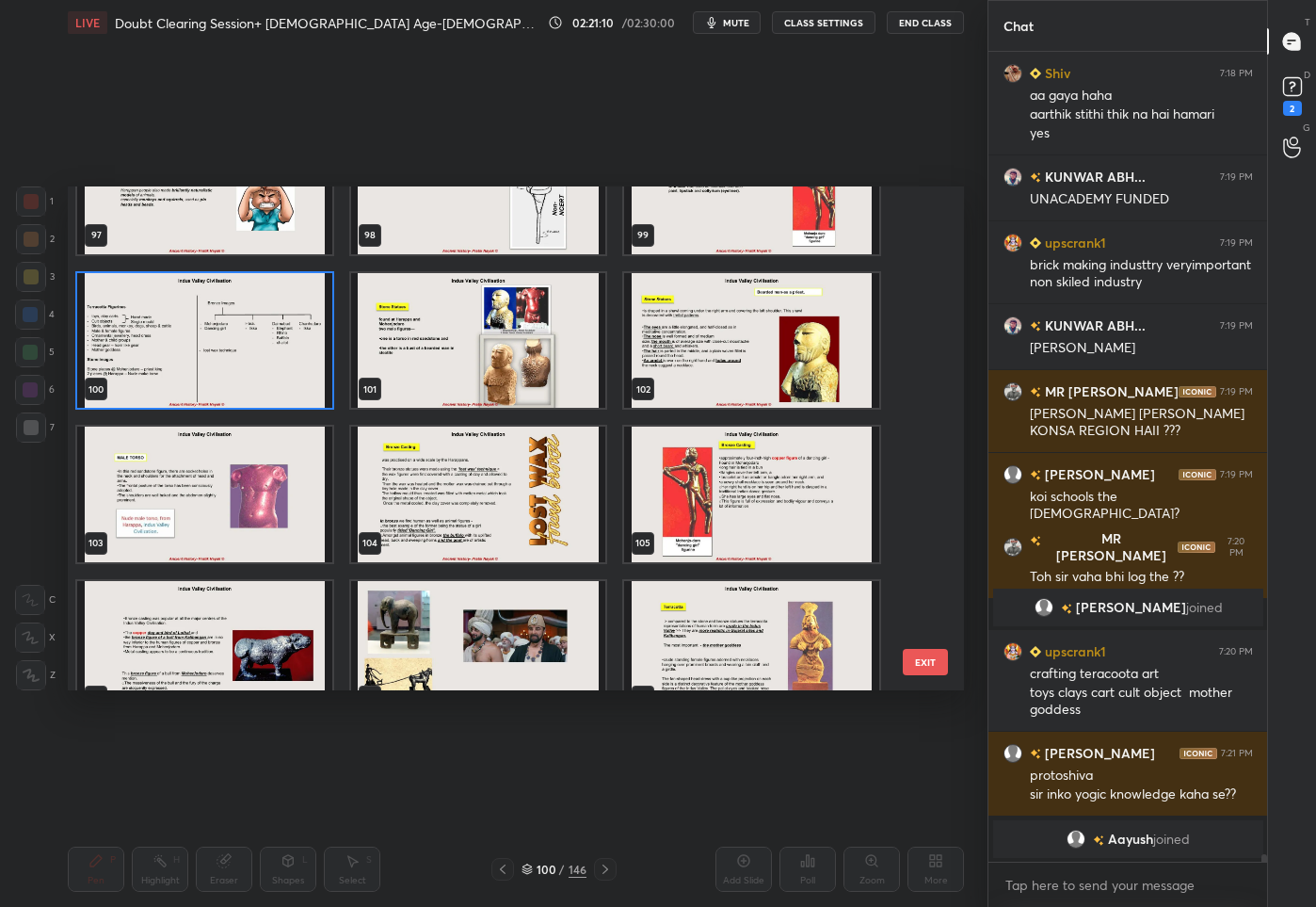
click at [718, 371] on img "grid" at bounding box center [751, 339] width 255 height 136
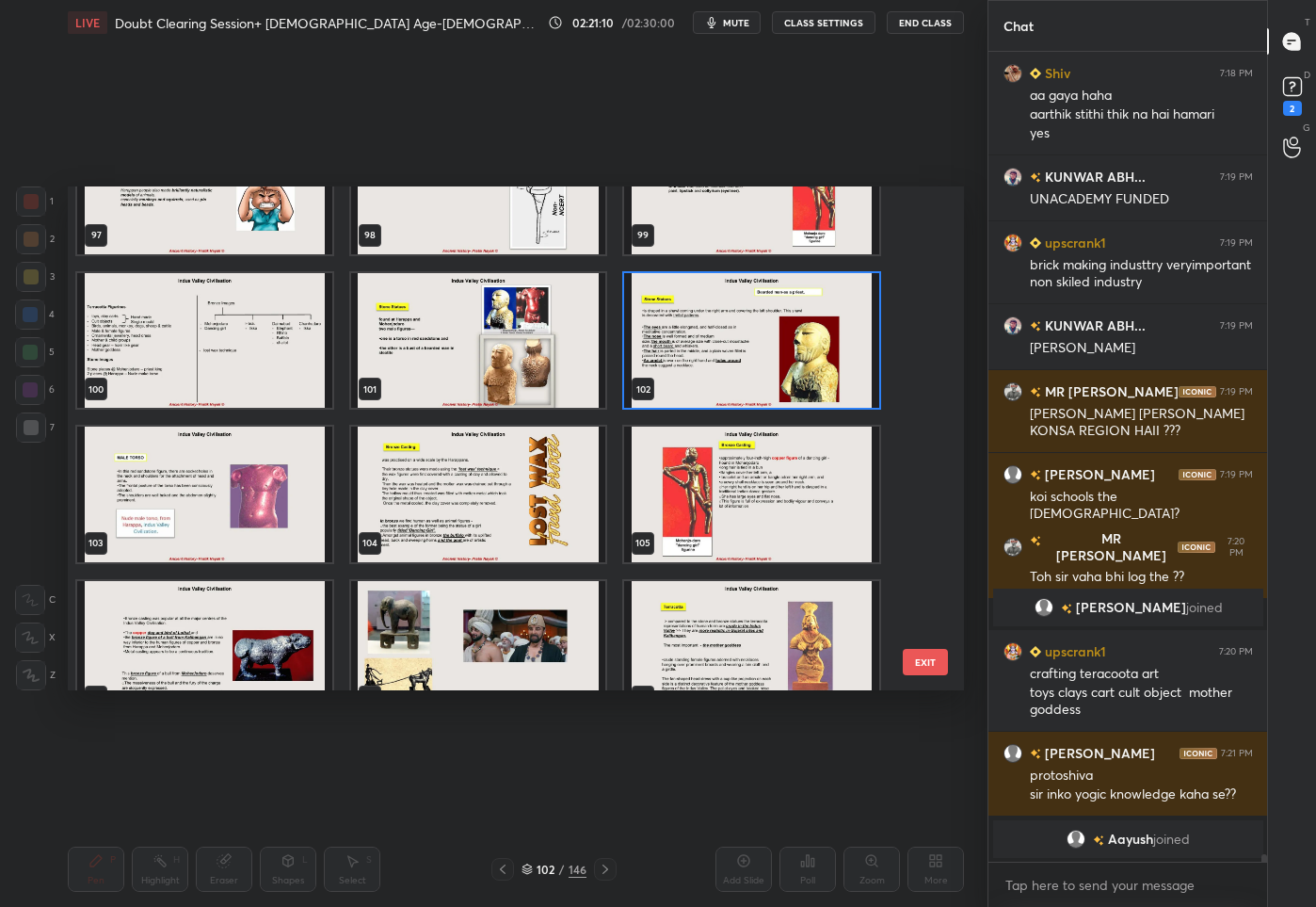
click at [718, 371] on img "grid" at bounding box center [751, 339] width 255 height 136
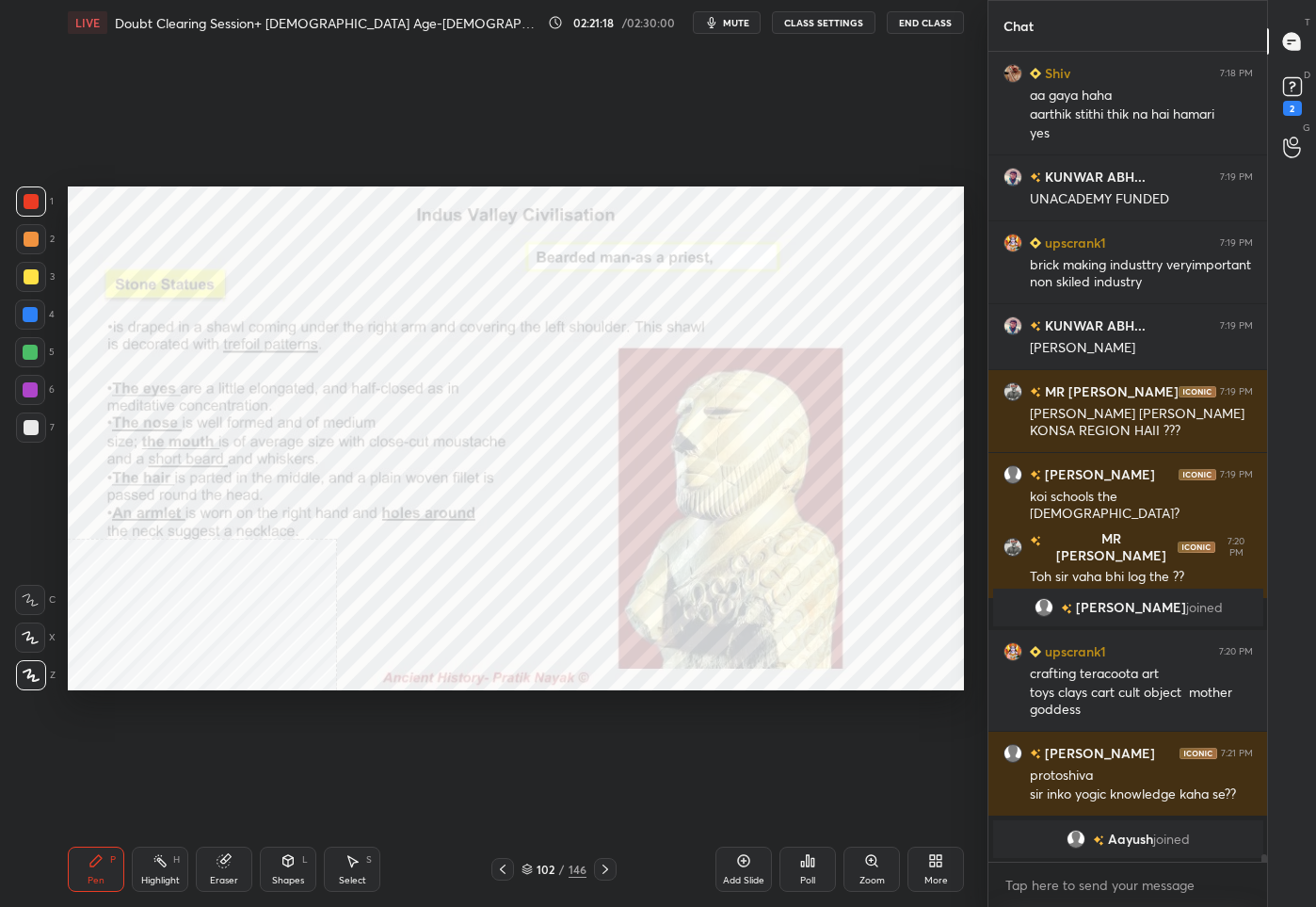
click at [559, 871] on div "/" at bounding box center [562, 869] width 6 height 12
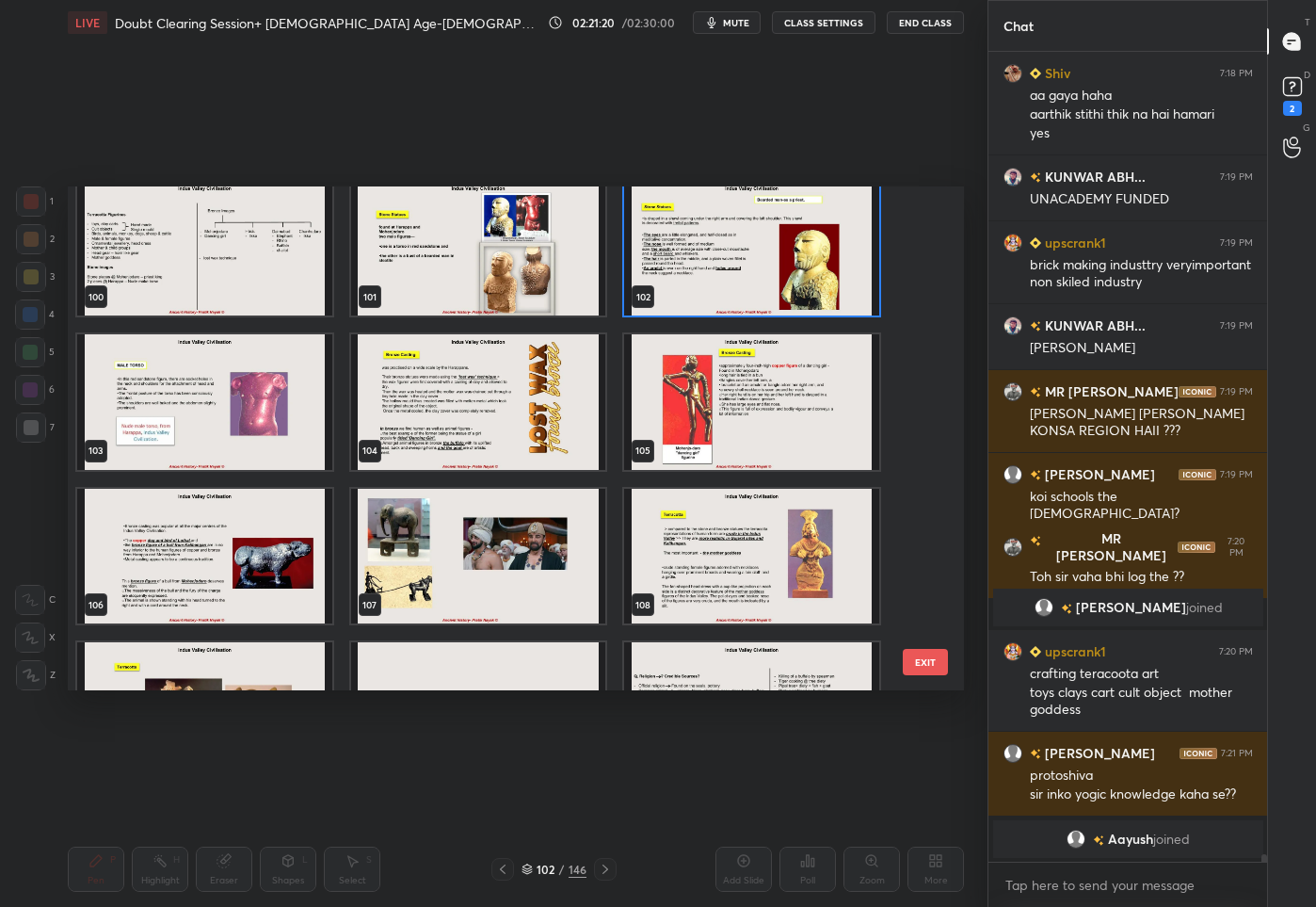
scroll to position [5201, 0]
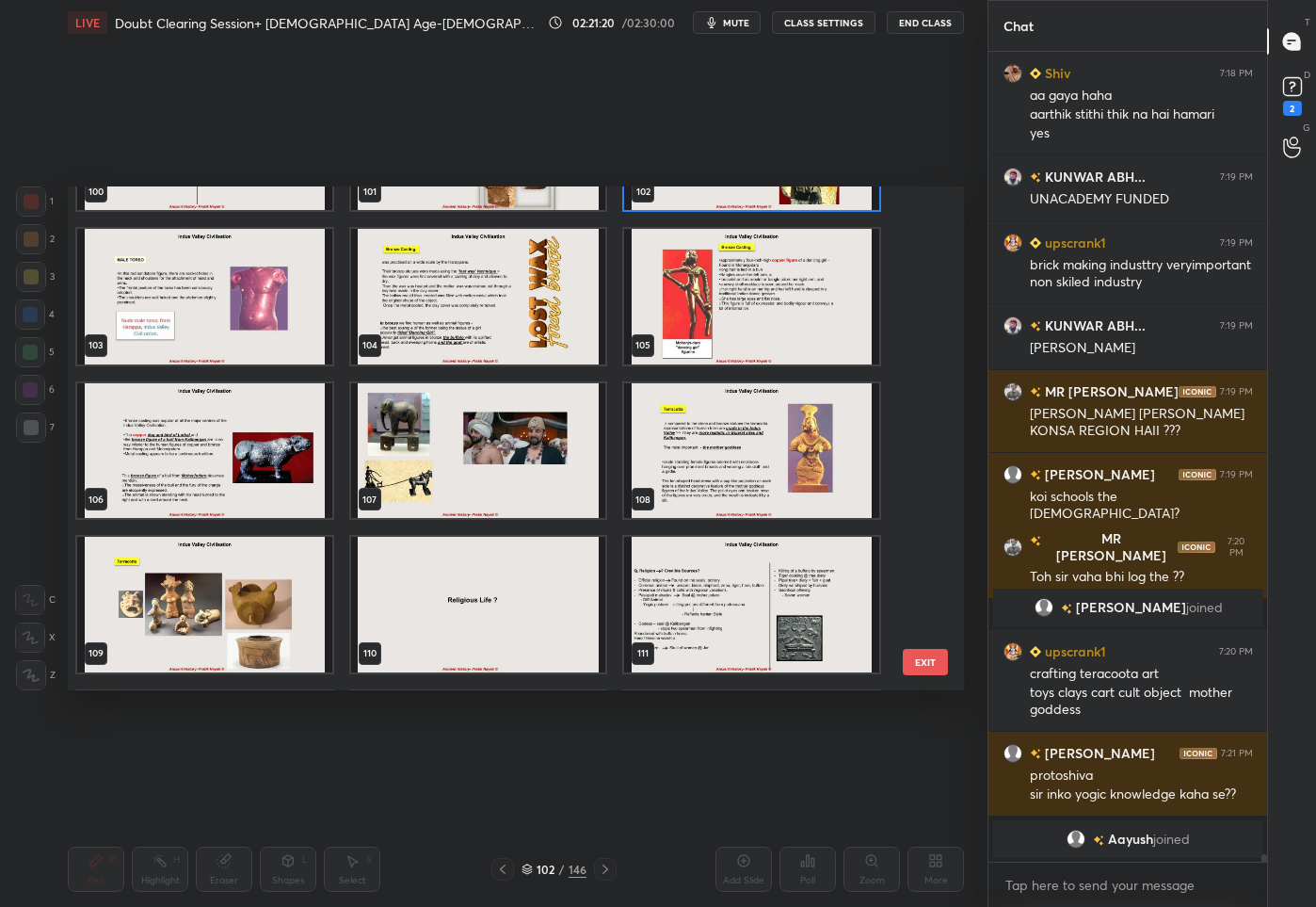
click at [235, 576] on img "grid" at bounding box center [204, 604] width 255 height 136
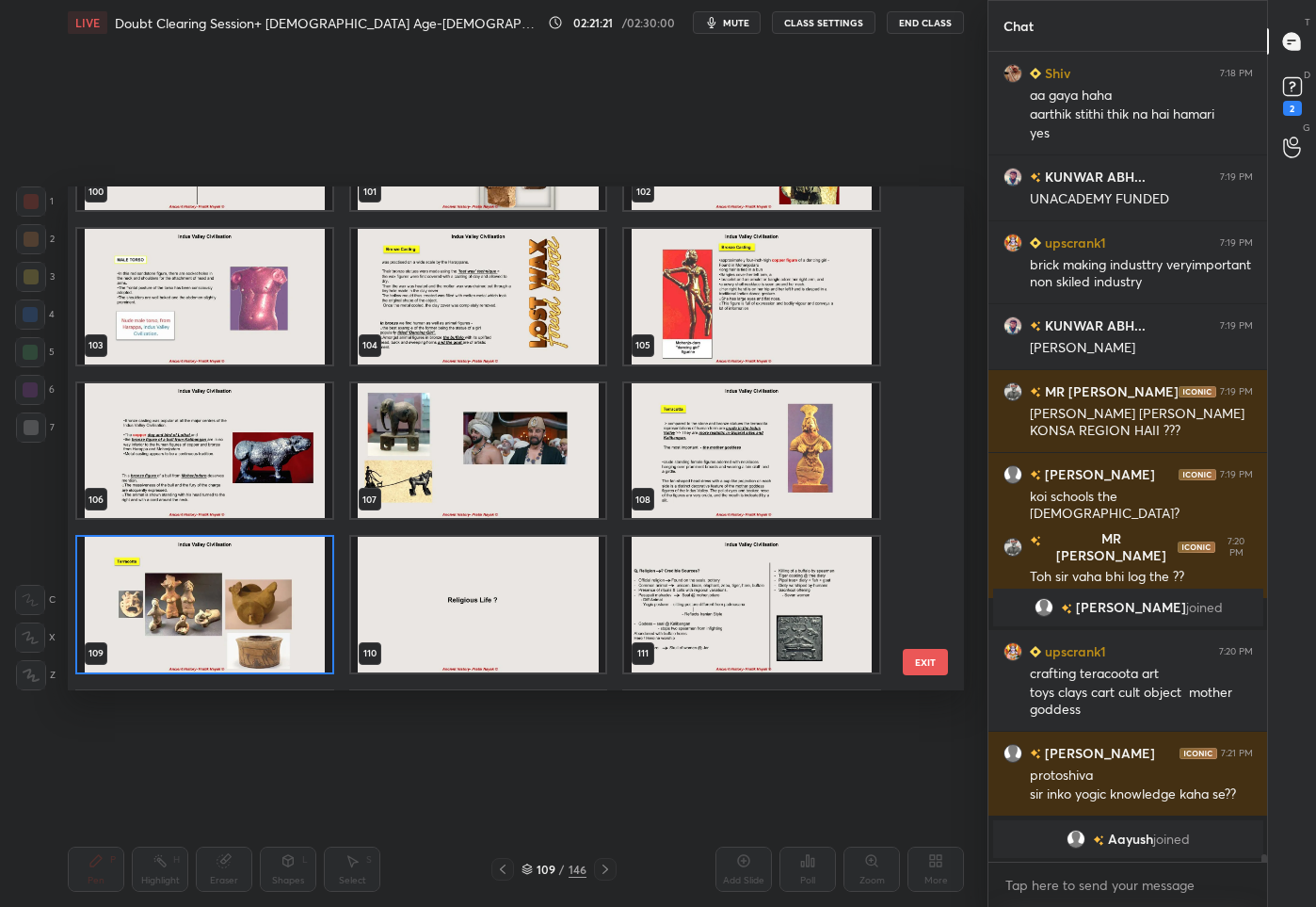
click at [235, 576] on img "grid" at bounding box center [204, 604] width 255 height 136
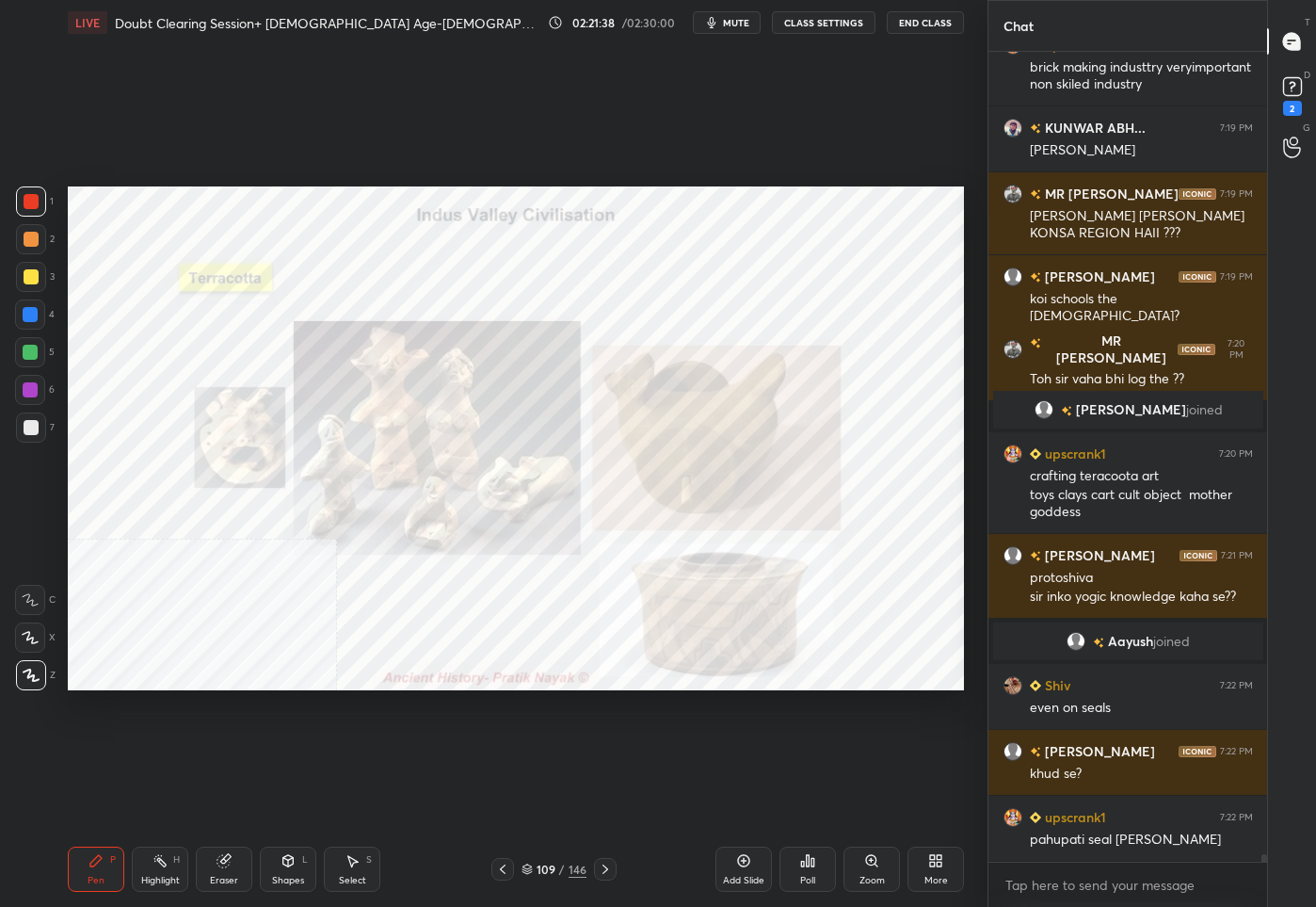
scroll to position [82949, 0]
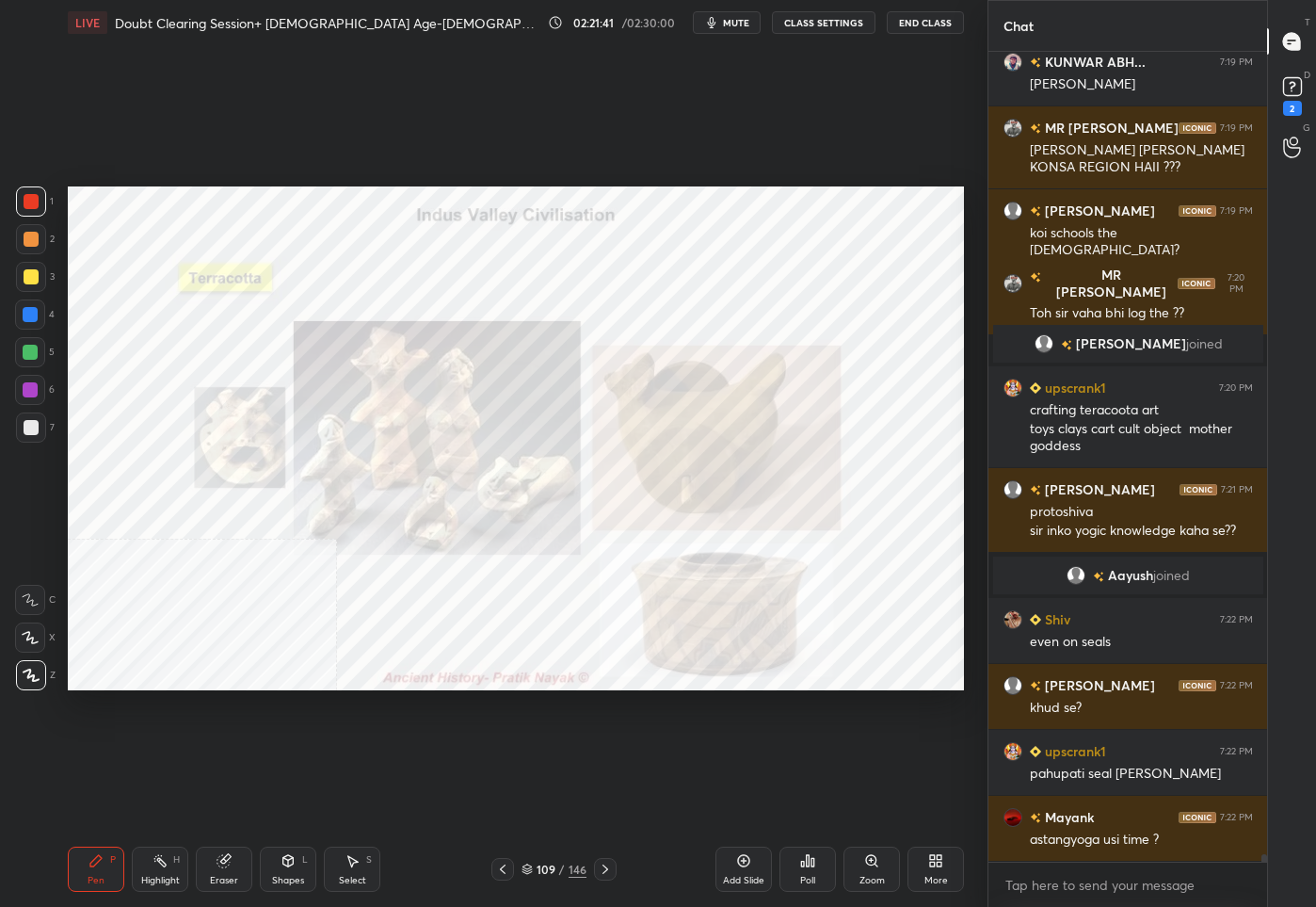
click at [560, 866] on div "/" at bounding box center [562, 869] width 6 height 12
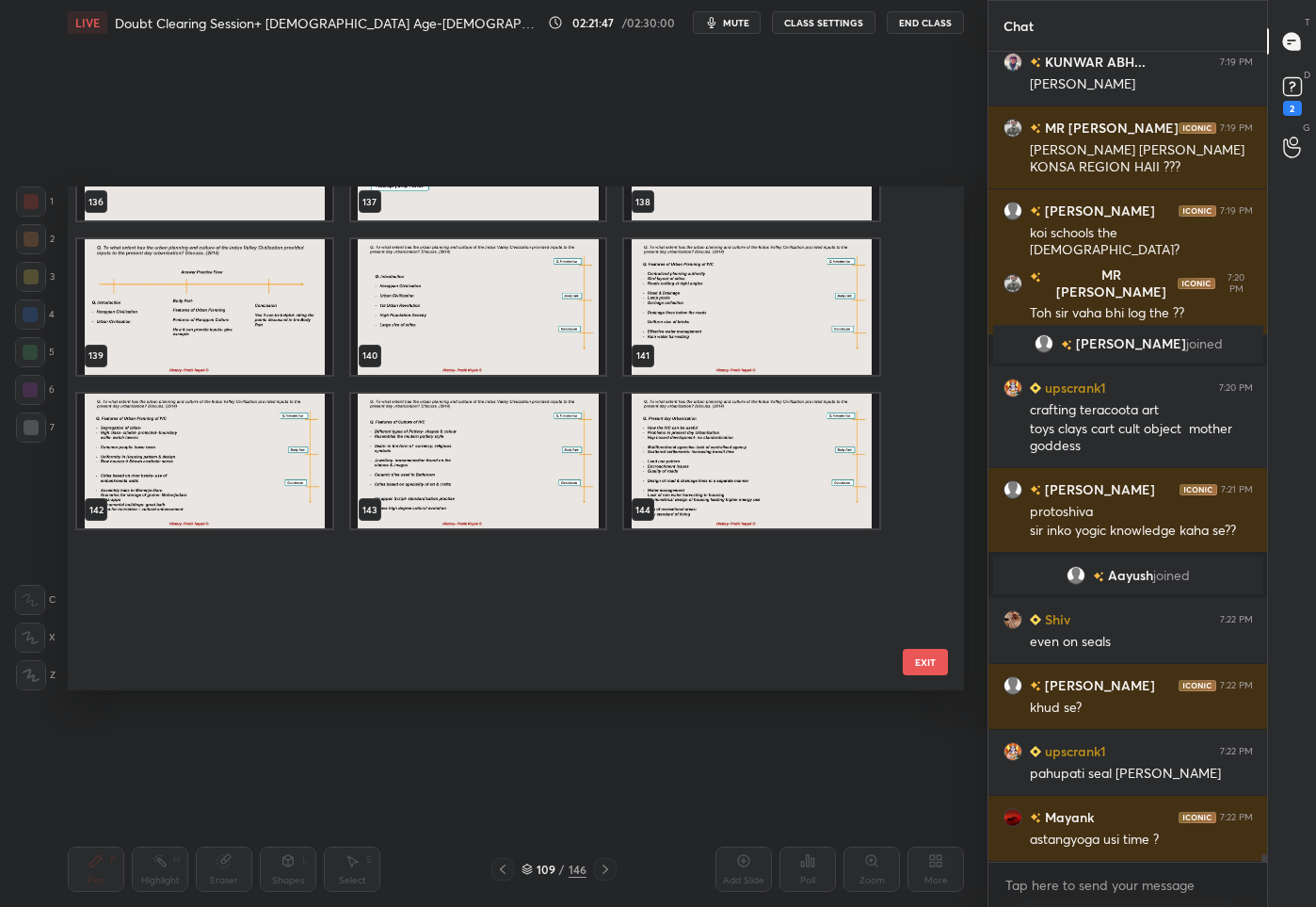
scroll to position [6714, 0]
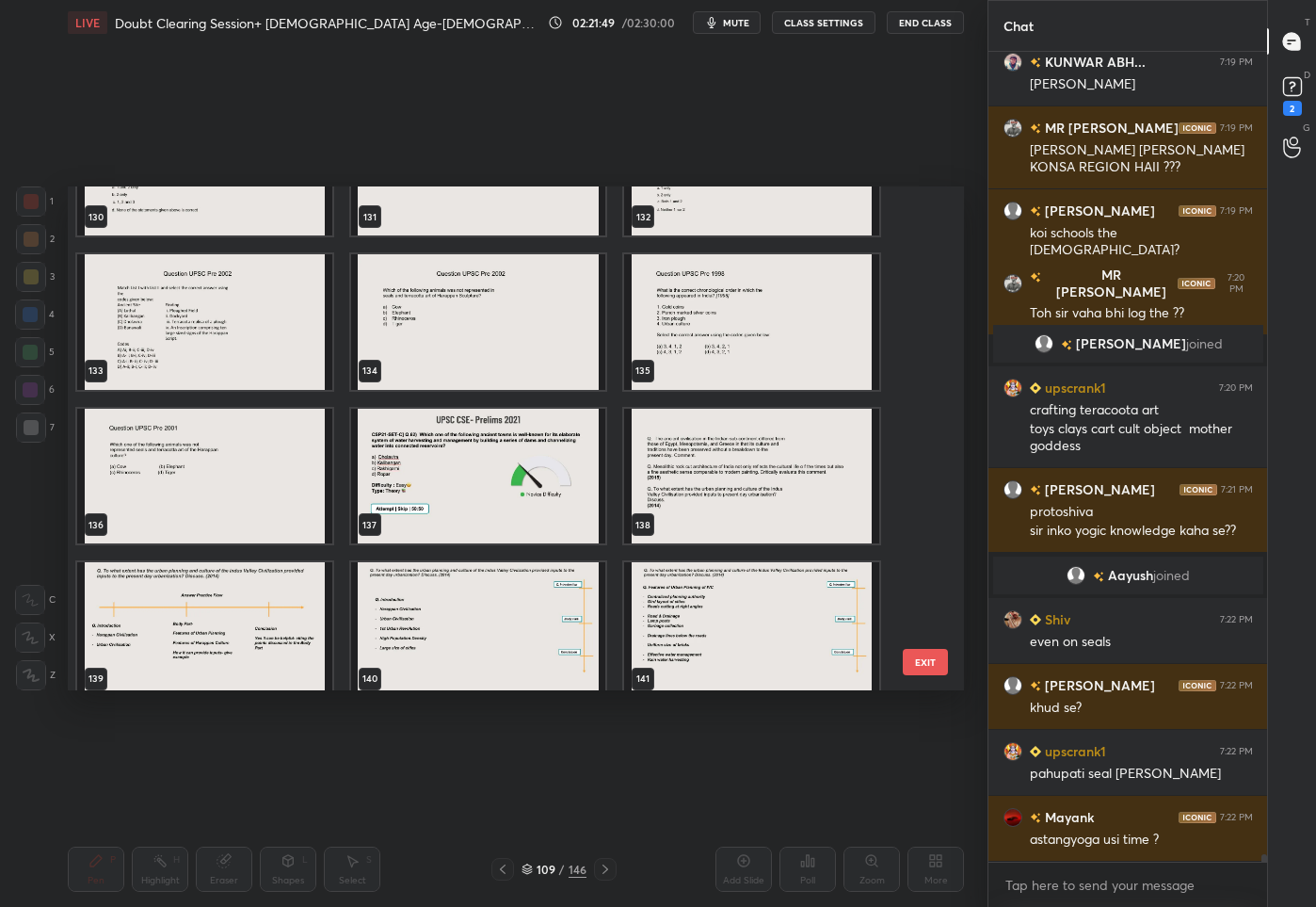
click at [742, 476] on img "grid" at bounding box center [751, 475] width 255 height 136
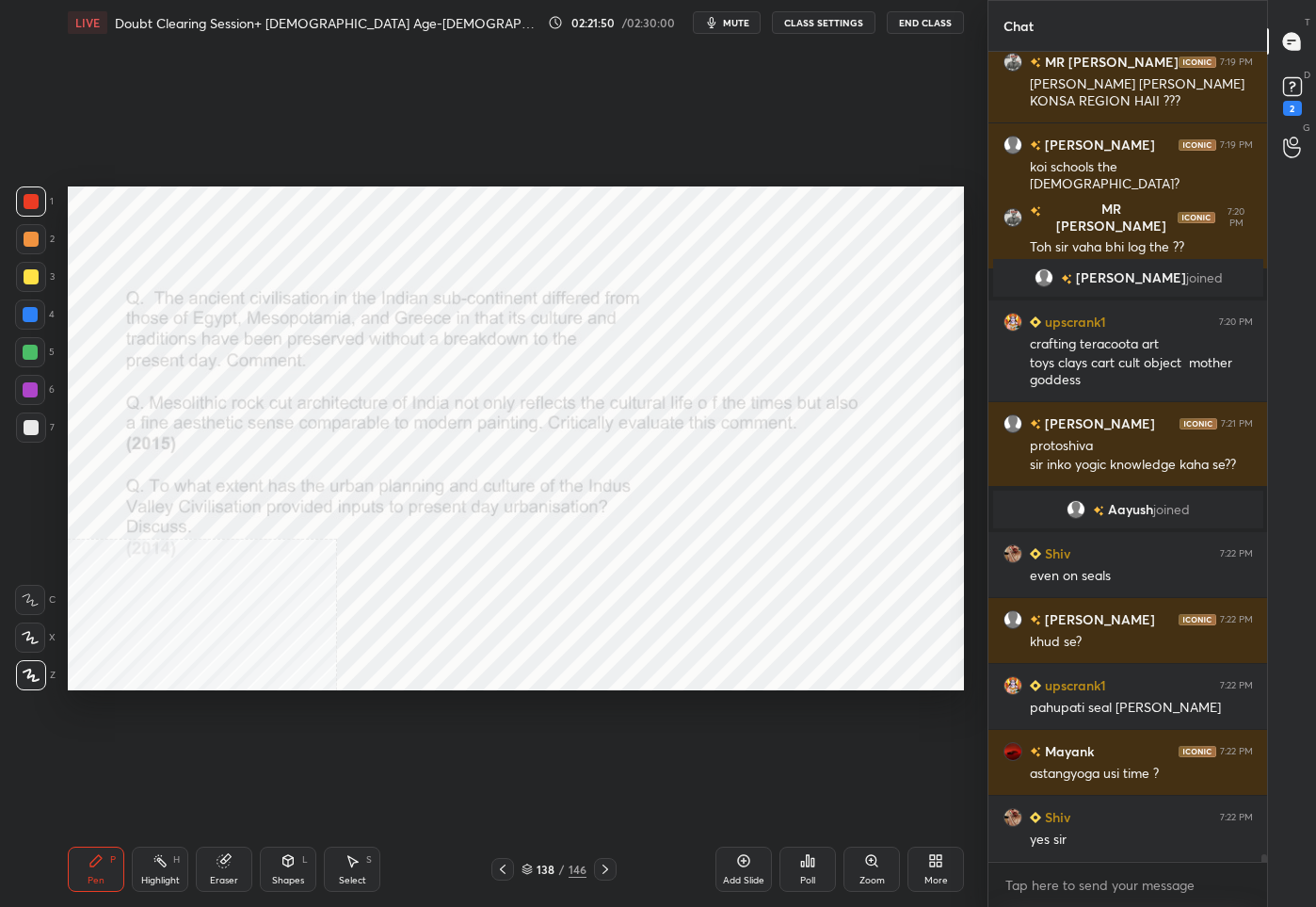
scroll to position [83005, 0]
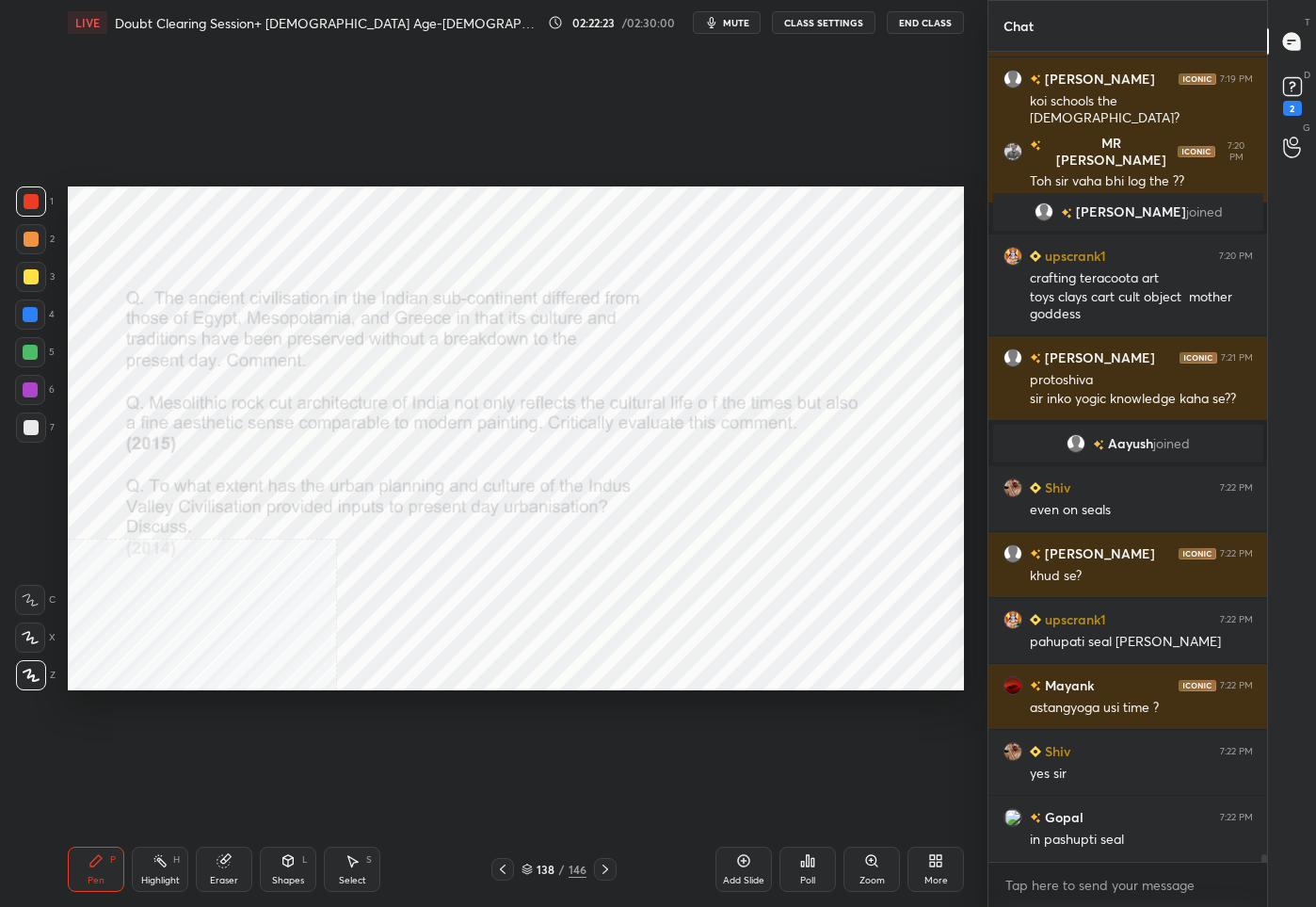
click at [568, 871] on div "146" at bounding box center [577, 869] width 18 height 17
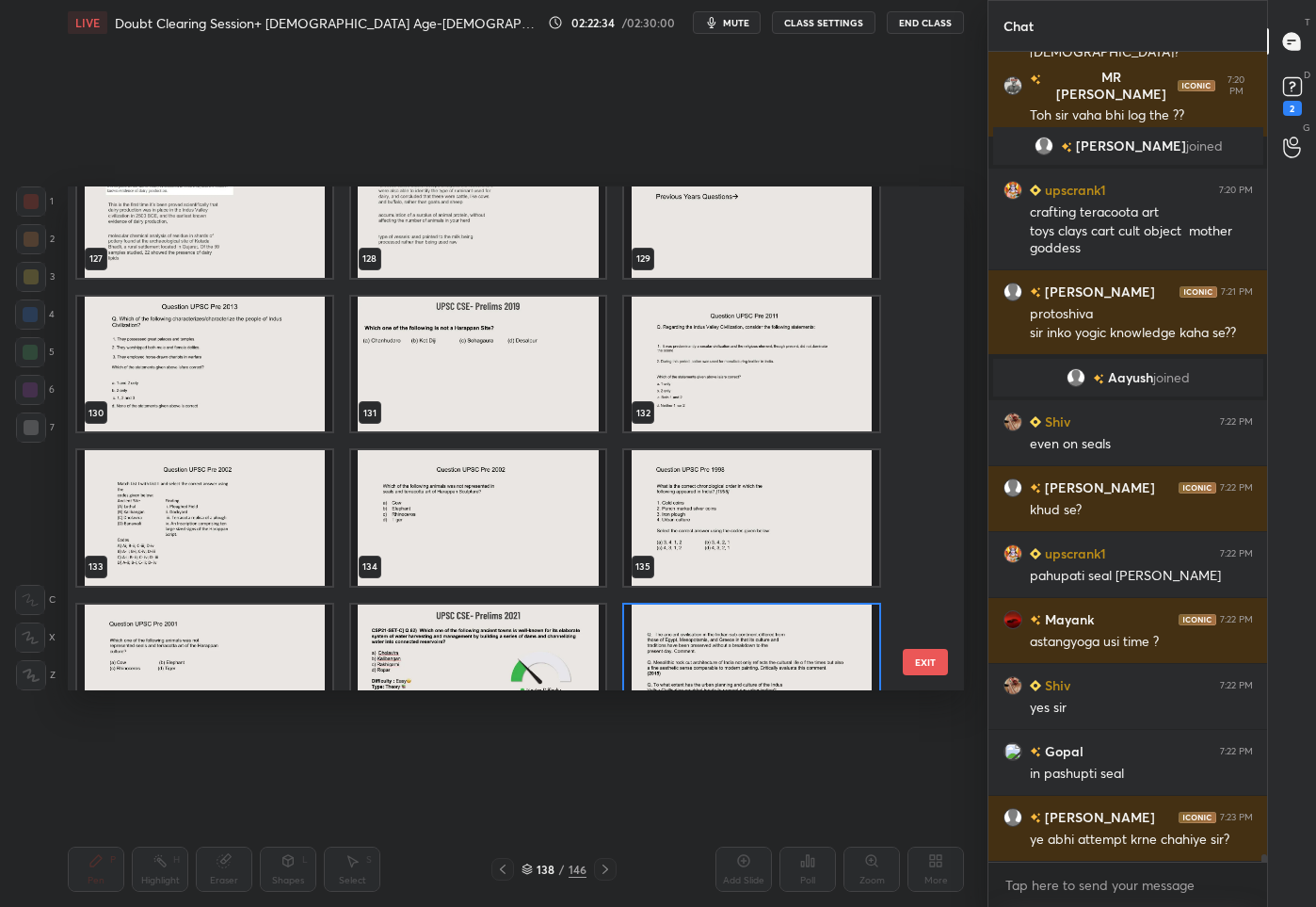
scroll to position [6539, 0]
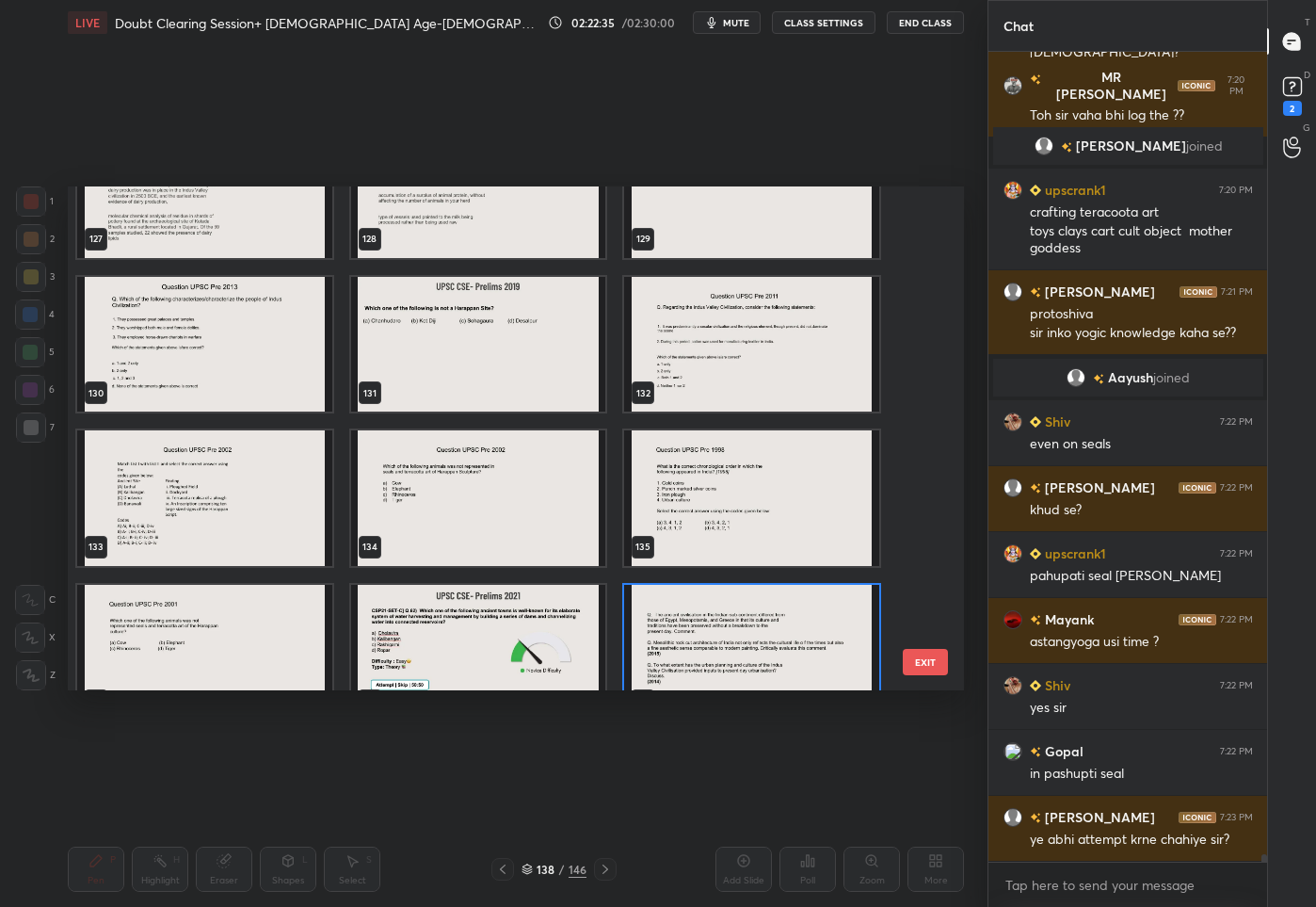
click at [709, 602] on img "grid" at bounding box center [751, 652] width 255 height 136
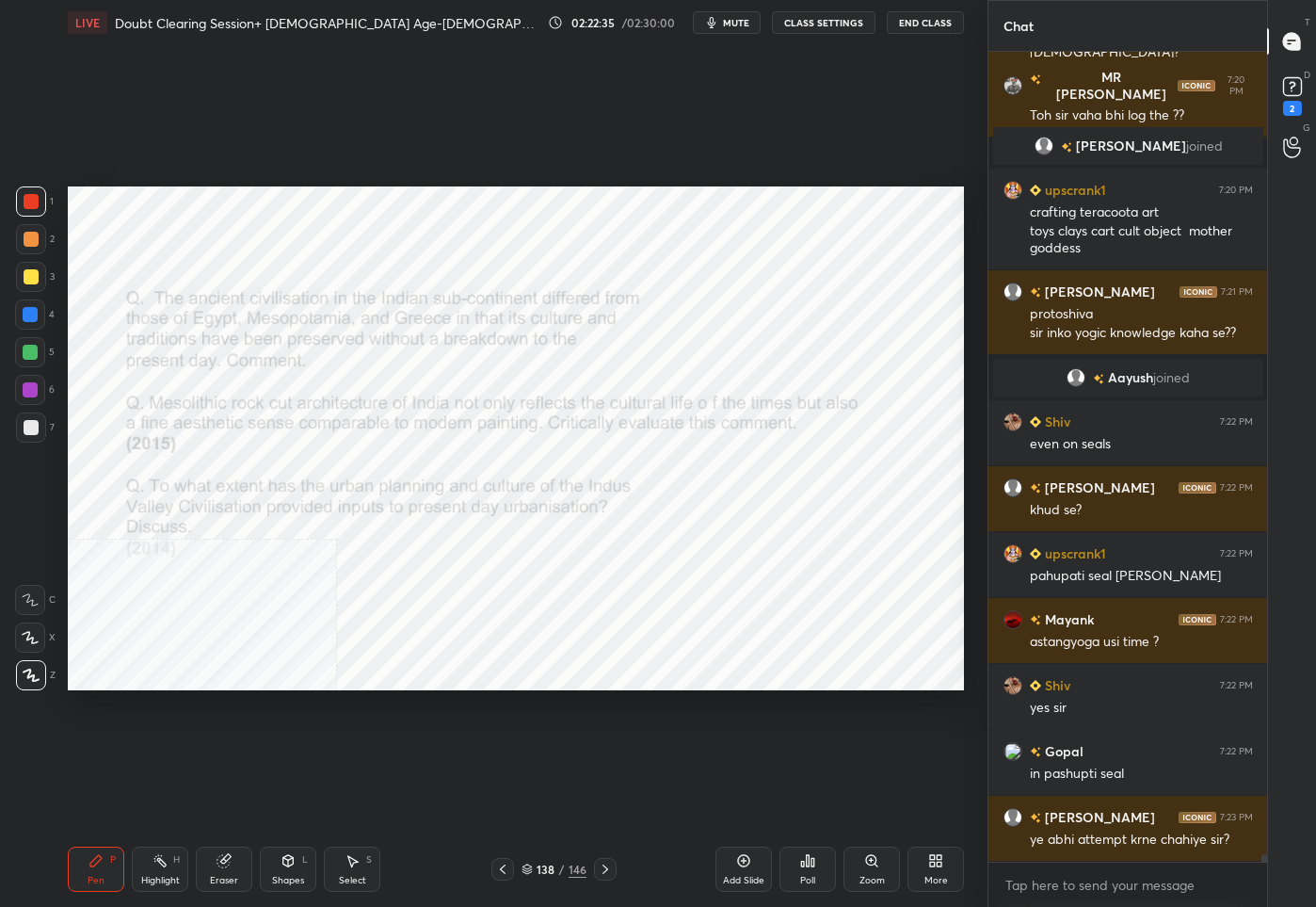
click at [709, 602] on img "grid" at bounding box center [751, 652] width 255 height 136
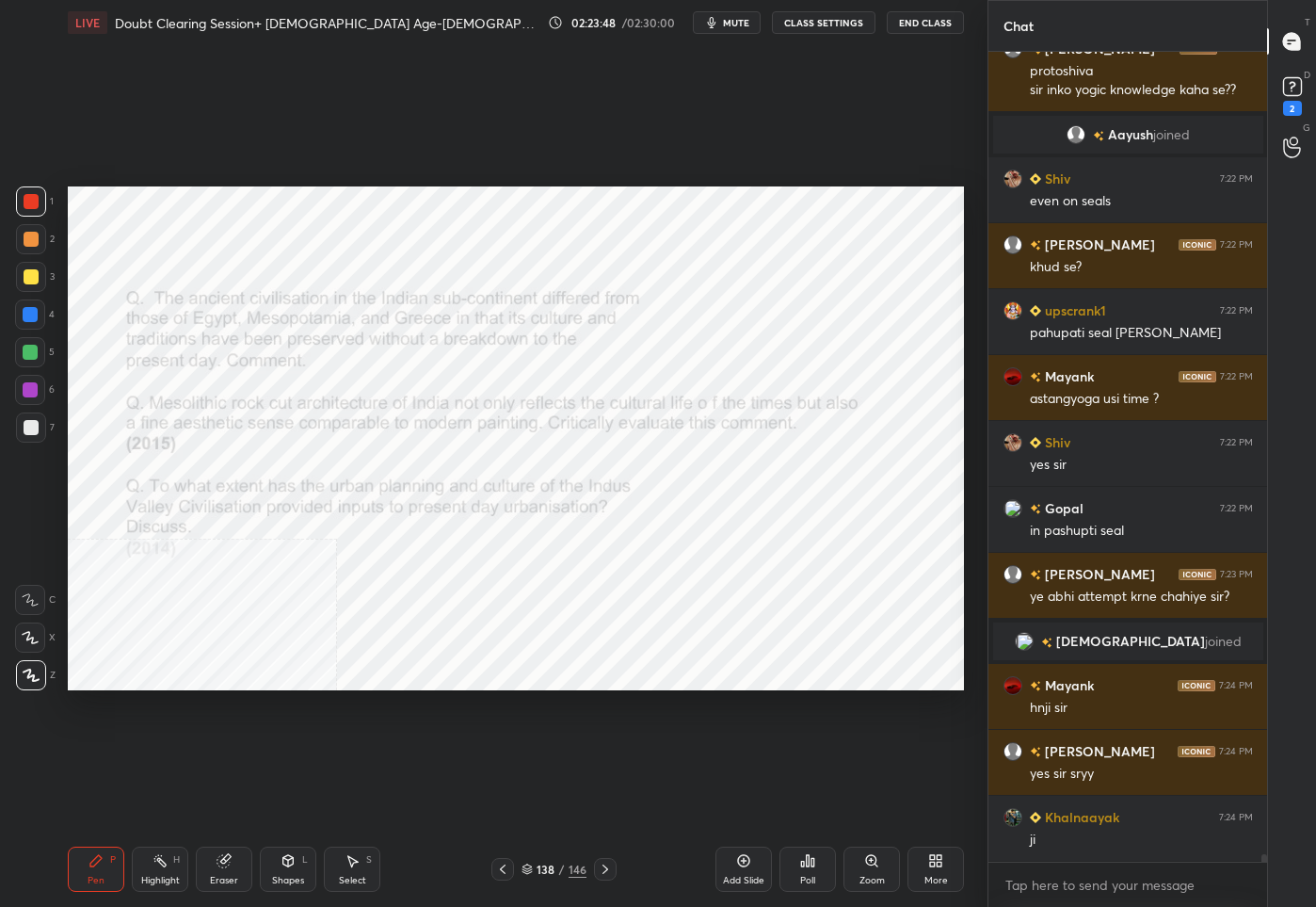
scroll to position [83308, 0]
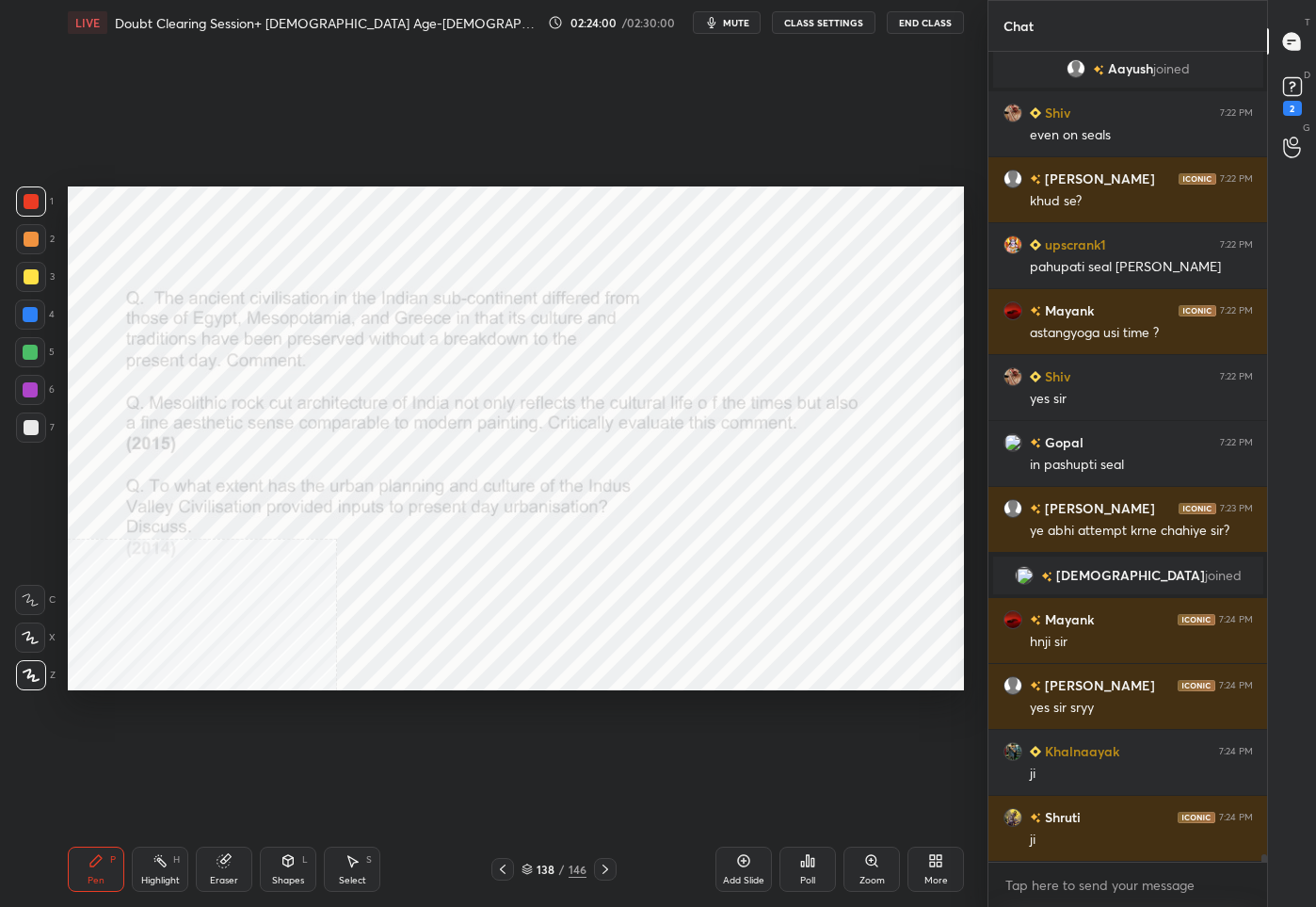
click at [524, 886] on div "Pen P Highlight H Eraser Shapes L Select S 138 / 146 Add Slide Poll Zoom More" at bounding box center [515, 868] width 896 height 75
click at [532, 875] on div "138 / 146" at bounding box center [553, 869] width 65 height 17
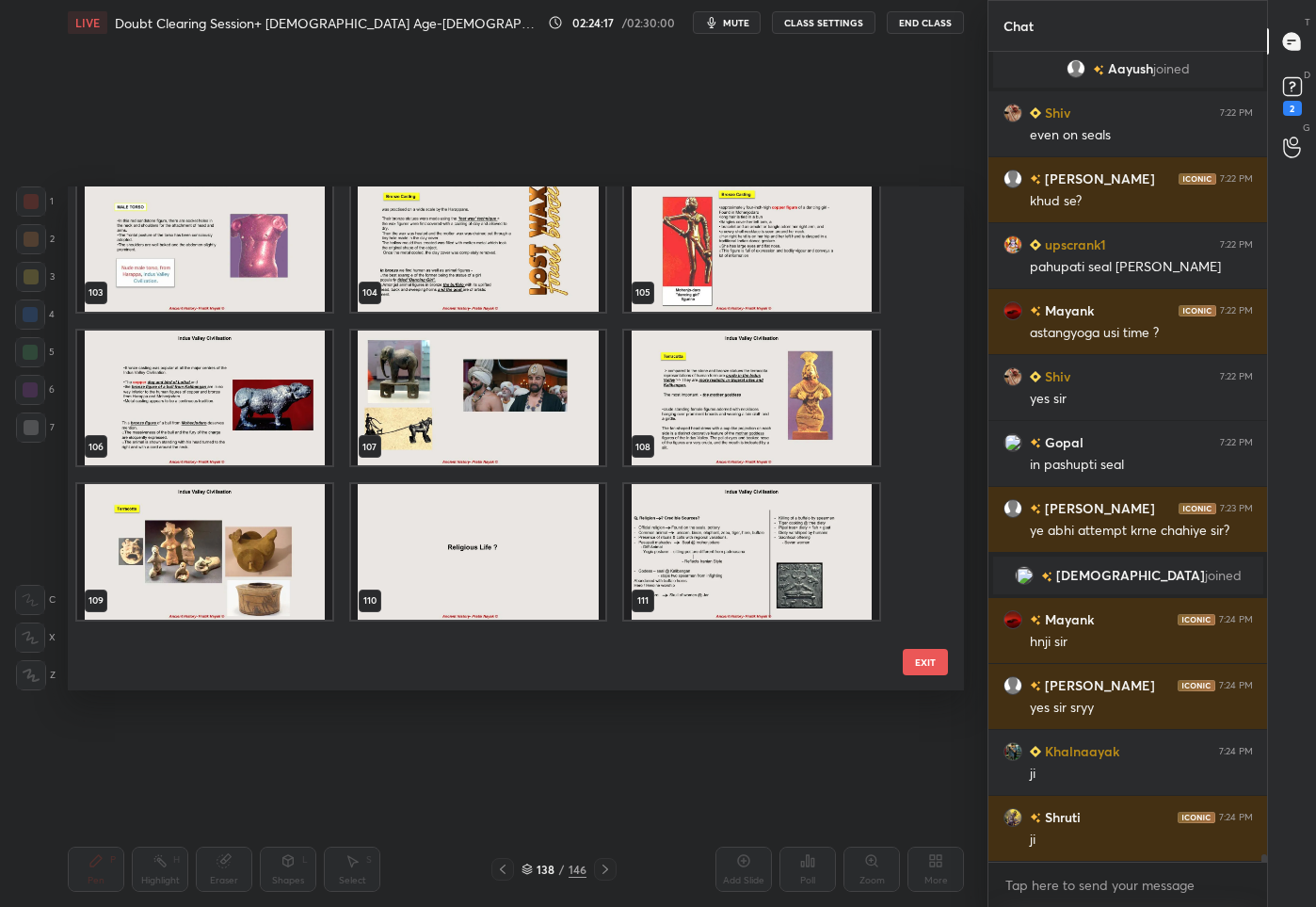
scroll to position [5075, 0]
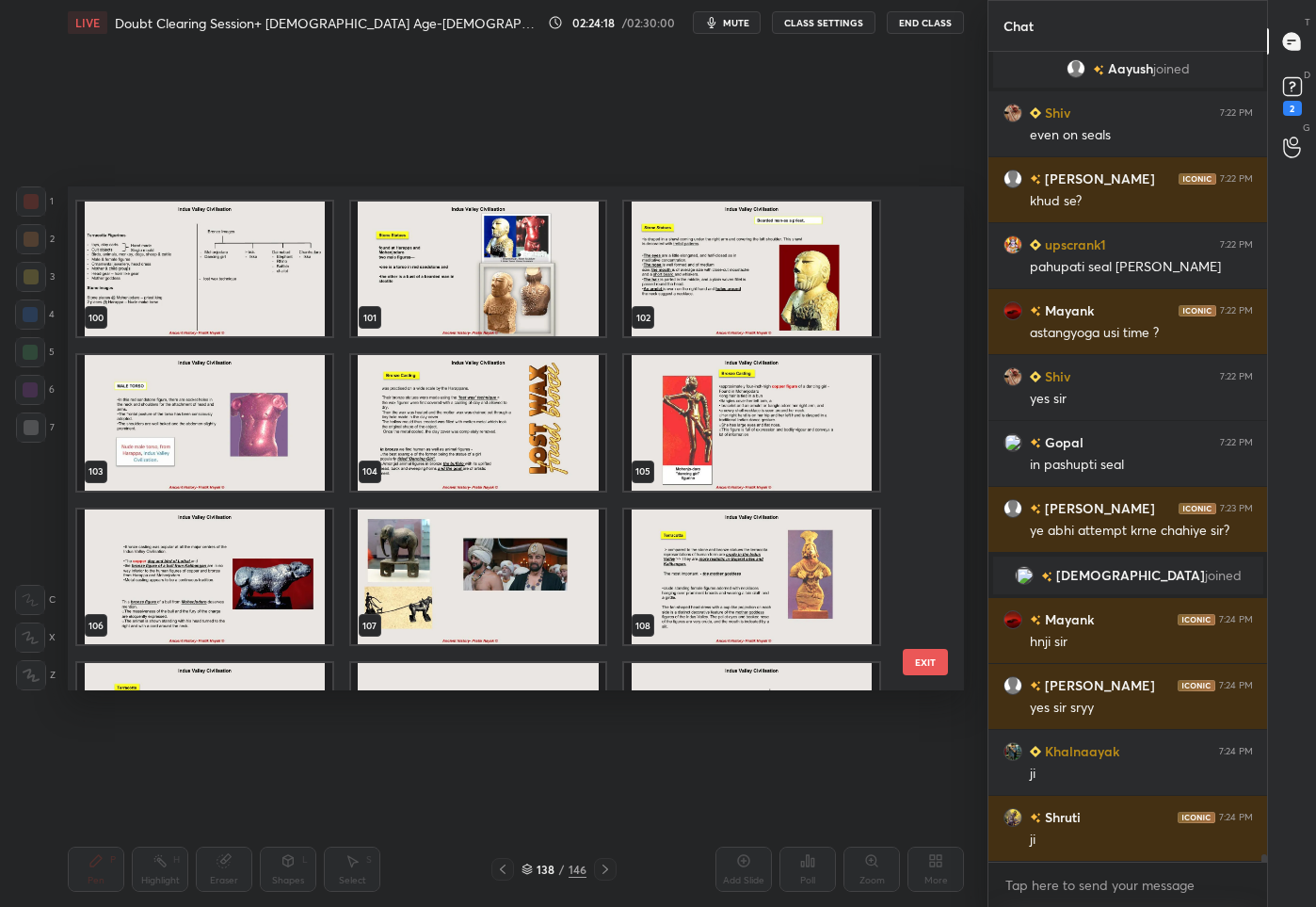
click at [458, 304] on img "grid" at bounding box center [478, 268] width 255 height 136
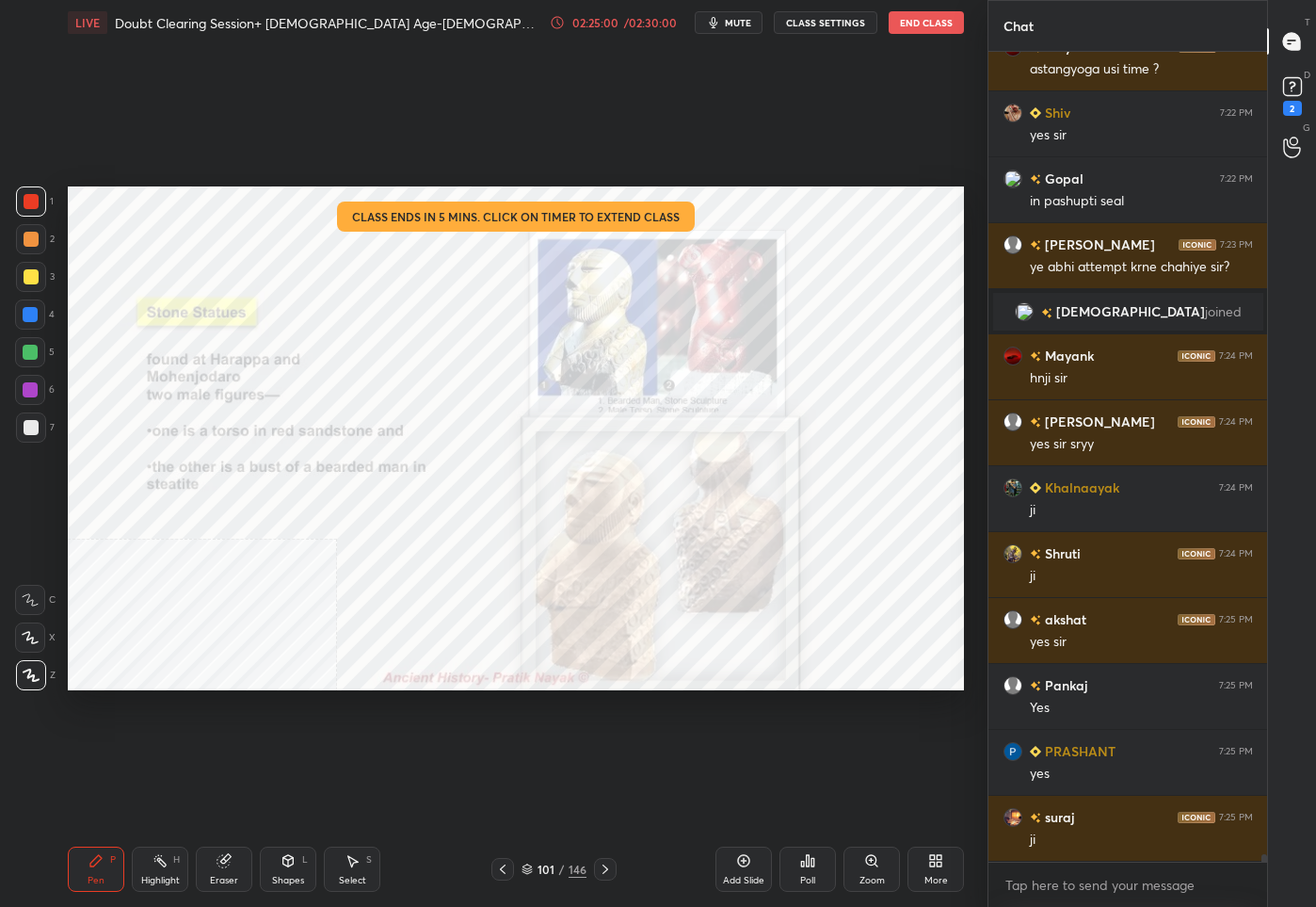
scroll to position [83638, 0]
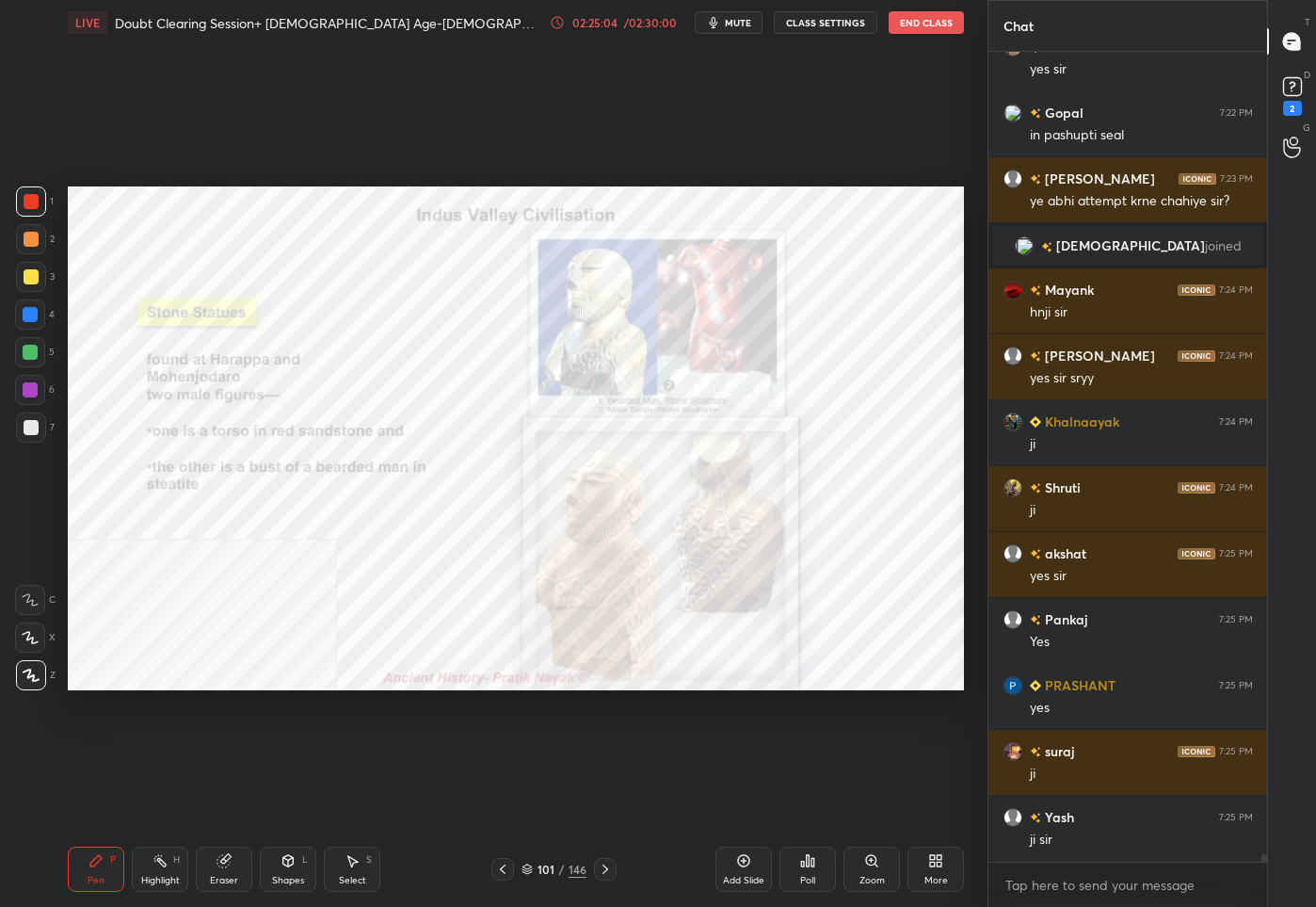
click at [638, 30] on div "02:25:04 / 02:30:00 mute CLASS SETTINGS End Class" at bounding box center [756, 22] width 414 height 22
click at [638, 24] on div "/ 02:30:00" at bounding box center [650, 23] width 59 height 12
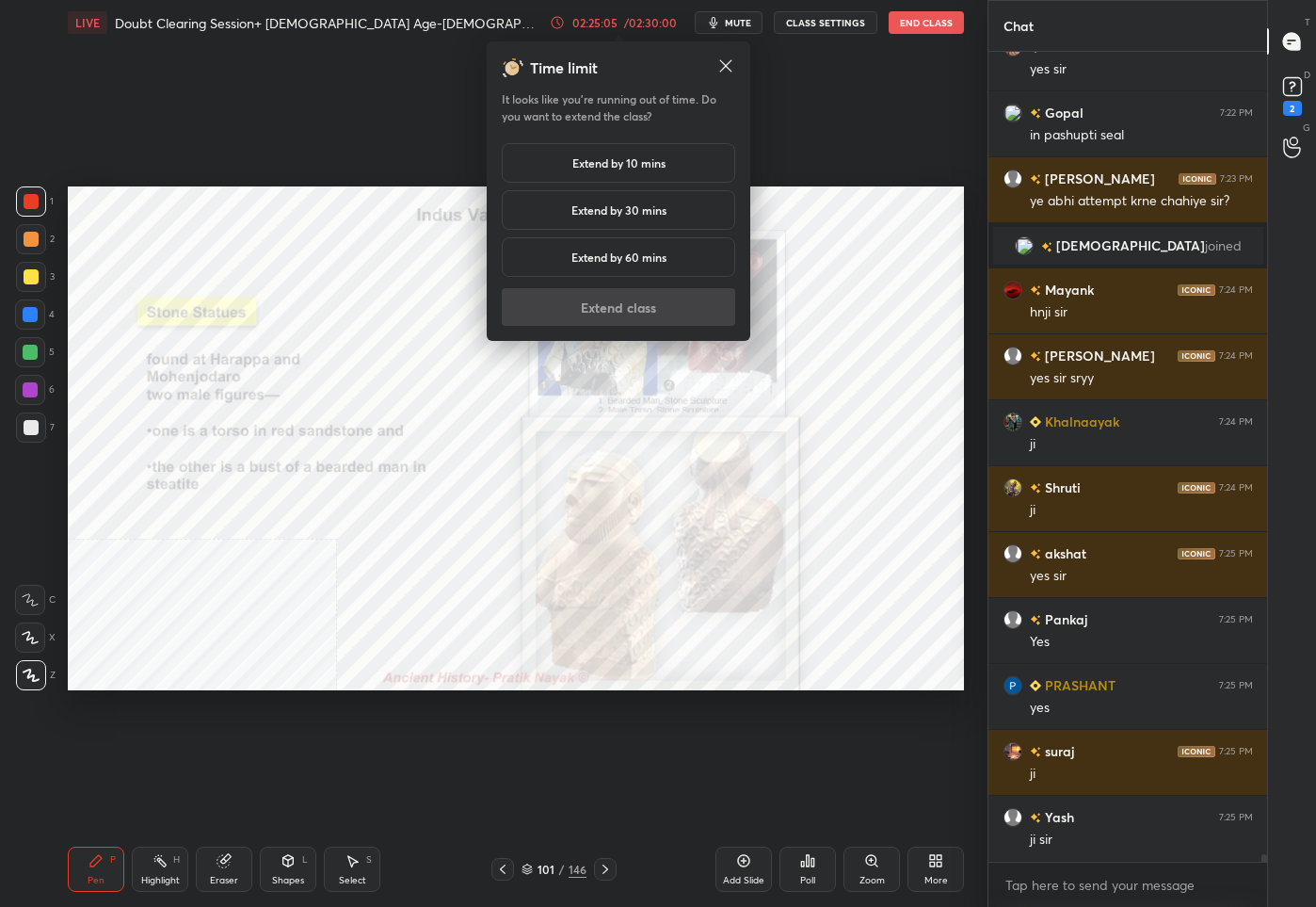
click at [593, 162] on h5 "Extend by 10 mins" at bounding box center [619, 163] width 93 height 17
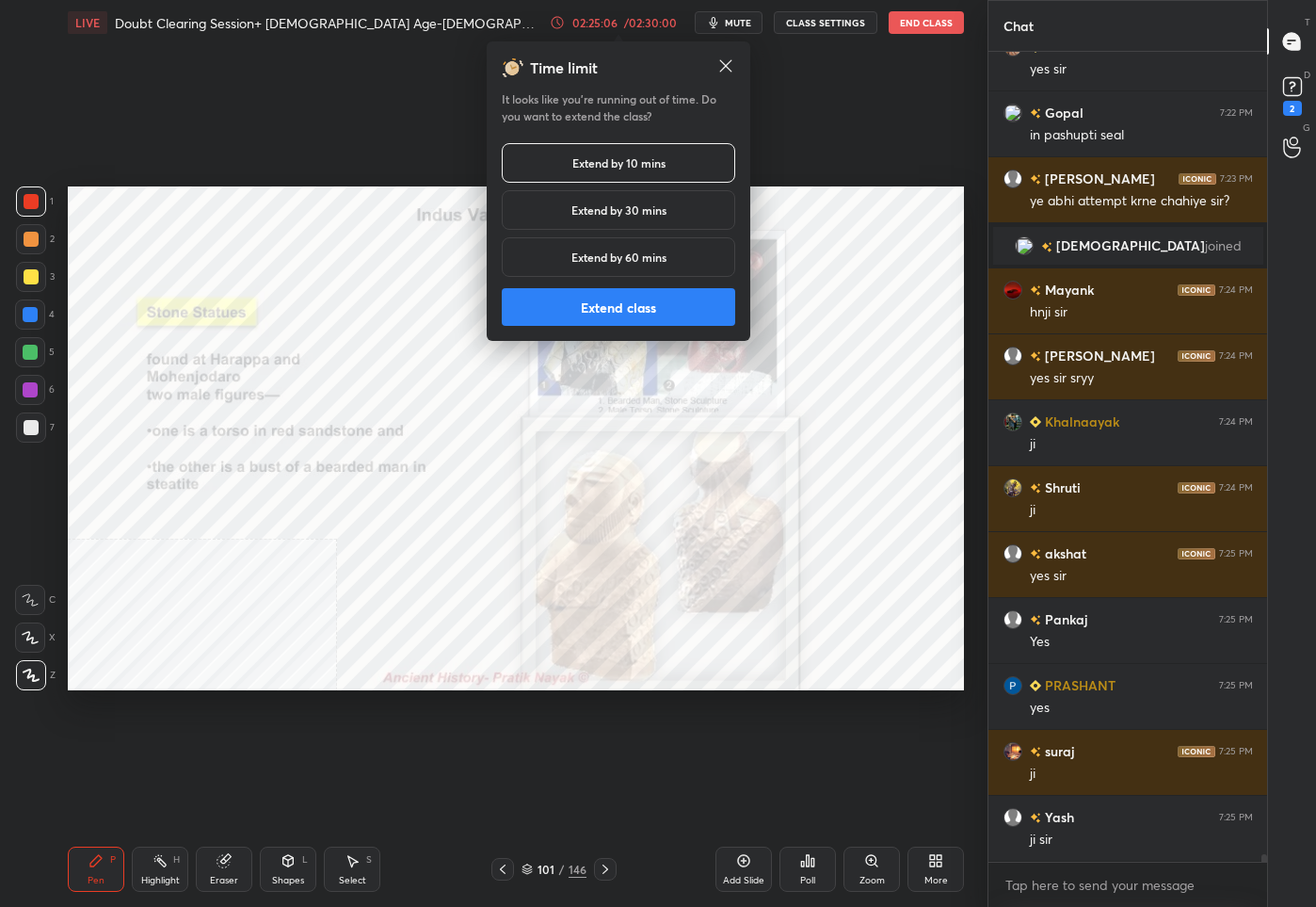
click at [587, 306] on button "Extend class" at bounding box center [619, 307] width 233 height 38
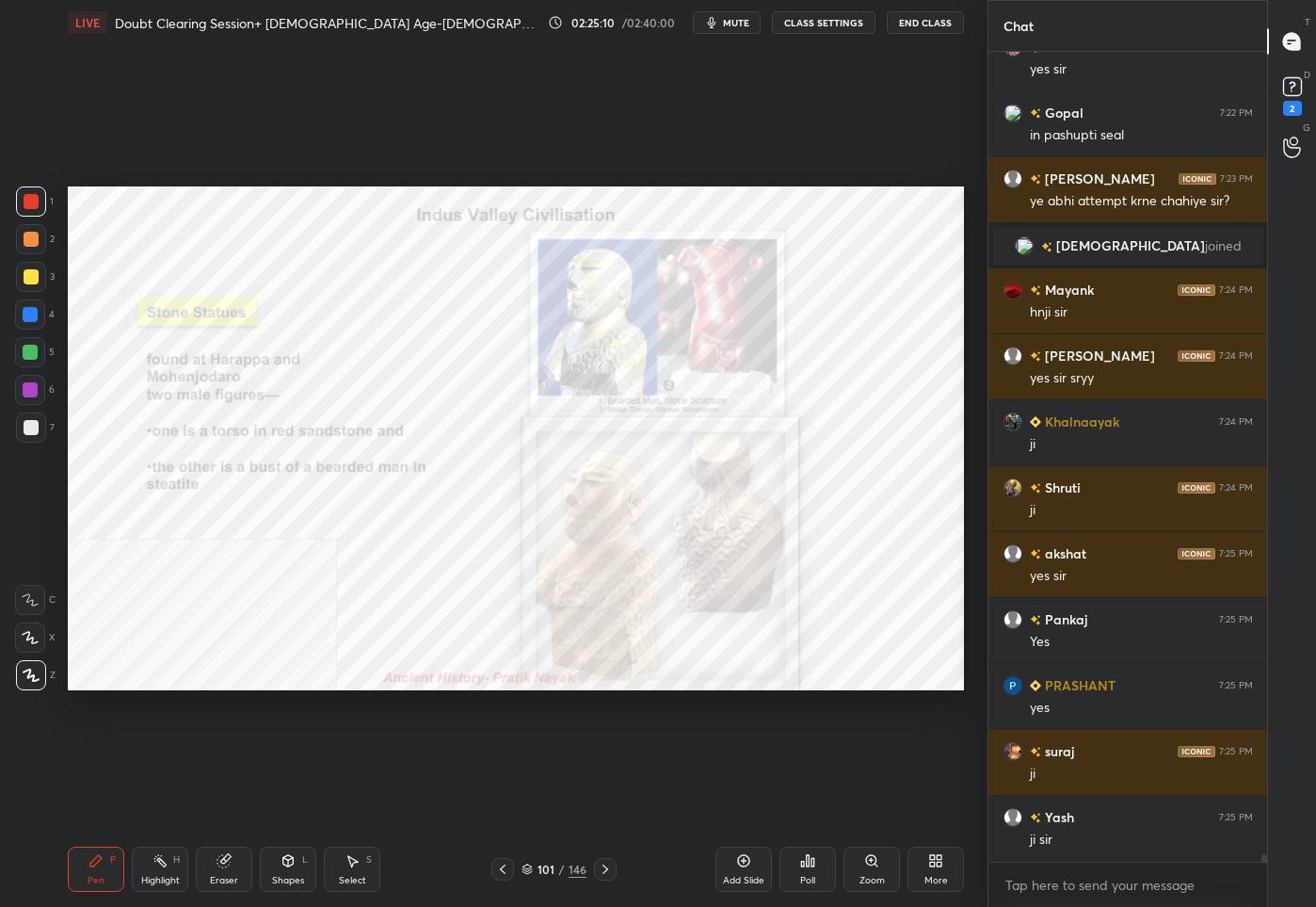
click at [546, 870] on div "101" at bounding box center [546, 869] width 19 height 12
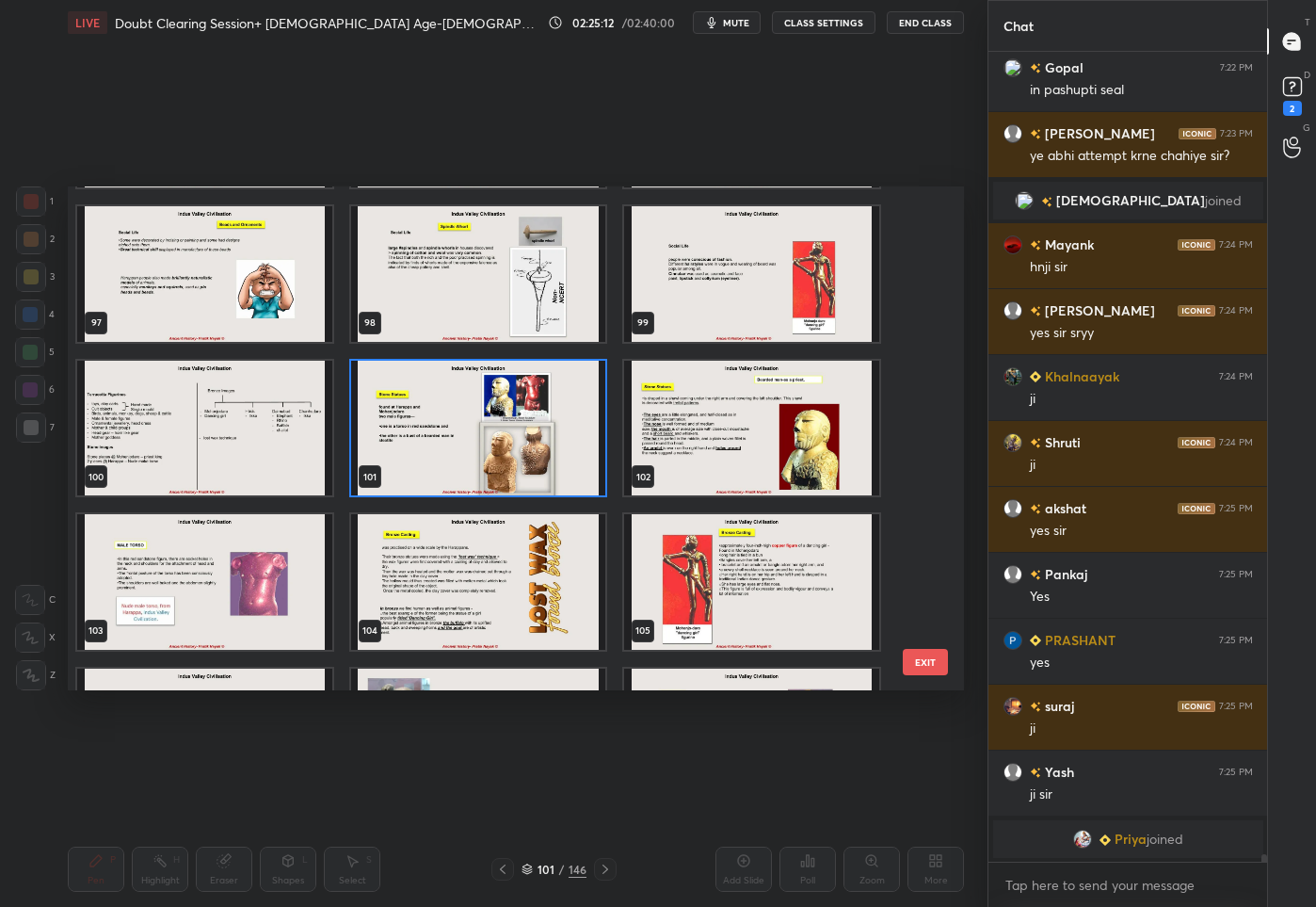
scroll to position [5039, 0]
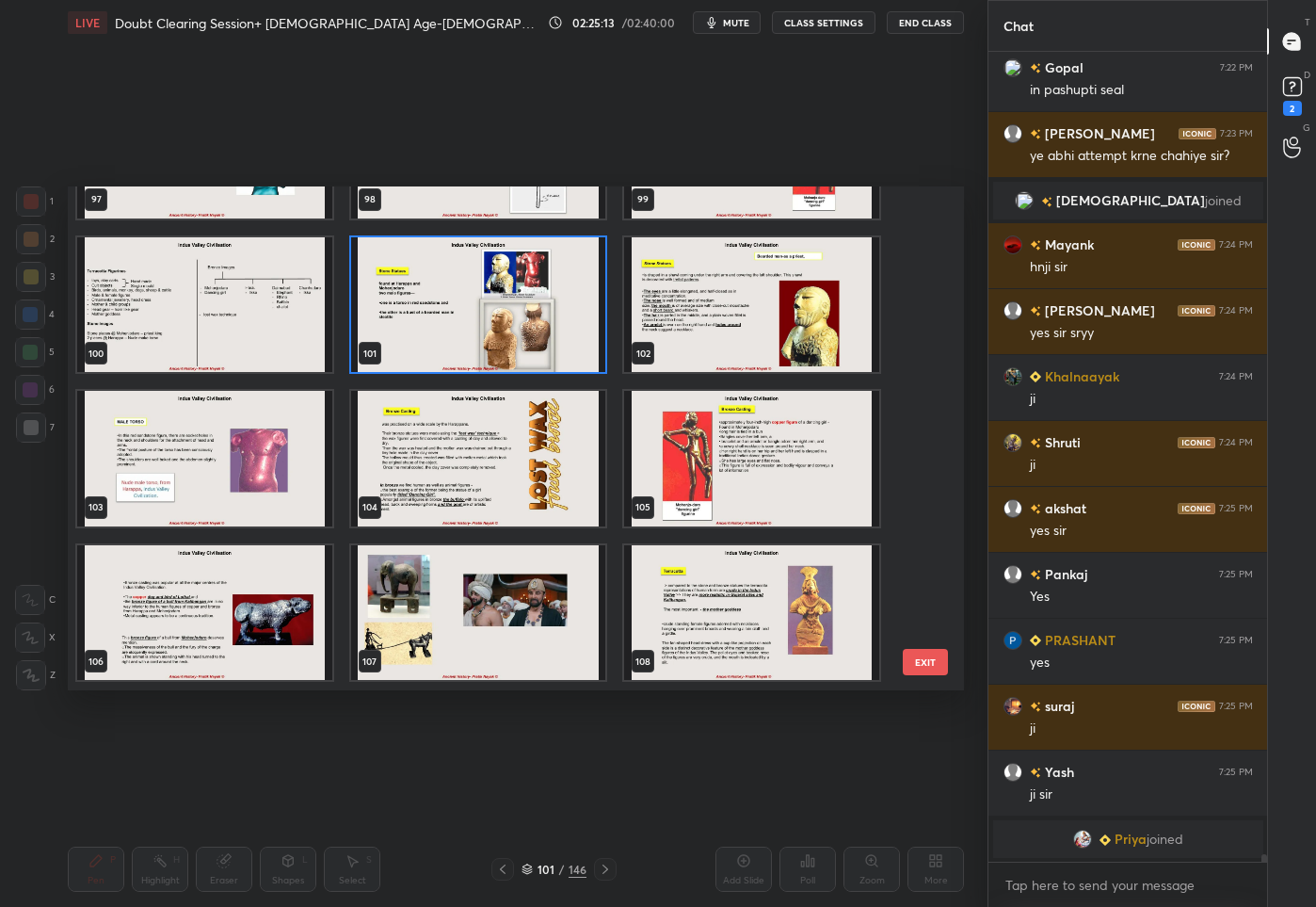
click at [684, 437] on img "grid" at bounding box center [751, 458] width 255 height 136
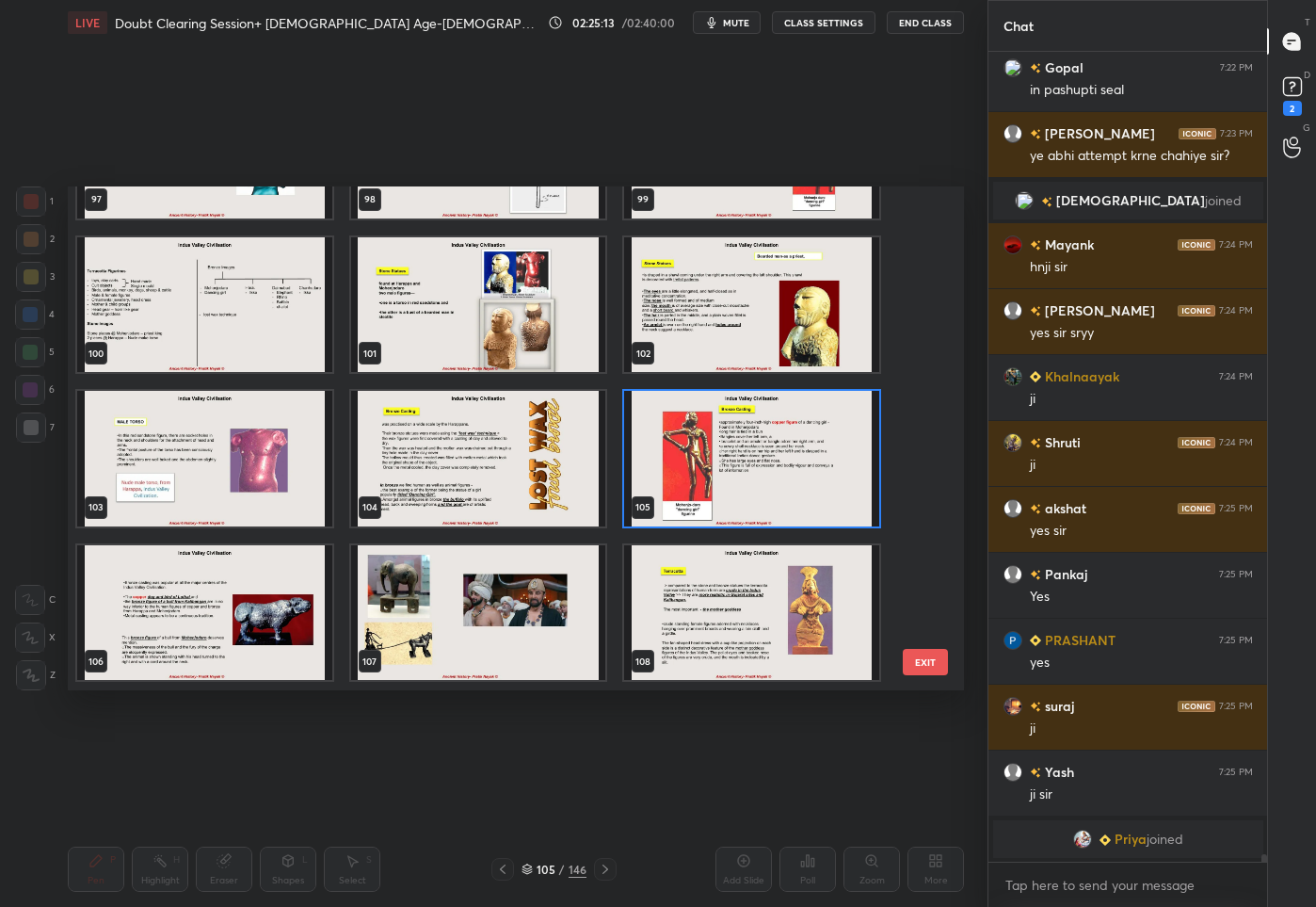
click at [684, 437] on img "grid" at bounding box center [751, 458] width 255 height 136
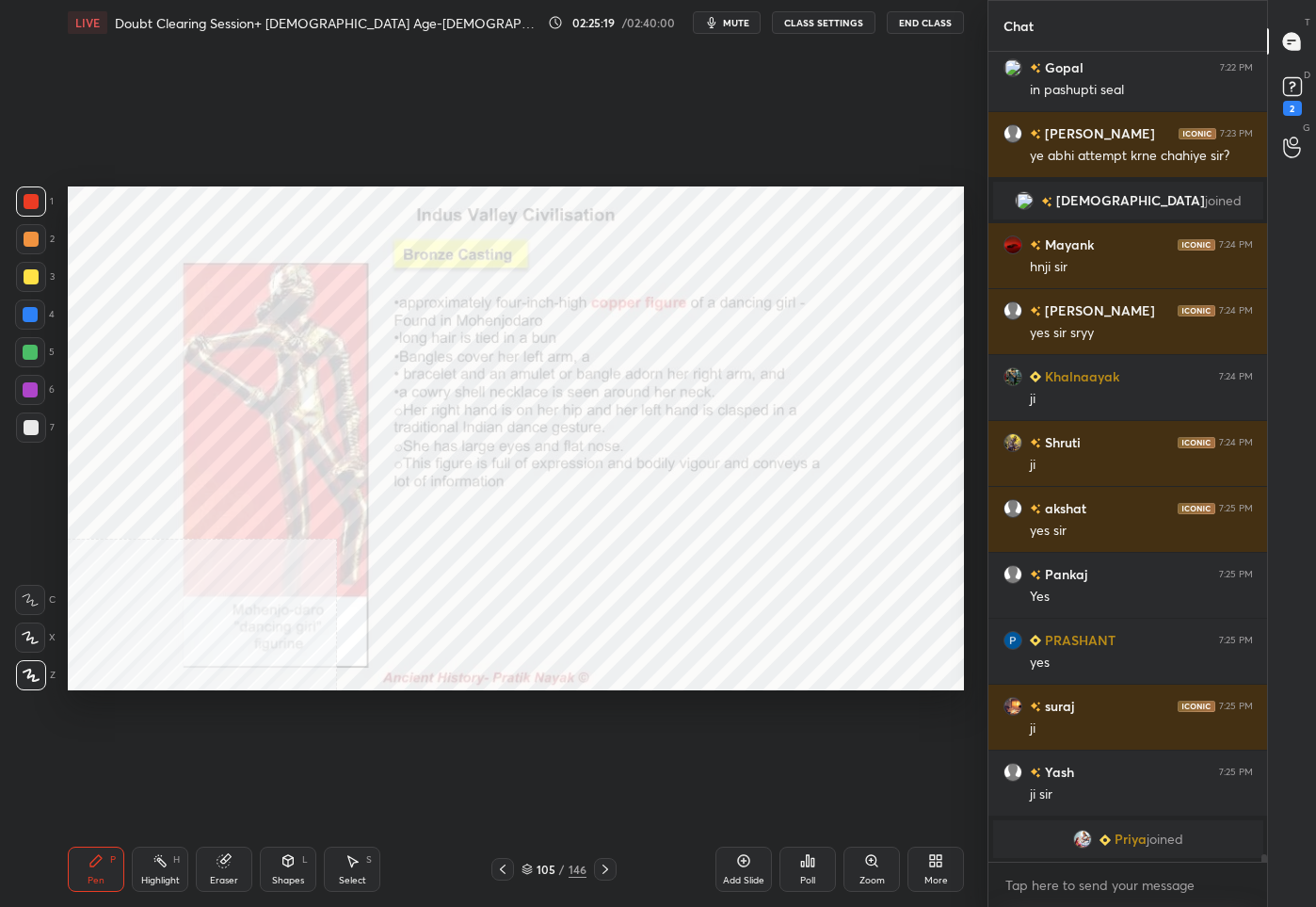
click at [542, 866] on div "105" at bounding box center [546, 869] width 19 height 12
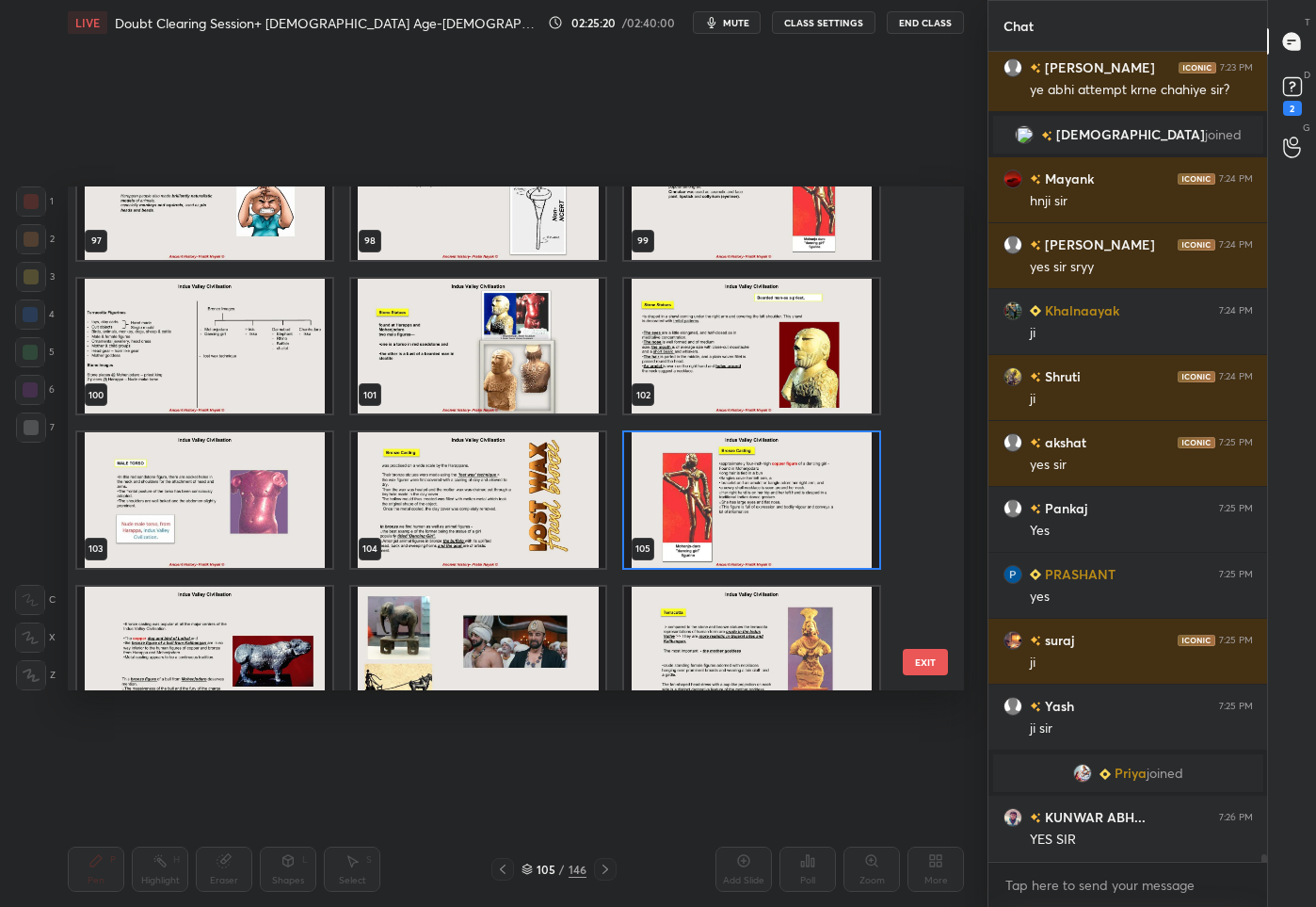
scroll to position [5113, 0]
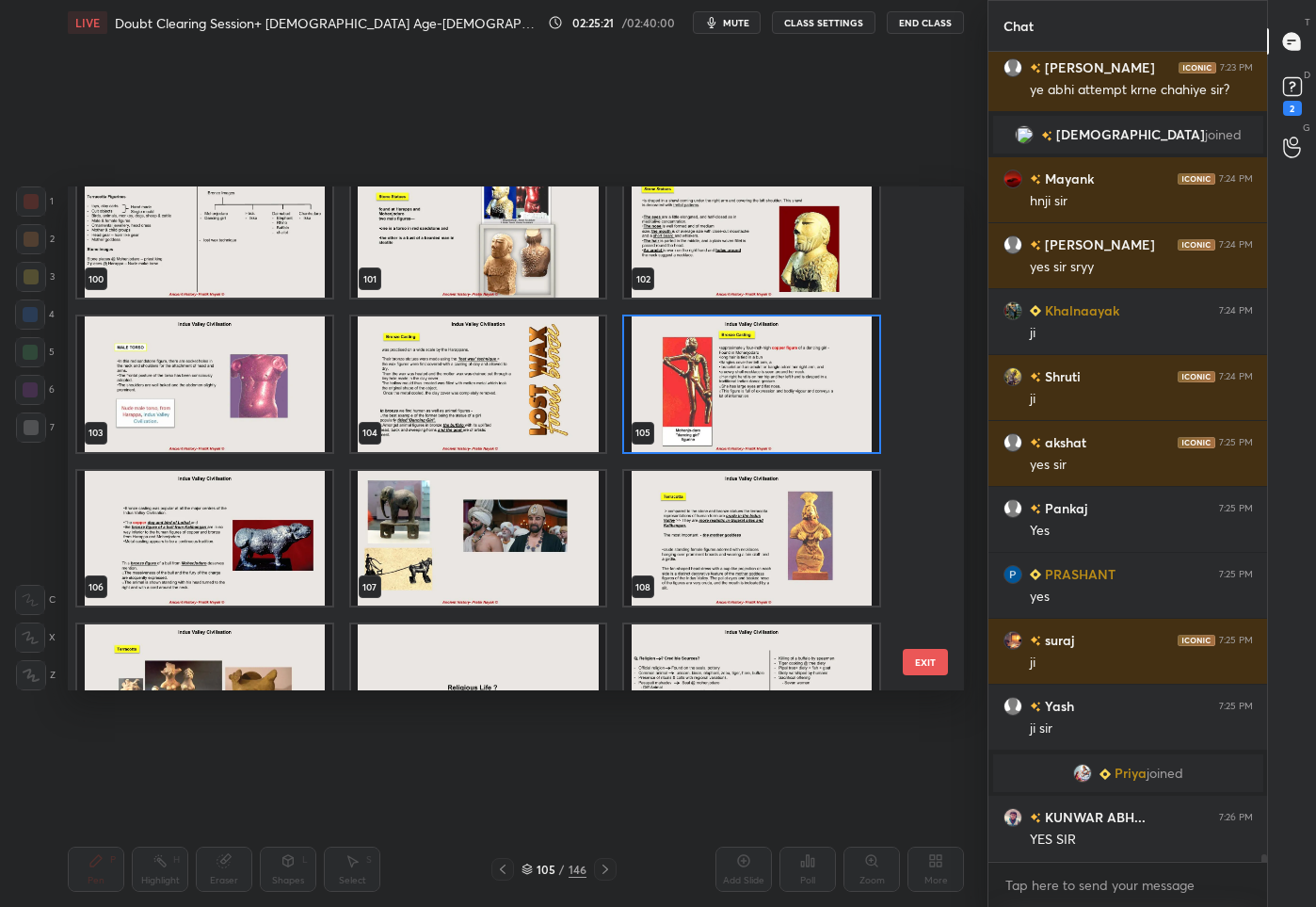
click at [735, 520] on img "grid" at bounding box center [751, 537] width 255 height 136
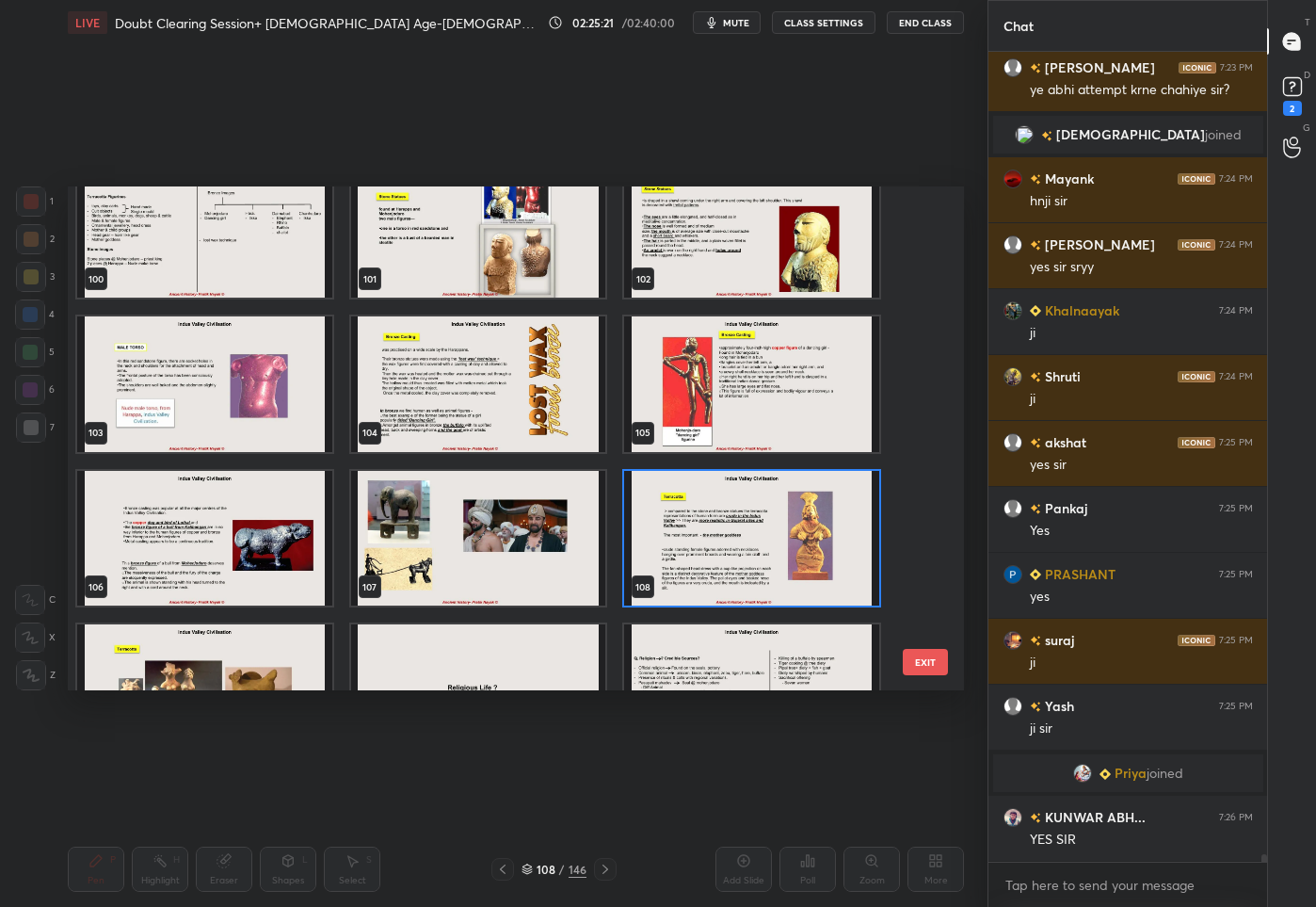
click at [735, 520] on img "grid" at bounding box center [751, 537] width 255 height 136
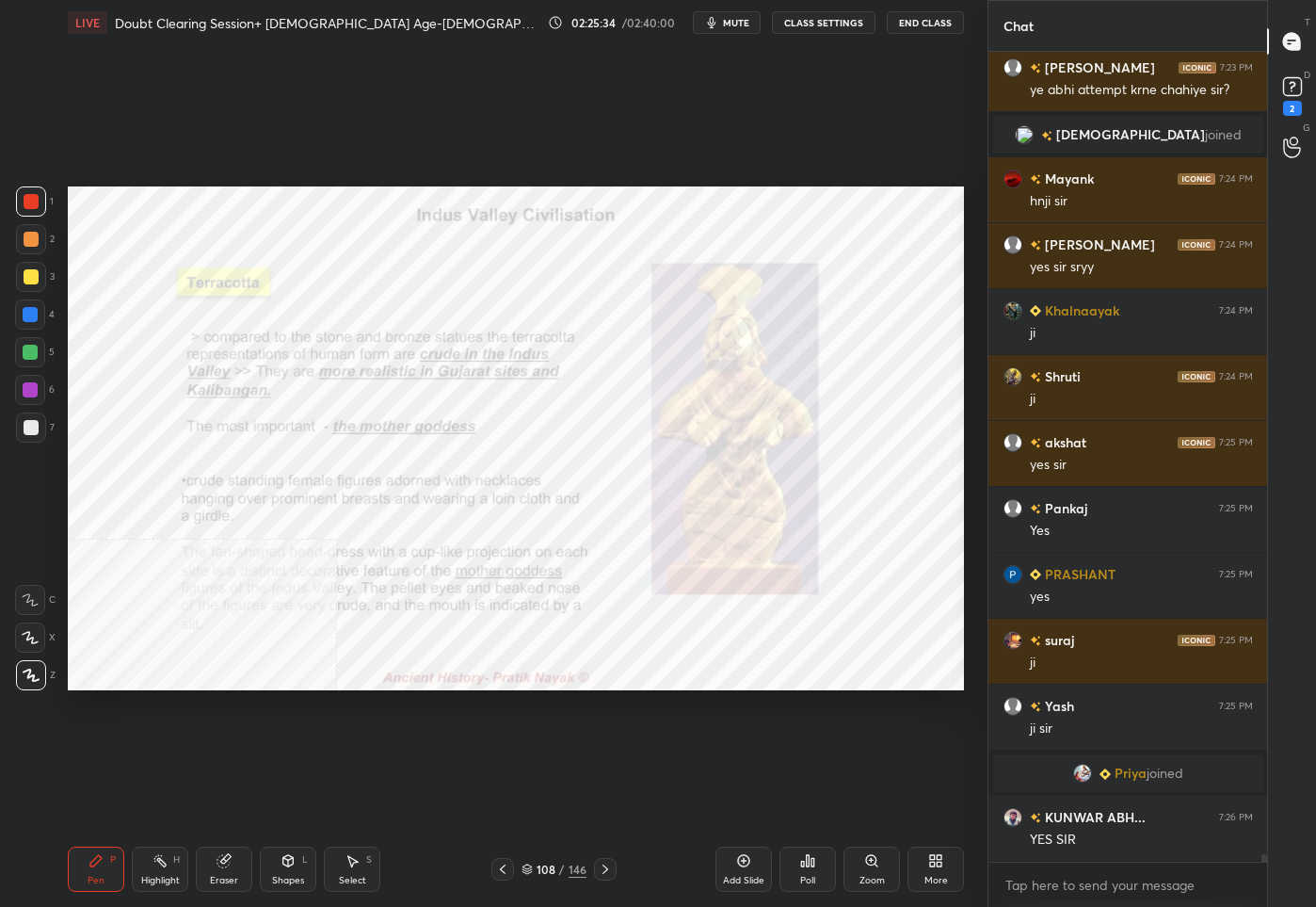
scroll to position [83543, 0]
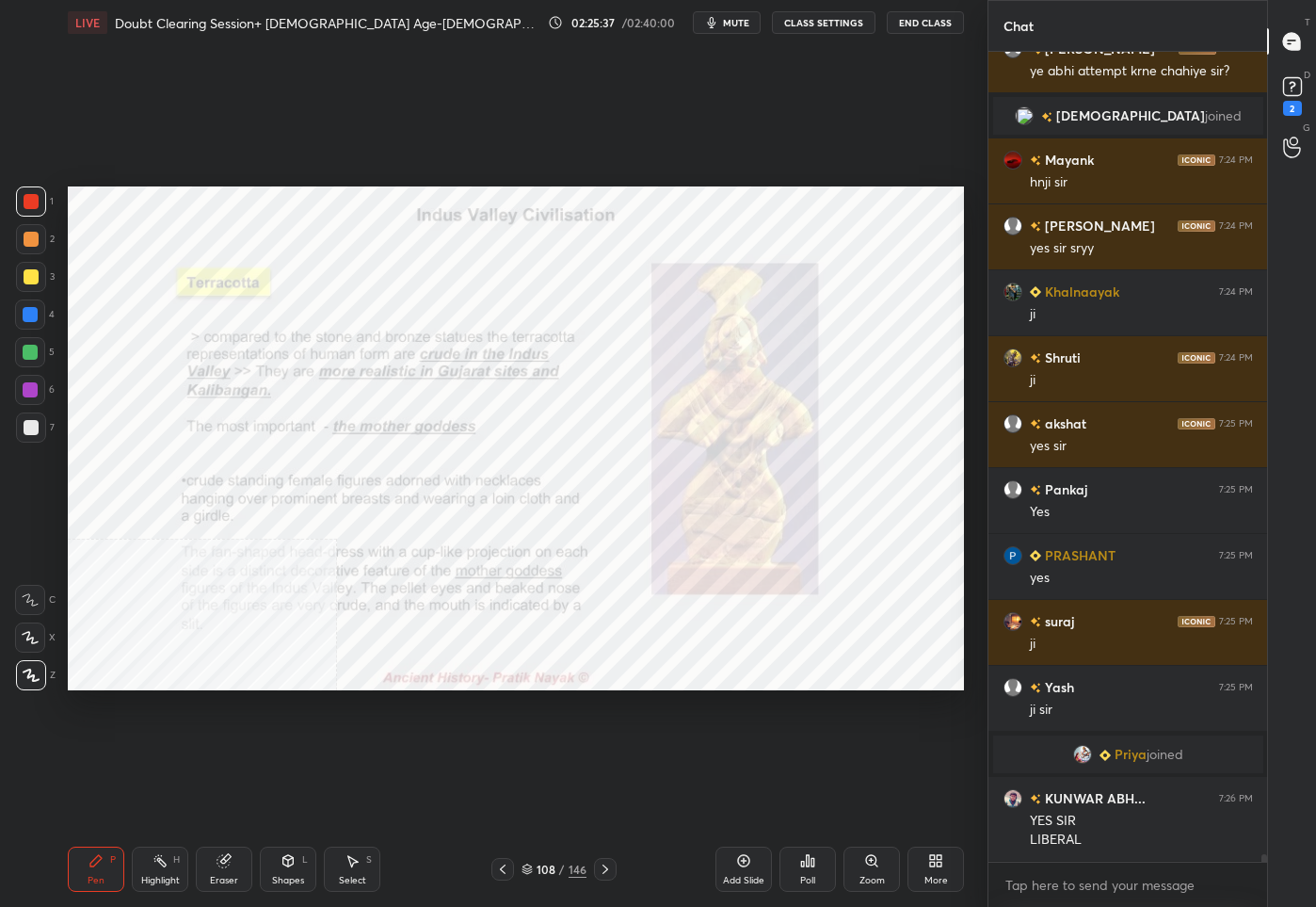
scroll to position [83610, 0]
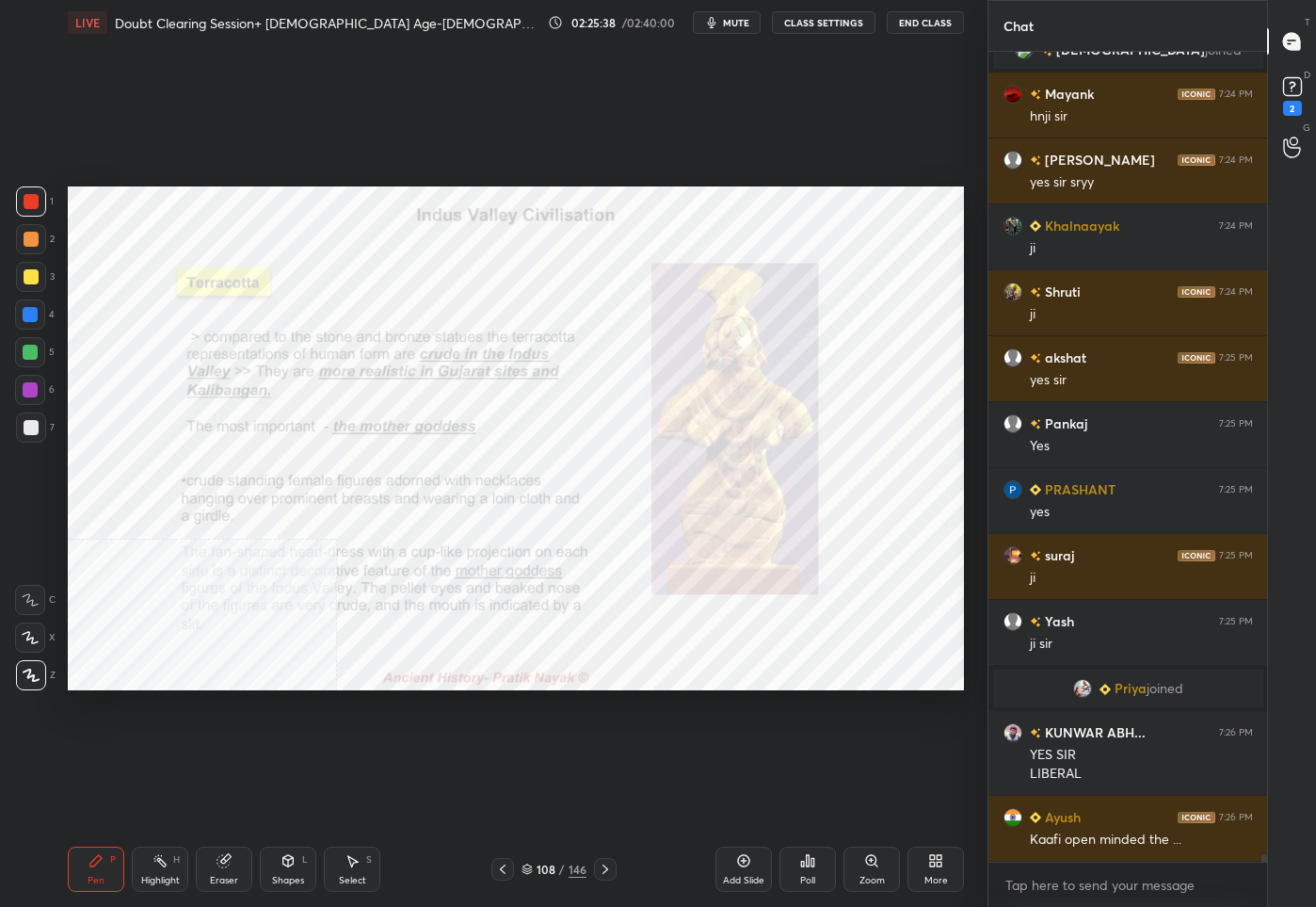
click at [548, 869] on div "108" at bounding box center [546, 869] width 19 height 12
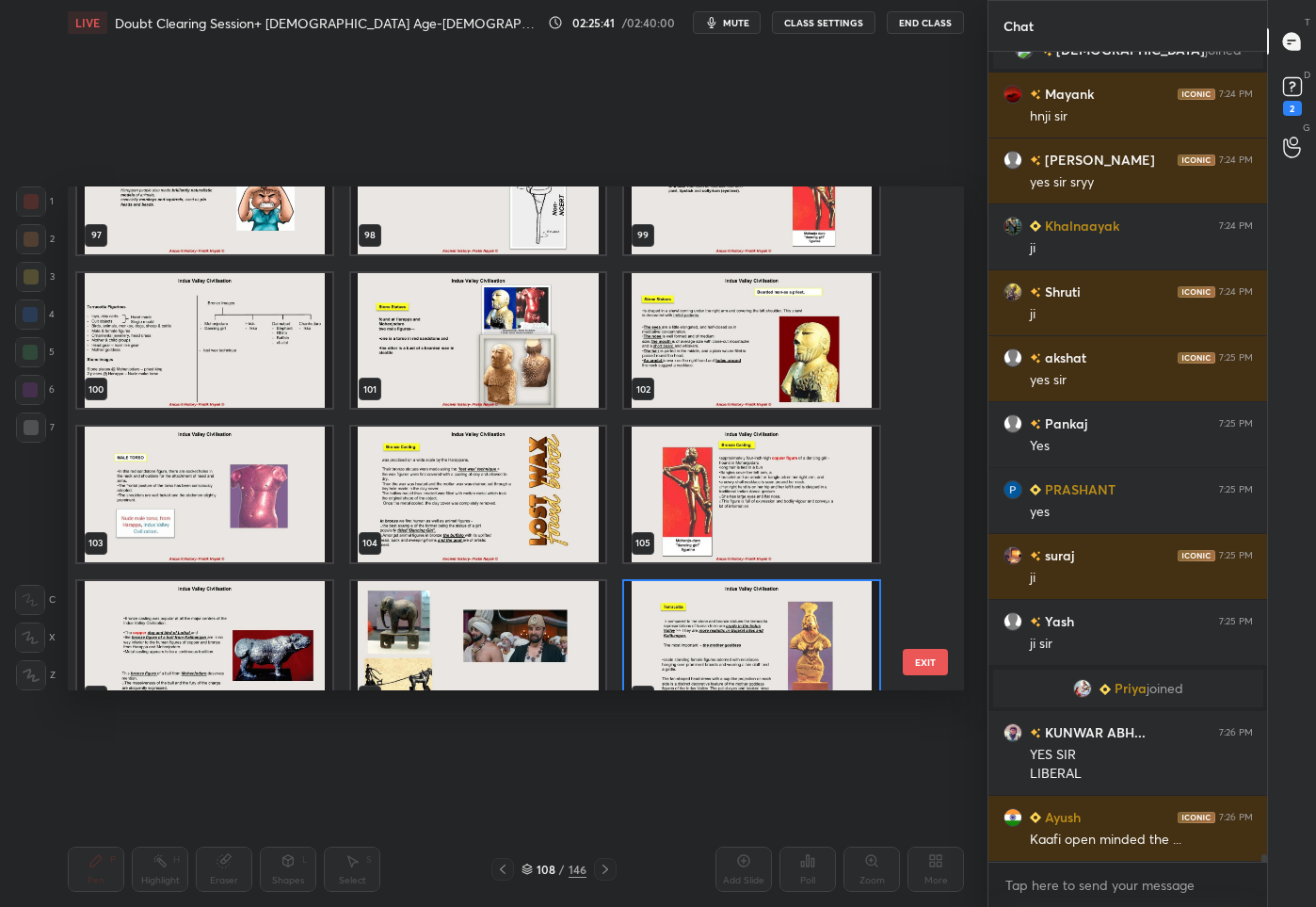
scroll to position [4857, 0]
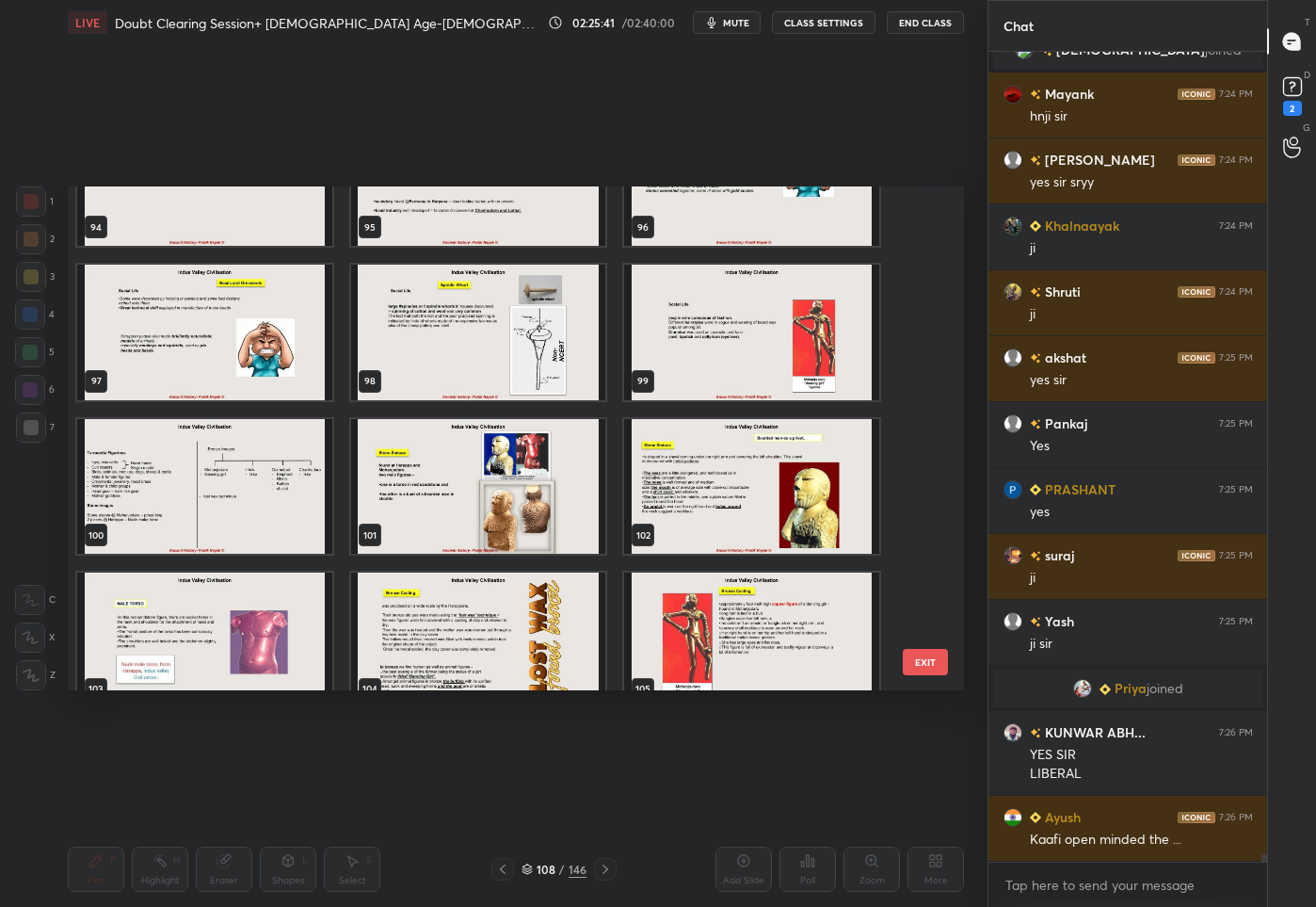
click at [753, 495] on img "grid" at bounding box center [751, 486] width 255 height 136
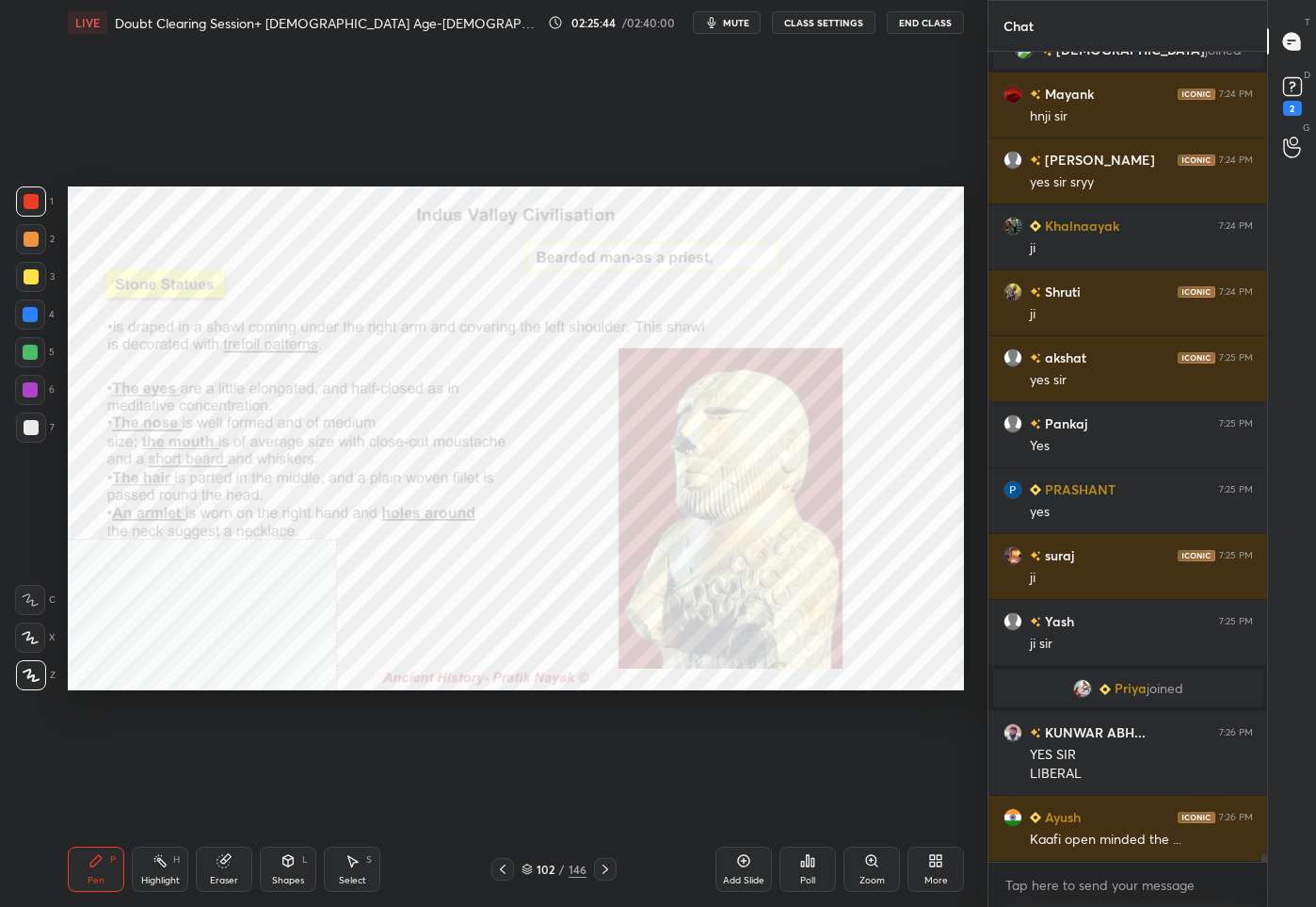
click at [500, 870] on icon at bounding box center [503, 869] width 15 height 15
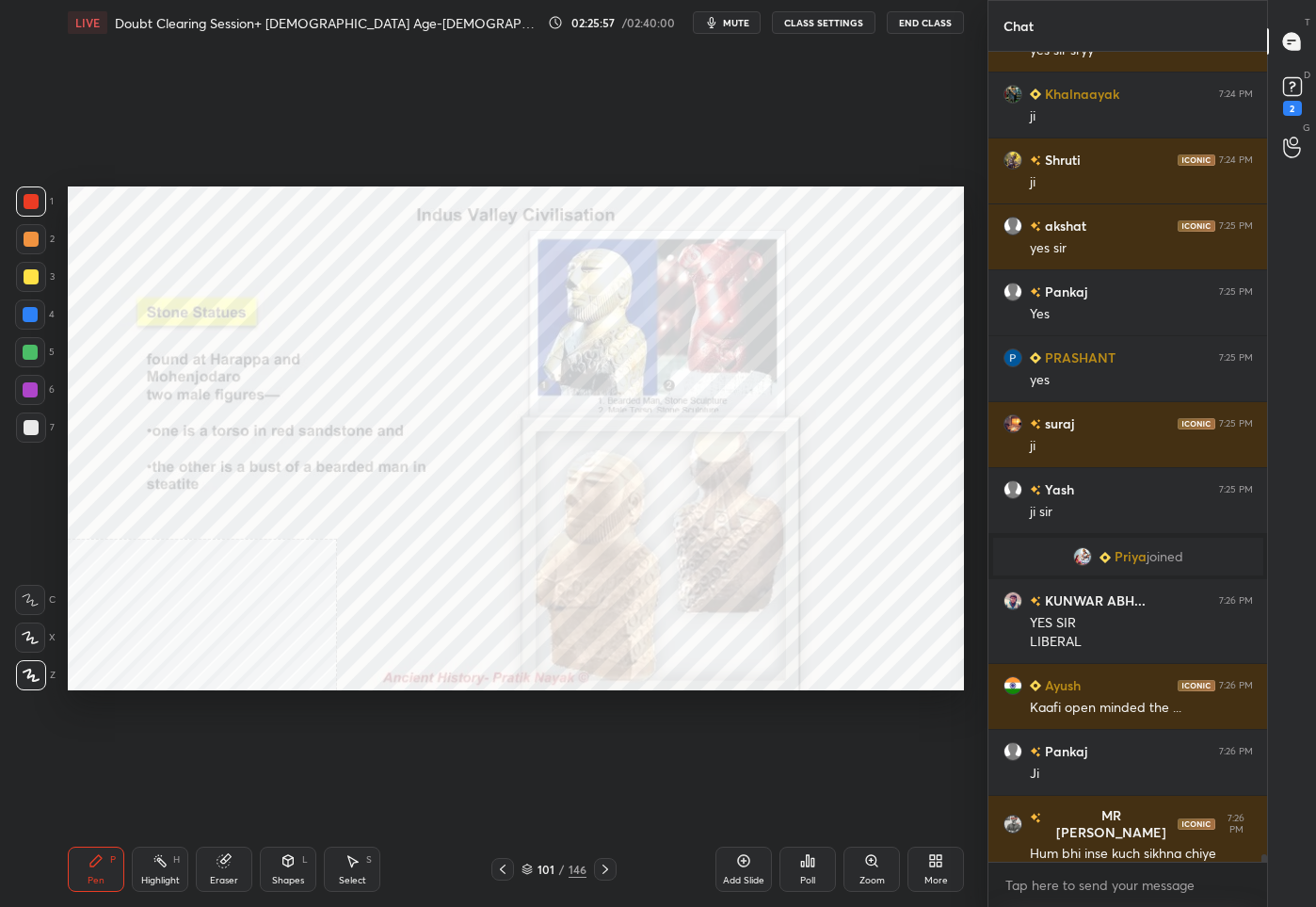
scroll to position [83807, 0]
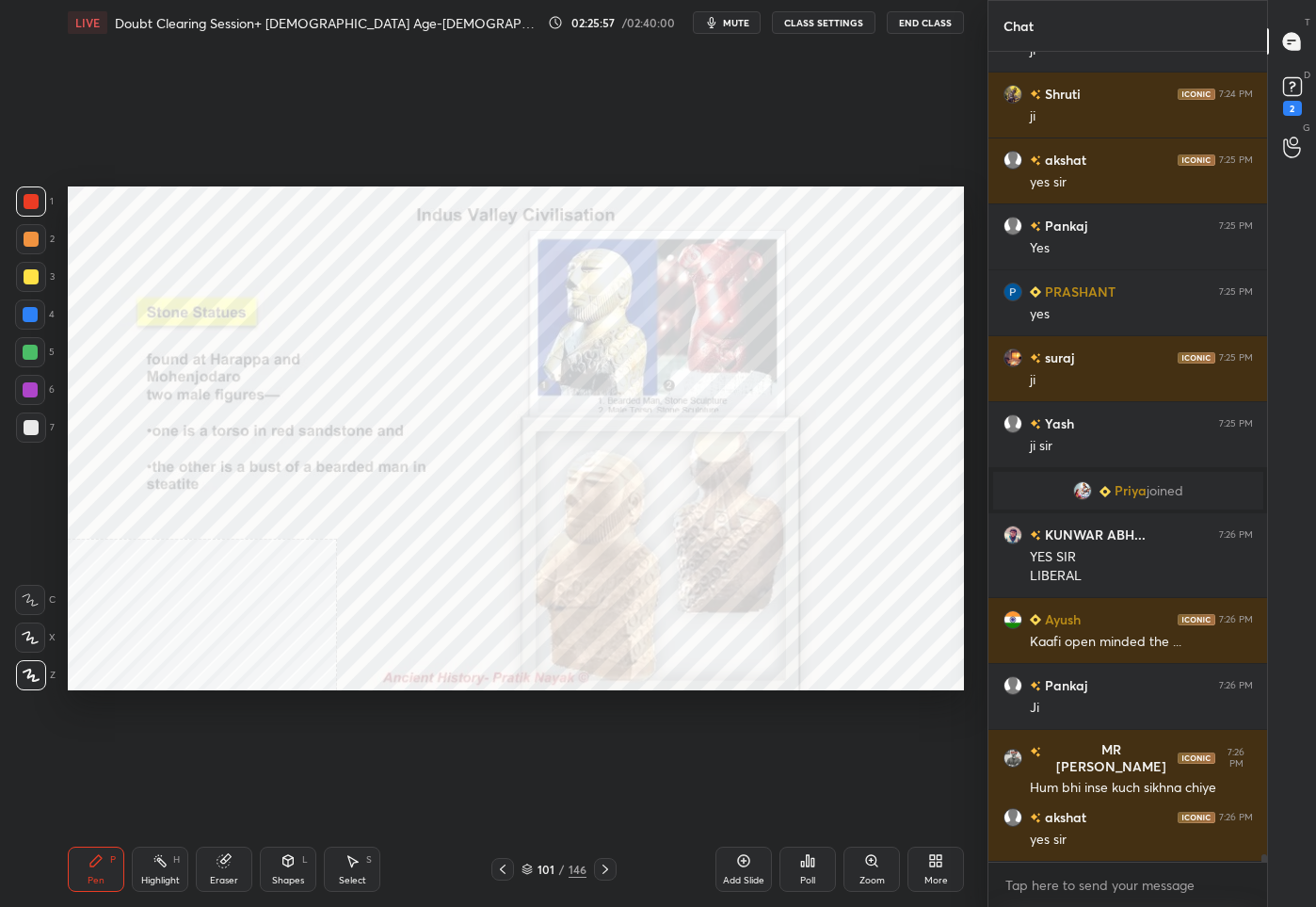
click at [542, 874] on div "101" at bounding box center [546, 869] width 19 height 12
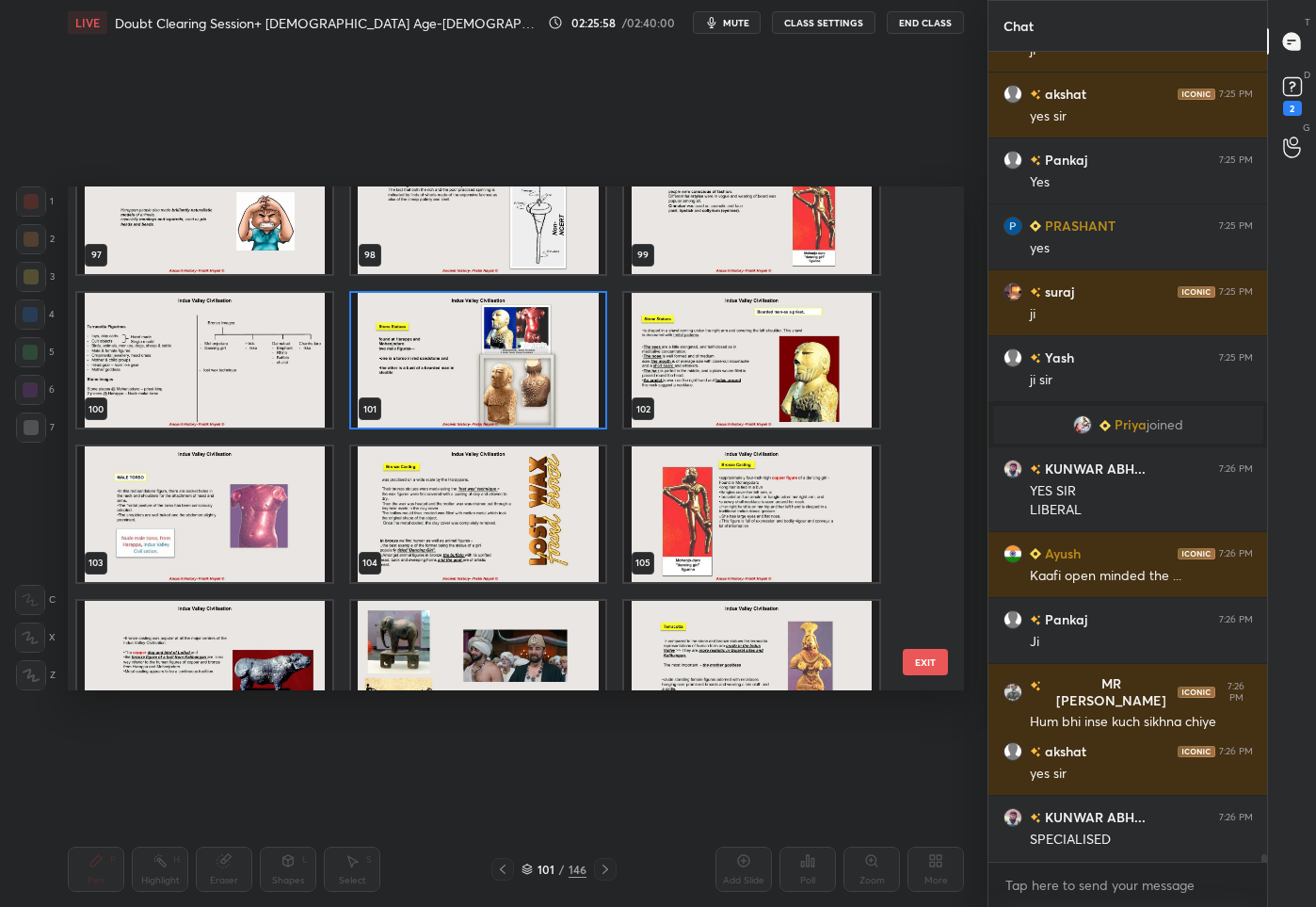
scroll to position [5023, 0]
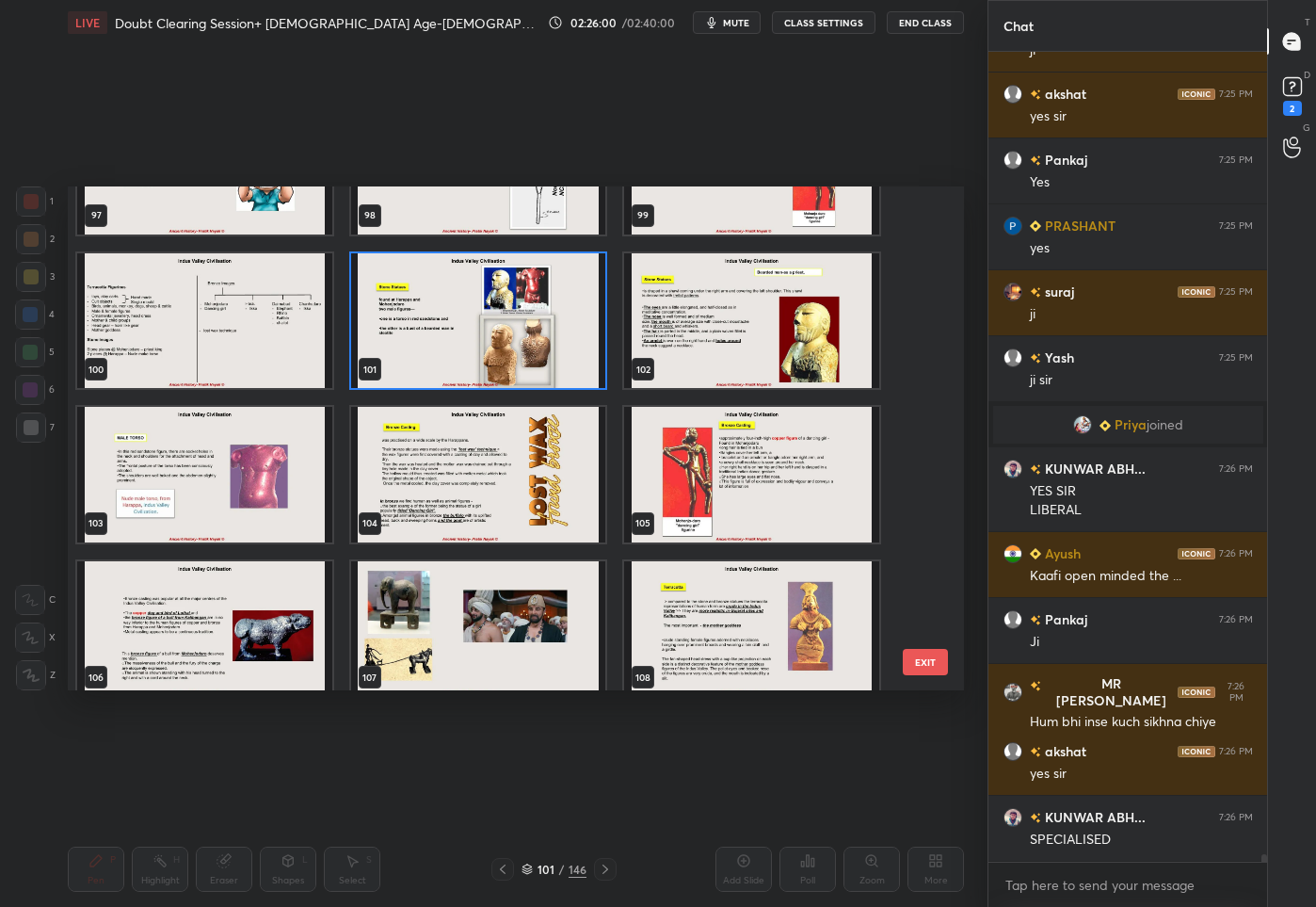
click at [436, 471] on img "grid" at bounding box center [478, 474] width 255 height 136
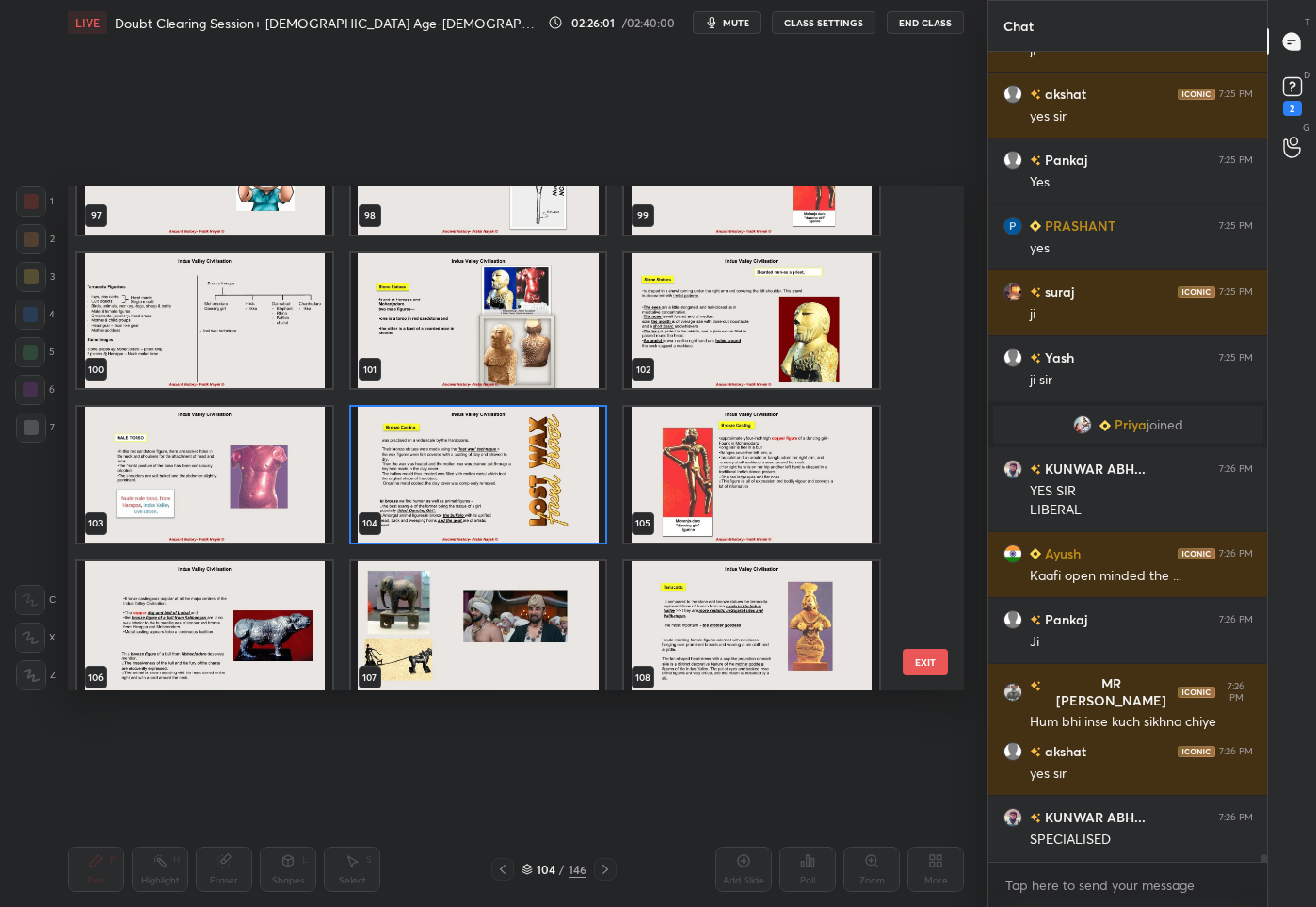
click at [436, 471] on img "grid" at bounding box center [478, 474] width 255 height 136
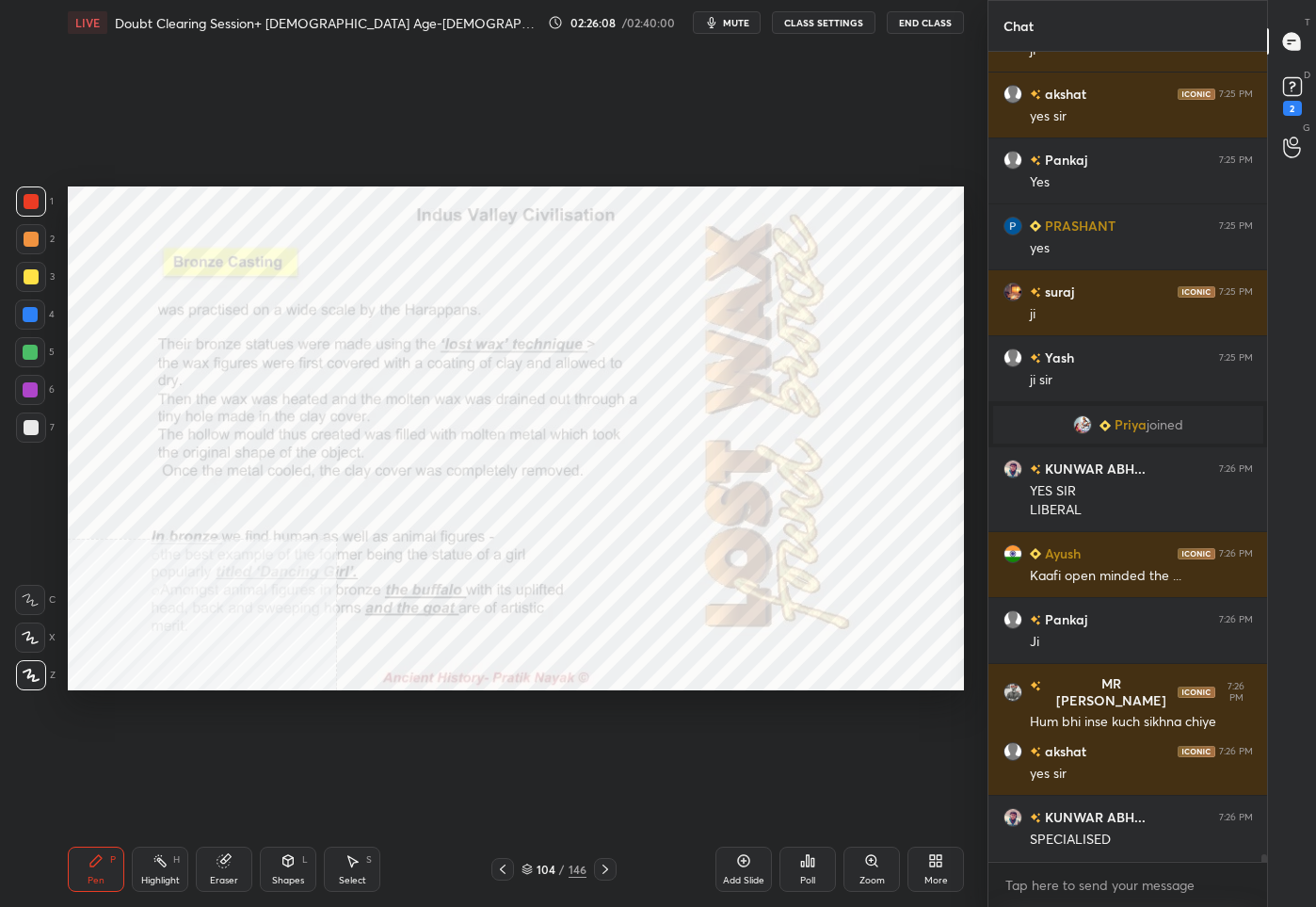
click at [542, 866] on div "104" at bounding box center [546, 869] width 19 height 12
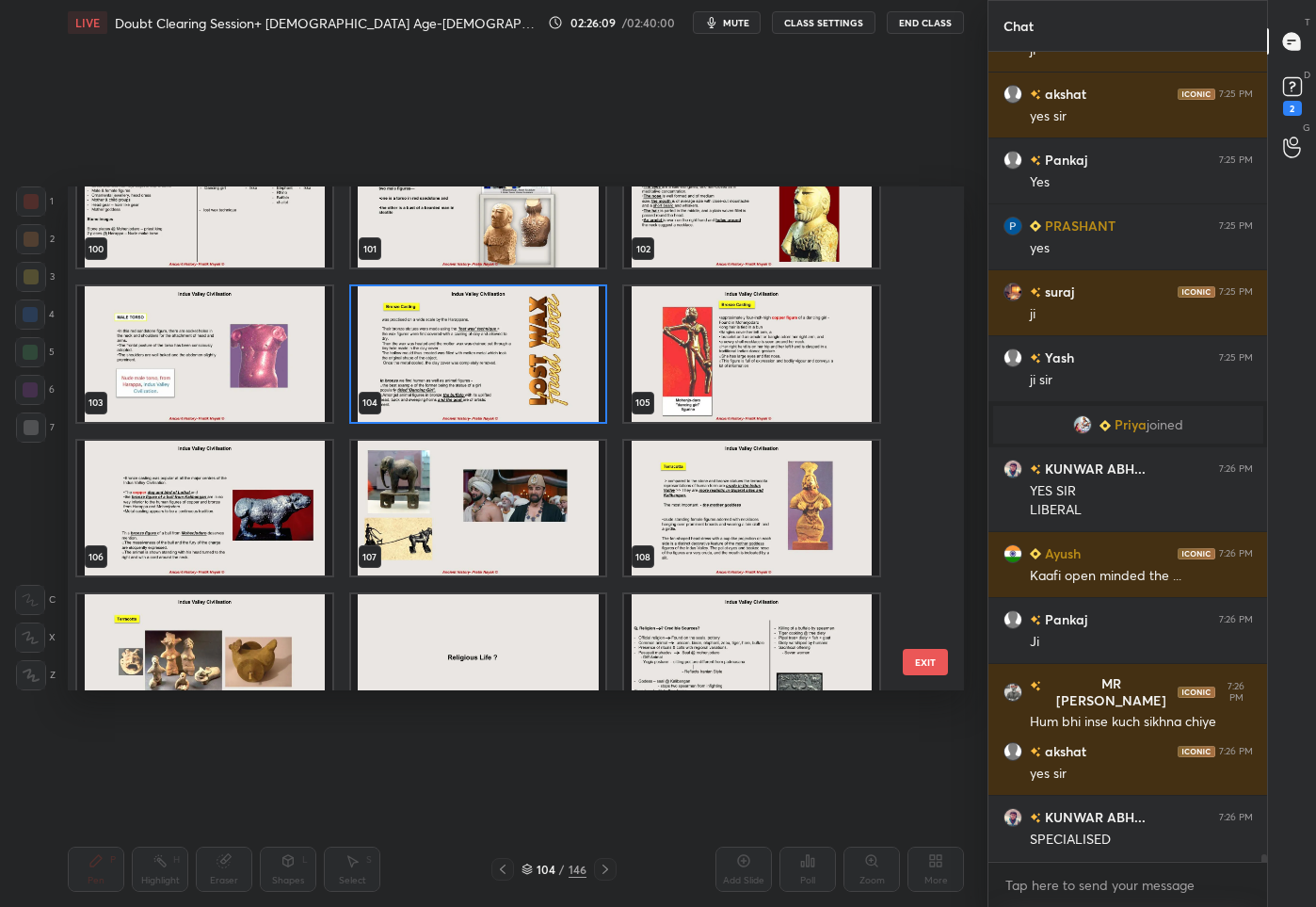
scroll to position [5153, 0]
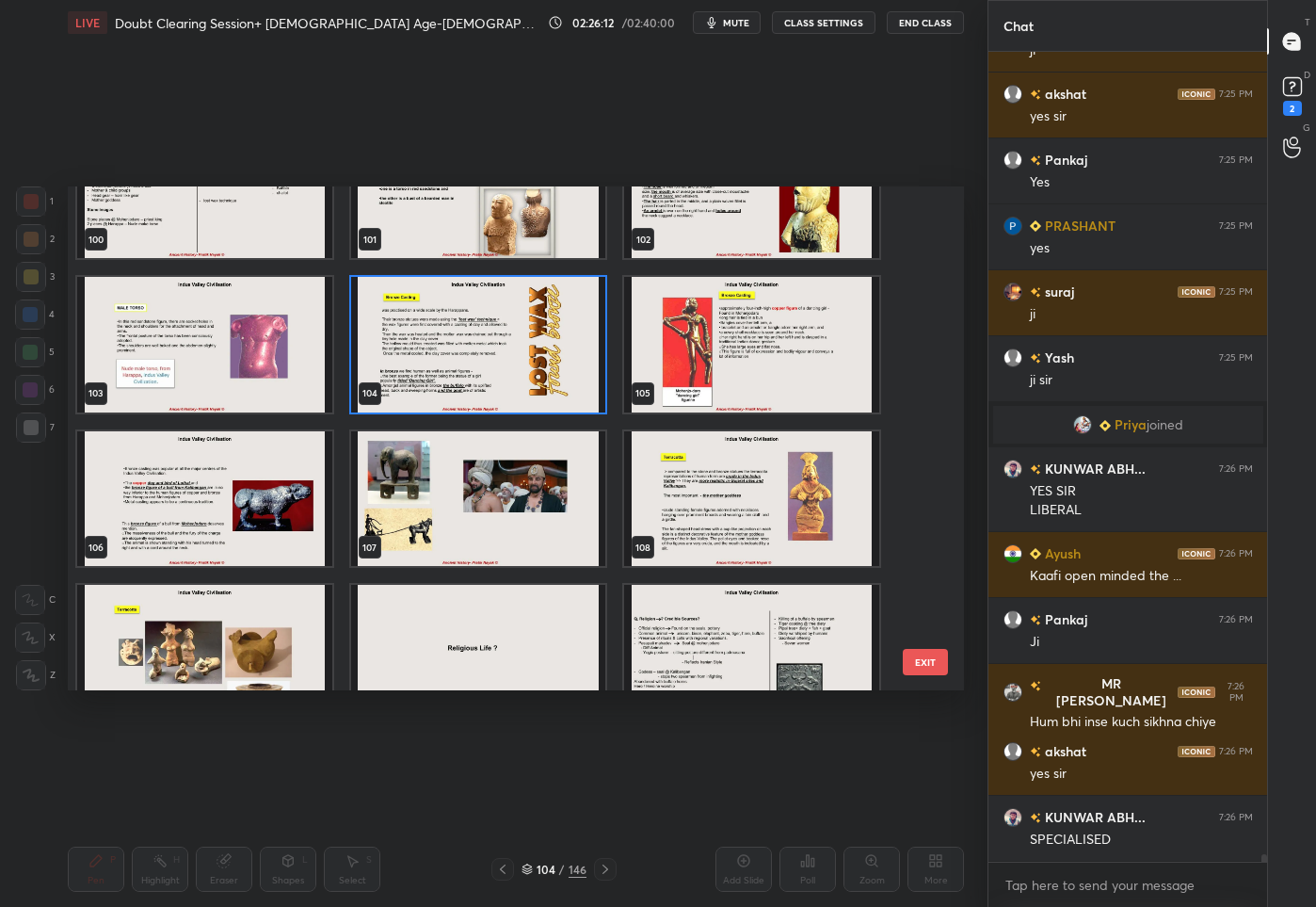
click at [523, 500] on img "grid" at bounding box center [478, 497] width 255 height 136
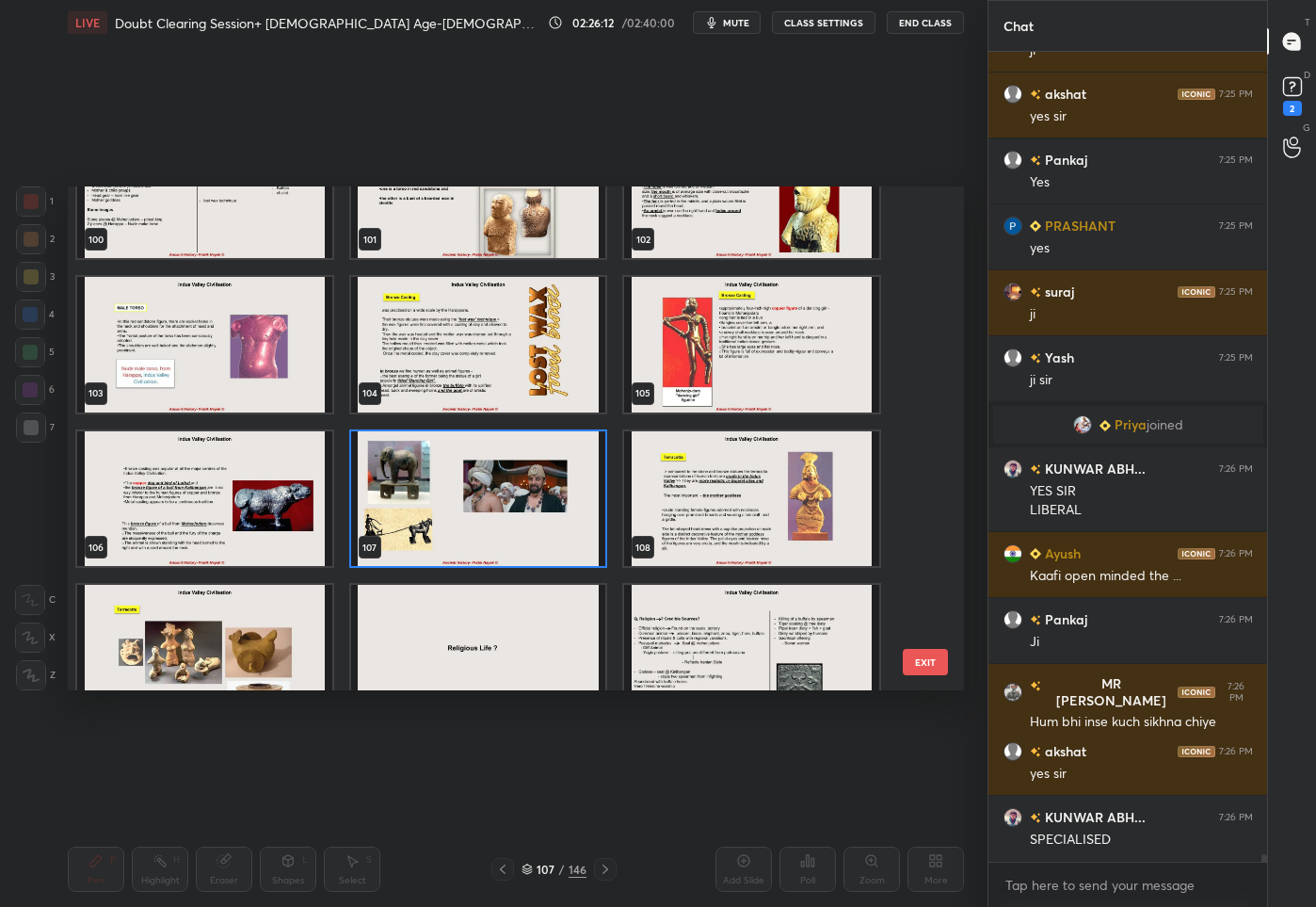
click at [523, 500] on img "grid" at bounding box center [478, 497] width 255 height 136
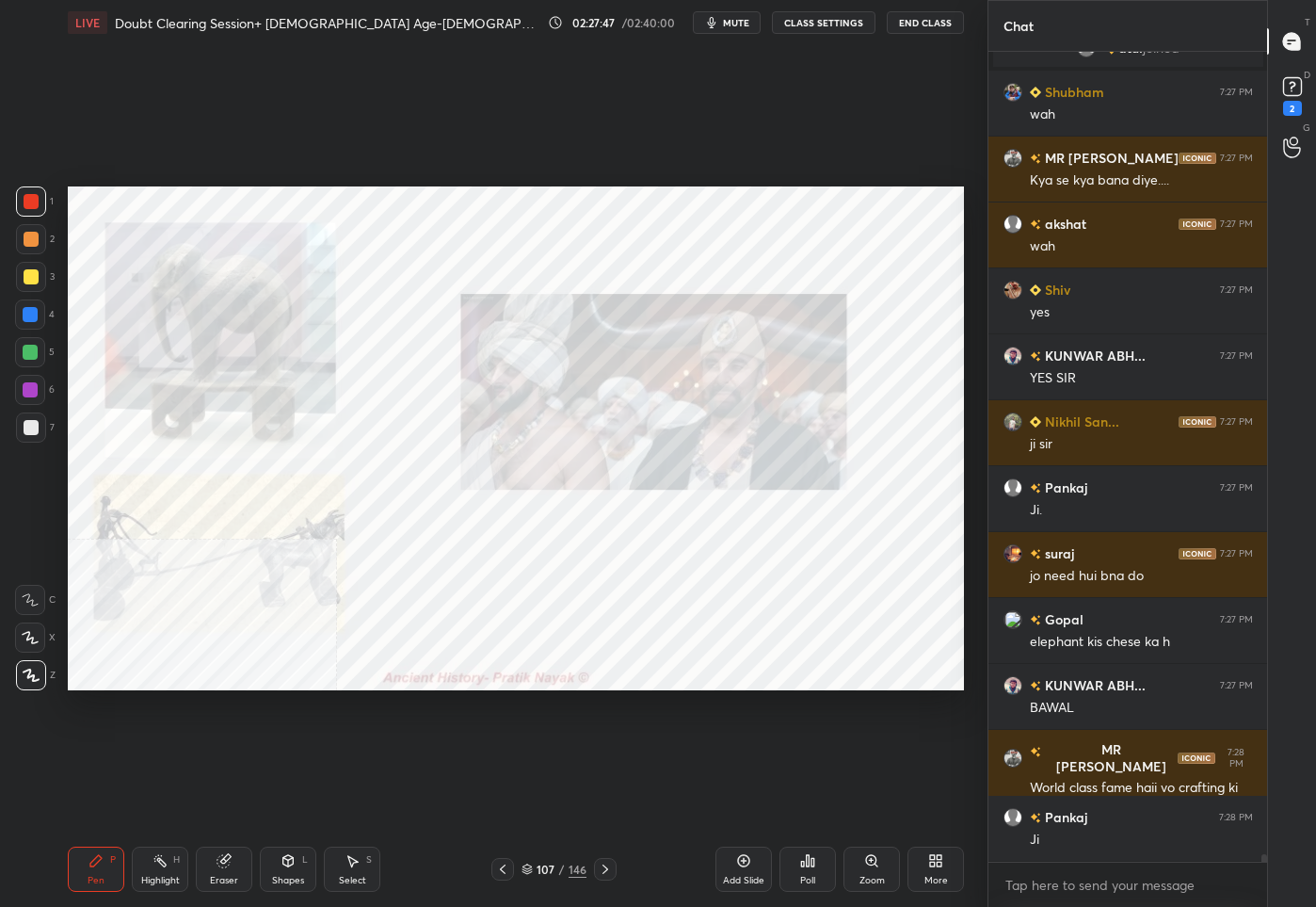
scroll to position [84736, 0]
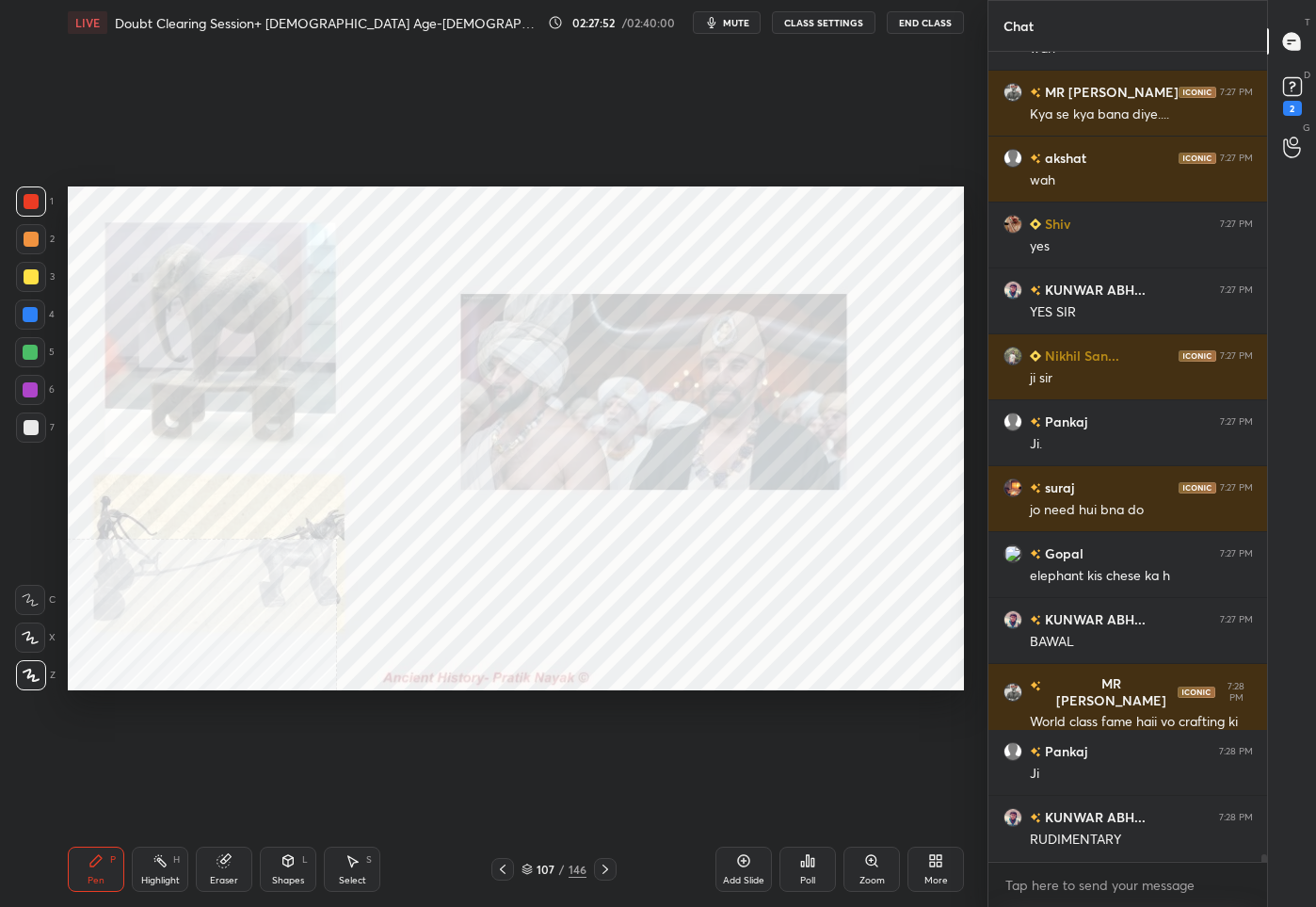
click at [530, 873] on div "107 / 146" at bounding box center [553, 869] width 65 height 17
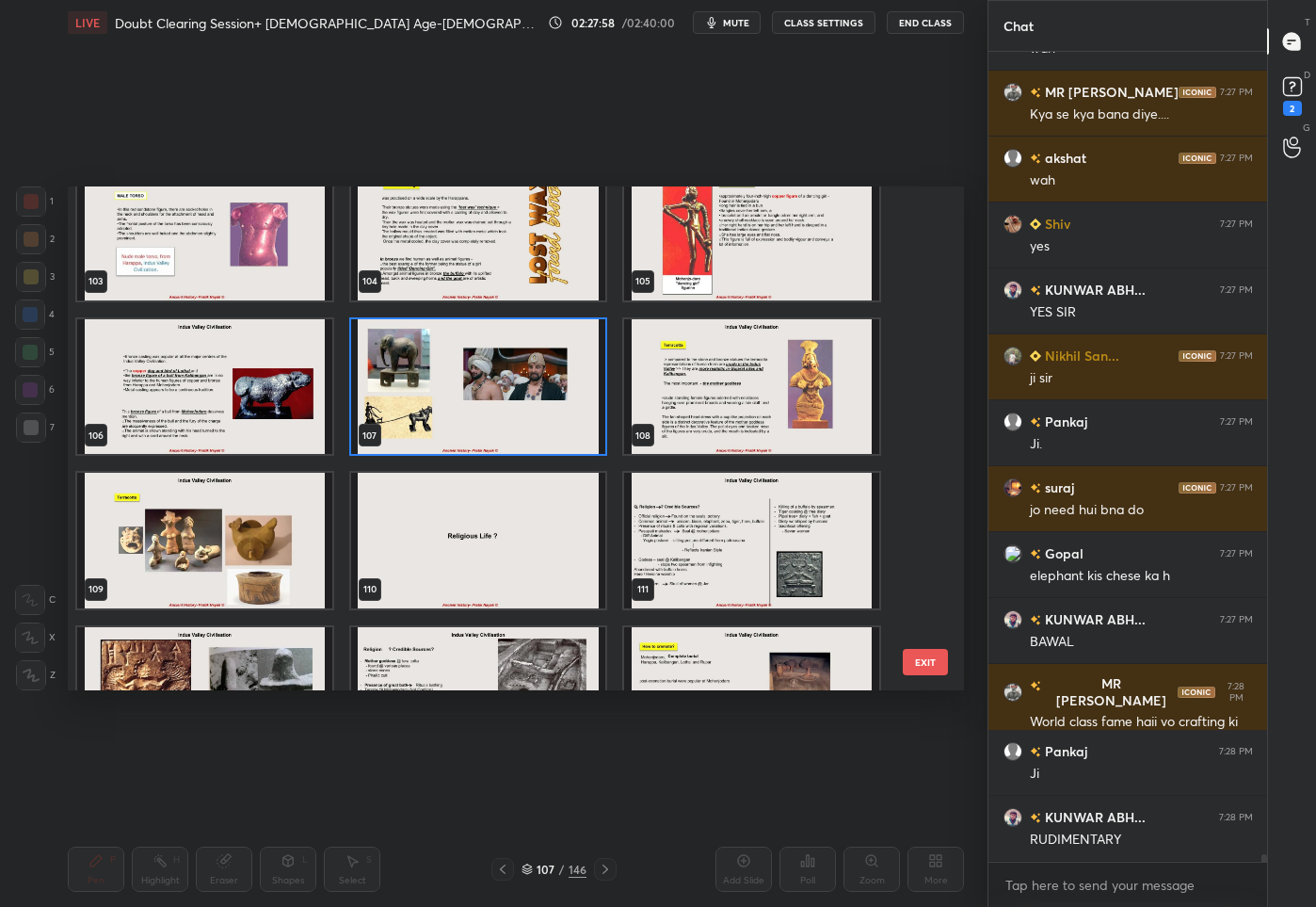
scroll to position [5212, 0]
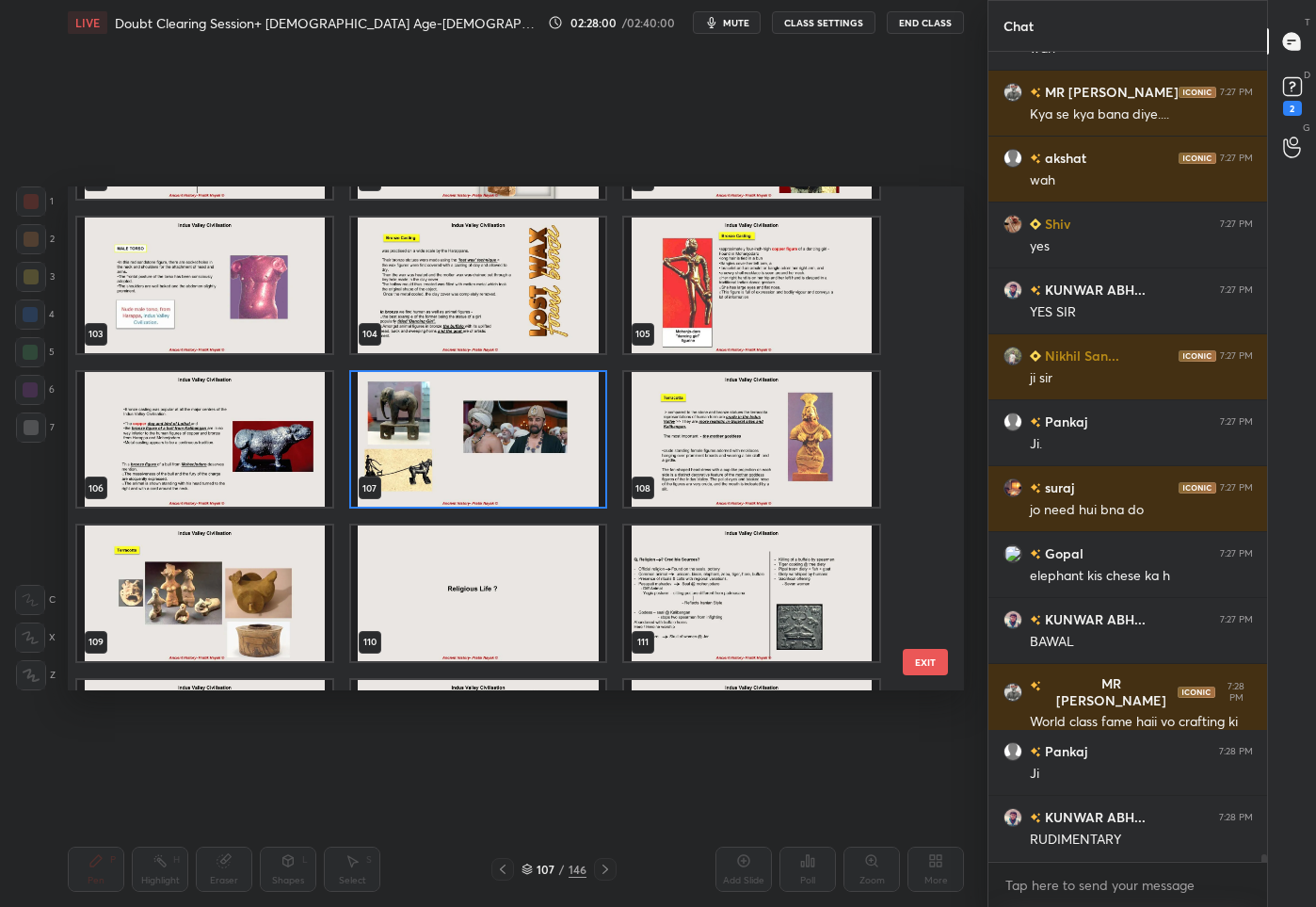
click at [239, 590] on img "grid" at bounding box center [204, 593] width 255 height 136
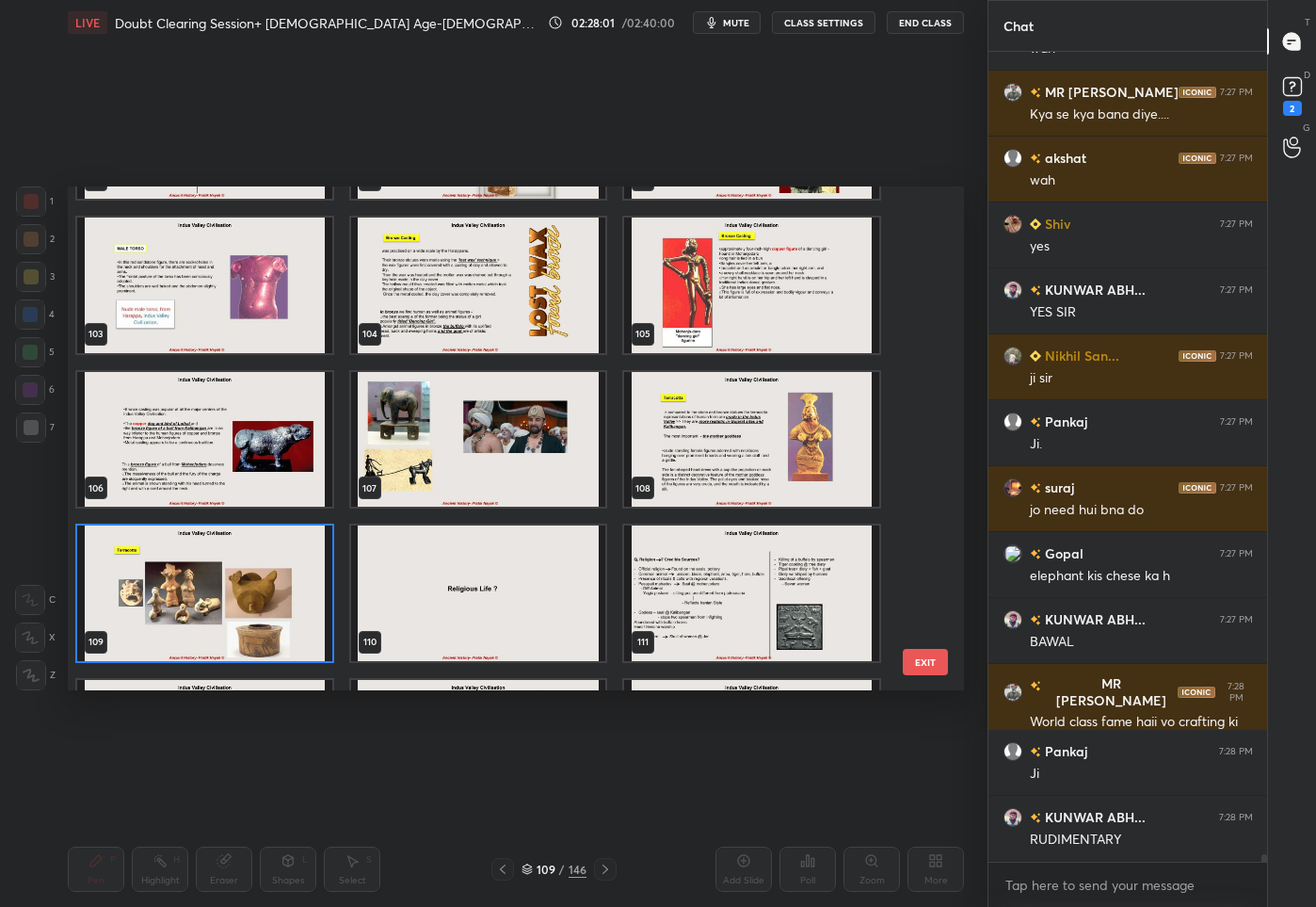
click at [239, 590] on img "grid" at bounding box center [204, 593] width 255 height 136
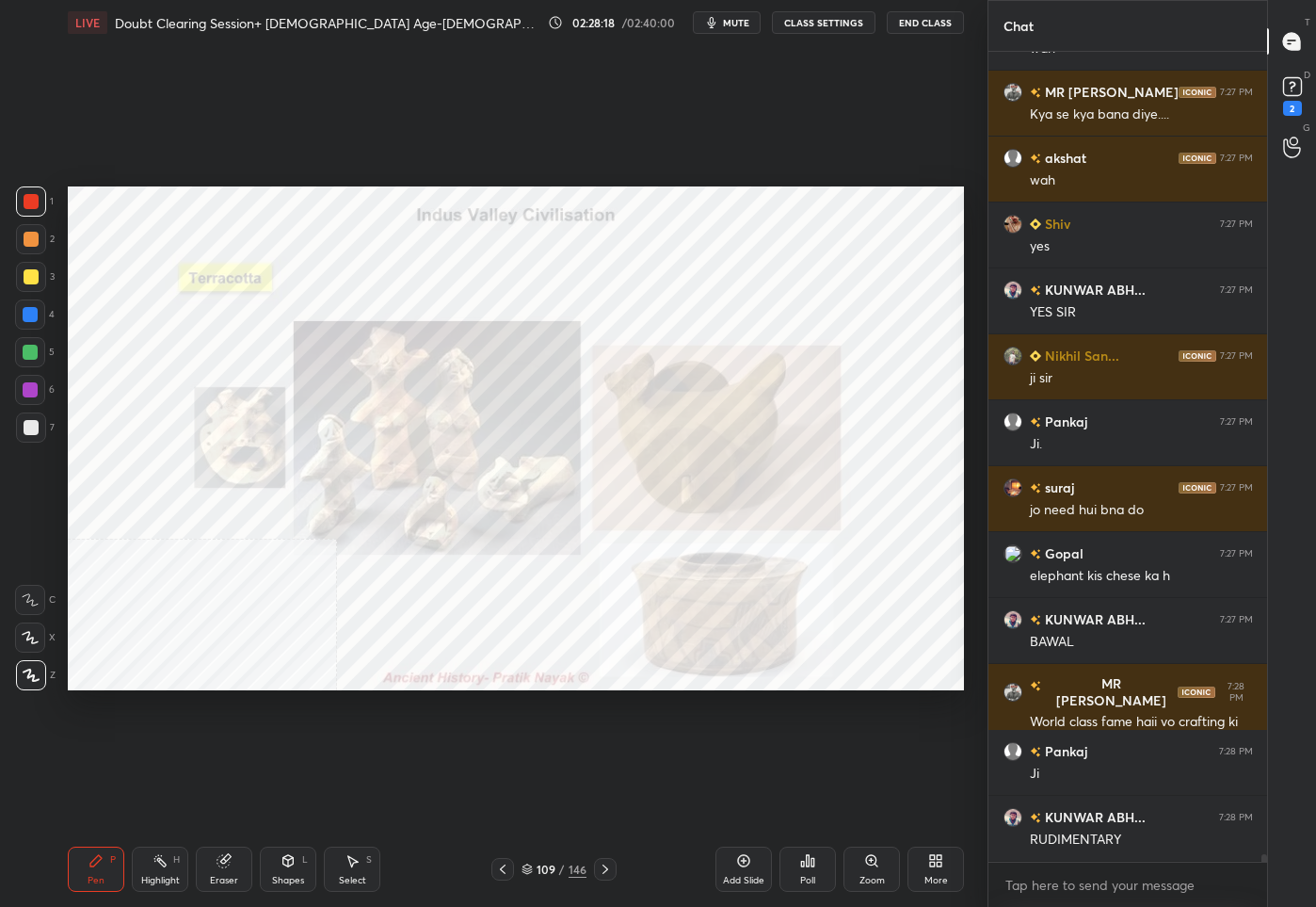
click at [546, 871] on div "109" at bounding box center [546, 869] width 19 height 12
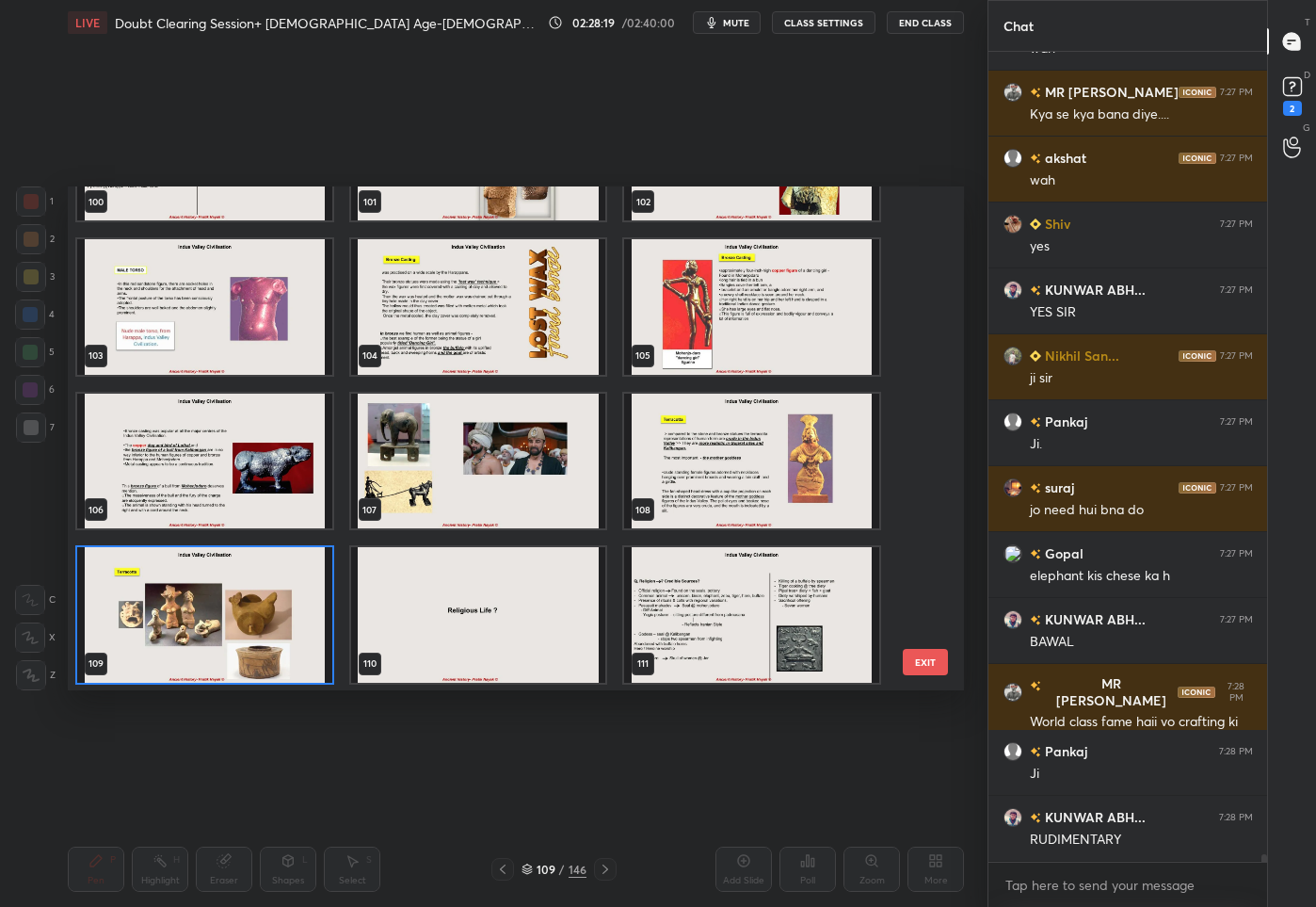
scroll to position [5093, 0]
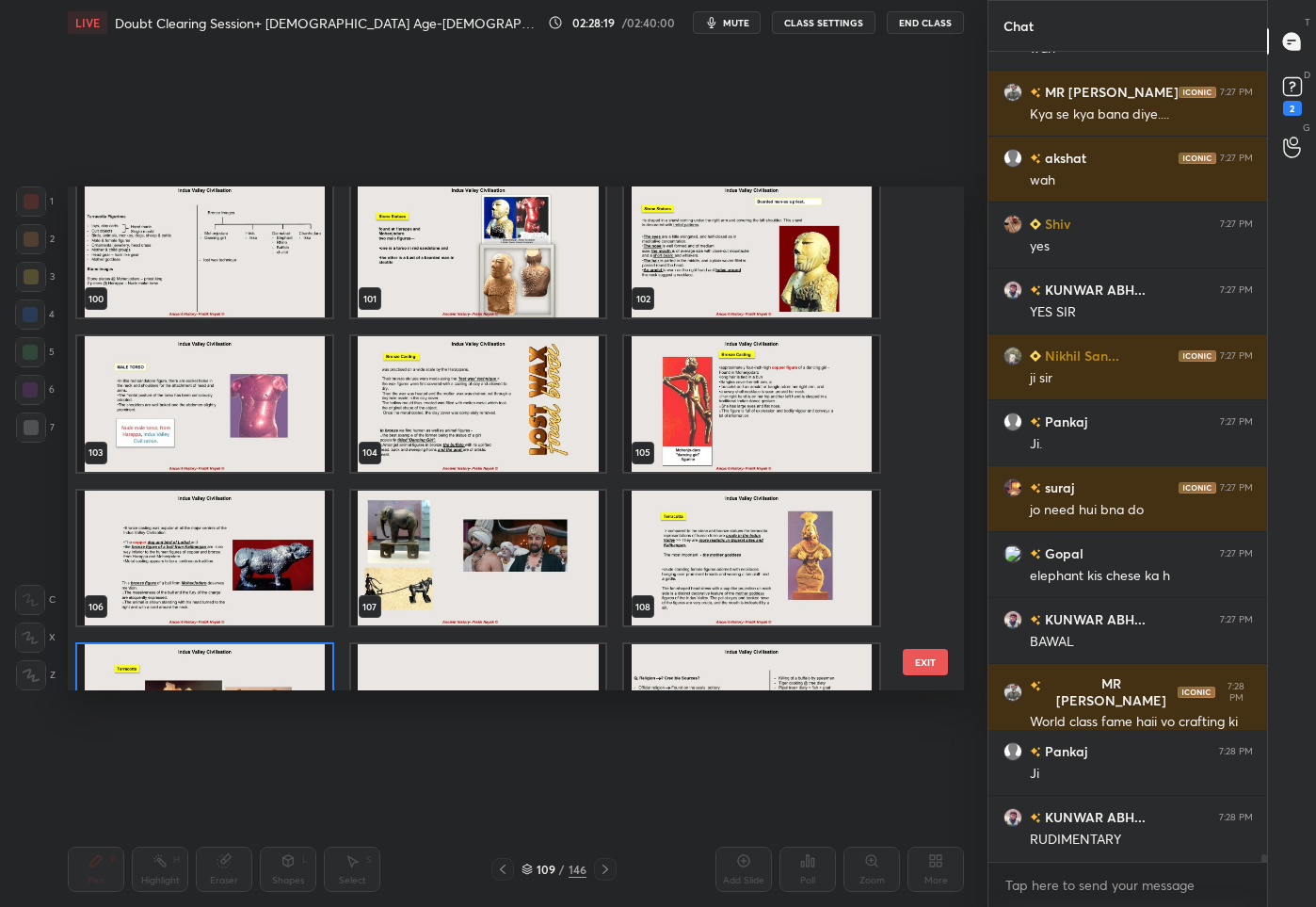
click at [701, 587] on img "grid" at bounding box center [751, 557] width 255 height 136
click at [238, 539] on img "grid" at bounding box center [204, 557] width 255 height 136
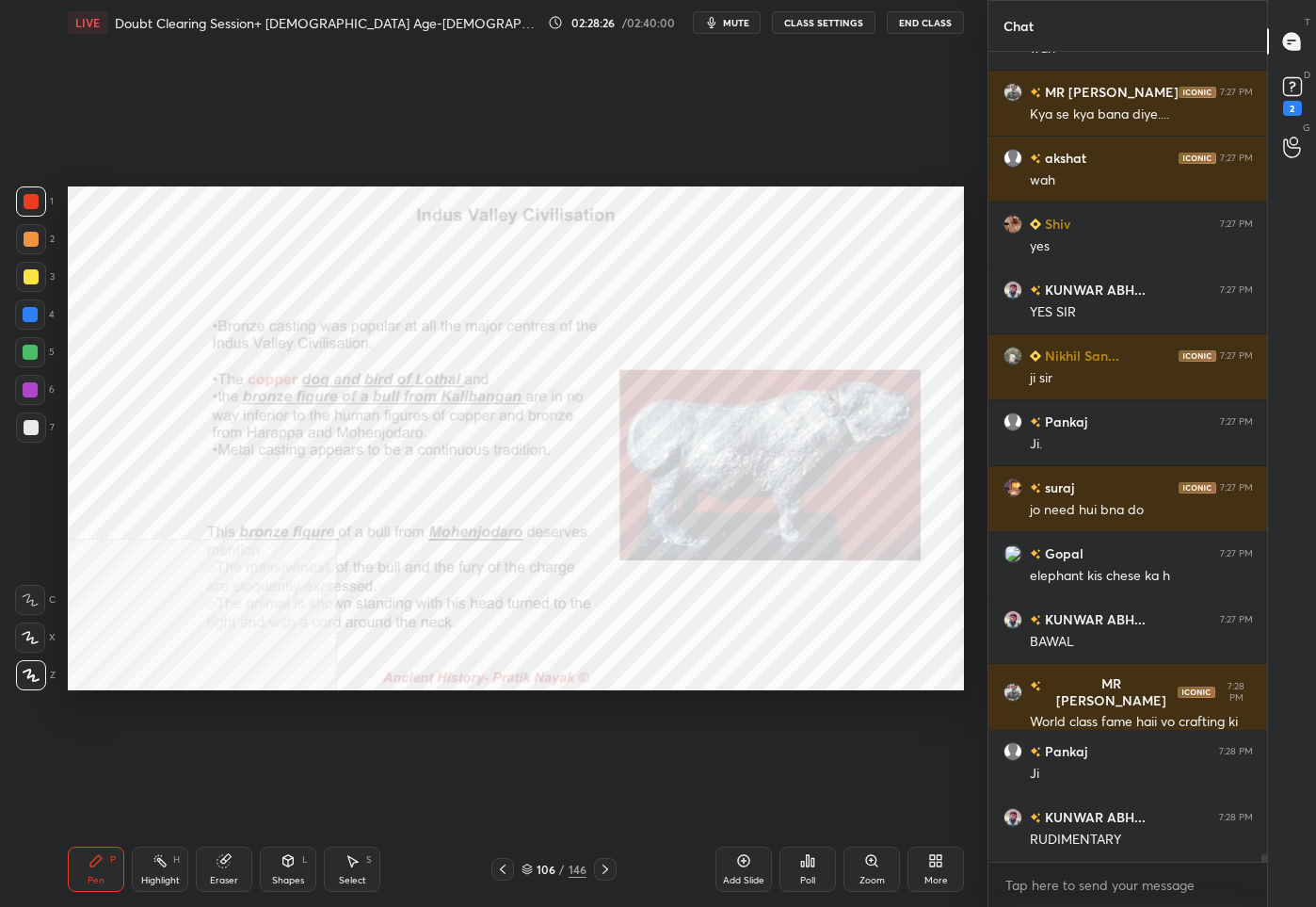
click at [561, 873] on div "/" at bounding box center [562, 869] width 6 height 12
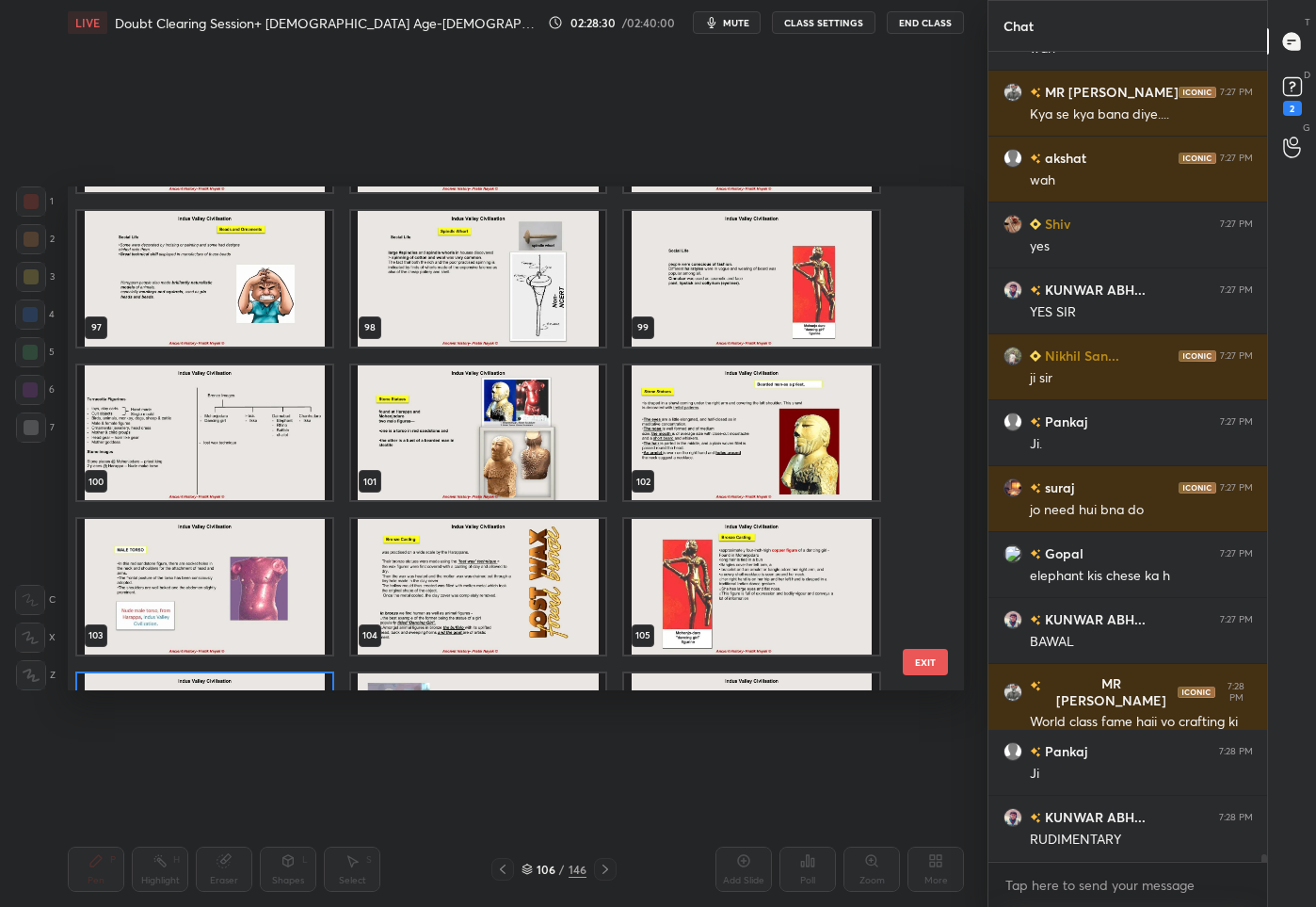
scroll to position [4862, 0]
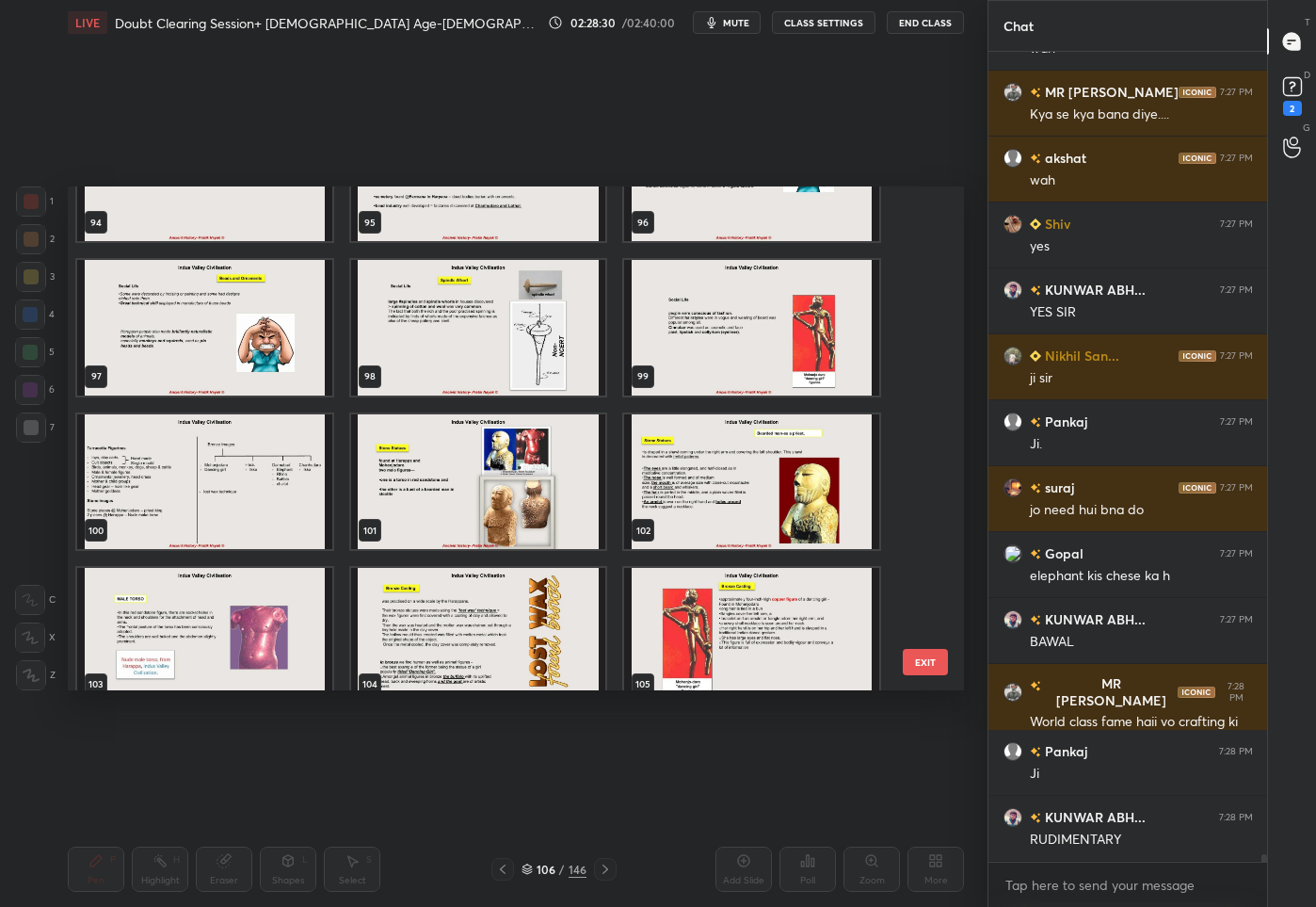
click at [471, 362] on img "grid" at bounding box center [478, 328] width 255 height 136
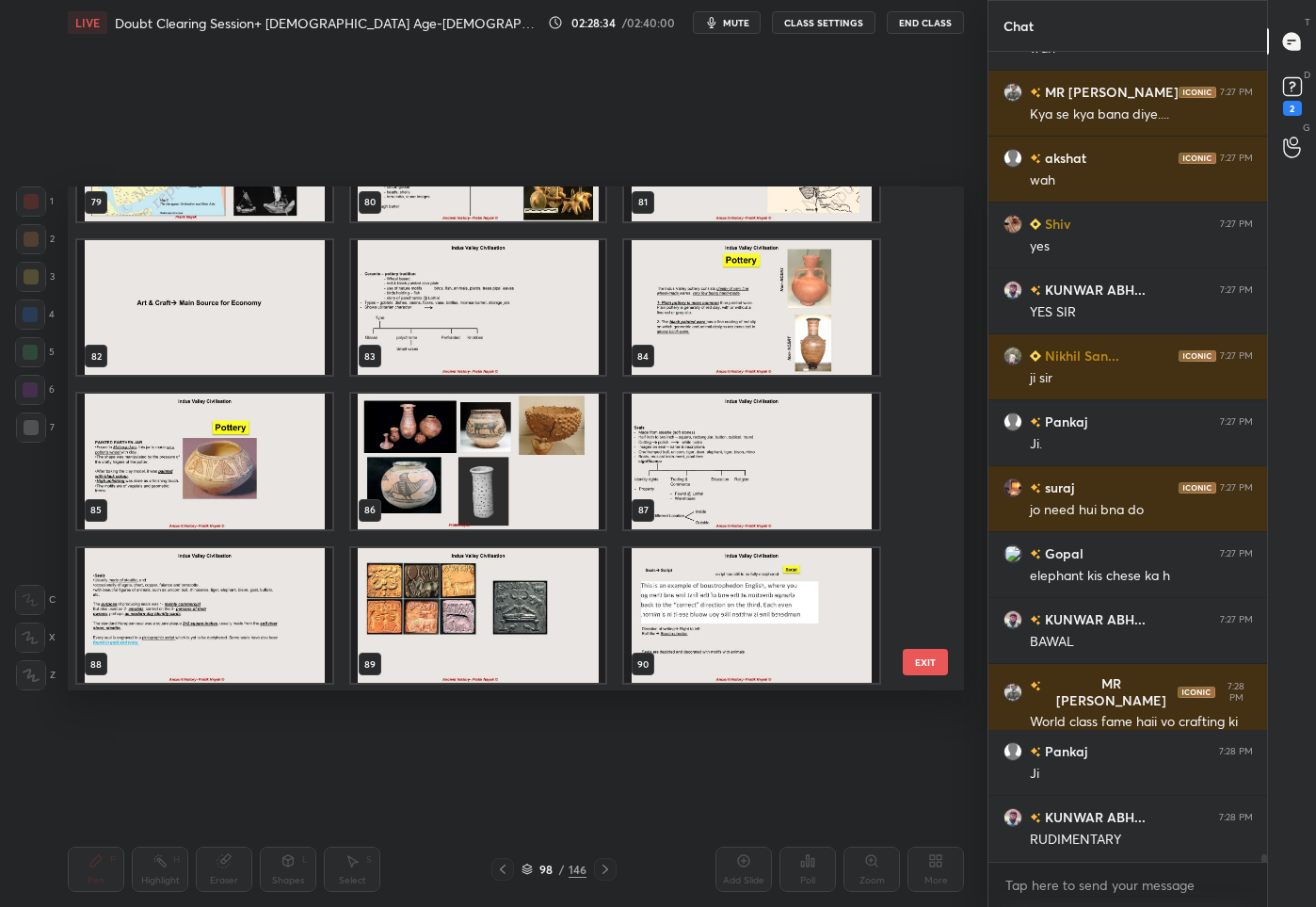
scroll to position [4102, 0]
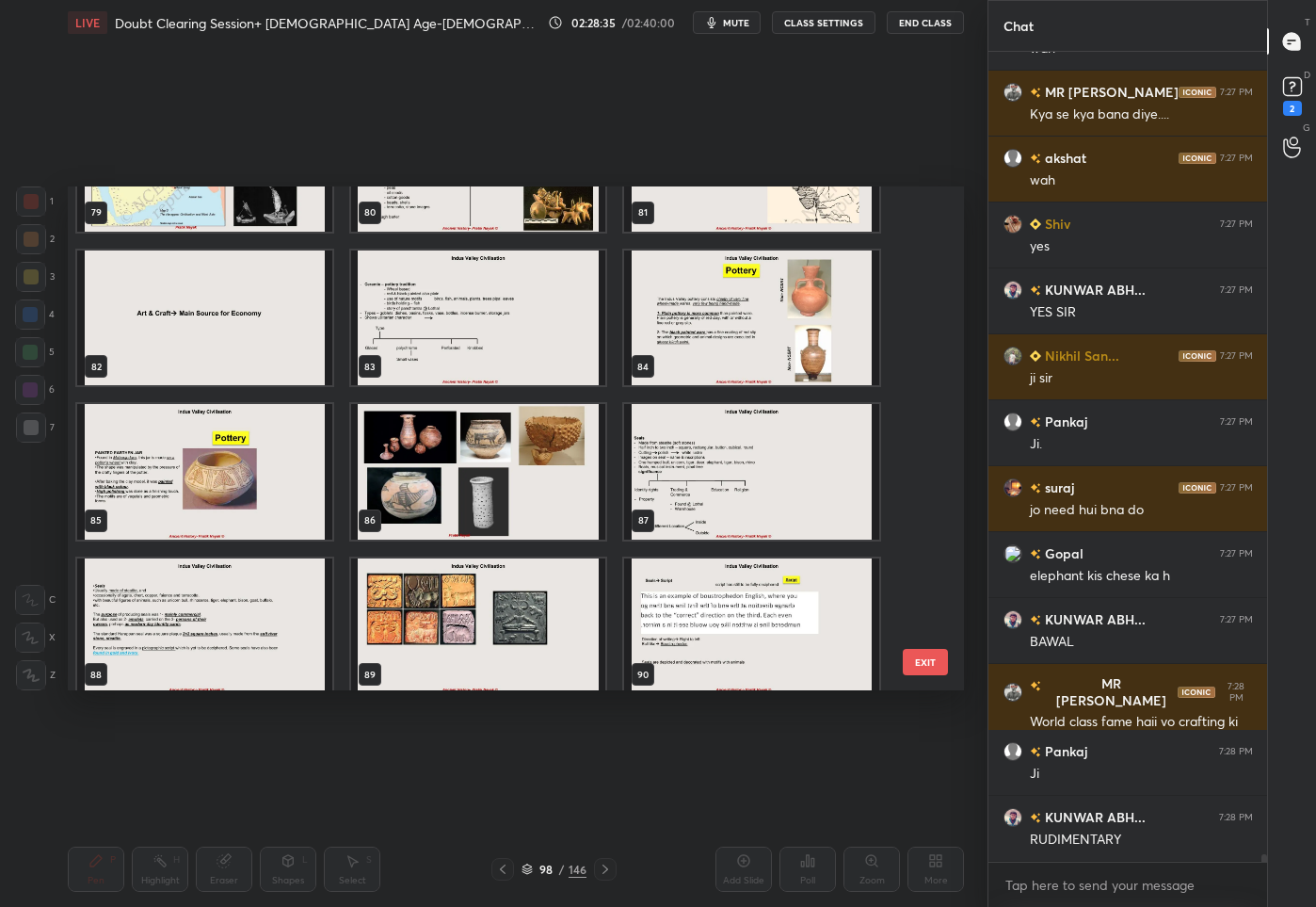
click at [151, 304] on img "grid" at bounding box center [204, 317] width 255 height 136
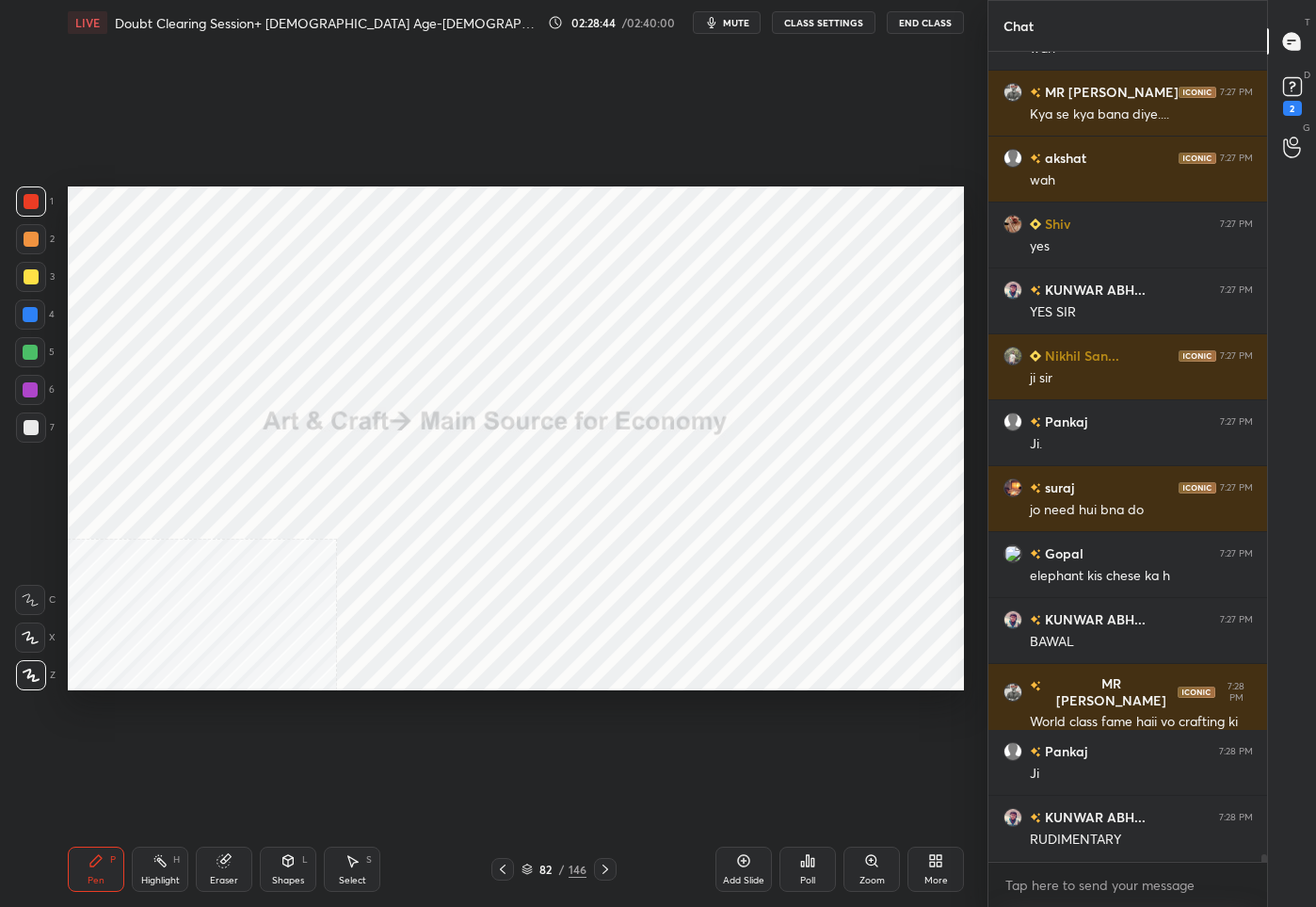
click at [540, 866] on div "82" at bounding box center [546, 869] width 19 height 12
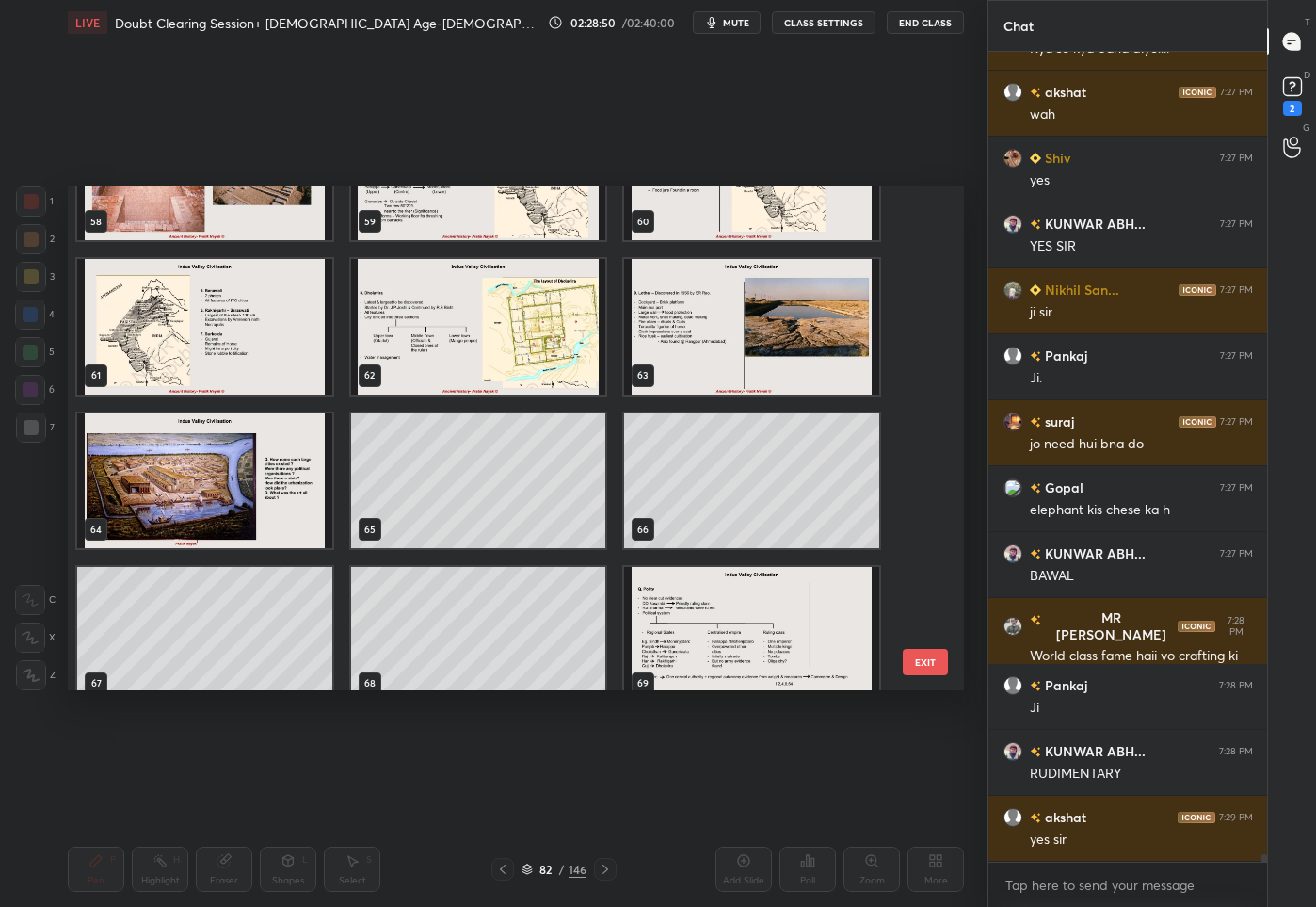
scroll to position [3069, 0]
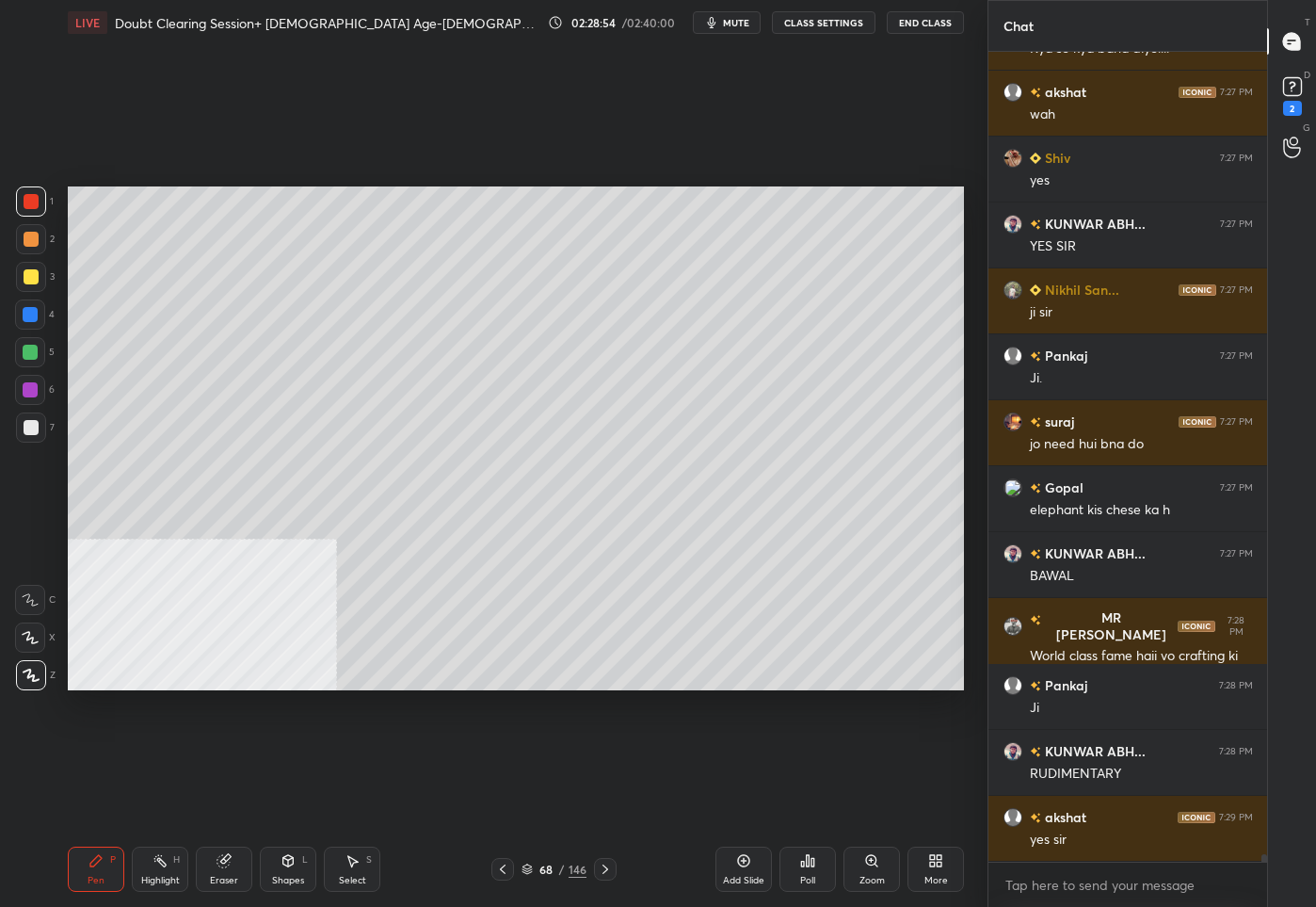
click at [507, 877] on div at bounding box center [502, 868] width 22 height 22
click at [30, 431] on div at bounding box center [31, 428] width 15 height 15
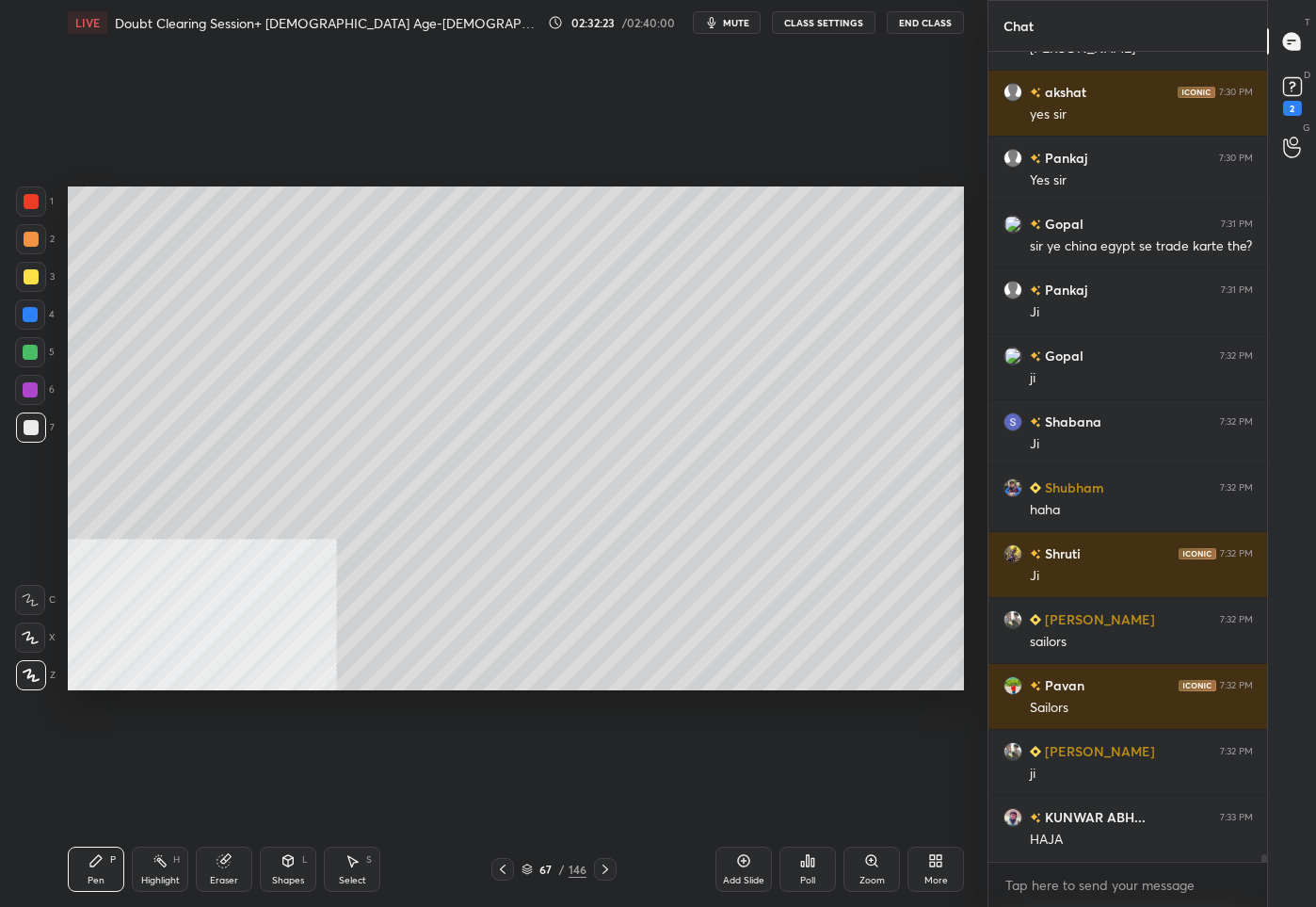
scroll to position [85754, 0]
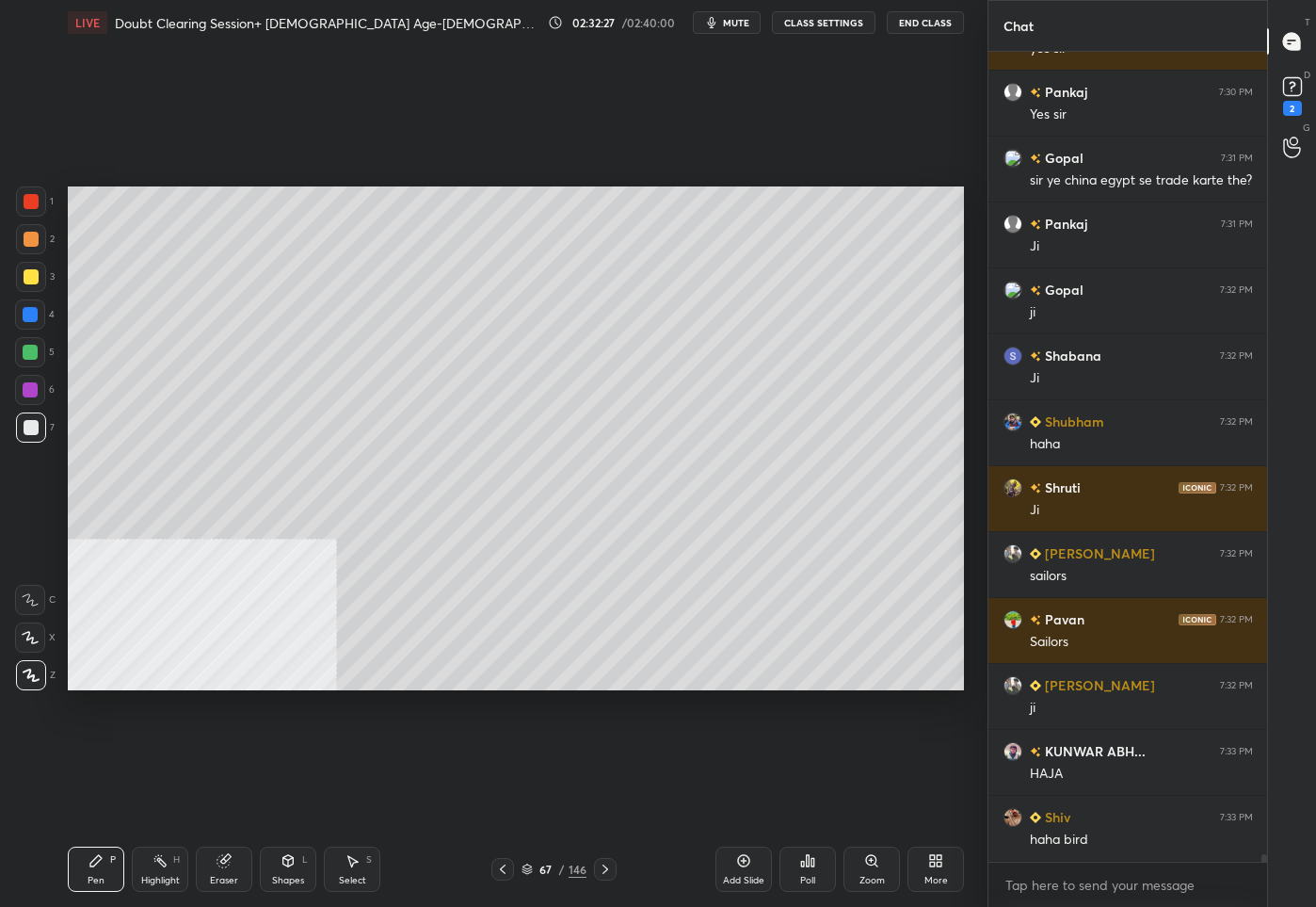
click at [557, 862] on div "67 / 146" at bounding box center [553, 869] width 65 height 17
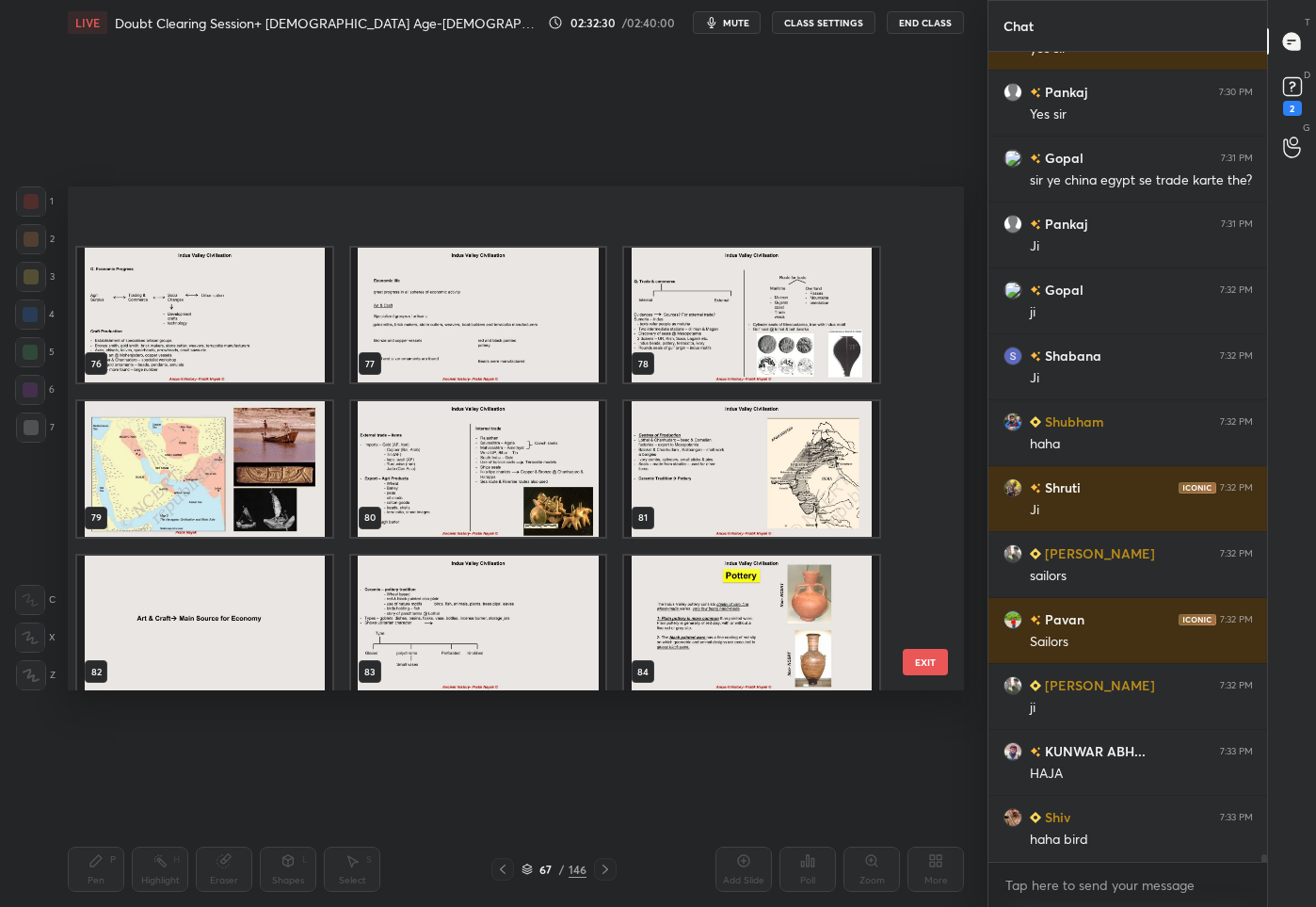
scroll to position [3850, 0]
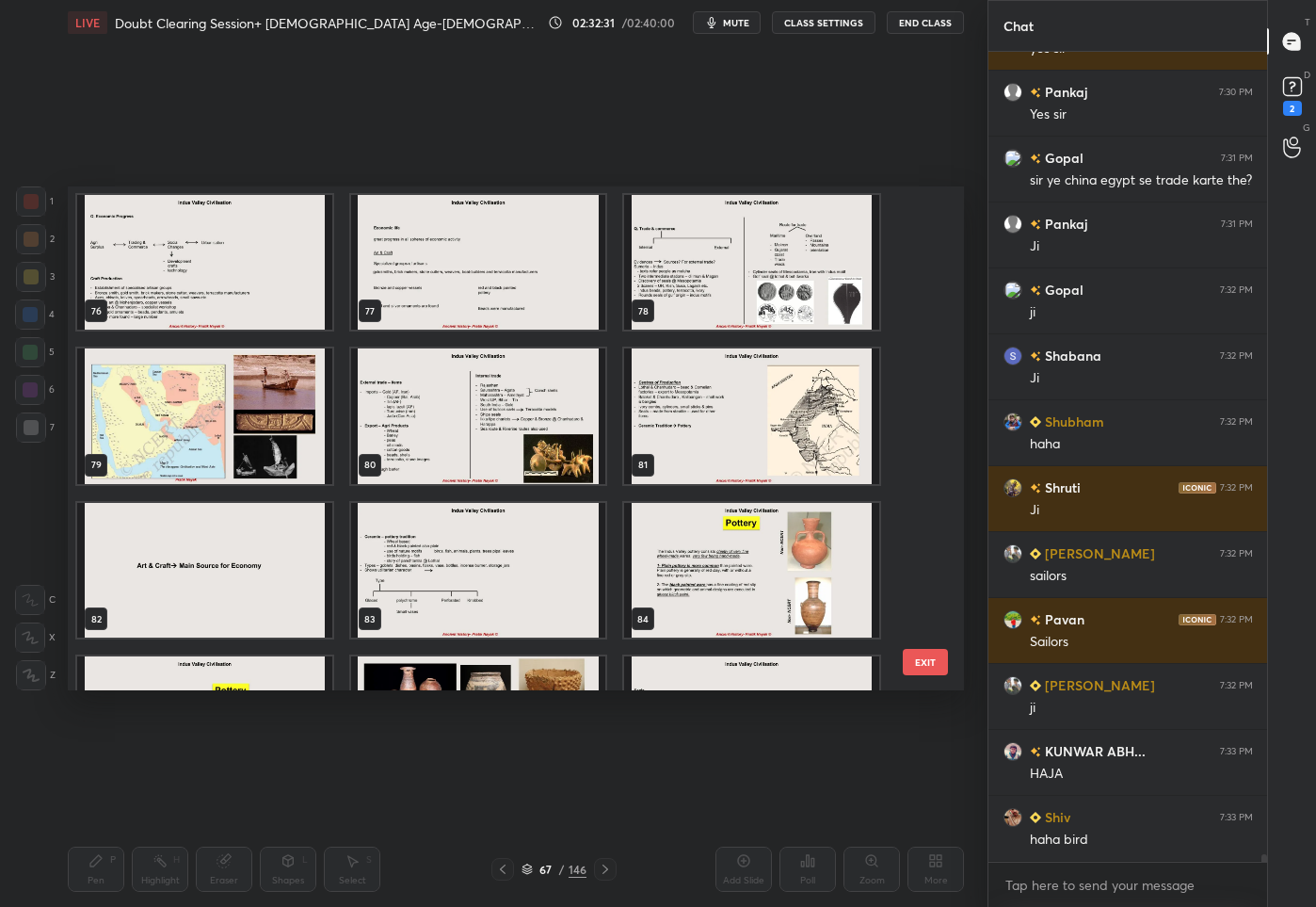
click at [293, 456] on img "grid" at bounding box center [204, 415] width 255 height 136
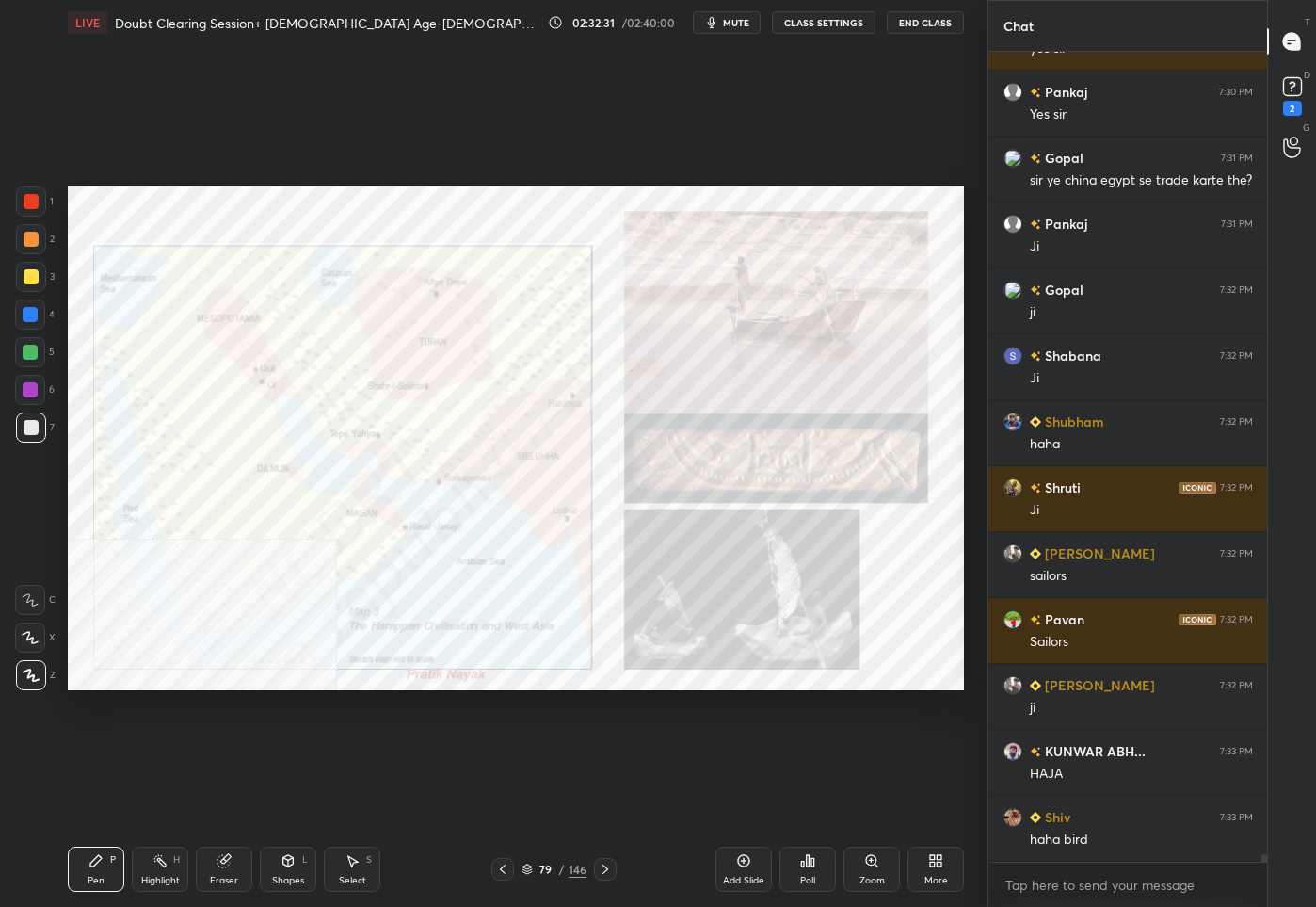
click at [293, 456] on img "grid" at bounding box center [204, 415] width 255 height 136
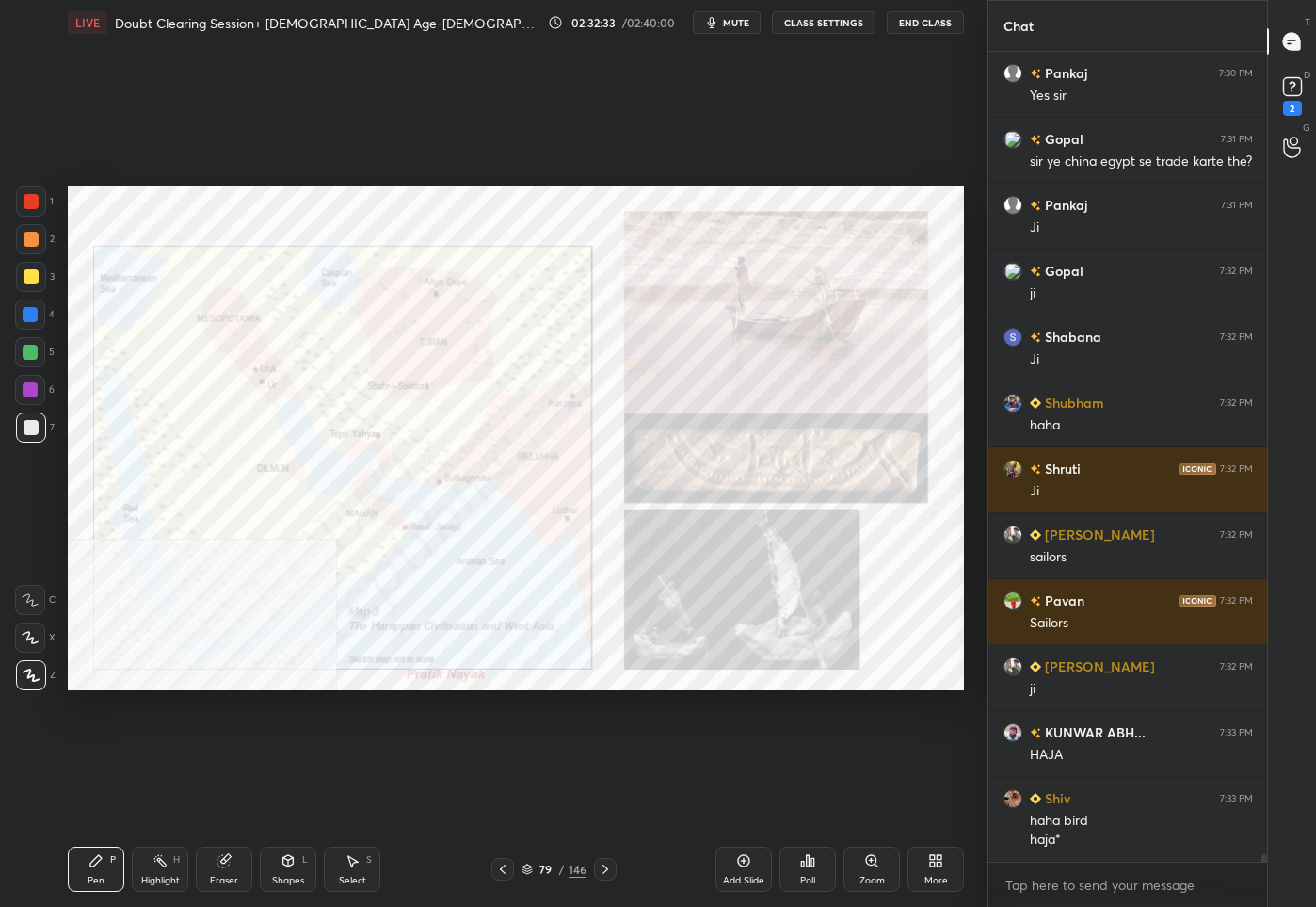
click at [32, 197] on div at bounding box center [31, 201] width 15 height 15
click at [883, 875] on div "Zoom" at bounding box center [871, 868] width 57 height 45
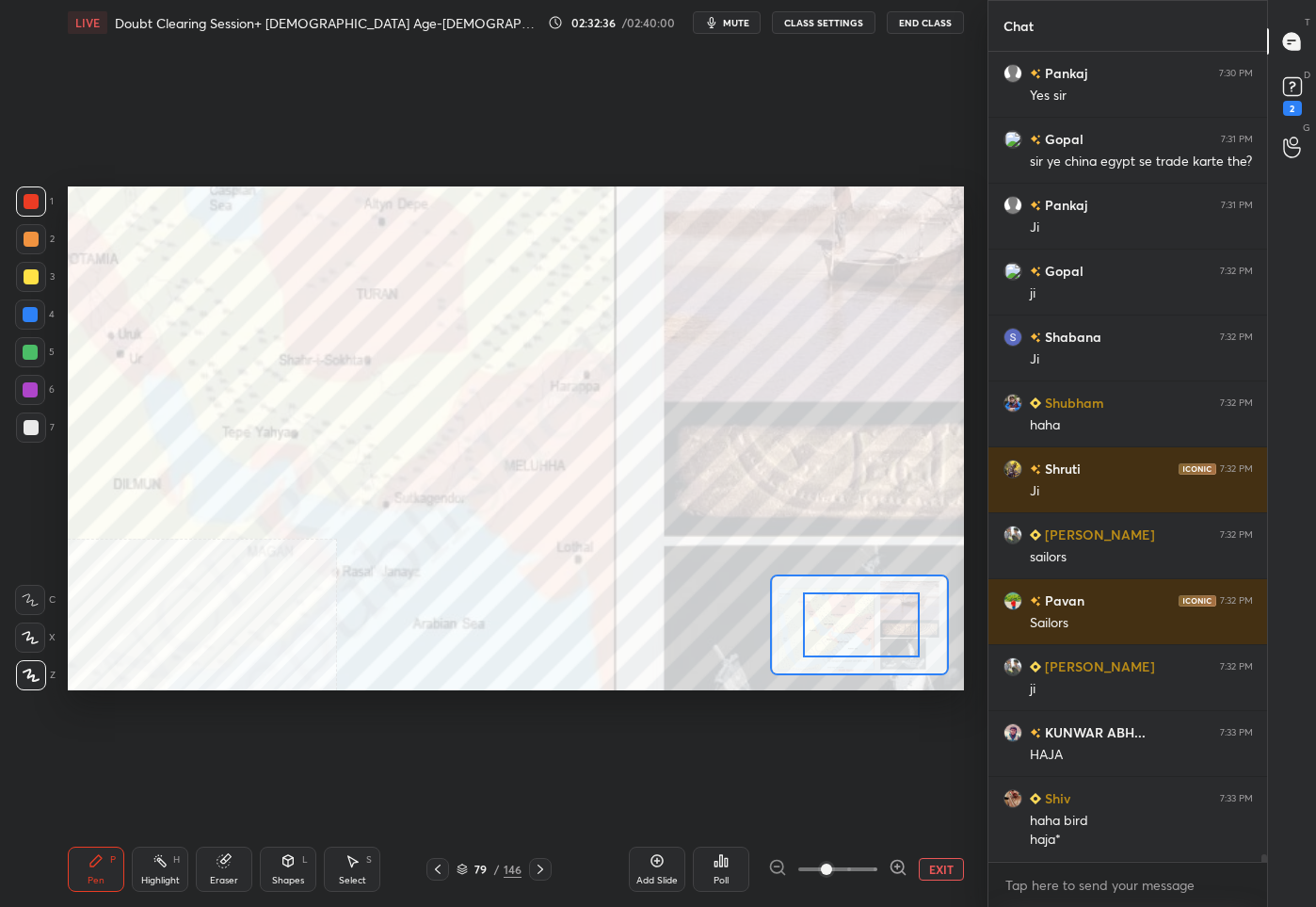
drag, startPoint x: 852, startPoint y: 637, endPoint x: 904, endPoint y: 632, distance: 52.2
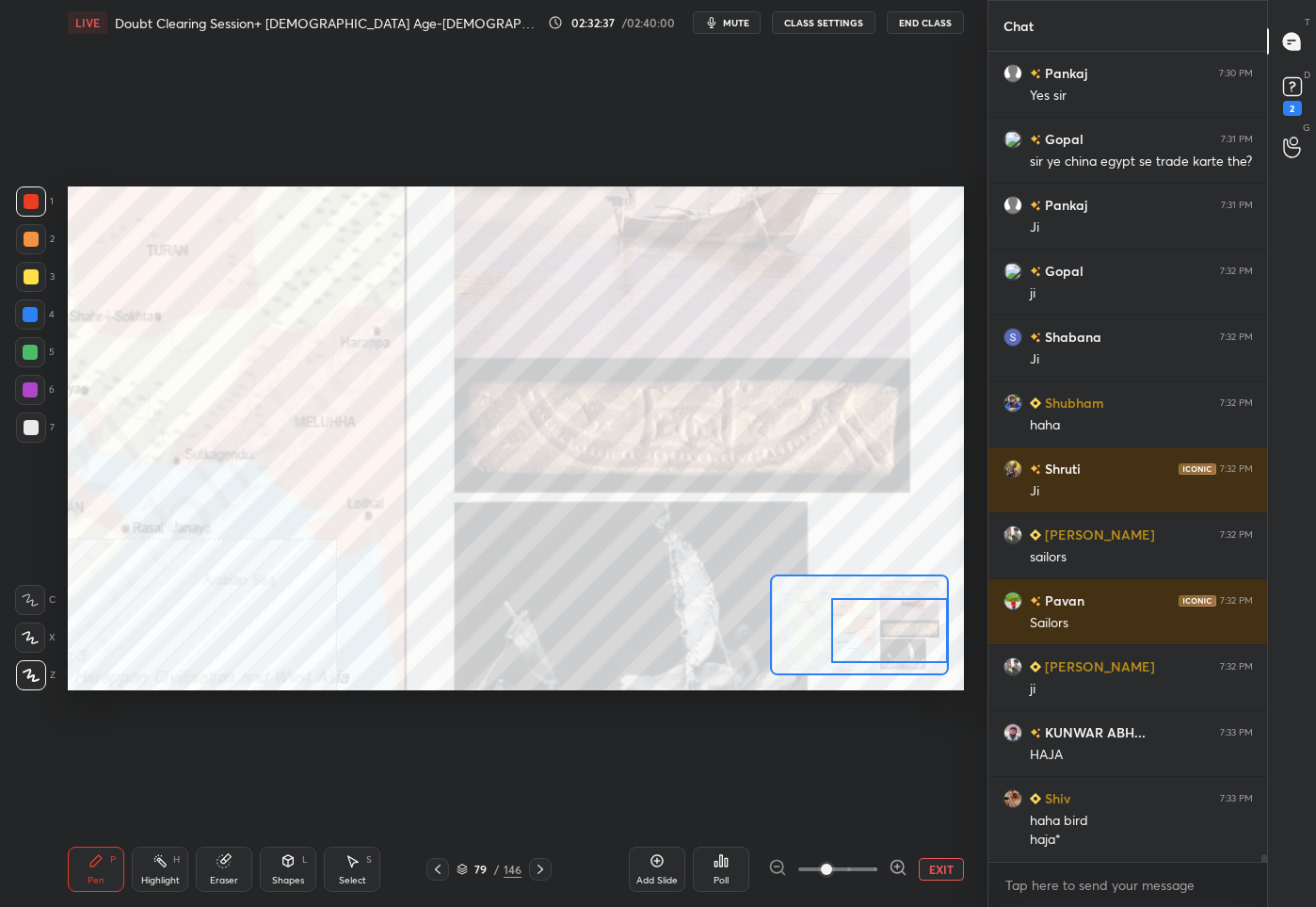
drag, startPoint x: 873, startPoint y: 627, endPoint x: 927, endPoint y: 630, distance: 54.1
click at [927, 631] on div at bounding box center [888, 629] width 117 height 65
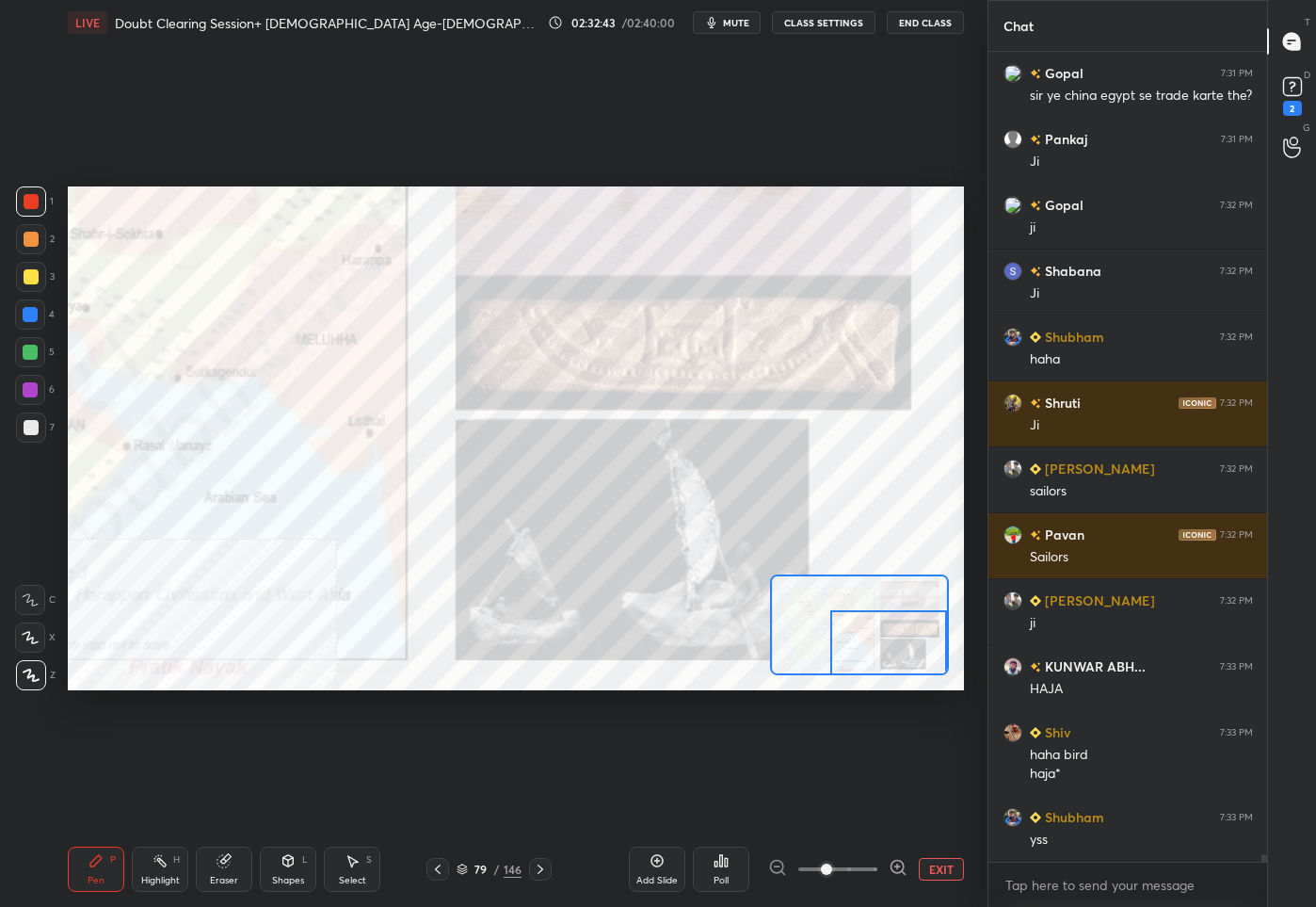
drag, startPoint x: 908, startPoint y: 636, endPoint x: 908, endPoint y: 649, distance: 13.0
click at [908, 649] on div at bounding box center [887, 642] width 117 height 65
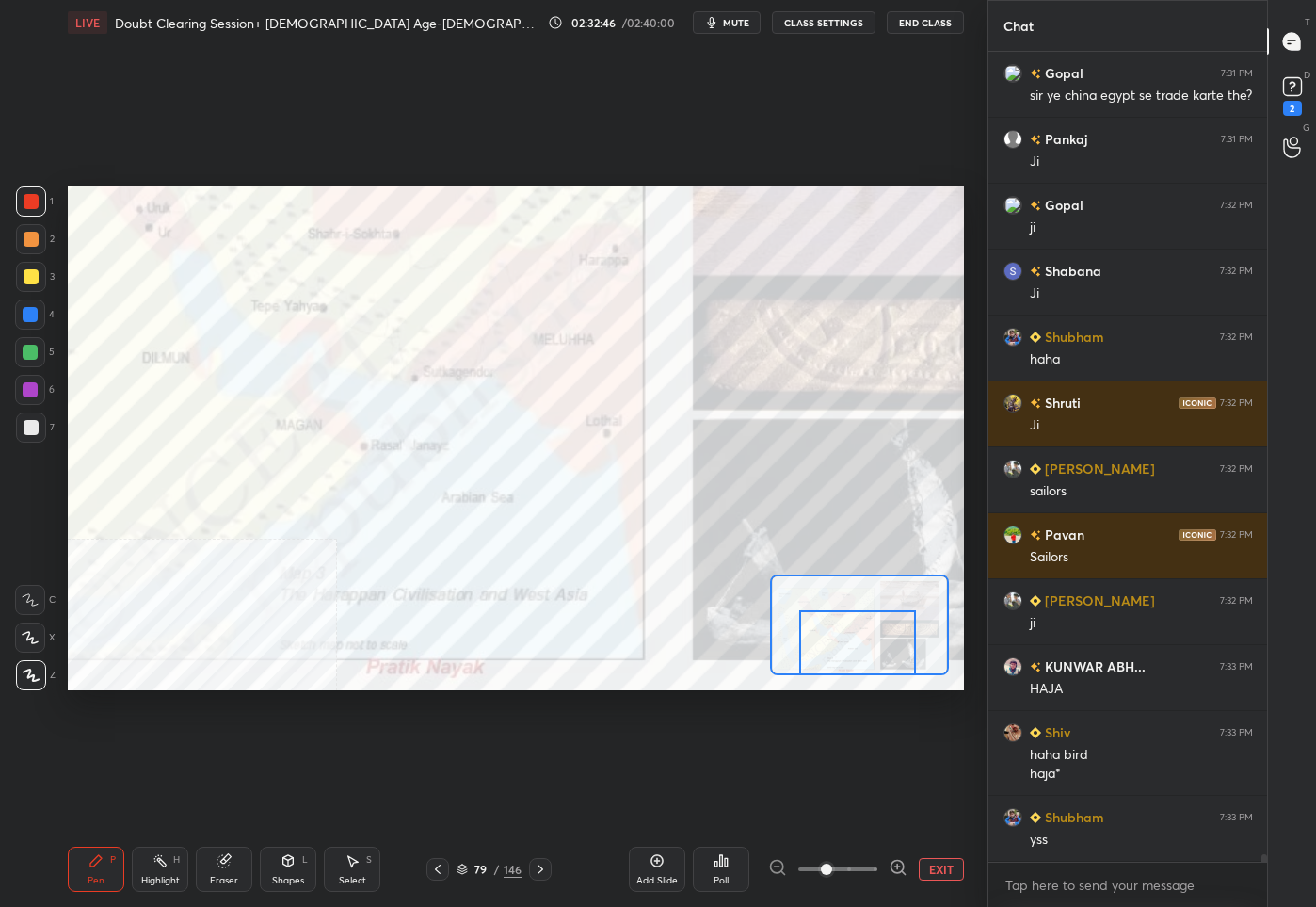
drag, startPoint x: 853, startPoint y: 630, endPoint x: 822, endPoint y: 630, distance: 31.0
click at [822, 630] on div at bounding box center [856, 642] width 117 height 65
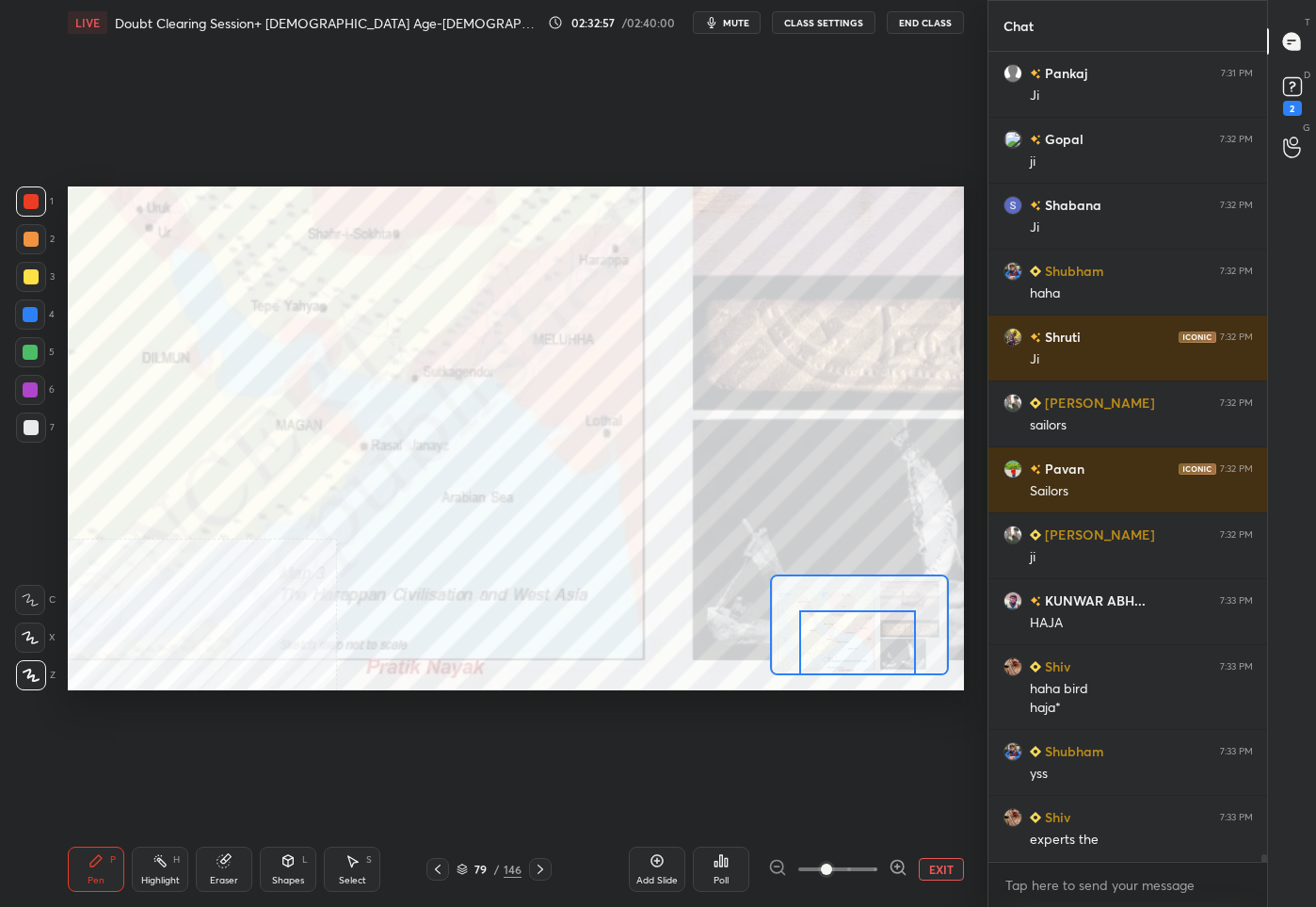
click at [950, 855] on div "Add Slide Poll EXIT" at bounding box center [796, 868] width 335 height 105
click at [950, 868] on button "EXIT" at bounding box center [940, 868] width 45 height 22
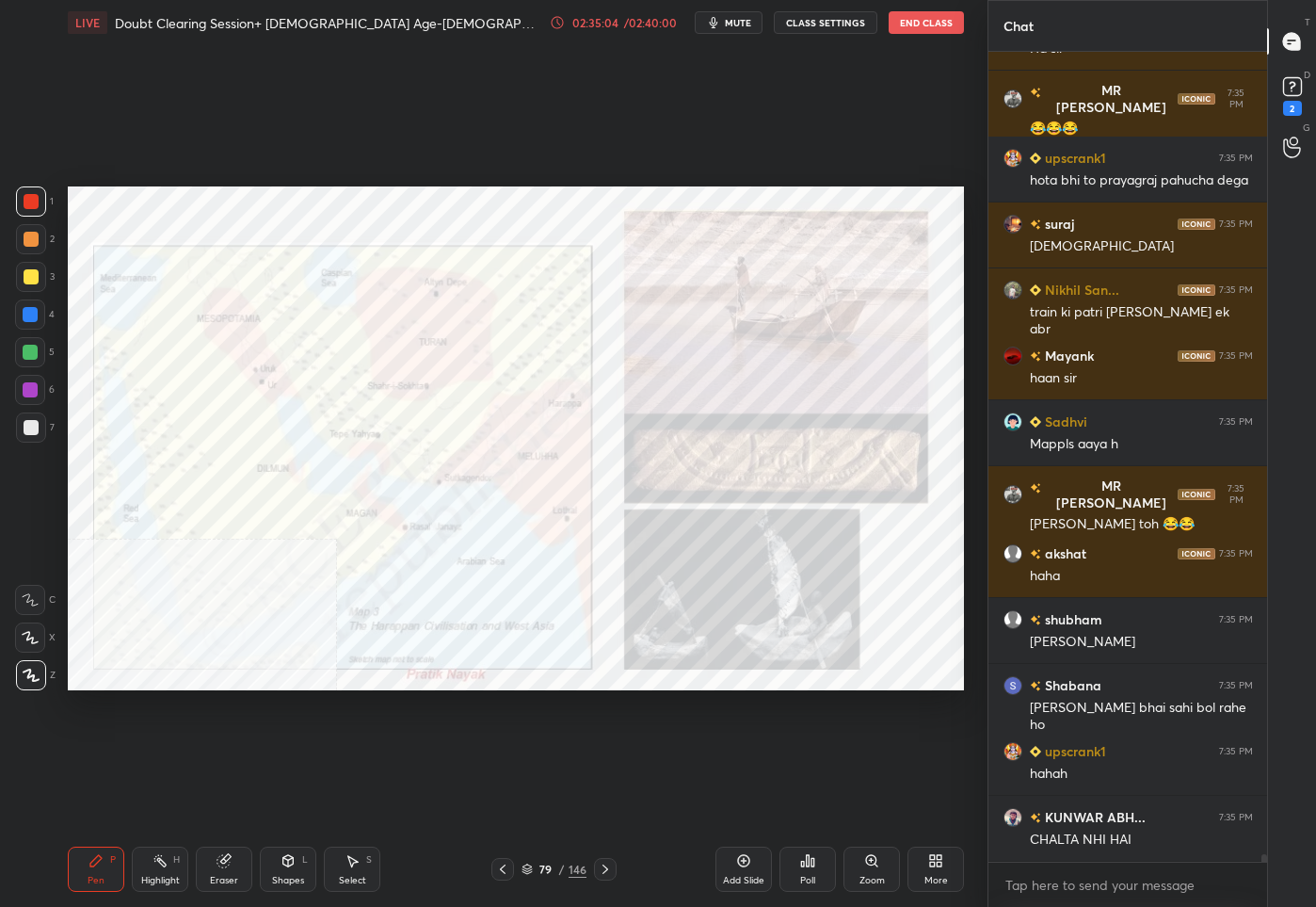
scroll to position [88387, 0]
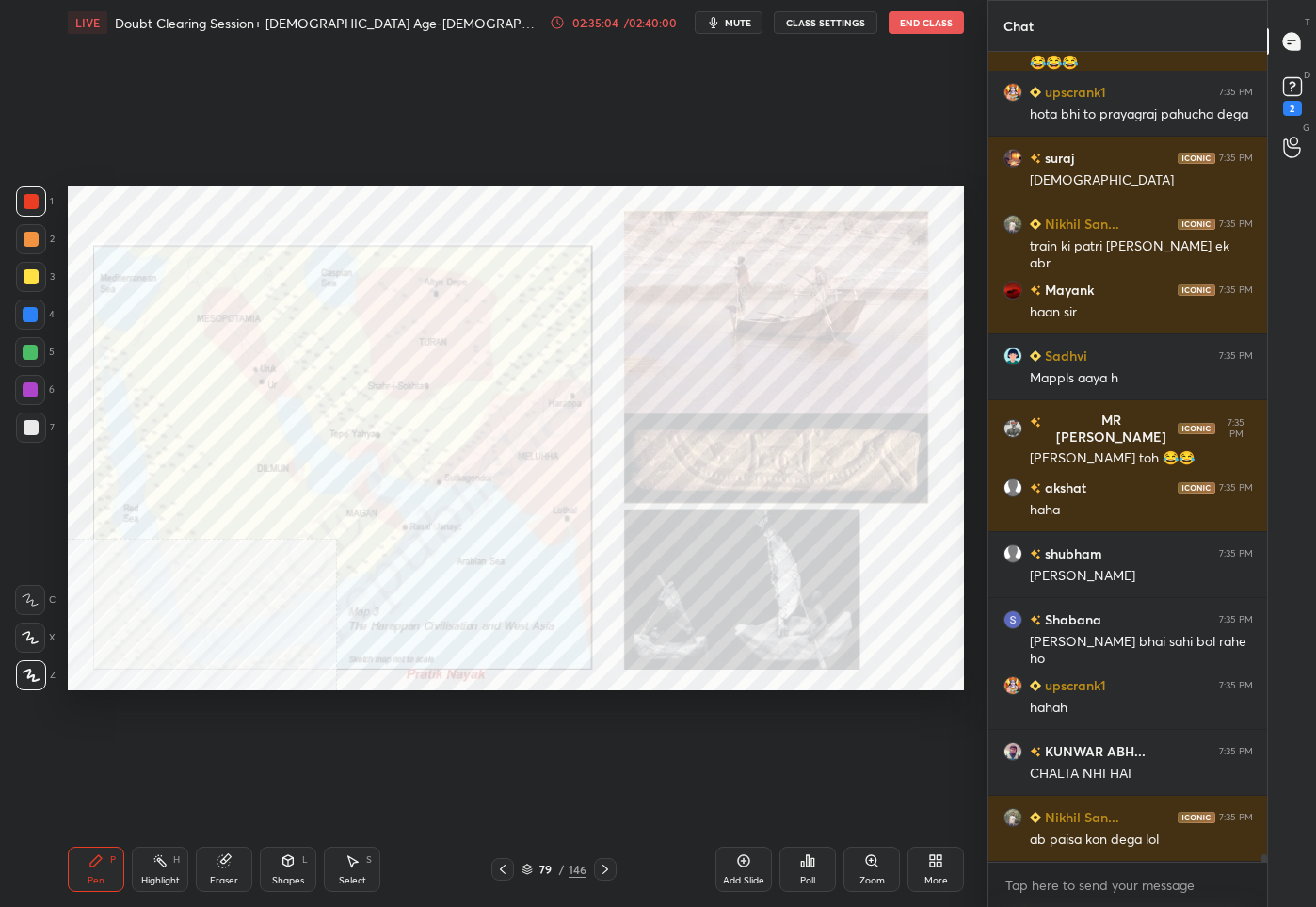
click at [621, 26] on div "02:35:04" at bounding box center [594, 23] width 53 height 12
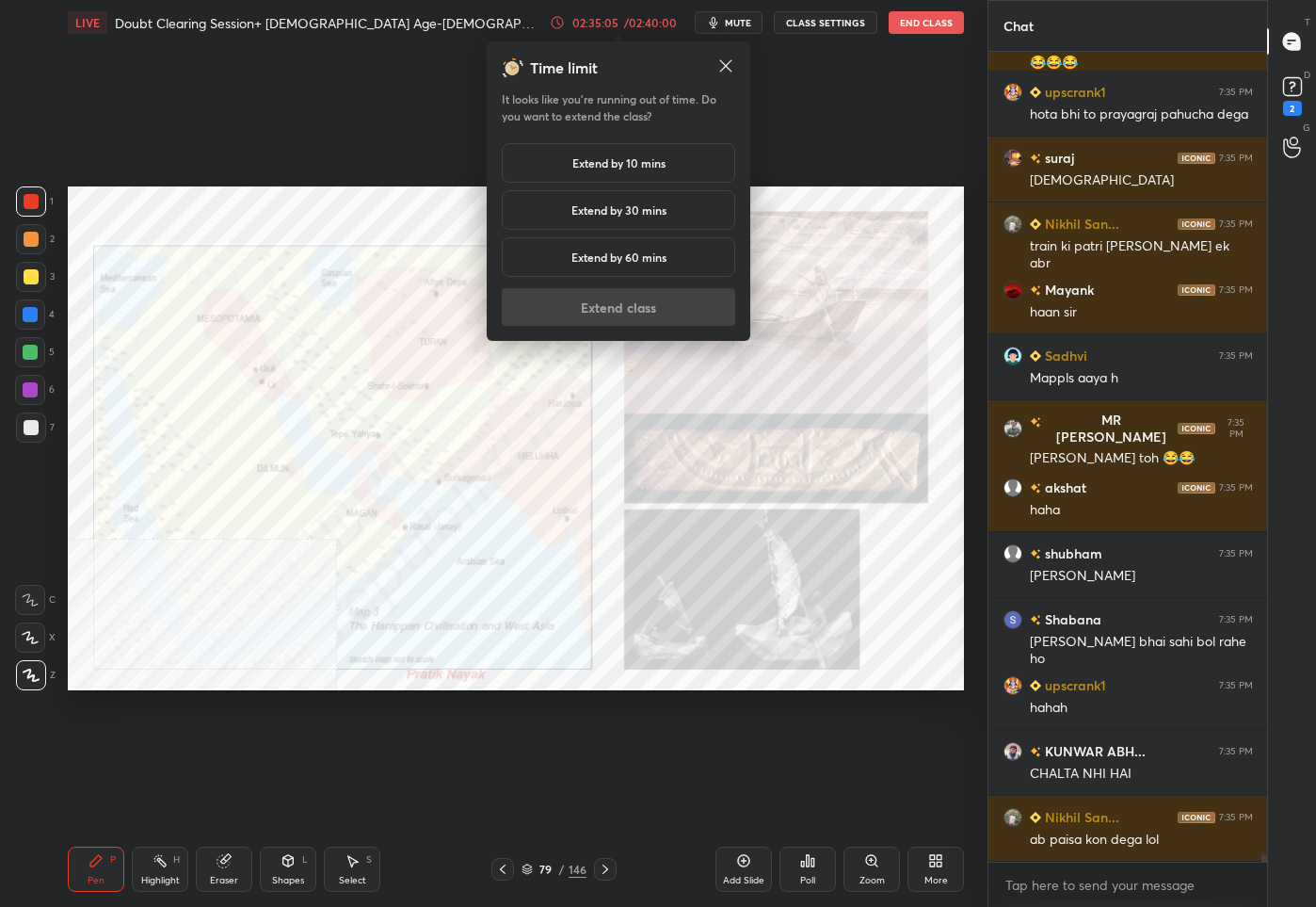
click at [612, 161] on h5 "Extend by 10 mins" at bounding box center [619, 163] width 93 height 17
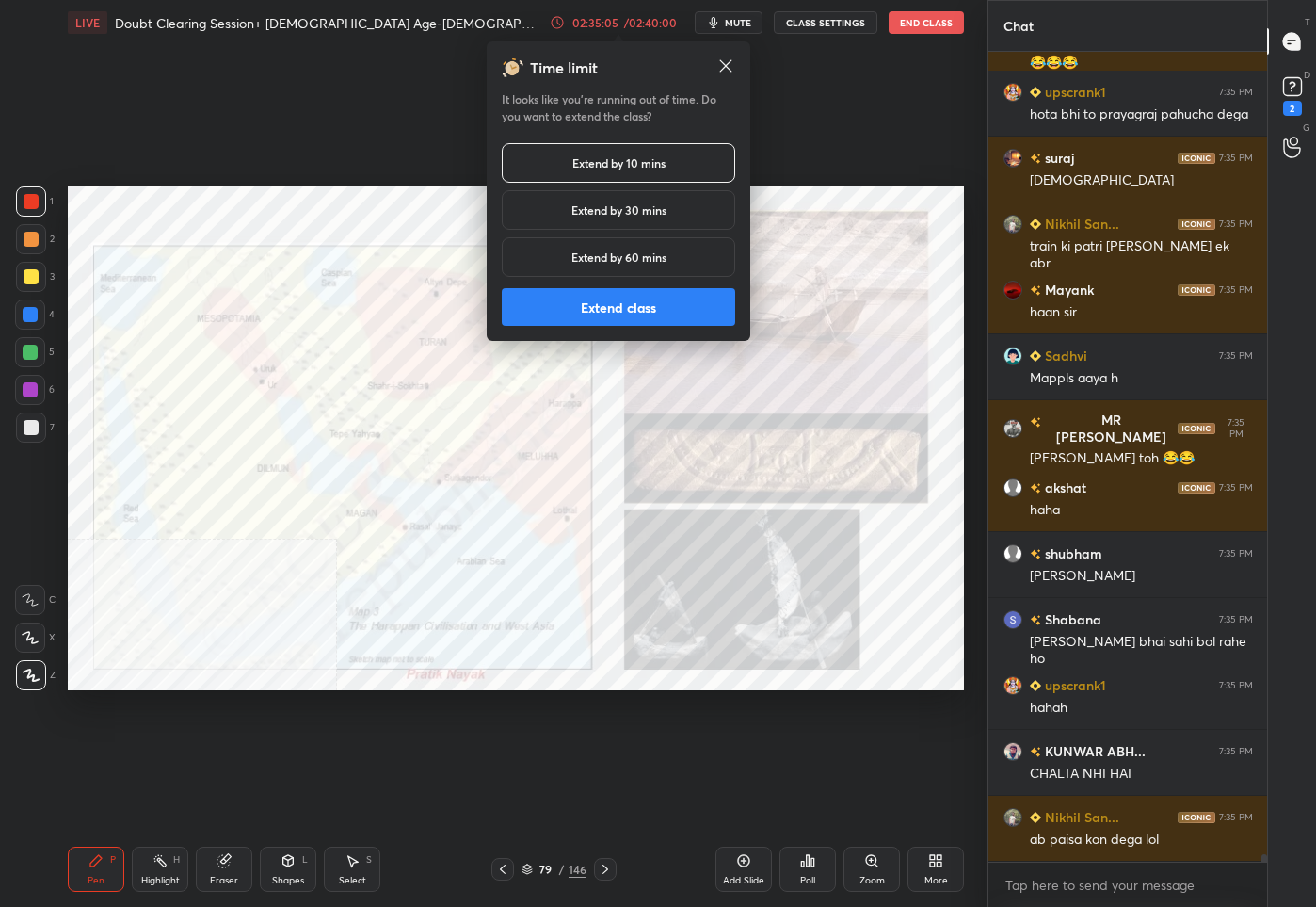
click at [638, 320] on button "Extend class" at bounding box center [619, 307] width 233 height 38
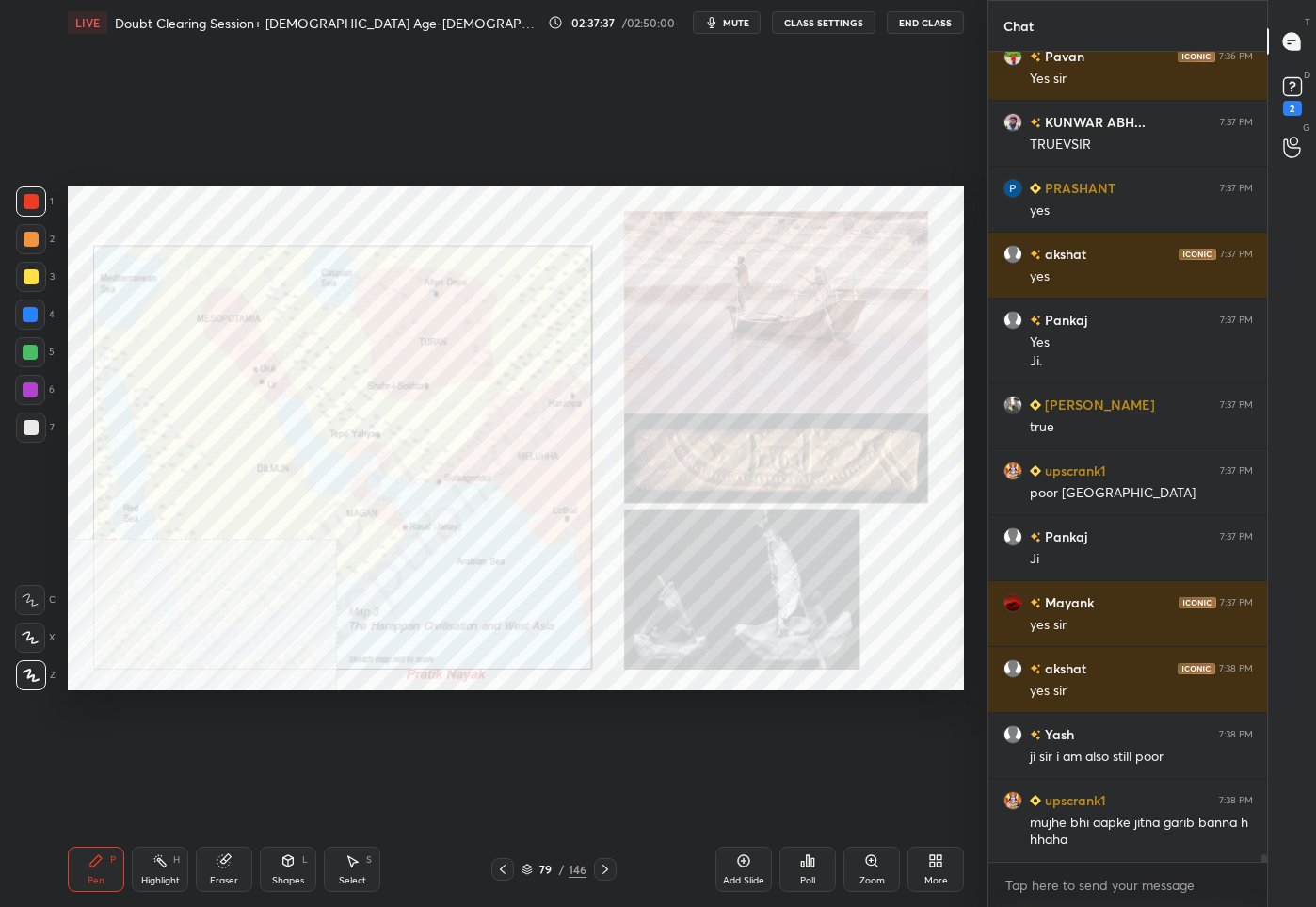
scroll to position [90545, 0]
click at [532, 869] on icon at bounding box center [527, 869] width 12 height 12
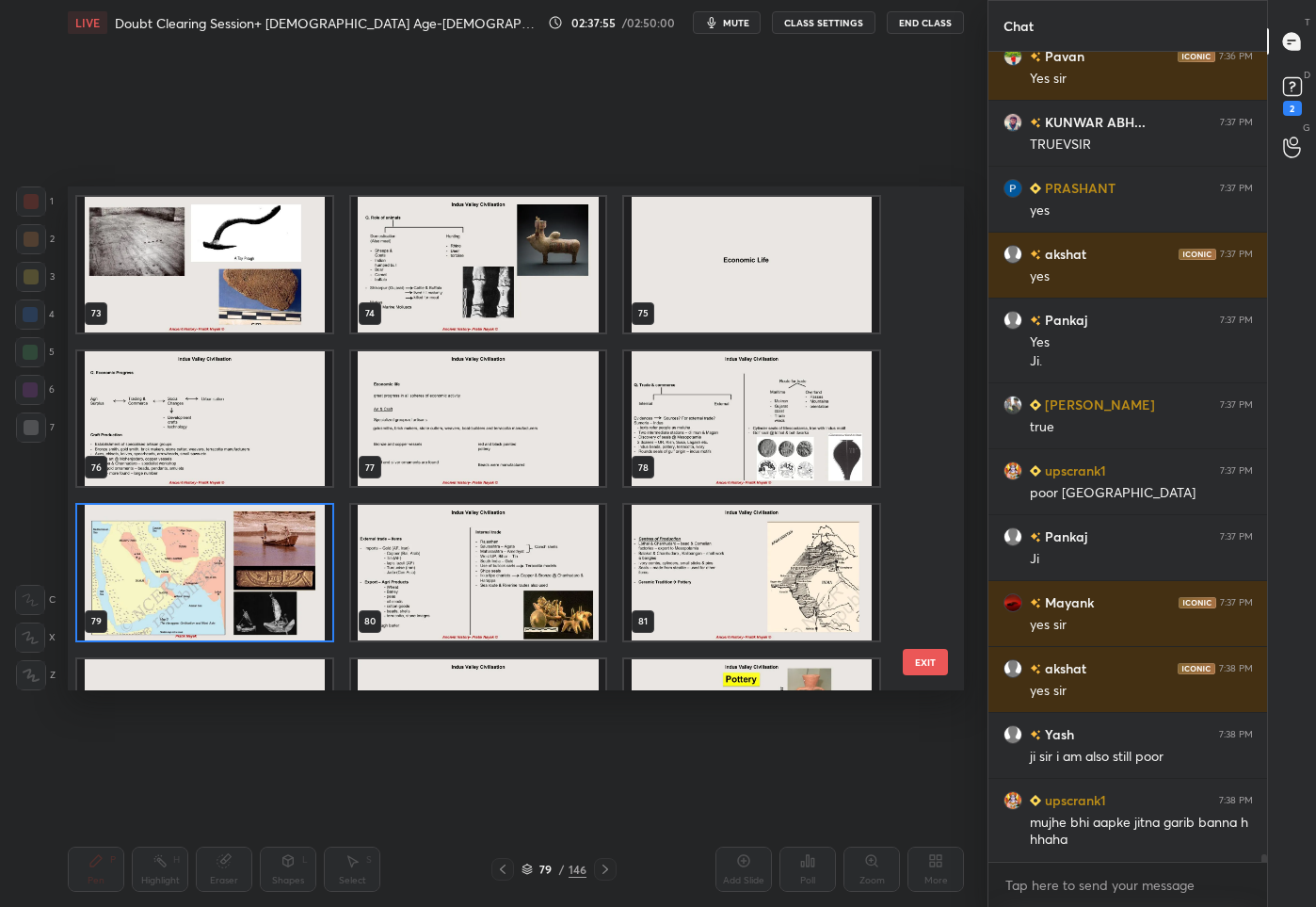
scroll to position [3745, 0]
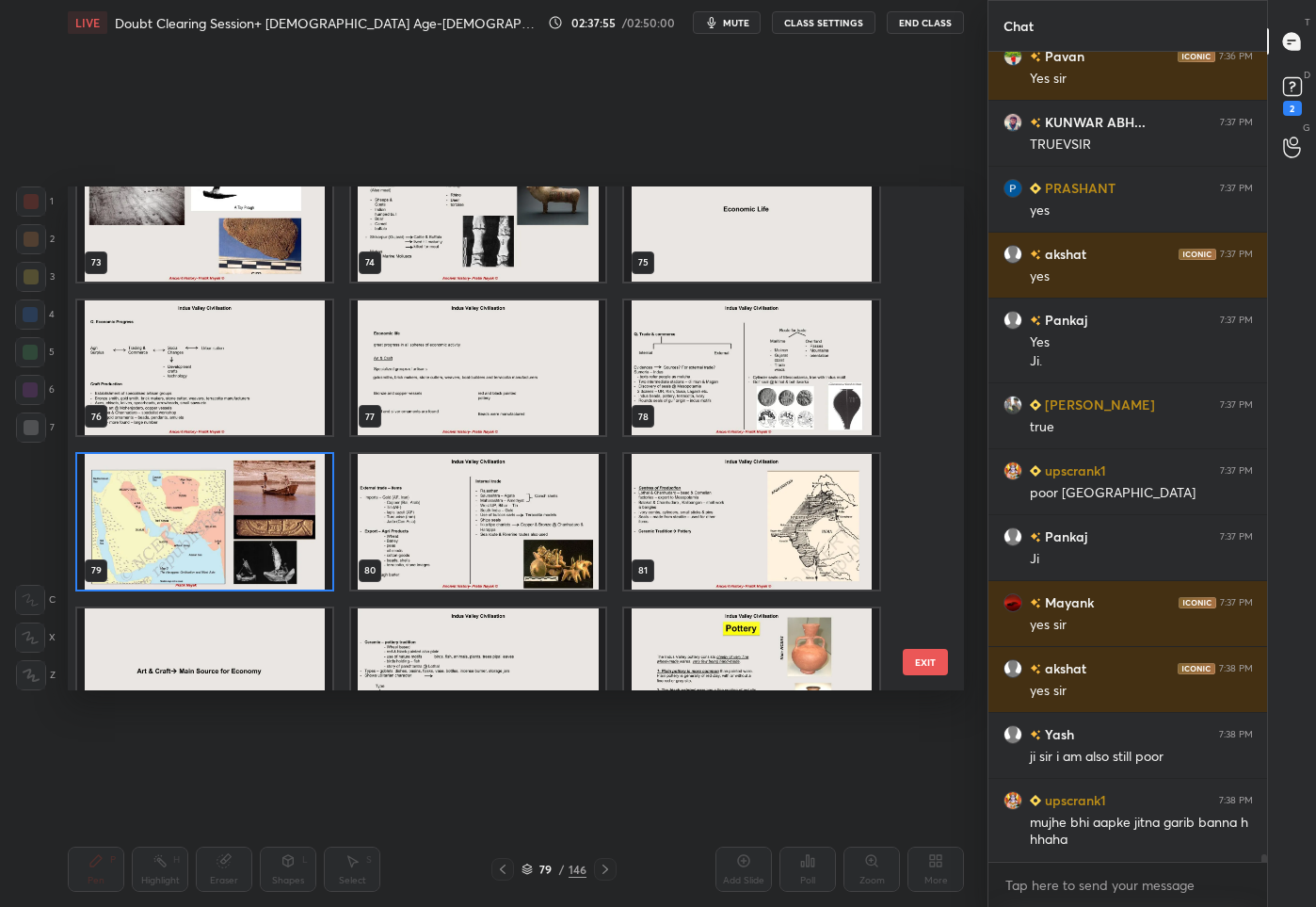
click at [547, 511] on img "grid" at bounding box center [478, 521] width 255 height 136
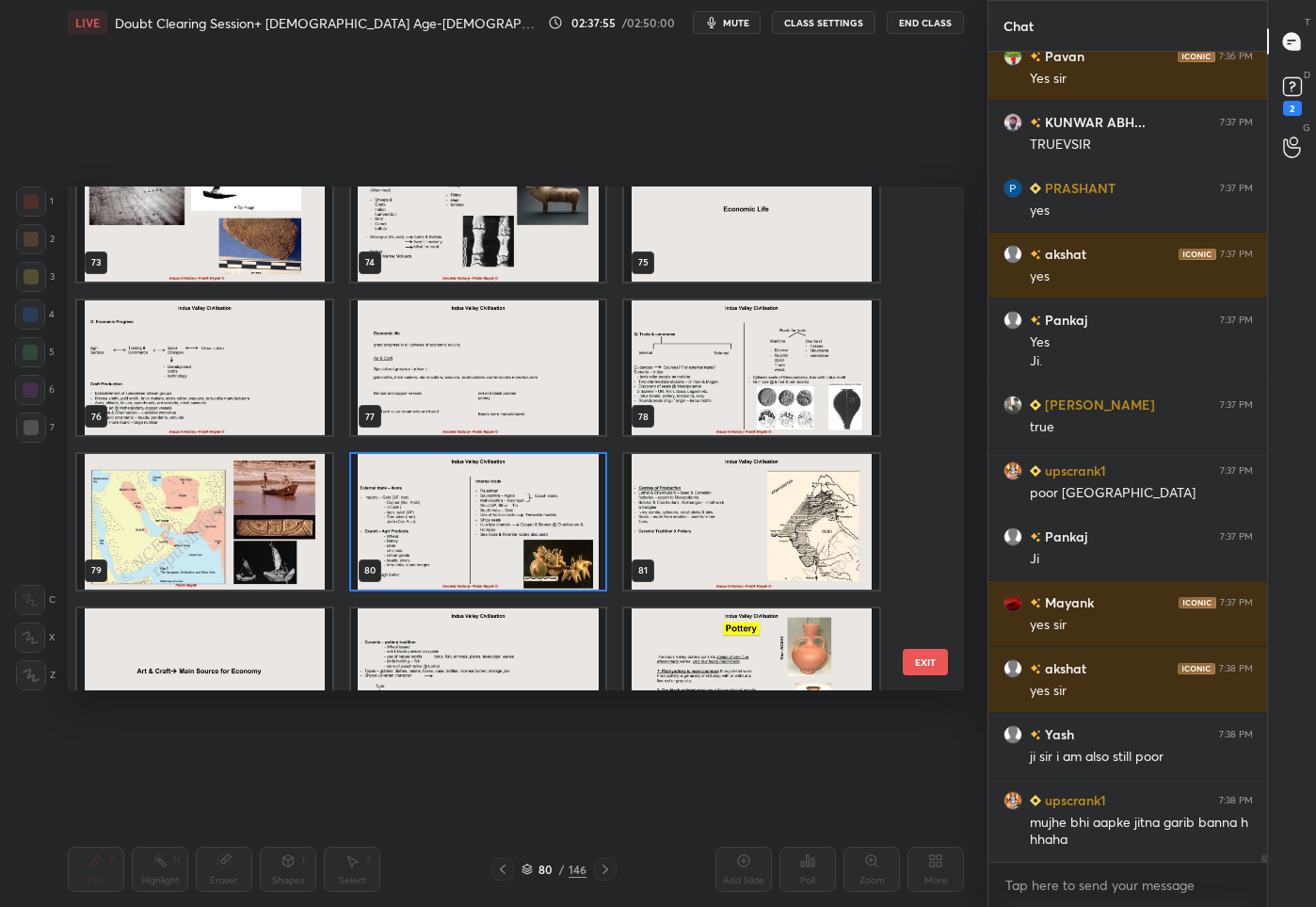
click at [547, 511] on img "grid" at bounding box center [478, 521] width 255 height 136
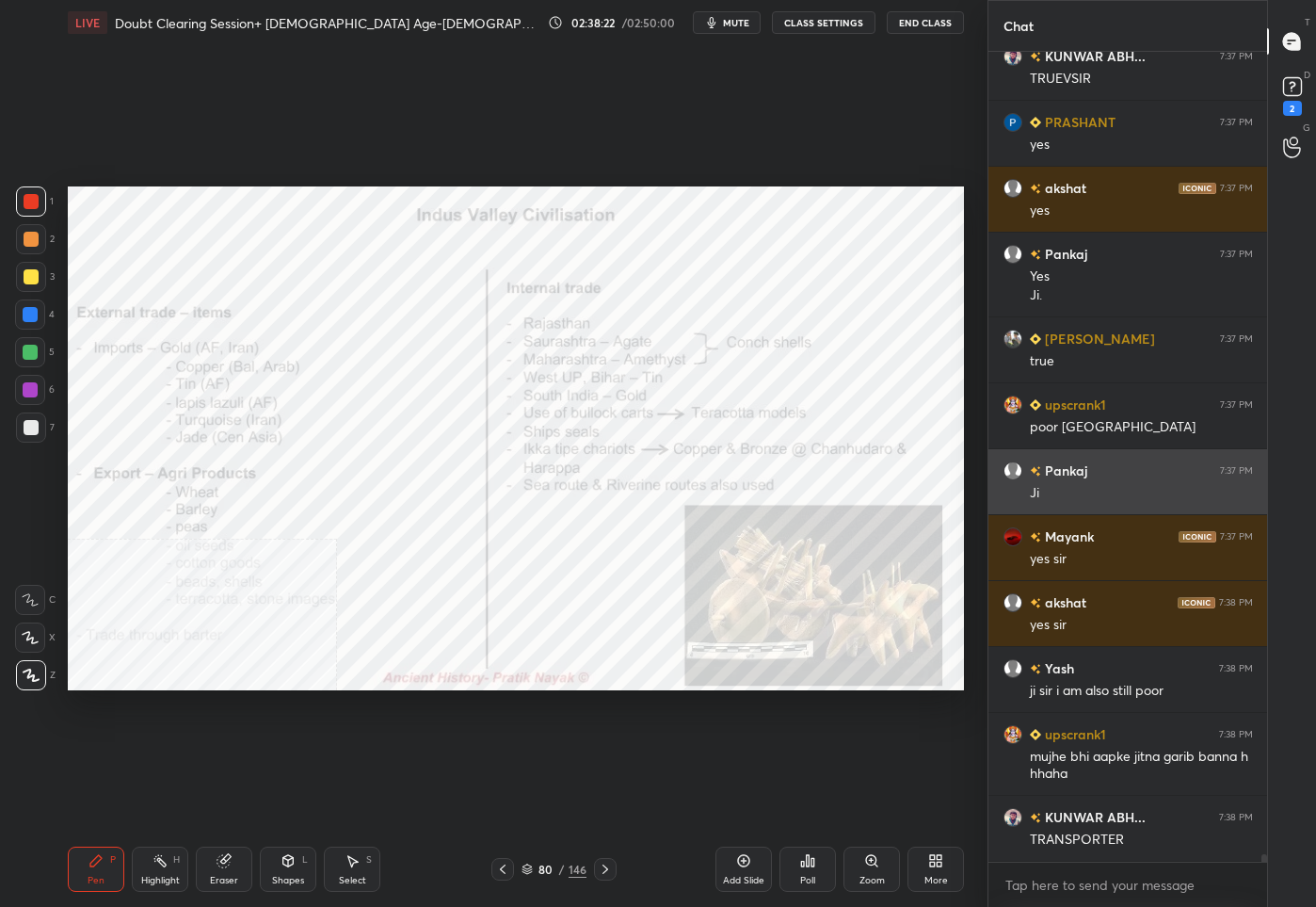
scroll to position [90676, 0]
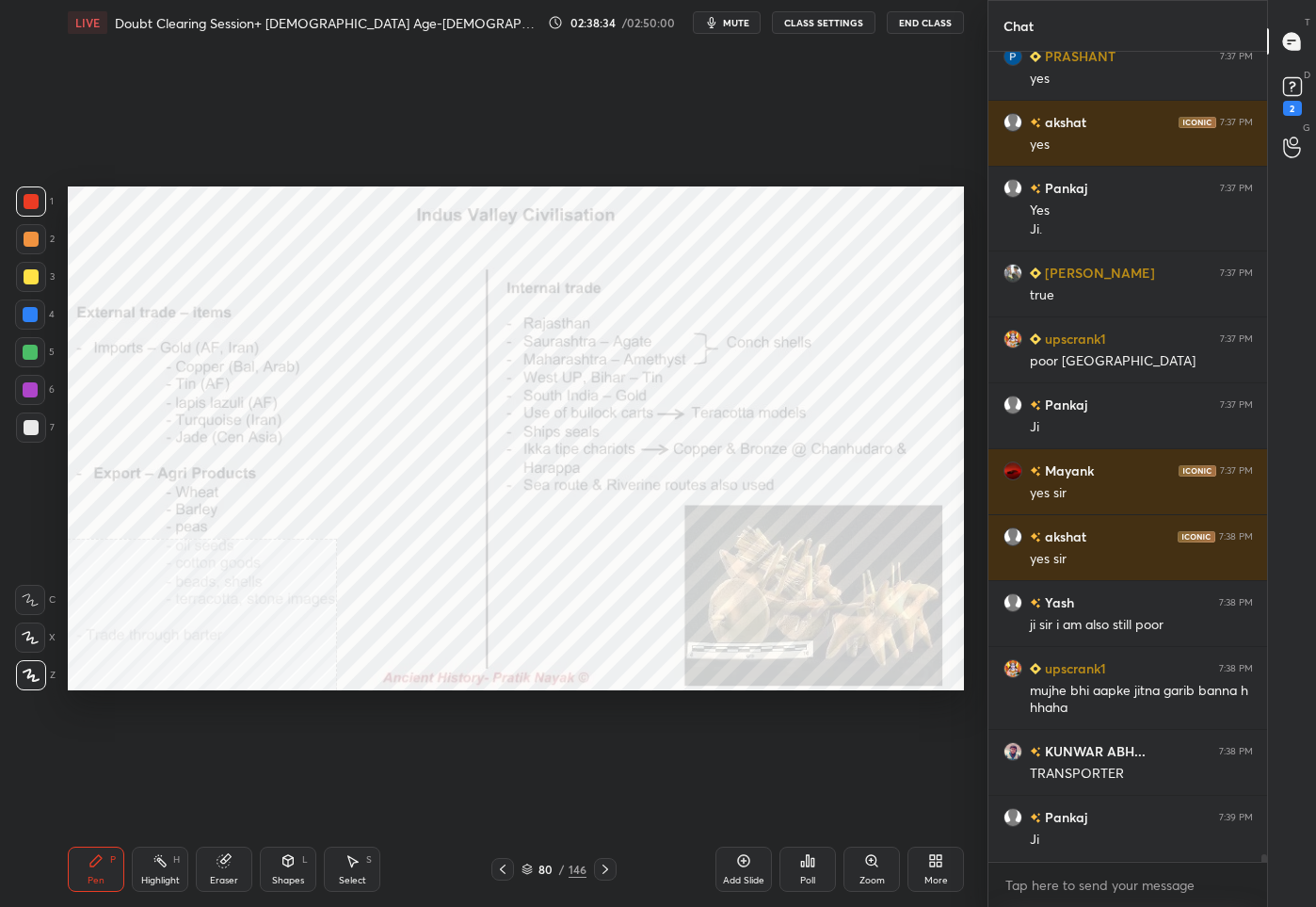
click at [553, 875] on div "80 / 146" at bounding box center [553, 869] width 65 height 17
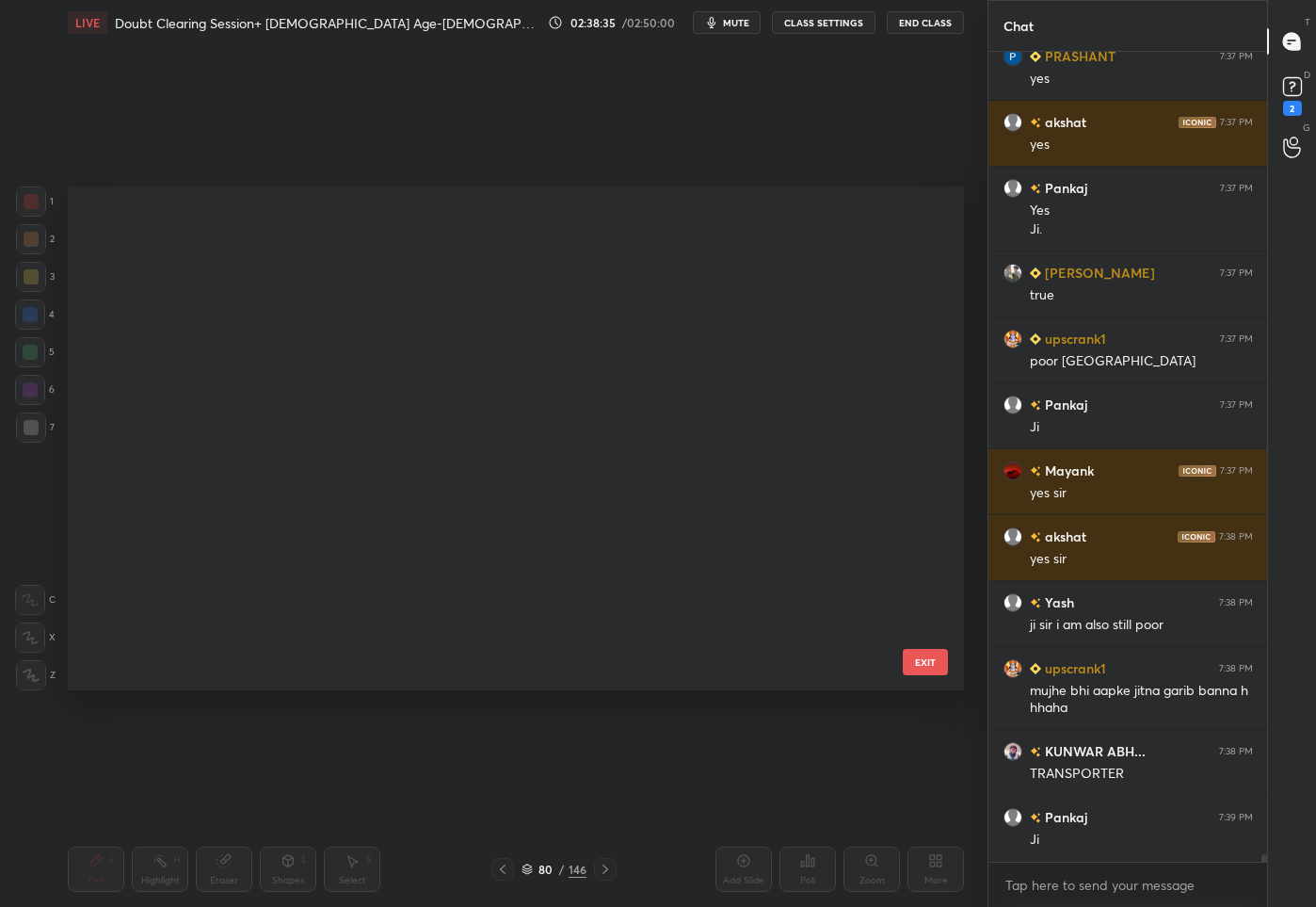
scroll to position [498, 887]
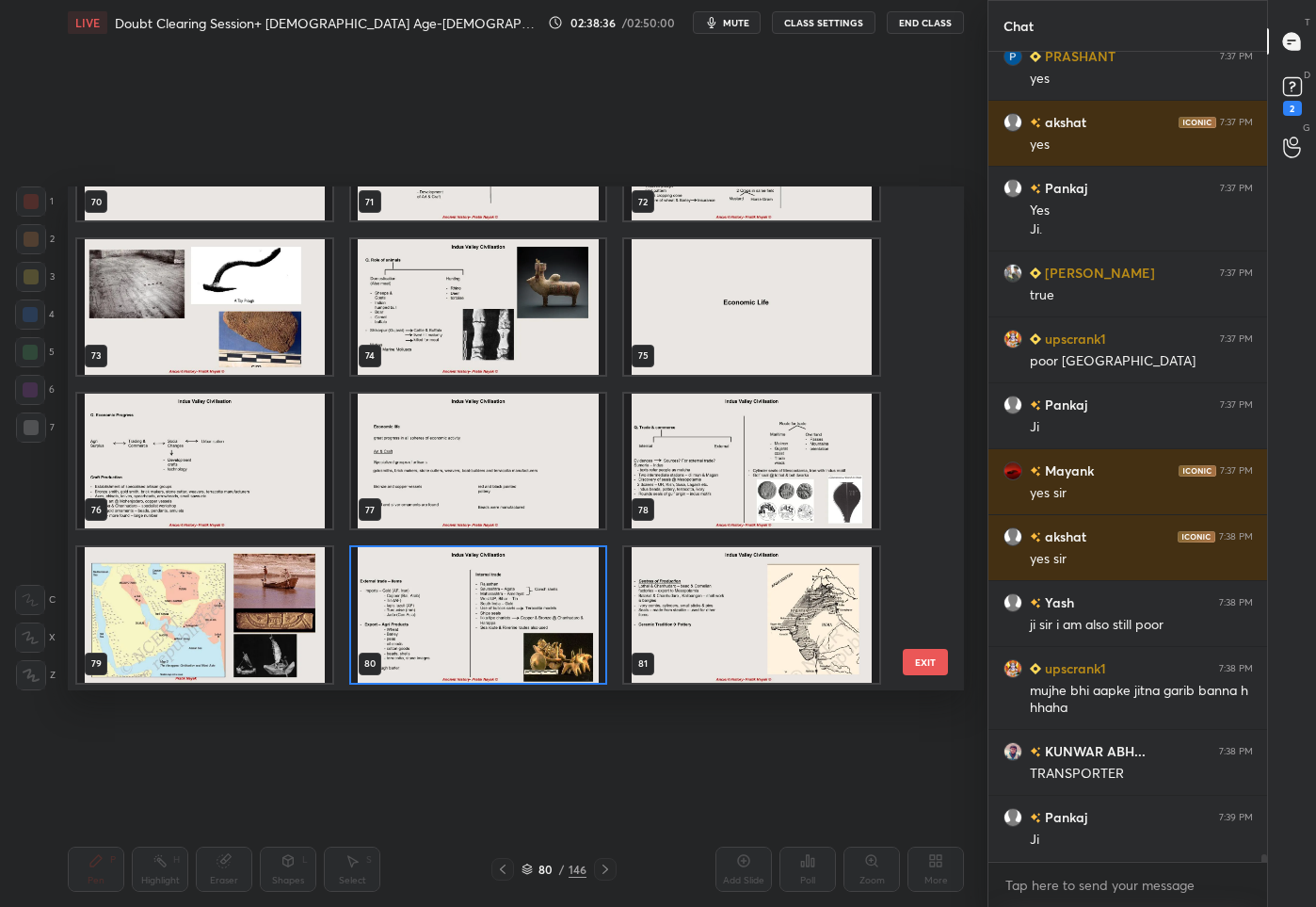
click at [180, 582] on img "grid" at bounding box center [204, 614] width 255 height 136
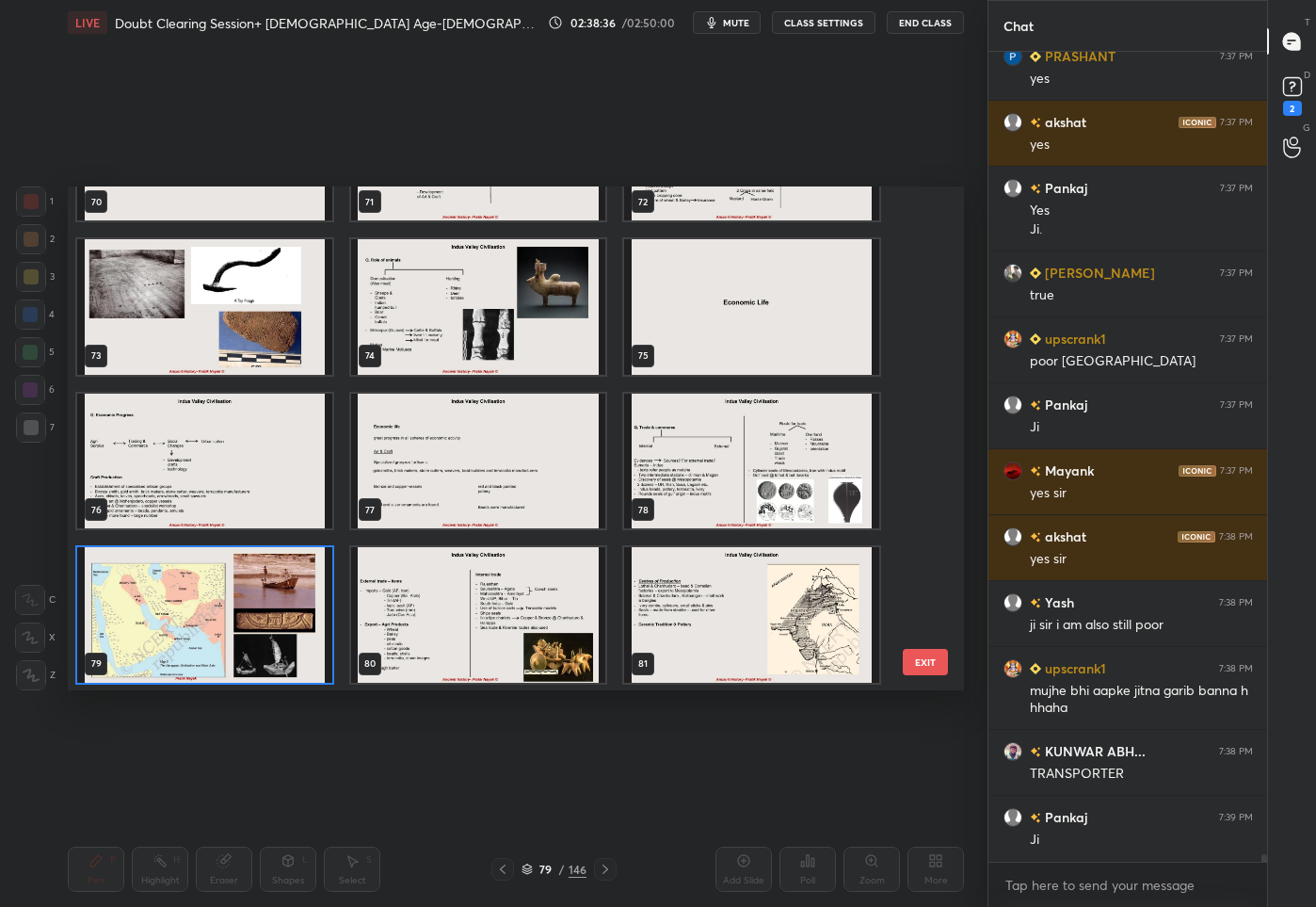
click at [180, 582] on img "grid" at bounding box center [204, 614] width 255 height 136
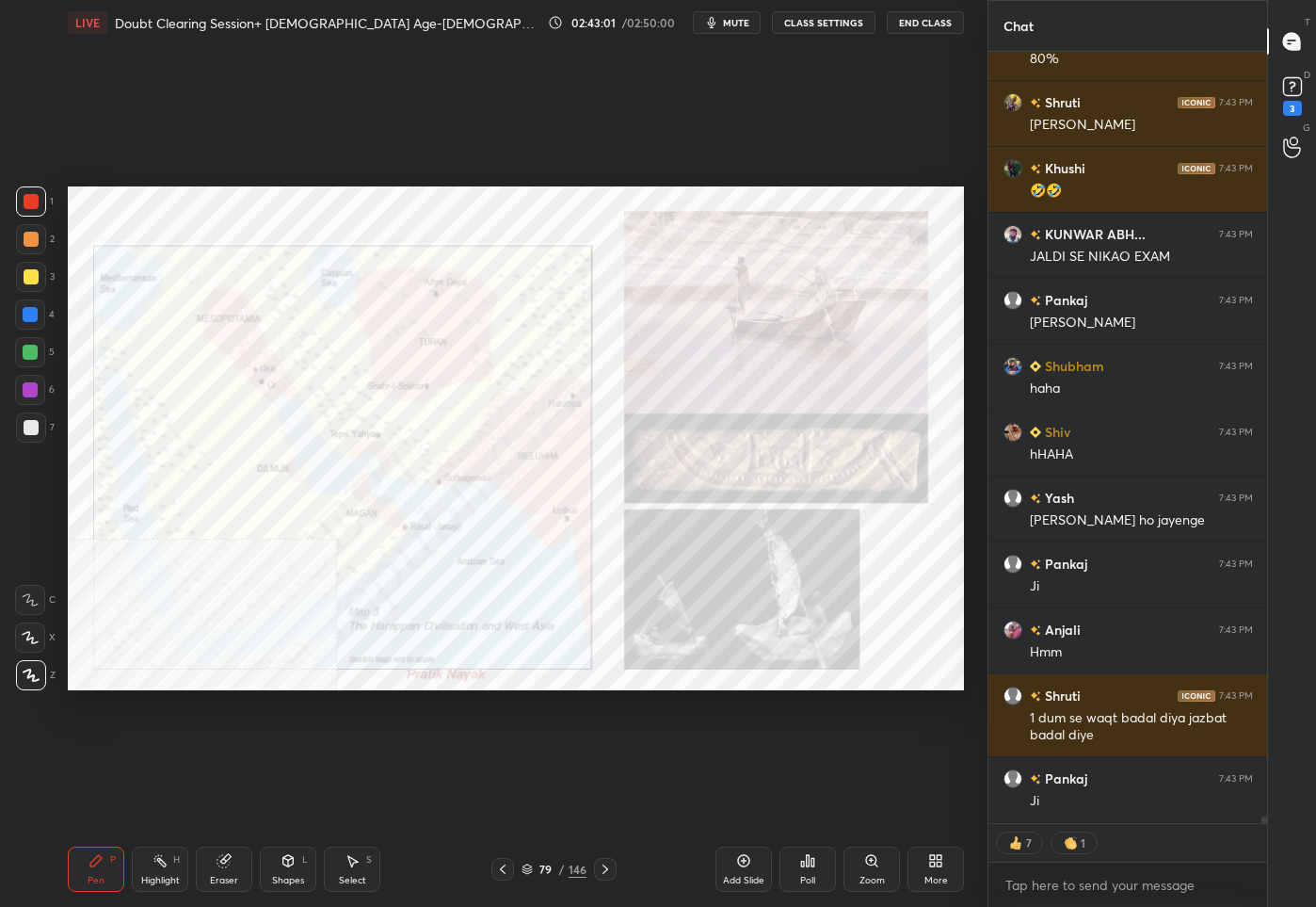
scroll to position [93336, 0]
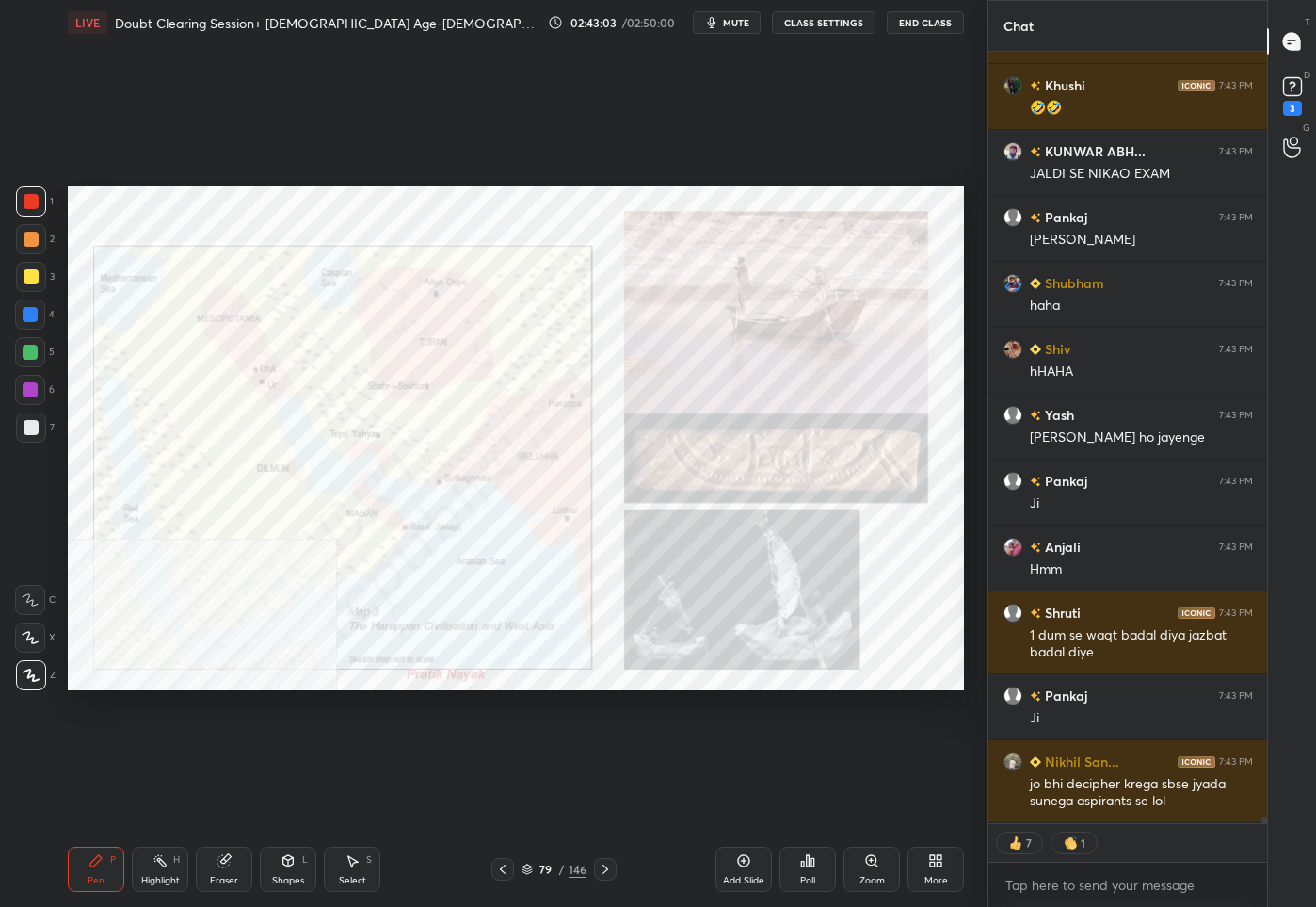
click at [553, 865] on div "79" at bounding box center [546, 869] width 19 height 12
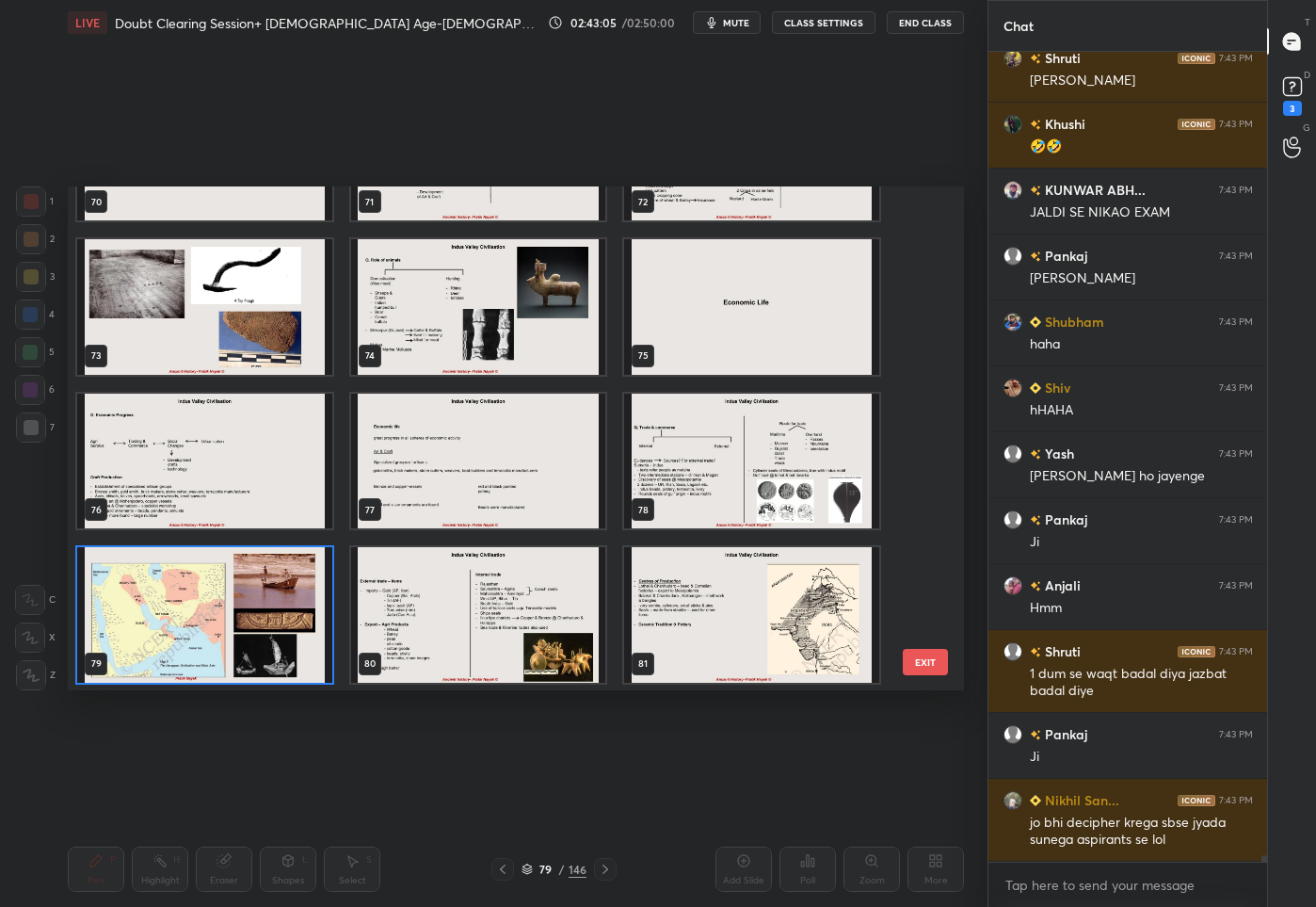
scroll to position [0, 0]
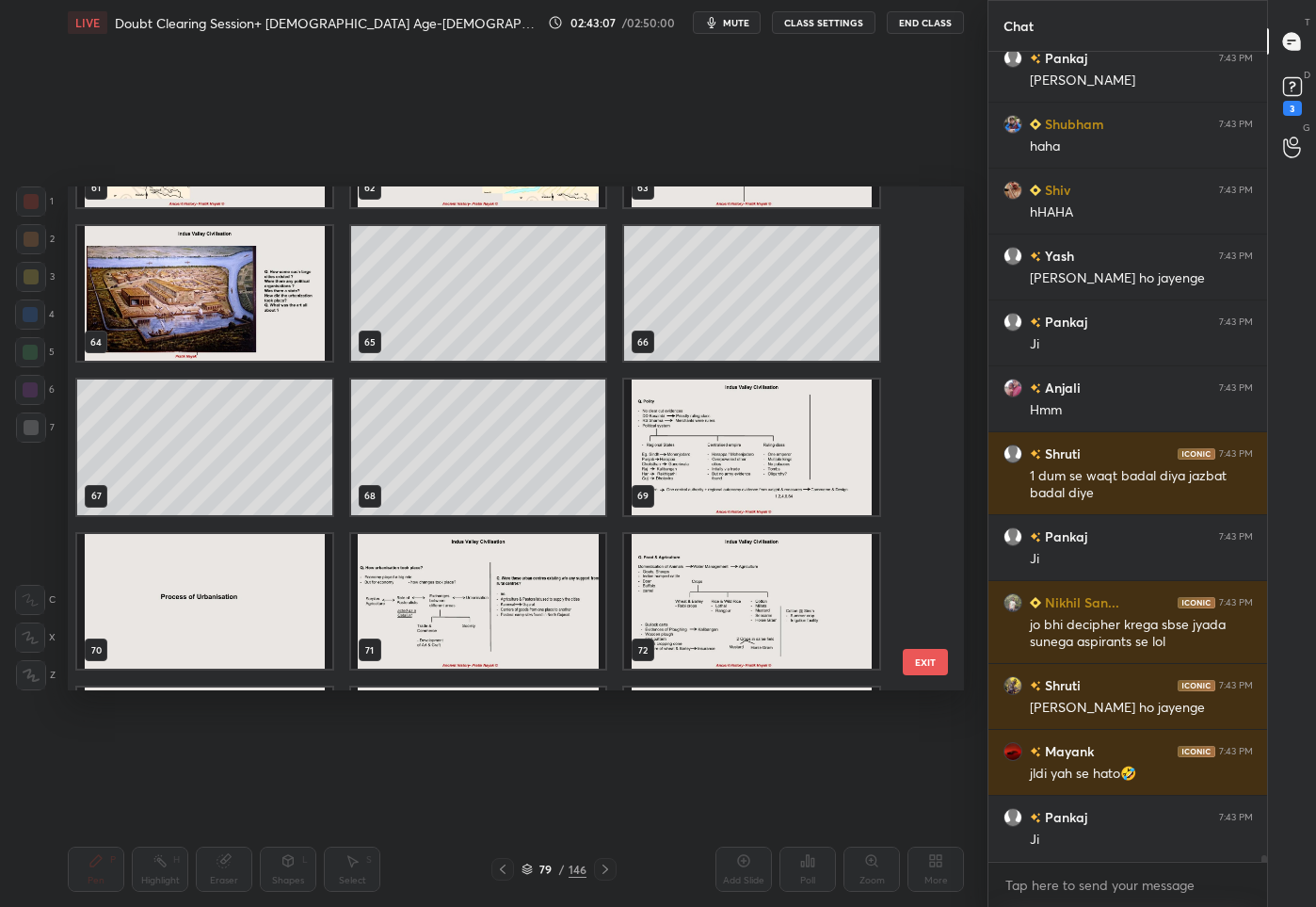
click at [723, 433] on img "grid" at bounding box center [751, 447] width 255 height 136
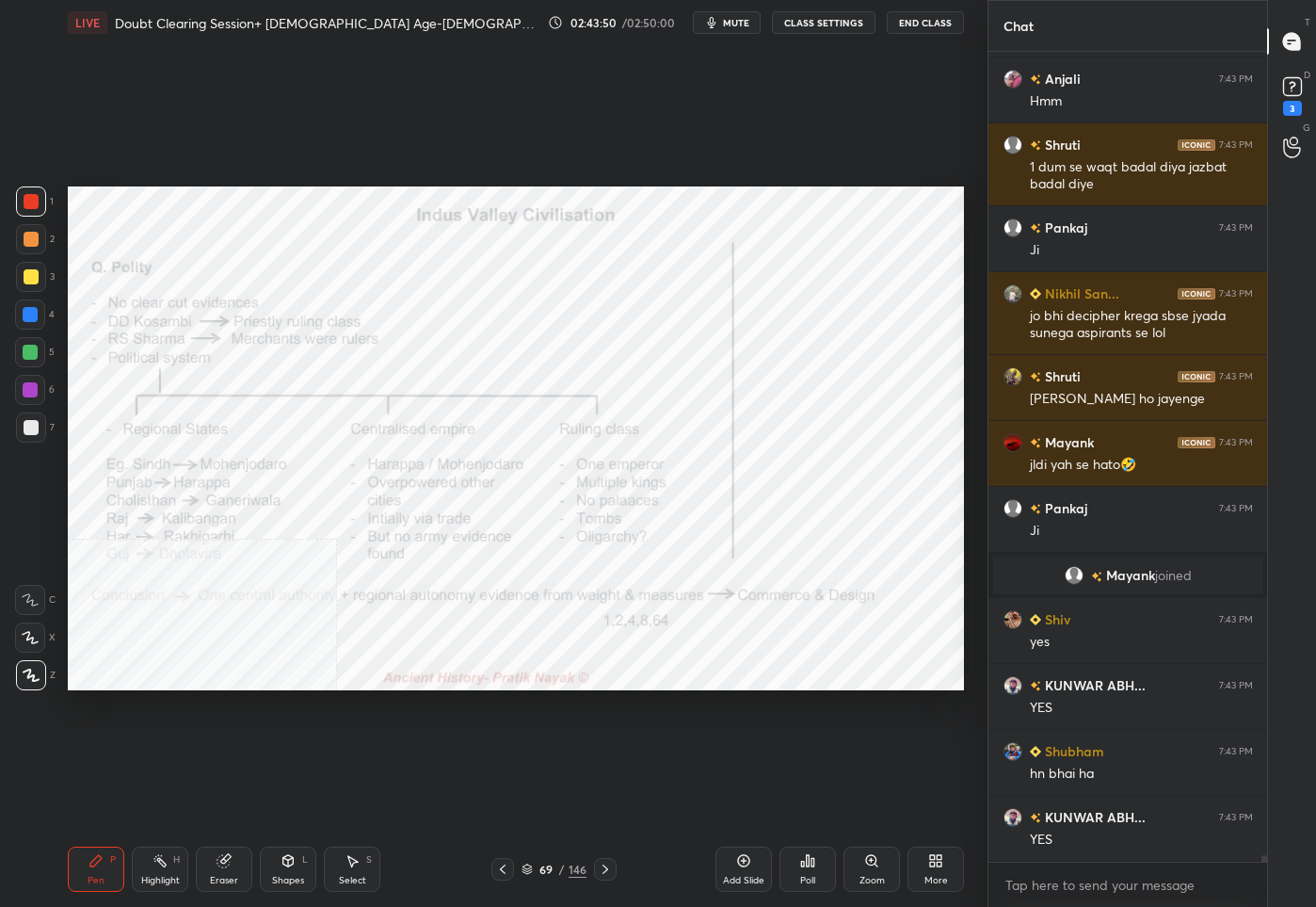
click at [506, 876] on div at bounding box center [502, 868] width 22 height 22
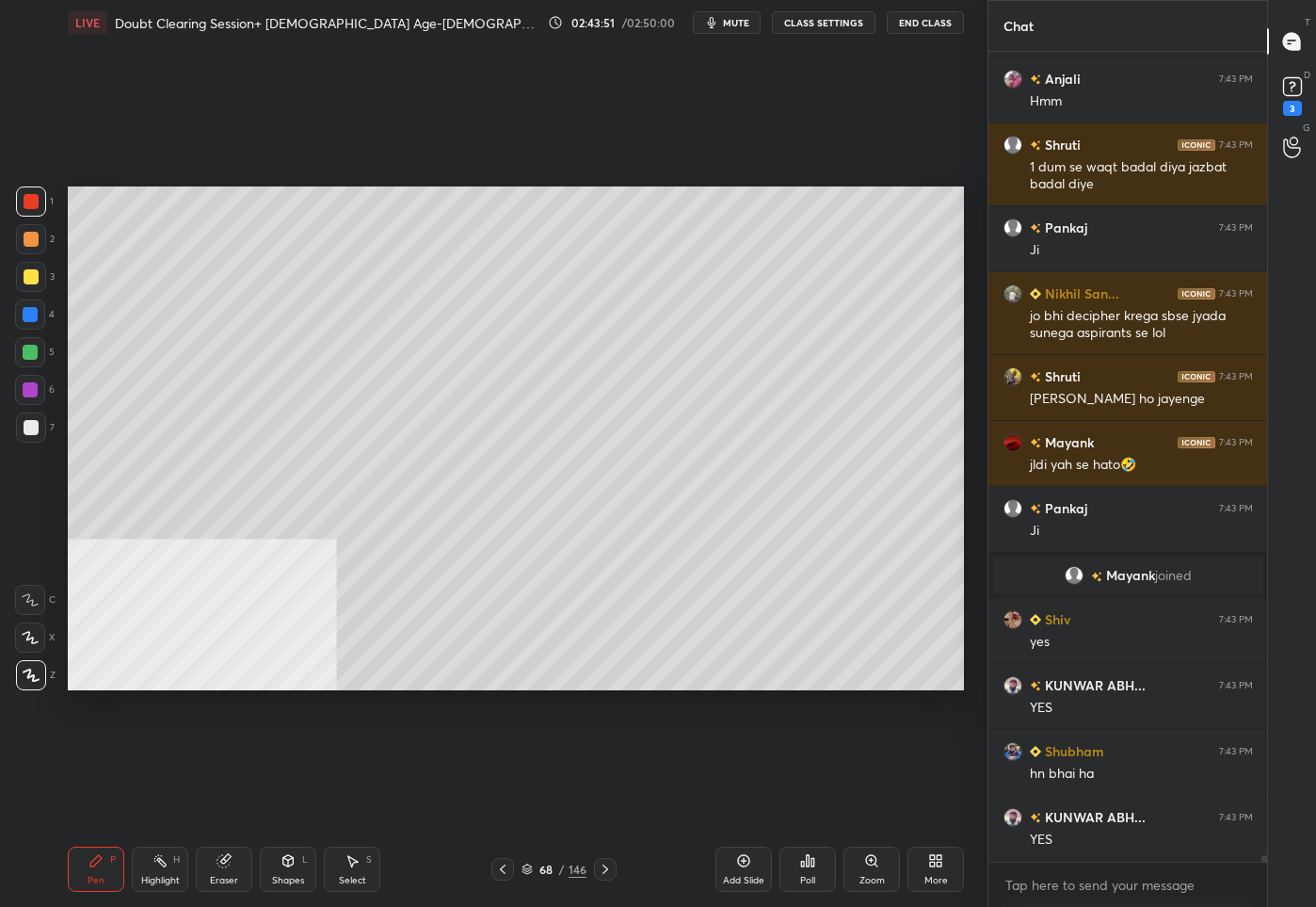
click at [543, 873] on div "68" at bounding box center [546, 869] width 19 height 12
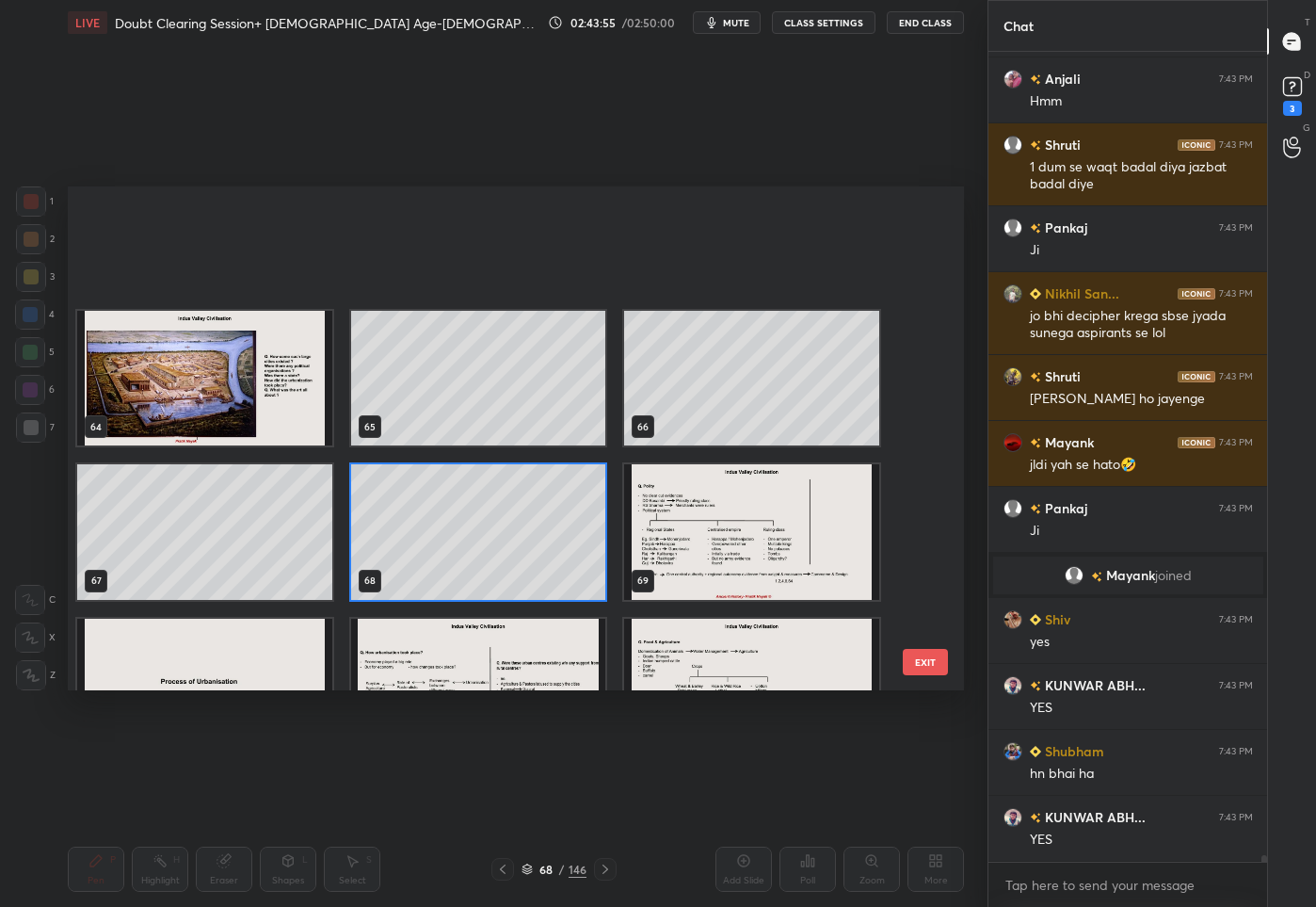
scroll to position [3235, 0]
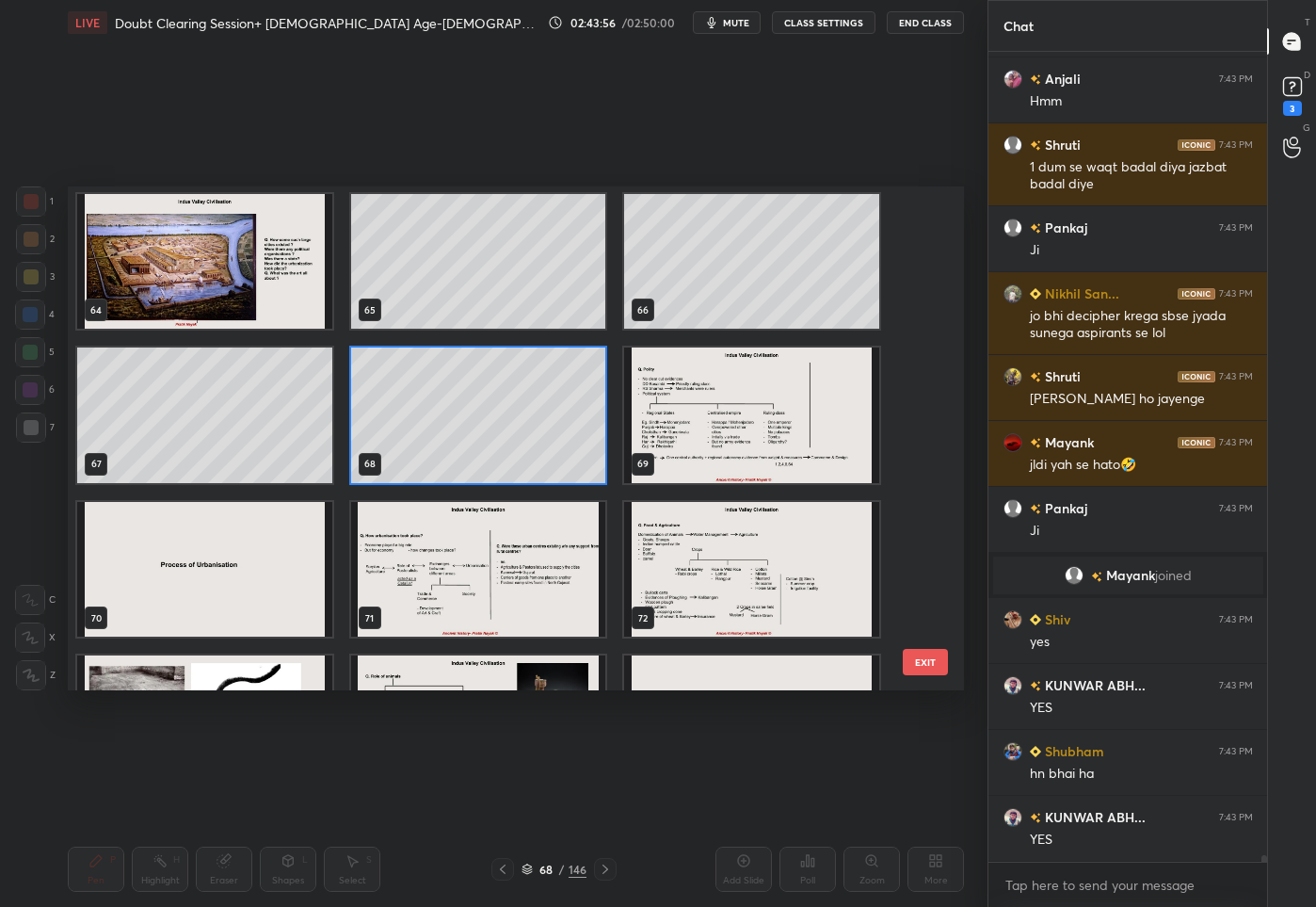
click at [801, 432] on img "grid" at bounding box center [751, 414] width 255 height 136
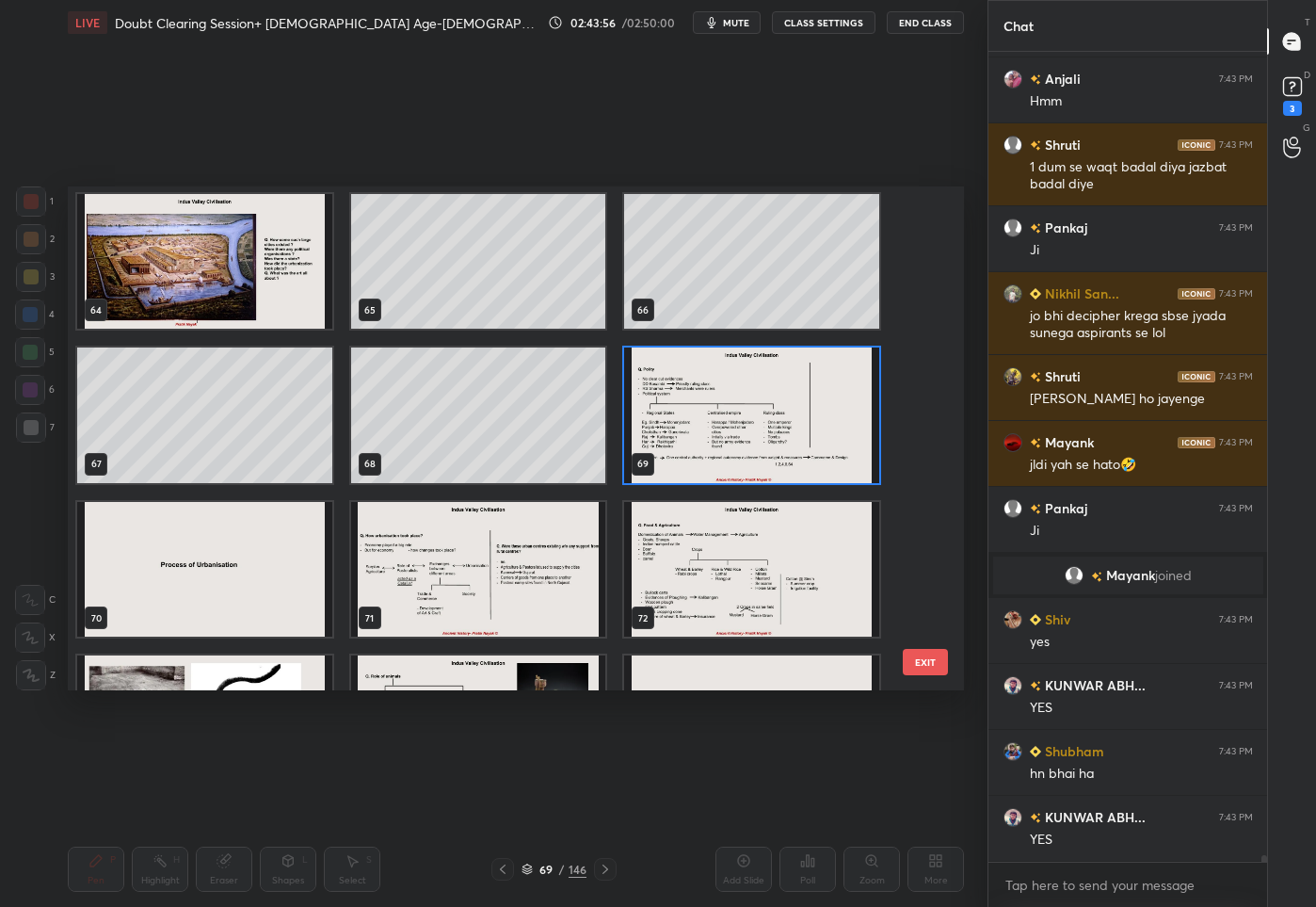
click at [801, 432] on img "grid" at bounding box center [751, 414] width 255 height 136
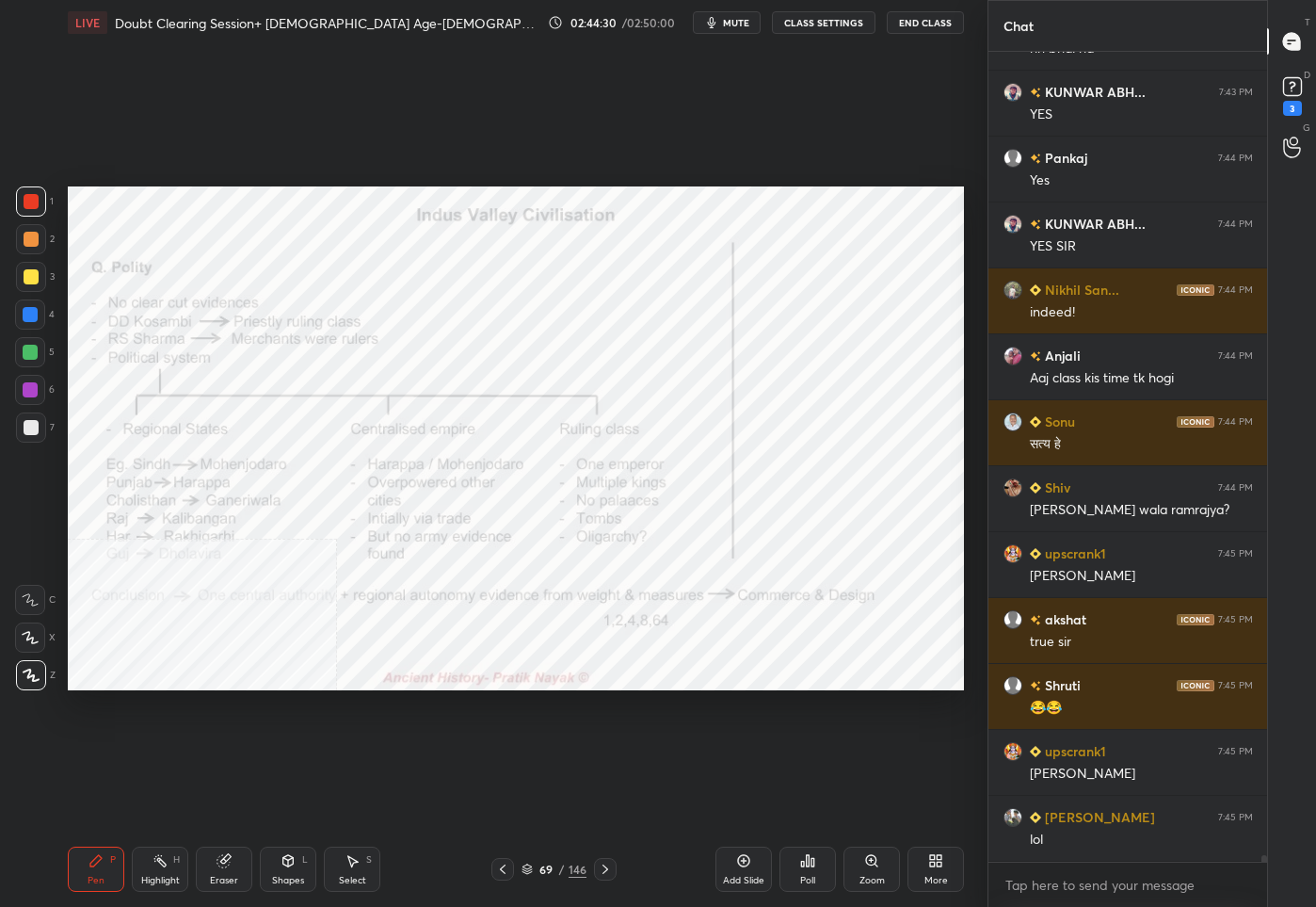
scroll to position [93868, 0]
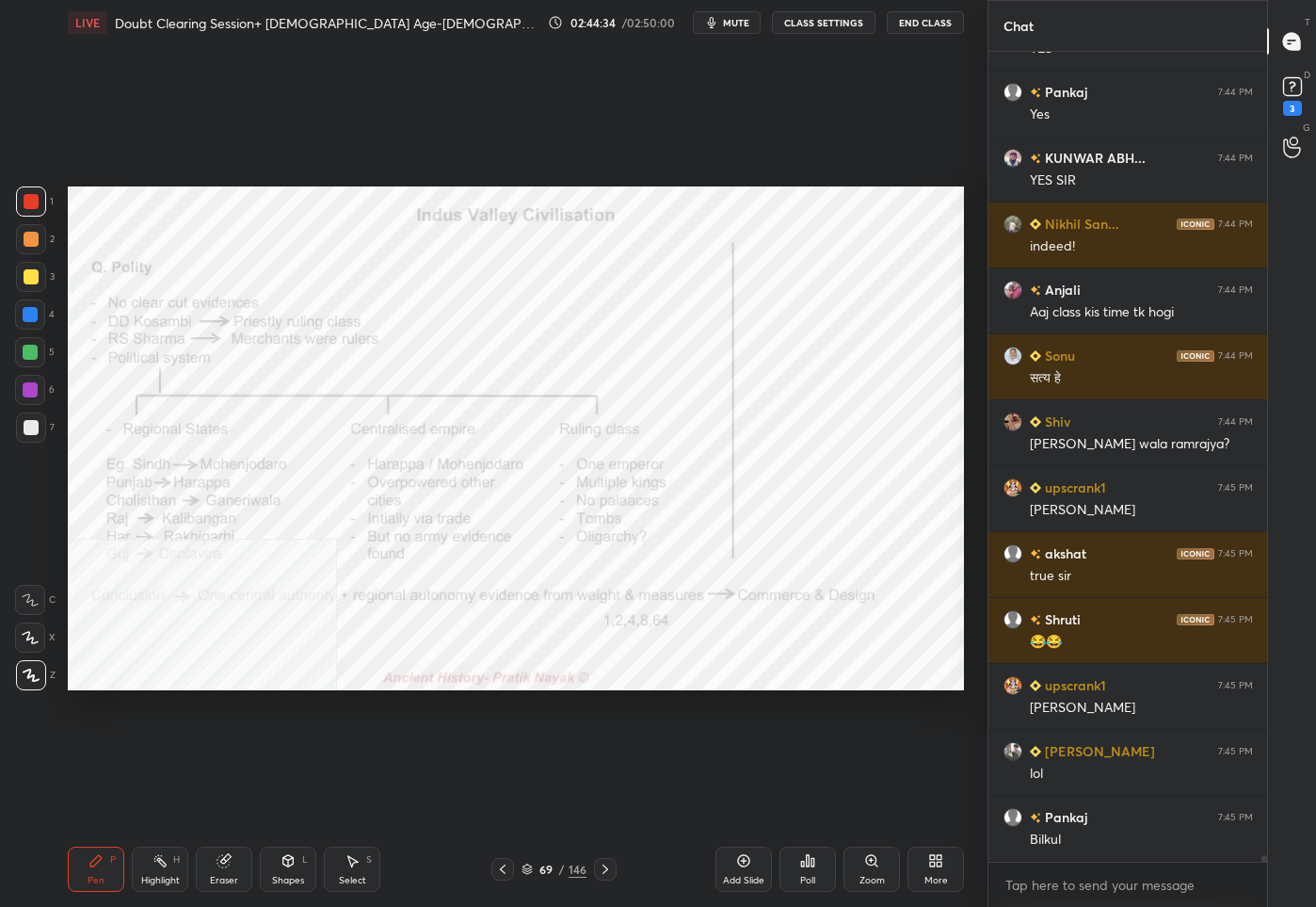
click at [533, 878] on div "69 / 146" at bounding box center [554, 868] width 125 height 22
click at [534, 874] on div "69 / 146" at bounding box center [553, 869] width 65 height 17
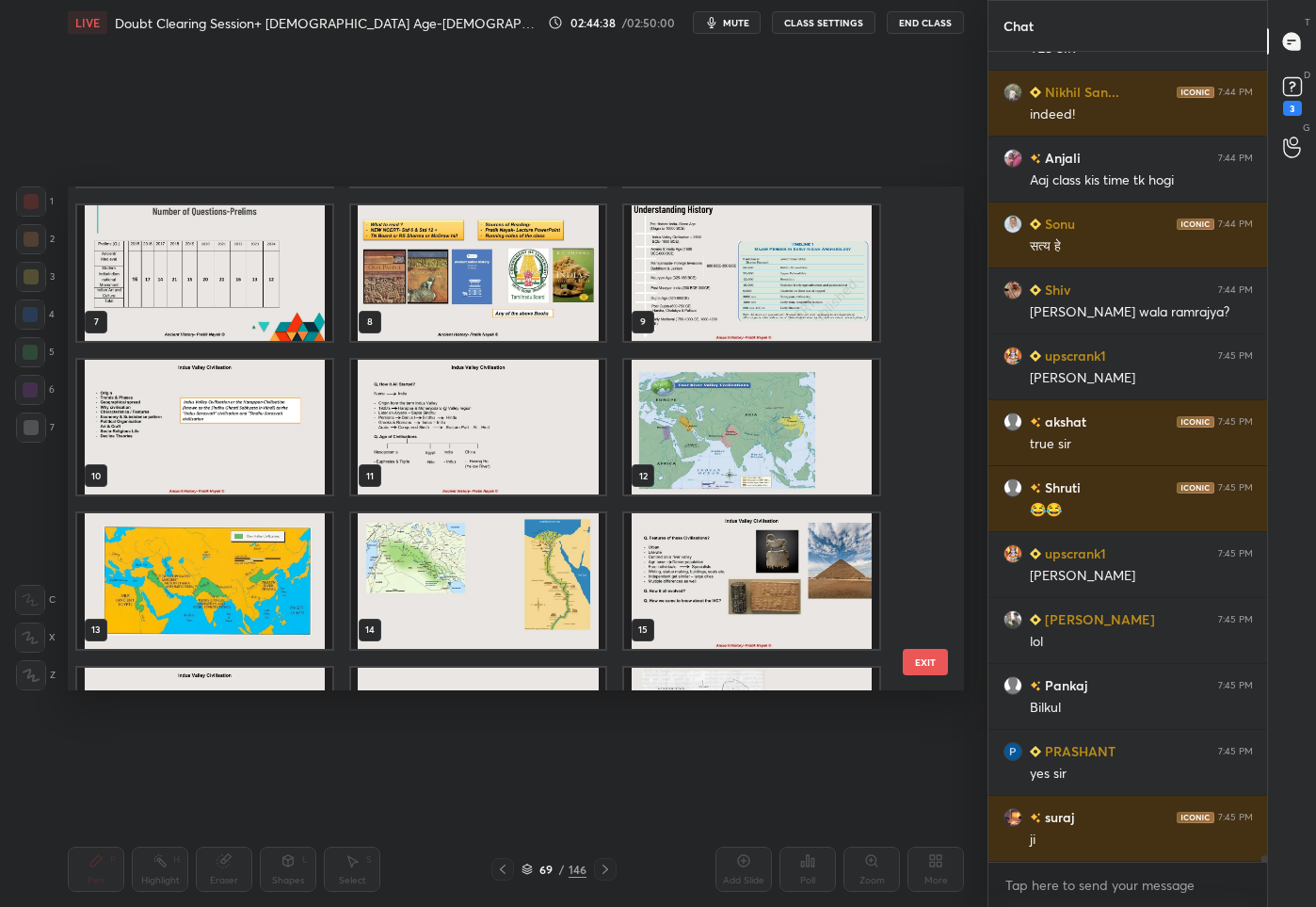
scroll to position [94066, 0]
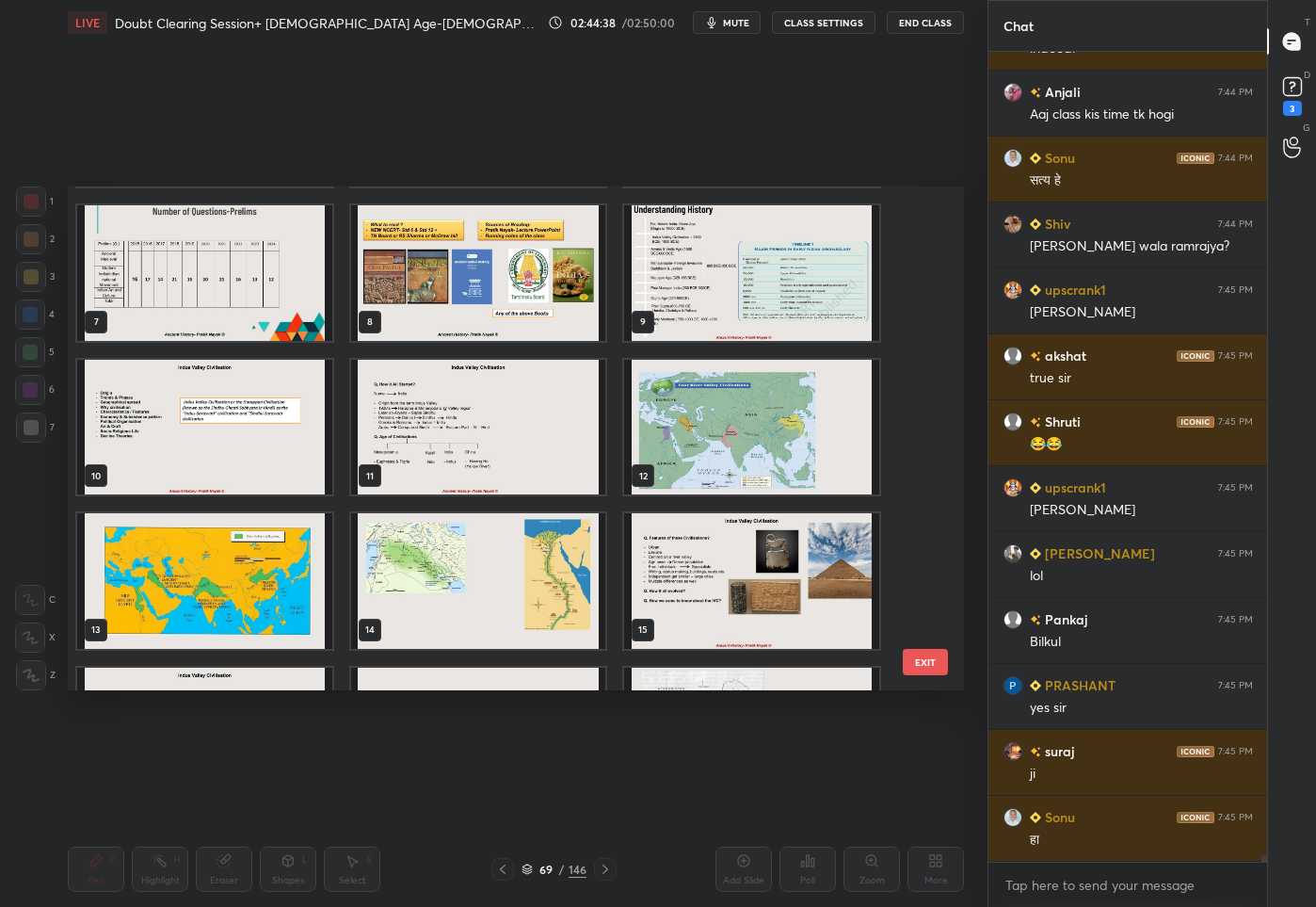
click at [275, 461] on img "grid" at bounding box center [204, 426] width 255 height 136
click at [275, 460] on img "grid" at bounding box center [204, 426] width 255 height 136
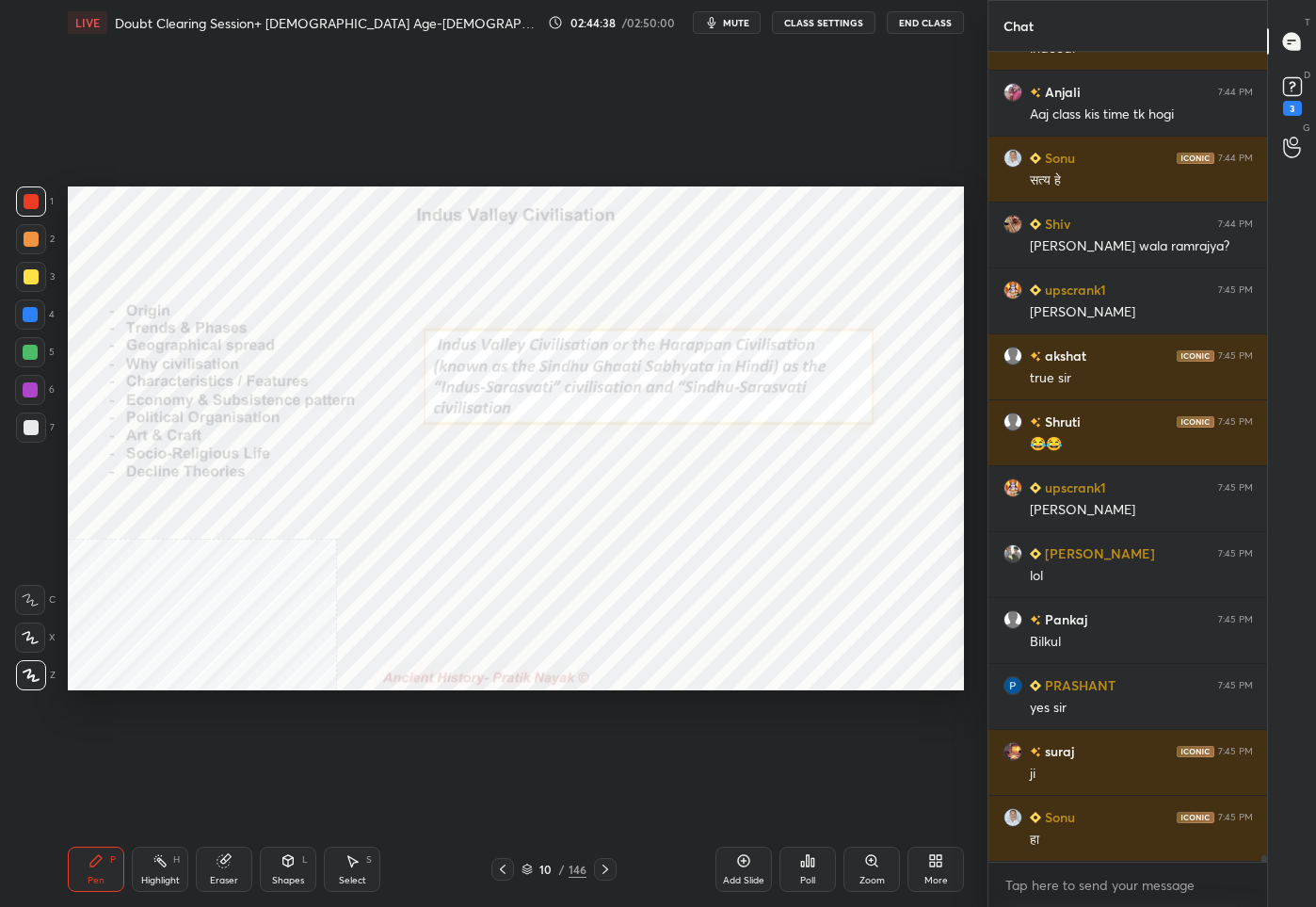
click at [275, 460] on img "grid" at bounding box center [204, 426] width 255 height 136
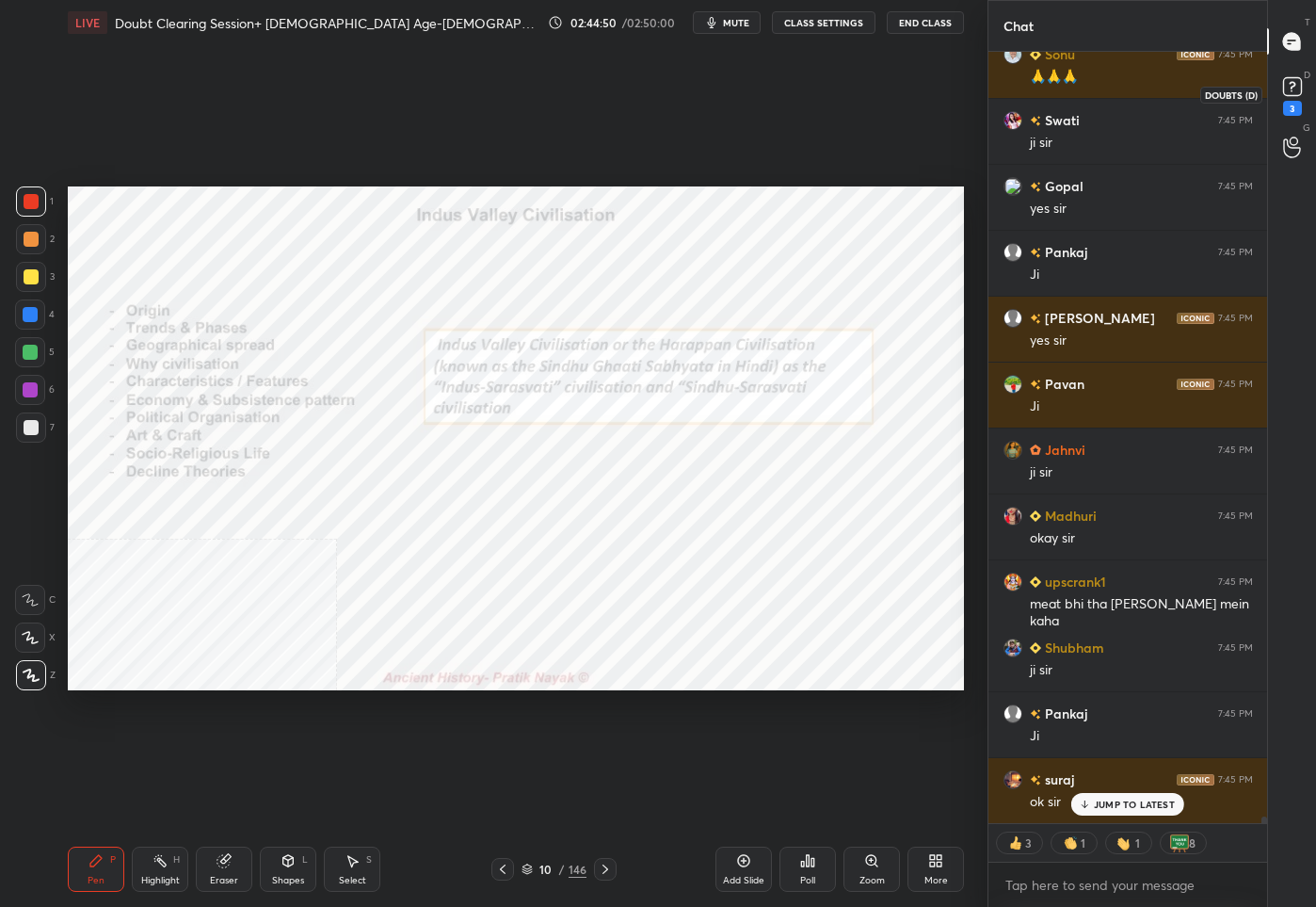
click at [1279, 84] on icon at bounding box center [1291, 86] width 28 height 28
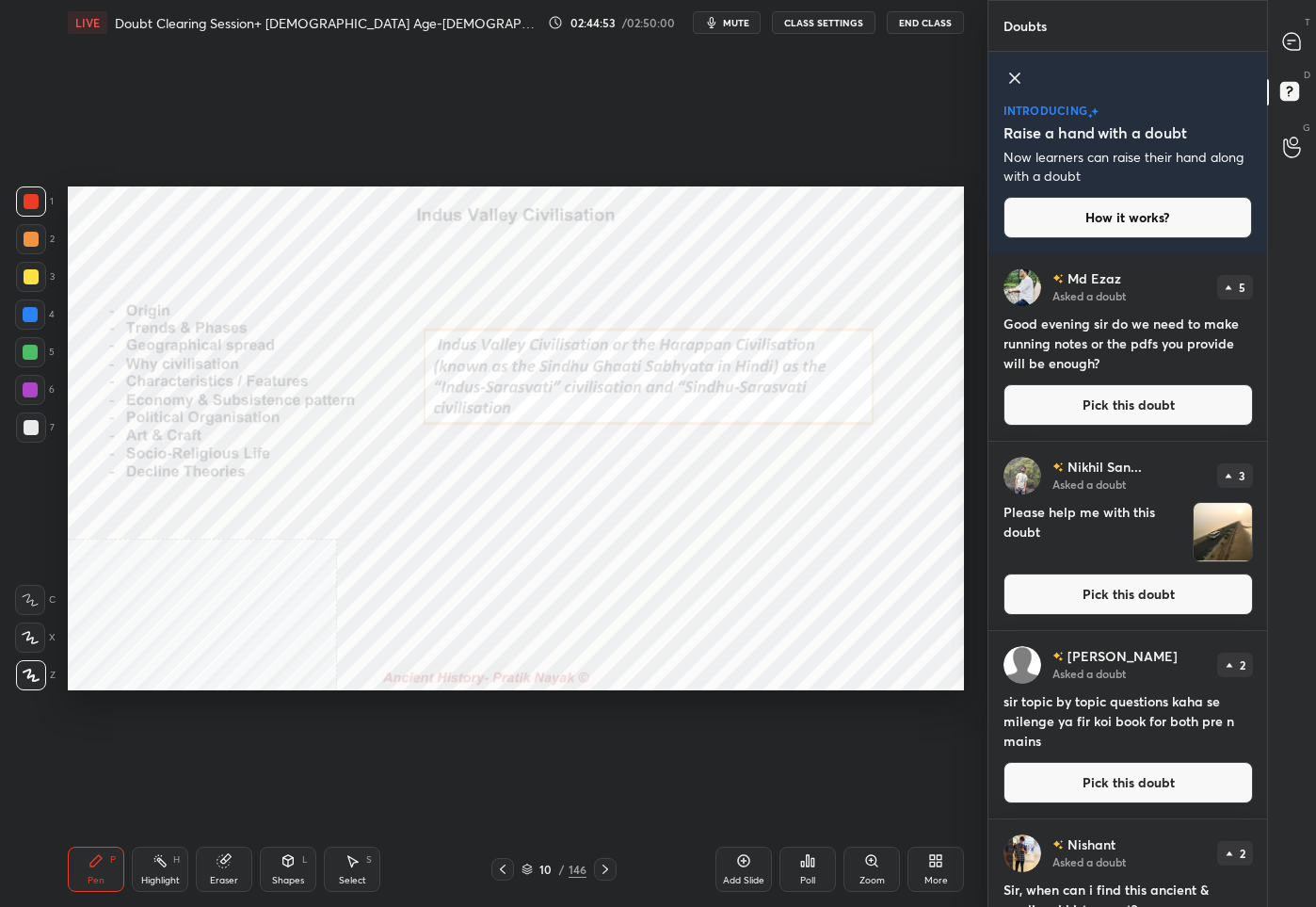
click at [1087, 785] on button "Pick this doubt" at bounding box center [1127, 782] width 250 height 41
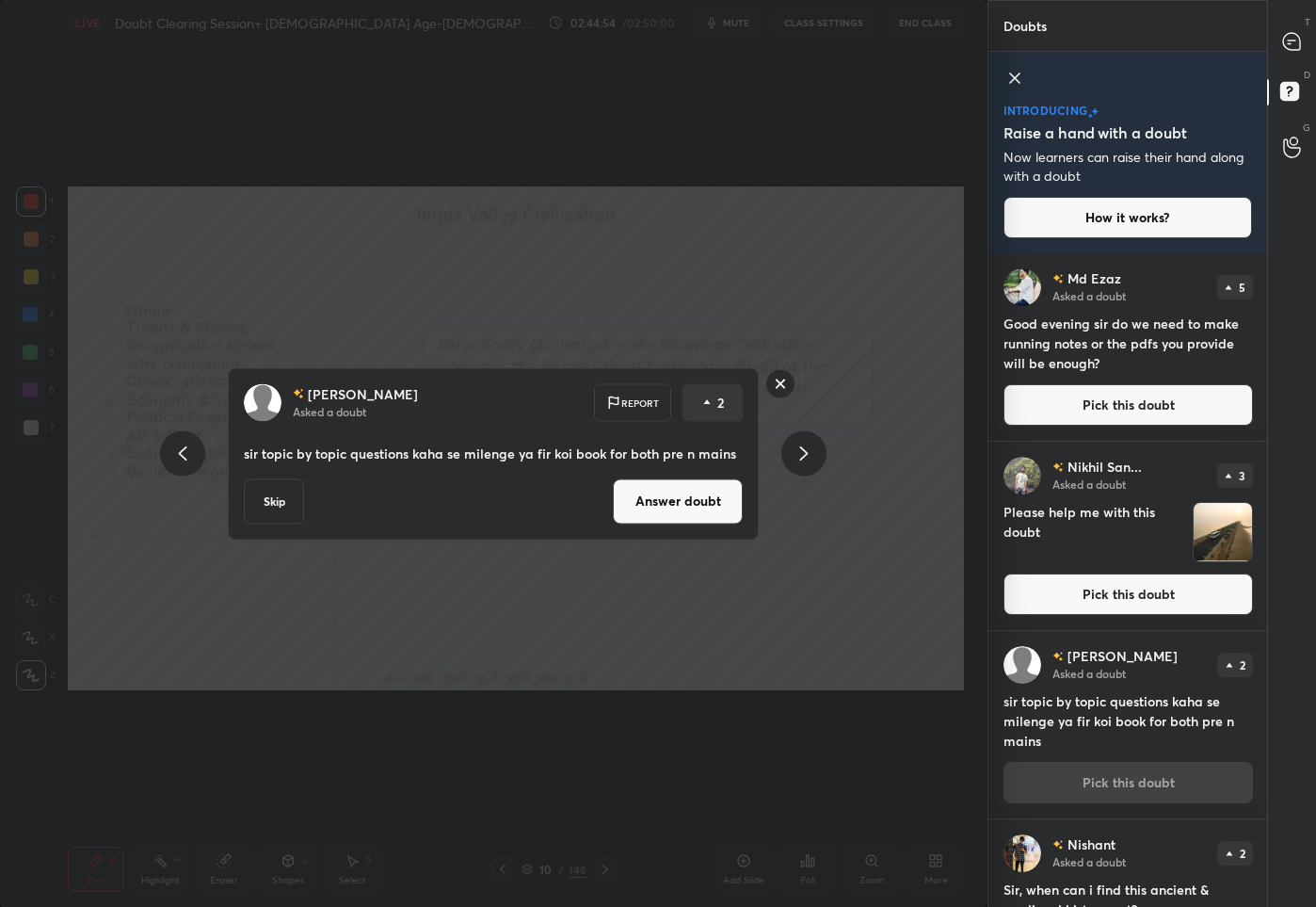
click at [673, 501] on button "Answer doubt" at bounding box center [677, 500] width 130 height 45
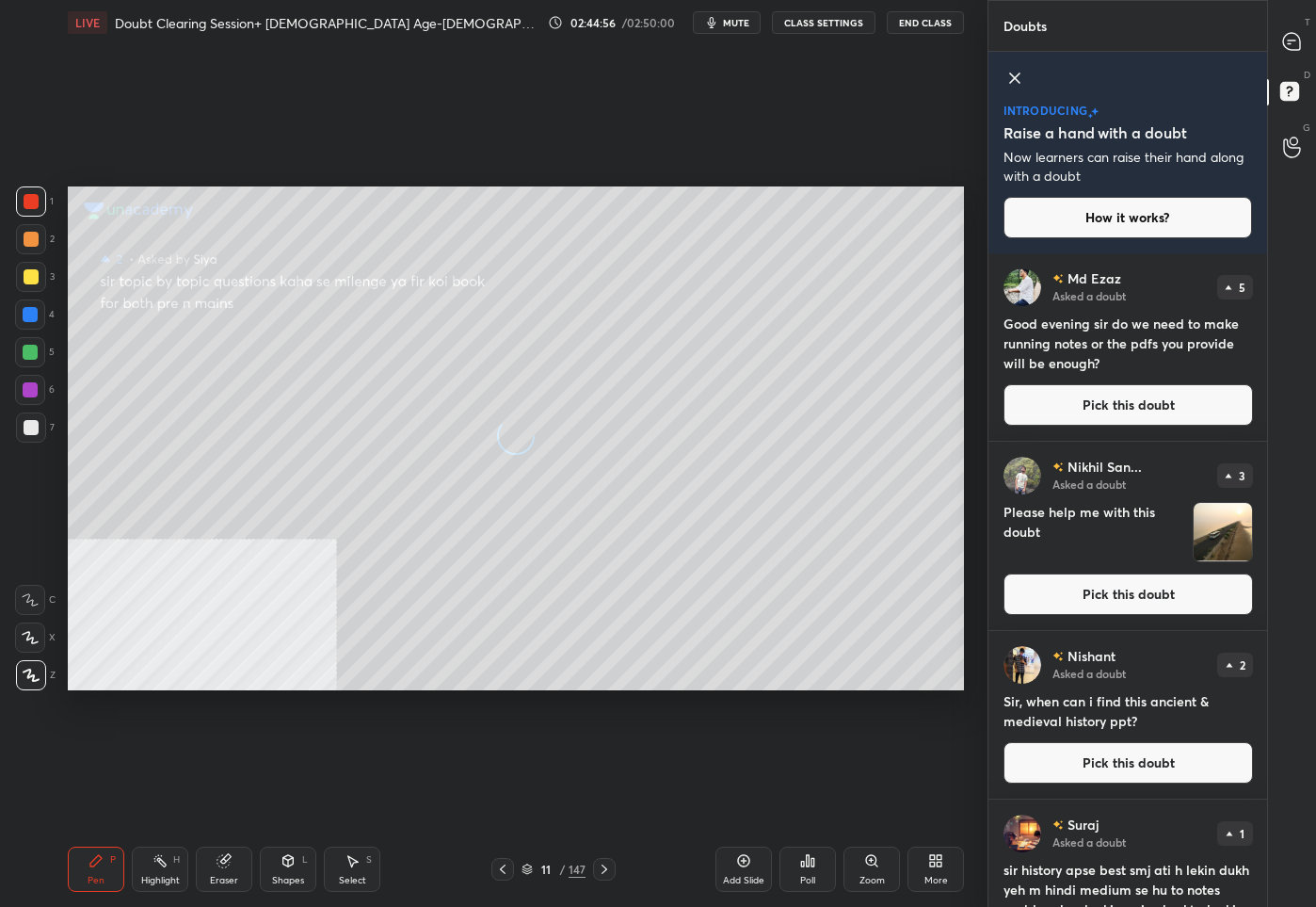
click at [25, 280] on div at bounding box center [31, 277] width 15 height 15
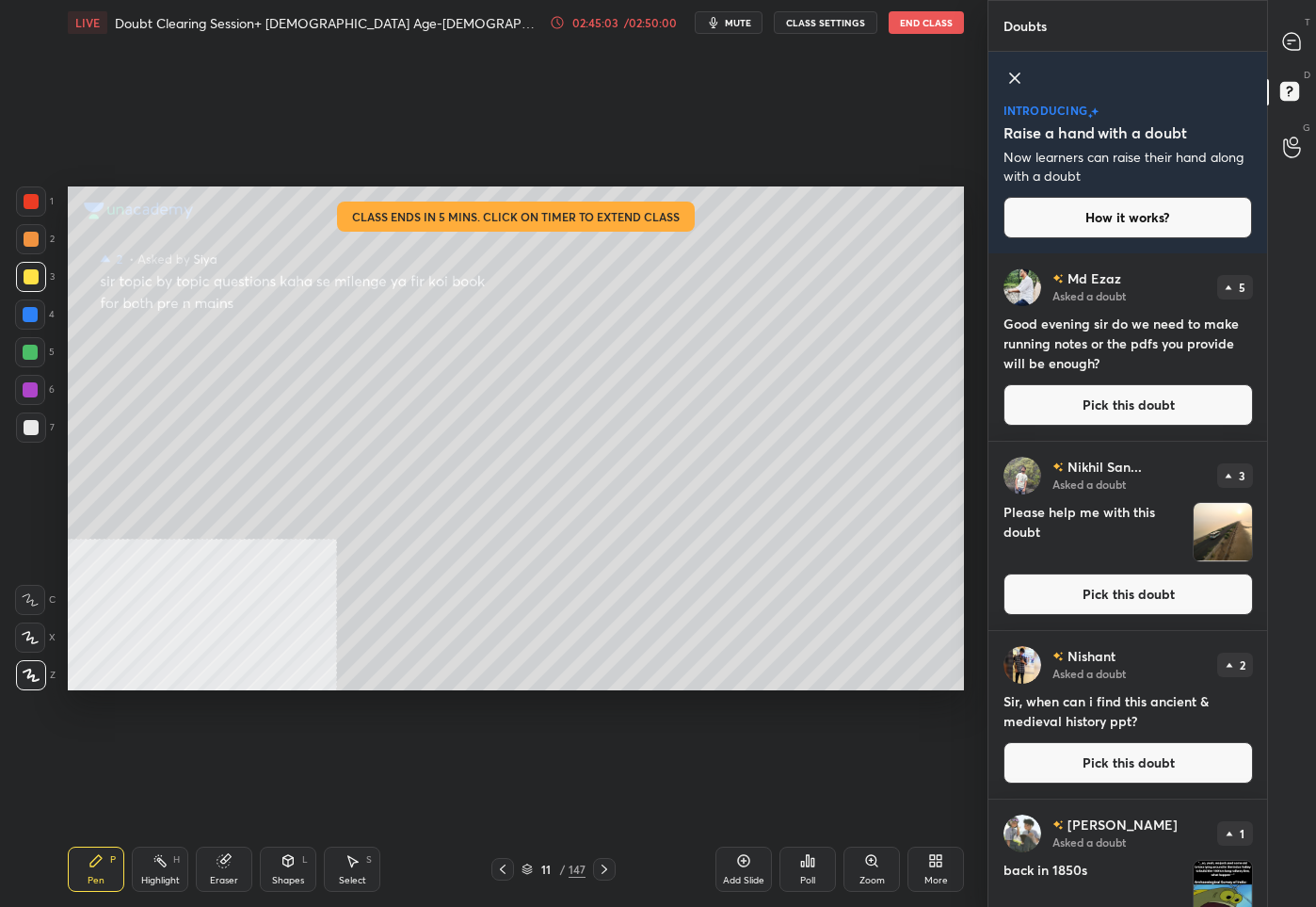
click at [628, 24] on div "/ 02:50:00" at bounding box center [650, 23] width 59 height 12
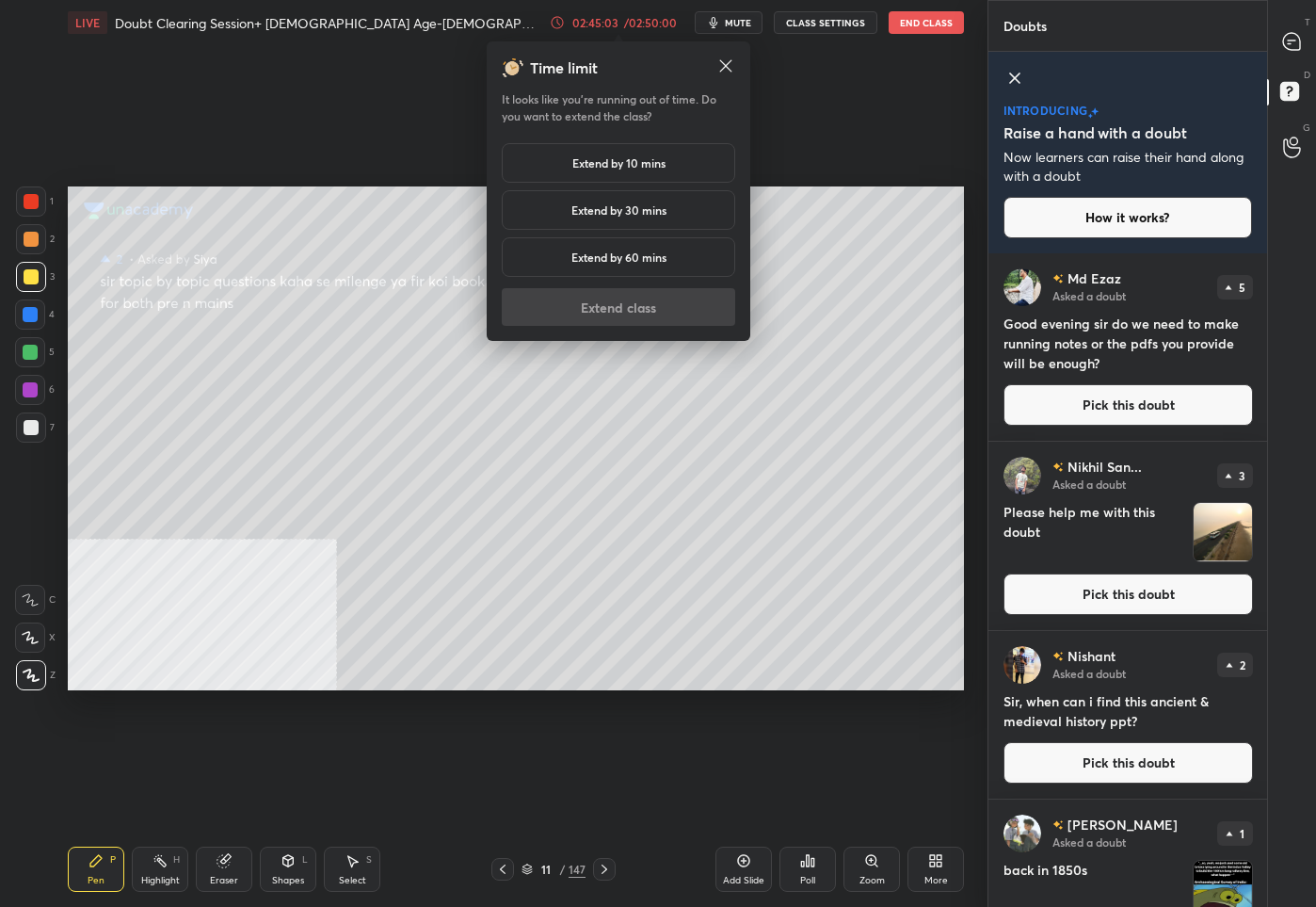
click at [598, 168] on h5 "Extend by 10 mins" at bounding box center [619, 163] width 93 height 17
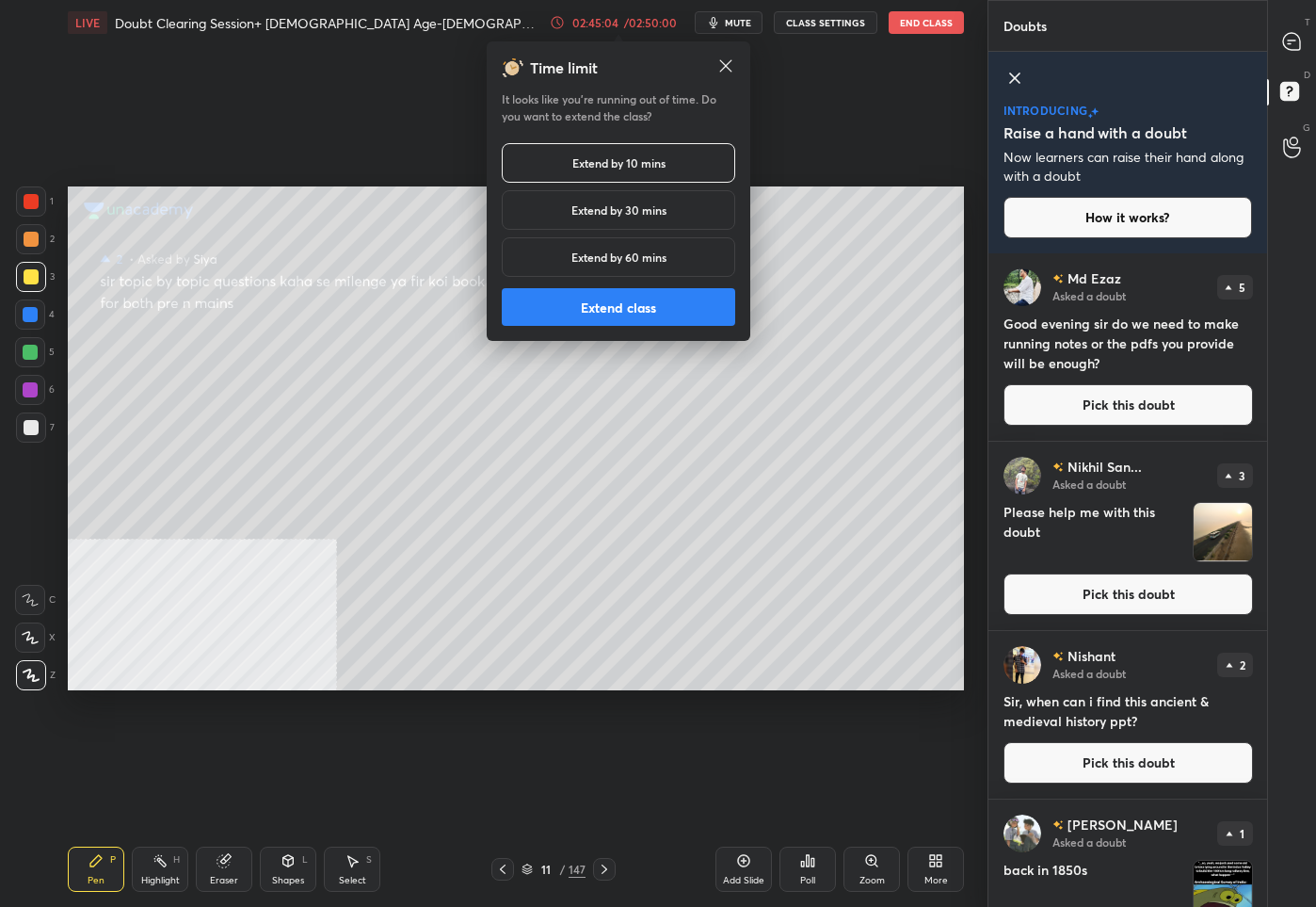
click at [577, 312] on button "Extend class" at bounding box center [619, 307] width 233 height 38
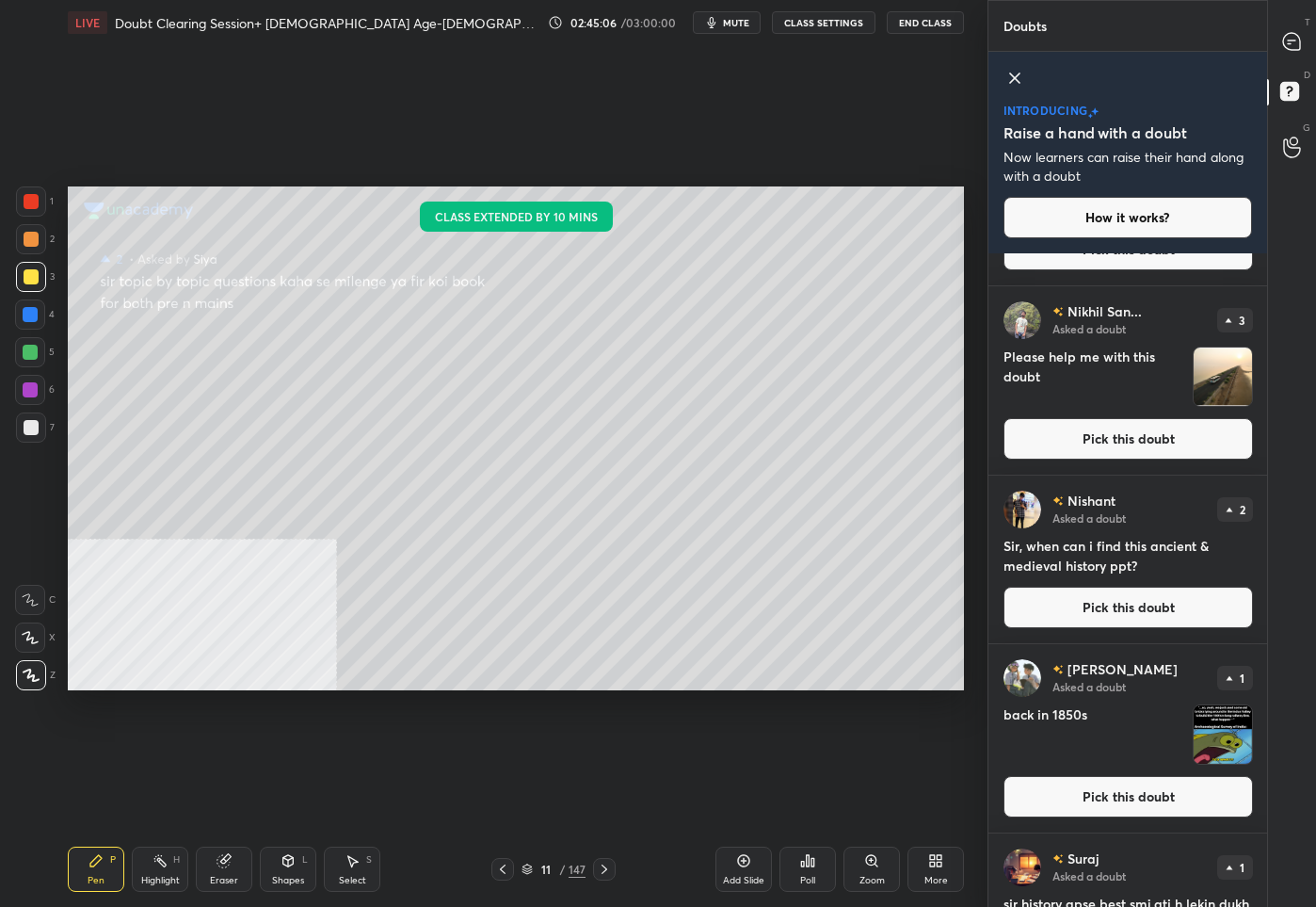
click at [1113, 813] on button "Pick this doubt" at bounding box center [1127, 796] width 250 height 41
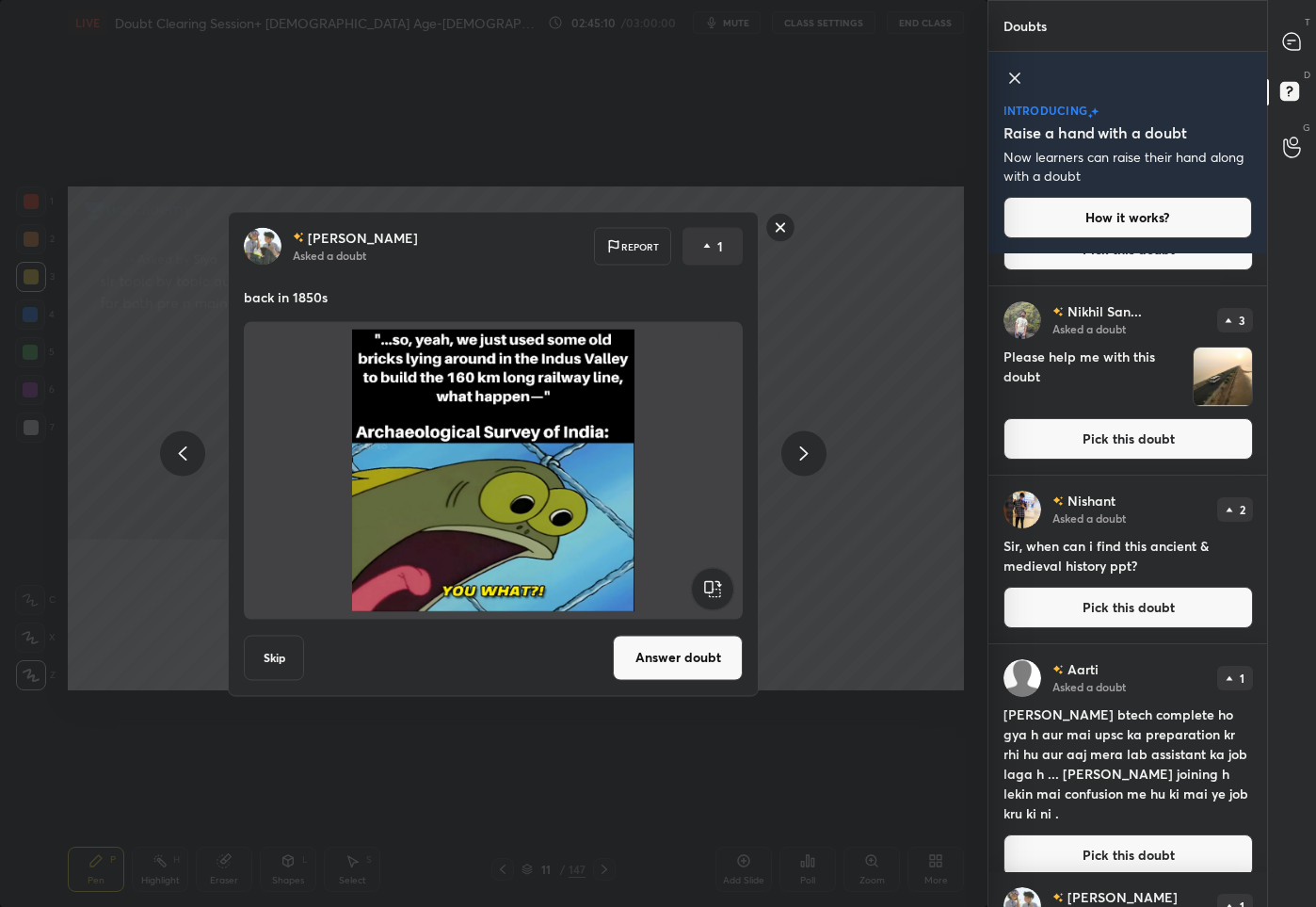
click at [789, 227] on rect at bounding box center [780, 227] width 29 height 29
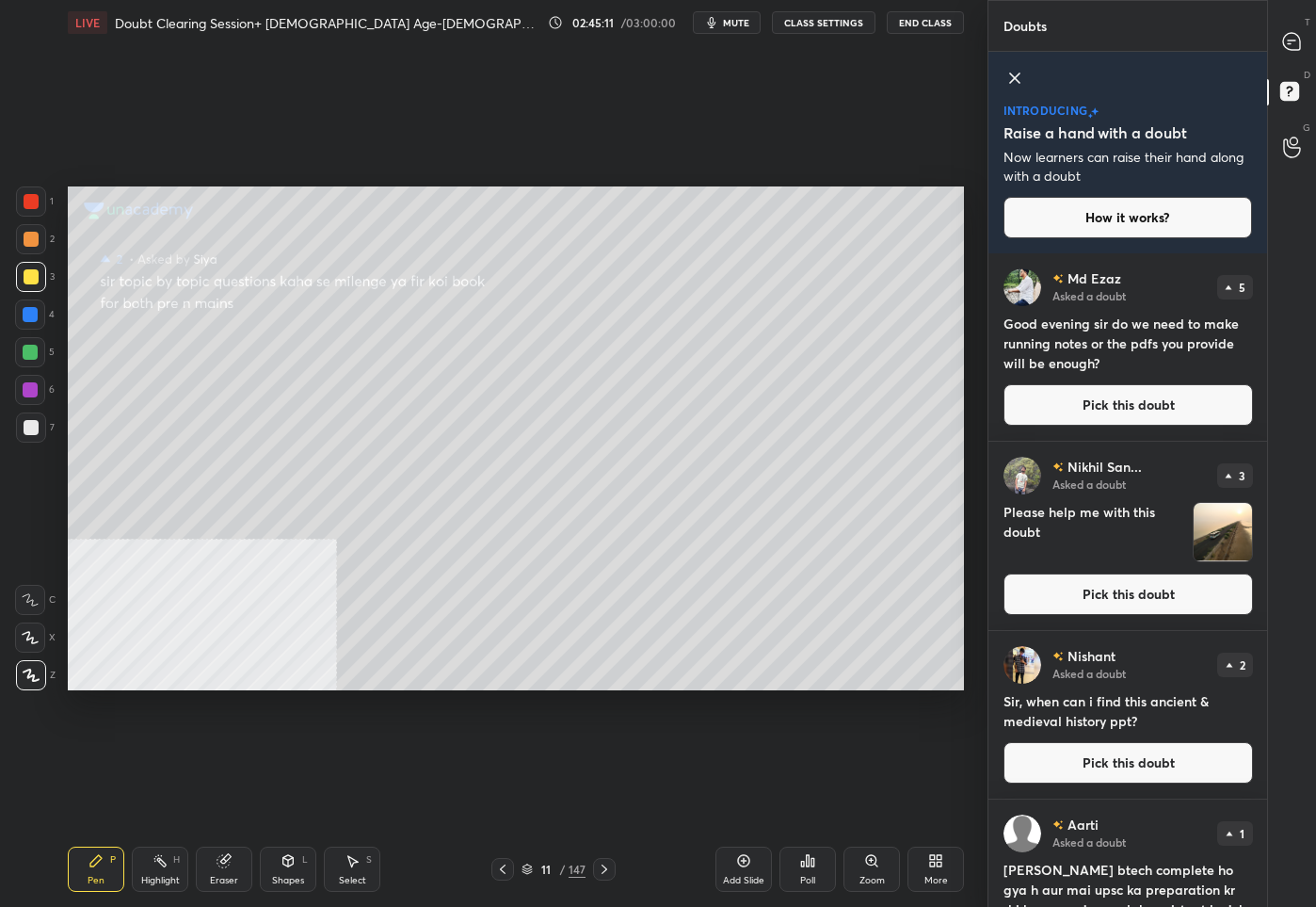
click at [1116, 427] on div "Md Ezaz Asked a doubt 5 Good evening sir do we need to make running notes or th…" at bounding box center [1128, 347] width 279 height 187
click at [1079, 423] on button "Pick this doubt" at bounding box center [1127, 405] width 250 height 41
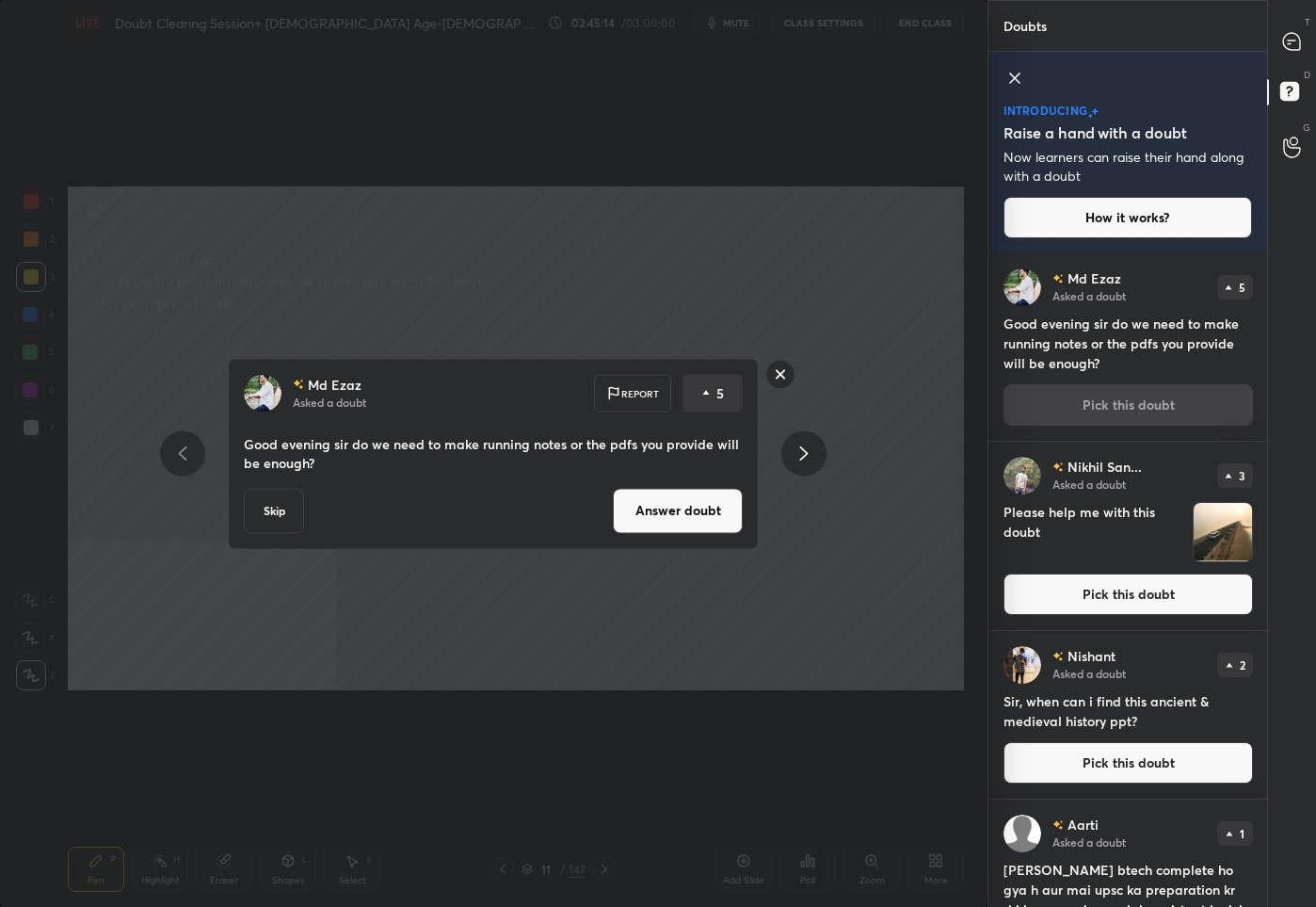
click at [660, 502] on button "Answer doubt" at bounding box center [677, 510] width 130 height 45
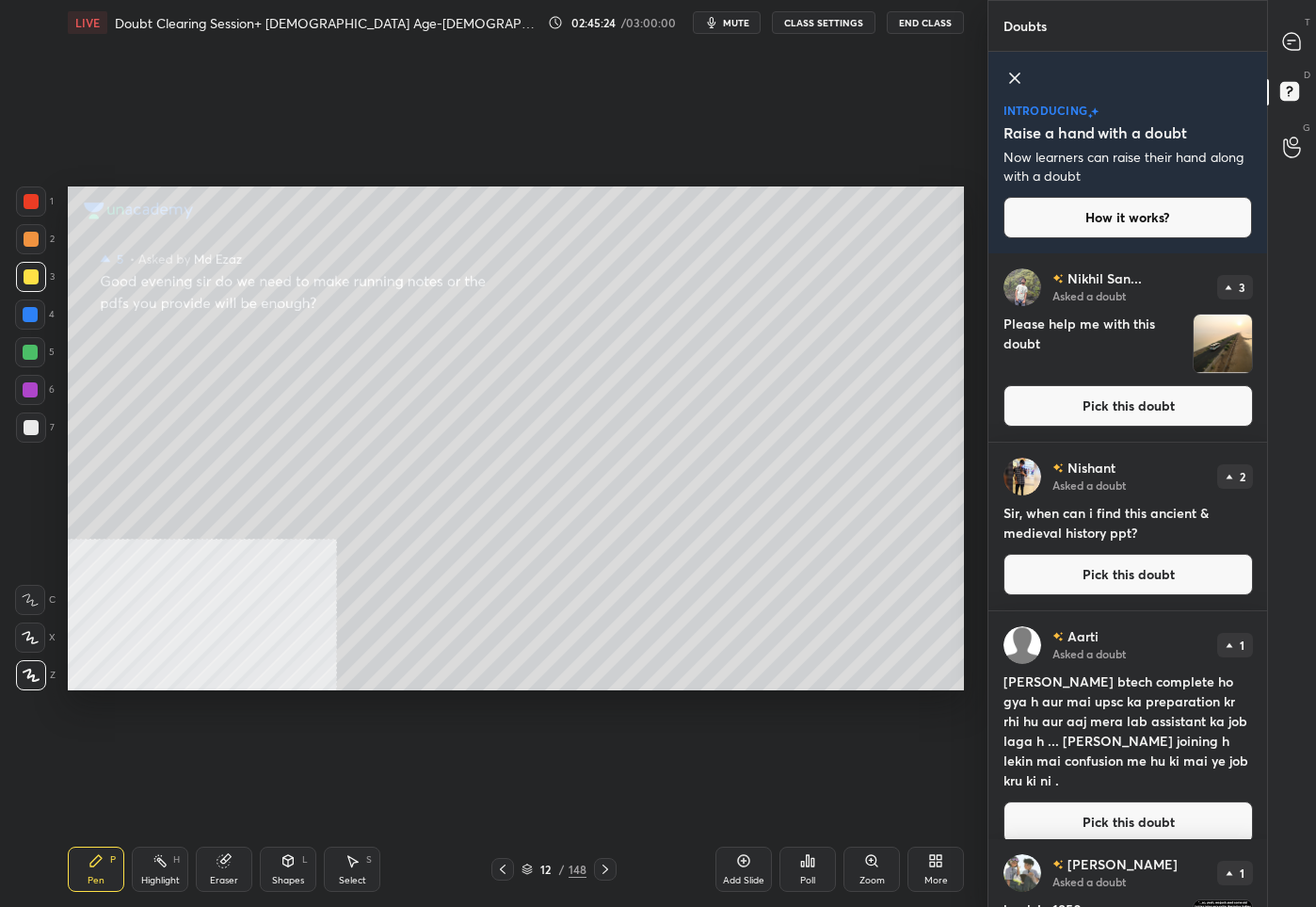
click at [216, 426] on div "1 2 3 4 5 6 7 C X Z C X Z E E Erase all H H LIVE Doubt Clearing Session+ Vedic …" at bounding box center [486, 453] width 972 height 907
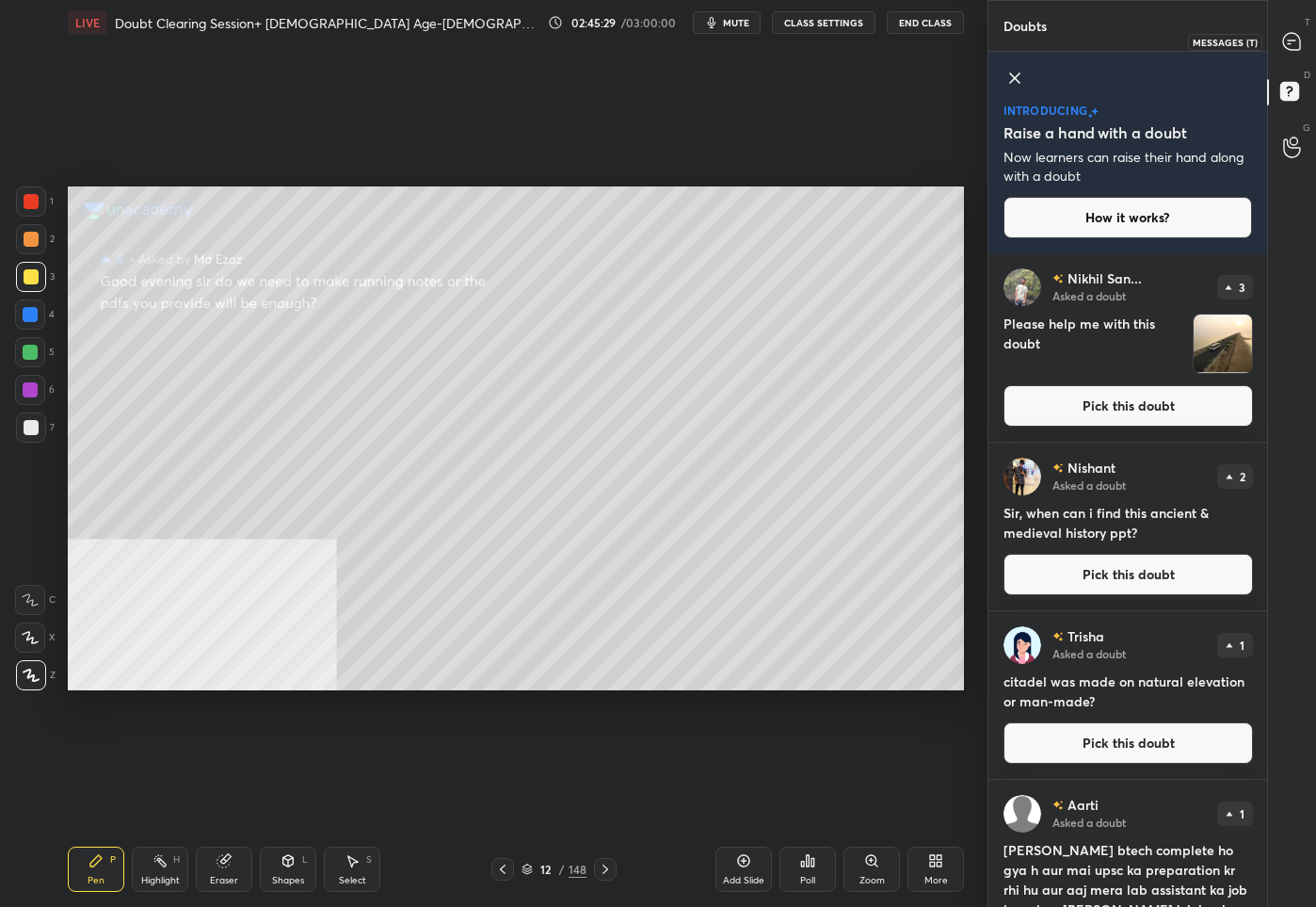
click at [1283, 33] on icon at bounding box center [1291, 41] width 20 height 20
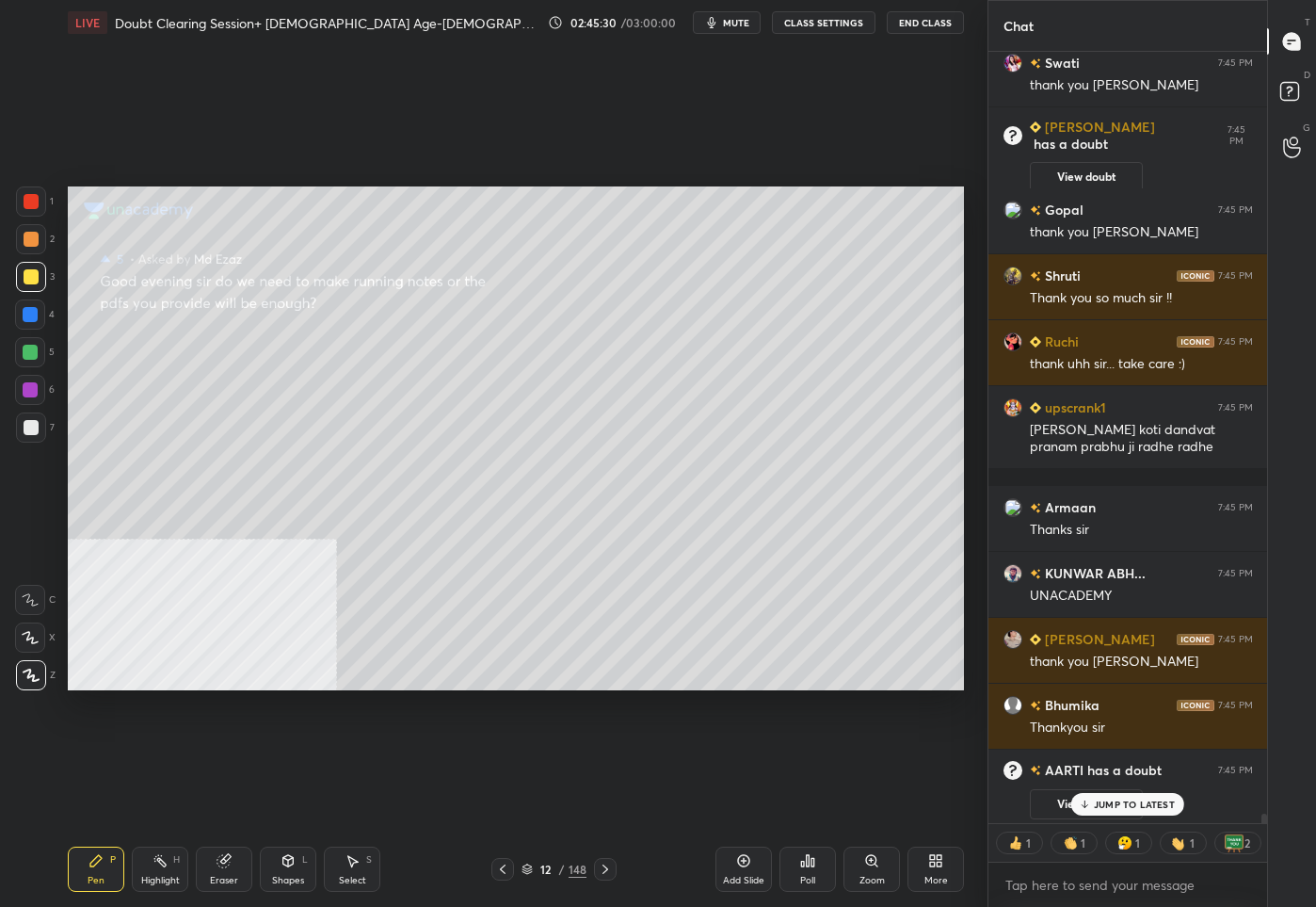
scroll to position [97182, 0]
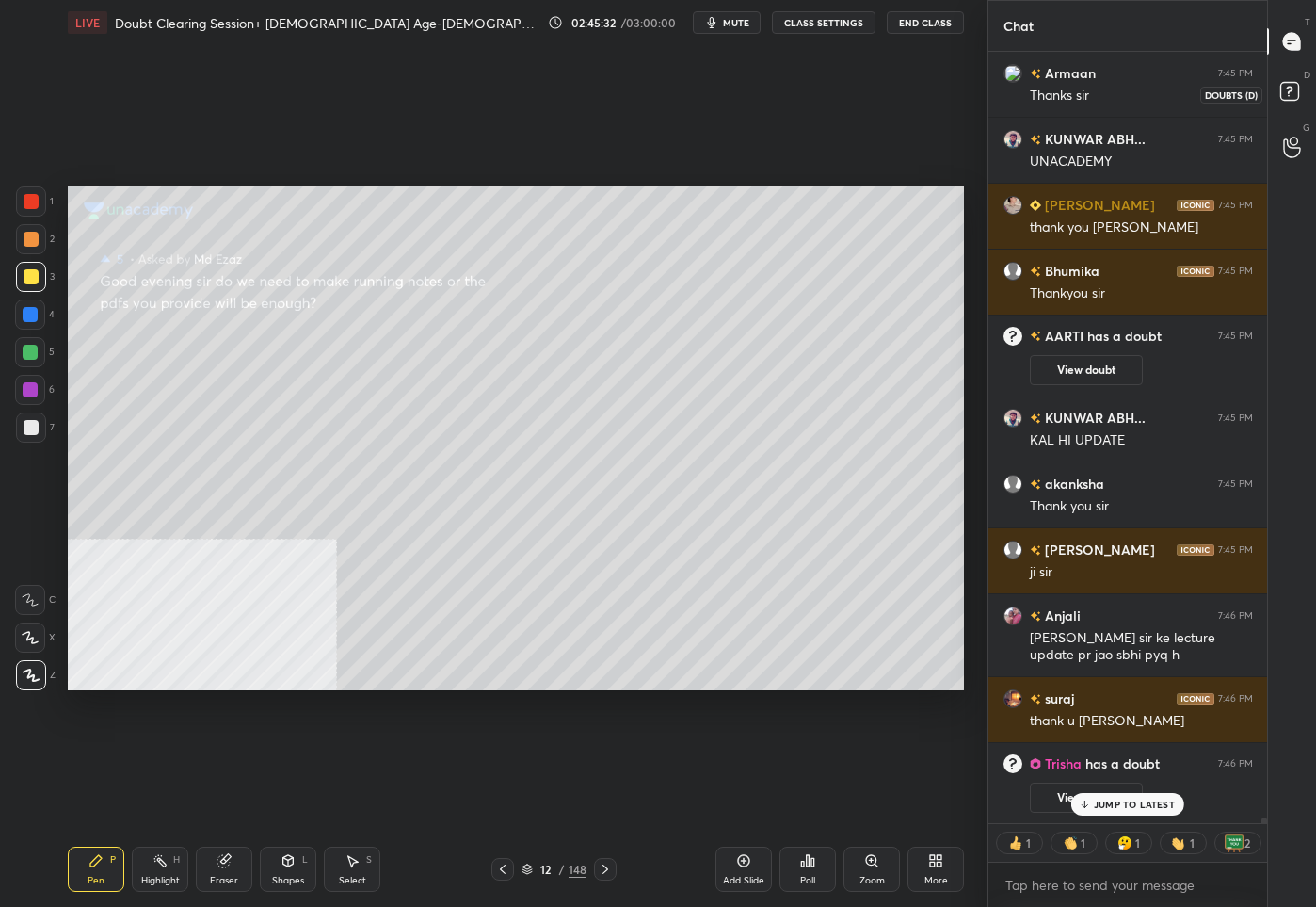
click at [1281, 100] on icon at bounding box center [1292, 93] width 34 height 34
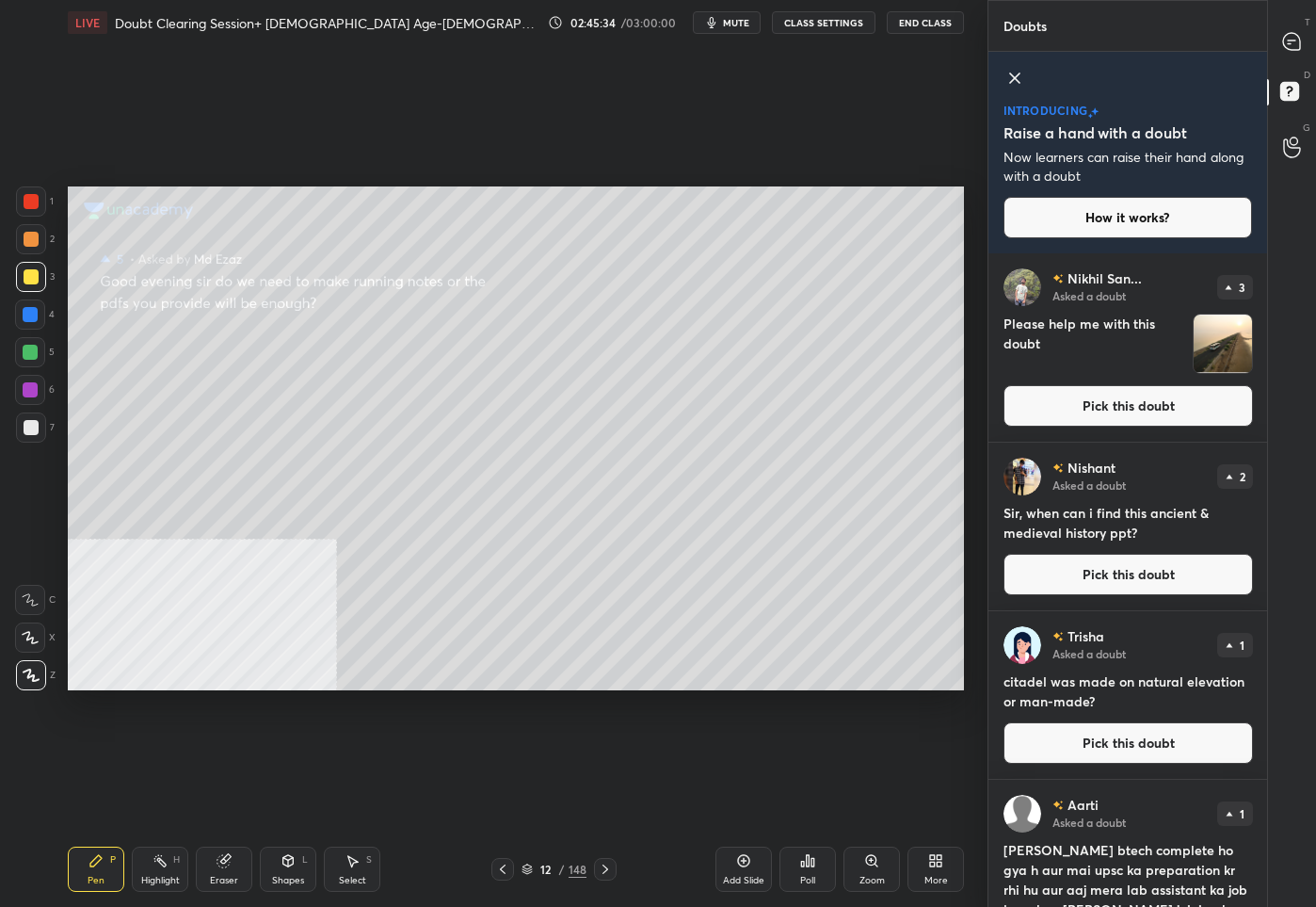
click at [1131, 571] on button "Pick this doubt" at bounding box center [1127, 574] width 250 height 41
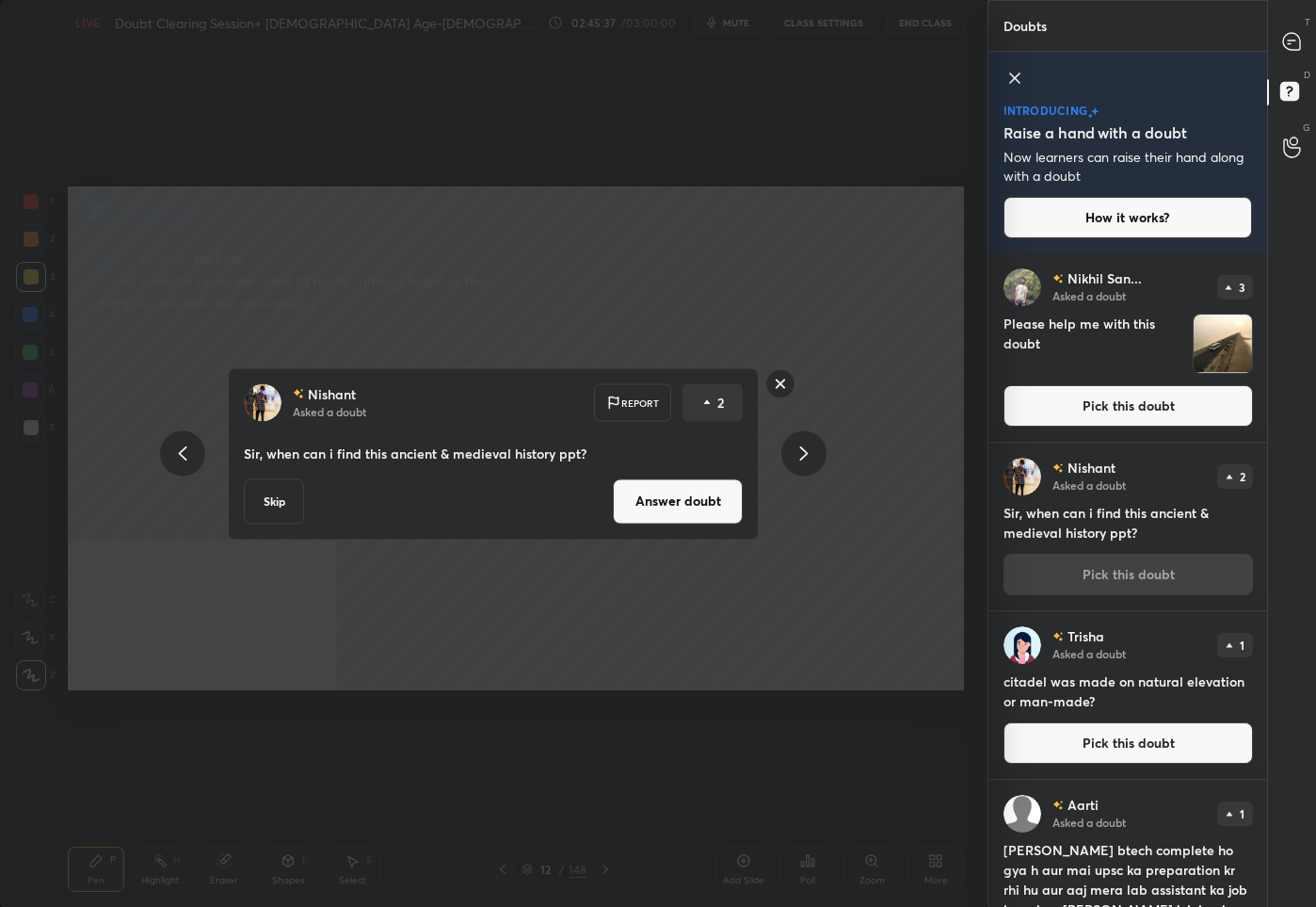
click at [690, 507] on button "Answer doubt" at bounding box center [677, 500] width 130 height 45
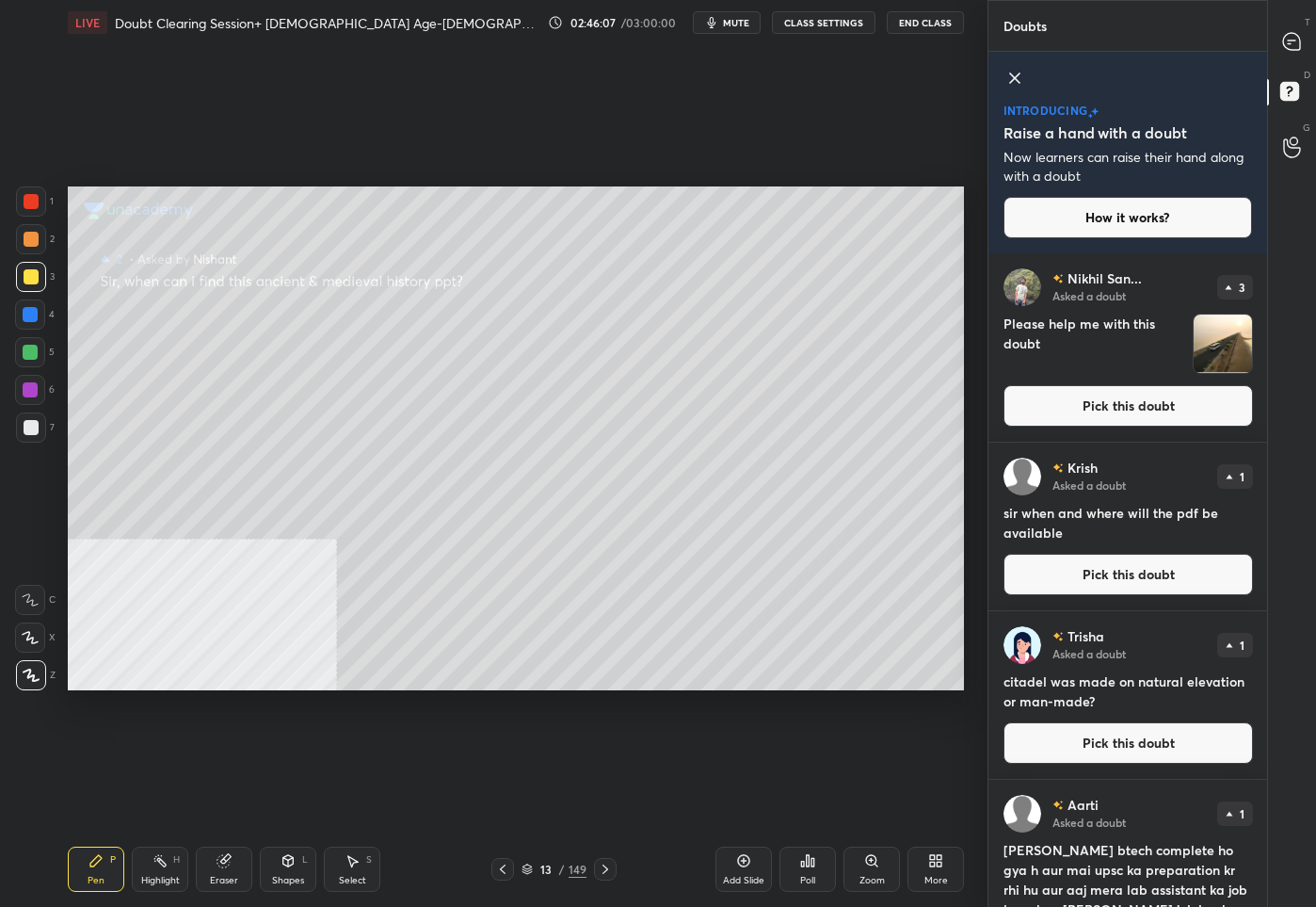
click at [1137, 580] on button "Pick this doubt" at bounding box center [1127, 574] width 250 height 41
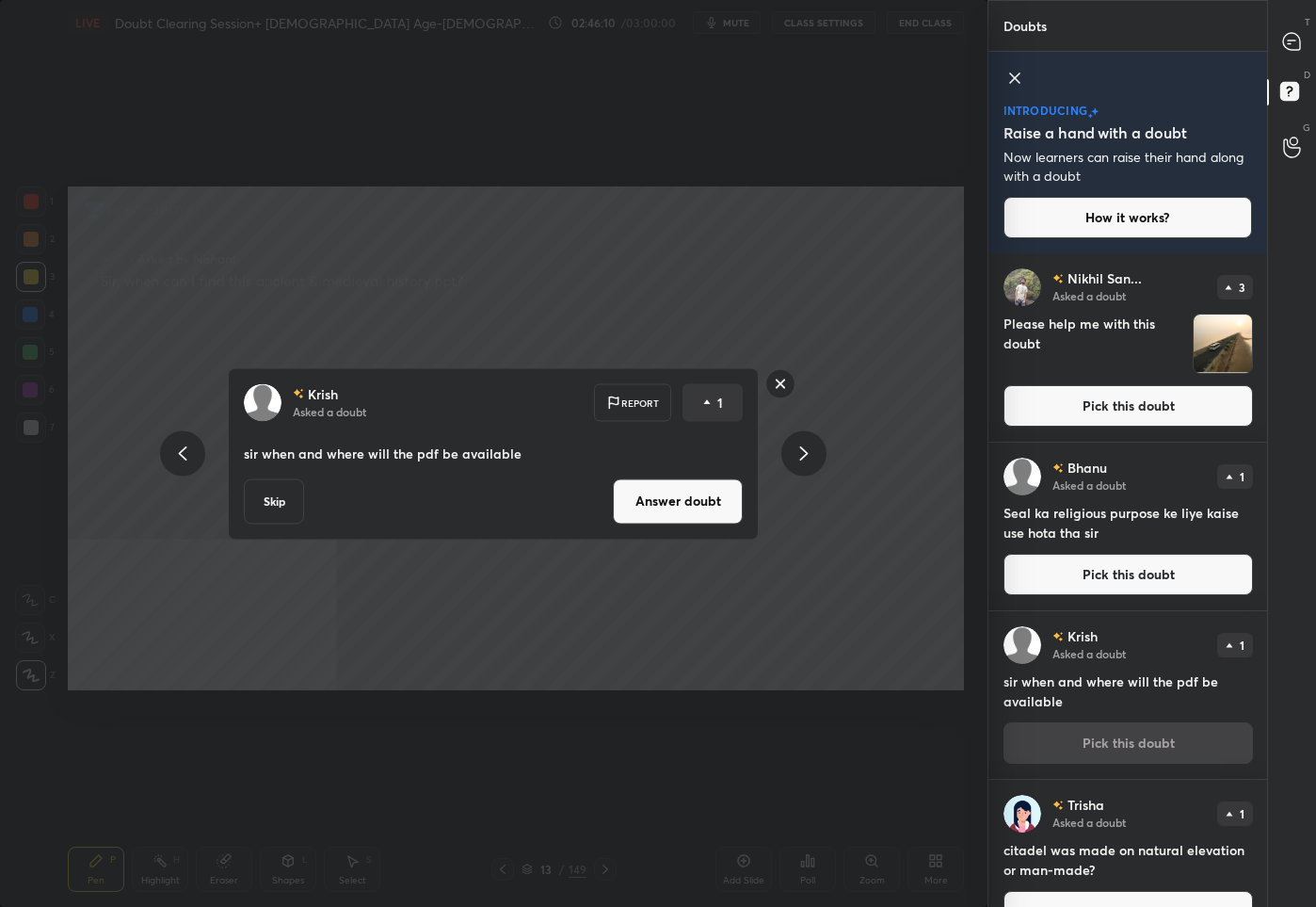
click at [655, 503] on button "Answer doubt" at bounding box center [677, 500] width 130 height 45
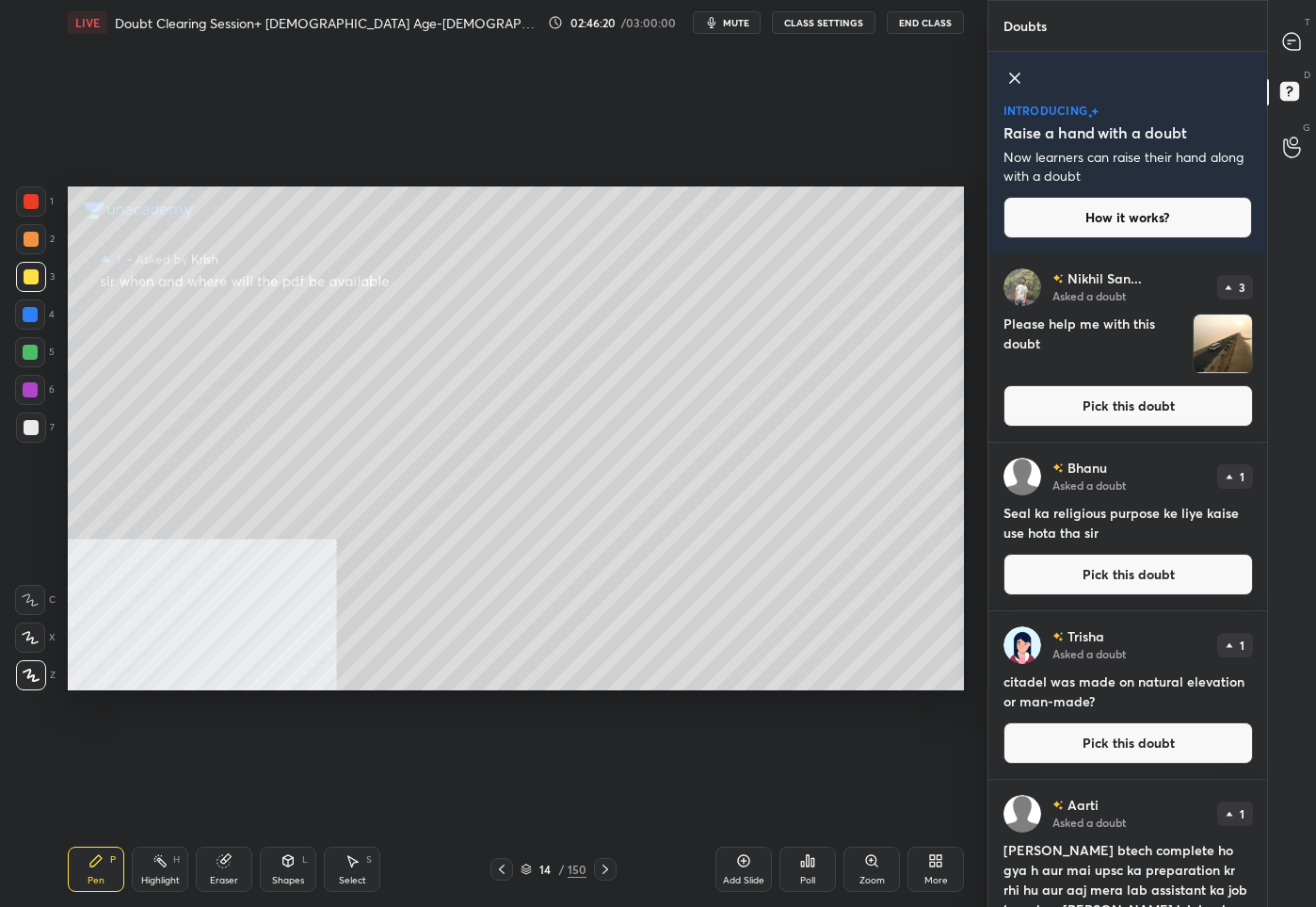
click at [1119, 570] on button "Pick this doubt" at bounding box center [1127, 574] width 250 height 41
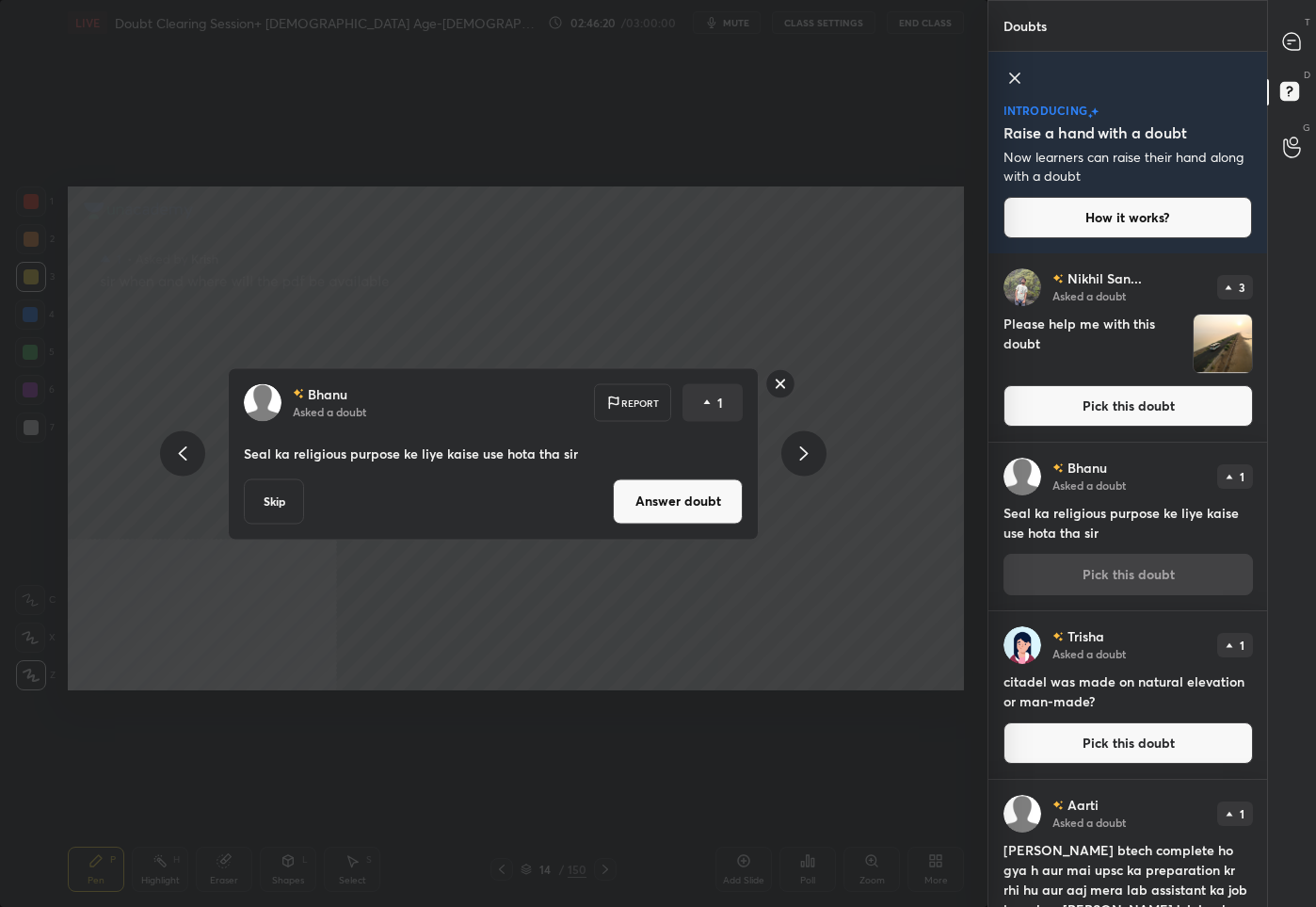
click at [661, 509] on button "Answer doubt" at bounding box center [677, 500] width 130 height 45
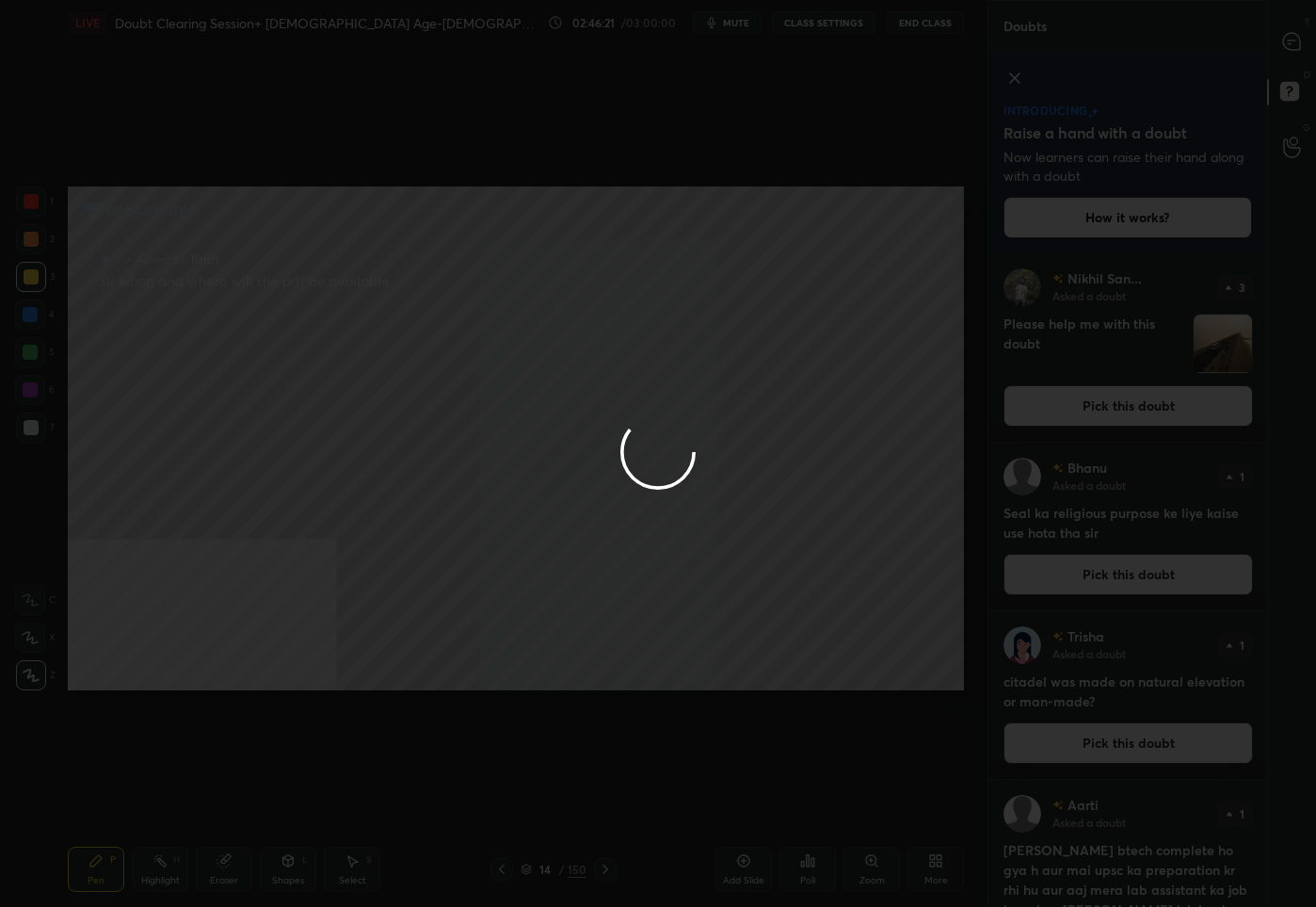
click at [1283, 48] on div at bounding box center [658, 453] width 1316 height 907
click at [1283, 48] on icon at bounding box center [1291, 41] width 20 height 20
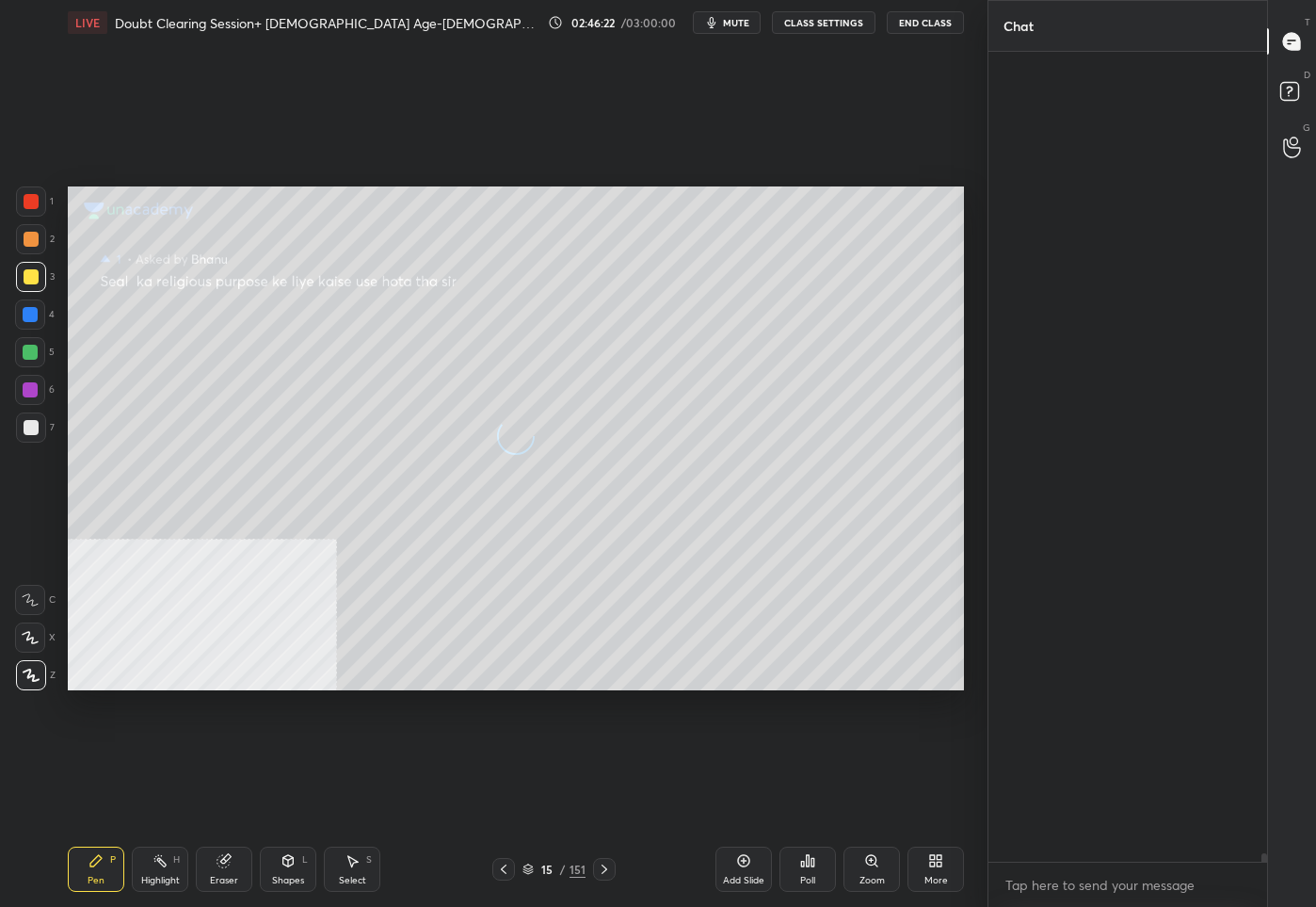
scroll to position [804, 274]
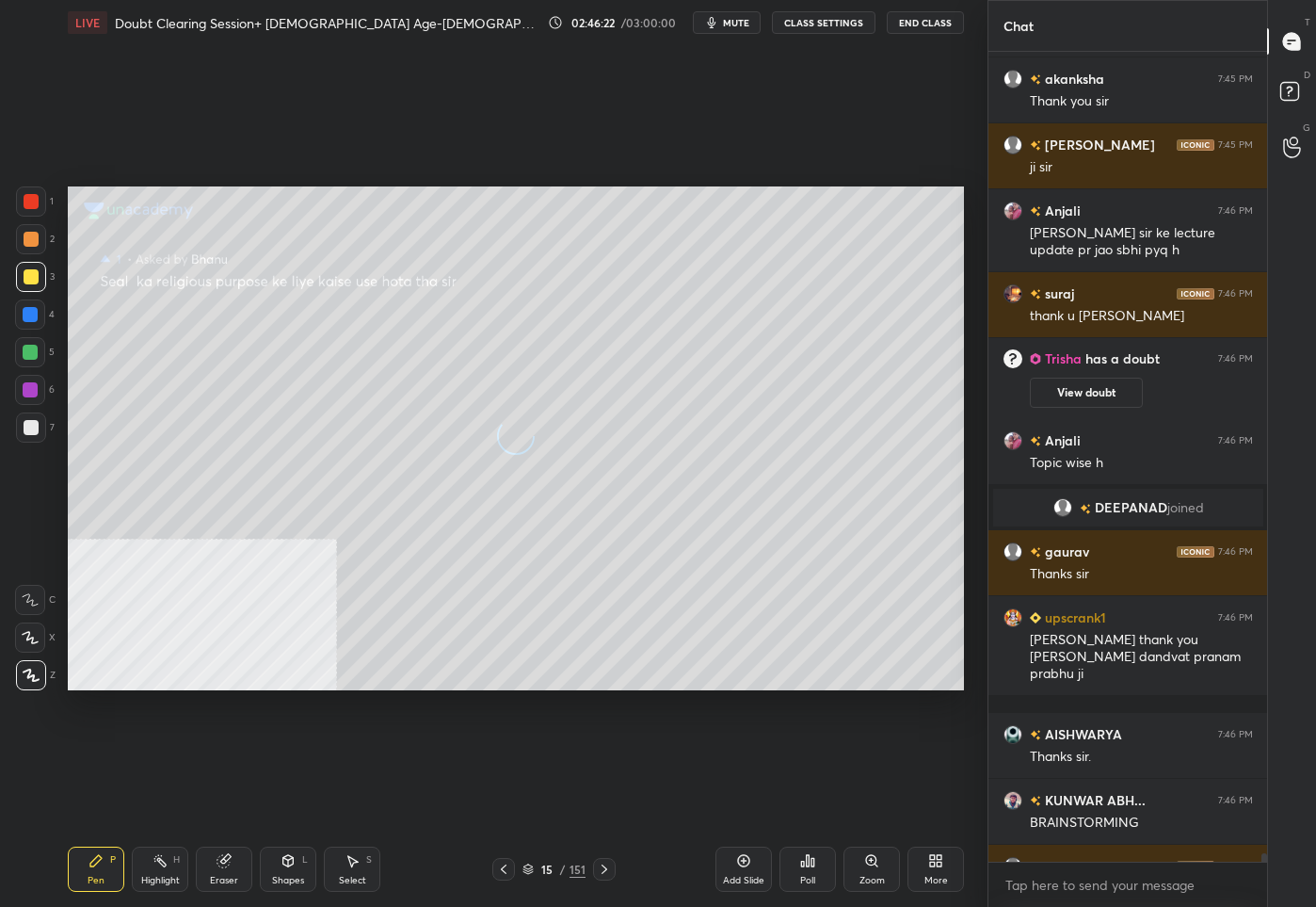
click at [1286, 47] on icon at bounding box center [1291, 41] width 17 height 17
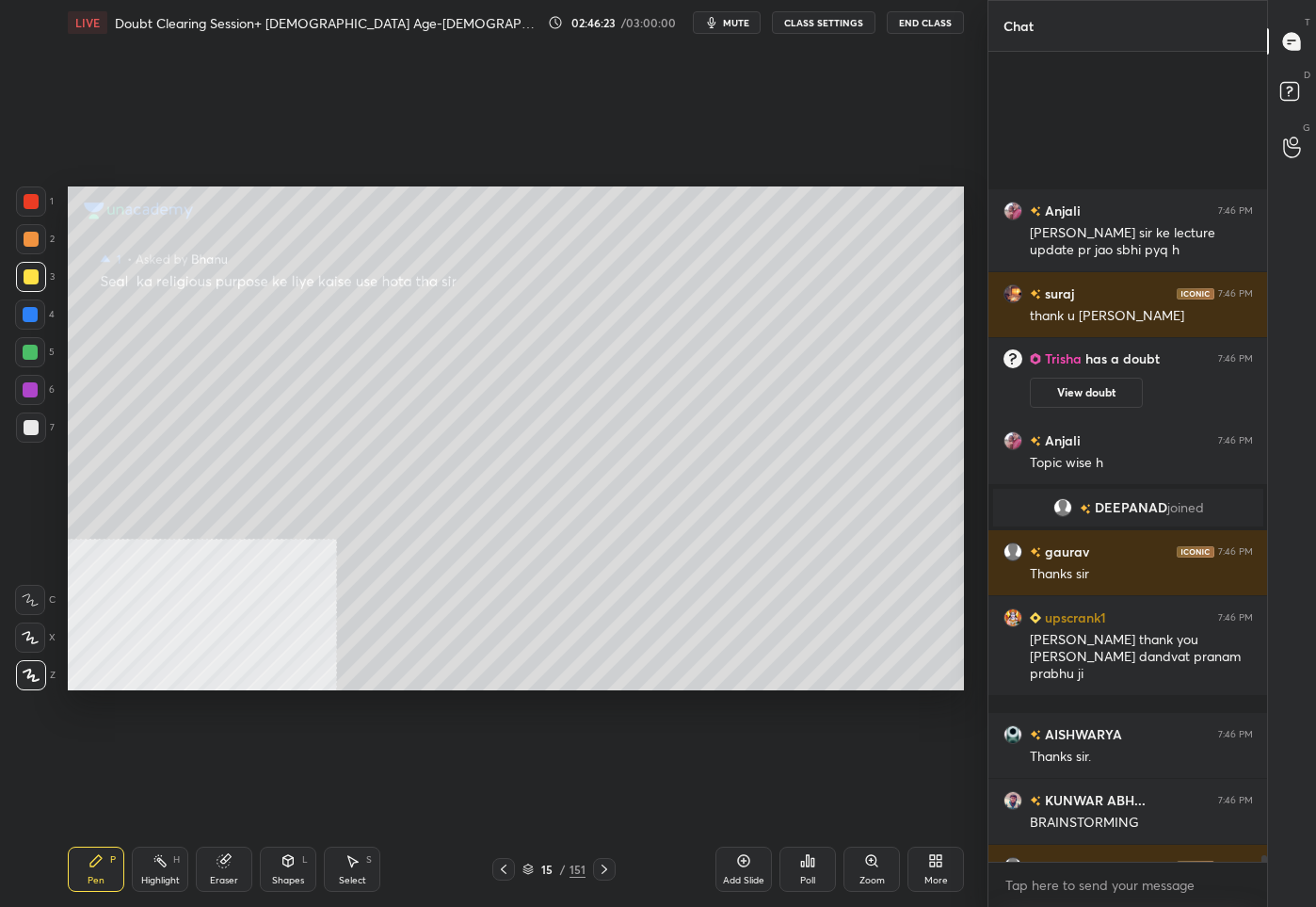
scroll to position [97803, 0]
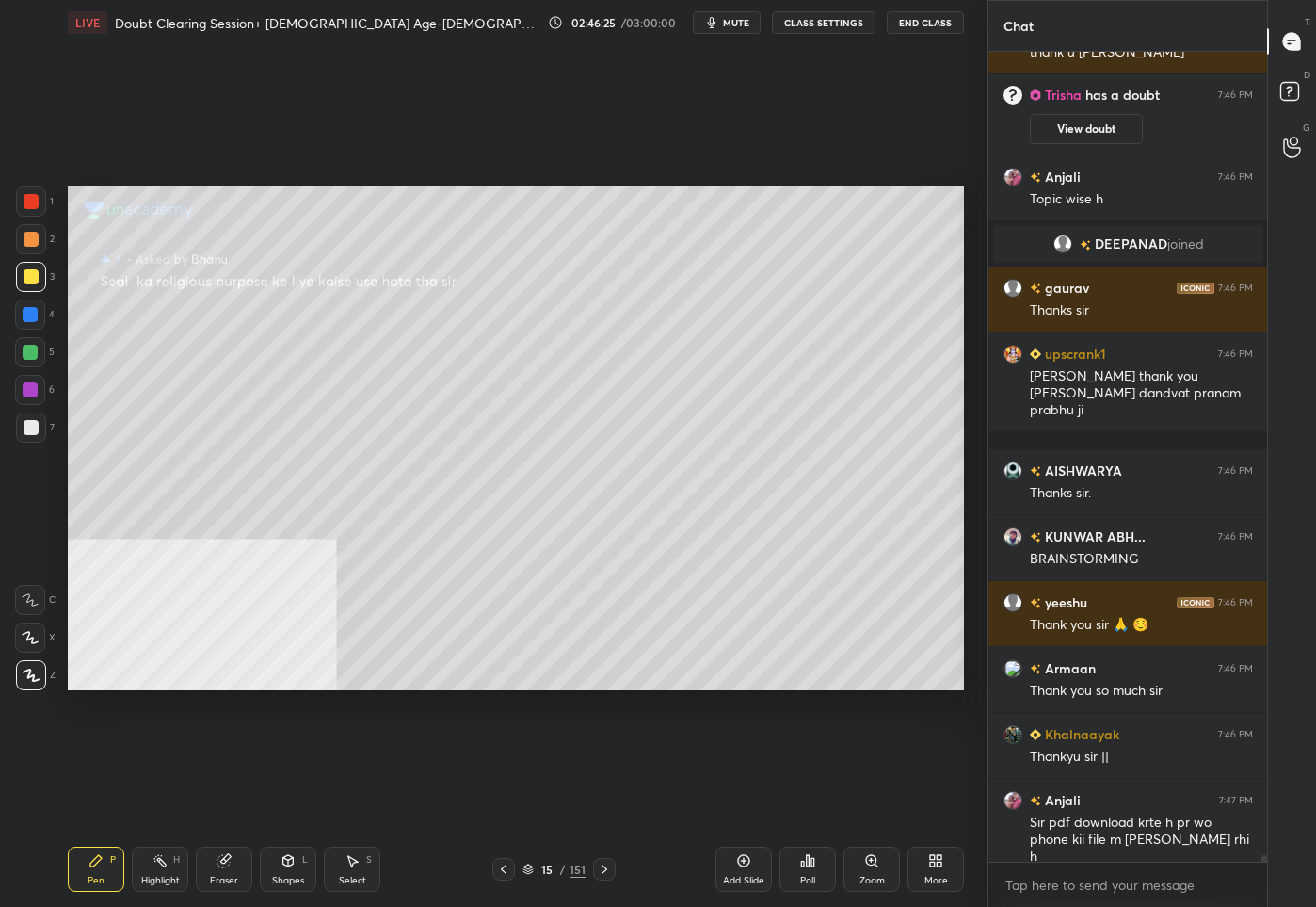
click at [556, 868] on div "15 / 151" at bounding box center [553, 869] width 63 height 17
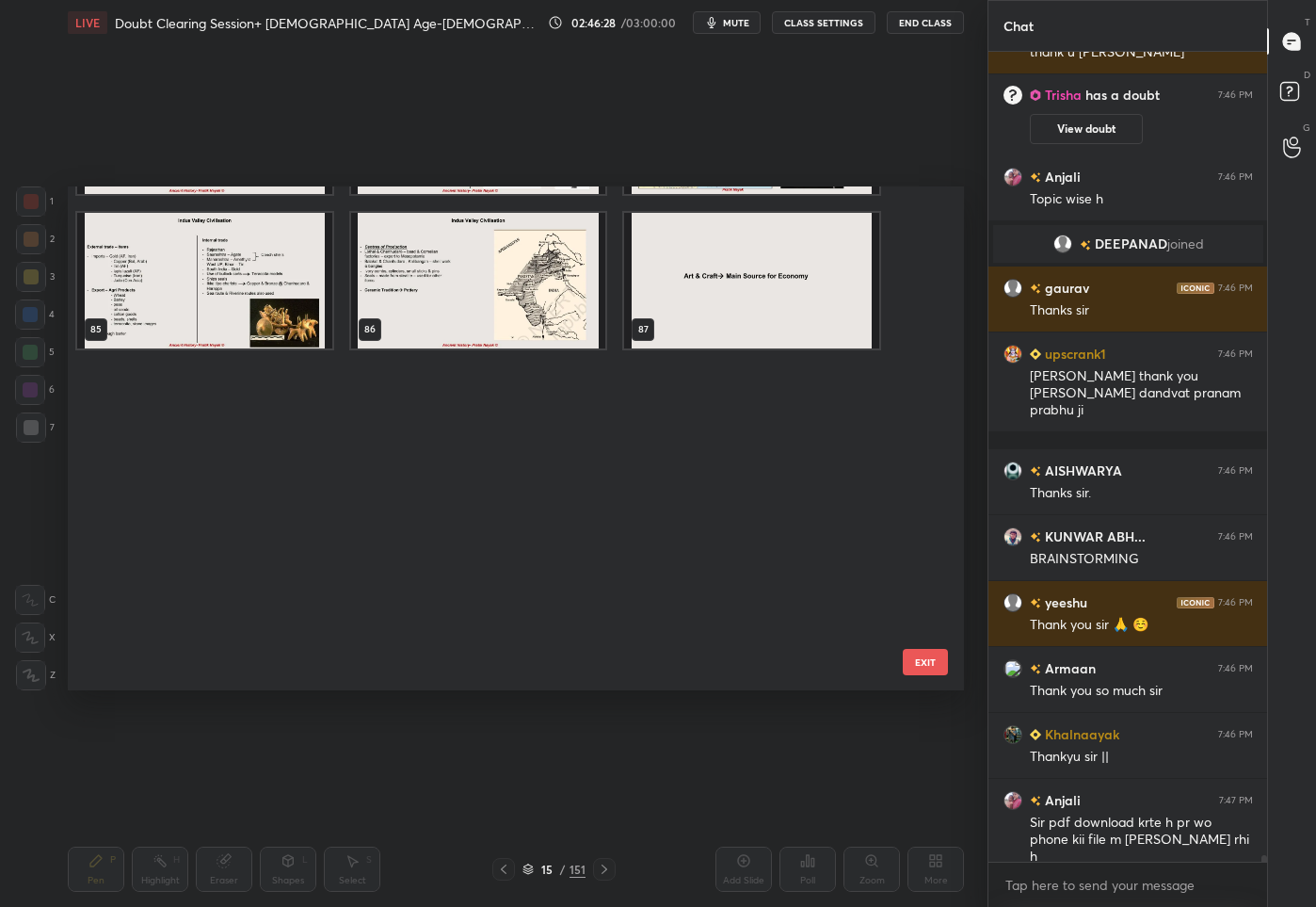
scroll to position [4505, 0]
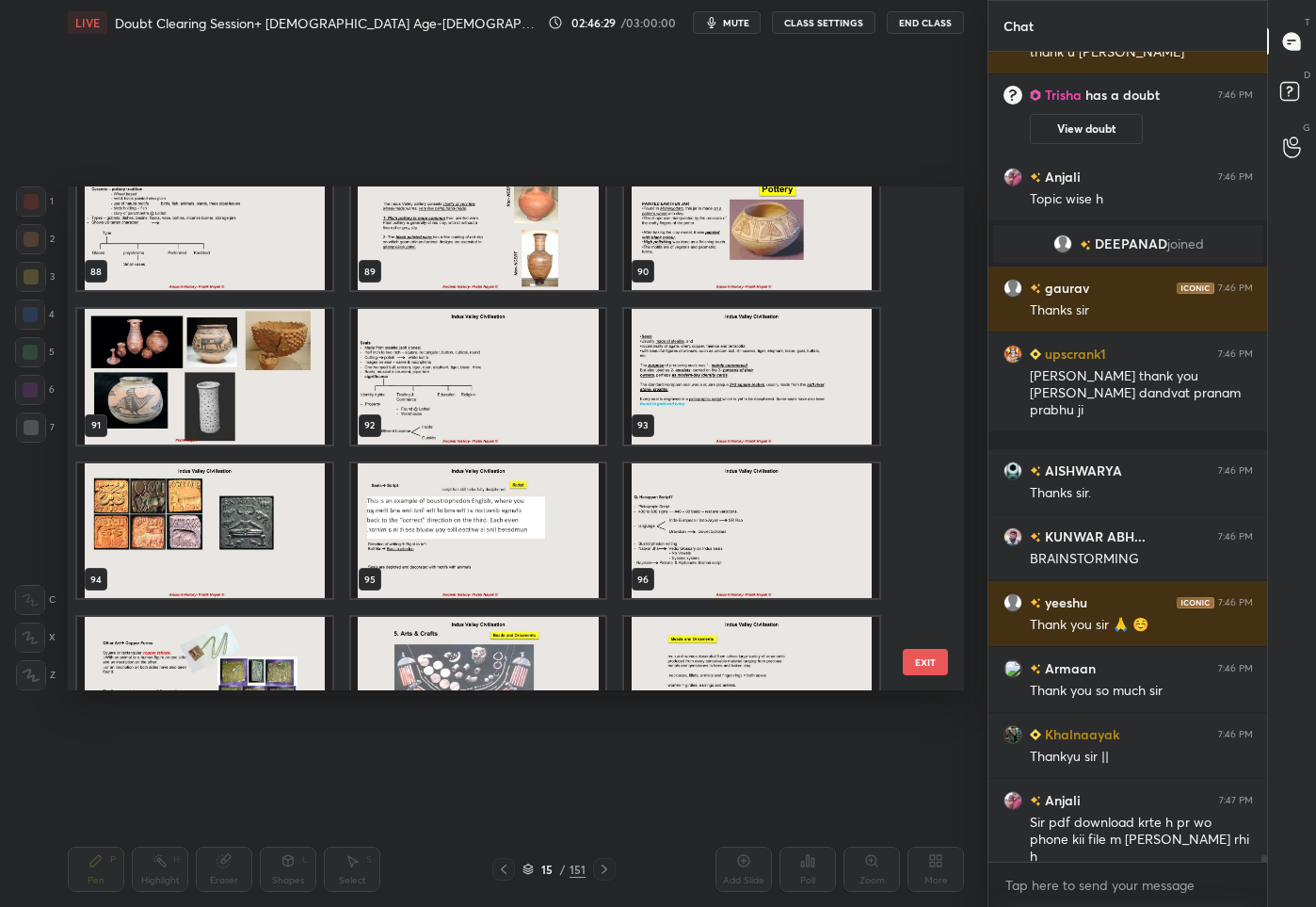
click at [235, 520] on img "grid" at bounding box center [204, 530] width 255 height 136
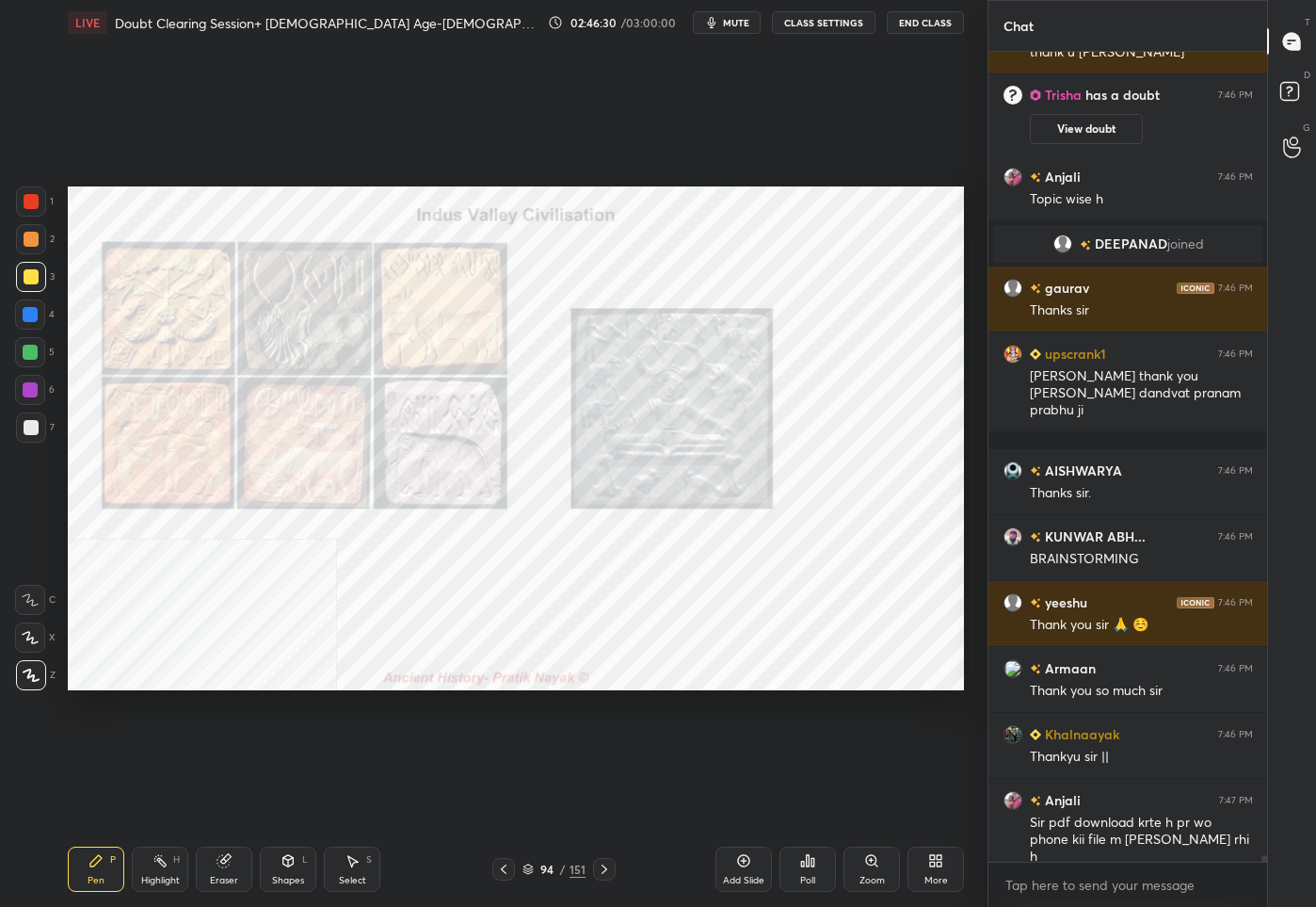
click at [235, 520] on img "grid" at bounding box center [204, 530] width 255 height 136
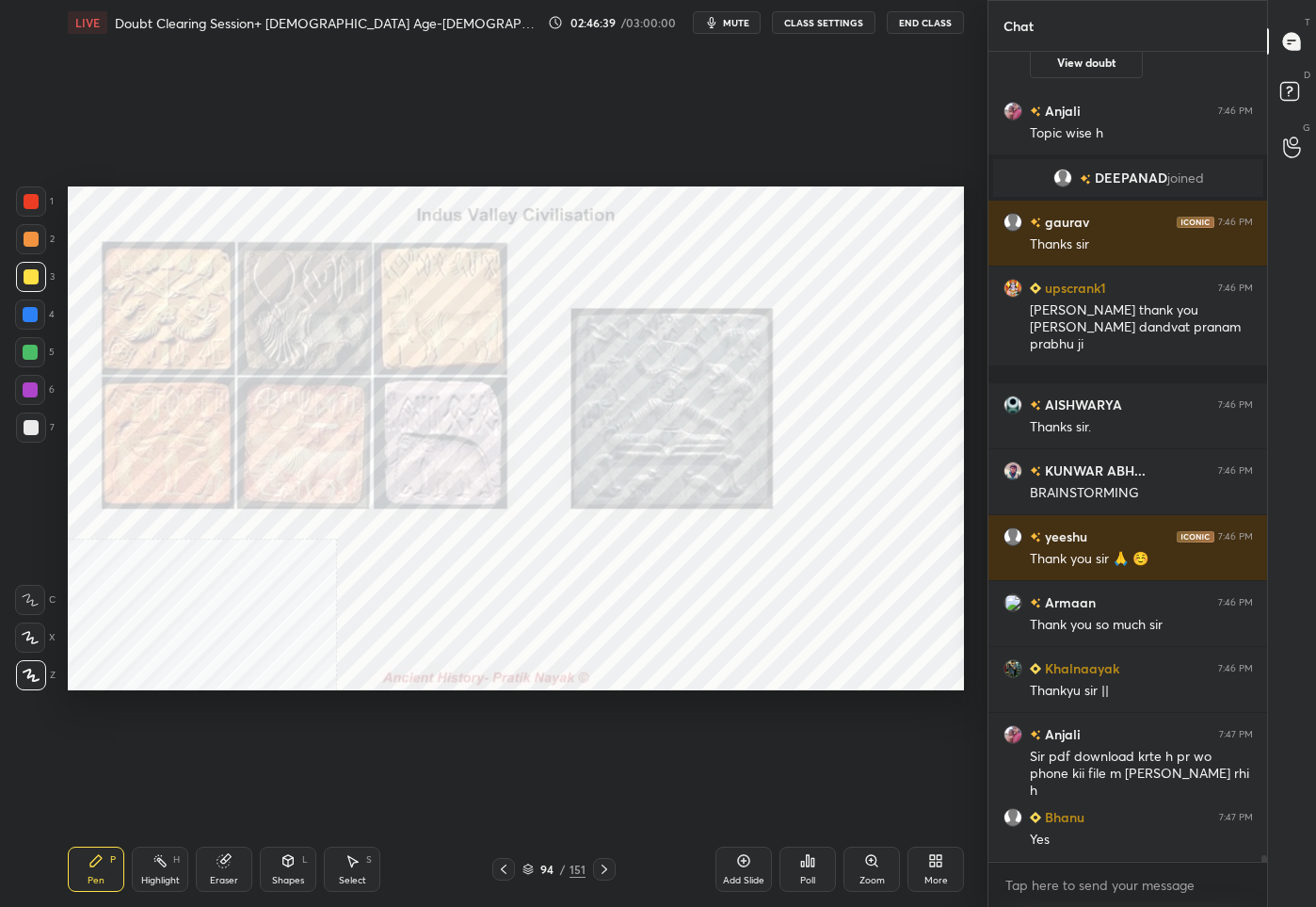
scroll to position [97915, 0]
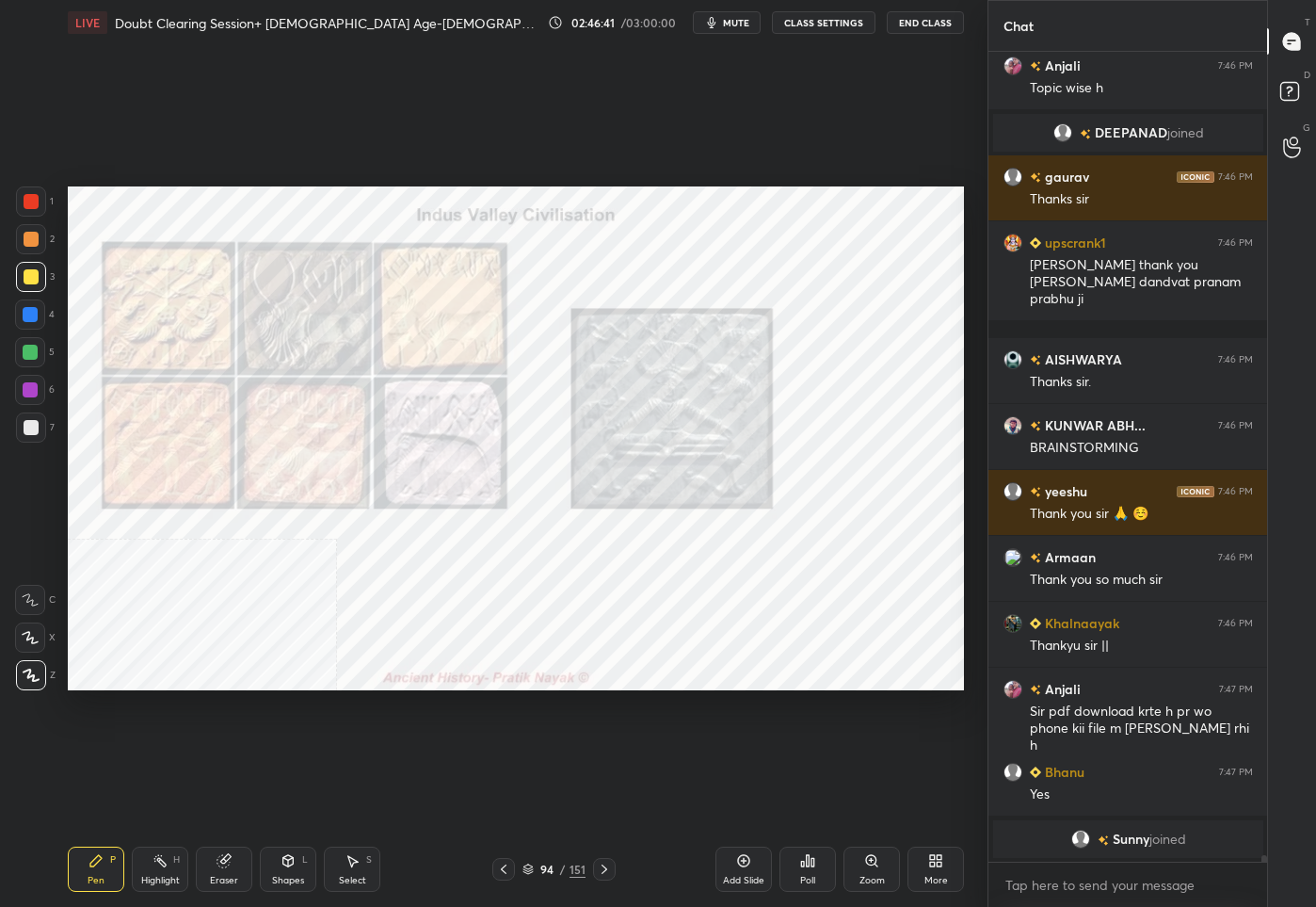
click at [545, 867] on div "94" at bounding box center [547, 869] width 19 height 12
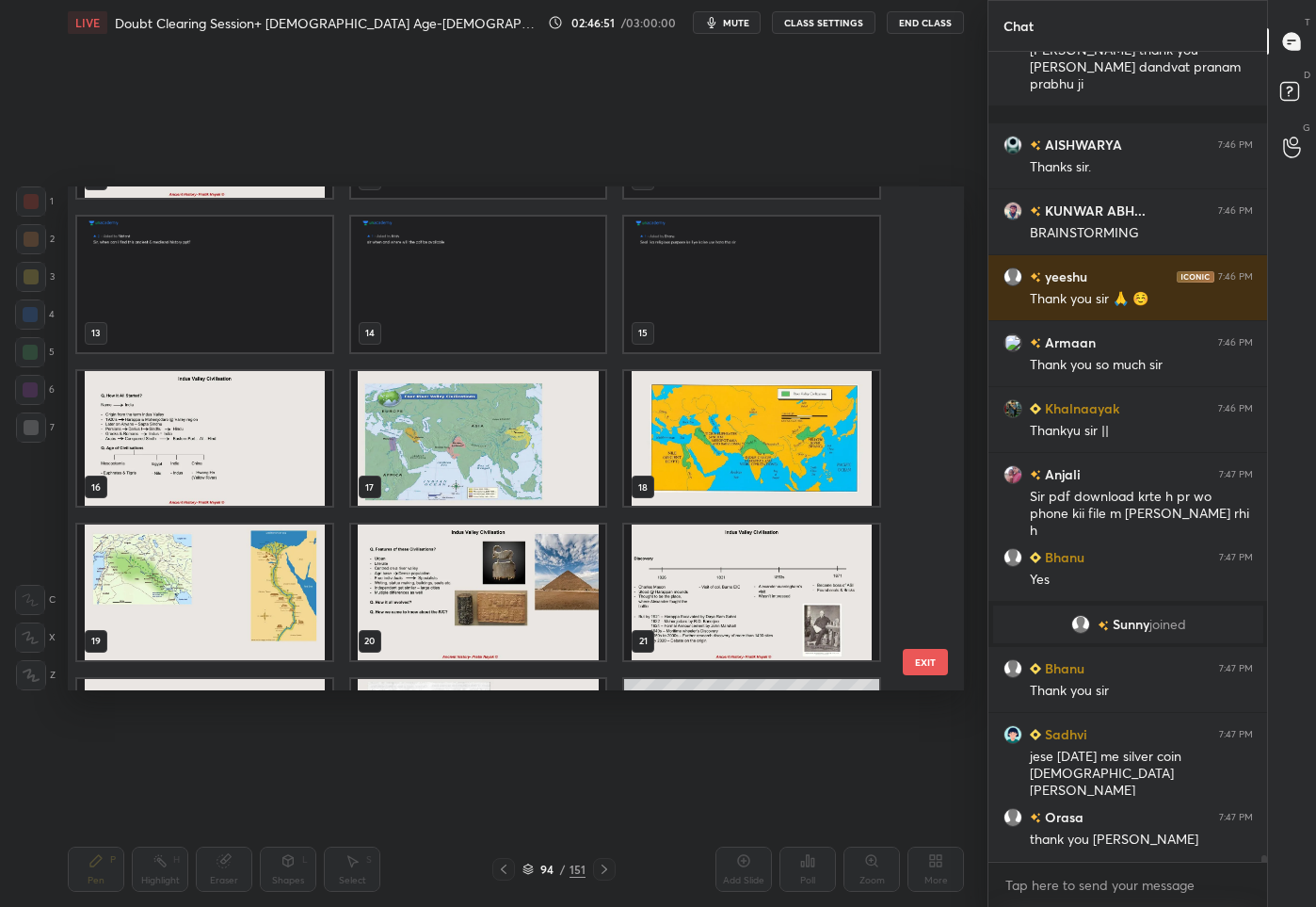
scroll to position [0, 0]
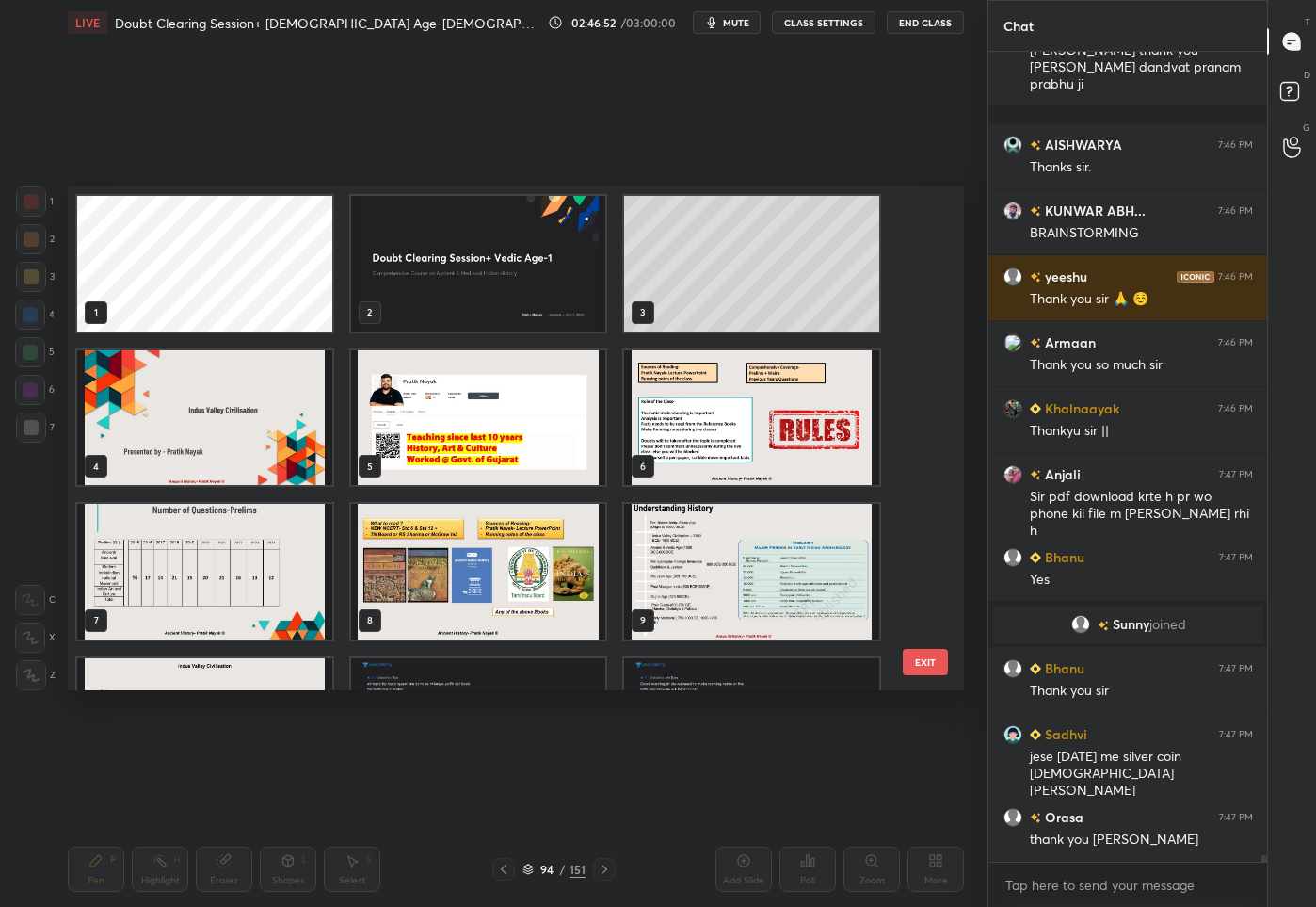
click at [579, 289] on img "grid" at bounding box center [478, 263] width 255 height 136
click at [579, 290] on img "grid" at bounding box center [478, 263] width 255 height 136
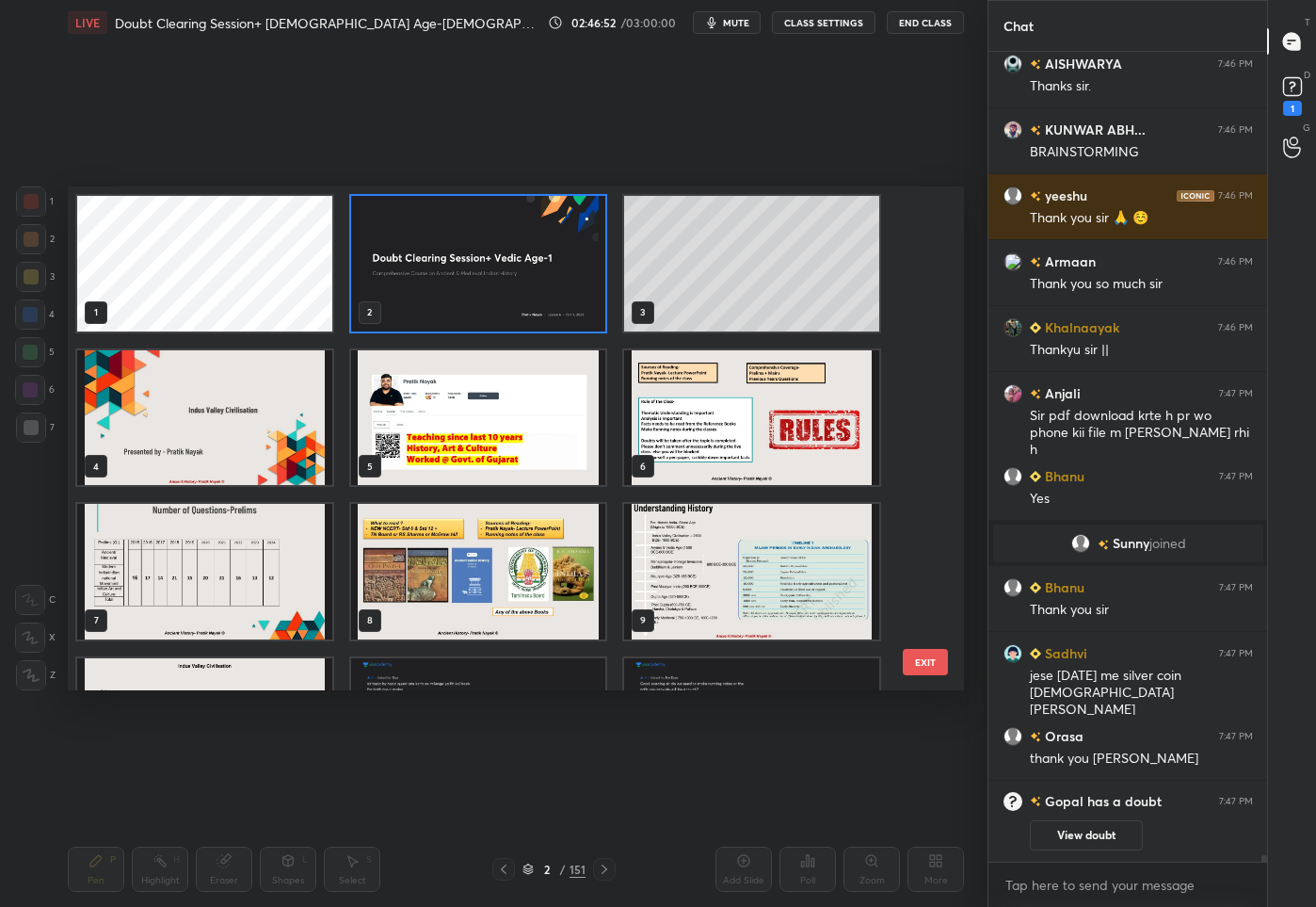
click at [579, 291] on img "grid" at bounding box center [478, 263] width 255 height 136
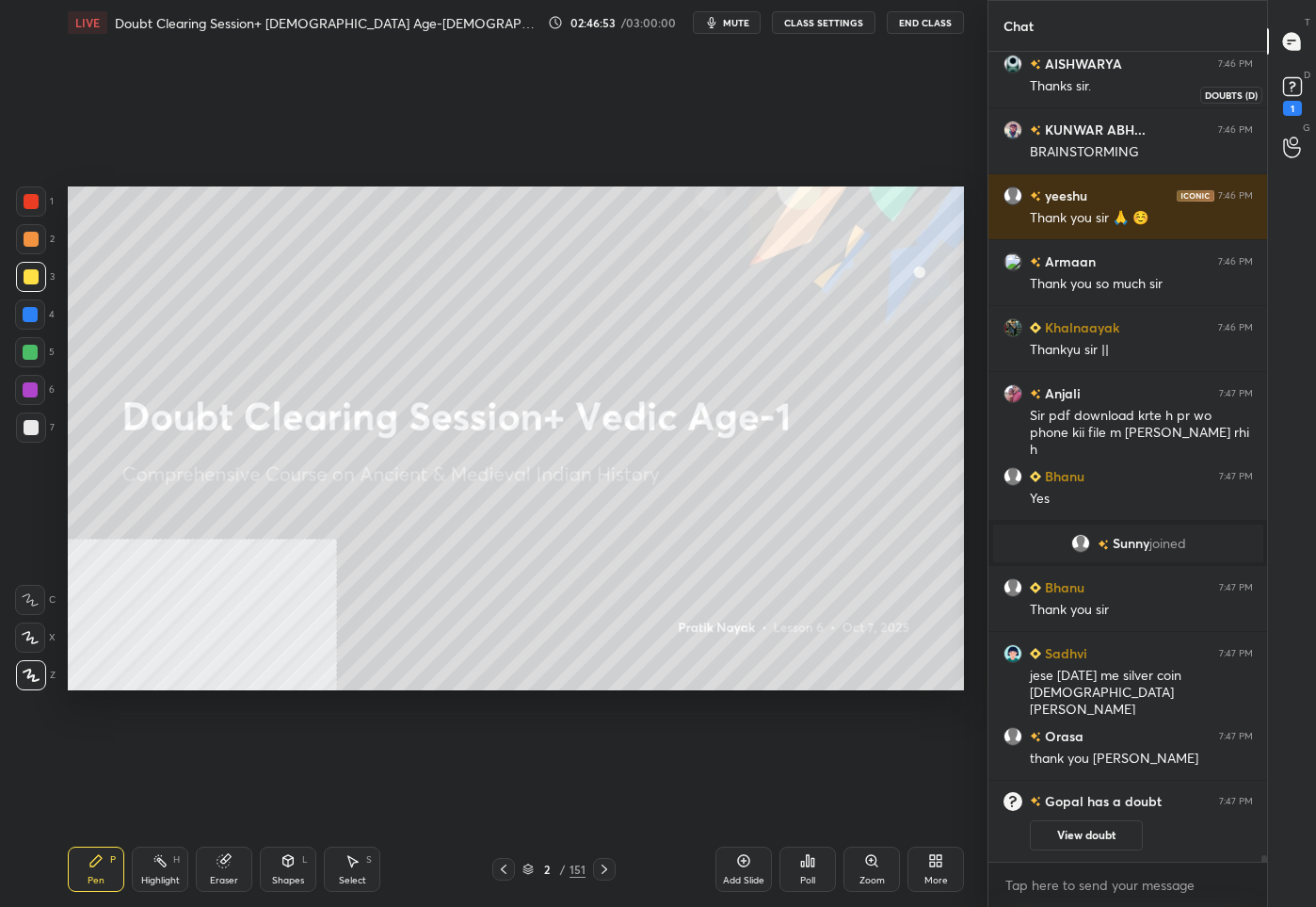
click at [1288, 78] on rect at bounding box center [1291, 87] width 18 height 18
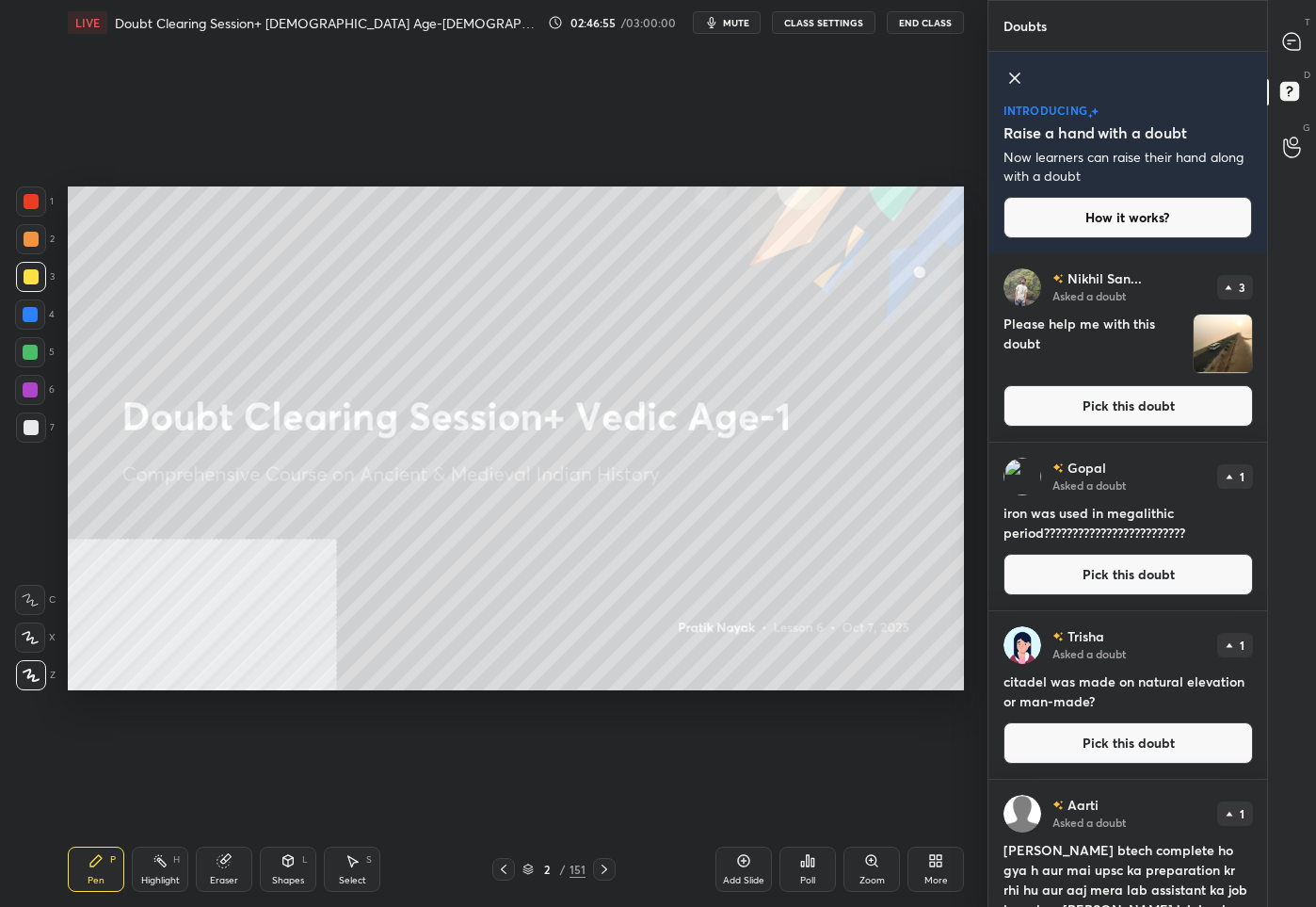
click at [1085, 566] on button "Pick this doubt" at bounding box center [1127, 574] width 250 height 41
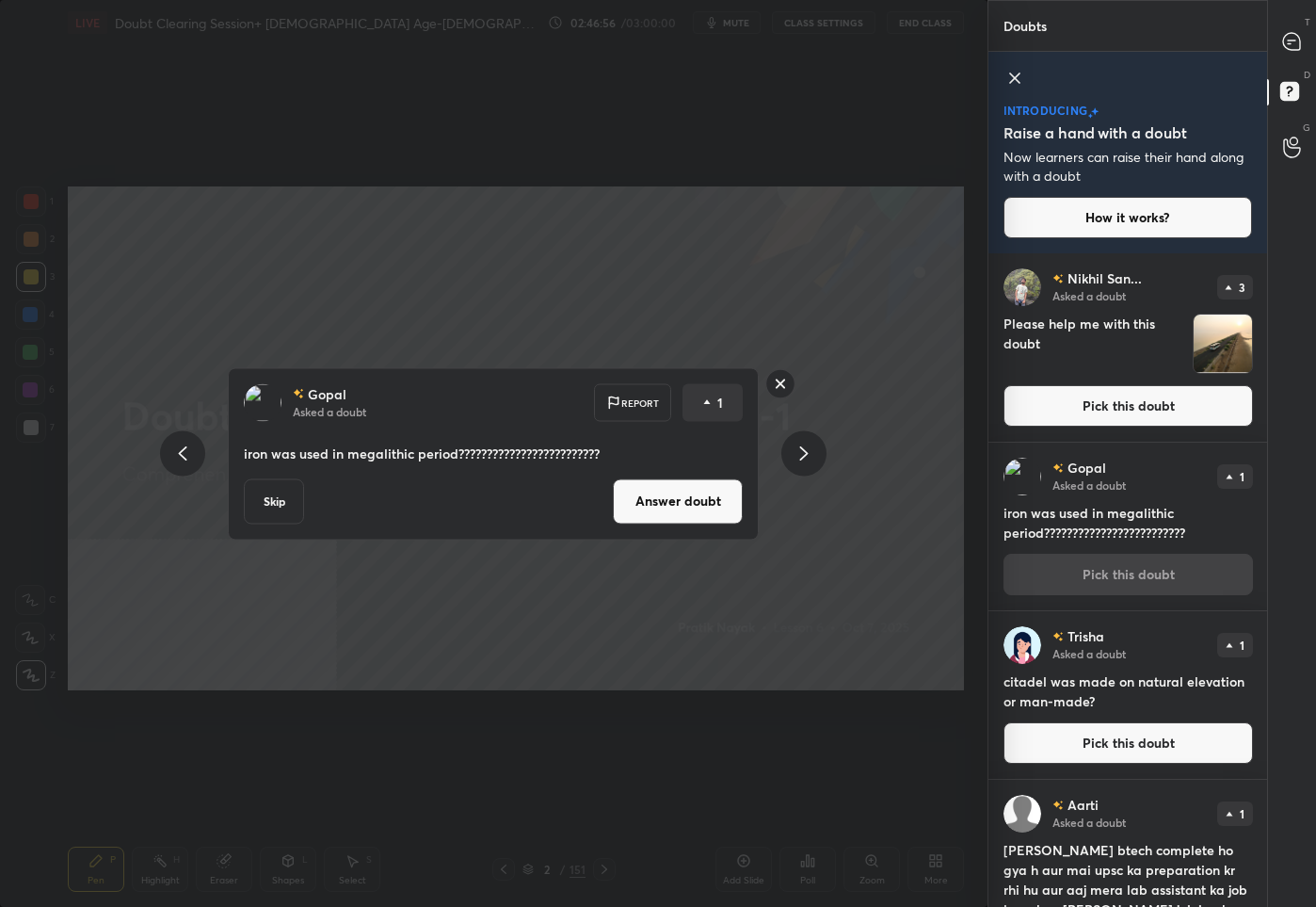
click at [664, 507] on button "Answer doubt" at bounding box center [677, 500] width 130 height 45
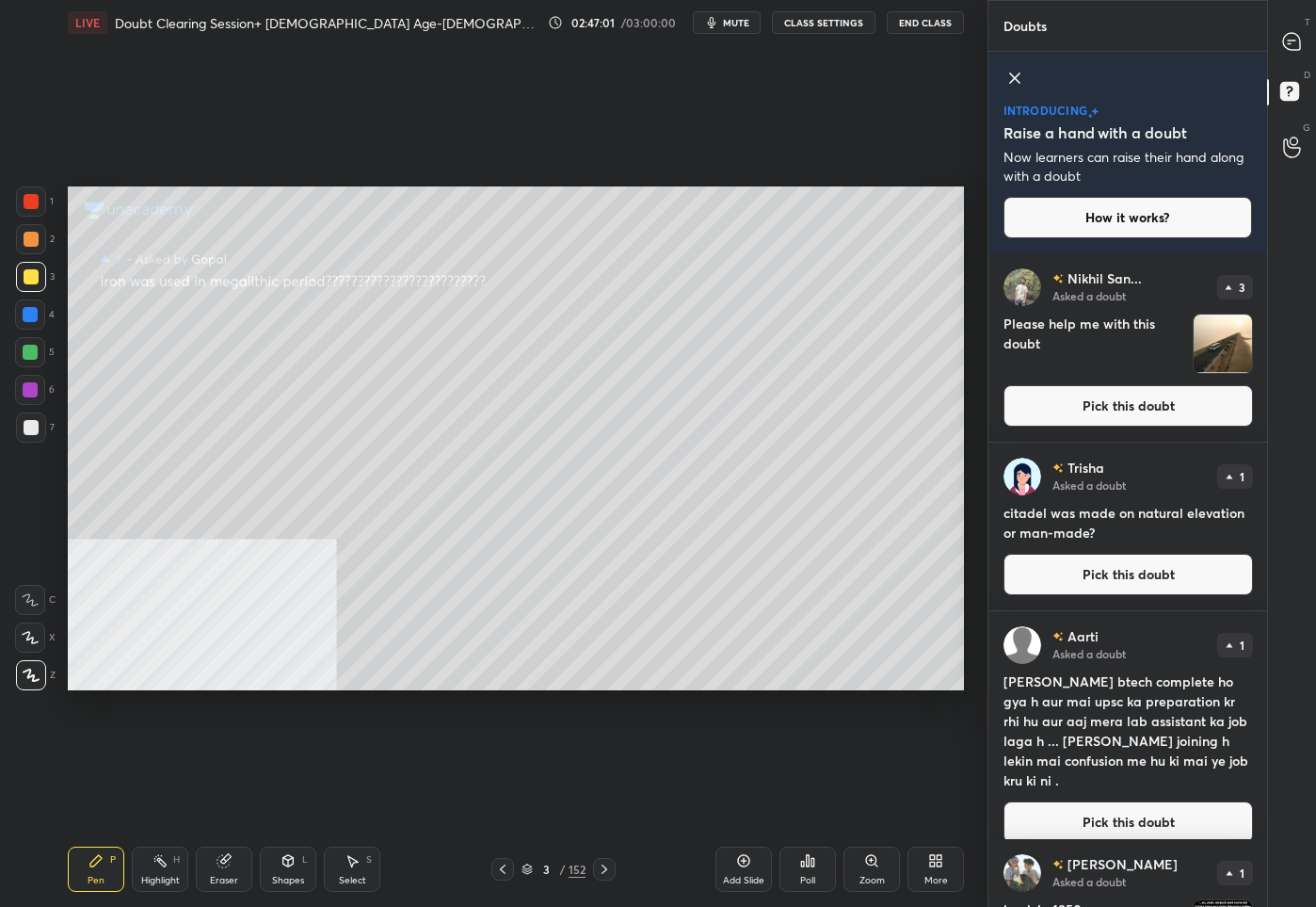
click at [1092, 552] on div "Trisha Asked a doubt 1 citadel was made on natural elevation or man-made? Pick …" at bounding box center [1128, 526] width 279 height 168
click at [1096, 564] on button "Pick this doubt" at bounding box center [1127, 574] width 250 height 41
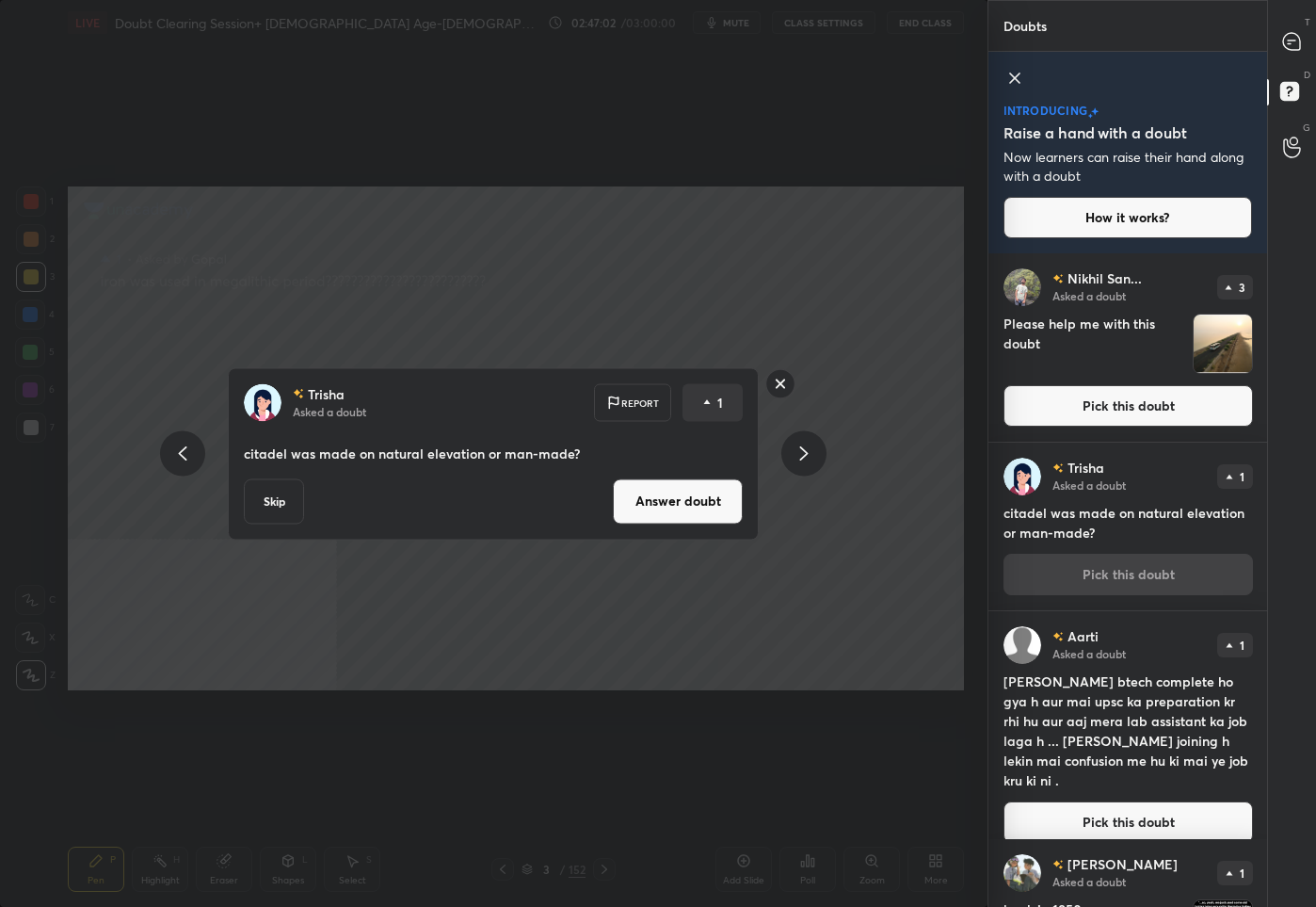
click at [682, 500] on button "Answer doubt" at bounding box center [677, 500] width 130 height 45
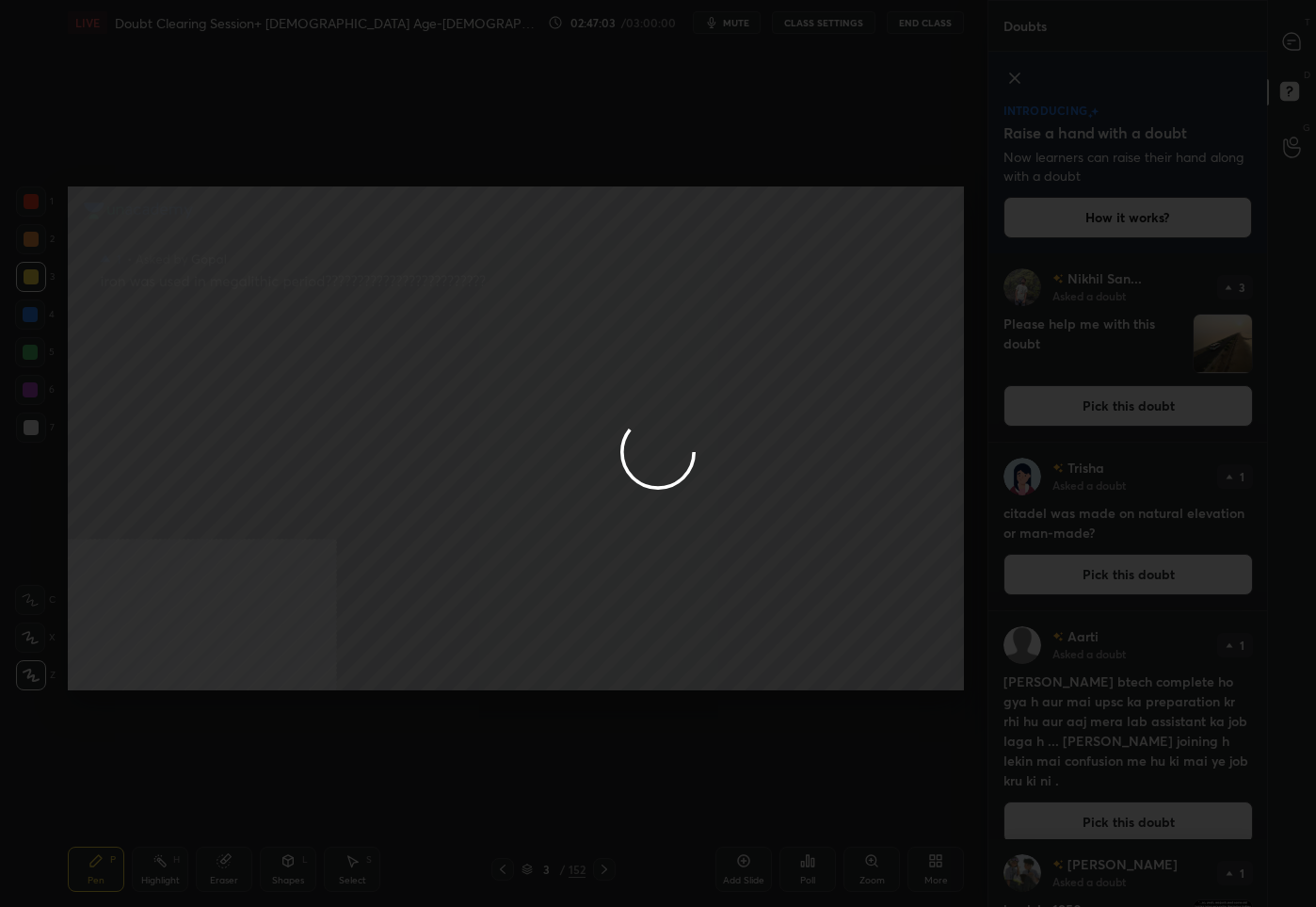
click at [1298, 34] on div at bounding box center [658, 453] width 1316 height 907
click at [1298, 37] on div at bounding box center [658, 453] width 1316 height 907
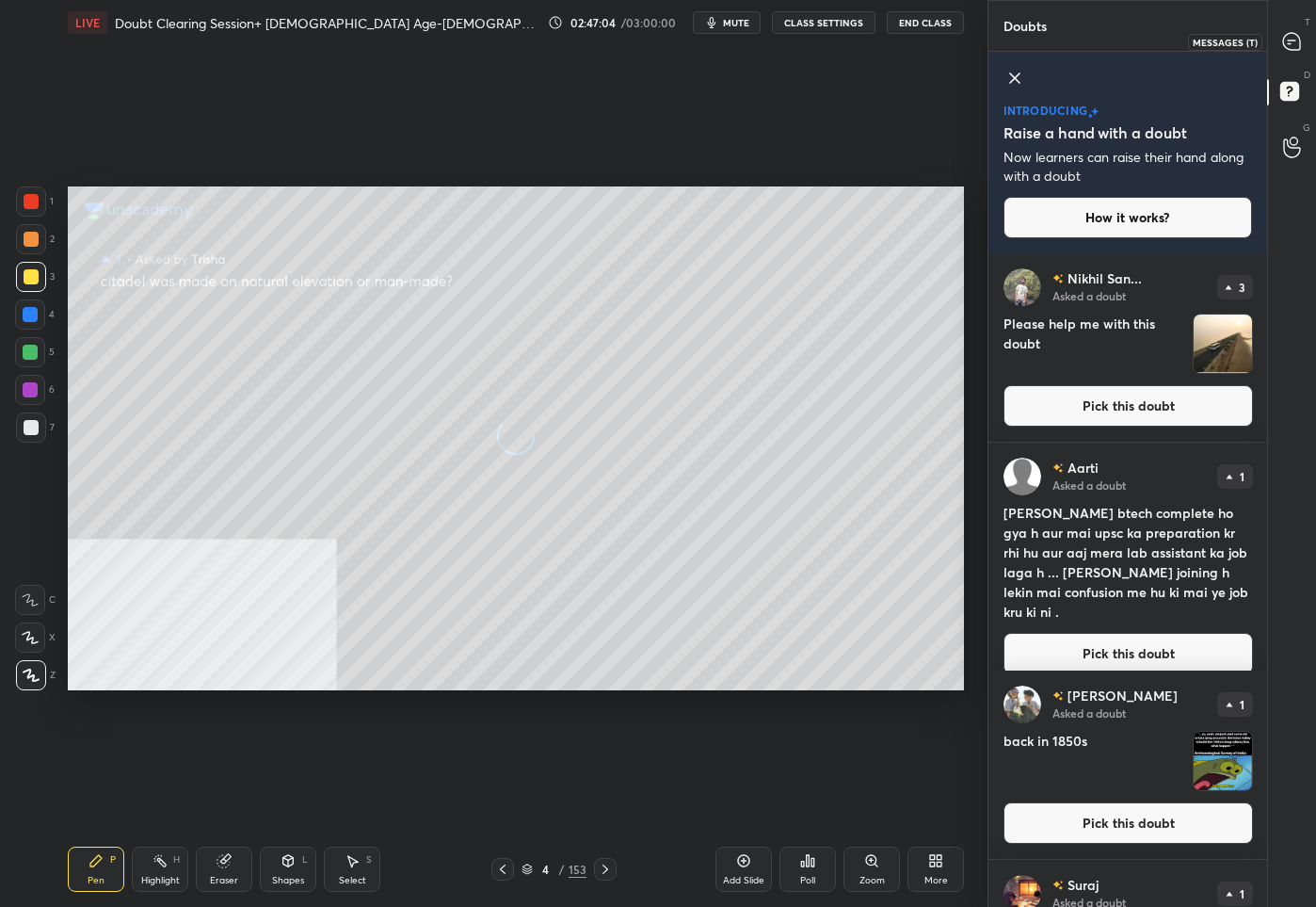
click at [1298, 37] on icon at bounding box center [1291, 41] width 17 height 17
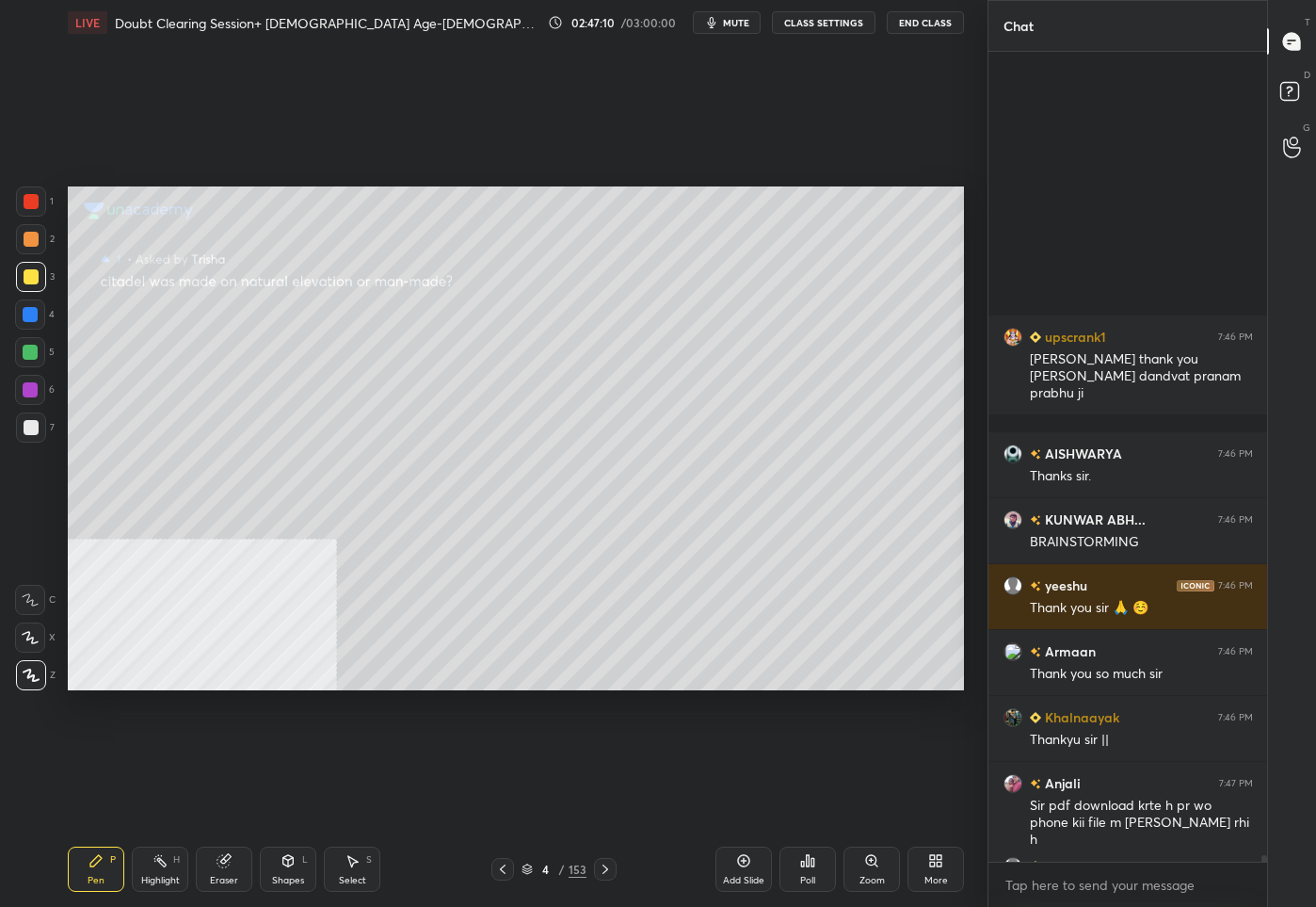
scroll to position [96947, 0]
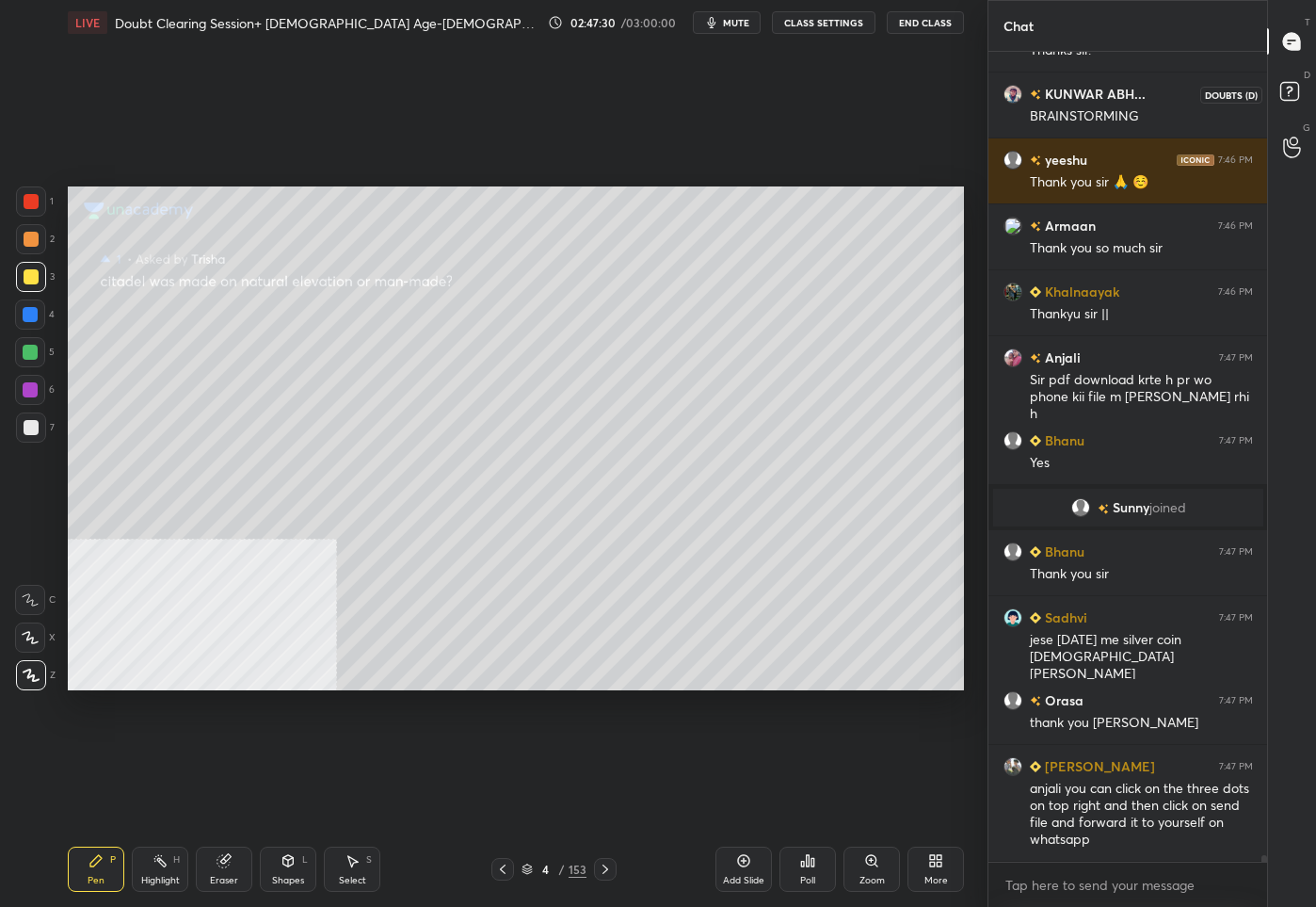
click at [1255, 86] on div at bounding box center [1261, 457] width 12 height 810
click at [1293, 85] on rect at bounding box center [1288, 92] width 18 height 18
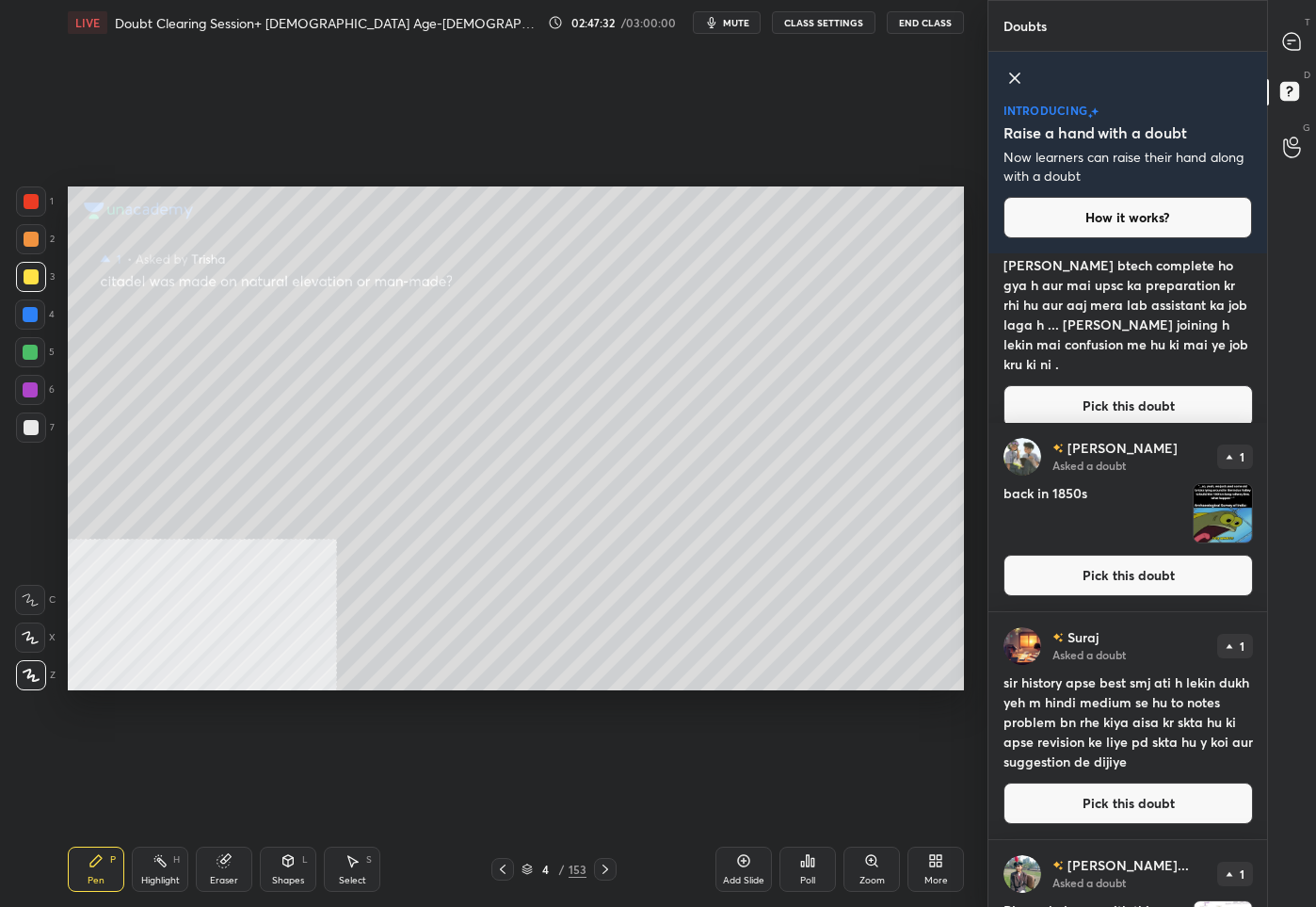
scroll to position [448, 0]
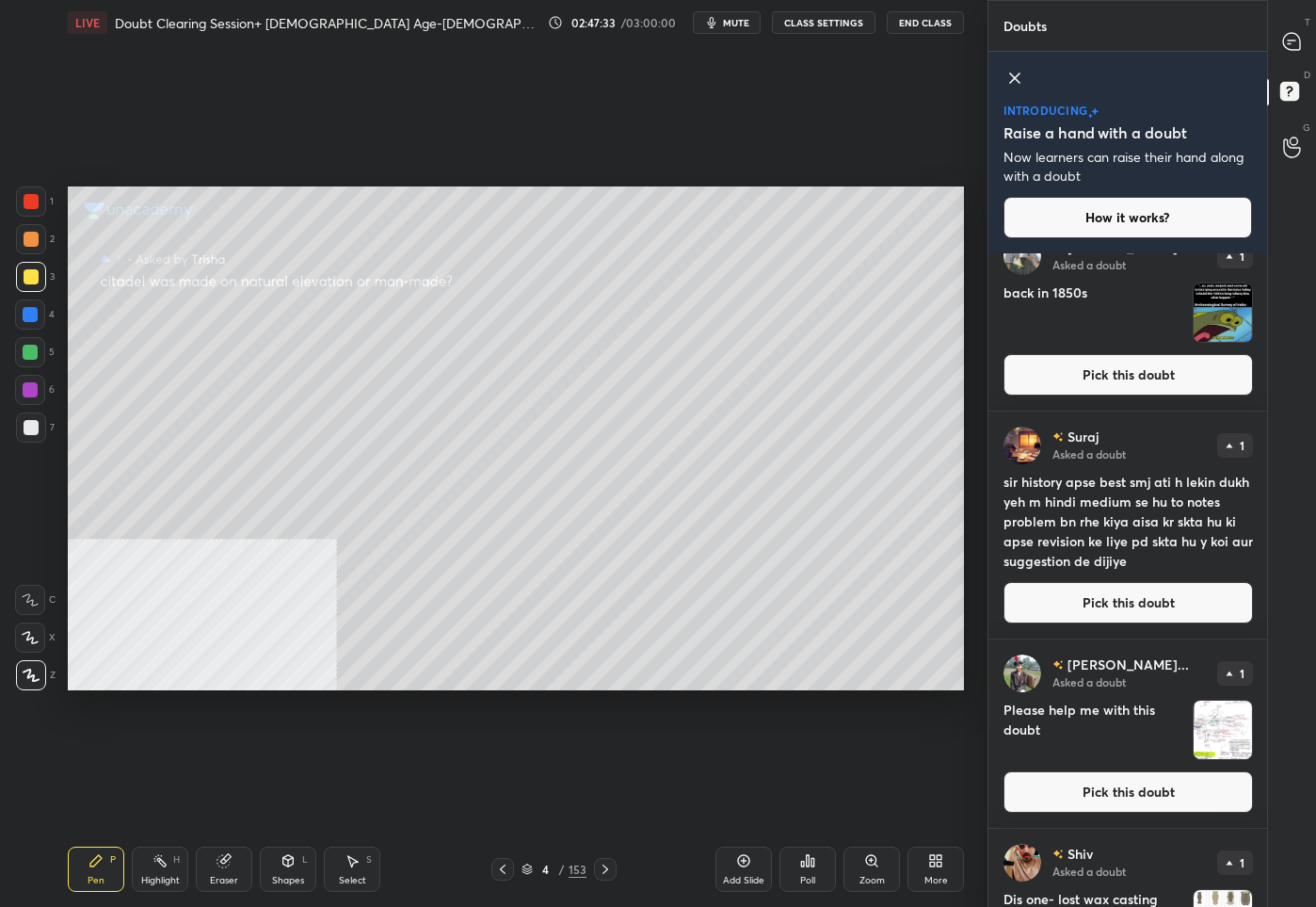
click at [1111, 607] on button "Pick this doubt" at bounding box center [1127, 602] width 250 height 41
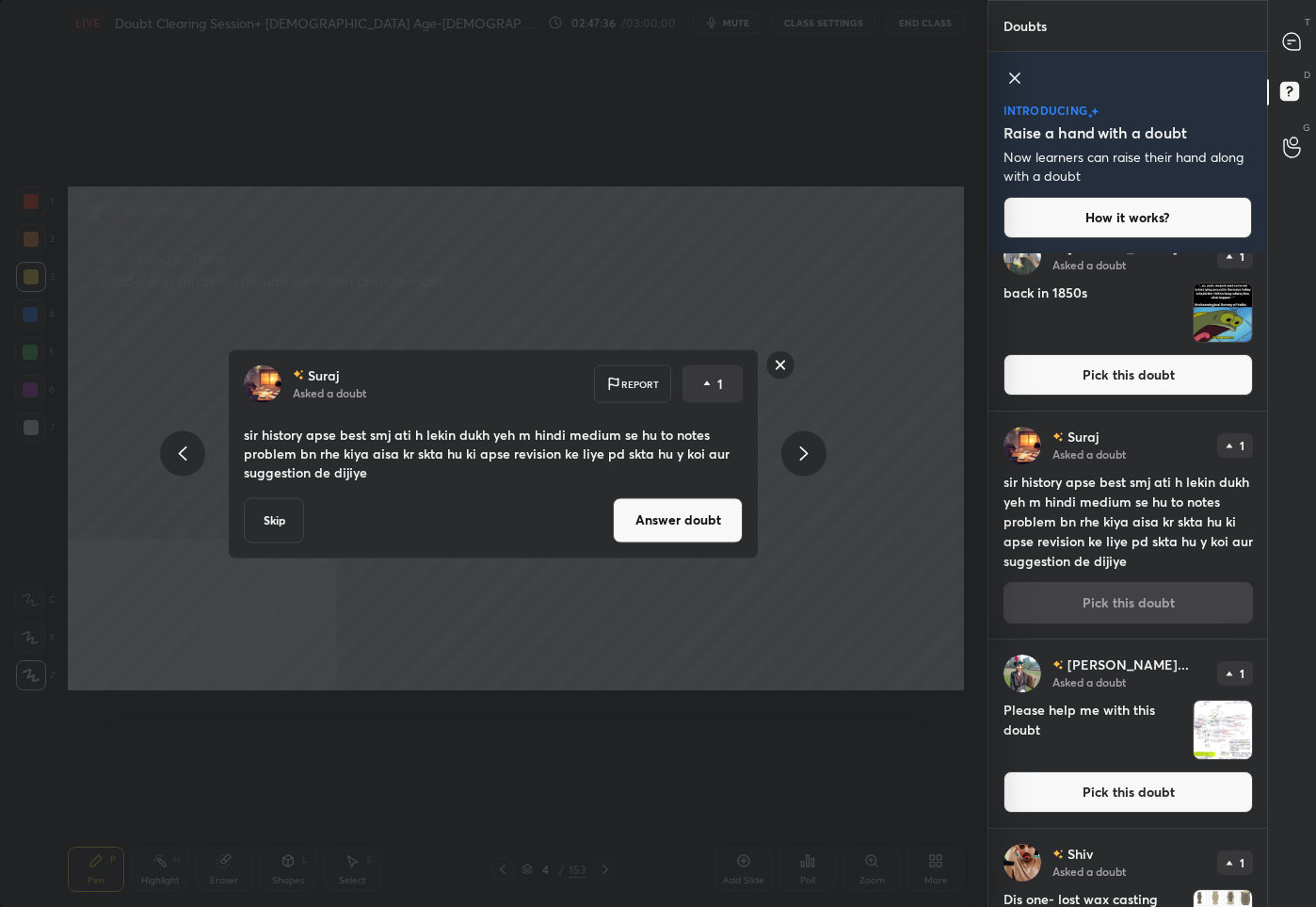
click at [688, 527] on button "Answer doubt" at bounding box center [677, 520] width 130 height 45
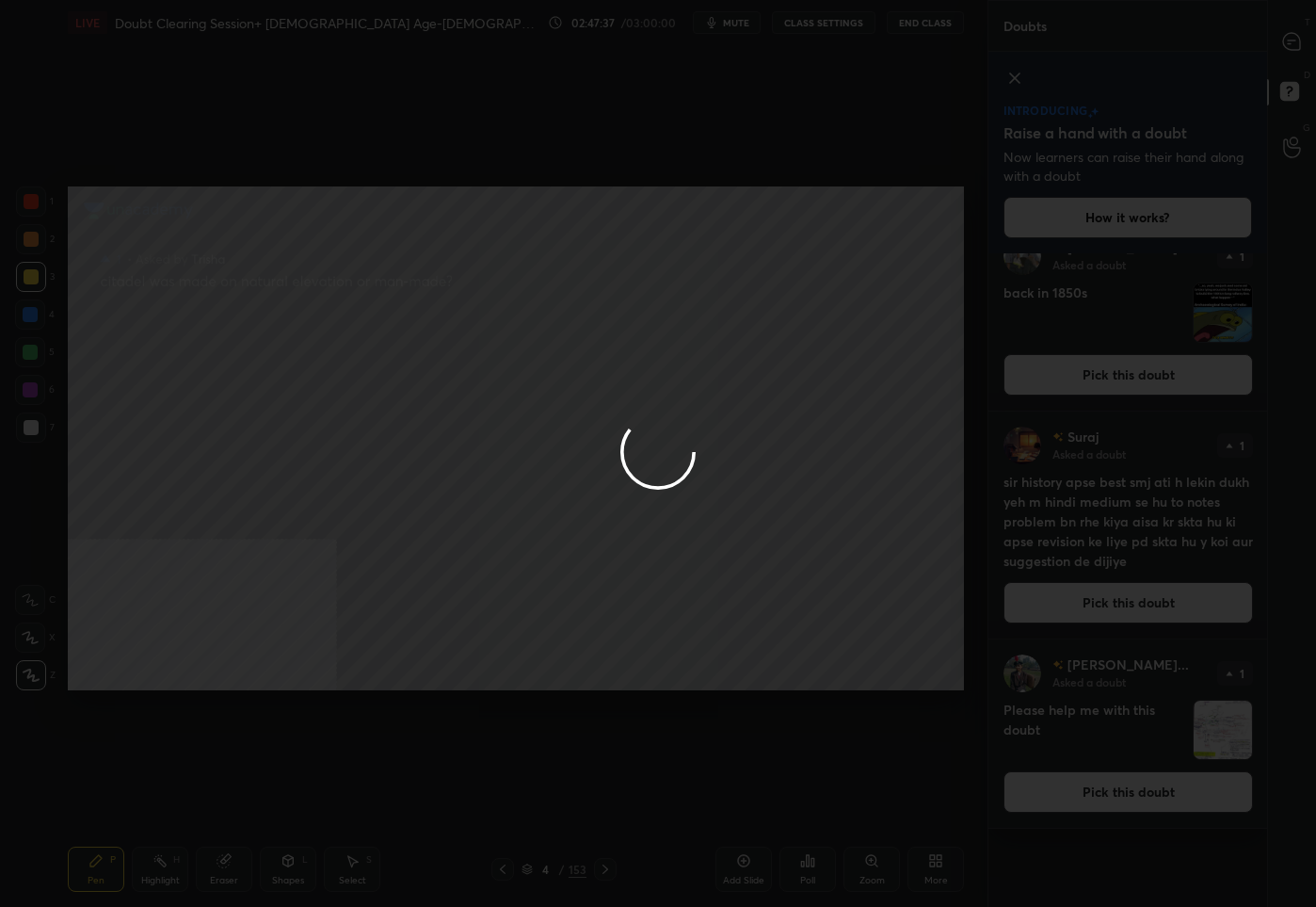
scroll to position [0, 0]
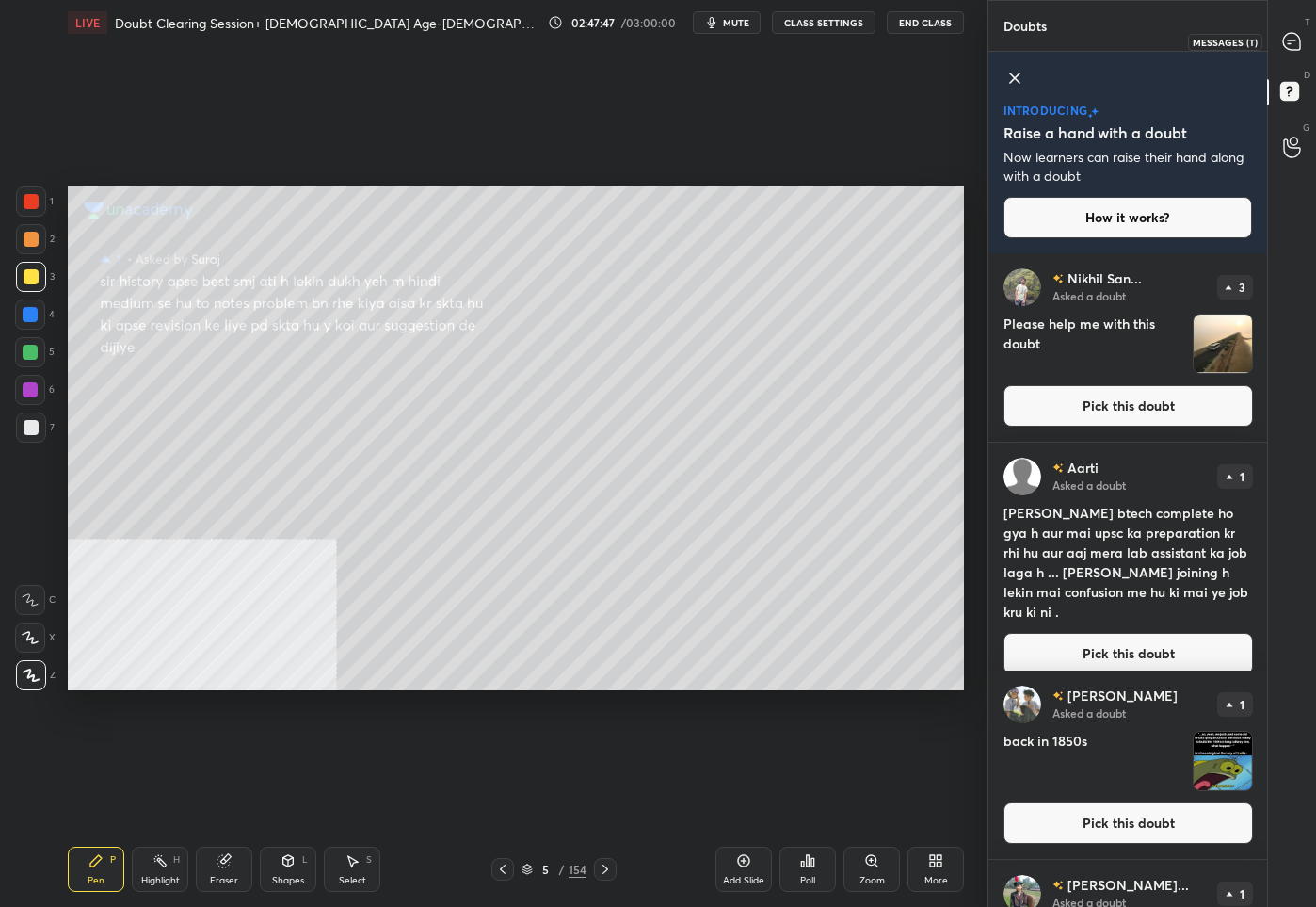
click at [1304, 31] on div at bounding box center [1292, 40] width 38 height 34
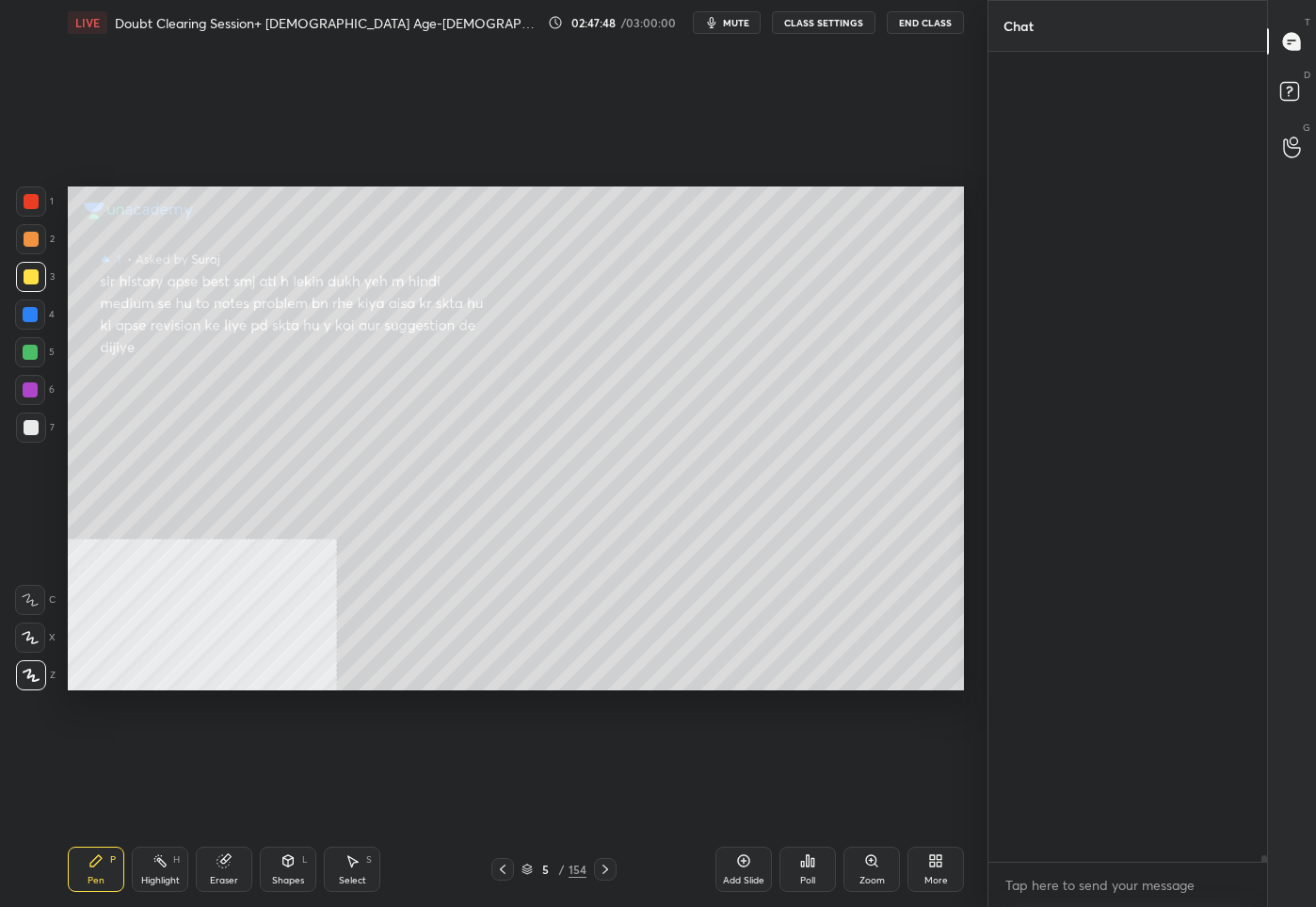
scroll to position [804, 274]
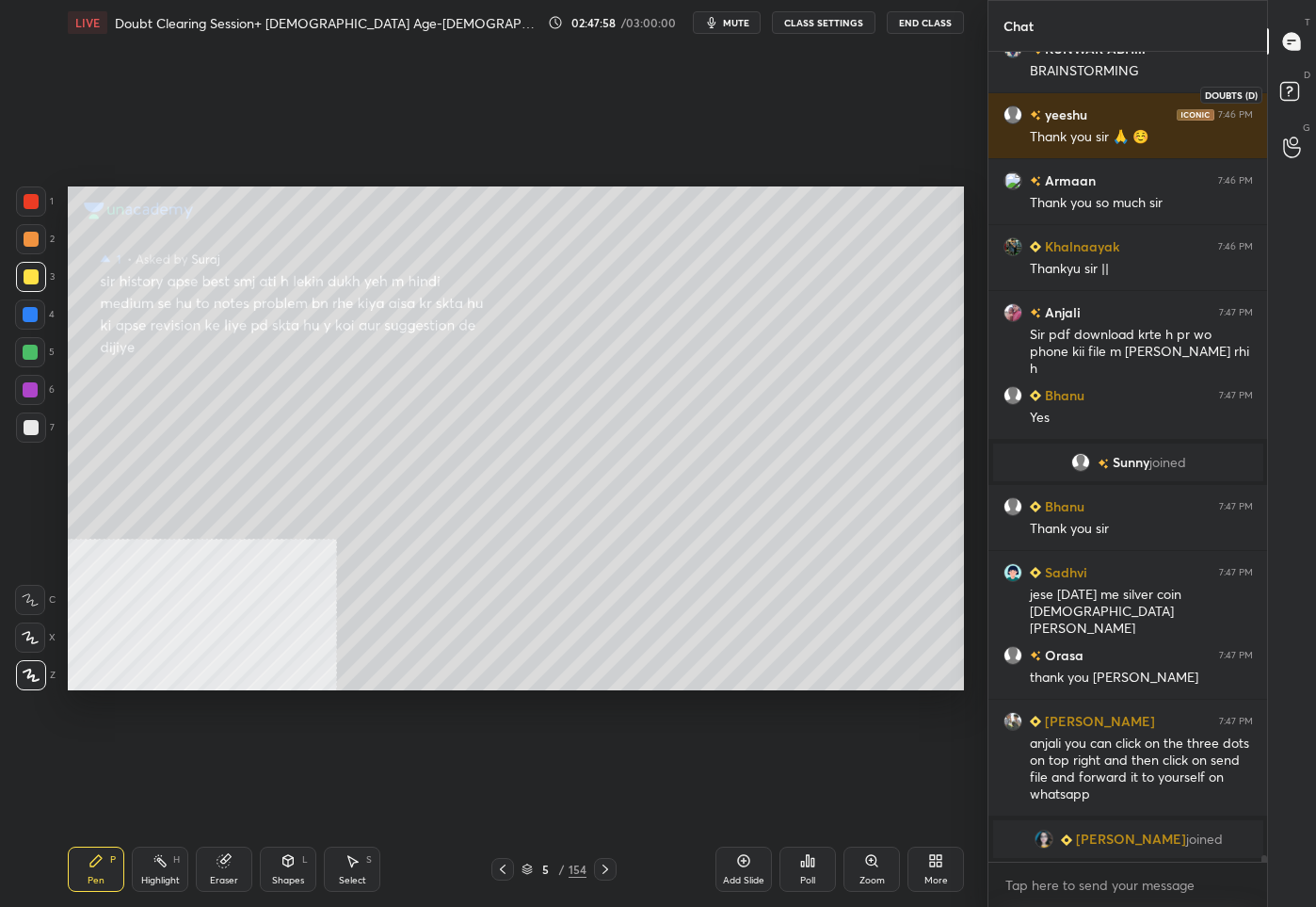
click at [1290, 83] on rect at bounding box center [1288, 92] width 18 height 18
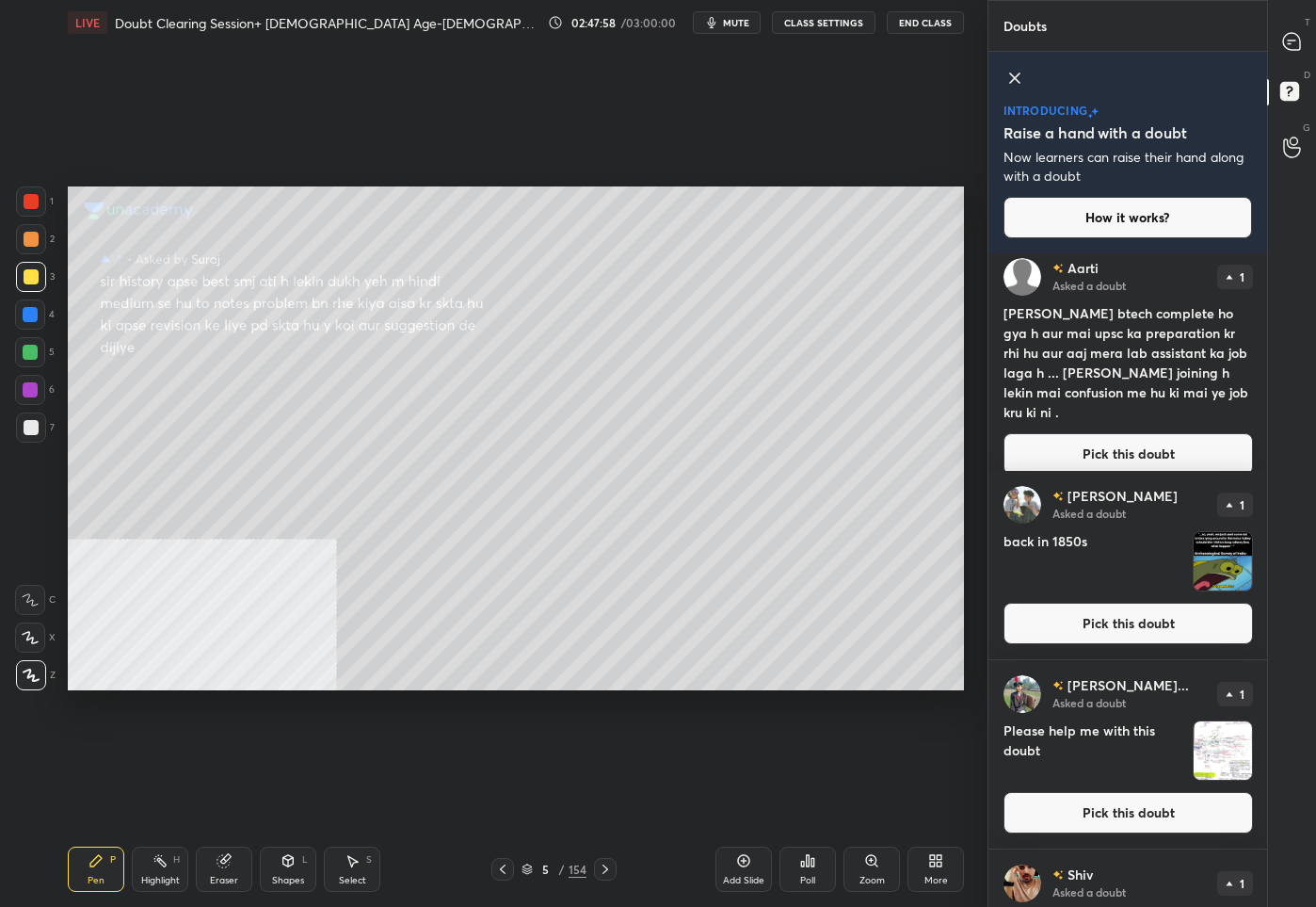
scroll to position [253, 0]
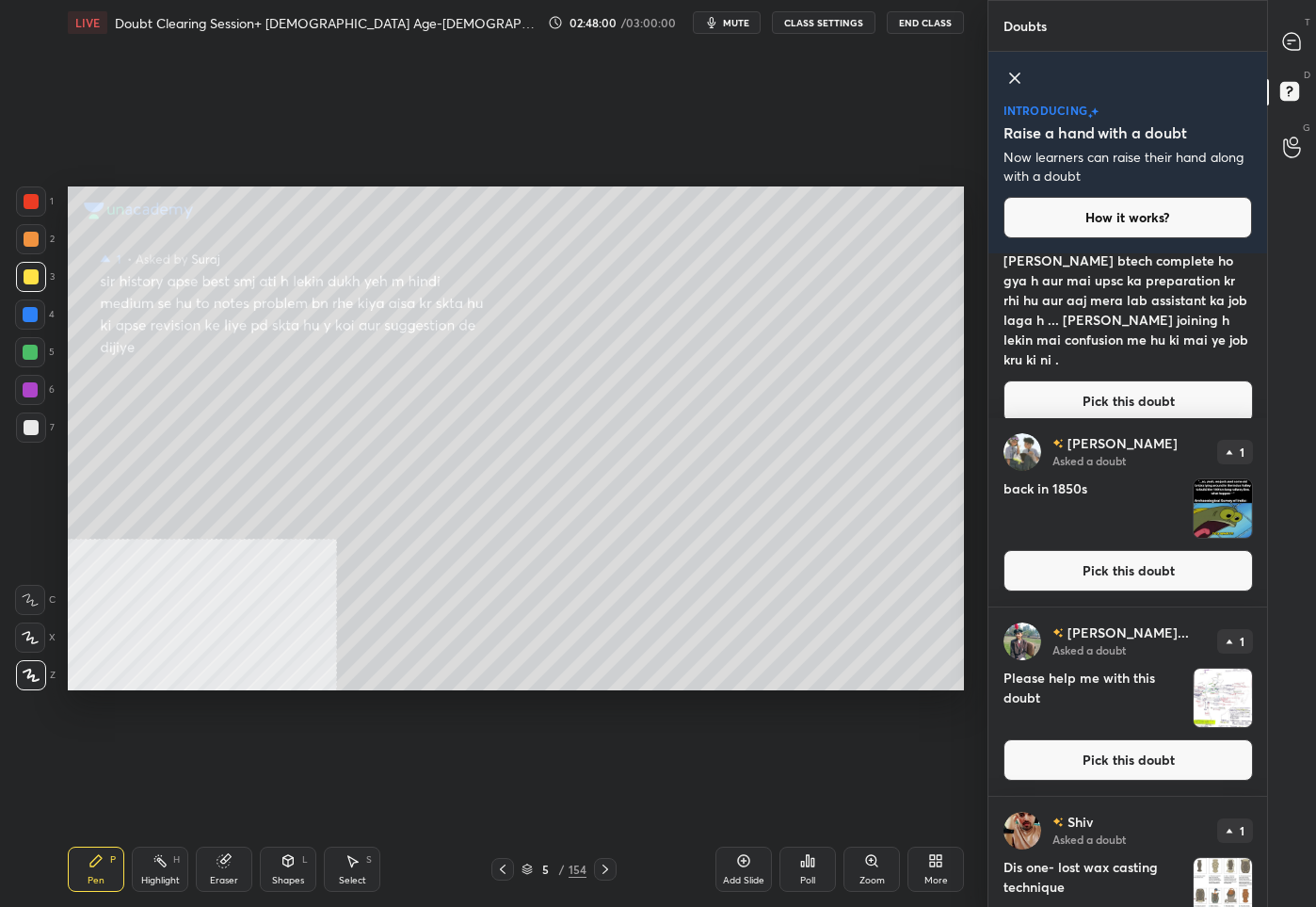
click at [1067, 762] on button "Pick this doubt" at bounding box center [1127, 760] width 250 height 41
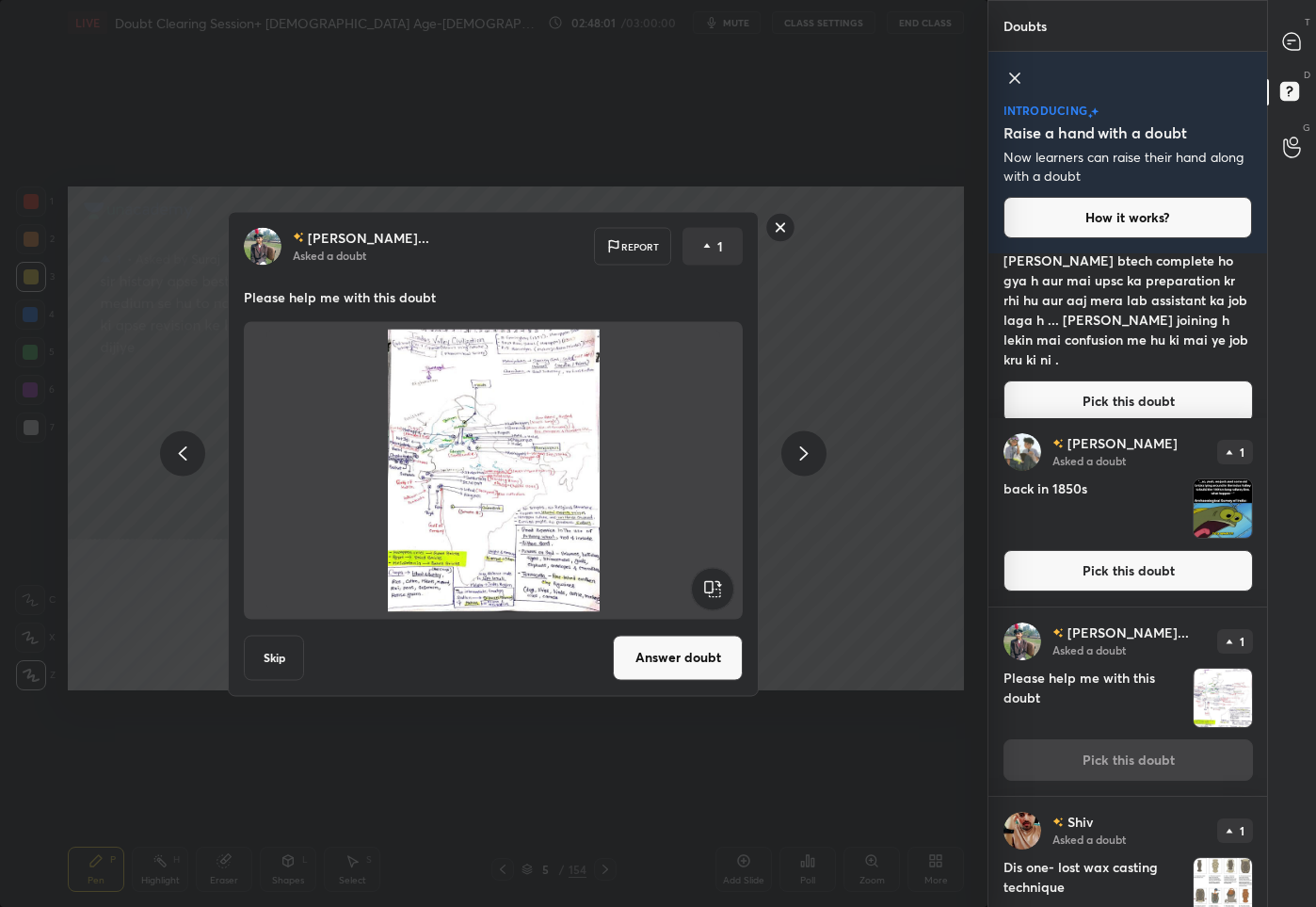
click at [703, 661] on button "Answer doubt" at bounding box center [677, 656] width 130 height 45
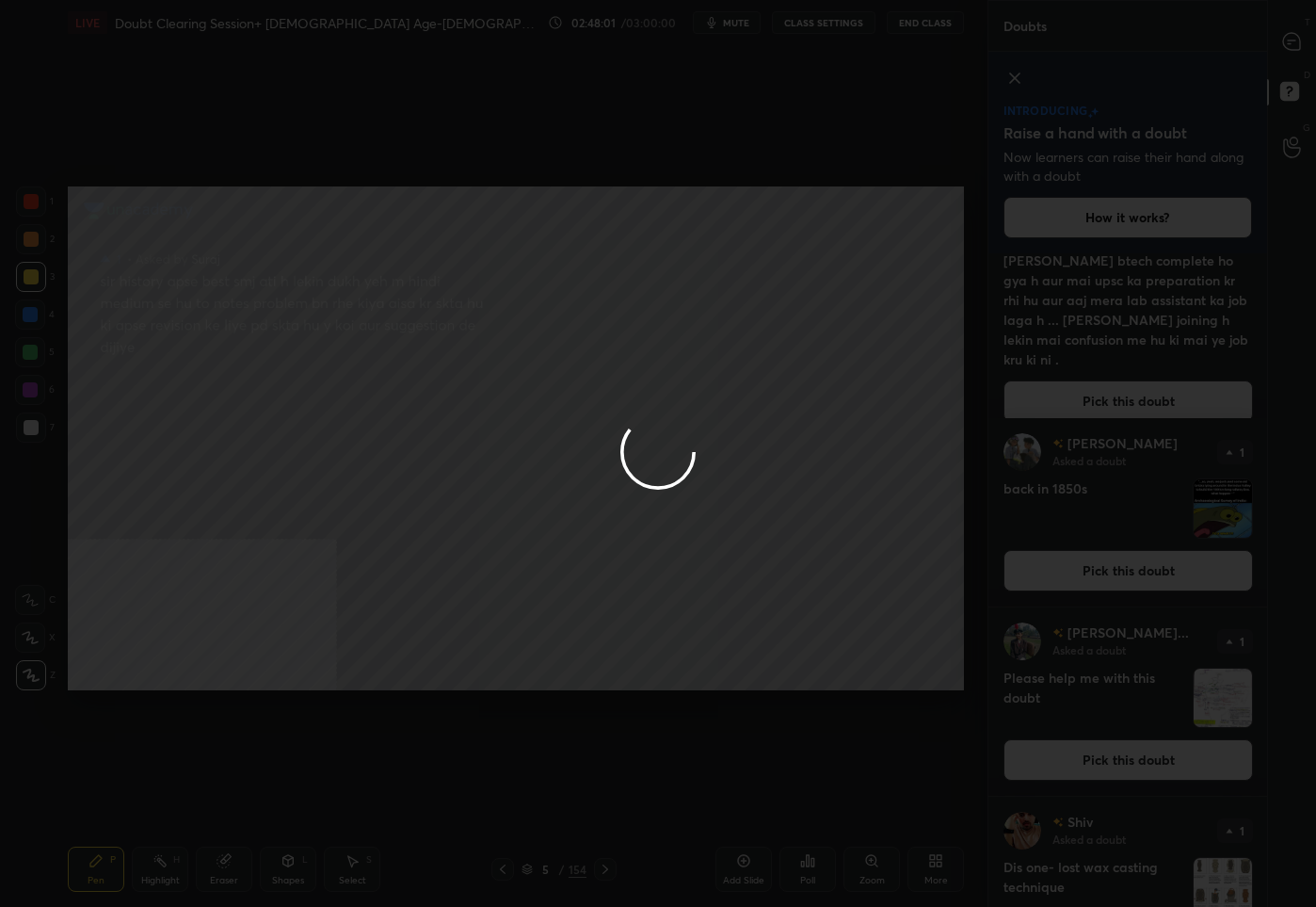
scroll to position [0, 0]
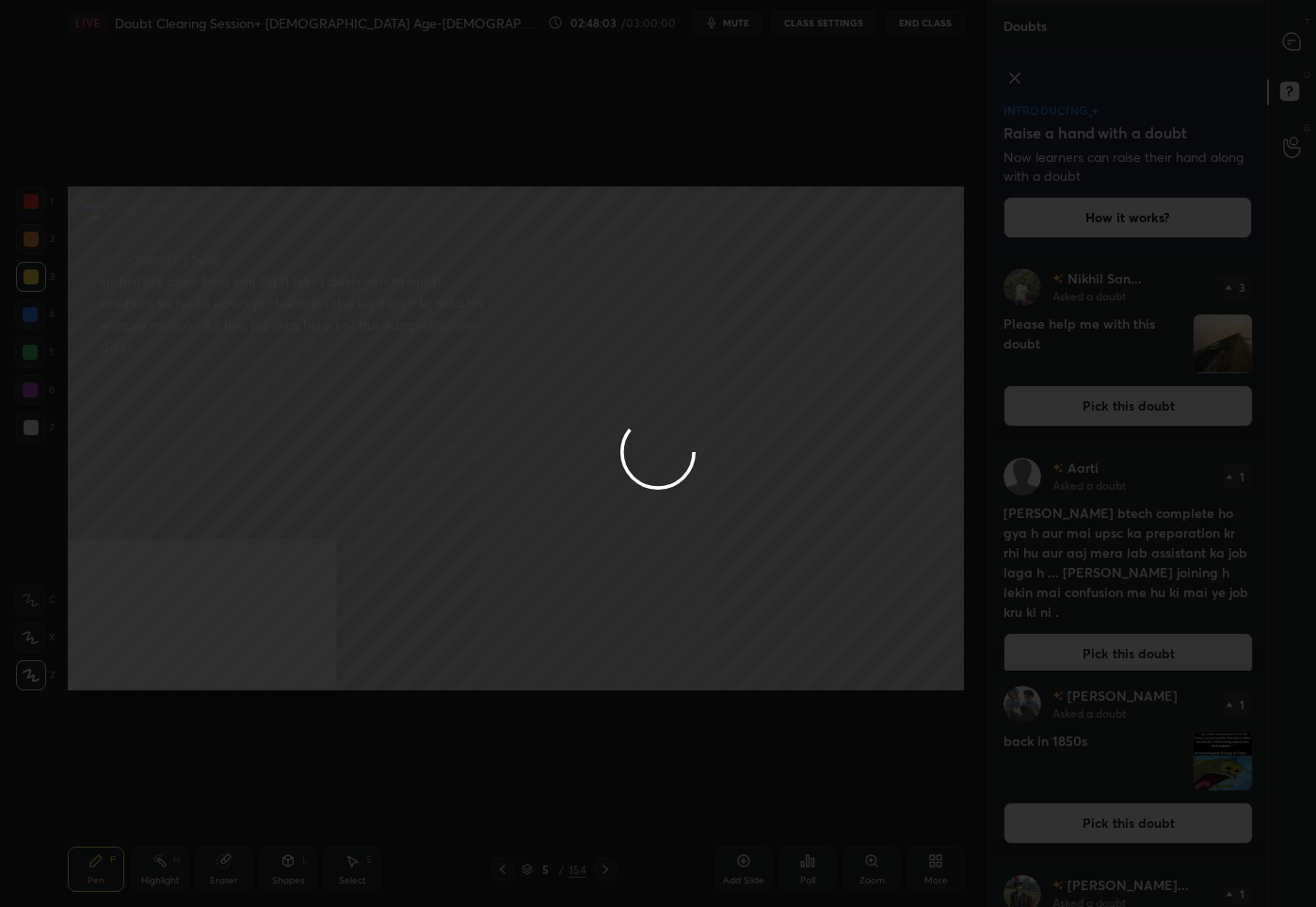
click at [1299, 45] on div at bounding box center [658, 453] width 1316 height 907
click at [1299, 45] on icon at bounding box center [1291, 41] width 17 height 17
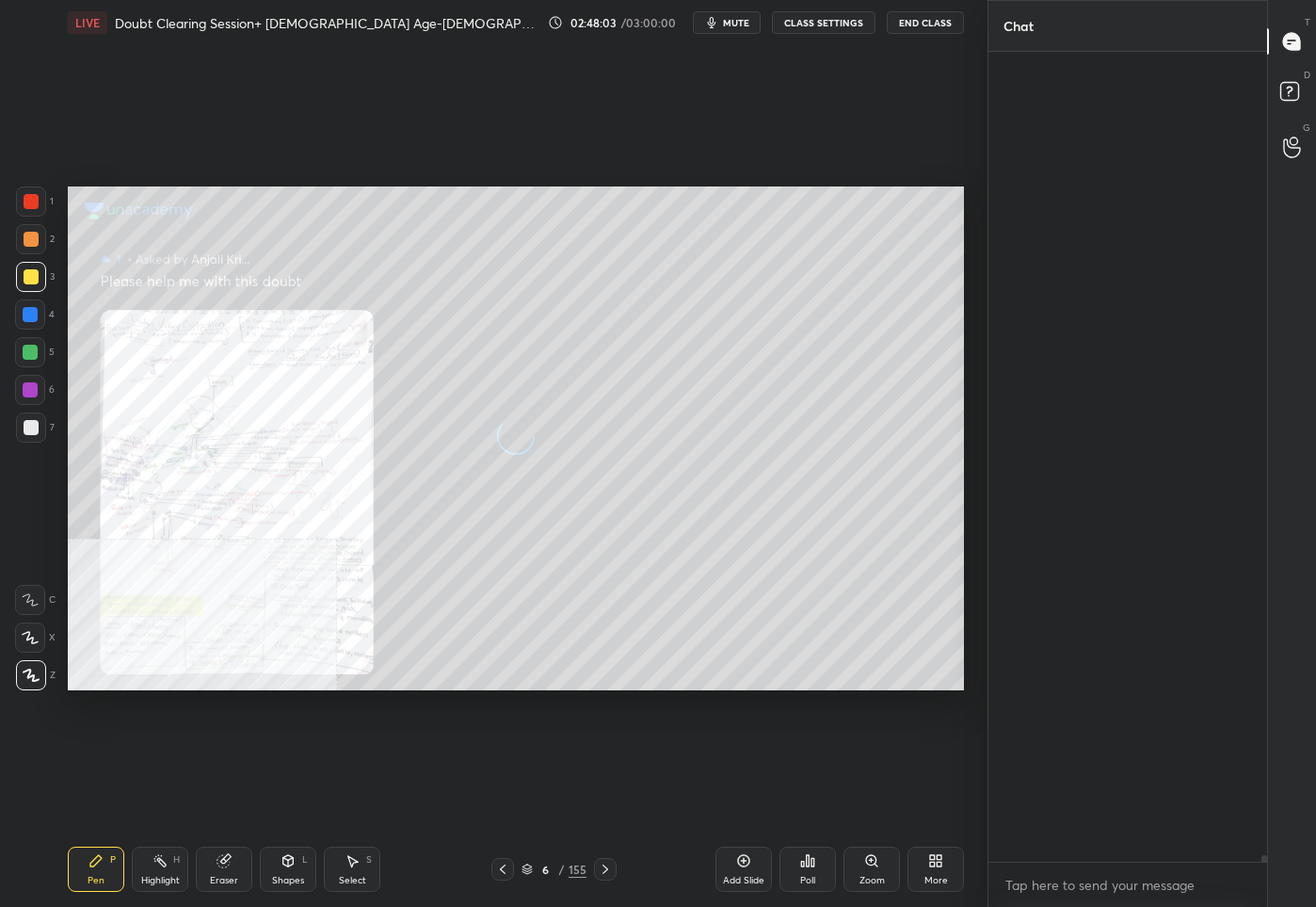
scroll to position [804, 274]
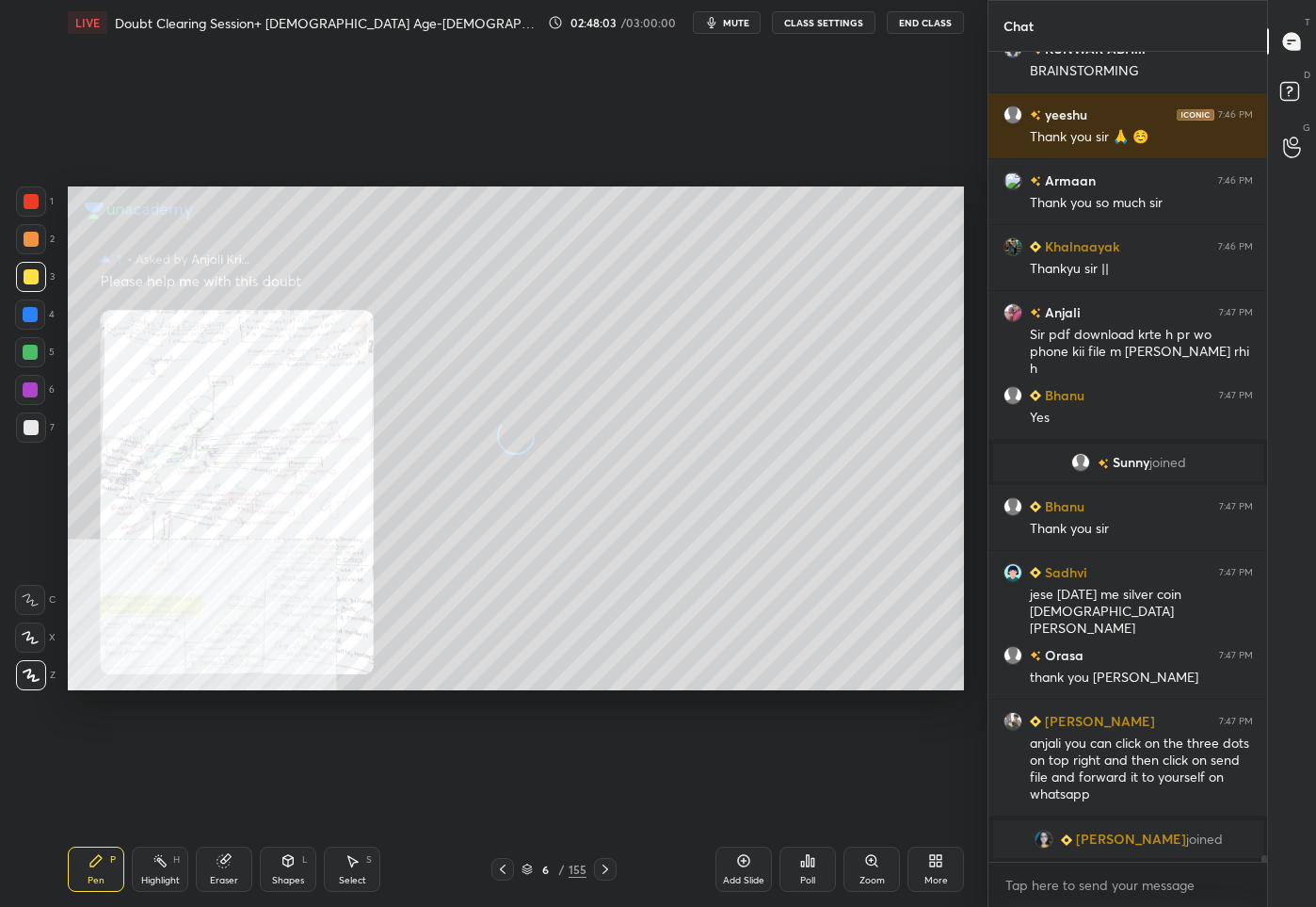
click at [1299, 45] on icon at bounding box center [1291, 41] width 17 height 17
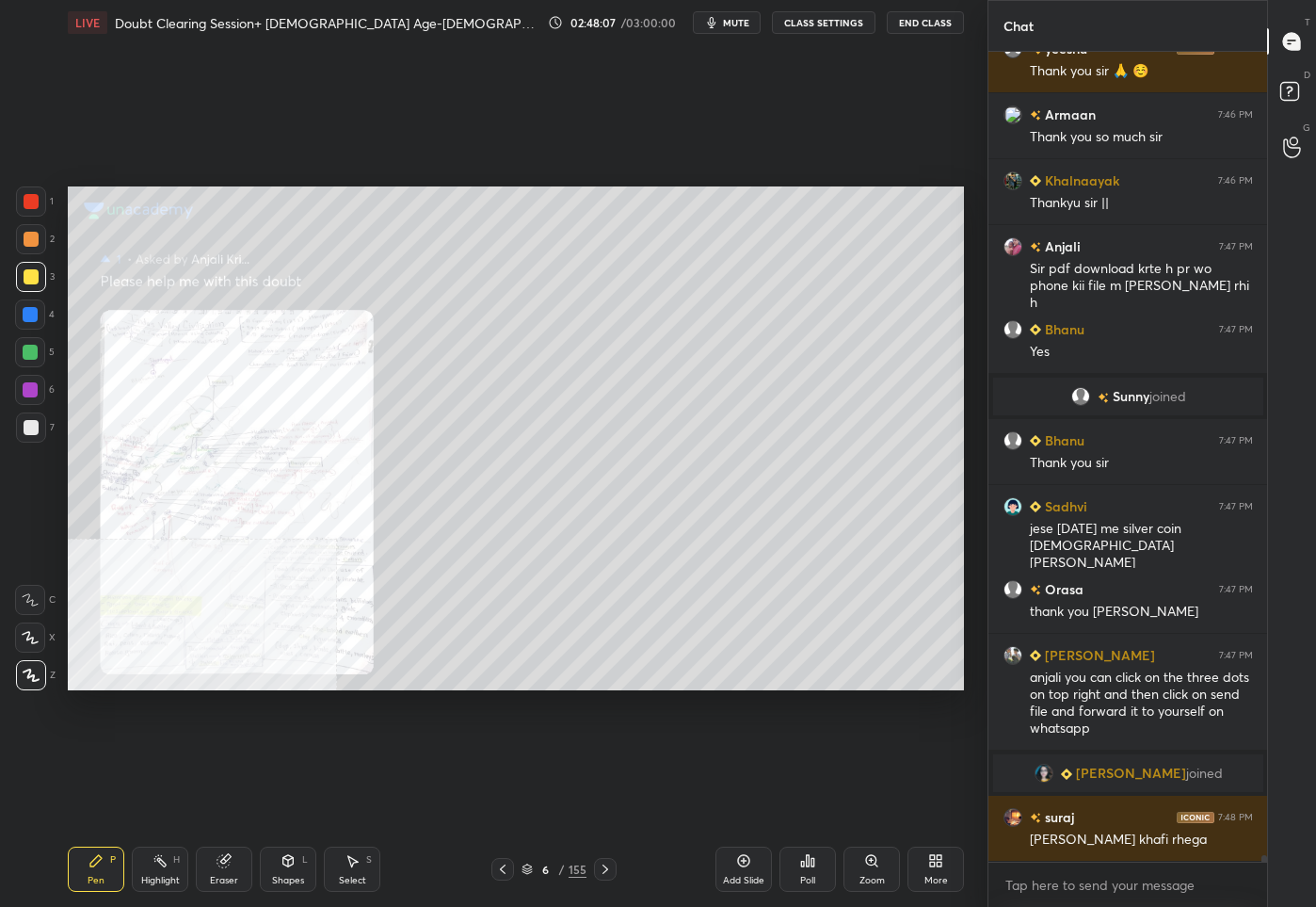
click at [39, 205] on div at bounding box center [31, 200] width 30 height 30
click at [1290, 83] on rect at bounding box center [1288, 92] width 18 height 18
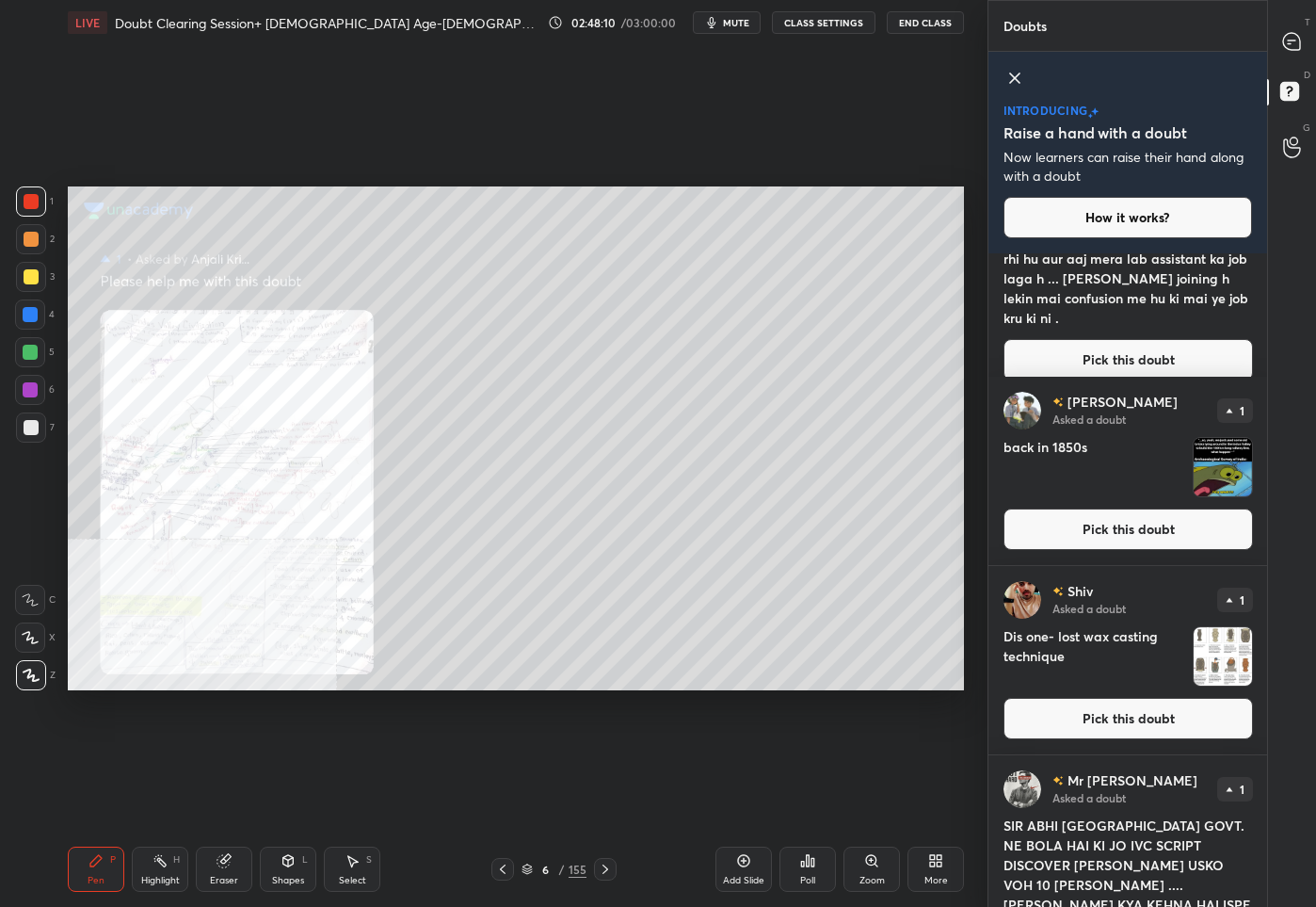
scroll to position [346, 0]
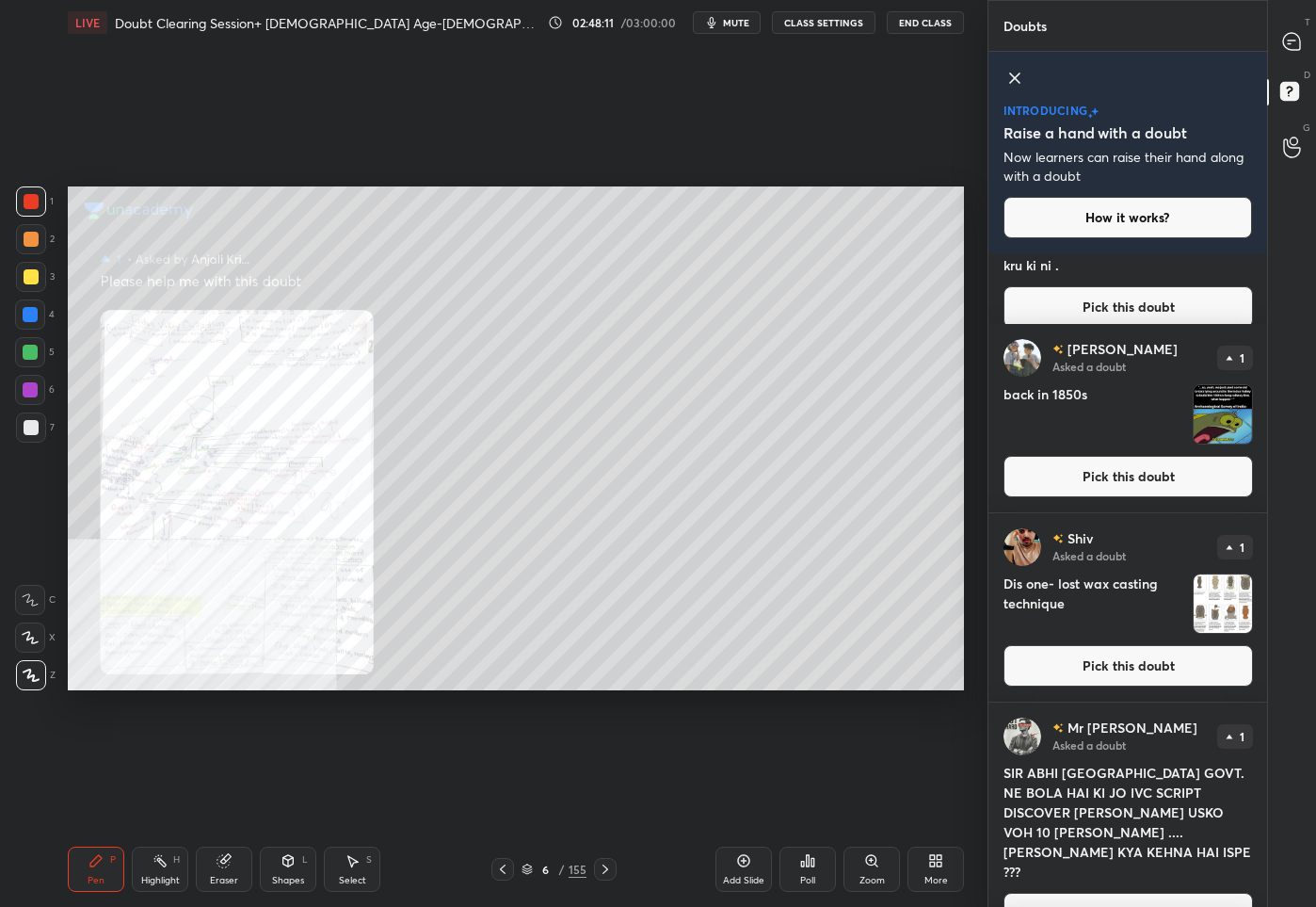
click at [1102, 672] on button "Pick this doubt" at bounding box center [1127, 665] width 250 height 41
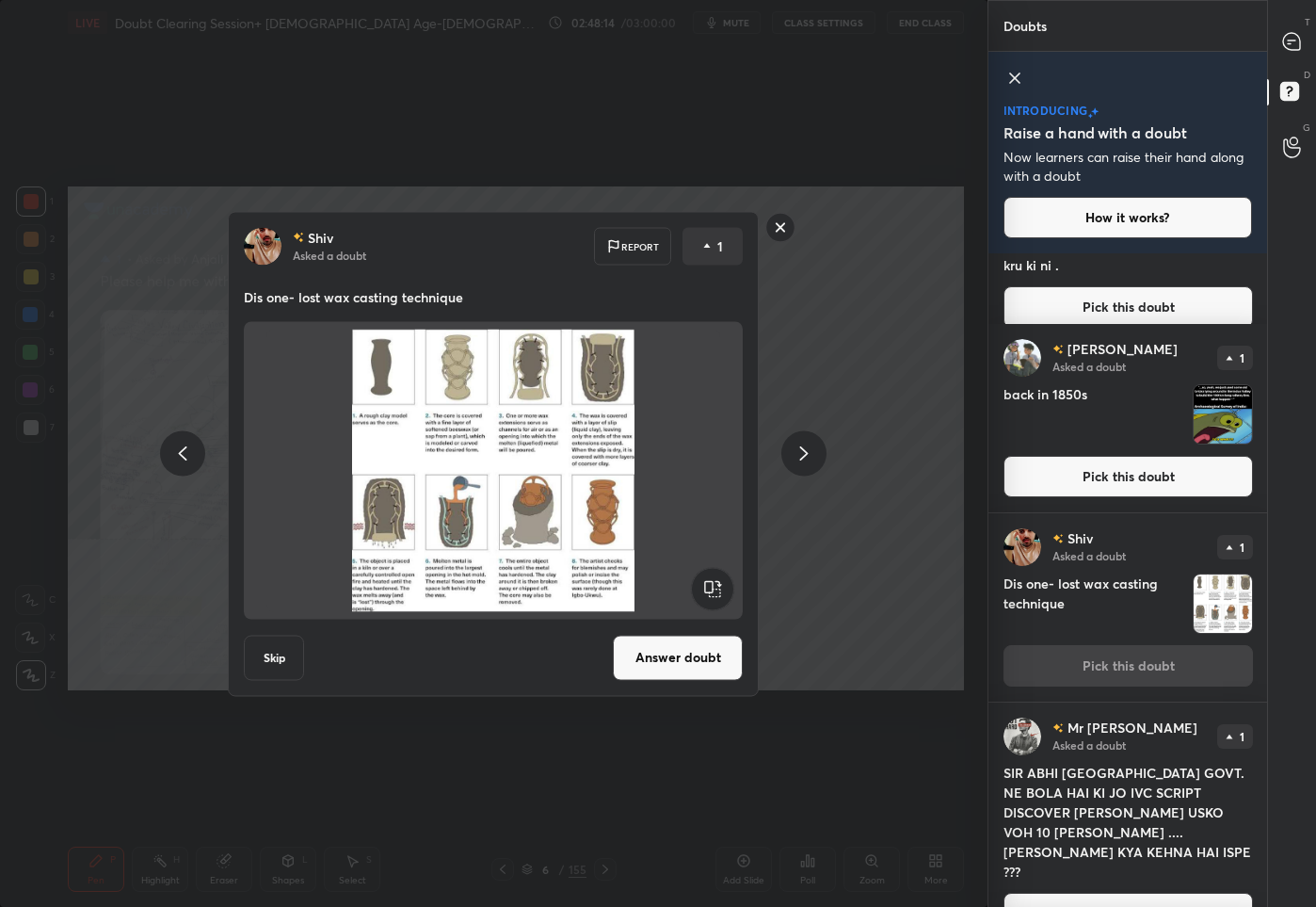
click at [789, 233] on rect at bounding box center [780, 227] width 29 height 29
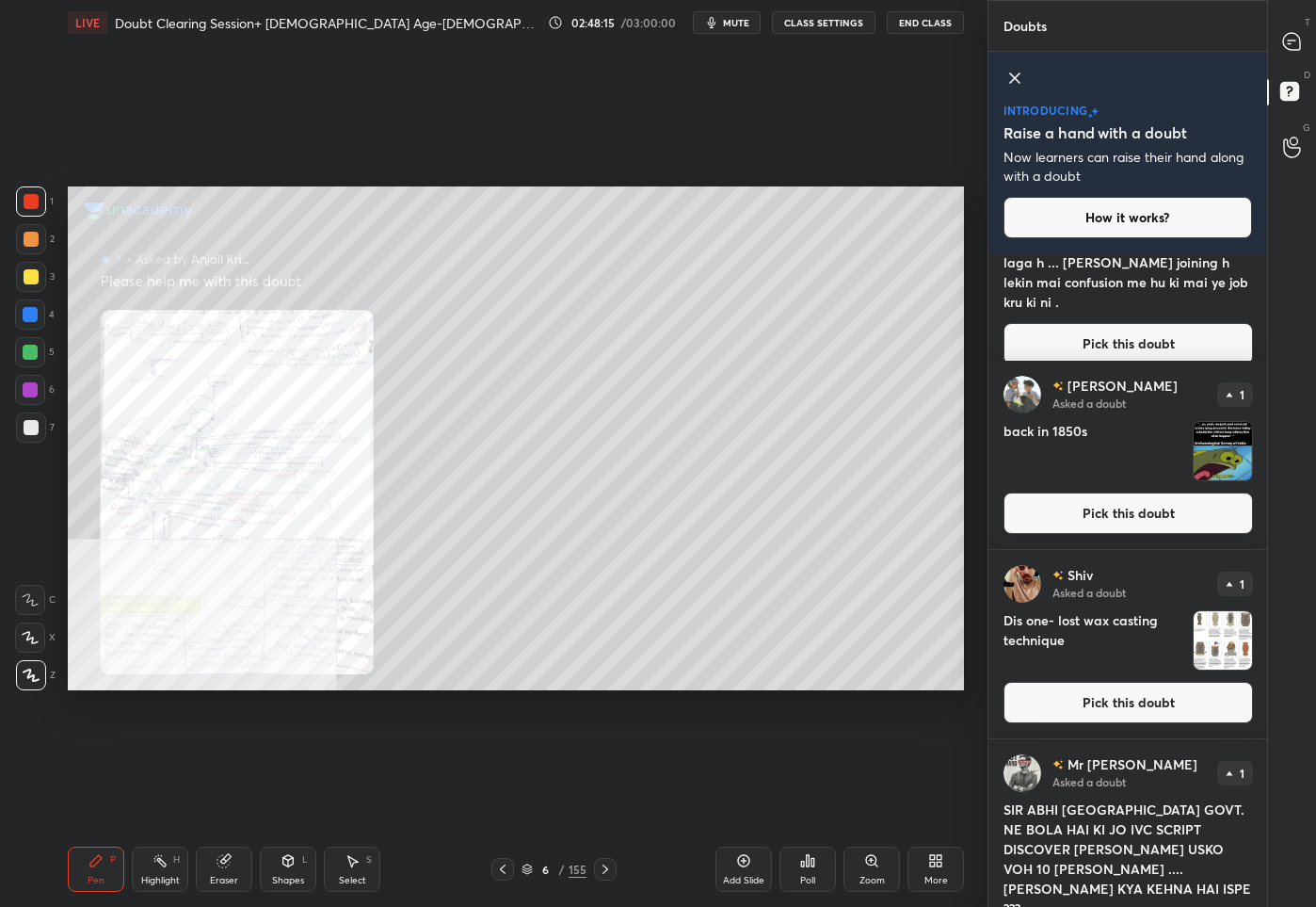
scroll to position [436, 0]
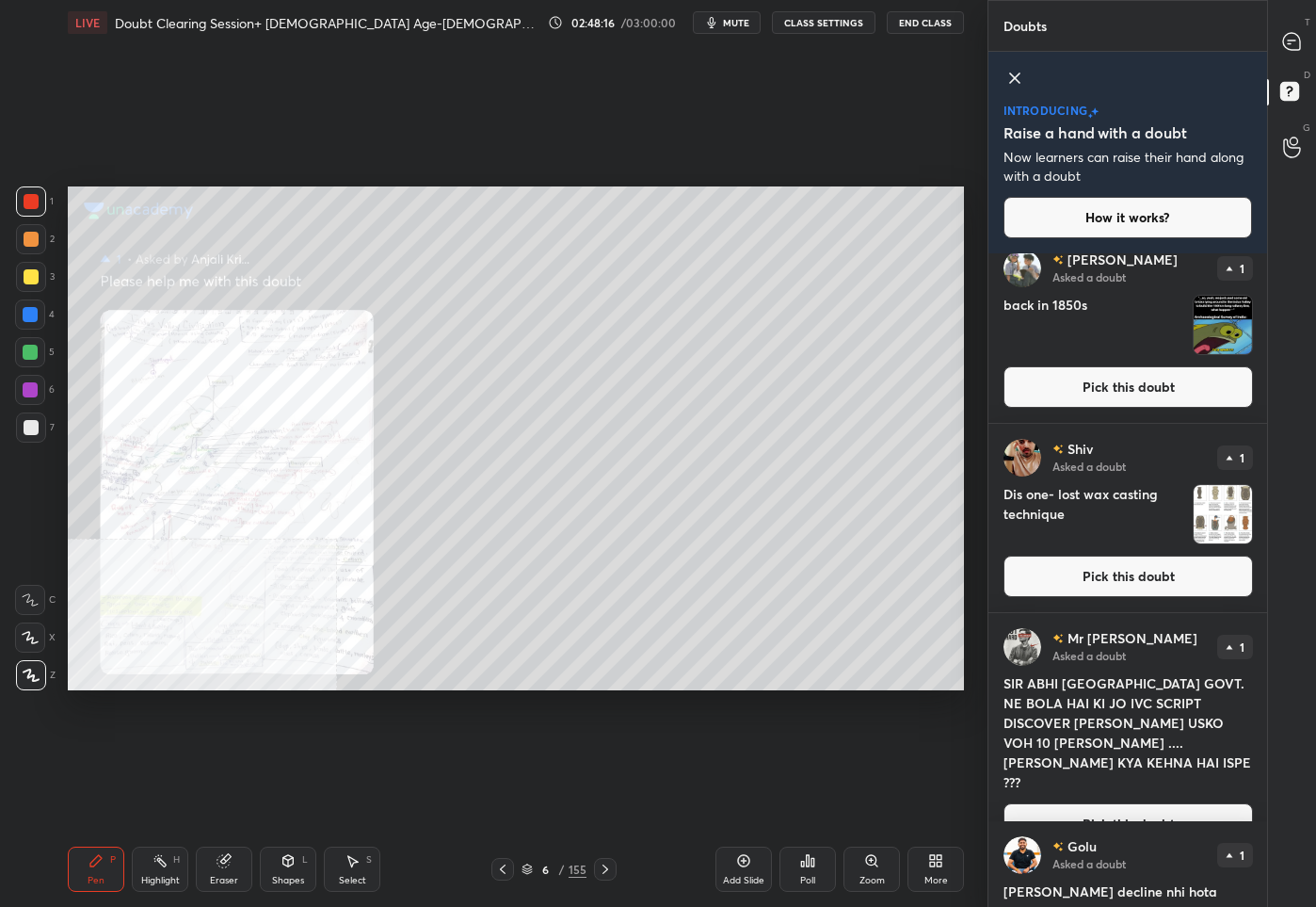
click at [1077, 803] on button "Pick this doubt" at bounding box center [1127, 823] width 250 height 41
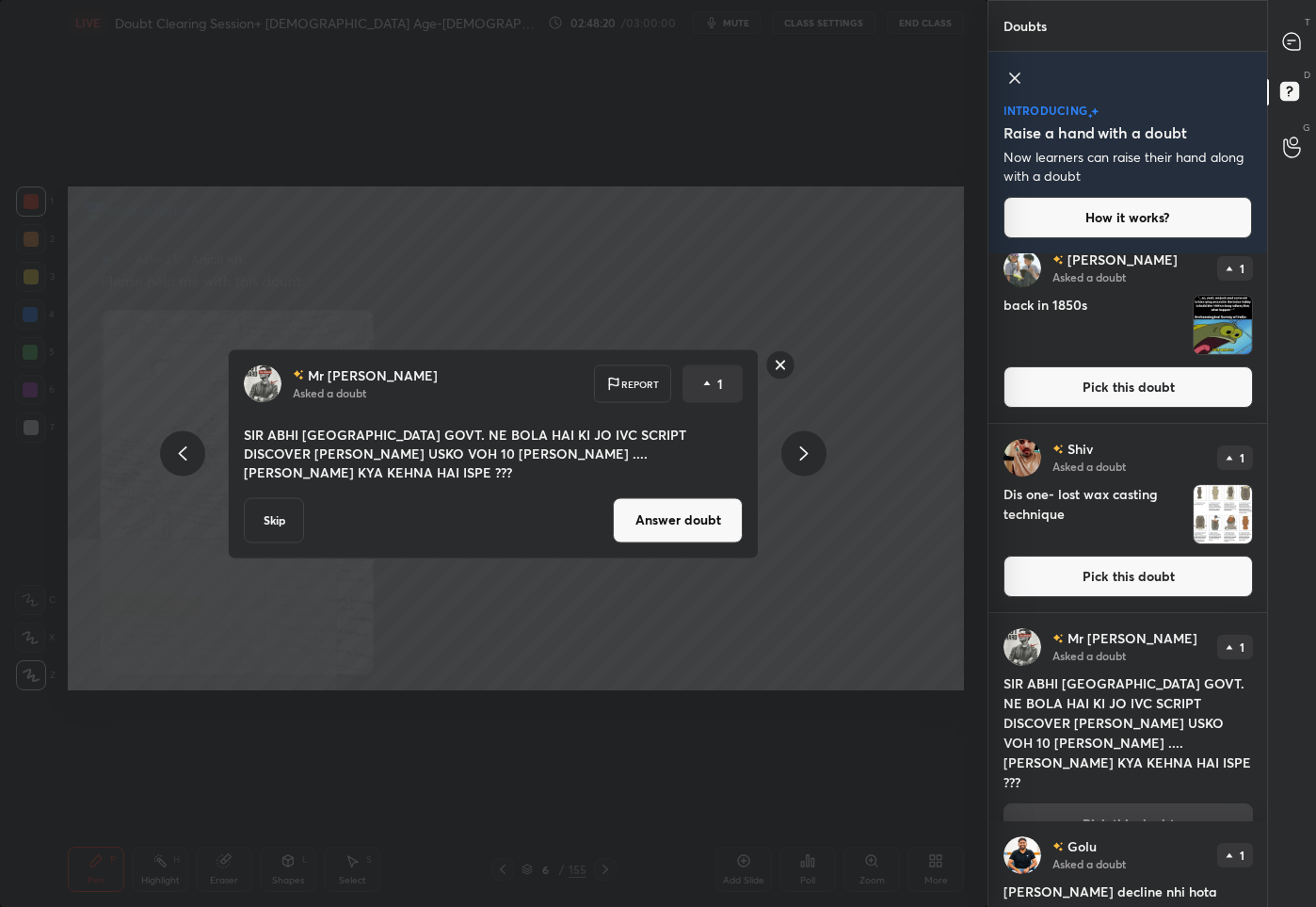
click at [706, 527] on button "Answer doubt" at bounding box center [677, 520] width 130 height 45
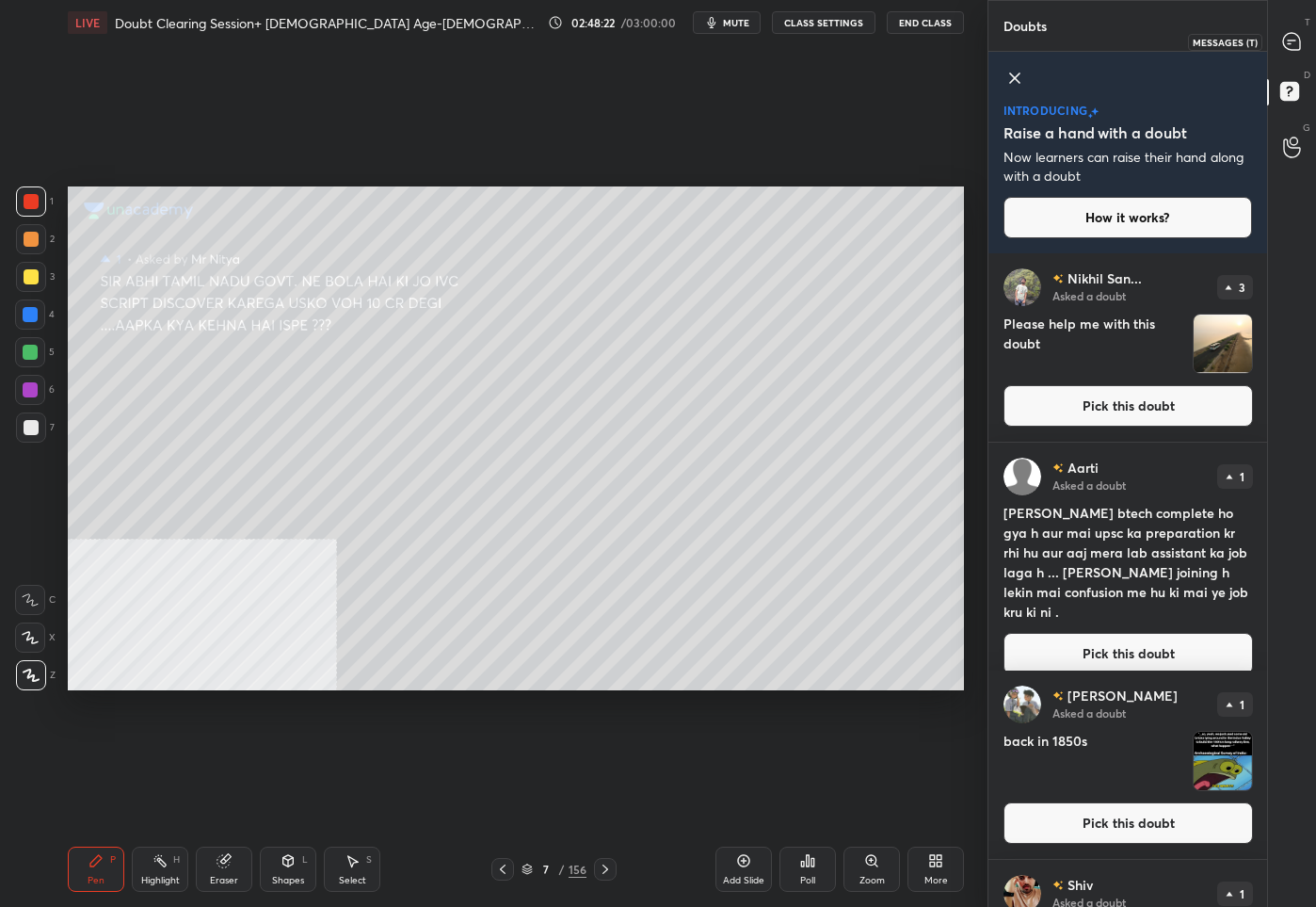
click at [1282, 45] on icon at bounding box center [1291, 41] width 17 height 17
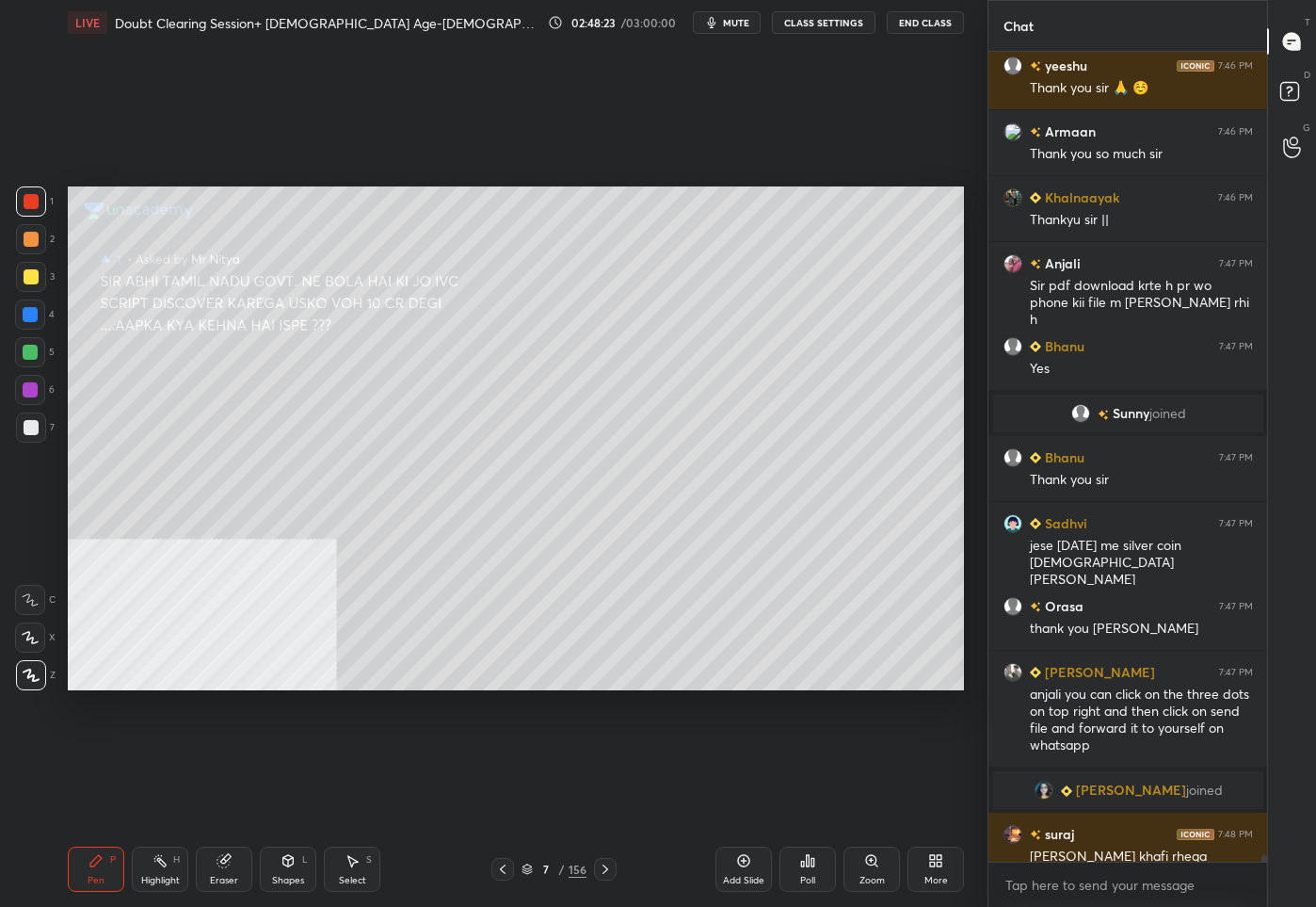
scroll to position [96909, 0]
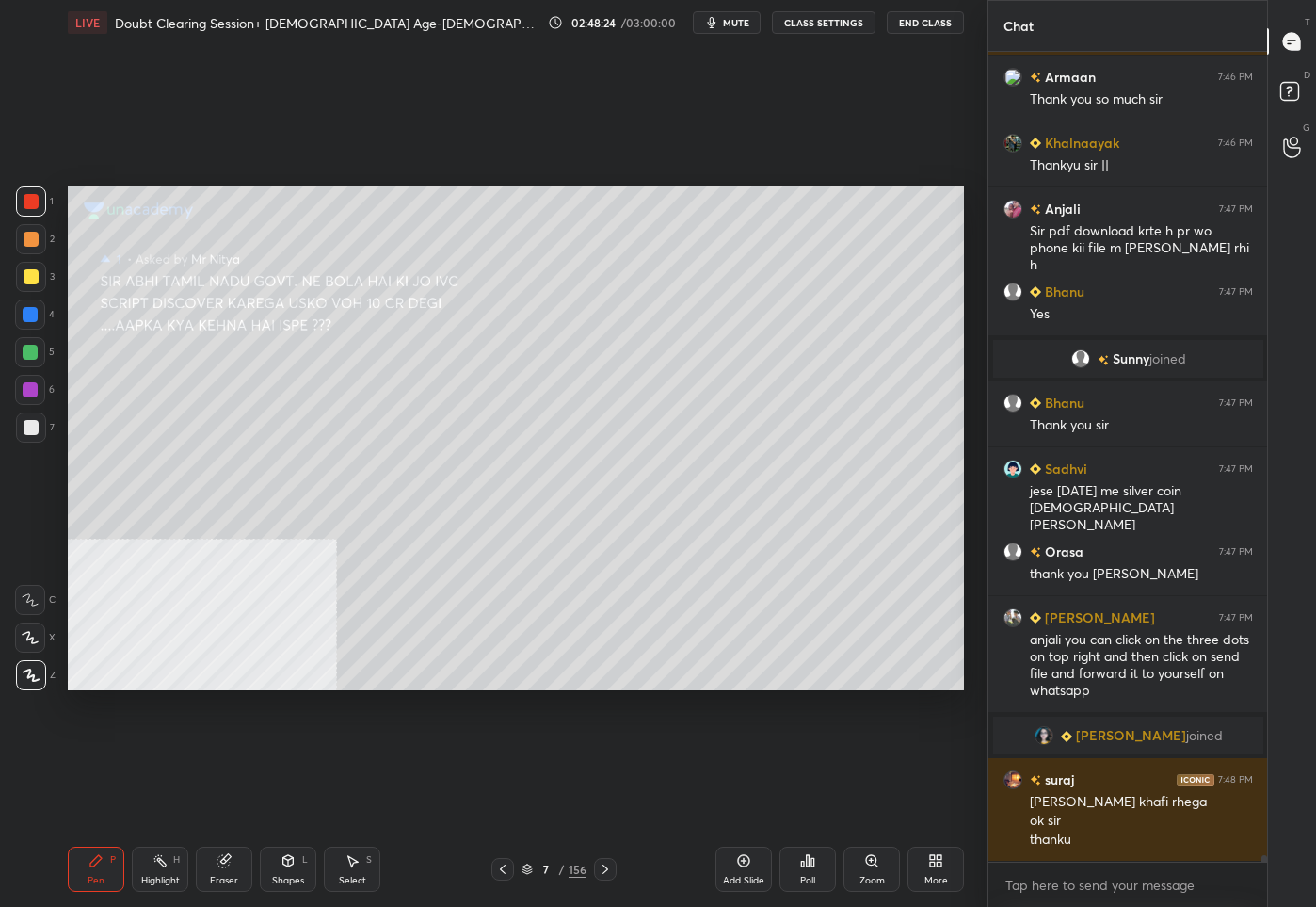
click at [24, 276] on div at bounding box center [31, 277] width 15 height 15
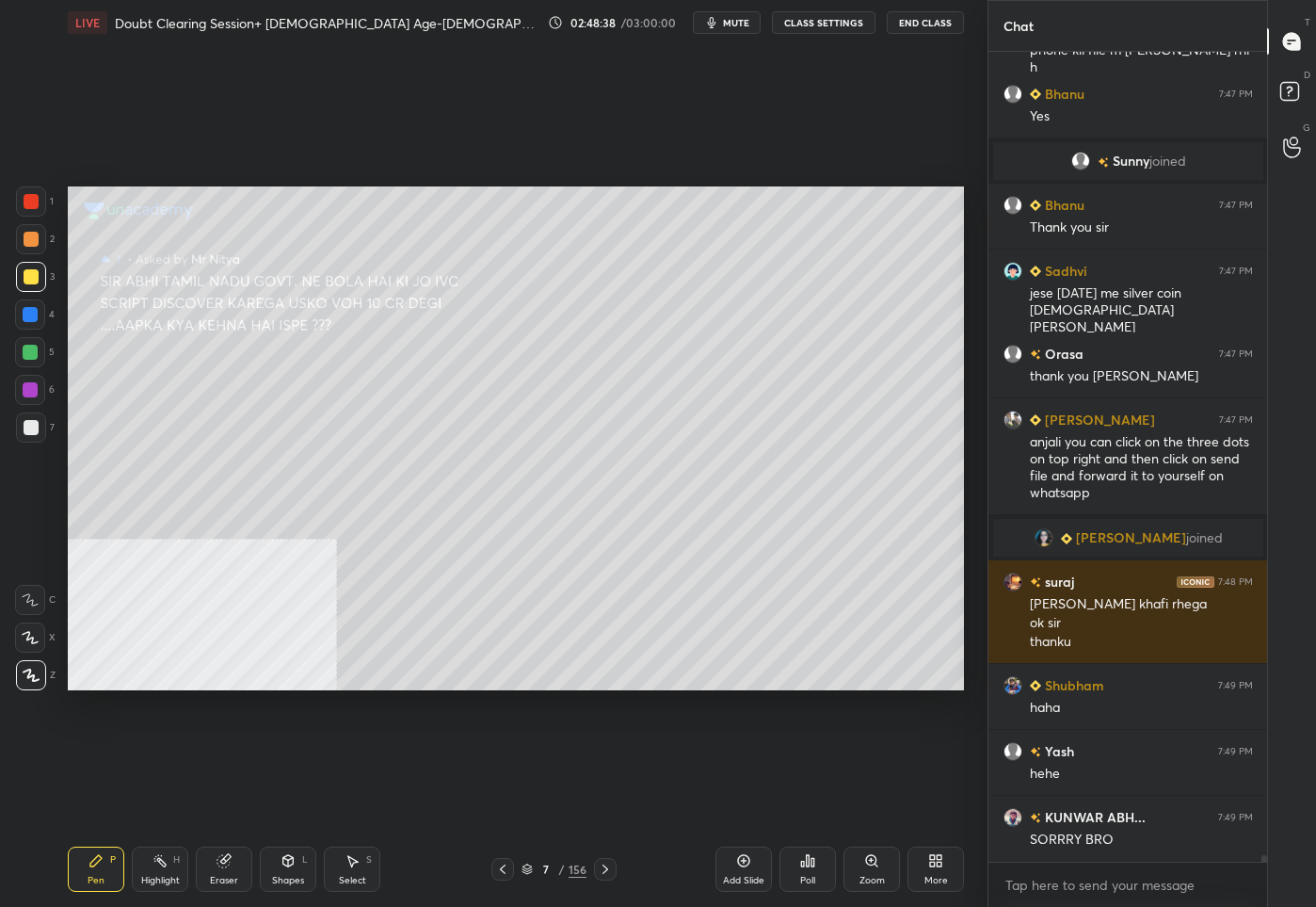
scroll to position [97172, 0]
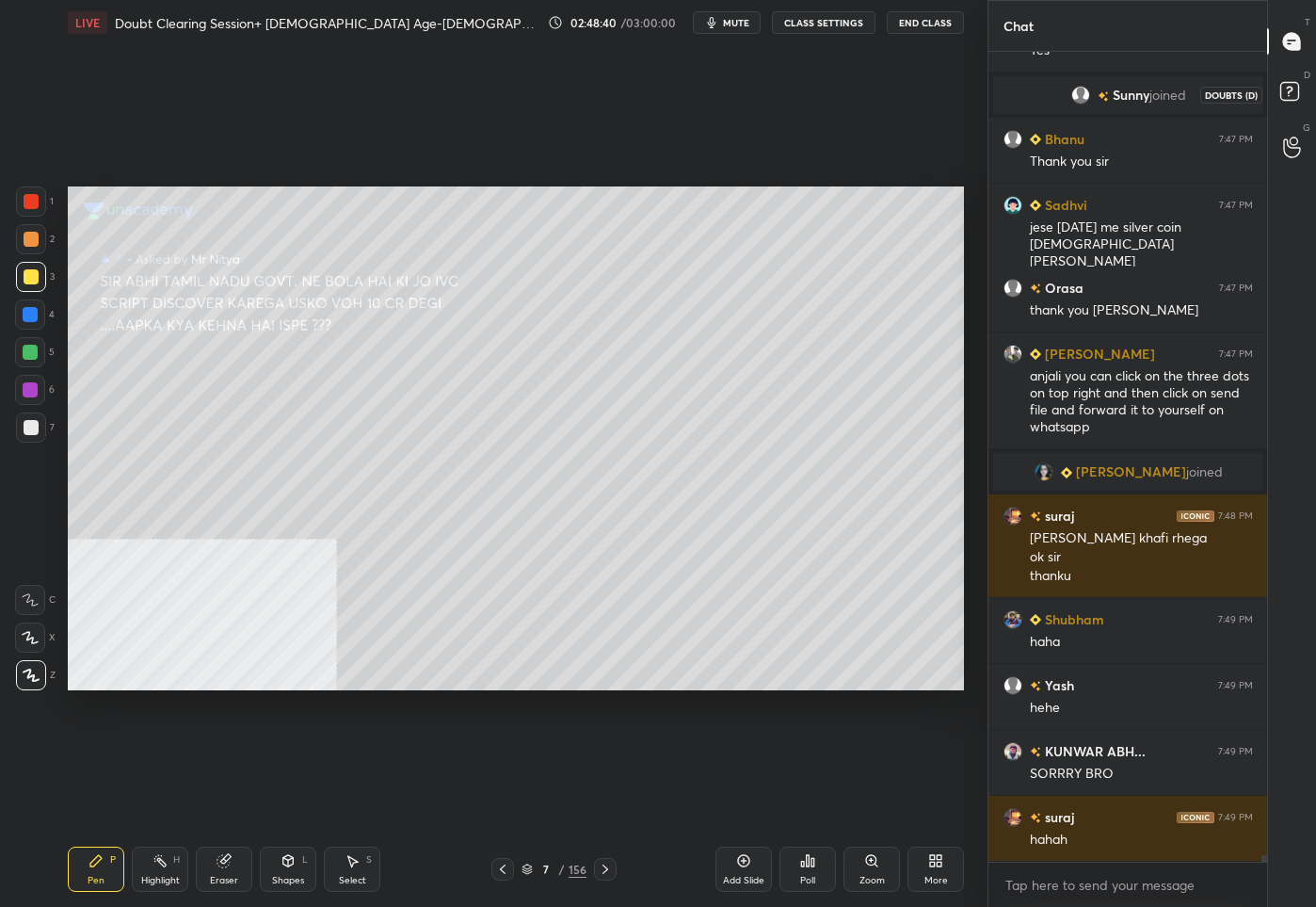
click at [1280, 97] on rect at bounding box center [1288, 92] width 18 height 18
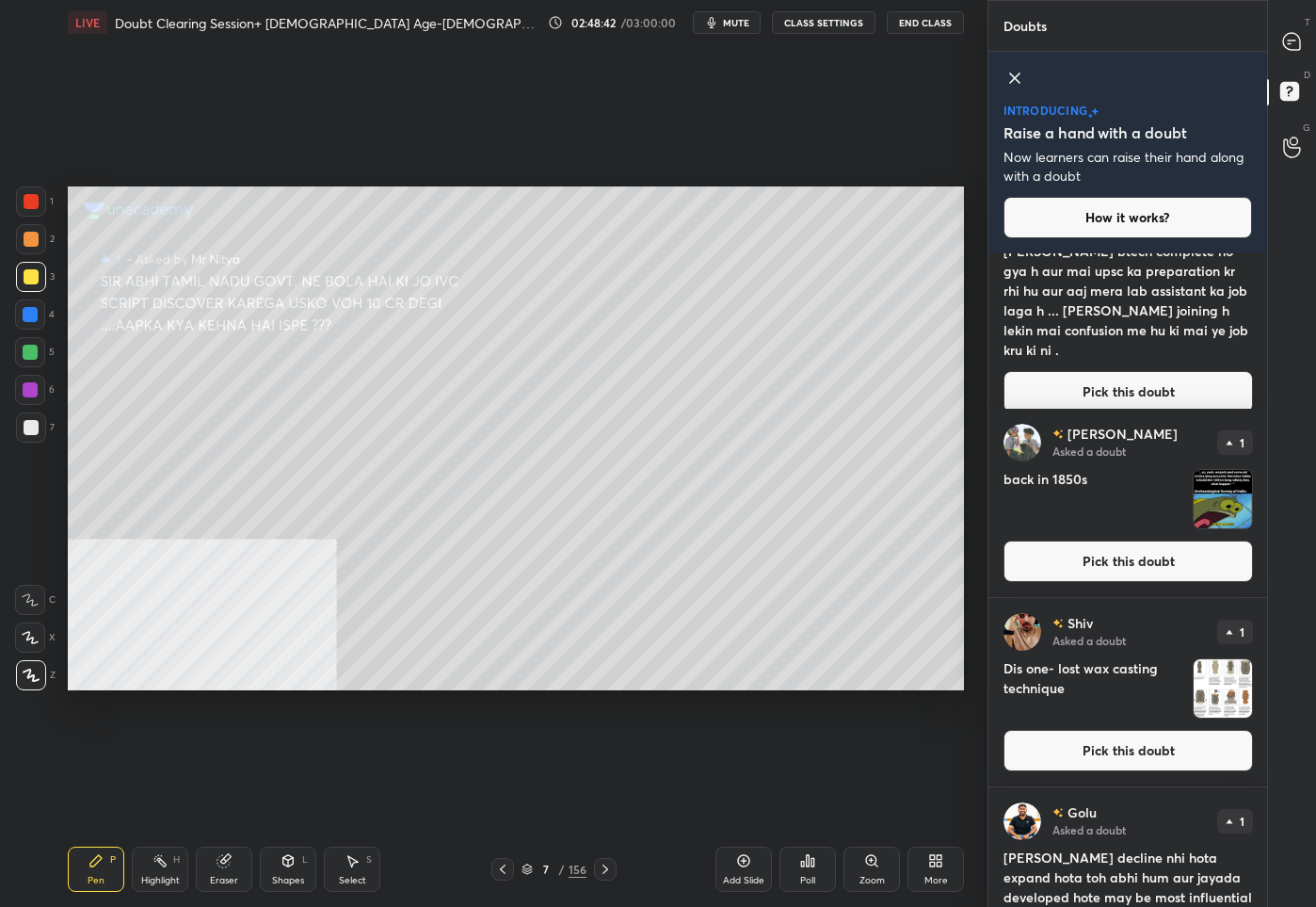
scroll to position [367, 0]
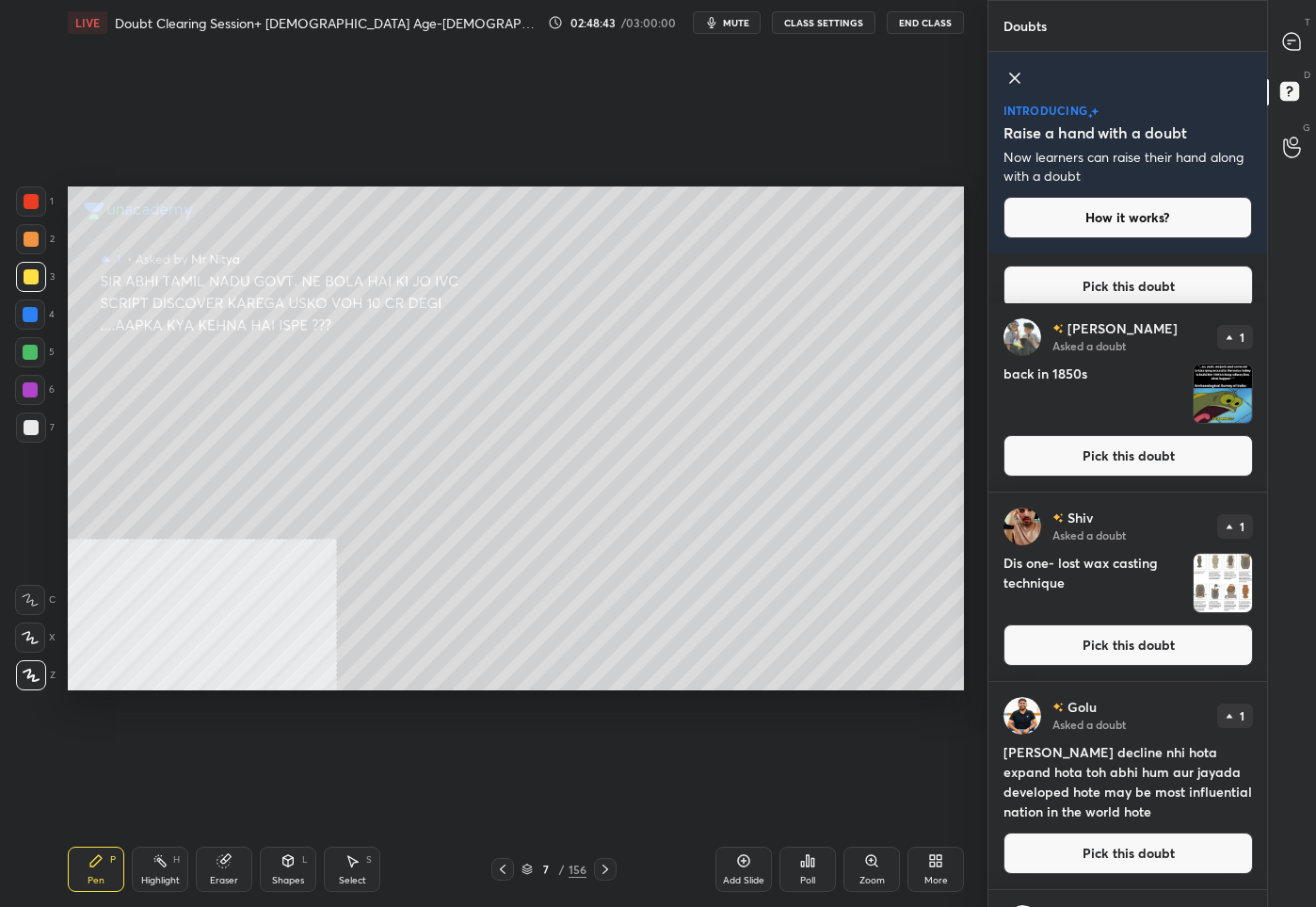
click at [1077, 834] on button "Pick this doubt" at bounding box center [1127, 852] width 250 height 41
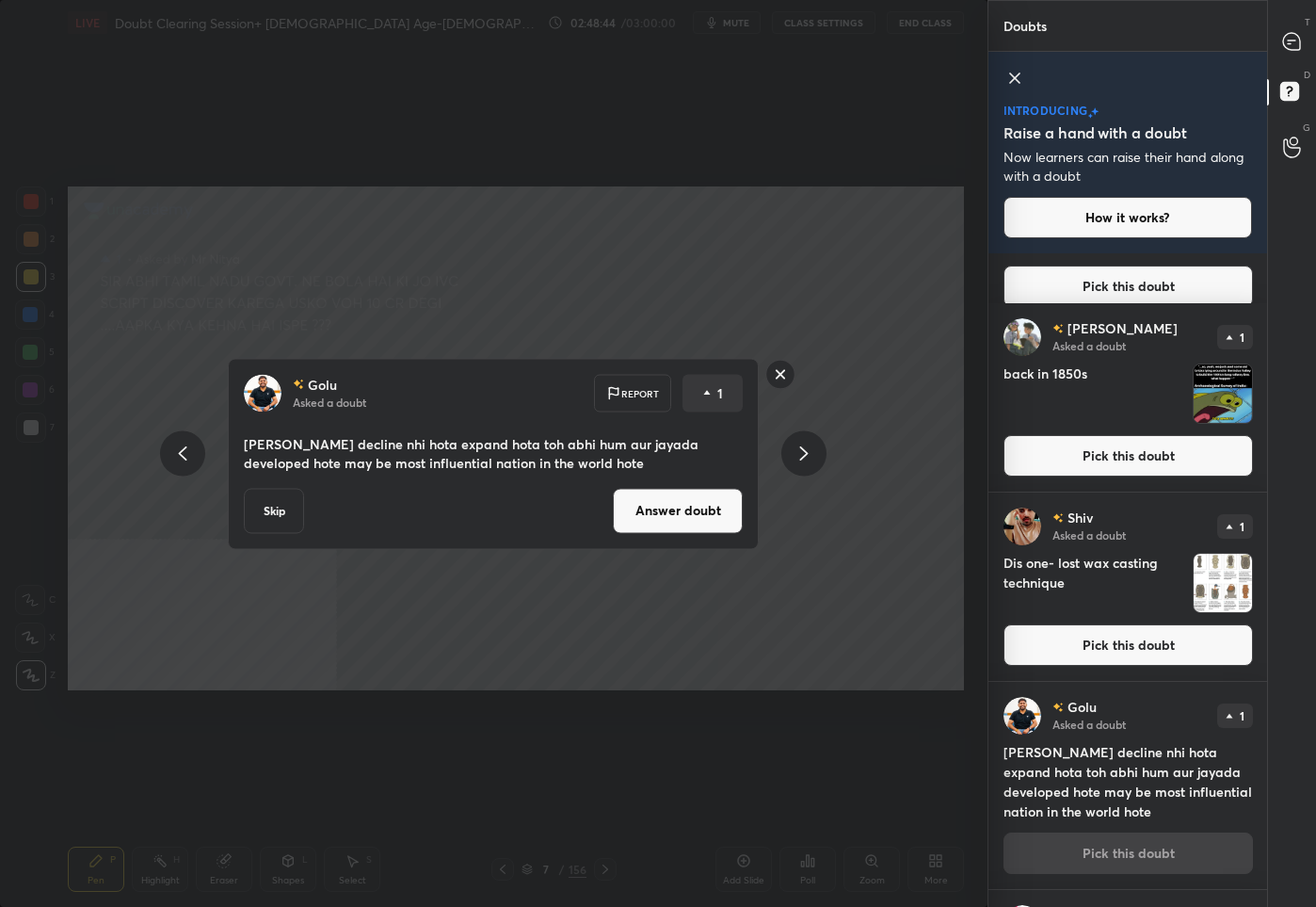
click at [708, 518] on button "Answer doubt" at bounding box center [677, 510] width 130 height 45
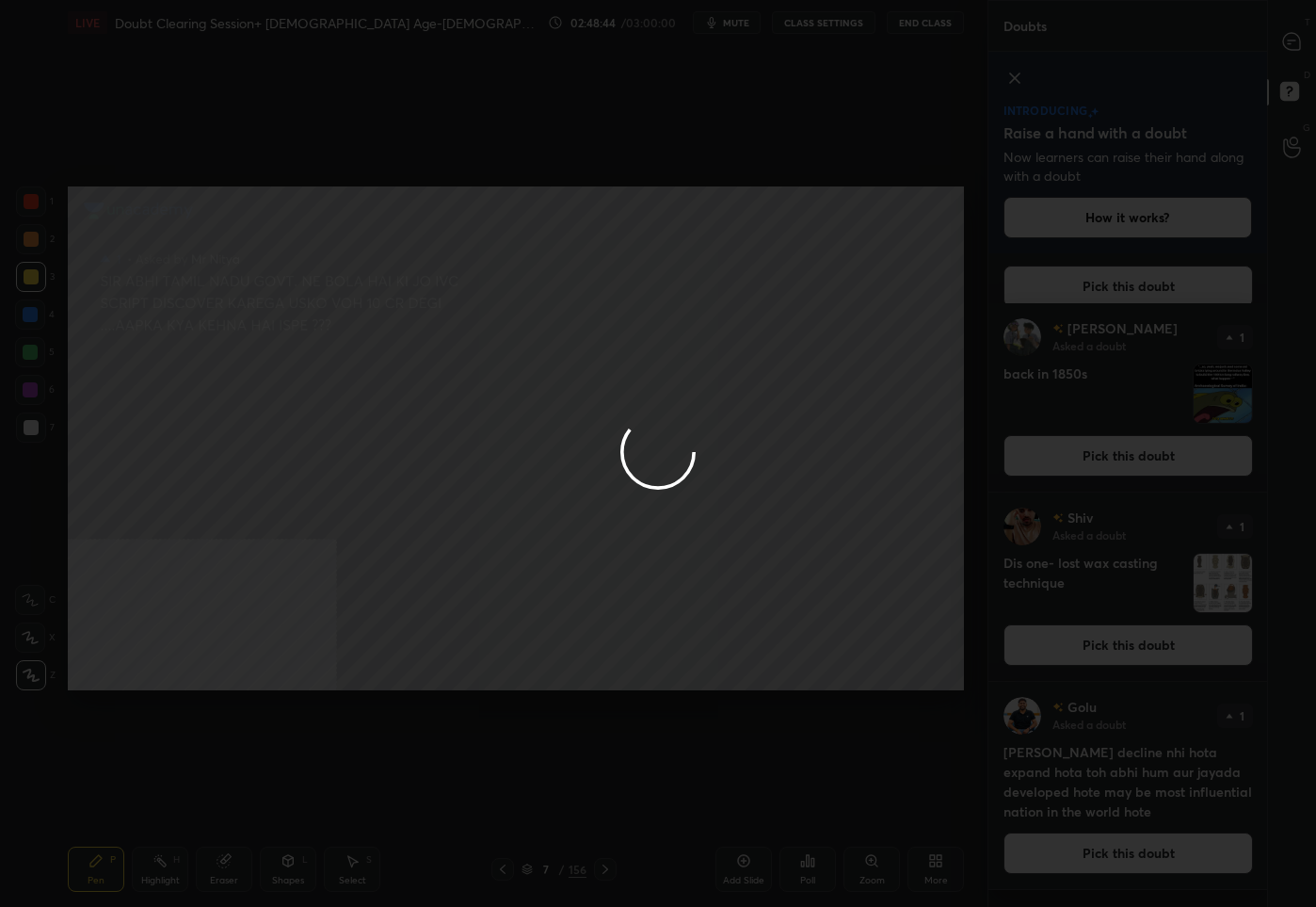
scroll to position [0, 0]
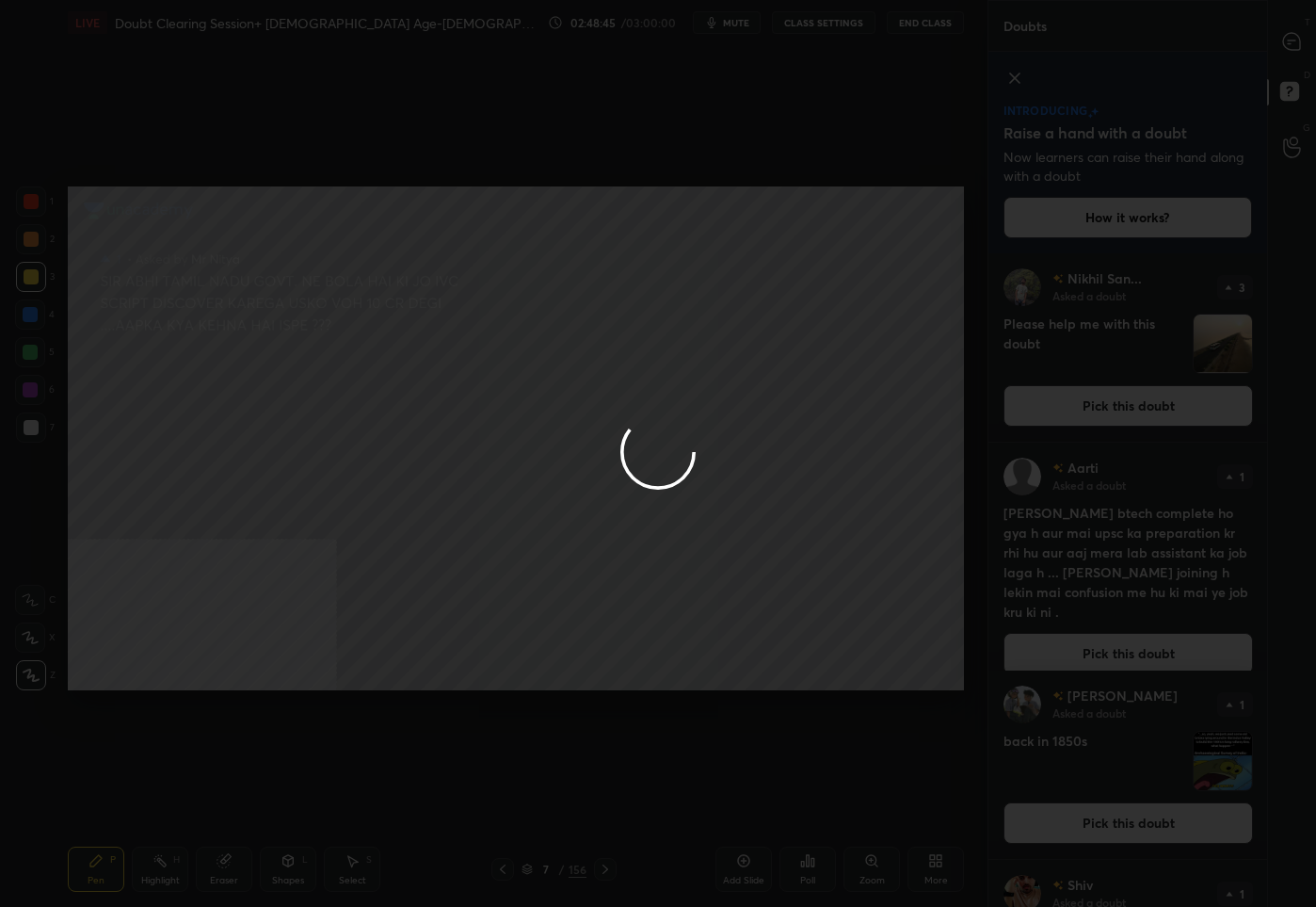
click at [1293, 34] on div at bounding box center [658, 453] width 1316 height 907
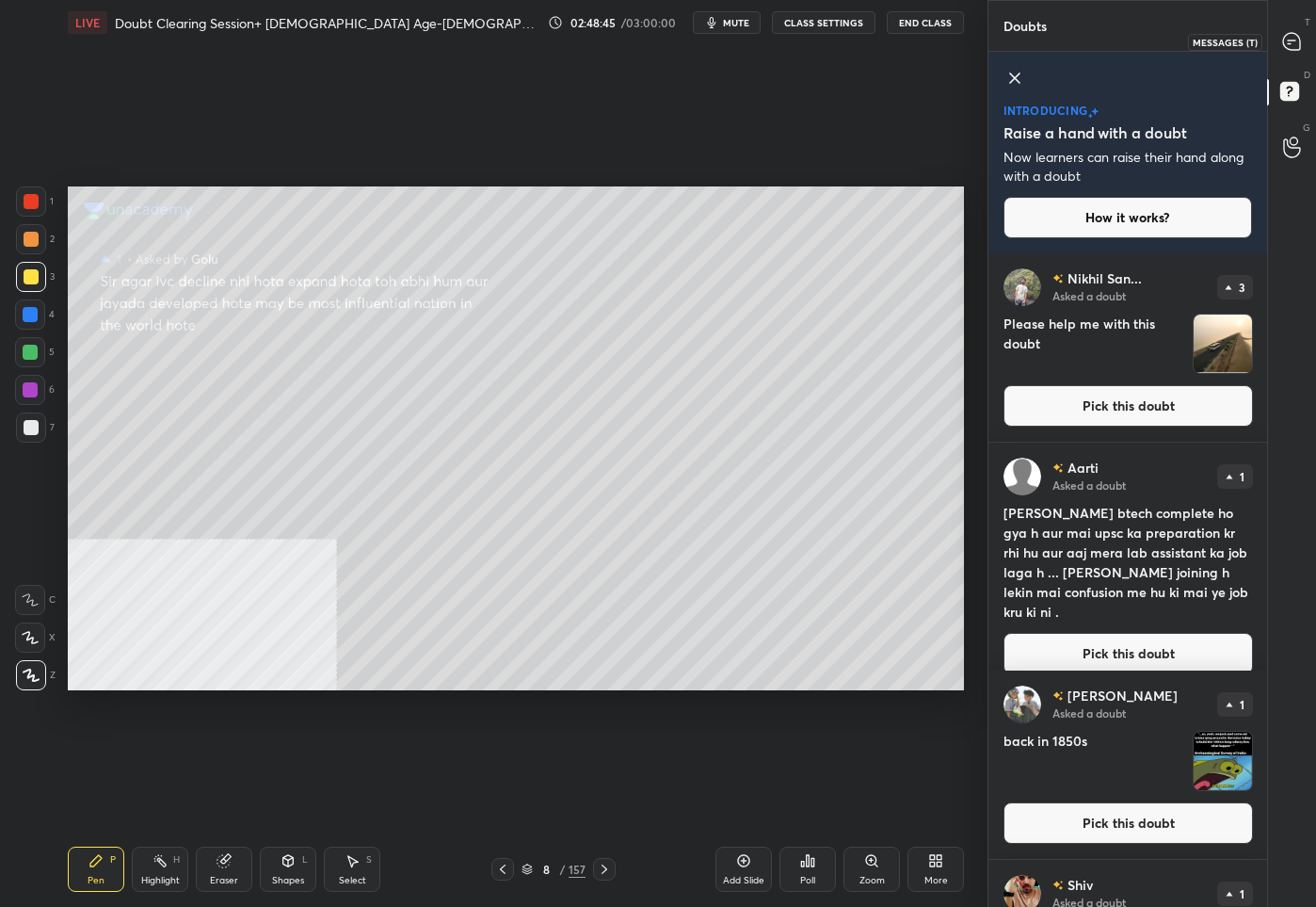
click at [1293, 34] on icon at bounding box center [1291, 41] width 17 height 17
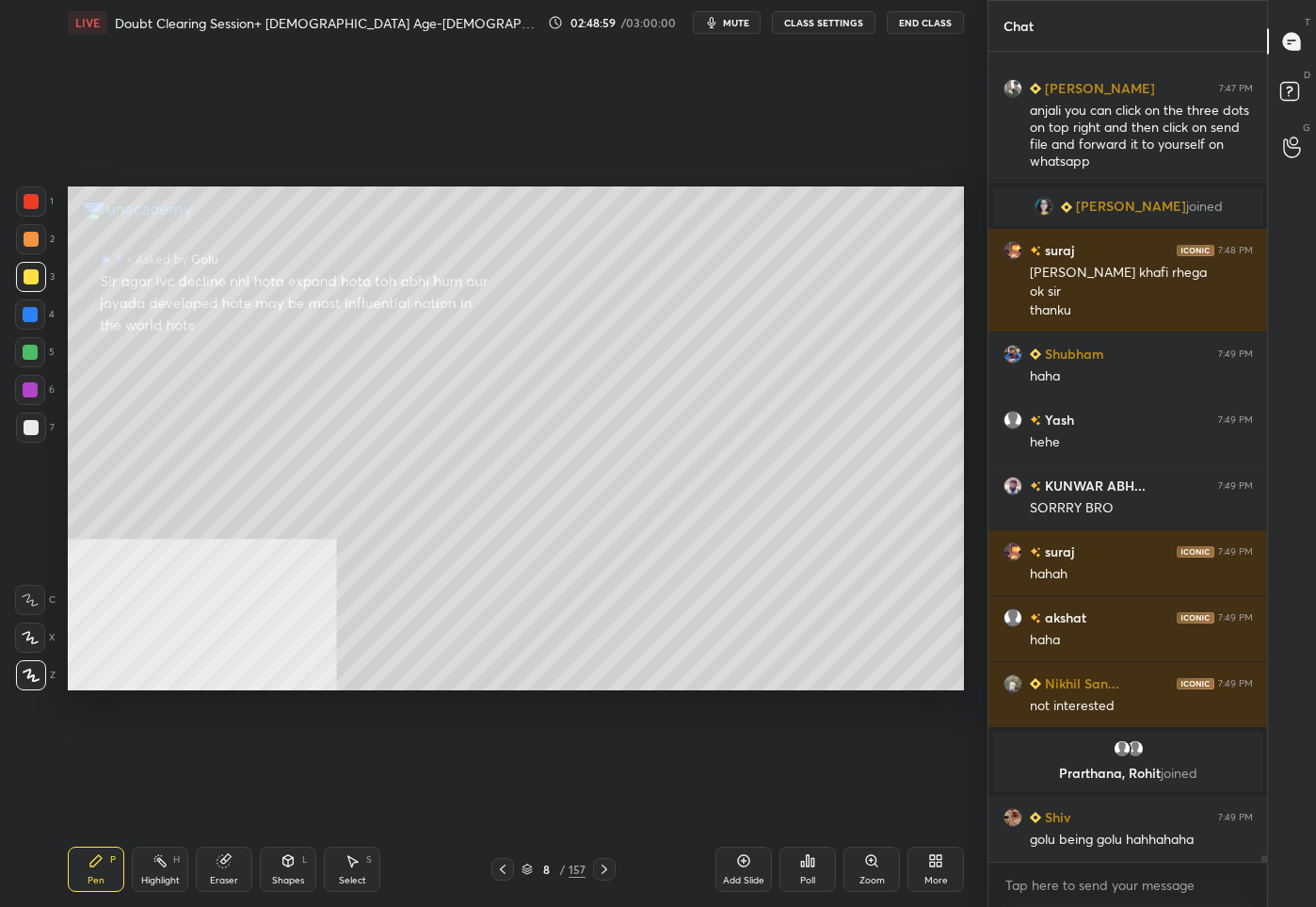
scroll to position [96641, 0]
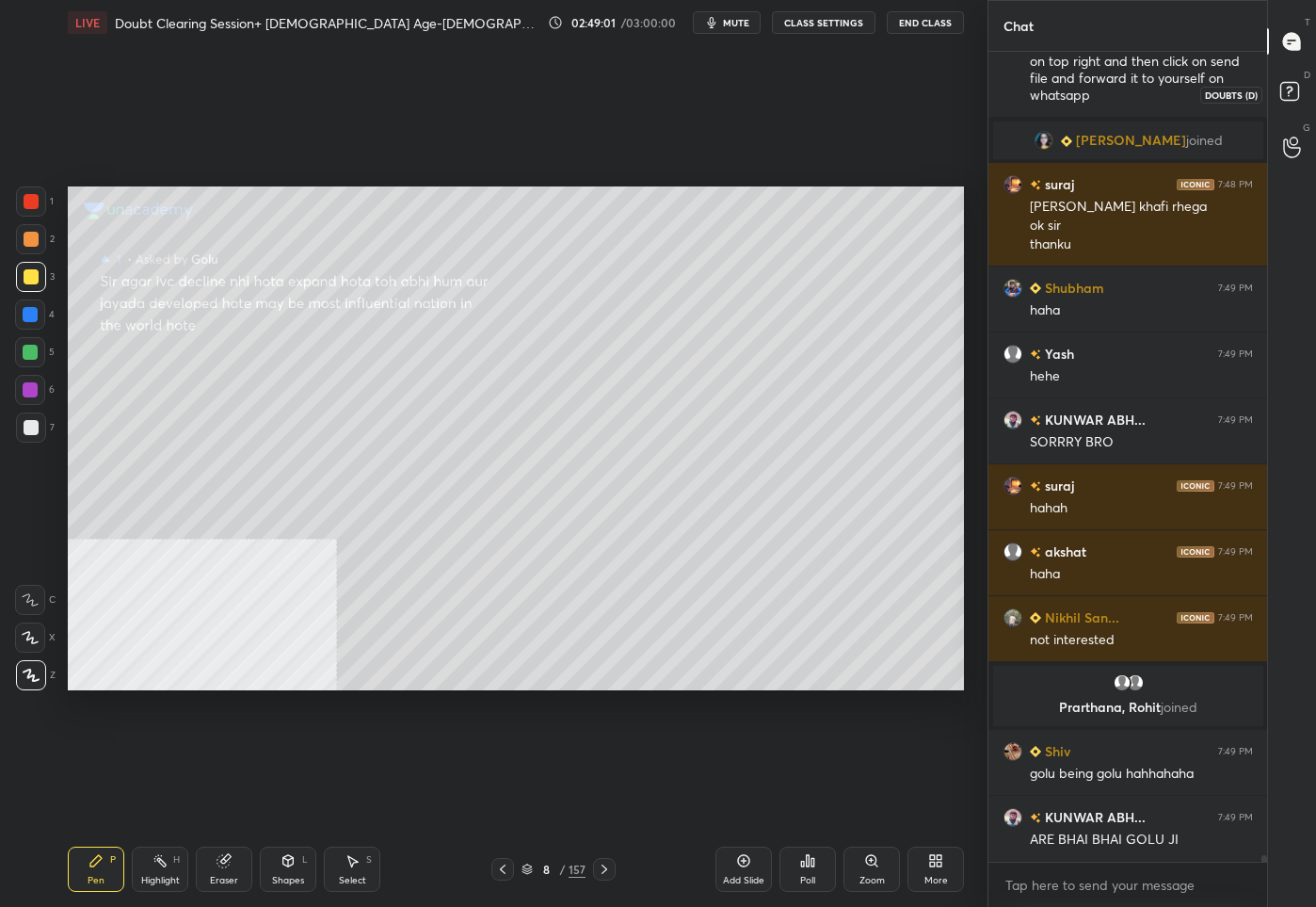
click at [1303, 90] on icon at bounding box center [1292, 93] width 34 height 34
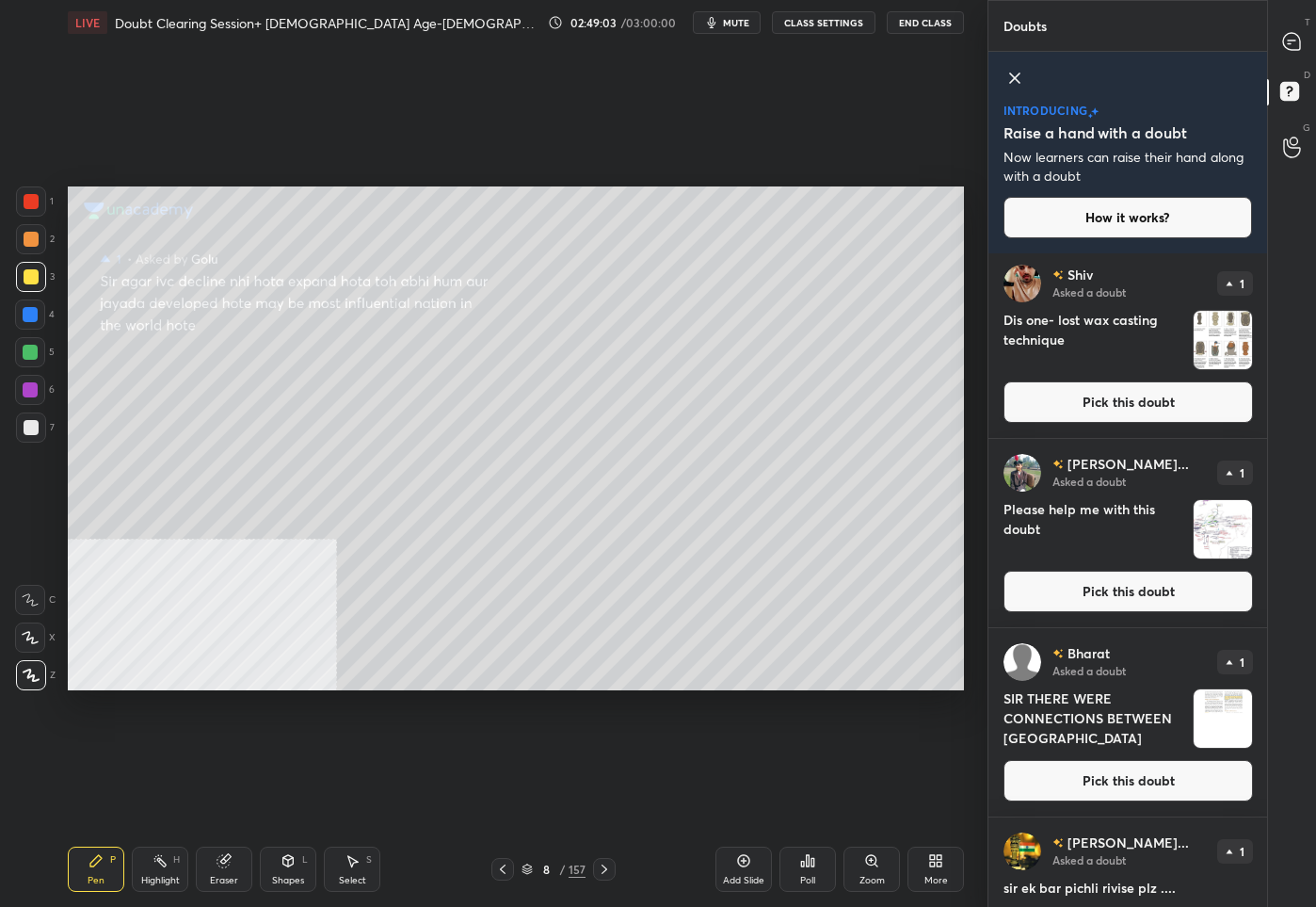
scroll to position [663, 0]
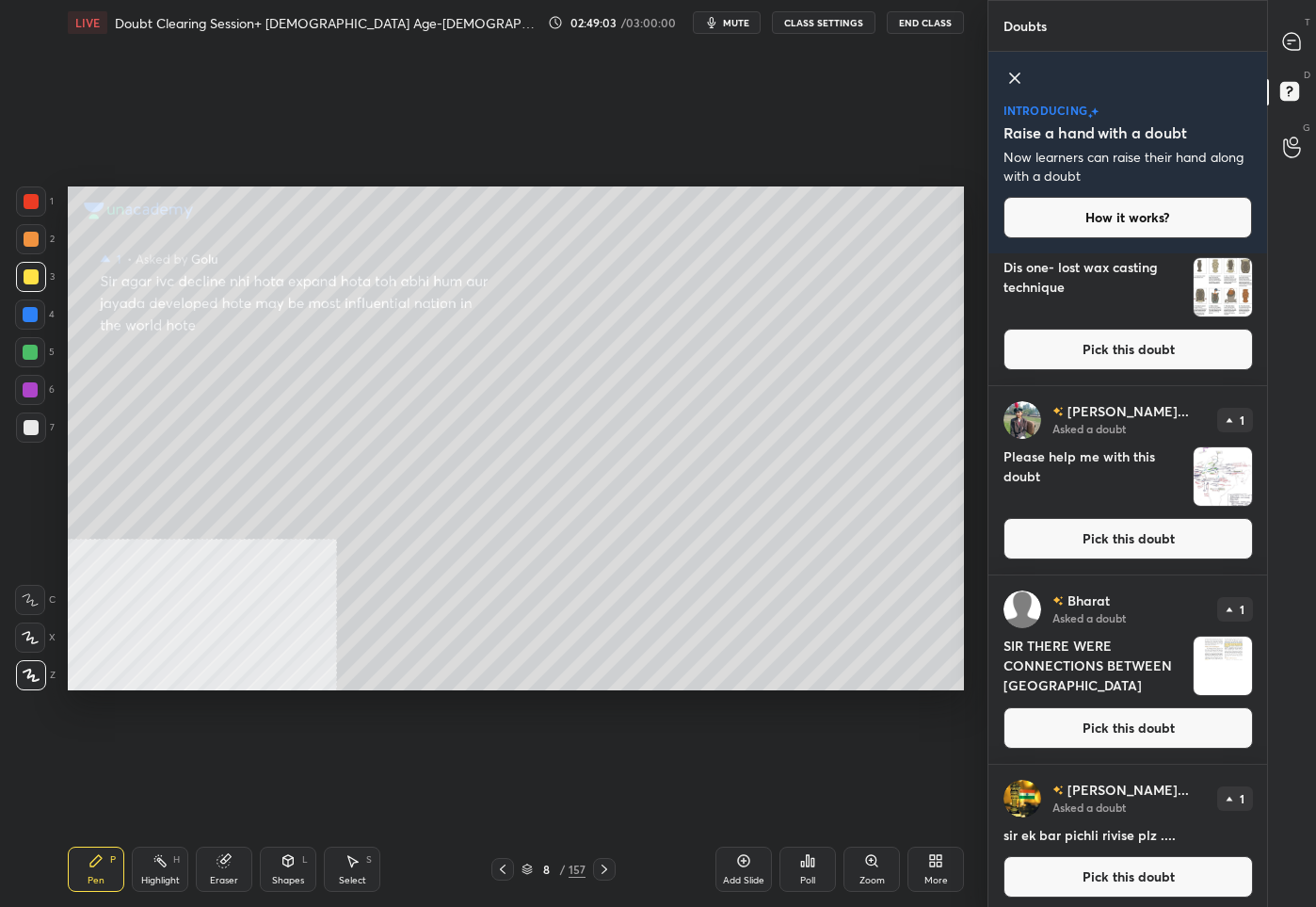
click at [1086, 734] on button "Pick this doubt" at bounding box center [1127, 728] width 250 height 41
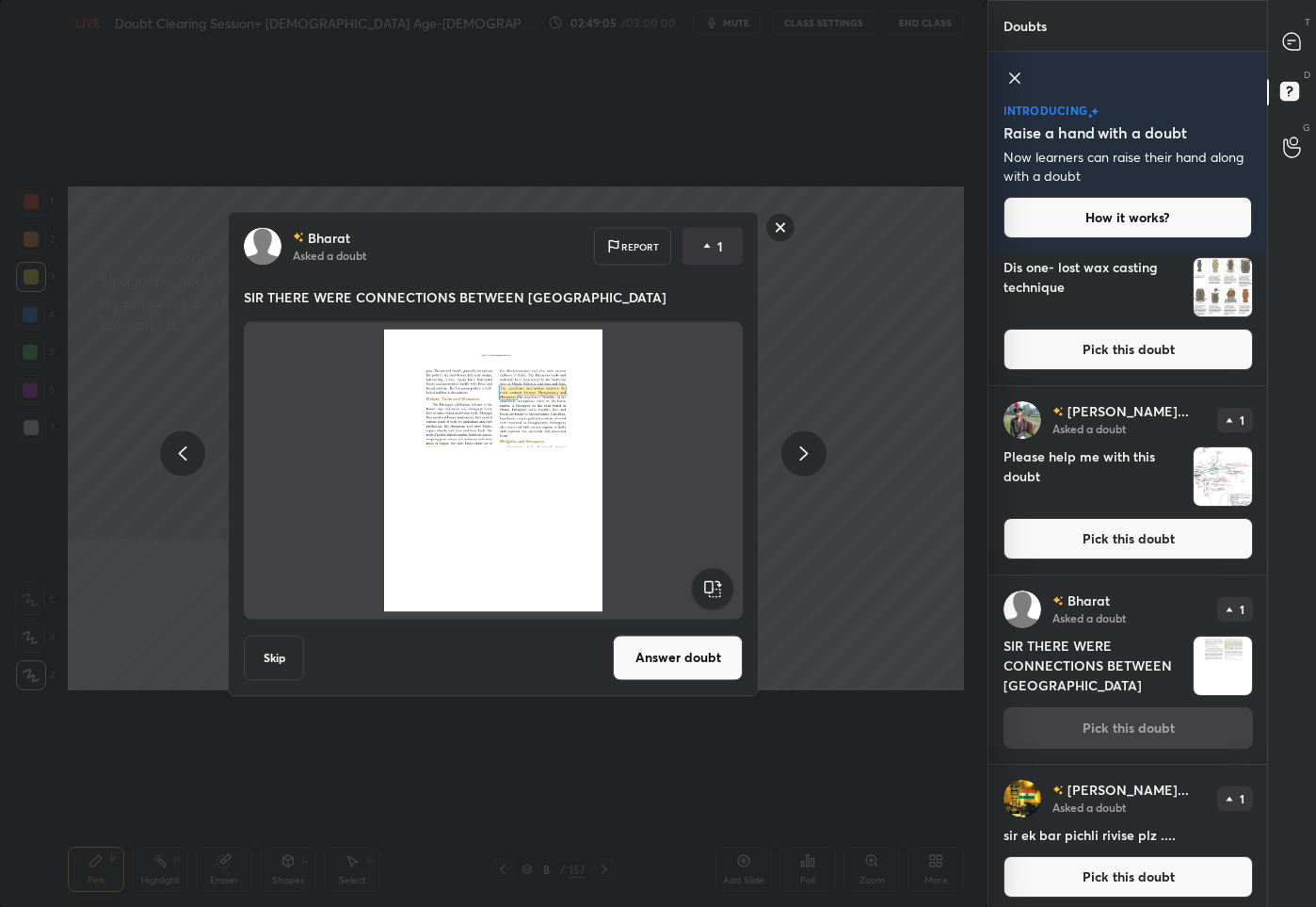
click at [669, 661] on button "Answer doubt" at bounding box center [677, 656] width 130 height 45
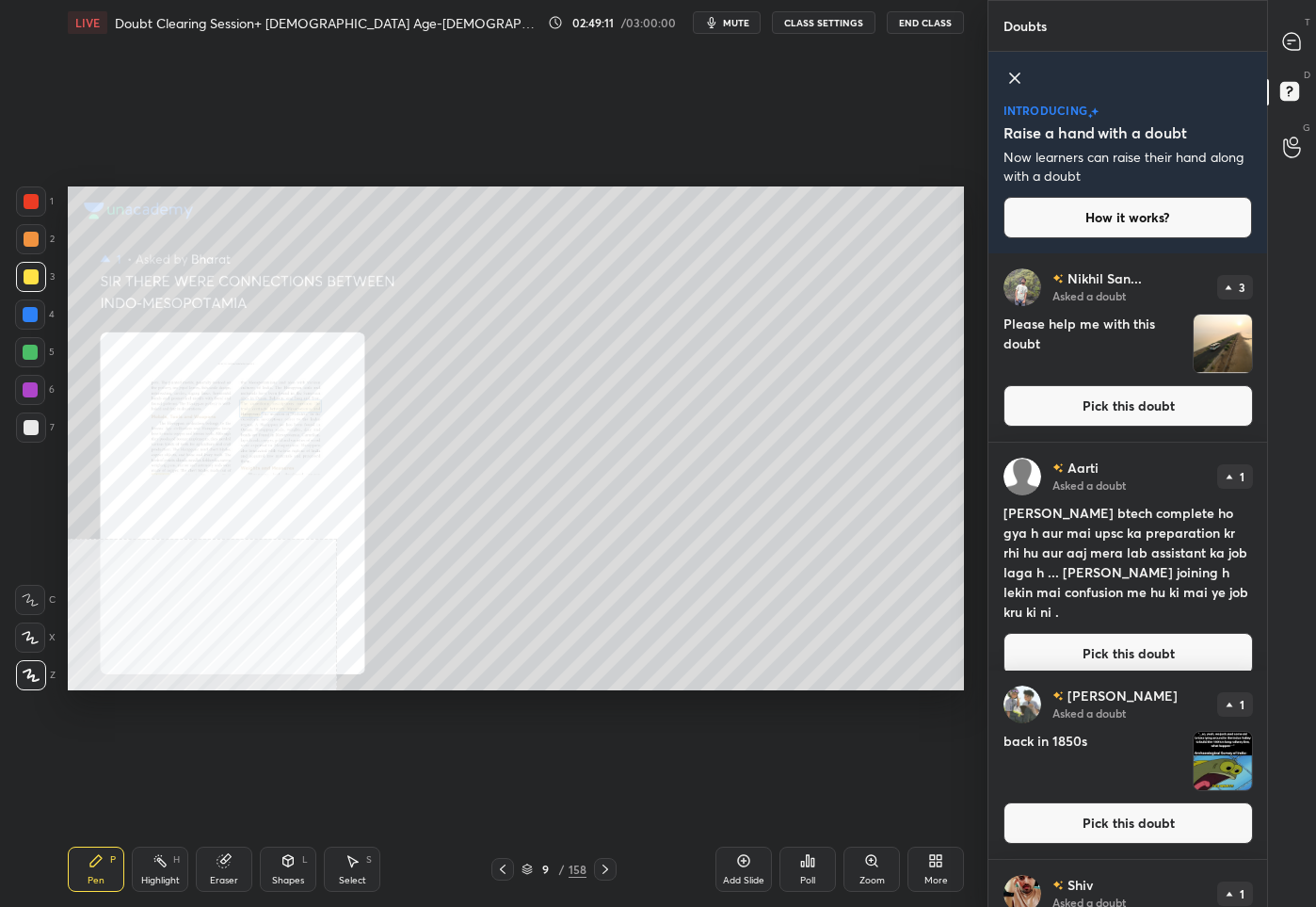
click at [871, 868] on div "Zoom" at bounding box center [871, 868] width 57 height 45
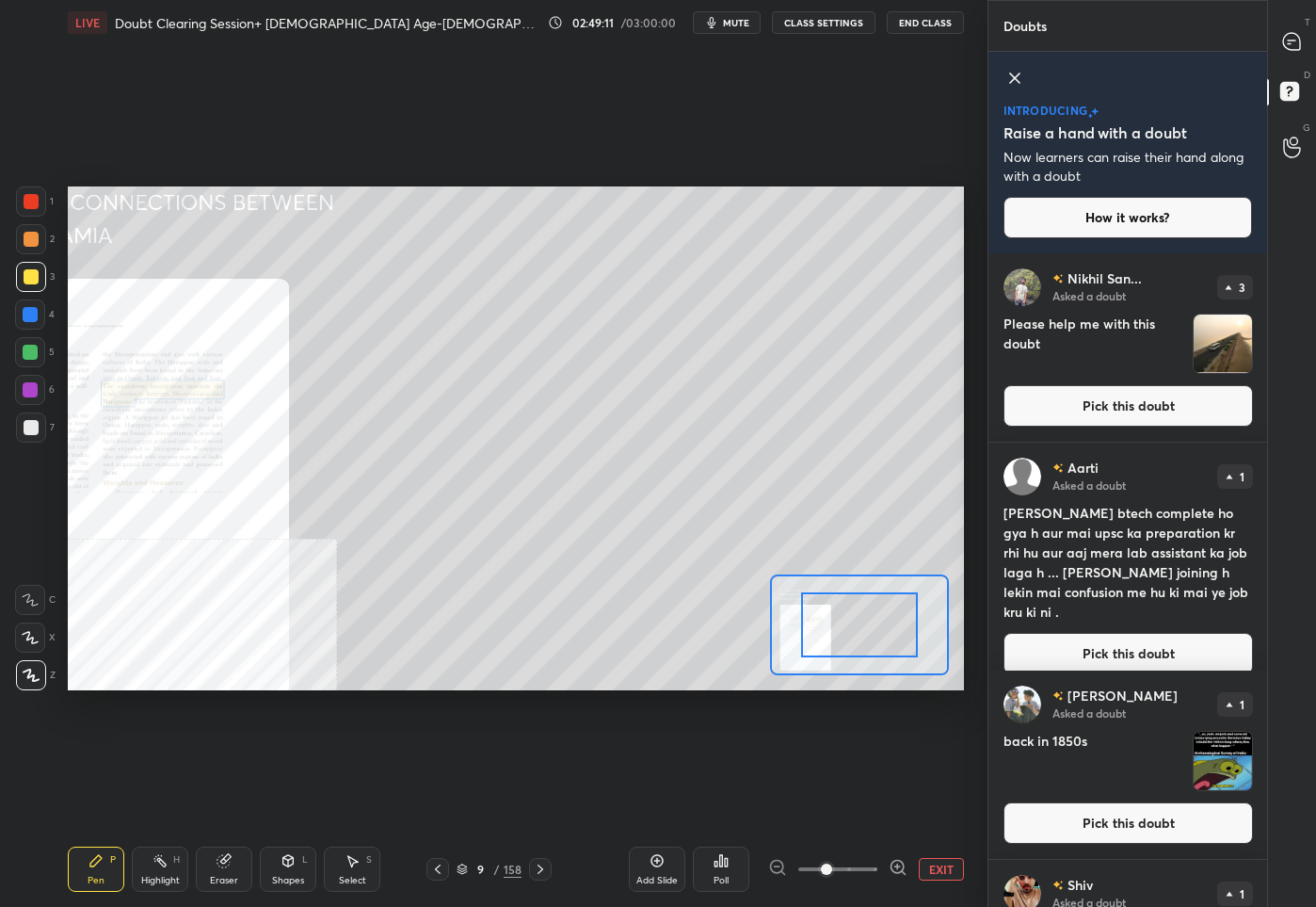
click at [871, 867] on span at bounding box center [837, 868] width 79 height 28
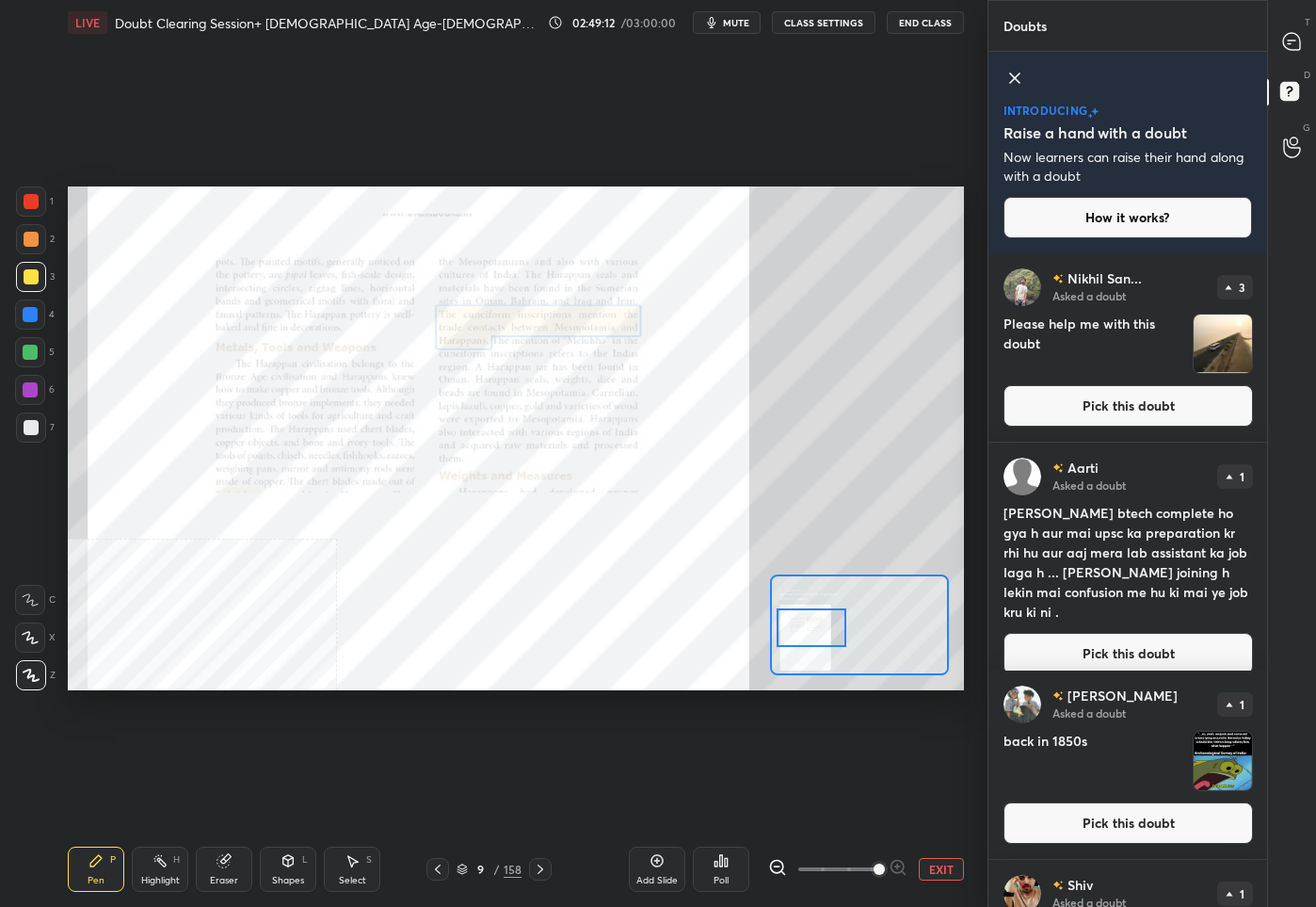
drag, startPoint x: 855, startPoint y: 608, endPoint x: 809, endPoint y: 610, distance: 46.0
click at [809, 610] on div at bounding box center [811, 627] width 70 height 39
click at [933, 860] on button "EXIT" at bounding box center [940, 868] width 45 height 22
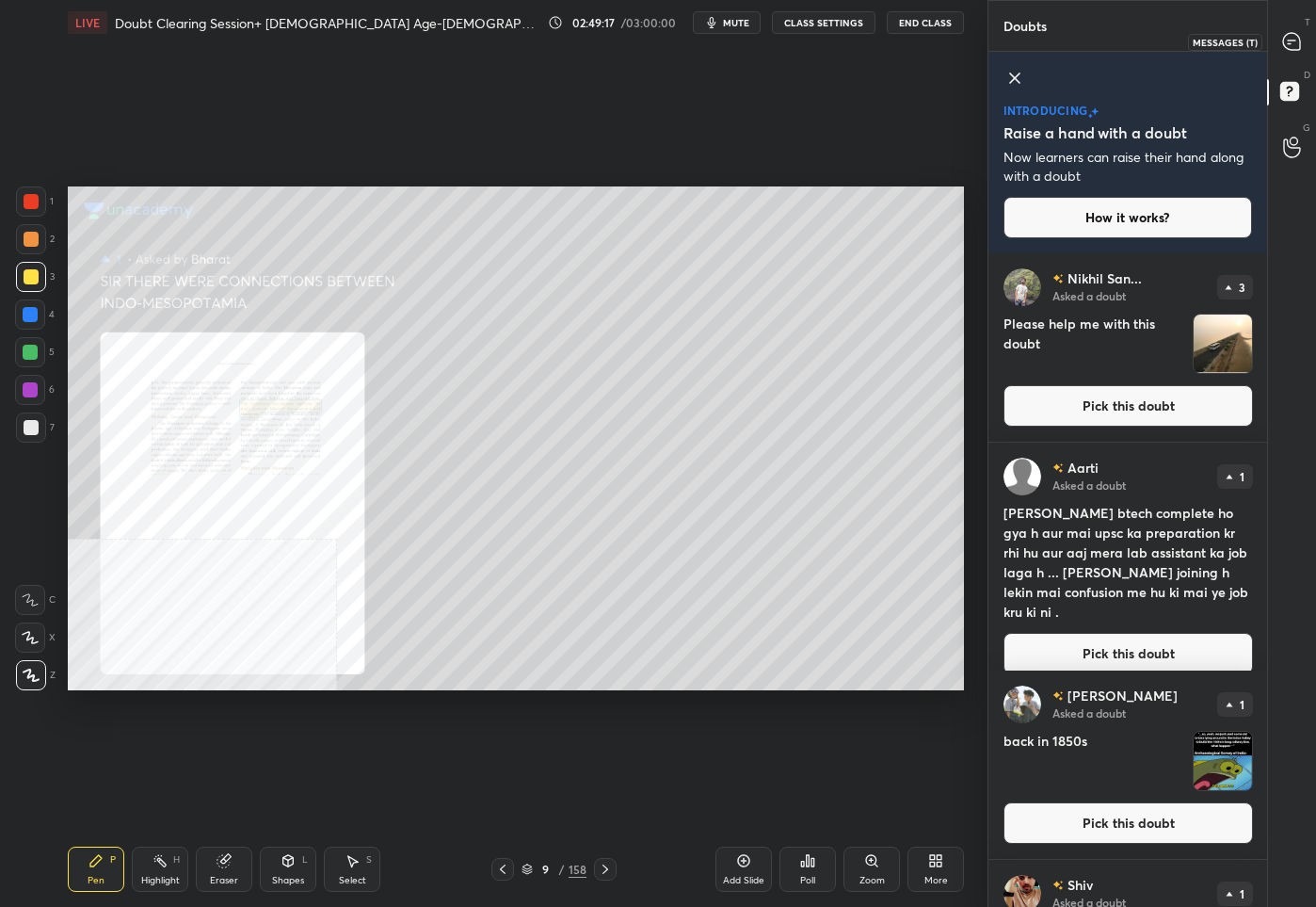
click at [1304, 41] on div at bounding box center [1292, 40] width 38 height 34
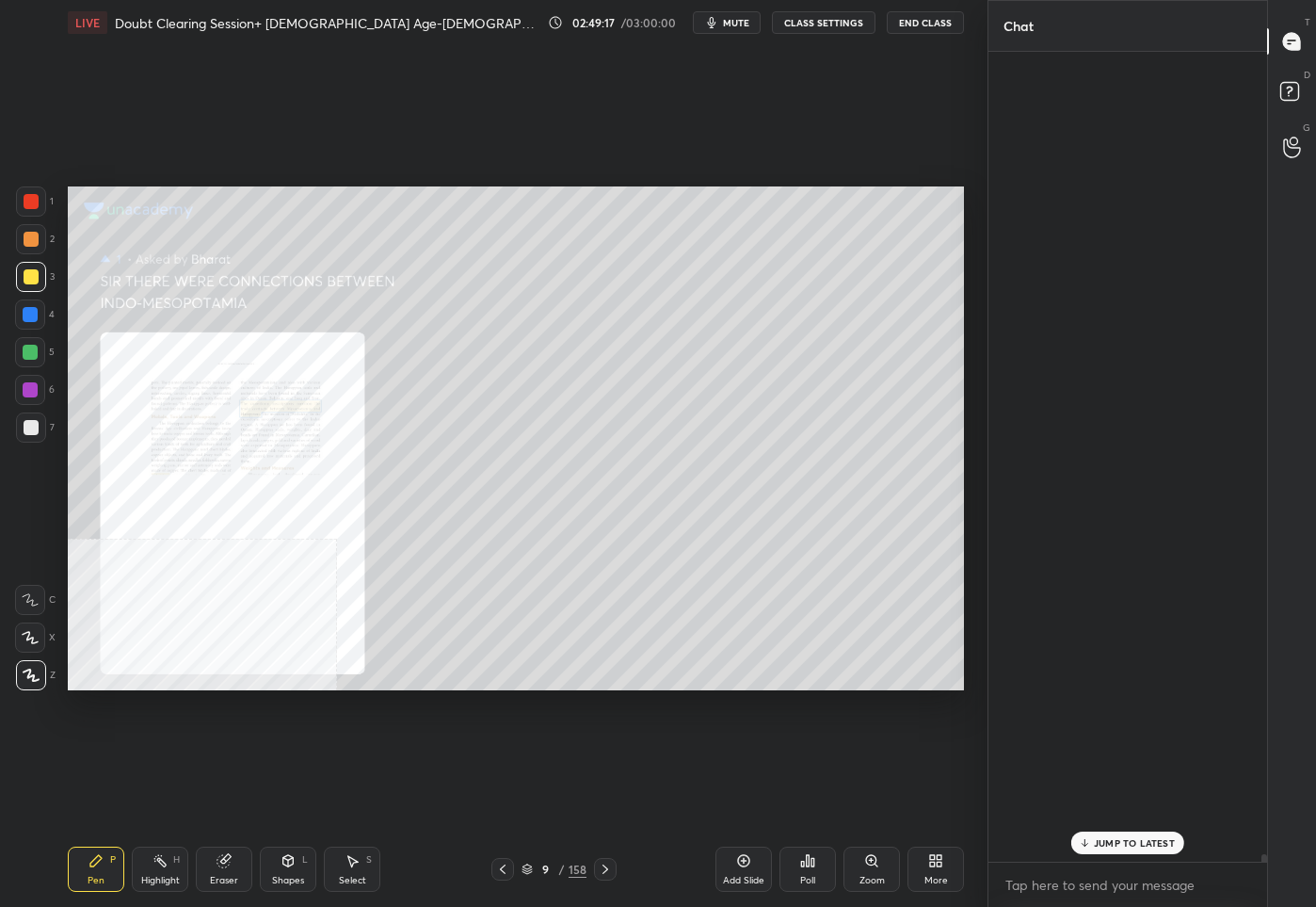
scroll to position [804, 274]
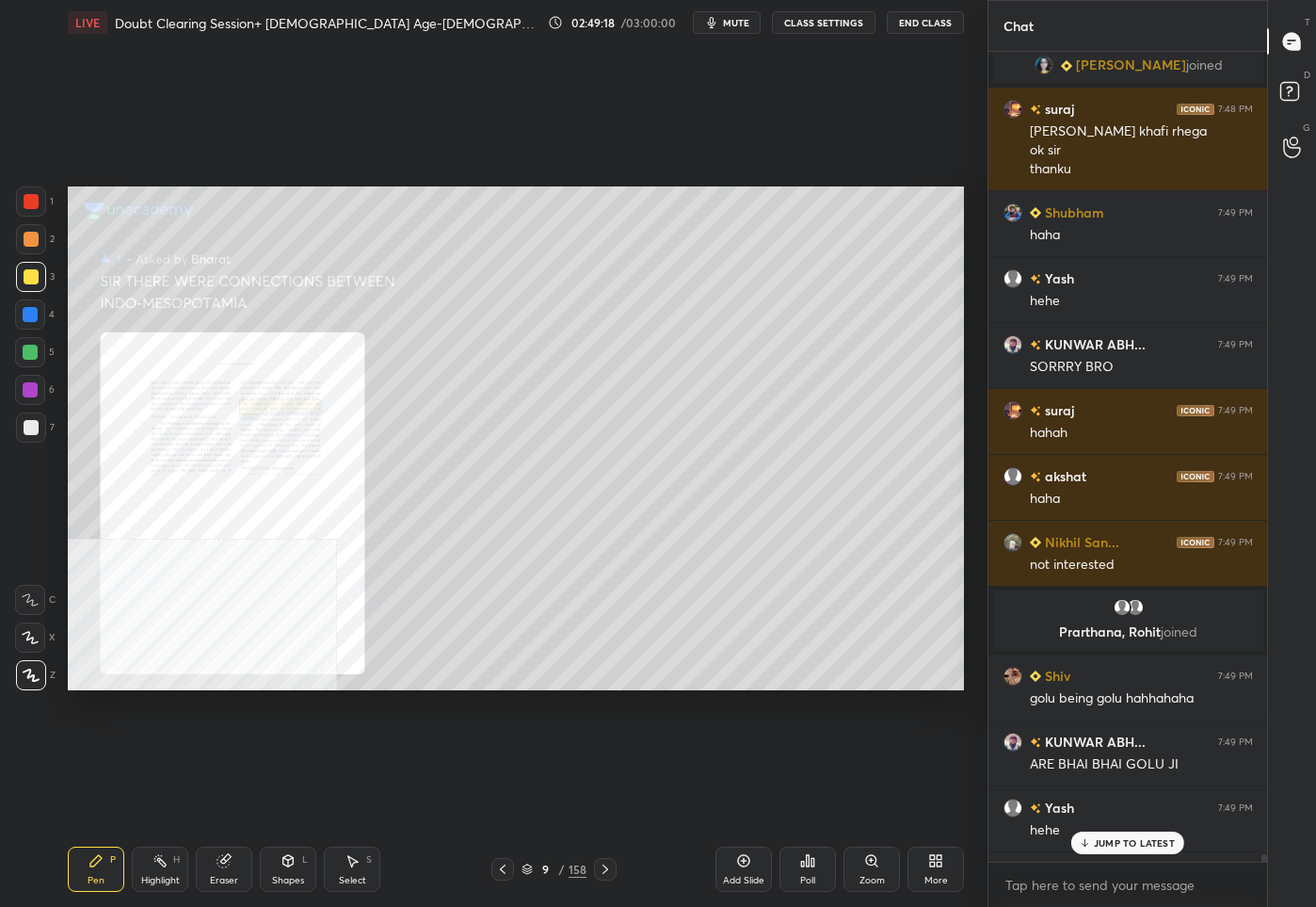
click at [1116, 840] on p "JUMP TO LATEST" at bounding box center [1134, 842] width 81 height 12
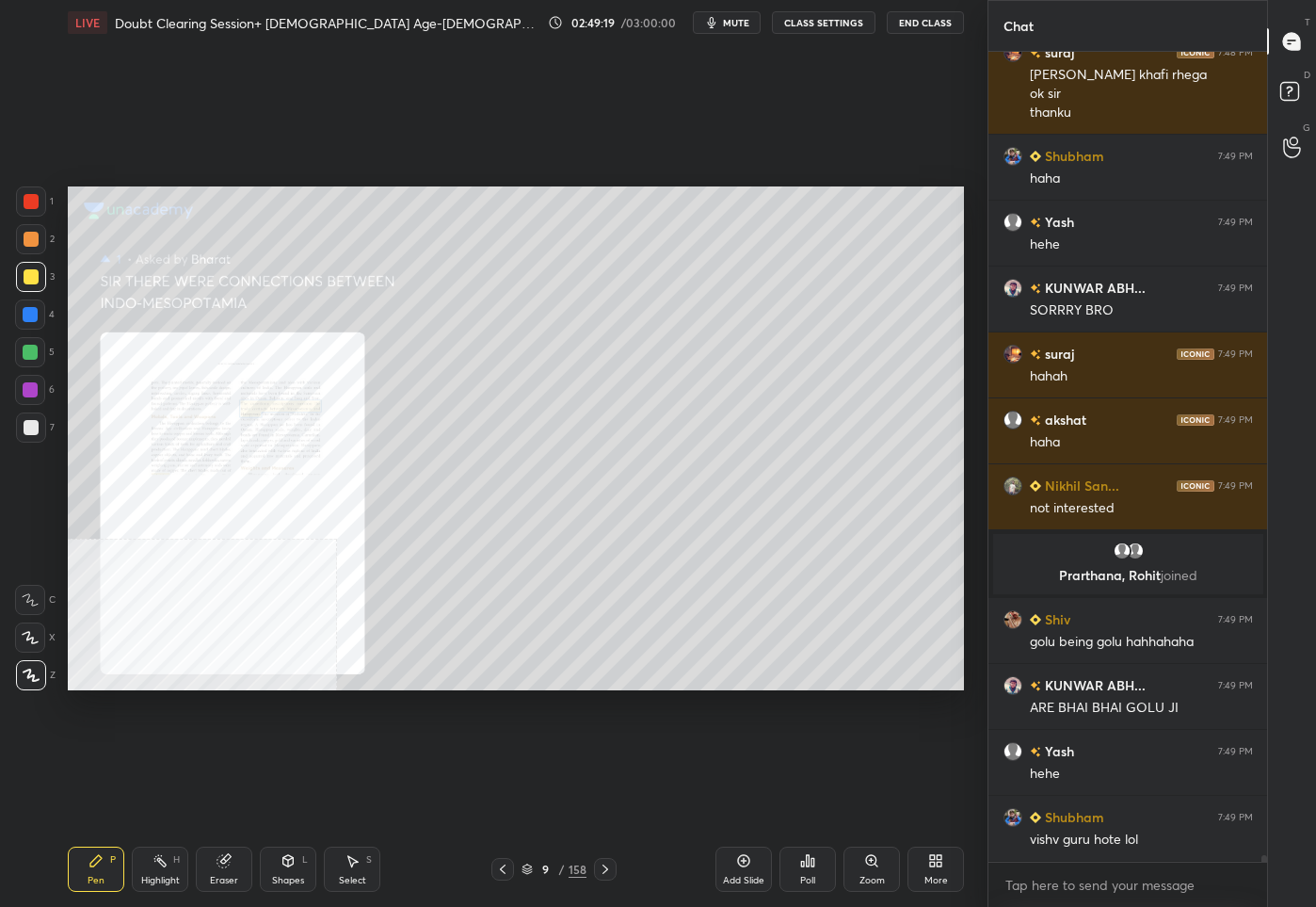
click at [562, 864] on div "/" at bounding box center [562, 869] width 6 height 12
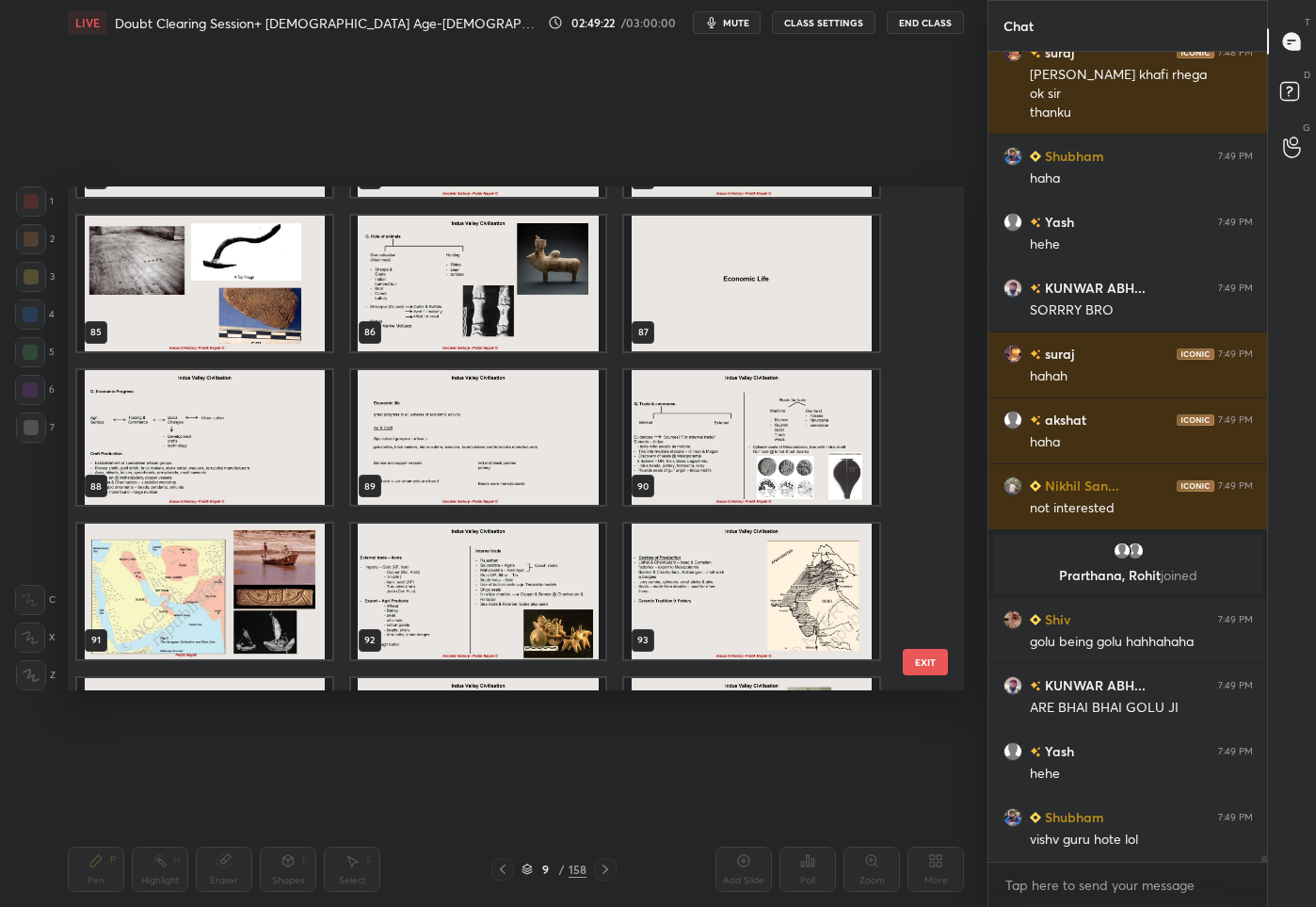
scroll to position [4395, 0]
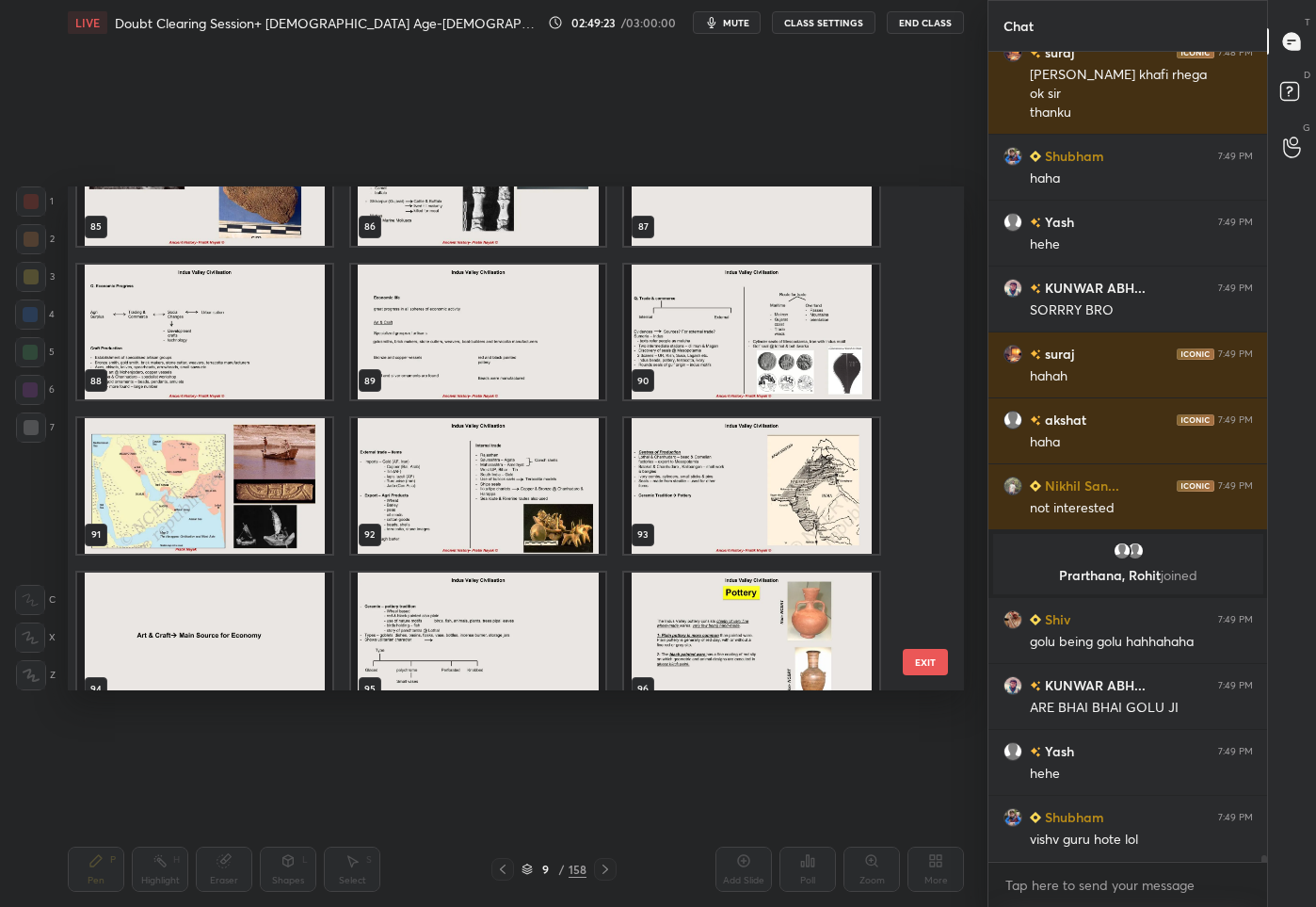
click at [230, 513] on img "grid" at bounding box center [204, 486] width 255 height 136
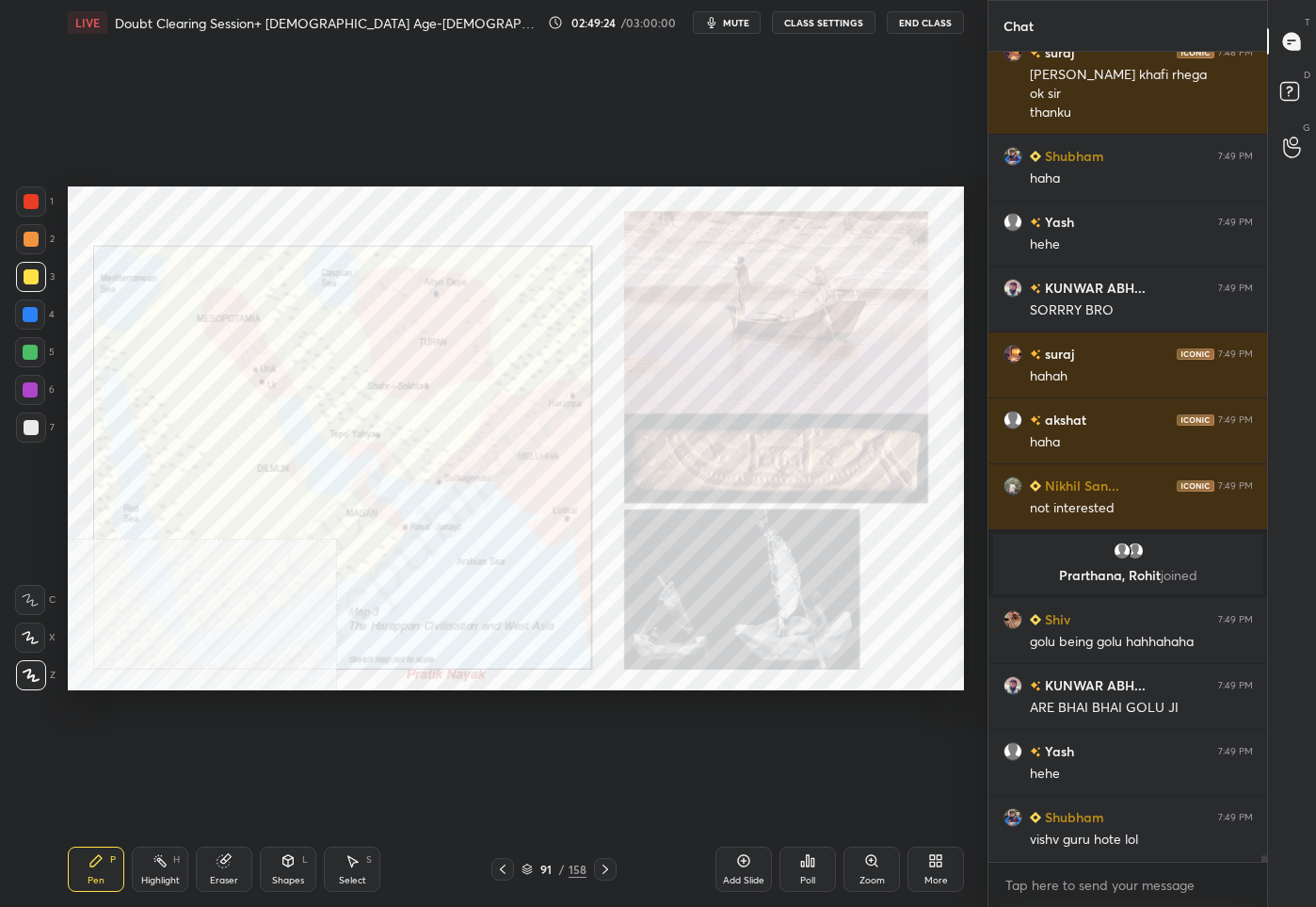
scroll to position [97295, 0]
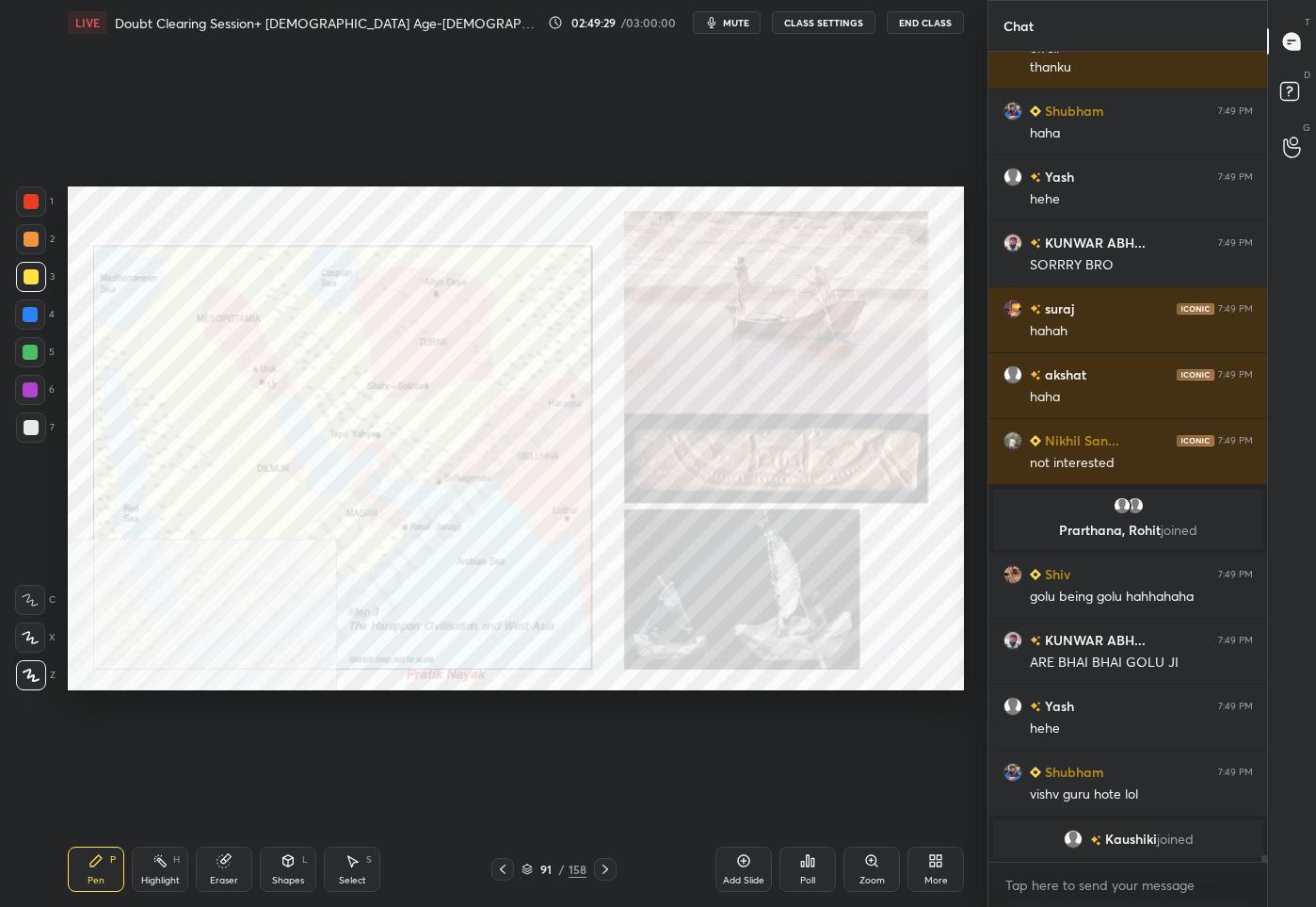
click at [547, 871] on div "91" at bounding box center [546, 869] width 19 height 12
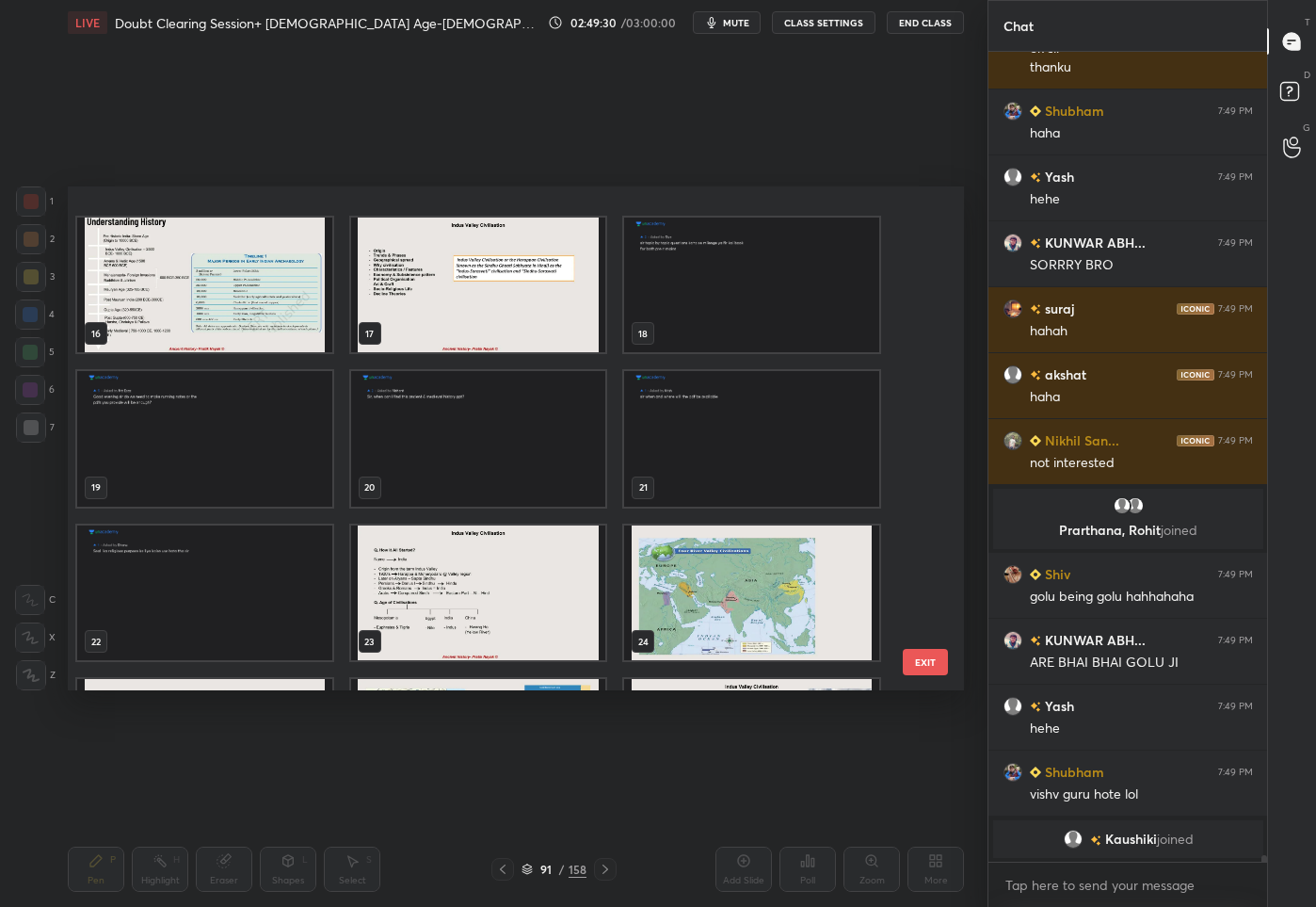
scroll to position [0, 0]
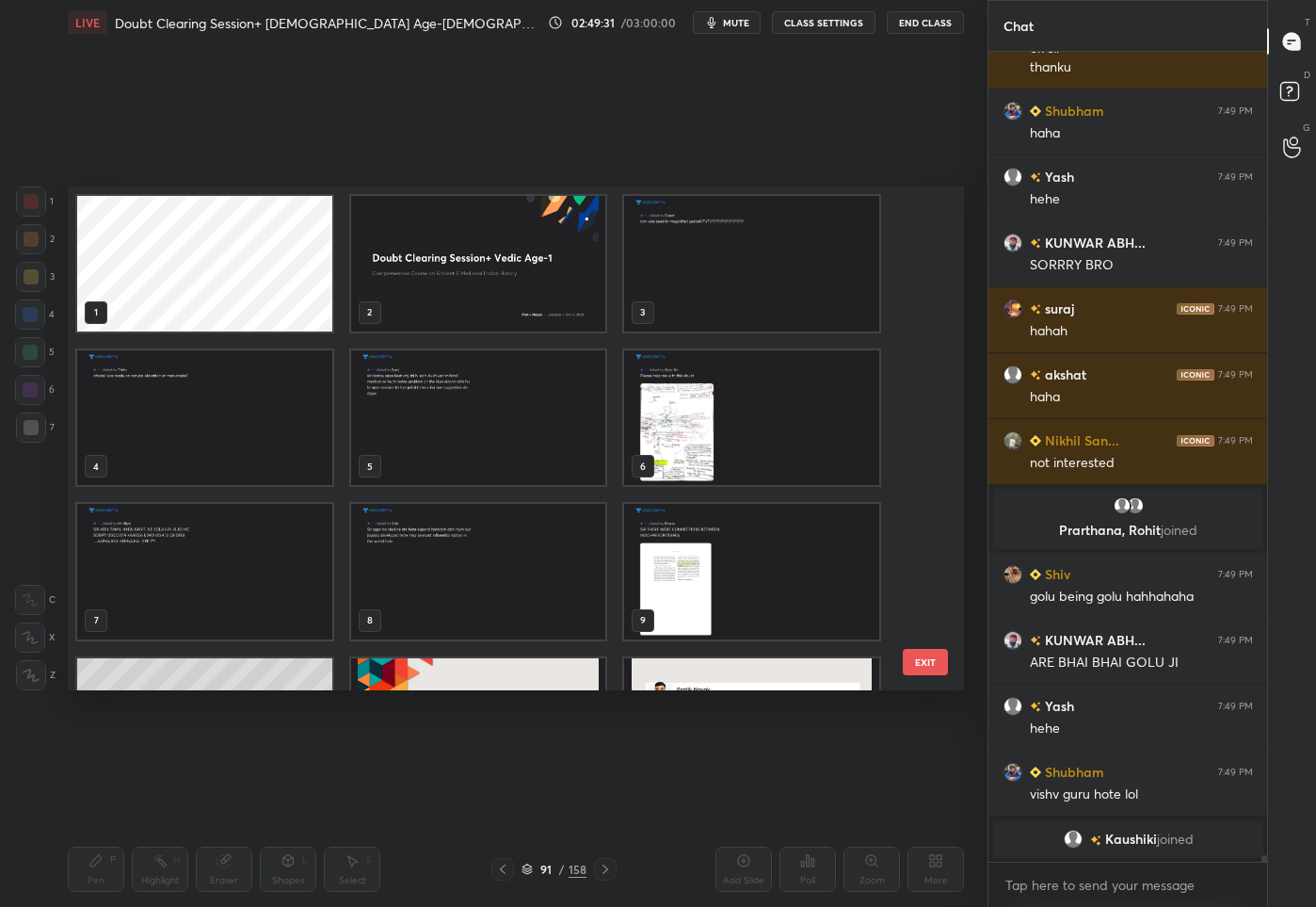
click at [721, 599] on img "grid" at bounding box center [751, 572] width 255 height 136
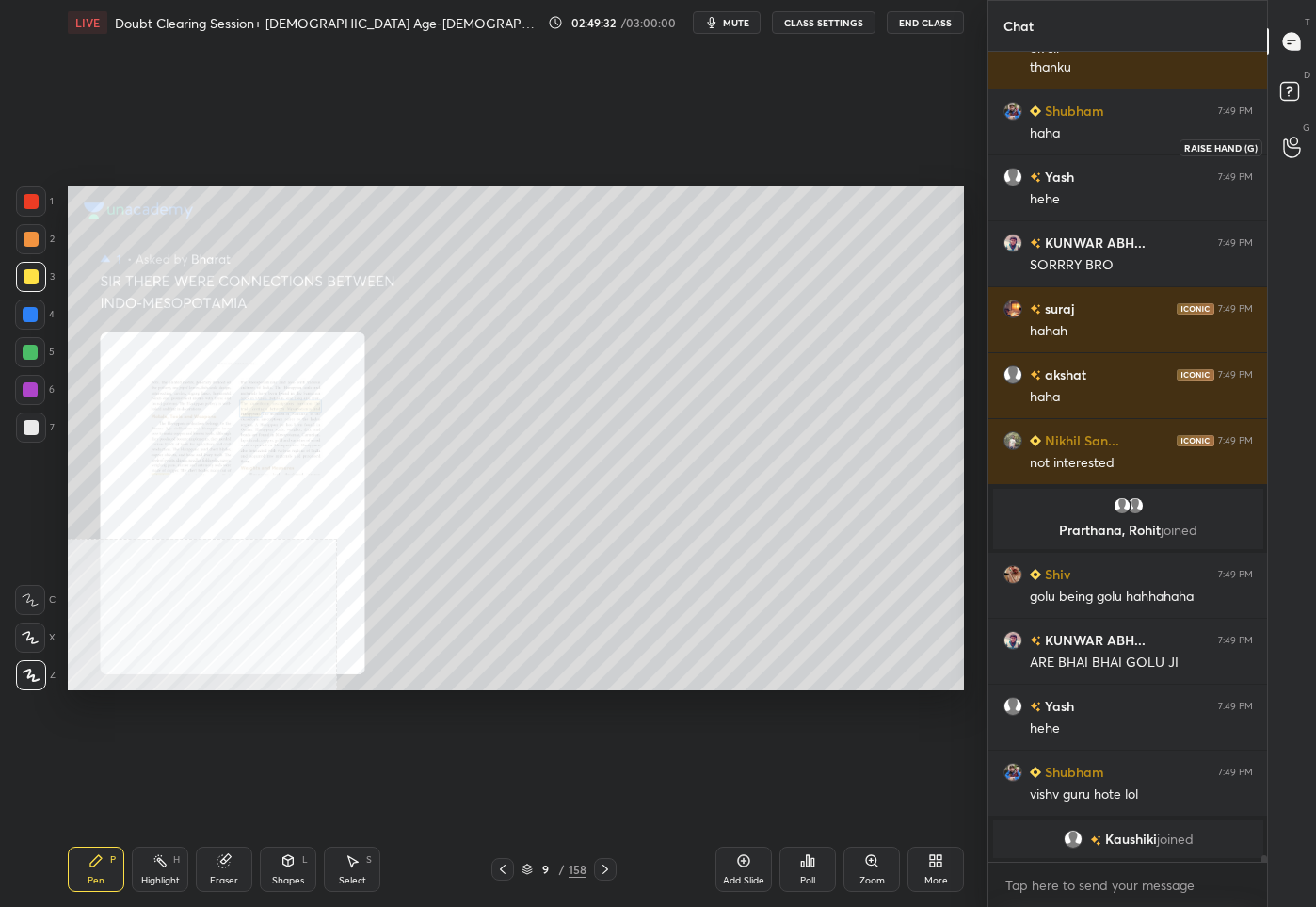
scroll to position [96675, 0]
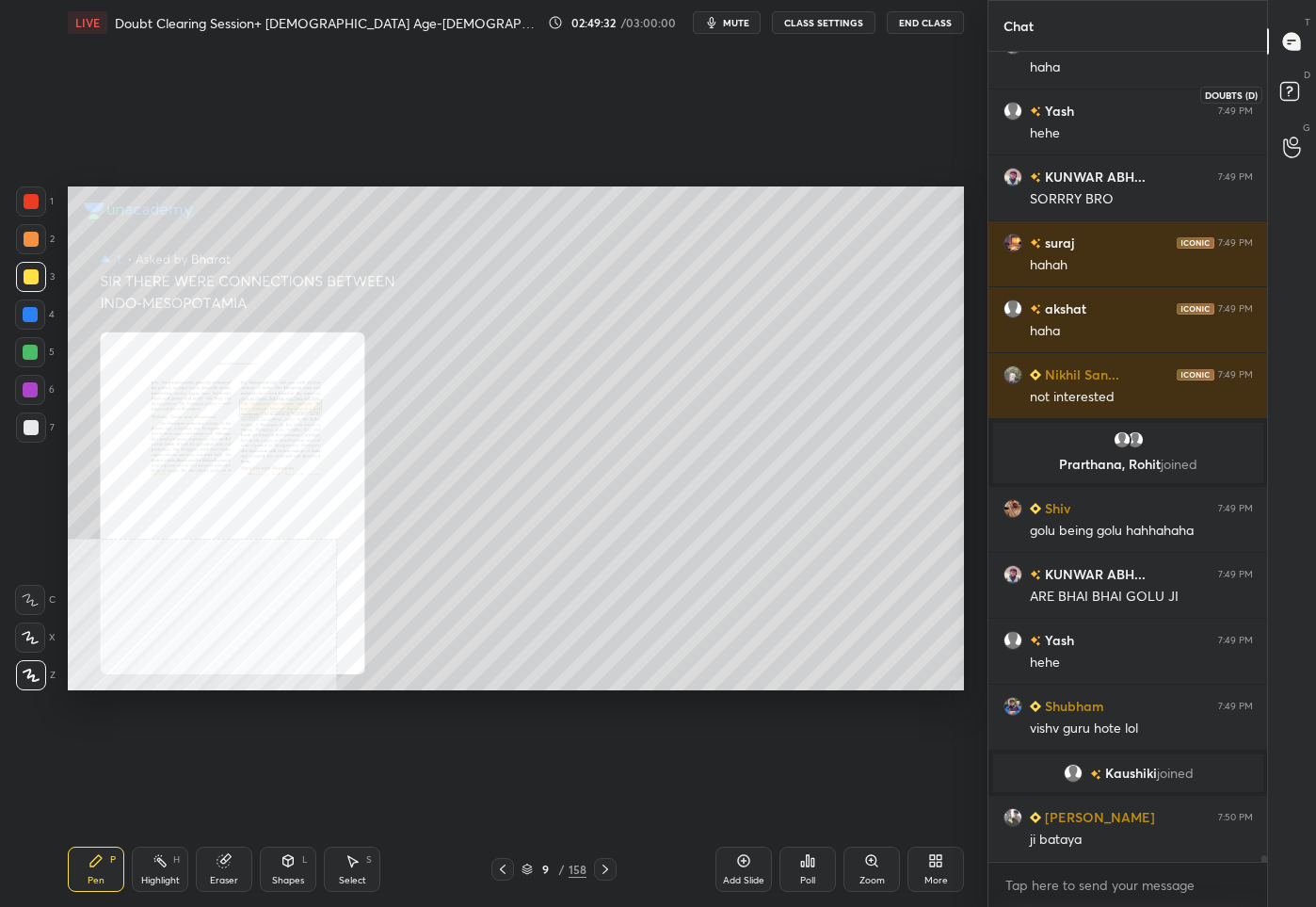
click at [1279, 93] on rect at bounding box center [1288, 92] width 18 height 18
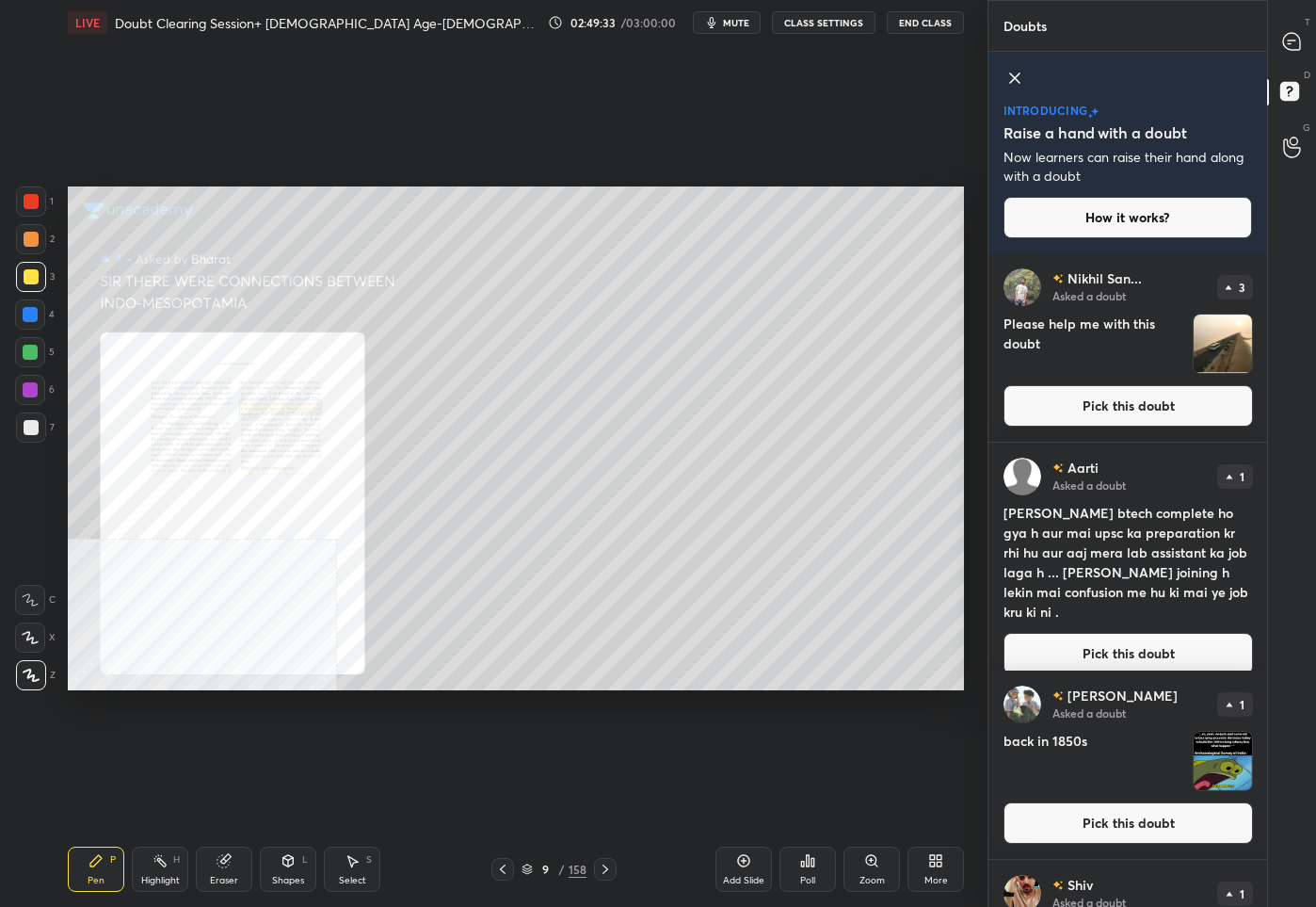
click at [1086, 634] on button "Pick this doubt" at bounding box center [1127, 653] width 250 height 41
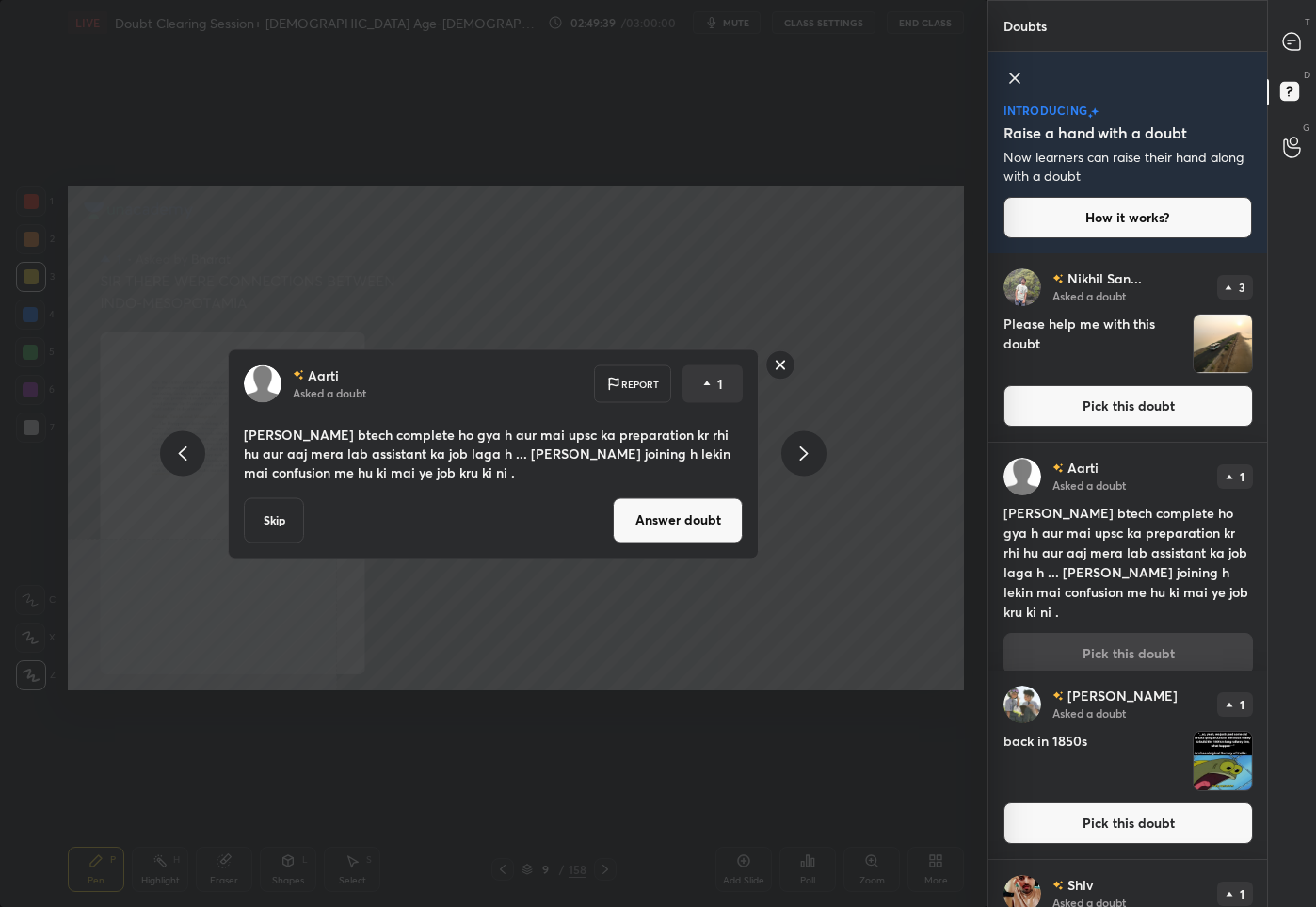
click at [685, 520] on button "Answer doubt" at bounding box center [677, 520] width 130 height 45
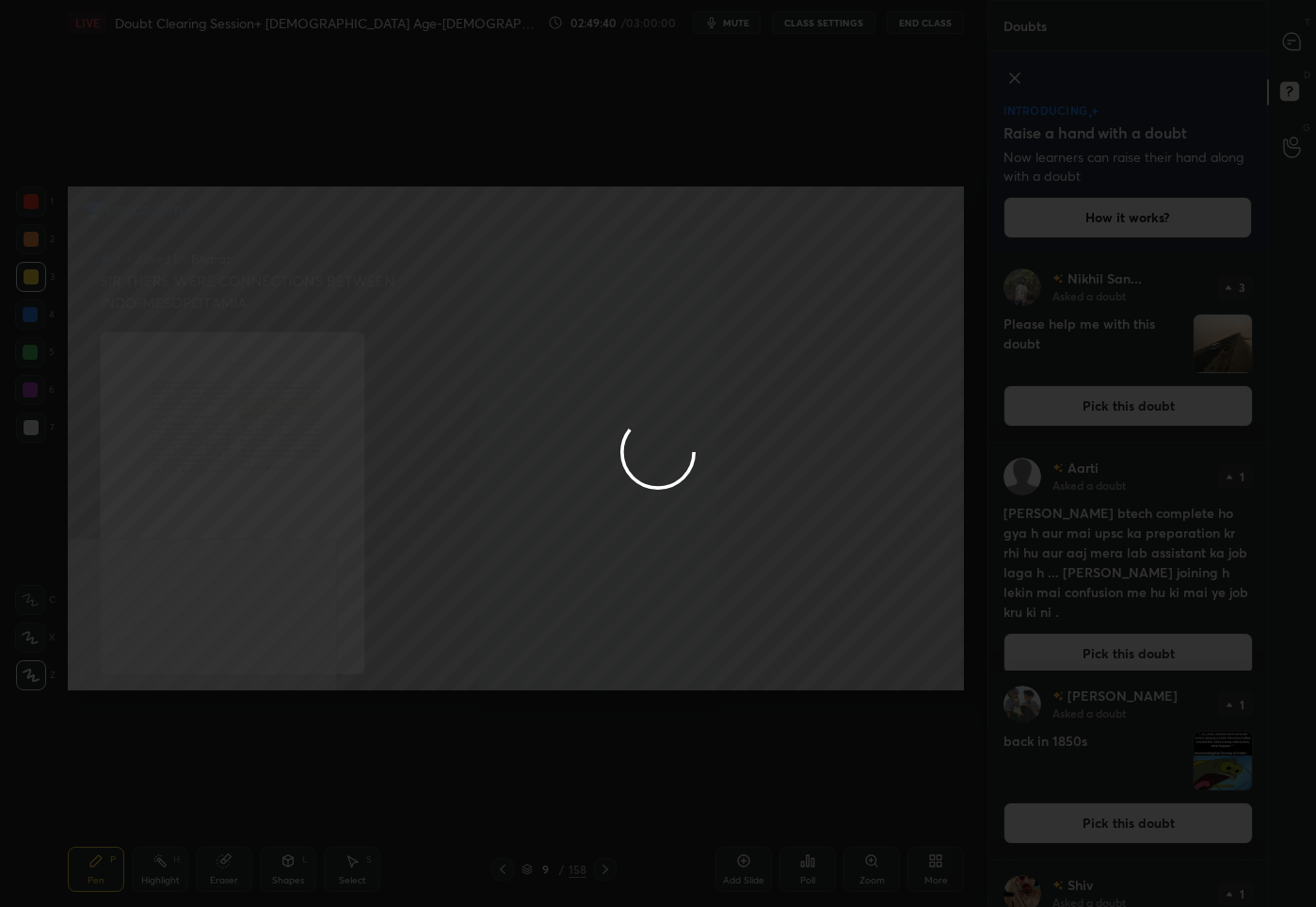
click at [1292, 40] on div at bounding box center [658, 453] width 1316 height 907
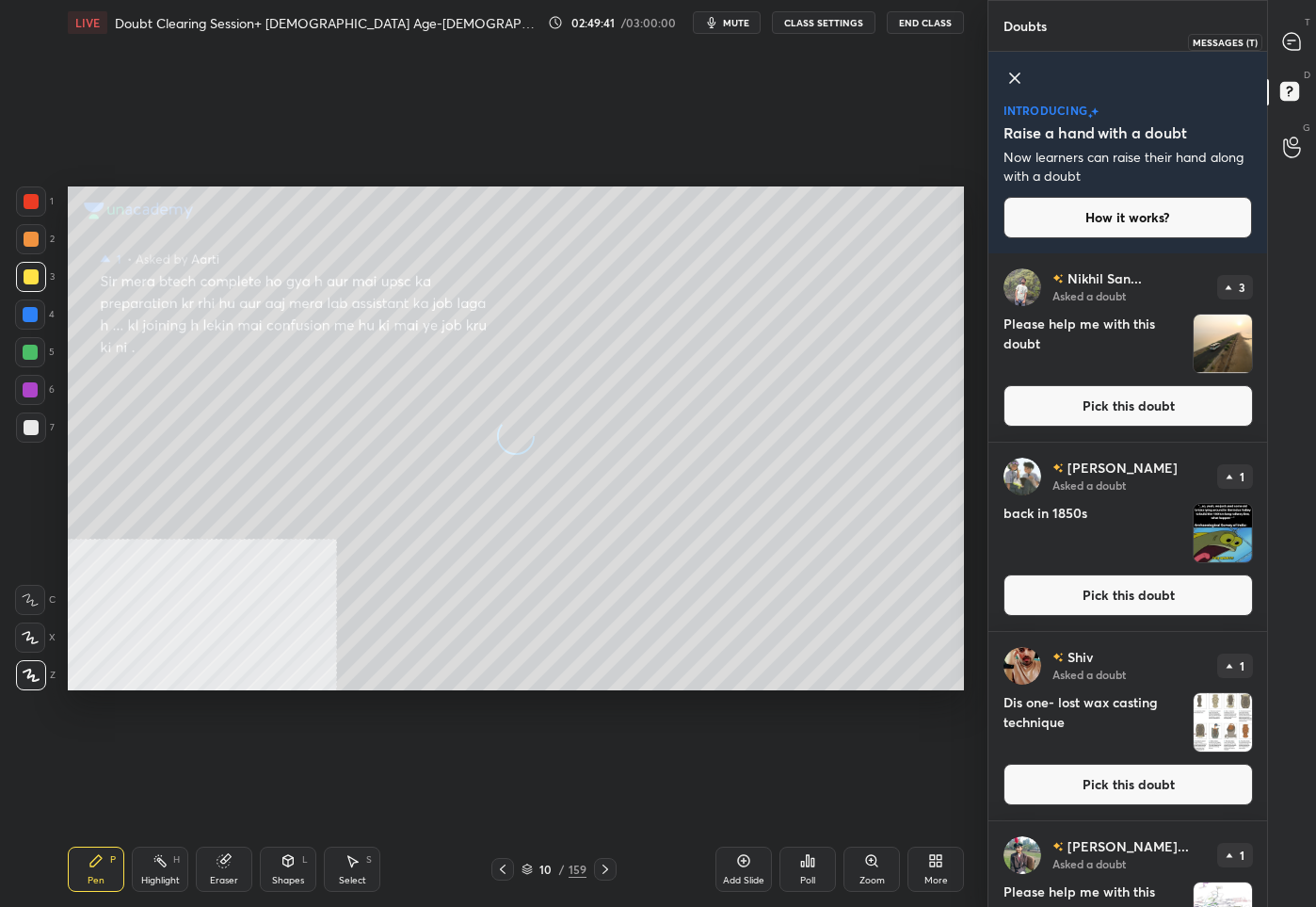
click at [1292, 40] on icon at bounding box center [1291, 40] width 8 height 0
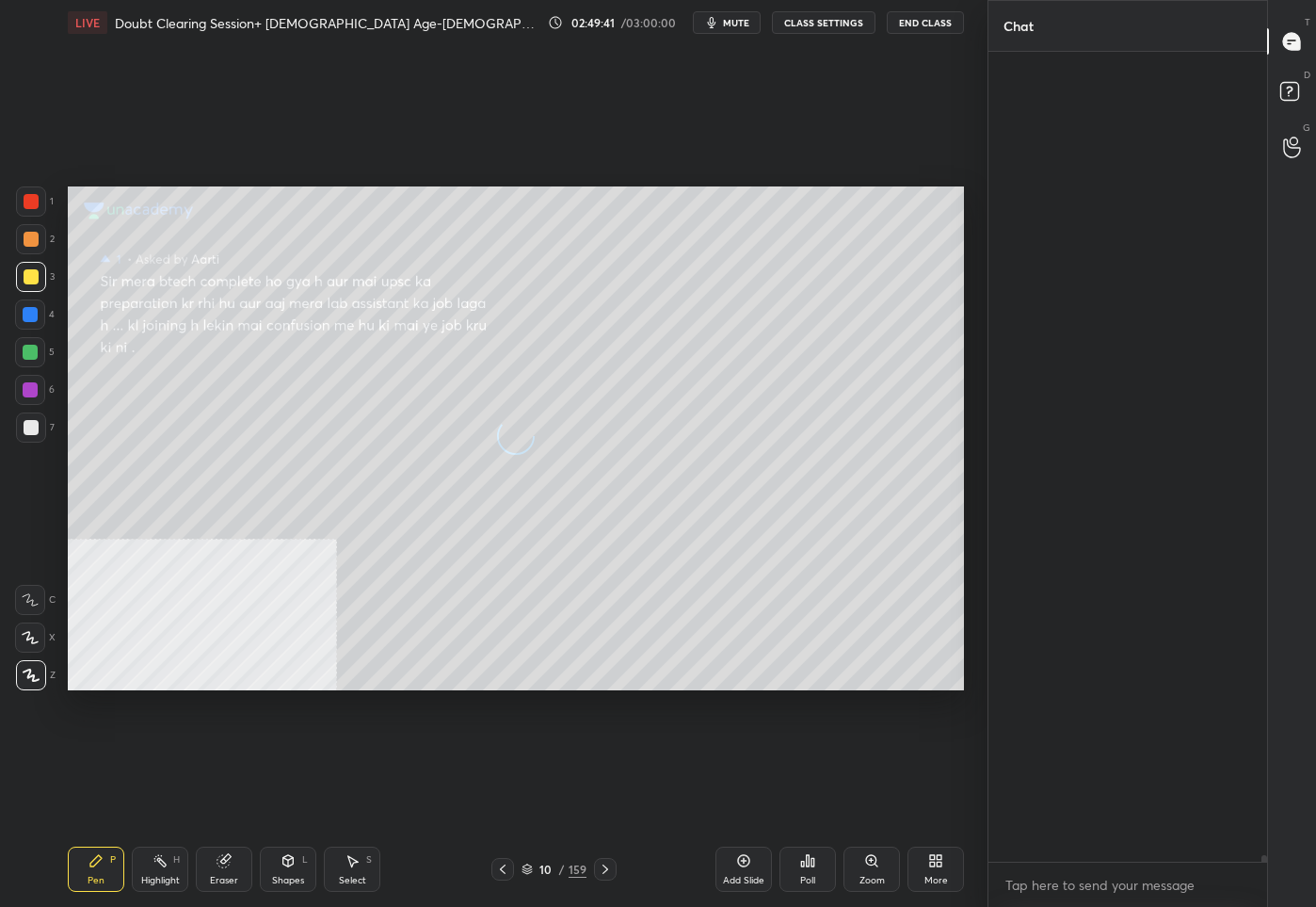
scroll to position [804, 274]
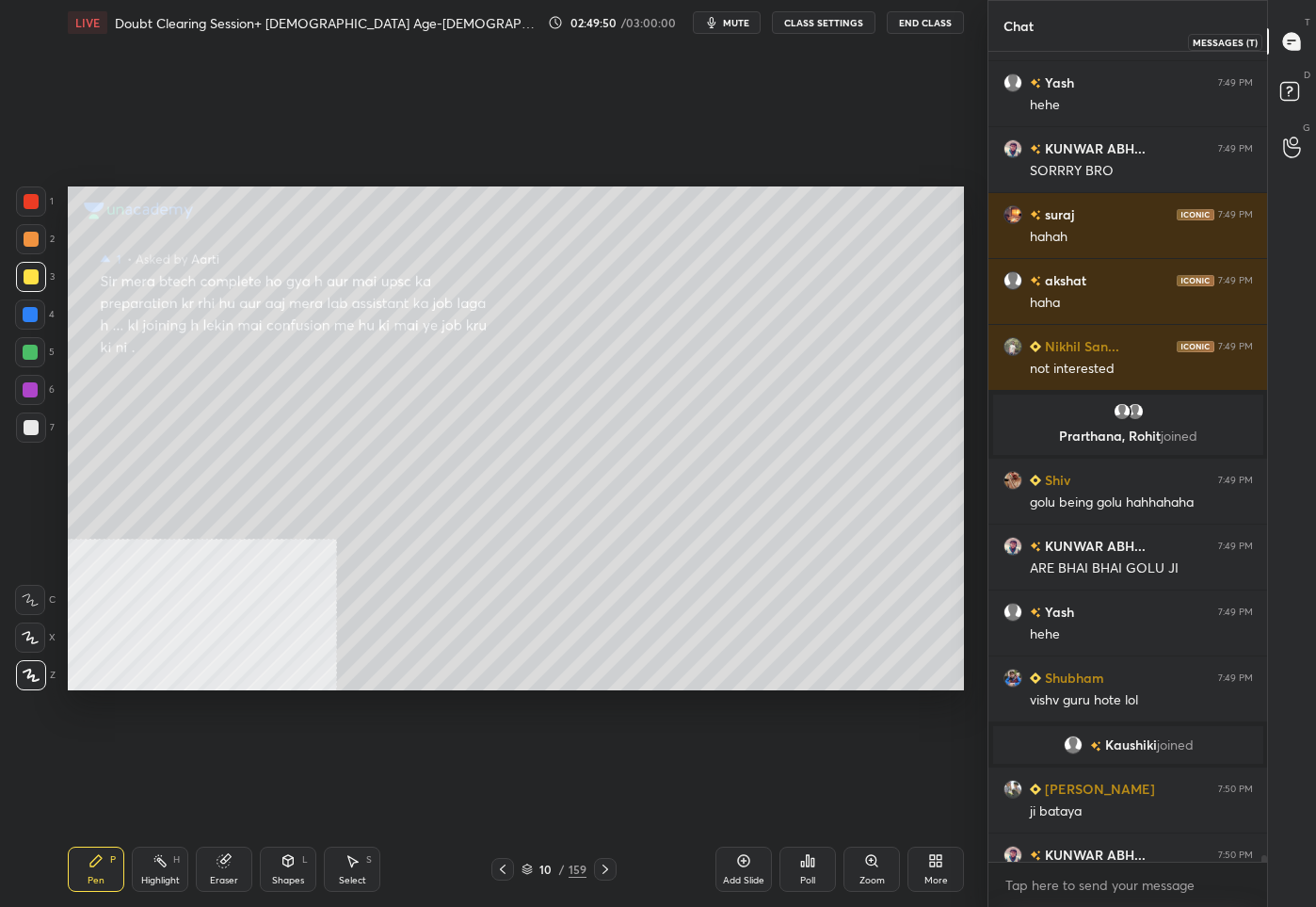
click at [1300, 50] on icon at bounding box center [1291, 41] width 20 height 20
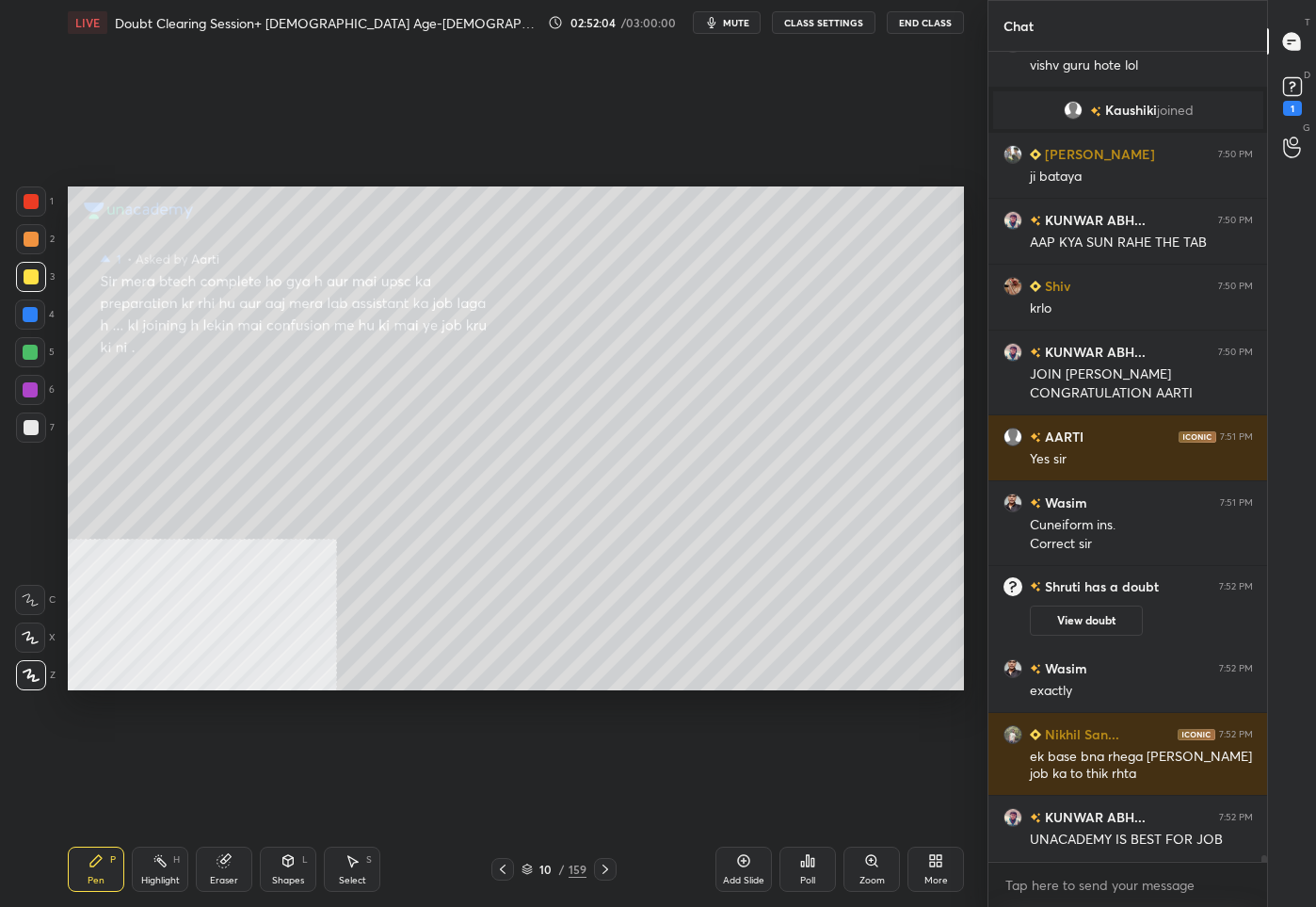
scroll to position [97267, 0]
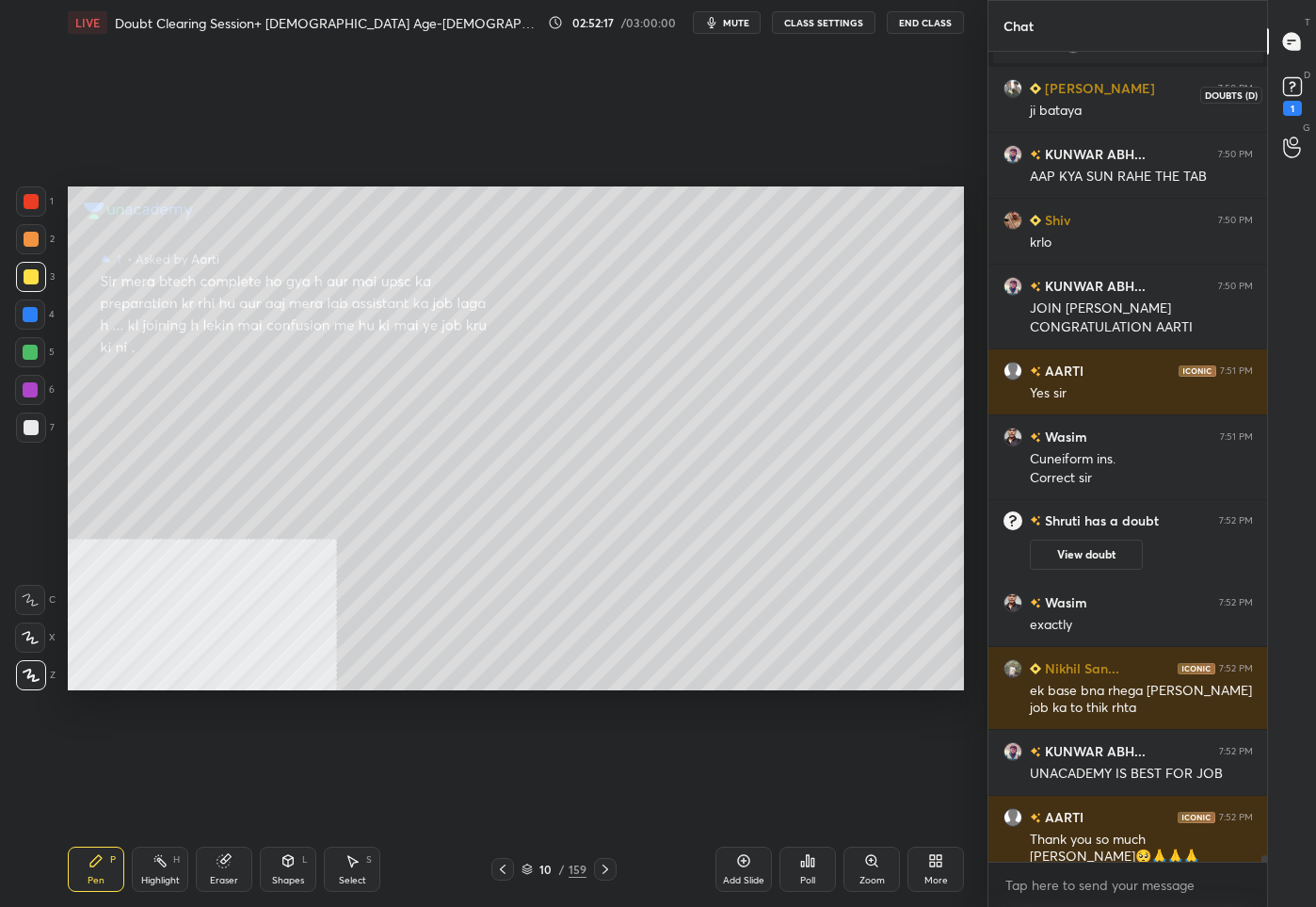
click at [1296, 89] on rect at bounding box center [1291, 87] width 18 height 18
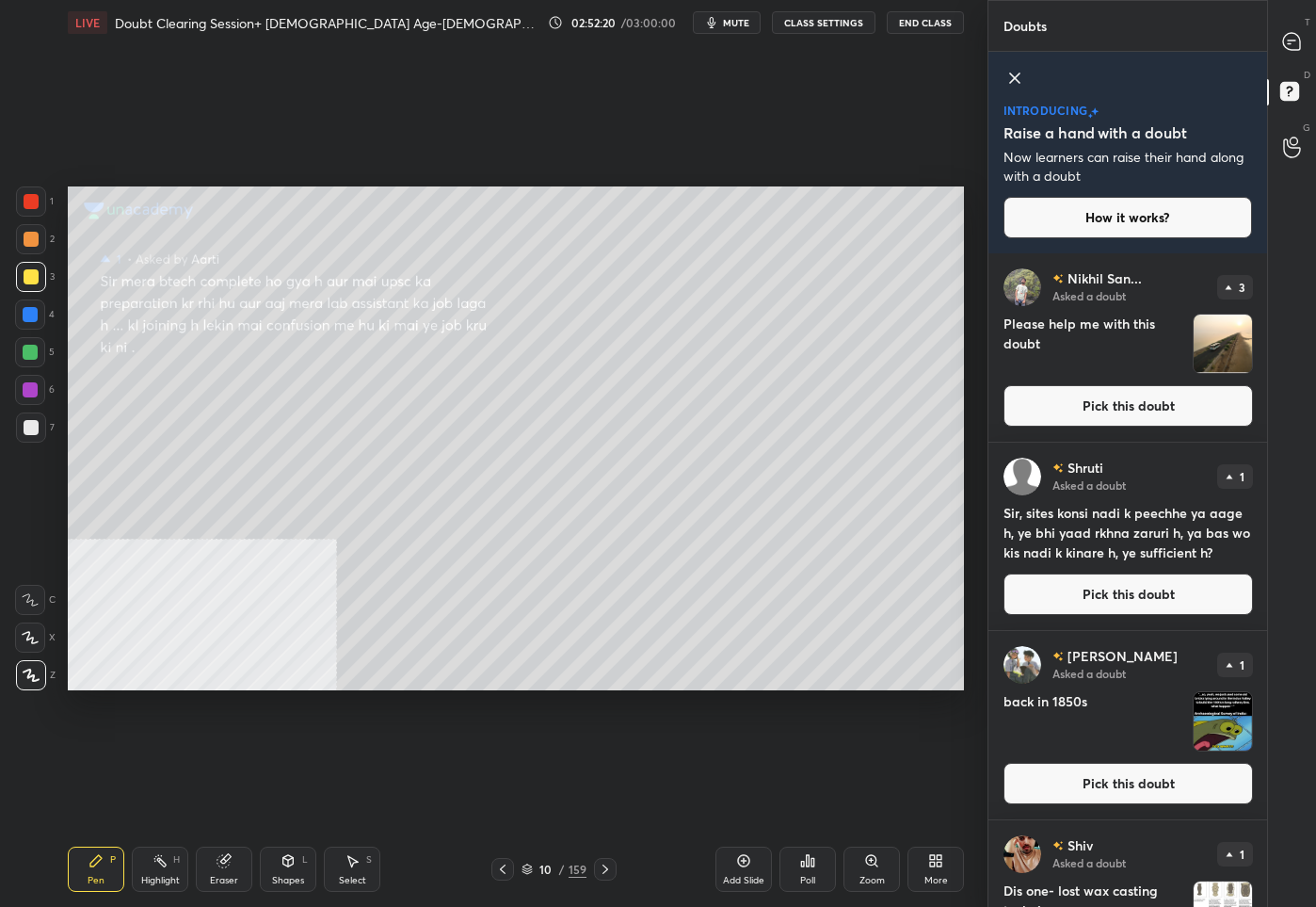
click at [1093, 586] on button "Pick this doubt" at bounding box center [1127, 594] width 250 height 41
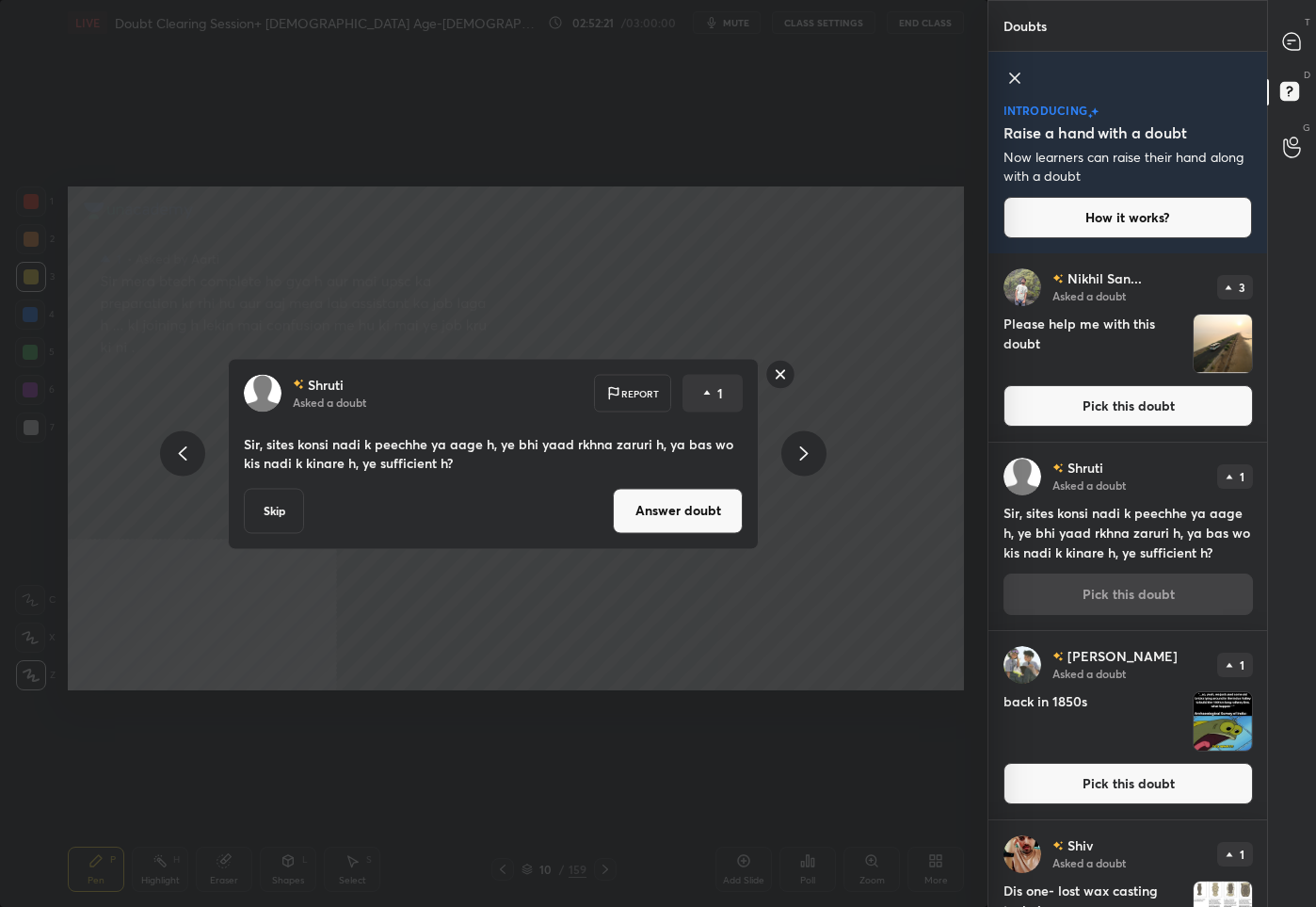
click at [646, 503] on button "Answer doubt" at bounding box center [677, 510] width 130 height 45
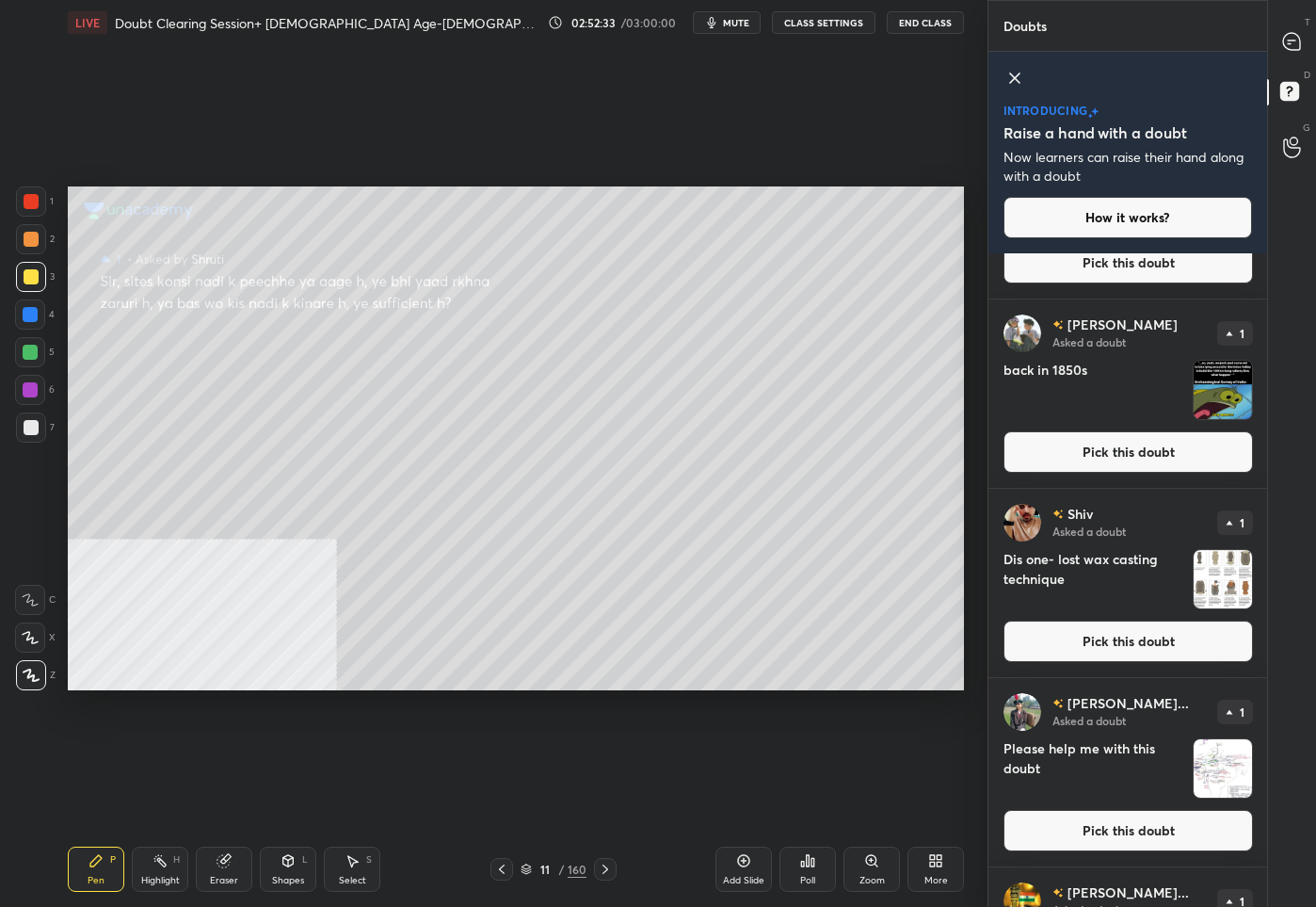
scroll to position [253, 0]
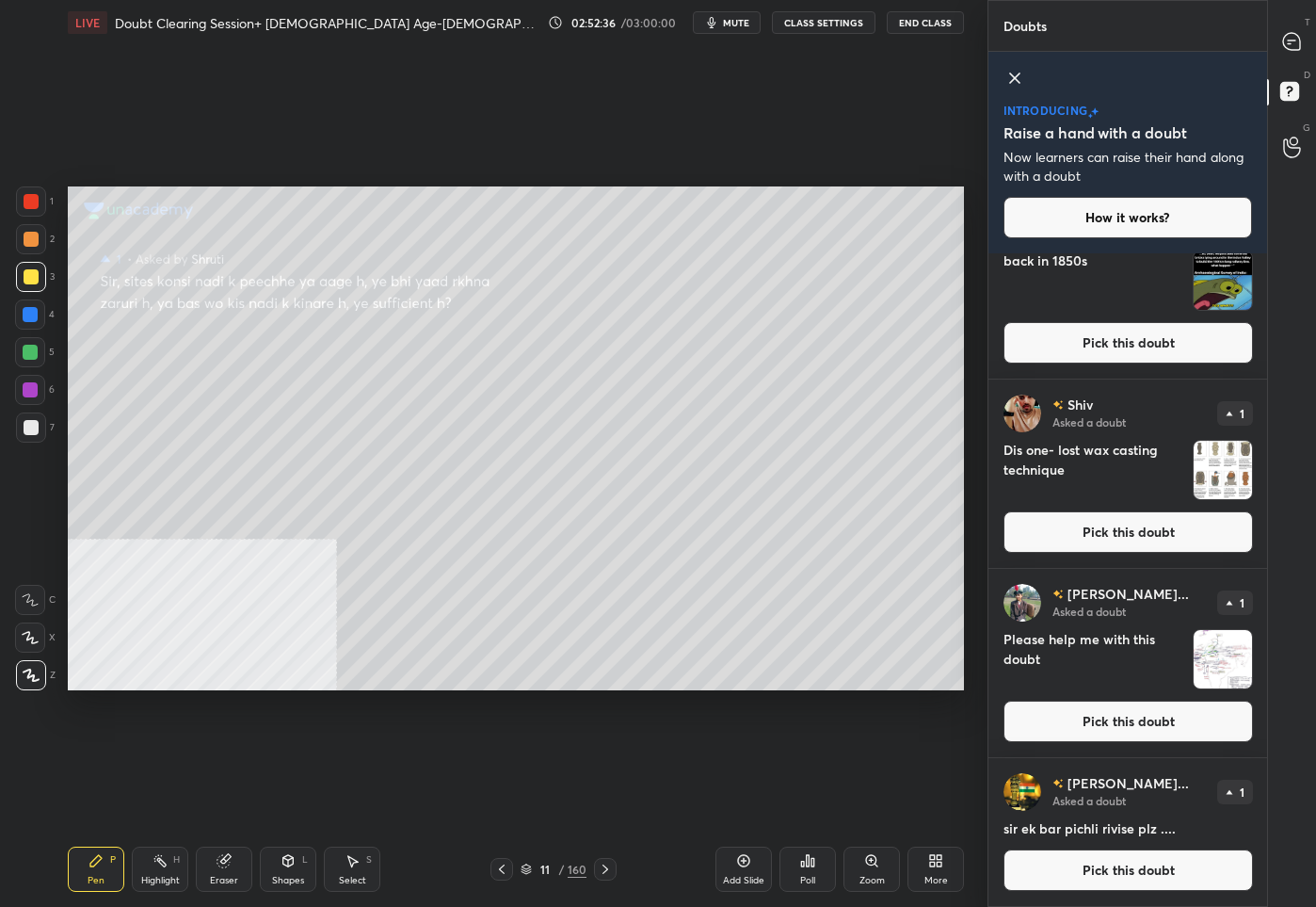
click at [1090, 729] on button "Pick this doubt" at bounding box center [1127, 721] width 250 height 41
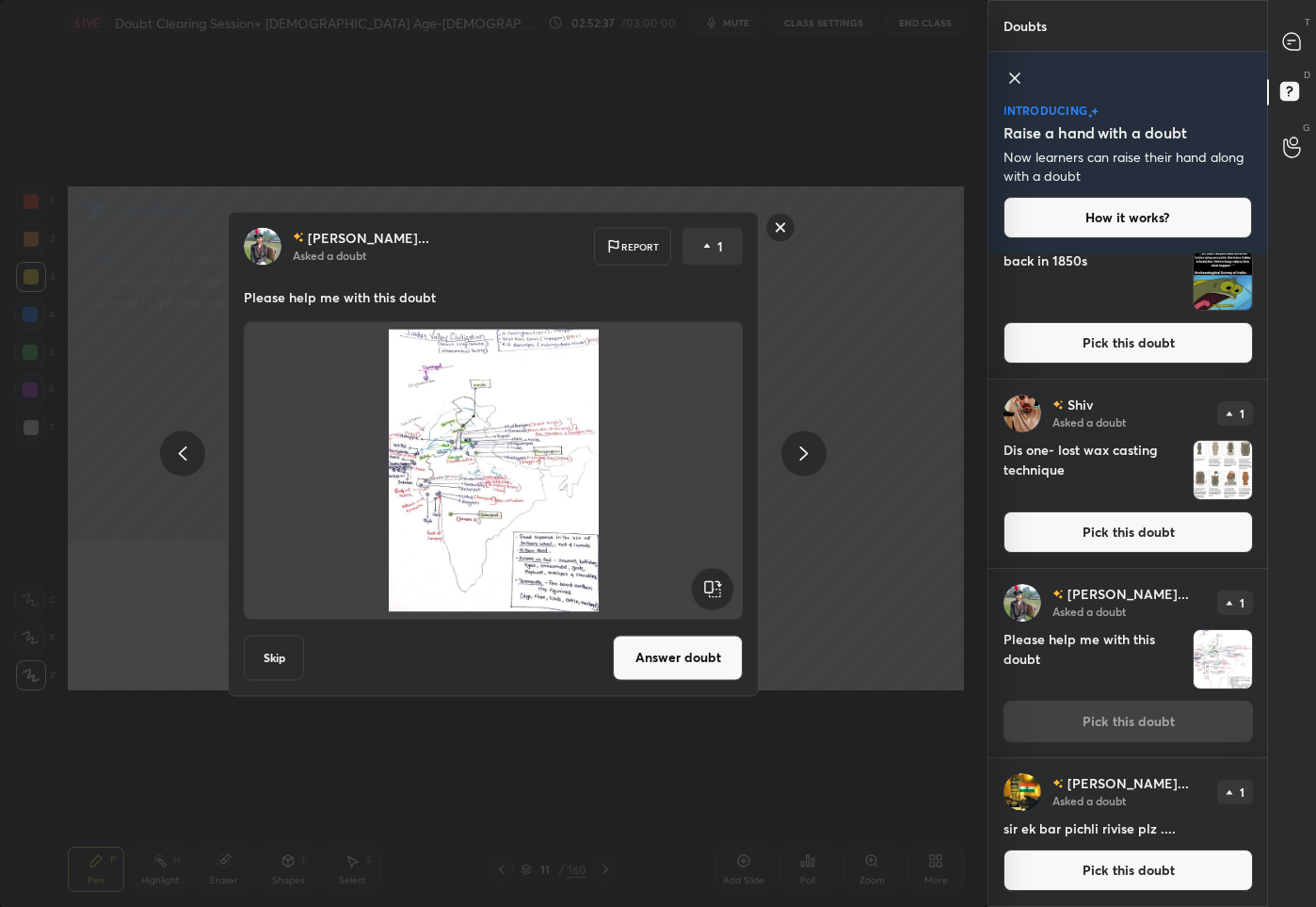
click at [644, 655] on button "Answer doubt" at bounding box center [677, 656] width 130 height 45
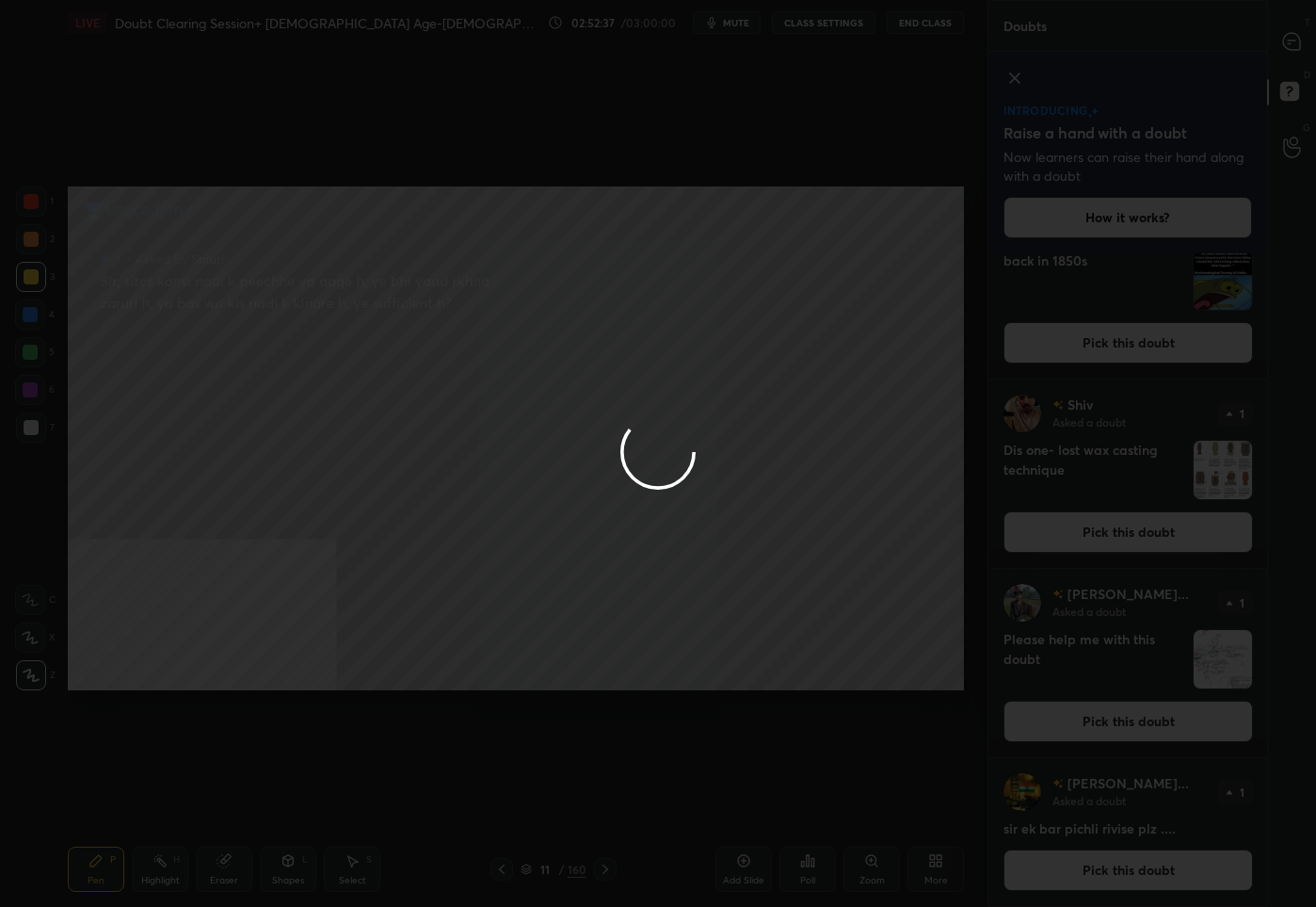
scroll to position [0, 0]
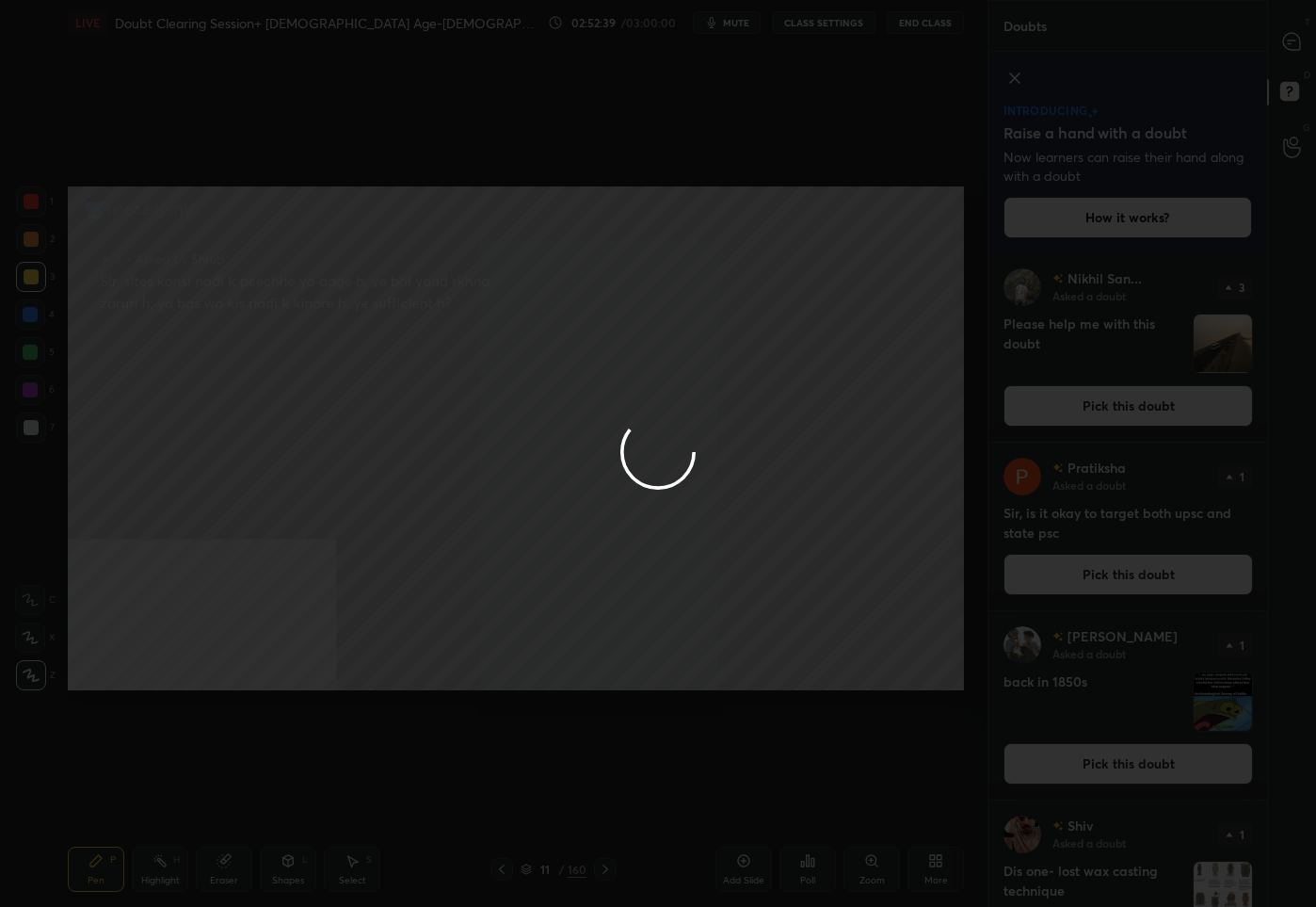
click at [1286, 55] on div at bounding box center [658, 453] width 1316 height 907
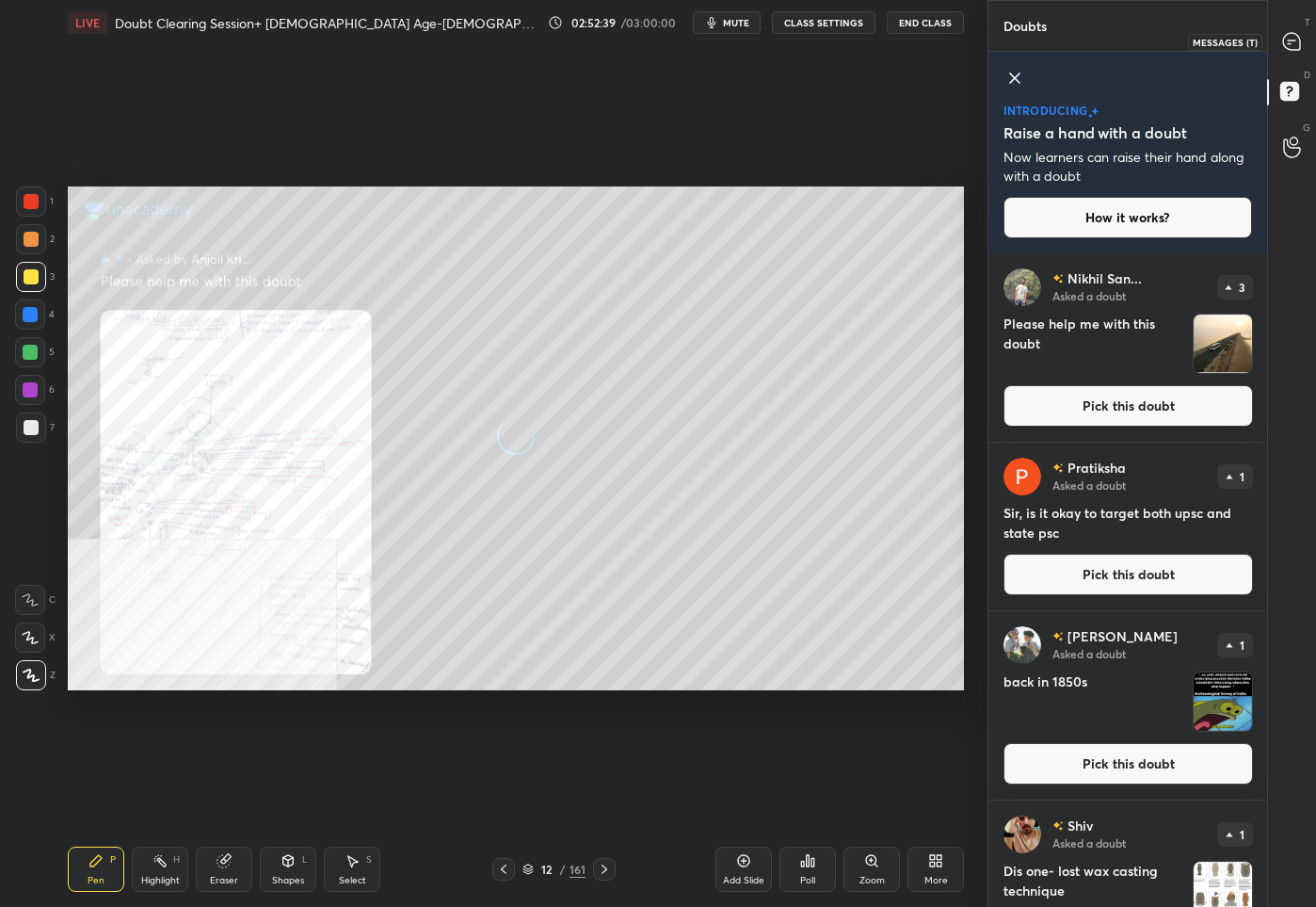
click at [1289, 43] on icon at bounding box center [1288, 43] width 3 height 0
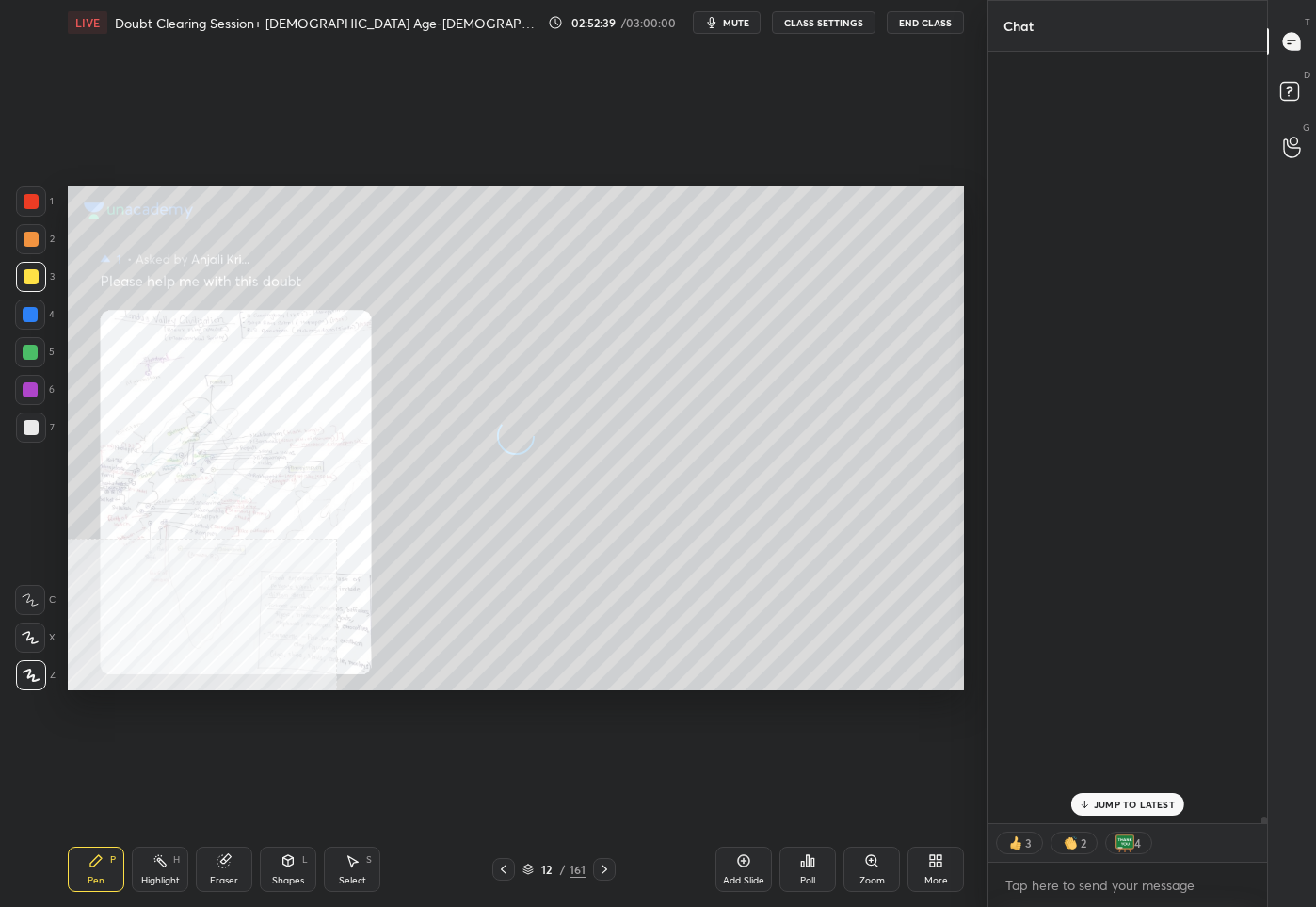
click at [1289, 43] on icon at bounding box center [1288, 43] width 3 height 0
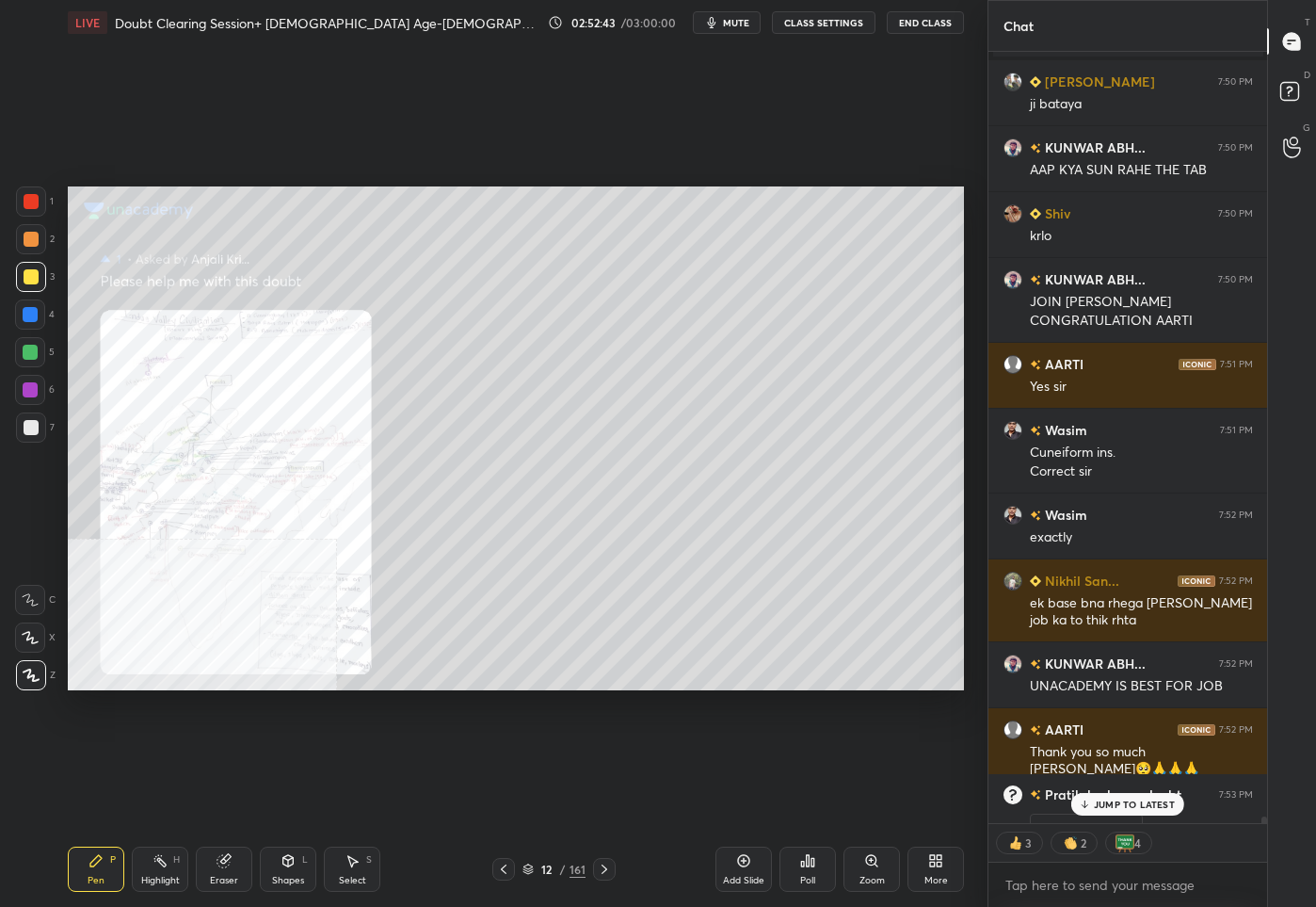
click at [1122, 801] on p "JUMP TO LATEST" at bounding box center [1134, 804] width 81 height 12
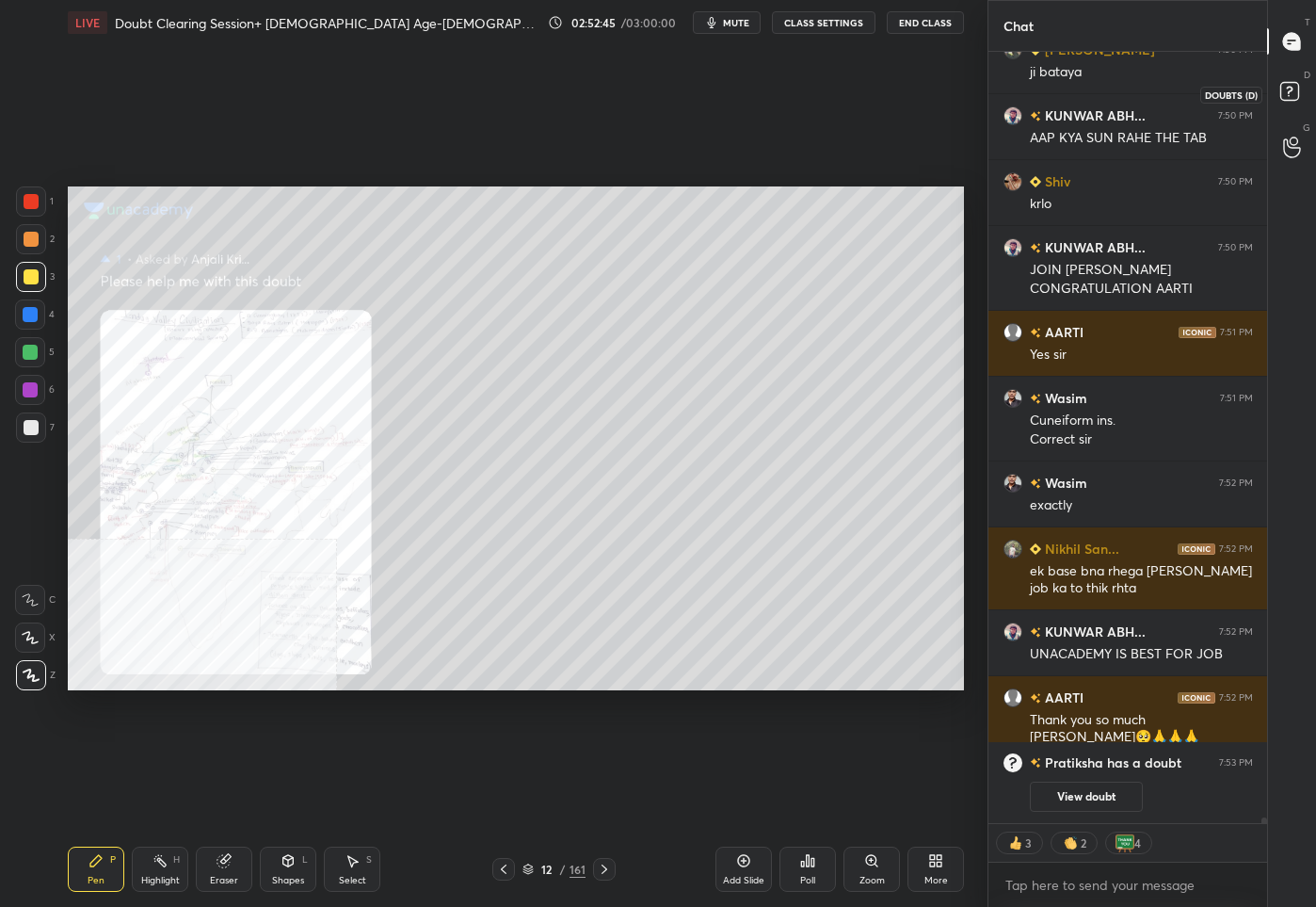
click at [1293, 93] on rect at bounding box center [1288, 92] width 18 height 18
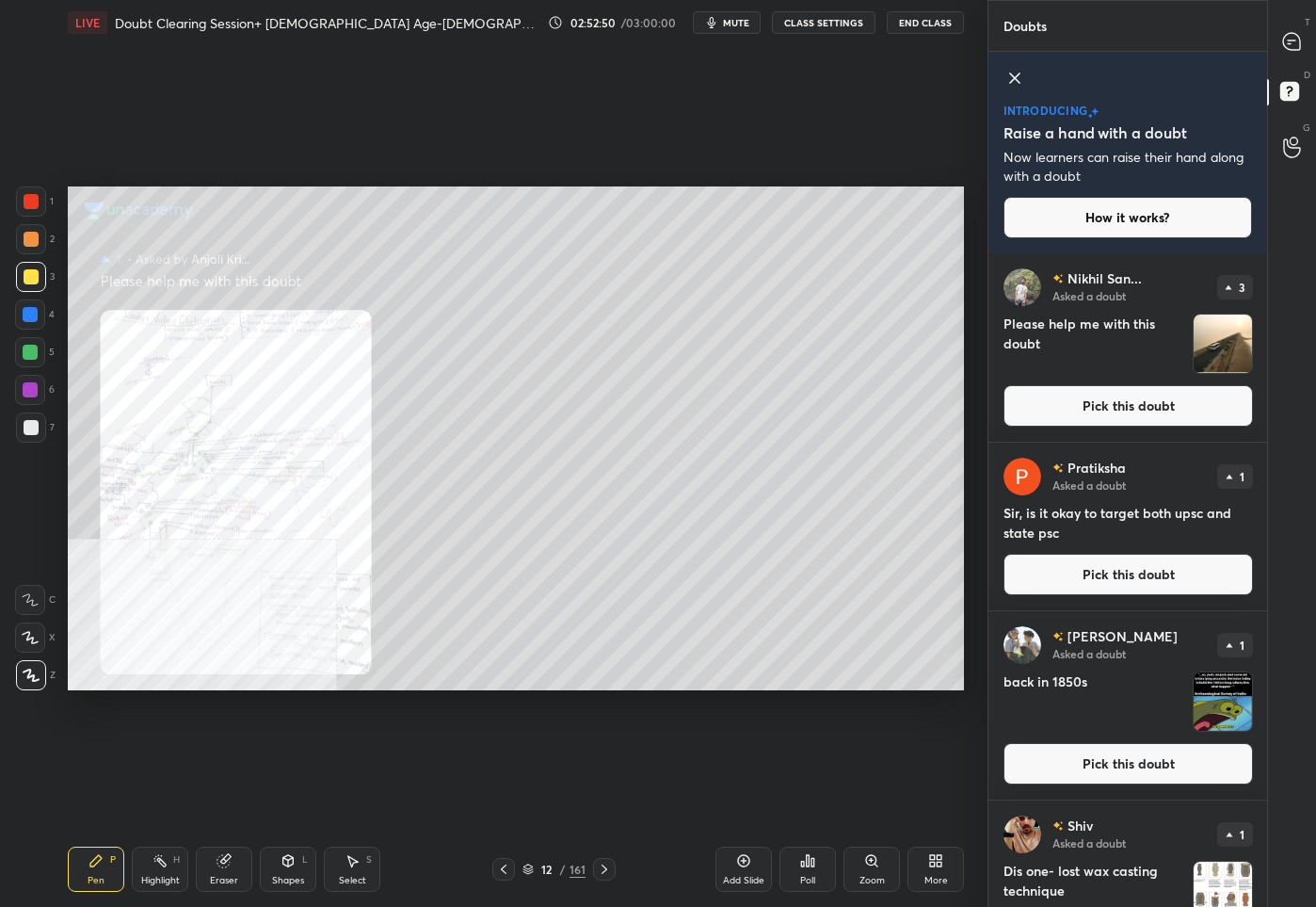
click at [1092, 579] on button "Pick this doubt" at bounding box center [1127, 574] width 250 height 41
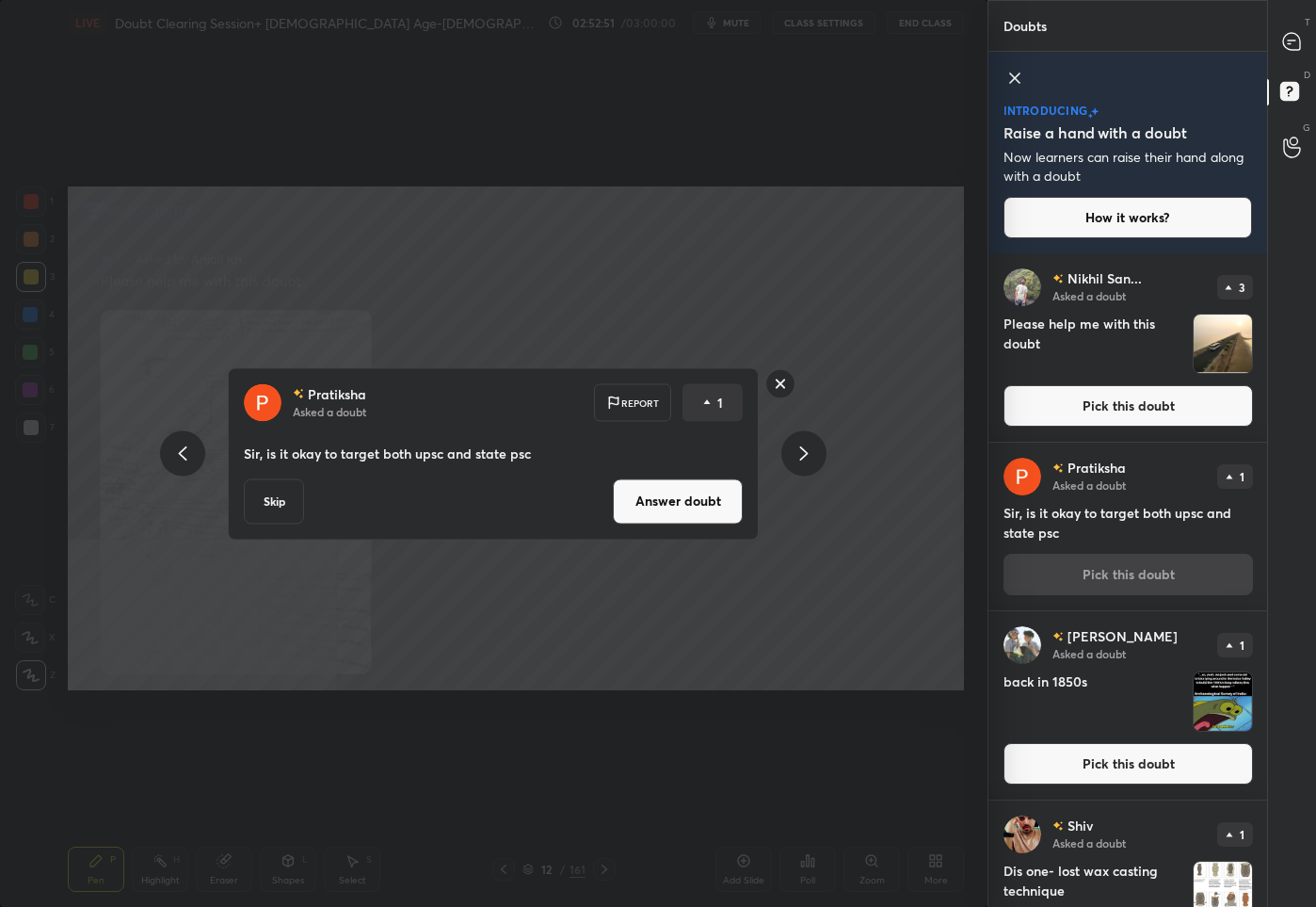
drag, startPoint x: 703, startPoint y: 513, endPoint x: 766, endPoint y: 445, distance: 92.7
click at [702, 512] on button "Answer doubt" at bounding box center [677, 500] width 130 height 45
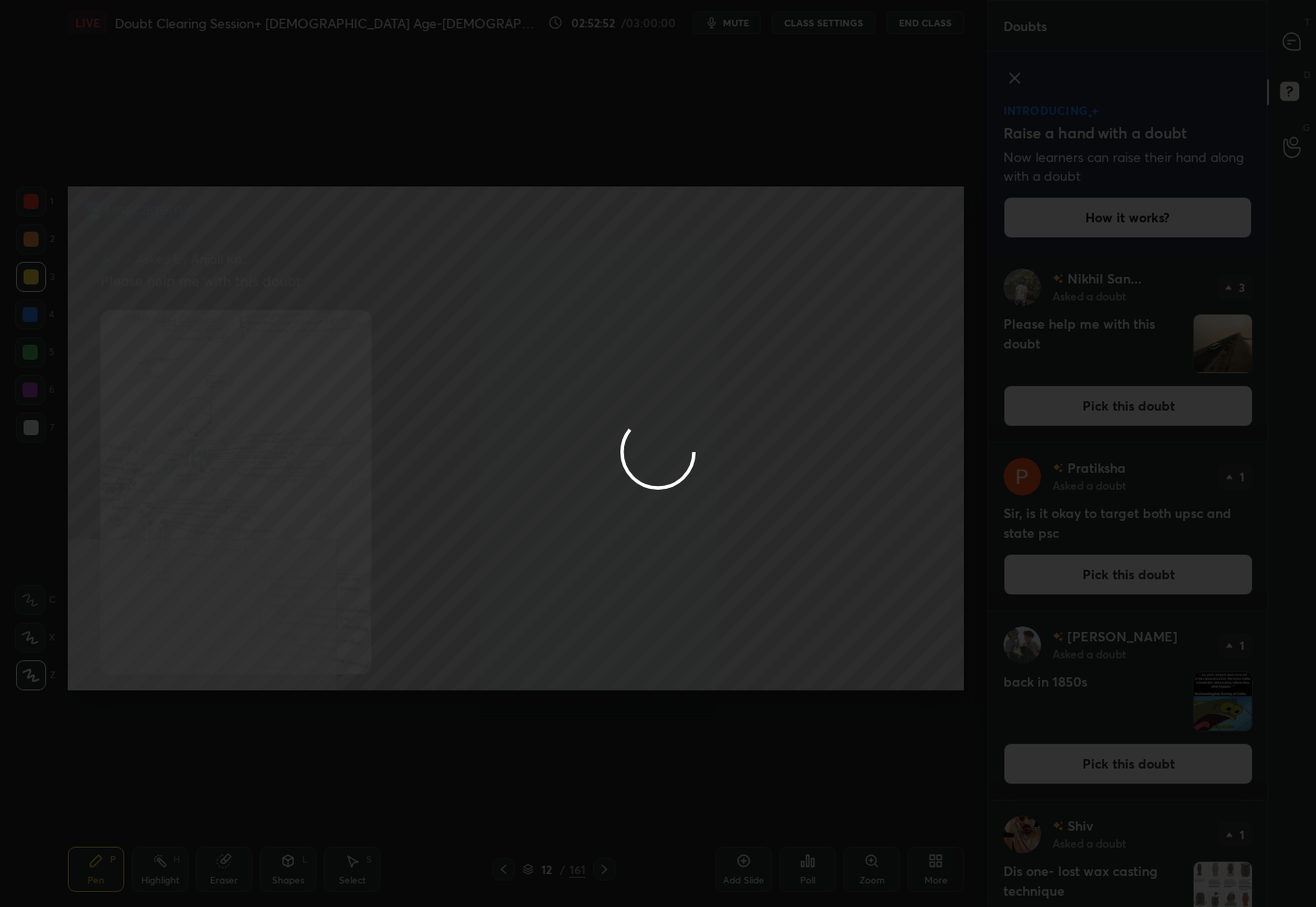
click at [1290, 44] on div at bounding box center [658, 453] width 1316 height 907
click at [1291, 43] on div at bounding box center [658, 453] width 1316 height 907
click at [1291, 42] on div at bounding box center [658, 453] width 1316 height 907
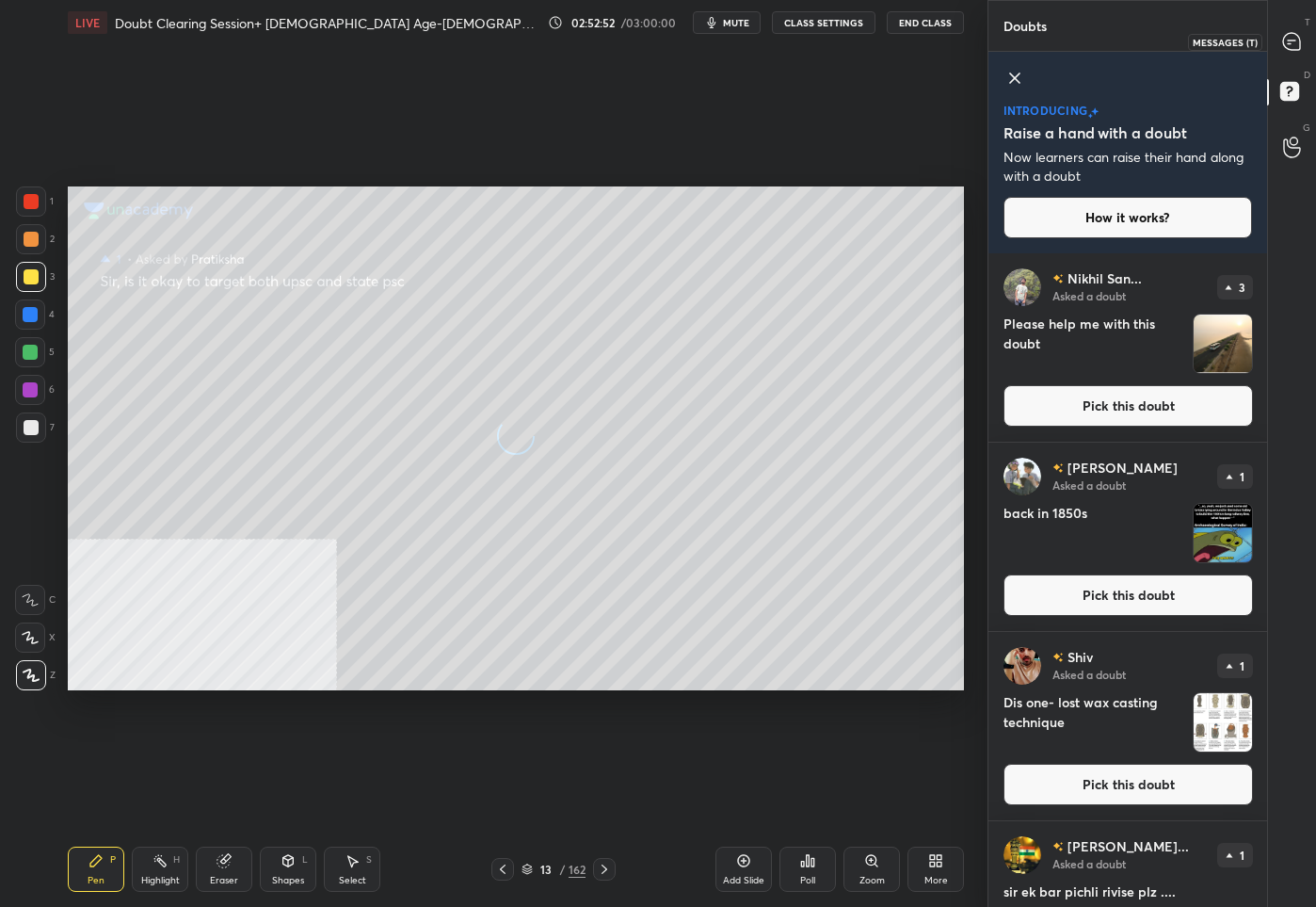
click at [1291, 43] on icon at bounding box center [1291, 41] width 17 height 17
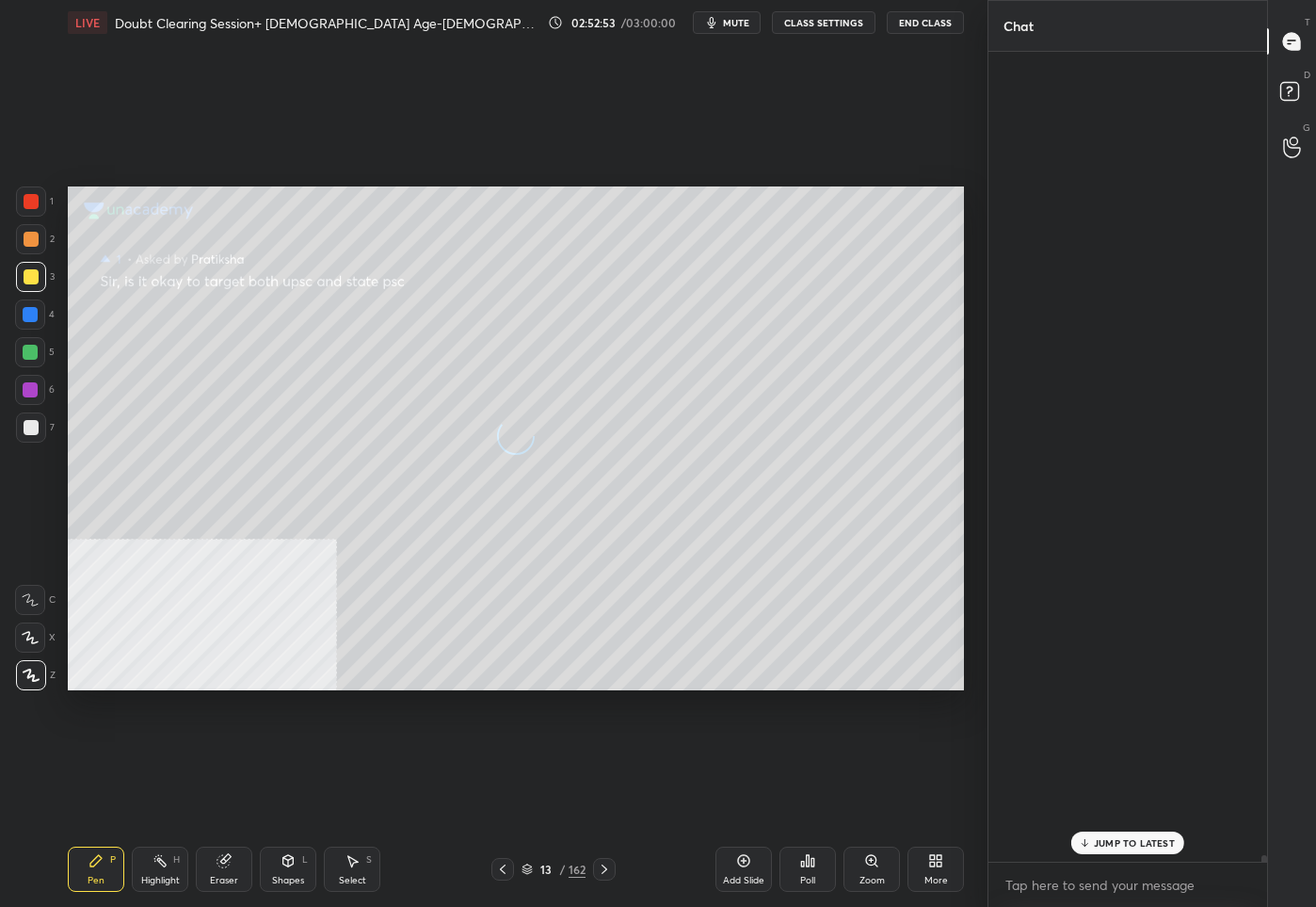
scroll to position [804, 274]
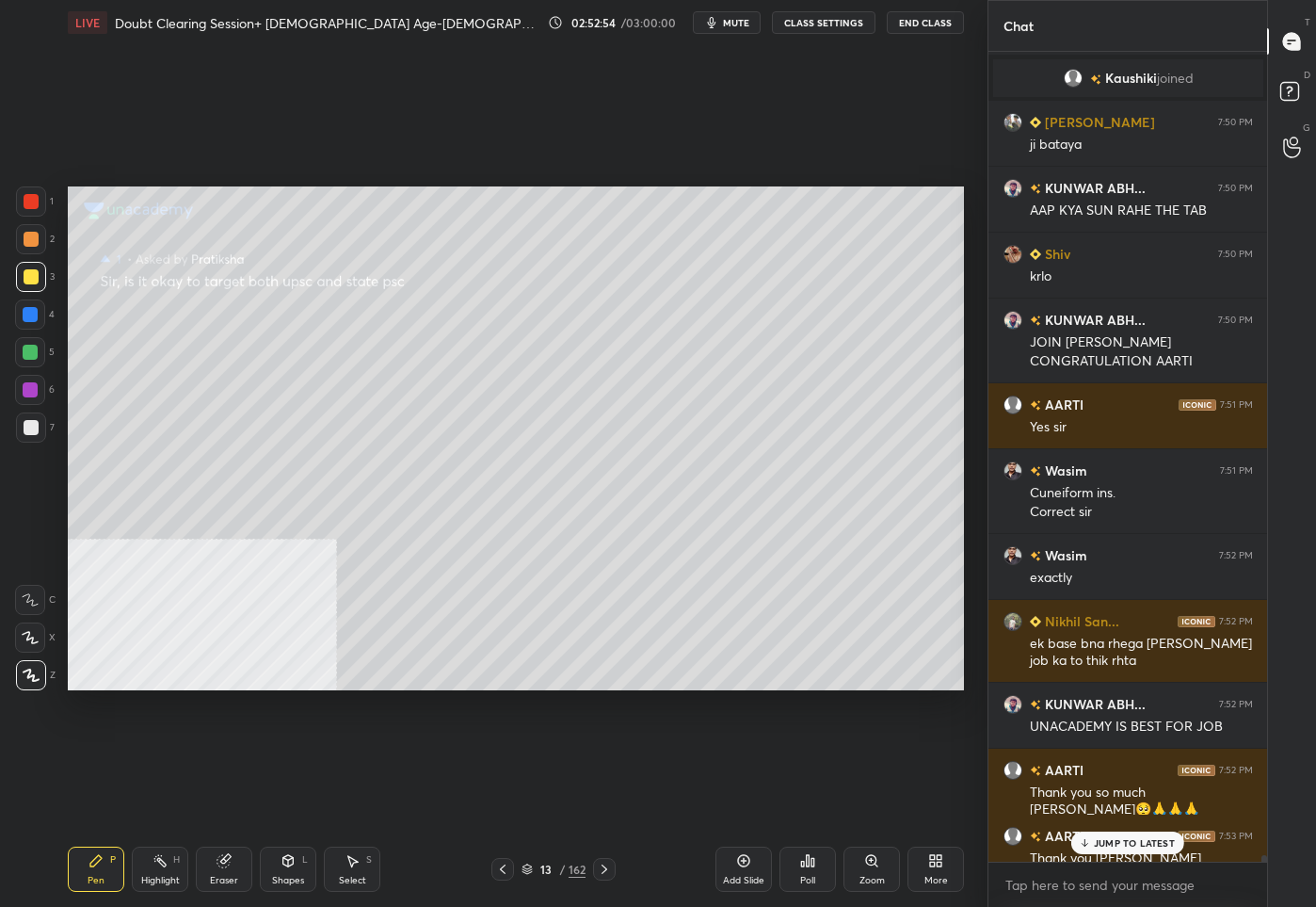
click at [1115, 839] on p "JUMP TO LATEST" at bounding box center [1134, 842] width 81 height 12
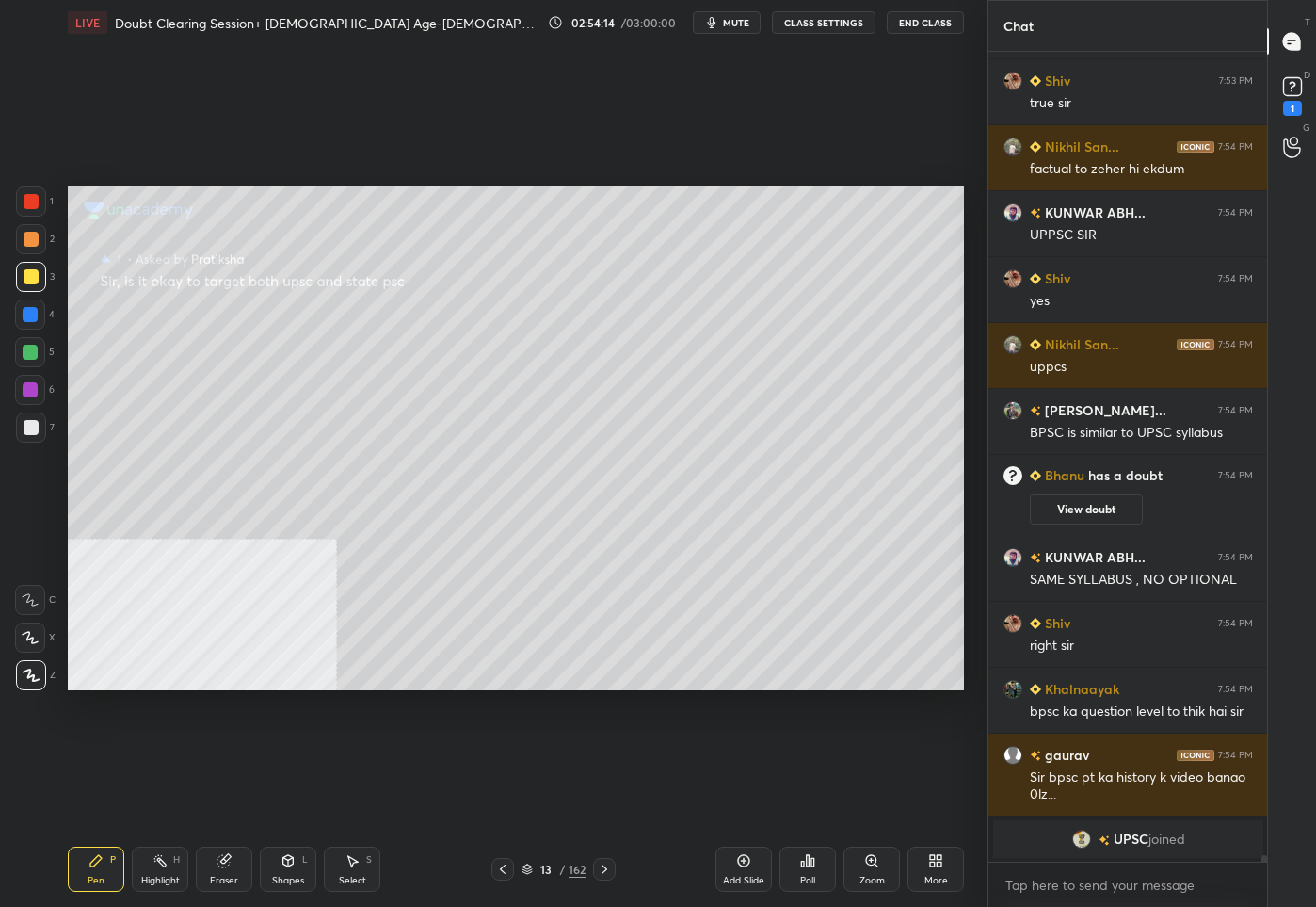
scroll to position [97767, 0]
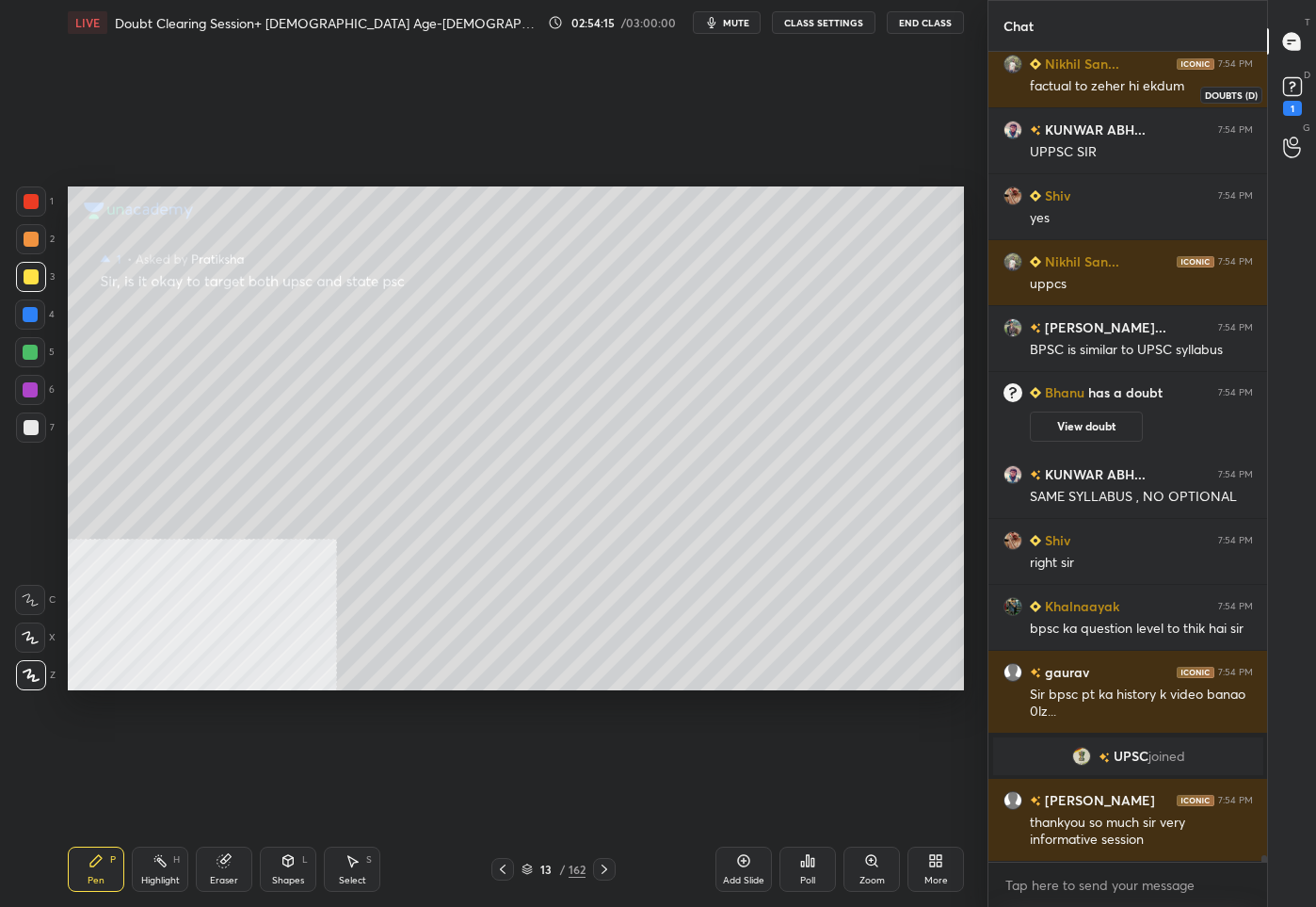
click at [1301, 73] on icon at bounding box center [1291, 86] width 28 height 28
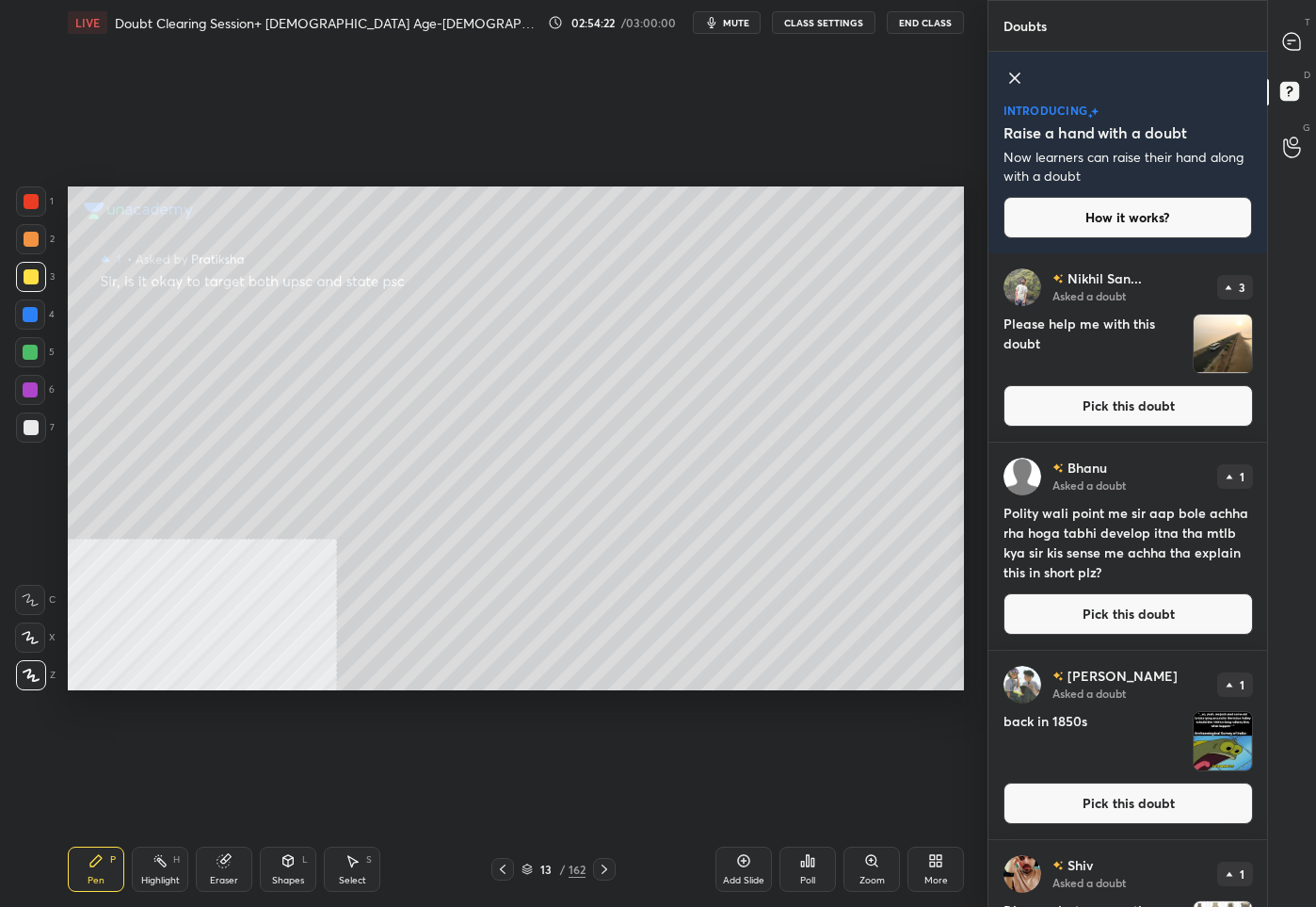
click at [1131, 623] on button "Pick this doubt" at bounding box center [1127, 613] width 250 height 41
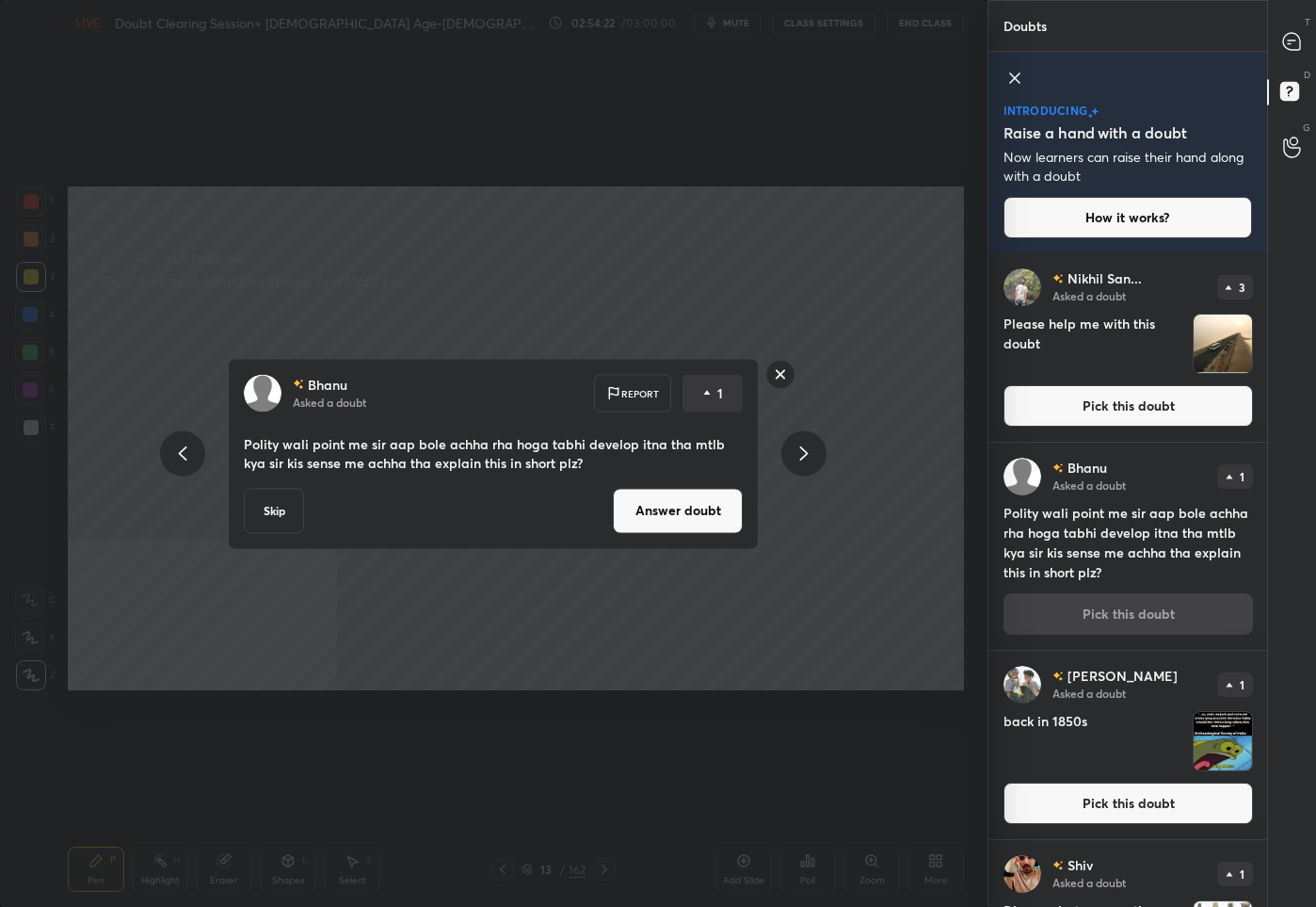
click at [689, 514] on button "Answer doubt" at bounding box center [677, 510] width 130 height 45
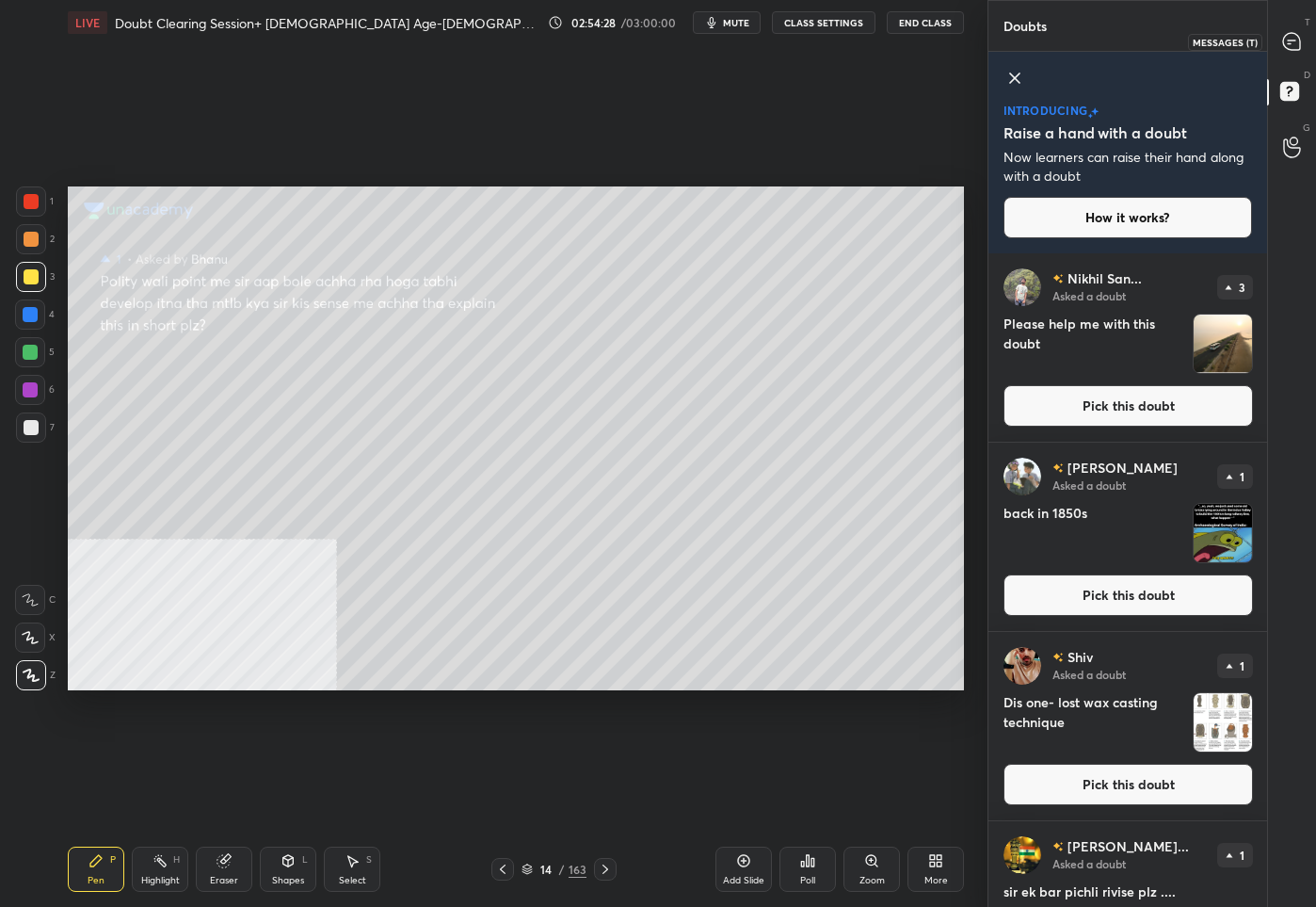
click at [1285, 27] on div at bounding box center [1292, 40] width 38 height 34
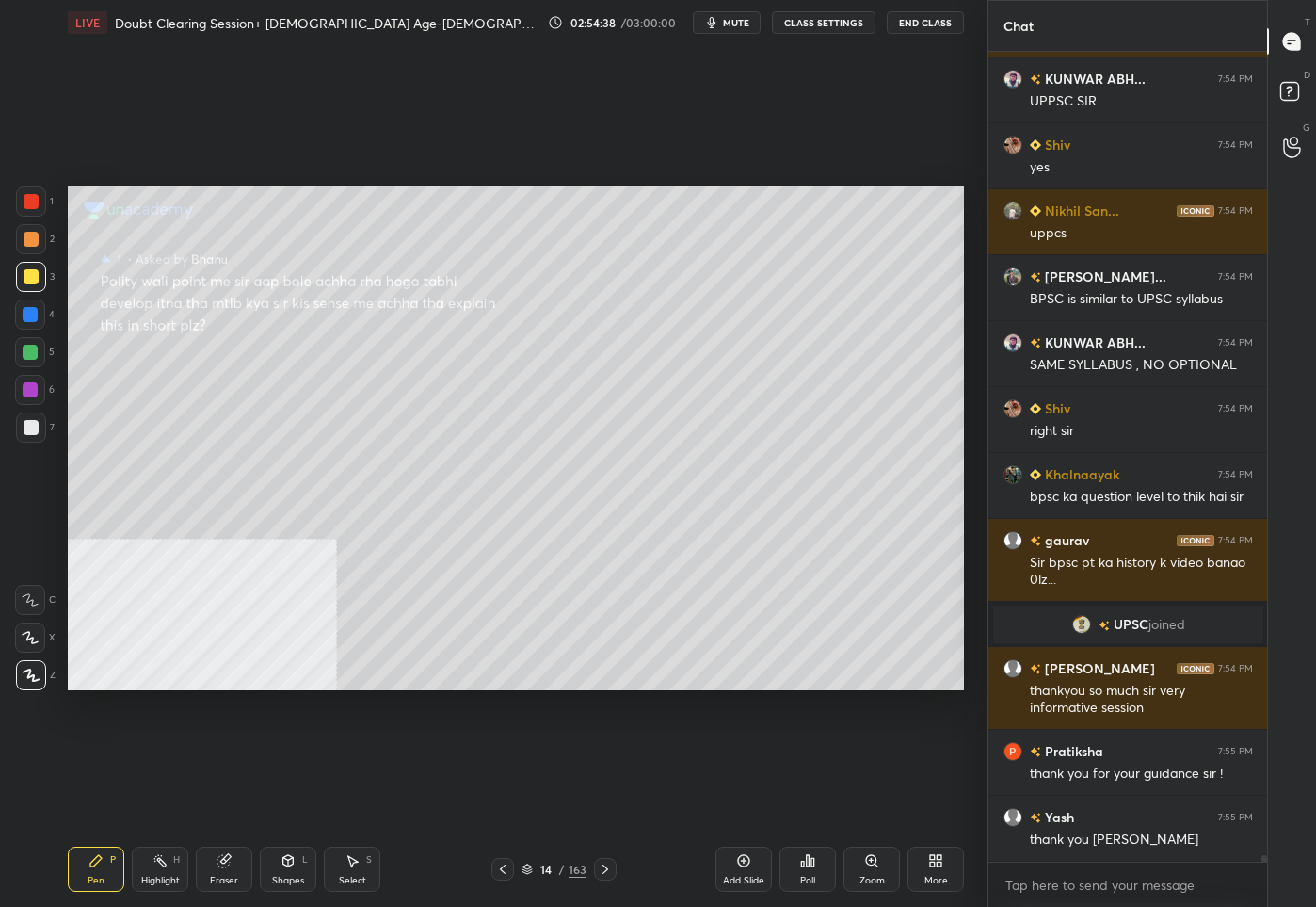
scroll to position [98406, 0]
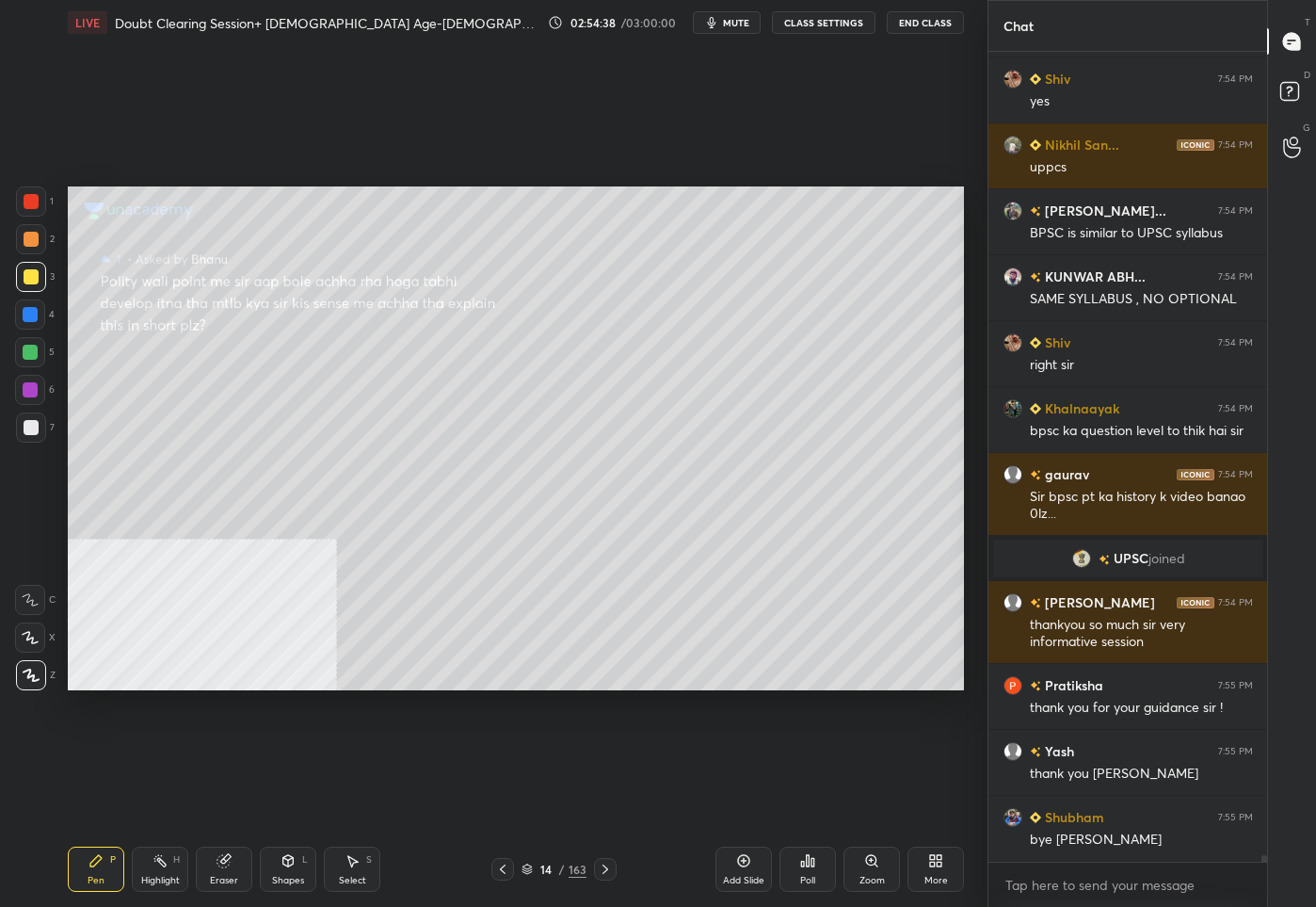
click at [926, 21] on button "End Class" at bounding box center [925, 22] width 77 height 22
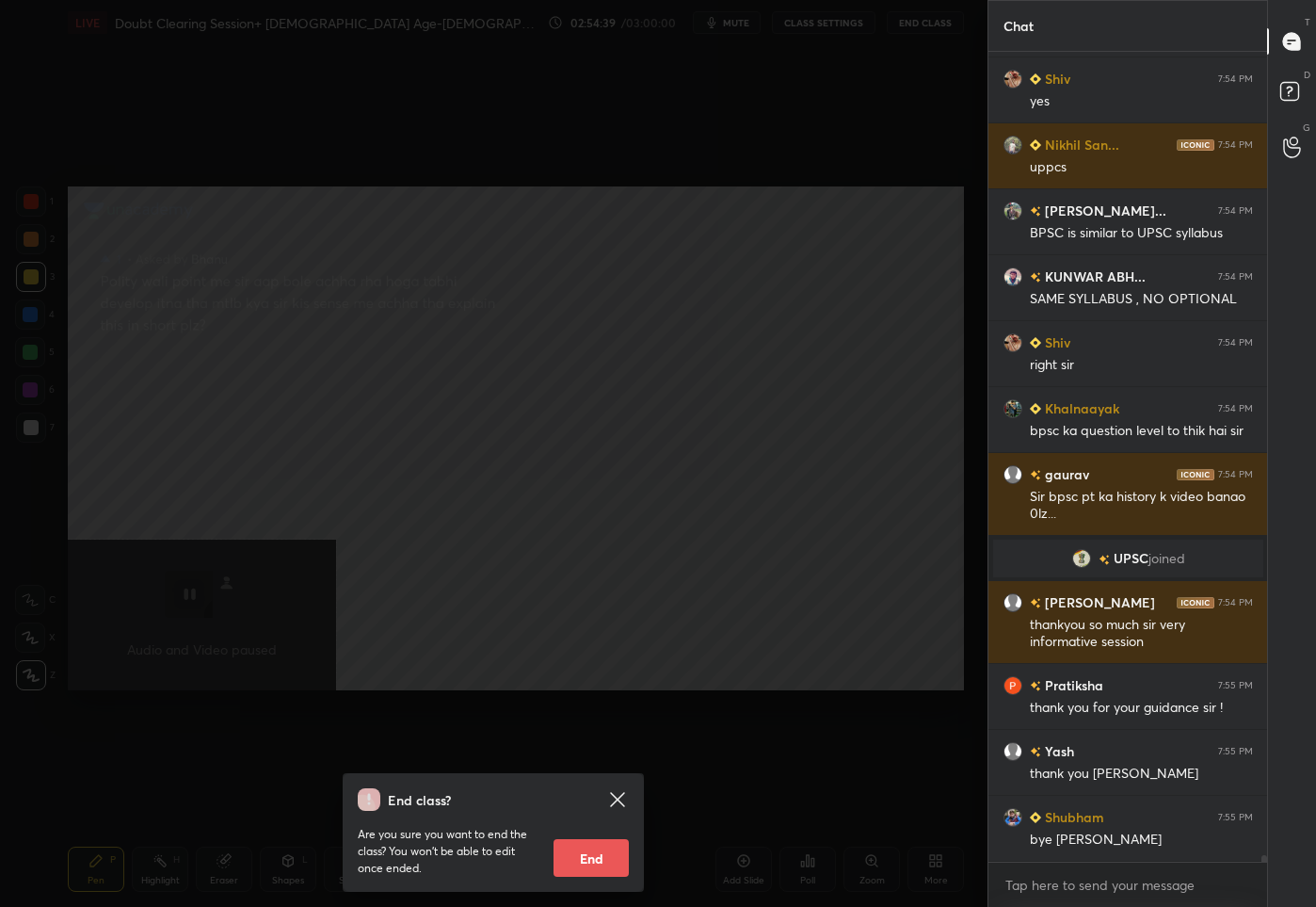
click at [614, 858] on button "End" at bounding box center [591, 857] width 75 height 38
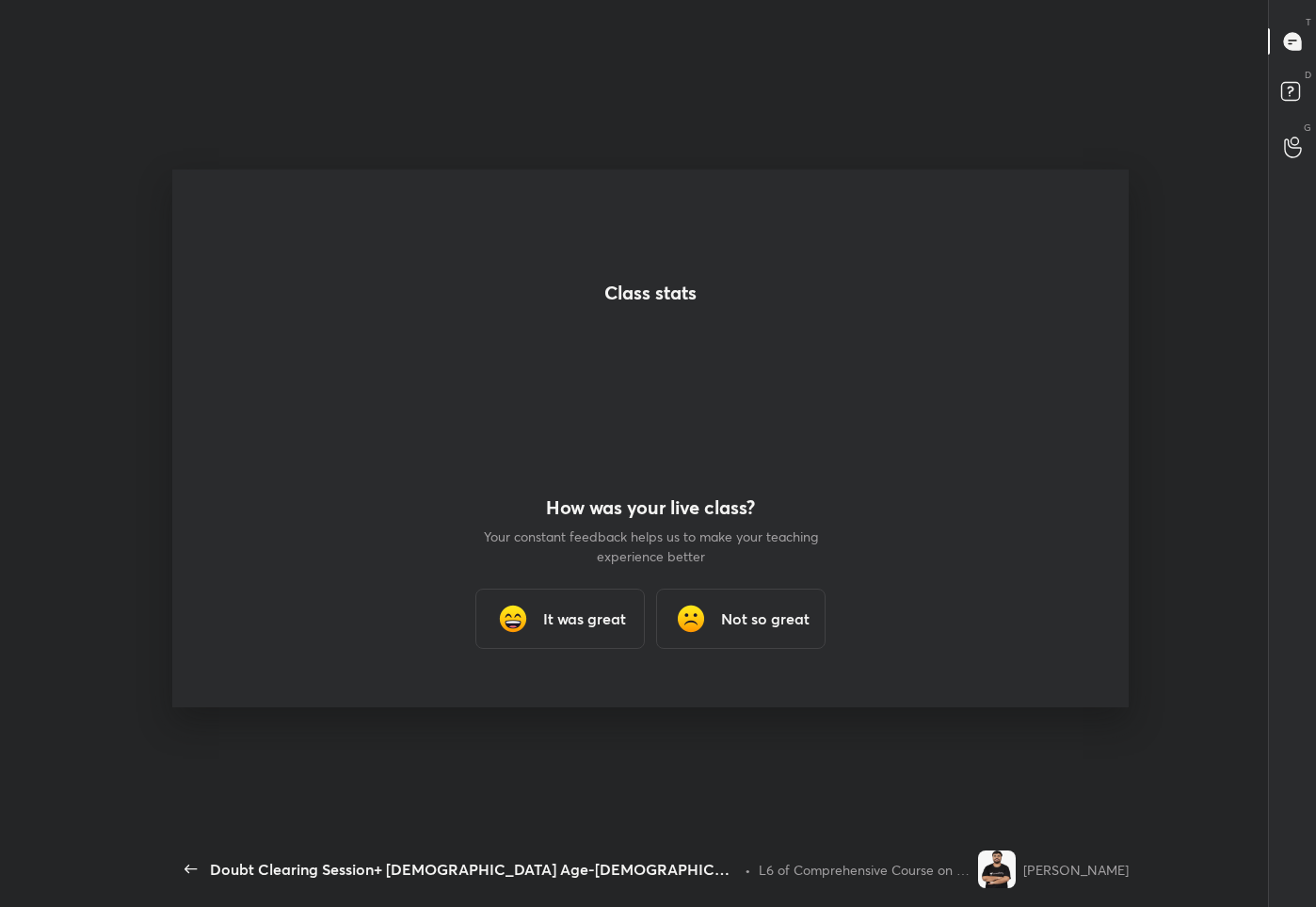
scroll to position [787, 1118]
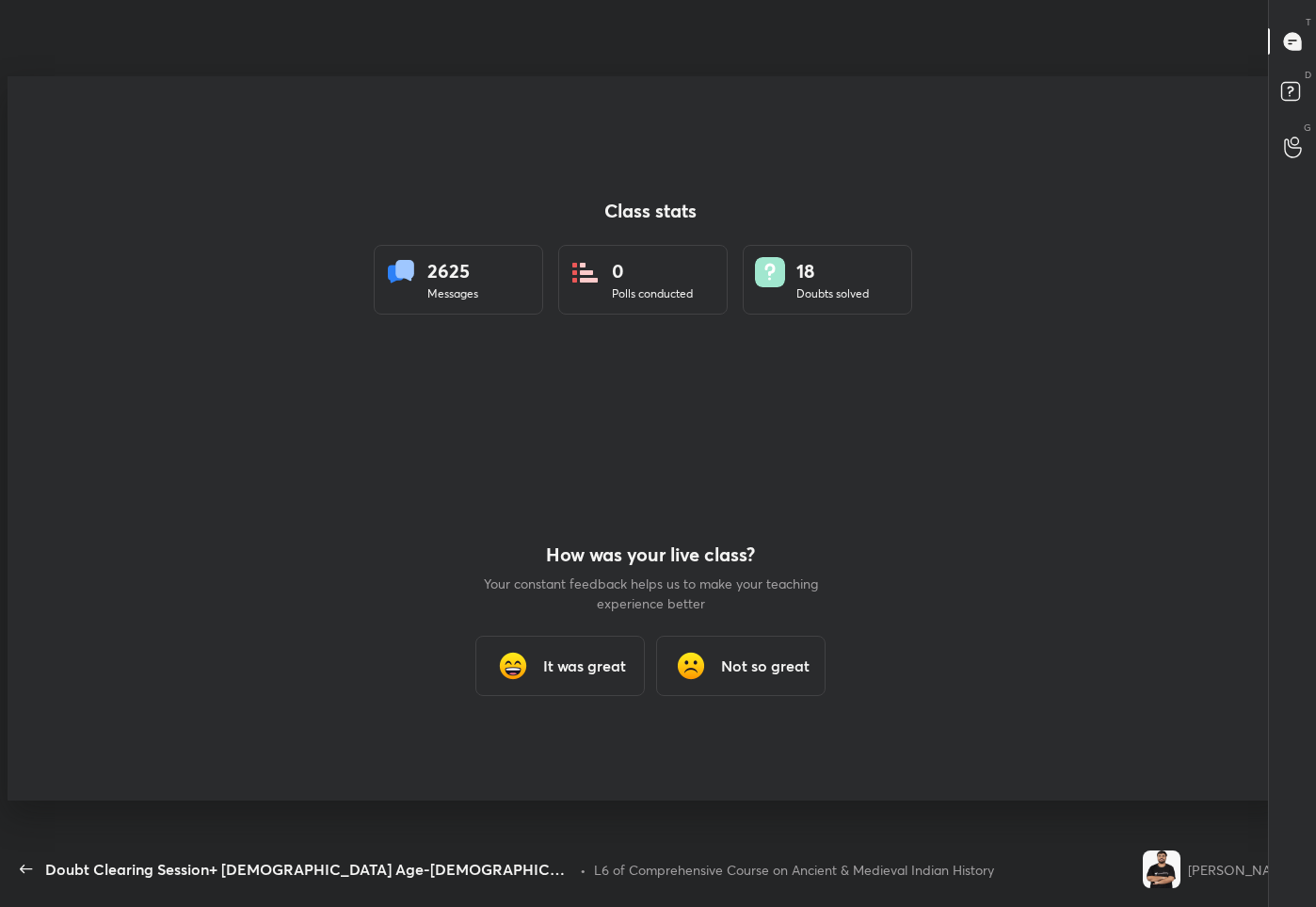
click at [562, 677] on div "It was great" at bounding box center [560, 665] width 170 height 61
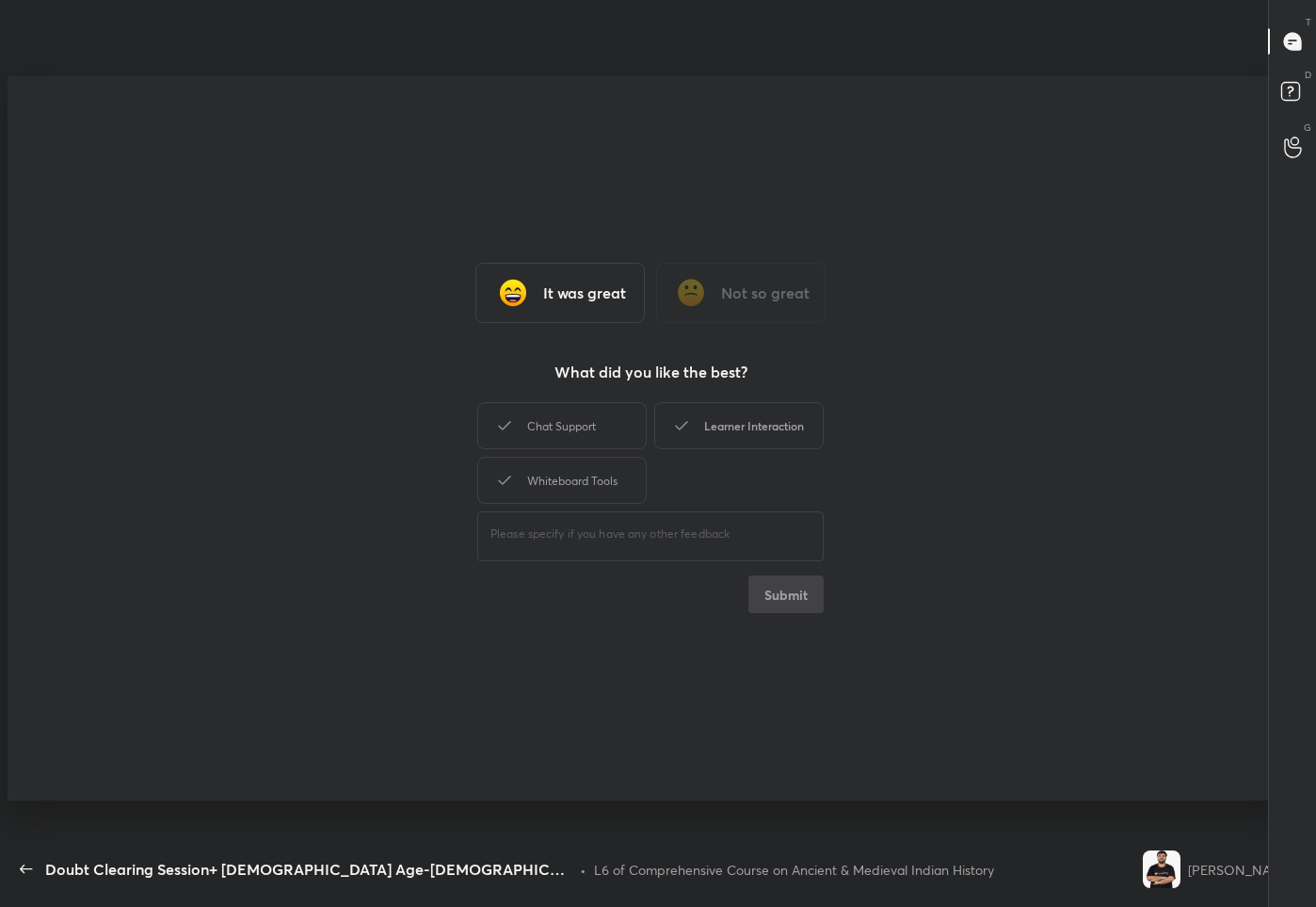
click at [742, 430] on div "Learner Interaction" at bounding box center [739, 425] width 170 height 47
click at [764, 593] on button "Submit" at bounding box center [786, 594] width 75 height 38
